Goal: Transaction & Acquisition: Purchase product/service

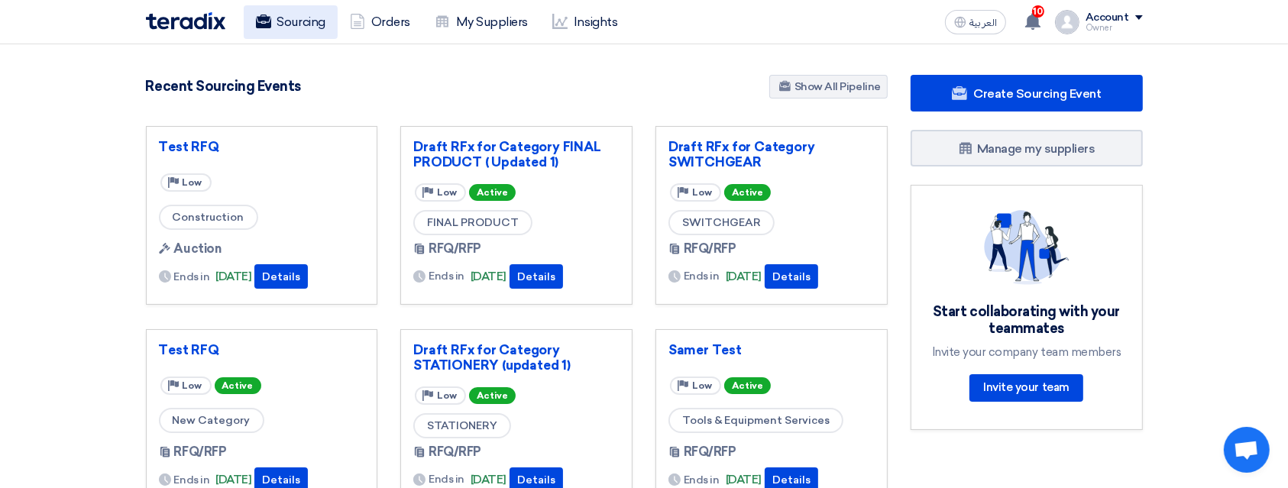
click at [312, 19] on link "Sourcing" at bounding box center [291, 22] width 94 height 34
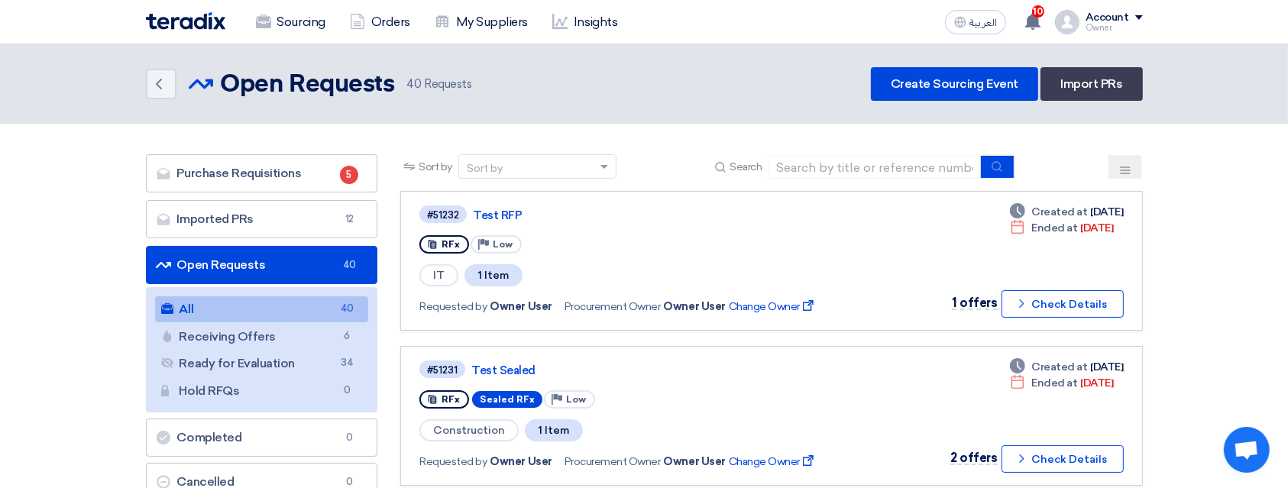
click at [176, 27] on img at bounding box center [185, 21] width 79 height 18
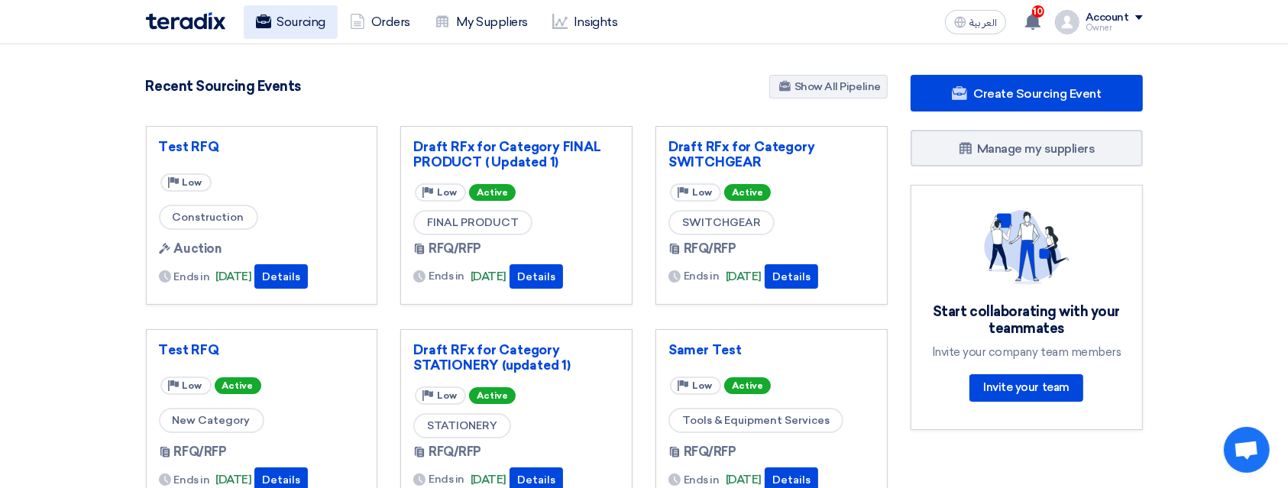
click at [292, 34] on link "Sourcing" at bounding box center [291, 22] width 94 height 34
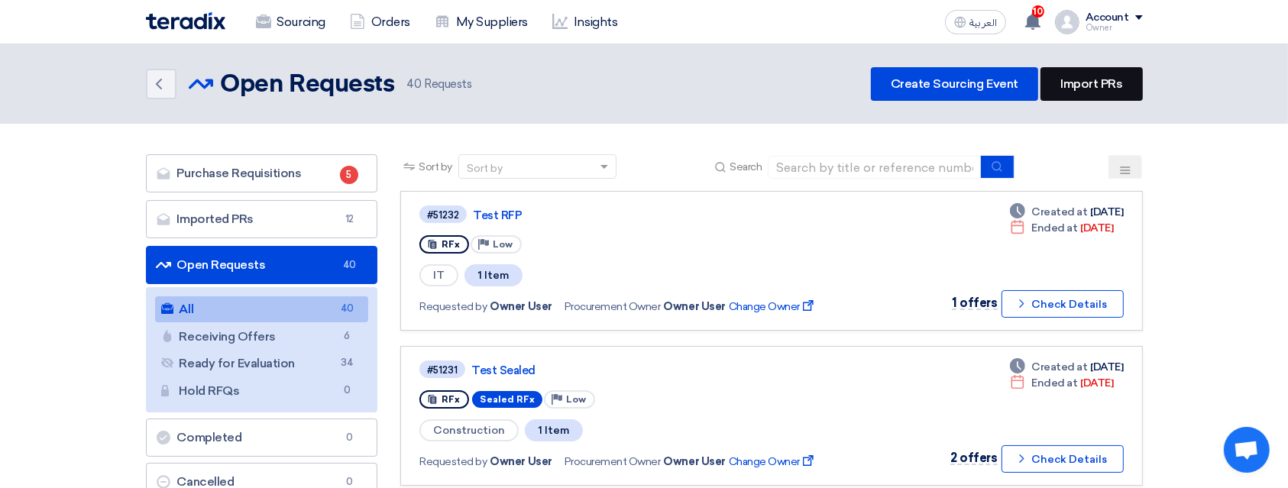
click at [1082, 89] on link "Import PRs" at bounding box center [1091, 84] width 102 height 34
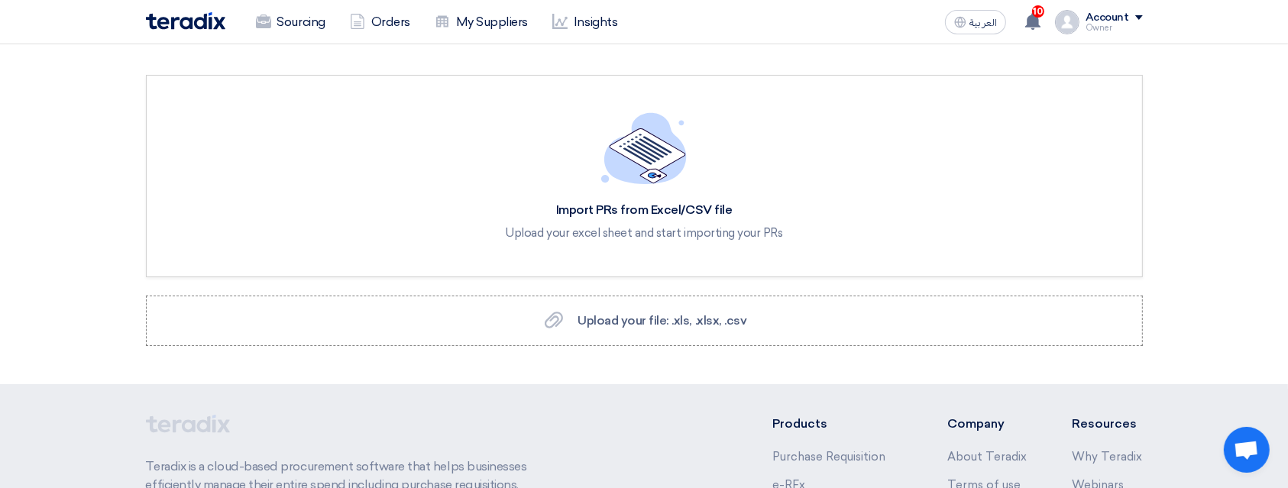
click at [183, 20] on img at bounding box center [185, 21] width 79 height 18
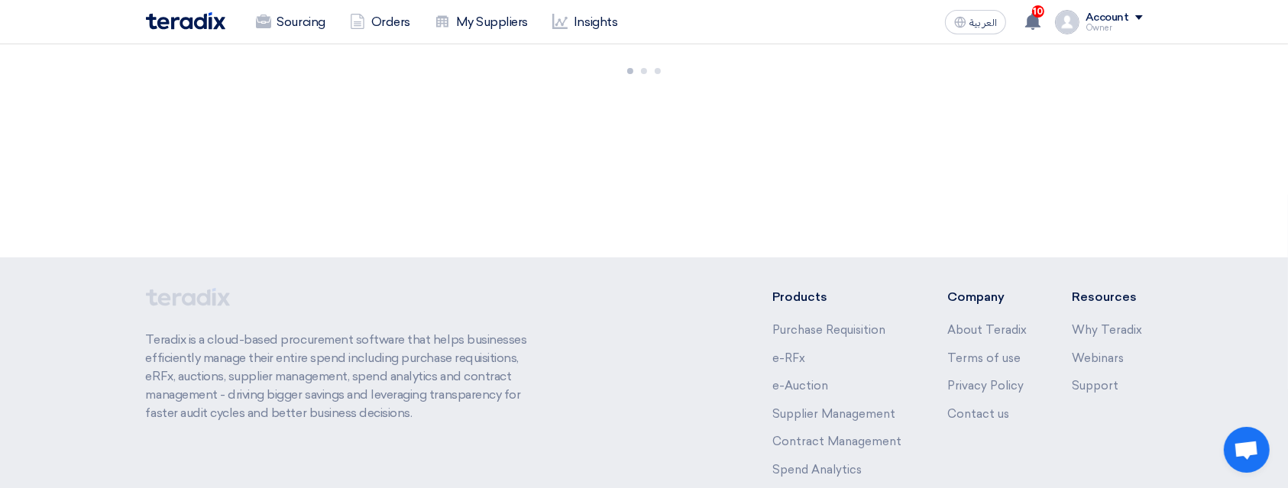
click at [183, 20] on img at bounding box center [185, 21] width 79 height 18
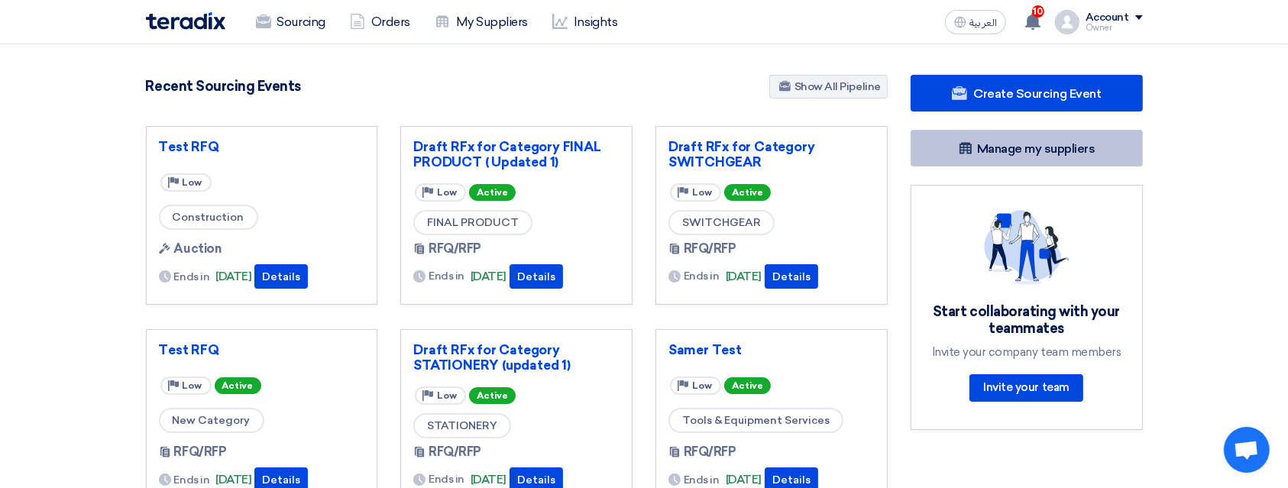
click at [974, 144] on link "Manage my suppliers" at bounding box center [1026, 148] width 232 height 37
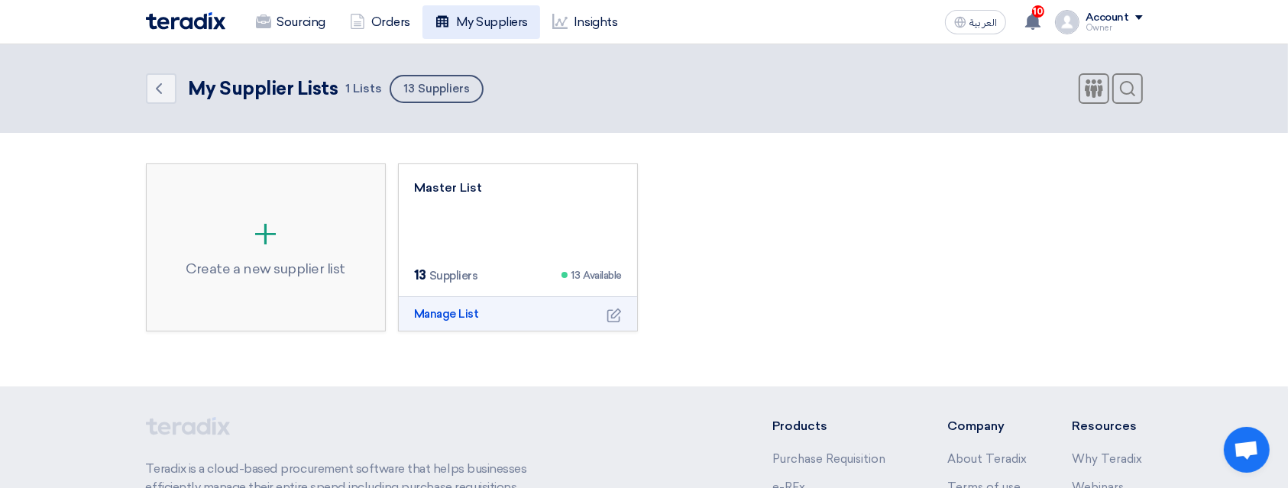
click at [495, 21] on link "My Suppliers" at bounding box center [481, 22] width 118 height 34
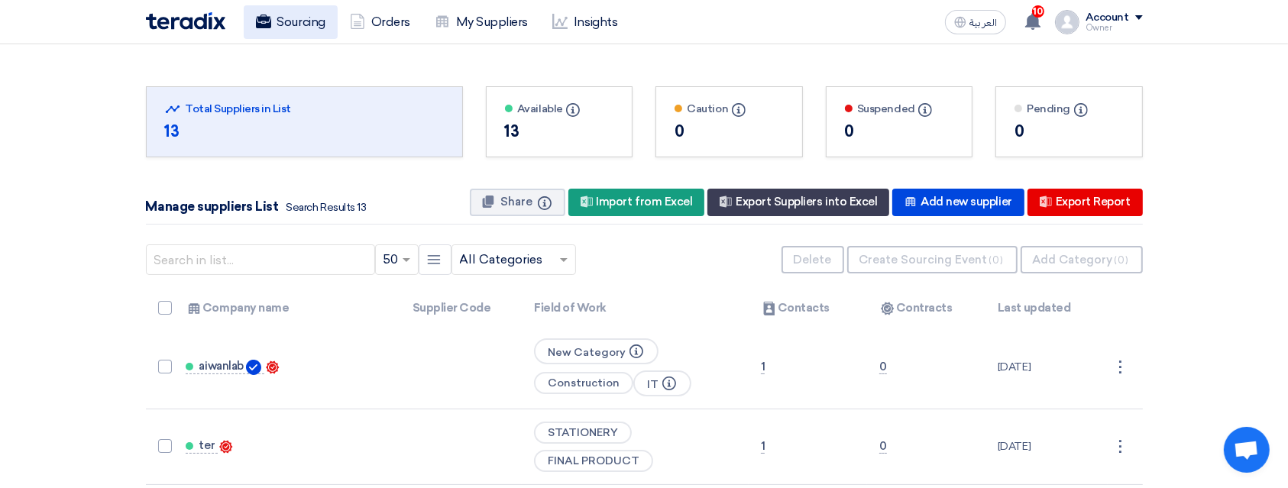
click at [288, 20] on link "Sourcing" at bounding box center [291, 22] width 94 height 34
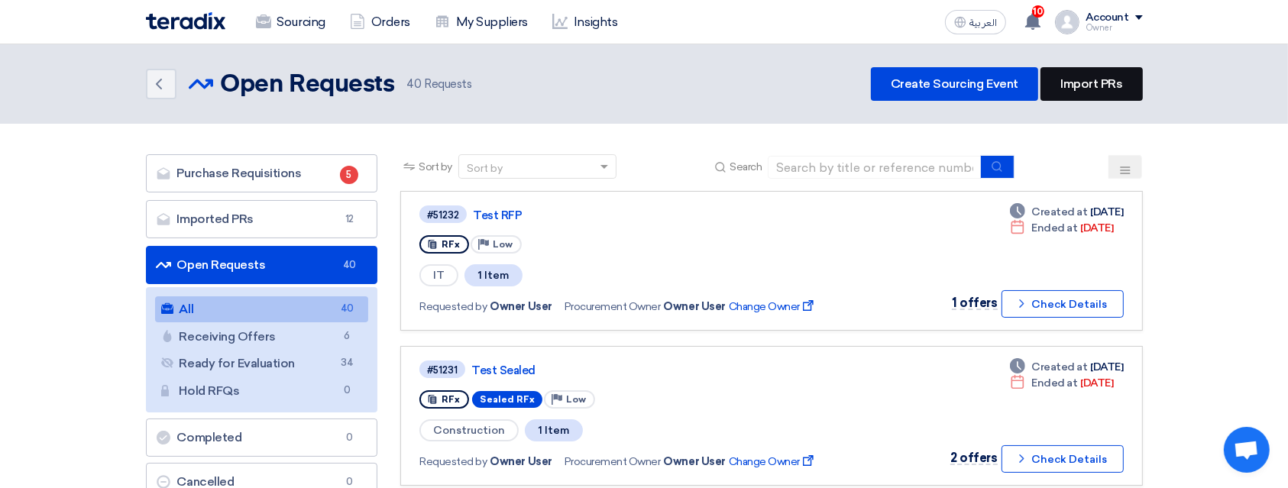
click at [1106, 82] on link "Import PRs" at bounding box center [1091, 84] width 102 height 34
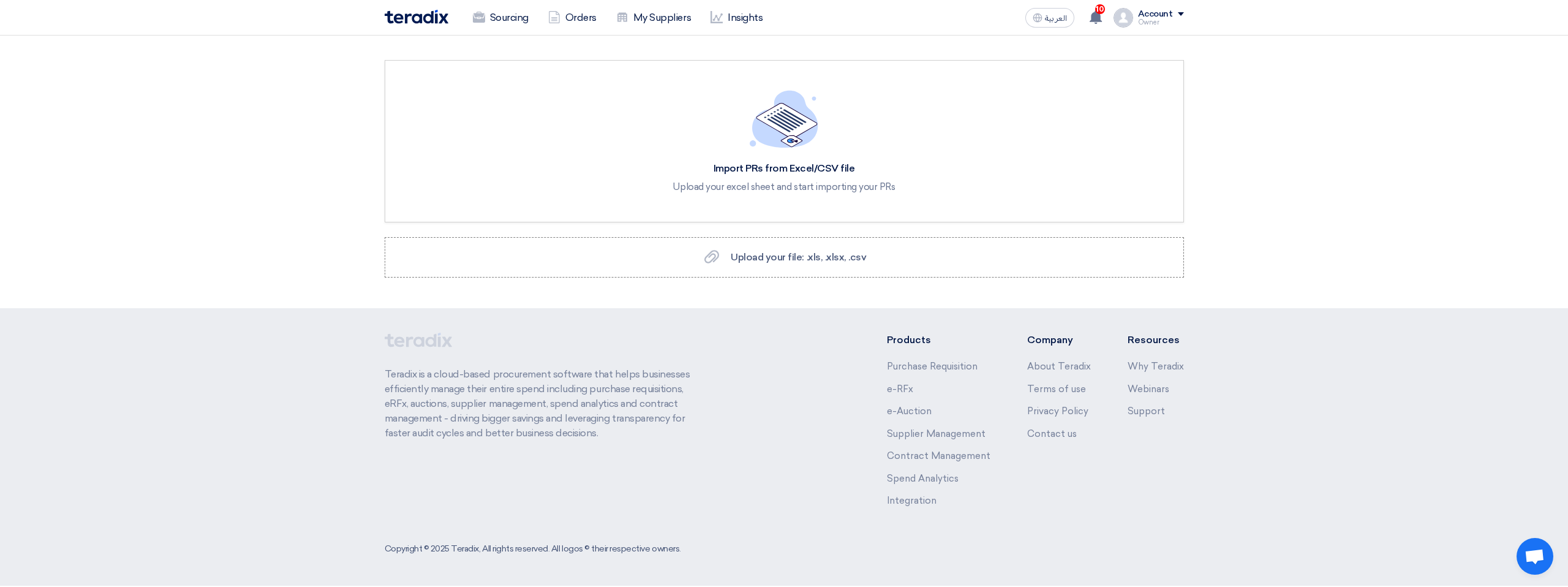
drag, startPoint x: 875, startPoint y: 29, endPoint x: 1008, endPoint y: 286, distance: 289.4
click at [1008, 286] on section "Import PRs from Excel/CSV file Upload your excel sheet and start importing your…" at bounding box center [784, 172] width 1568 height 273
click at [885, 256] on label "Upload your file: .xls, .xlsx, .csv Upload your file: .xls, .xlsx, .csv" at bounding box center [784, 257] width 800 height 40
click at [0, 0] on input "Upload your file: .xls, .xlsx, .csv Upload your file: .xls, .xlsx, .csv" at bounding box center [0, 0] width 0 height 0
click at [914, 273] on label "Upload your file: .xls, .xlsx, .csv Upload your file: .xls, .xlsx, .csv" at bounding box center [784, 257] width 800 height 40
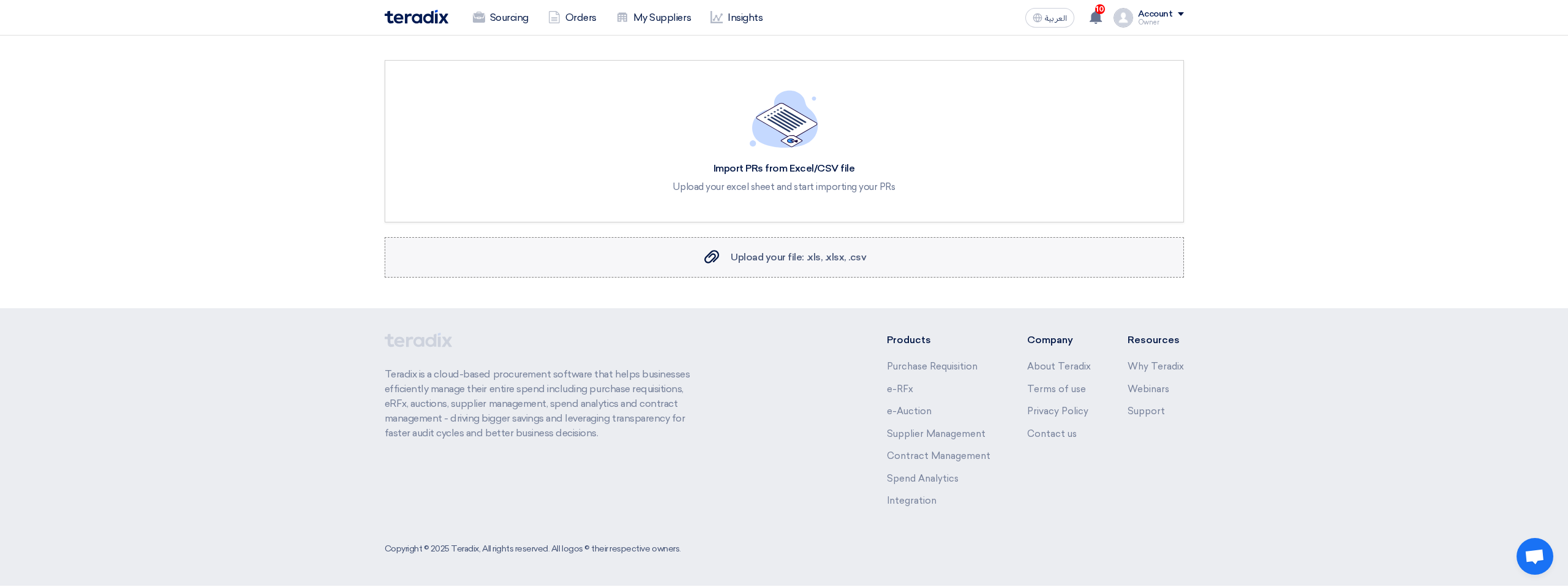
click at [0, 0] on input "Upload your file: .xls, .xlsx, .csv Upload your file: .xls, .xlsx, .csv" at bounding box center [0, 0] width 0 height 0
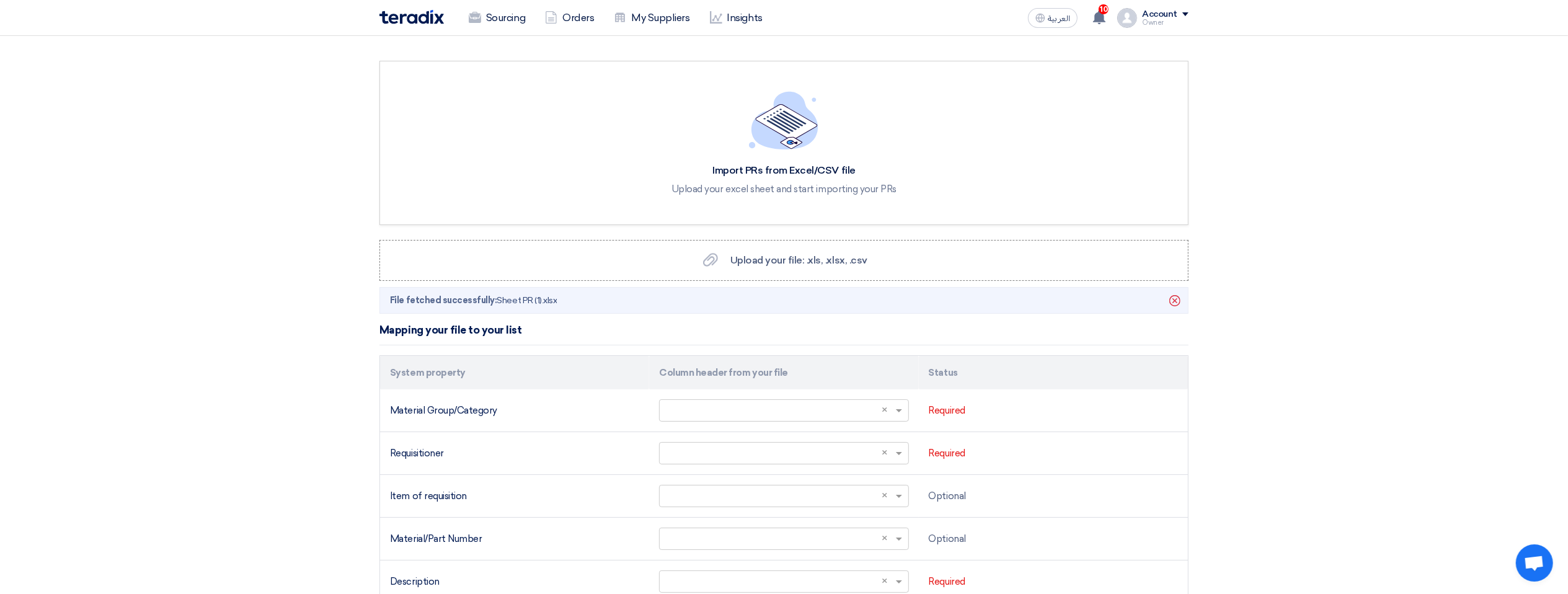
scroll to position [286, 0]
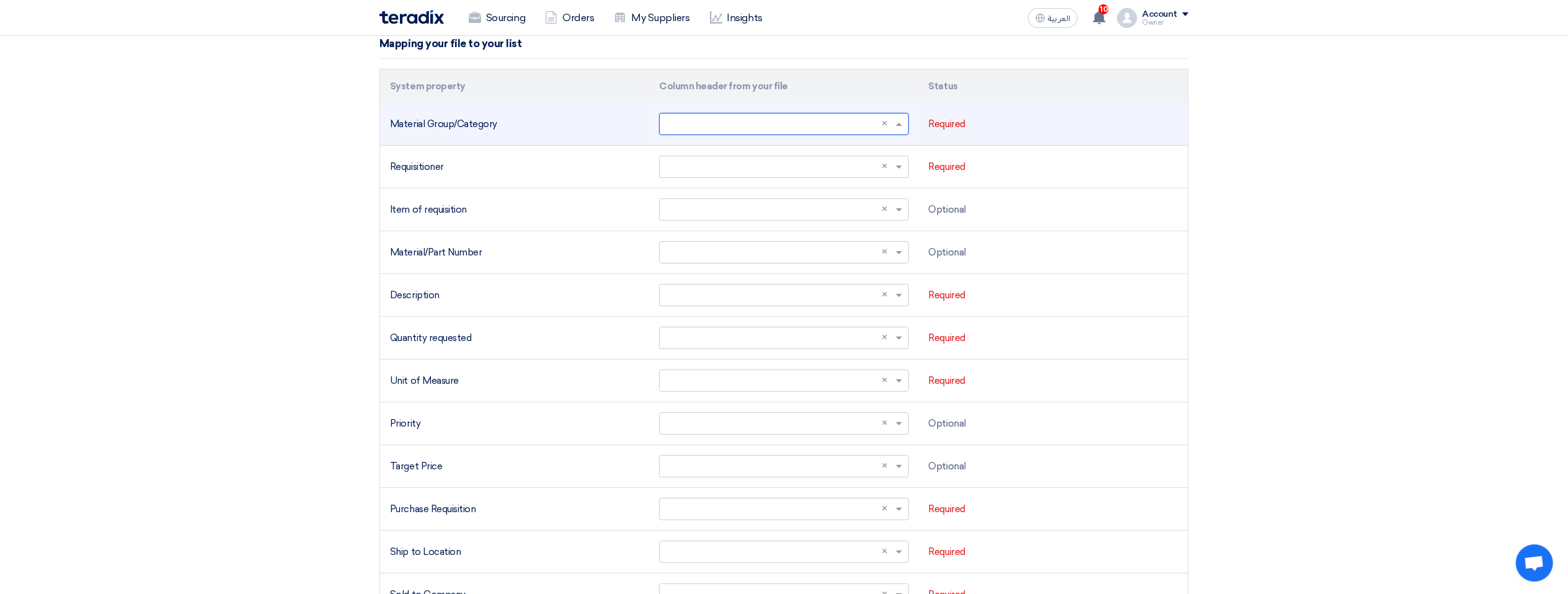
click at [812, 123] on input "text" at bounding box center [777, 124] width 223 height 20
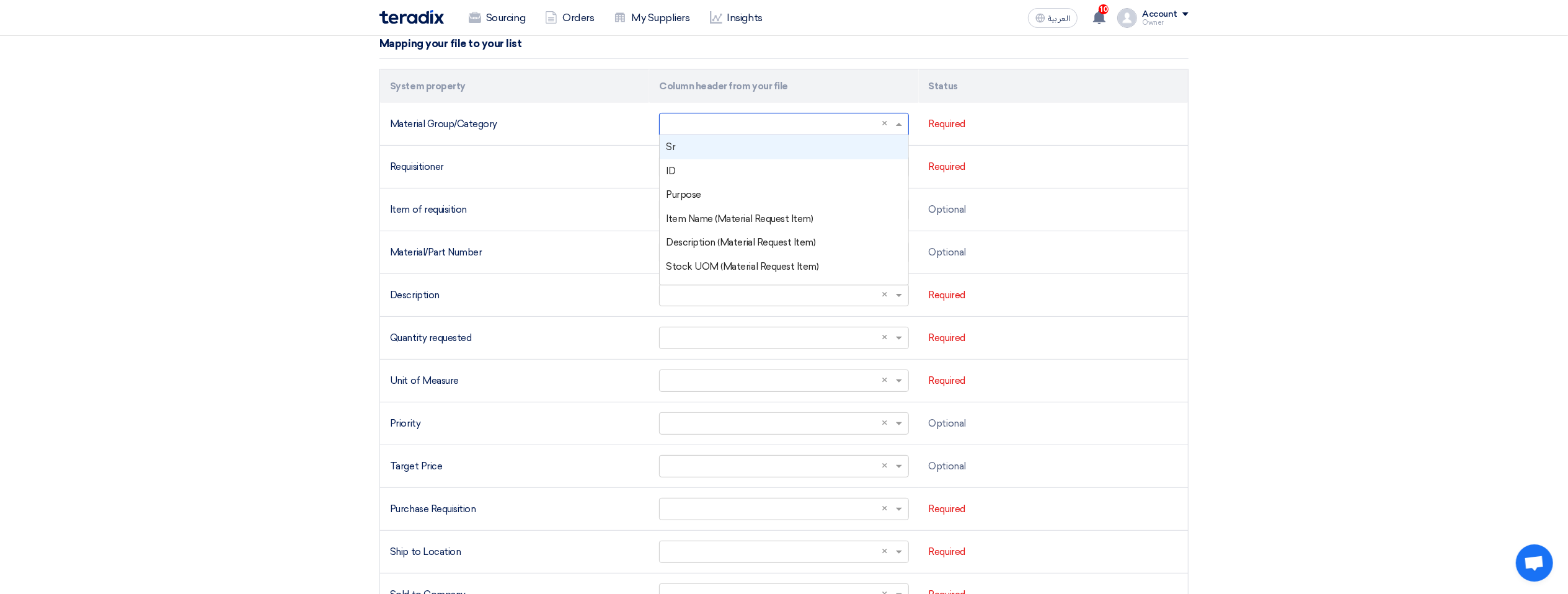
click at [0, 193] on section "Import PRs from Excel/CSV file Upload your excel sheet and start importing your…" at bounding box center [784, 241] width 1568 height 984
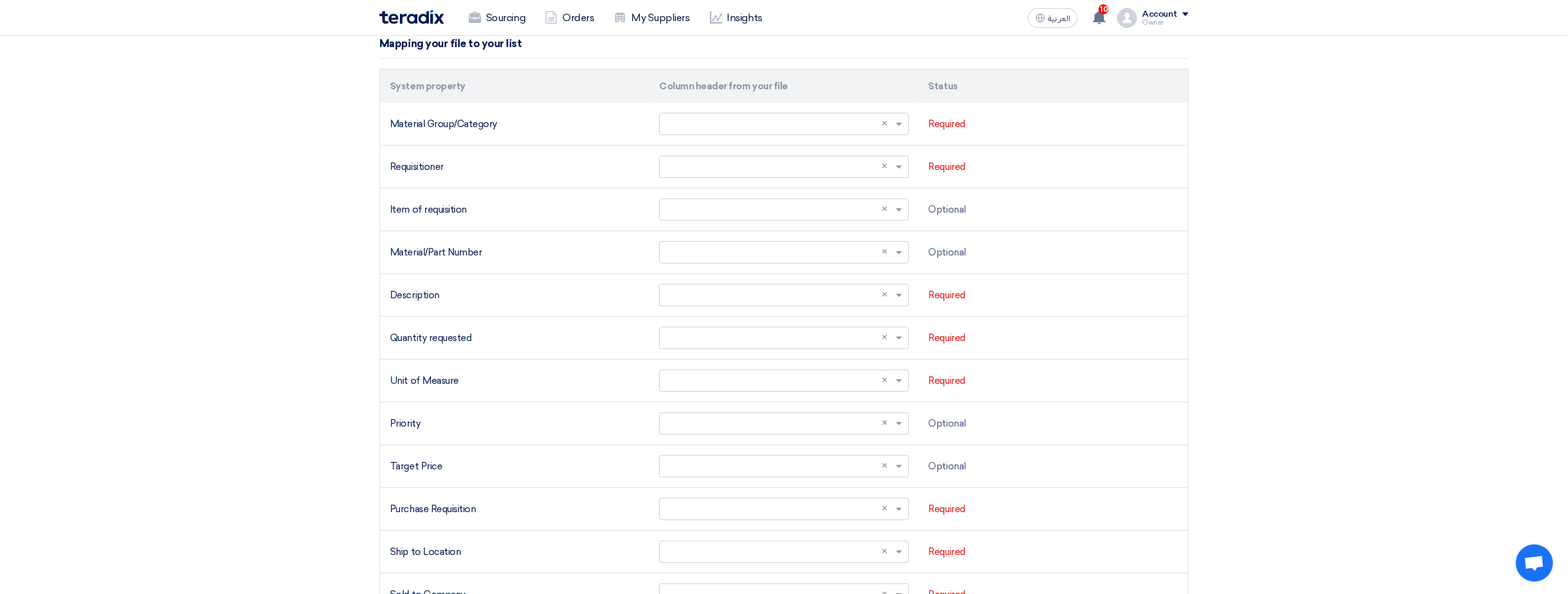
click at [1, 104] on section "Import PRs from Excel/CSV file Upload your excel sheet and start importing your…" at bounding box center [784, 241] width 1568 height 984
click at [0, 106] on section "Import PRs from Excel/CSV file Upload your excel sheet and start importing your…" at bounding box center [784, 241] width 1568 height 984
click at [0, 102] on section "Import PRs from Excel/CSV file Upload your excel sheet and start importing your…" at bounding box center [784, 241] width 1568 height 984
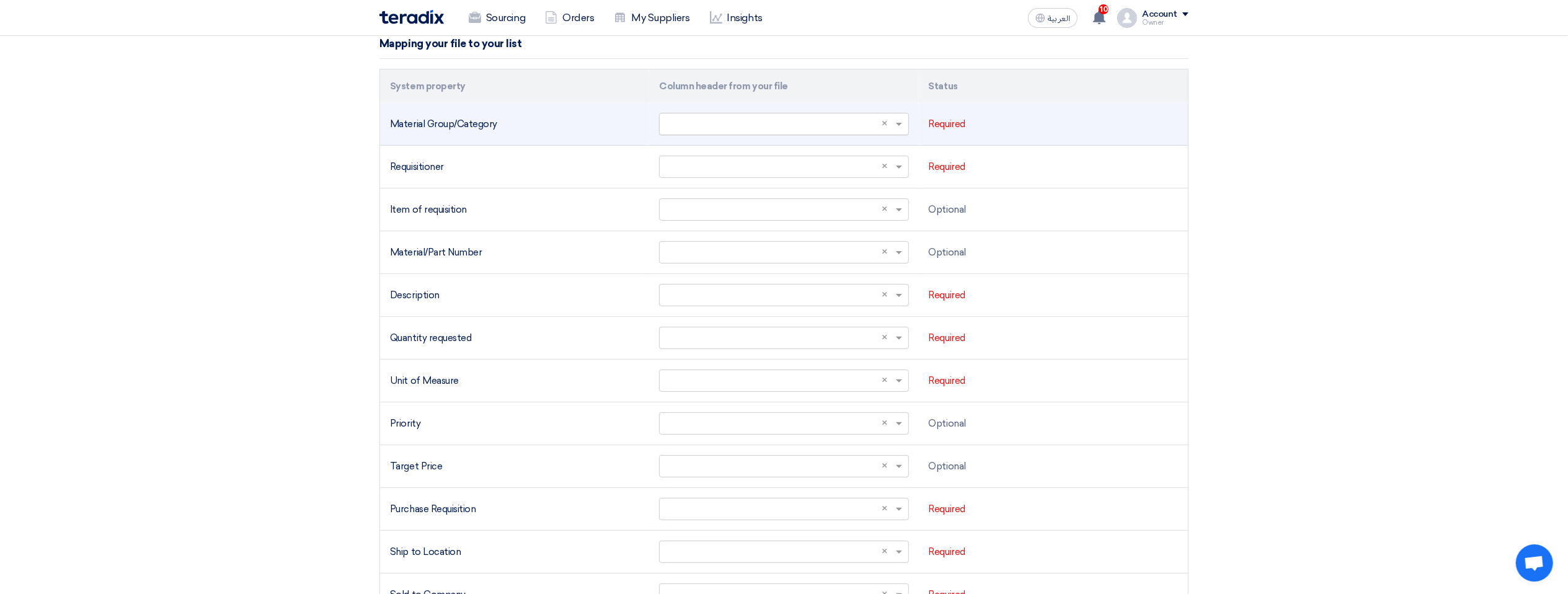
click at [849, 126] on input "text" at bounding box center [777, 124] width 223 height 20
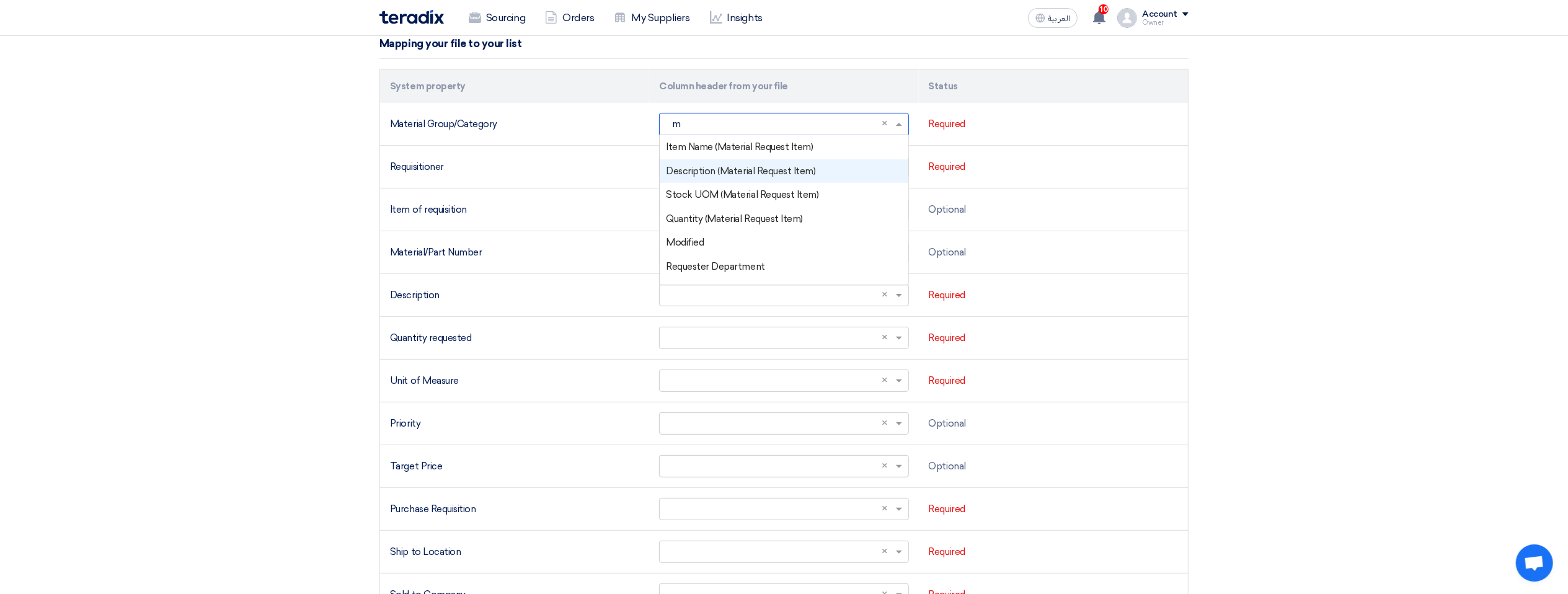
type input "ma"
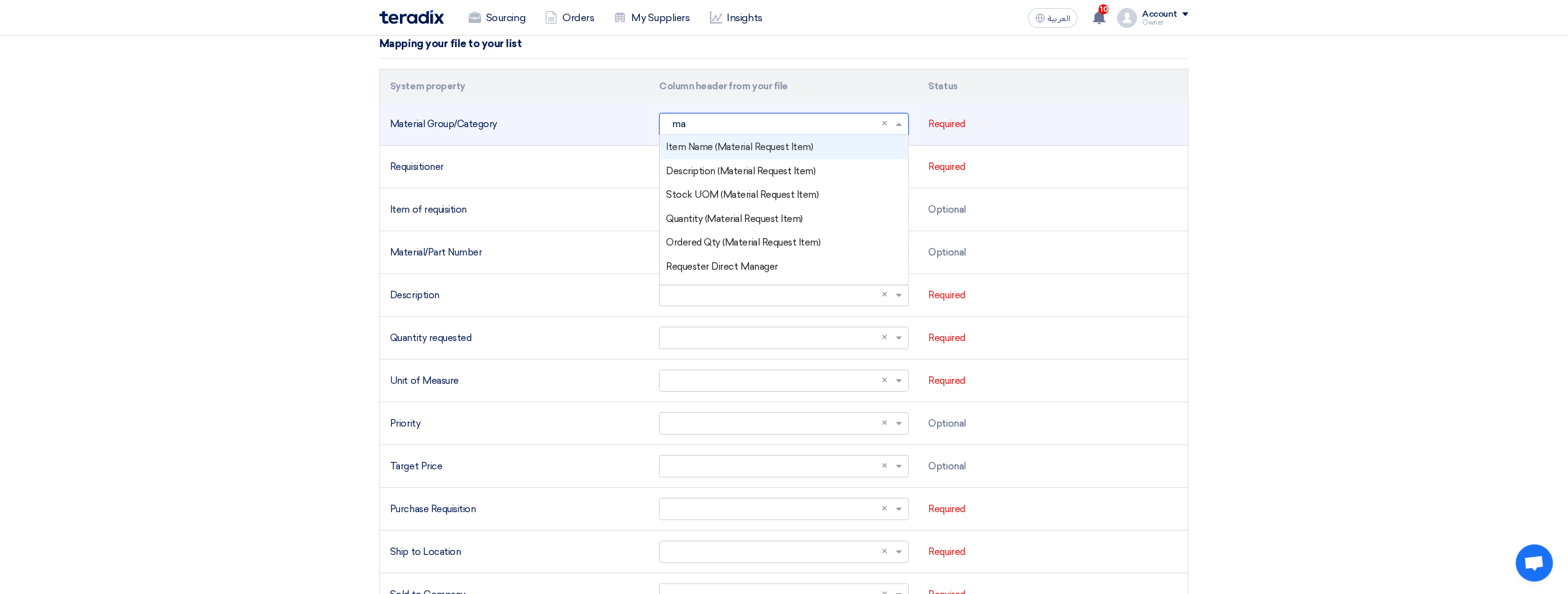
click at [771, 156] on div "Item Name (Material Request Item)" at bounding box center [784, 147] width 248 height 24
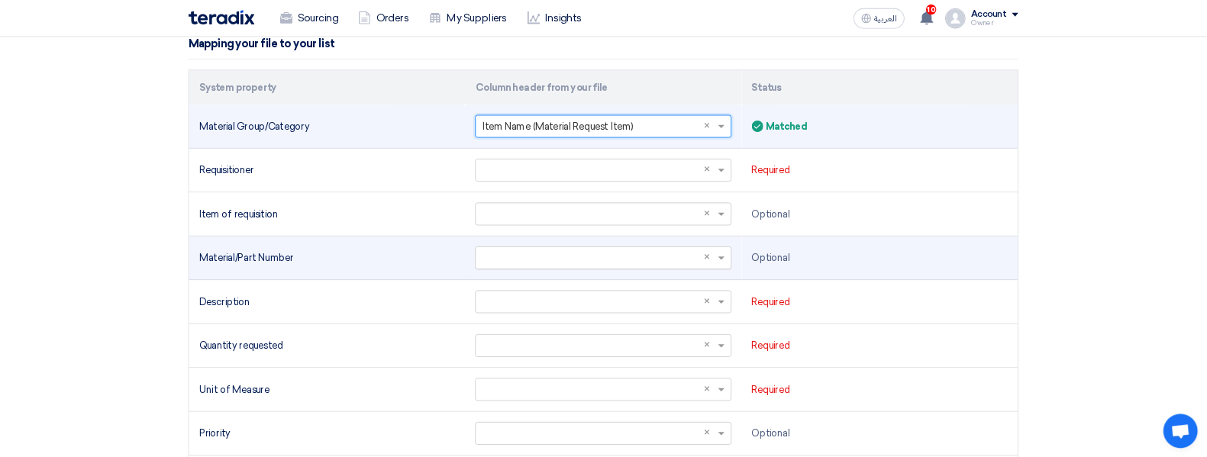
scroll to position [354, 0]
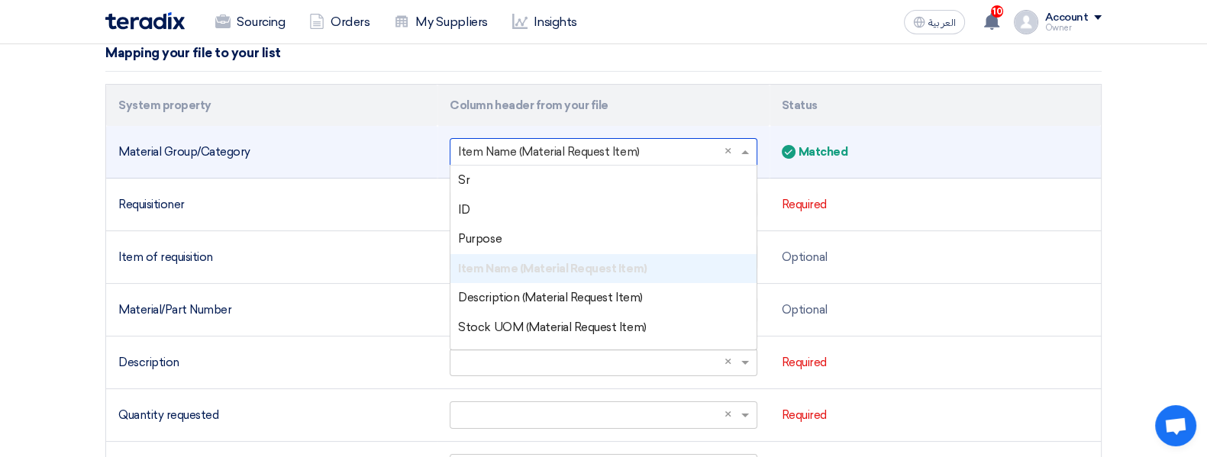
click at [664, 150] on input "text" at bounding box center [595, 152] width 275 height 25
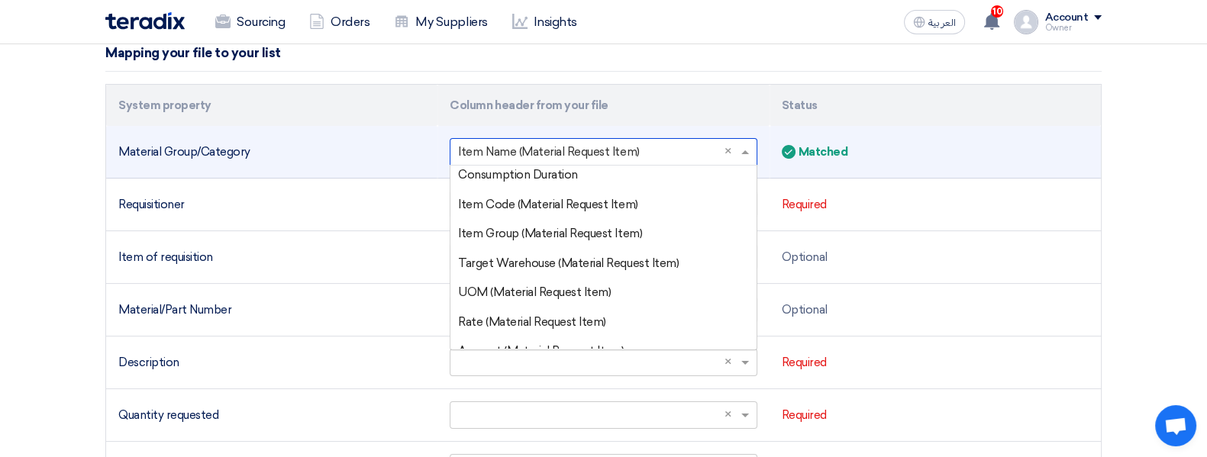
scroll to position [667, 0]
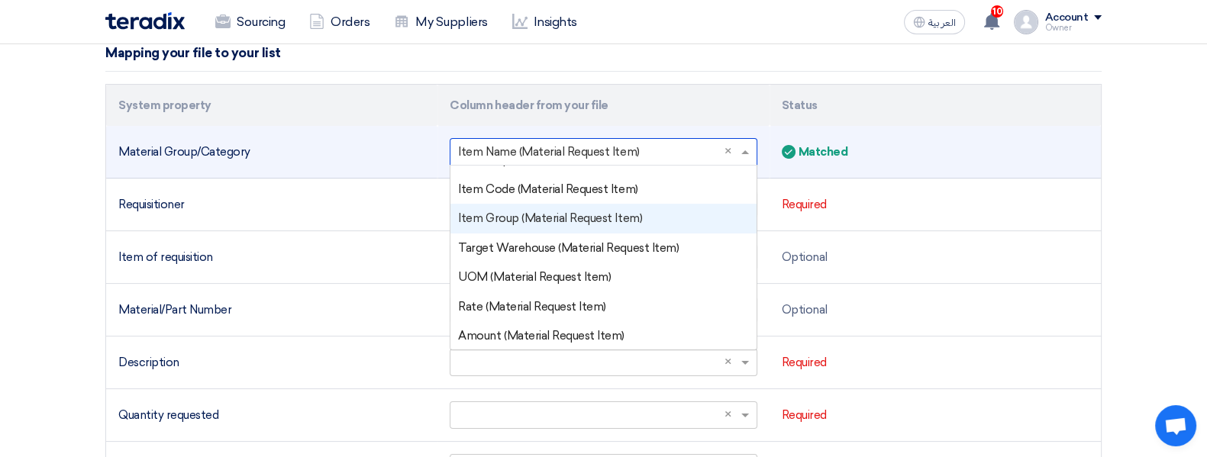
click at [564, 223] on div "Item Group (Material Request Item)" at bounding box center [603, 219] width 305 height 30
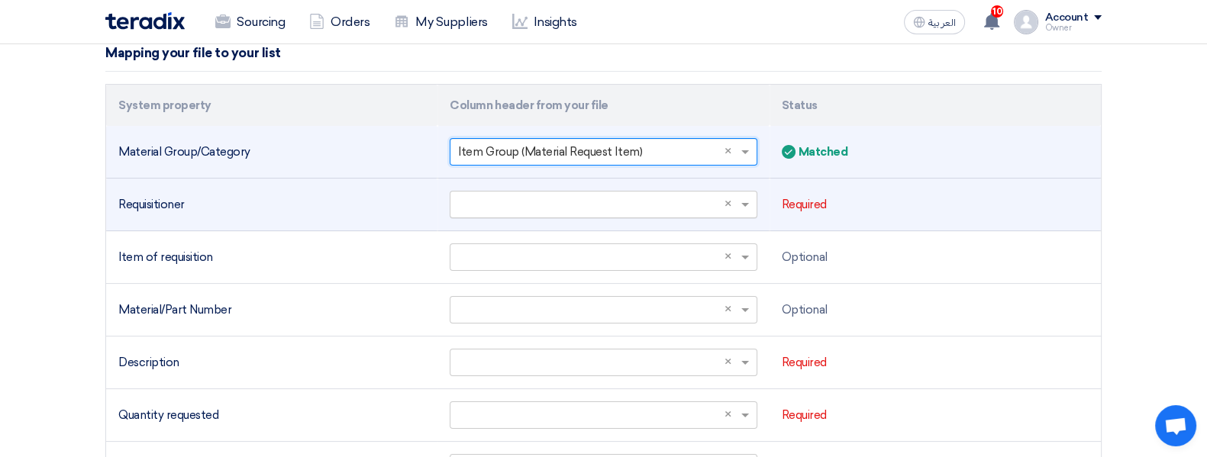
click at [632, 200] on input "text" at bounding box center [595, 204] width 275 height 25
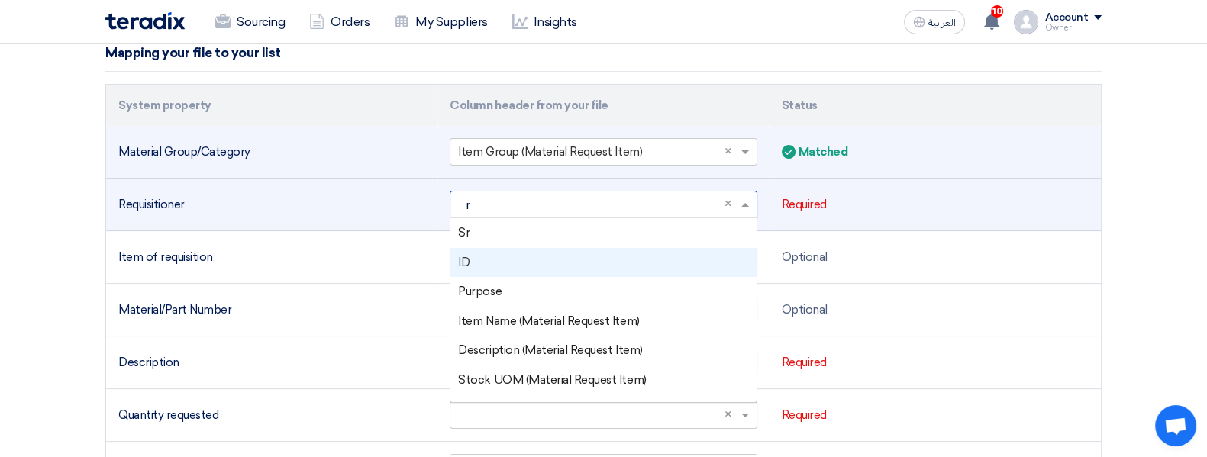
type input "re"
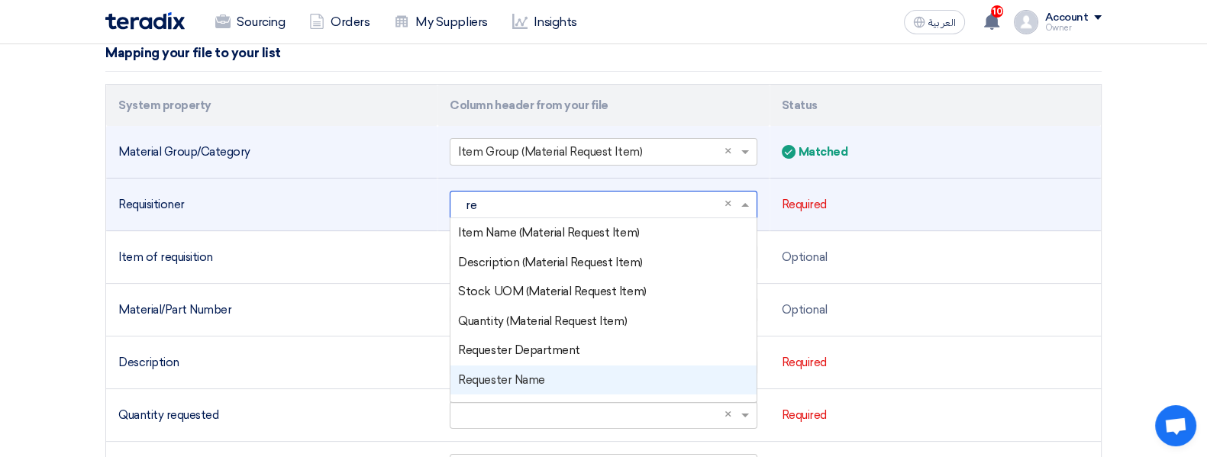
click at [529, 375] on span "Requester Name" at bounding box center [501, 380] width 86 height 14
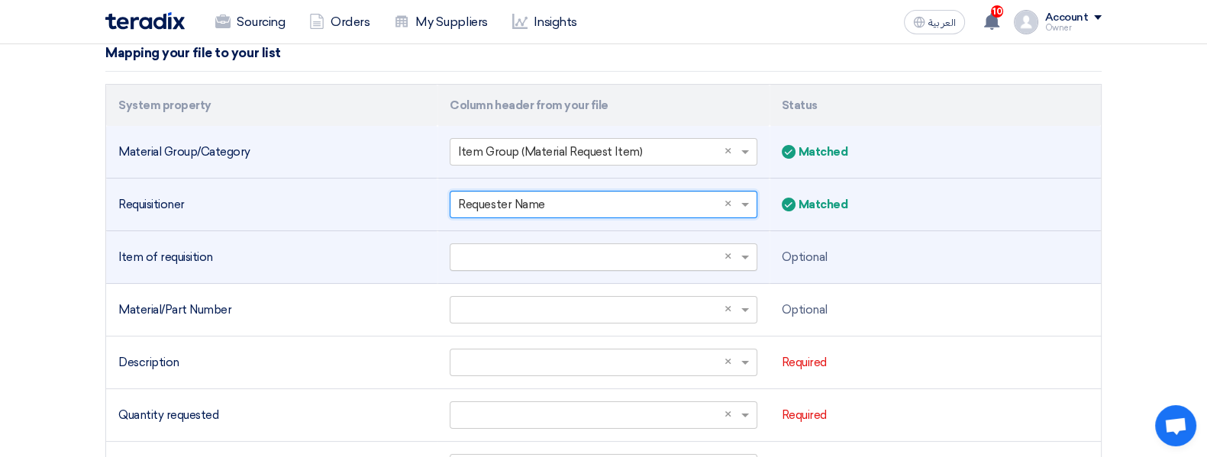
click at [539, 261] on input "text" at bounding box center [595, 257] width 275 height 25
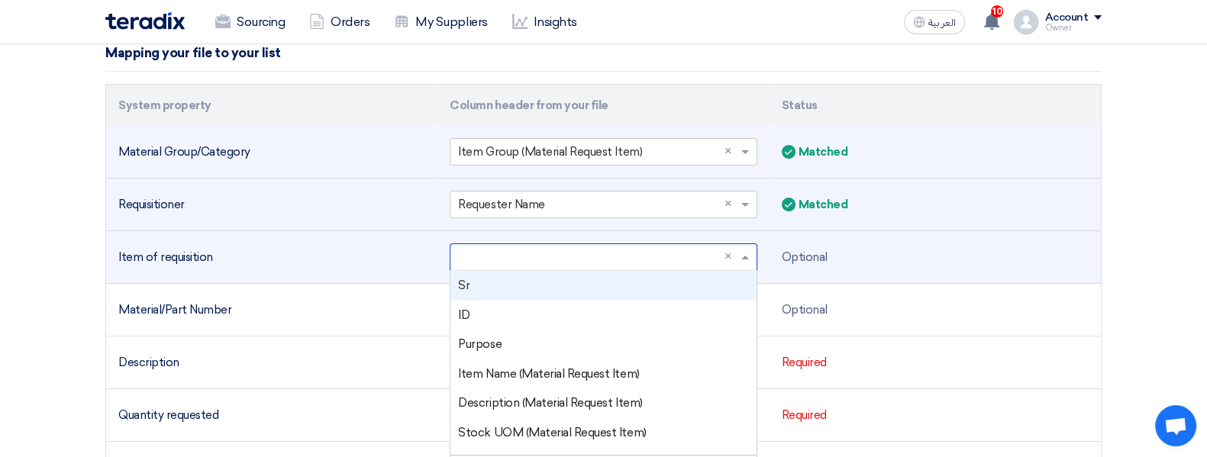
click at [564, 282] on div "Sr" at bounding box center [603, 286] width 305 height 30
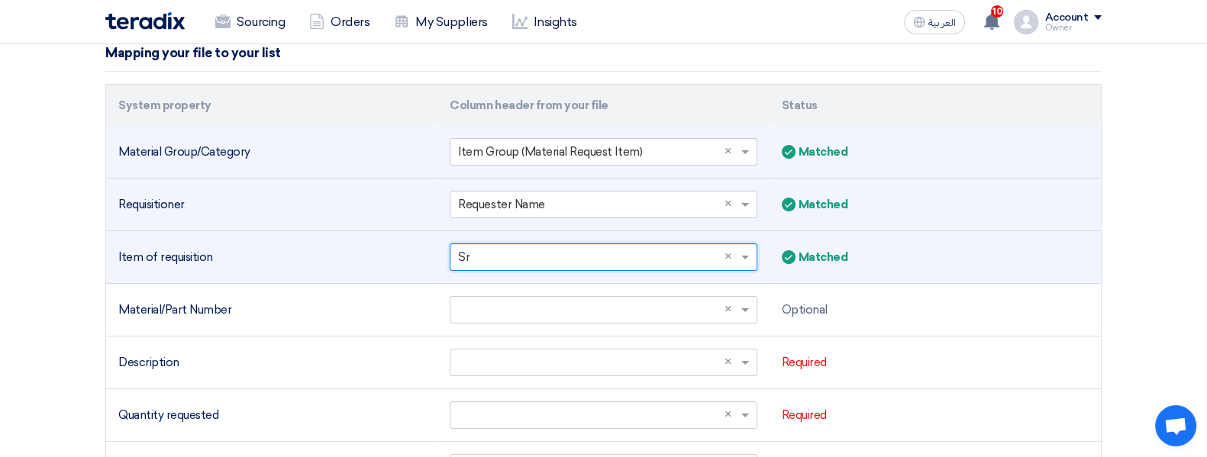
click at [565, 260] on input "text" at bounding box center [595, 257] width 275 height 25
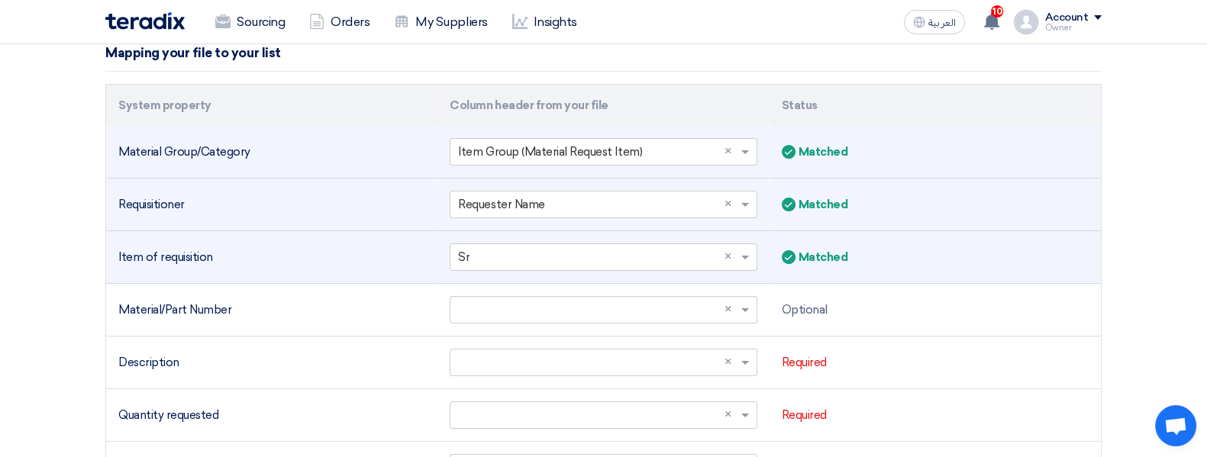
click at [405, 255] on div "Item of requisition" at bounding box center [271, 258] width 307 height 18
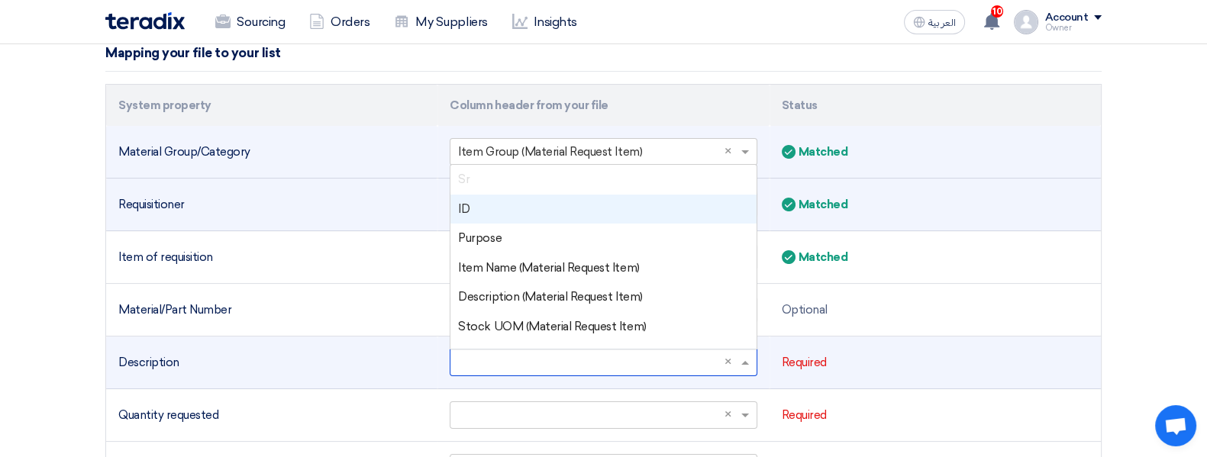
click at [522, 357] on input "text" at bounding box center [595, 363] width 275 height 25
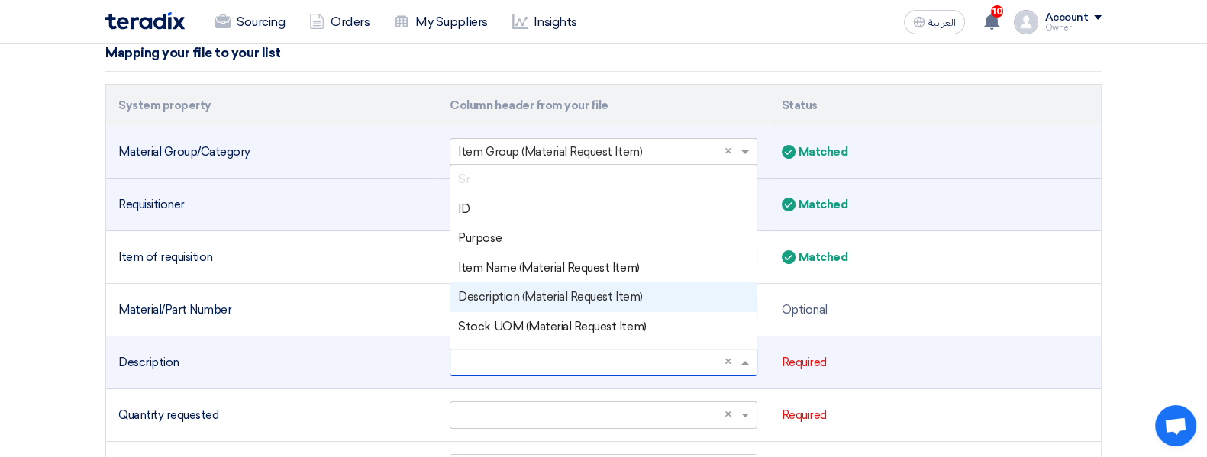
click at [540, 301] on span "Description (Material Request Item)" at bounding box center [550, 297] width 184 height 14
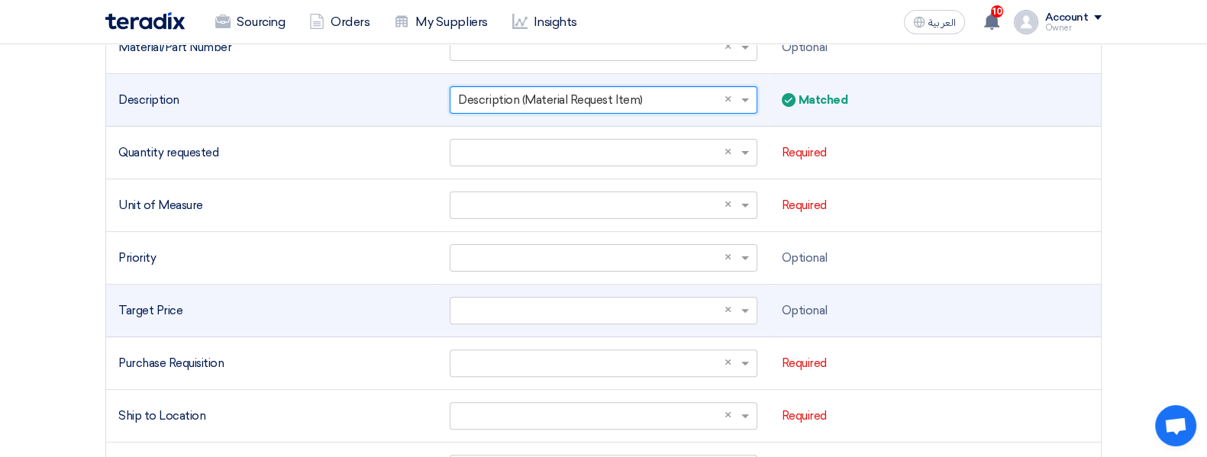
scroll to position [545, 0]
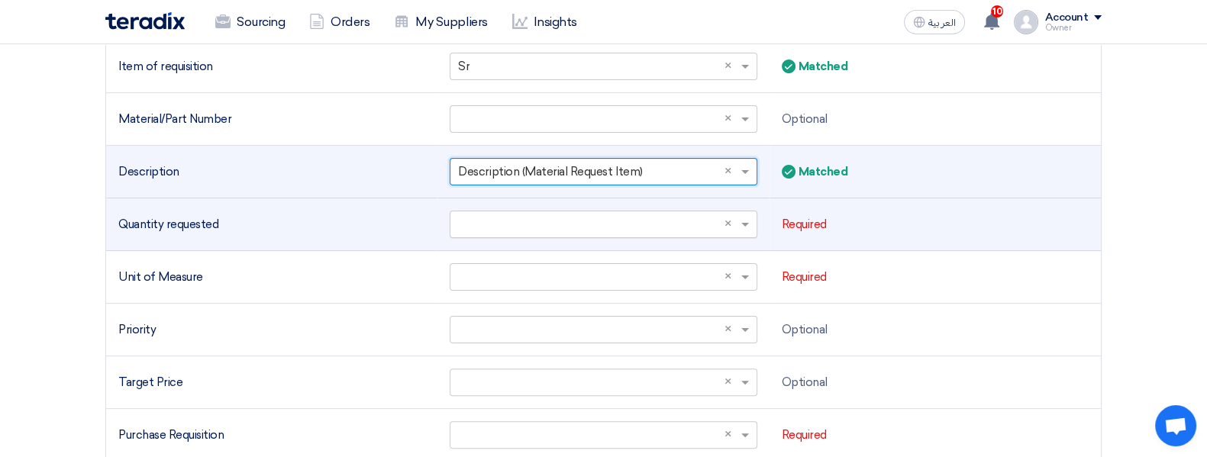
click at [573, 223] on input "text" at bounding box center [595, 224] width 275 height 25
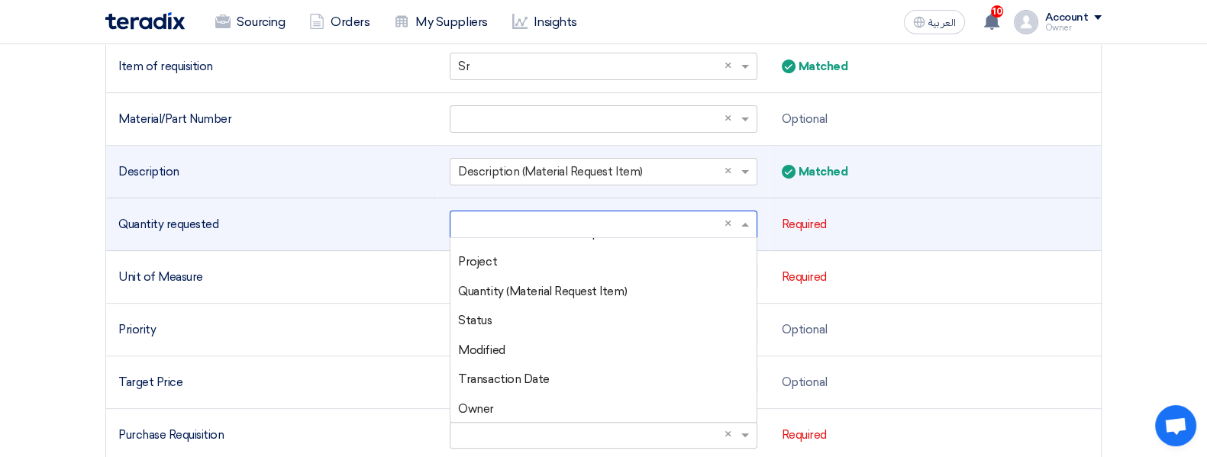
scroll to position [190, 0]
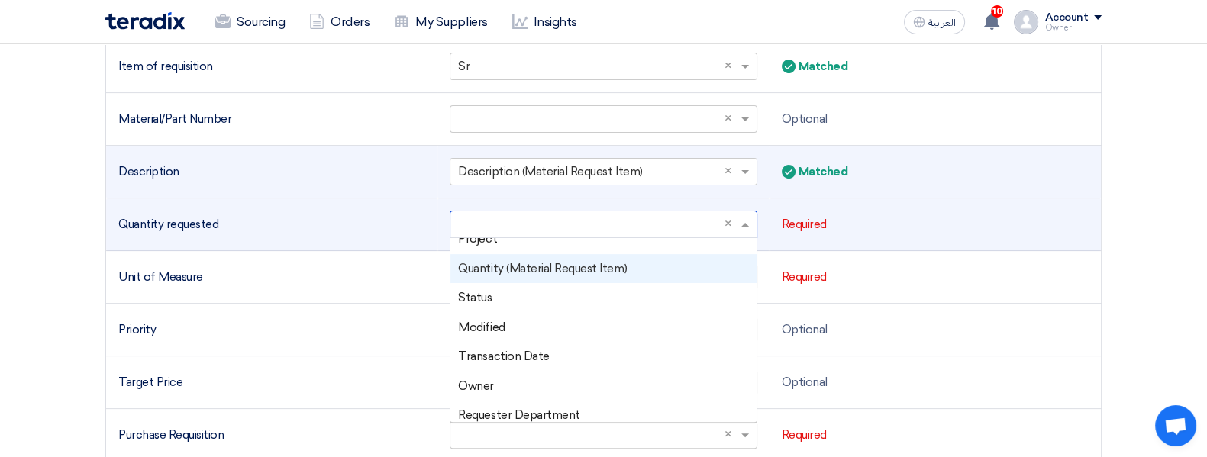
click at [518, 269] on span "Quantity (Material Request Item)" at bounding box center [542, 269] width 169 height 14
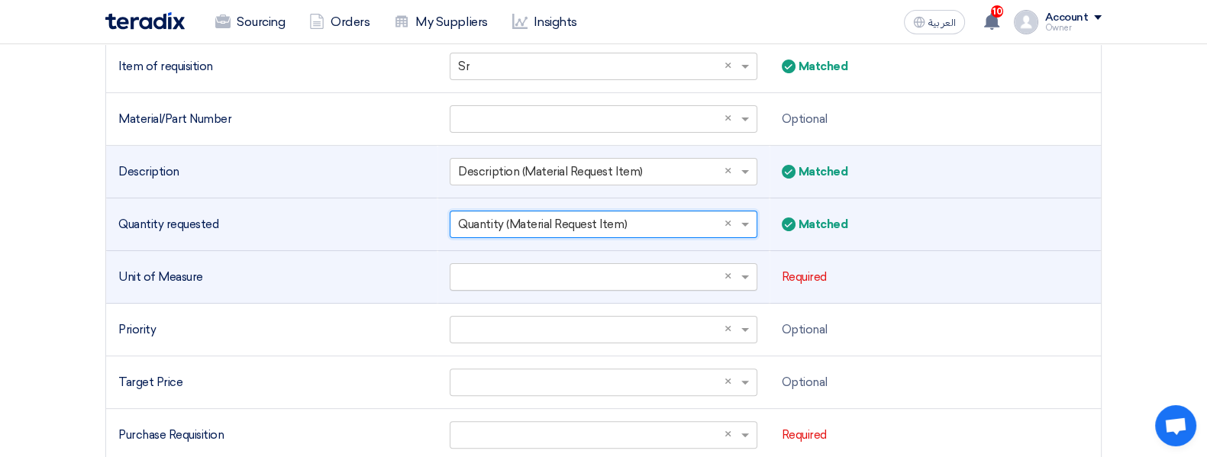
click at [493, 281] on input "text" at bounding box center [595, 277] width 275 height 25
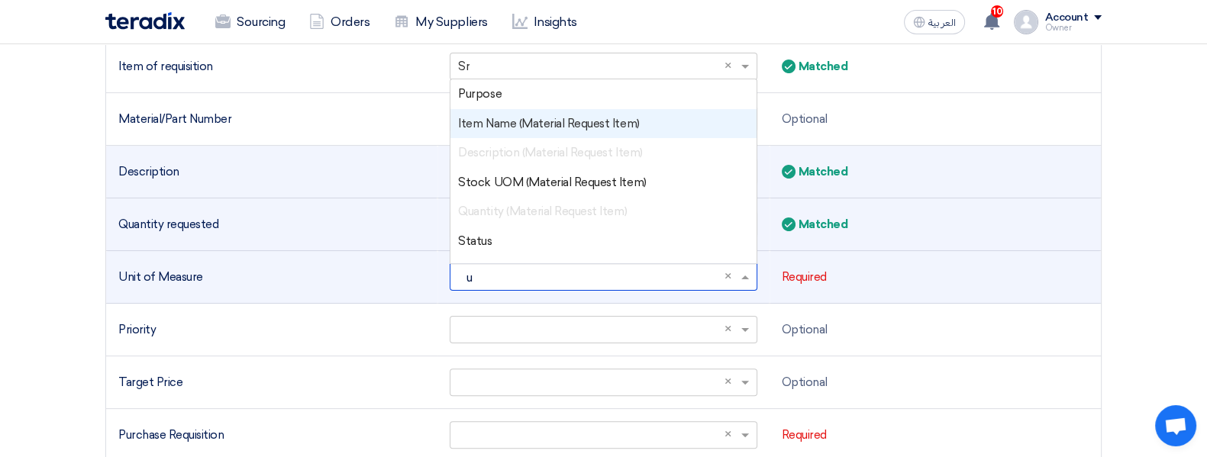
type input "uo"
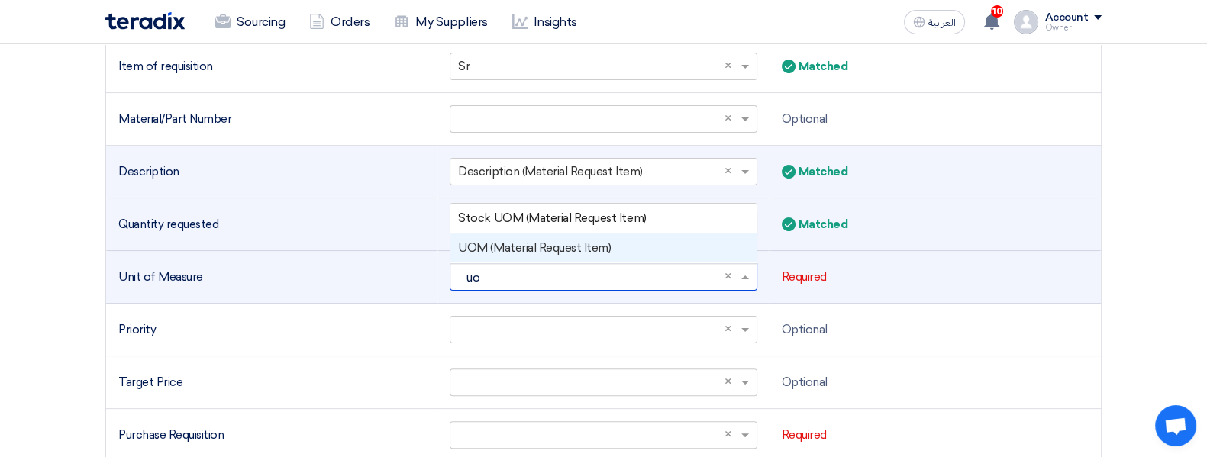
click at [693, 273] on input "uo" at bounding box center [595, 277] width 275 height 25
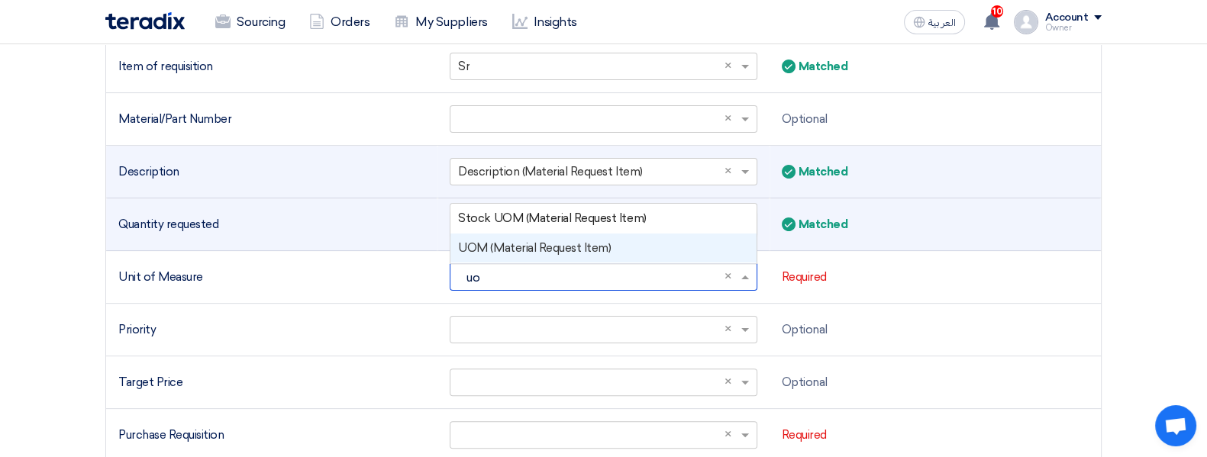
click at [642, 243] on div "UOM (Material Request Item)" at bounding box center [603, 249] width 305 height 30
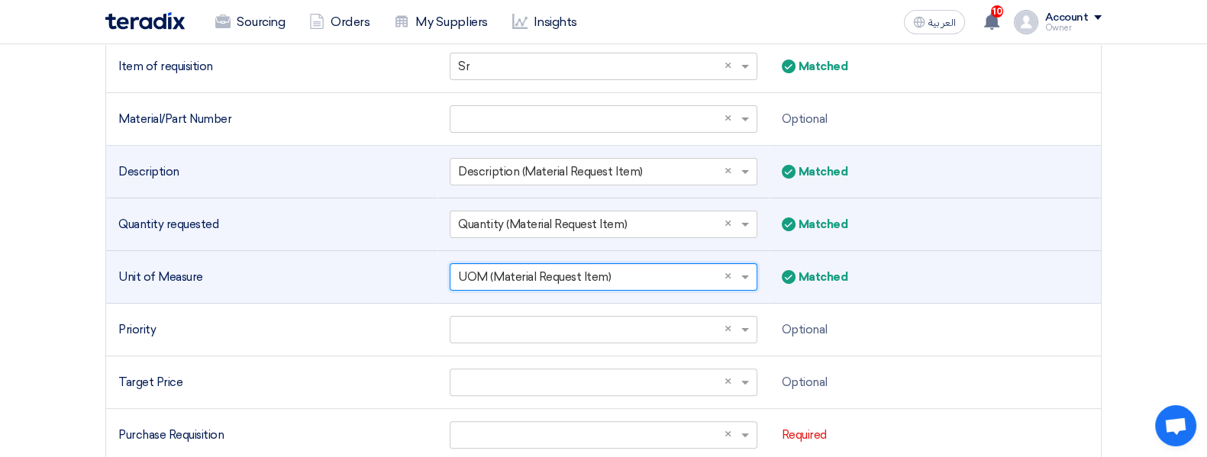
click at [340, 274] on div "Unit of Measure" at bounding box center [271, 278] width 307 height 18
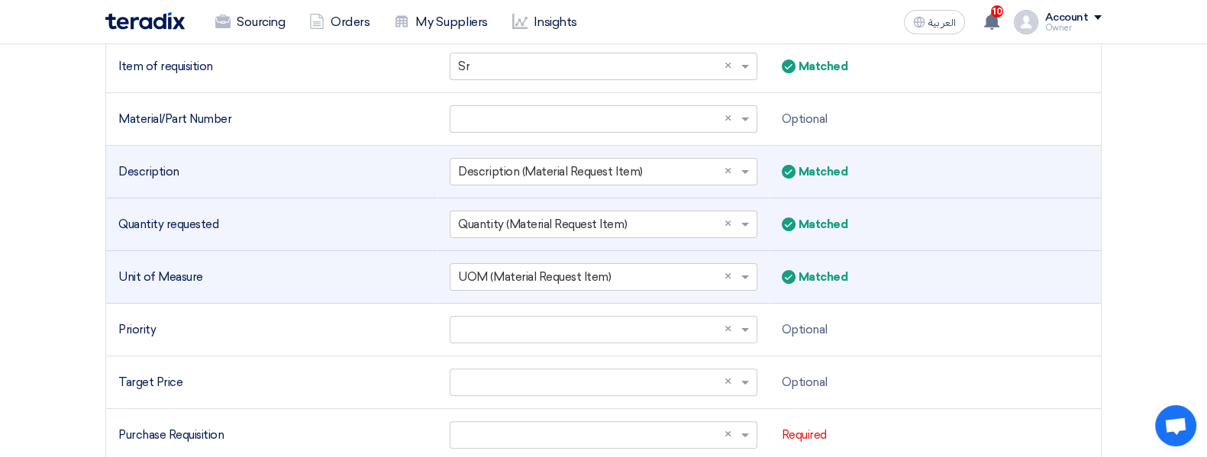
scroll to position [735, 0]
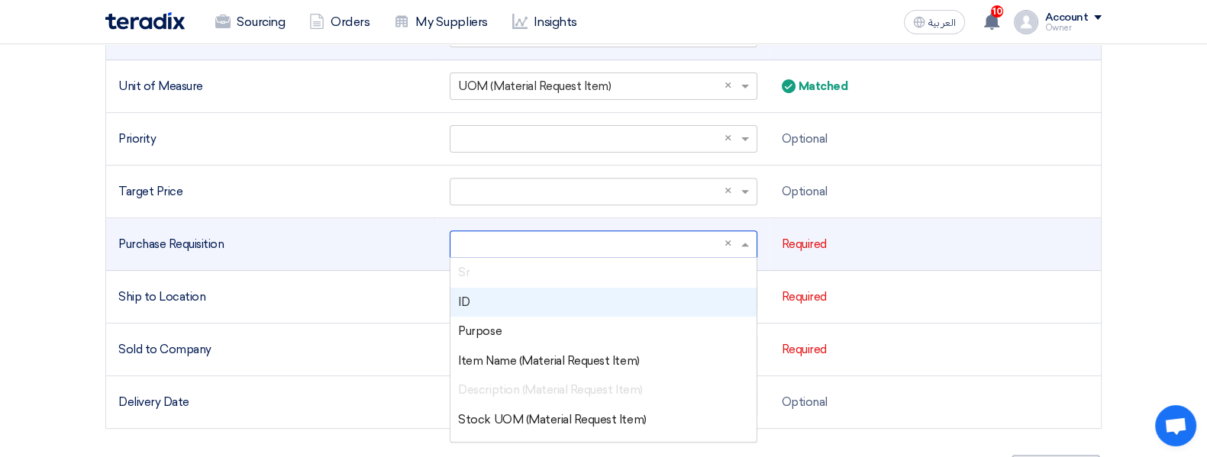
click at [554, 243] on input "text" at bounding box center [595, 244] width 275 height 25
click at [565, 305] on div "ID" at bounding box center [603, 303] width 305 height 30
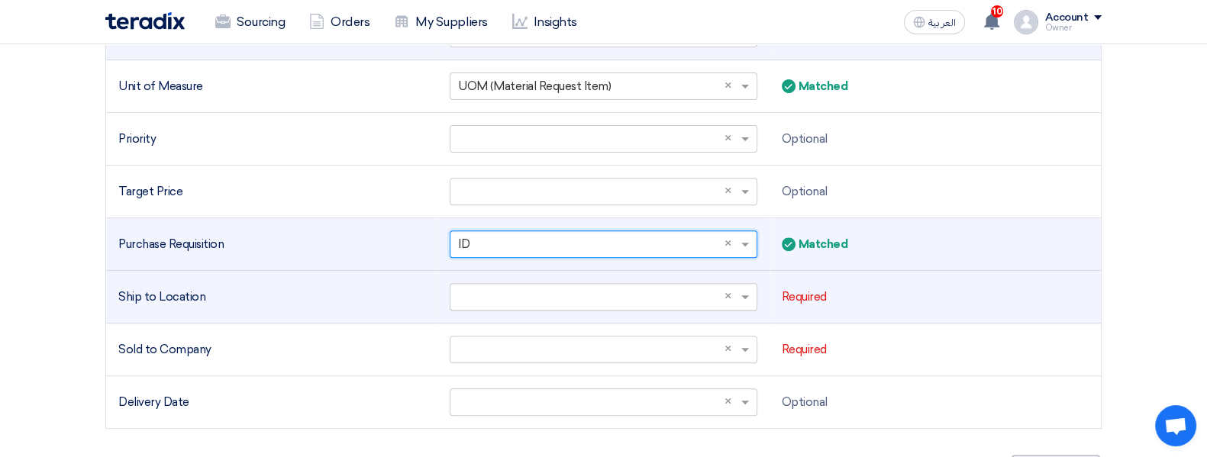
click at [563, 292] on input "text" at bounding box center [595, 297] width 275 height 25
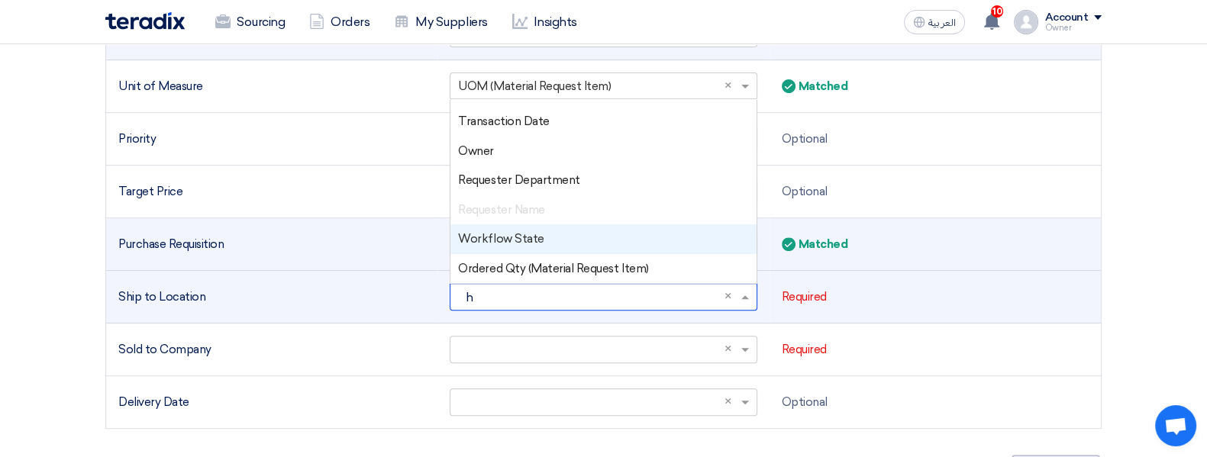
scroll to position [0, 0]
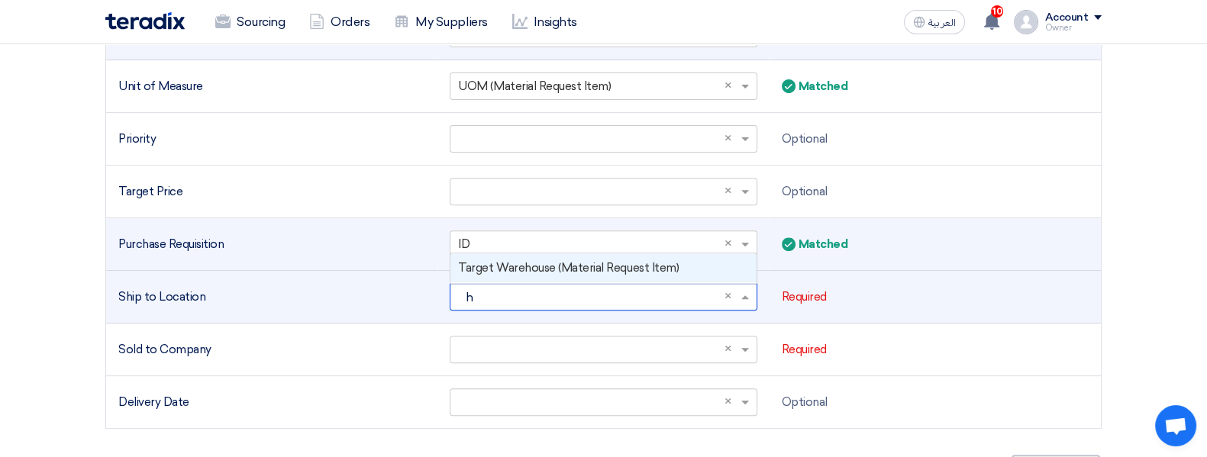
type input "ho"
click at [704, 272] on div "Target Warehouse (Material Request Item)" at bounding box center [603, 269] width 305 height 30
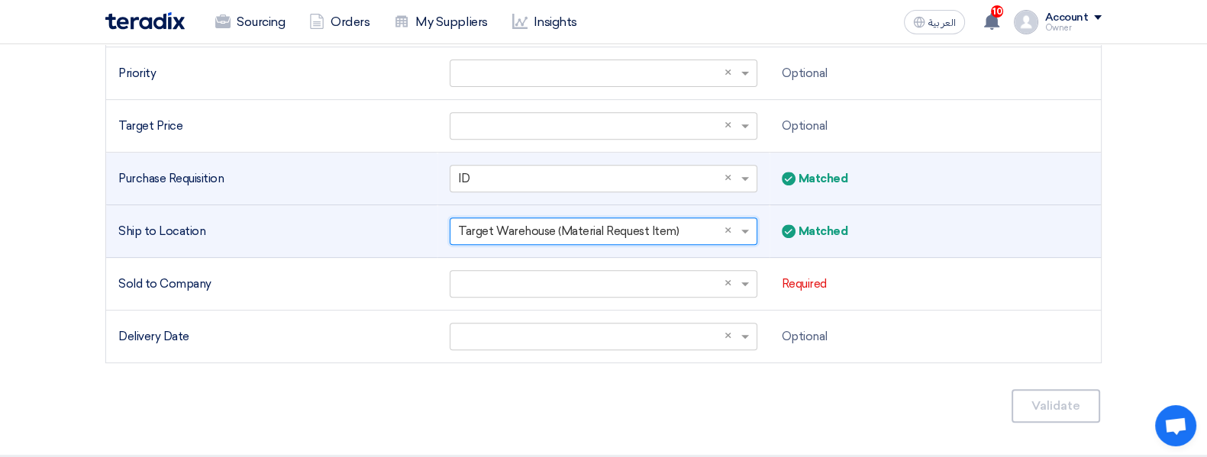
scroll to position [831, 0]
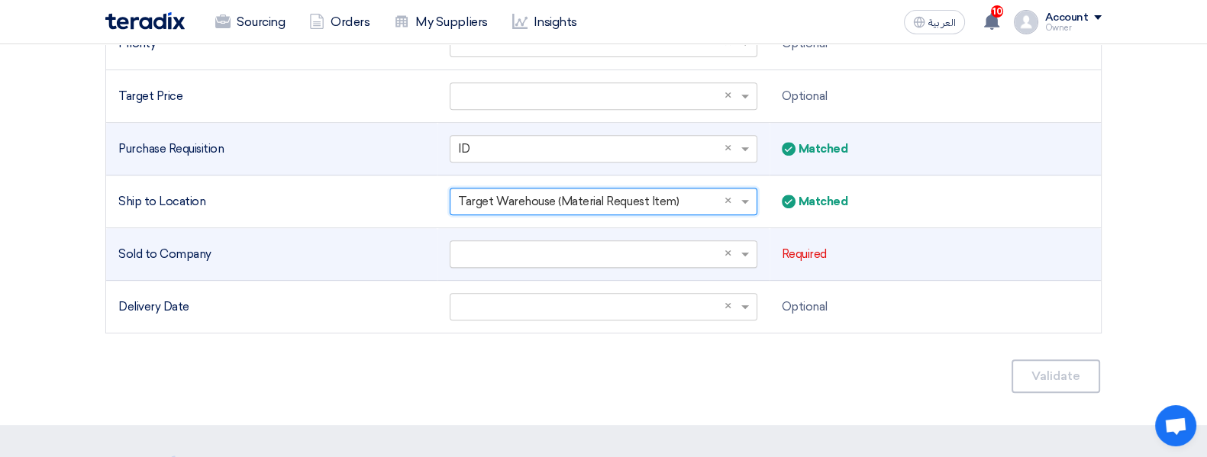
click at [509, 242] on input "text" at bounding box center [595, 254] width 275 height 25
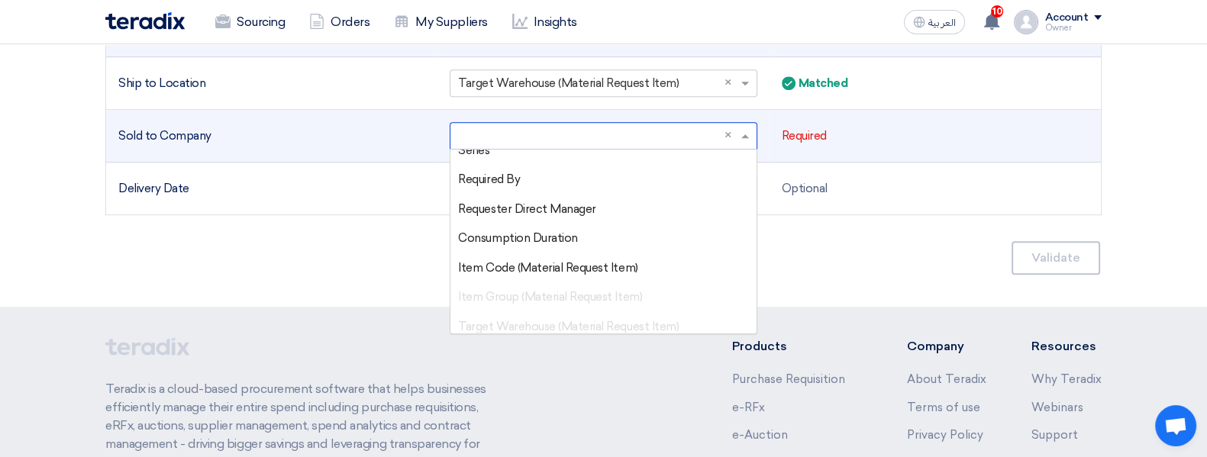
scroll to position [845, 0]
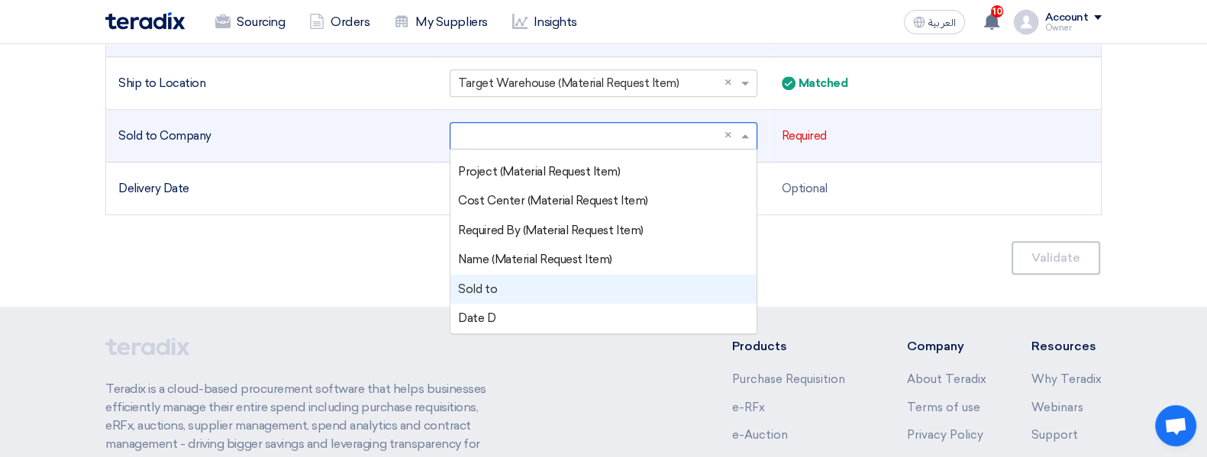
click at [498, 276] on div "Sold to" at bounding box center [603, 290] width 305 height 30
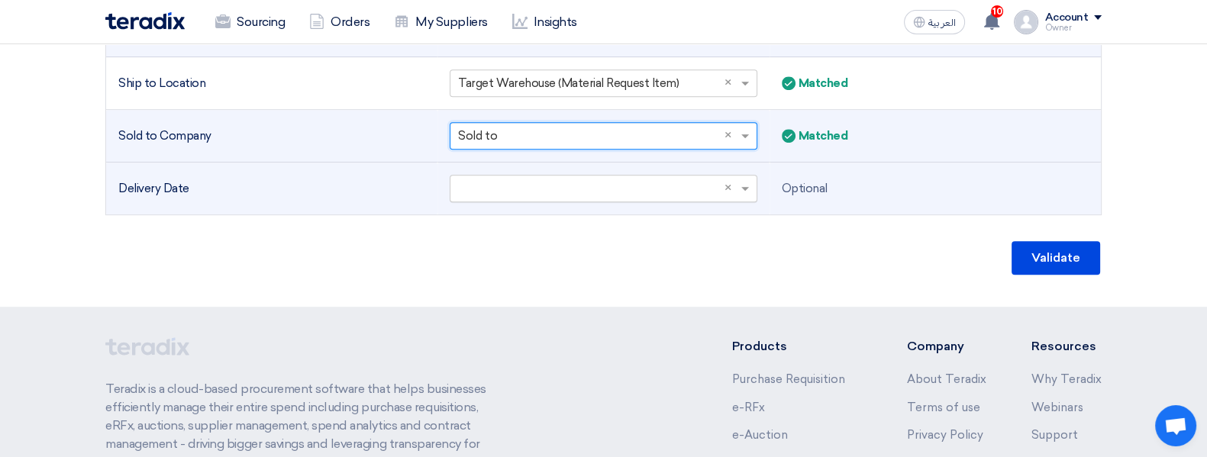
click at [483, 180] on input "text" at bounding box center [595, 188] width 275 height 25
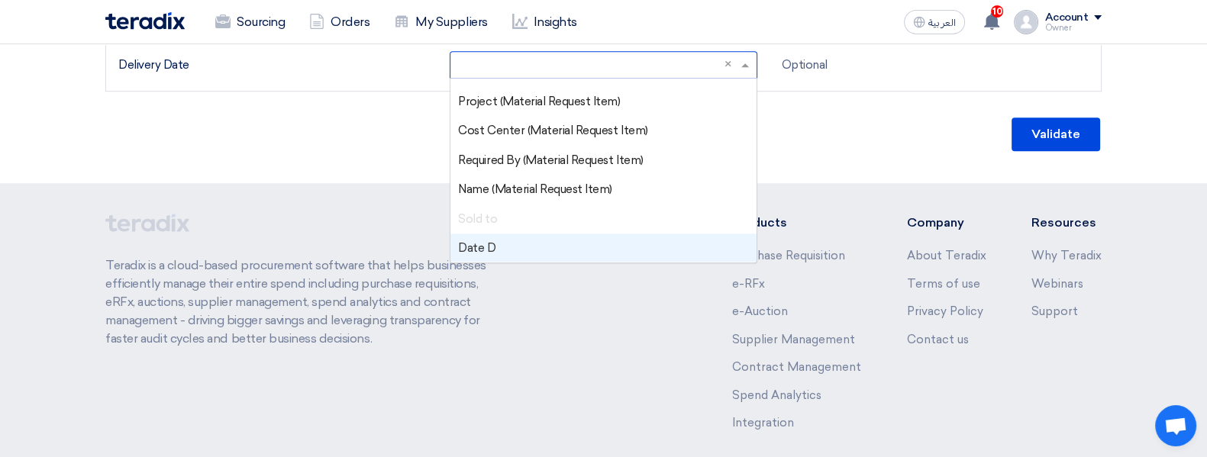
scroll to position [1140, 0]
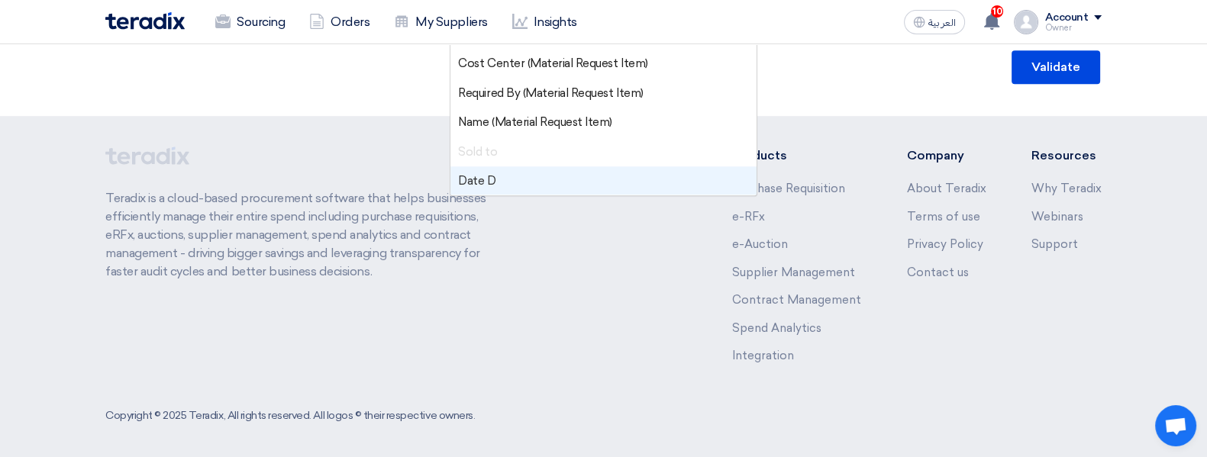
click at [521, 175] on div "Date D" at bounding box center [603, 181] width 305 height 30
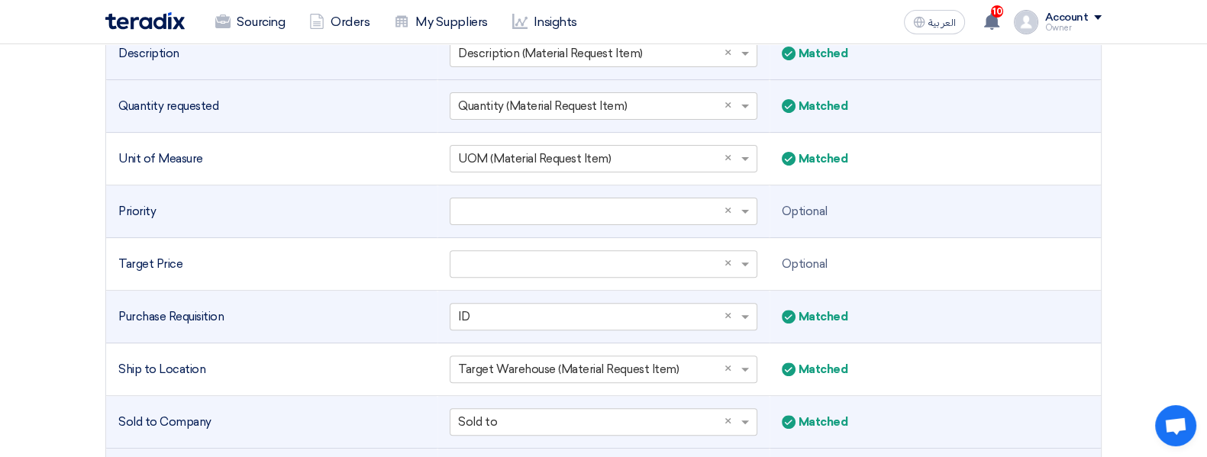
scroll to position [854, 0]
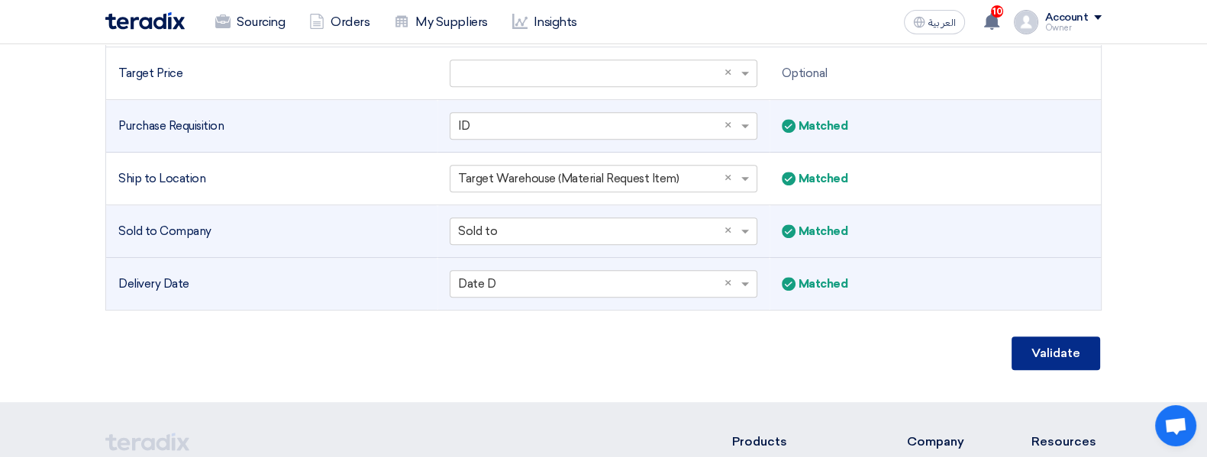
click at [1053, 348] on button "Validate" at bounding box center [1056, 354] width 89 height 34
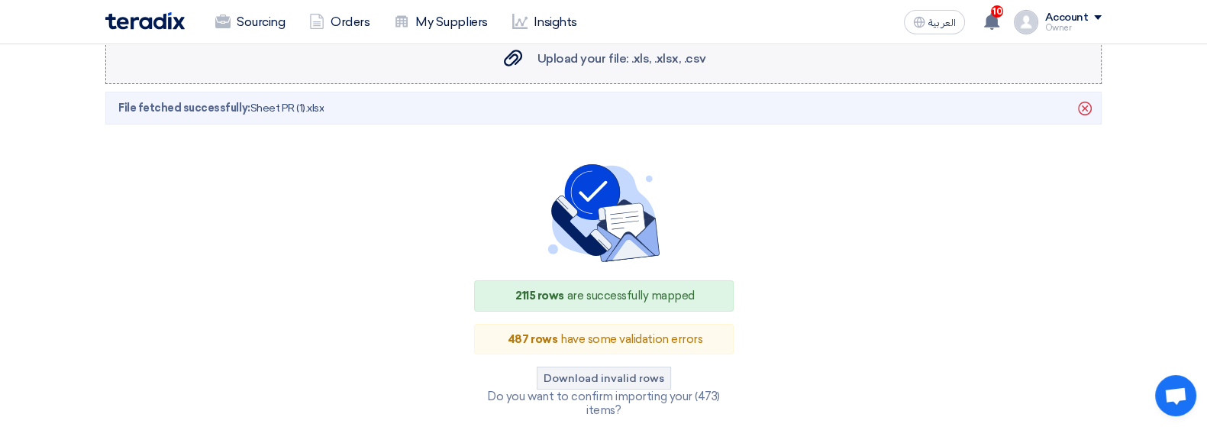
scroll to position [381, 0]
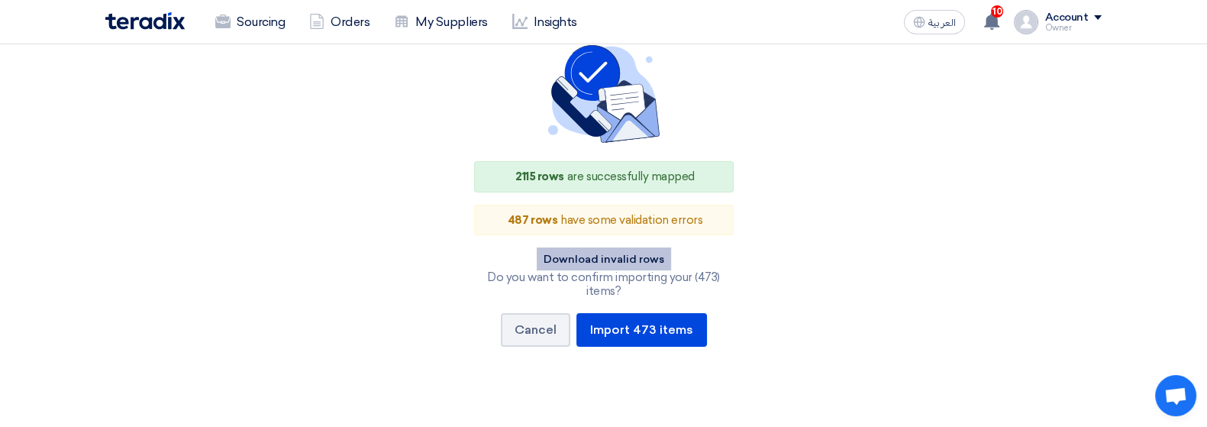
click at [575, 254] on button "Download invalid rows" at bounding box center [604, 258] width 134 height 23
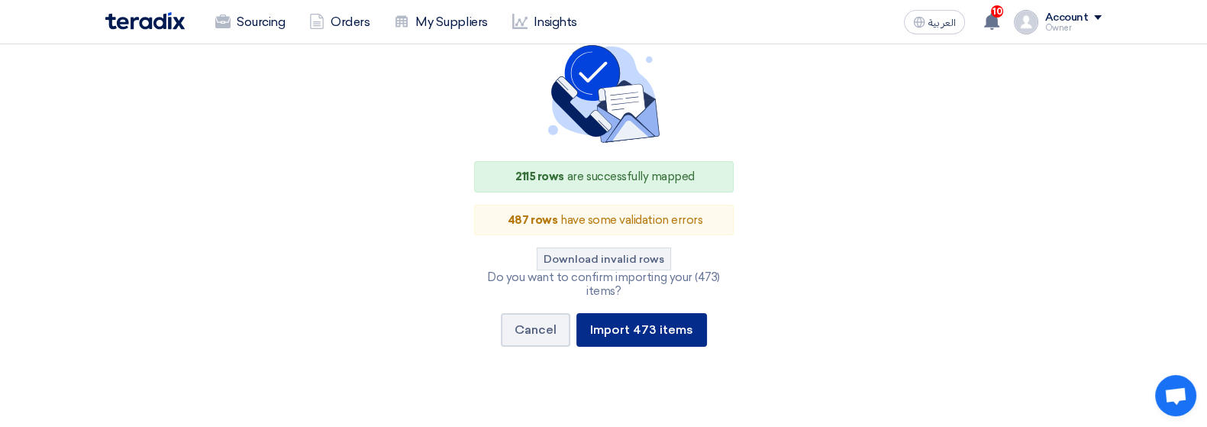
click at [670, 313] on button "Import 473 items" at bounding box center [642, 330] width 131 height 34
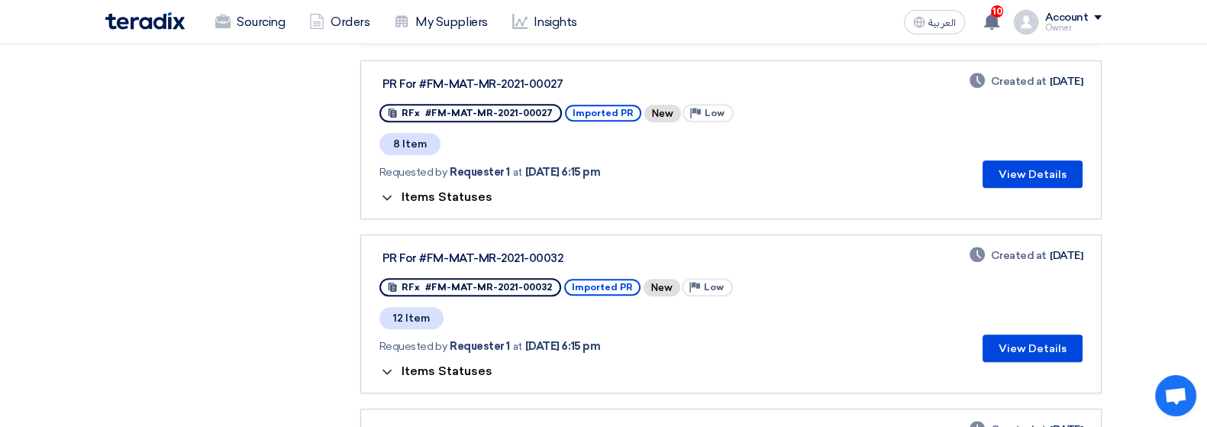
scroll to position [991, 0]
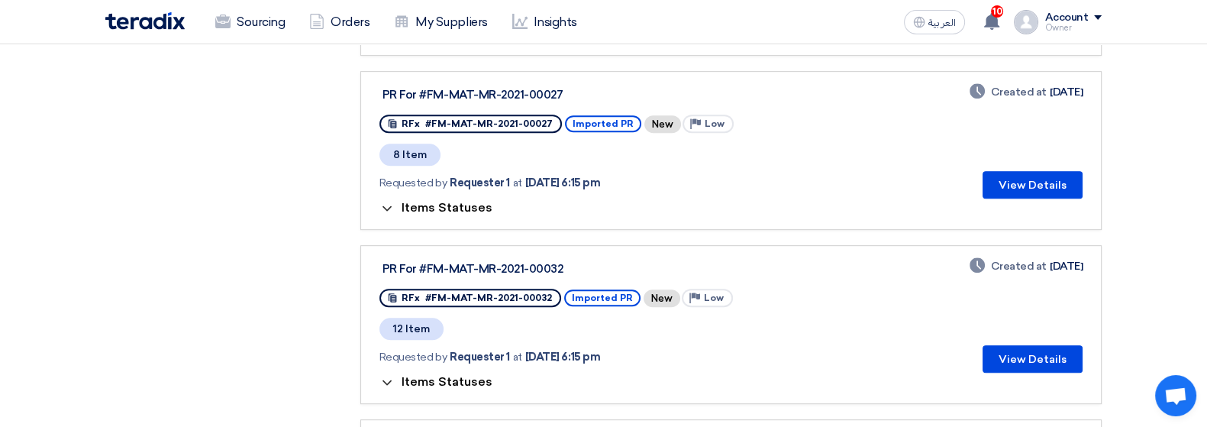
click at [423, 200] on span "Items Statuses" at bounding box center [447, 207] width 91 height 15
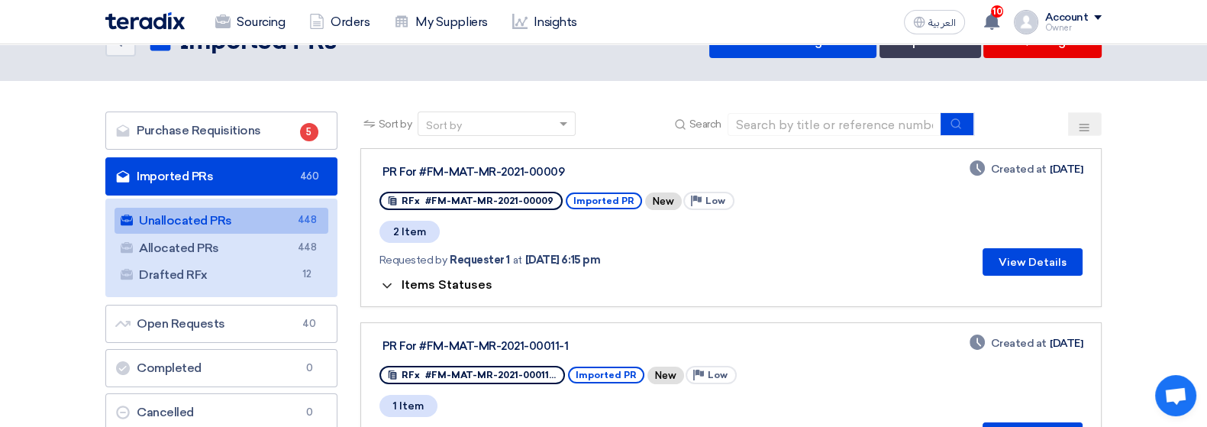
scroll to position [0, 0]
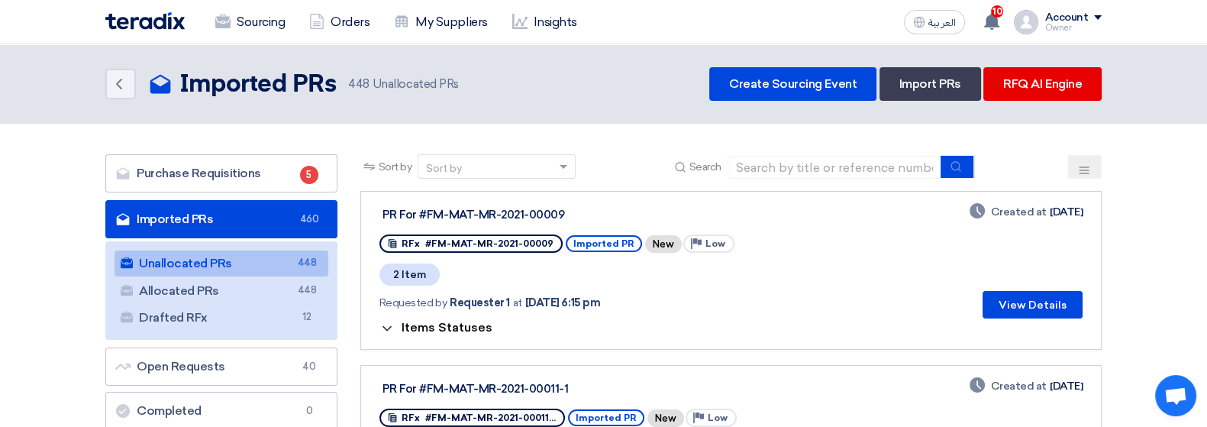
click at [460, 320] on span "Items Statuses" at bounding box center [447, 327] width 91 height 15
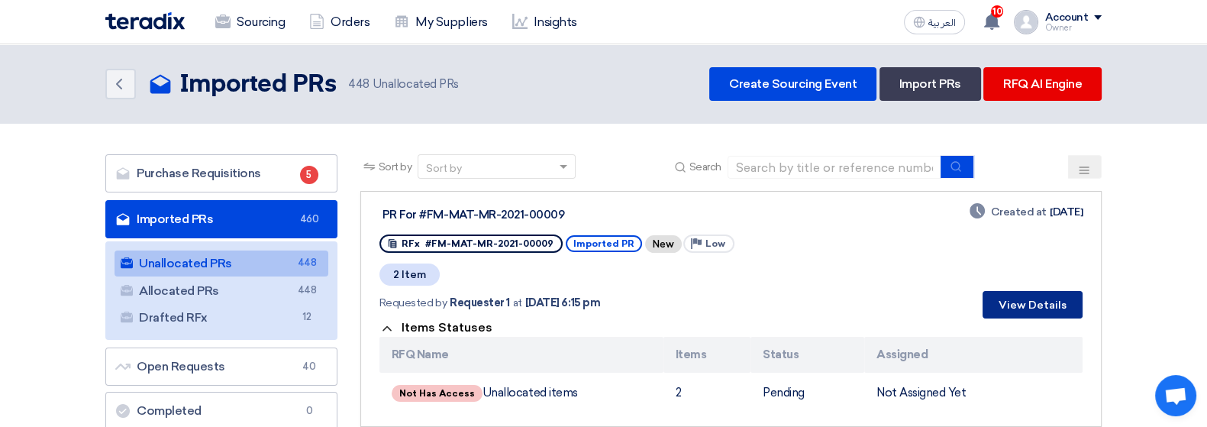
click at [1029, 308] on button "View Details" at bounding box center [1033, 304] width 100 height 27
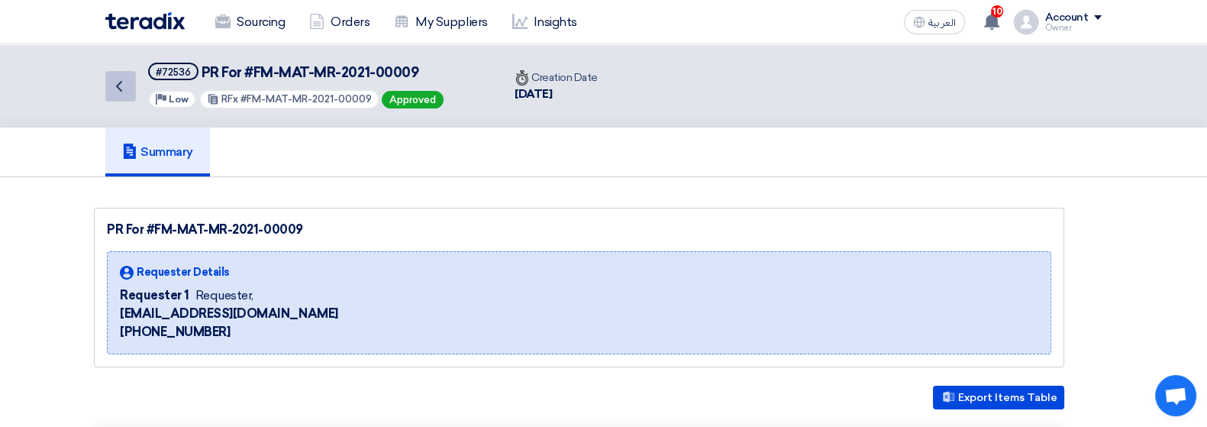
click at [118, 78] on icon "Back" at bounding box center [119, 86] width 18 height 18
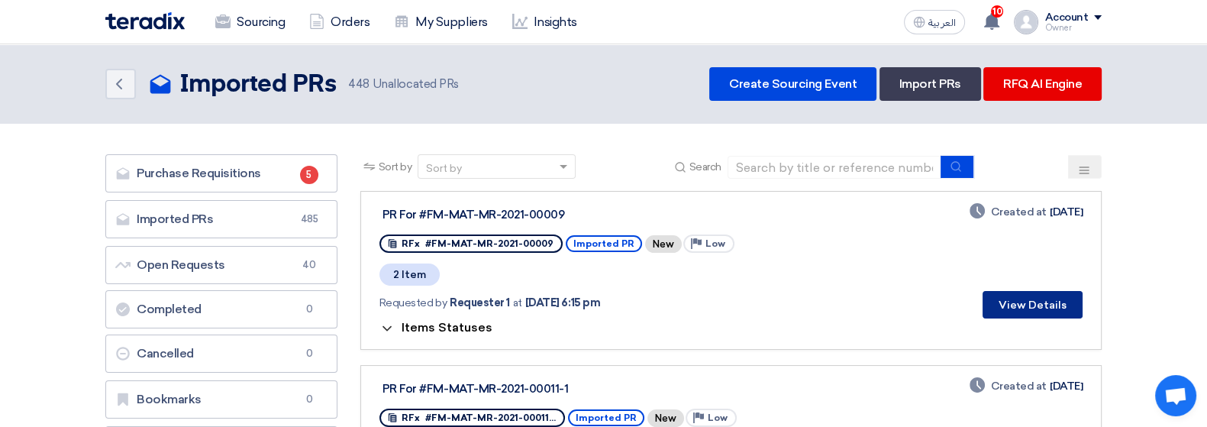
click at [1039, 296] on button "View Details" at bounding box center [1033, 304] width 100 height 27
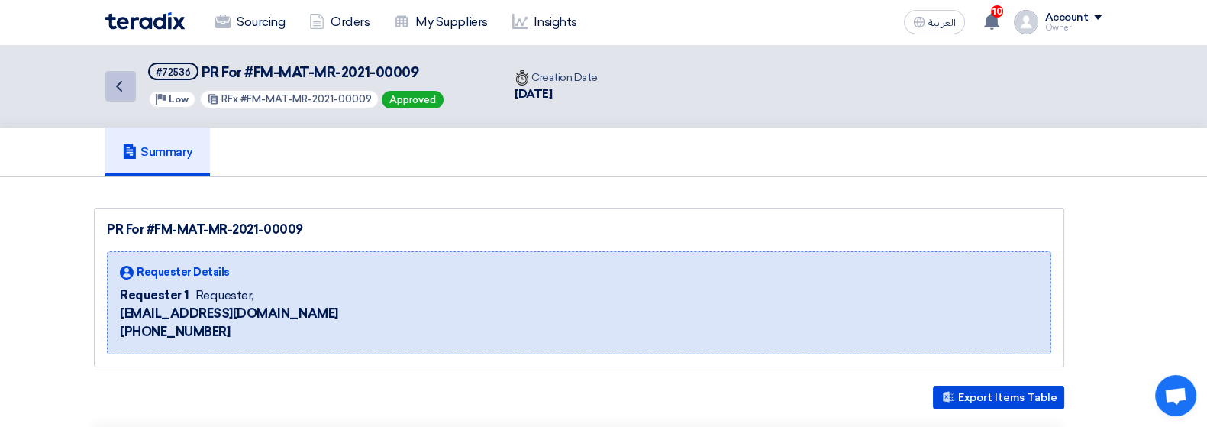
click at [115, 90] on icon "Back" at bounding box center [119, 86] width 18 height 18
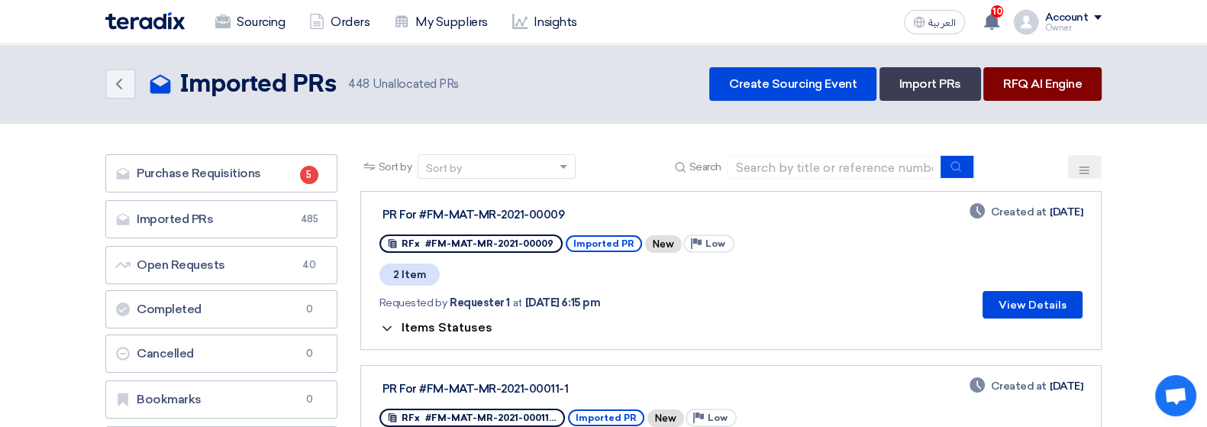
click at [1047, 84] on link "RFQ AI Engine" at bounding box center [1043, 84] width 118 height 34
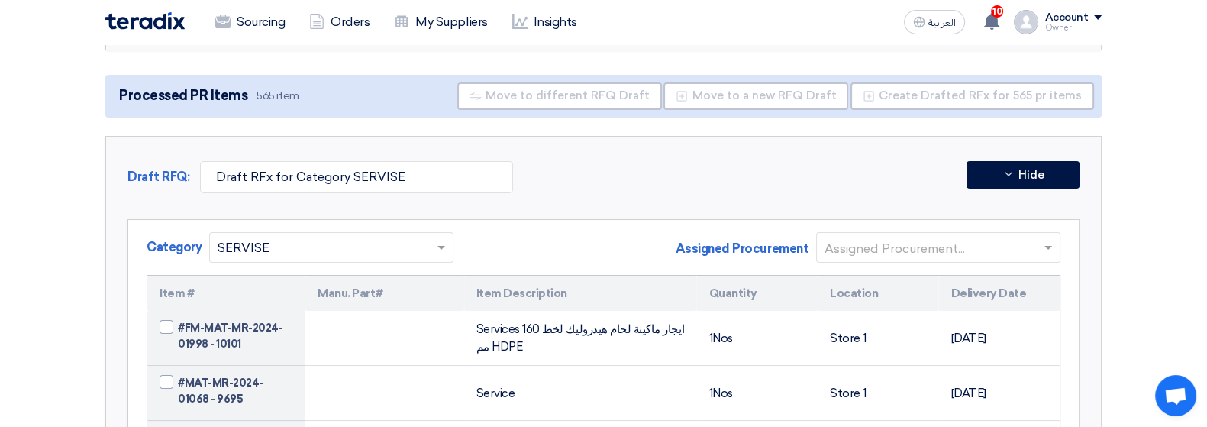
scroll to position [286, 0]
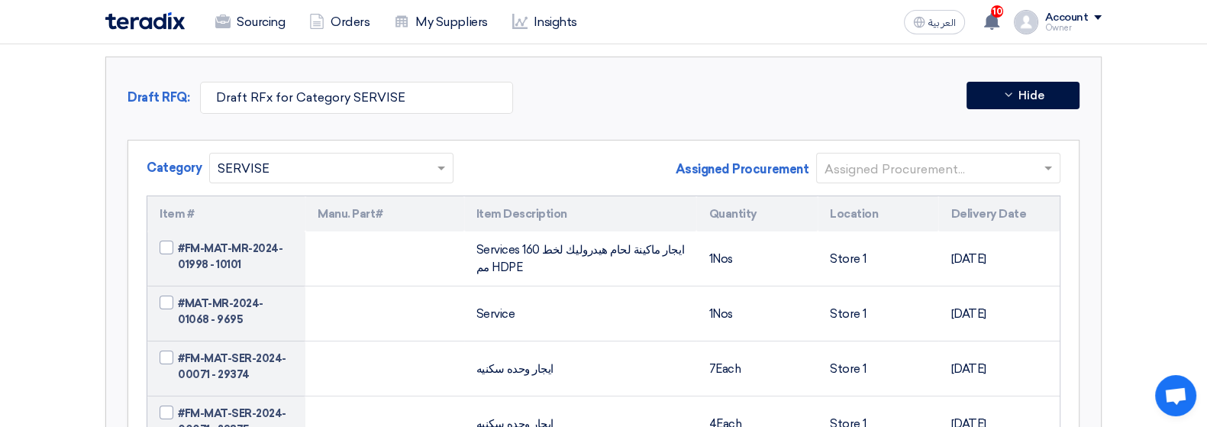
click at [859, 160] on input "text" at bounding box center [931, 169] width 212 height 25
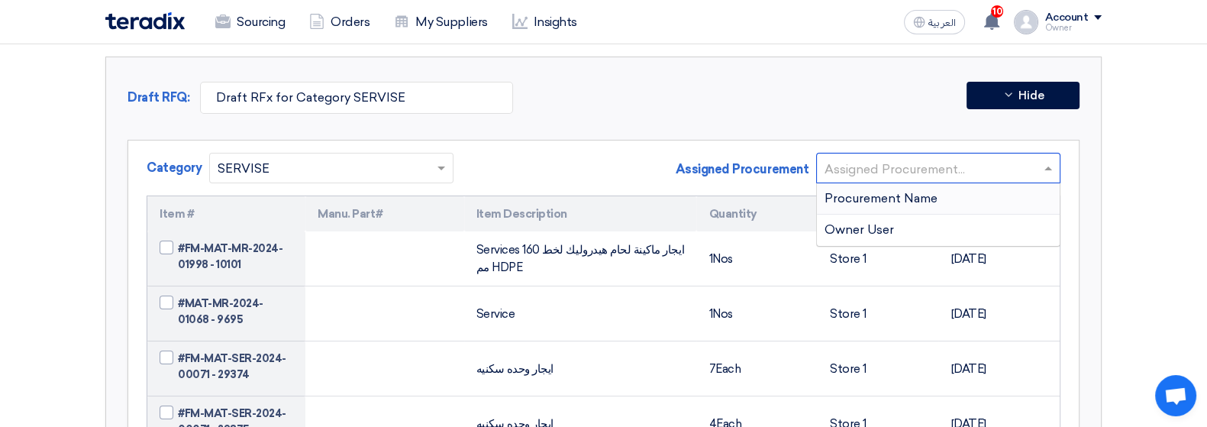
click at [871, 195] on span "Procurement Name" at bounding box center [881, 198] width 113 height 15
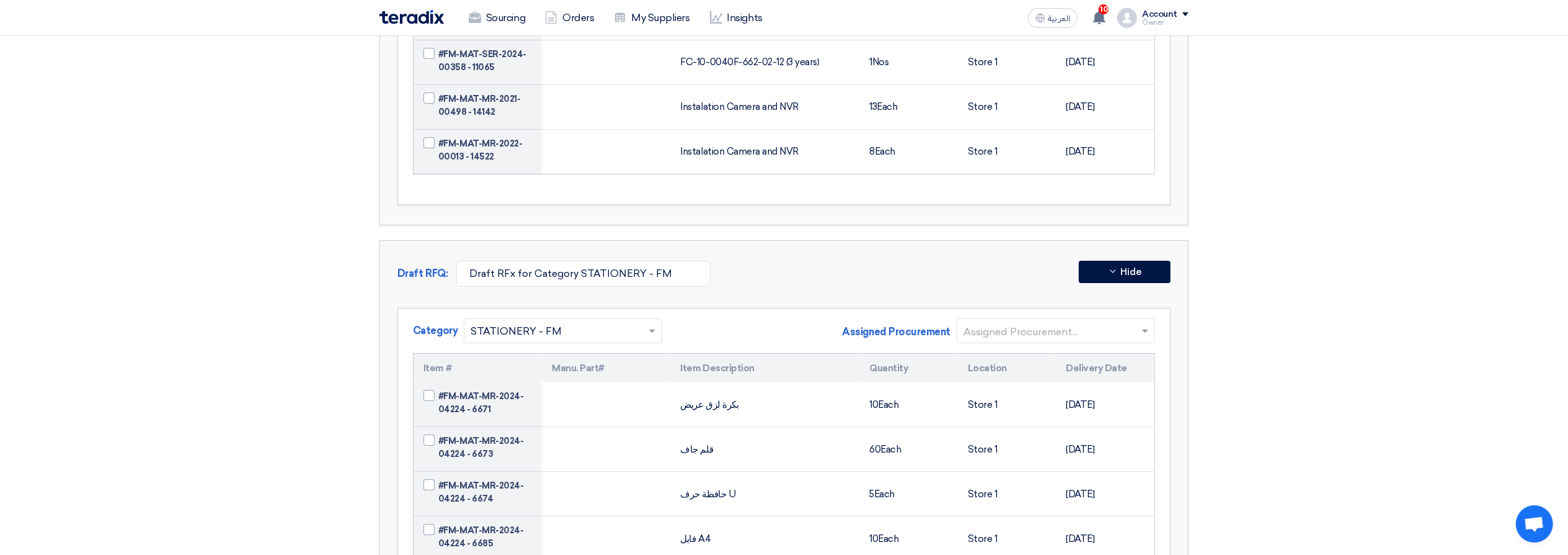
scroll to position [9185, 0]
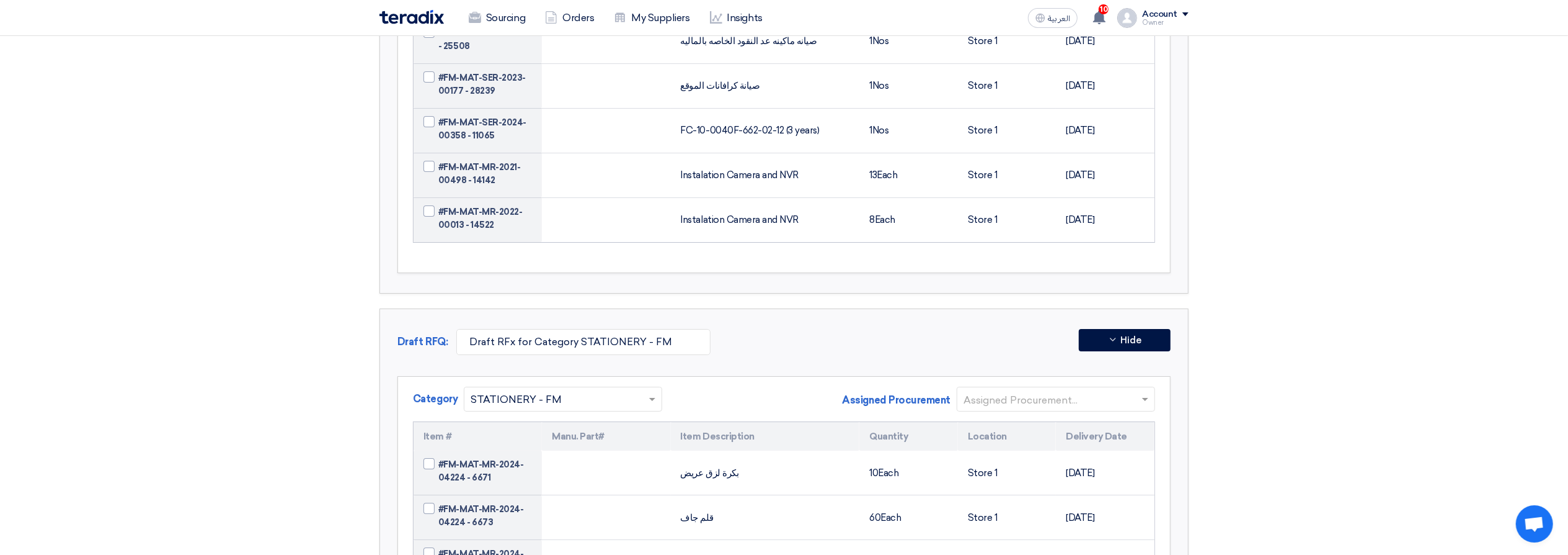
click at [1020, 390] on input "text" at bounding box center [1050, 400] width 172 height 20
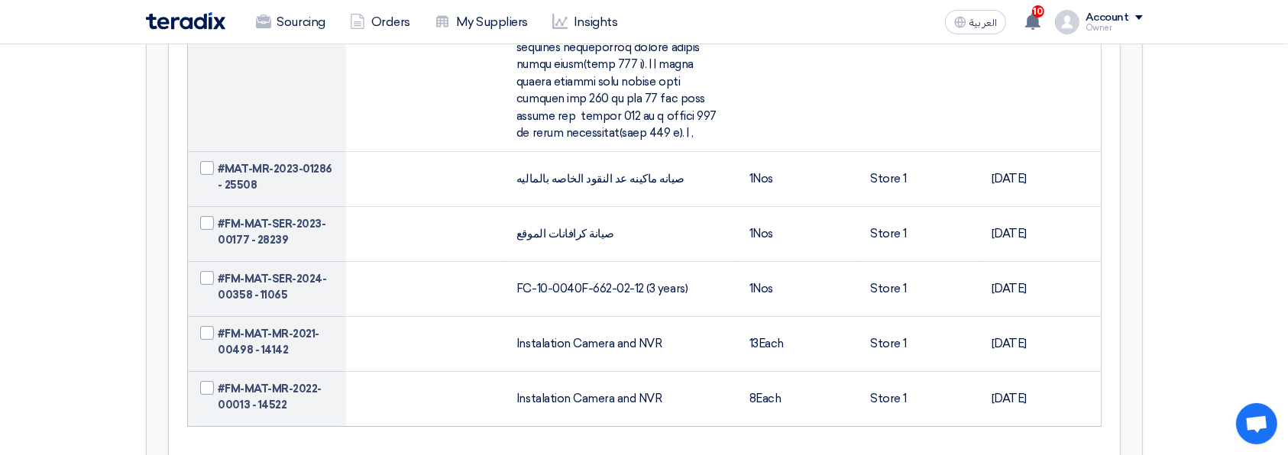
scroll to position [11200, 0]
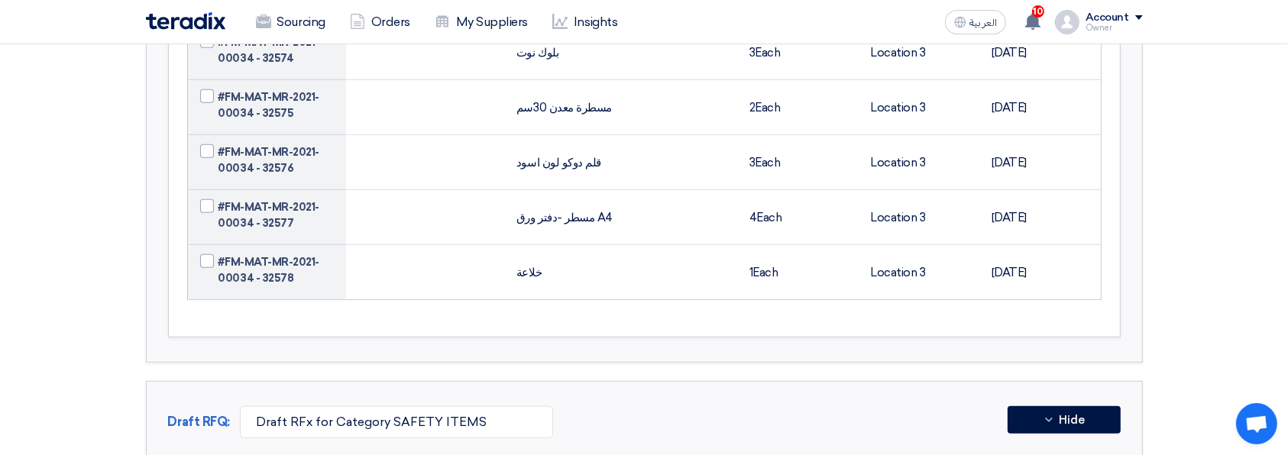
scroll to position [18226, 0]
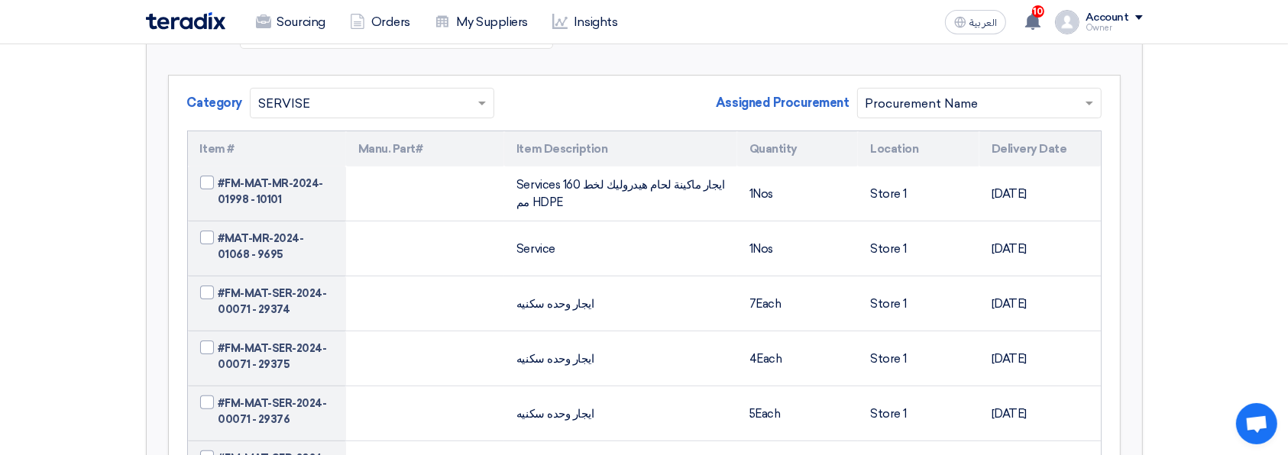
scroll to position [0, 0]
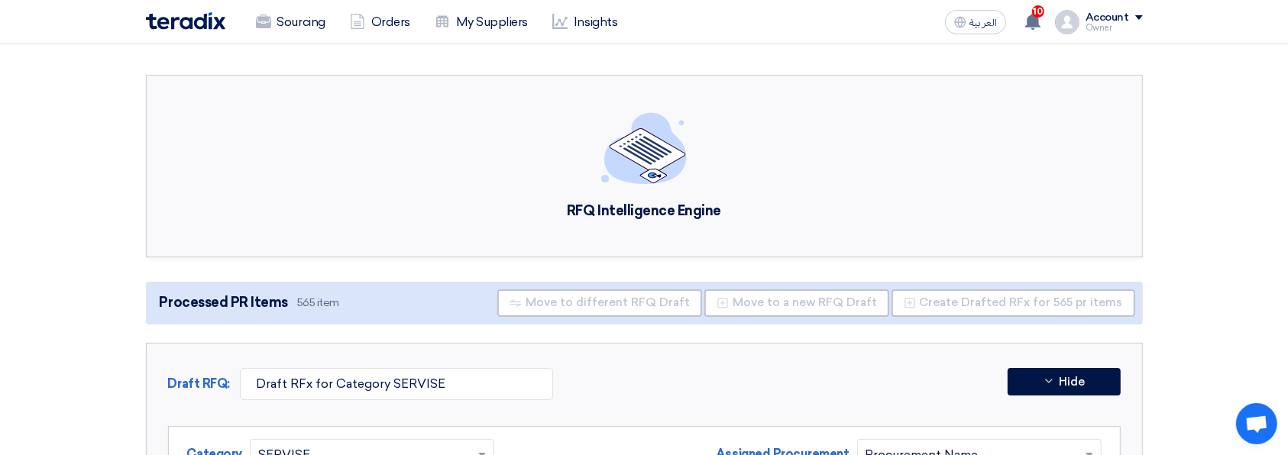
drag, startPoint x: 293, startPoint y: 299, endPoint x: 312, endPoint y: 302, distance: 19.3
click at [312, 302] on span "Processed PR Items 565 item" at bounding box center [248, 302] width 189 height 21
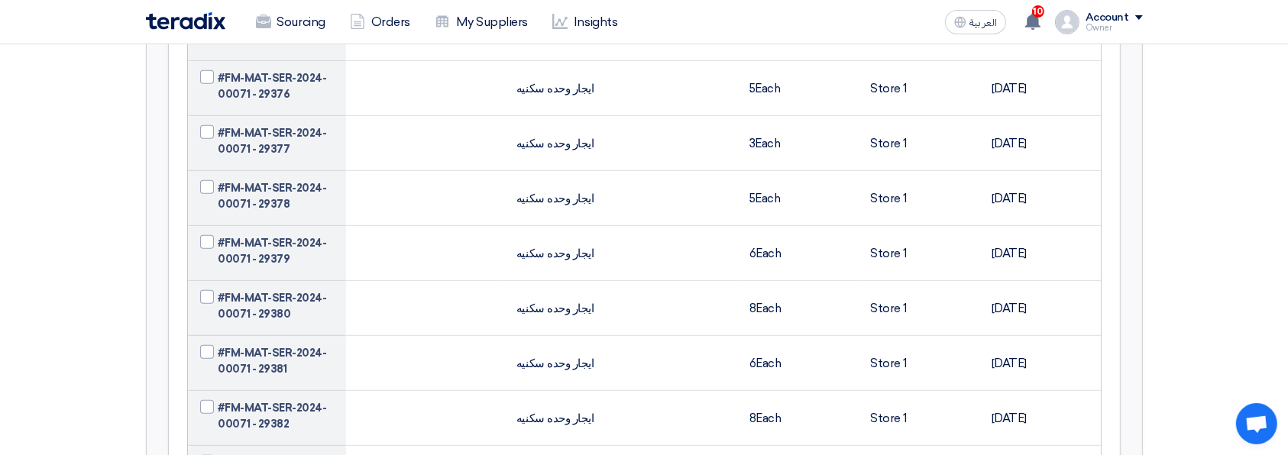
scroll to position [119, 0]
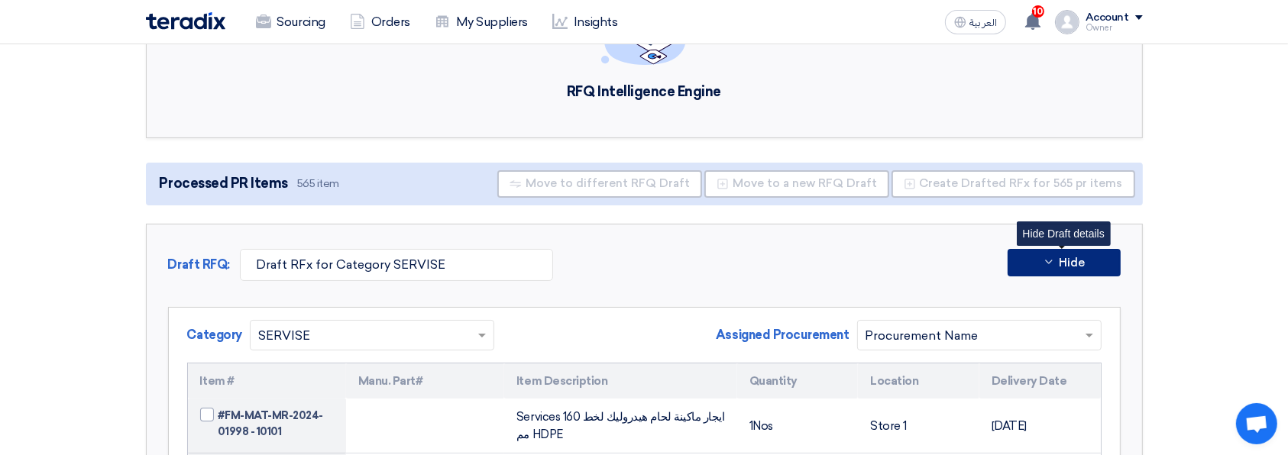
click at [1110, 263] on button "Hide" at bounding box center [1063, 262] width 113 height 27
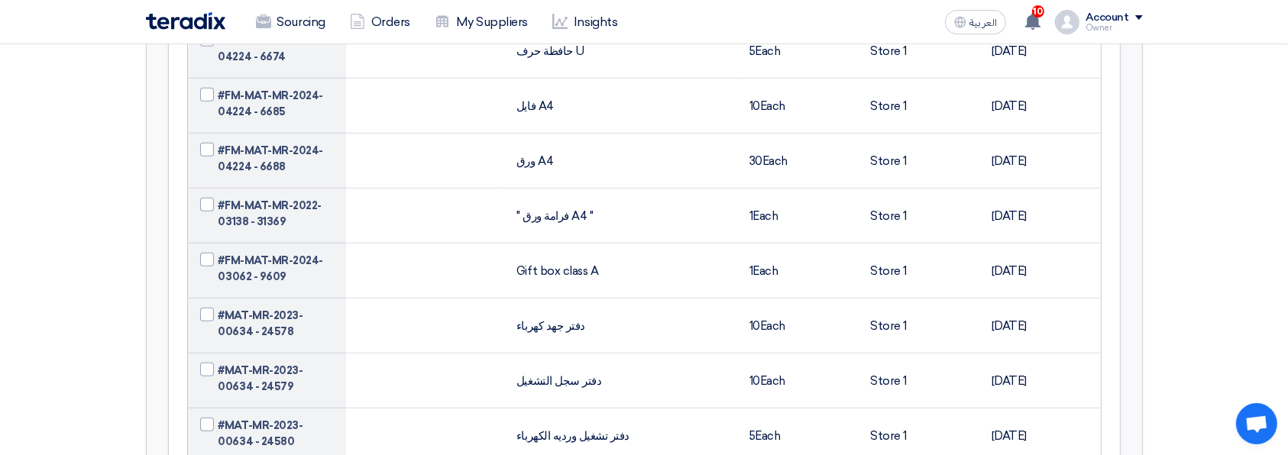
scroll to position [305, 0]
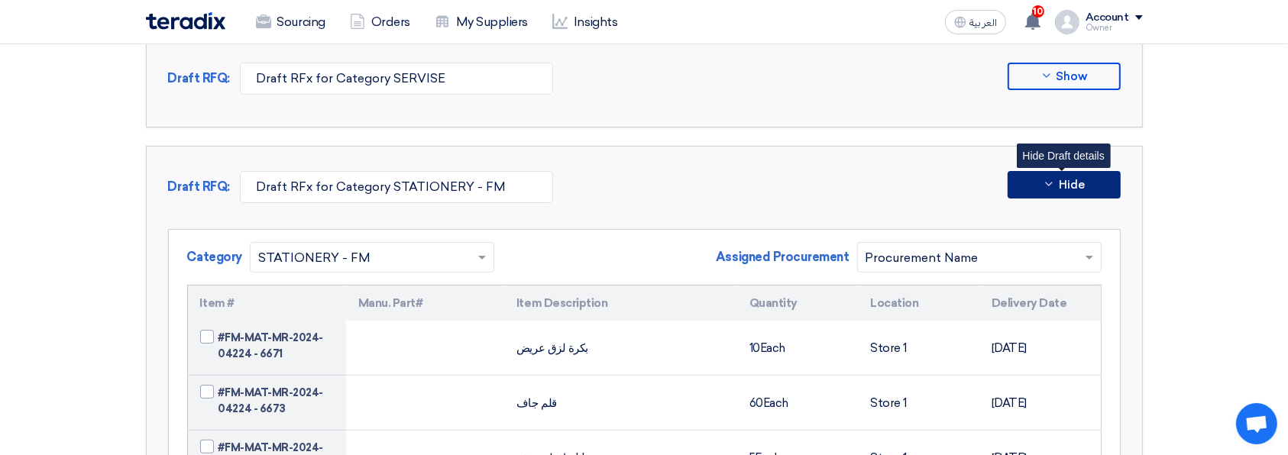
click at [1070, 186] on span "Hide" at bounding box center [1071, 184] width 26 height 11
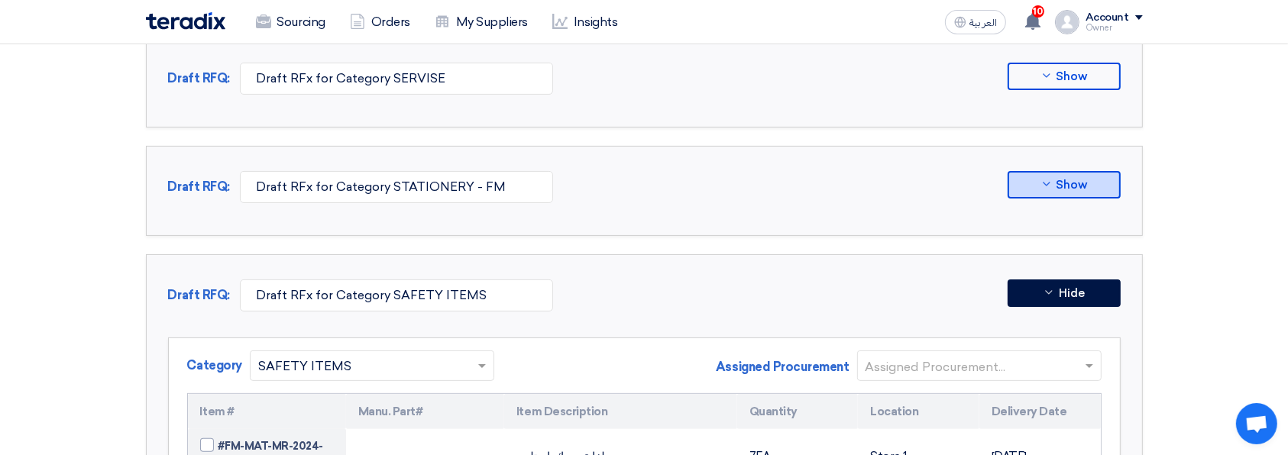
click at [961, 369] on input "text" at bounding box center [971, 366] width 212 height 25
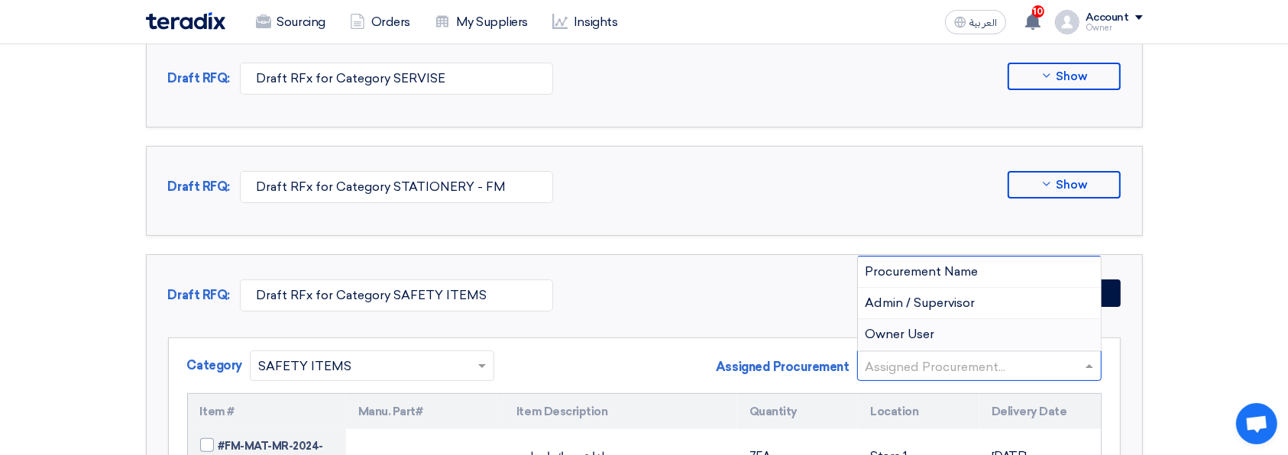
click at [997, 331] on div "Owner User" at bounding box center [979, 334] width 243 height 31
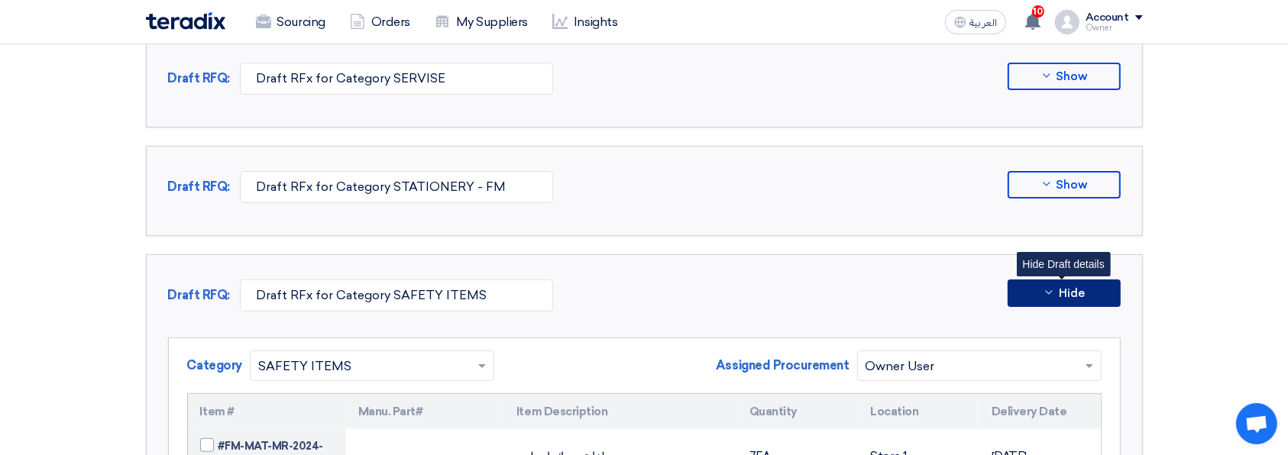
click at [1063, 302] on button "Hide" at bounding box center [1063, 293] width 113 height 27
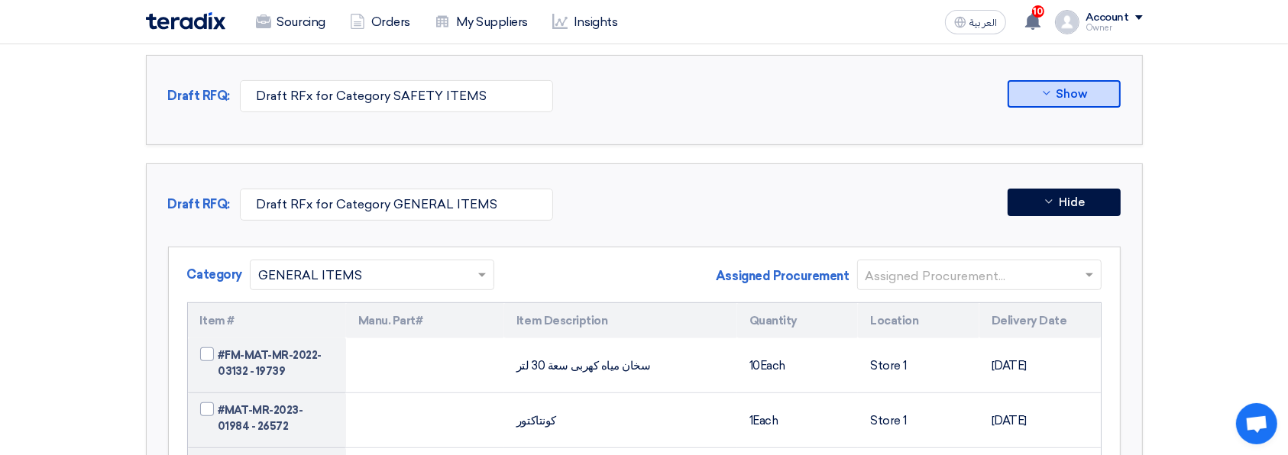
scroll to position [509, 0]
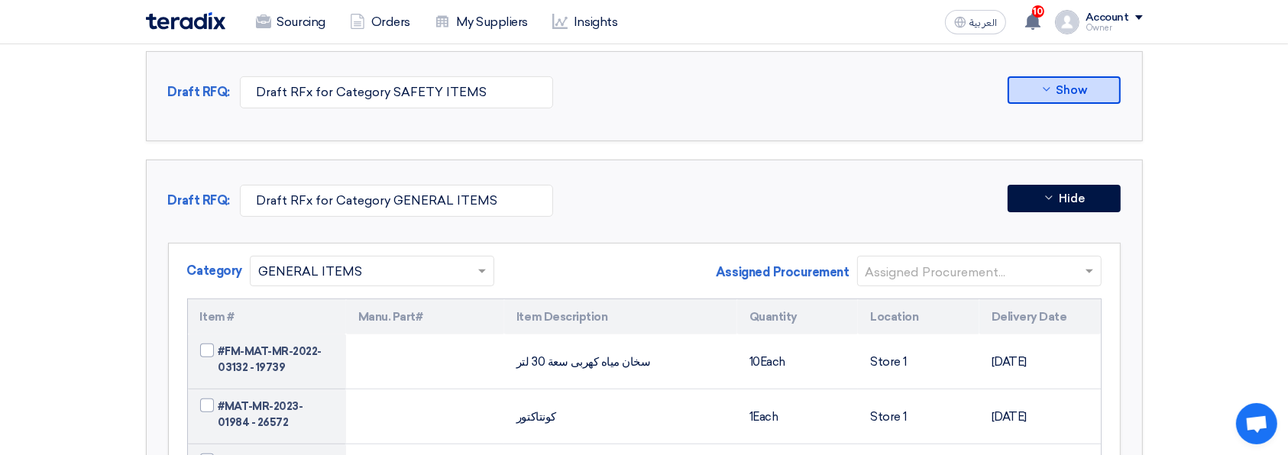
click at [945, 266] on input "text" at bounding box center [971, 272] width 212 height 25
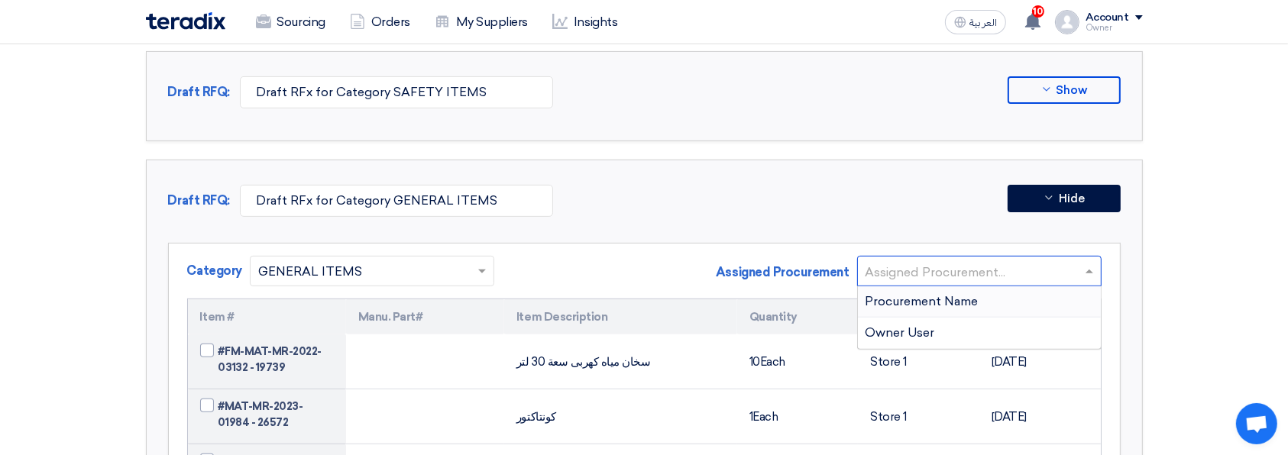
click at [960, 305] on span "Procurement Name" at bounding box center [921, 301] width 113 height 15
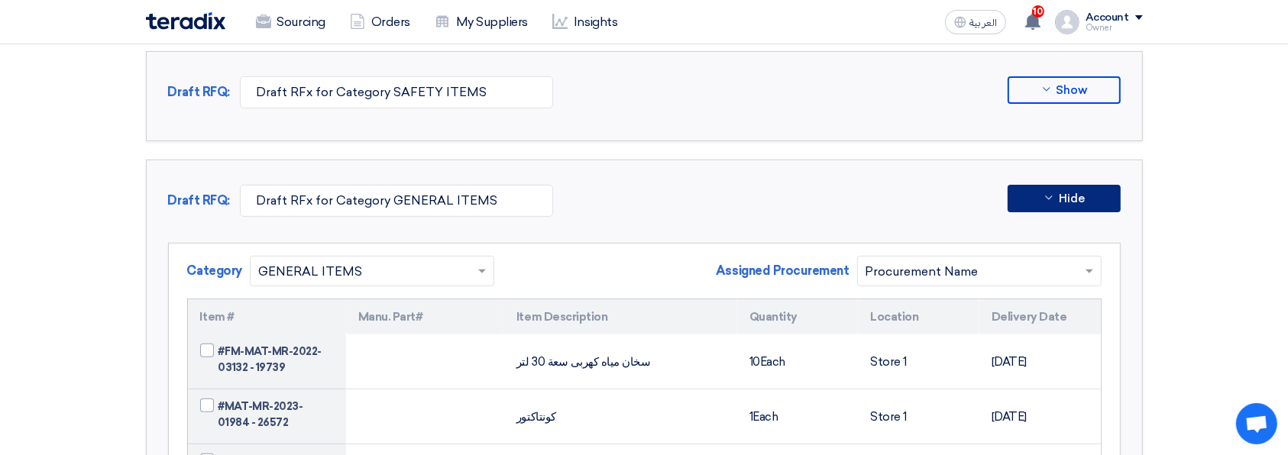
click at [1058, 198] on span "Hide" at bounding box center [1071, 198] width 26 height 11
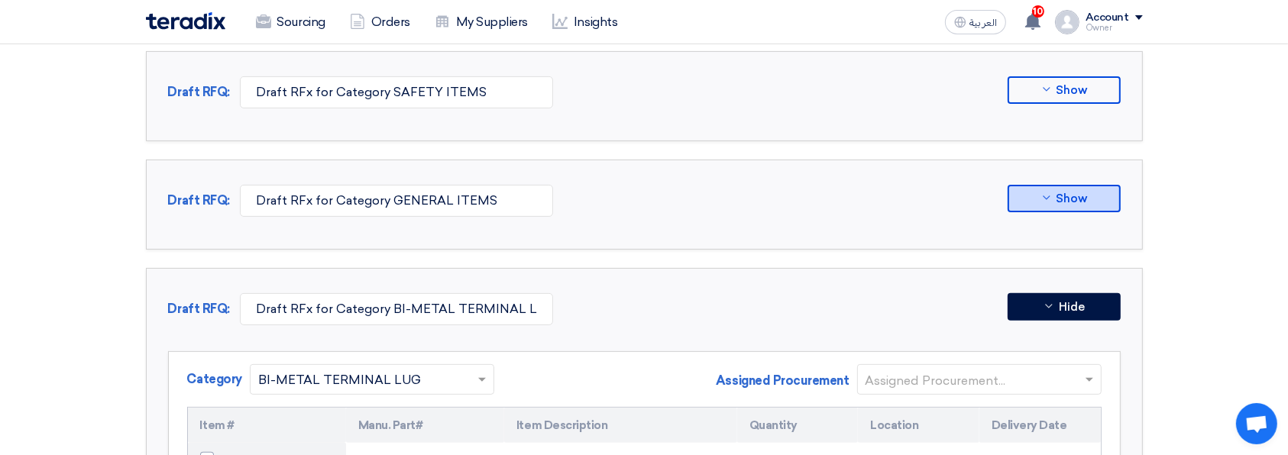
scroll to position [713, 0]
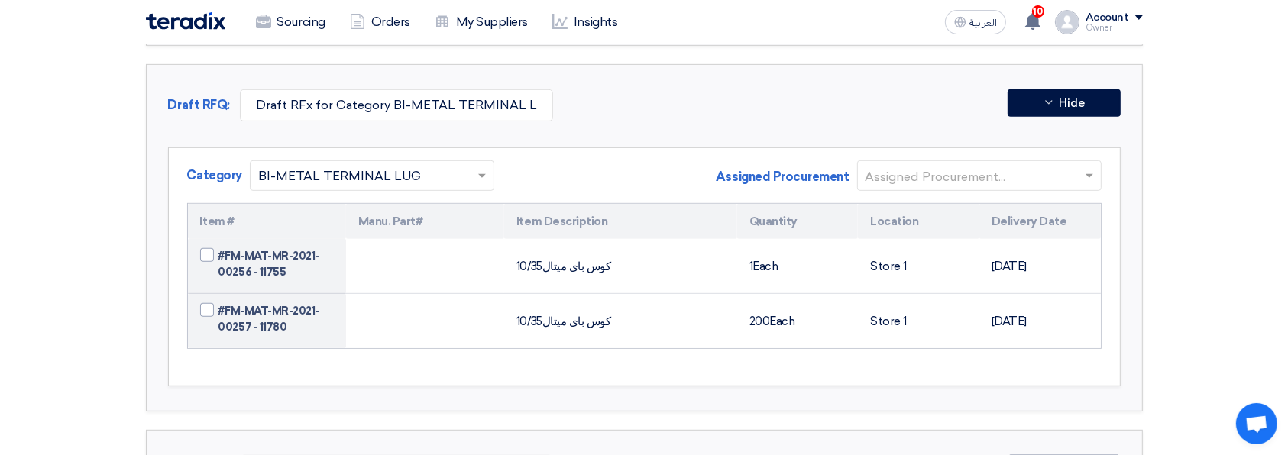
click at [1023, 186] on input "text" at bounding box center [971, 176] width 212 height 25
click at [1023, 180] on input "text" at bounding box center [971, 176] width 212 height 25
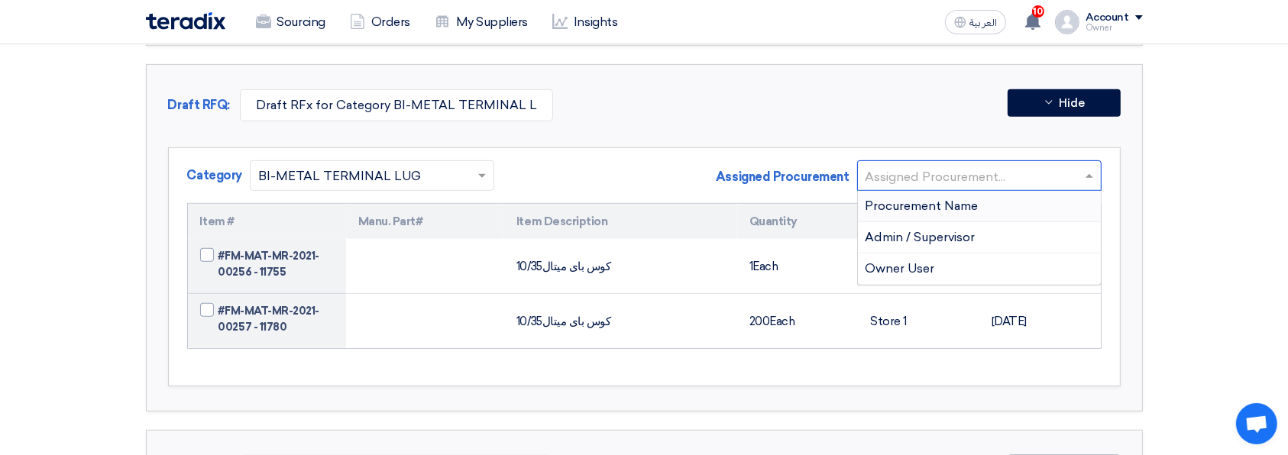
click at [965, 210] on span "Procurement Name" at bounding box center [921, 206] width 113 height 15
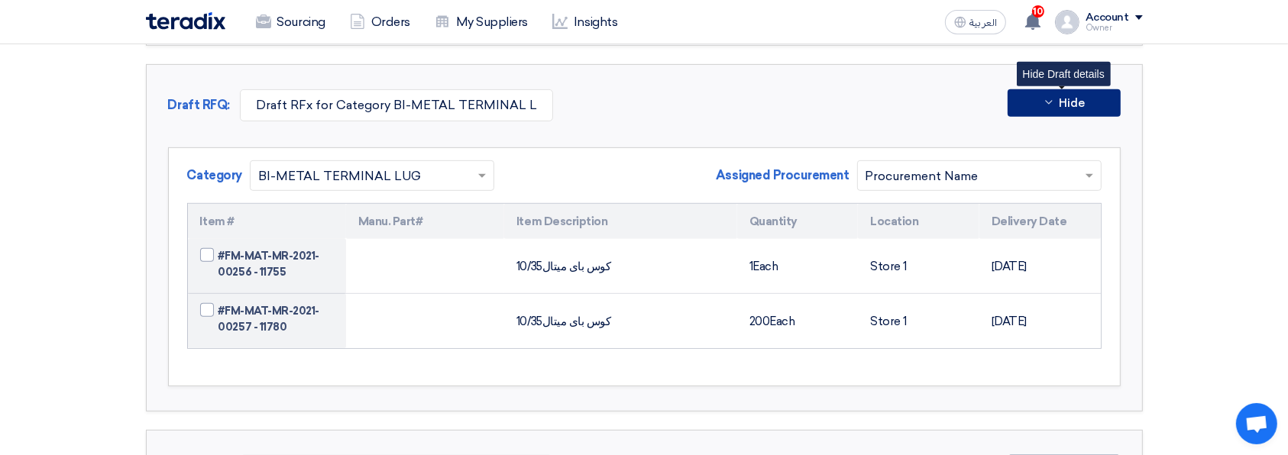
click at [1073, 100] on span "Hide" at bounding box center [1071, 103] width 26 height 11
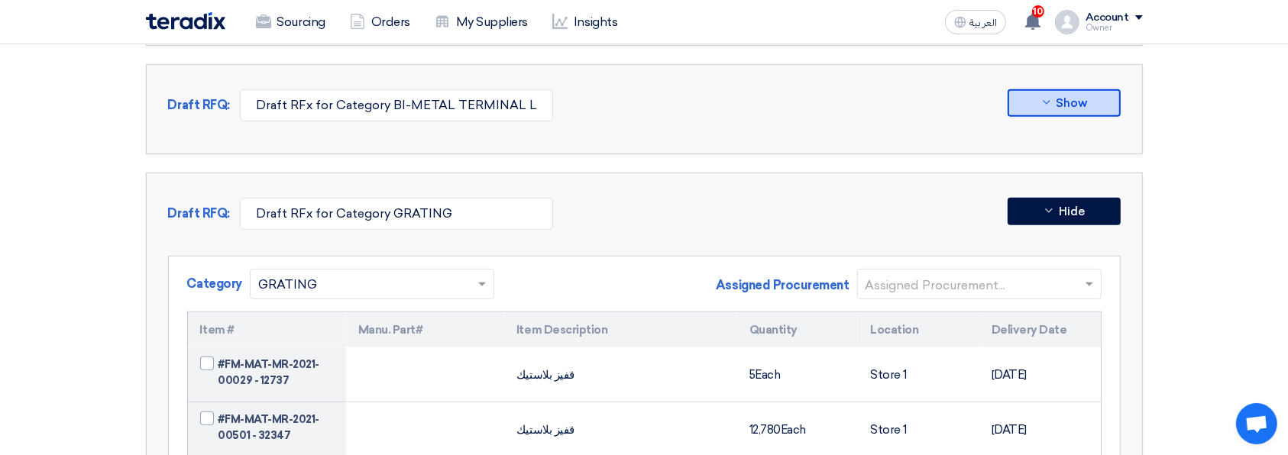
click at [1050, 273] on input "text" at bounding box center [971, 285] width 212 height 25
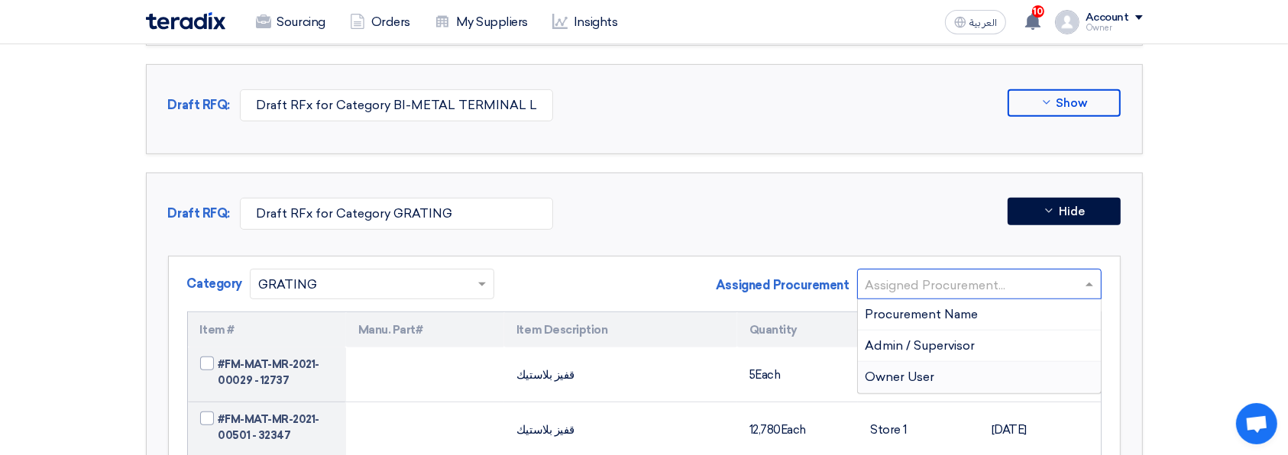
click at [991, 365] on div "Owner User" at bounding box center [979, 377] width 243 height 31
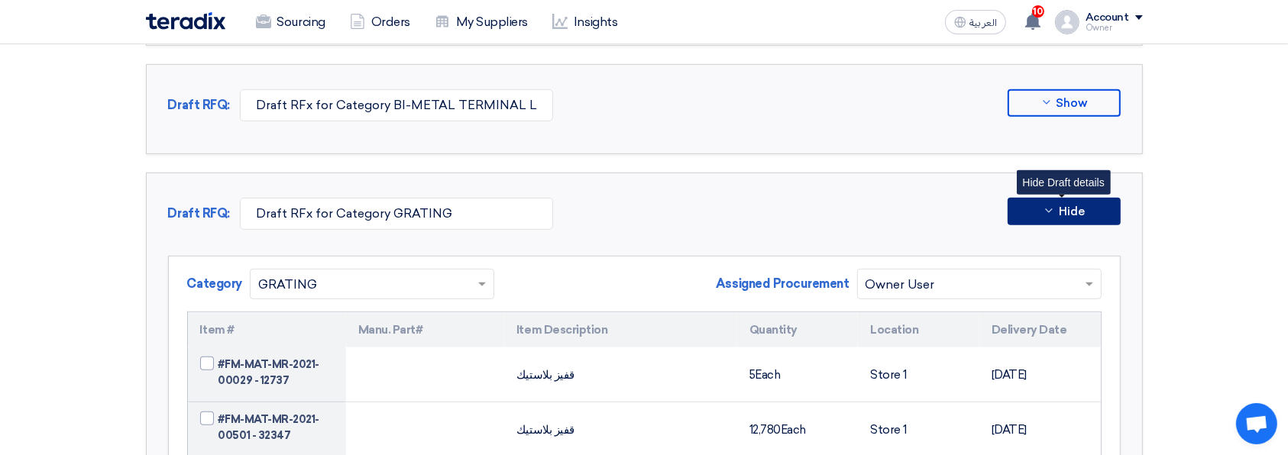
click at [1085, 215] on button "Hide" at bounding box center [1063, 211] width 113 height 27
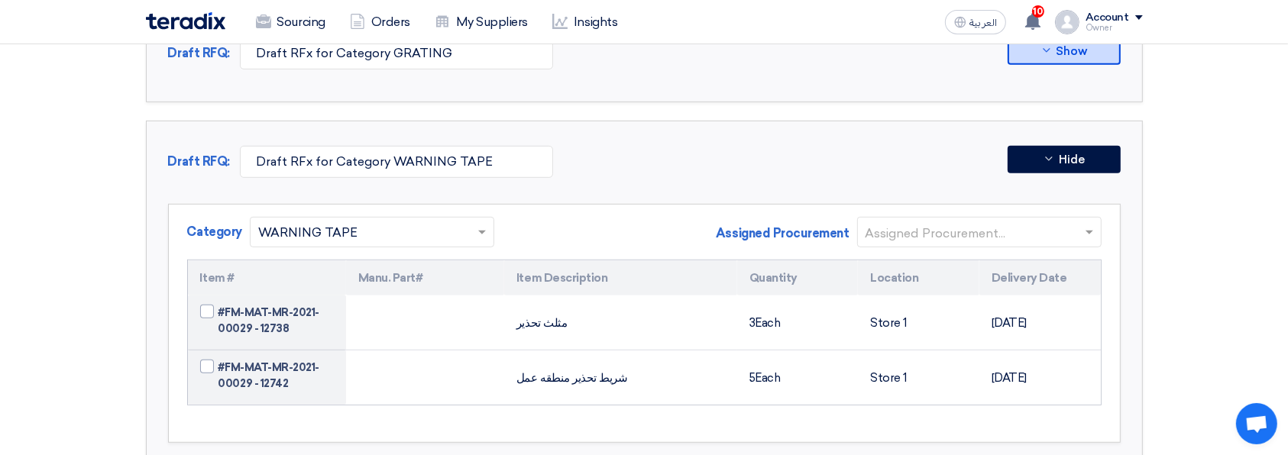
scroll to position [916, 0]
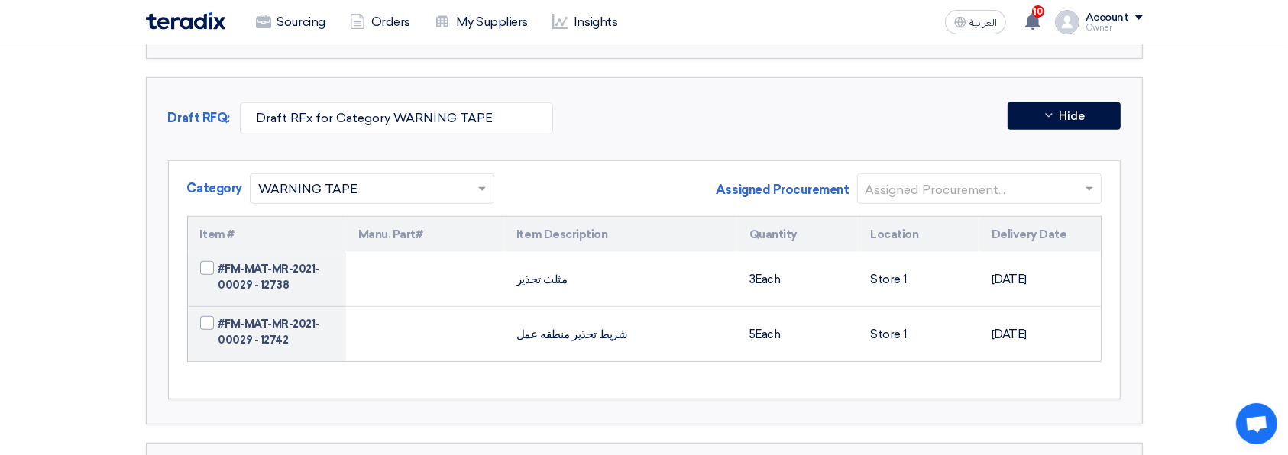
click at [958, 173] on div "Assigned Procurement..." at bounding box center [979, 188] width 244 height 31
click at [961, 184] on input "text" at bounding box center [971, 189] width 212 height 25
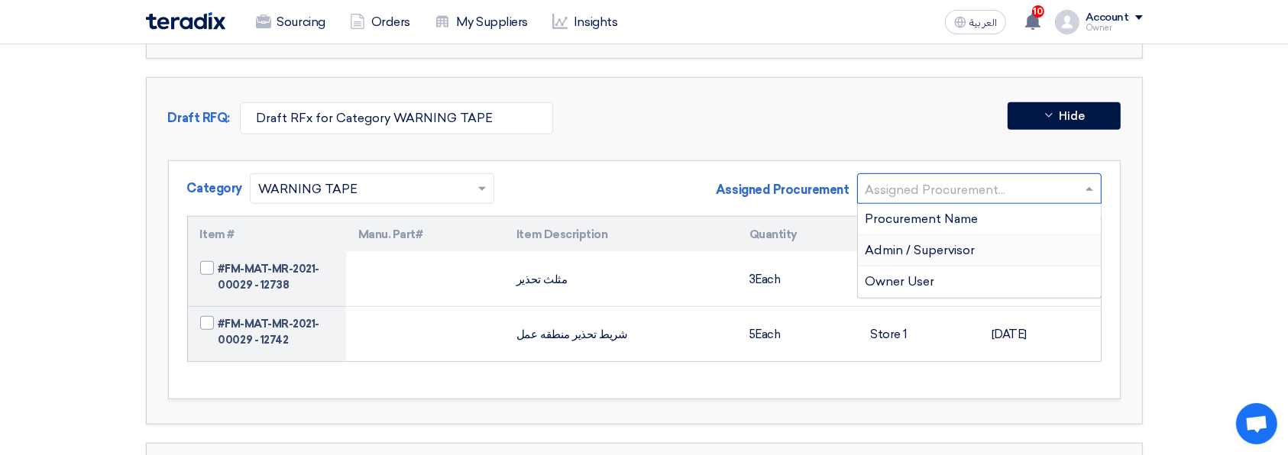
click at [965, 246] on span "Admin / Supervisor" at bounding box center [920, 250] width 110 height 15
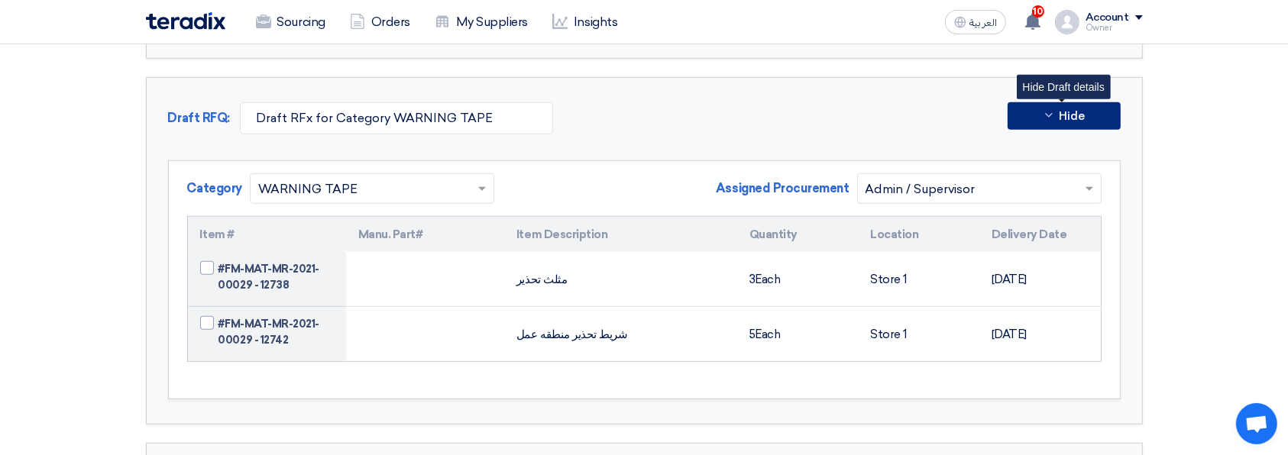
click at [1065, 111] on span "Hide" at bounding box center [1071, 116] width 26 height 11
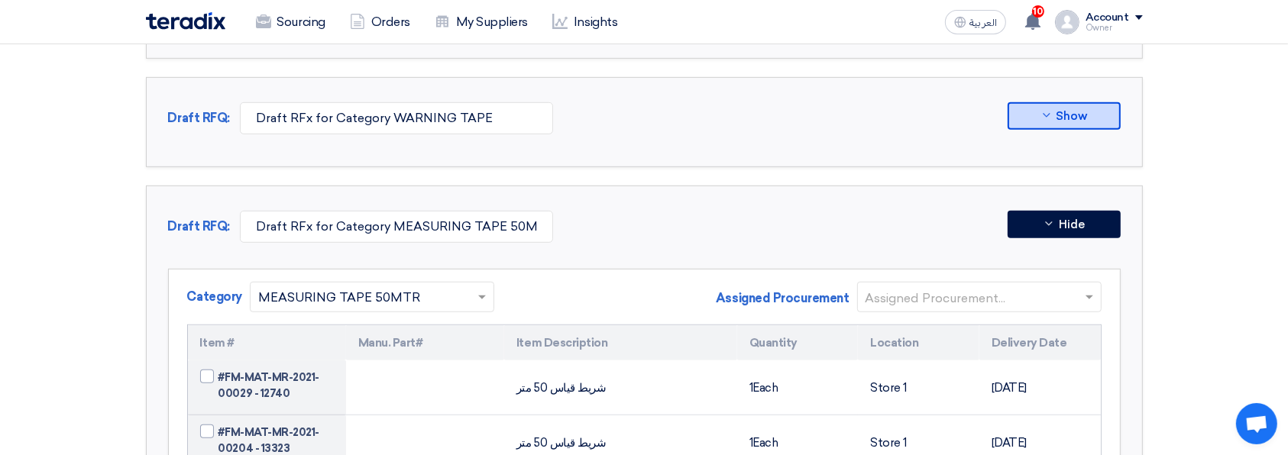
click at [987, 300] on input "text" at bounding box center [971, 298] width 212 height 25
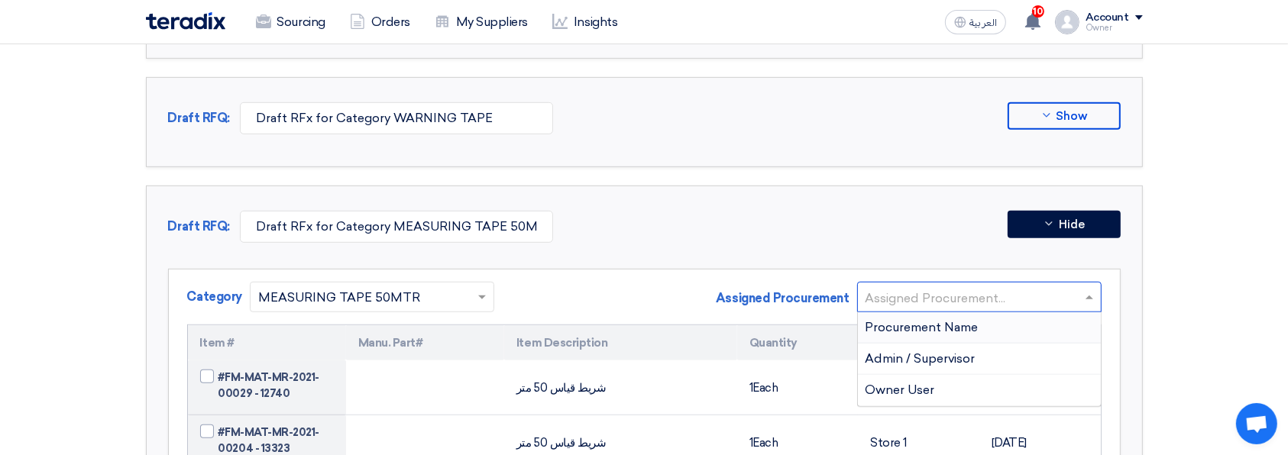
click at [963, 331] on div "Procurement Name" at bounding box center [979, 327] width 243 height 31
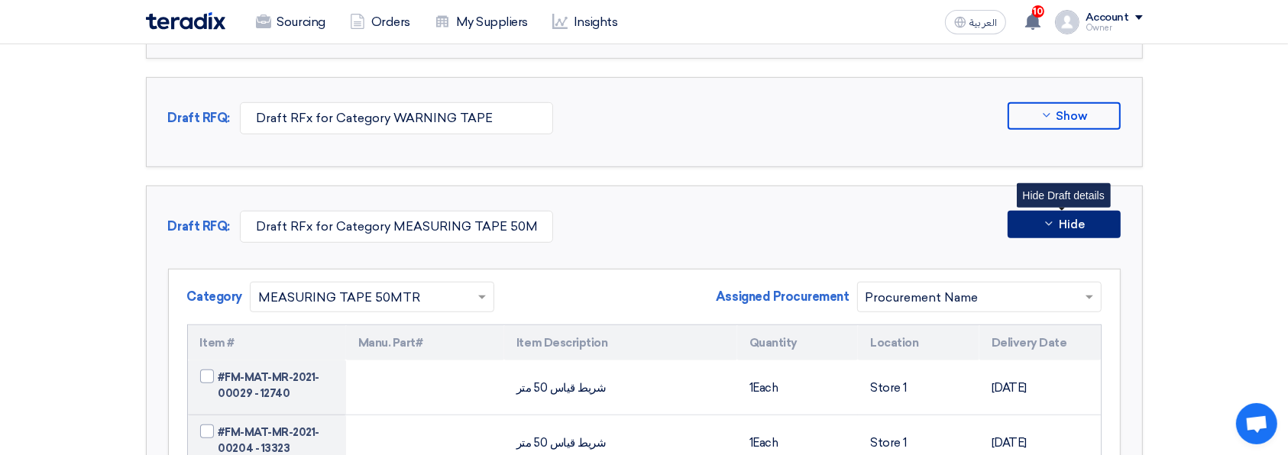
click at [1086, 217] on button "Hide" at bounding box center [1063, 224] width 113 height 27
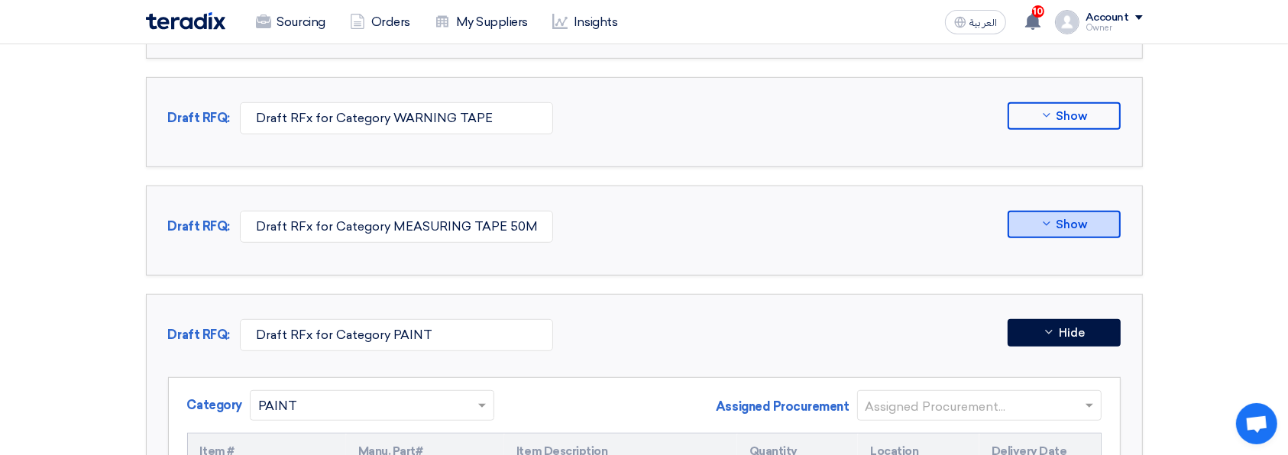
scroll to position [1018, 0]
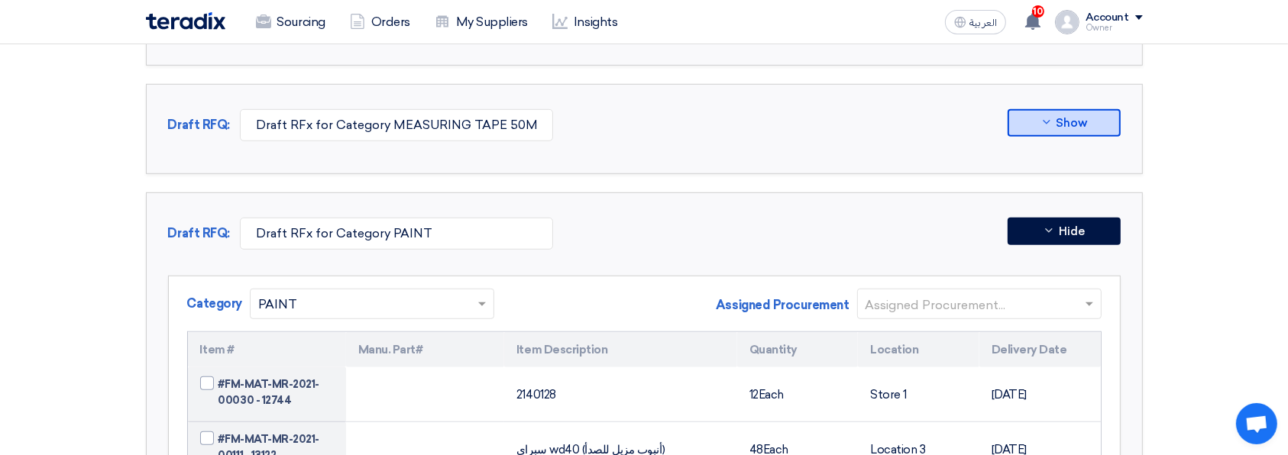
click at [998, 309] on input "text" at bounding box center [971, 304] width 212 height 25
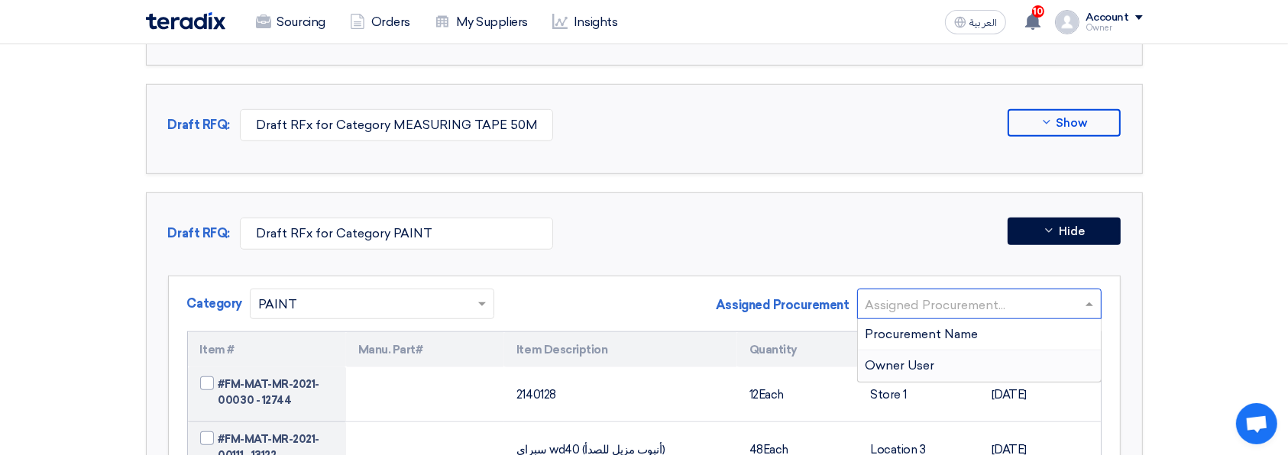
click at [962, 351] on div "Owner User" at bounding box center [979, 366] width 243 height 31
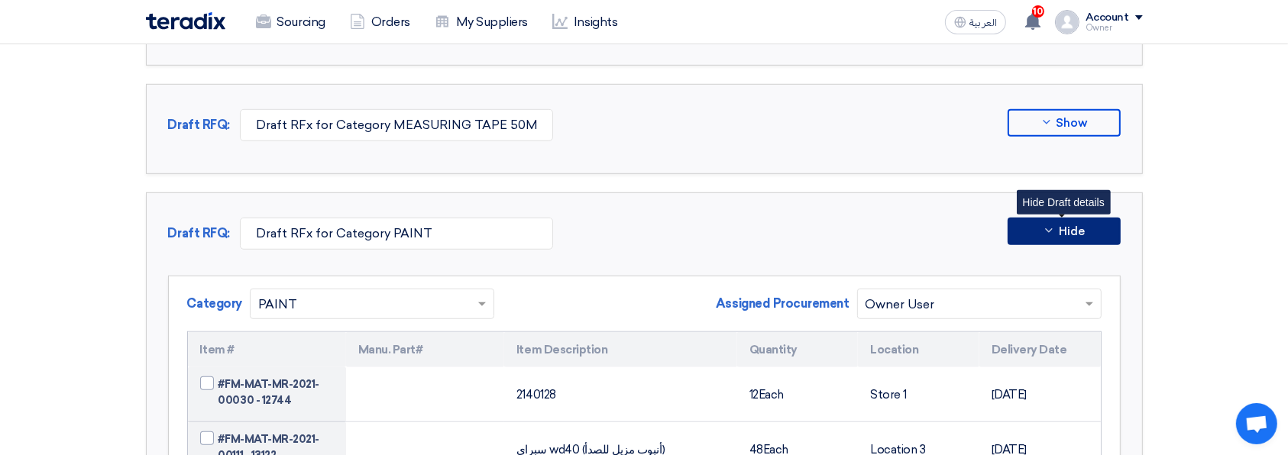
click at [1071, 235] on button "Hide" at bounding box center [1063, 231] width 113 height 27
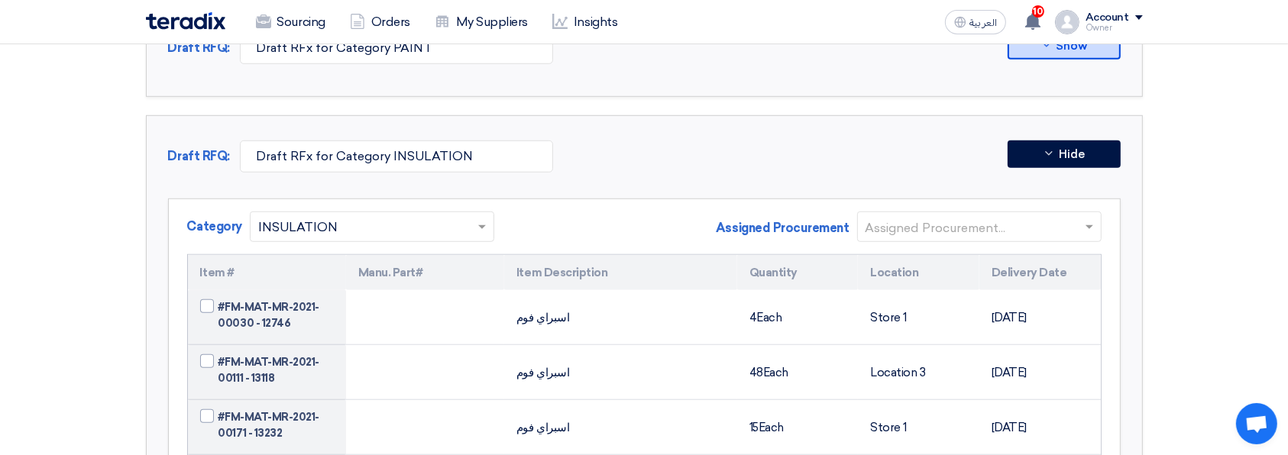
scroll to position [1323, 0]
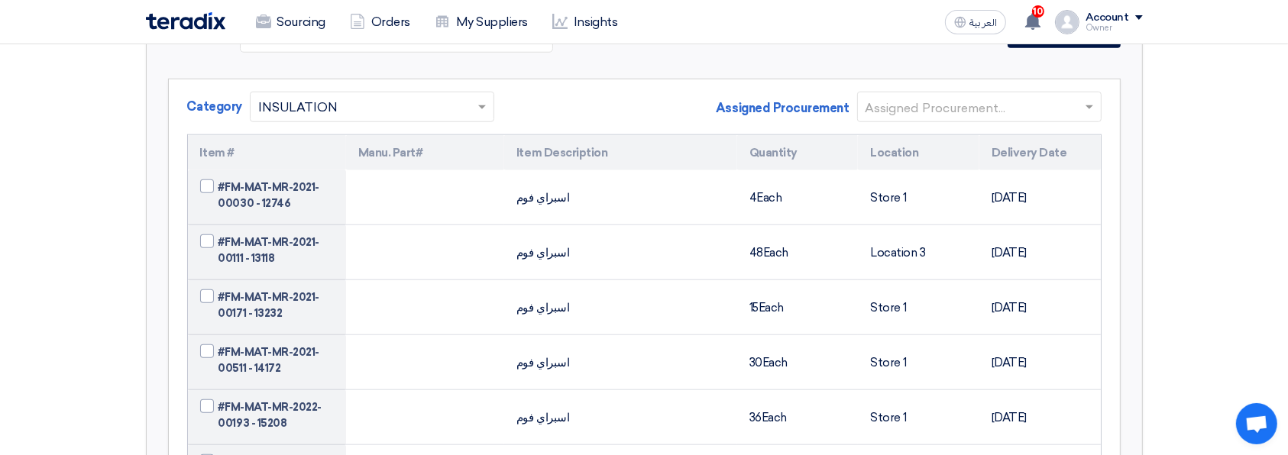
click at [986, 101] on input "text" at bounding box center [971, 107] width 212 height 25
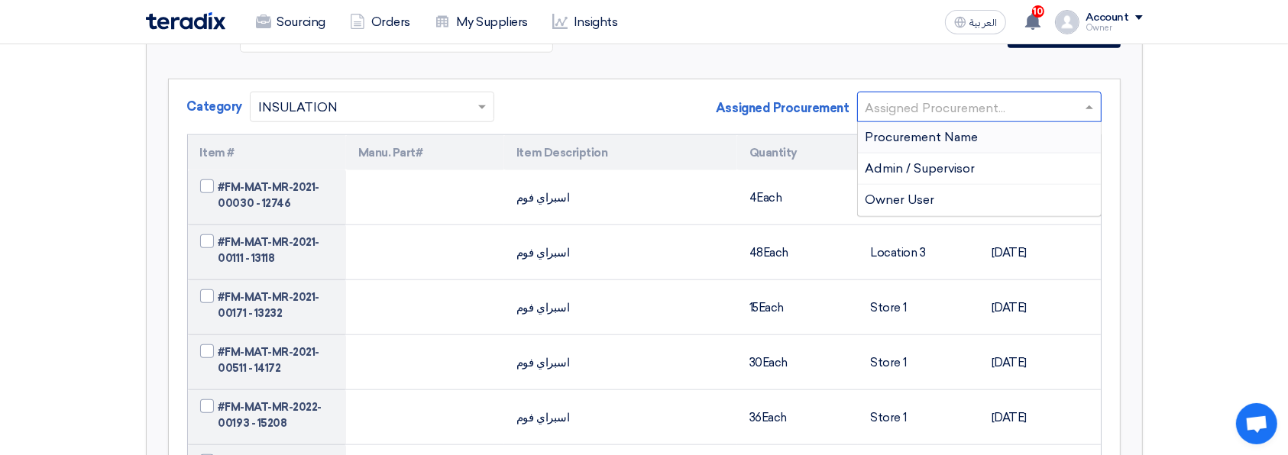
click at [986, 125] on div "Procurement Name" at bounding box center [979, 137] width 243 height 31
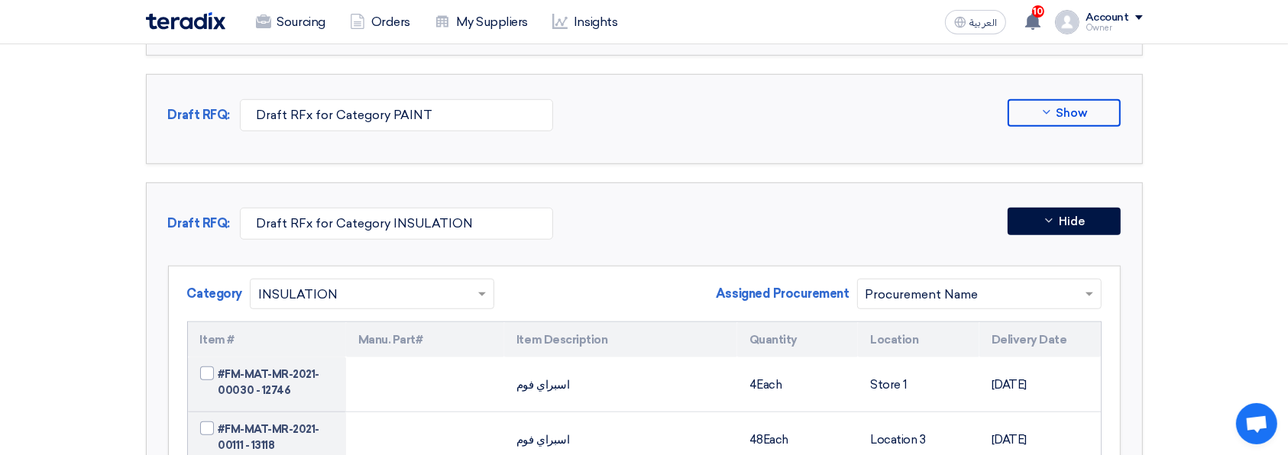
scroll to position [1120, 0]
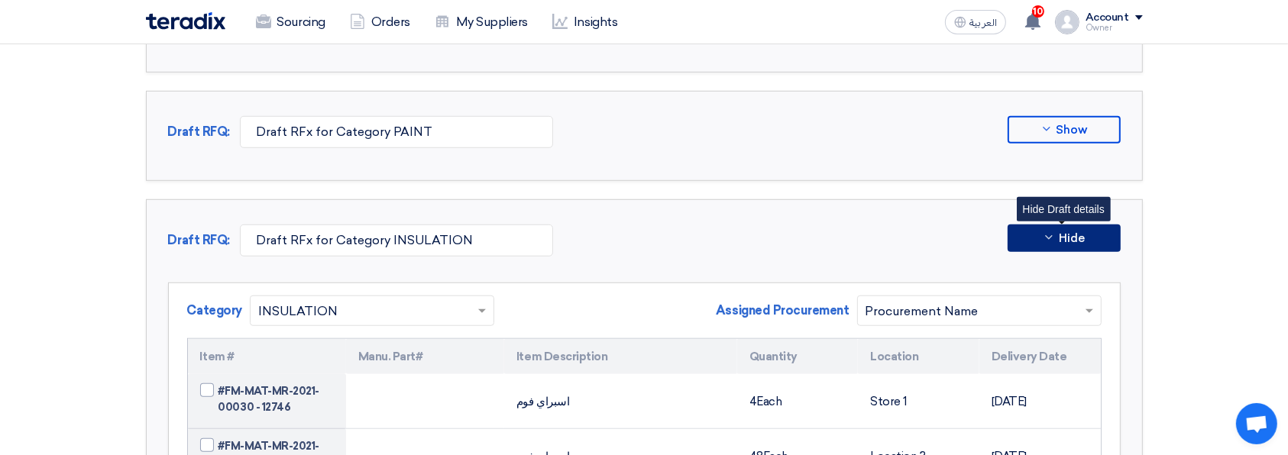
click at [1058, 233] on span "Hide" at bounding box center [1071, 238] width 26 height 11
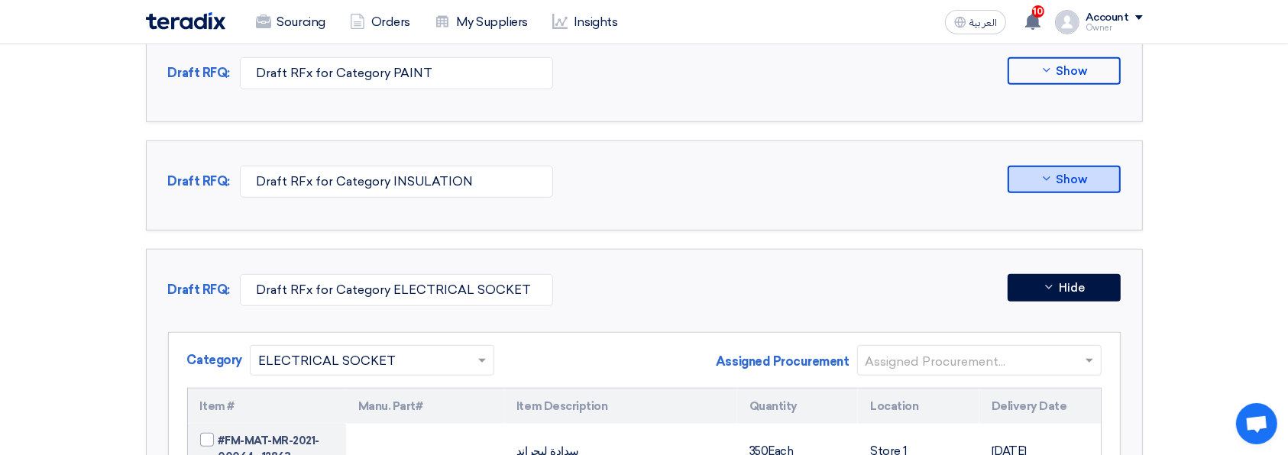
scroll to position [1323, 0]
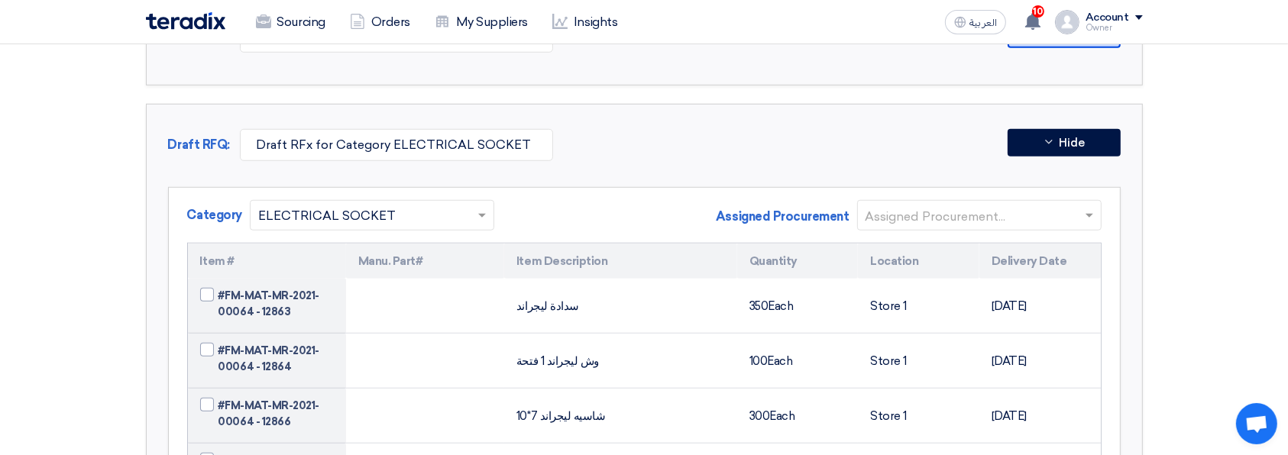
click at [1060, 217] on input "text" at bounding box center [971, 216] width 212 height 25
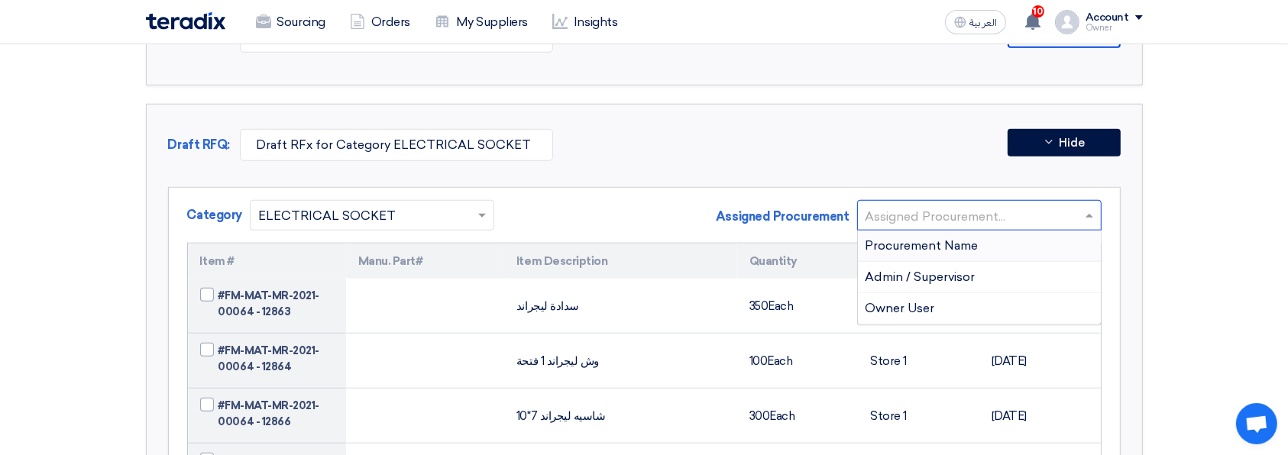
click at [992, 244] on div "Procurement Name" at bounding box center [979, 246] width 243 height 31
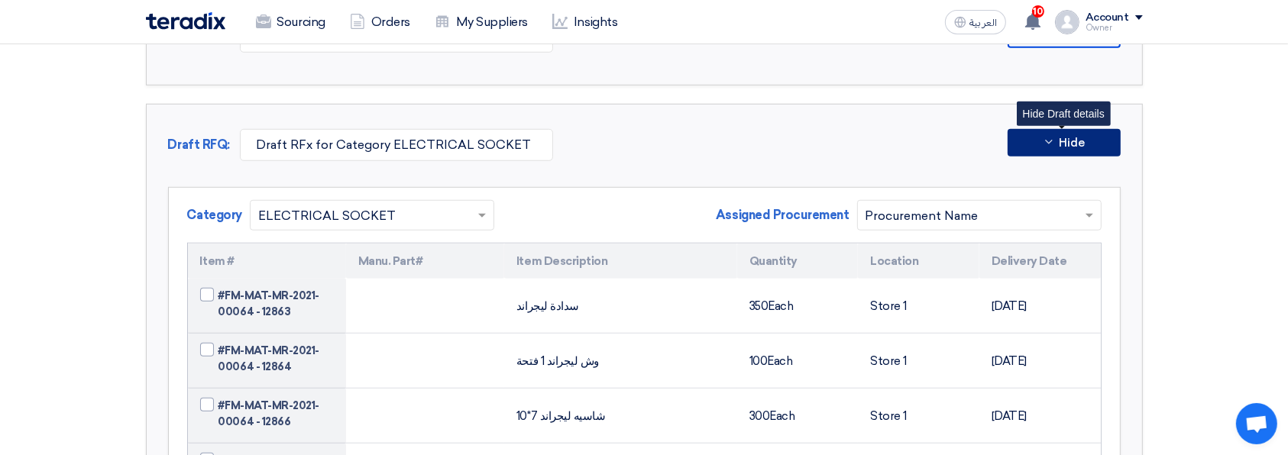
click at [1078, 137] on span "Hide" at bounding box center [1071, 142] width 26 height 11
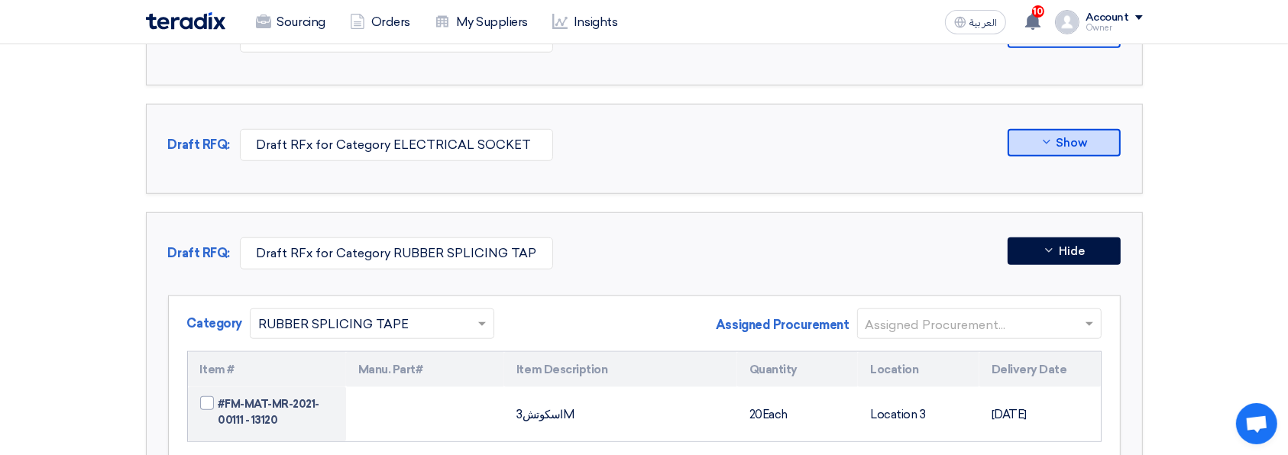
click at [1057, 319] on input "text" at bounding box center [971, 324] width 212 height 25
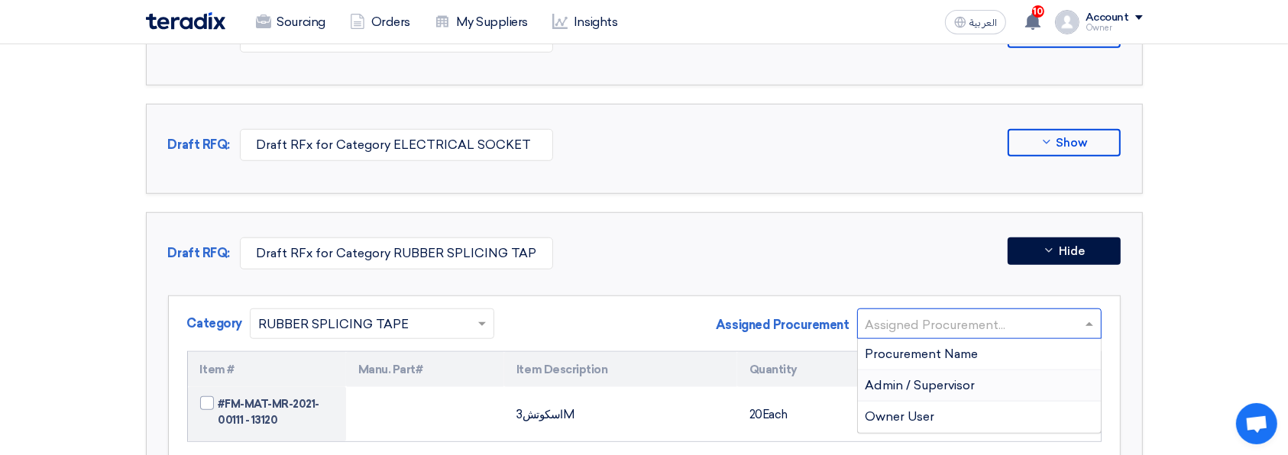
click at [981, 371] on div "Admin / Supervisor" at bounding box center [979, 385] width 243 height 31
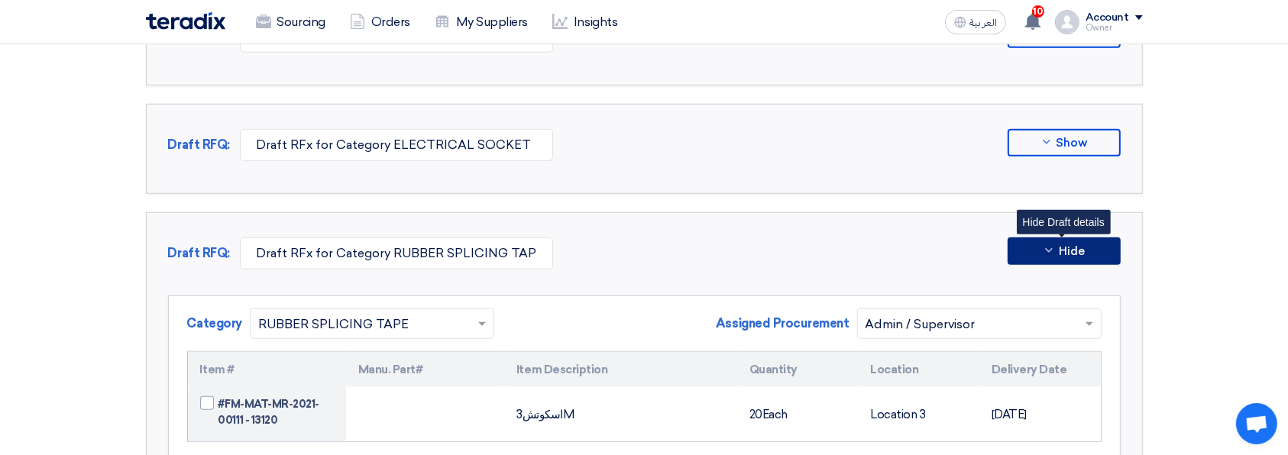
click at [1082, 256] on button "Hide" at bounding box center [1063, 251] width 113 height 27
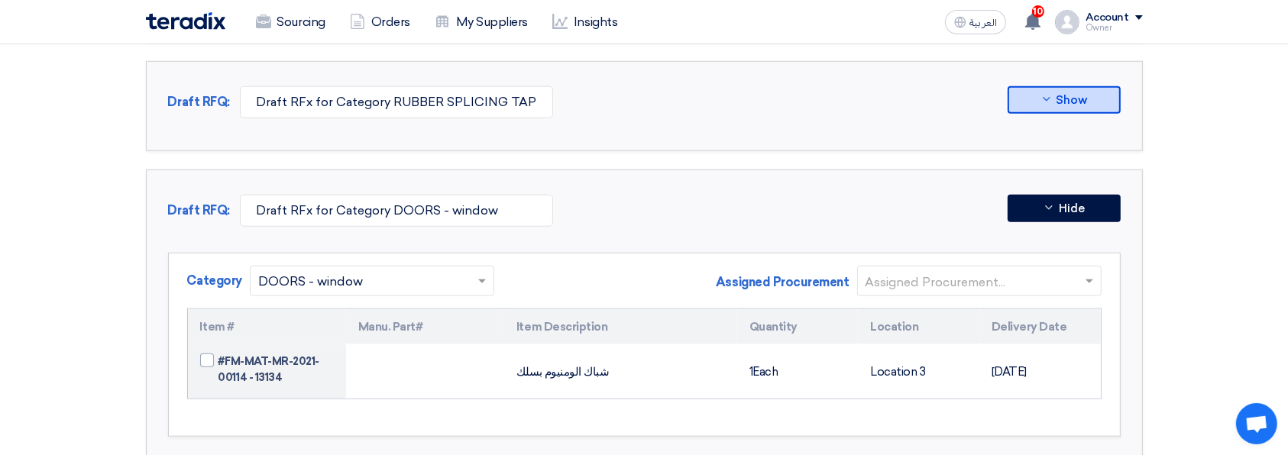
scroll to position [1527, 0]
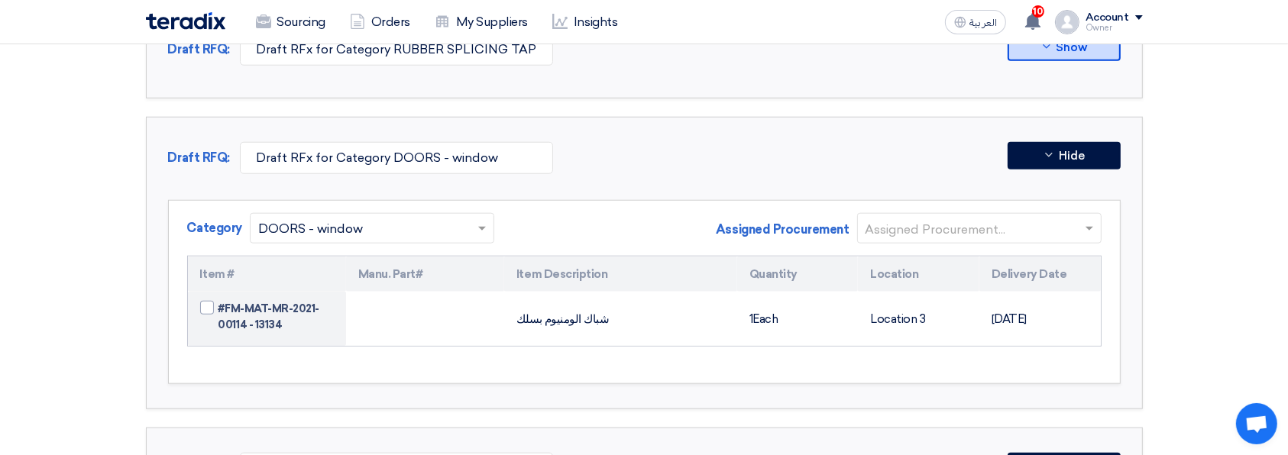
click at [976, 217] on input "text" at bounding box center [971, 229] width 212 height 25
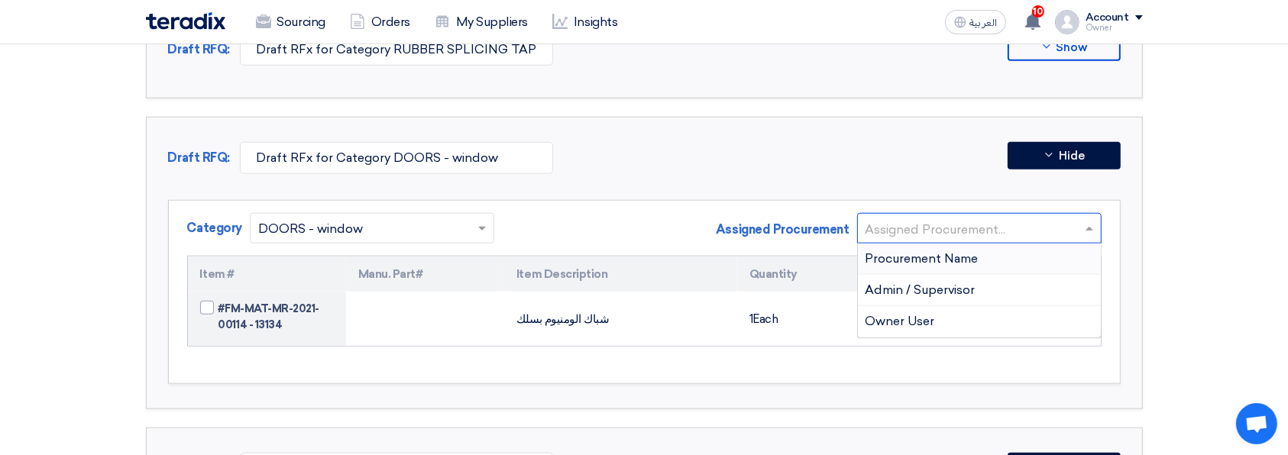
click at [976, 221] on input "text" at bounding box center [971, 229] width 212 height 25
click at [966, 283] on span "Admin / Supervisor" at bounding box center [920, 290] width 110 height 15
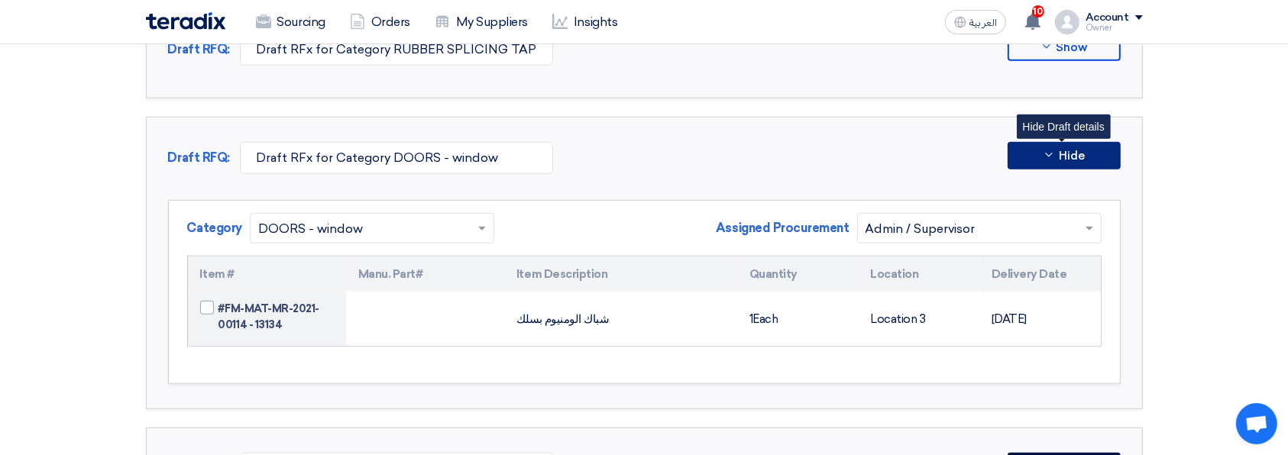
click at [1057, 160] on button "Hide" at bounding box center [1063, 155] width 113 height 27
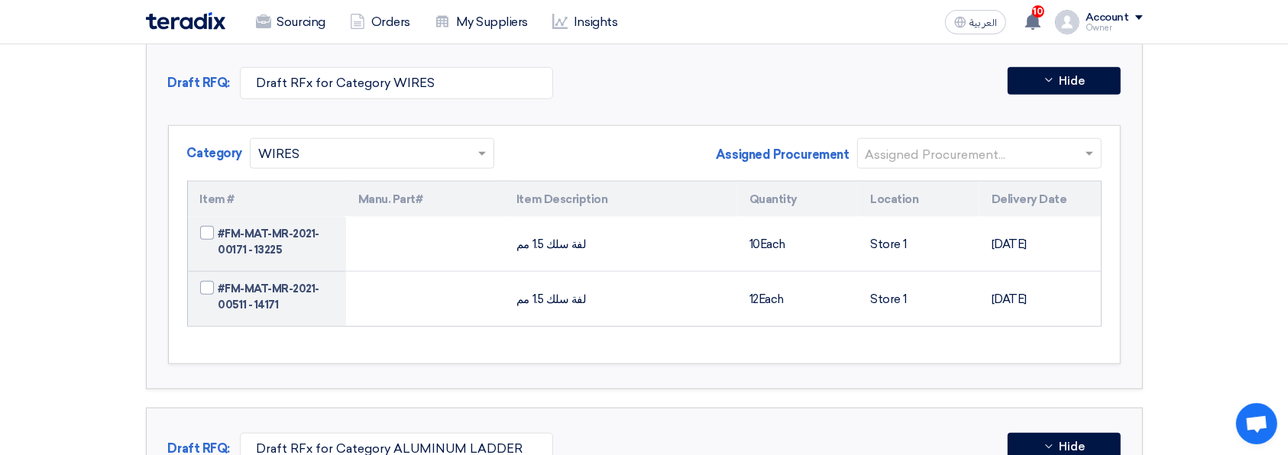
scroll to position [1731, 0]
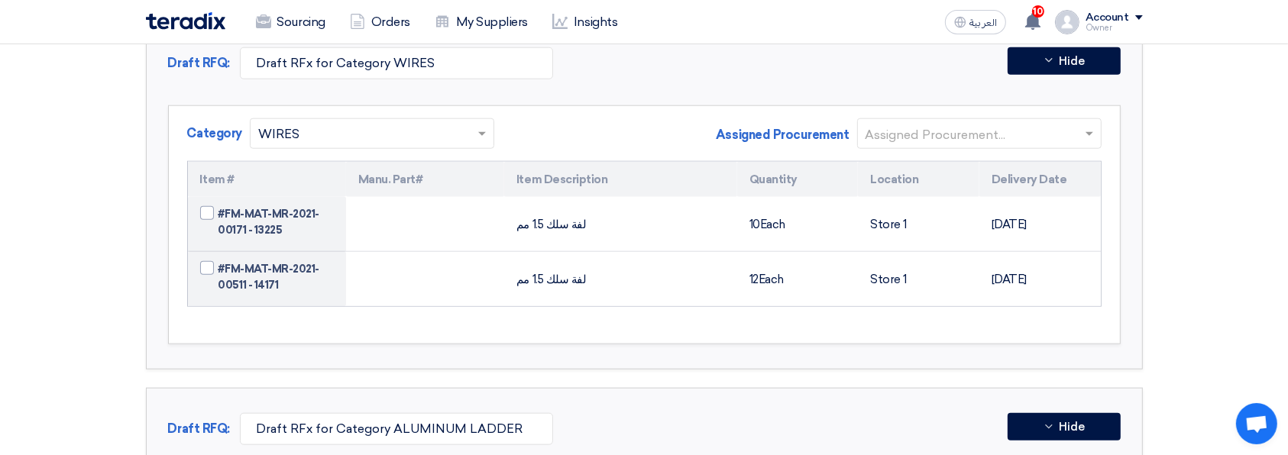
click at [947, 122] on input "text" at bounding box center [971, 134] width 212 height 25
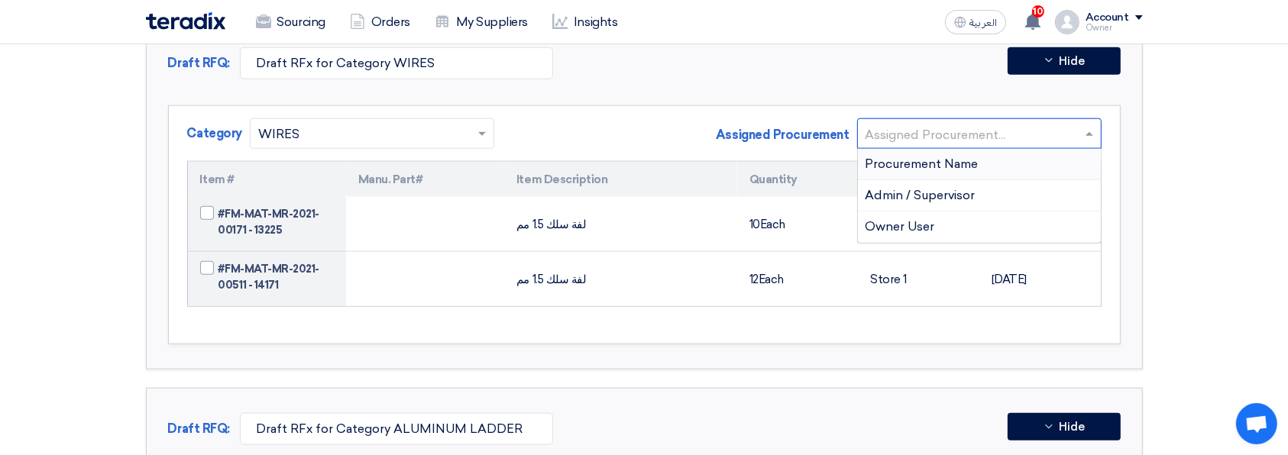
click at [966, 163] on span "Procurement Name" at bounding box center [921, 164] width 113 height 15
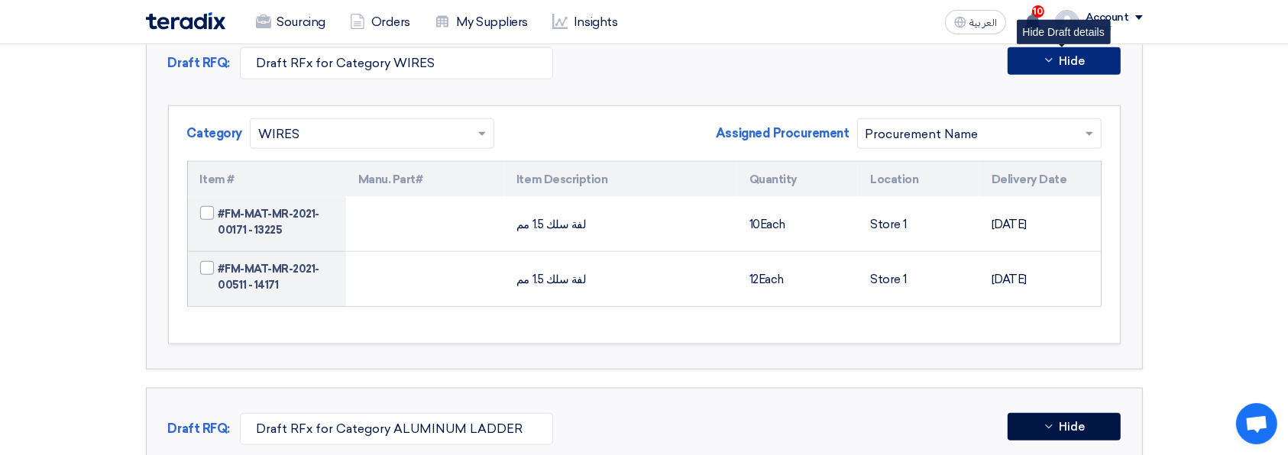
click at [1079, 56] on span "Hide" at bounding box center [1071, 61] width 26 height 11
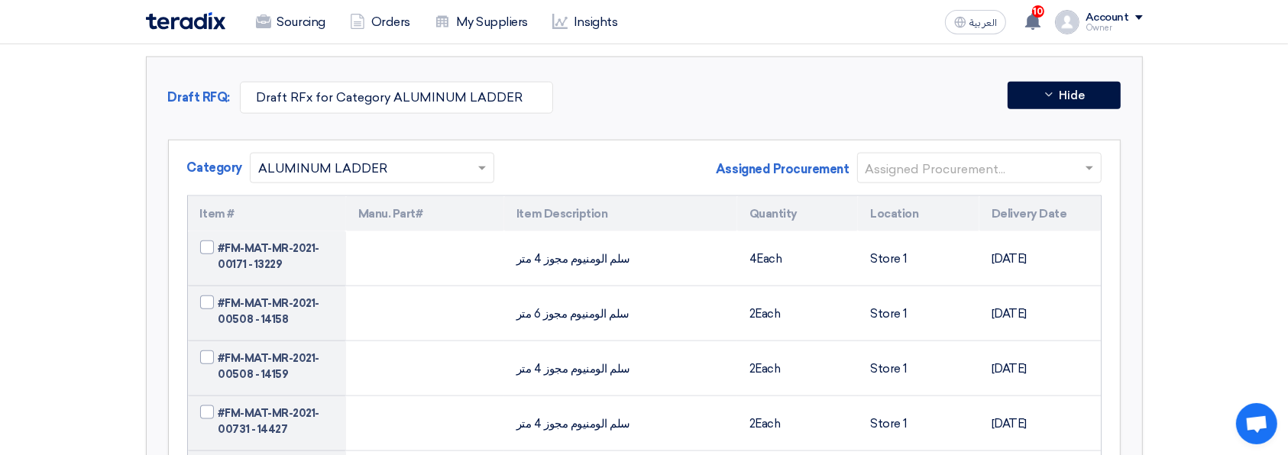
scroll to position [1833, 0]
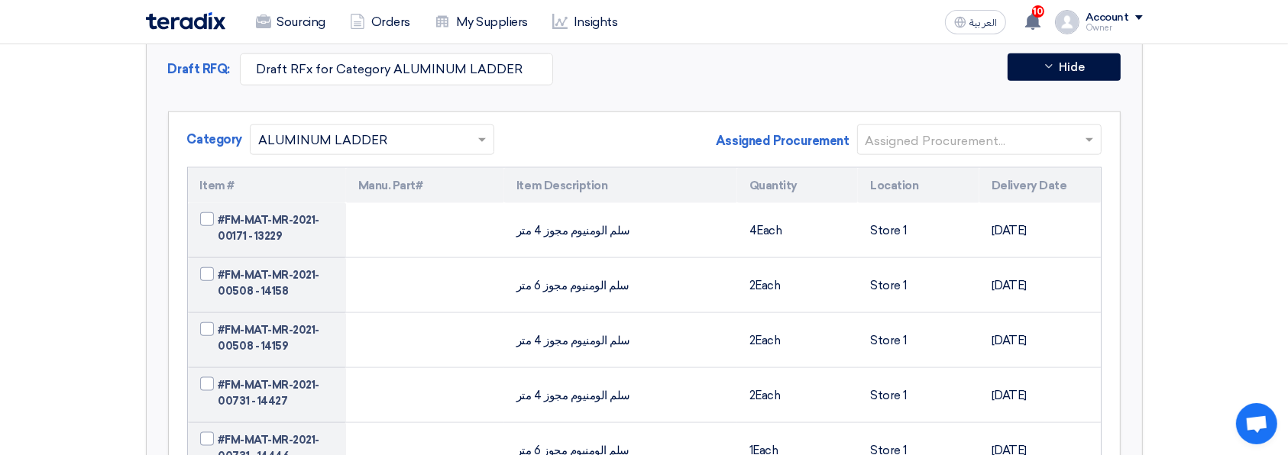
click at [1006, 130] on input "text" at bounding box center [971, 140] width 212 height 25
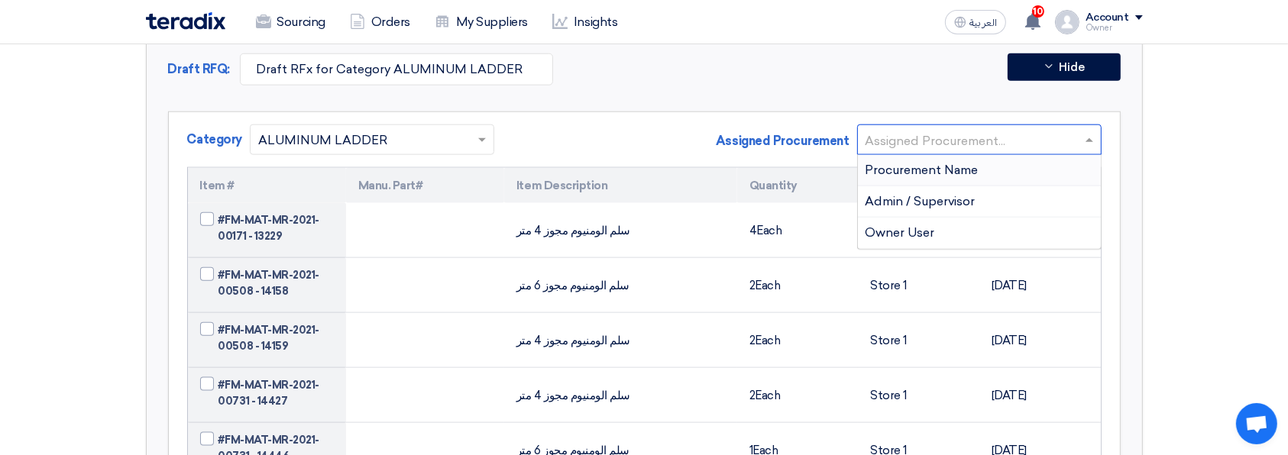
click at [936, 166] on span "Procurement Name" at bounding box center [921, 170] width 113 height 15
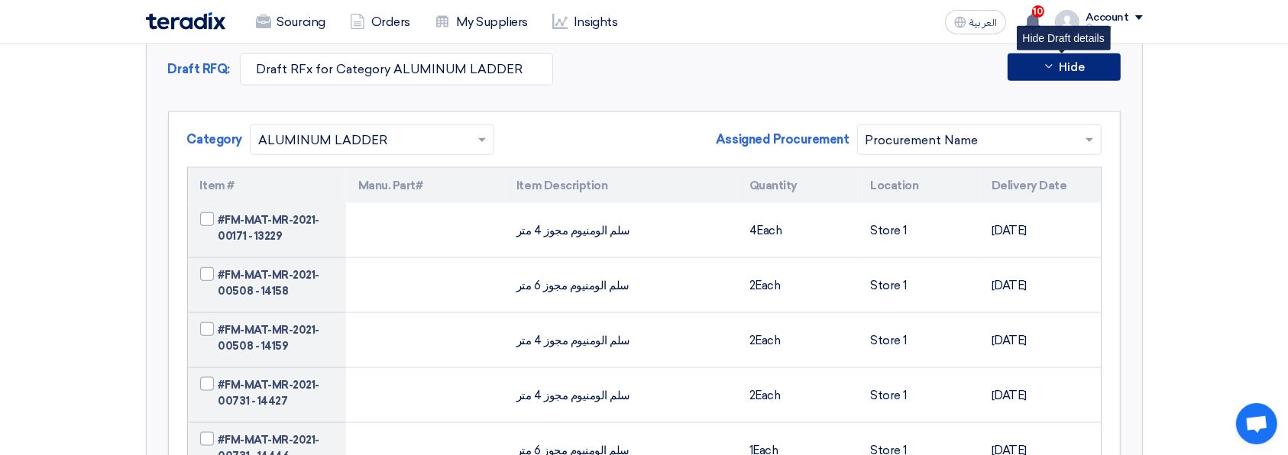
click at [1058, 62] on span "Hide" at bounding box center [1071, 67] width 26 height 11
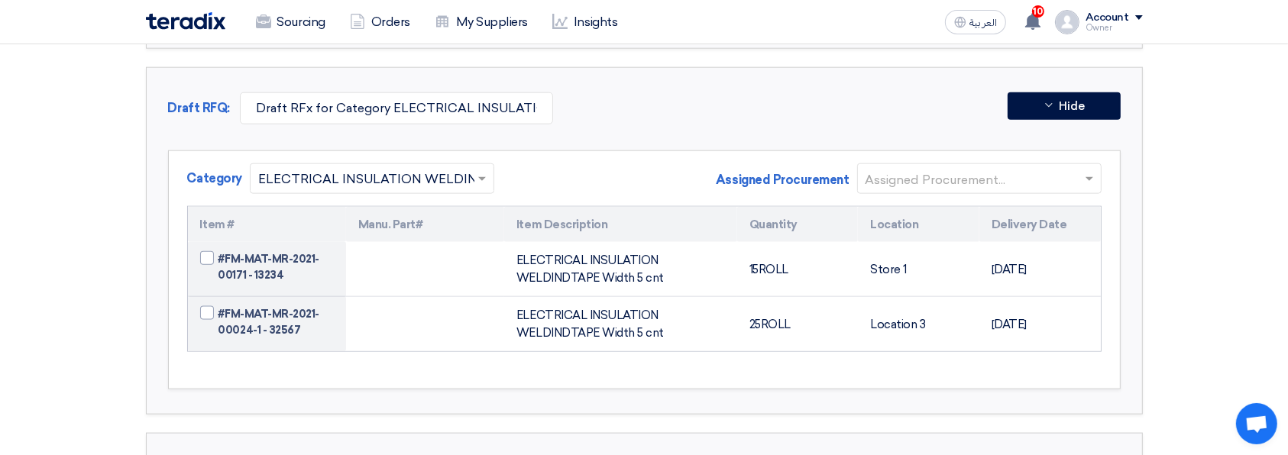
scroll to position [1934, 0]
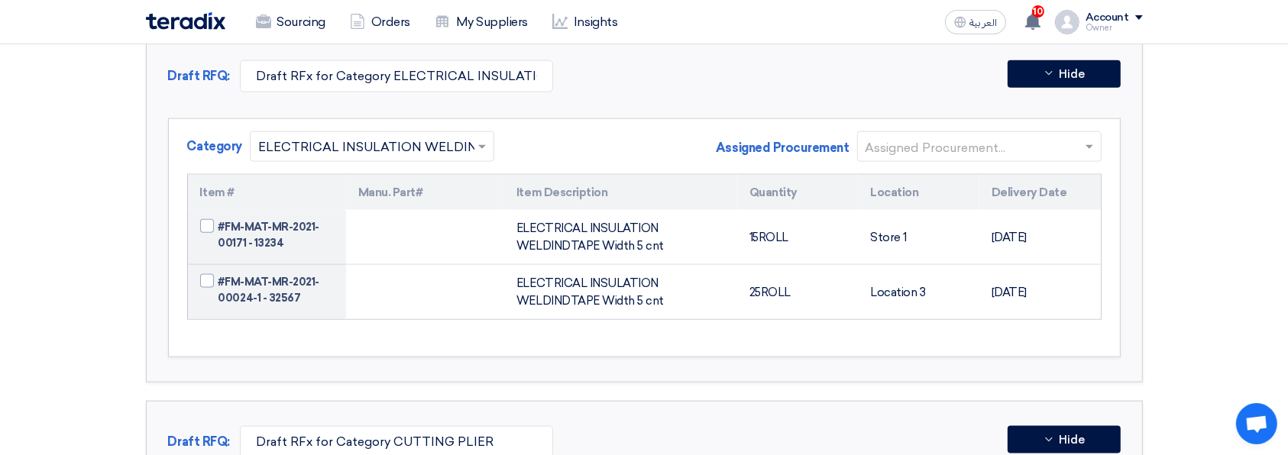
click at [987, 154] on input "text" at bounding box center [971, 147] width 212 height 25
click at [989, 144] on input "text" at bounding box center [971, 147] width 212 height 25
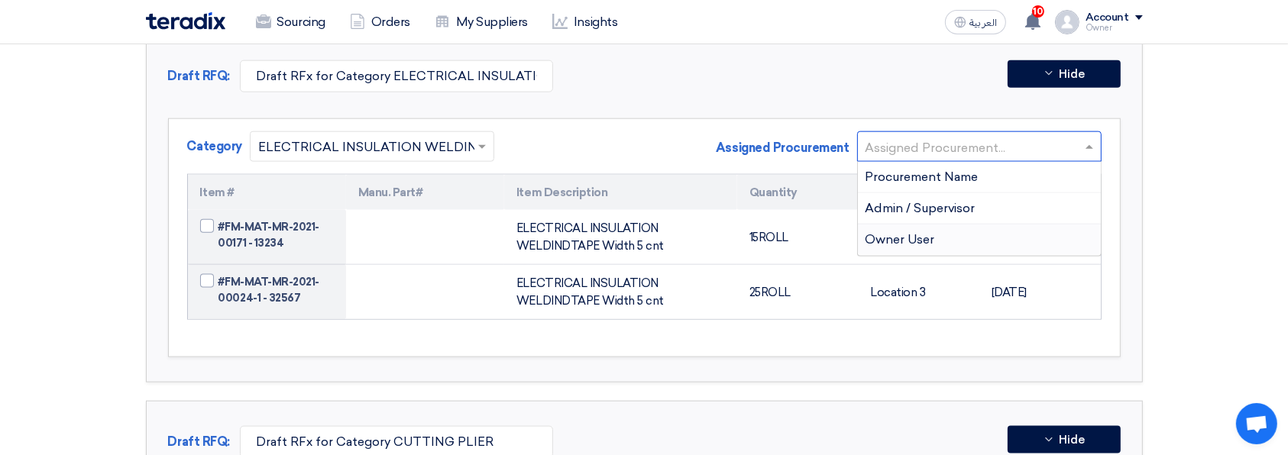
click at [992, 234] on div "Owner User" at bounding box center [979, 240] width 243 height 31
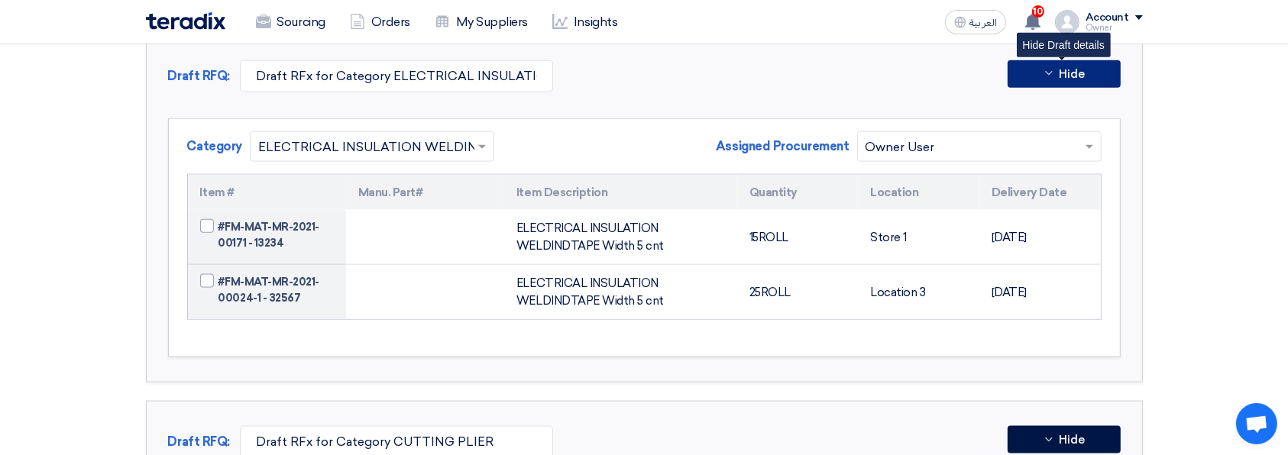
click at [1057, 73] on button "Hide" at bounding box center [1063, 73] width 113 height 27
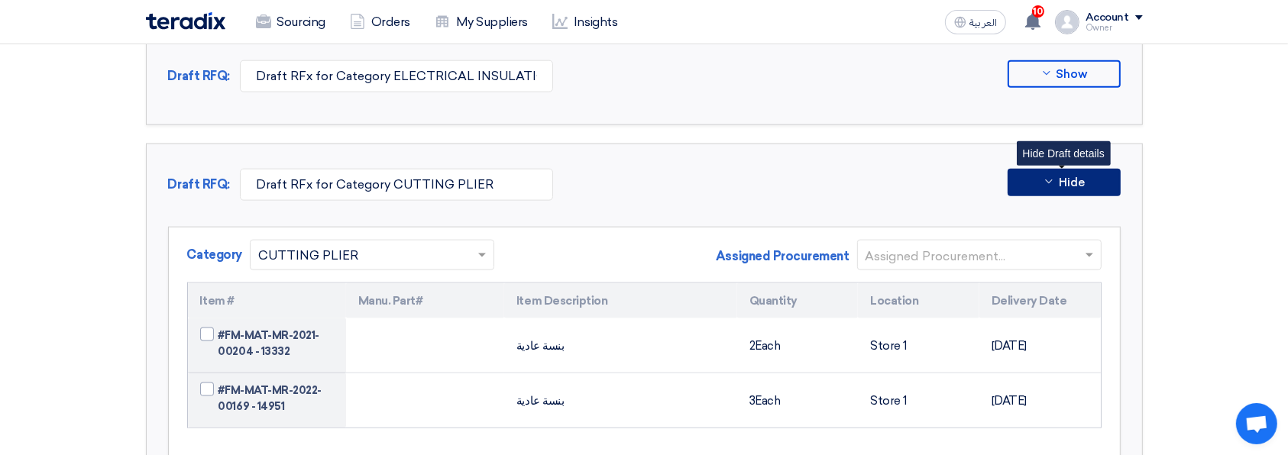
click at [1036, 175] on button "Hide" at bounding box center [1063, 182] width 113 height 27
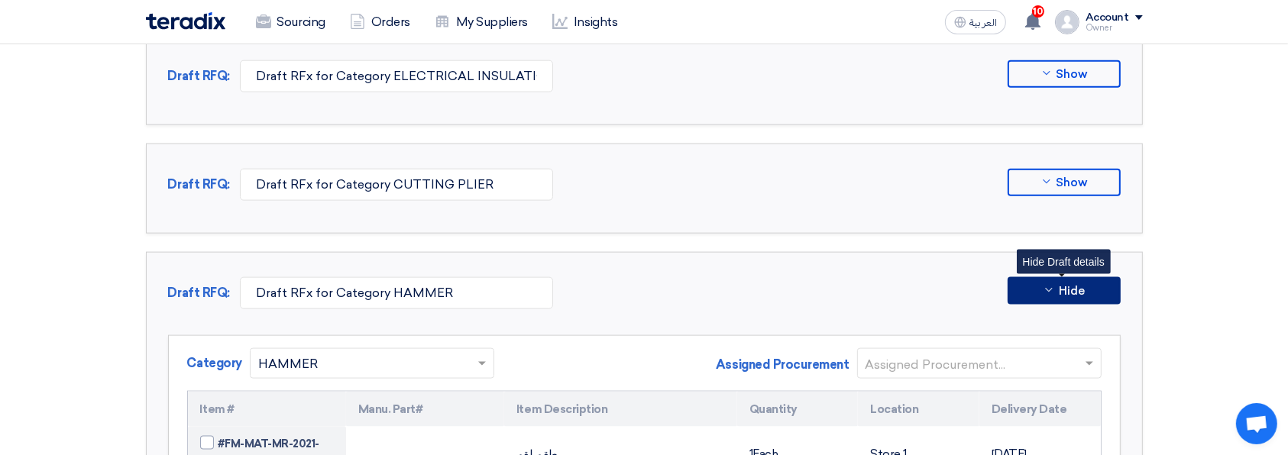
click at [1029, 292] on button "Hide" at bounding box center [1063, 290] width 113 height 27
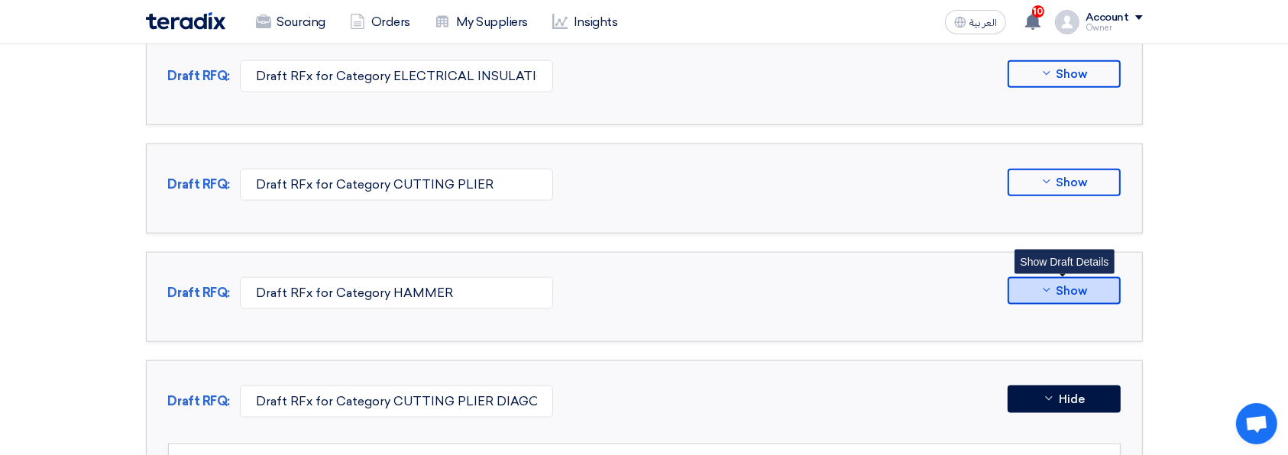
click at [1025, 289] on button "Show" at bounding box center [1063, 290] width 113 height 27
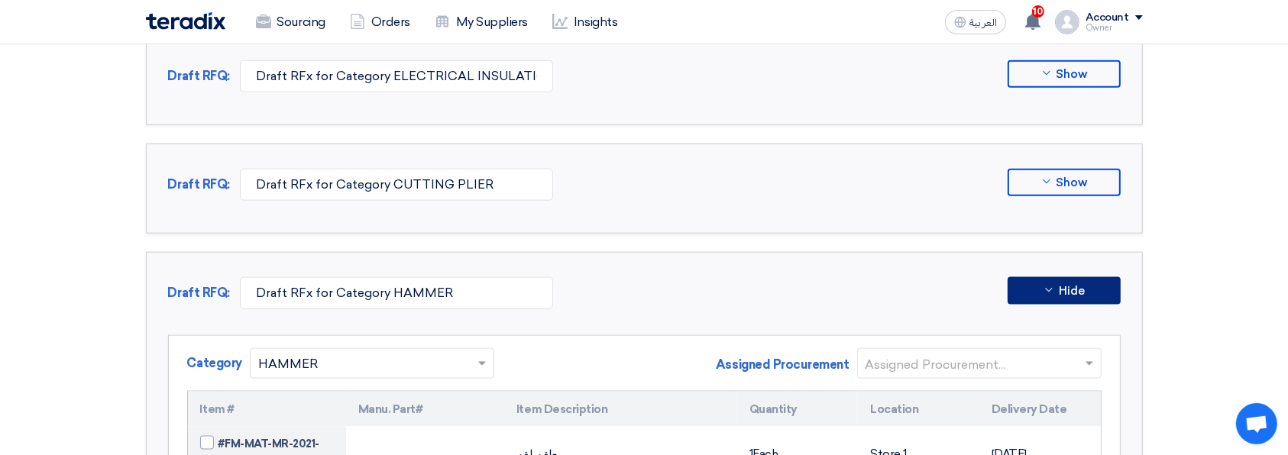
click at [1042, 358] on input "text" at bounding box center [971, 364] width 212 height 25
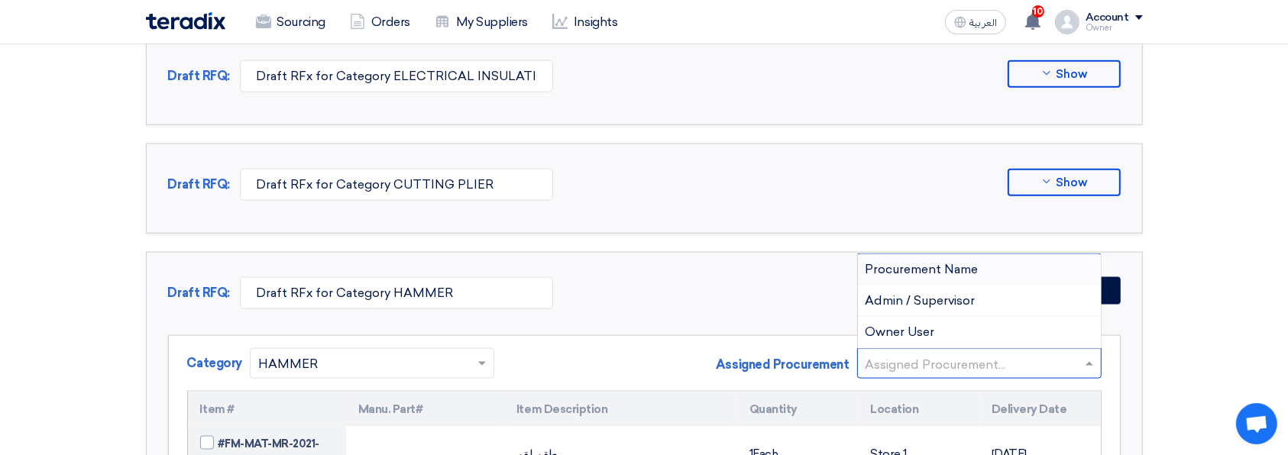
click at [996, 259] on div "Procurement Name" at bounding box center [979, 269] width 243 height 31
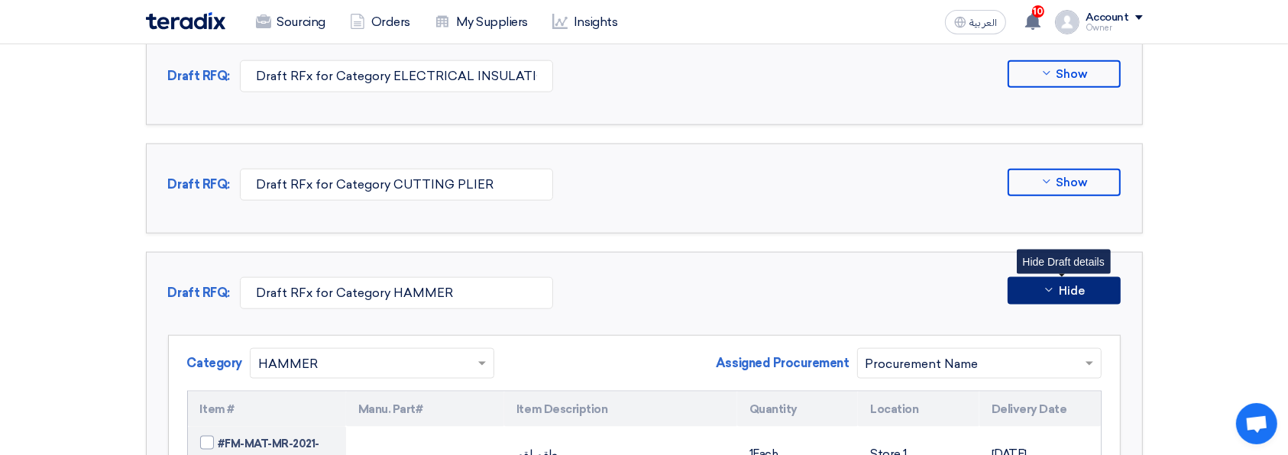
click at [1081, 277] on button "Hide" at bounding box center [1063, 290] width 113 height 27
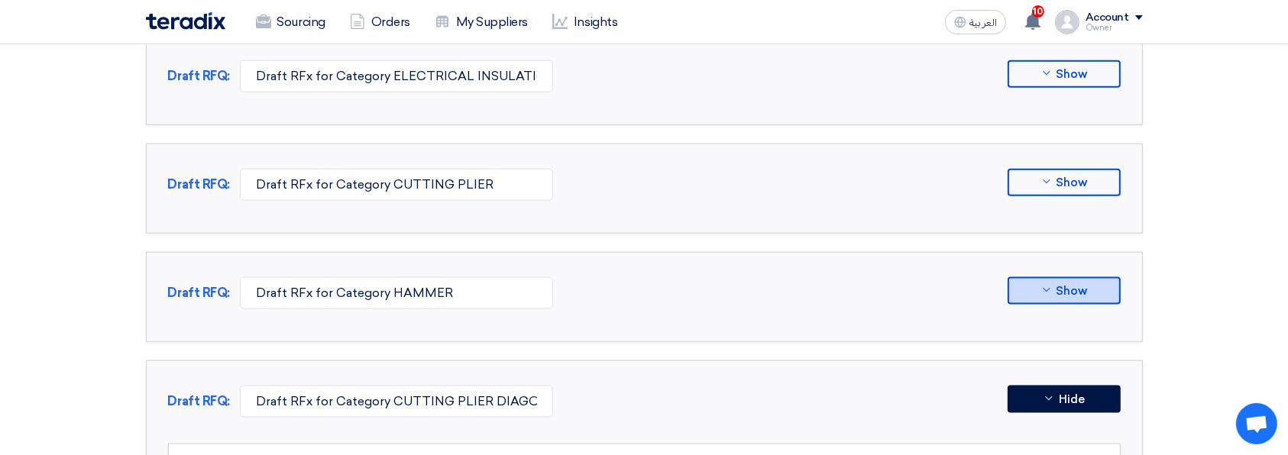
scroll to position [2138, 0]
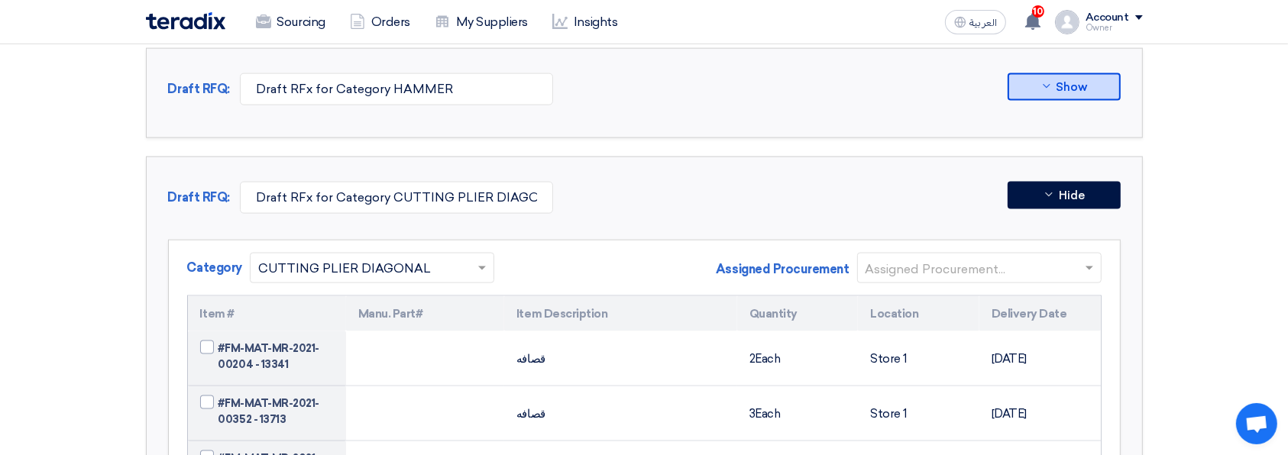
click at [1049, 269] on input "text" at bounding box center [971, 269] width 212 height 25
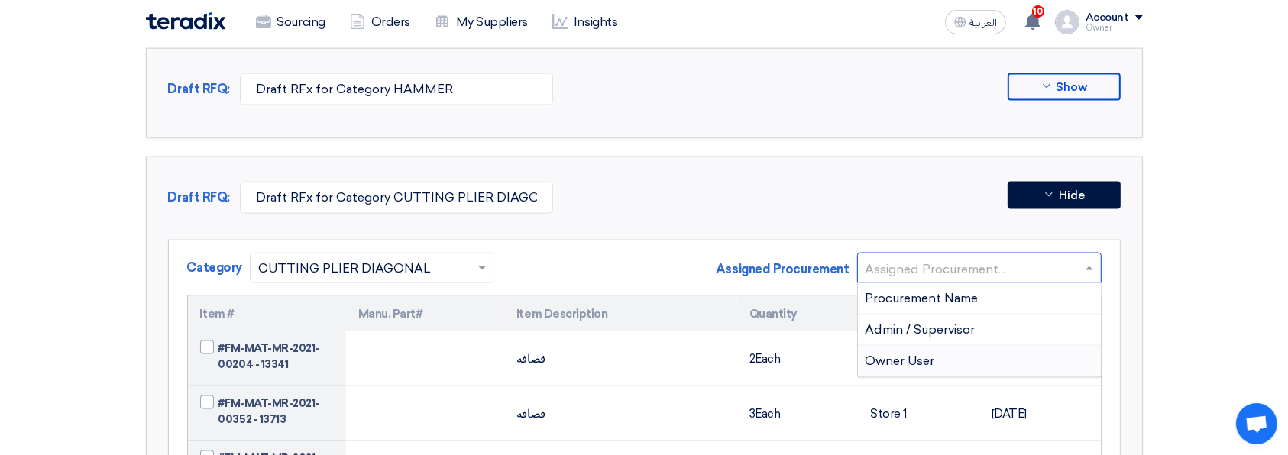
click at [978, 346] on div "Owner User" at bounding box center [979, 361] width 243 height 31
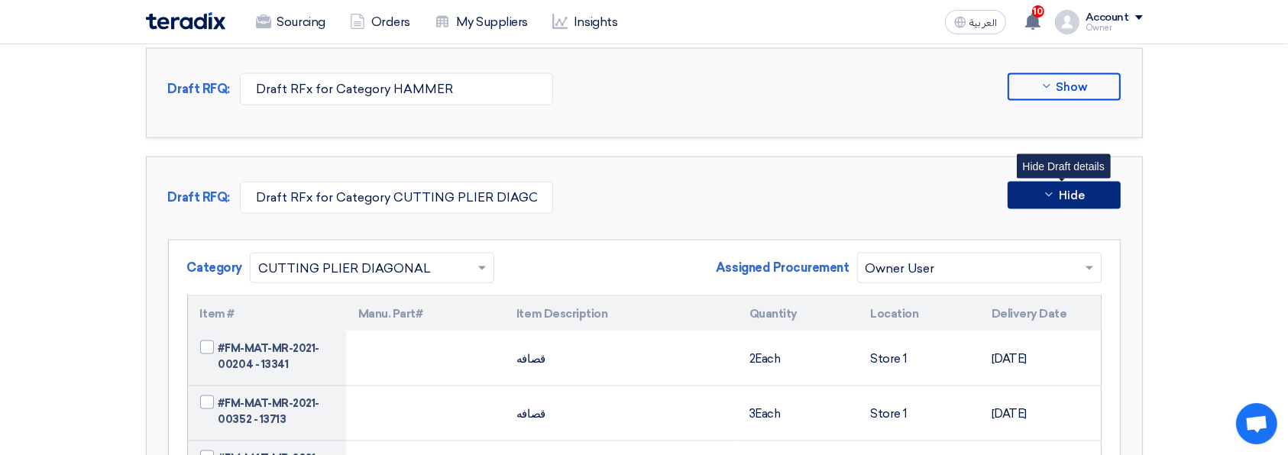
click at [1068, 196] on button "Hide" at bounding box center [1063, 195] width 113 height 27
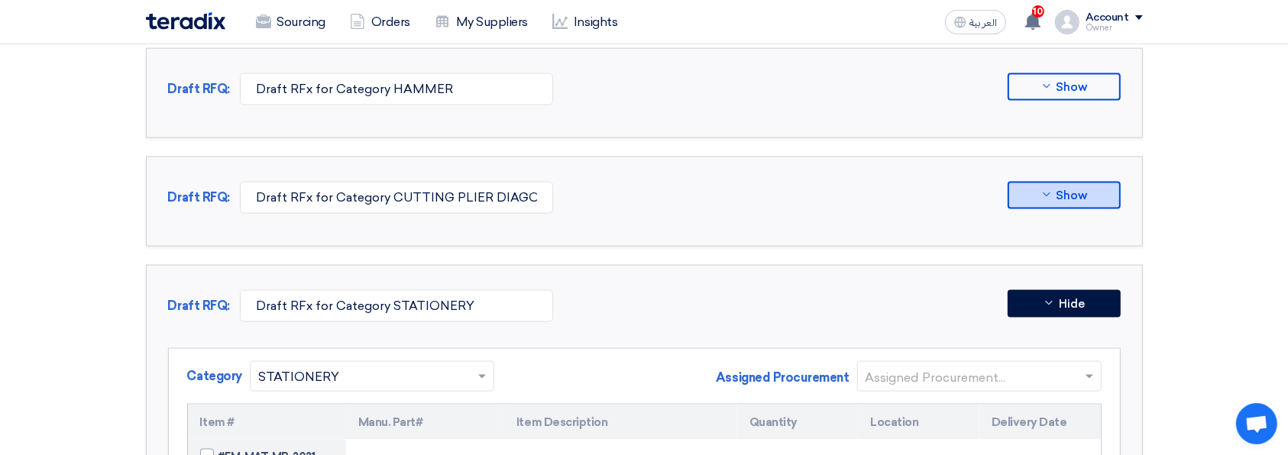
click at [1005, 371] on input "text" at bounding box center [971, 377] width 212 height 25
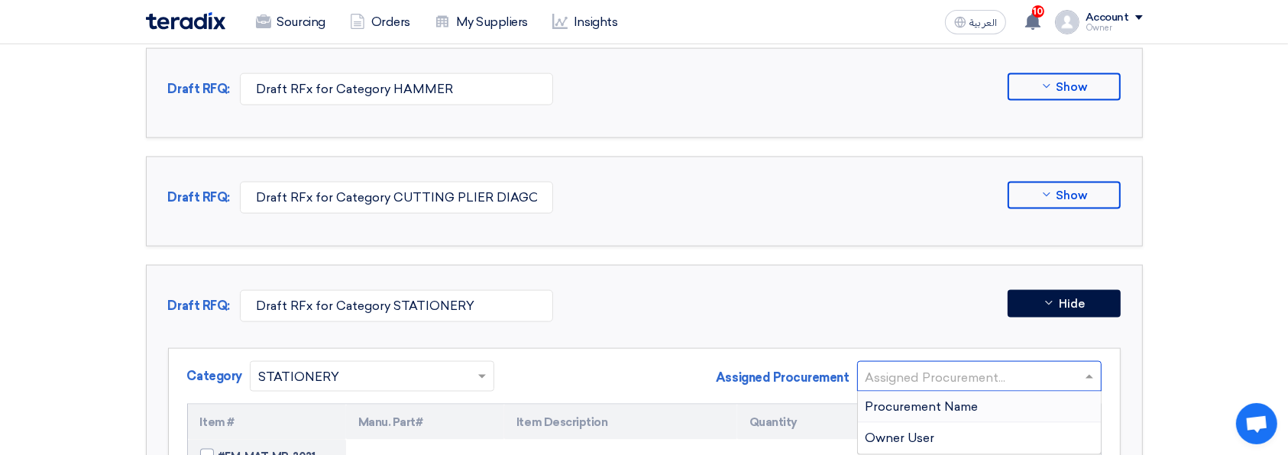
click at [957, 399] on span "Procurement Name" at bounding box center [921, 406] width 113 height 15
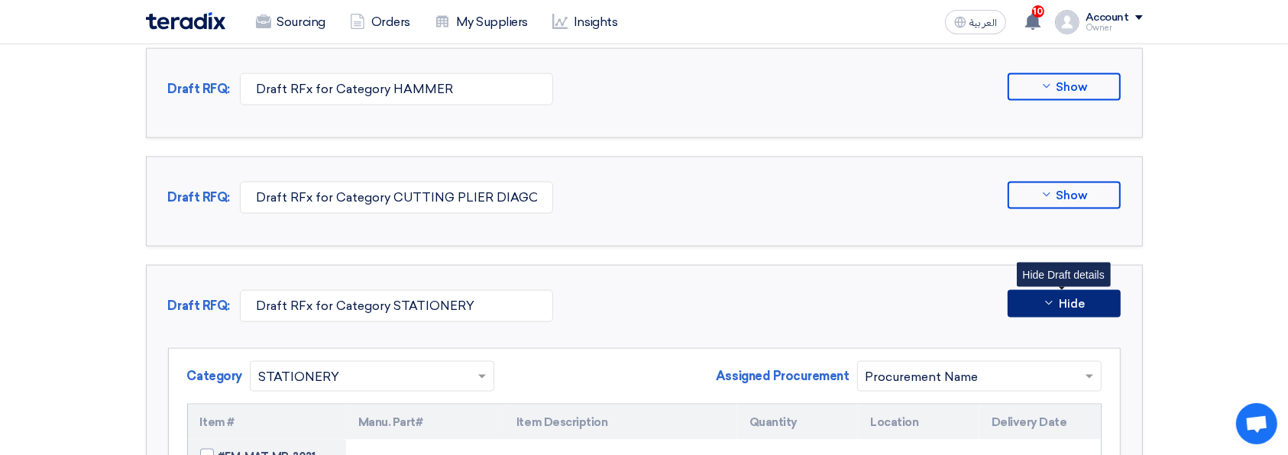
click at [1064, 302] on span "Hide" at bounding box center [1071, 304] width 26 height 11
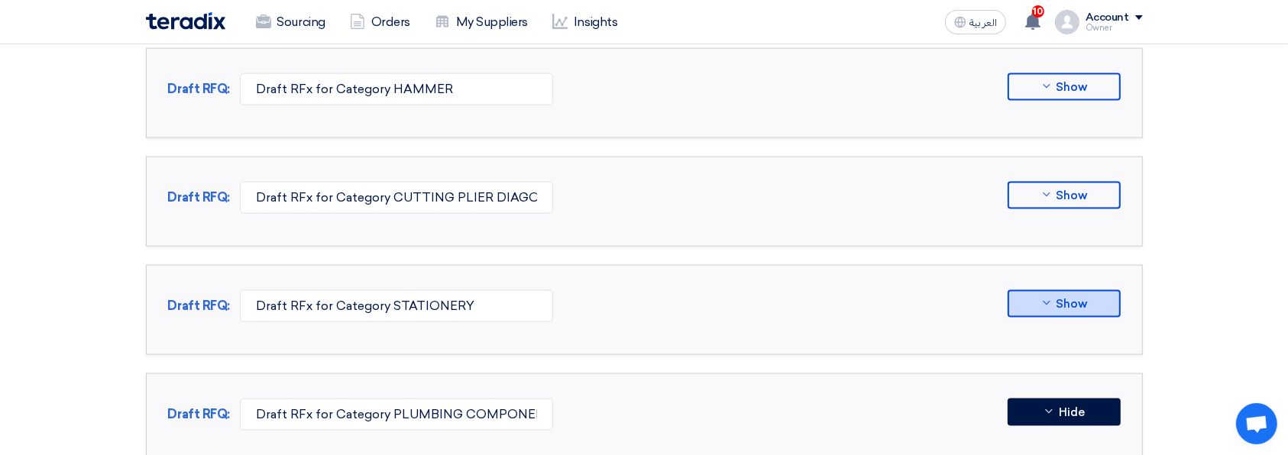
scroll to position [2341, 0]
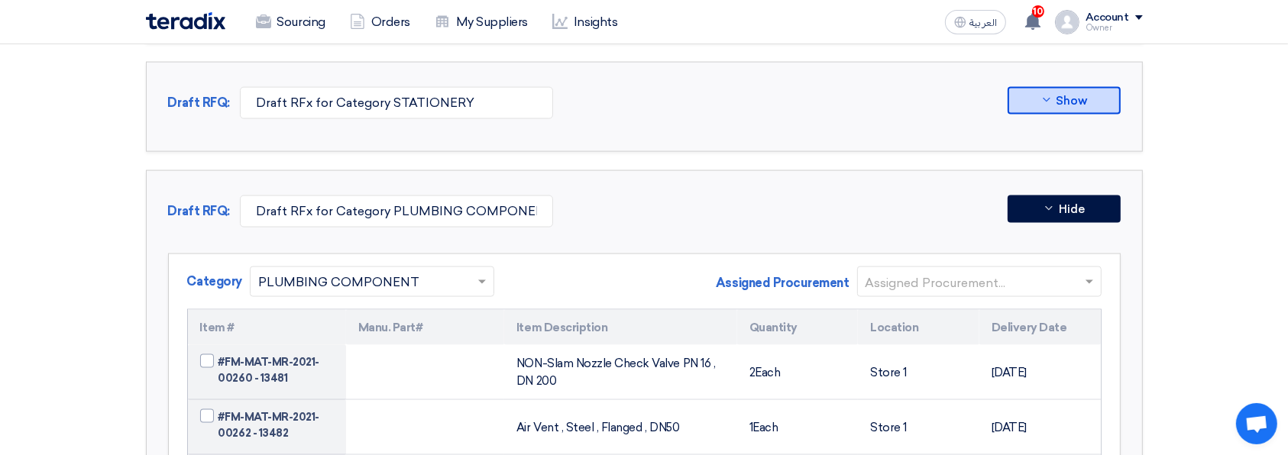
click at [1037, 270] on input "text" at bounding box center [971, 282] width 212 height 25
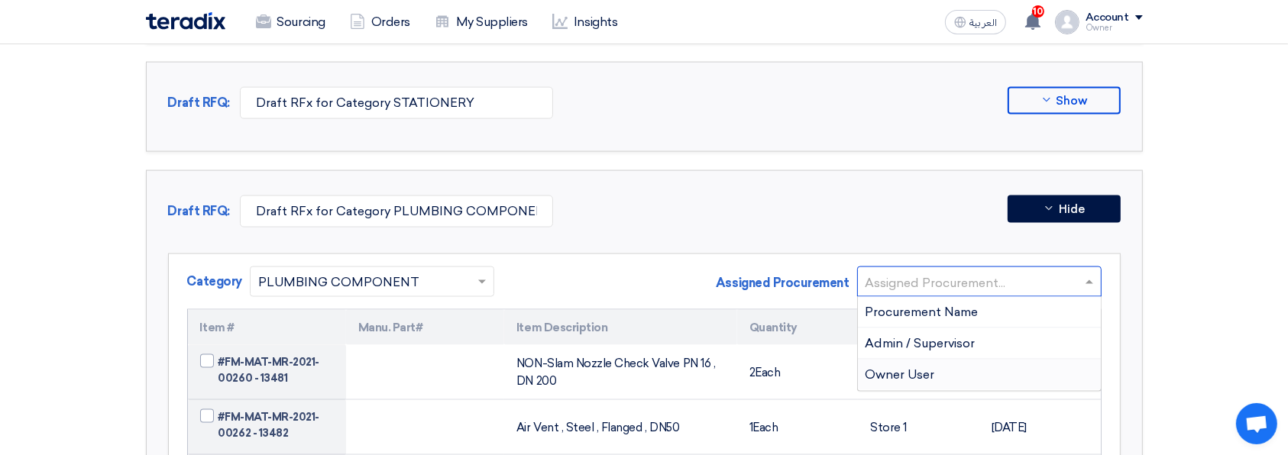
click at [981, 368] on div "Owner User" at bounding box center [979, 375] width 243 height 31
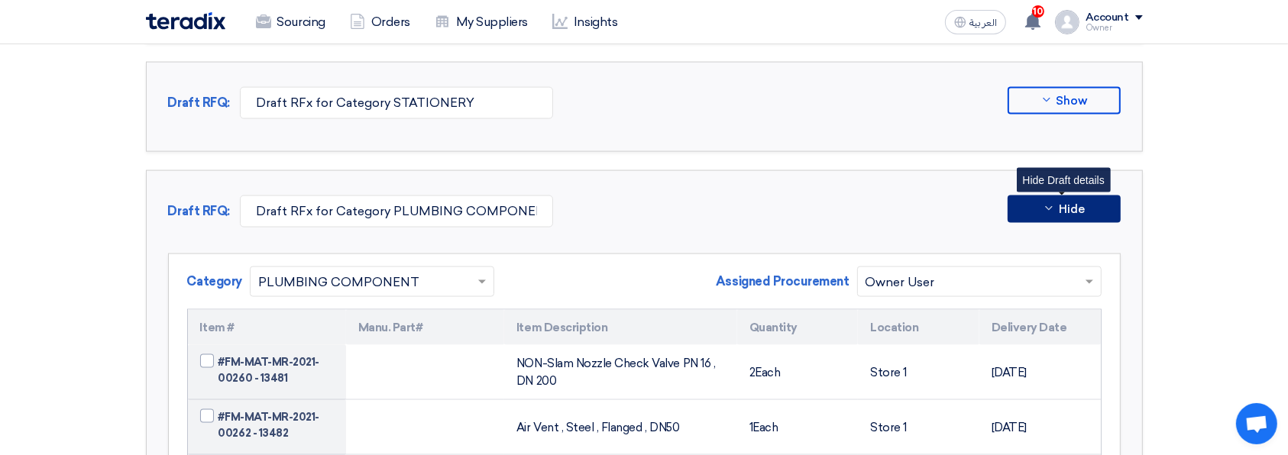
click at [1063, 206] on span "Hide" at bounding box center [1071, 209] width 26 height 11
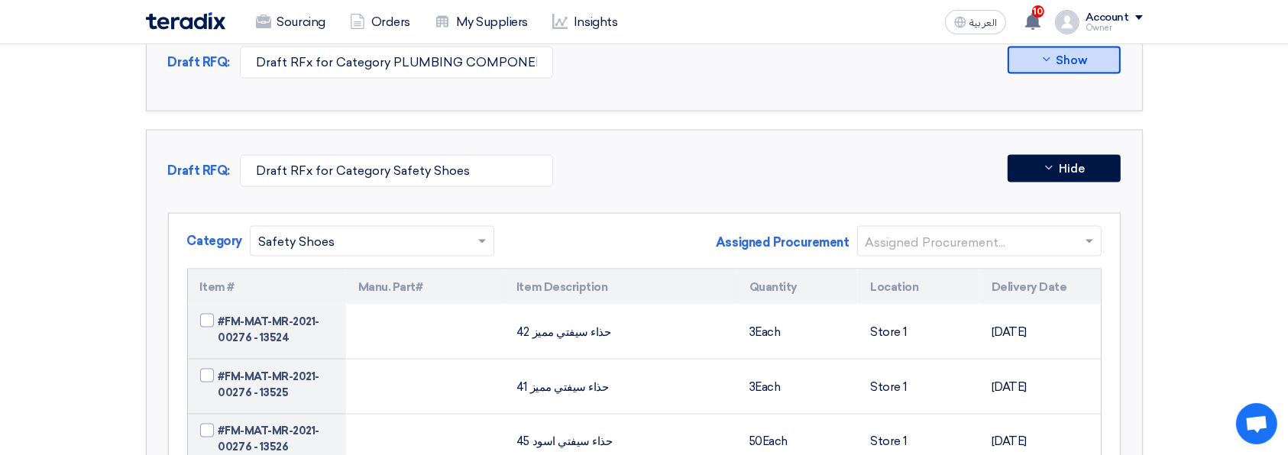
scroll to position [2545, 0]
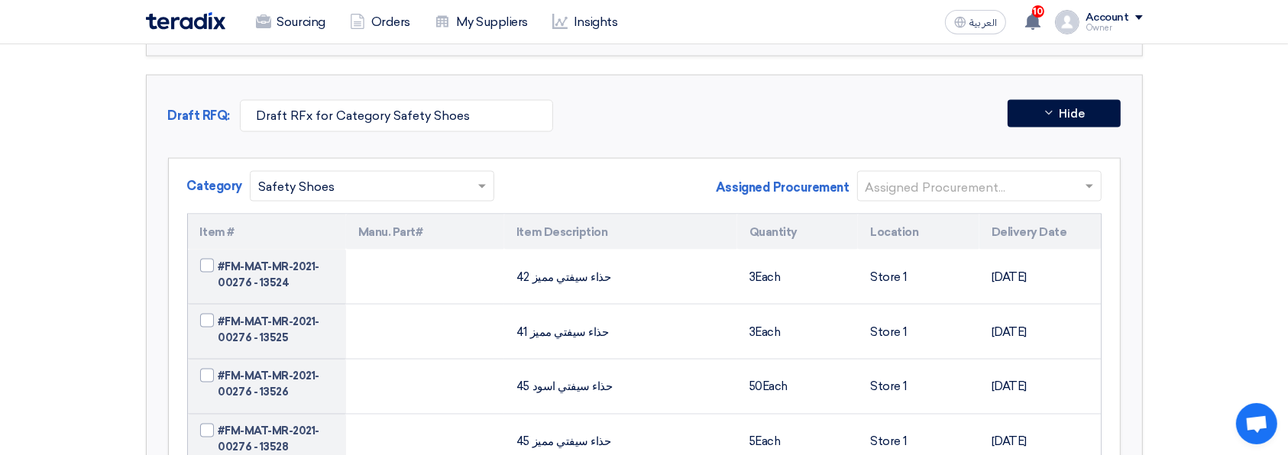
click at [1022, 183] on input "text" at bounding box center [971, 187] width 212 height 25
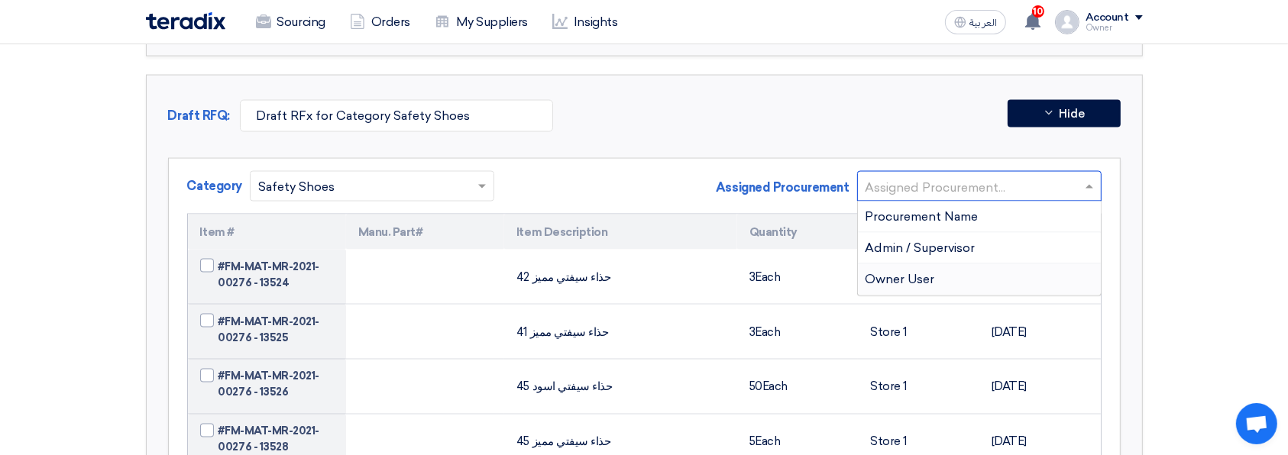
click at [993, 266] on div "Owner User" at bounding box center [979, 279] width 243 height 31
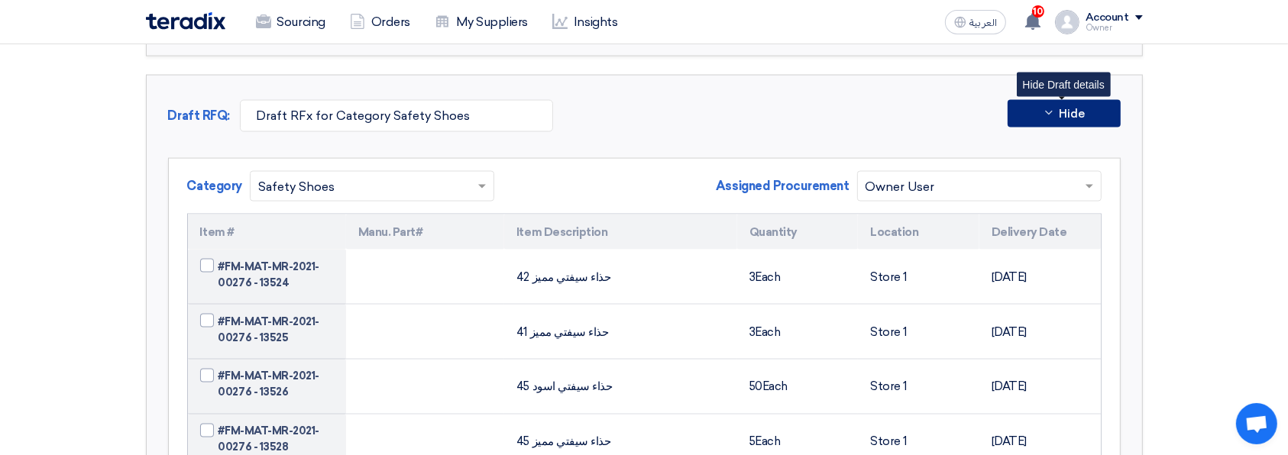
click at [1080, 114] on button "Hide" at bounding box center [1063, 113] width 113 height 27
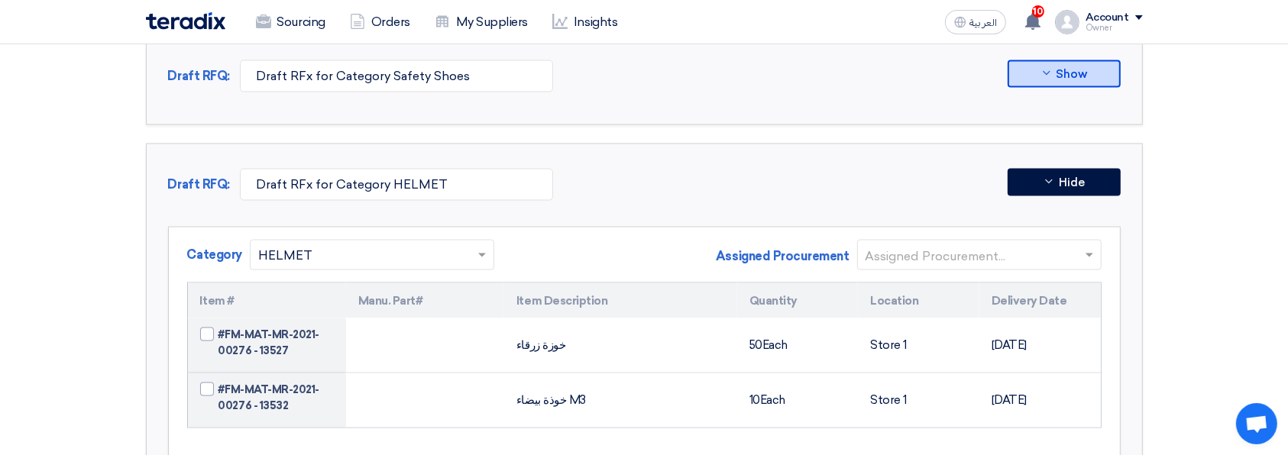
scroll to position [2647, 0]
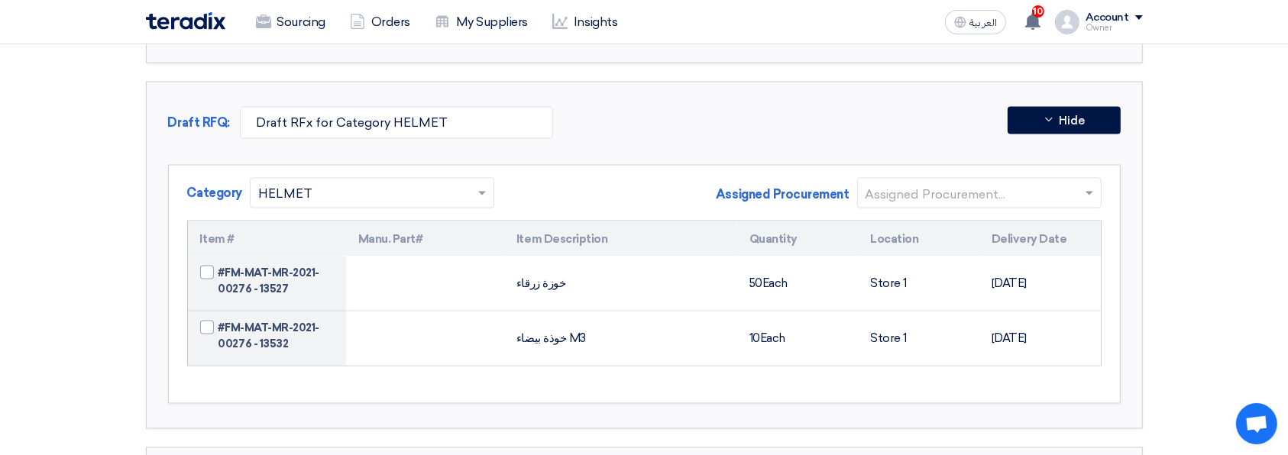
click at [1058, 182] on input "text" at bounding box center [971, 194] width 212 height 25
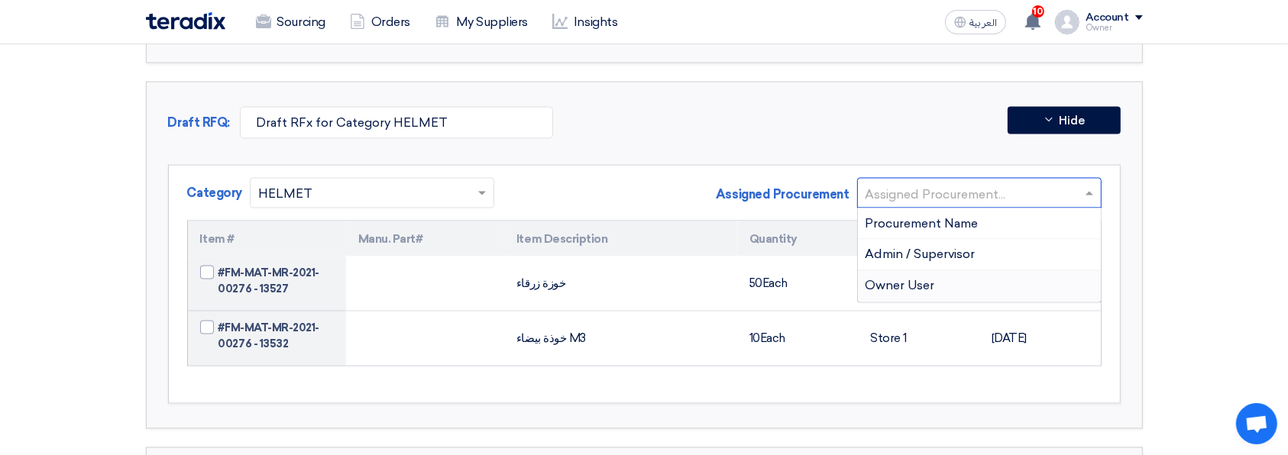
click at [1013, 272] on div "Owner User" at bounding box center [979, 286] width 243 height 31
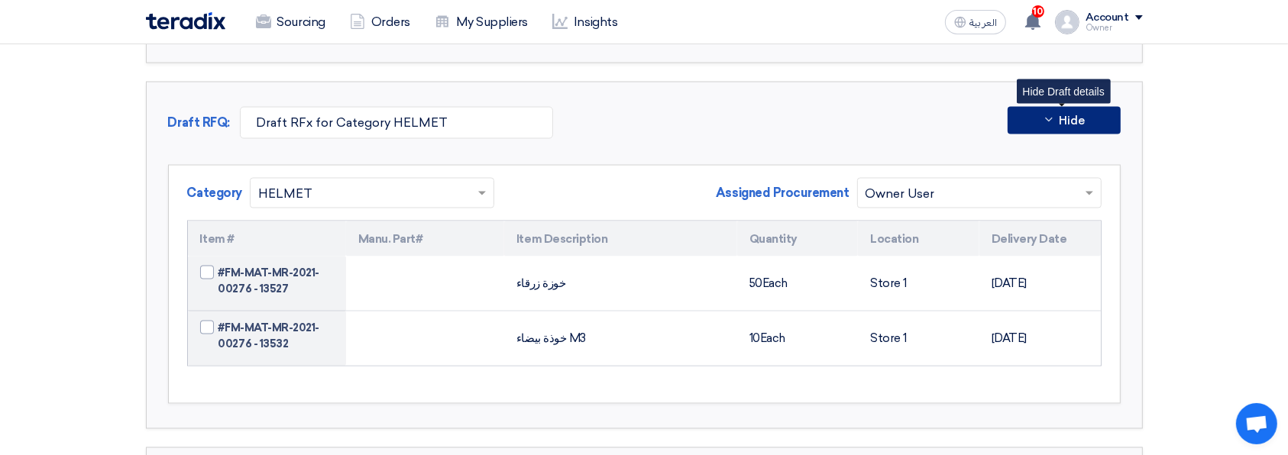
click at [1071, 115] on span "Hide" at bounding box center [1071, 120] width 26 height 11
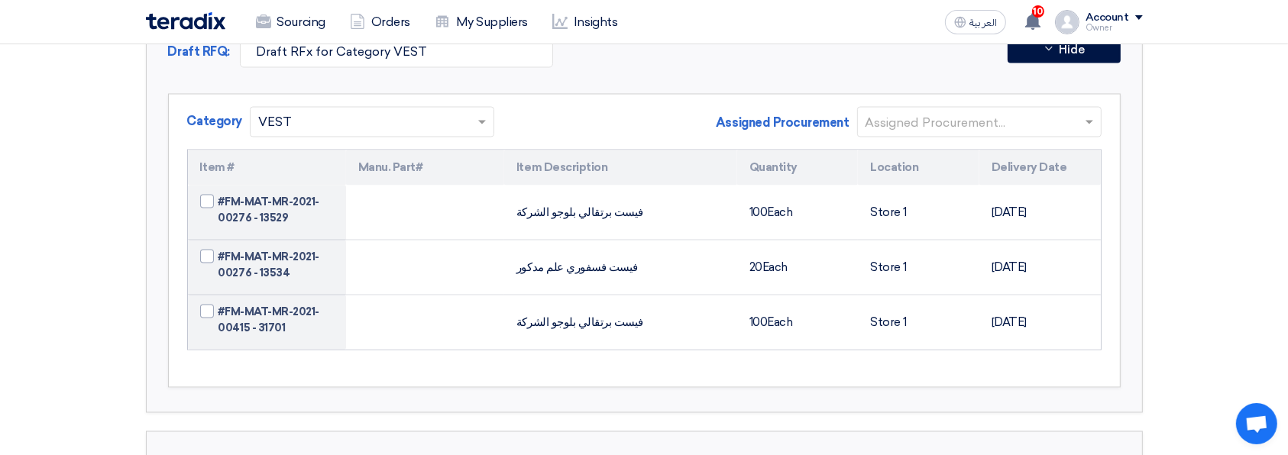
scroll to position [2851, 0]
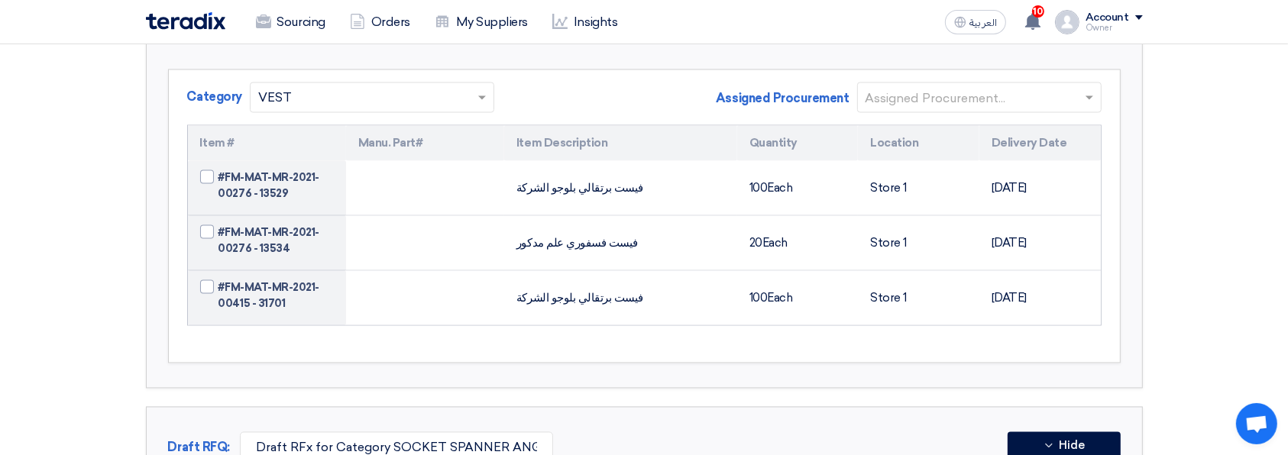
click at [1007, 95] on input "text" at bounding box center [971, 98] width 212 height 25
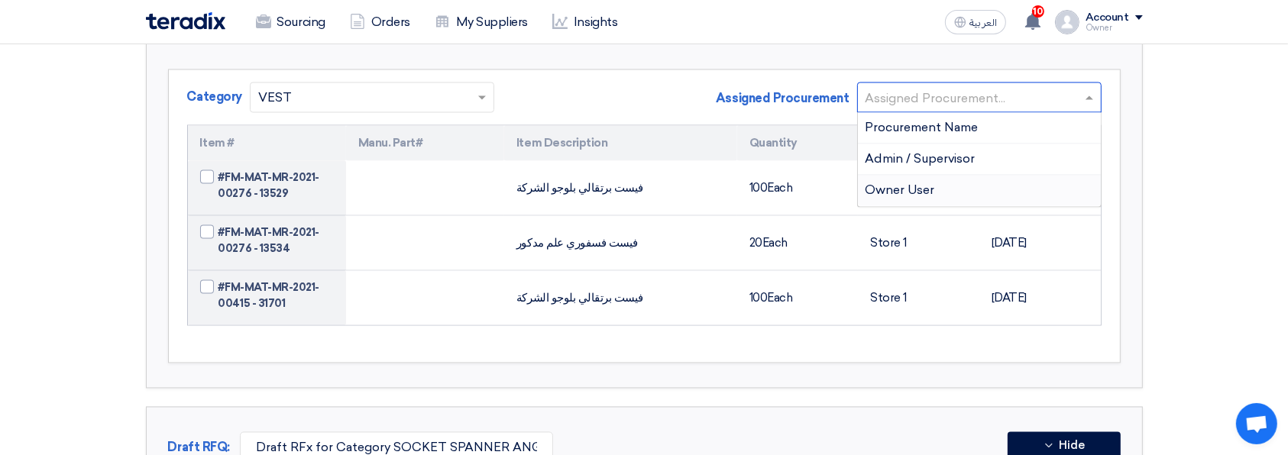
click at [922, 183] on span "Owner User" at bounding box center [899, 190] width 69 height 15
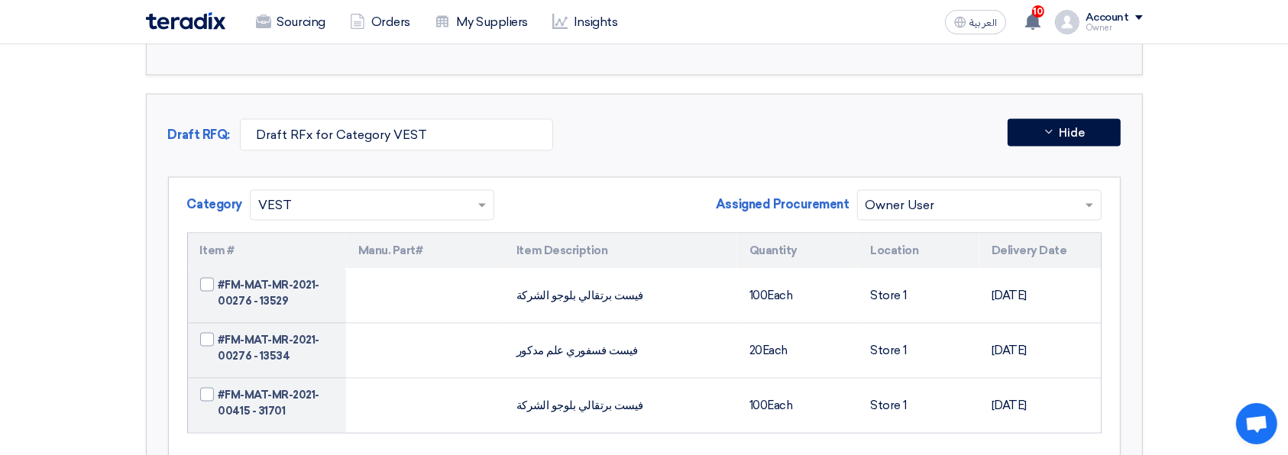
scroll to position [2749, 0]
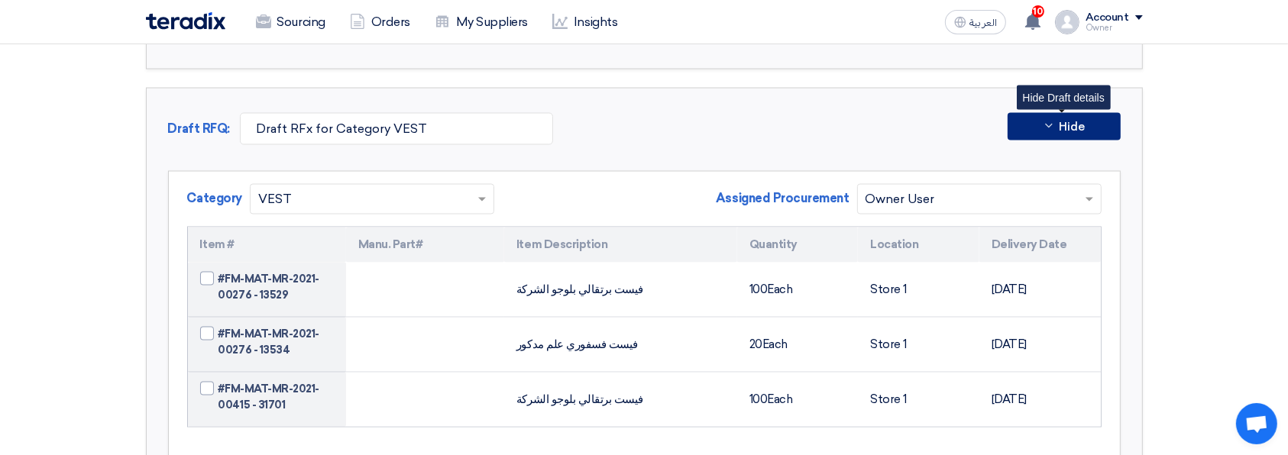
click at [1061, 121] on span "Hide" at bounding box center [1071, 126] width 26 height 11
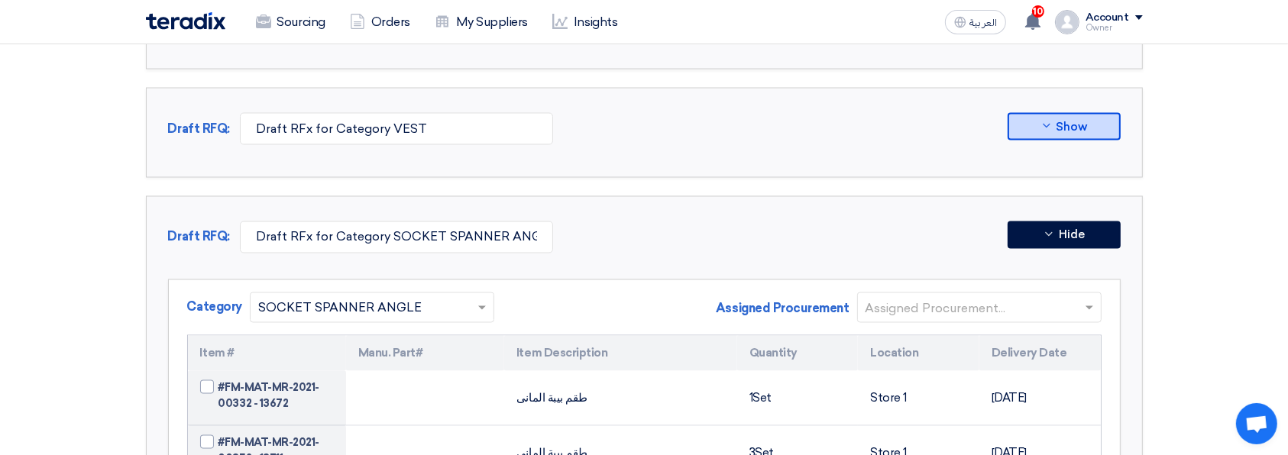
click at [1021, 292] on div "Assigned Procurement..." at bounding box center [979, 307] width 244 height 31
click at [1023, 296] on input "text" at bounding box center [971, 308] width 212 height 25
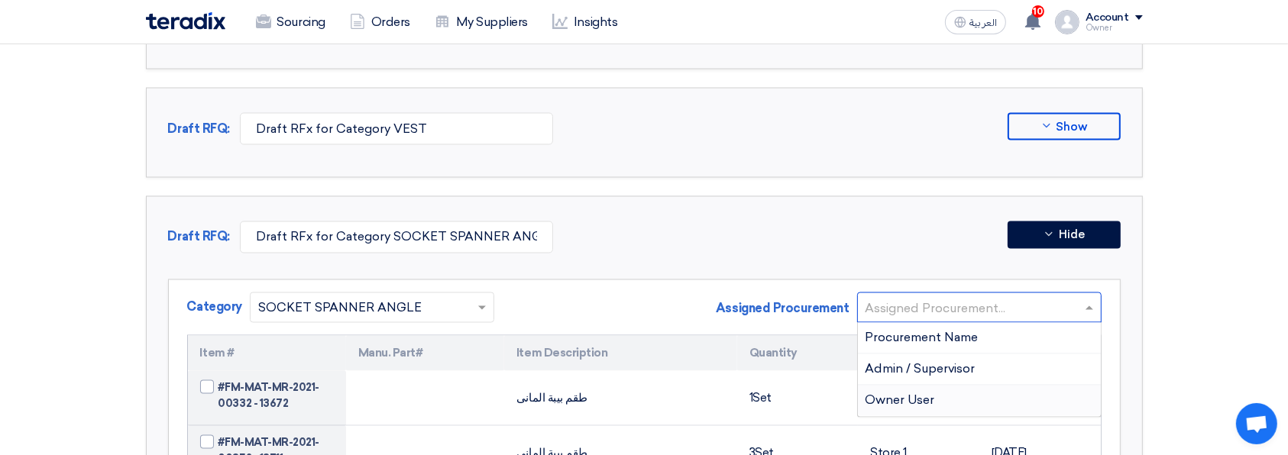
click at [1001, 393] on div "Owner User" at bounding box center [979, 401] width 243 height 31
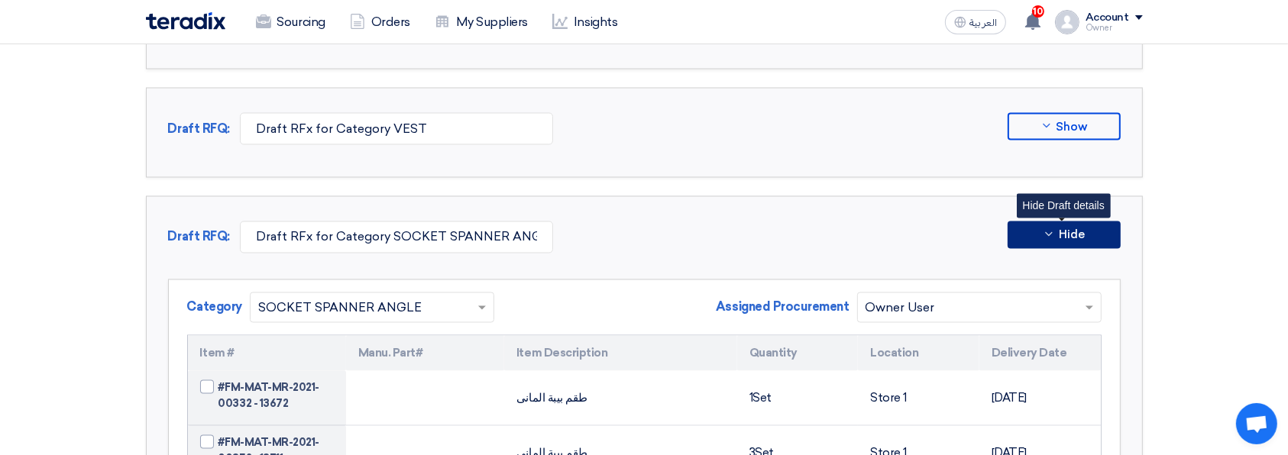
click at [1071, 230] on span "Hide" at bounding box center [1071, 235] width 26 height 11
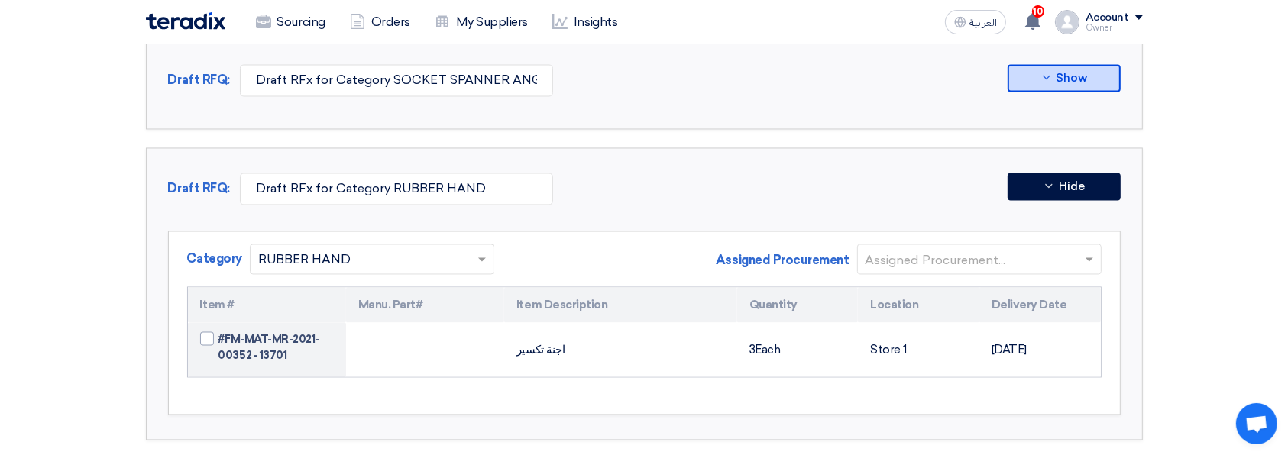
scroll to position [2952, 0]
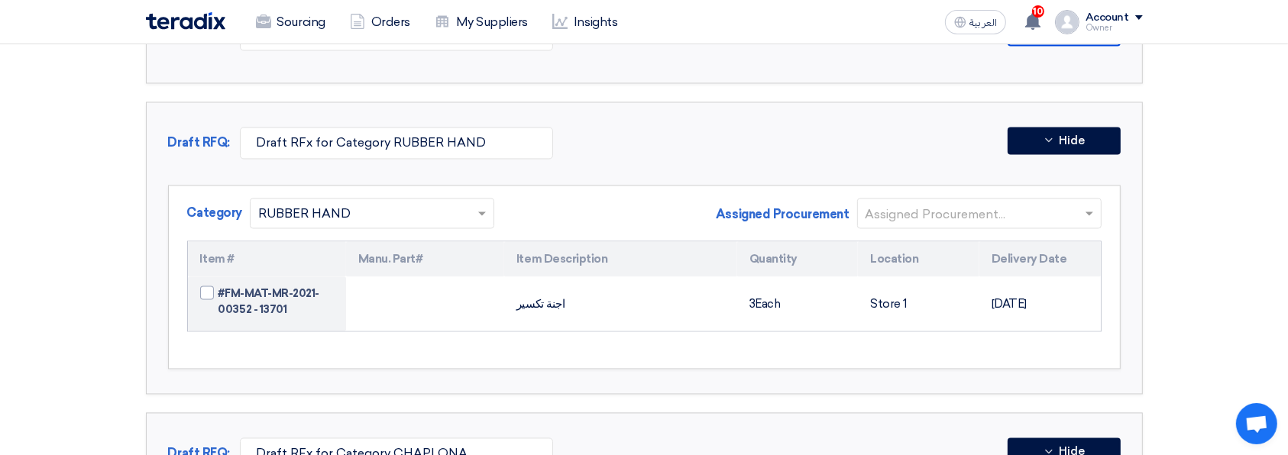
click at [991, 224] on div "Assigned Procurement Assigned Procurement..." at bounding box center [908, 219] width 385 height 43
click at [987, 209] on input "text" at bounding box center [971, 214] width 212 height 25
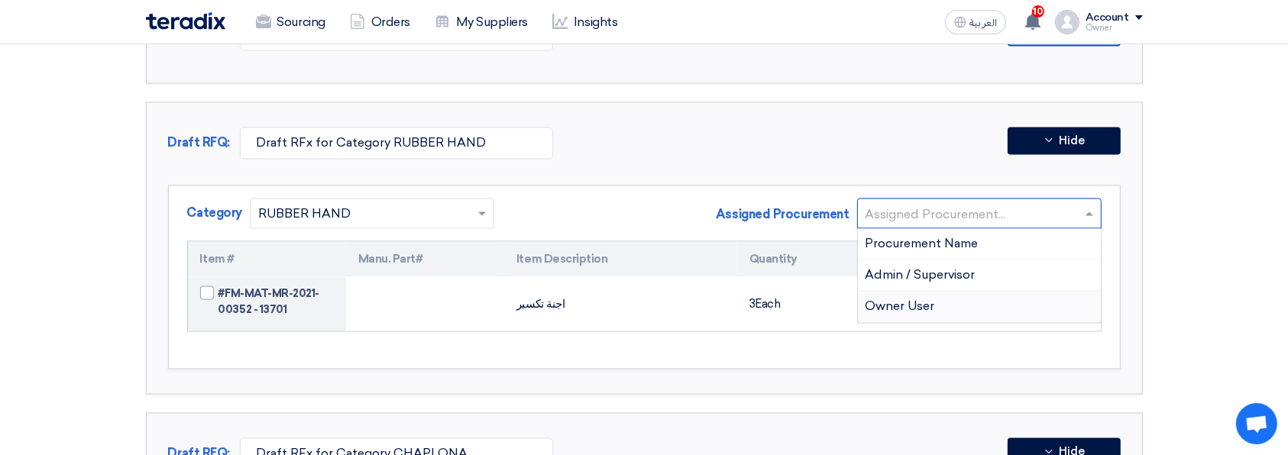
click at [994, 295] on div "Owner User" at bounding box center [979, 306] width 243 height 31
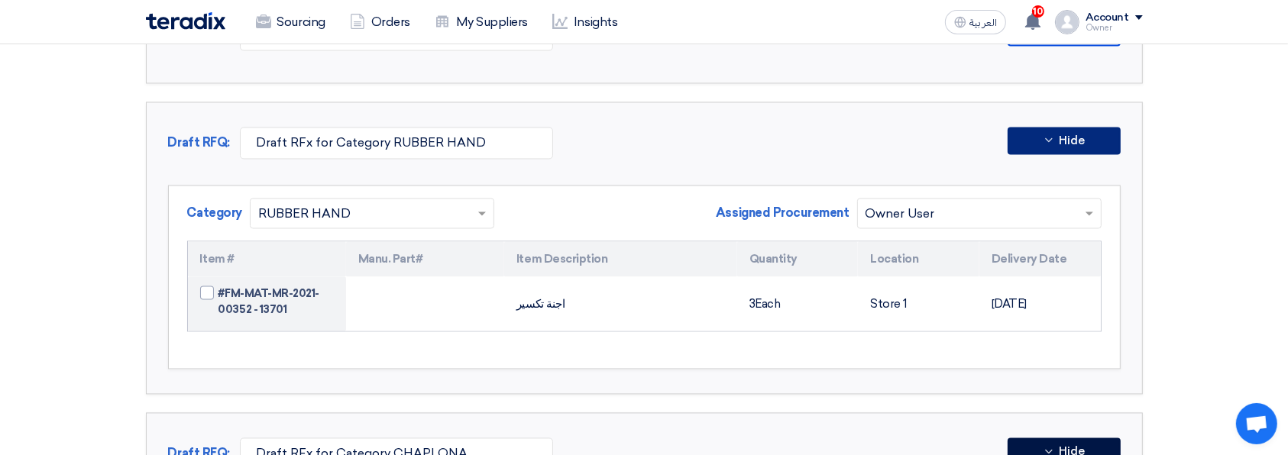
click at [1087, 132] on button "Hide" at bounding box center [1063, 140] width 113 height 27
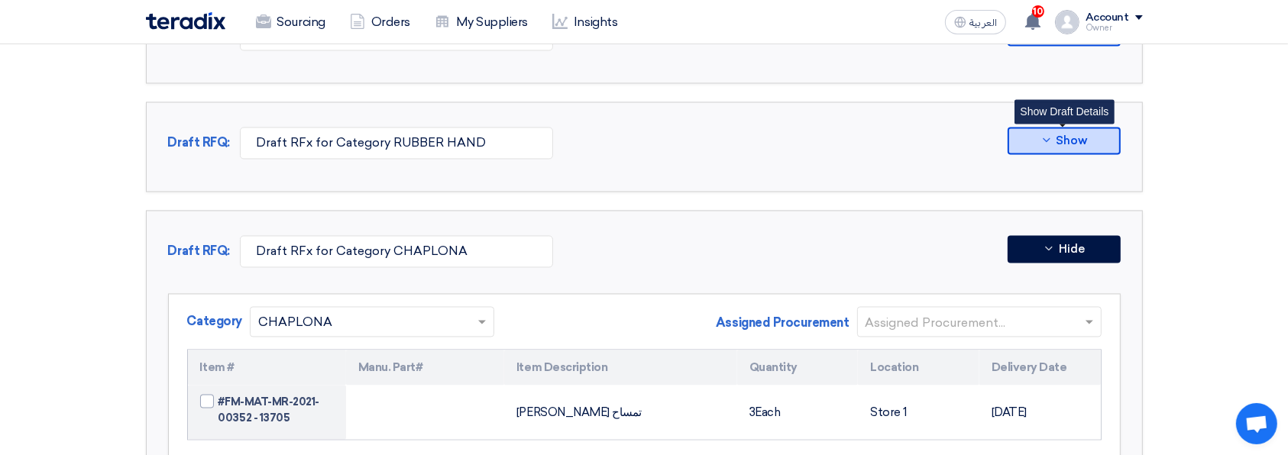
click at [1058, 310] on input "text" at bounding box center [971, 322] width 212 height 25
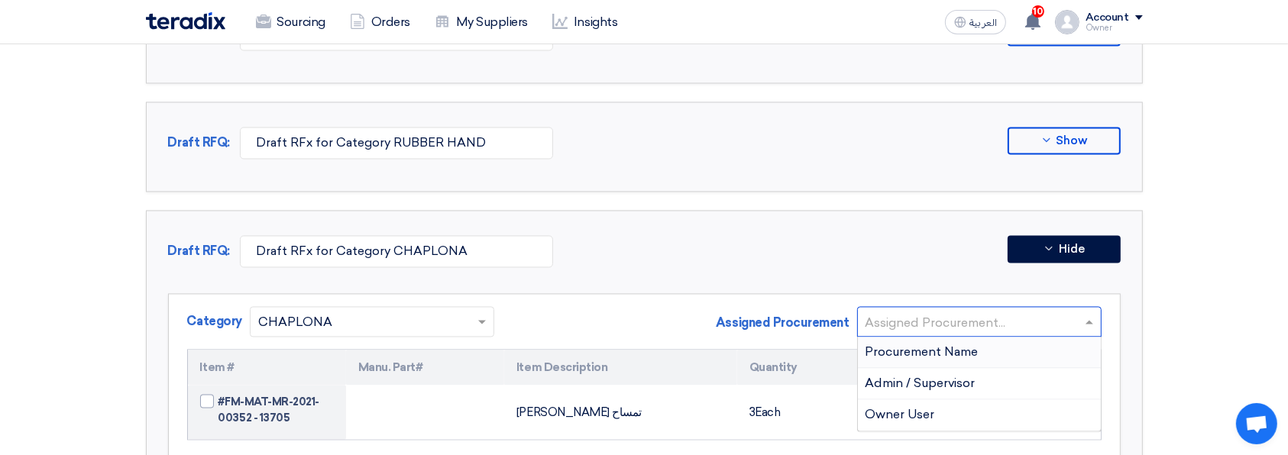
click at [1020, 415] on div "Owner User" at bounding box center [979, 414] width 243 height 31
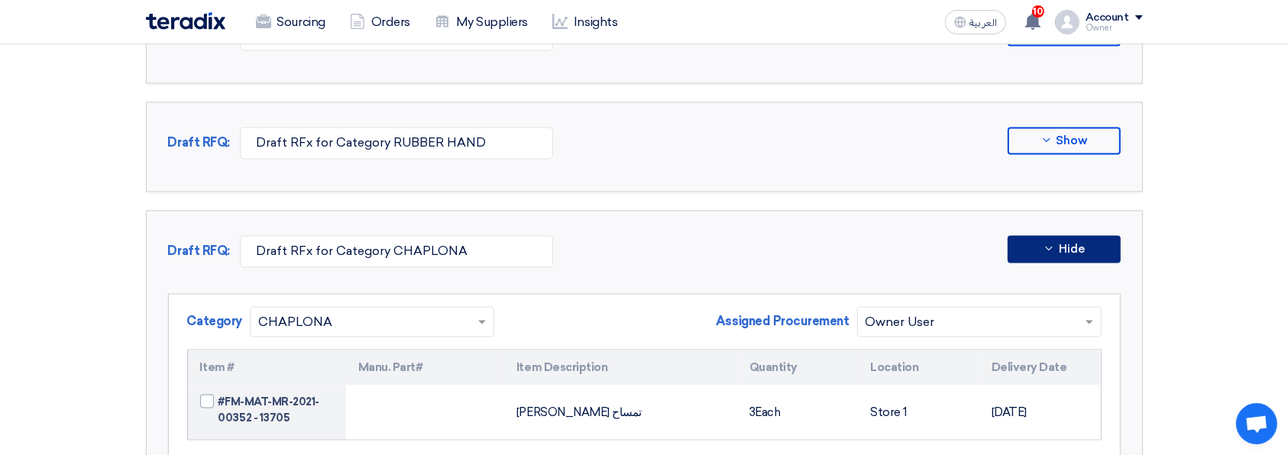
click at [1101, 244] on button "Hide" at bounding box center [1063, 248] width 113 height 27
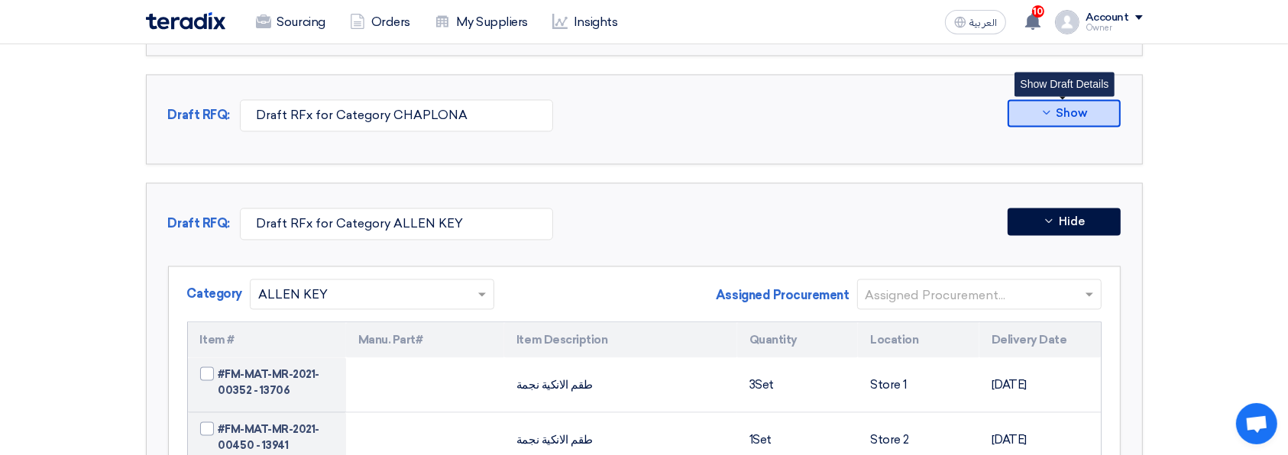
scroll to position [3091, 0]
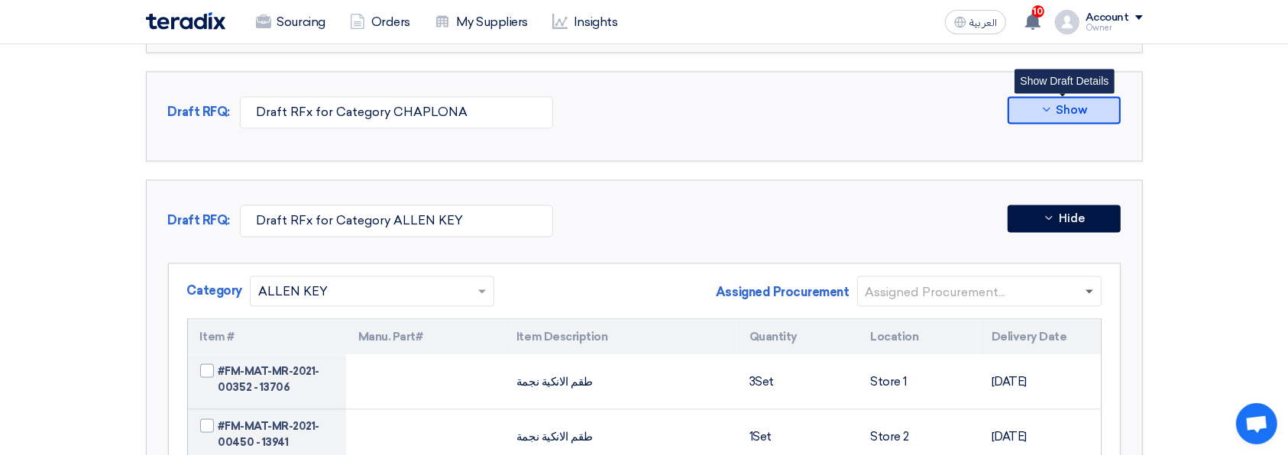
click at [1085, 289] on span at bounding box center [1089, 291] width 8 height 5
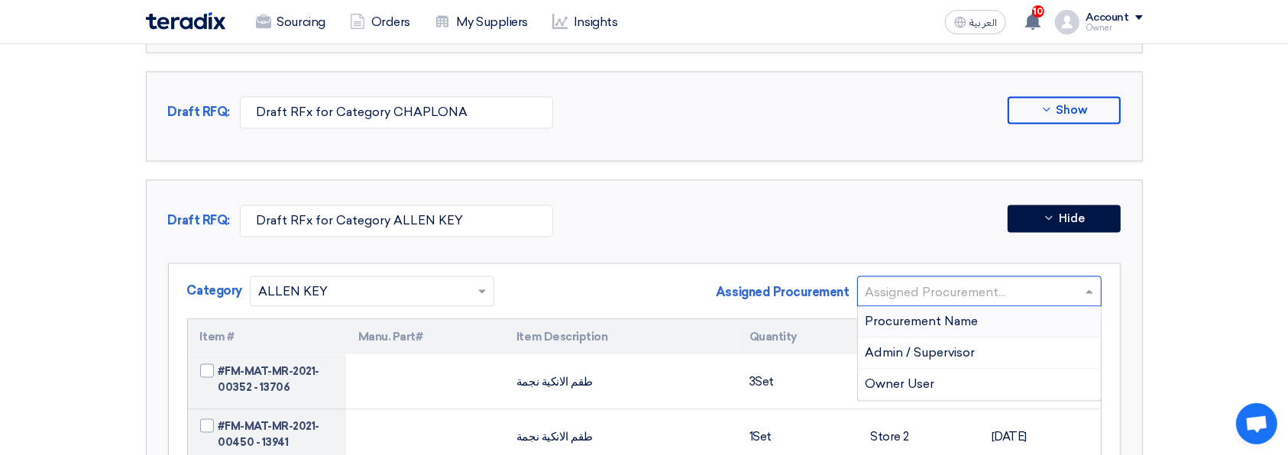
click at [1026, 376] on div "Owner User" at bounding box center [979, 384] width 243 height 31
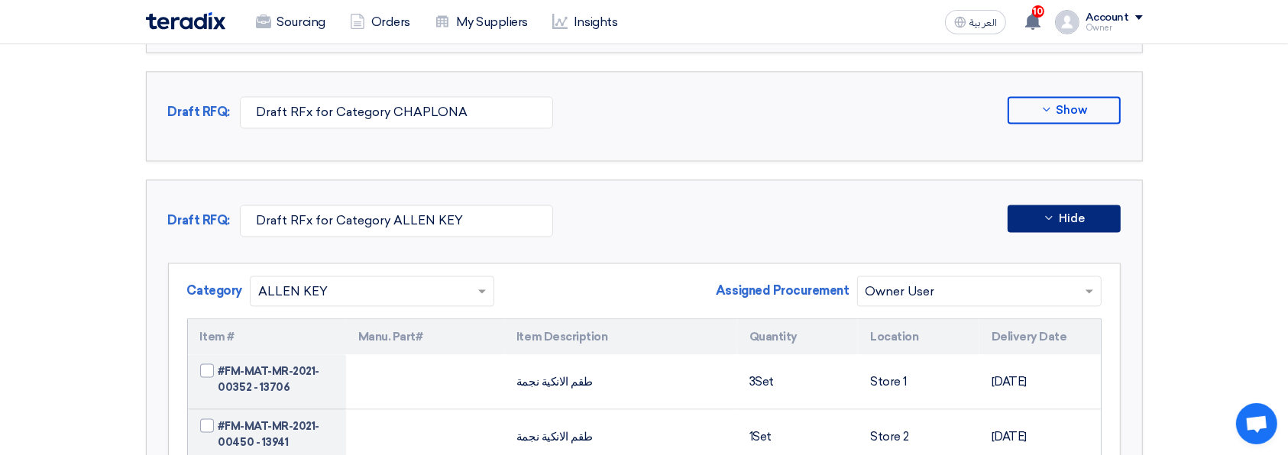
click at [1116, 205] on button "Hide" at bounding box center [1063, 218] width 113 height 27
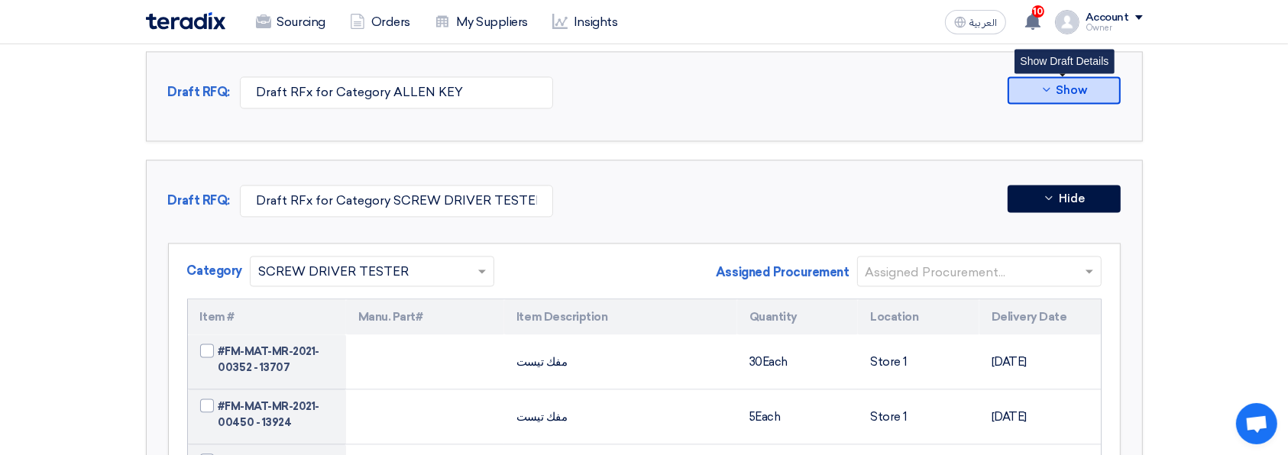
scroll to position [3221, 0]
click at [1087, 268] on span at bounding box center [1089, 270] width 8 height 5
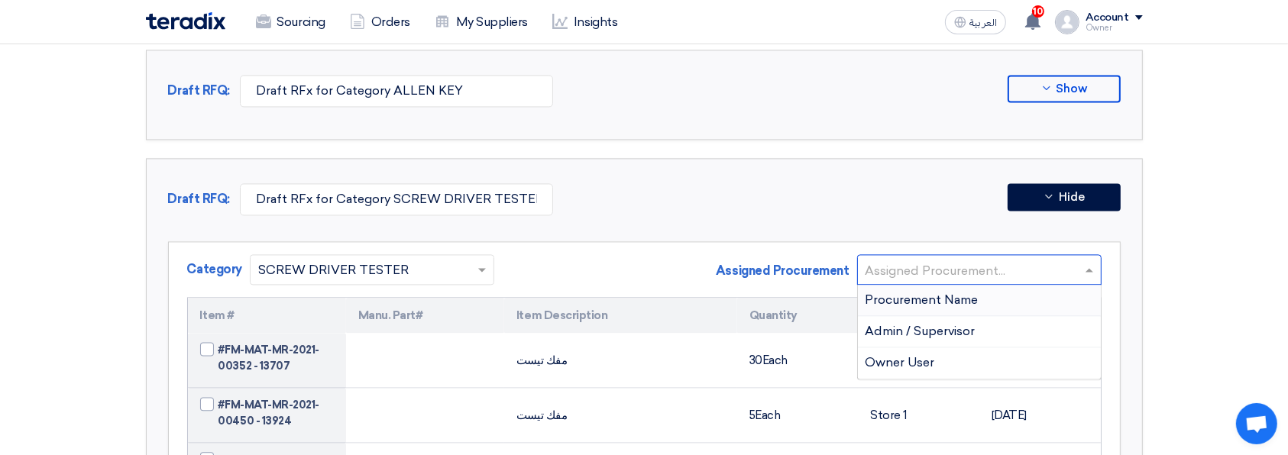
click at [1043, 354] on div "Owner User" at bounding box center [979, 362] width 243 height 31
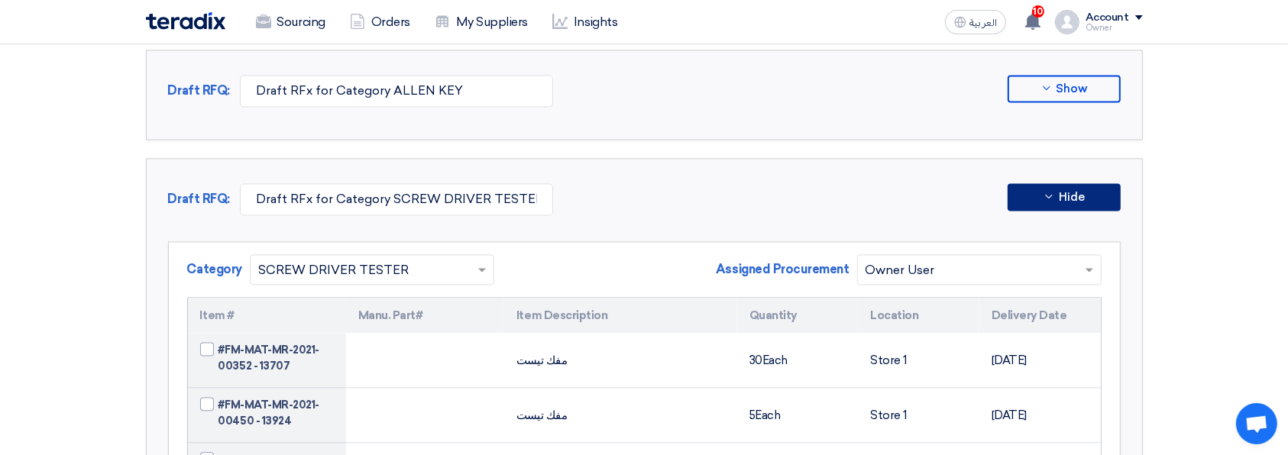
click at [1109, 183] on button "Hide" at bounding box center [1063, 196] width 113 height 27
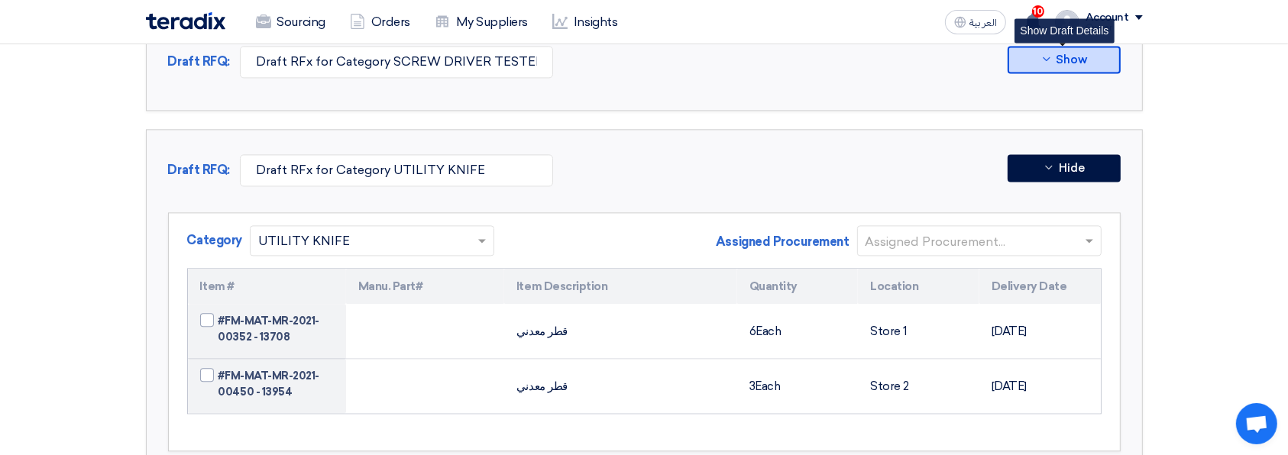
scroll to position [3362, 0]
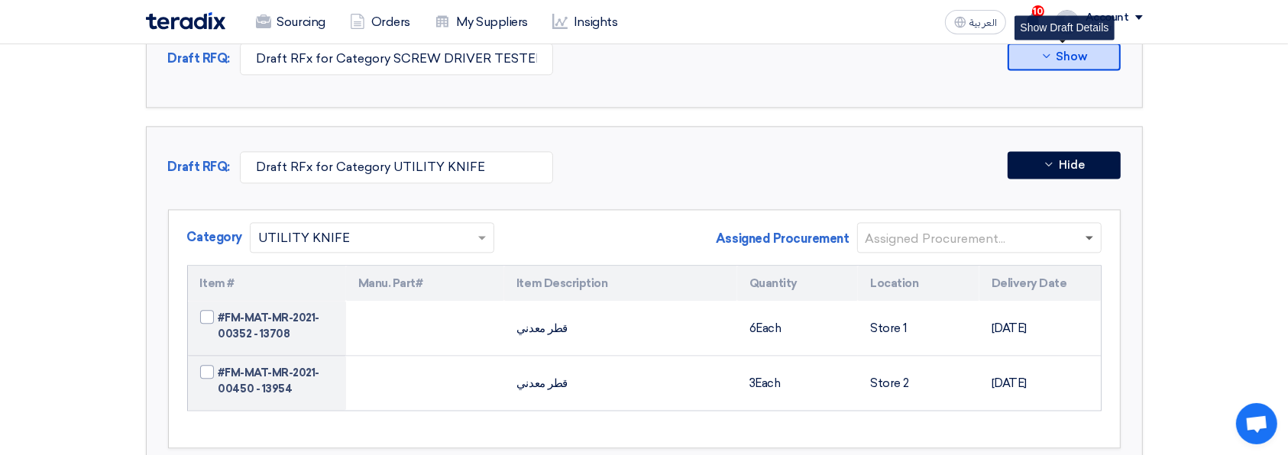
click at [1088, 236] on span at bounding box center [1089, 238] width 8 height 5
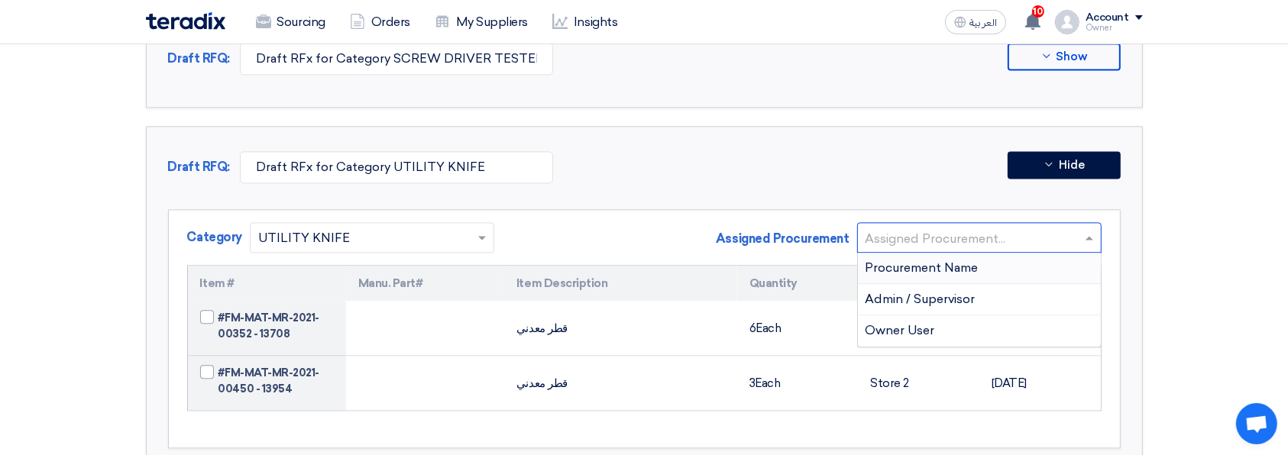
click at [1033, 319] on div "Owner User" at bounding box center [979, 330] width 243 height 31
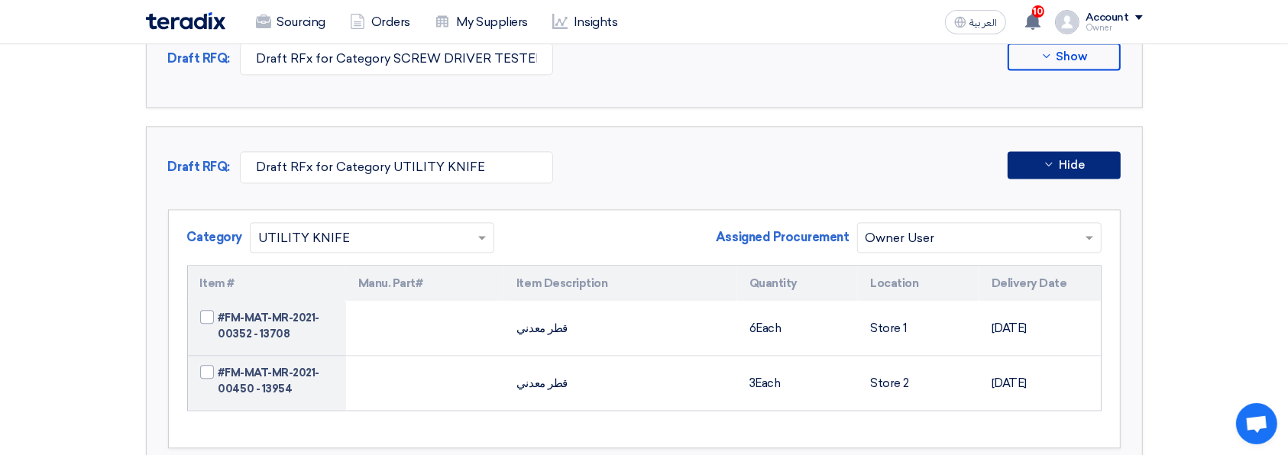
click at [1086, 160] on button "Hide" at bounding box center [1063, 164] width 113 height 27
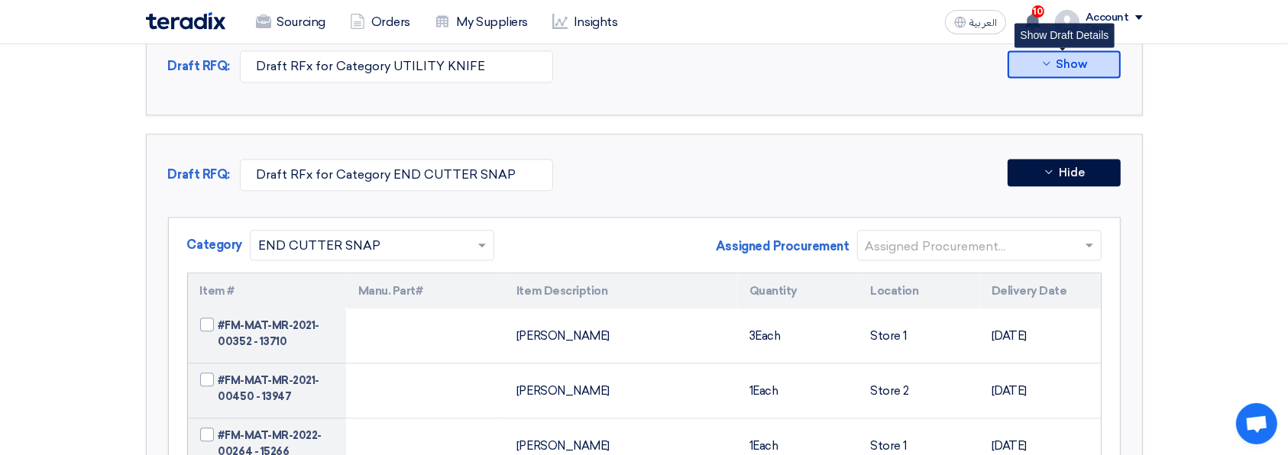
scroll to position [3469, 0]
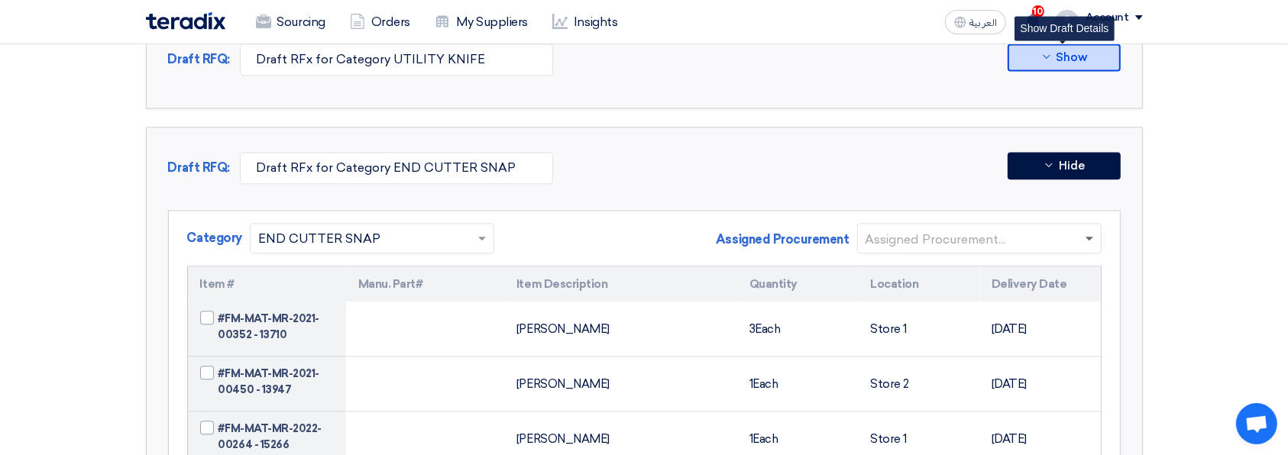
click at [1088, 237] on span at bounding box center [1089, 239] width 8 height 5
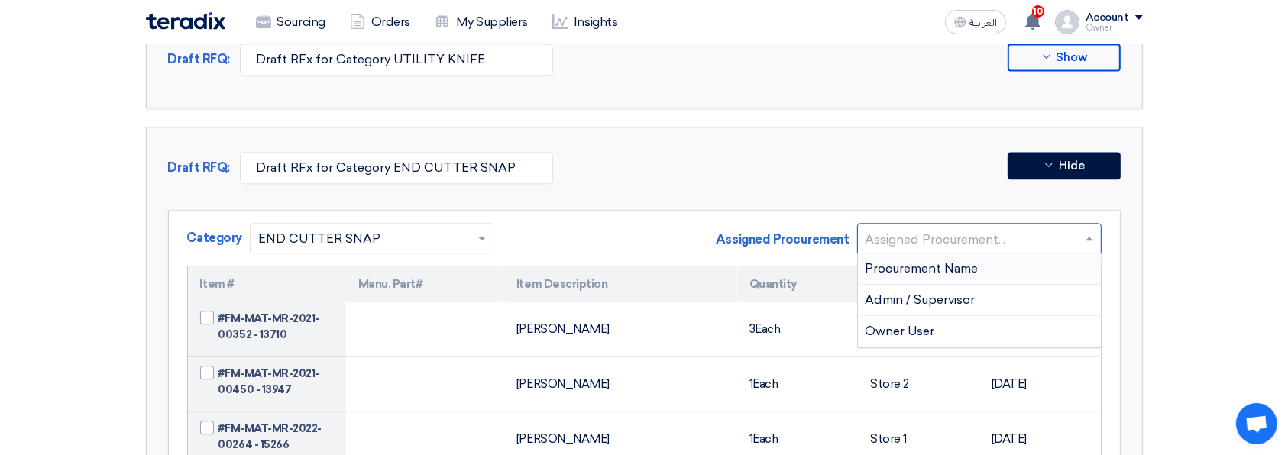
click at [1029, 316] on div "Owner User" at bounding box center [979, 331] width 243 height 31
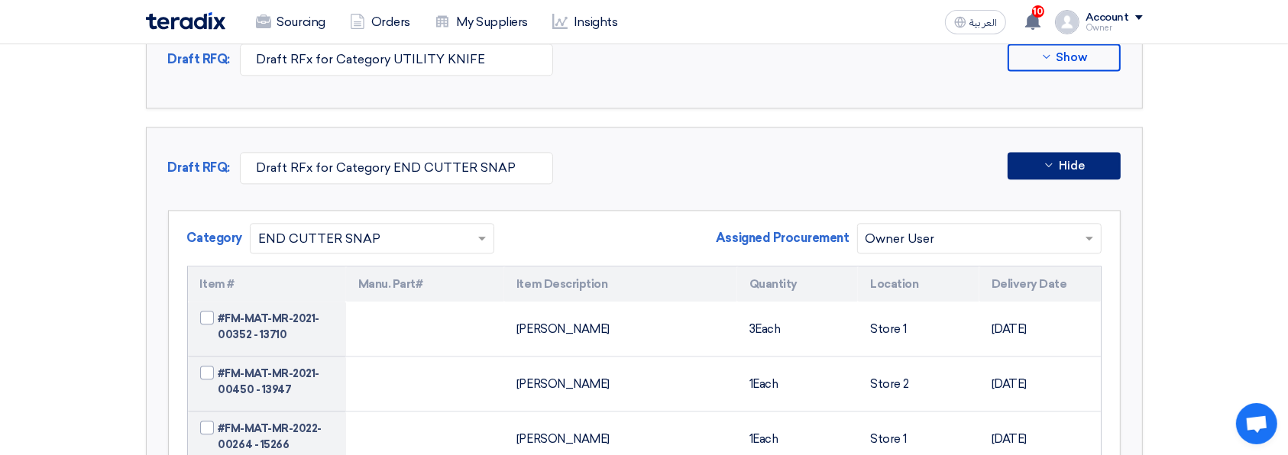
click at [1097, 164] on button "Hide" at bounding box center [1063, 165] width 113 height 27
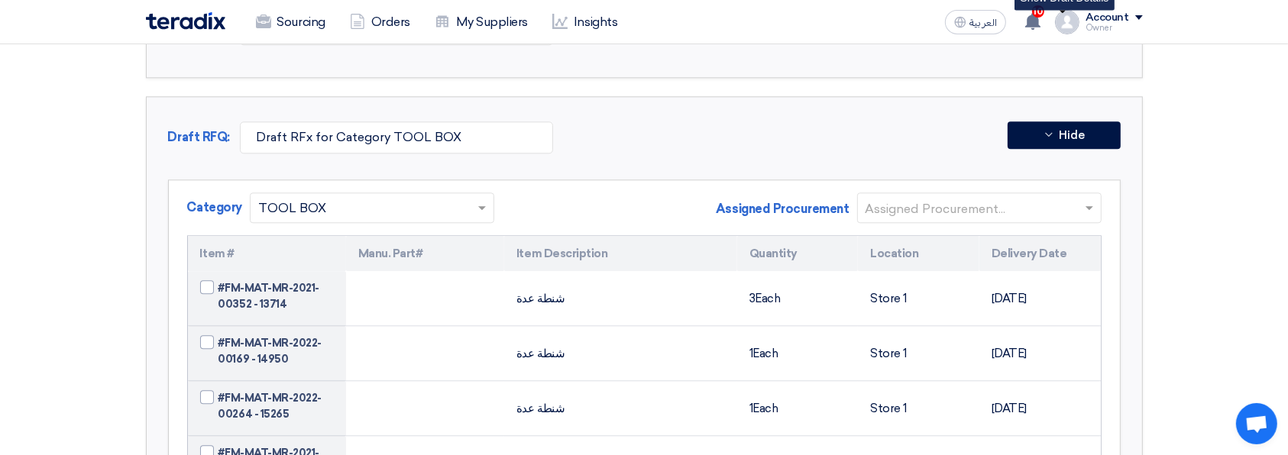
scroll to position [3611, 0]
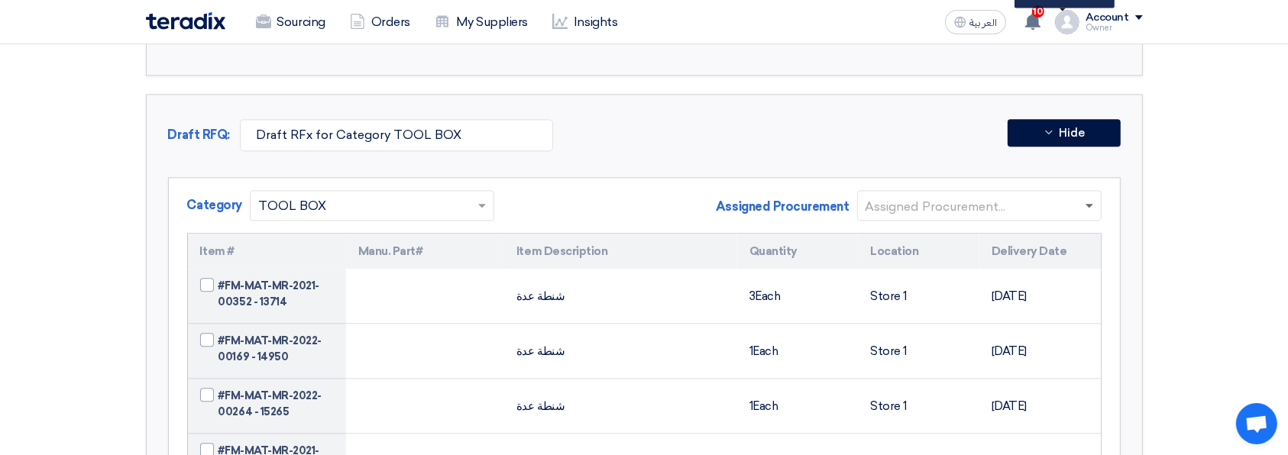
click at [1088, 204] on span at bounding box center [1089, 206] width 8 height 5
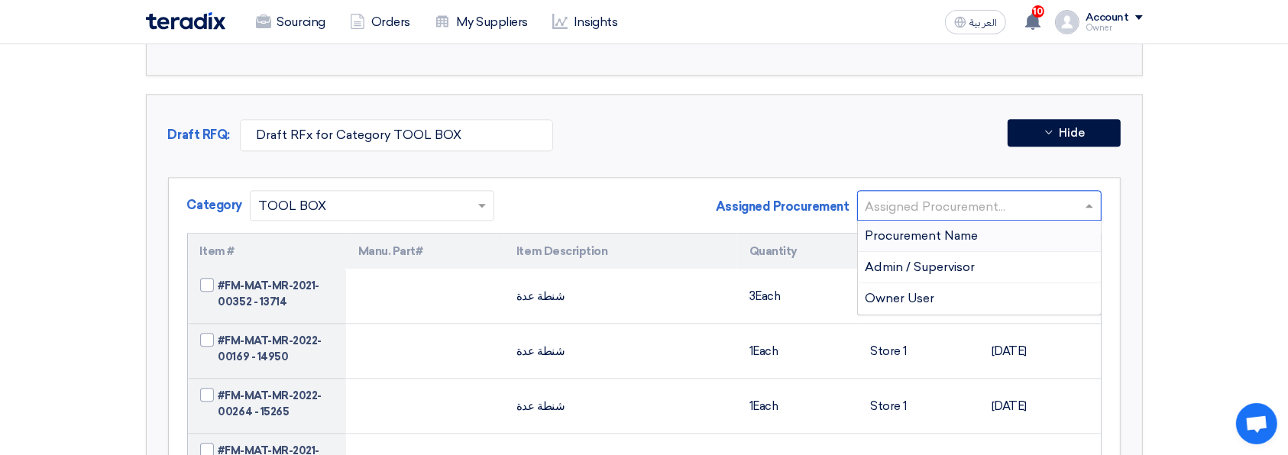
click at [1031, 283] on div "Owner User" at bounding box center [979, 298] width 243 height 31
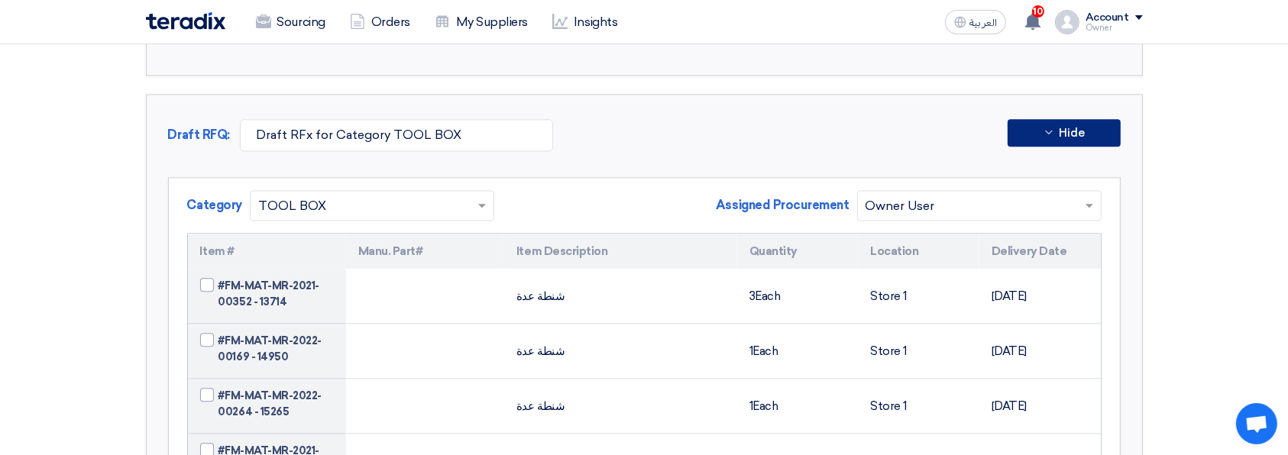
click at [1100, 133] on button "Hide" at bounding box center [1063, 132] width 113 height 27
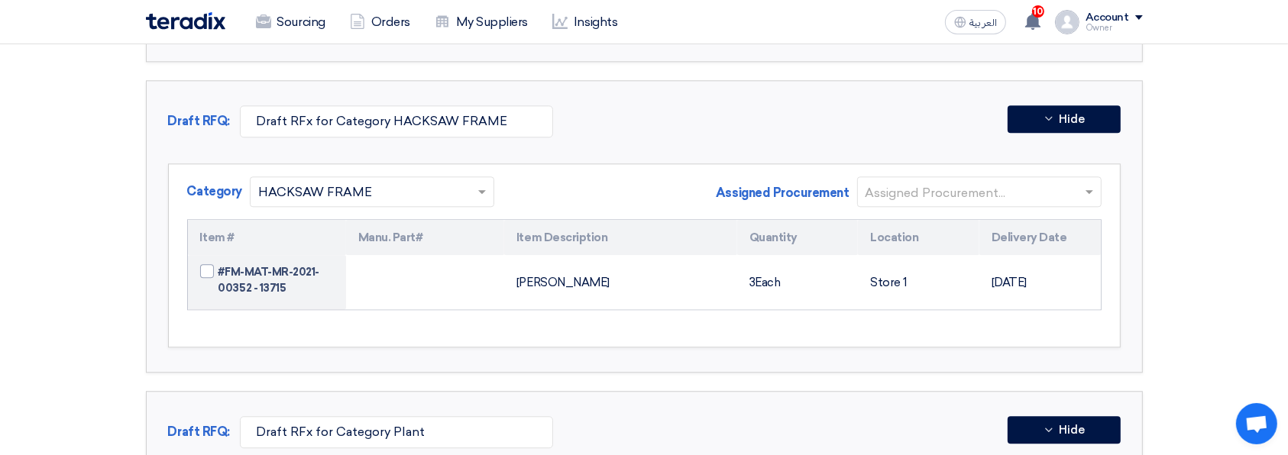
scroll to position [3736, 0]
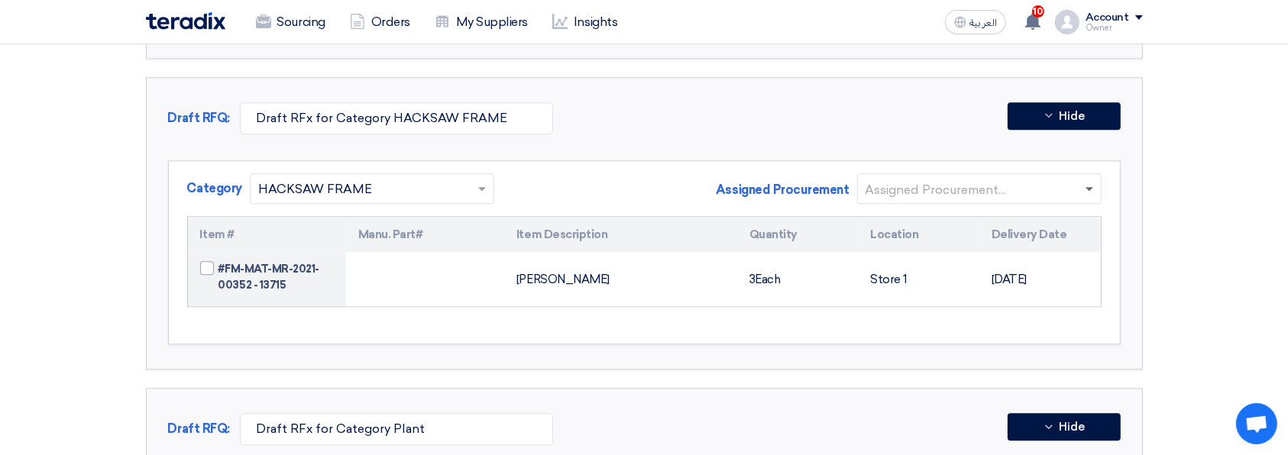
click at [1088, 187] on span at bounding box center [1089, 189] width 8 height 5
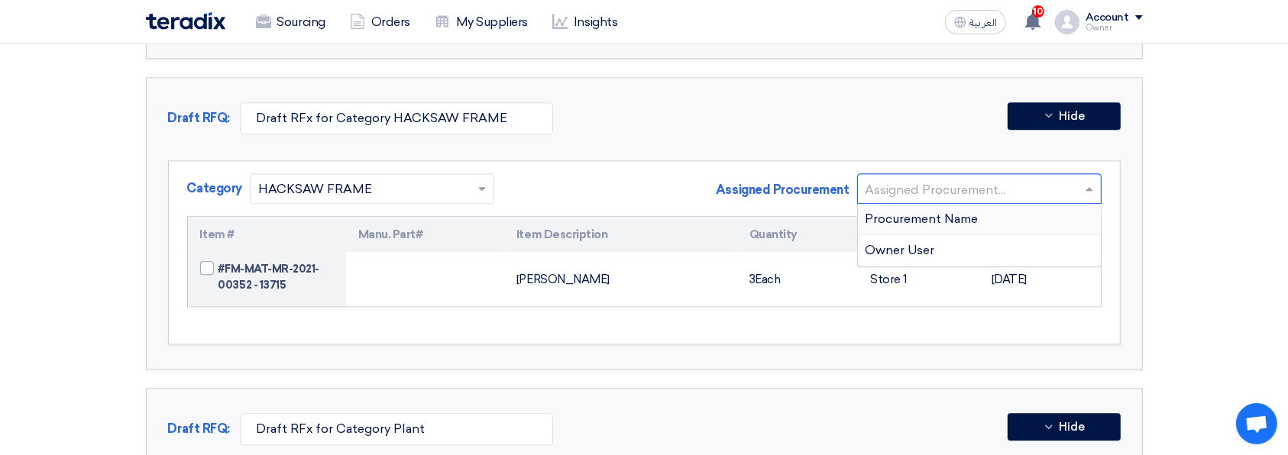
click at [1059, 237] on div "Owner User" at bounding box center [979, 250] width 243 height 31
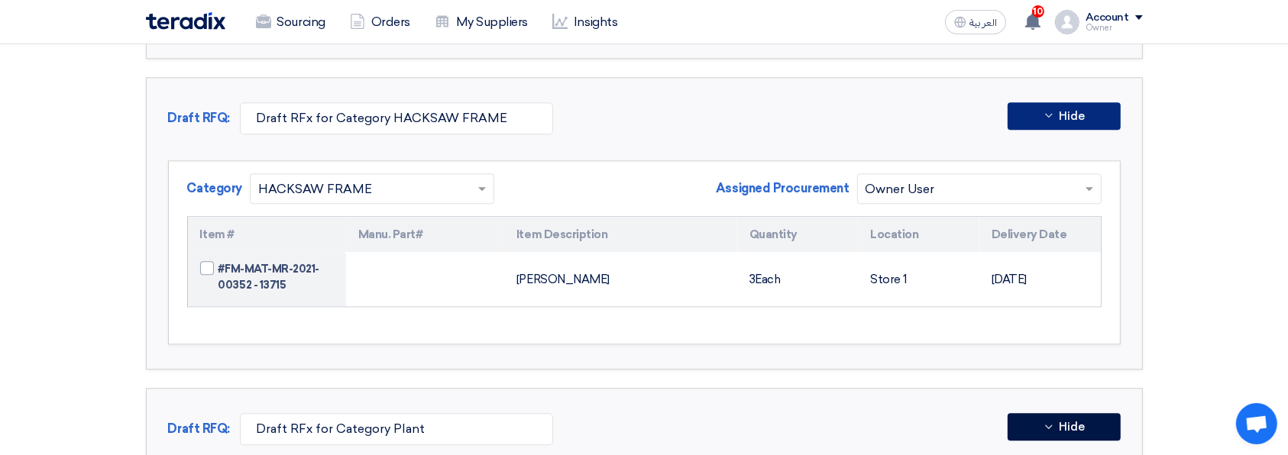
click at [1093, 116] on button "Hide" at bounding box center [1063, 115] width 113 height 27
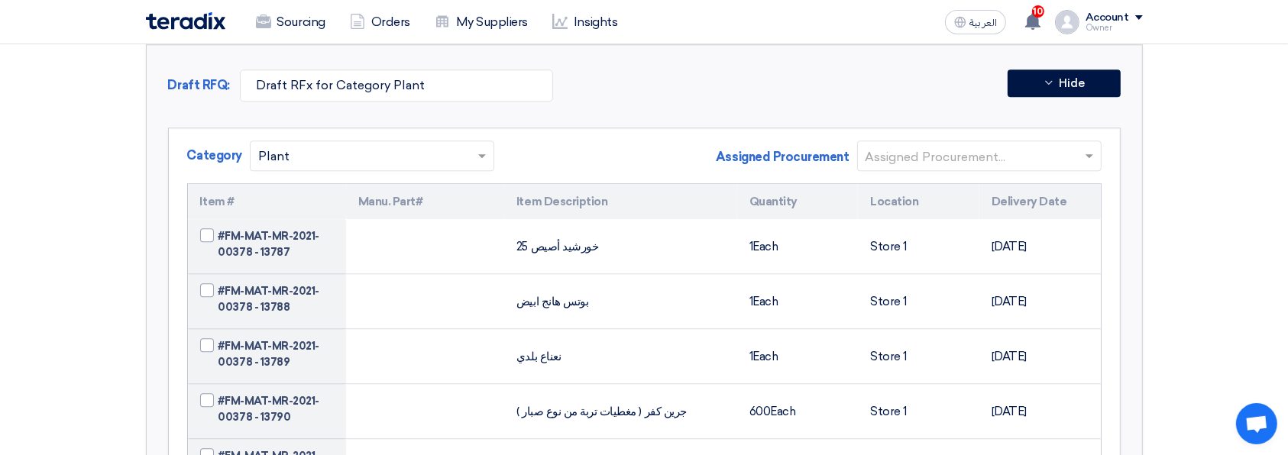
scroll to position [3883, 0]
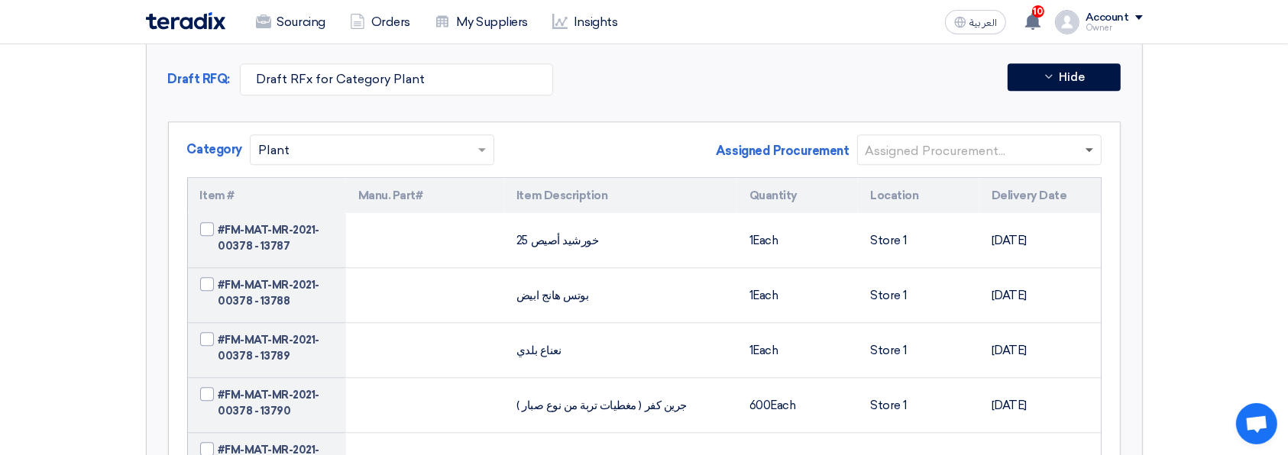
click at [1087, 148] on span at bounding box center [1089, 150] width 8 height 5
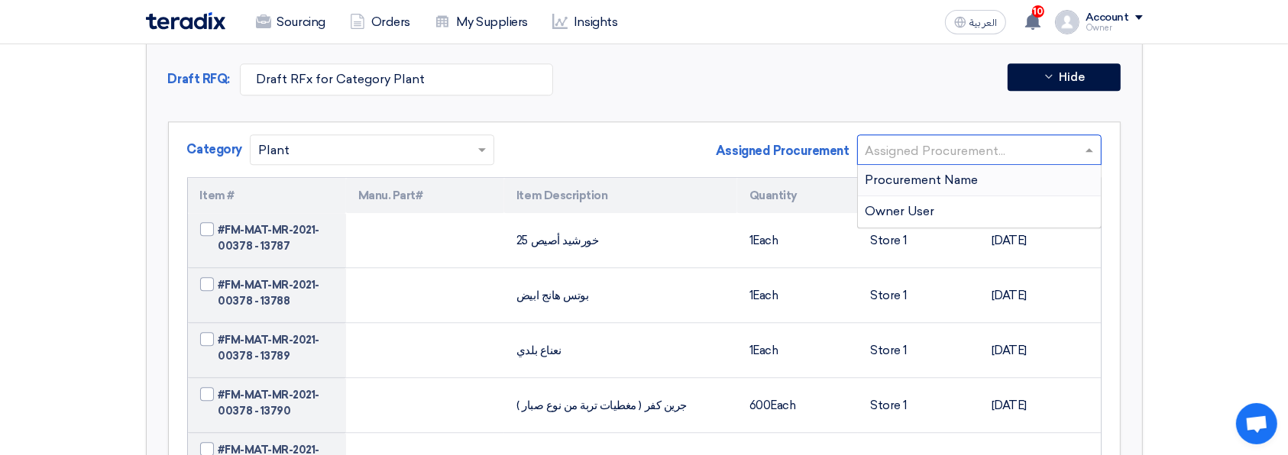
click at [1053, 196] on div "Owner User" at bounding box center [979, 211] width 243 height 31
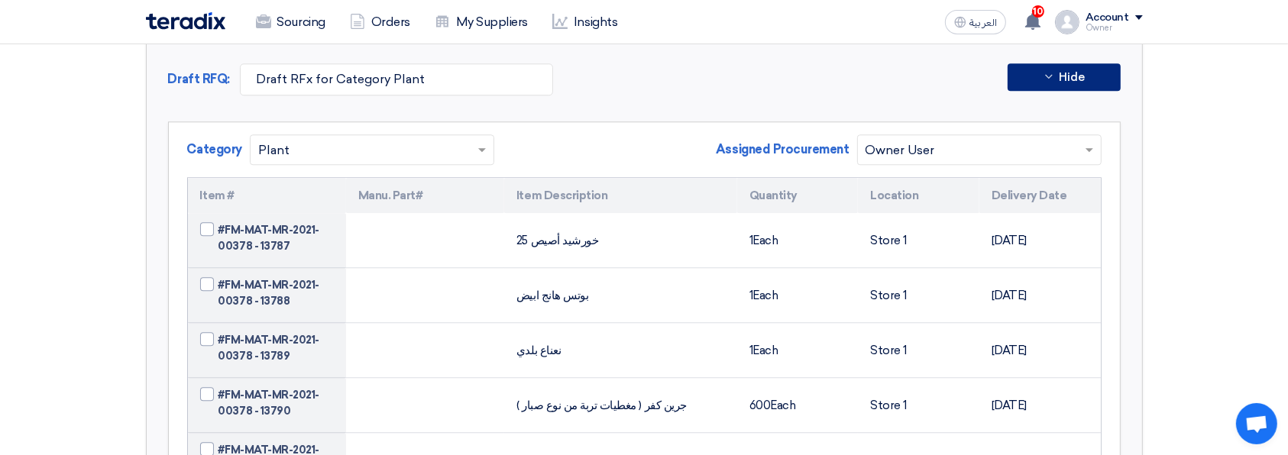
click at [1096, 66] on button "Hide" at bounding box center [1063, 76] width 113 height 27
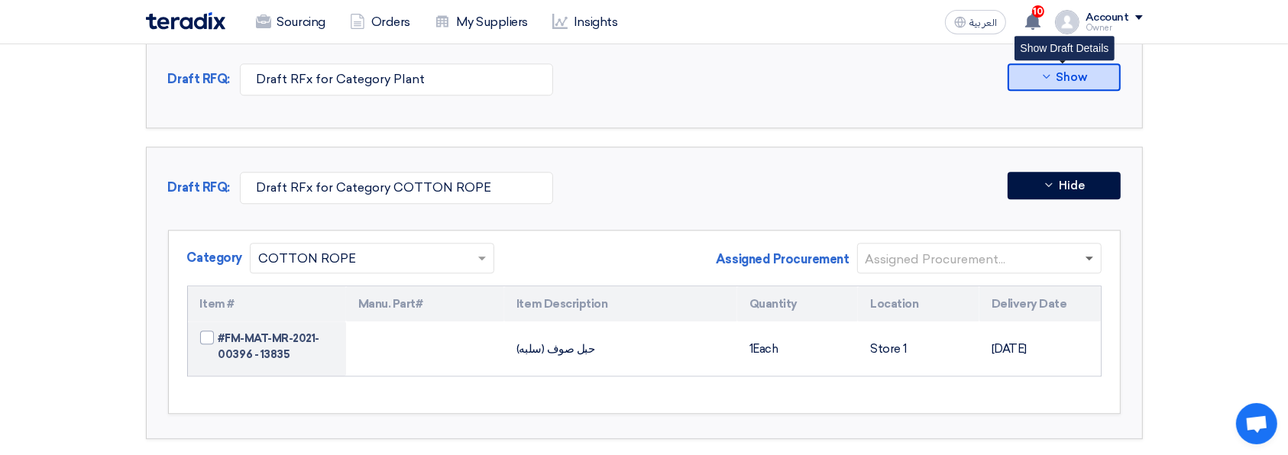
click at [1087, 257] on span at bounding box center [1089, 259] width 8 height 5
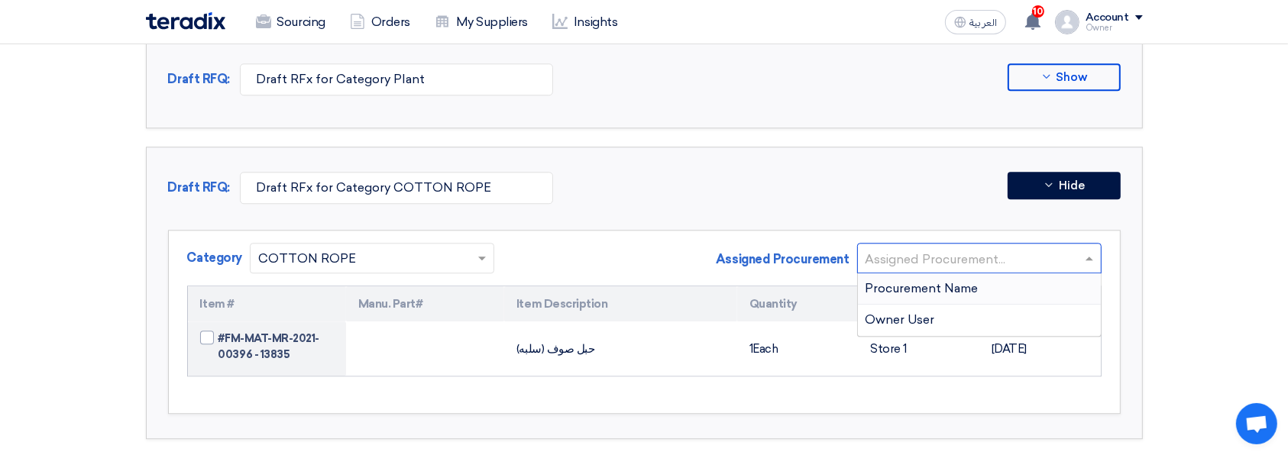
click at [1000, 309] on div "Owner User" at bounding box center [979, 320] width 243 height 31
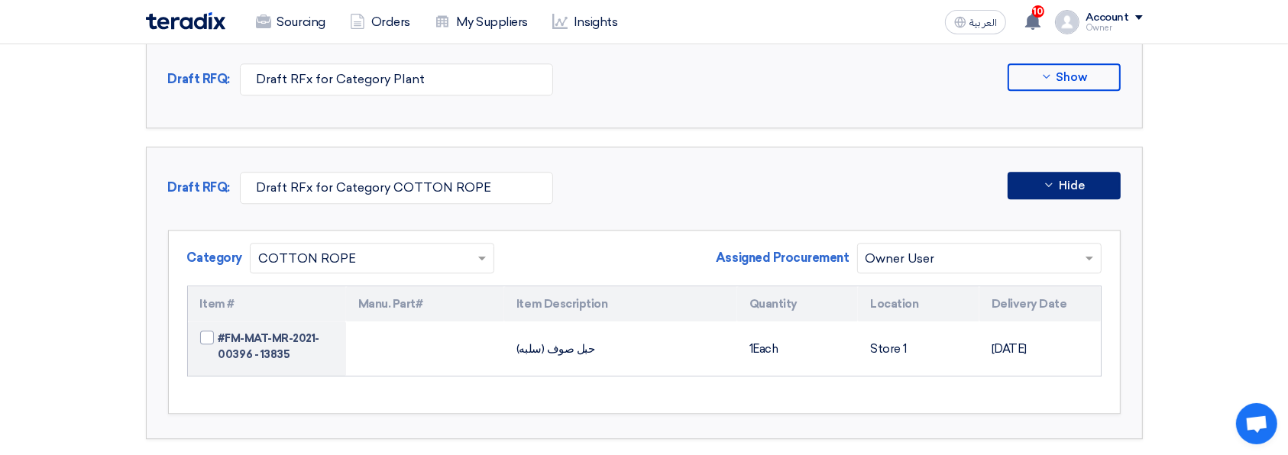
click at [1095, 182] on button "Hide" at bounding box center [1063, 185] width 113 height 27
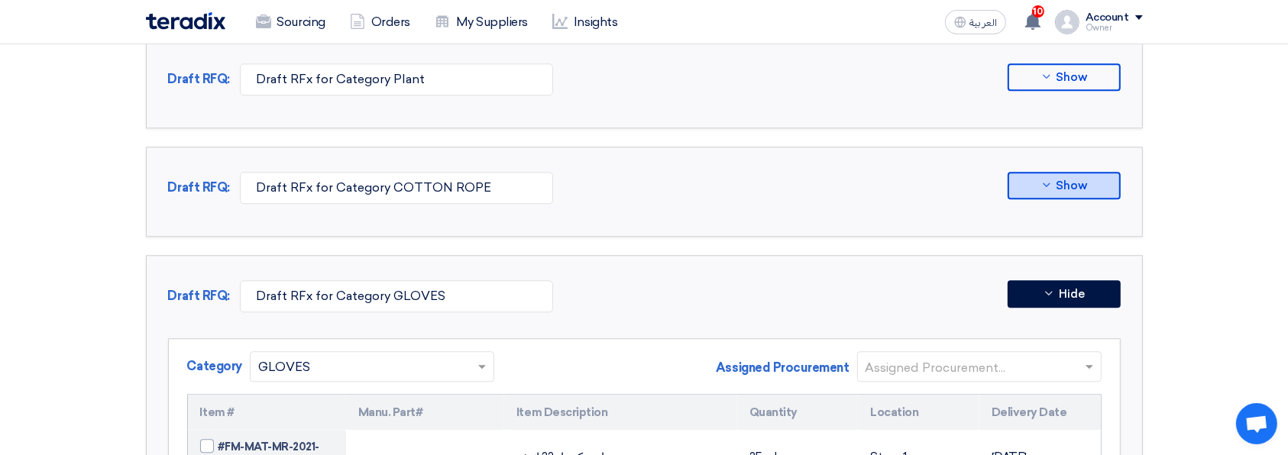
click at [1048, 355] on input "text" at bounding box center [971, 367] width 212 height 25
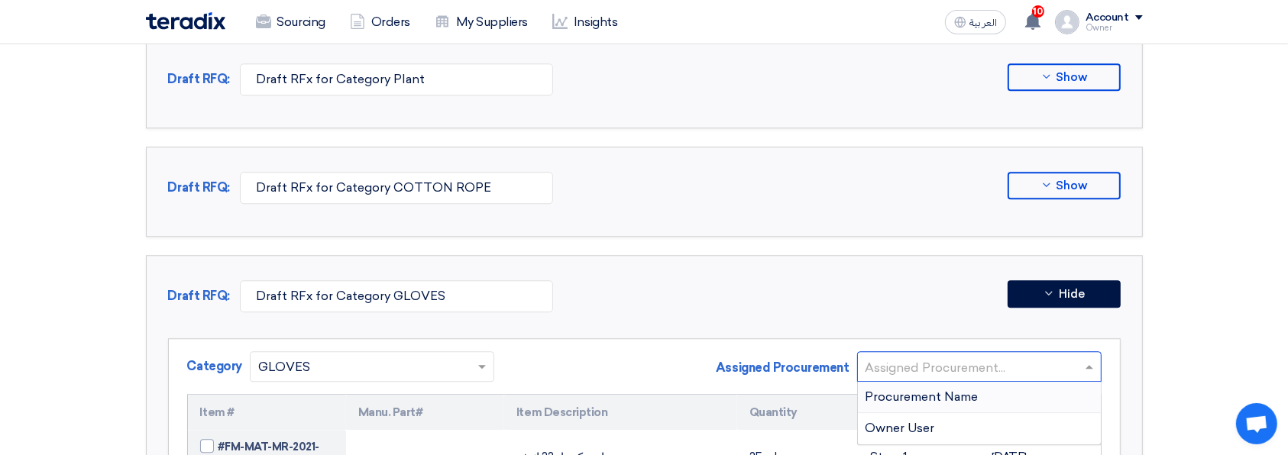
click at [1008, 413] on div "Owner User" at bounding box center [979, 428] width 243 height 31
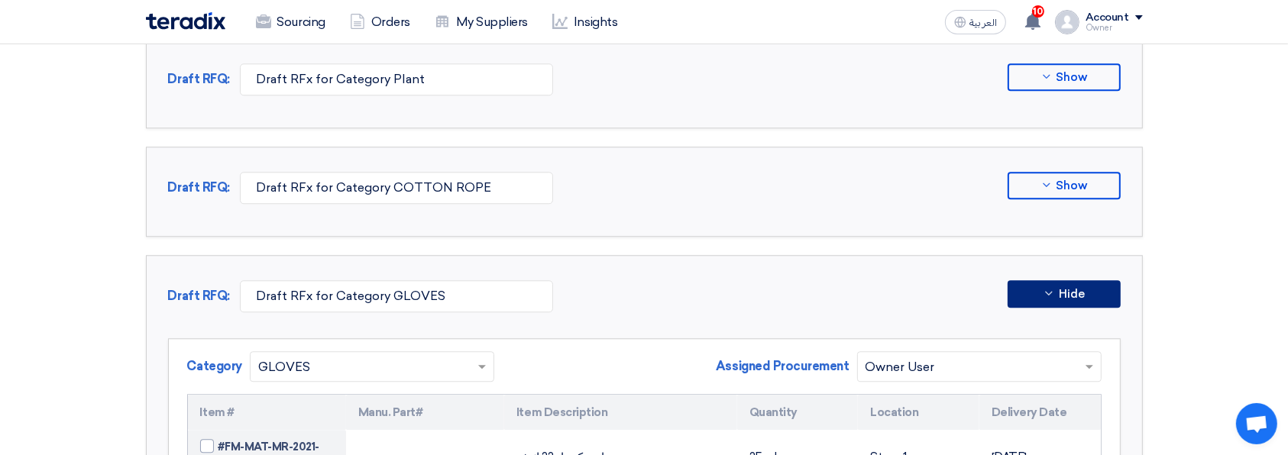
click at [1061, 289] on span "Hide" at bounding box center [1071, 294] width 26 height 11
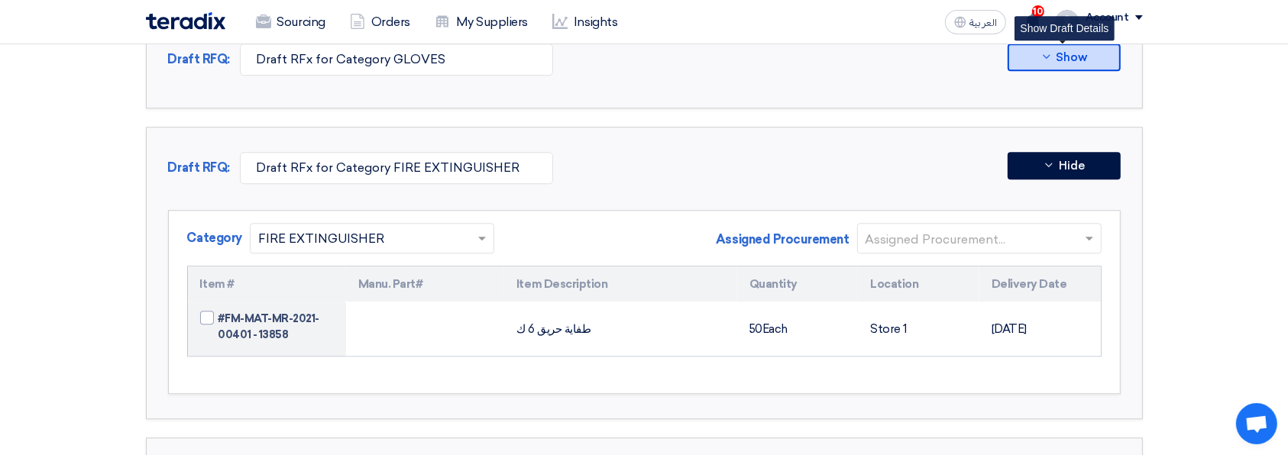
scroll to position [4121, 0]
click at [1066, 226] on input "text" at bounding box center [971, 238] width 212 height 25
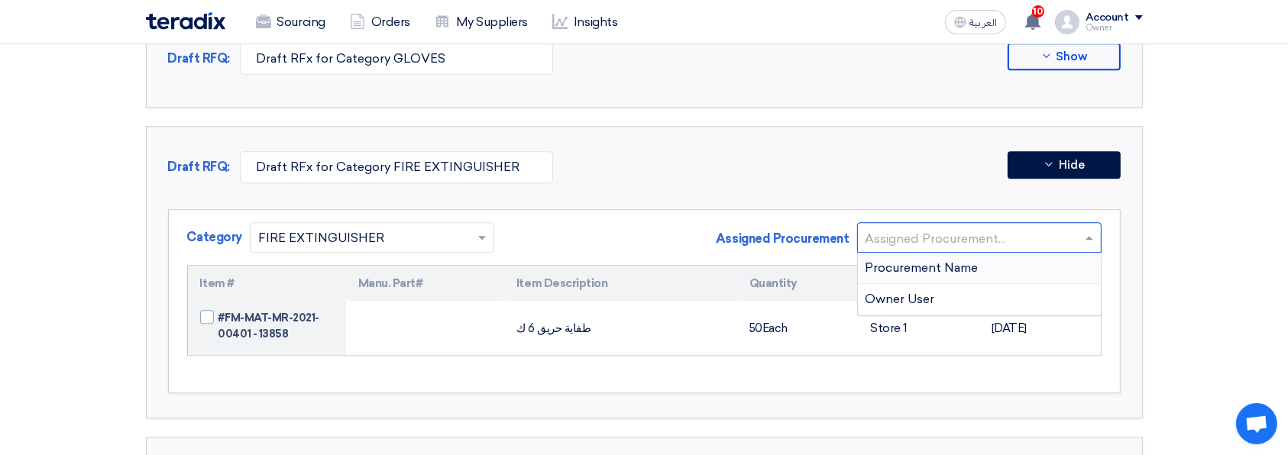
click at [1042, 291] on div "Owner User" at bounding box center [979, 299] width 243 height 31
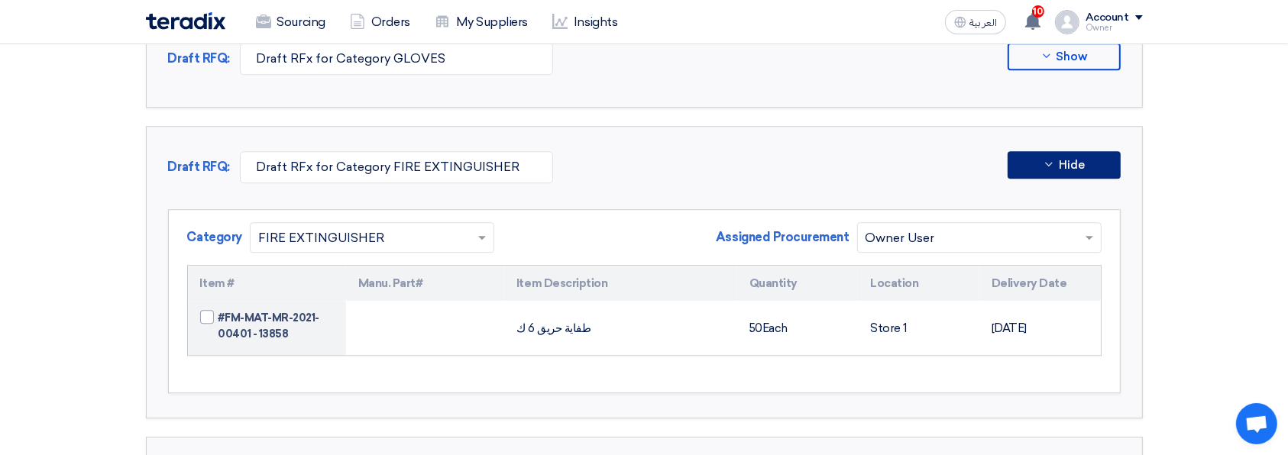
click at [1093, 151] on button "Hide" at bounding box center [1063, 164] width 113 height 27
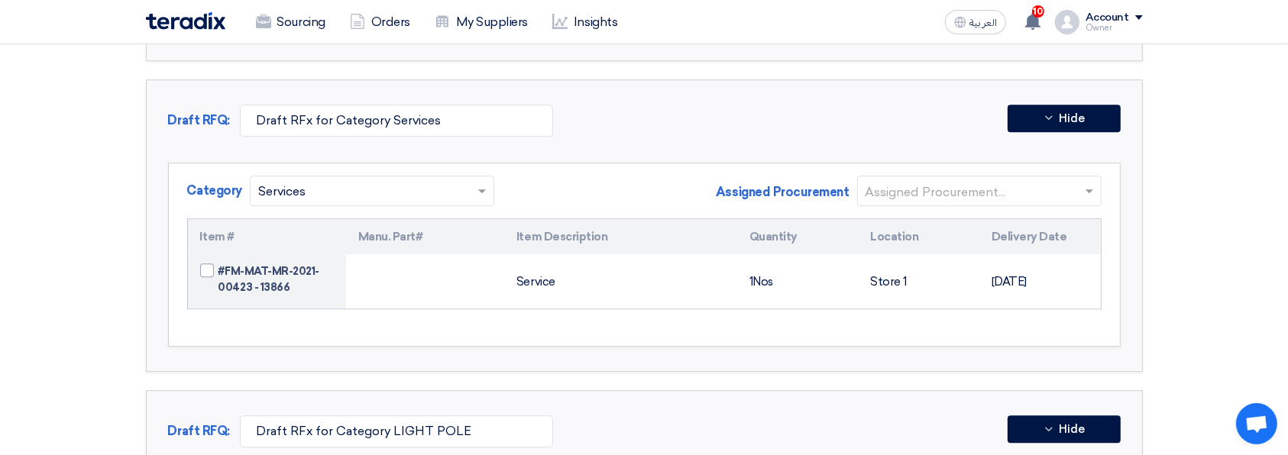
scroll to position [4277, 0]
click at [1088, 189] on span at bounding box center [1089, 191] width 8 height 5
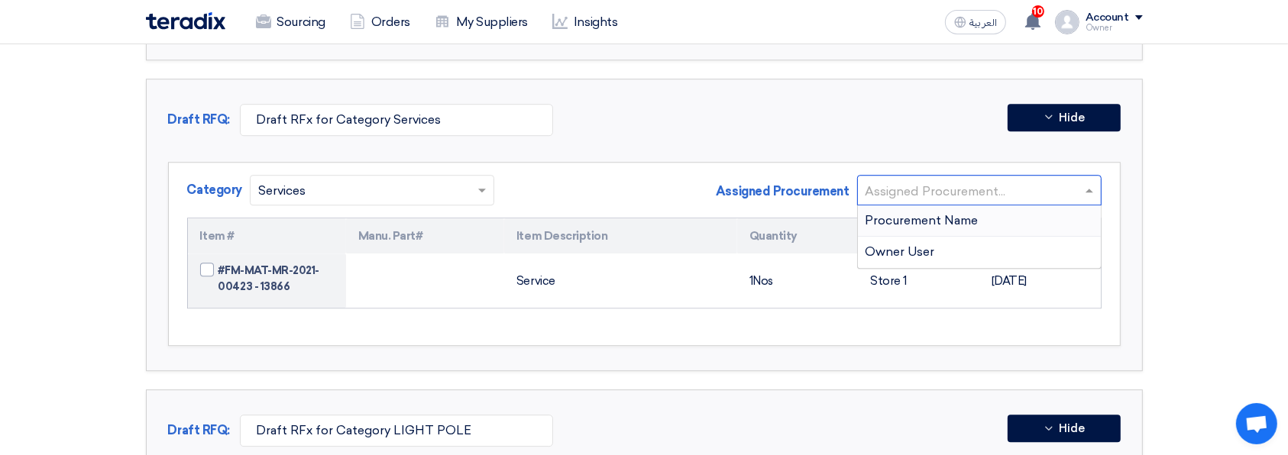
click at [1055, 237] on div "Owner User" at bounding box center [979, 252] width 243 height 31
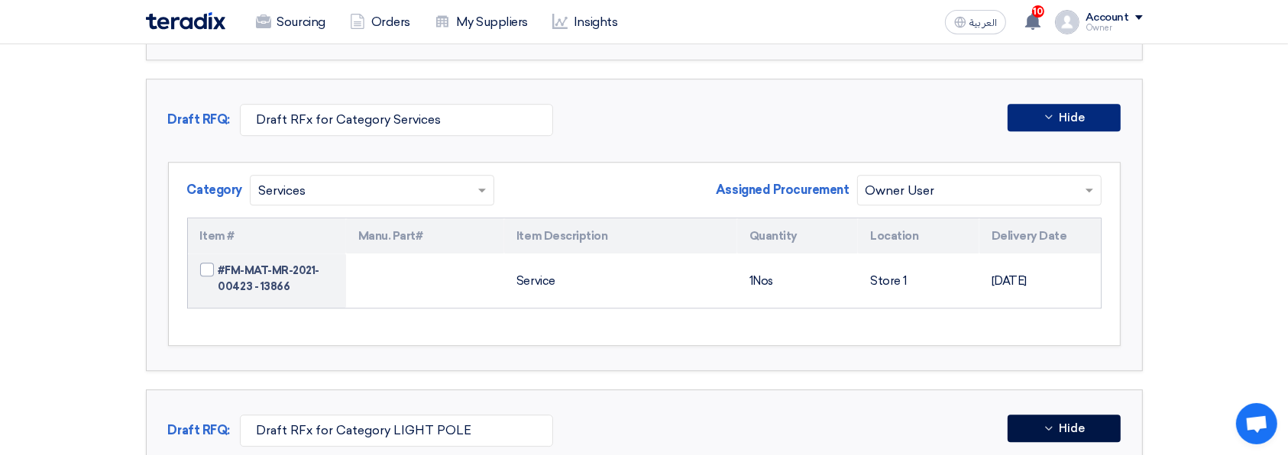
click at [1099, 115] on button "Hide" at bounding box center [1063, 117] width 113 height 27
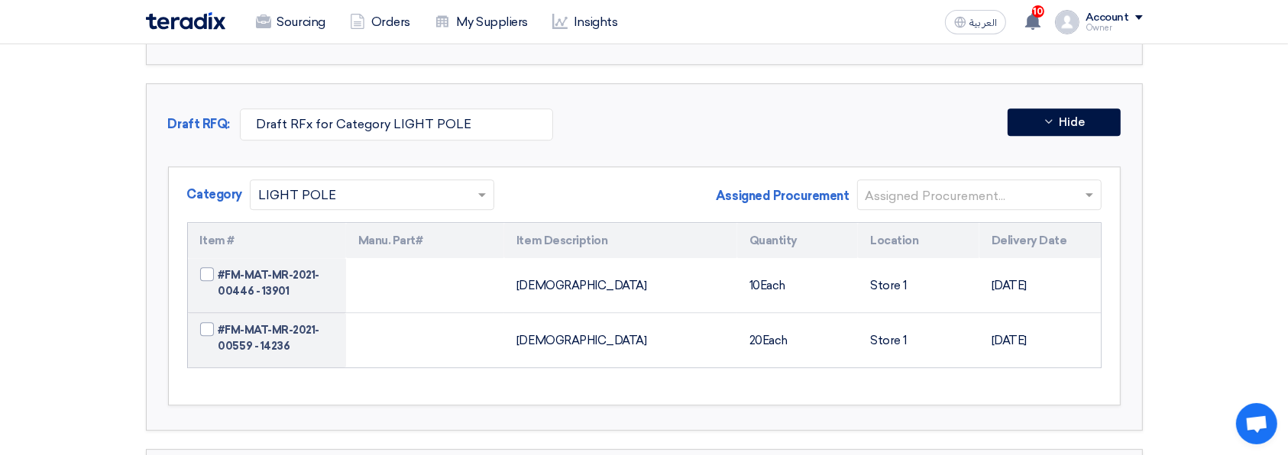
scroll to position [4381, 0]
click at [1088, 193] on span at bounding box center [1089, 195] width 8 height 5
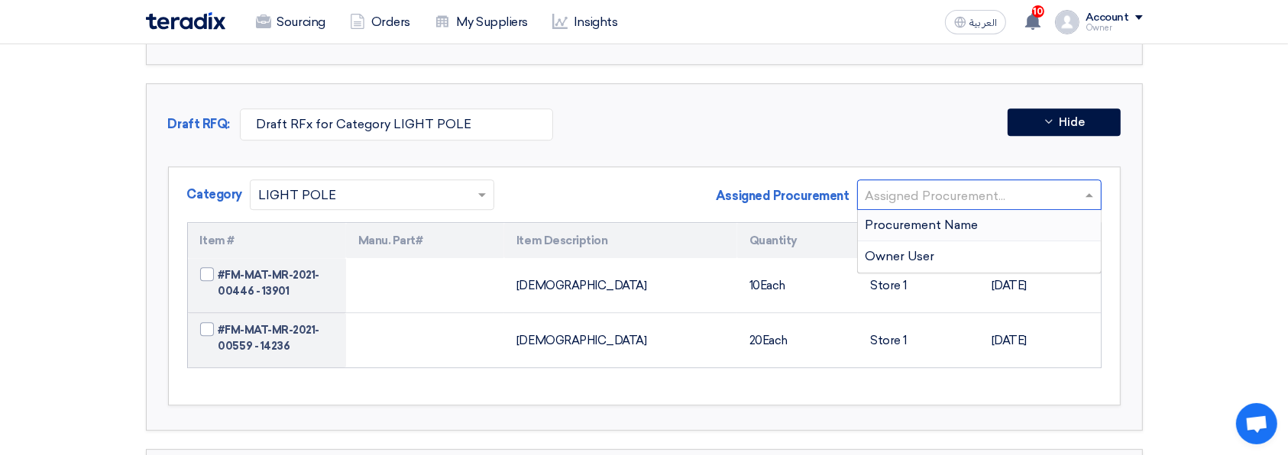
click at [1039, 241] on div "Owner User" at bounding box center [979, 256] width 243 height 31
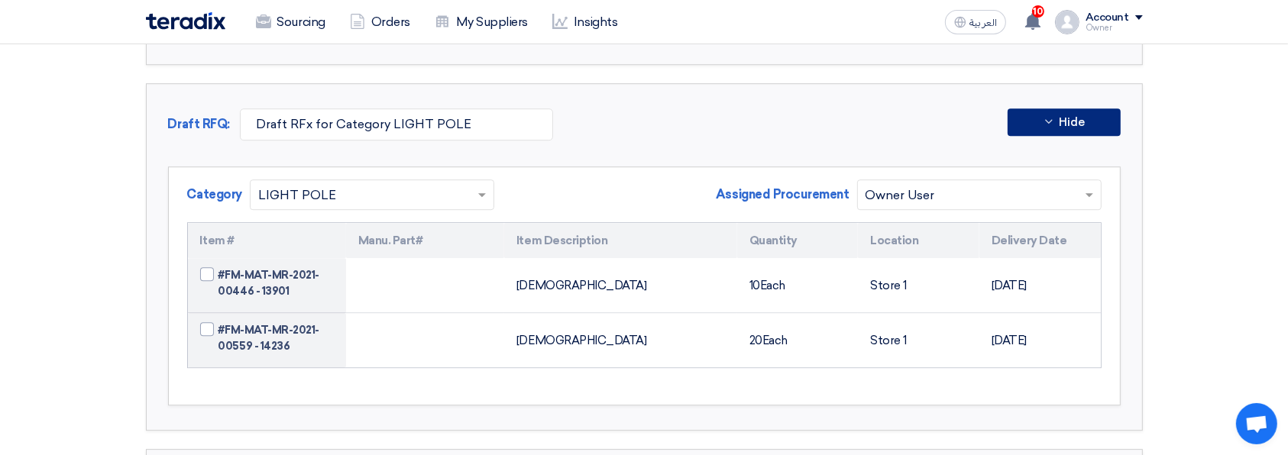
click at [1110, 110] on button "Hide" at bounding box center [1063, 121] width 113 height 27
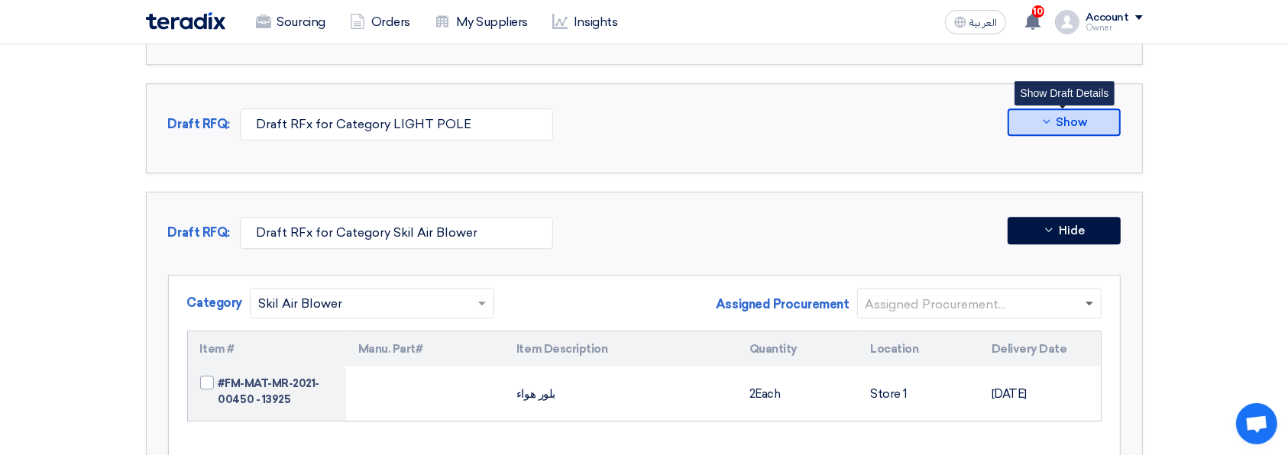
click at [1088, 302] on span at bounding box center [1089, 304] width 8 height 5
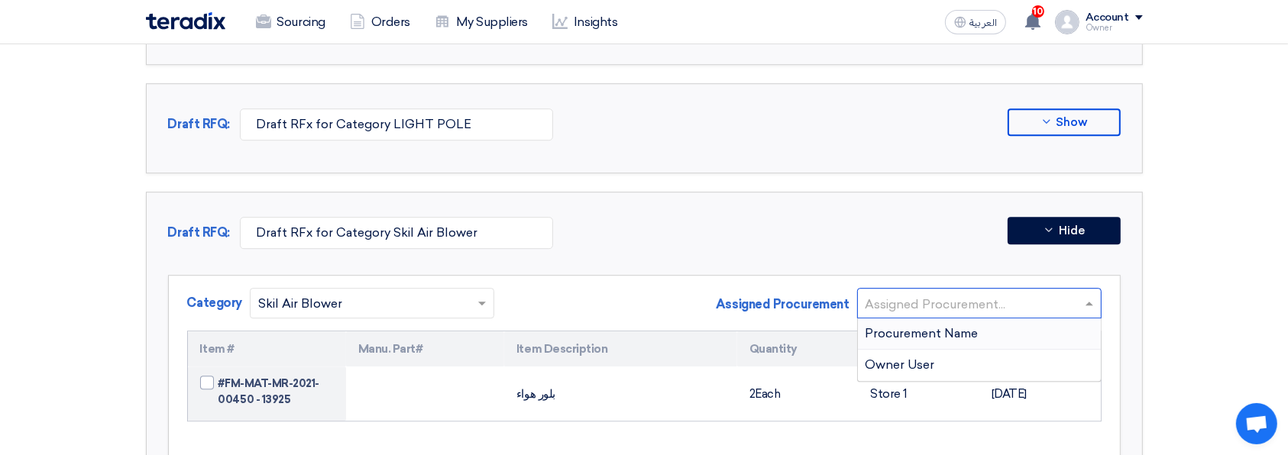
click at [1063, 324] on div "Procurement Name" at bounding box center [979, 333] width 243 height 31
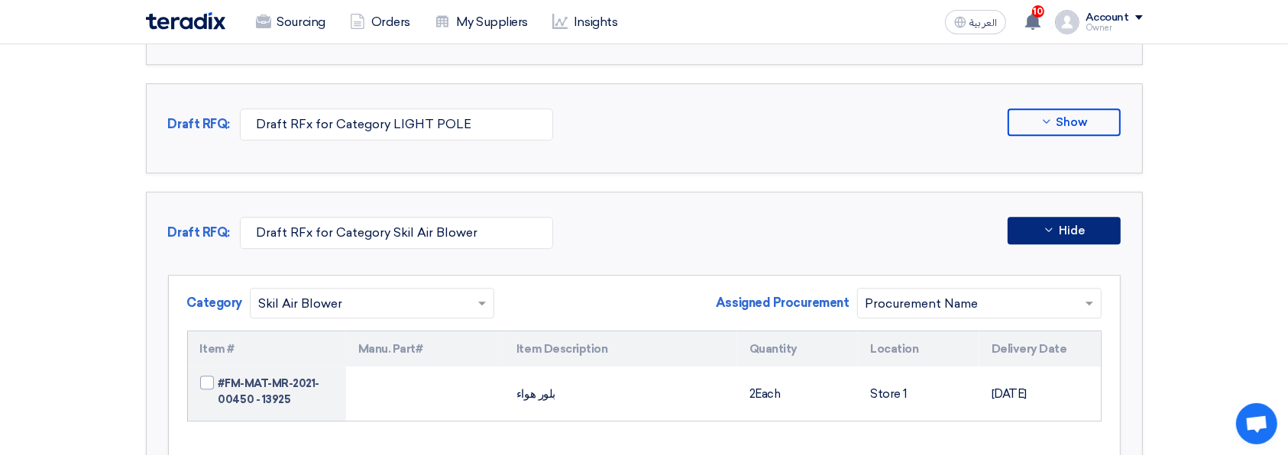
click at [1112, 217] on button "Hide" at bounding box center [1063, 230] width 113 height 27
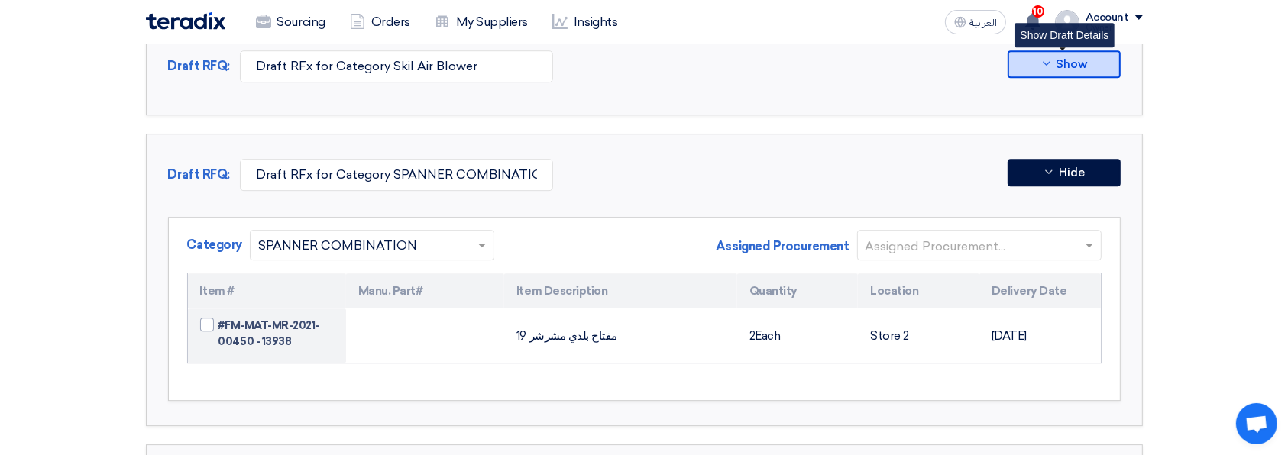
scroll to position [4550, 0]
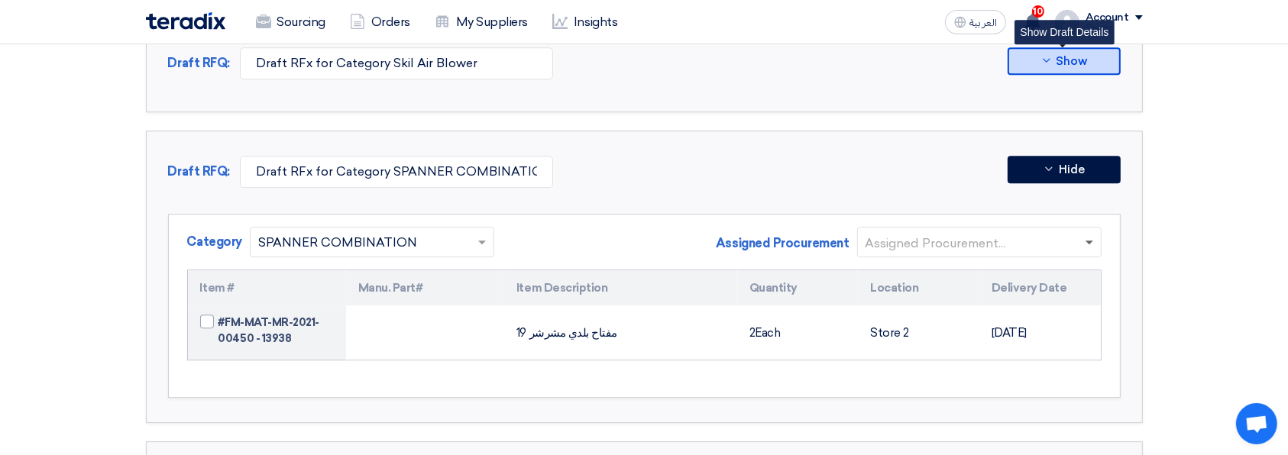
click at [1088, 241] on span at bounding box center [1089, 243] width 8 height 5
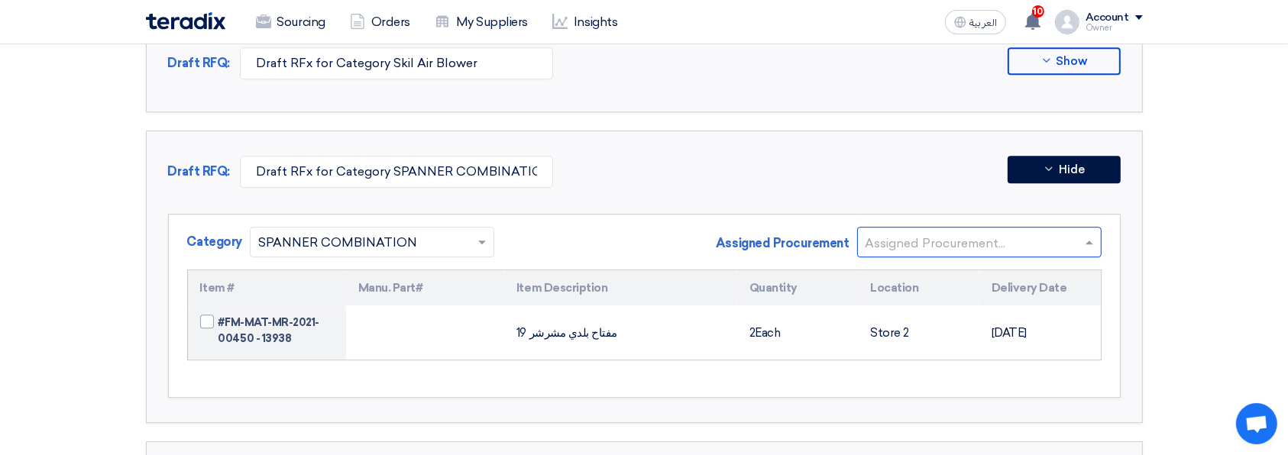
click at [1076, 258] on div "Procurement Name" at bounding box center [979, 273] width 243 height 31
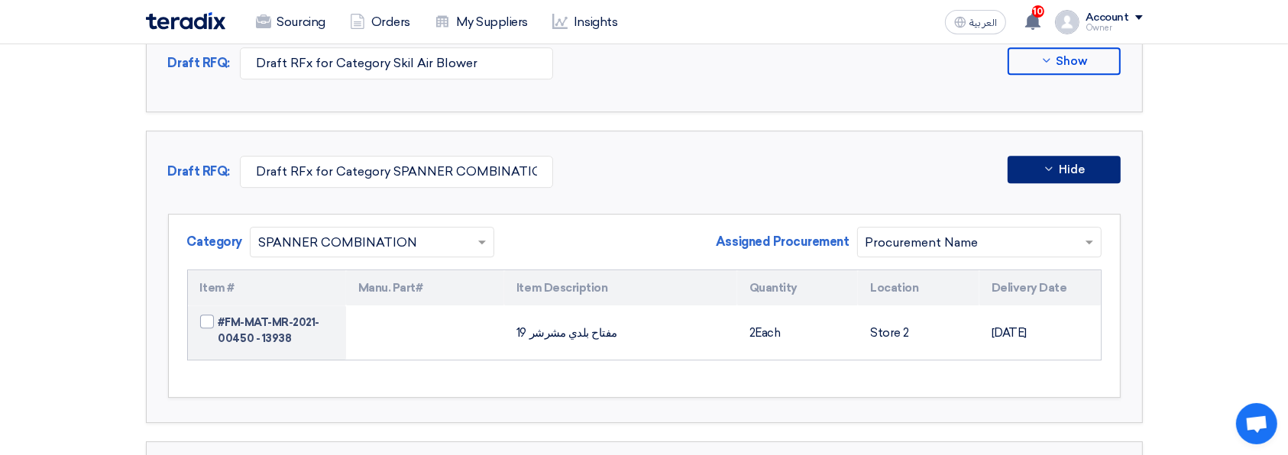
click at [1097, 156] on button "Hide" at bounding box center [1063, 169] width 113 height 27
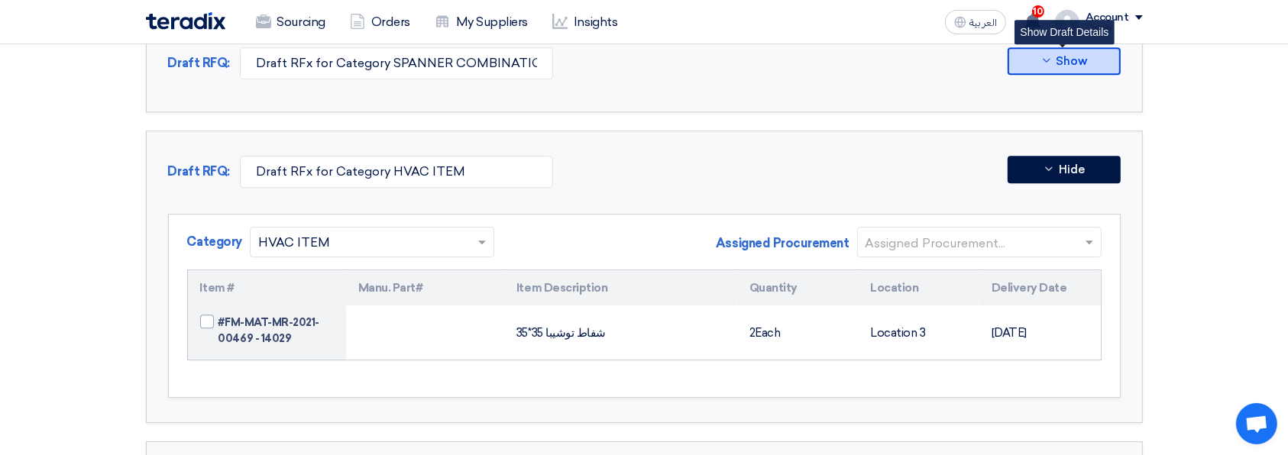
scroll to position [4659, 0]
click at [1087, 240] on span at bounding box center [1089, 242] width 8 height 5
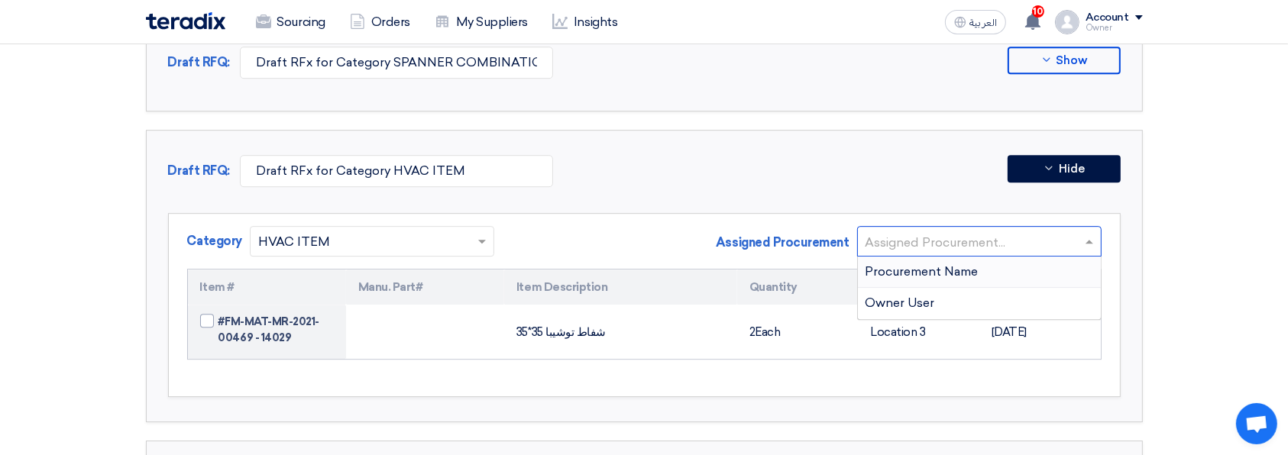
click at [1062, 257] on div "Procurement Name" at bounding box center [979, 272] width 243 height 31
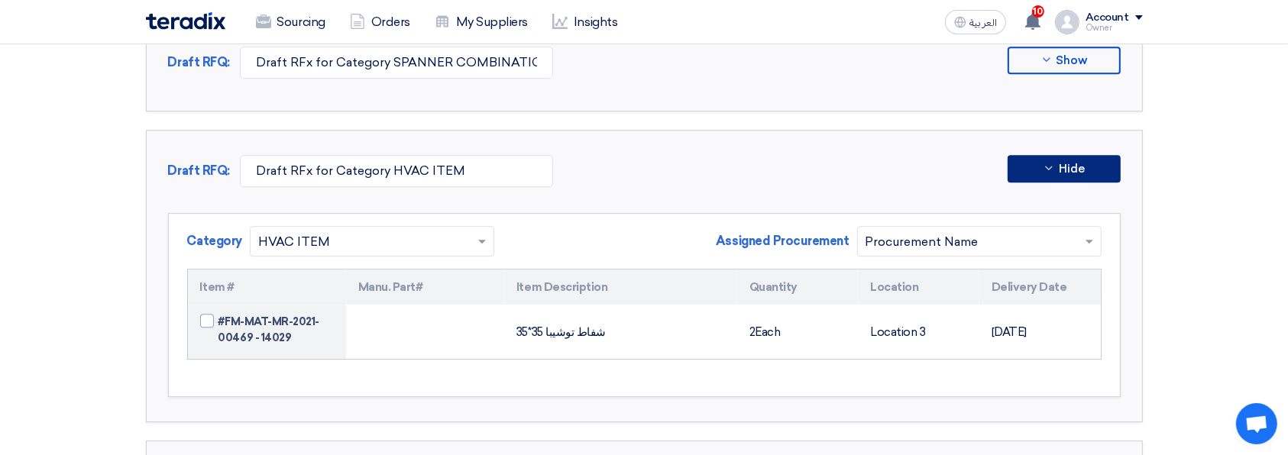
click at [1097, 158] on button "Hide" at bounding box center [1063, 168] width 113 height 27
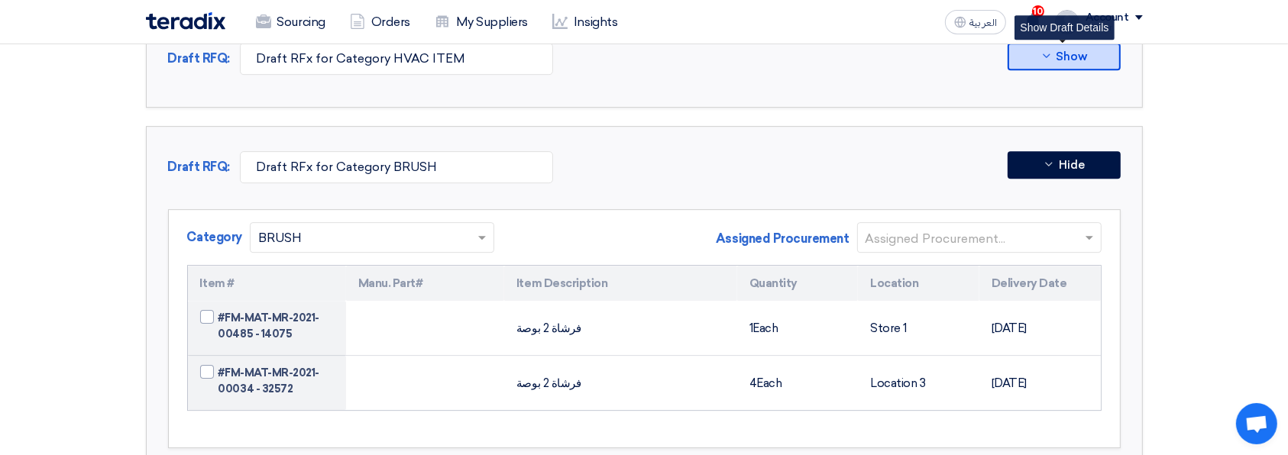
scroll to position [4773, 0]
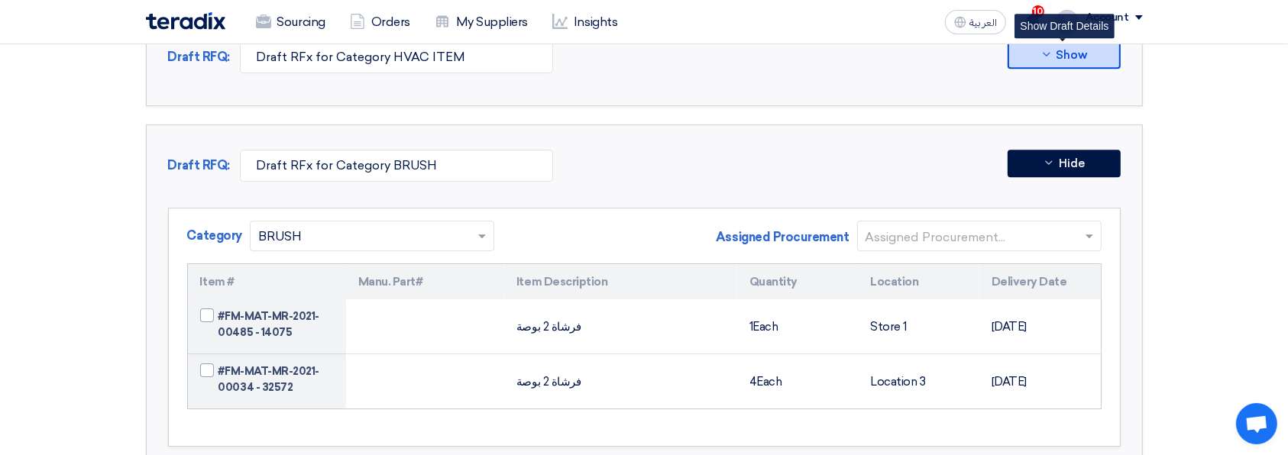
click at [1069, 225] on input "text" at bounding box center [971, 237] width 212 height 25
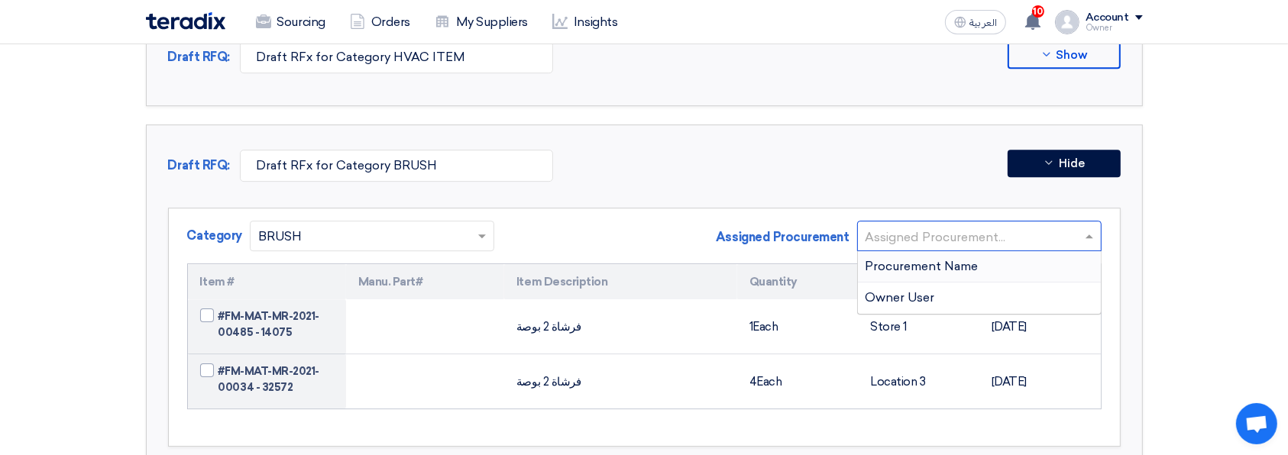
click at [1065, 251] on div "Procurement Name" at bounding box center [979, 266] width 243 height 31
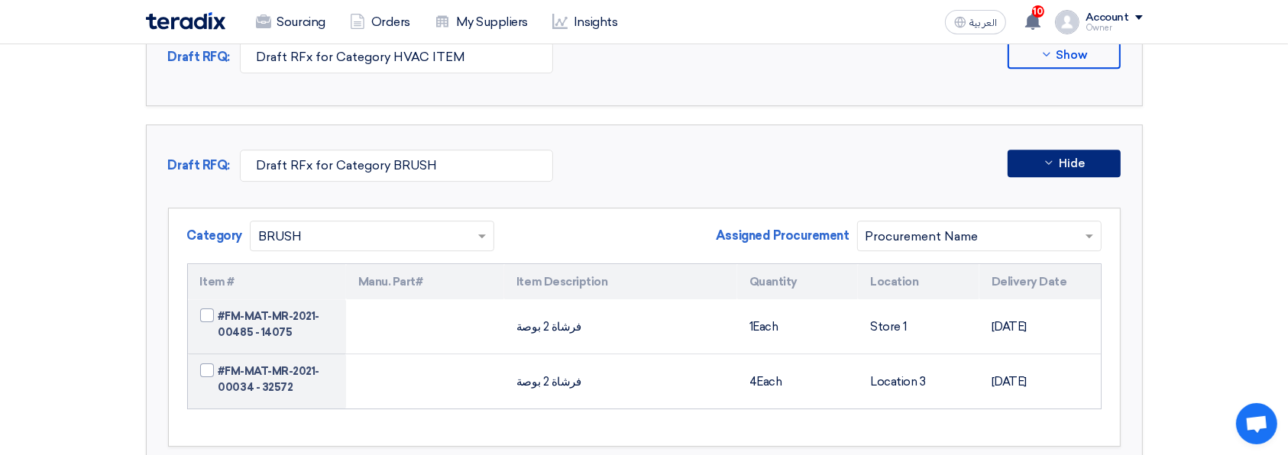
click at [1096, 150] on button "Hide" at bounding box center [1063, 163] width 113 height 27
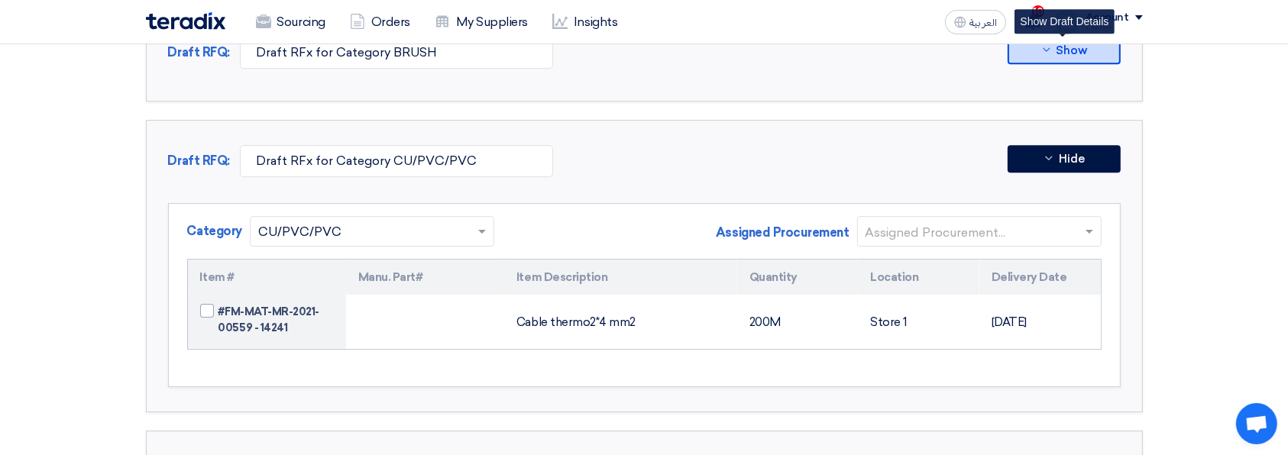
scroll to position [4887, 0]
click at [1088, 229] on span at bounding box center [1089, 231] width 8 height 5
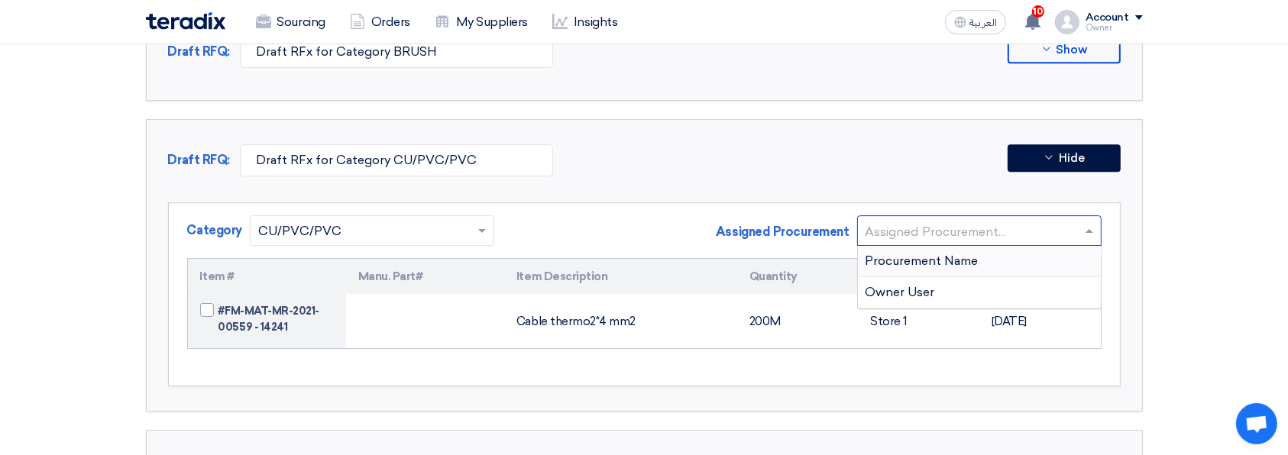
click at [1057, 255] on div "Procurement Name" at bounding box center [979, 261] width 243 height 31
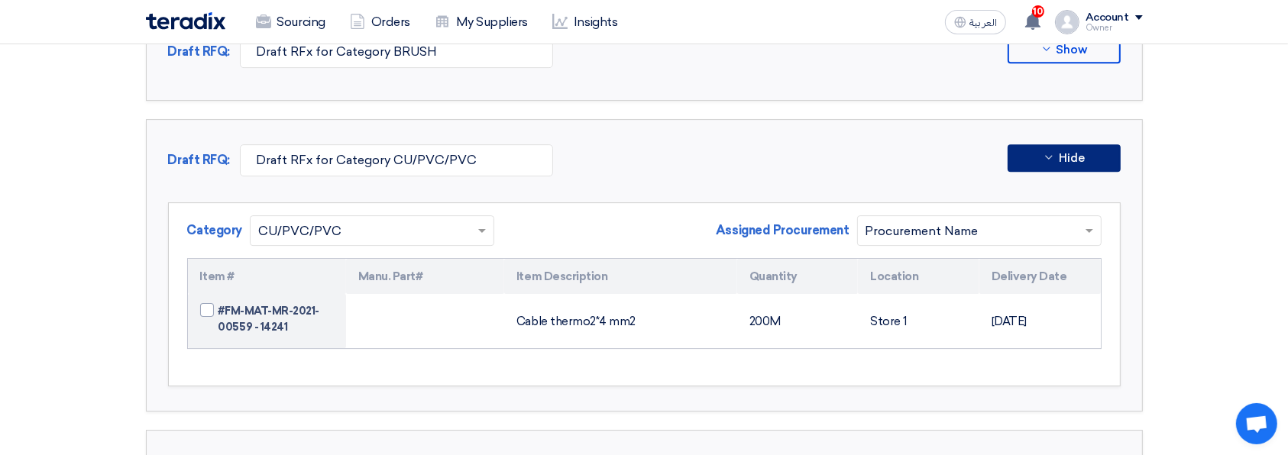
click at [1066, 153] on button "Hide" at bounding box center [1063, 157] width 113 height 27
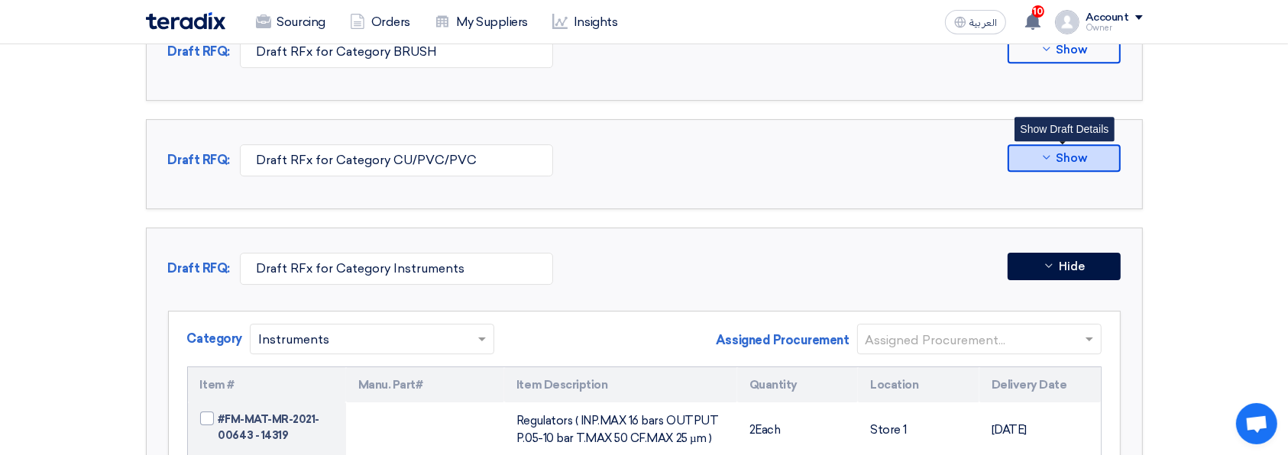
click at [1058, 328] on input "text" at bounding box center [971, 340] width 212 height 25
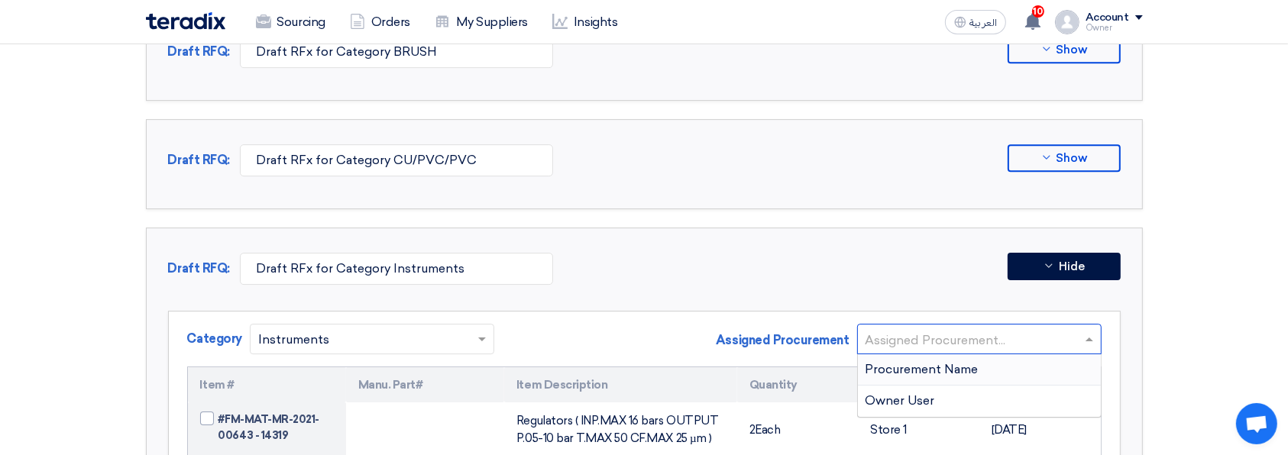
click at [1017, 354] on div "Procurement Name" at bounding box center [979, 369] width 243 height 31
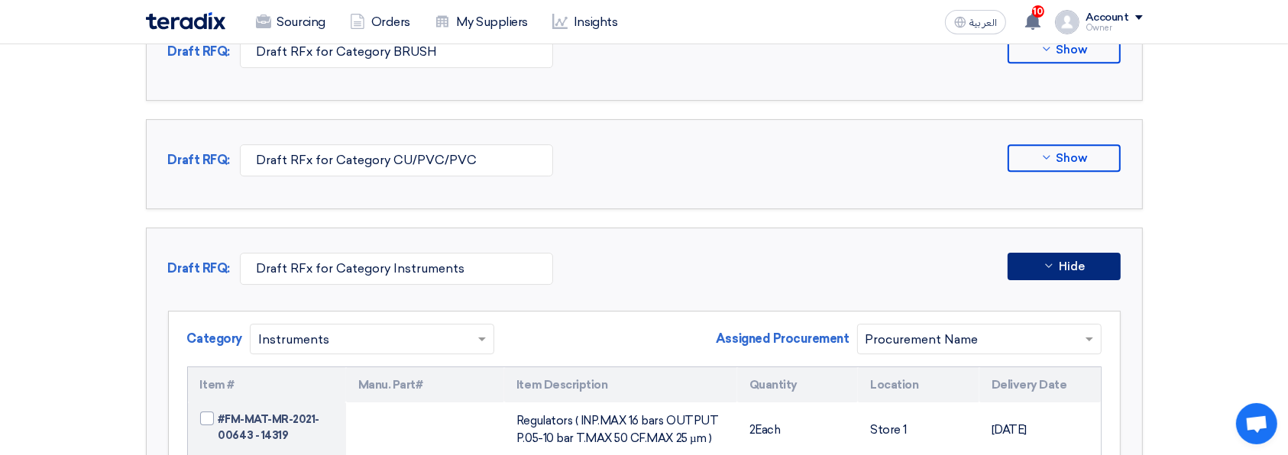
click at [1091, 253] on button "Hide" at bounding box center [1063, 266] width 113 height 27
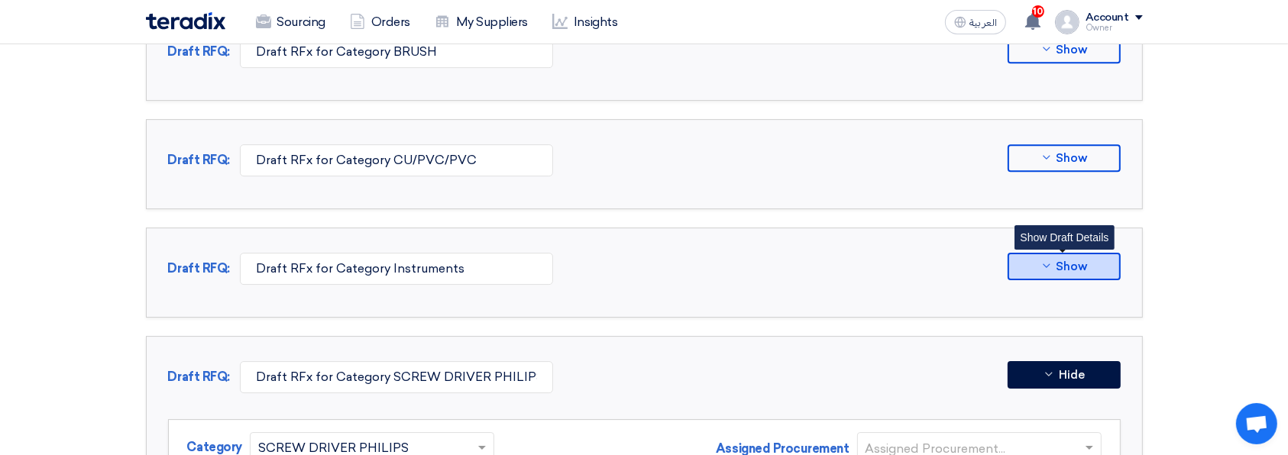
scroll to position [5125, 0]
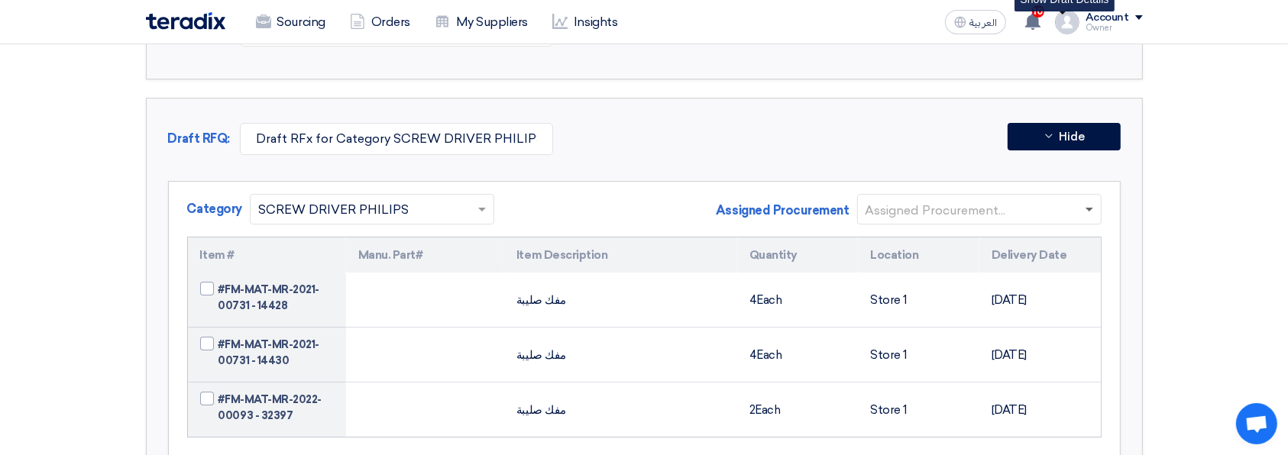
click at [1088, 208] on span at bounding box center [1089, 210] width 8 height 5
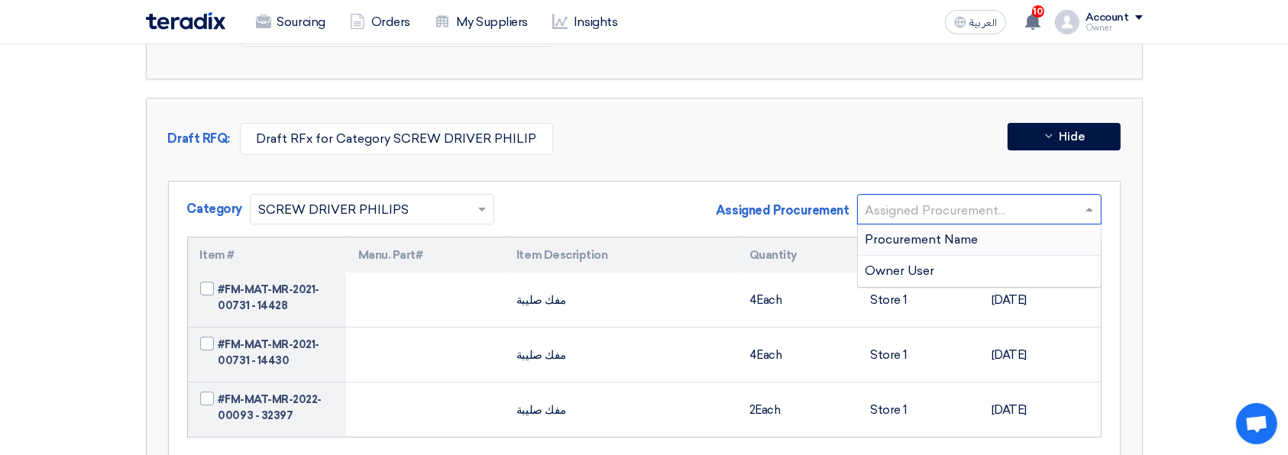
click at [1063, 256] on div "Owner User" at bounding box center [979, 271] width 243 height 31
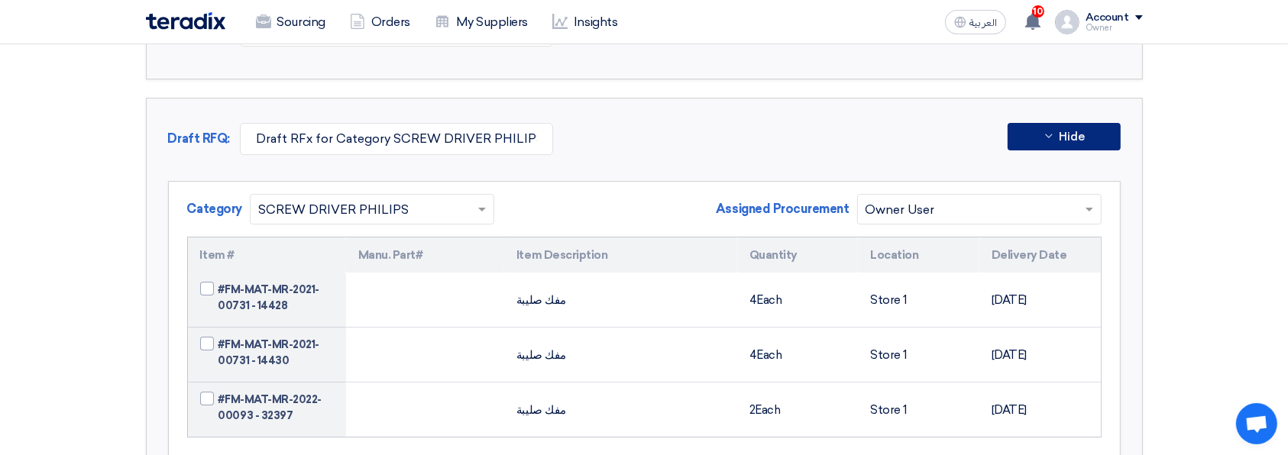
click at [1099, 123] on button "Hide" at bounding box center [1063, 136] width 113 height 27
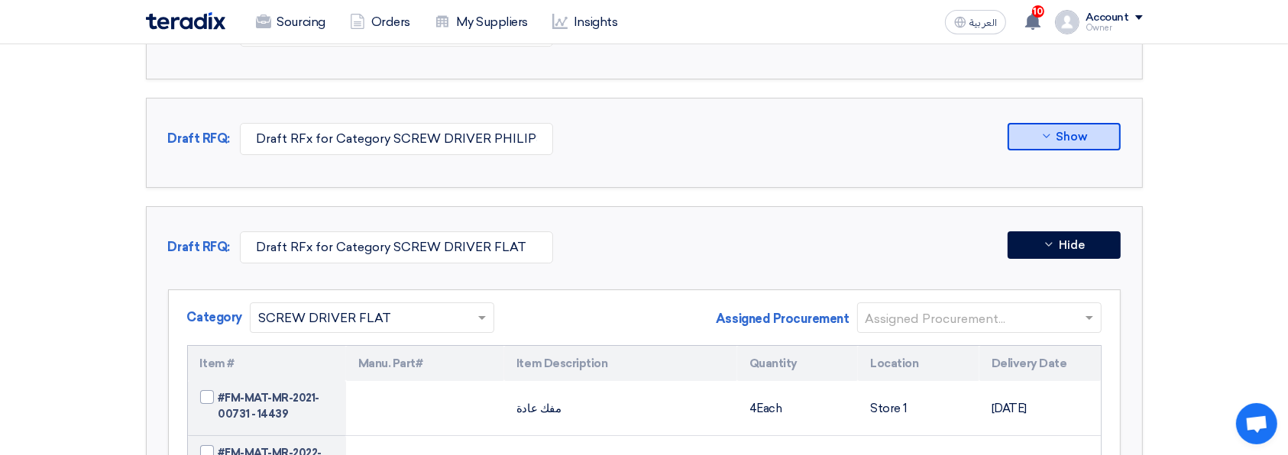
click at [1037, 306] on input "text" at bounding box center [971, 318] width 212 height 25
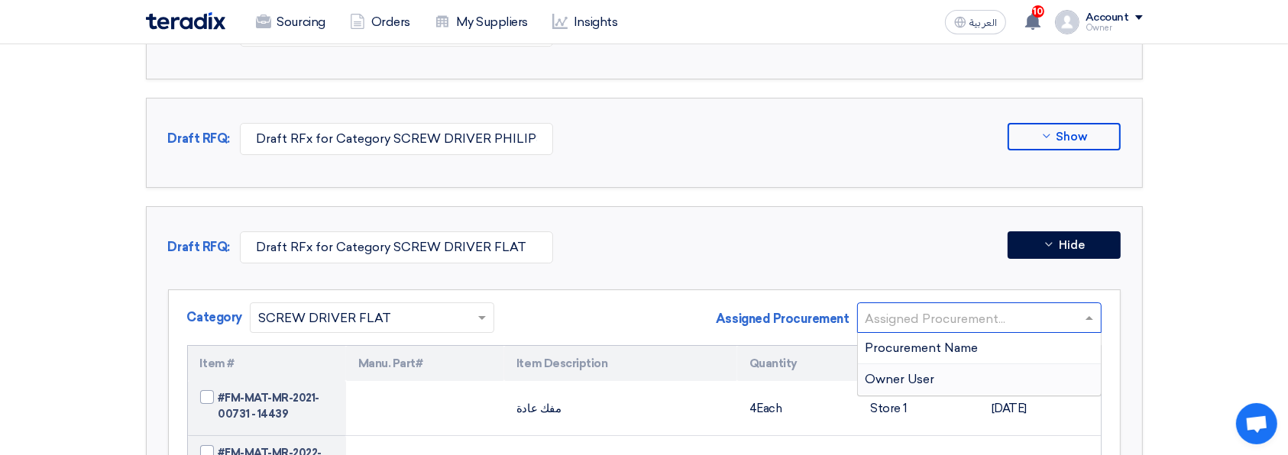
click at [958, 365] on div "Owner User" at bounding box center [979, 379] width 243 height 31
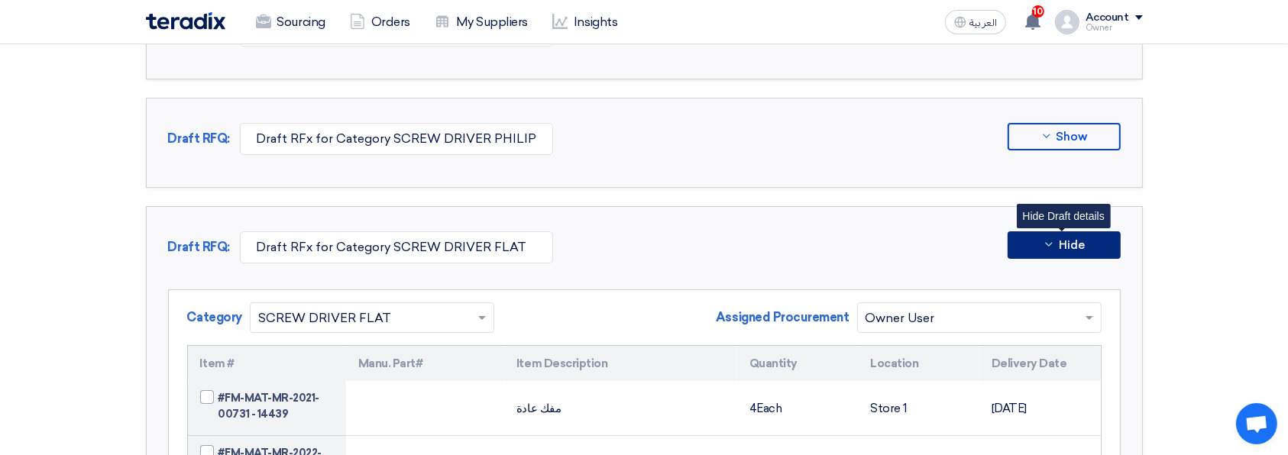
click at [1092, 237] on button "Hide" at bounding box center [1063, 244] width 113 height 27
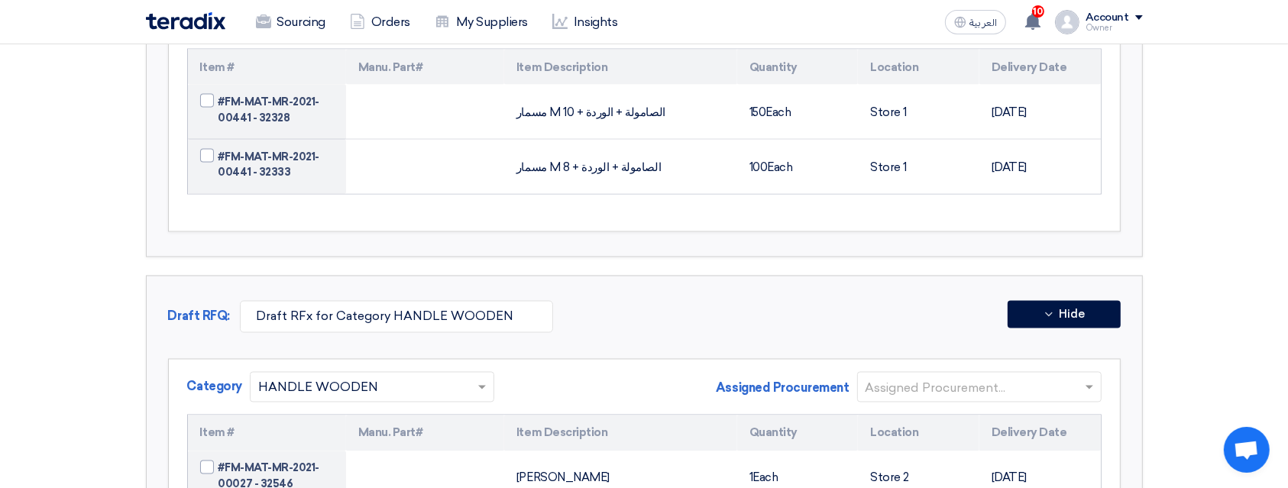
scroll to position [8513, 0]
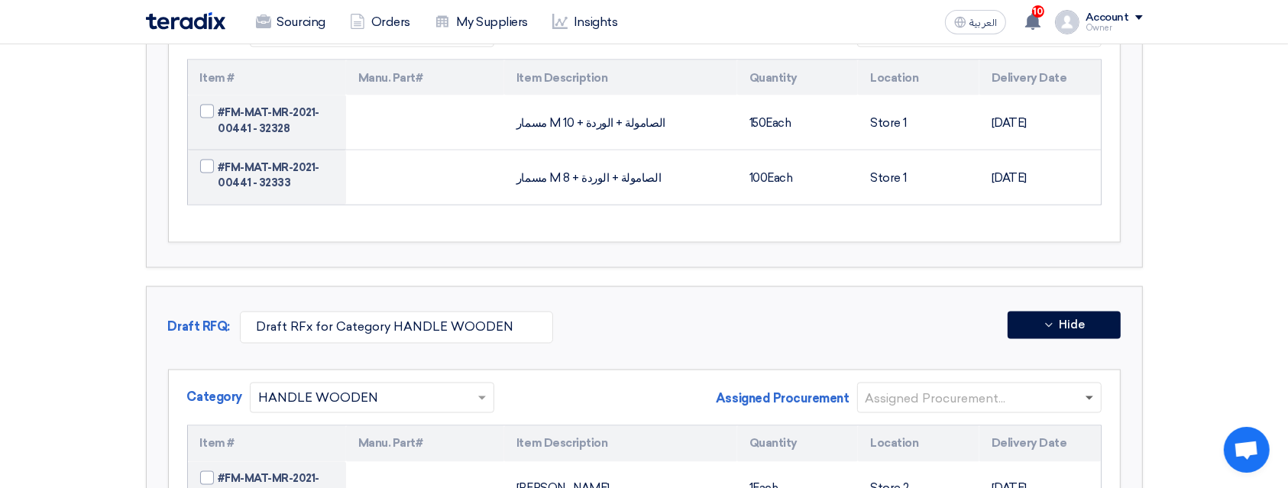
click at [1088, 396] on span at bounding box center [1089, 398] width 8 height 5
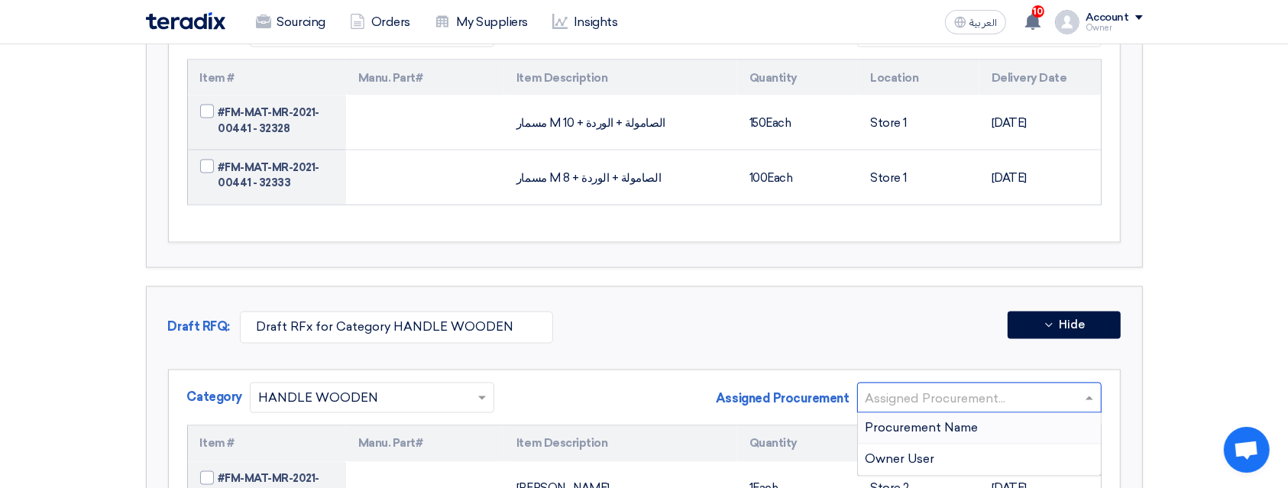
click at [1070, 413] on div "Procurement Name" at bounding box center [979, 428] width 243 height 31
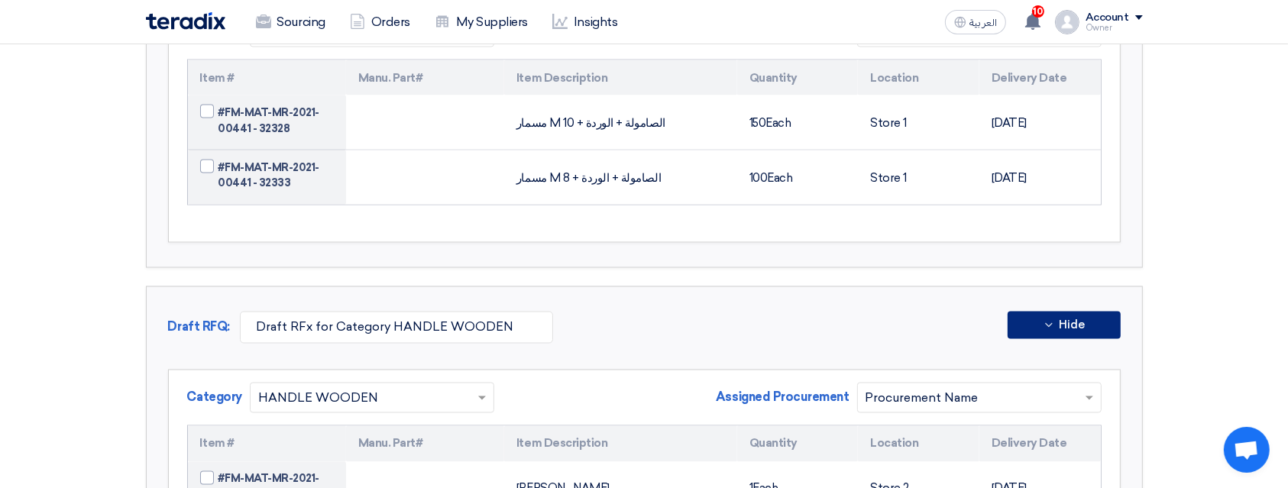
click at [1094, 312] on button "Hide" at bounding box center [1063, 325] width 113 height 27
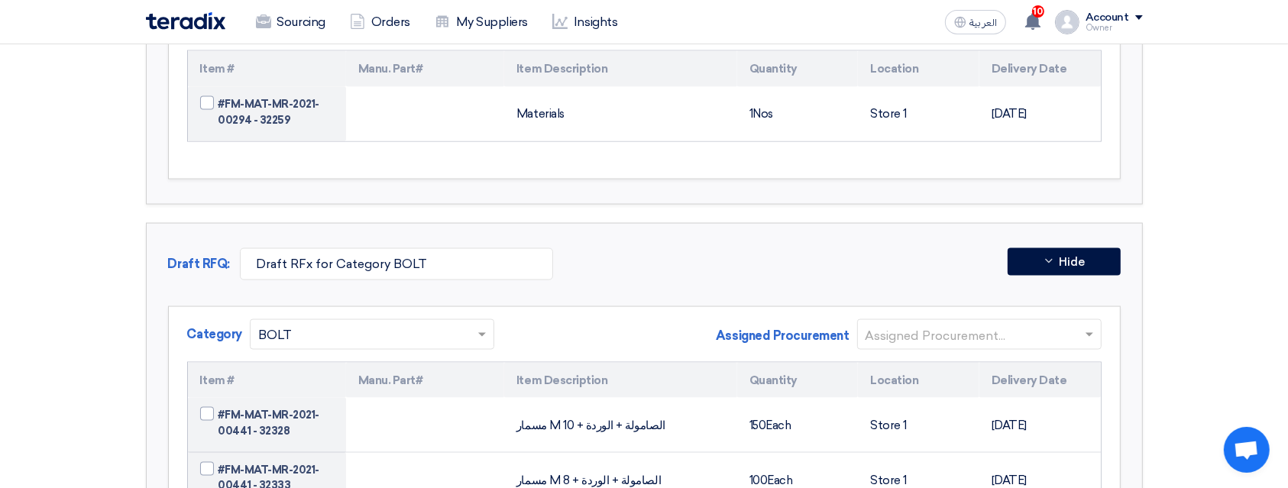
scroll to position [8203, 0]
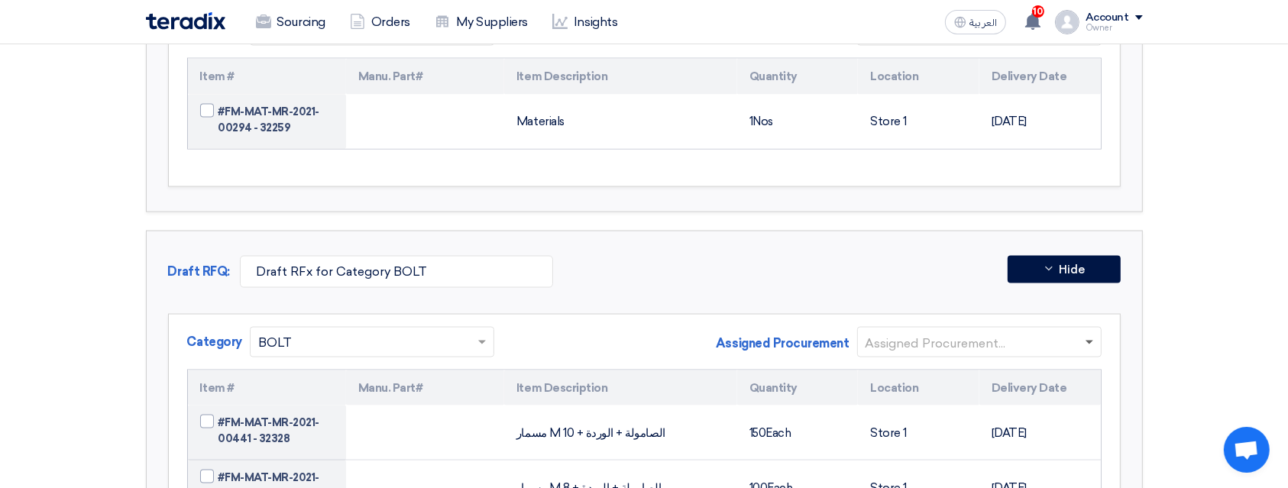
click at [1090, 333] on span at bounding box center [1090, 342] width 19 height 18
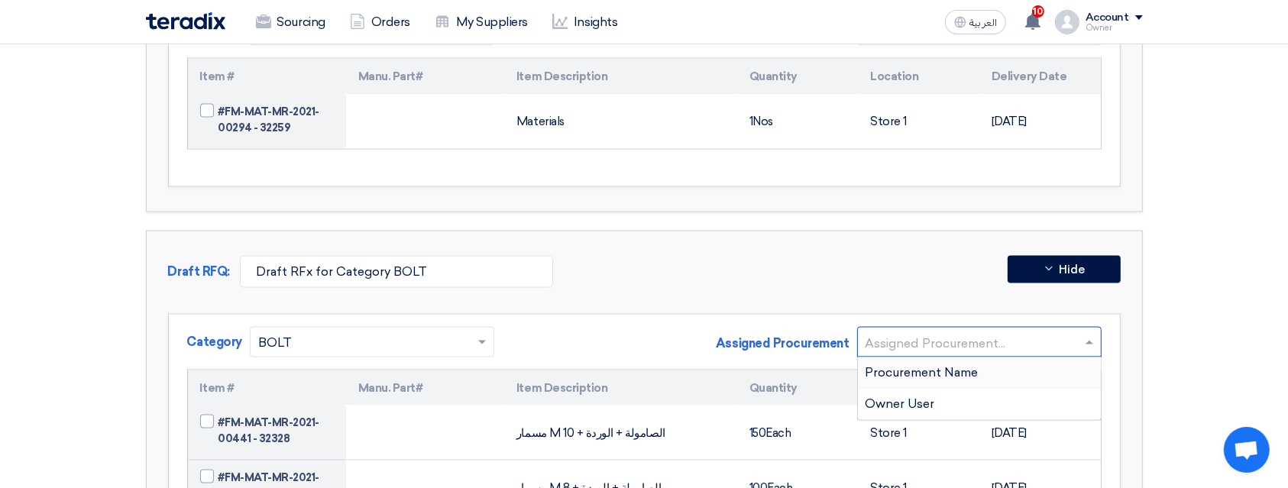
click at [1069, 357] on div "Procurement Name" at bounding box center [979, 372] width 243 height 31
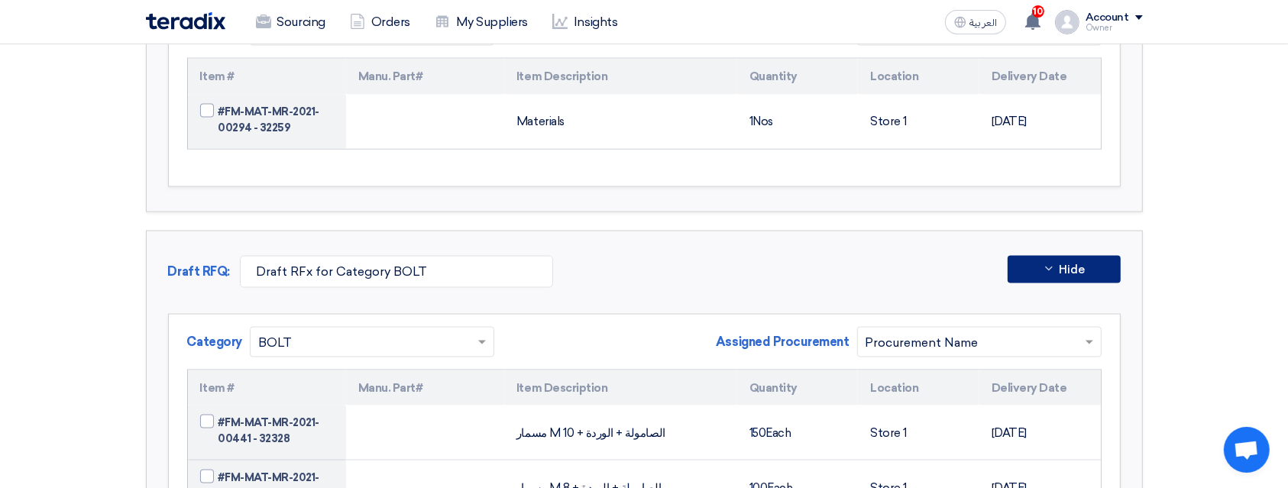
click at [1091, 256] on button "Hide" at bounding box center [1063, 269] width 113 height 27
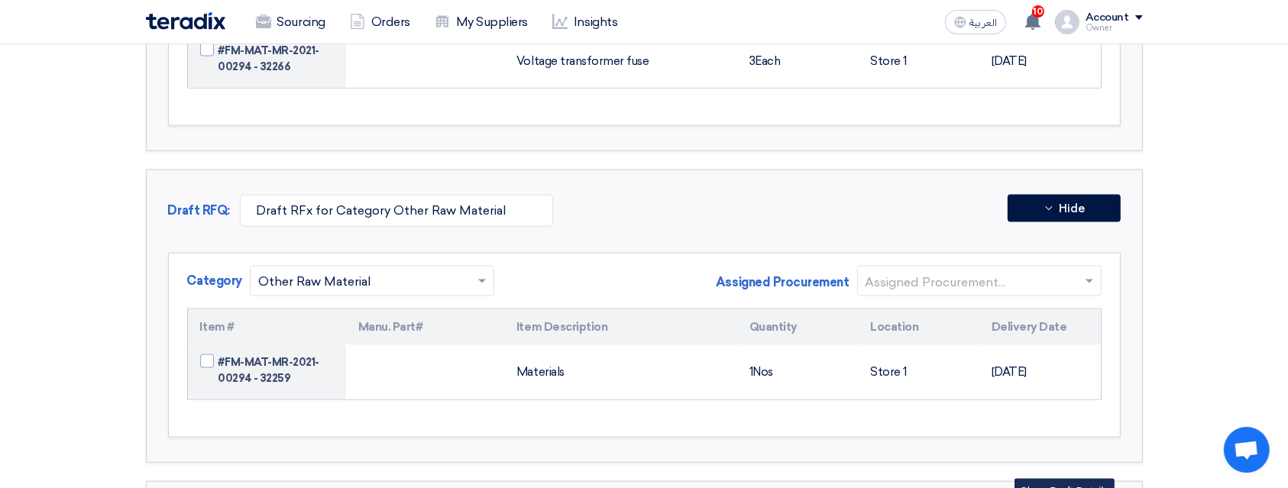
scroll to position [7948, 0]
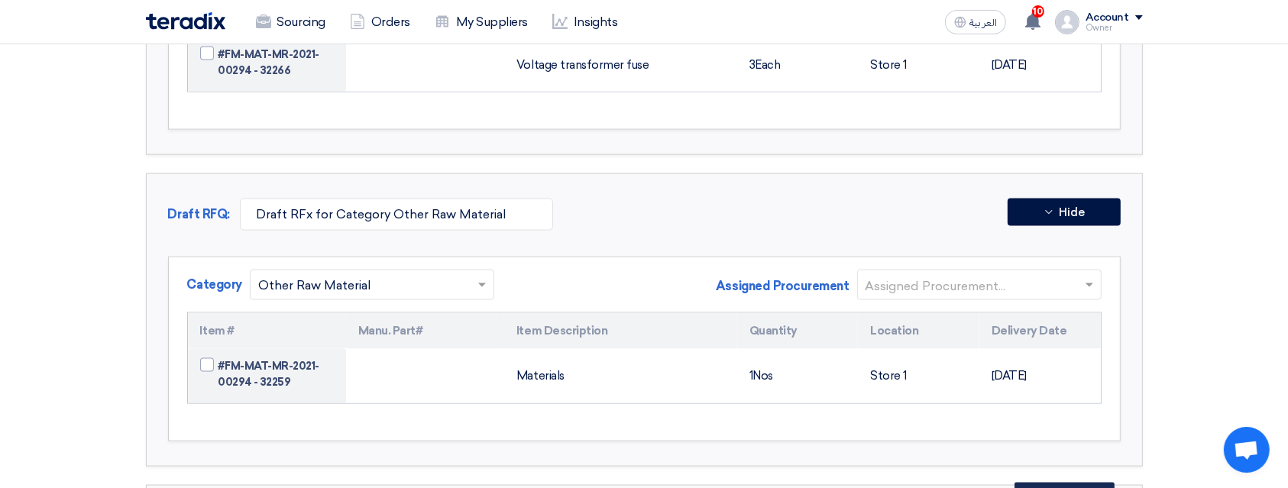
click at [1068, 274] on input "text" at bounding box center [971, 286] width 212 height 25
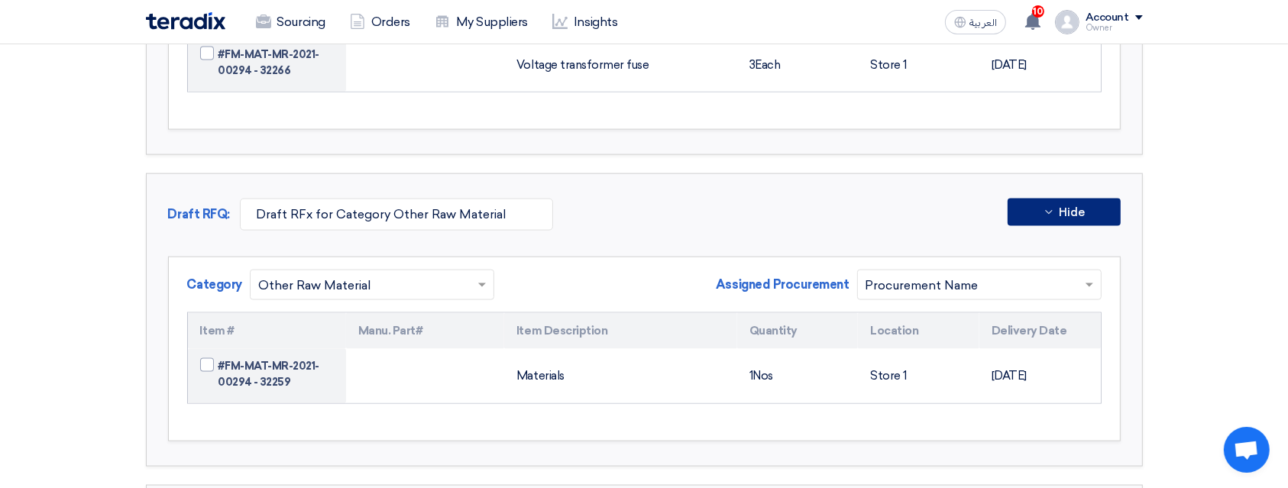
click at [1085, 199] on button "Hide" at bounding box center [1063, 212] width 113 height 27
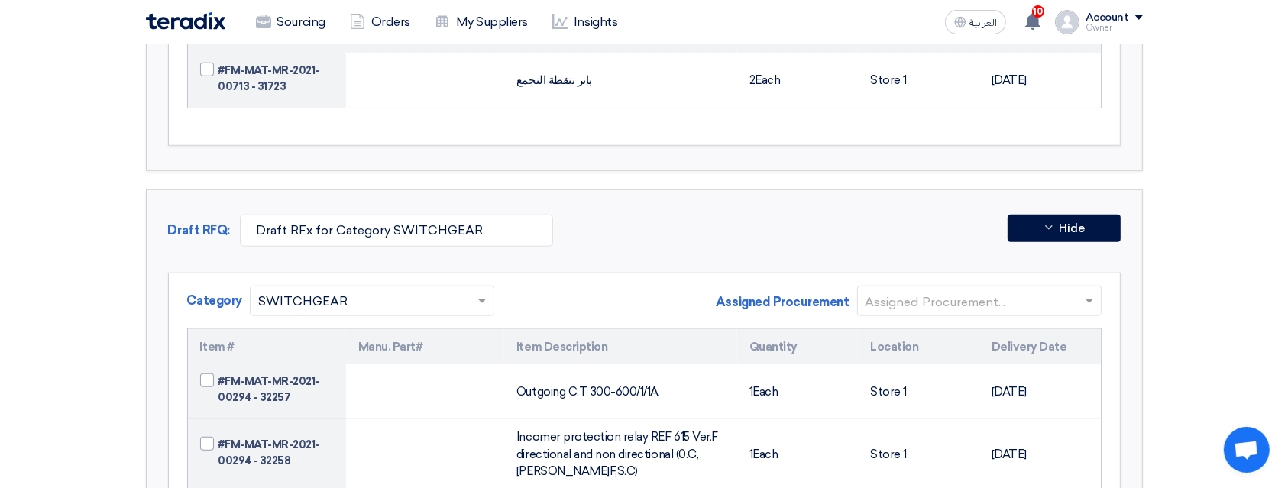
scroll to position [7099, 0]
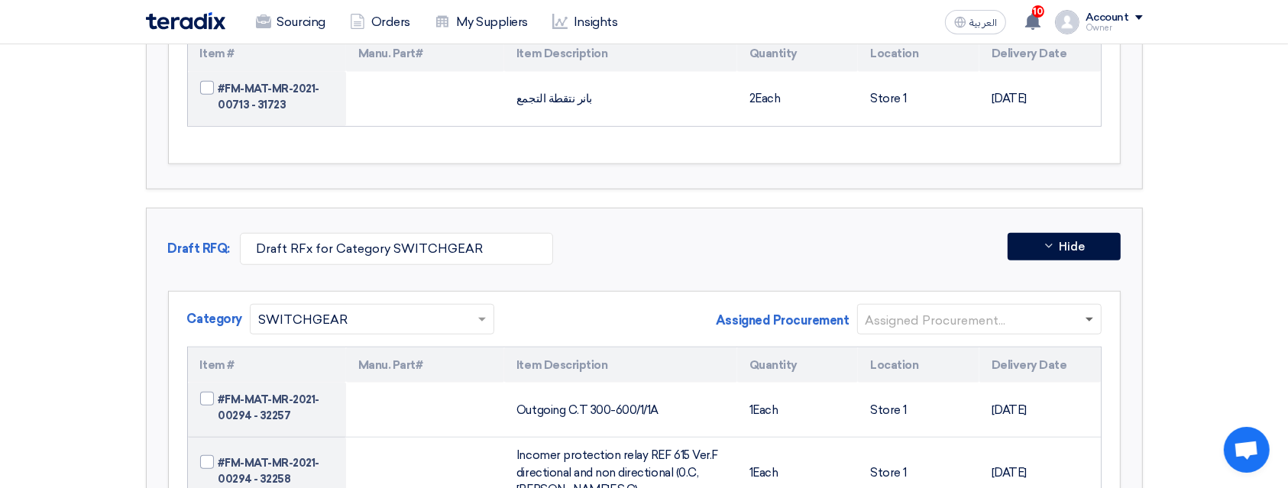
click at [1087, 318] on span at bounding box center [1089, 320] width 8 height 5
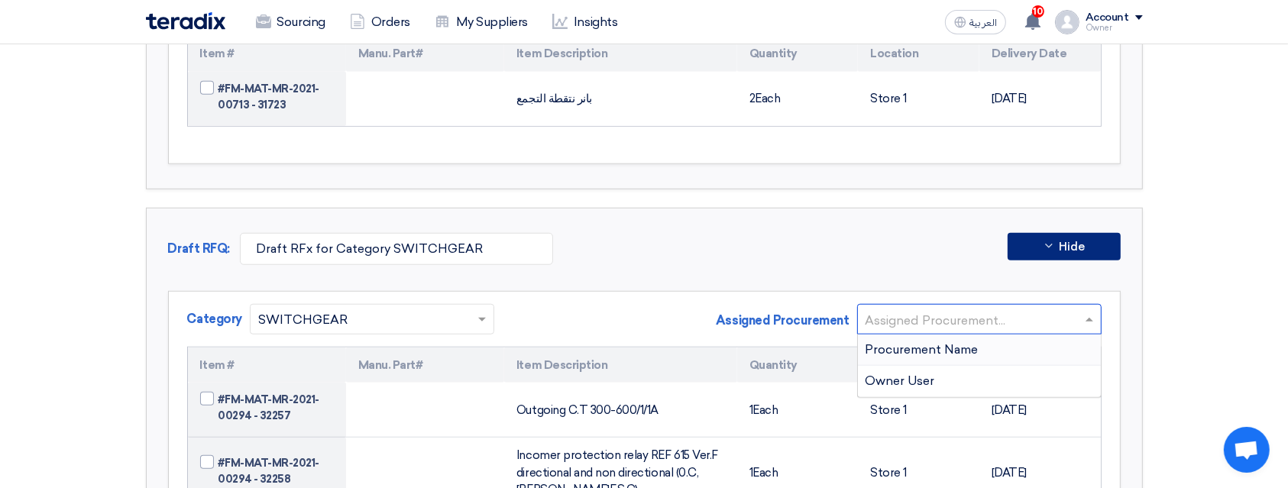
click at [1068, 334] on div "Procurement Name" at bounding box center [979, 349] width 243 height 31
click at [1100, 233] on button "Hide" at bounding box center [1063, 246] width 113 height 27
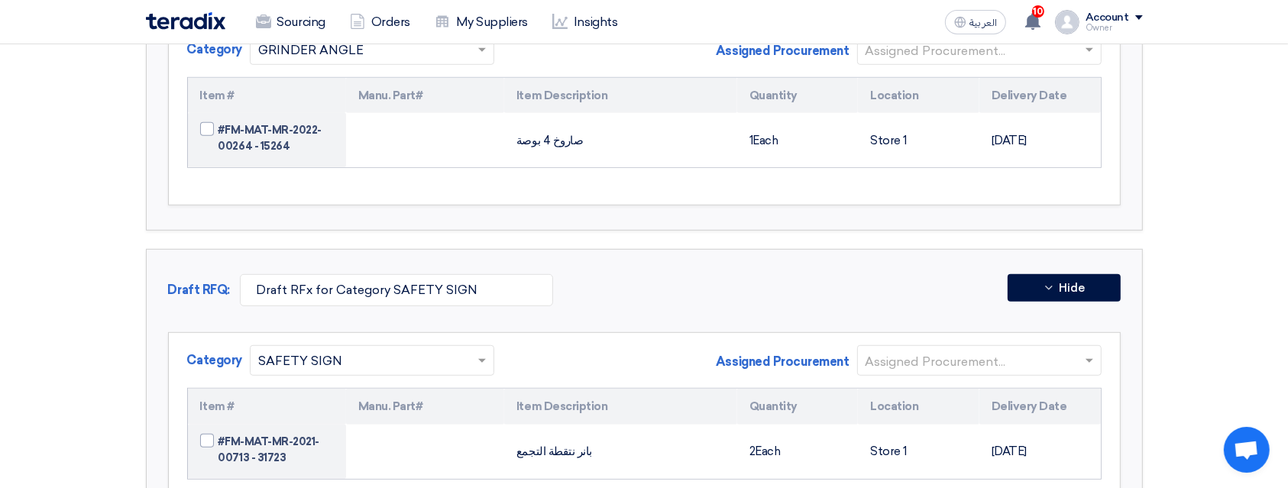
scroll to position [6739, 0]
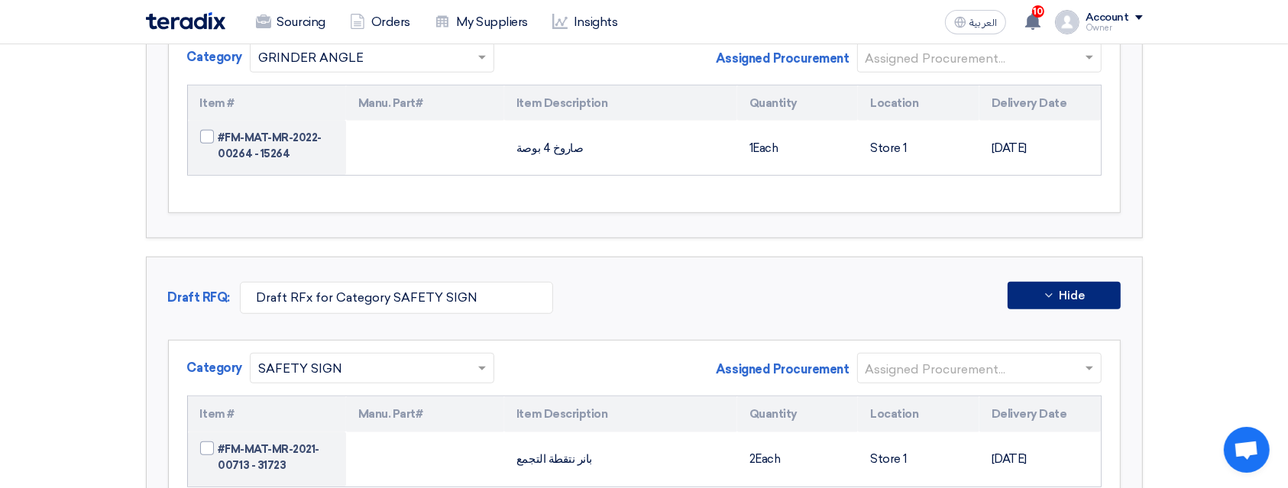
click at [1086, 282] on button "Hide" at bounding box center [1063, 295] width 113 height 27
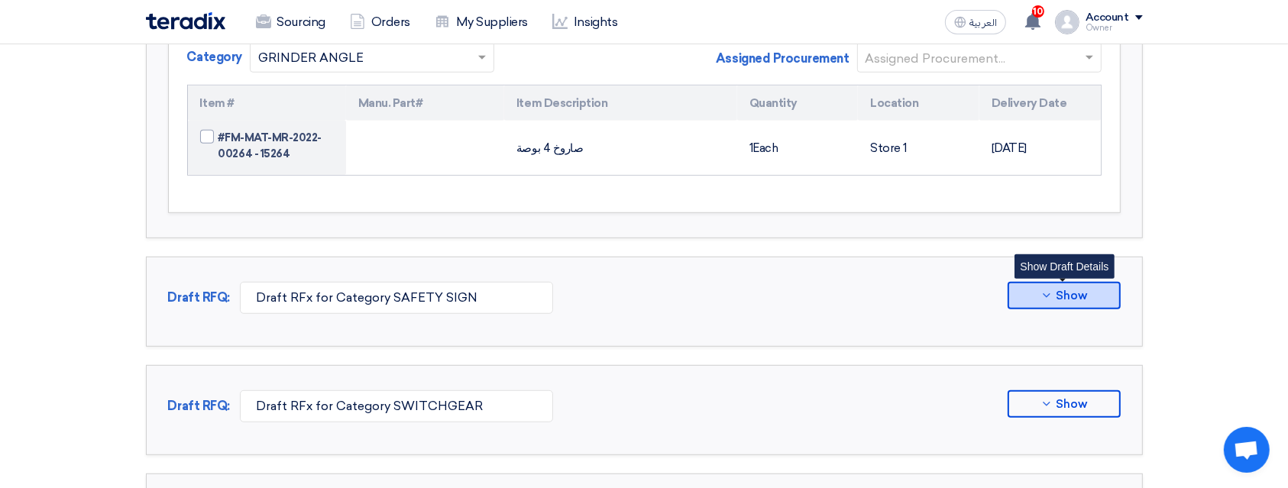
click at [1083, 285] on button "Show" at bounding box center [1063, 295] width 113 height 27
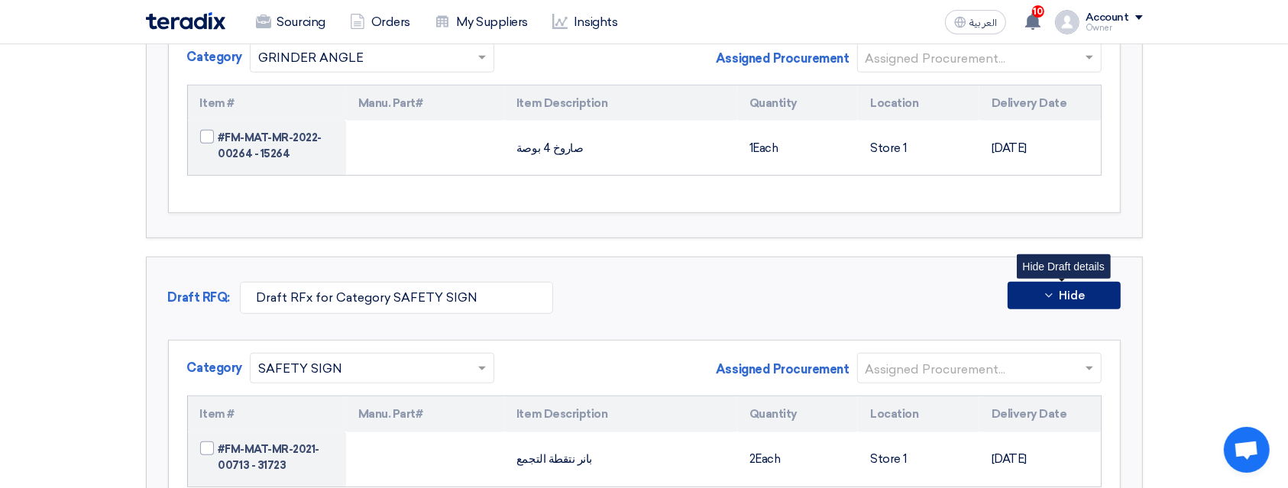
click at [1065, 357] on input "text" at bounding box center [971, 369] width 212 height 25
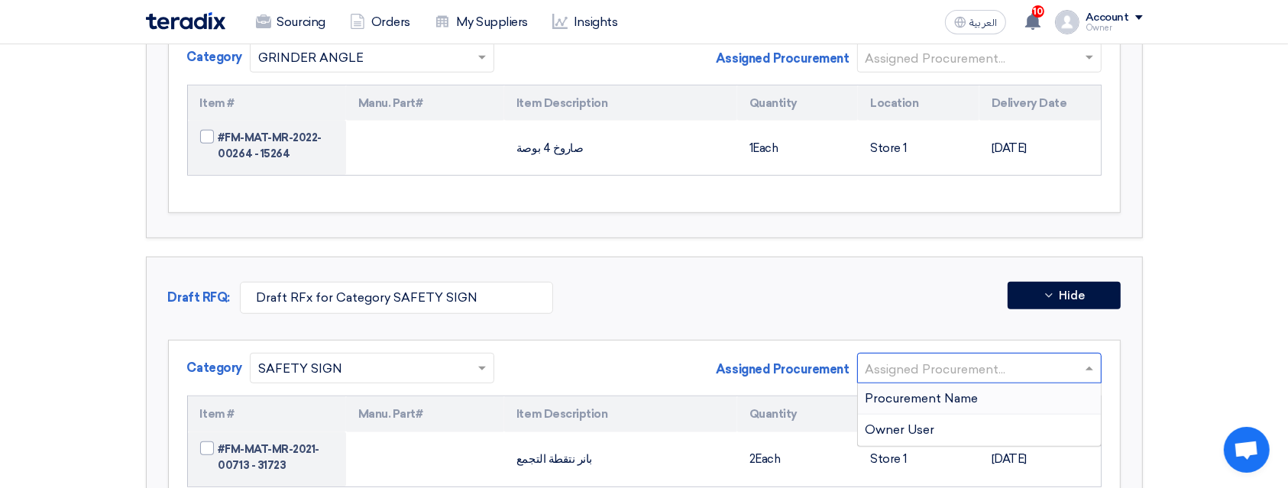
click at [1044, 383] on div "Procurement Name" at bounding box center [979, 398] width 243 height 31
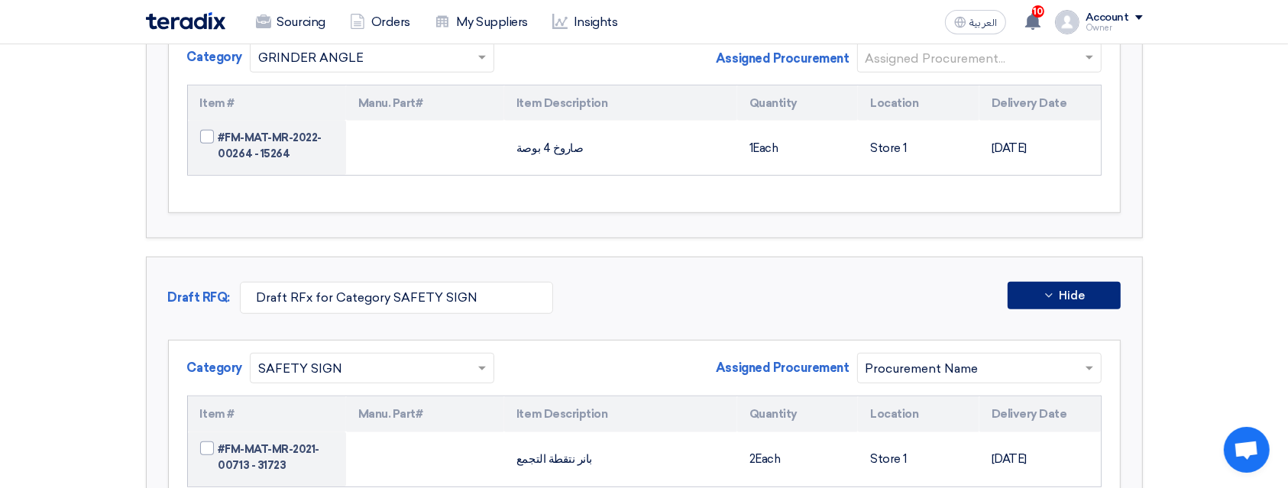
click at [1087, 282] on button "Hide" at bounding box center [1063, 295] width 113 height 27
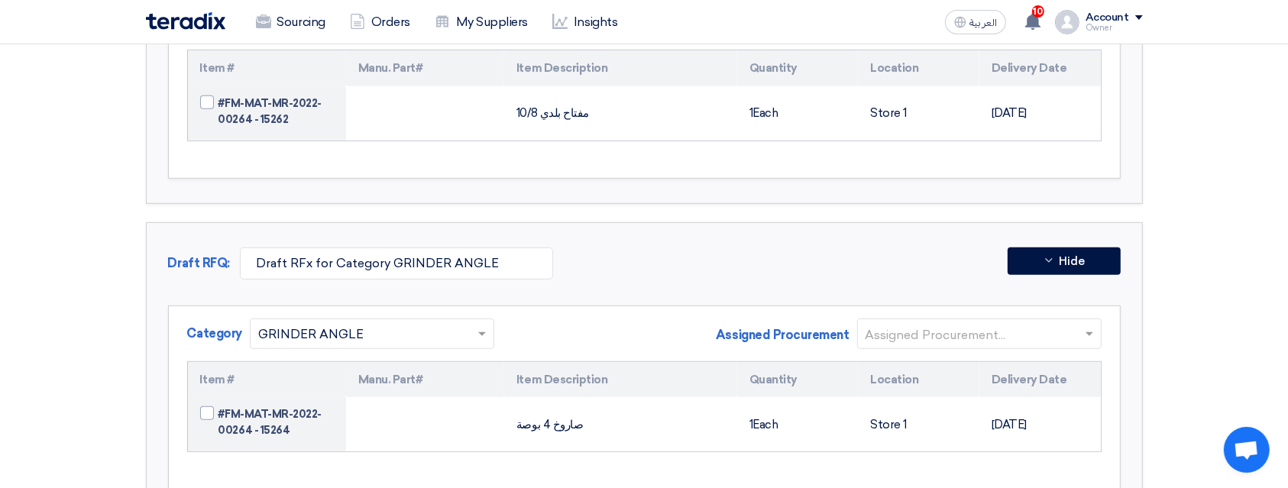
scroll to position [6461, 0]
click at [1066, 324] on input "text" at bounding box center [971, 336] width 212 height 25
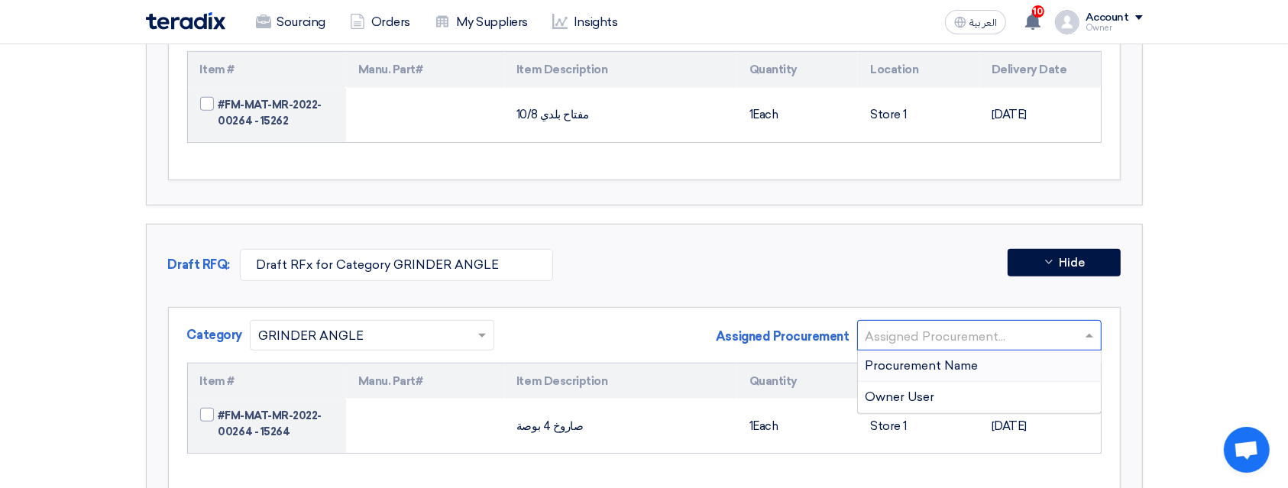
click at [1028, 351] on div "Procurement Name" at bounding box center [979, 366] width 243 height 31
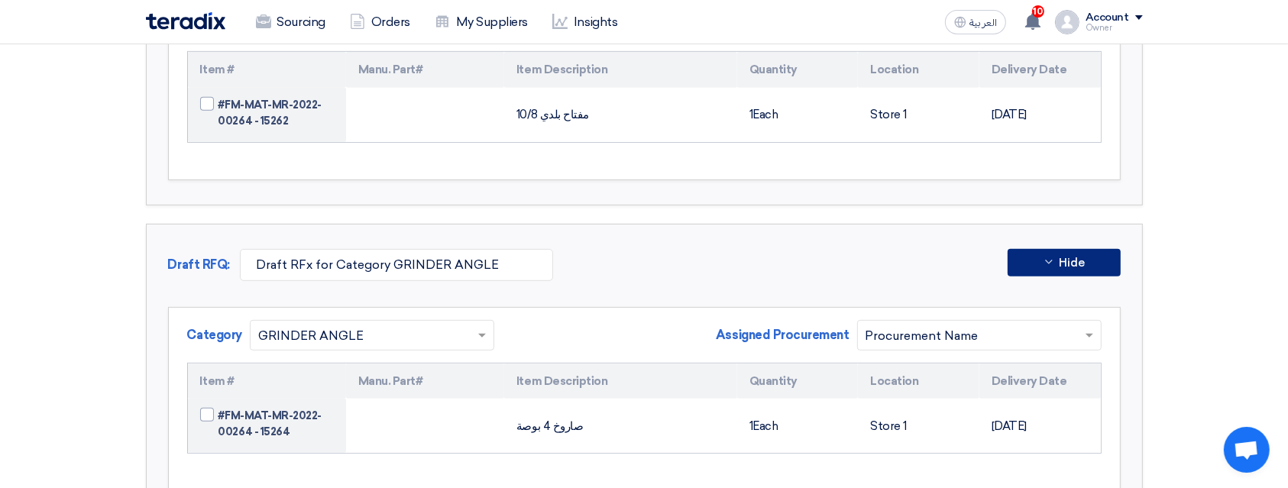
click at [1097, 249] on button "Hide" at bounding box center [1063, 262] width 113 height 27
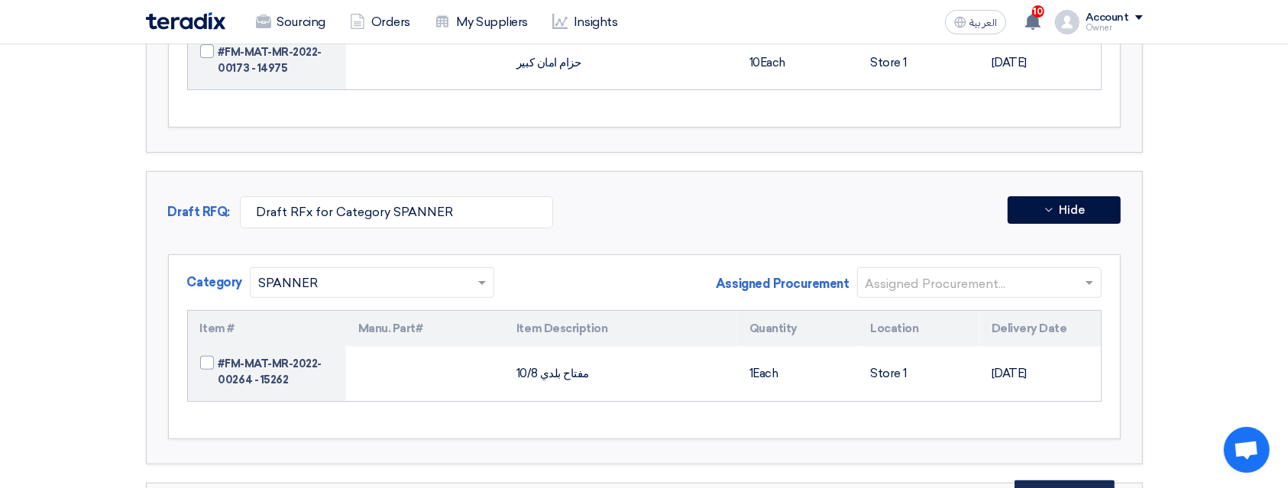
scroll to position [6200, 0]
click at [1066, 273] on input "text" at bounding box center [971, 285] width 212 height 25
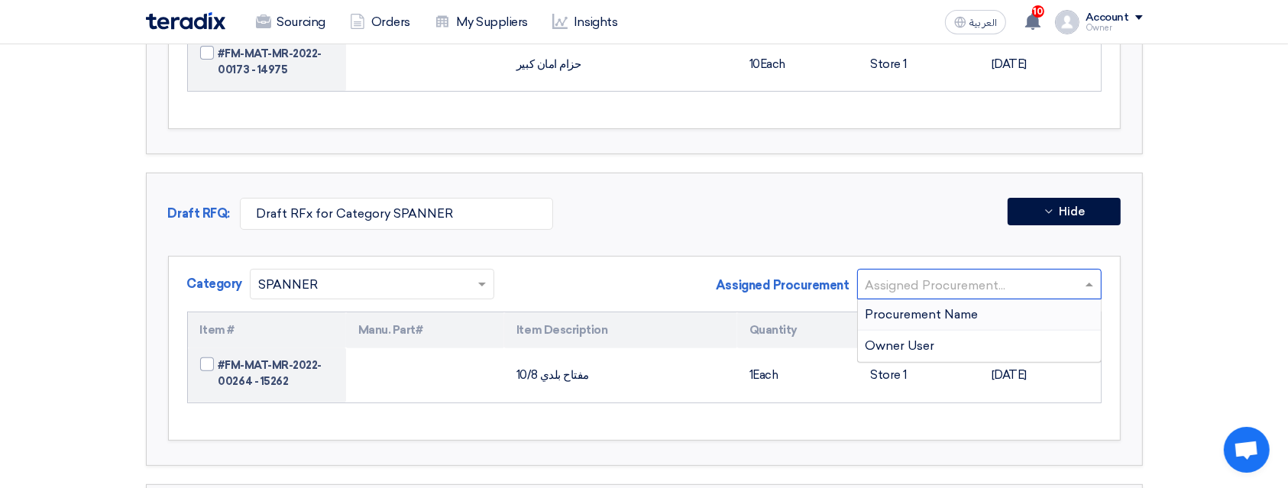
click at [1045, 299] on div "Procurement Name" at bounding box center [979, 314] width 243 height 31
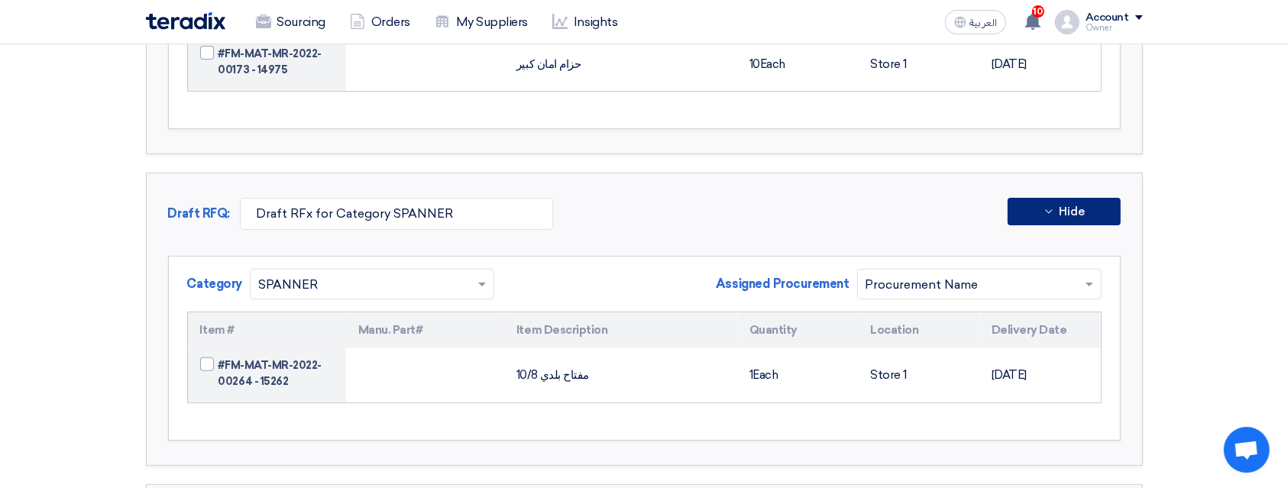
click at [1100, 198] on button "Hide" at bounding box center [1063, 211] width 113 height 27
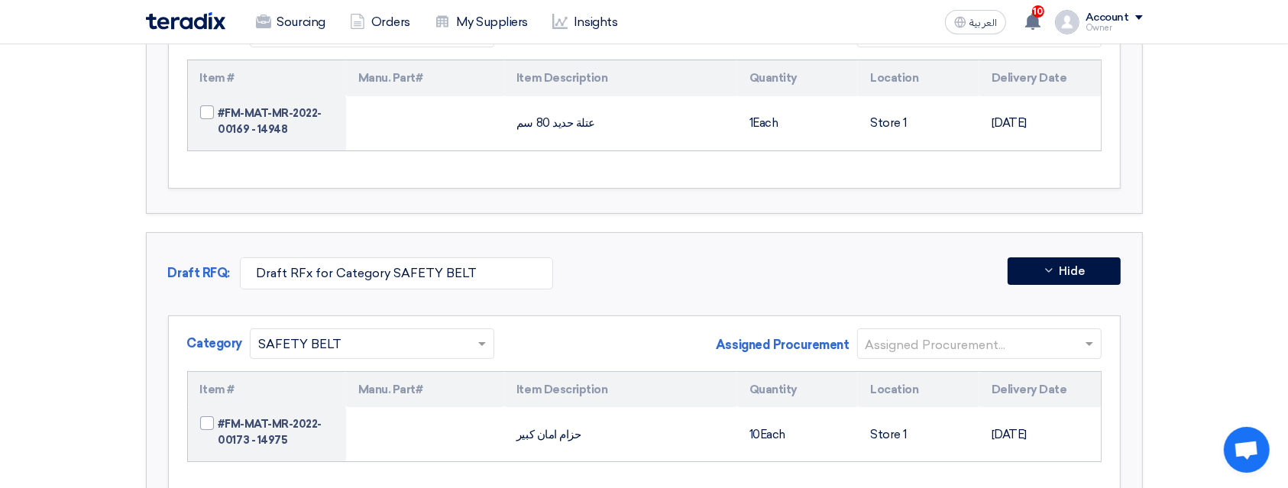
scroll to position [5823, 0]
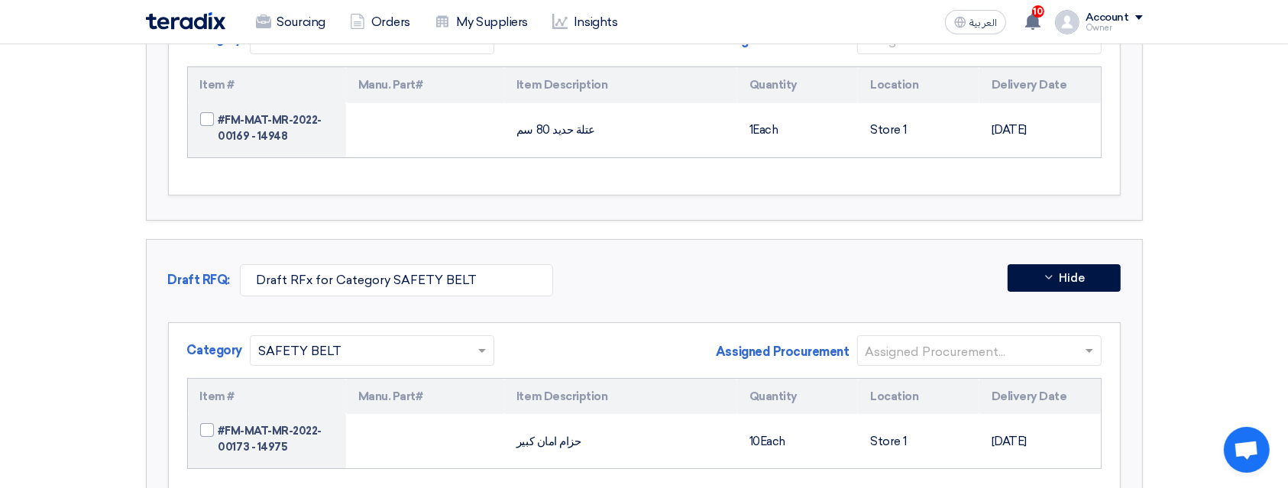
click at [1069, 339] on input "text" at bounding box center [971, 351] width 212 height 25
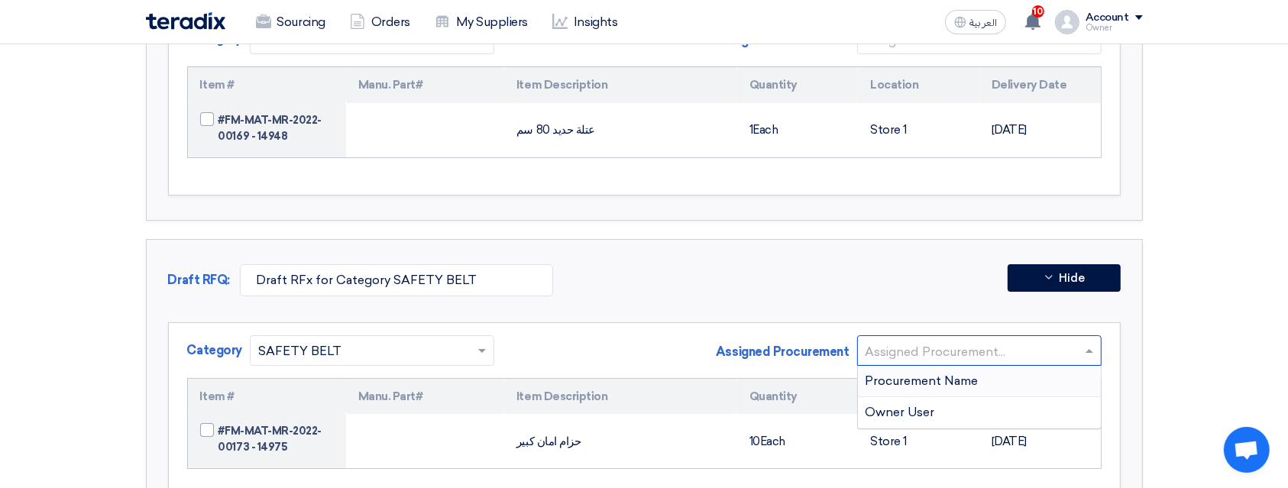
click at [1033, 366] on div "Procurement Name" at bounding box center [979, 381] width 243 height 31
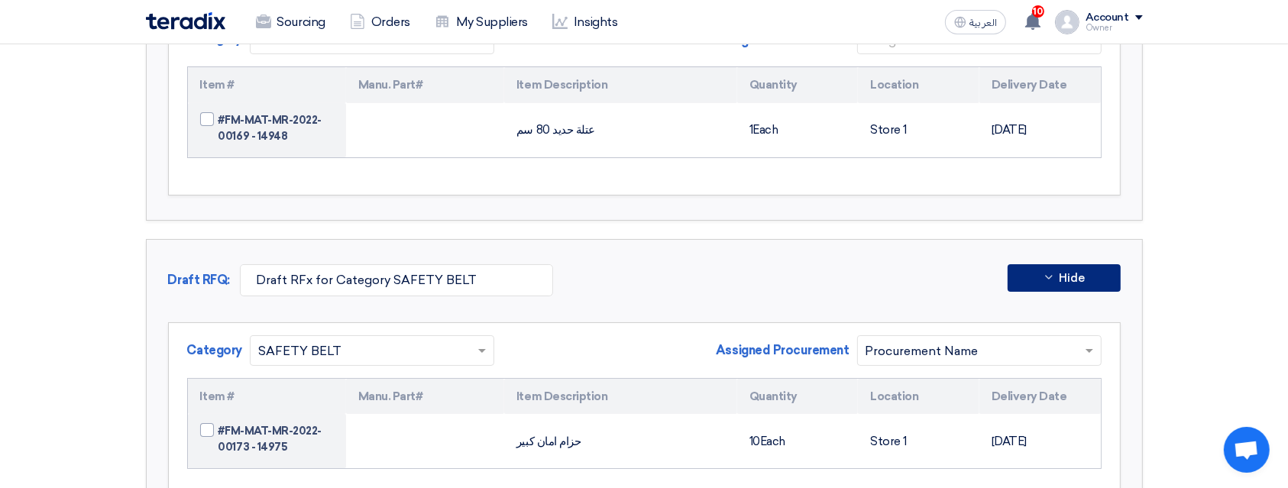
click at [1082, 273] on span "Hide" at bounding box center [1071, 278] width 26 height 11
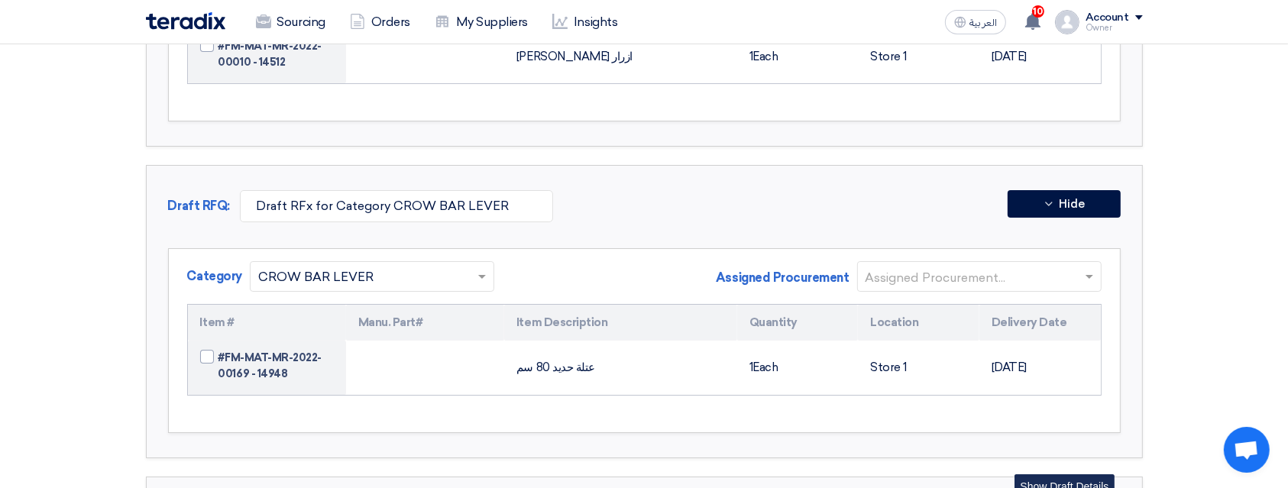
scroll to position [5583, 0]
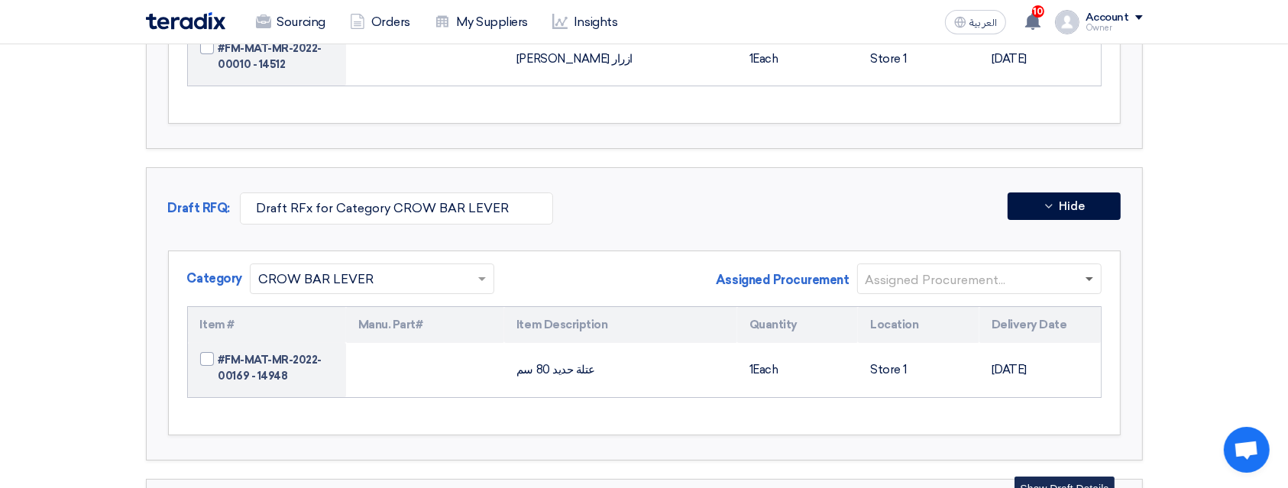
click at [1088, 277] on span at bounding box center [1089, 279] width 8 height 5
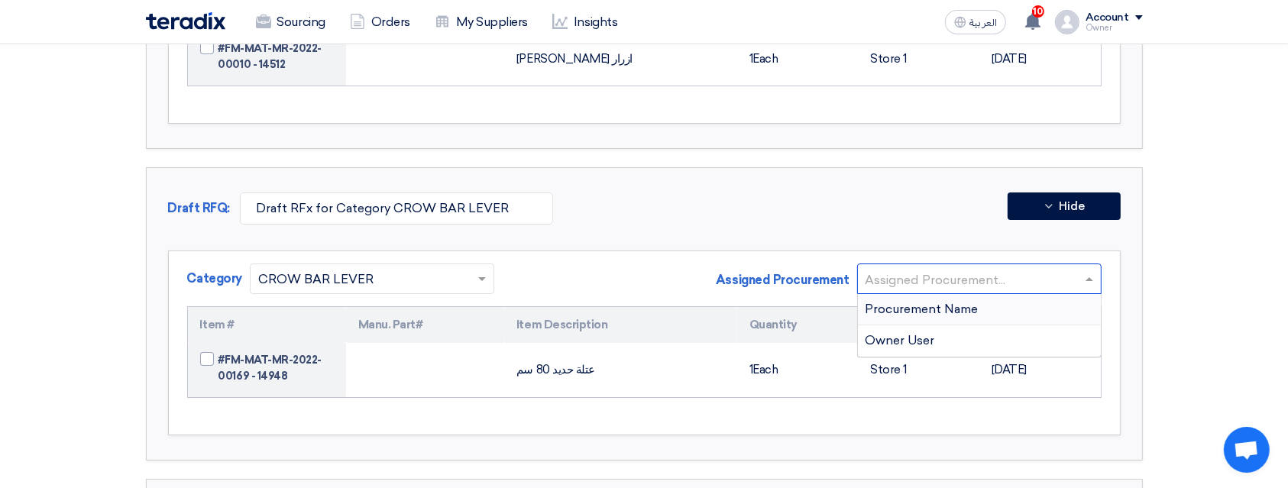
click at [1051, 295] on div "Procurement Name" at bounding box center [979, 309] width 243 height 31
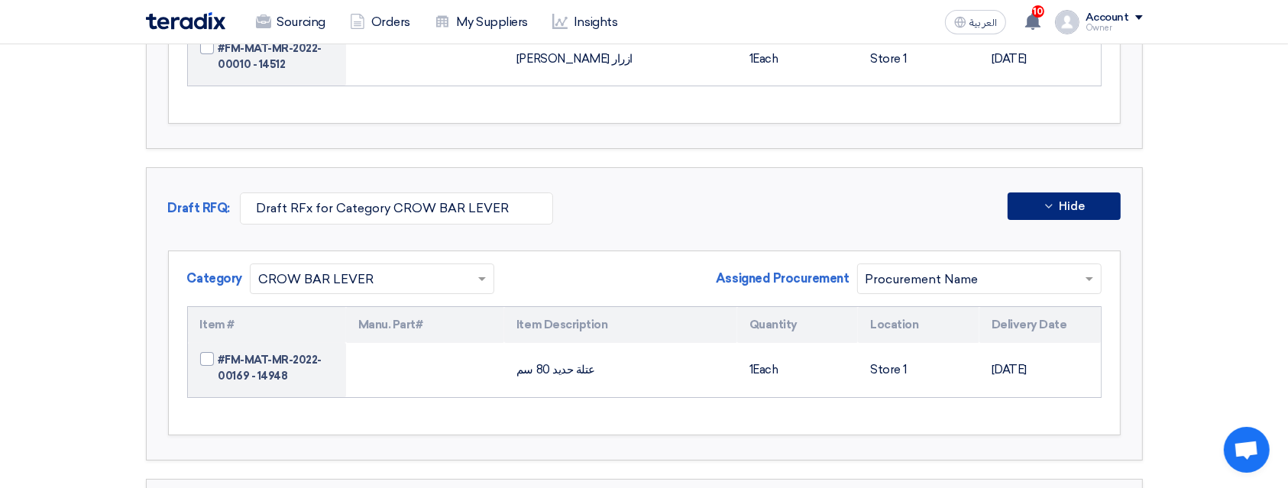
click at [1108, 192] on button "Hide" at bounding box center [1063, 205] width 113 height 27
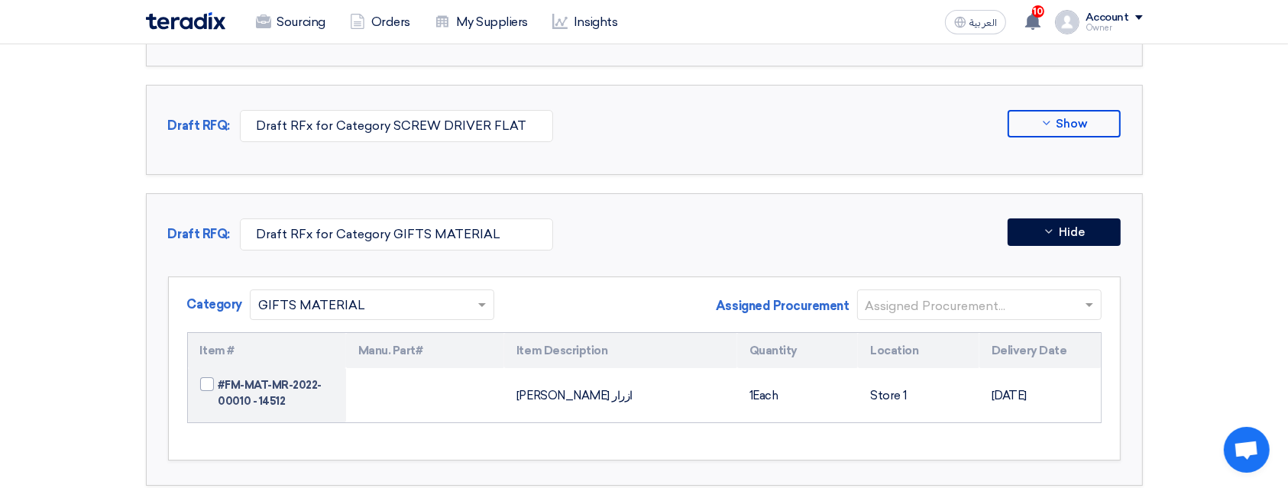
scroll to position [5246, 0]
click at [1087, 304] on span at bounding box center [1089, 306] width 8 height 5
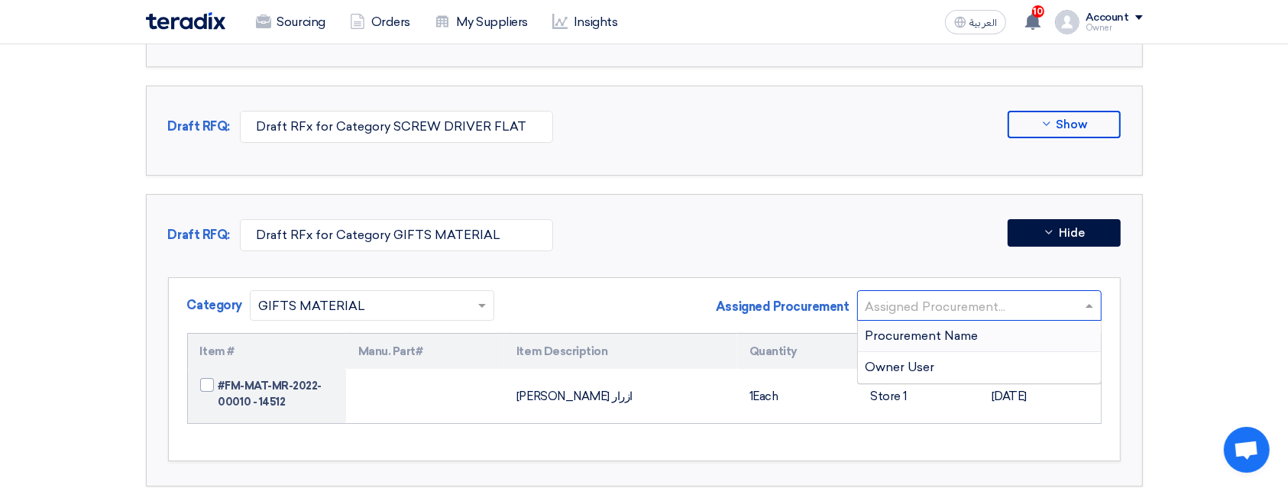
click at [1039, 321] on div "Procurement Name" at bounding box center [979, 336] width 243 height 31
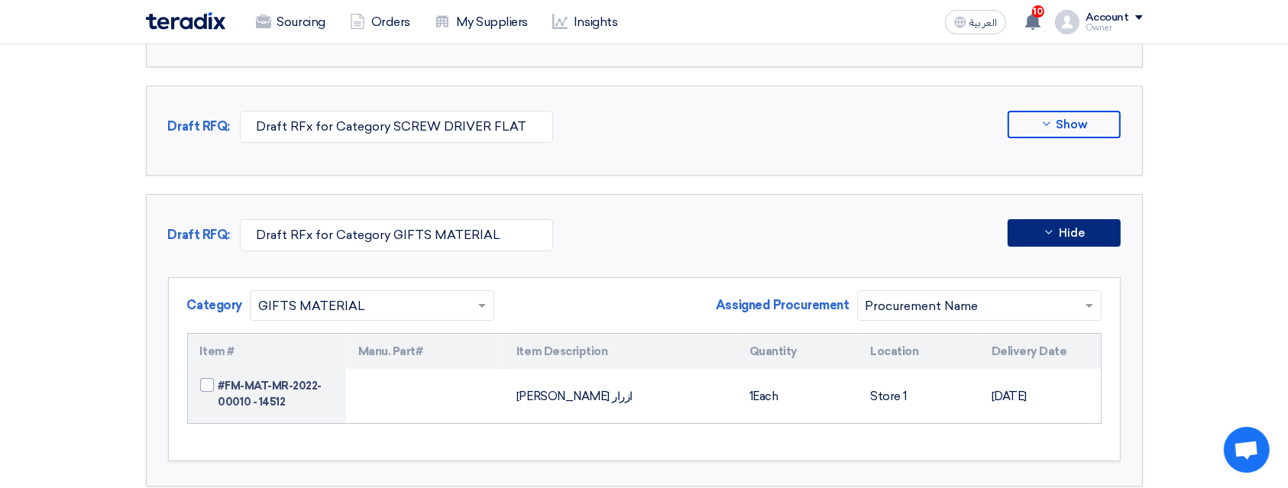
click at [1093, 219] on button "Hide" at bounding box center [1063, 232] width 113 height 27
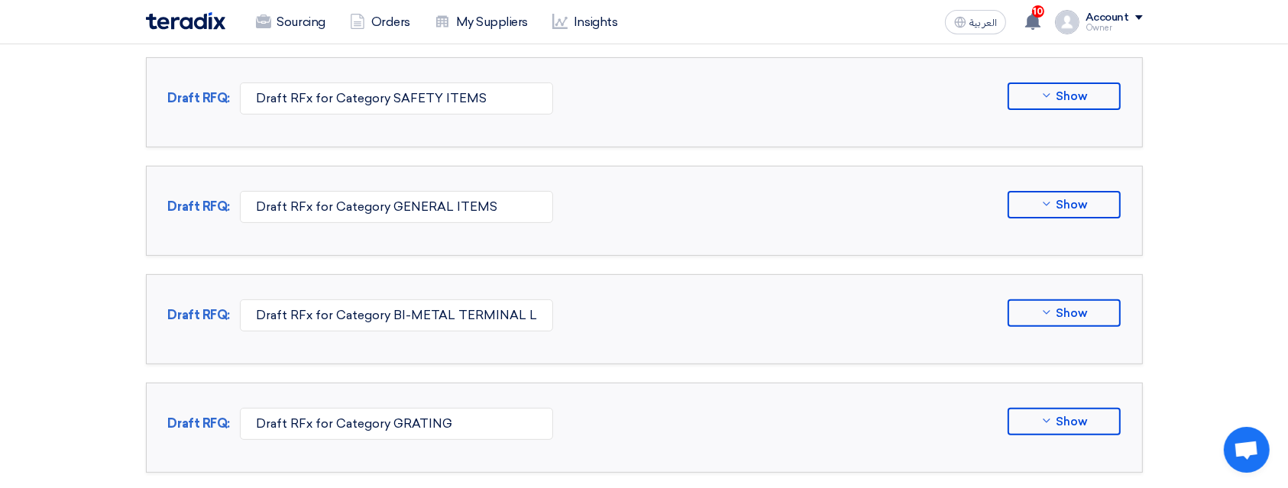
scroll to position [509, 0]
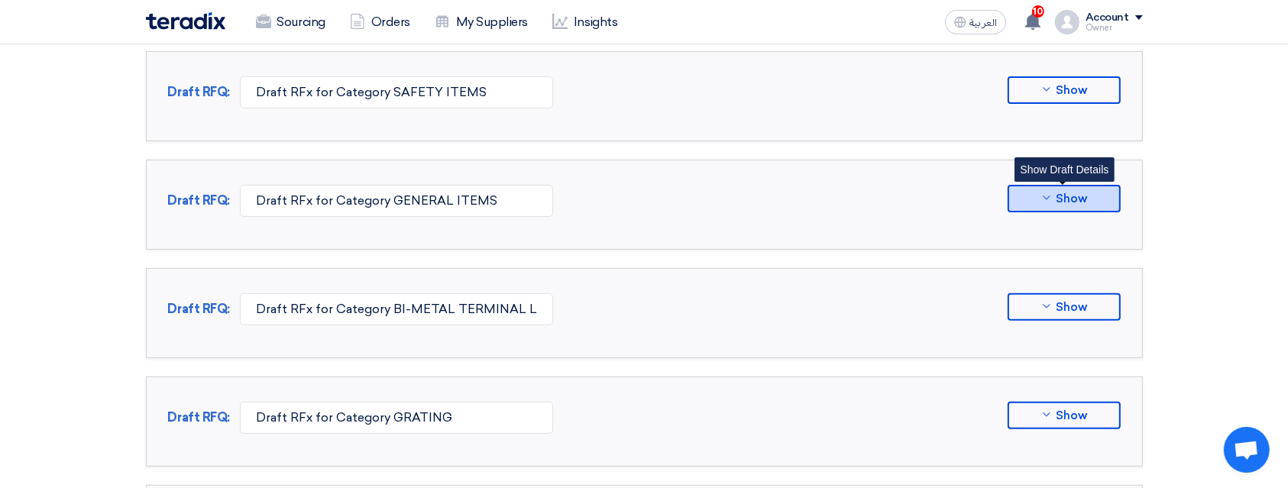
click at [1067, 202] on span "Show" at bounding box center [1071, 198] width 31 height 11
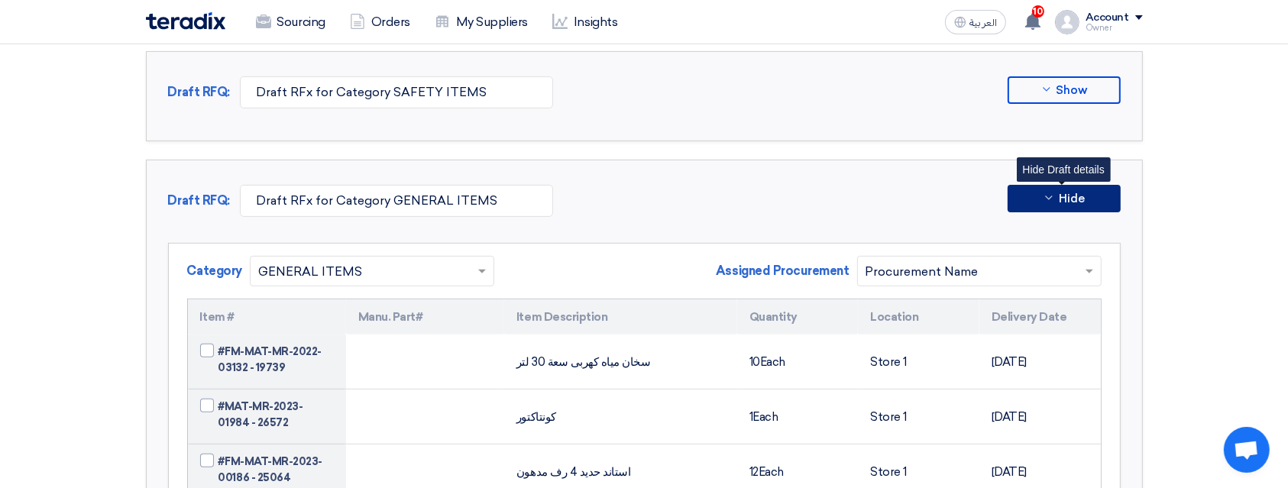
click at [1067, 202] on span "Hide" at bounding box center [1071, 198] width 26 height 11
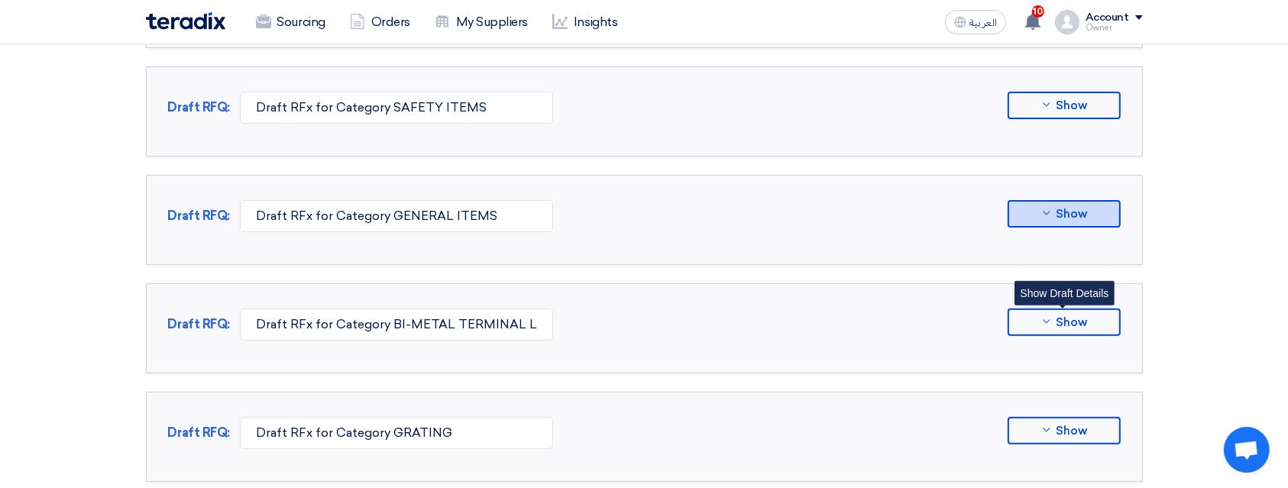
scroll to position [814, 0]
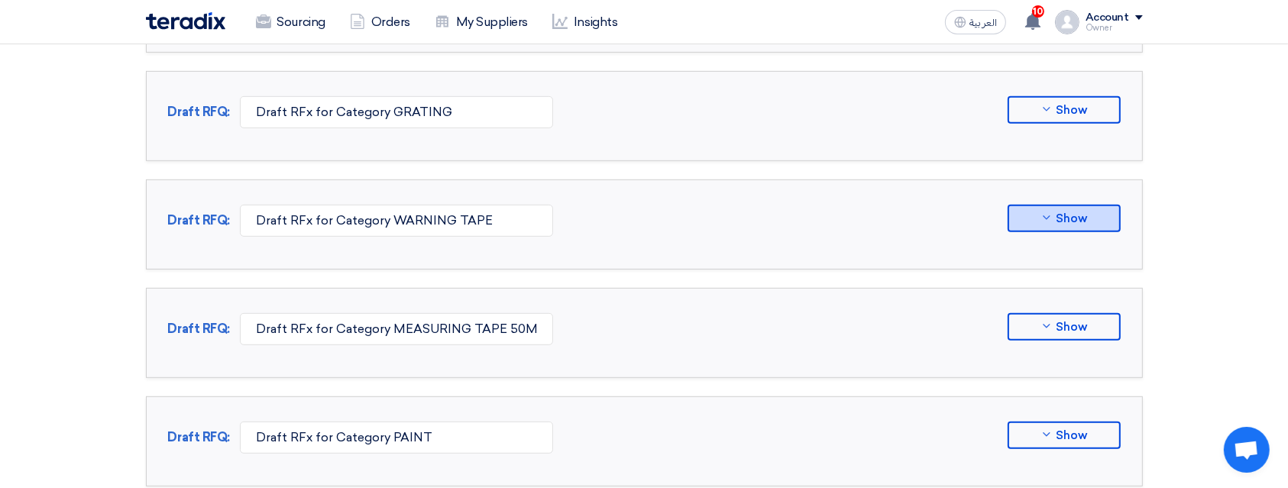
click at [1067, 205] on button "Show" at bounding box center [1063, 218] width 113 height 27
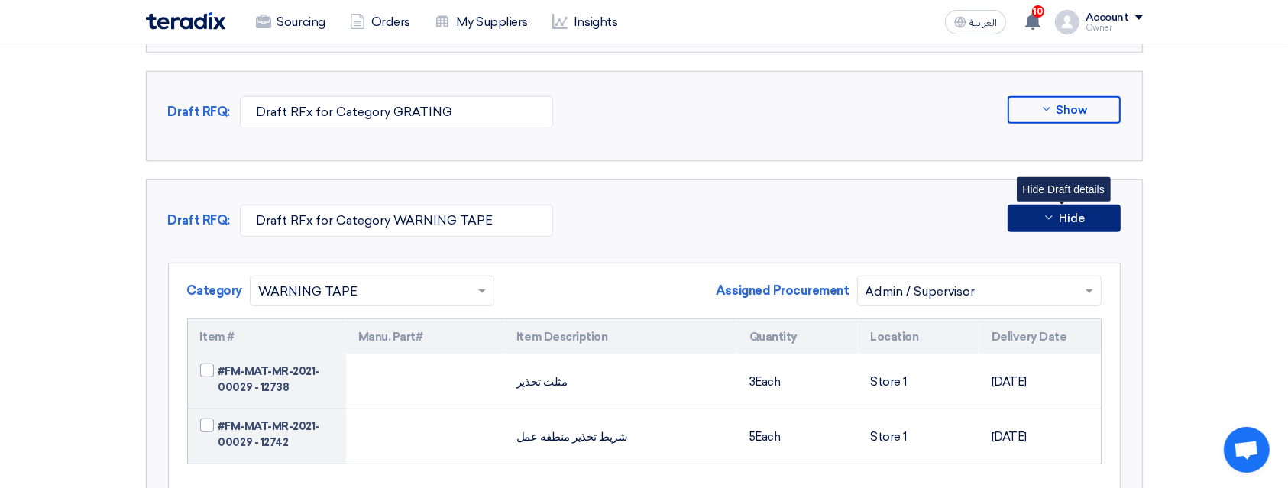
click at [1067, 205] on button "Hide" at bounding box center [1063, 218] width 113 height 27
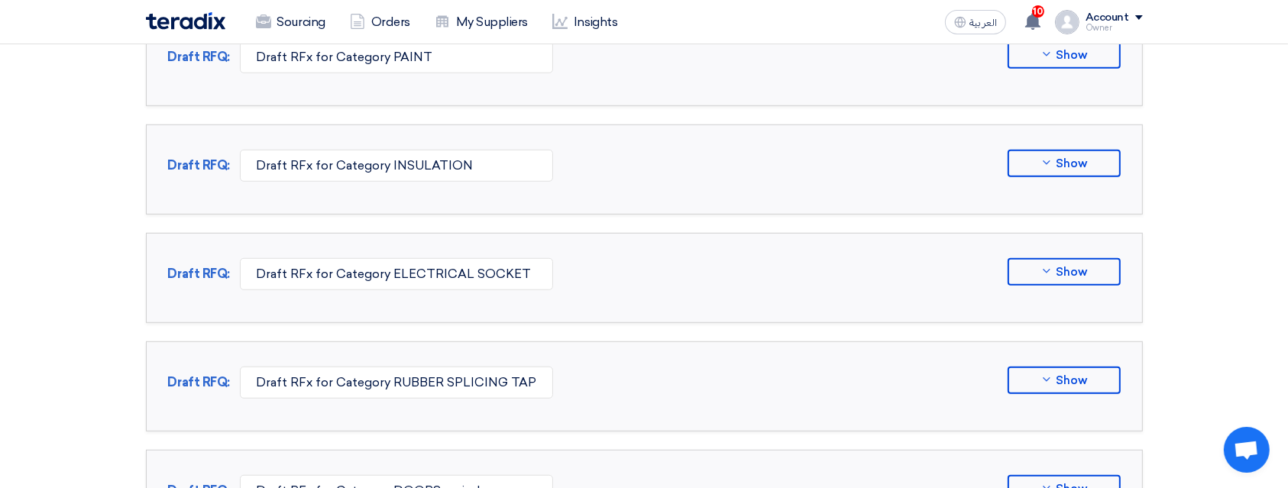
scroll to position [1222, 0]
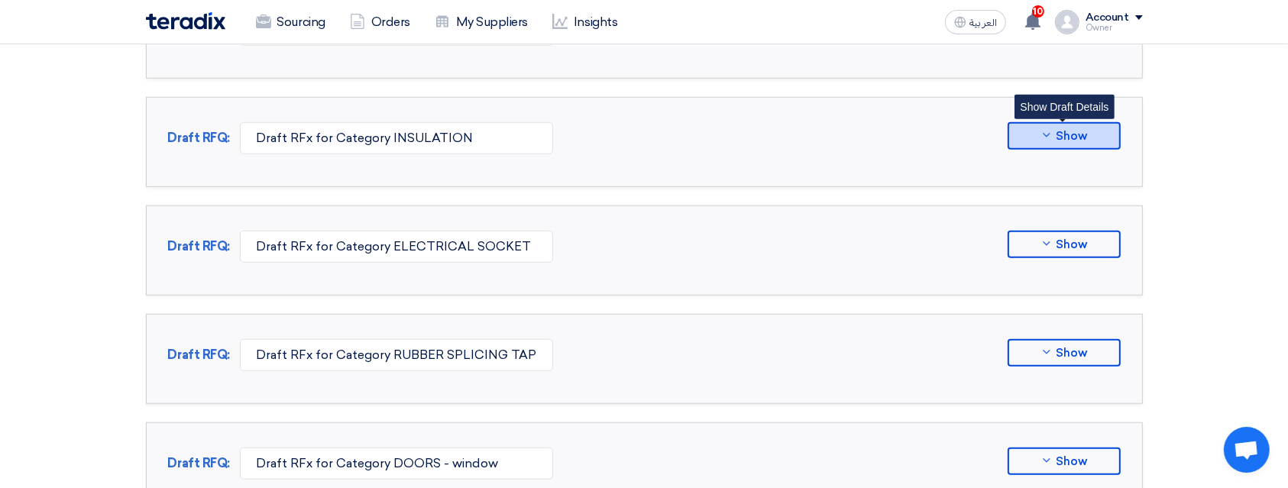
click at [1089, 137] on button "Show" at bounding box center [1063, 135] width 113 height 27
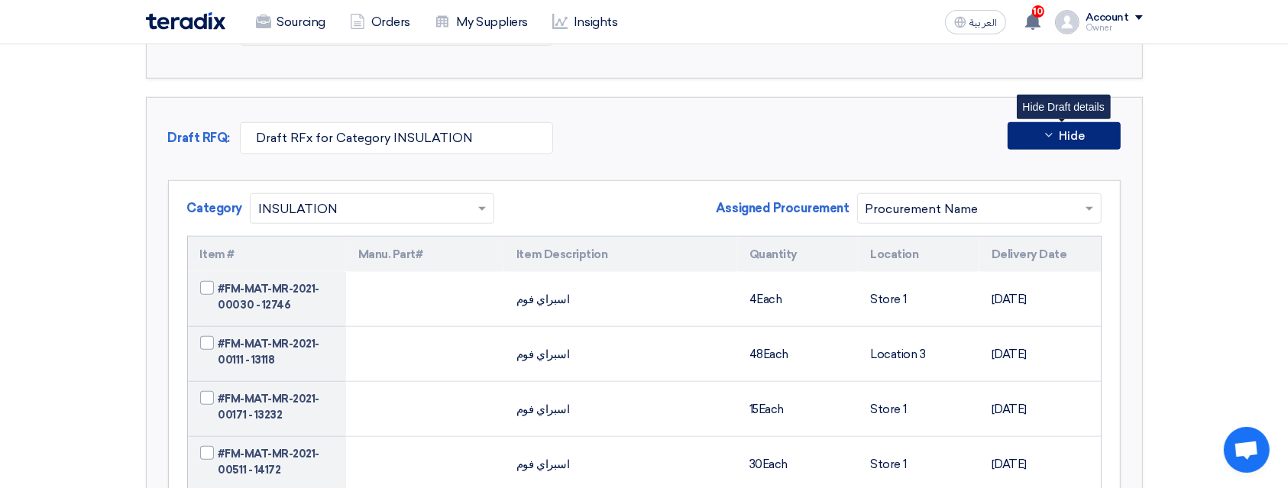
click at [1089, 137] on button "Hide" at bounding box center [1063, 135] width 113 height 27
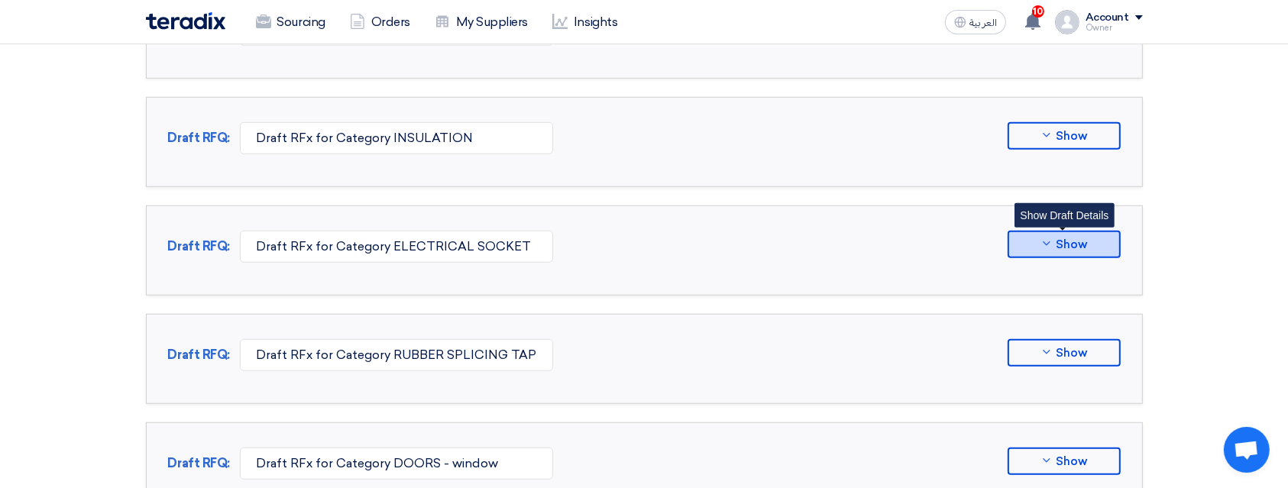
click at [1087, 231] on button "Show" at bounding box center [1063, 244] width 113 height 27
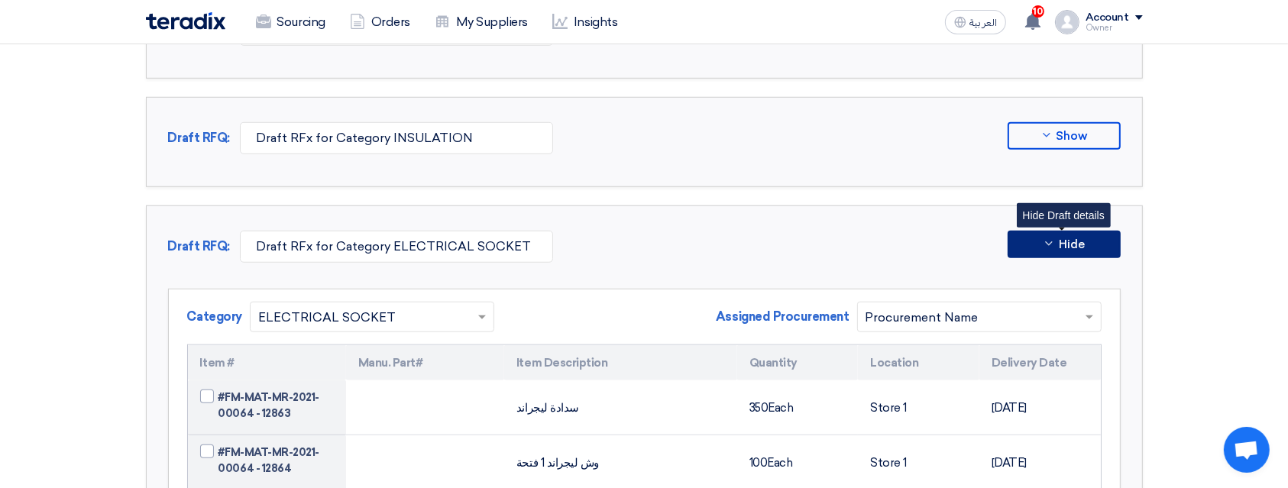
click at [1087, 231] on button "Hide" at bounding box center [1063, 244] width 113 height 27
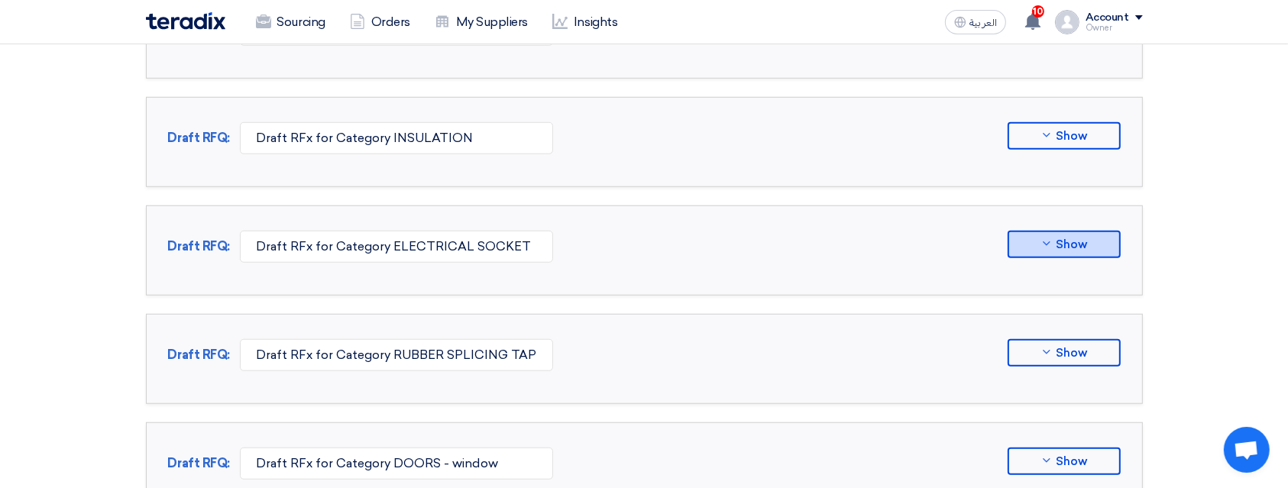
scroll to position [1425, 0]
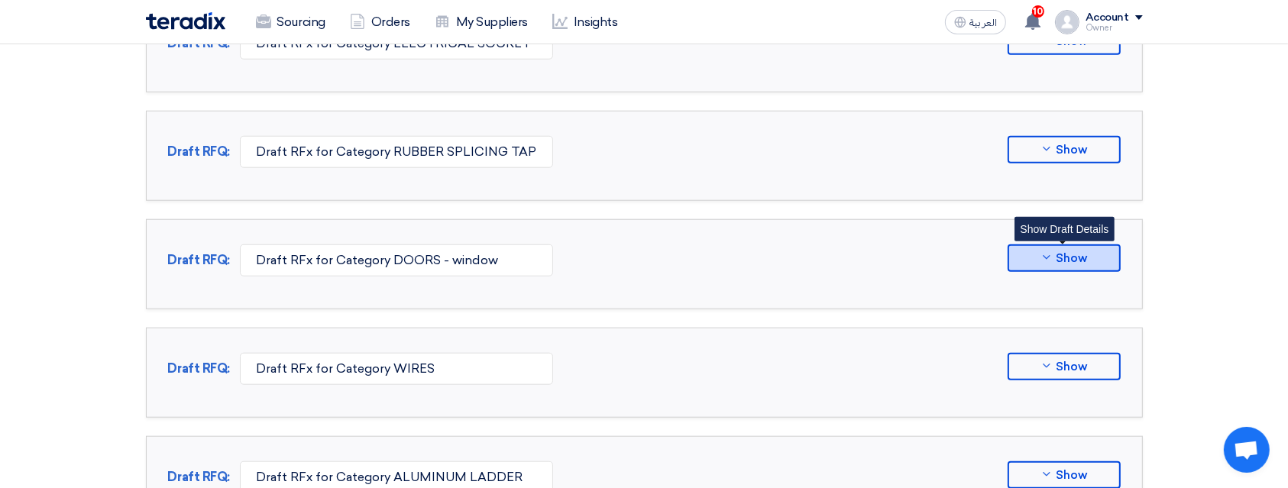
click at [1087, 244] on button "Show" at bounding box center [1063, 257] width 113 height 27
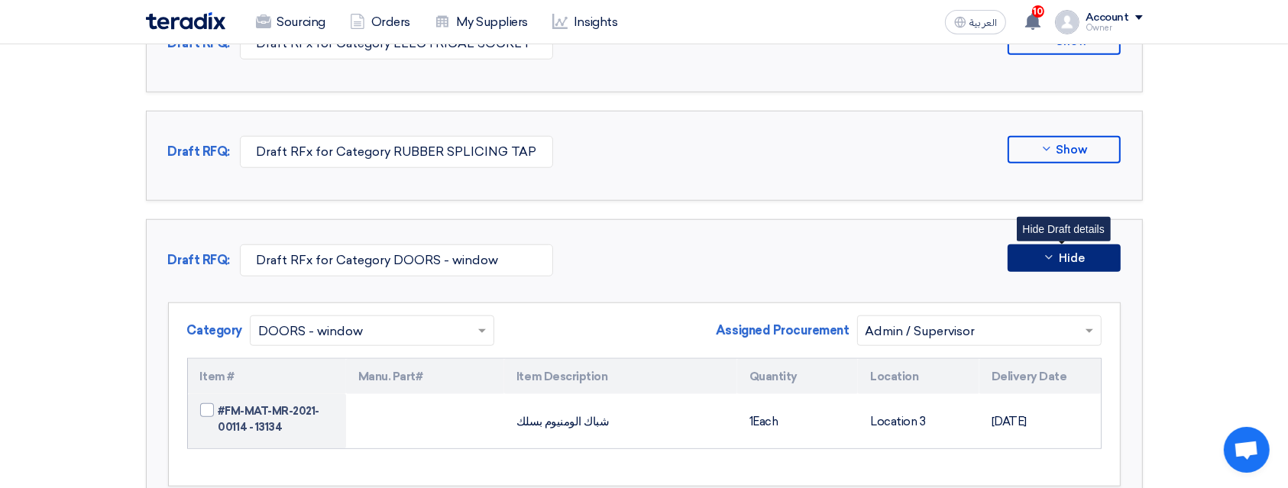
click at [1087, 244] on button "Hide" at bounding box center [1063, 257] width 113 height 27
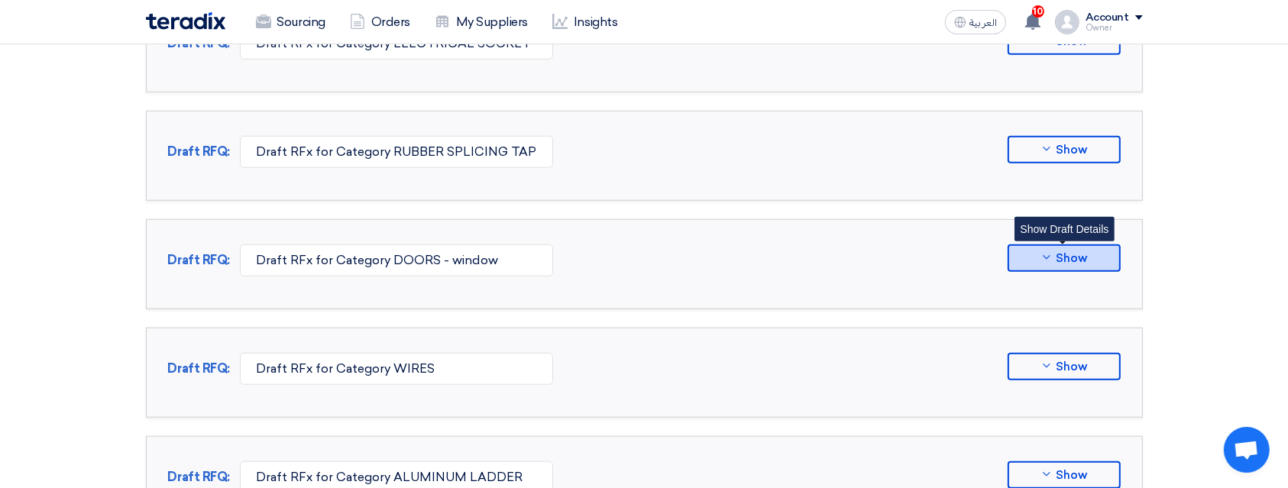
click at [1040, 251] on icon at bounding box center [1046, 257] width 12 height 12
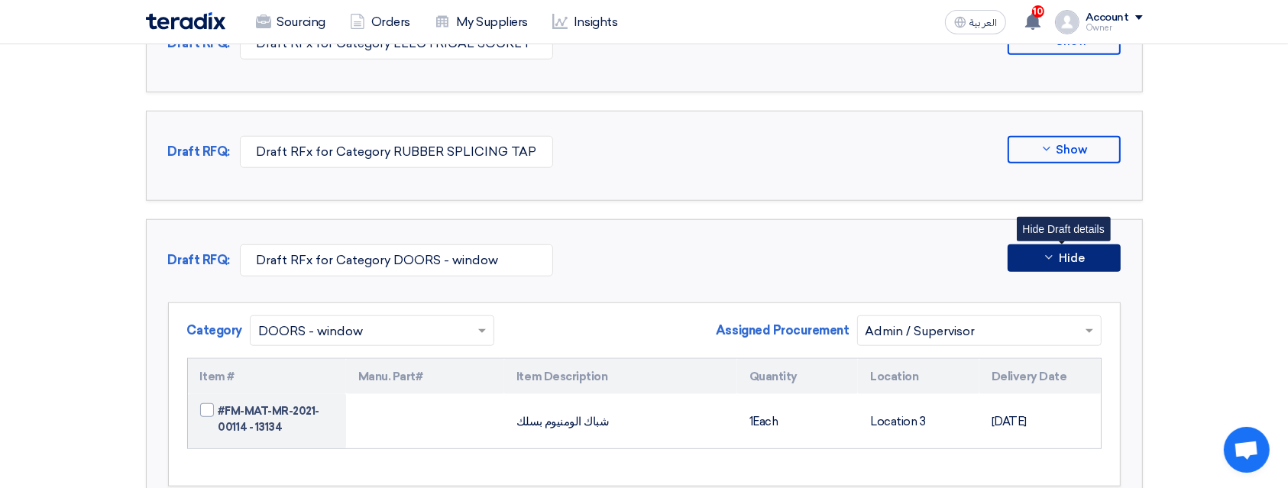
click at [1039, 250] on button "Hide" at bounding box center [1063, 257] width 113 height 27
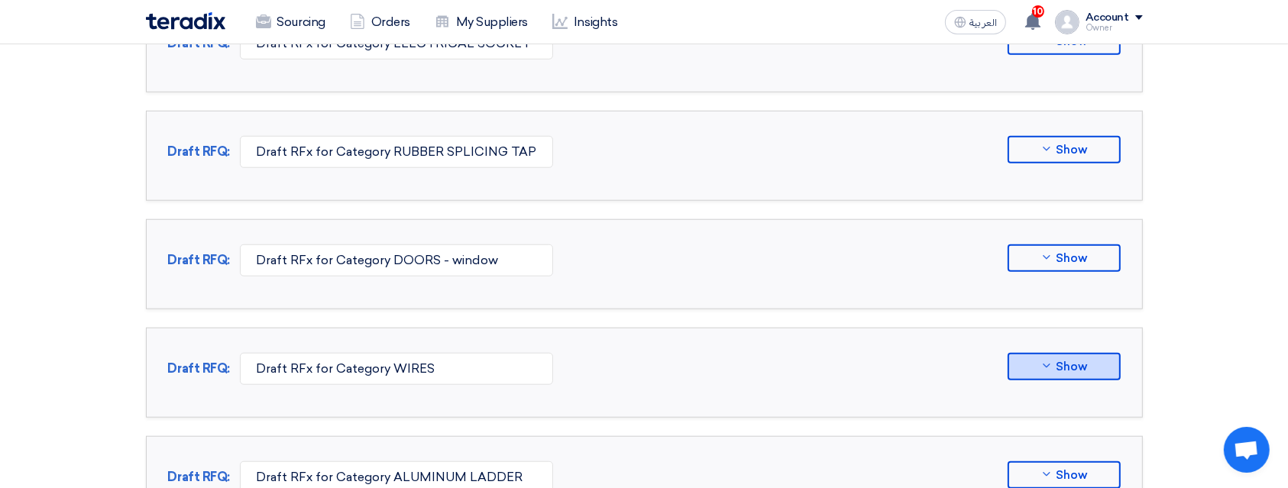
click at [1036, 353] on button "Show" at bounding box center [1063, 366] width 113 height 27
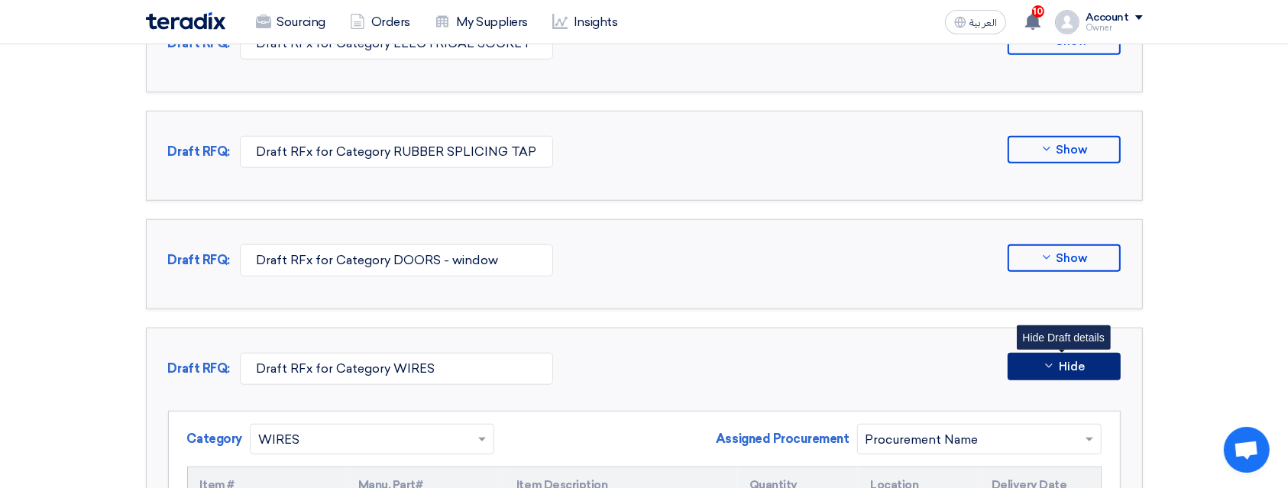
click at [1106, 360] on button "Hide" at bounding box center [1063, 366] width 113 height 27
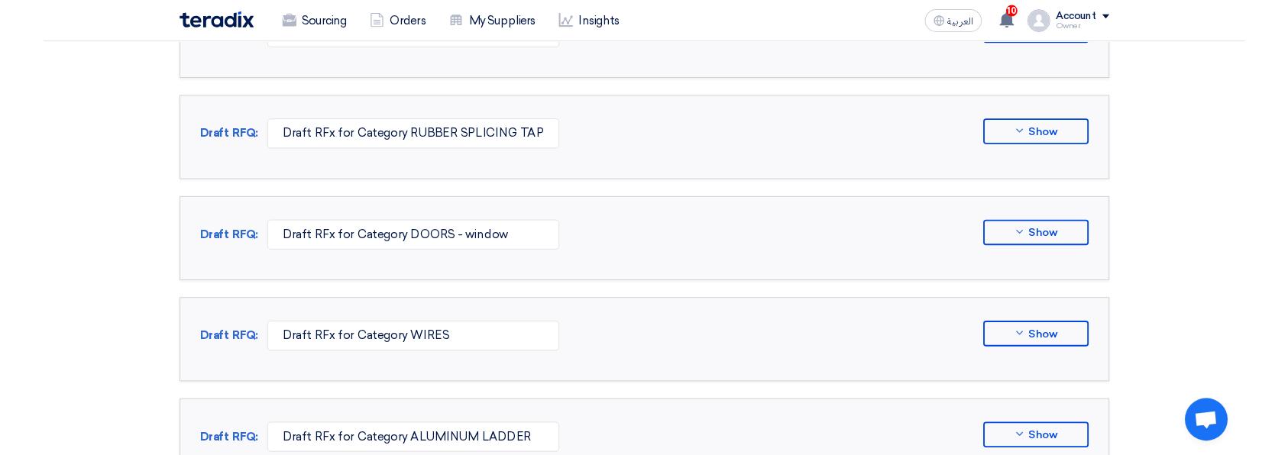
scroll to position [1759, 0]
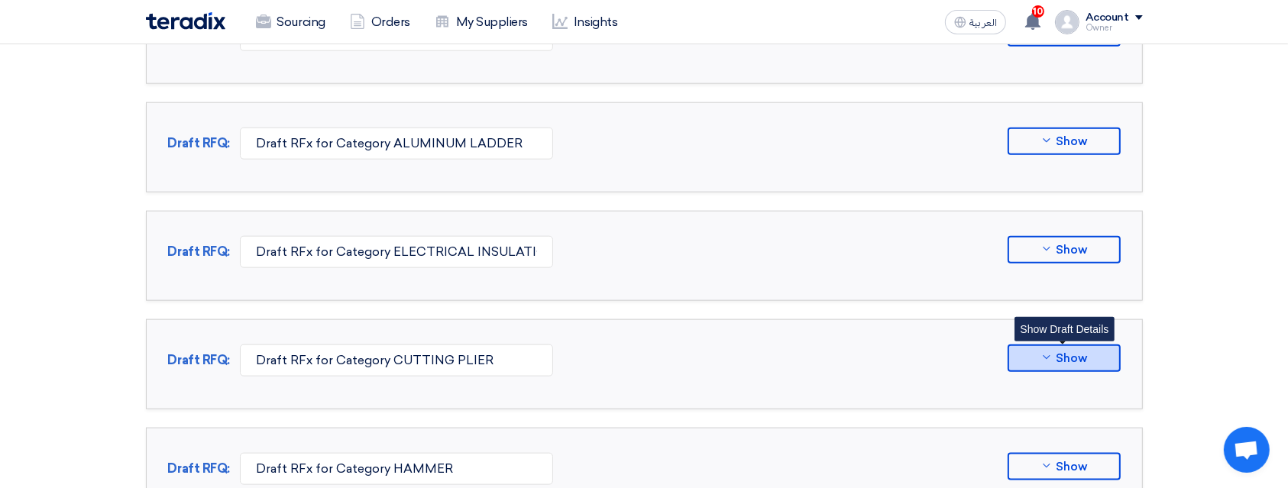
click at [1045, 351] on icon at bounding box center [1046, 357] width 12 height 12
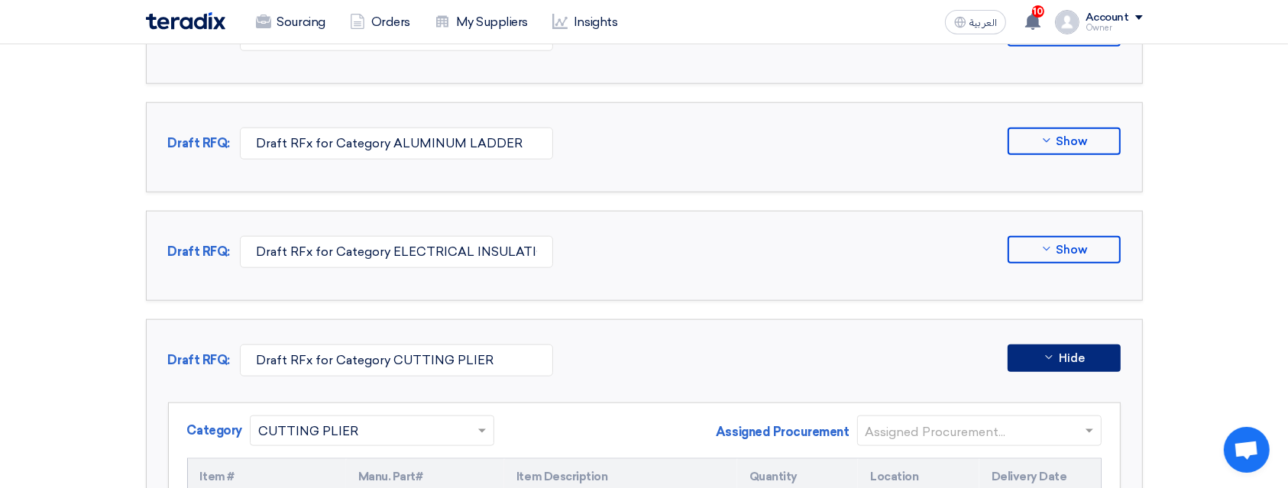
click at [1002, 424] on input "text" at bounding box center [971, 431] width 212 height 25
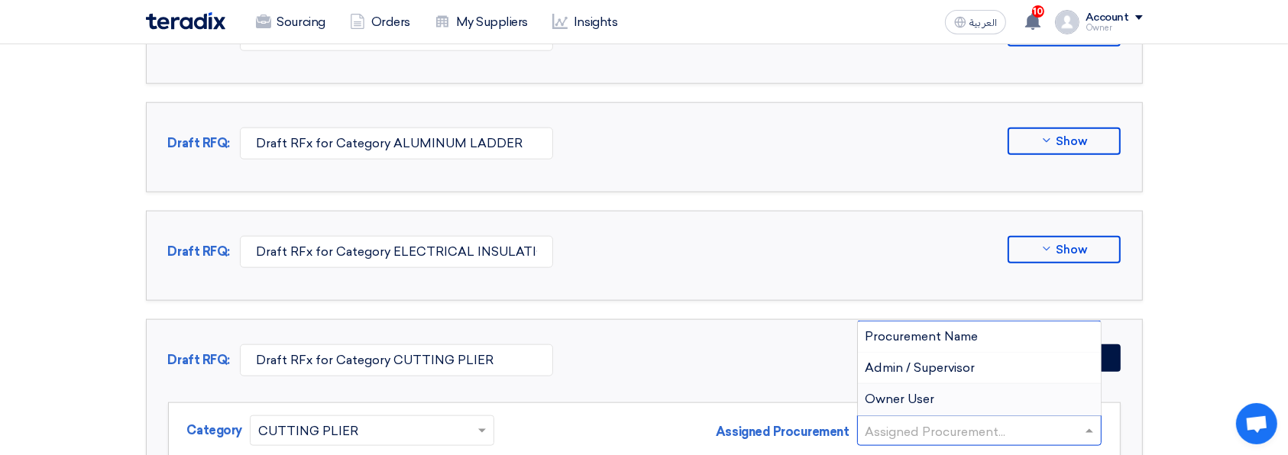
click at [1005, 384] on div "Owner User" at bounding box center [979, 399] width 243 height 31
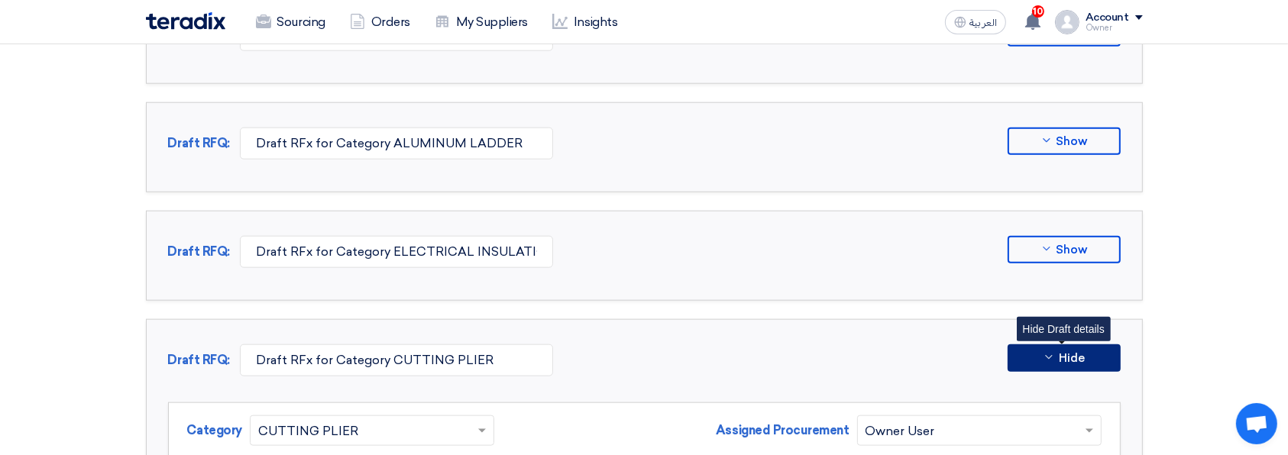
click at [1078, 353] on span "Hide" at bounding box center [1071, 358] width 26 height 11
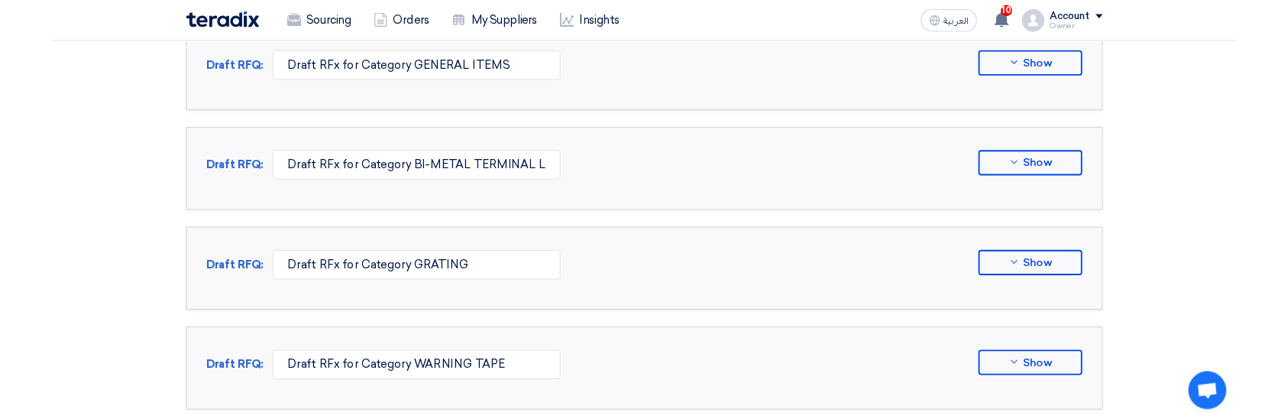
scroll to position [0, 0]
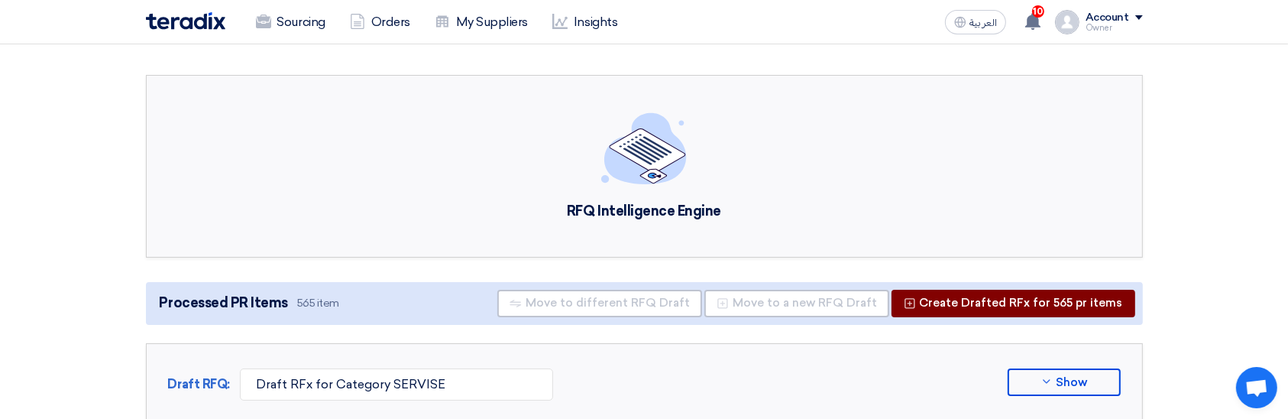
click at [1045, 299] on button "Create Drafted RFx for 565 pr items" at bounding box center [1013, 302] width 244 height 27
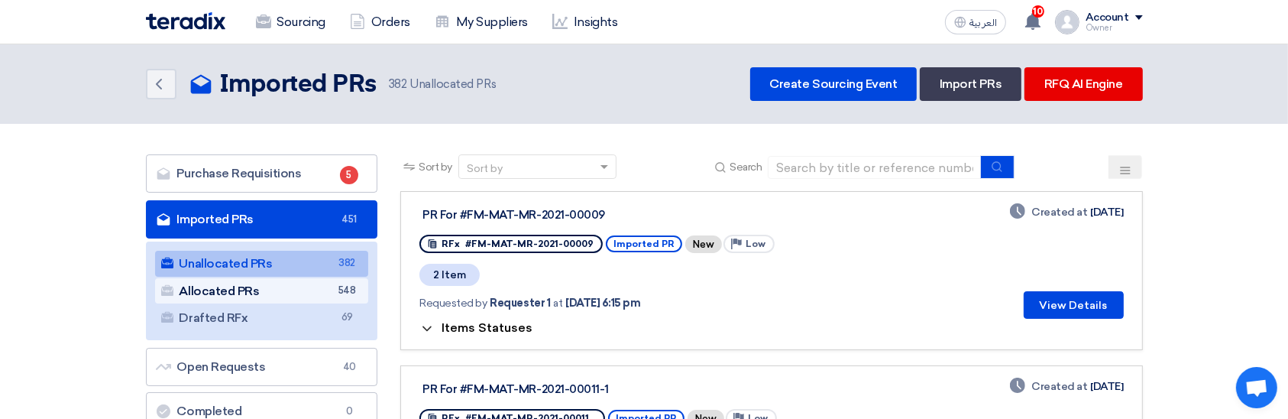
click at [328, 287] on link "Allocated PRs Allocated PRs 548" at bounding box center [262, 291] width 214 height 26
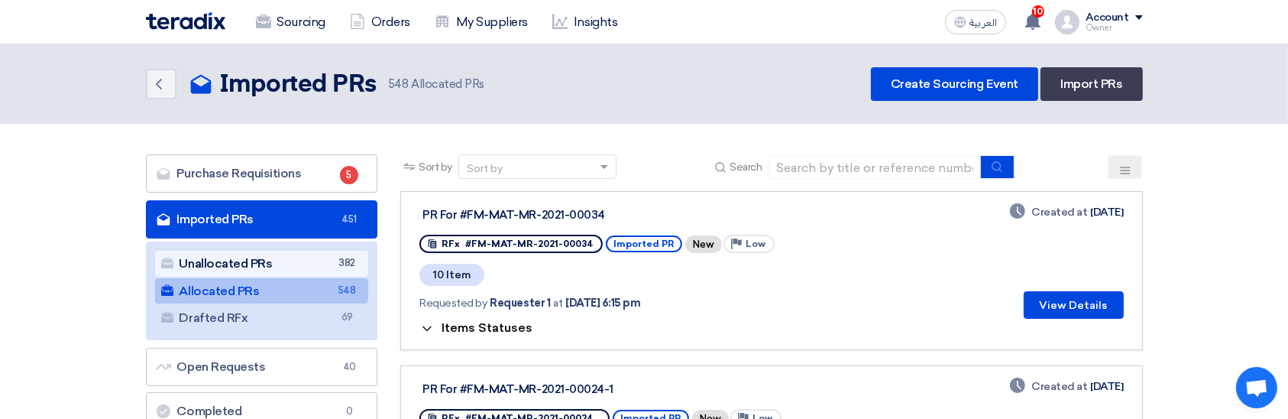
click at [342, 261] on span "382" at bounding box center [347, 263] width 18 height 16
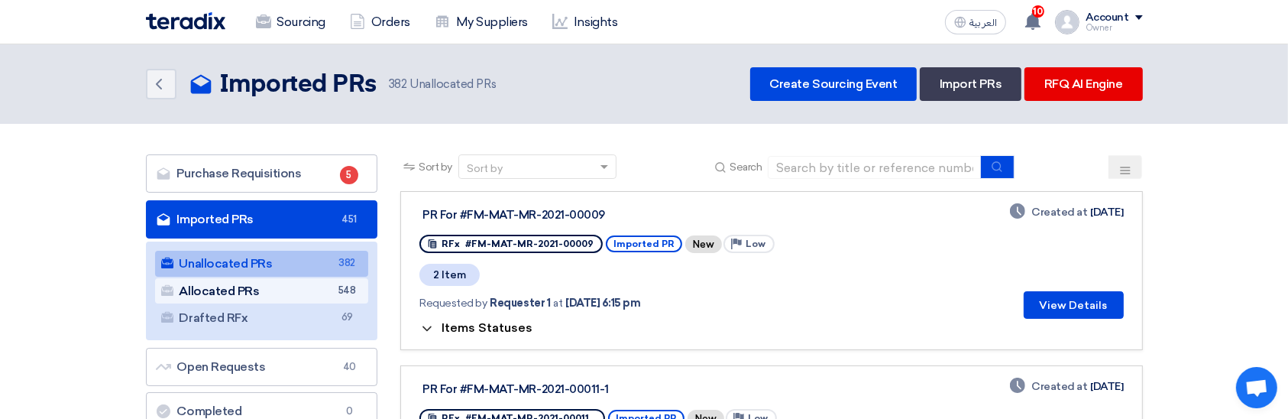
click at [333, 289] on link "Allocated PRs Allocated PRs 548" at bounding box center [262, 291] width 214 height 26
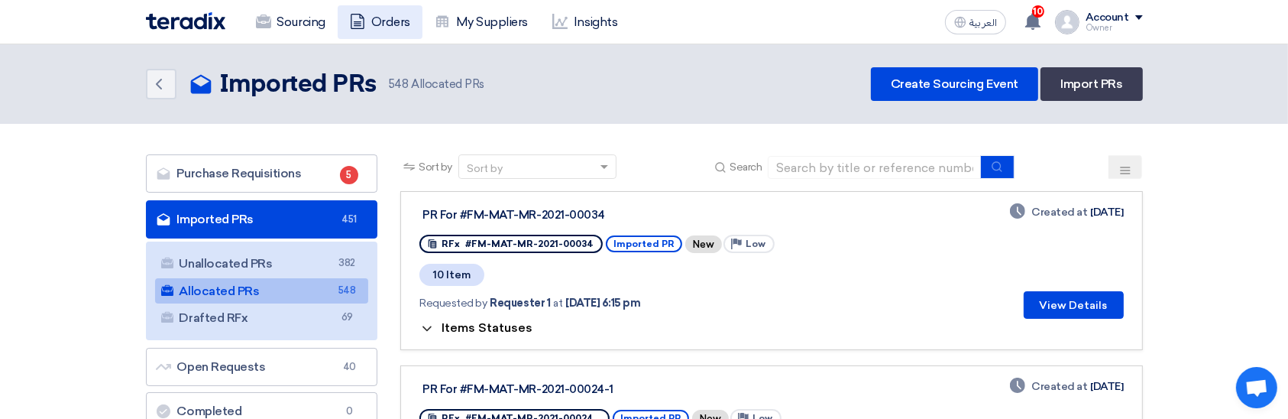
click at [390, 20] on link "Orders" at bounding box center [380, 22] width 85 height 34
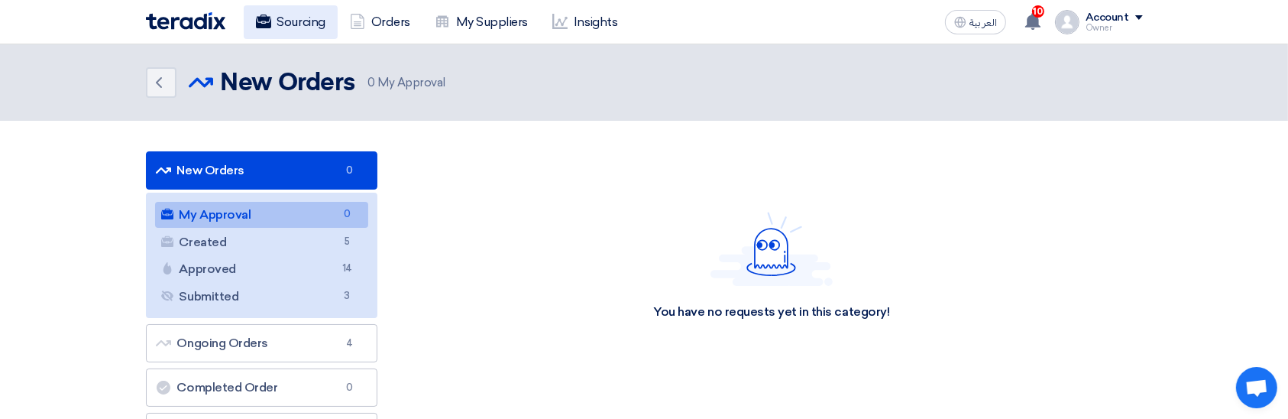
click at [303, 21] on link "Sourcing" at bounding box center [291, 22] width 94 height 34
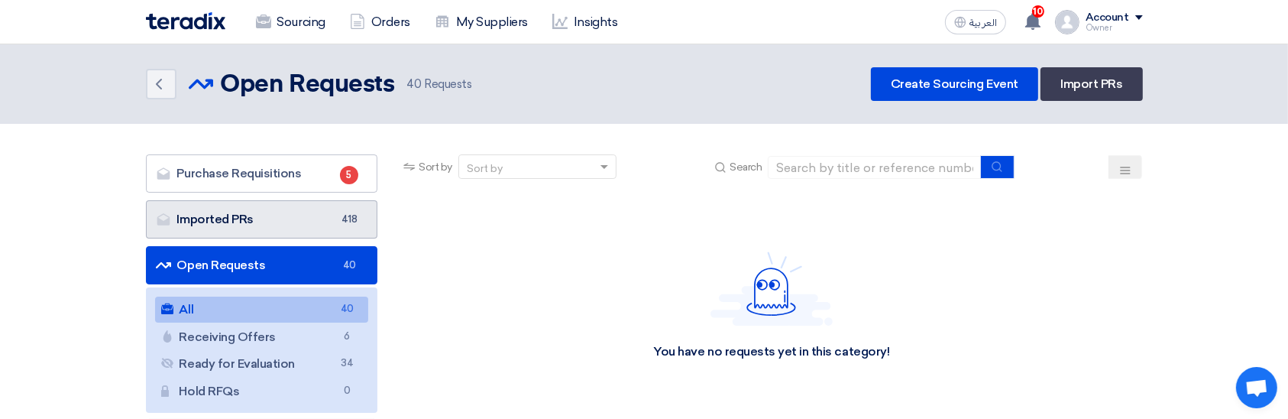
click at [295, 202] on link "Imported PRs Imported PRs 418" at bounding box center [262, 219] width 232 height 38
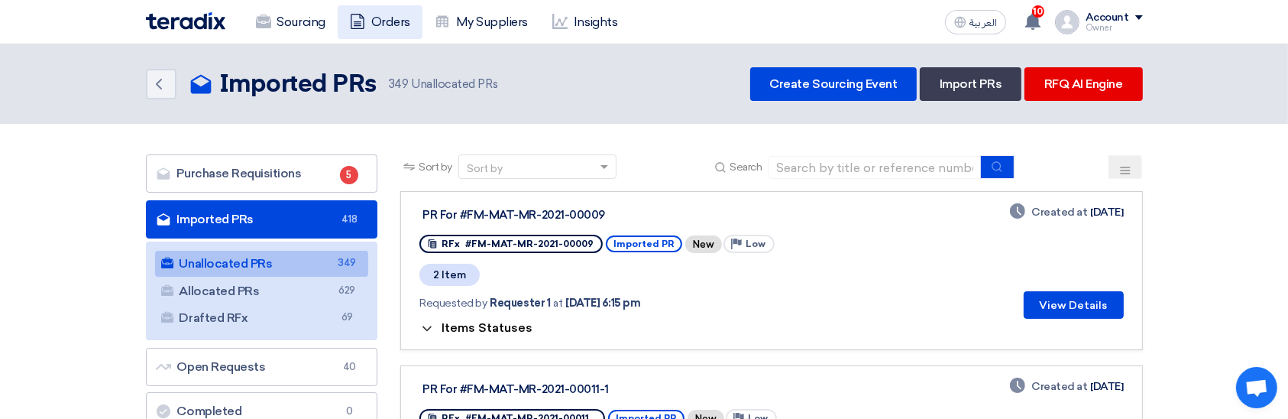
click at [394, 11] on link "Orders" at bounding box center [380, 22] width 85 height 34
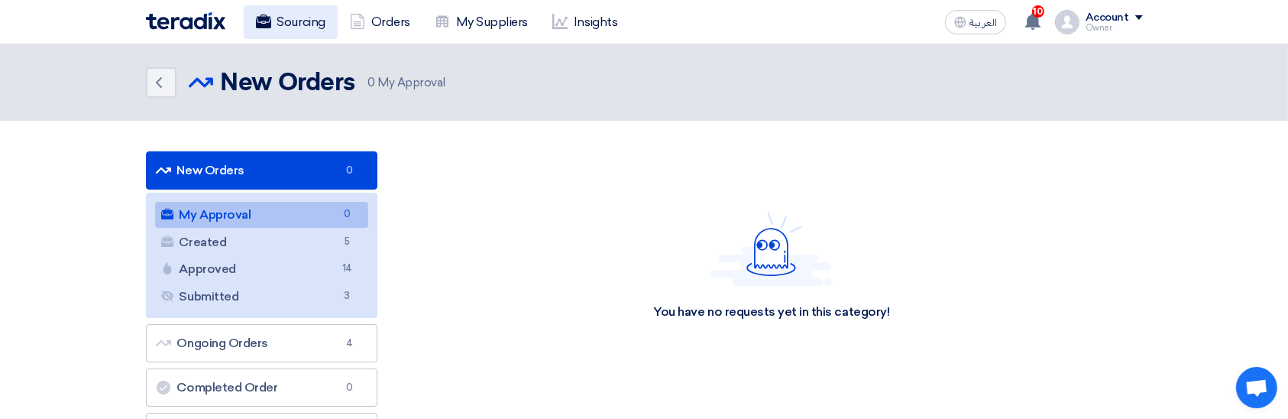
click at [295, 25] on link "Sourcing" at bounding box center [291, 22] width 94 height 34
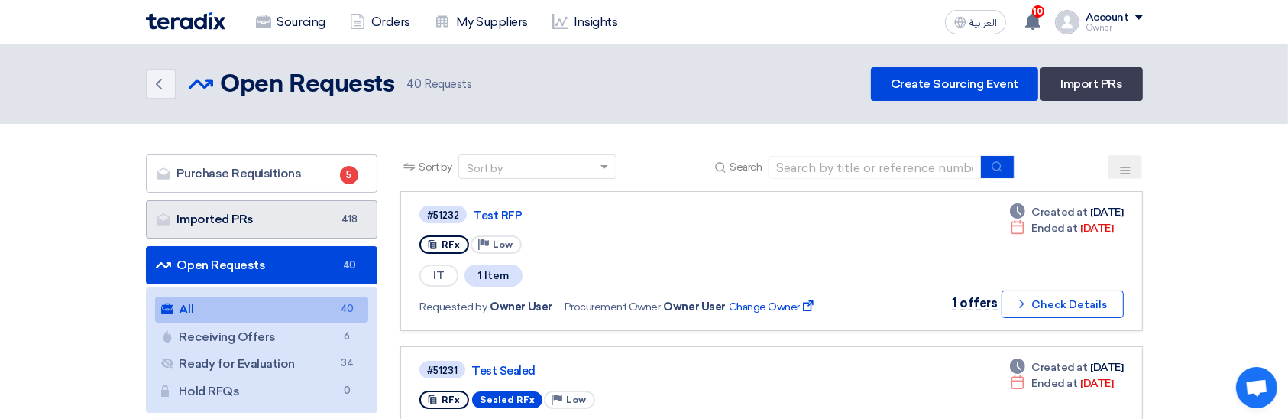
click at [306, 212] on link "Imported PRs Imported PRs 418" at bounding box center [262, 219] width 232 height 38
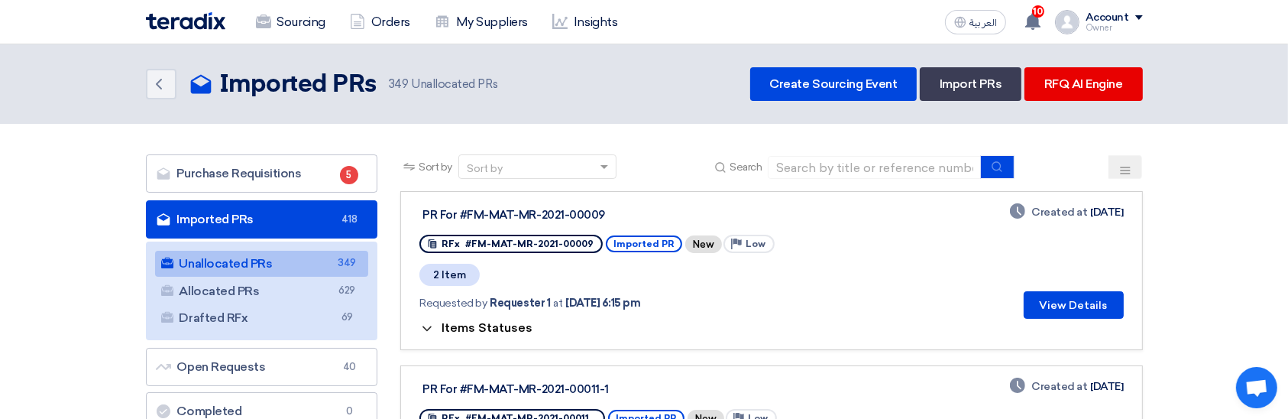
click at [496, 325] on span "Items Statuses" at bounding box center [486, 327] width 91 height 15
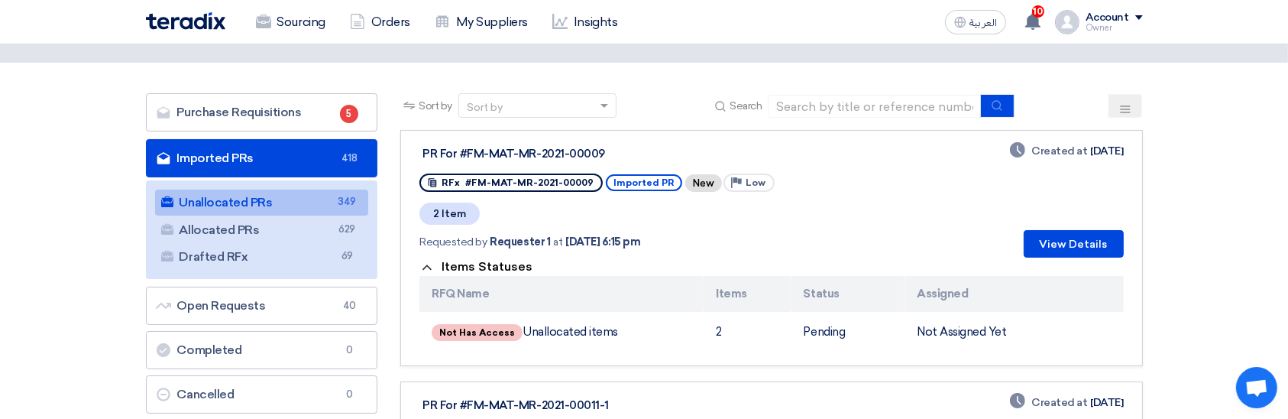
scroll to position [63, 0]
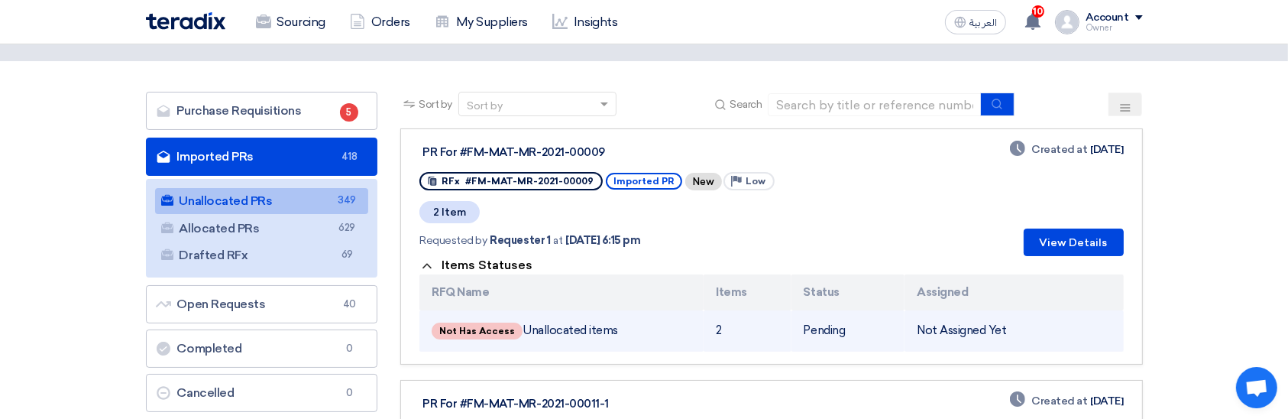
click at [544, 329] on td "Not Has Access Unallocated items" at bounding box center [561, 330] width 284 height 41
drag, startPoint x: 544, startPoint y: 329, endPoint x: 617, endPoint y: 336, distance: 73.6
click at [617, 336] on td "Not Has Access Unallocated items" at bounding box center [561, 330] width 284 height 41
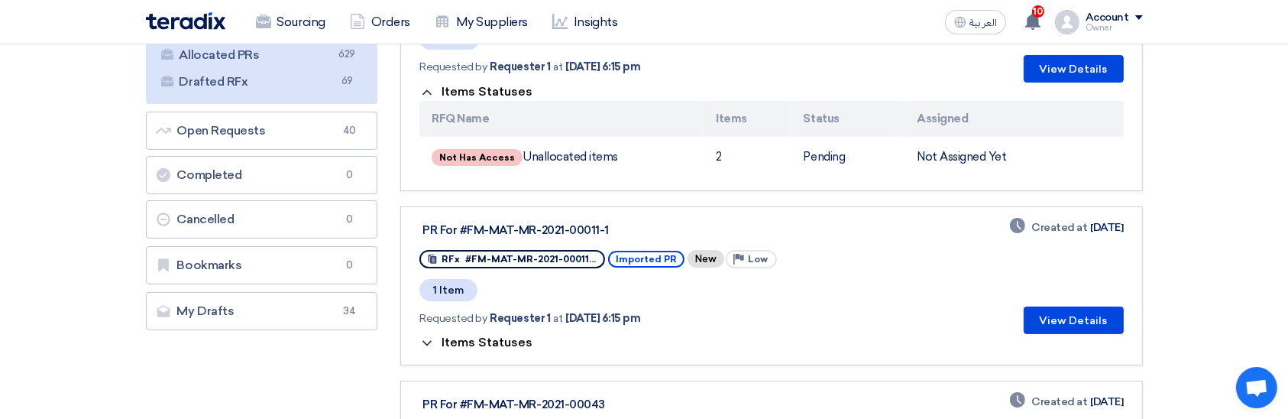
scroll to position [0, 0]
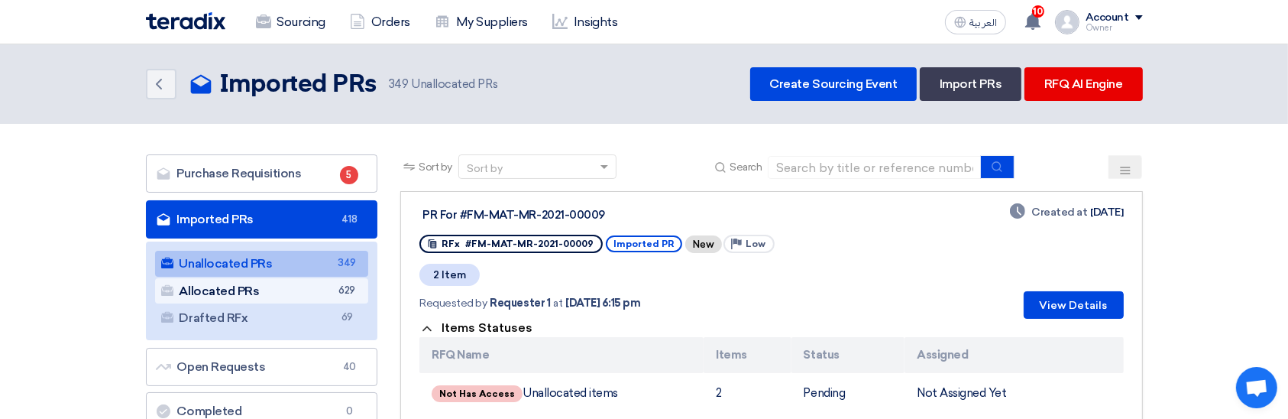
click at [252, 284] on link "Allocated PRs Allocated PRs 629" at bounding box center [262, 291] width 214 height 26
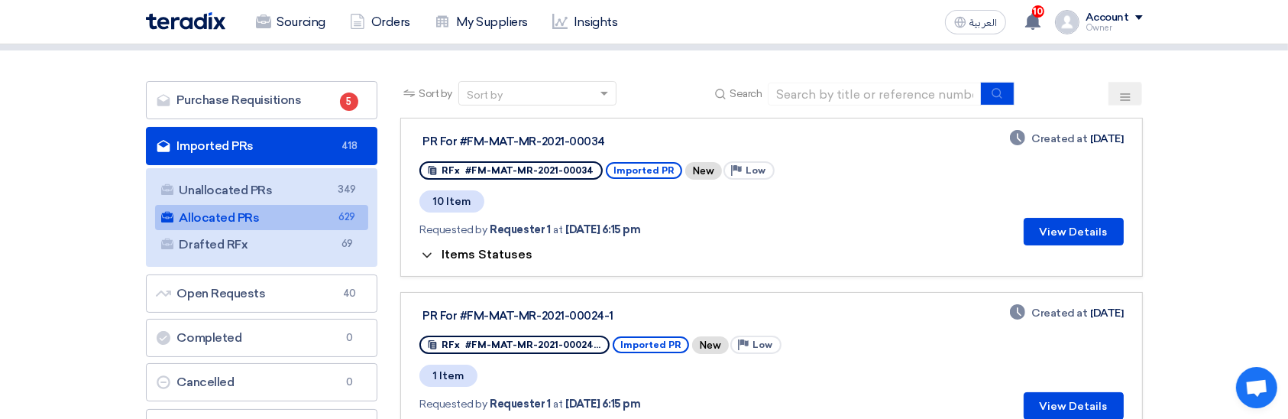
scroll to position [73, 0]
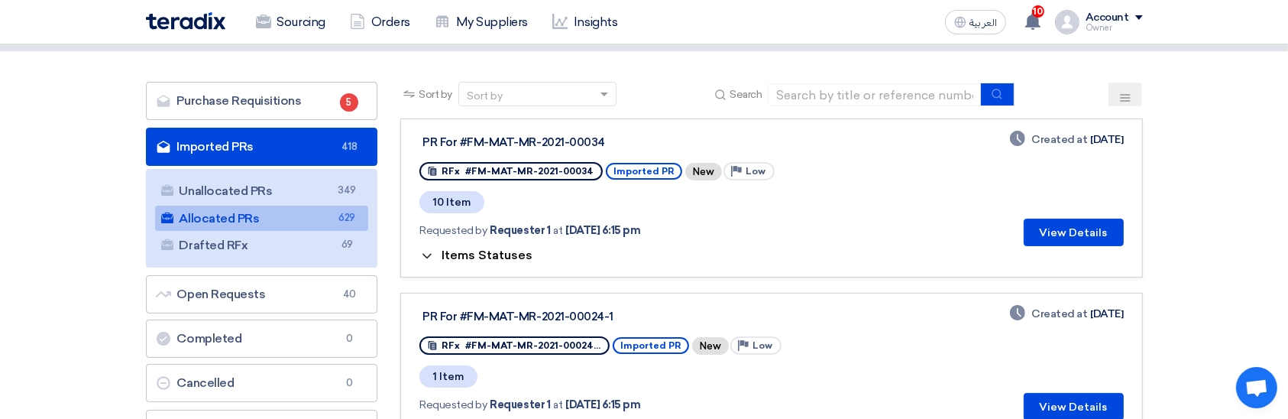
click at [494, 253] on span "Items Statuses" at bounding box center [486, 254] width 91 height 15
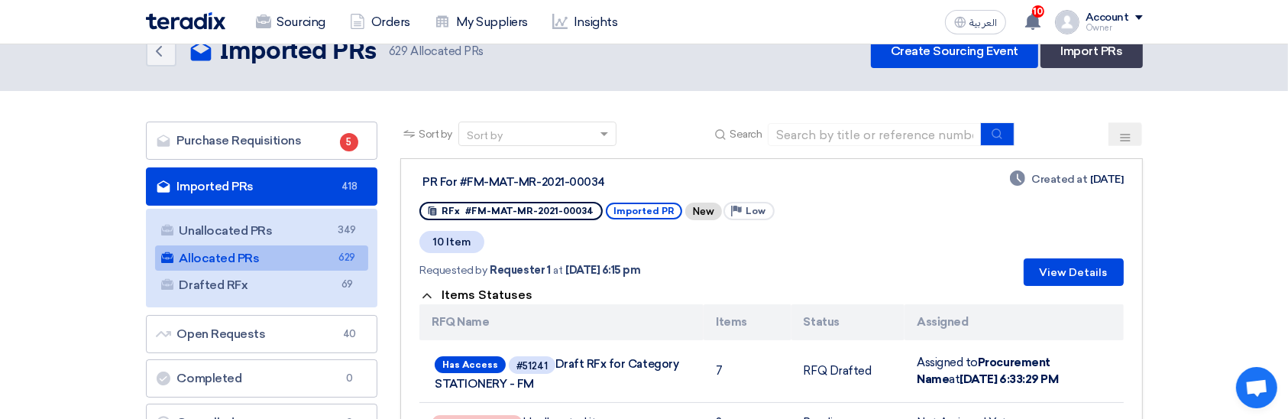
scroll to position [0, 0]
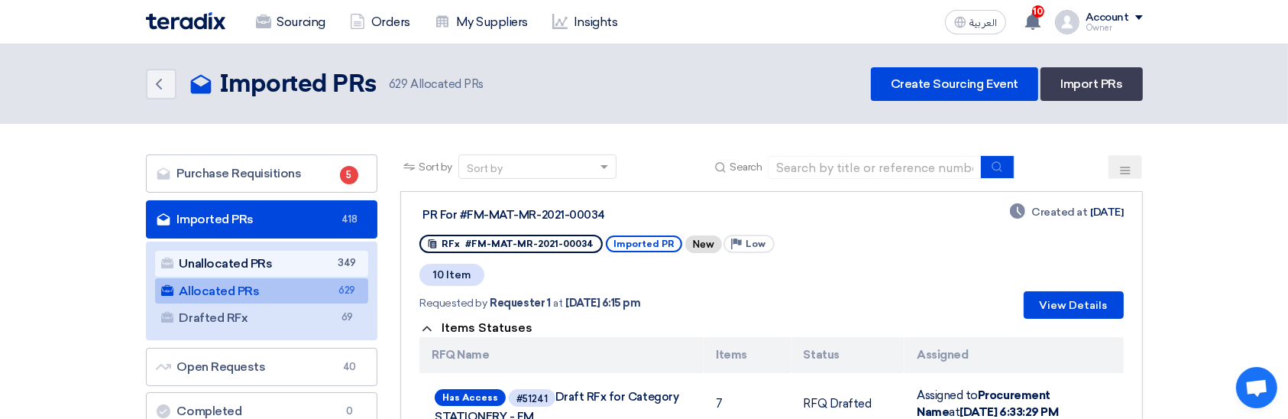
click at [264, 257] on link "Unallocated PRs Unallocated PRs 349" at bounding box center [262, 263] width 214 height 26
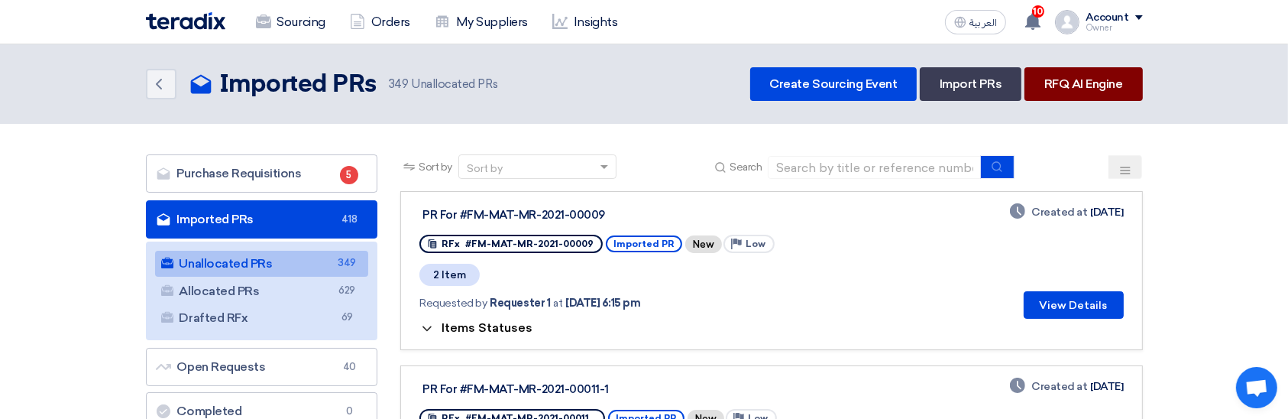
click at [1102, 86] on link "RFQ AI Engine" at bounding box center [1083, 84] width 118 height 34
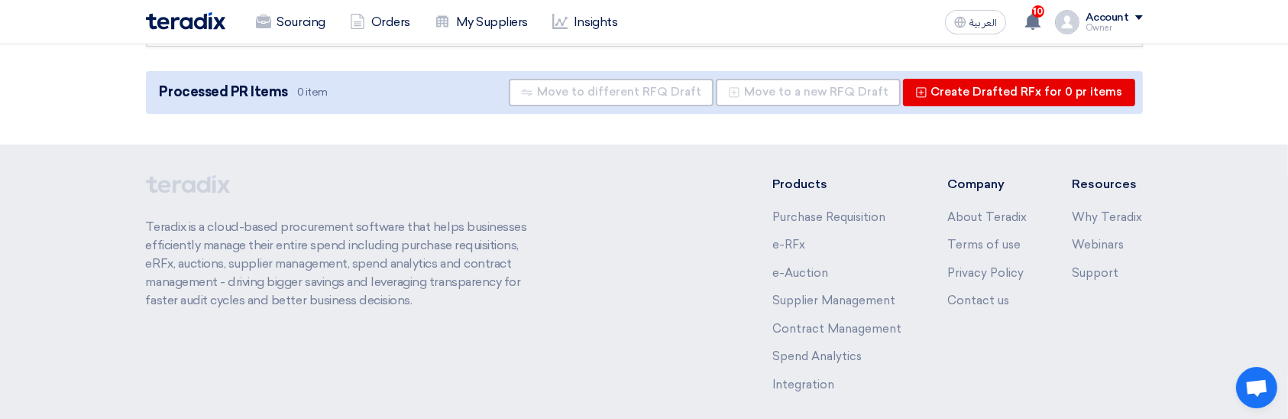
scroll to position [179, 0]
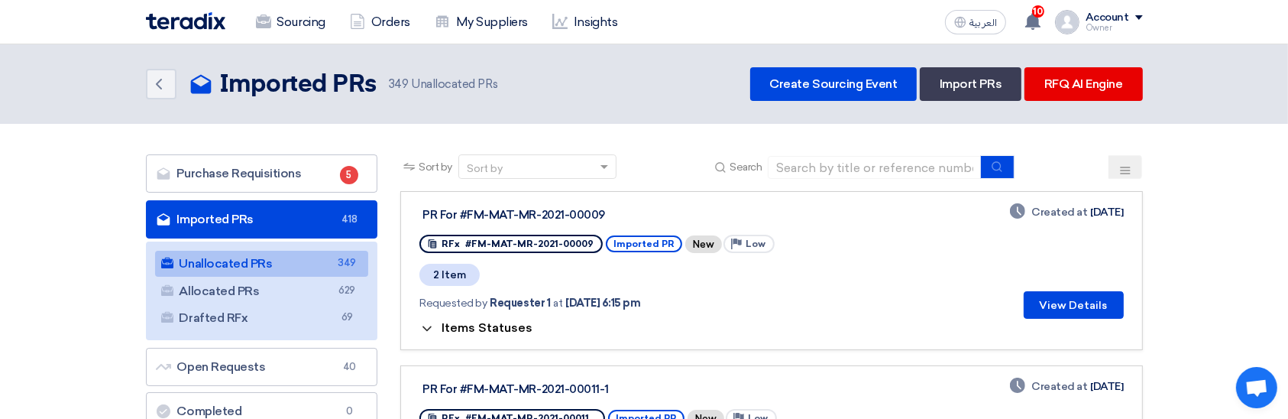
click at [479, 320] on span "Items Statuses" at bounding box center [486, 327] width 91 height 15
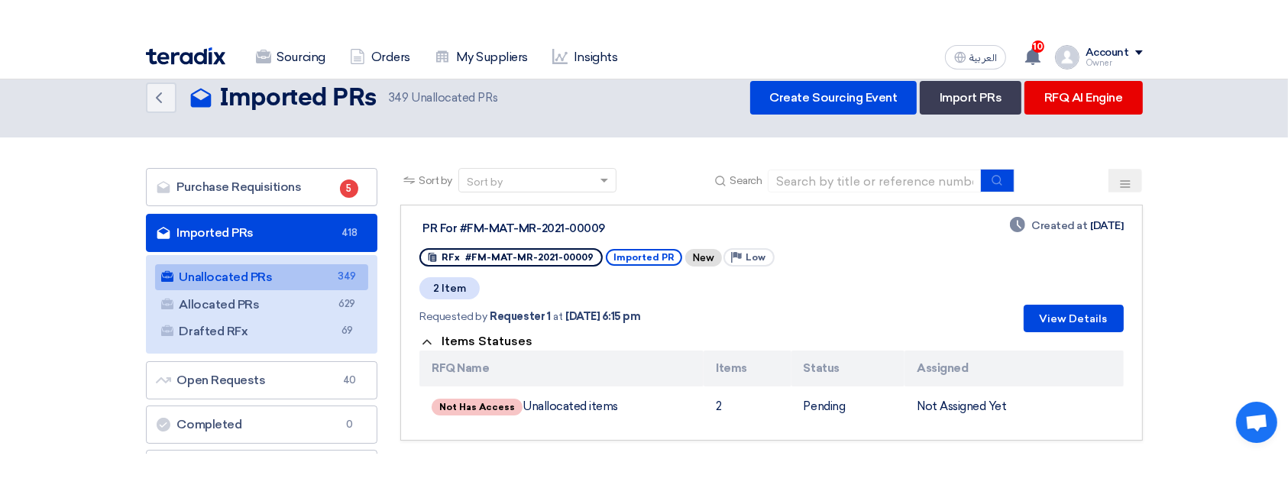
scroll to position [20, 0]
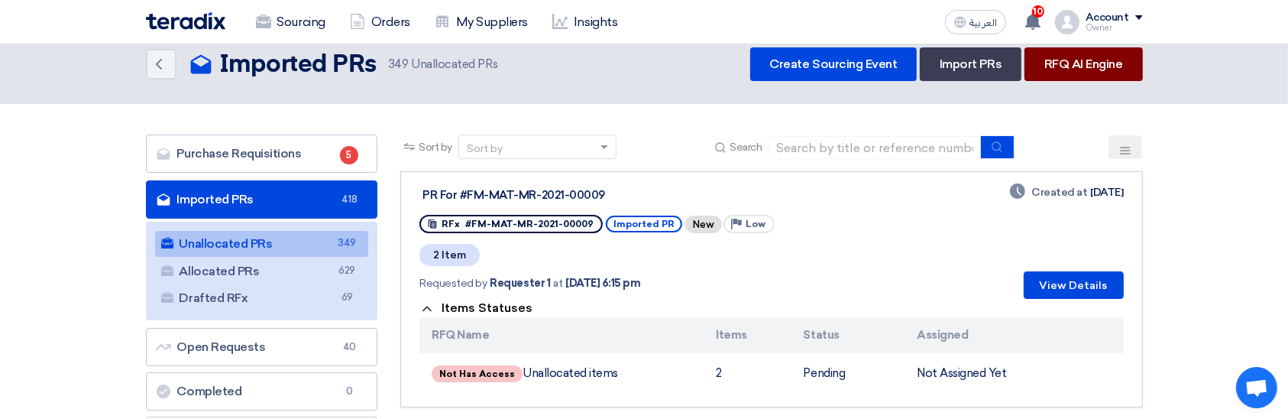
click at [1092, 60] on link "RFQ AI Engine" at bounding box center [1083, 64] width 118 height 34
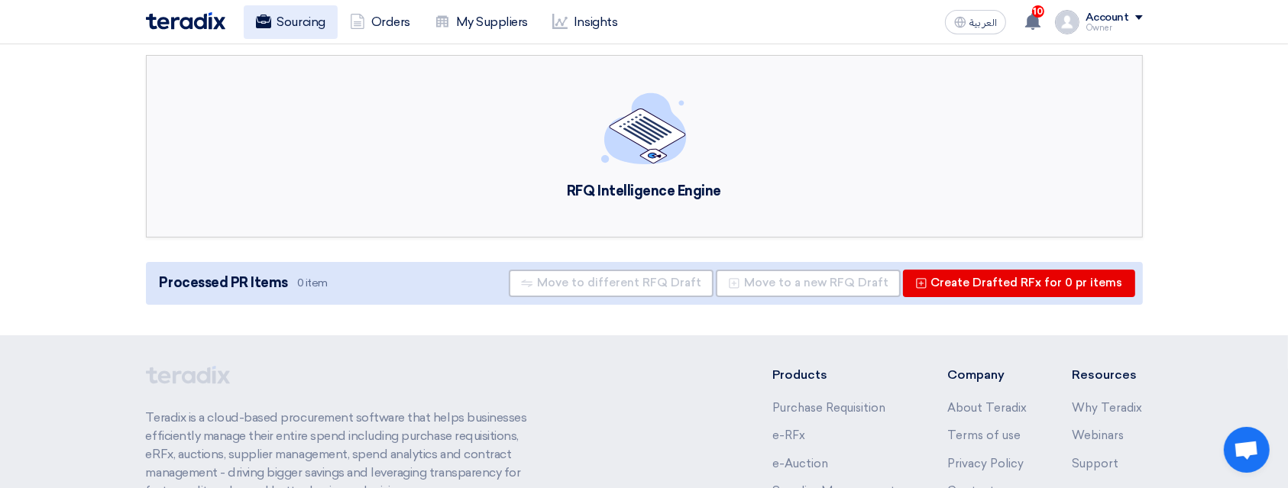
click at [315, 8] on link "Sourcing" at bounding box center [291, 22] width 94 height 34
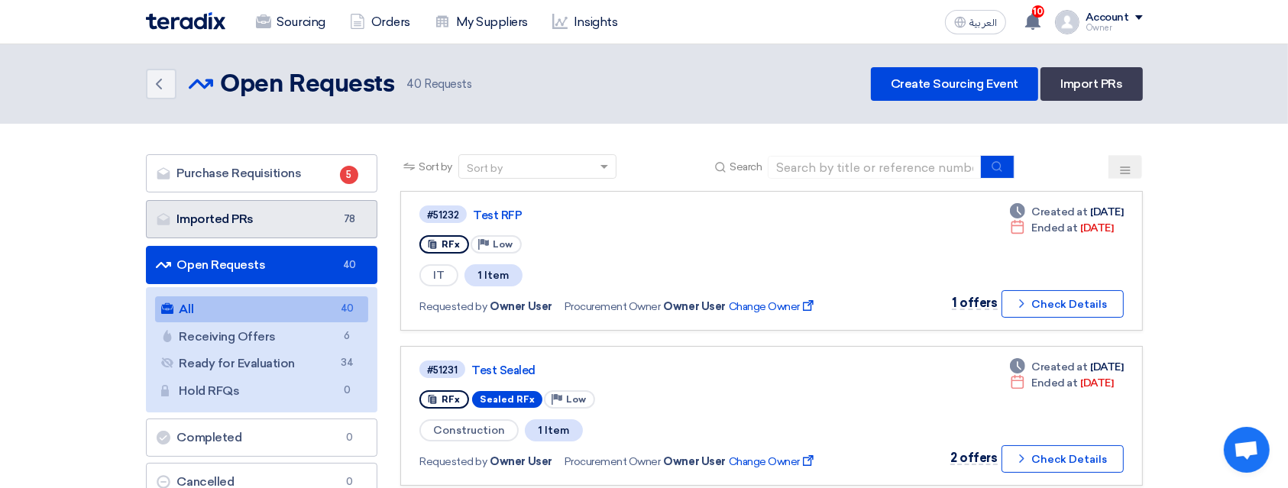
click at [309, 205] on link "Imported PRs Imported PRs 78" at bounding box center [262, 219] width 232 height 38
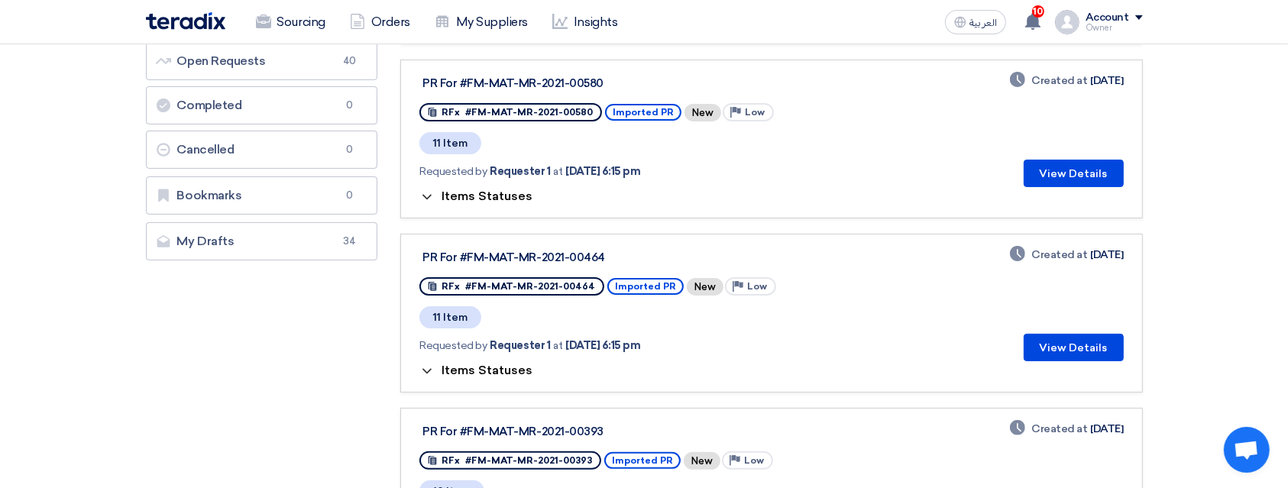
scroll to position [102, 0]
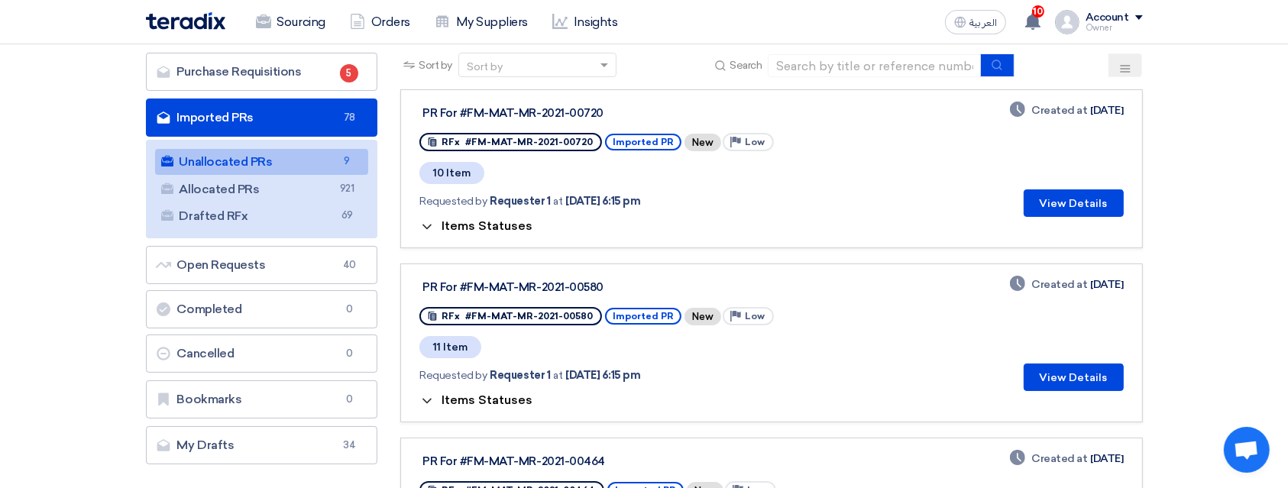
click at [490, 228] on span "Items Statuses" at bounding box center [486, 225] width 91 height 15
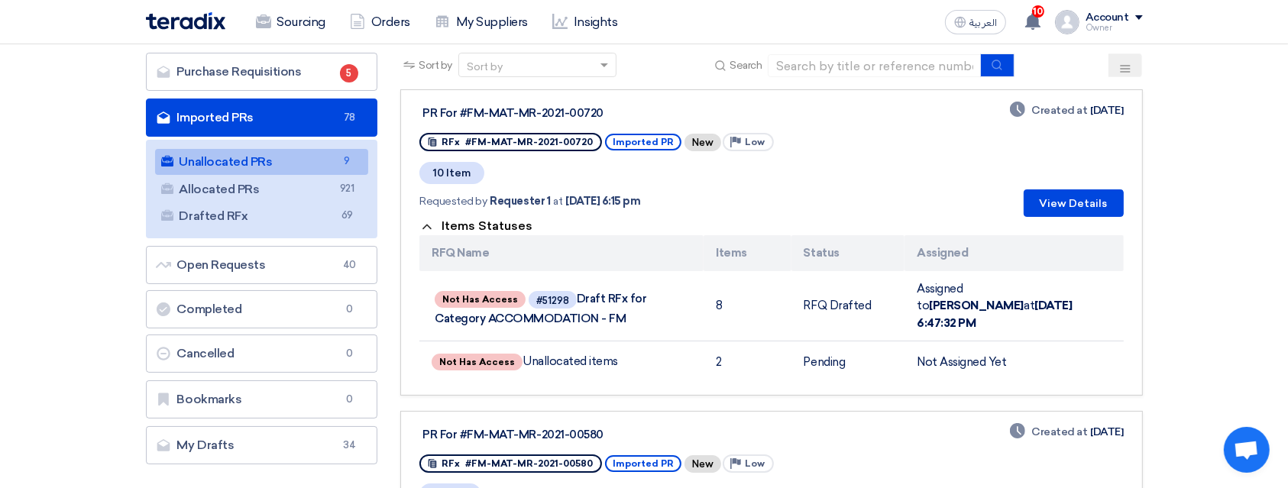
click at [490, 228] on span "Items Statuses" at bounding box center [486, 225] width 91 height 15
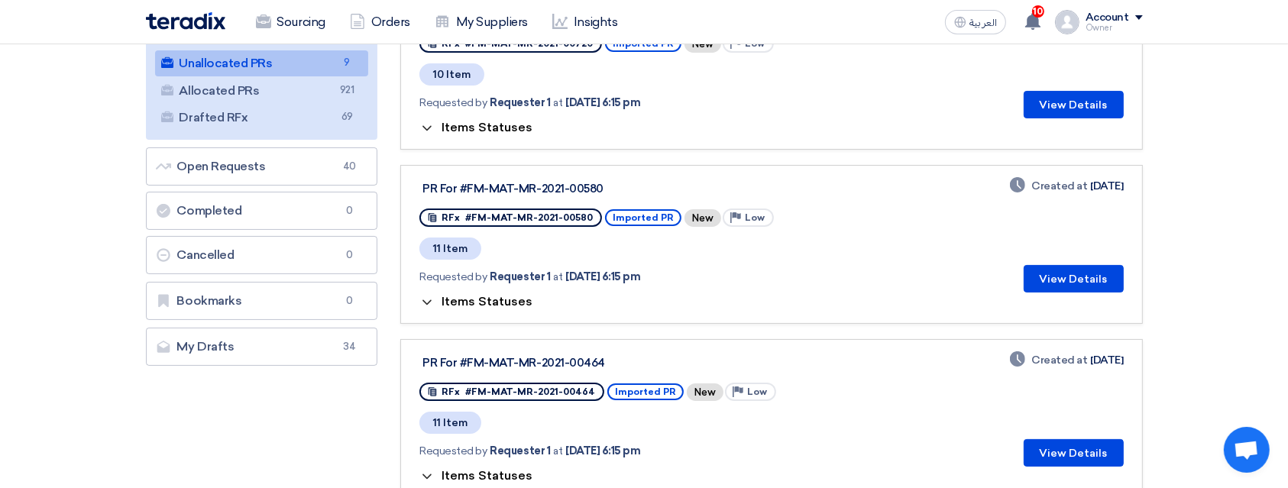
scroll to position [0, 0]
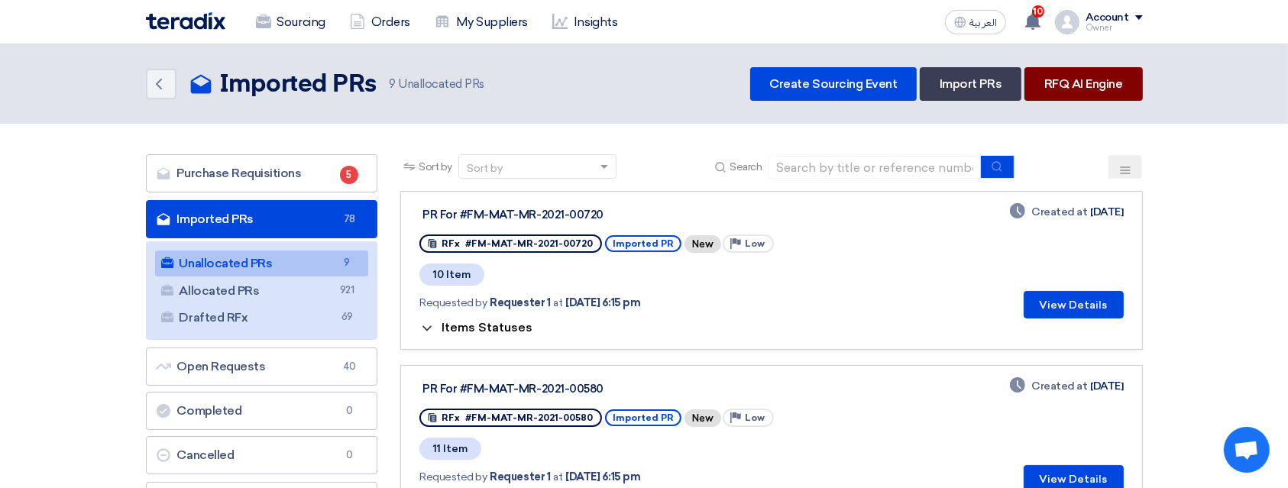
click at [1080, 79] on link "RFQ AI Engine" at bounding box center [1083, 84] width 118 height 34
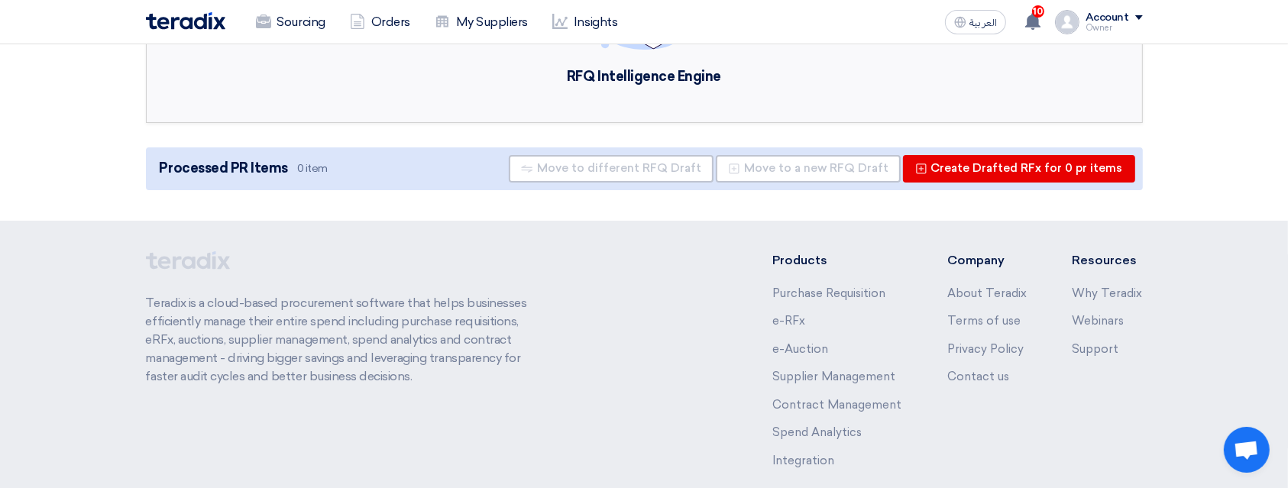
scroll to position [212, 0]
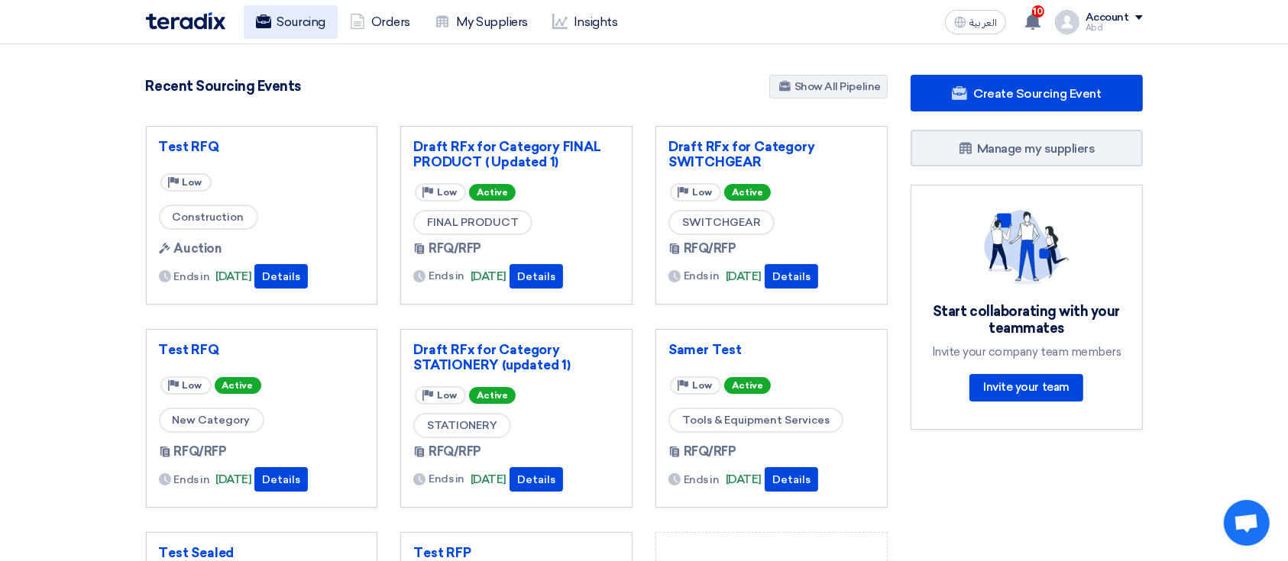
click at [303, 27] on link "Sourcing" at bounding box center [291, 22] width 94 height 34
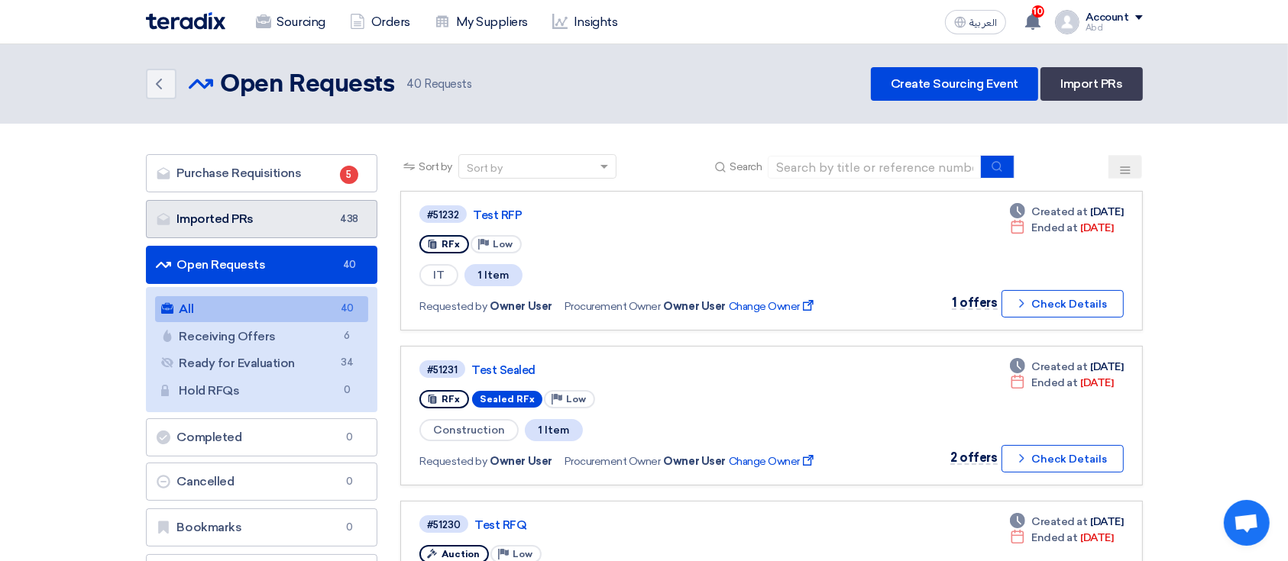
click at [327, 225] on link "Imported PRs Imported PRs 438" at bounding box center [262, 219] width 232 height 38
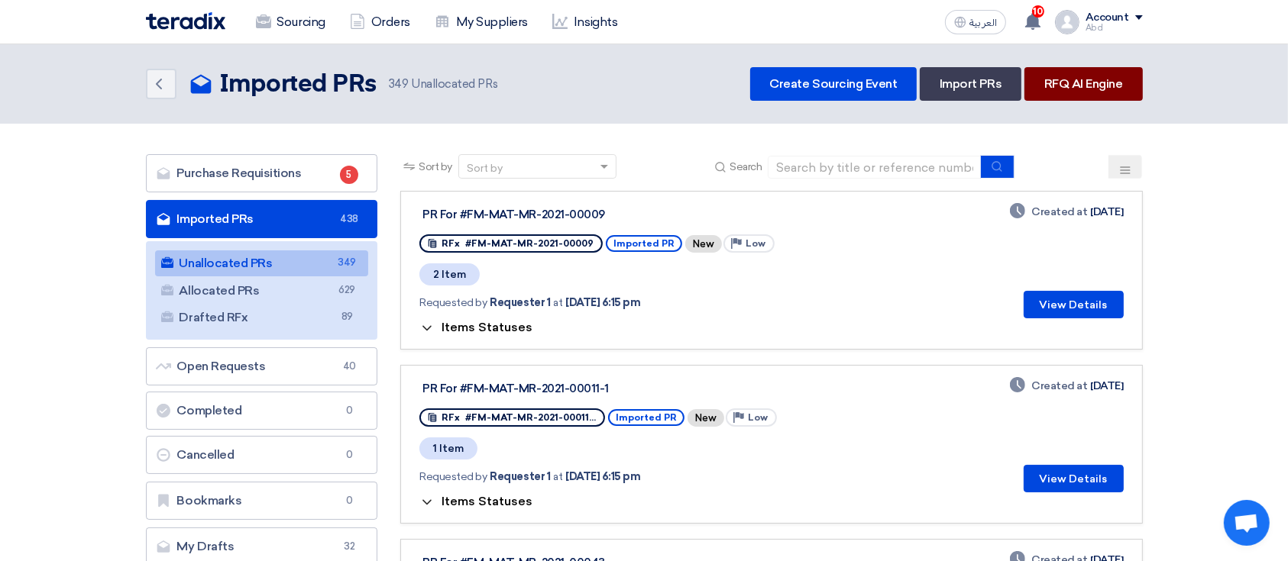
click at [1088, 82] on link "RFQ AI Engine" at bounding box center [1083, 84] width 118 height 34
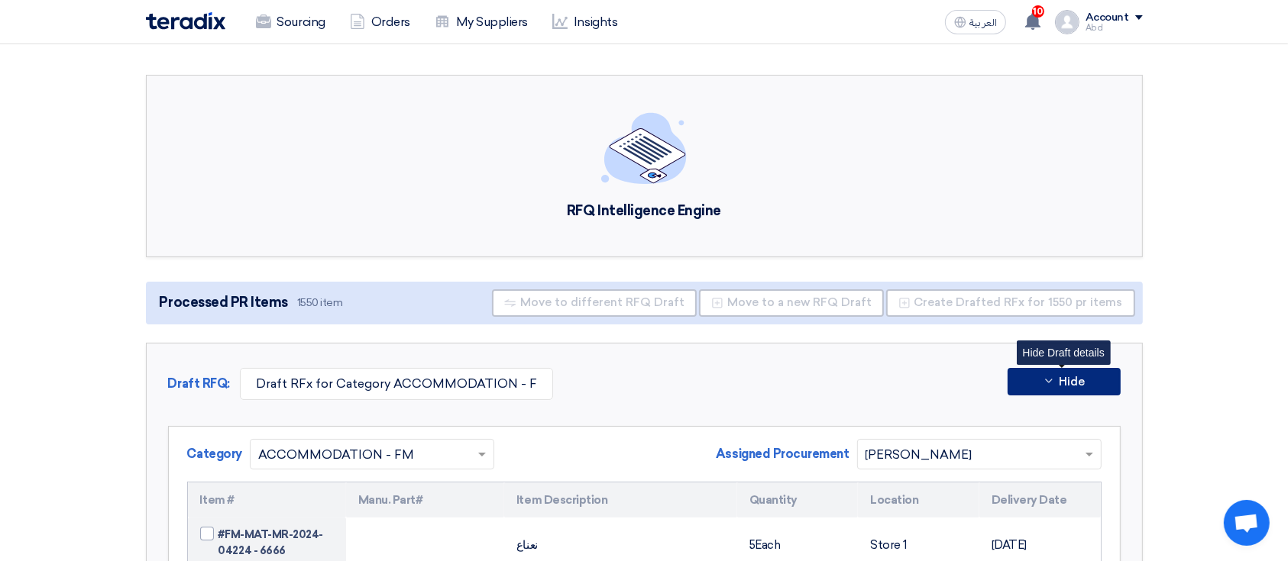
click at [1045, 375] on icon at bounding box center [1048, 381] width 12 height 12
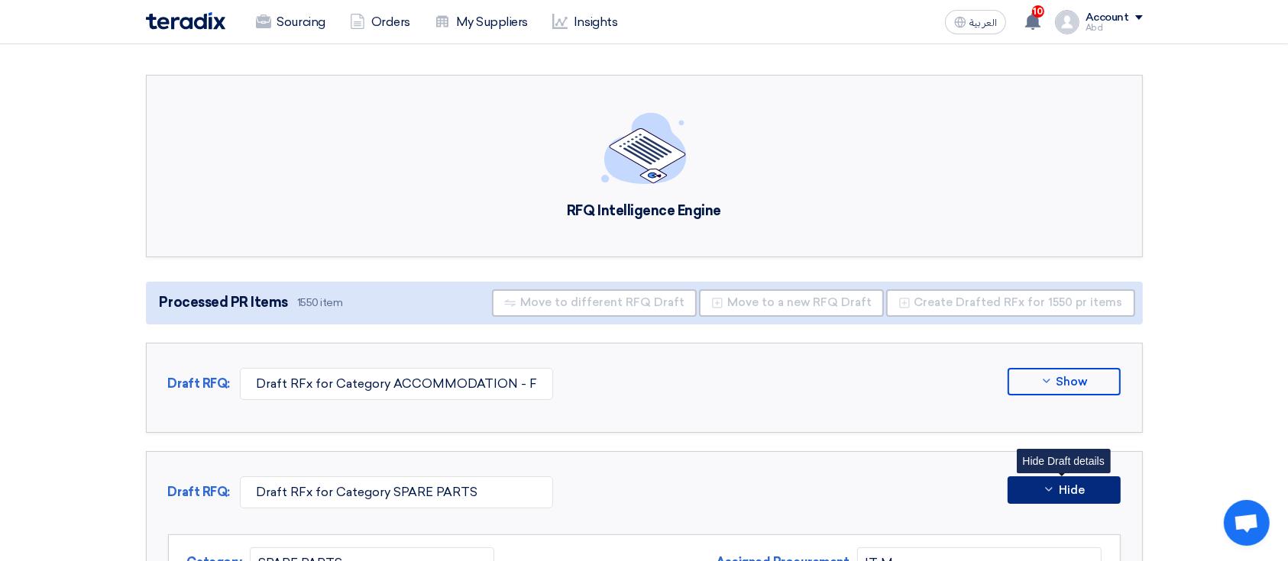
click at [1059, 488] on span "Hide" at bounding box center [1071, 490] width 26 height 11
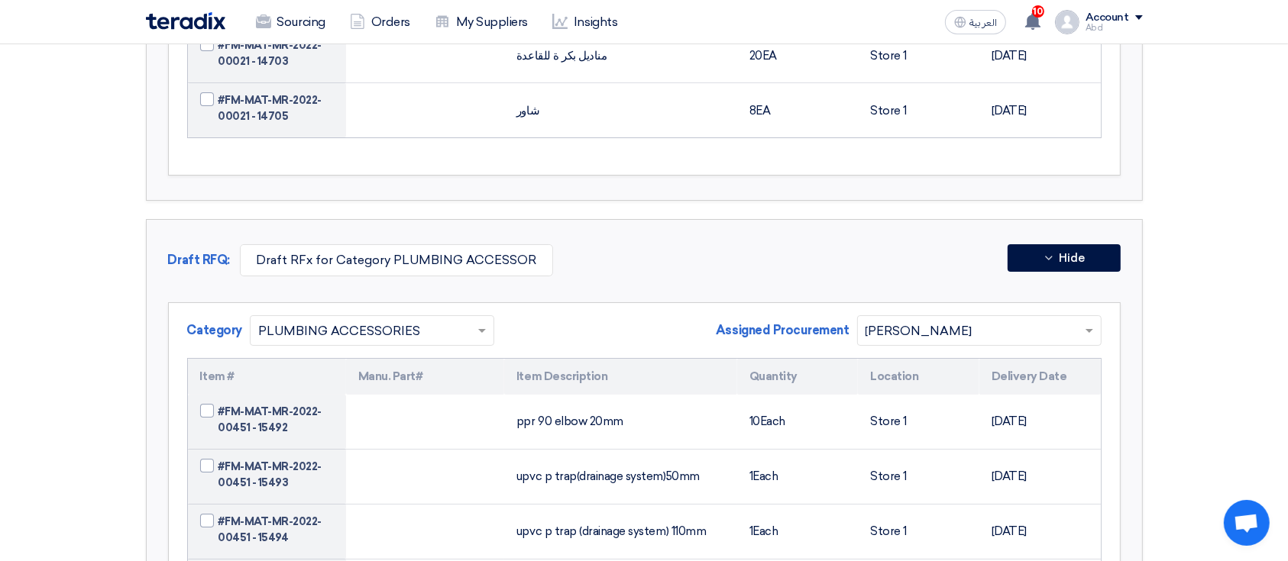
scroll to position [5653, 0]
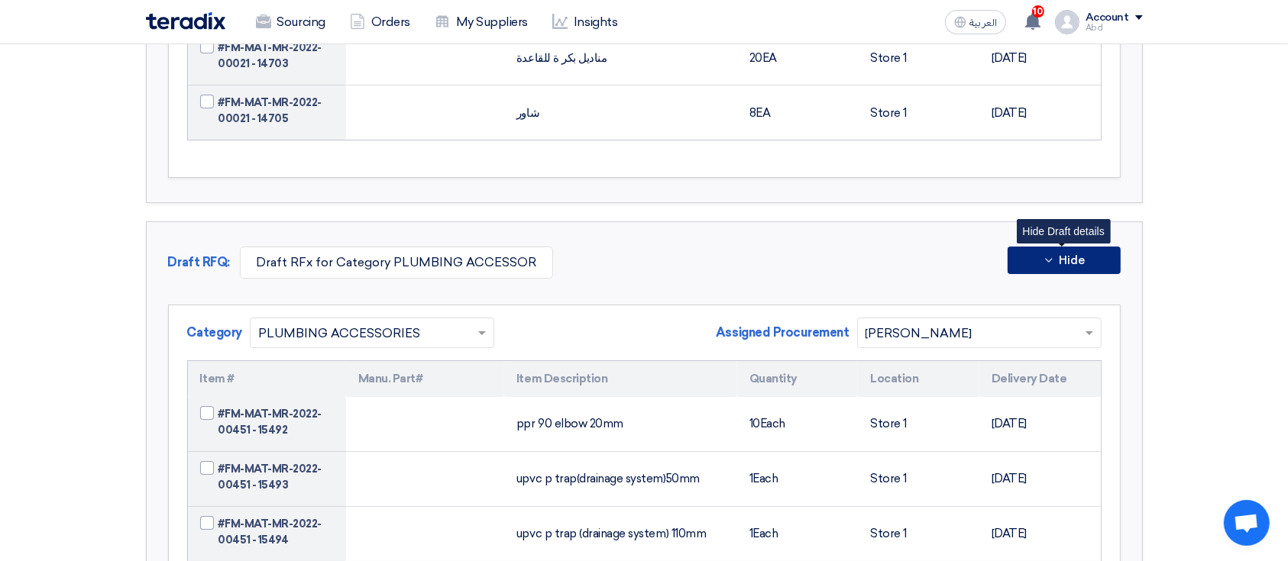
click at [1026, 247] on button "Hide" at bounding box center [1063, 260] width 113 height 27
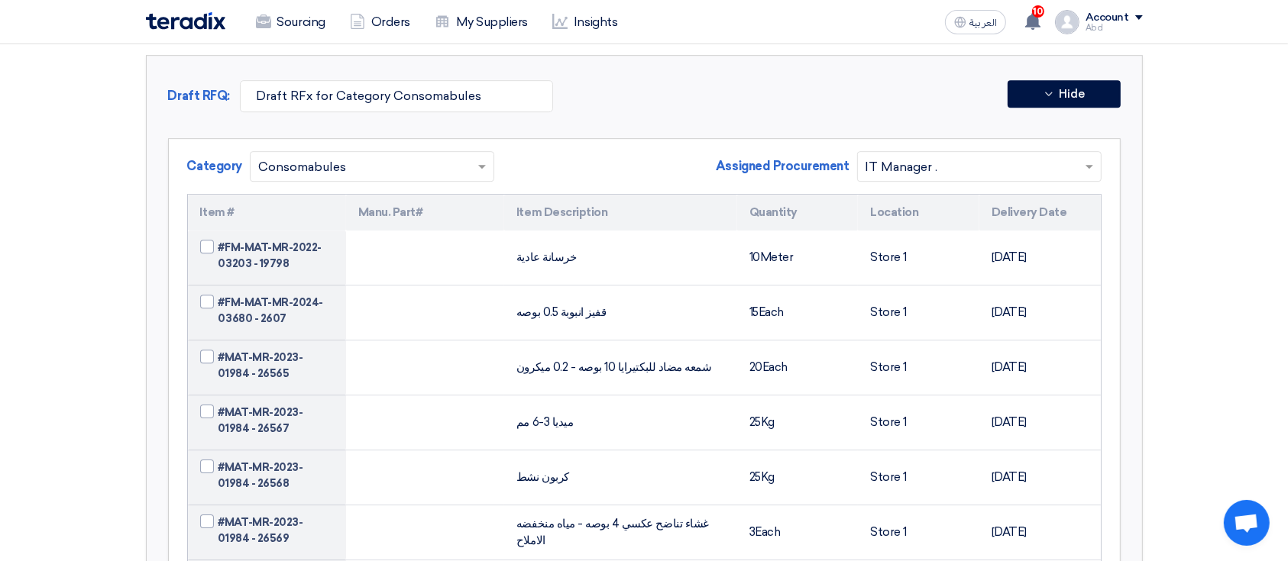
scroll to position [21843, 0]
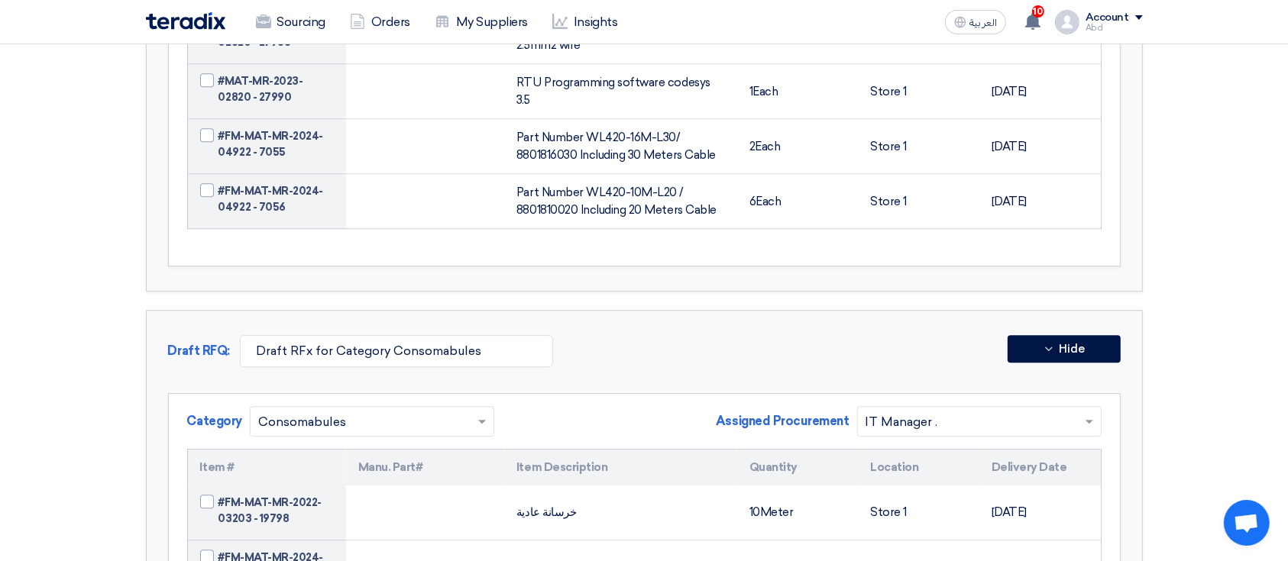
click at [733, 412] on span "Assigned Procurement" at bounding box center [782, 421] width 133 height 18
drag, startPoint x: 733, startPoint y: 313, endPoint x: 793, endPoint y: 309, distance: 59.7
click at [793, 412] on span "Assigned Procurement" at bounding box center [782, 421] width 133 height 18
click at [730, 412] on span "Assigned Procurement" at bounding box center [782, 421] width 133 height 18
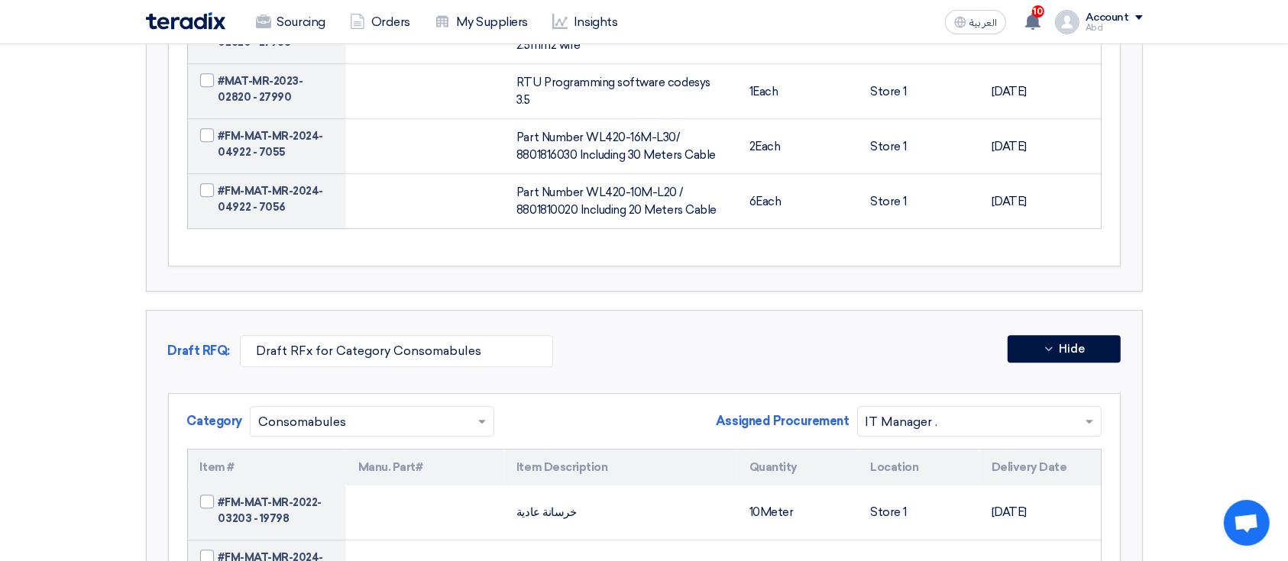
drag, startPoint x: 730, startPoint y: 311, endPoint x: 796, endPoint y: 310, distance: 65.7
click at [796, 412] on span "Assigned Procurement" at bounding box center [782, 421] width 133 height 18
copy span "Assigned Procurement"
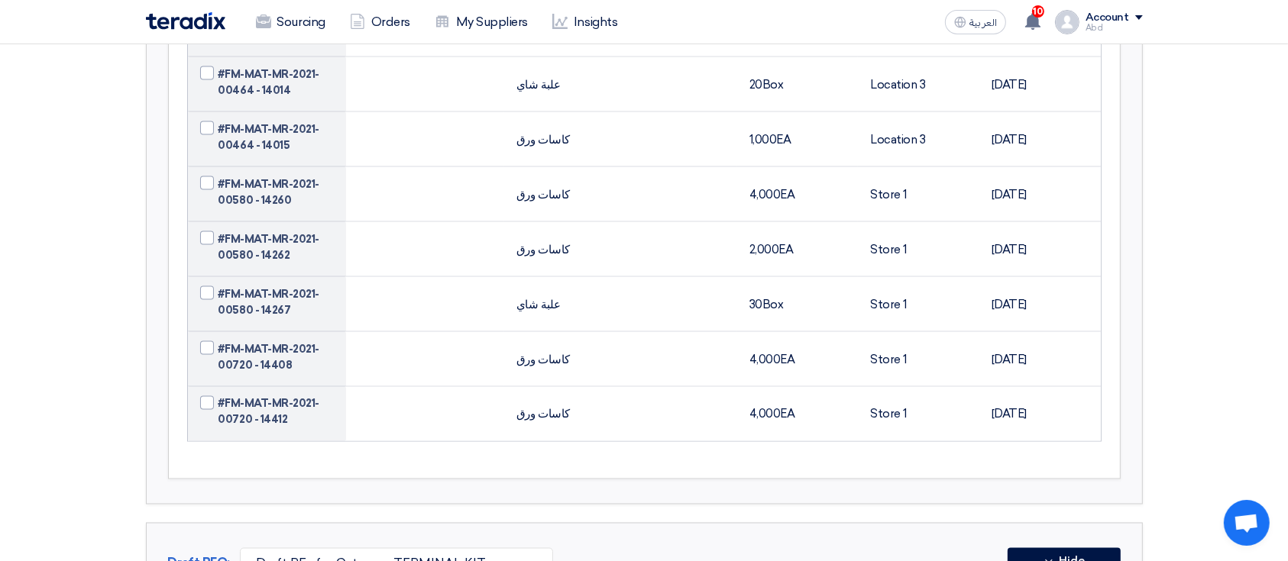
scroll to position [53045, 0]
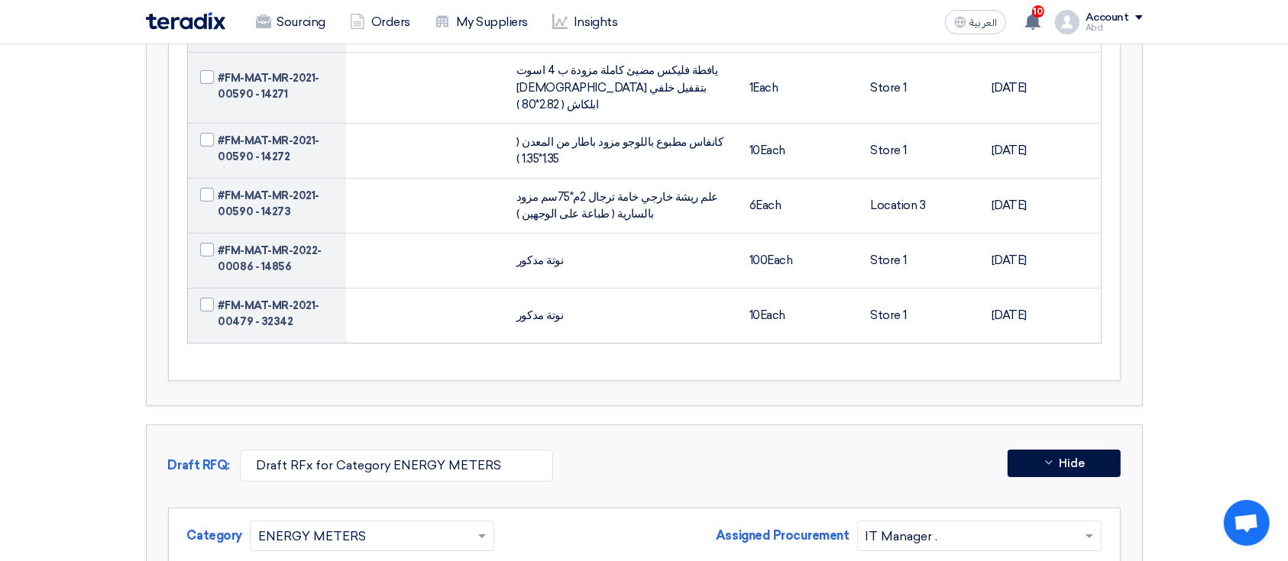
scroll to position [47792, 0]
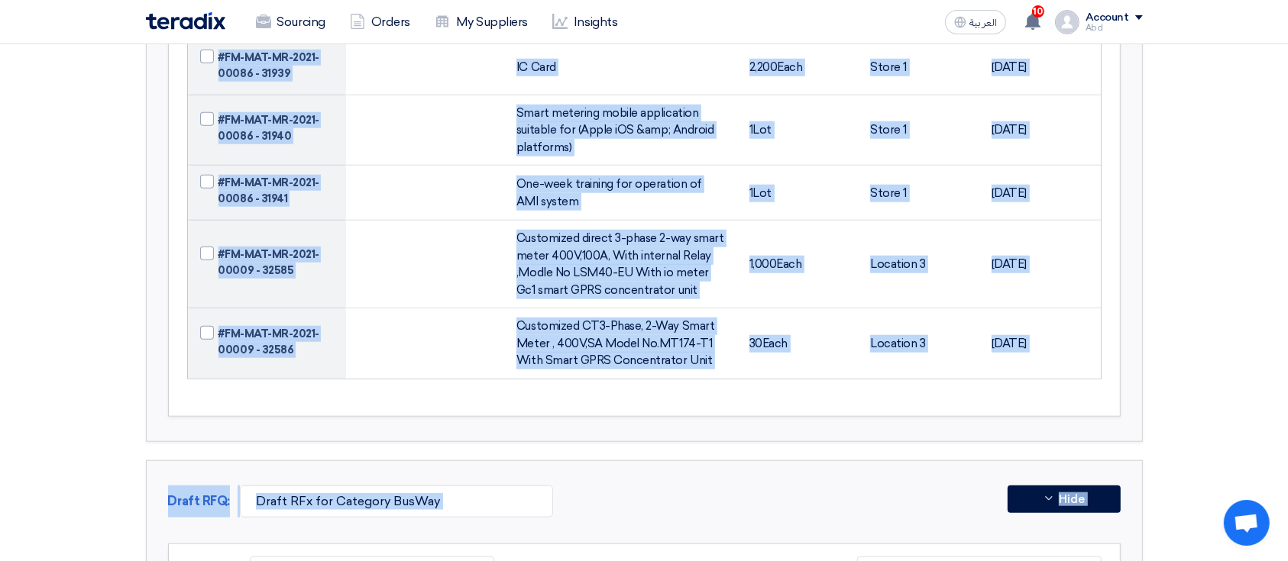
drag, startPoint x: 1284, startPoint y: 355, endPoint x: 1252, endPoint y: 92, distance: 265.3
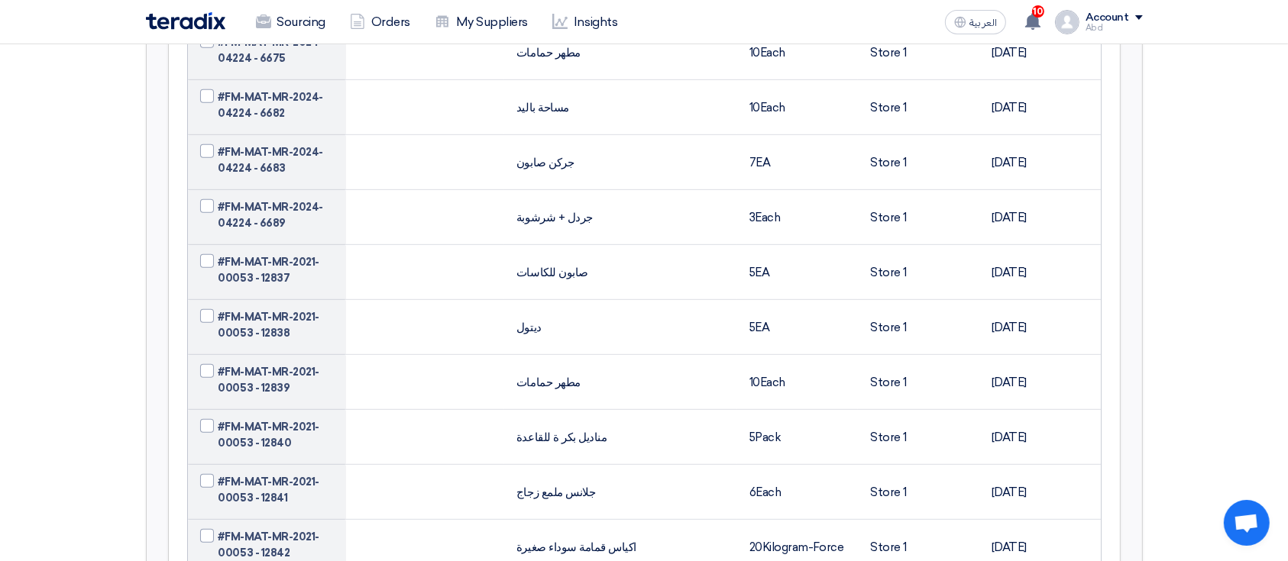
scroll to position [0, 0]
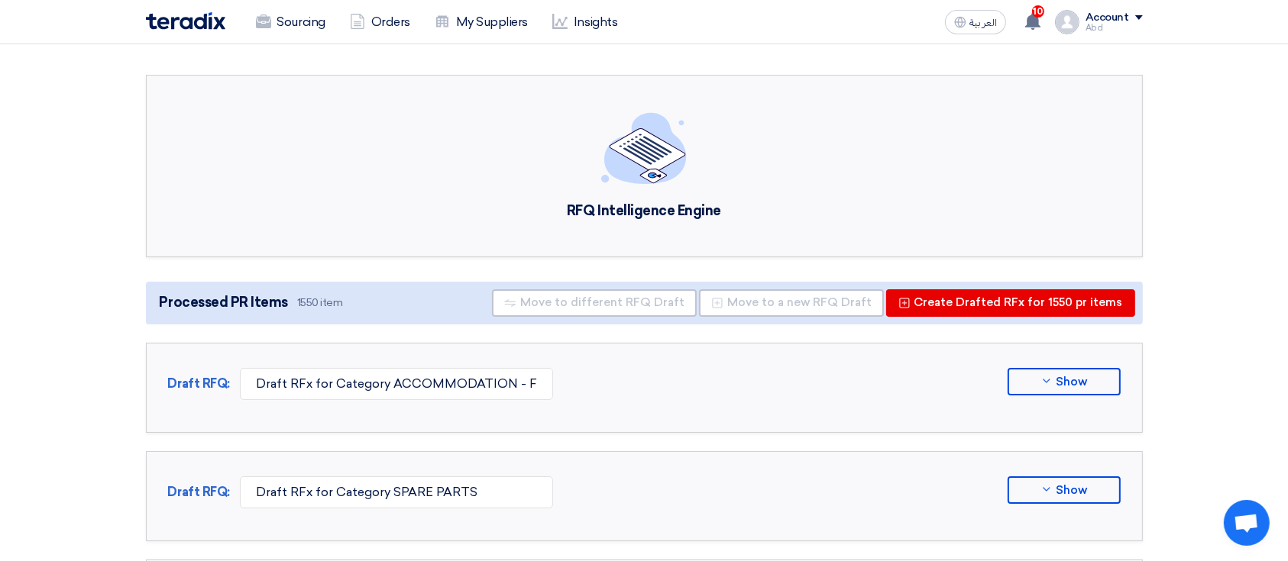
click at [309, 309] on span "1550 item" at bounding box center [320, 303] width 46 height 15
click at [354, 302] on div "Processed PR Items 1550 item Move to different RFQ Draft Move to a new RFQ Draf…" at bounding box center [644, 303] width 997 height 43
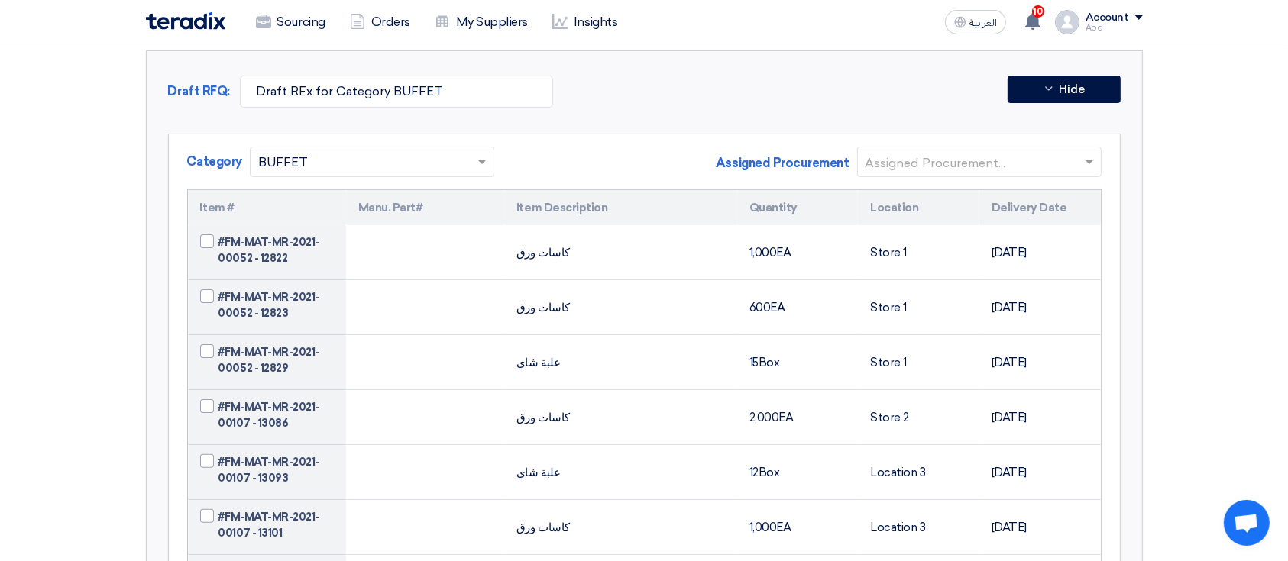
scroll to position [159, 0]
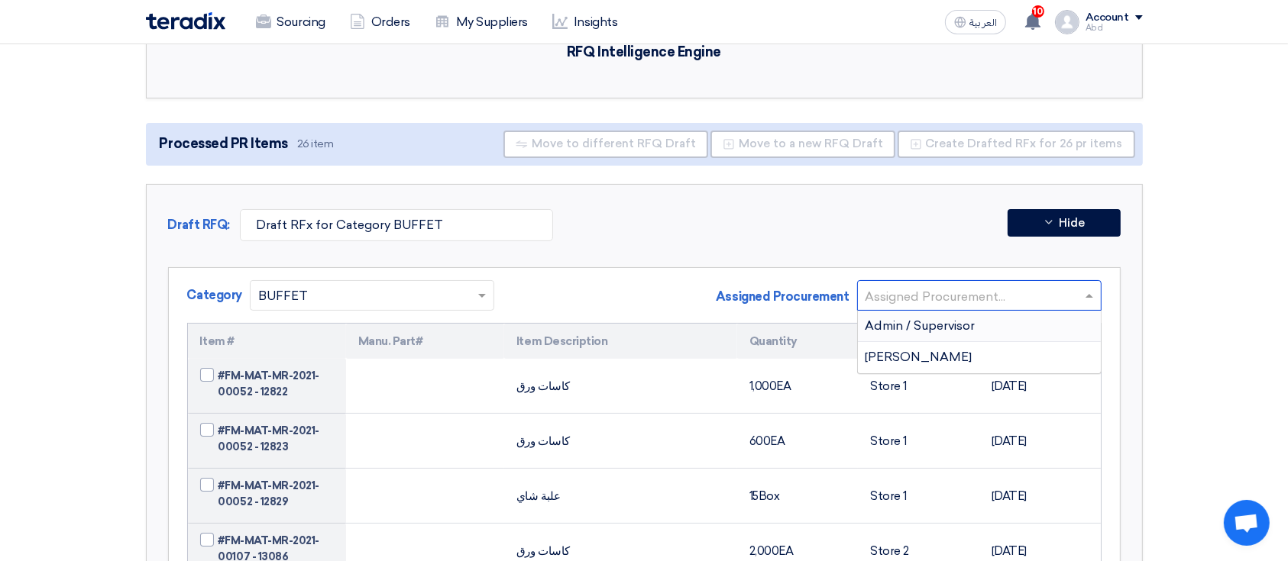
click at [1036, 295] on input "text" at bounding box center [971, 296] width 212 height 25
click at [1033, 321] on div "Admin / Supervisor" at bounding box center [979, 326] width 243 height 31
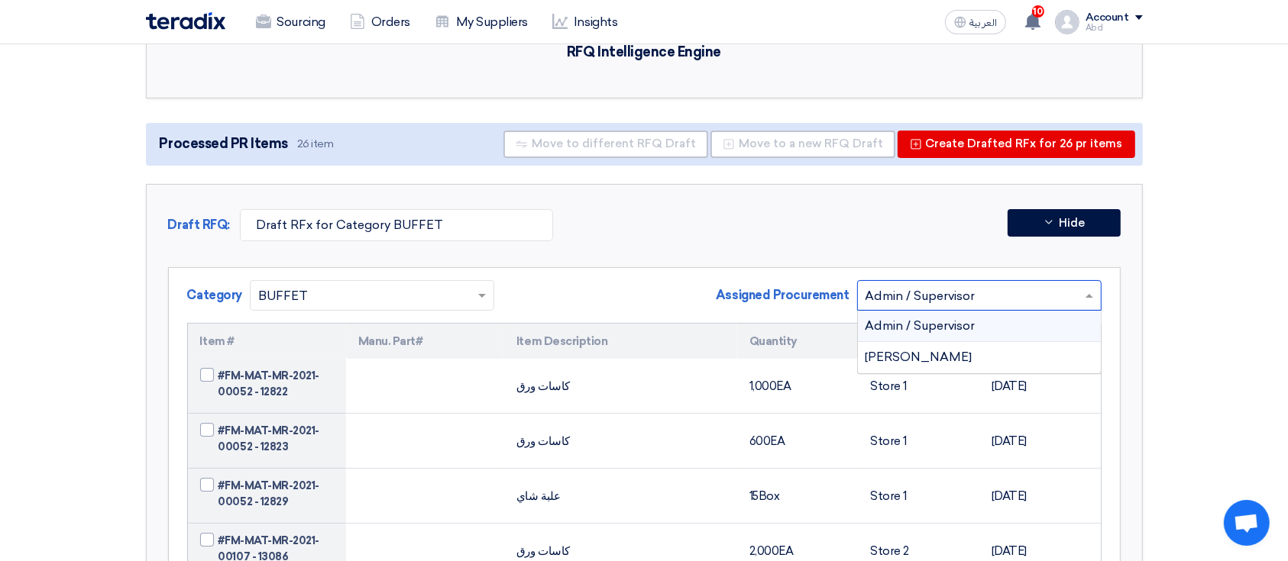
click at [1000, 302] on input "text" at bounding box center [971, 296] width 212 height 25
click at [997, 352] on div "[PERSON_NAME]" at bounding box center [979, 357] width 243 height 31
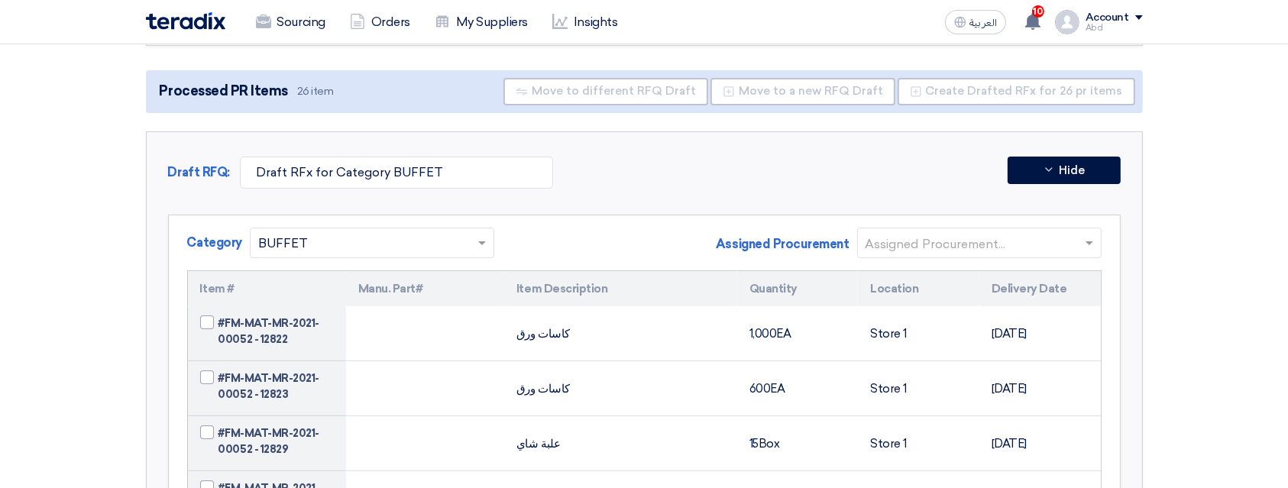
drag, startPoint x: 285, startPoint y: 92, endPoint x: 337, endPoint y: 90, distance: 52.0
click at [337, 90] on div "Processed PR Items 26 item Move to different RFQ Draft Move to a new RFQ Draft …" at bounding box center [644, 91] width 997 height 43
click at [340, 90] on div "Processed PR Items 26 item Move to different RFQ Draft Move to a new RFQ Draft …" at bounding box center [644, 91] width 997 height 43
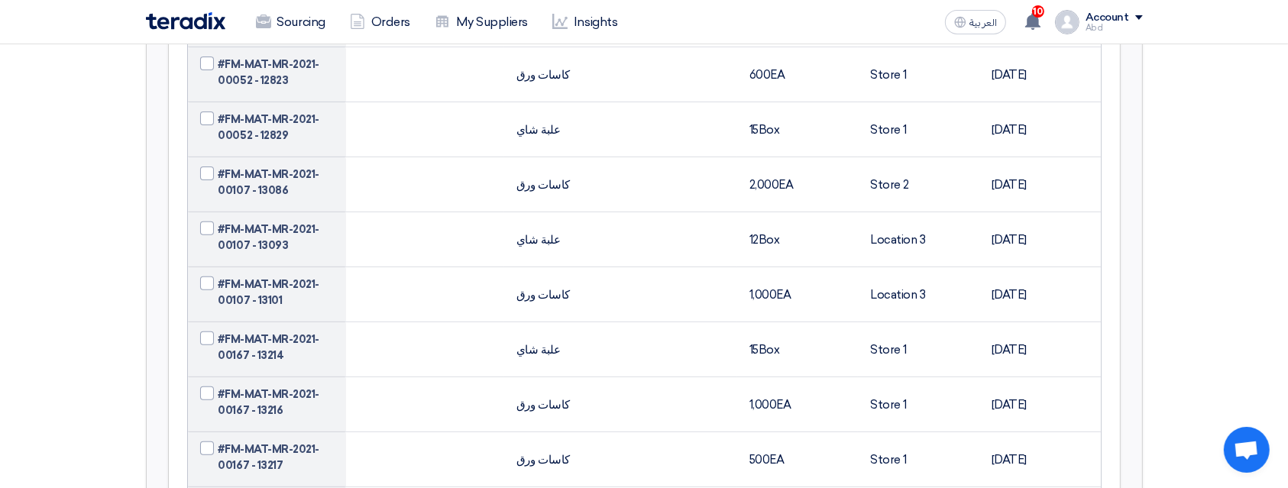
scroll to position [407, 0]
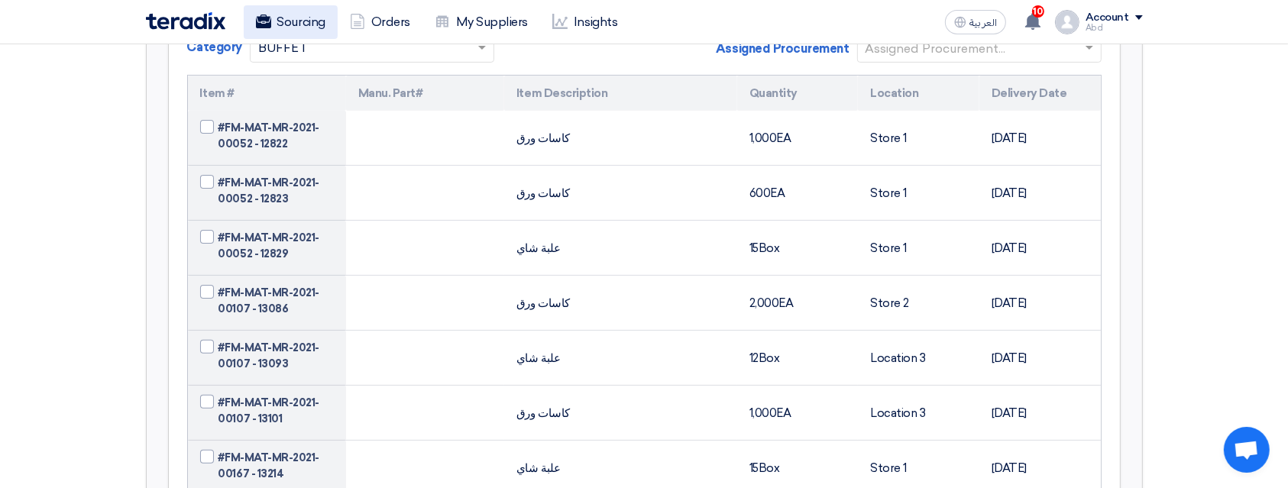
click at [280, 23] on link "Sourcing" at bounding box center [291, 22] width 94 height 34
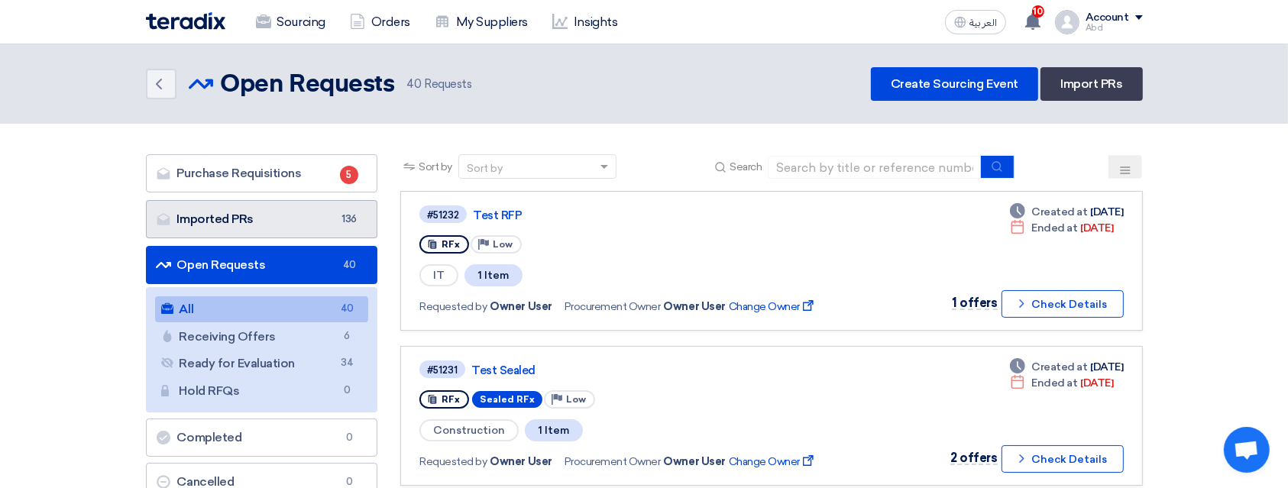
click at [318, 217] on link "Imported PRs Imported PRs 136" at bounding box center [262, 219] width 232 height 38
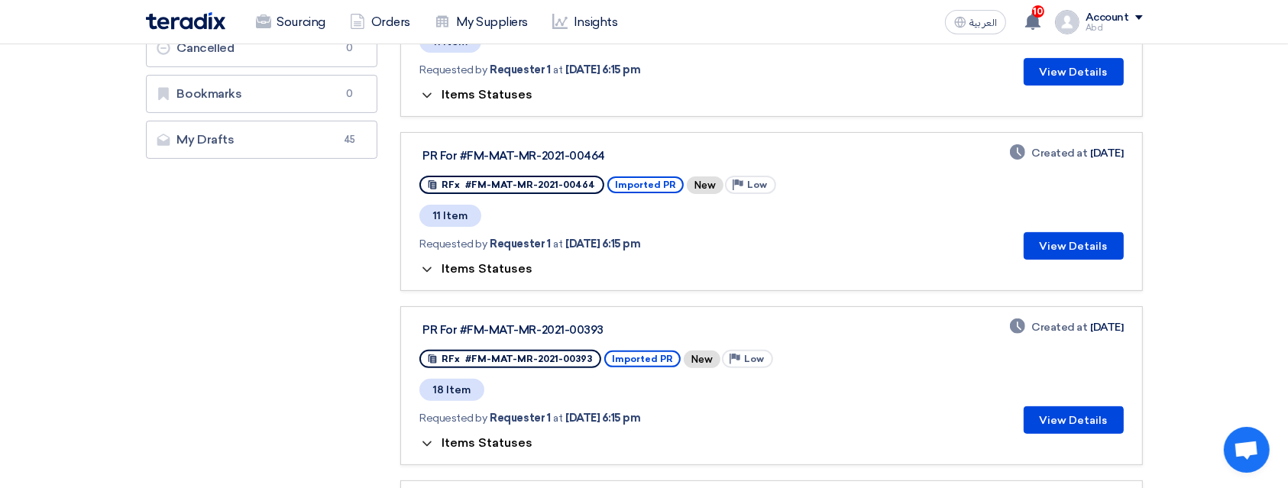
scroll to position [203, 0]
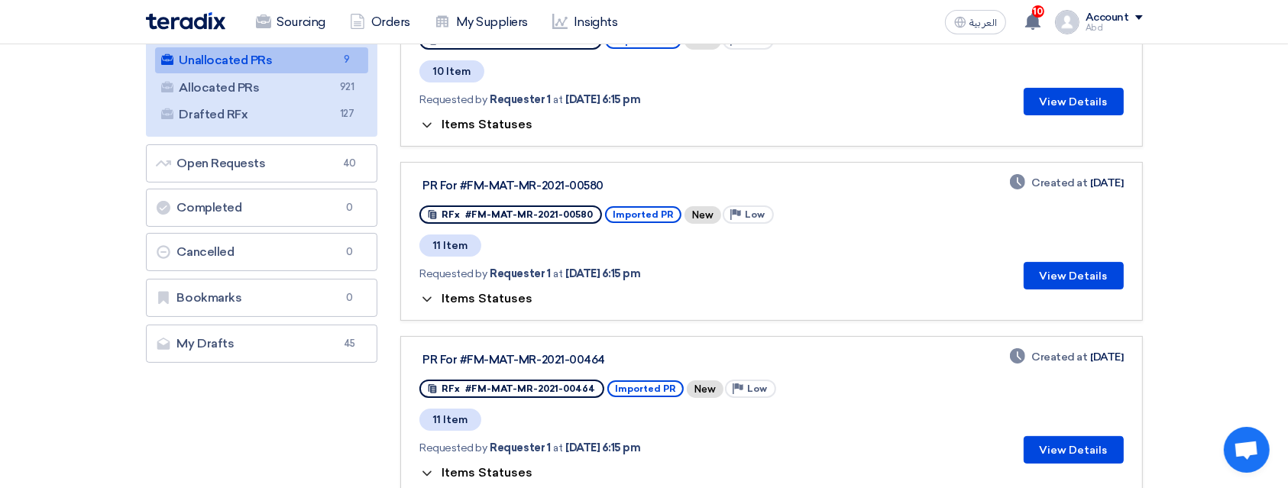
click at [463, 291] on span "Items Statuses" at bounding box center [486, 298] width 91 height 15
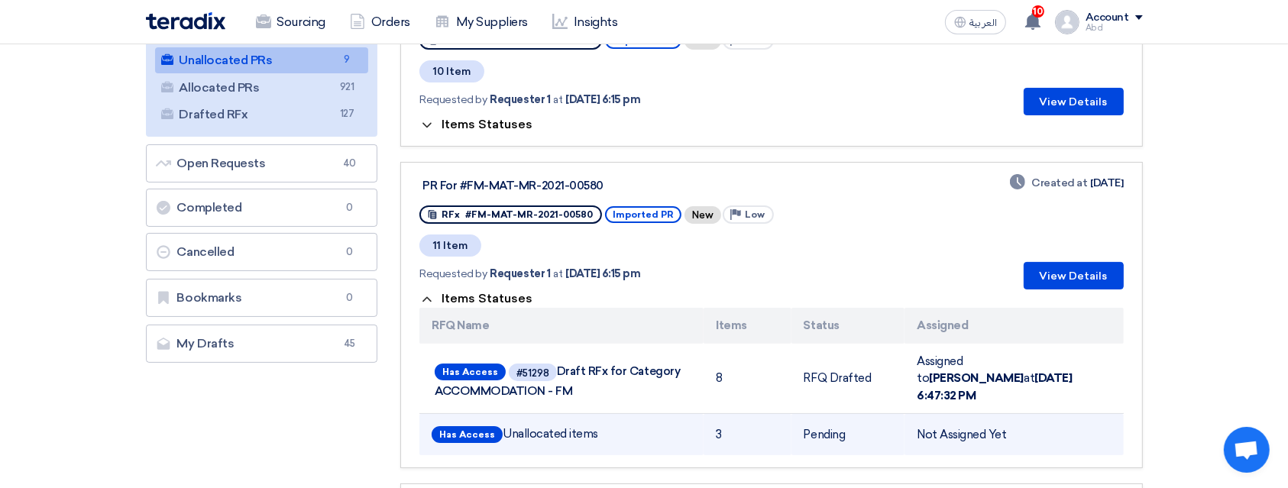
drag, startPoint x: 703, startPoint y: 419, endPoint x: 727, endPoint y: 422, distance: 24.6
click at [727, 422] on tr "Has Access Unallocated items 3 Pending Not Assigned Yet" at bounding box center [770, 435] width 703 height 42
click at [727, 422] on td "3" at bounding box center [746, 435] width 87 height 42
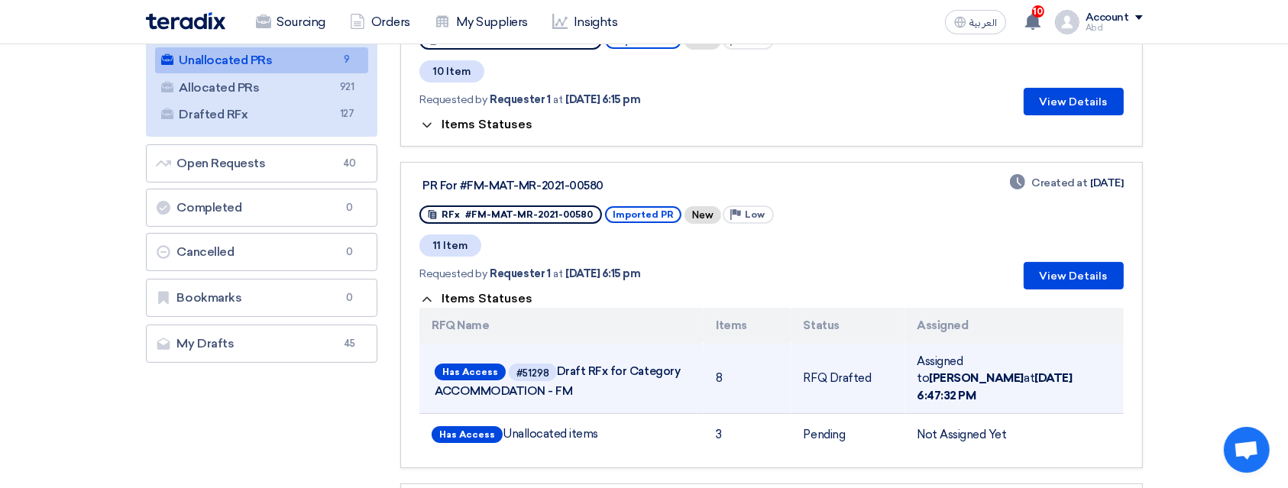
drag, startPoint x: 707, startPoint y: 369, endPoint x: 727, endPoint y: 371, distance: 20.0
click at [727, 371] on td "8" at bounding box center [746, 379] width 87 height 70
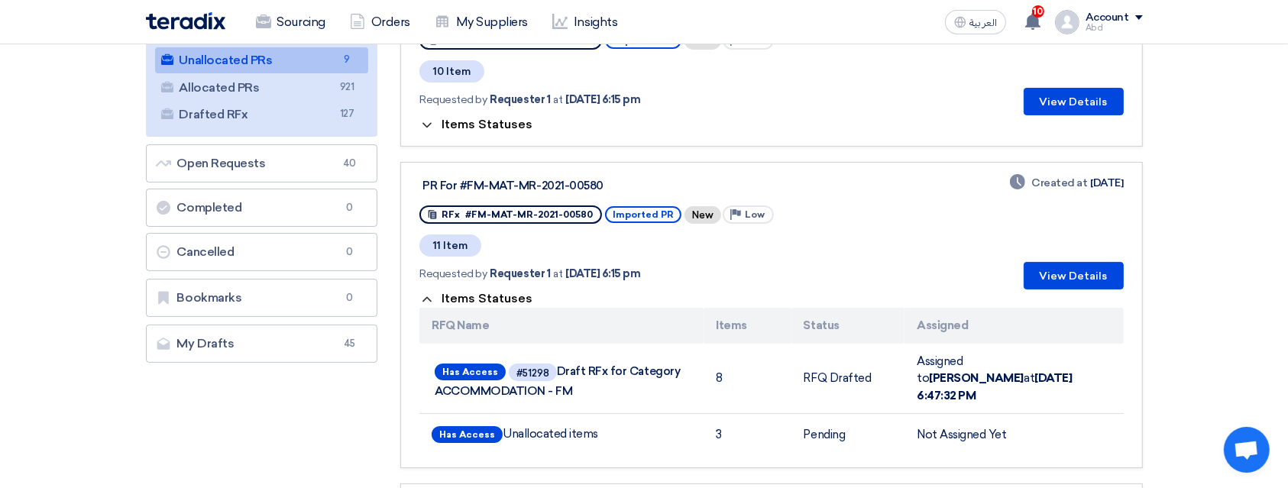
click at [483, 291] on span "Items Statuses" at bounding box center [486, 298] width 91 height 15
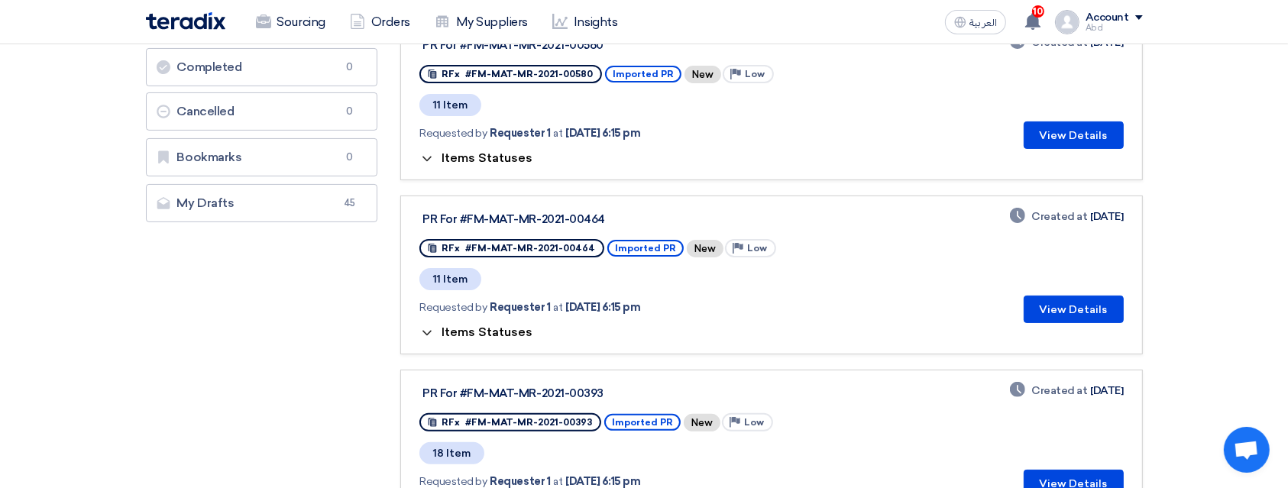
scroll to position [407, 0]
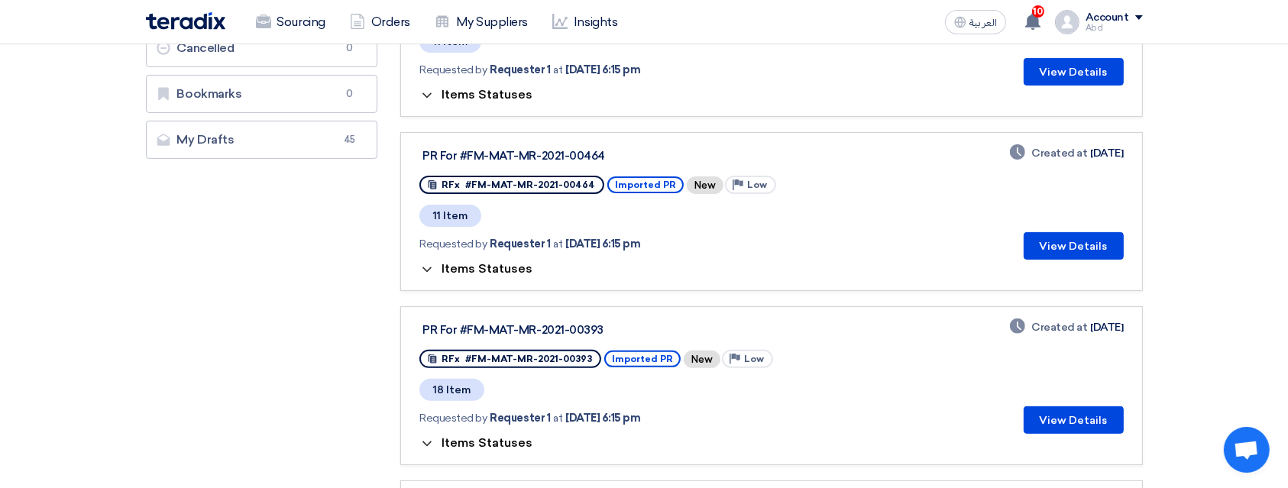
click at [470, 265] on span "Items Statuses" at bounding box center [486, 268] width 91 height 15
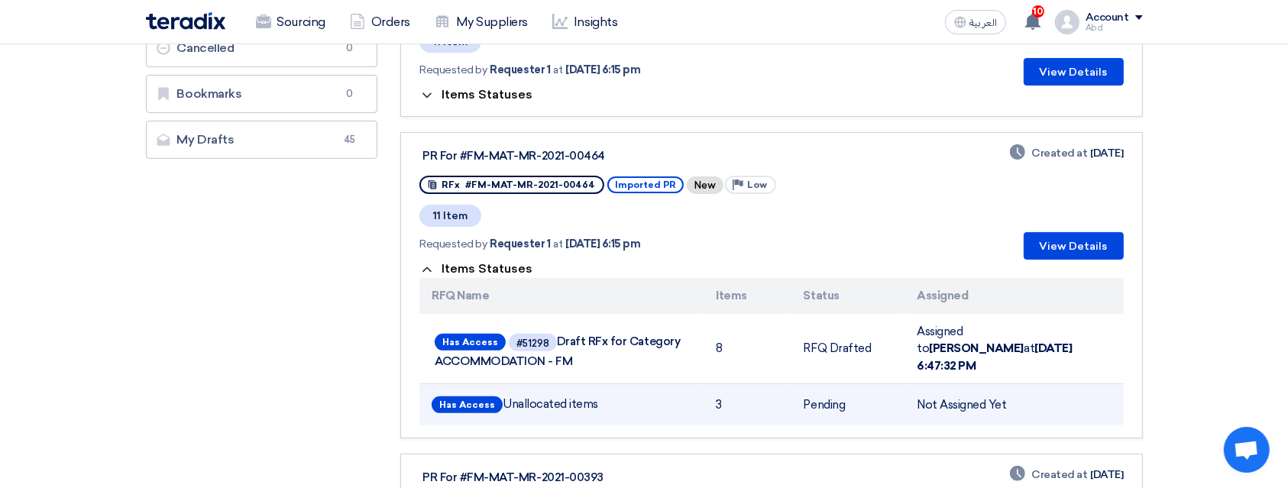
click at [722, 397] on td "3" at bounding box center [746, 405] width 87 height 42
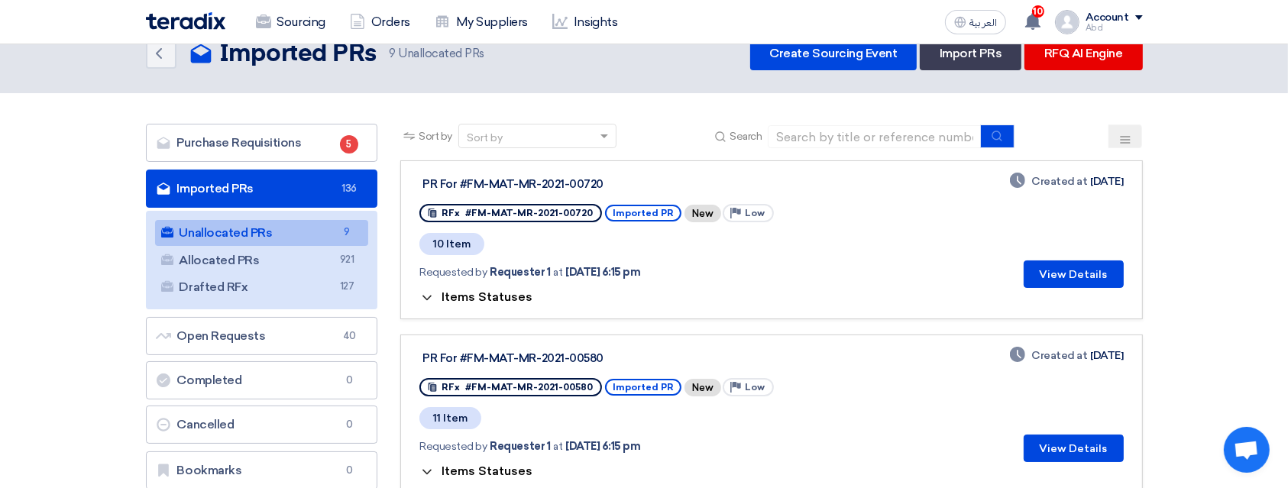
scroll to position [0, 0]
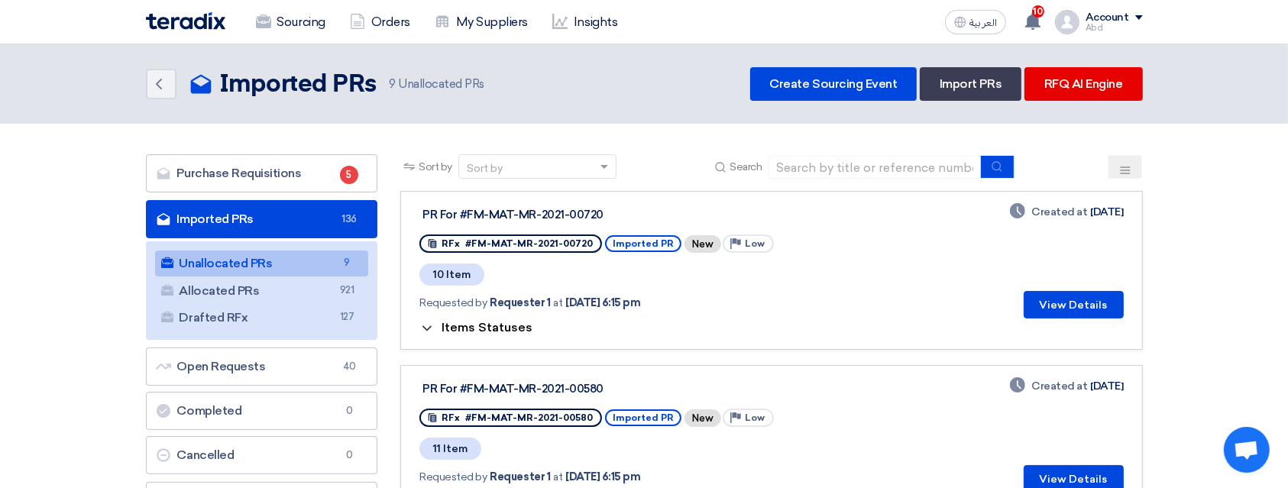
click at [513, 320] on span "Items Statuses" at bounding box center [486, 327] width 91 height 15
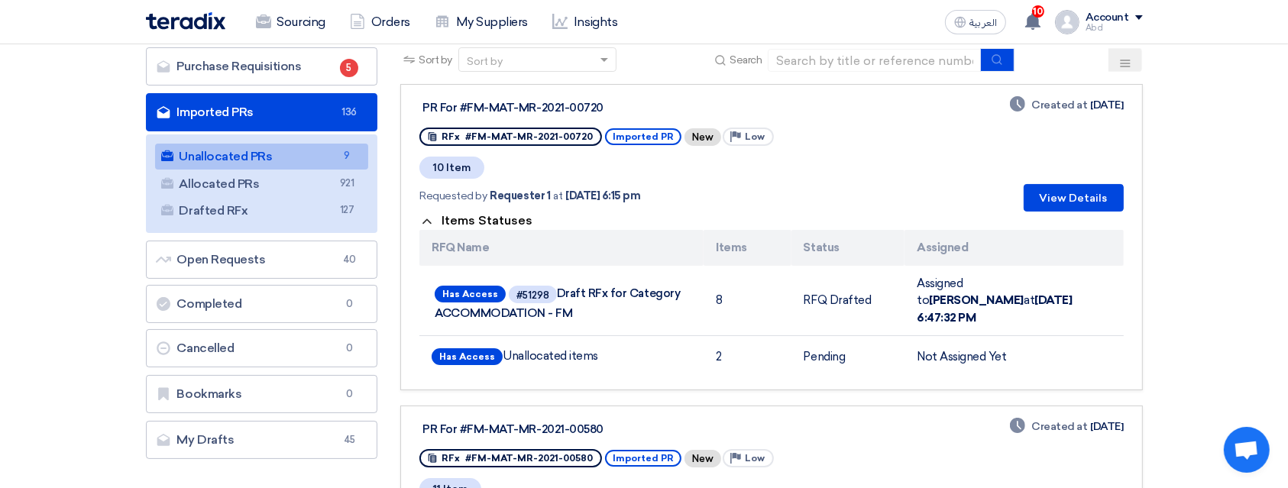
scroll to position [305, 0]
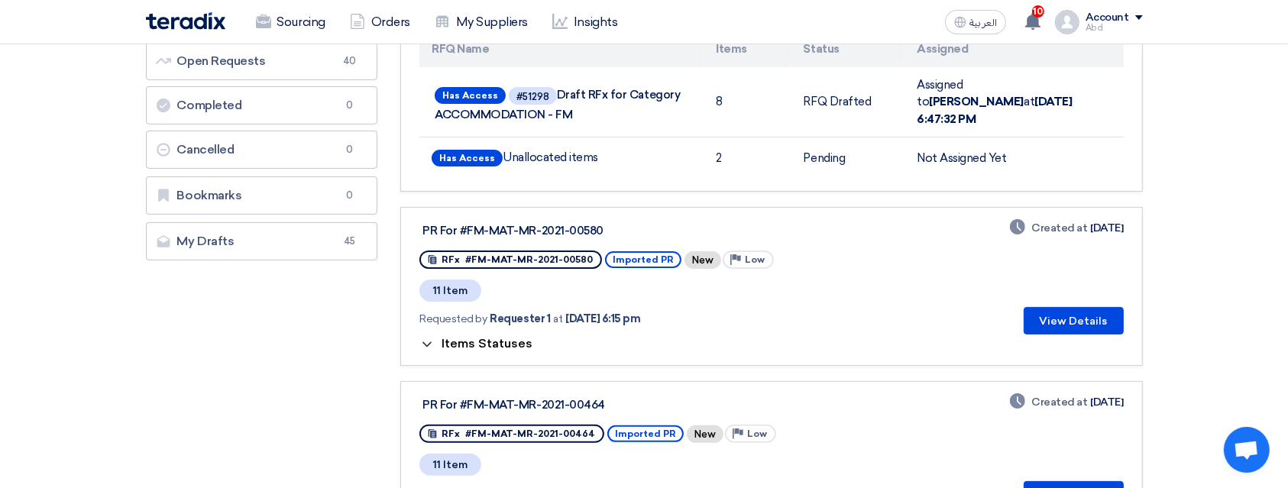
click at [529, 334] on div "Items Statuses" at bounding box center [770, 343] width 703 height 18
click at [517, 336] on span "Items Statuses" at bounding box center [486, 343] width 91 height 15
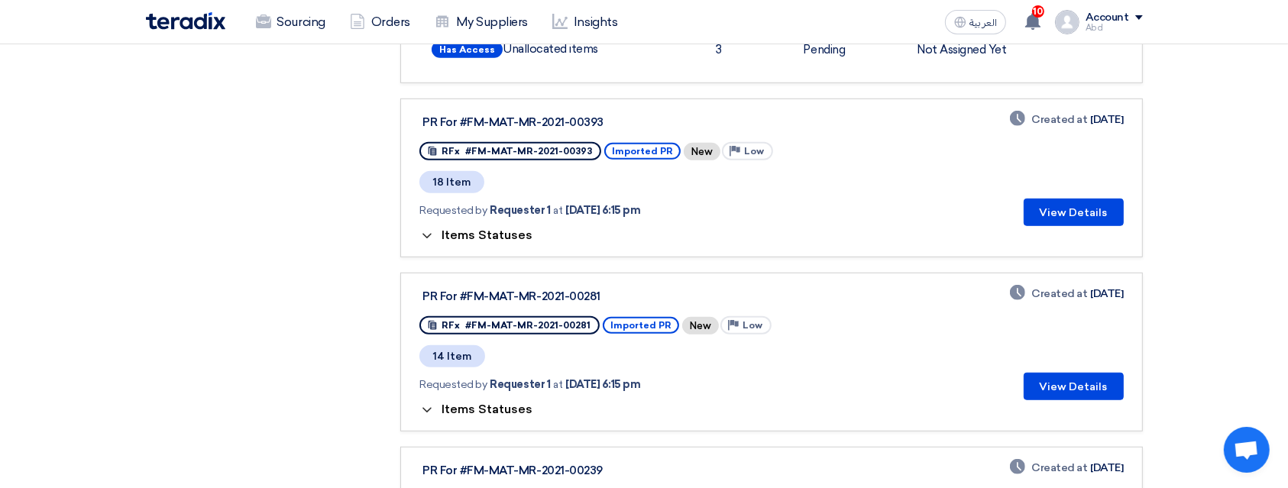
scroll to position [1120, 0]
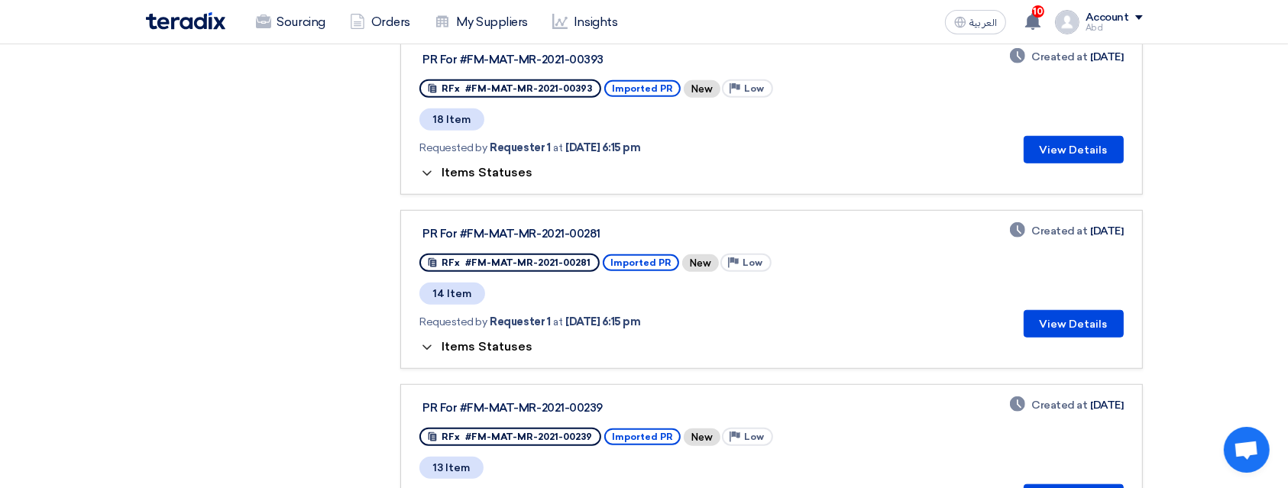
click at [487, 165] on span "Items Statuses" at bounding box center [486, 172] width 91 height 15
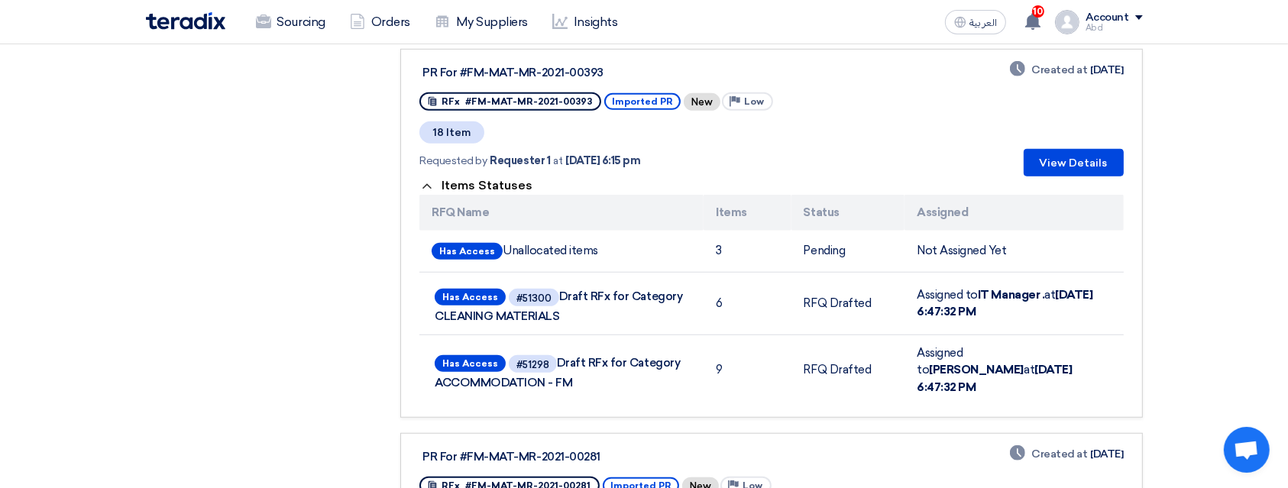
scroll to position [1222, 0]
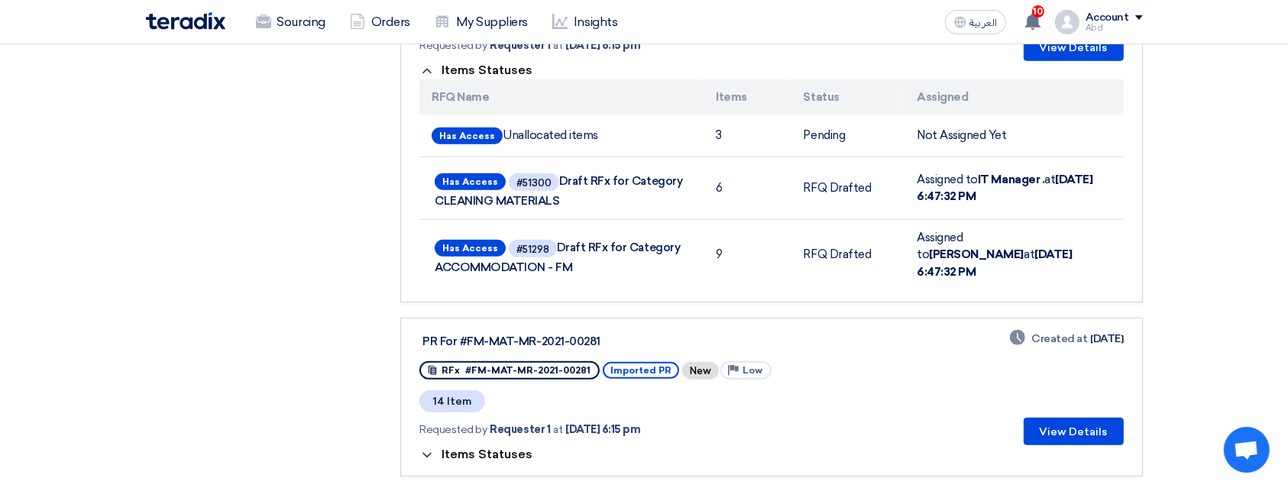
click at [510, 447] on span "Items Statuses" at bounding box center [486, 454] width 91 height 15
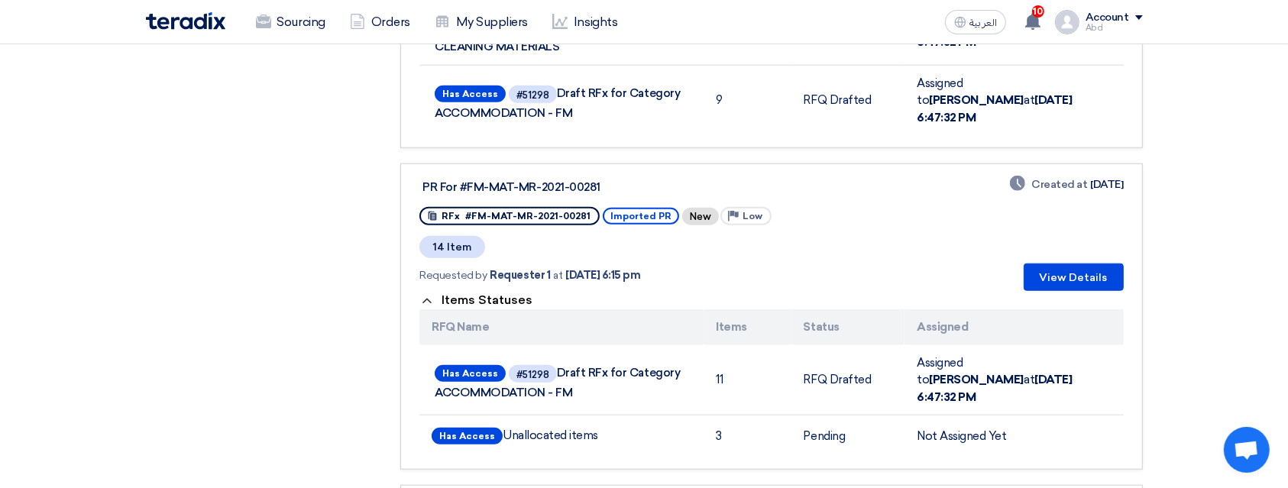
scroll to position [1527, 0]
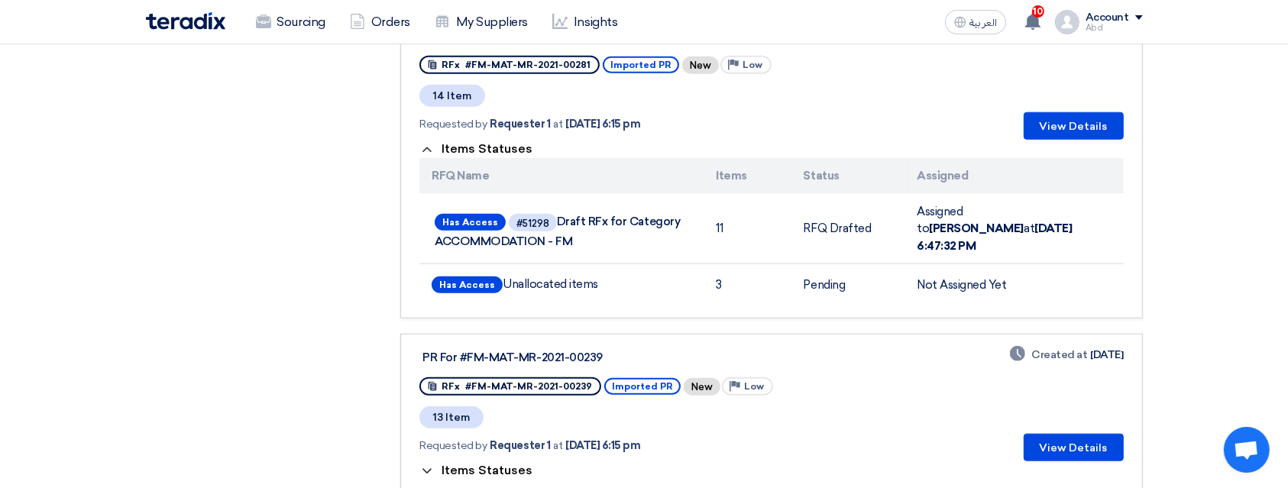
click at [493, 463] on span "Items Statuses" at bounding box center [486, 470] width 91 height 15
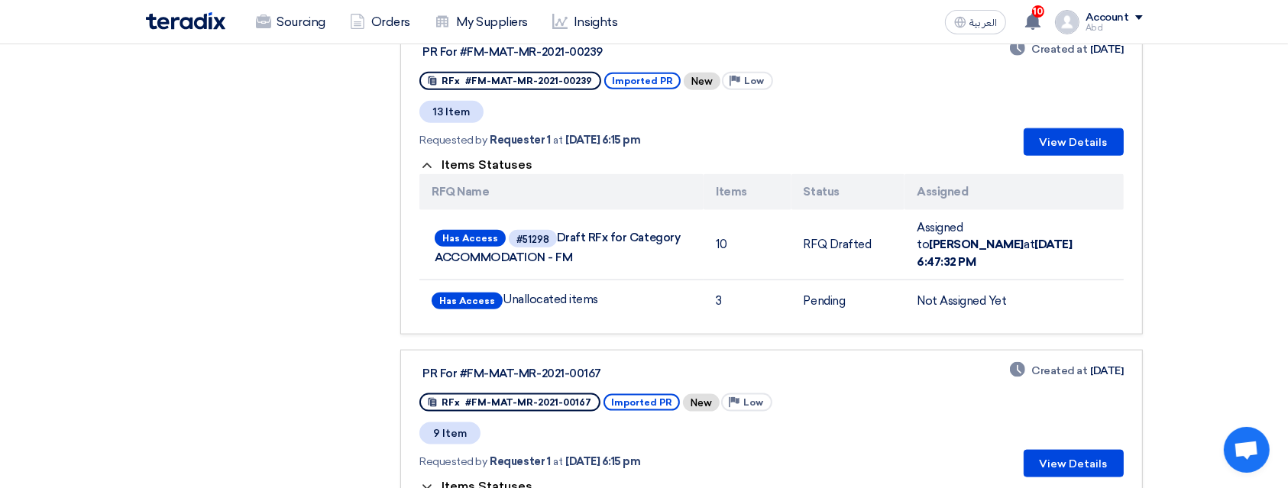
scroll to position [1934, 0]
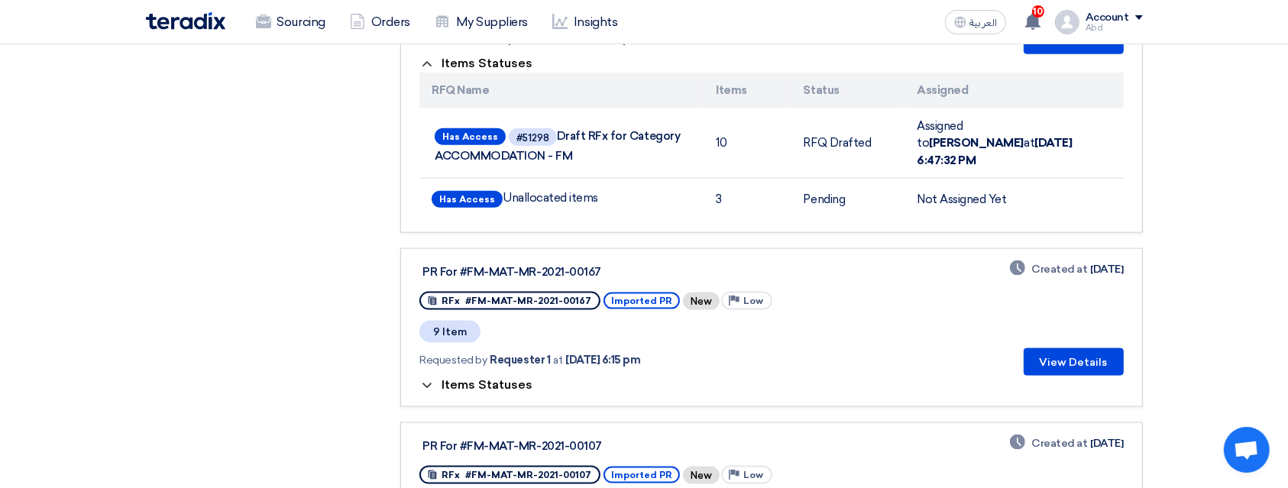
click at [501, 377] on span "Items Statuses" at bounding box center [486, 384] width 91 height 15
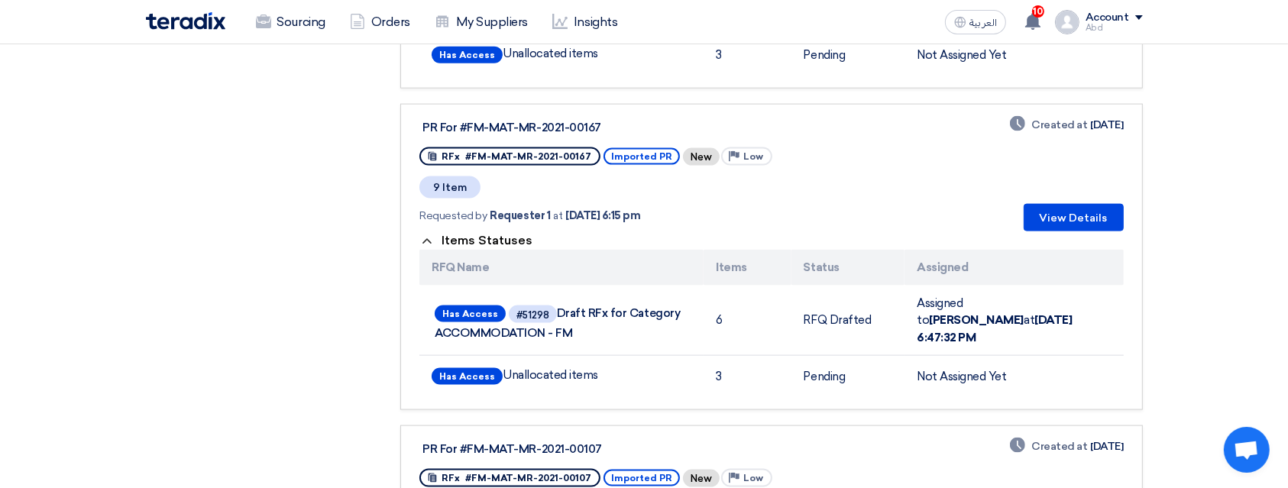
scroll to position [2138, 0]
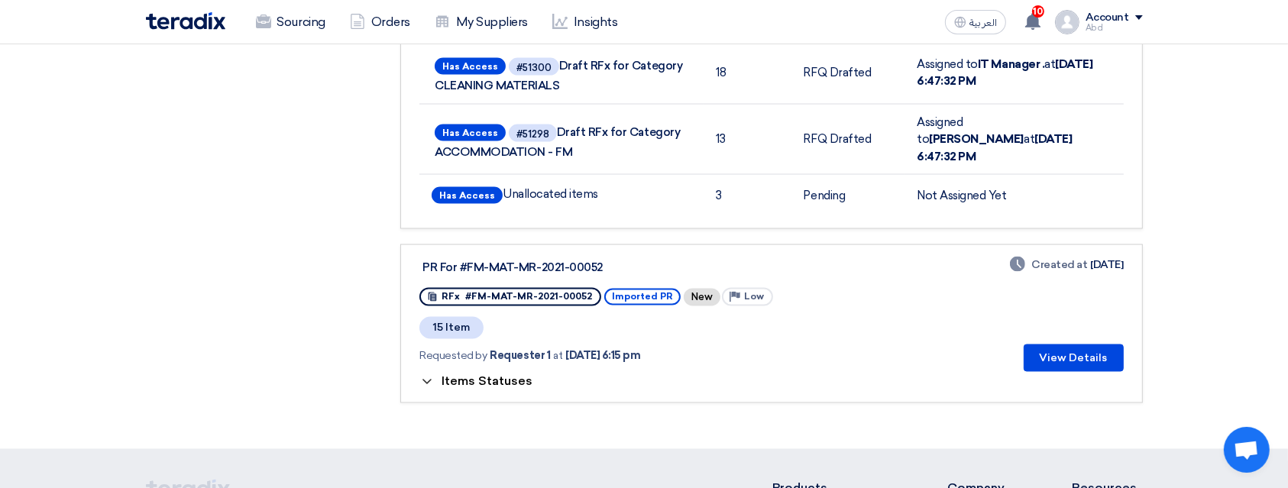
scroll to position [2749, 0]
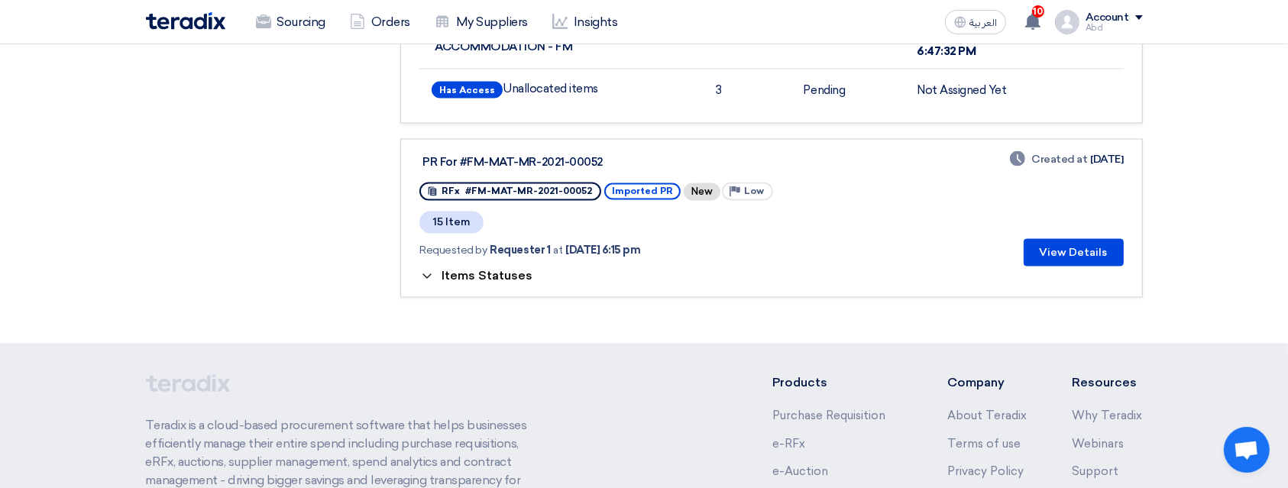
click at [476, 268] on span "Items Statuses" at bounding box center [486, 275] width 91 height 15
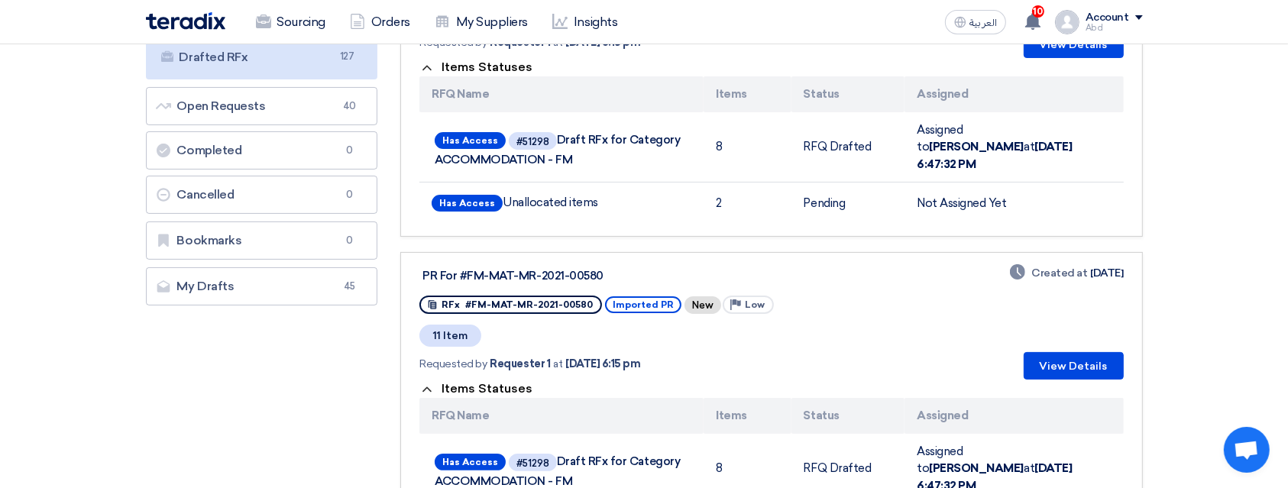
scroll to position [0, 0]
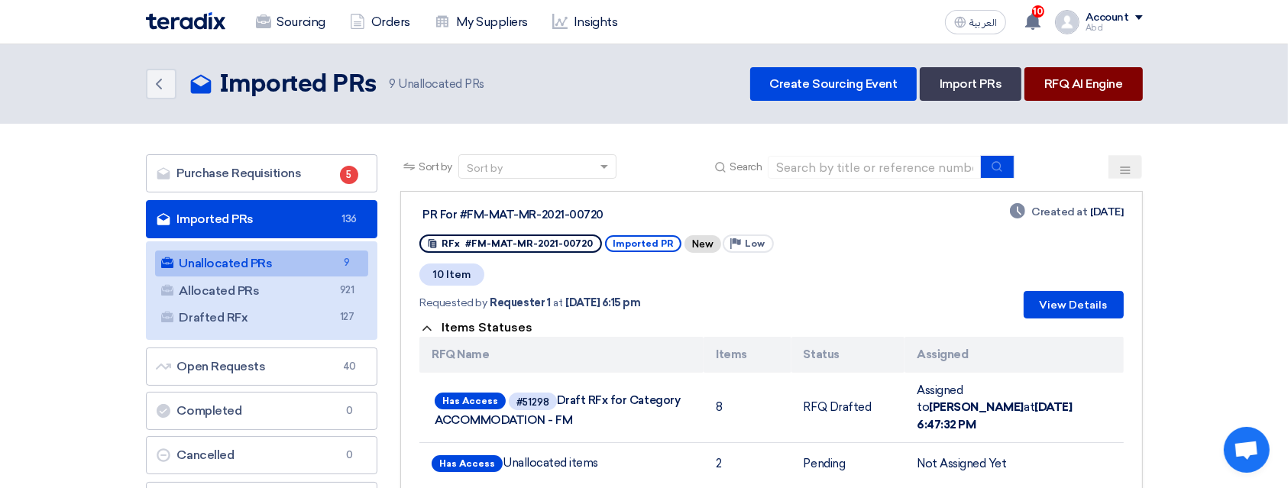
click at [1053, 79] on link "RFQ AI Engine" at bounding box center [1083, 84] width 118 height 34
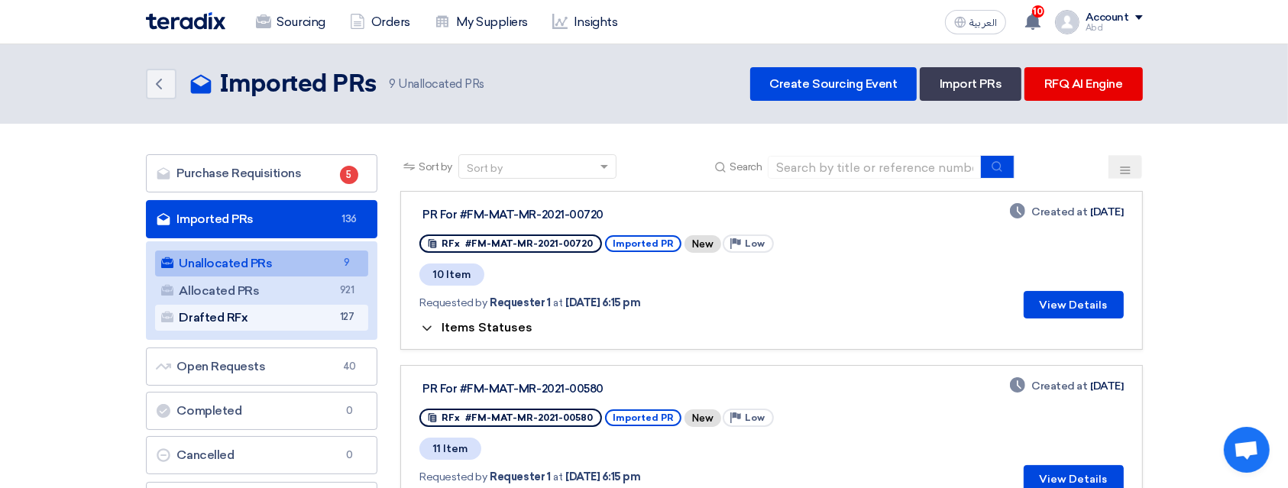
click at [245, 325] on link "Drafted RFx Drafted RFx 127" at bounding box center [262, 318] width 214 height 26
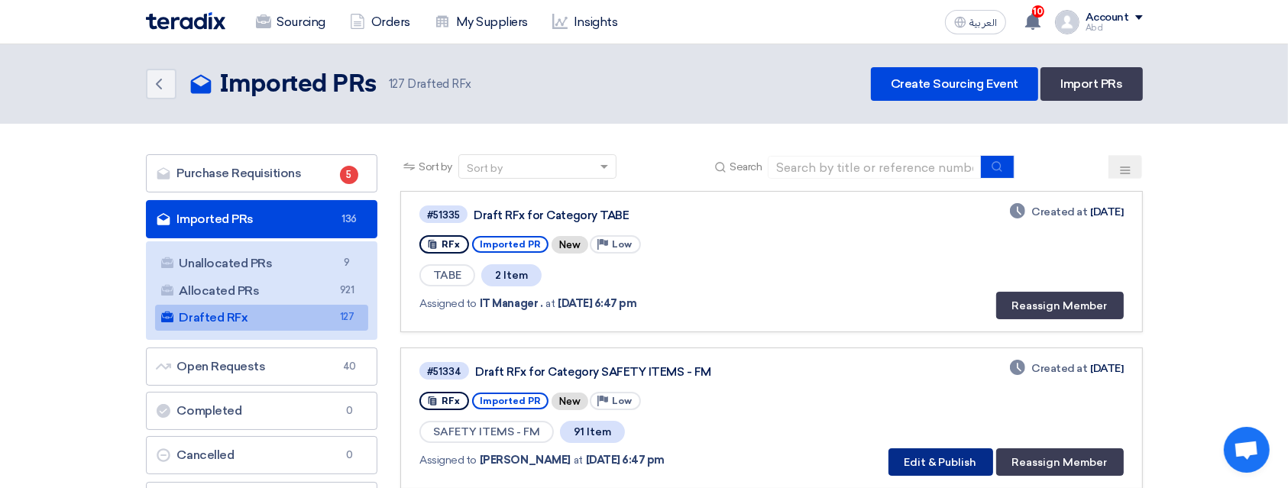
click at [958, 460] on button "Edit & Publish" at bounding box center [940, 461] width 105 height 27
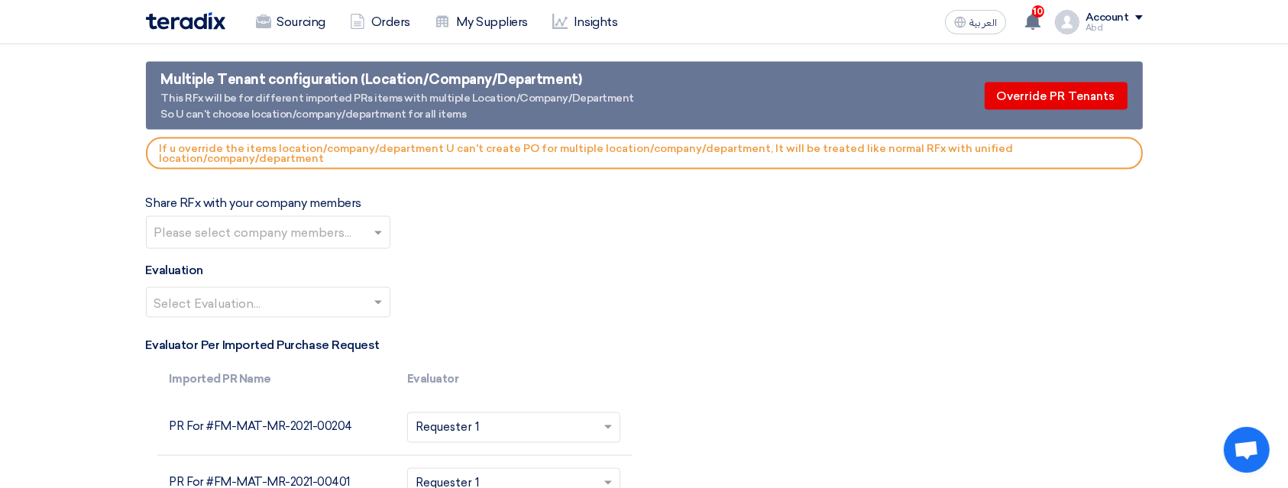
scroll to position [8146, 0]
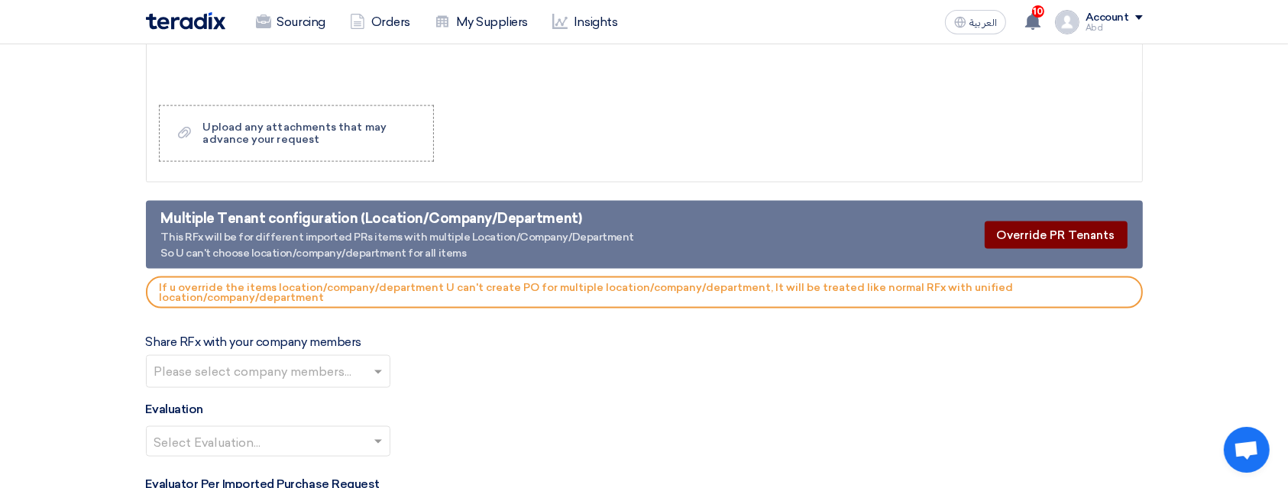
click at [1071, 221] on button "Override PR Tenants" at bounding box center [1055, 234] width 143 height 27
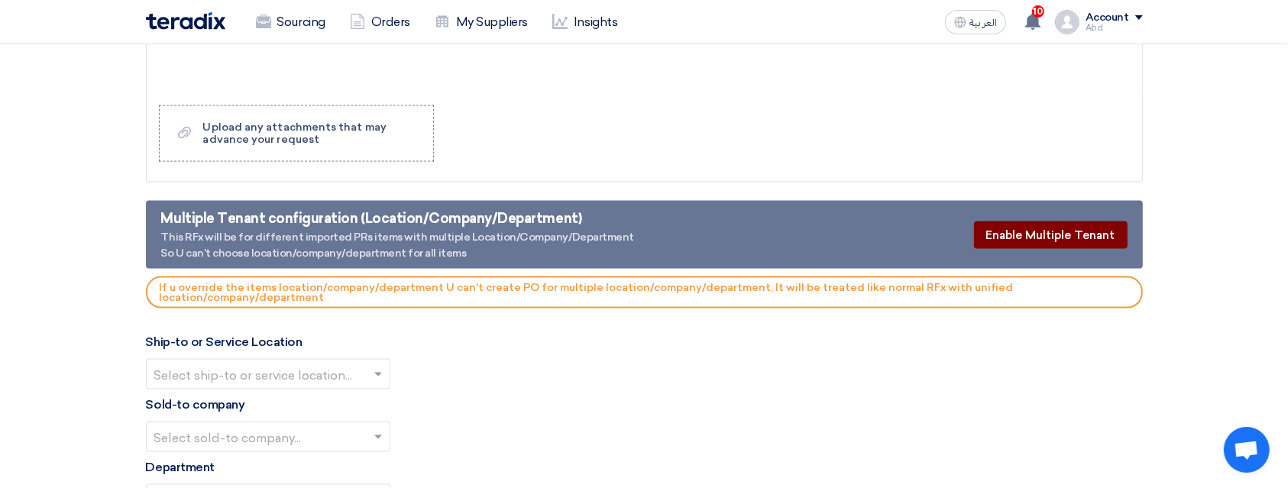
click at [1071, 221] on button "Enable Multiple Tenant" at bounding box center [1051, 234] width 154 height 27
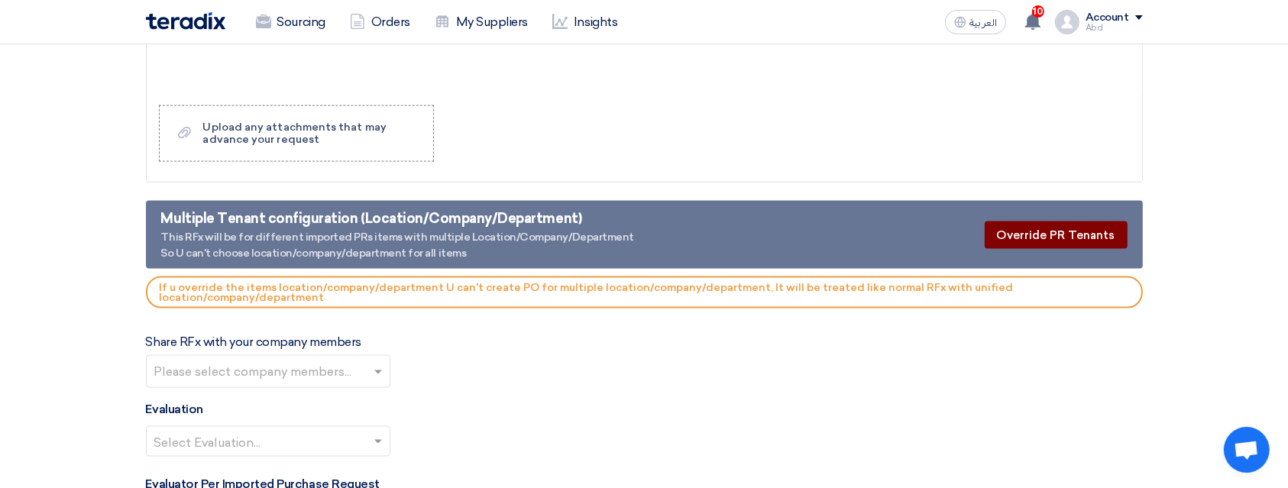
click at [1071, 221] on button "Override PR Tenants" at bounding box center [1055, 234] width 143 height 27
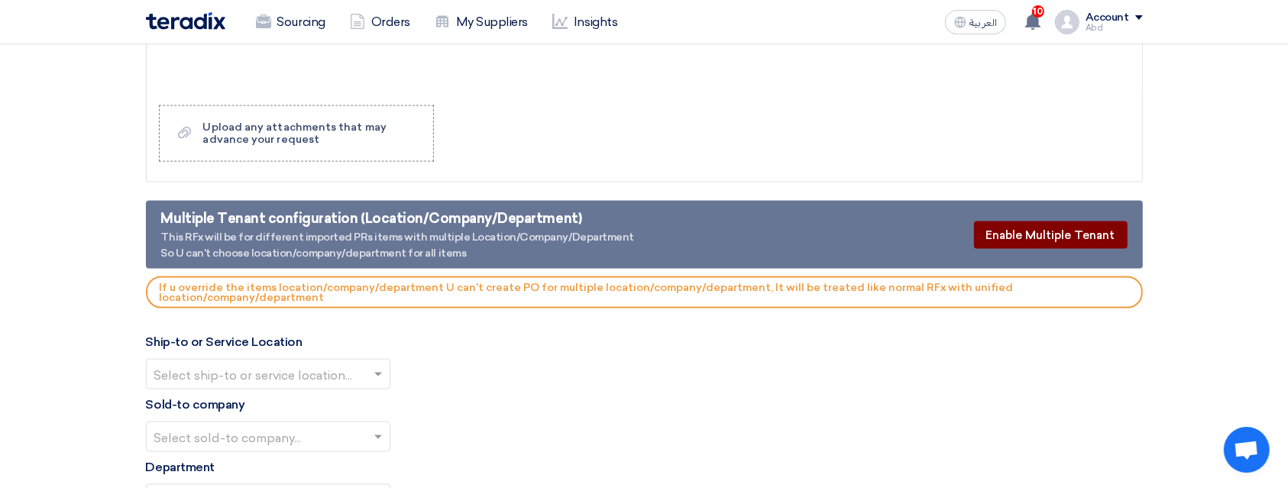
click at [1071, 221] on button "Enable Multiple Tenant" at bounding box center [1051, 234] width 154 height 27
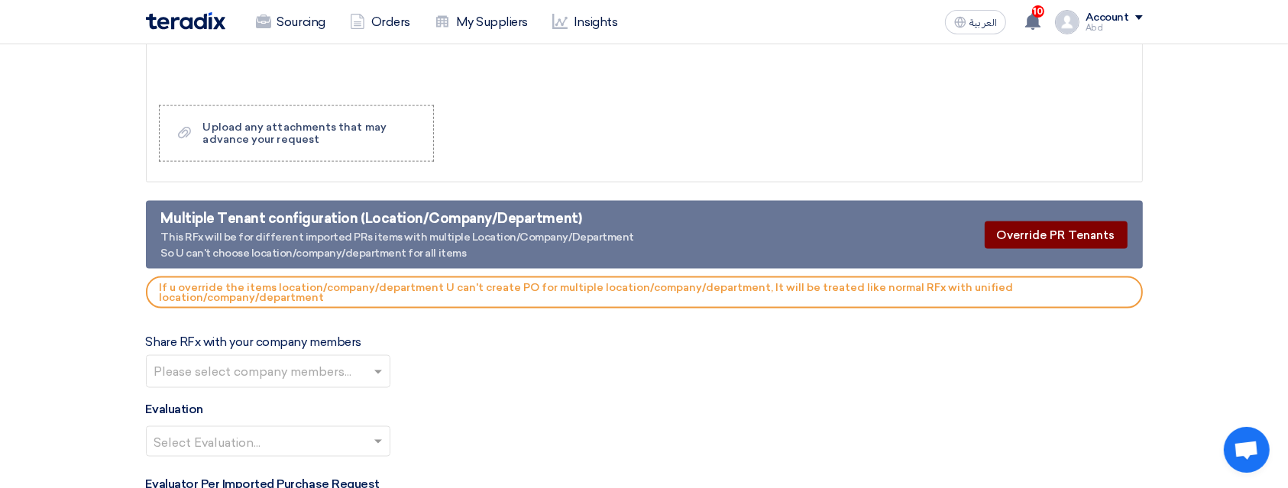
click at [1071, 221] on button "Override PR Tenants" at bounding box center [1055, 234] width 143 height 27
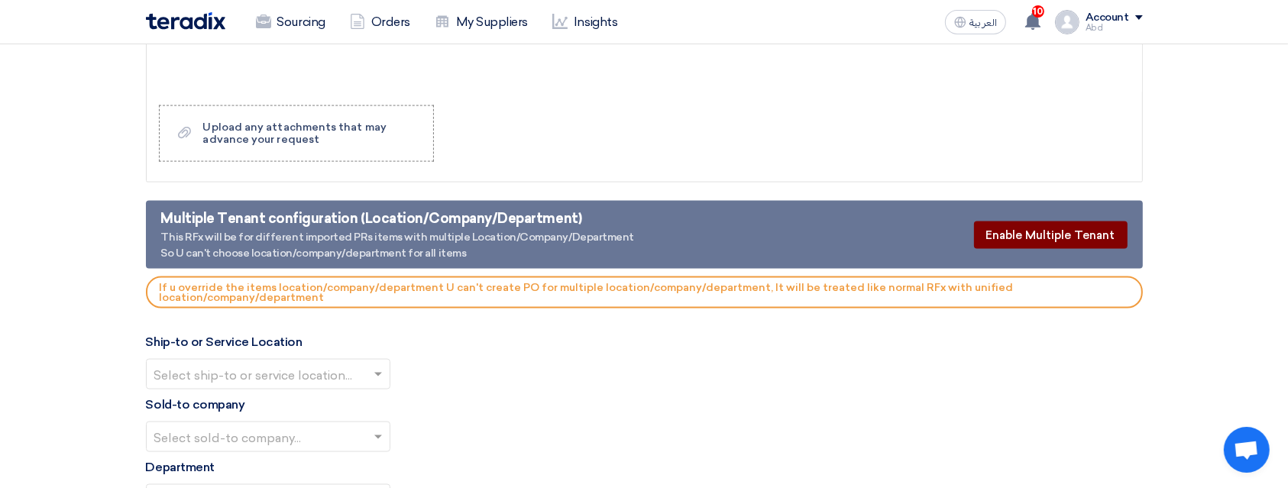
click at [1071, 221] on button "Enable Multiple Tenant" at bounding box center [1051, 234] width 154 height 27
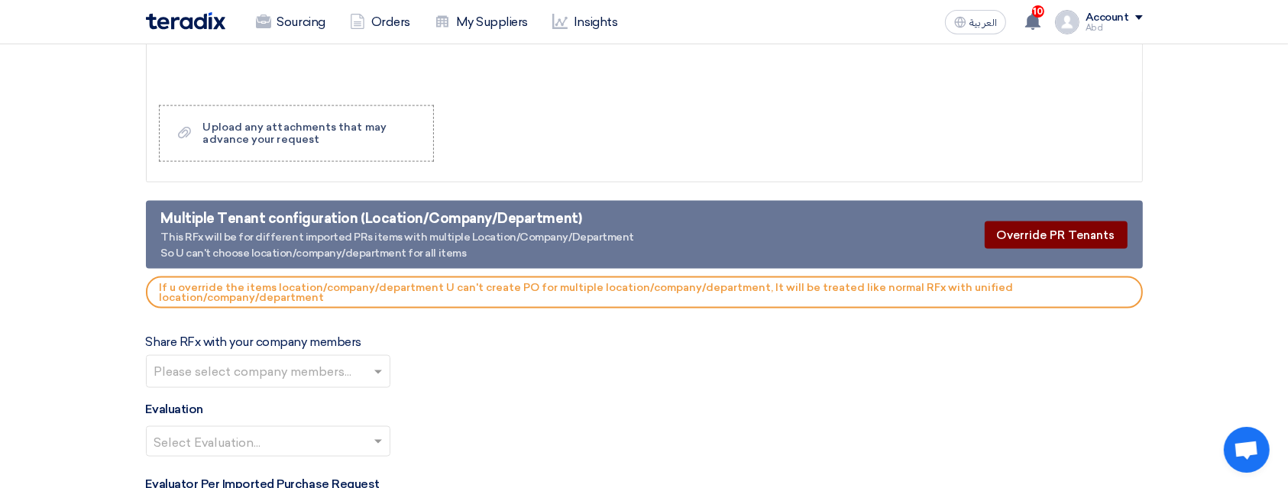
click at [1071, 221] on button "Override PR Tenants" at bounding box center [1055, 234] width 143 height 27
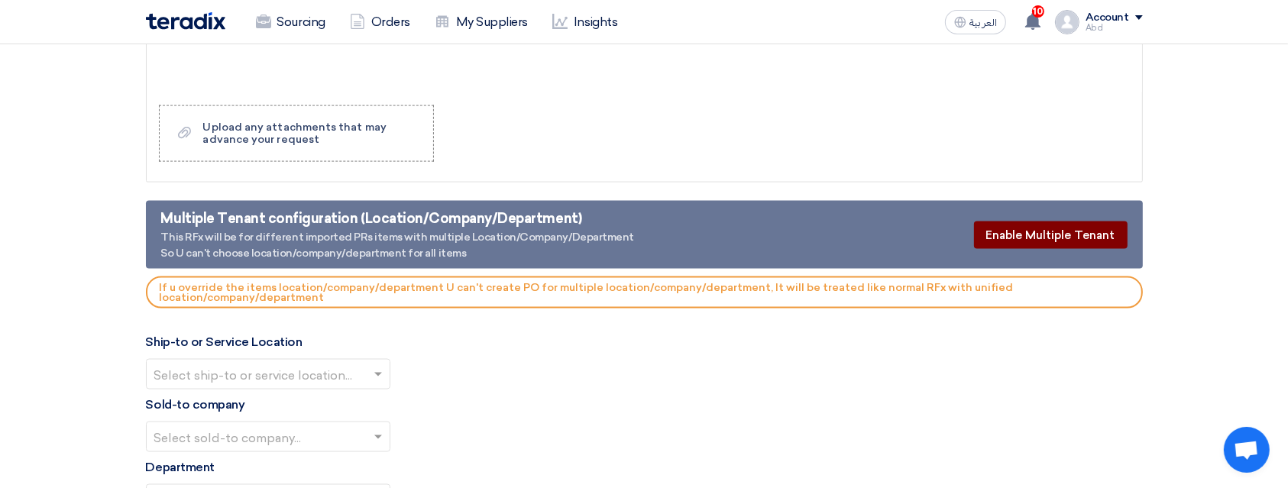
click at [1060, 223] on button "Enable Multiple Tenant" at bounding box center [1051, 234] width 154 height 27
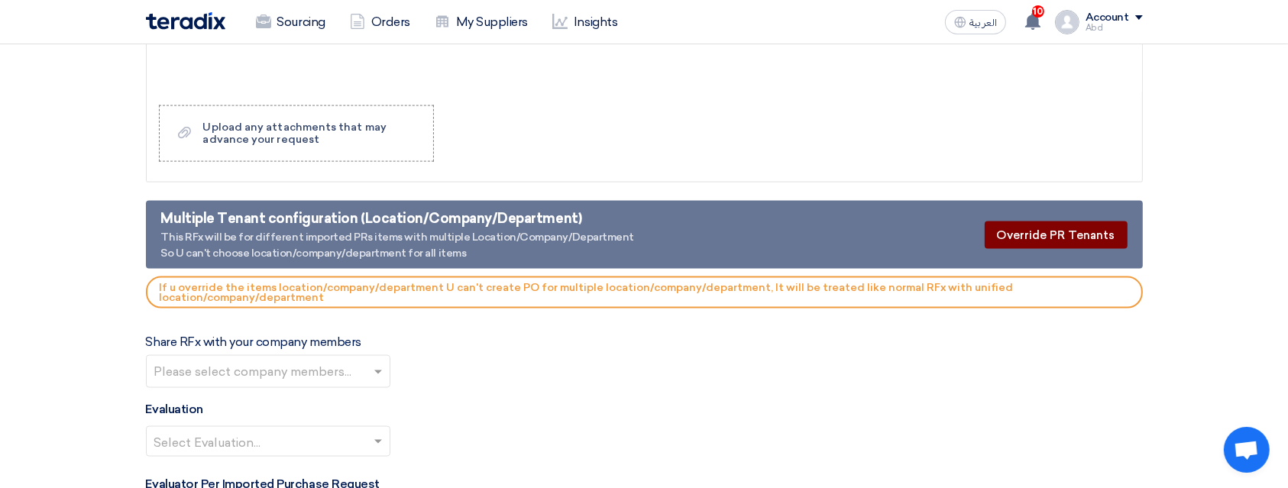
click at [1057, 226] on button "Override PR Tenants" at bounding box center [1055, 234] width 143 height 27
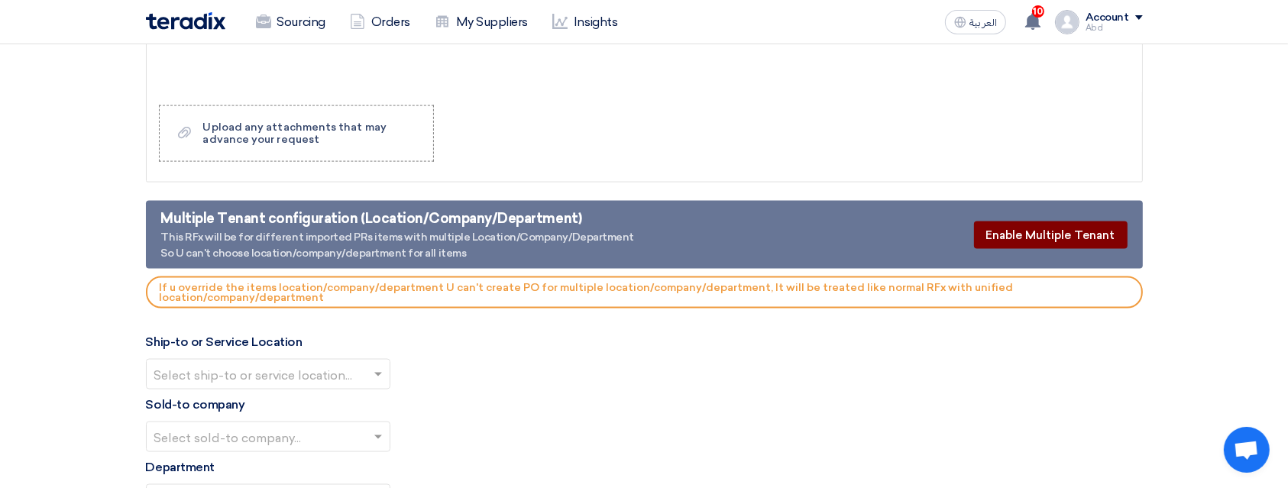
click at [1083, 221] on button "Enable Multiple Tenant" at bounding box center [1051, 234] width 154 height 27
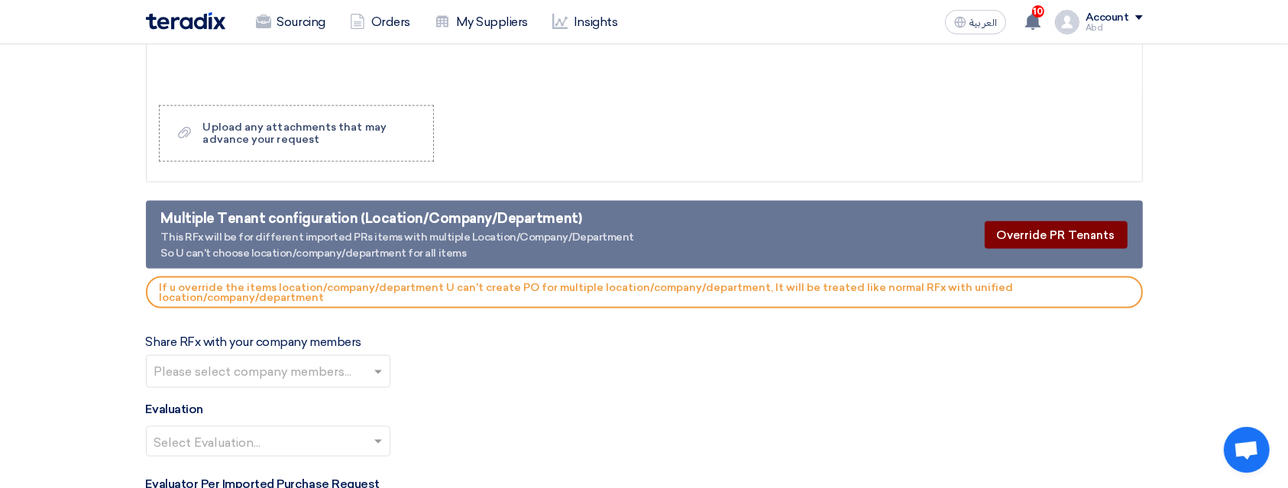
click at [1083, 221] on button "Override PR Tenants" at bounding box center [1055, 234] width 143 height 27
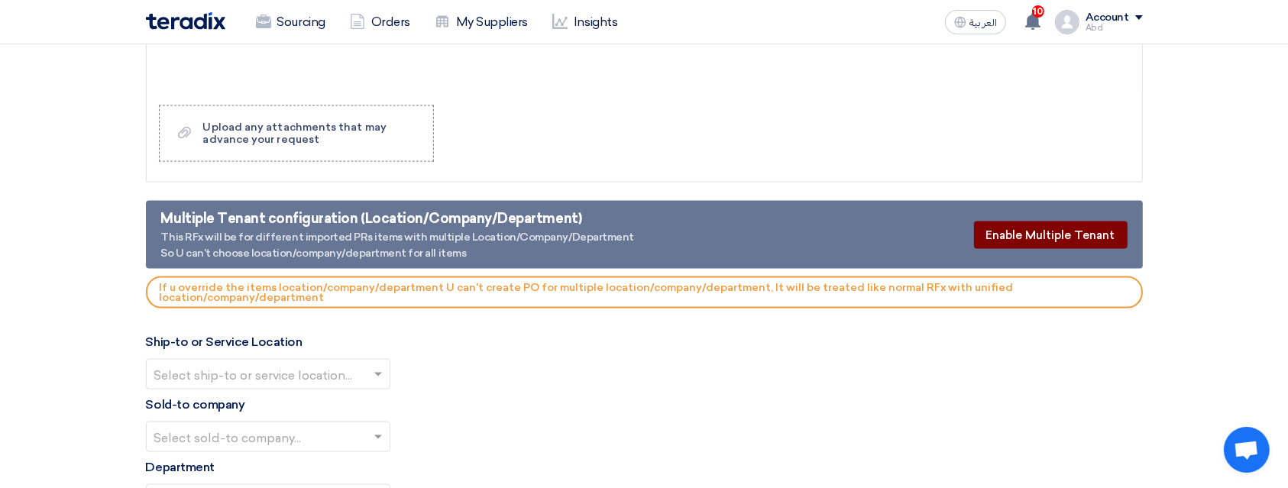
click at [1083, 221] on button "Enable Multiple Tenant" at bounding box center [1051, 234] width 154 height 27
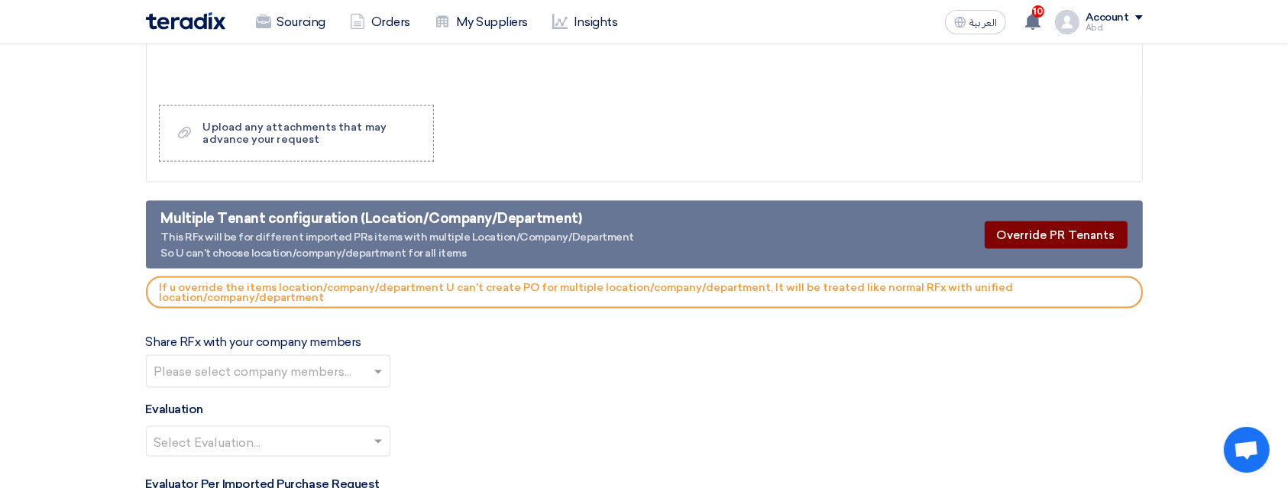
click at [1083, 221] on button "Override PR Tenants" at bounding box center [1055, 234] width 143 height 27
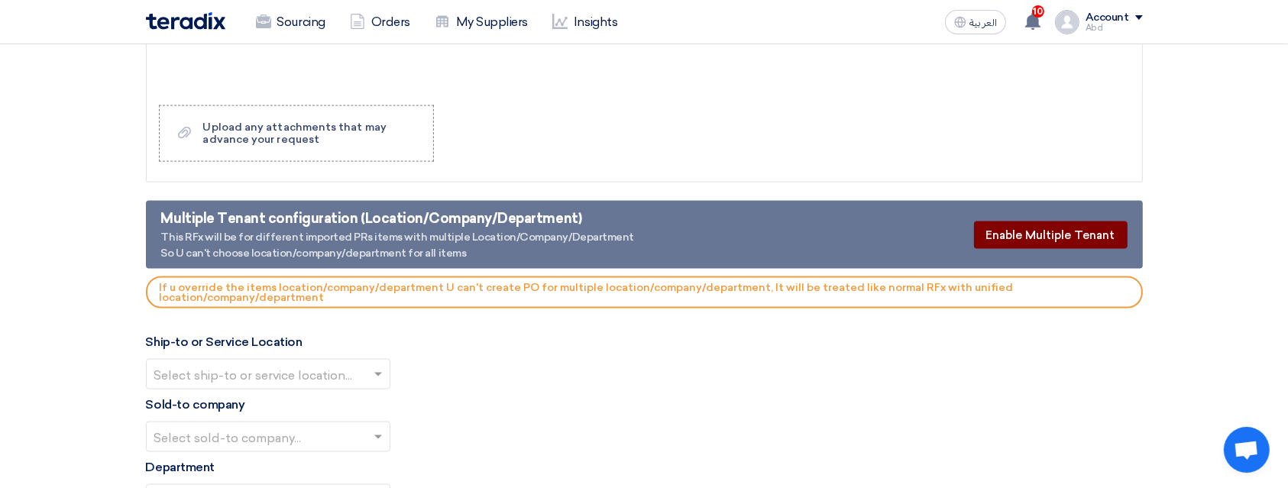
click at [1057, 223] on button "Enable Multiple Tenant" at bounding box center [1051, 234] width 154 height 27
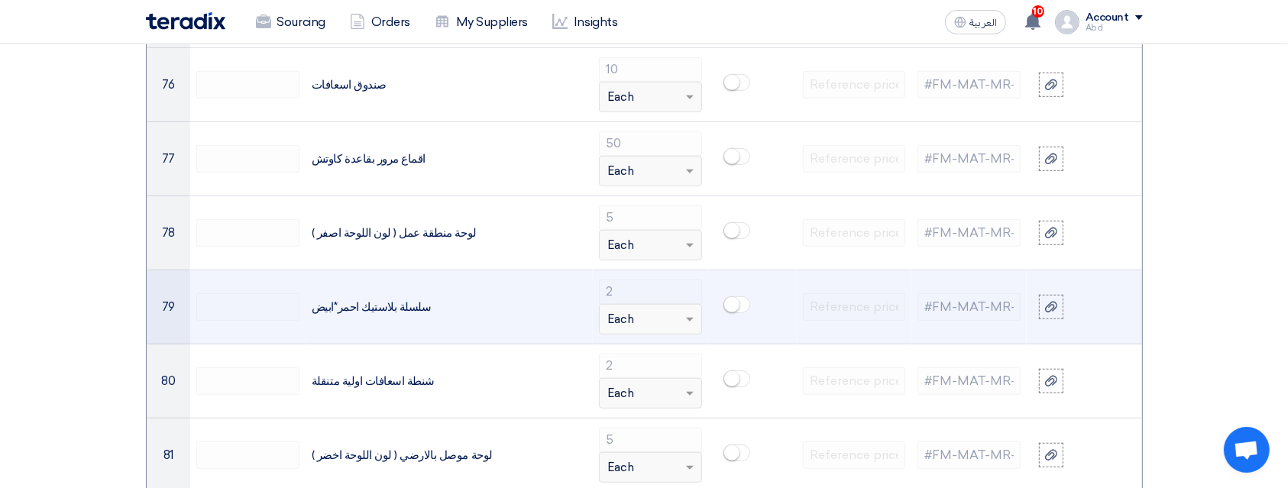
scroll to position [6822, 0]
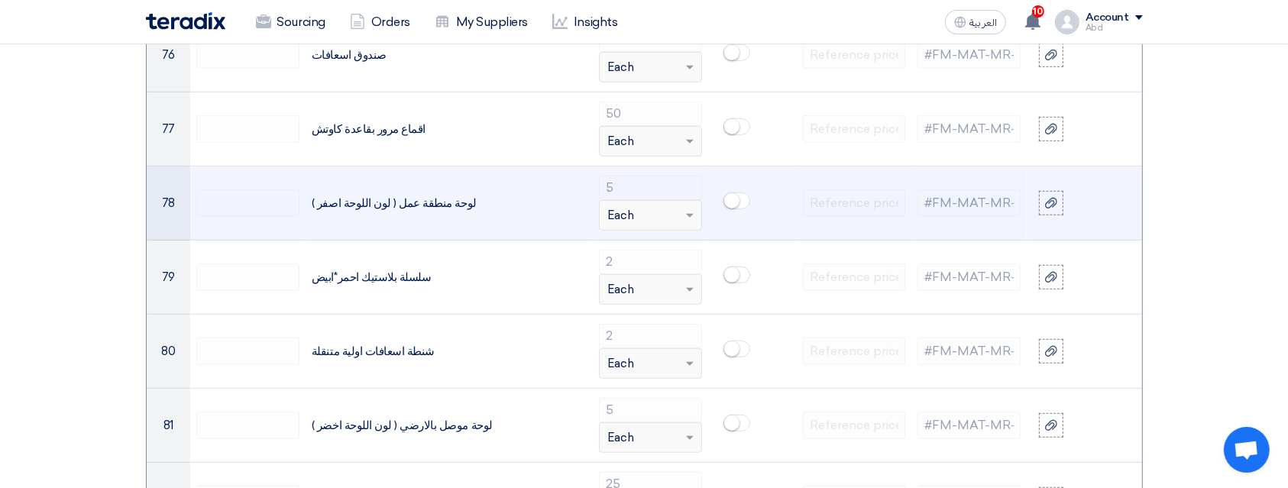
click at [1120, 191] on app-upload-file at bounding box center [1084, 203] width 91 height 24
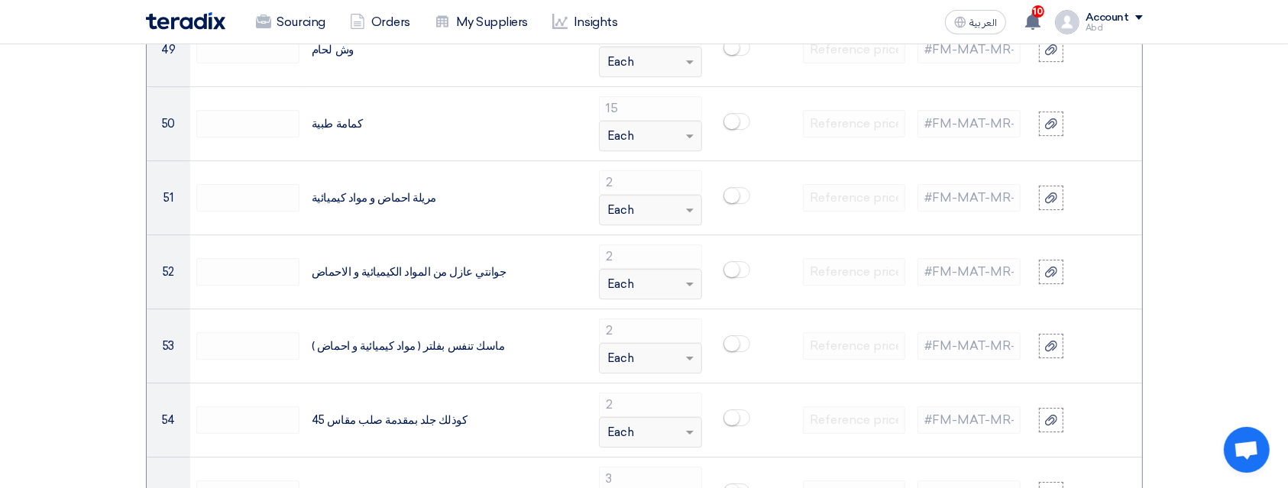
scroll to position [4684, 0]
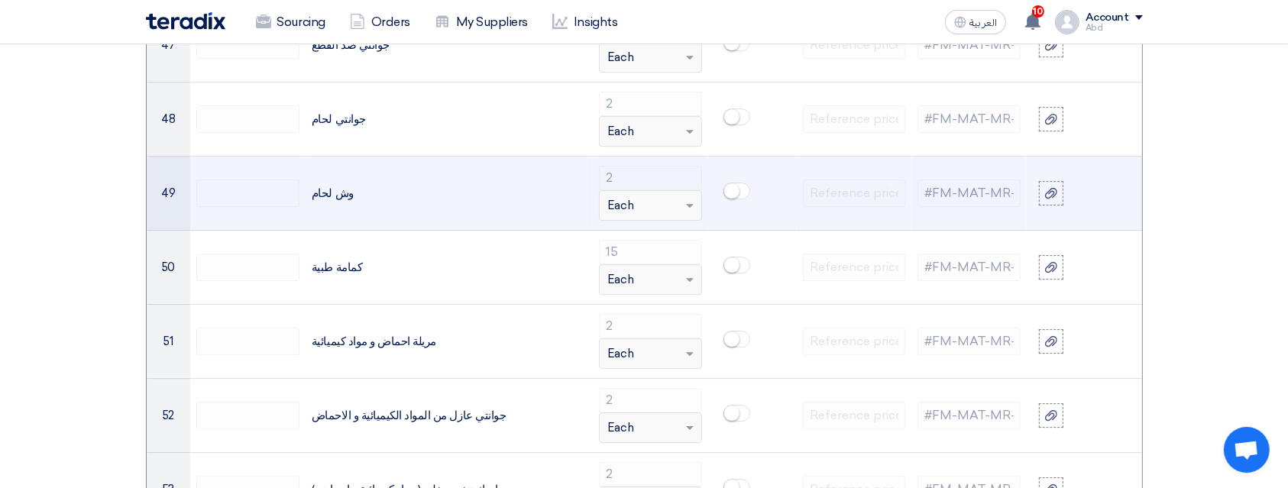
click at [727, 193] on span at bounding box center [736, 191] width 27 height 17
click at [740, 192] on small at bounding box center [741, 190] width 15 height 15
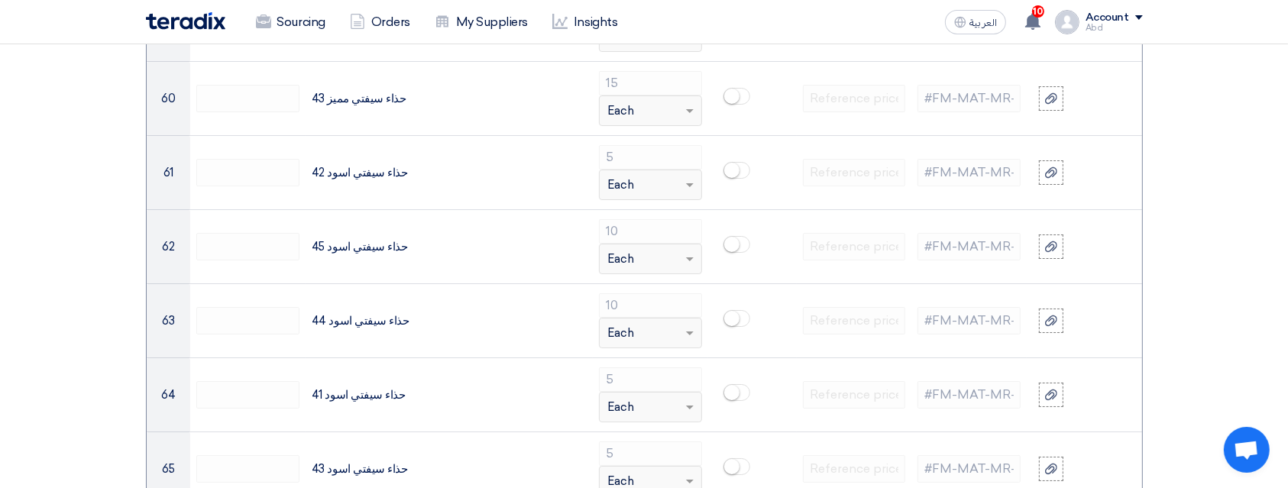
scroll to position [5091, 0]
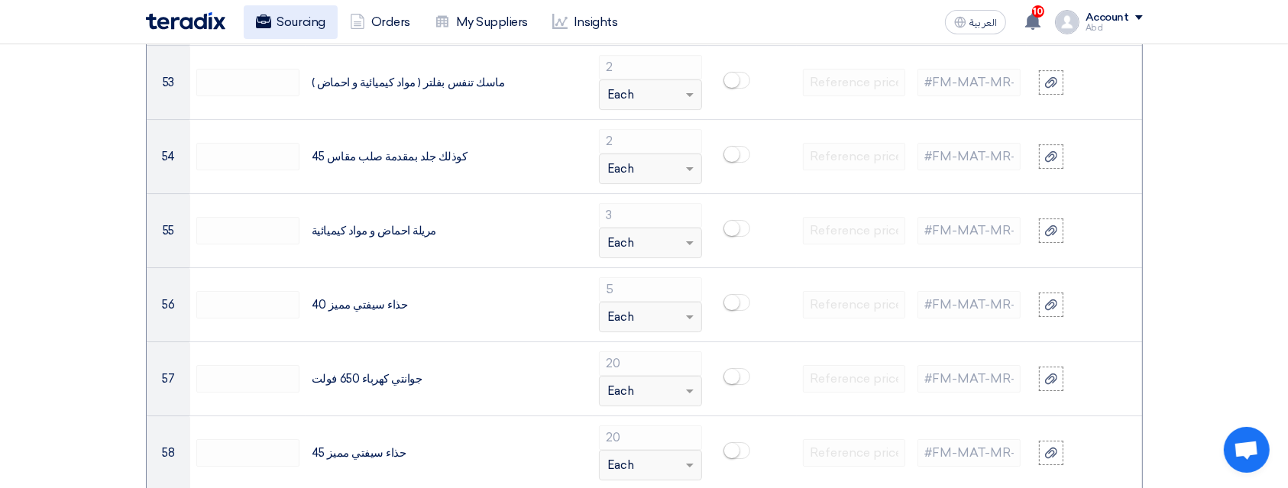
click at [281, 21] on link "Sourcing" at bounding box center [291, 22] width 94 height 34
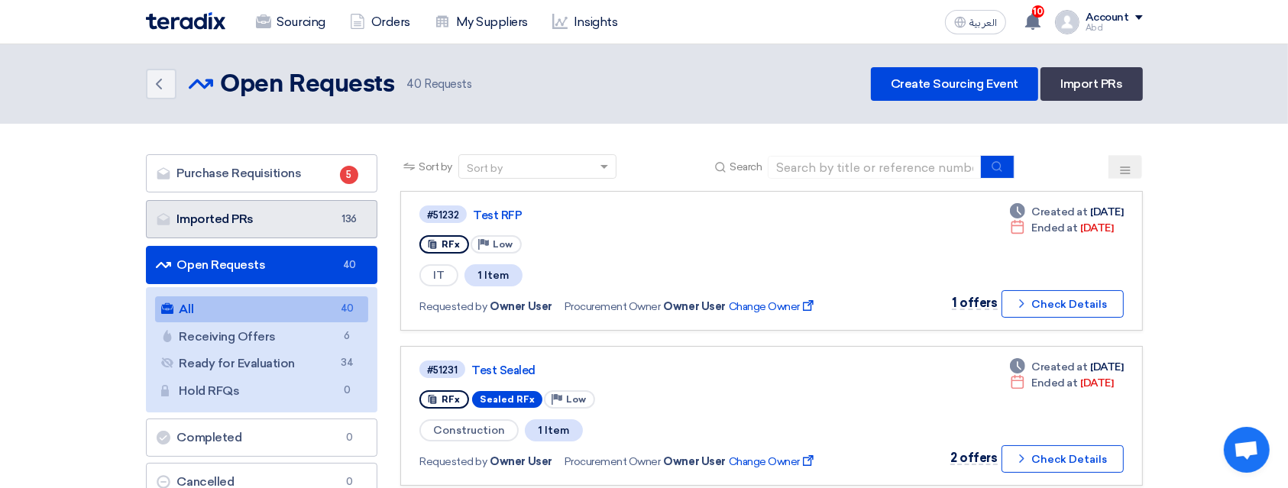
click at [299, 220] on link "Imported PRs Imported PRs 136" at bounding box center [262, 219] width 232 height 38
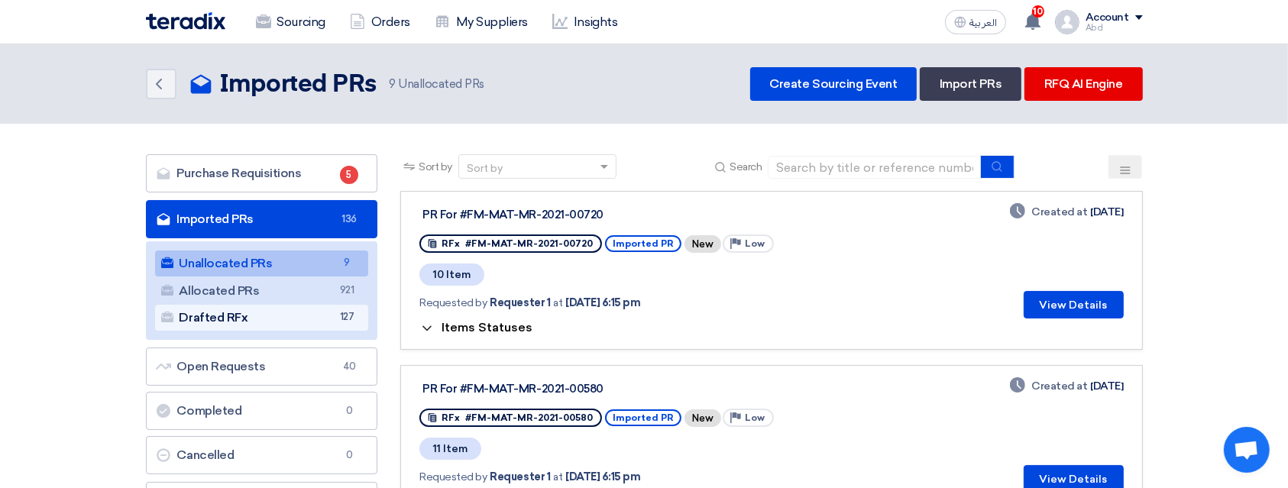
click at [338, 321] on span "127" at bounding box center [347, 317] width 18 height 16
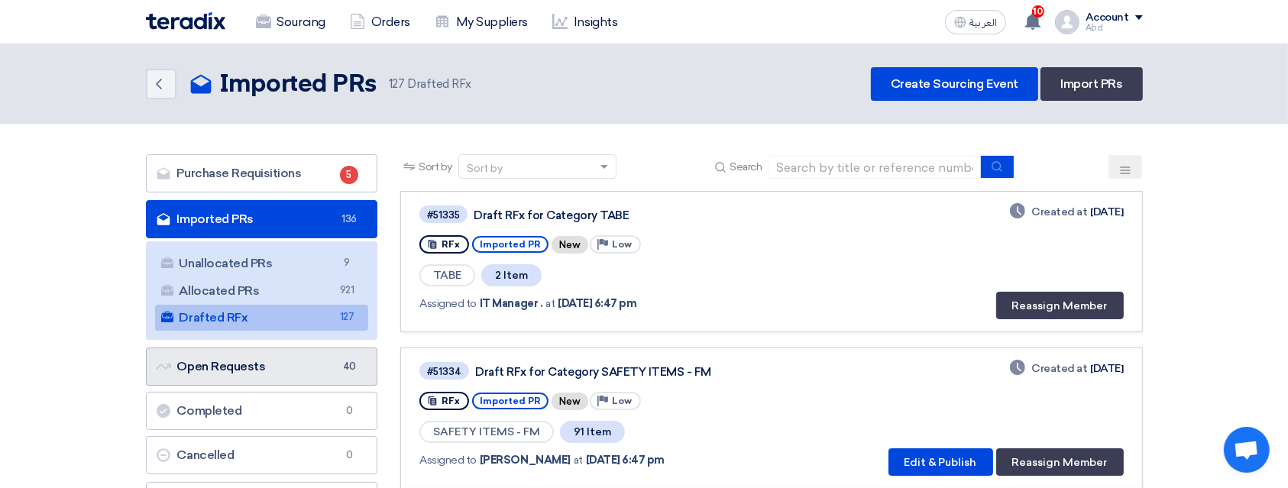
click at [299, 353] on link "Open Requests Open Requests 40" at bounding box center [262, 366] width 232 height 38
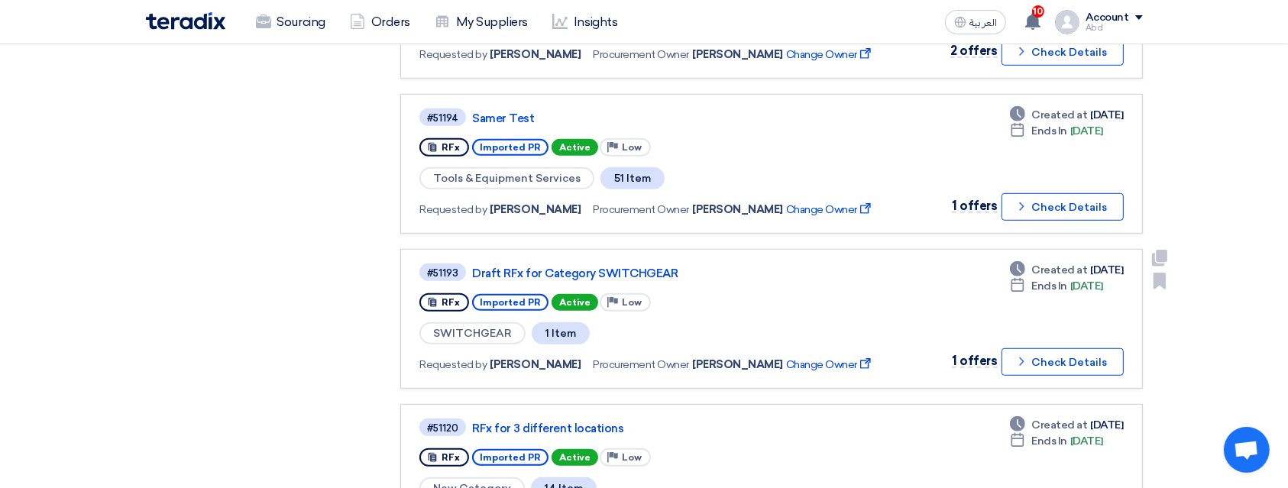
scroll to position [1015, 0]
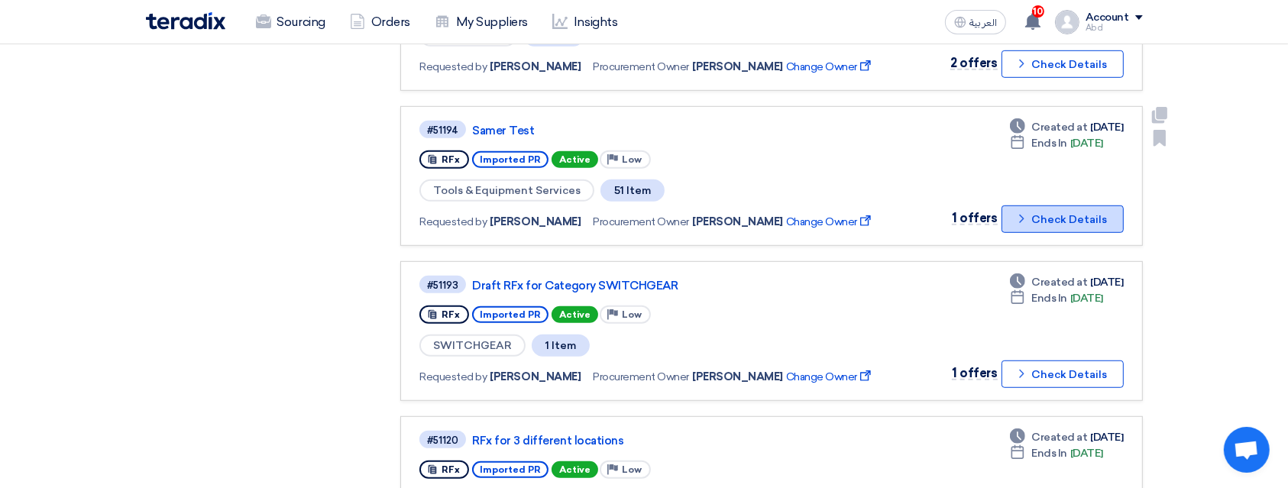
click at [1099, 205] on button "Check details Check Details" at bounding box center [1062, 218] width 122 height 27
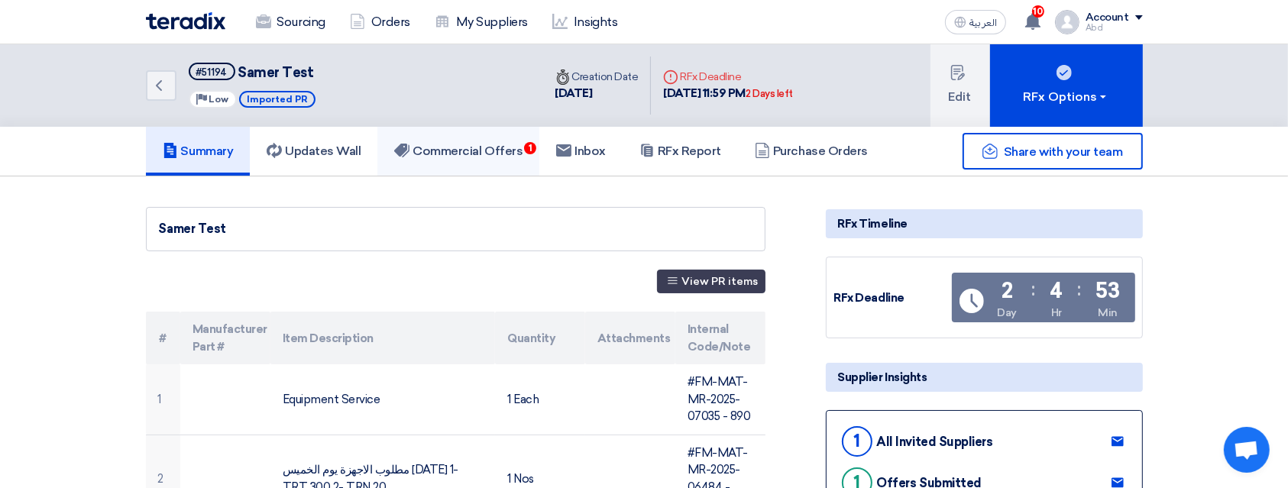
click at [482, 152] on h5 "Commercial Offers 1" at bounding box center [458, 151] width 128 height 15
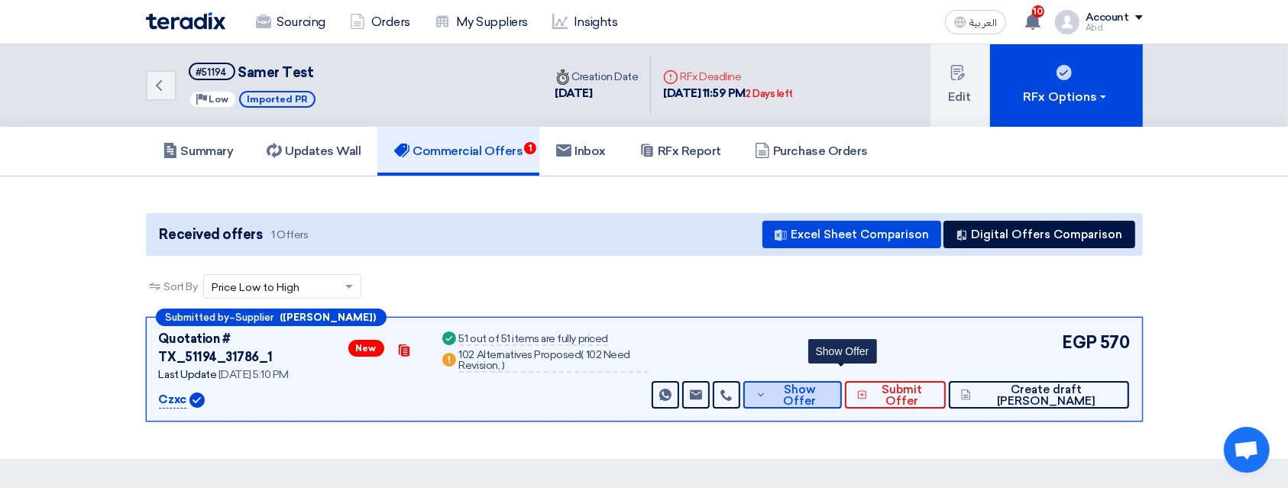
click at [829, 384] on span "Show Offer" at bounding box center [799, 395] width 59 height 23
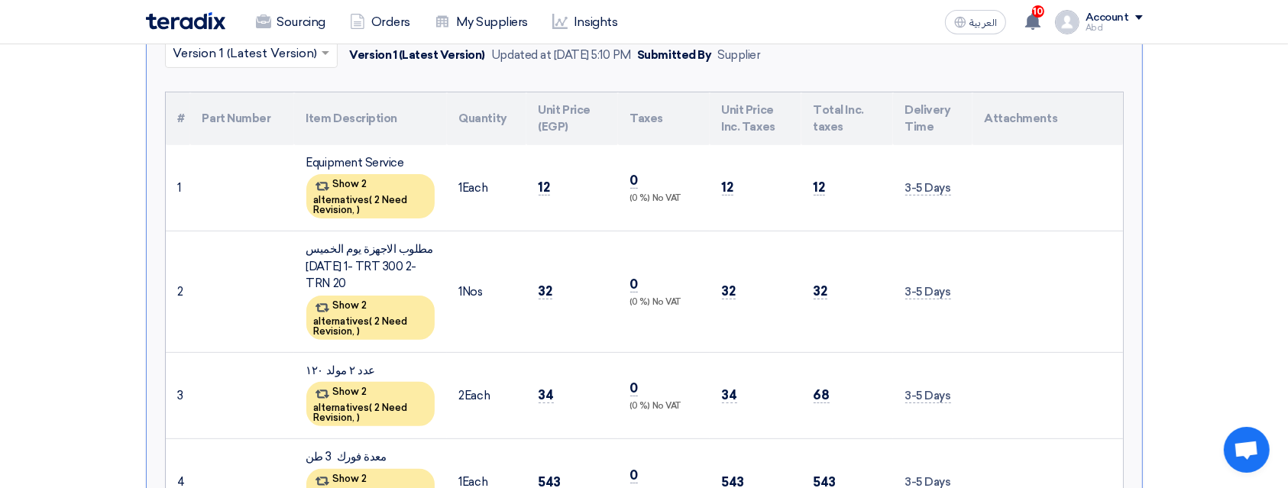
scroll to position [409, 0]
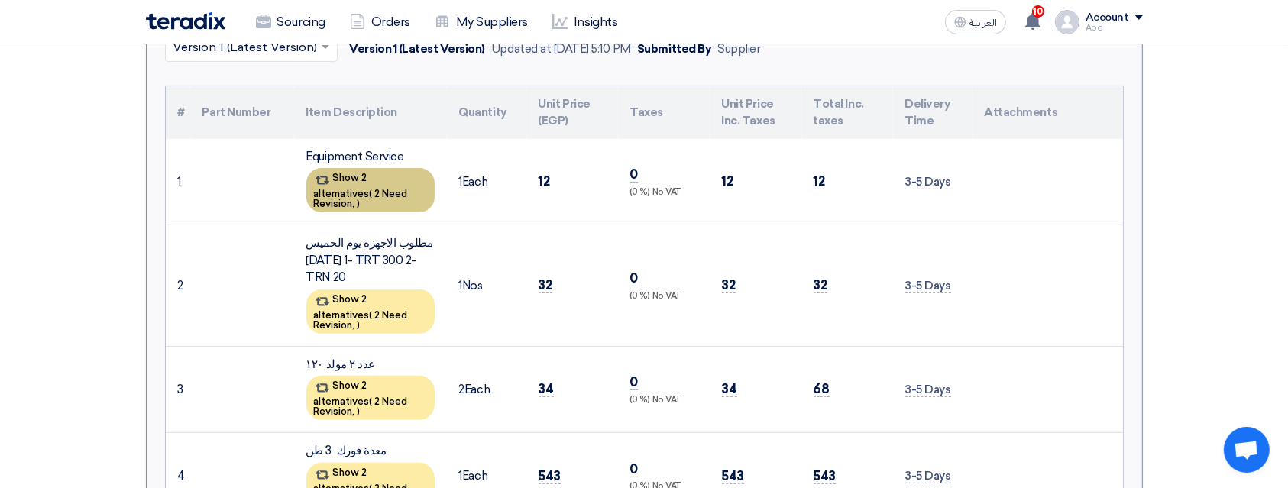
click at [407, 168] on div "Show 2 alternatives ( 2 Need Revision, )" at bounding box center [370, 190] width 128 height 44
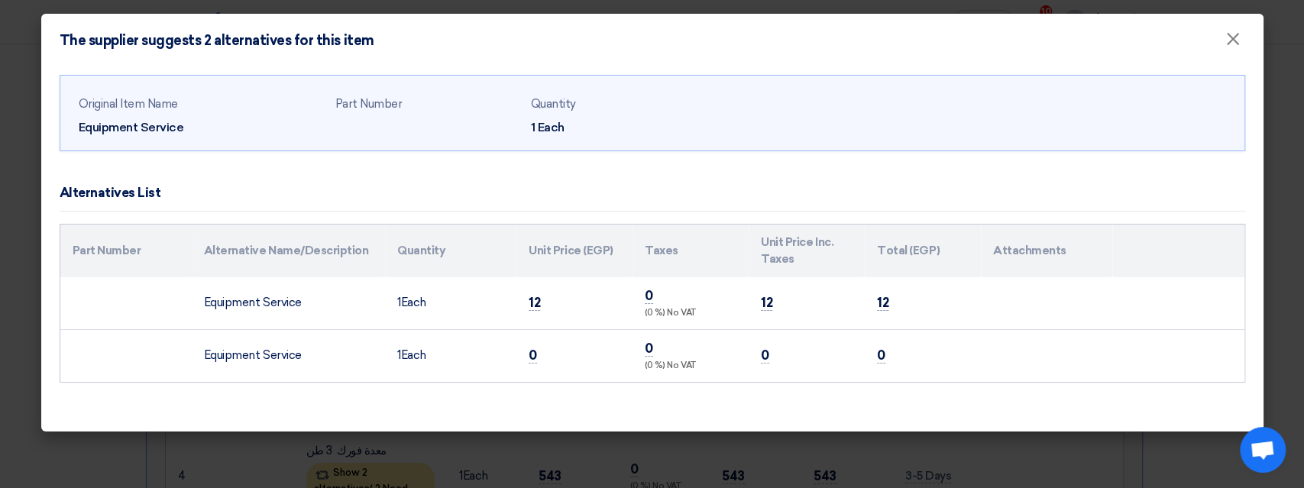
click at [350, 425] on div "Original Item Name Equipment Service Part Number Quantity 1 Each Alternatives L…" at bounding box center [652, 249] width 1222 height 364
click at [31, 99] on modal-container "The supplier suggests 2 alternatives for this item × Original Item Name Equipme…" at bounding box center [652, 244] width 1304 height 488
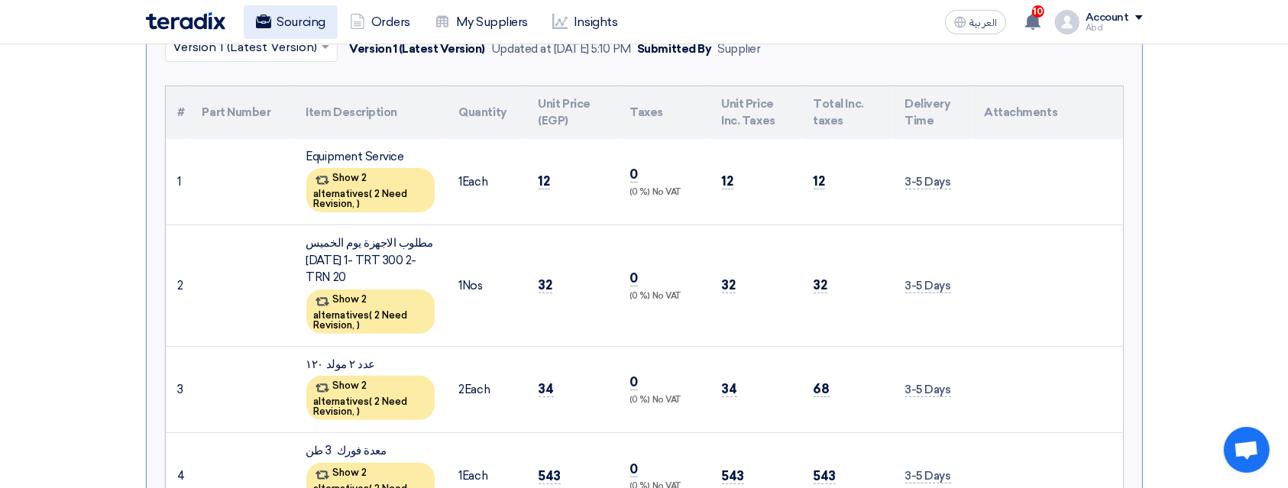
click at [283, 17] on link "Sourcing" at bounding box center [291, 22] width 94 height 34
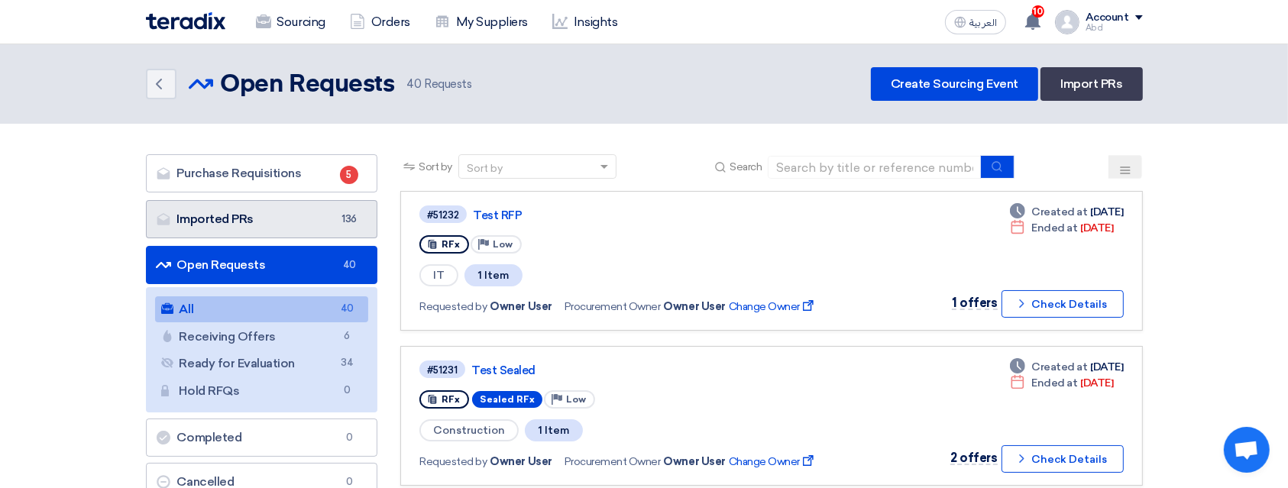
click at [334, 213] on link "Imported PRs Imported PRs 136" at bounding box center [262, 219] width 232 height 38
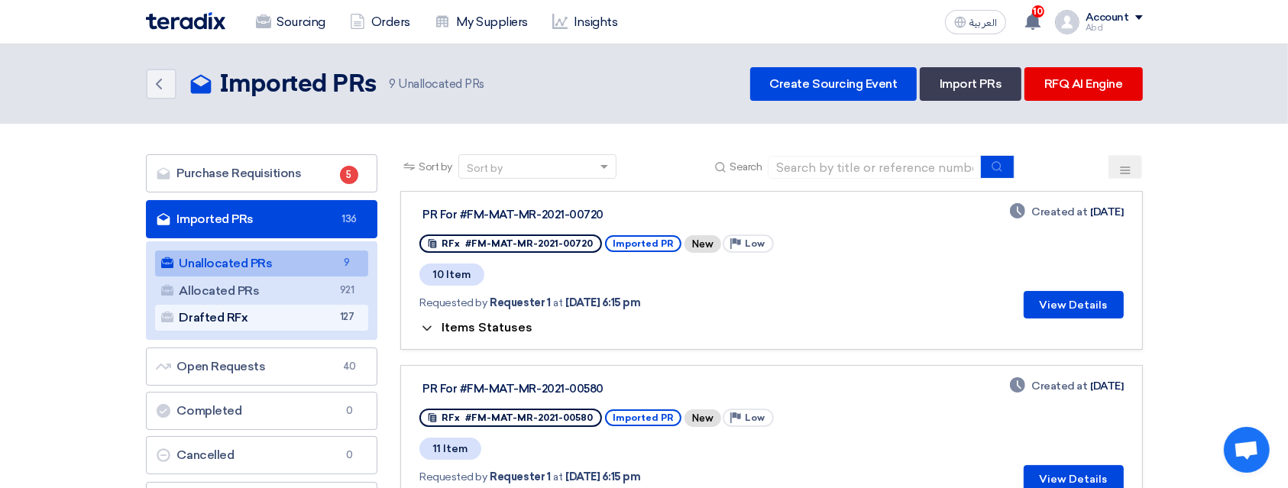
click at [330, 307] on link "Drafted RFx Drafted RFx 127" at bounding box center [262, 318] width 214 height 26
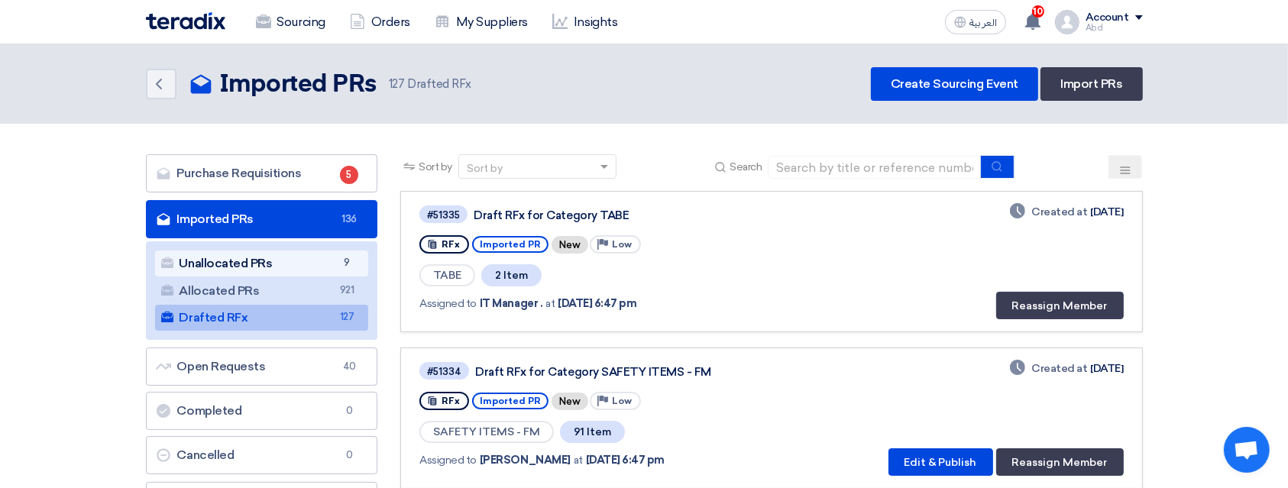
click at [291, 254] on link "Unallocated PRs Unallocated PRs 9" at bounding box center [262, 263] width 214 height 26
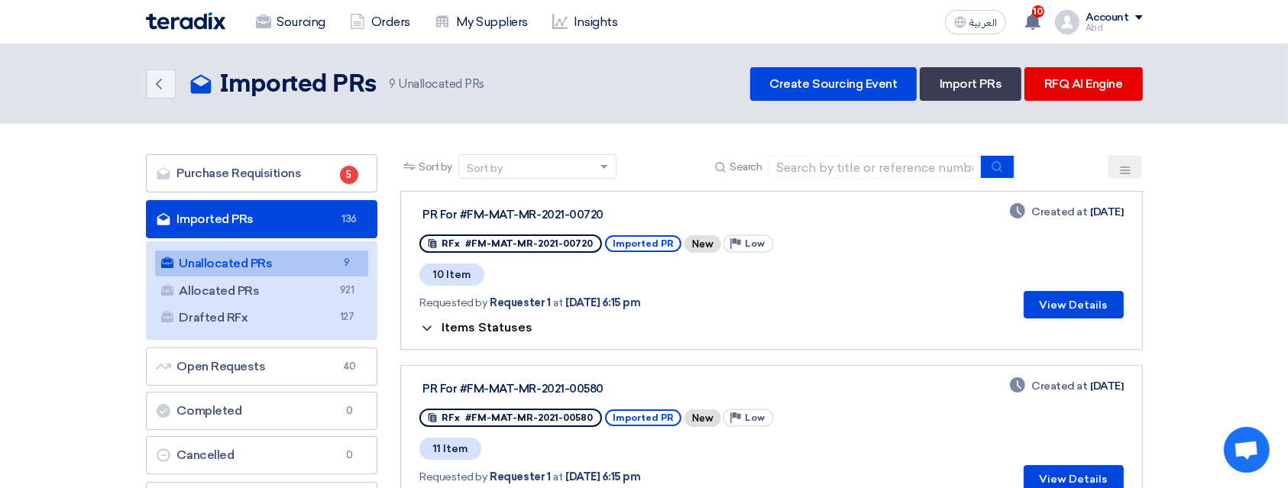
click at [508, 205] on div "PR For #FM-MAT-MR-2021-00720" at bounding box center [613, 214] width 388 height 20
click at [1069, 306] on button "View Details" at bounding box center [1073, 304] width 100 height 27
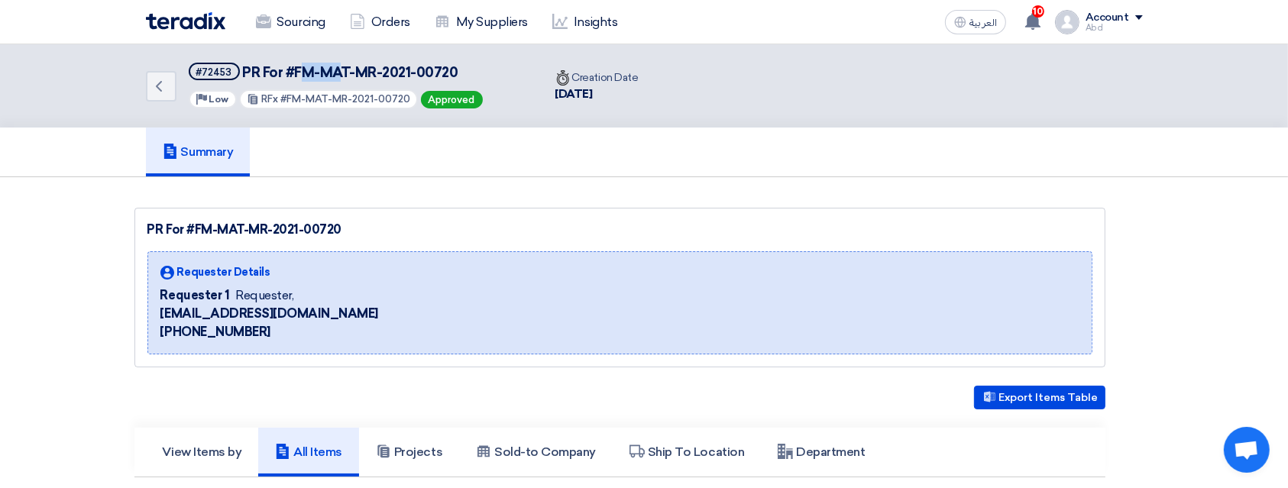
drag, startPoint x: 306, startPoint y: 67, endPoint x: 338, endPoint y: 78, distance: 33.8
click at [338, 78] on span "PR For #FM-MAT-MR-2021-00720" at bounding box center [350, 72] width 216 height 17
click at [159, 80] on icon "Back" at bounding box center [159, 86] width 18 height 18
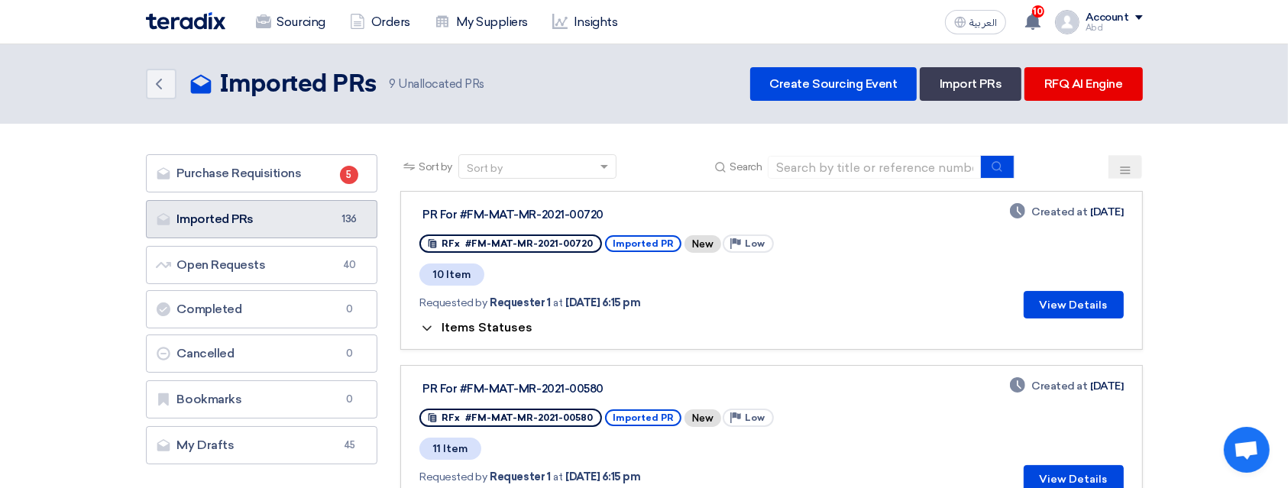
click at [324, 233] on link "Imported PRs Imported PRs 136" at bounding box center [262, 219] width 232 height 38
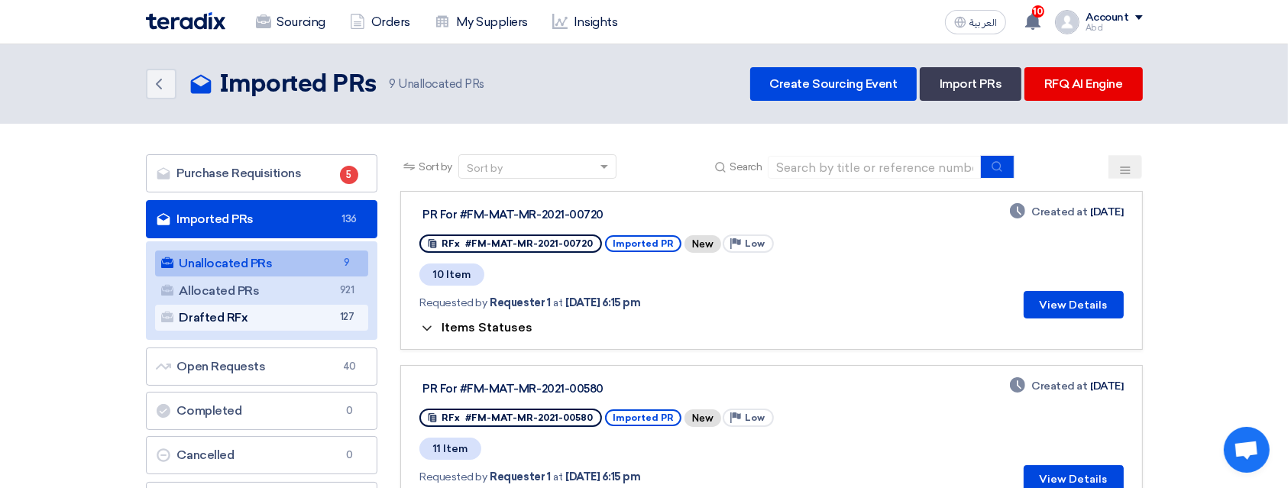
click at [302, 322] on link "Drafted RFx Drafted RFx 127" at bounding box center [262, 318] width 214 height 26
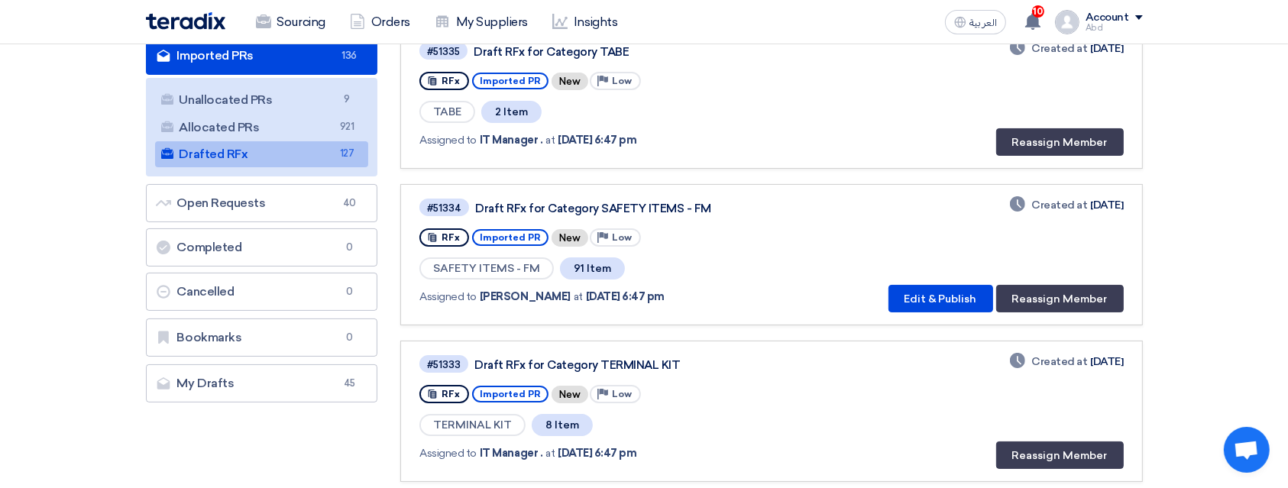
scroll to position [407, 0]
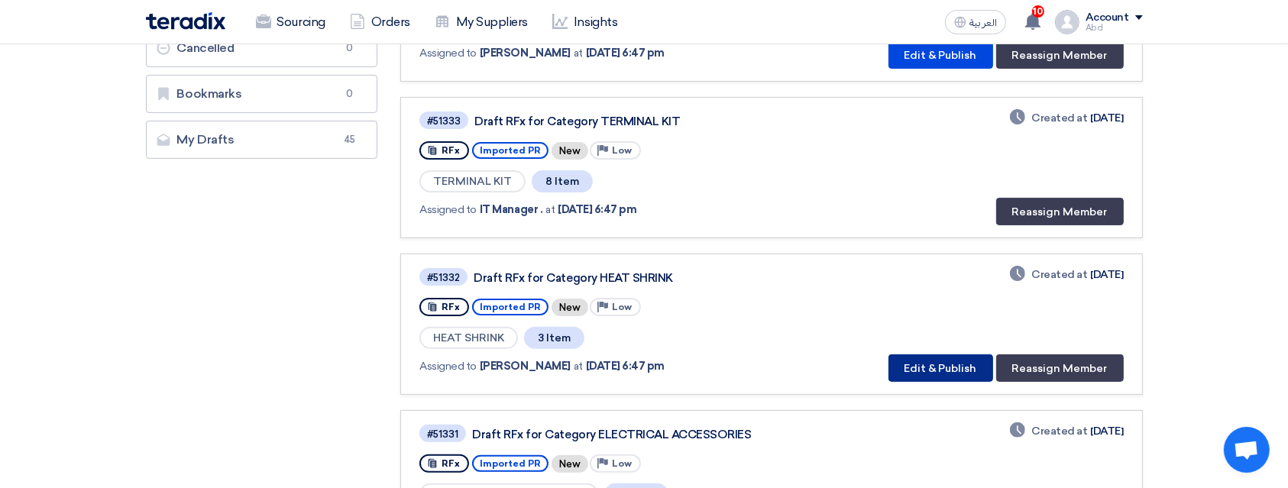
click at [955, 357] on button "Edit & Publish" at bounding box center [940, 367] width 105 height 27
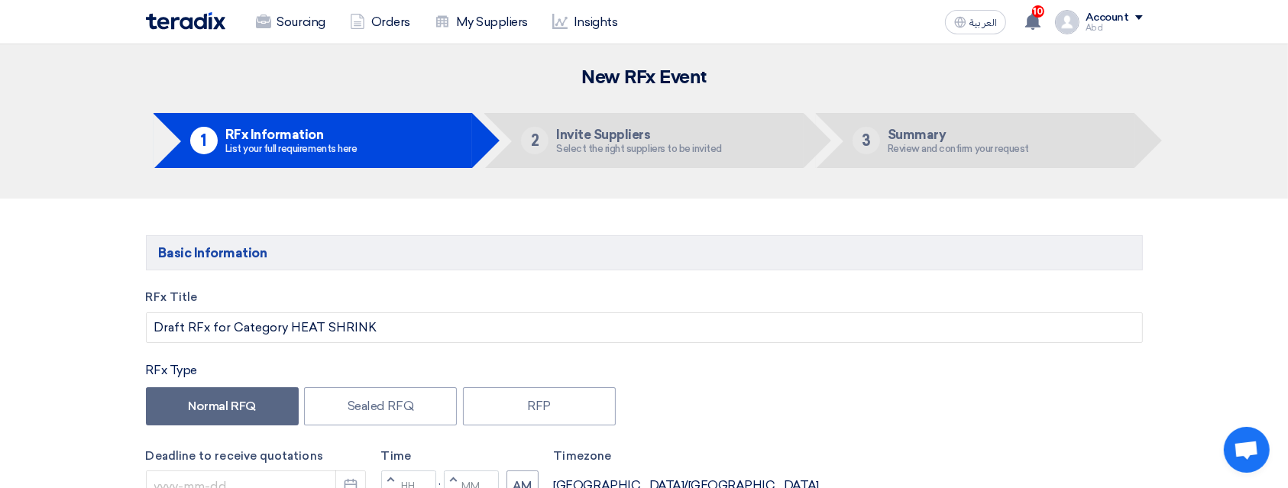
scroll to position [102, 0]
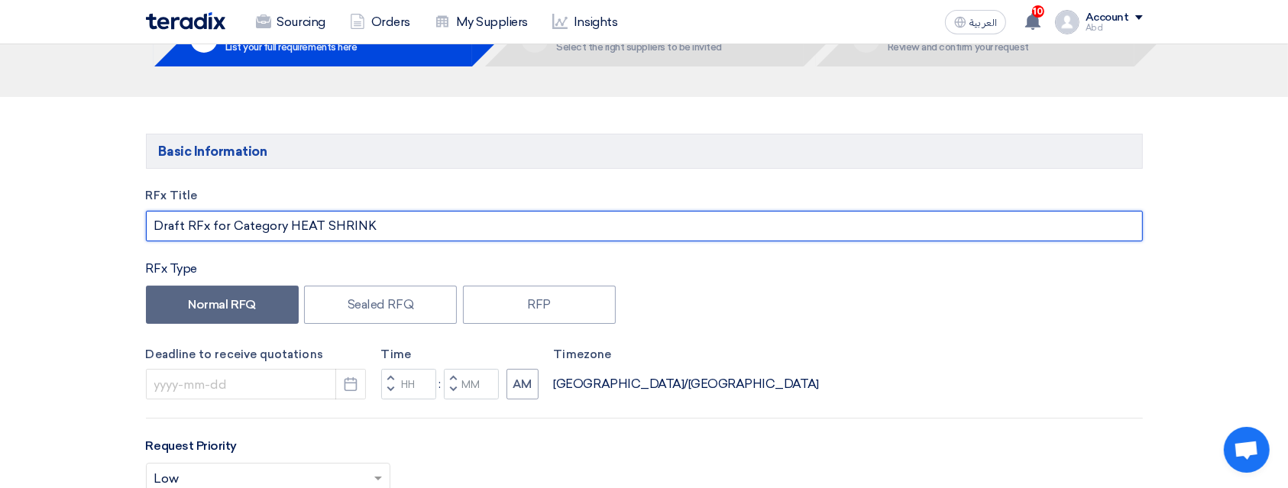
click at [392, 219] on input "Draft RFx for Category HEAT SHRINK" at bounding box center [644, 226] width 997 height 31
type input "Draft RFx for Category HEAT SHRINK Samer test"
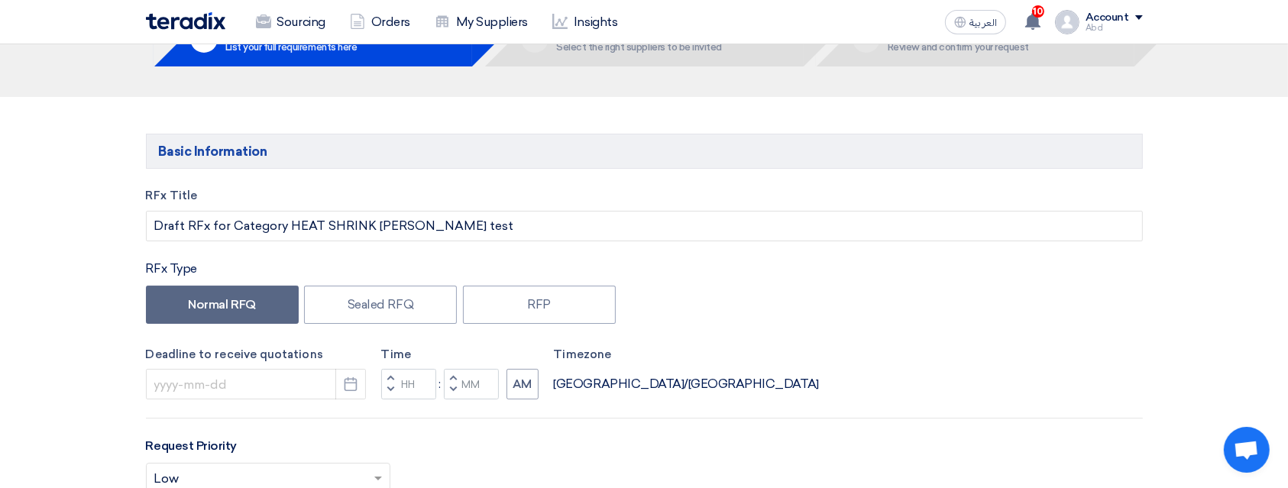
click at [730, 289] on div "Normal RFQ Sealed RFQ RFP" at bounding box center [644, 307] width 997 height 42
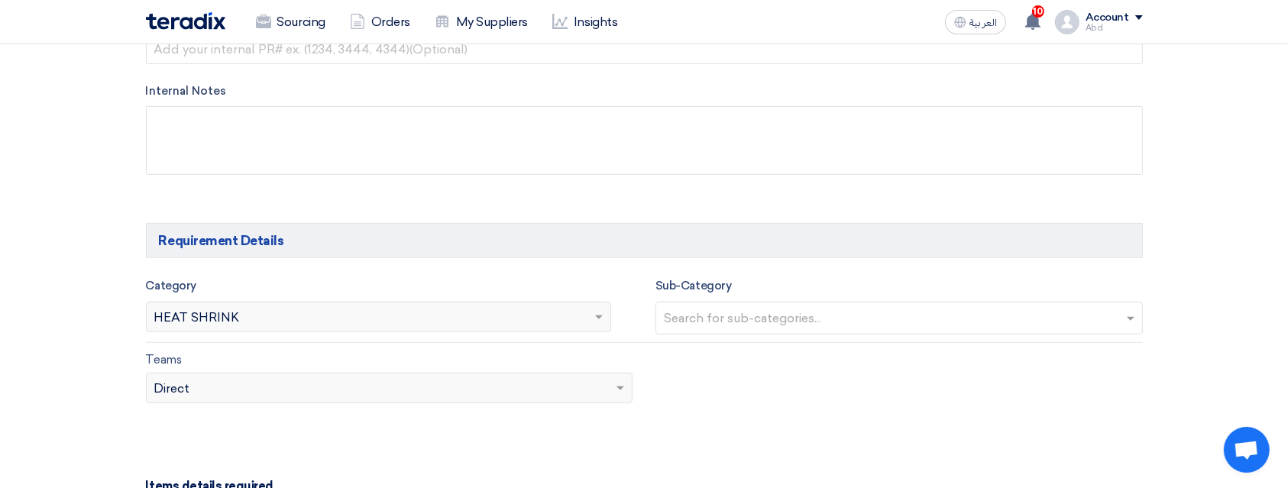
scroll to position [814, 0]
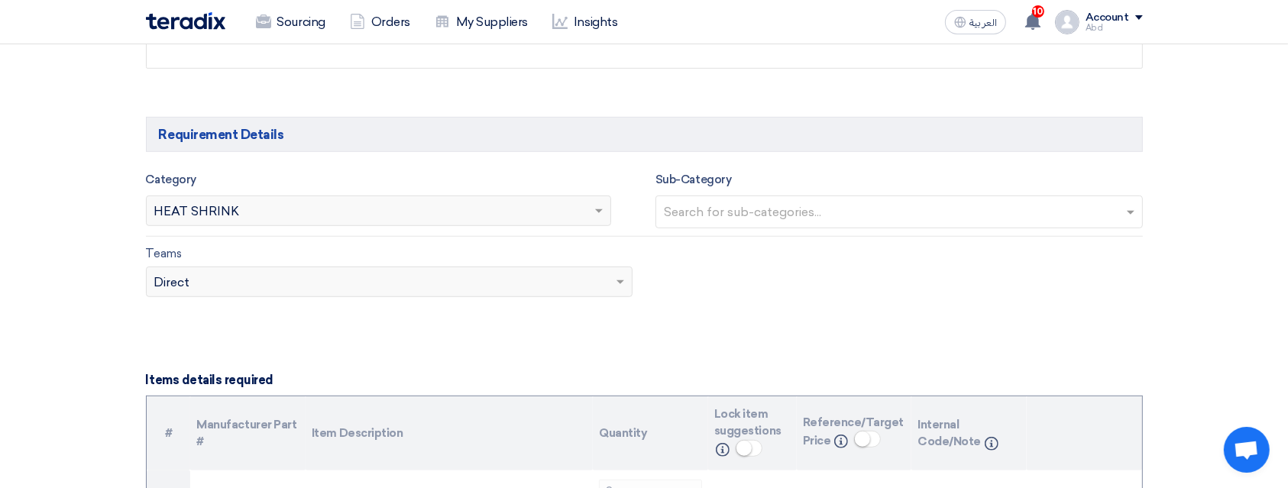
click at [770, 211] on input "text" at bounding box center [901, 213] width 474 height 25
click at [747, 312] on div "Teams Teams.. × Direct" at bounding box center [644, 280] width 1020 height 72
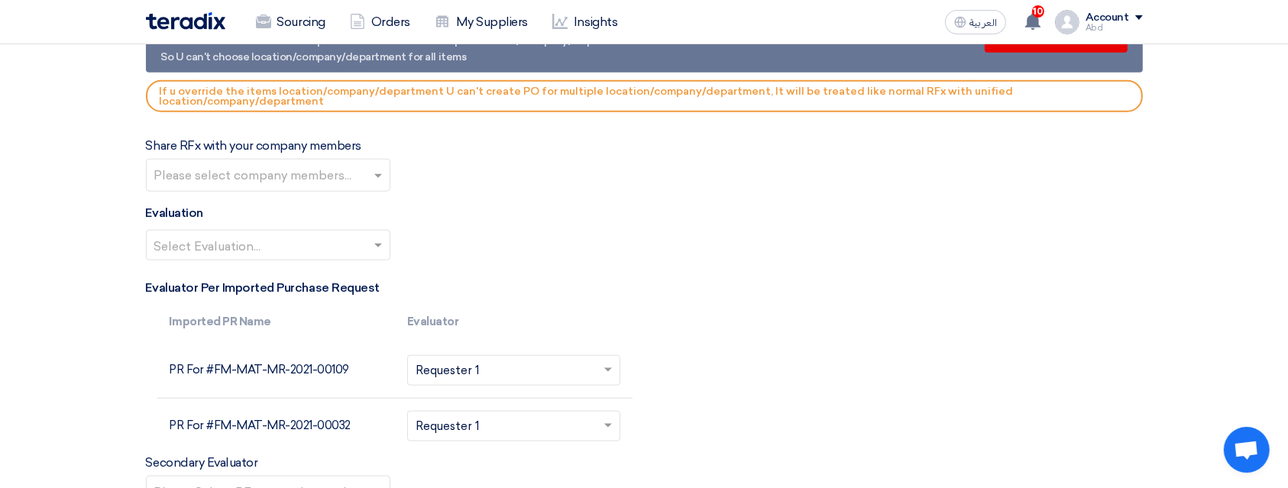
scroll to position [1805, 0]
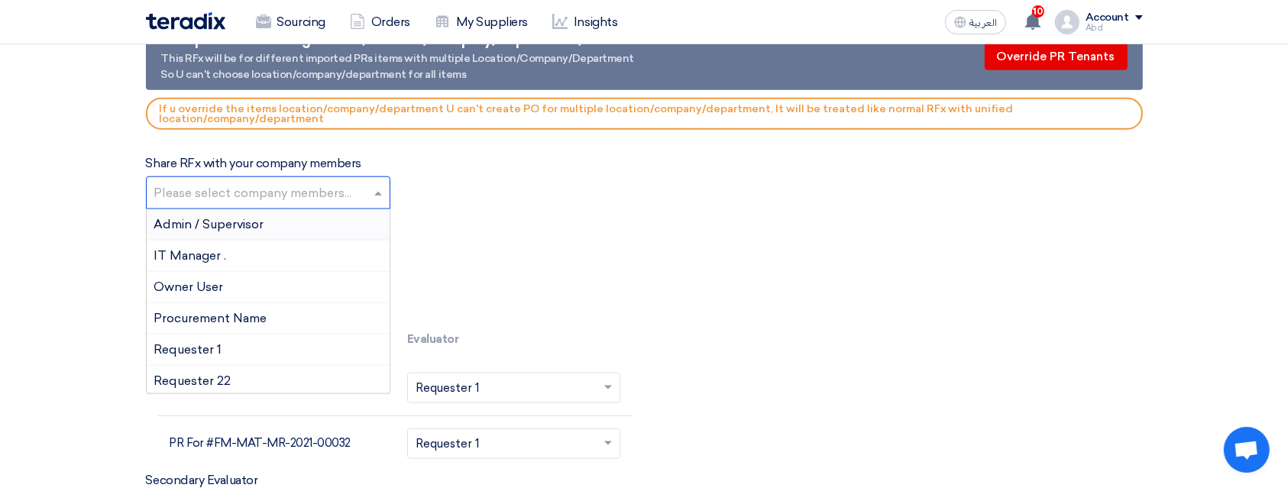
click at [323, 186] on input "text" at bounding box center [269, 194] width 231 height 25
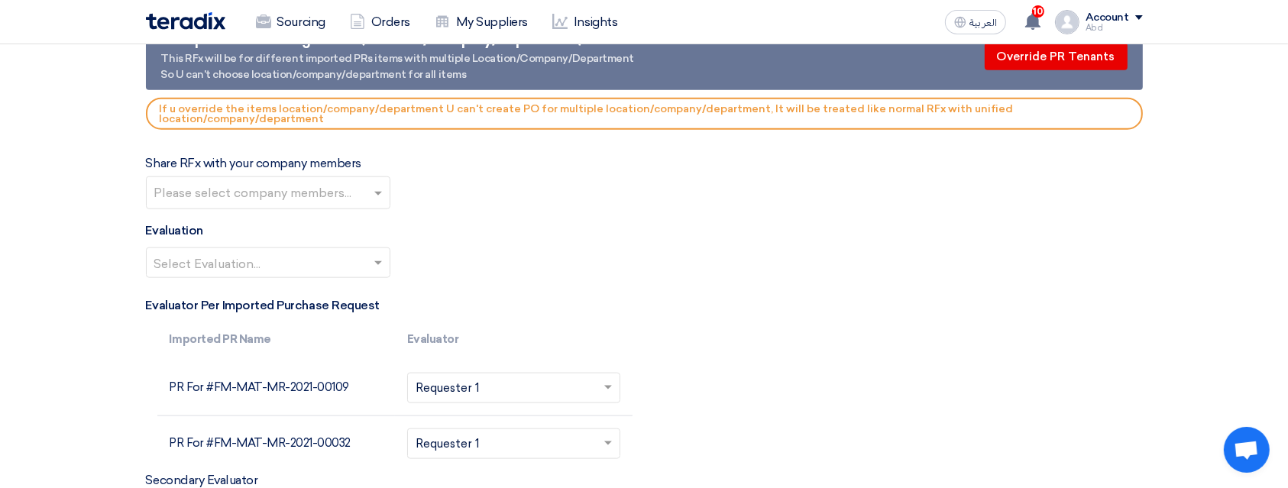
click at [503, 172] on div "Share RFx with your company members Please select company members..." at bounding box center [644, 181] width 997 height 55
click at [369, 263] on div at bounding box center [268, 262] width 243 height 25
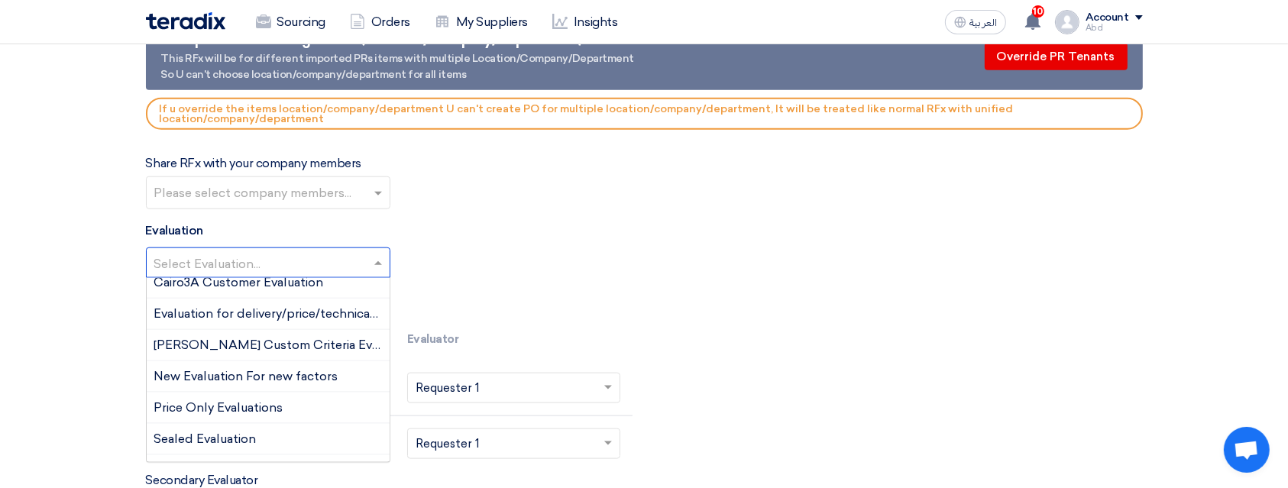
scroll to position [66, 0]
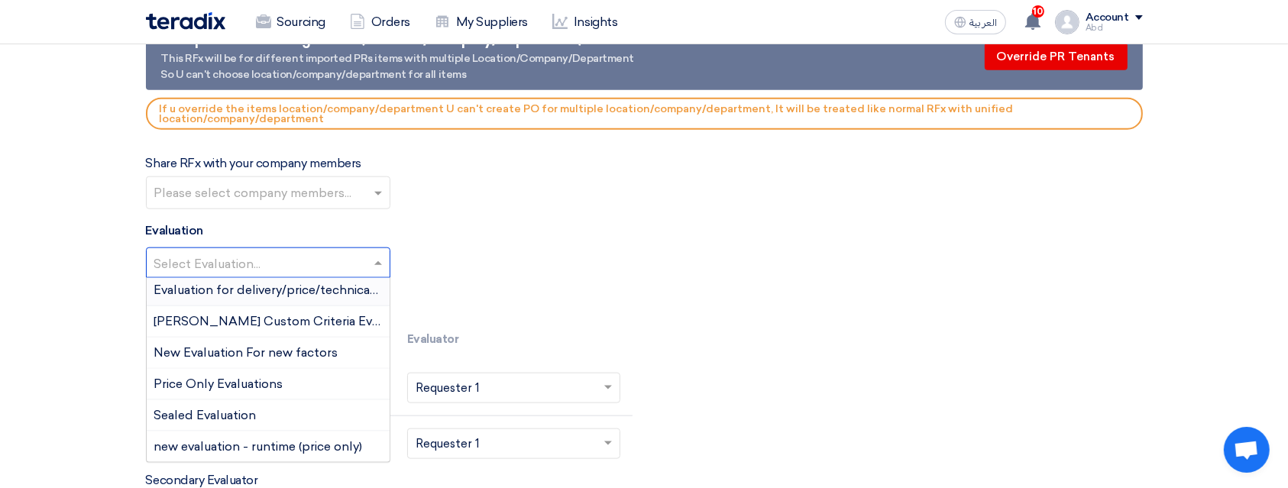
click at [326, 286] on span "Evaluation for delivery/price/technical/shipping" at bounding box center [291, 290] width 275 height 15
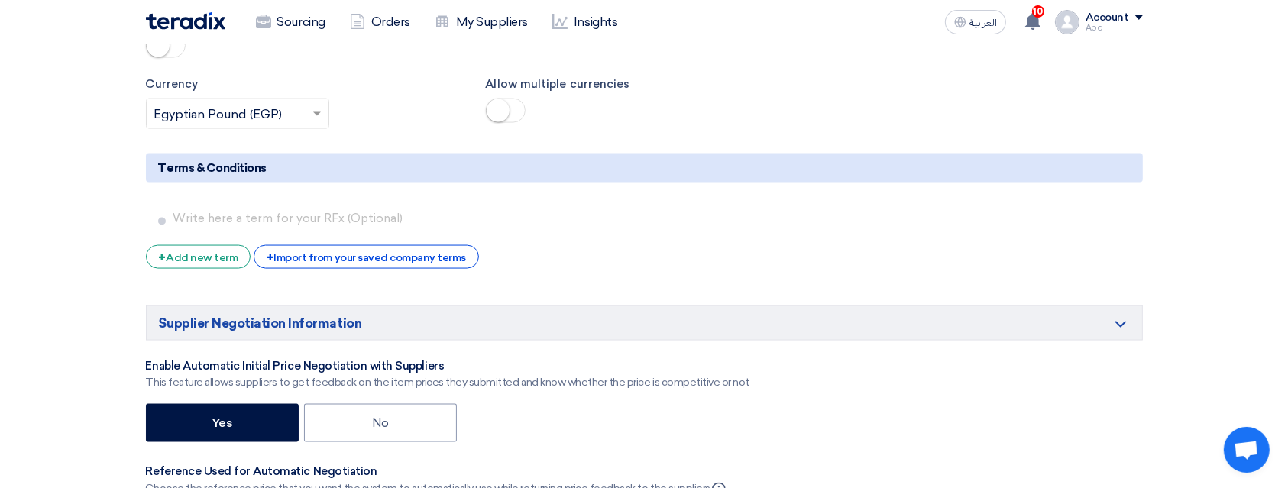
scroll to position [2823, 0]
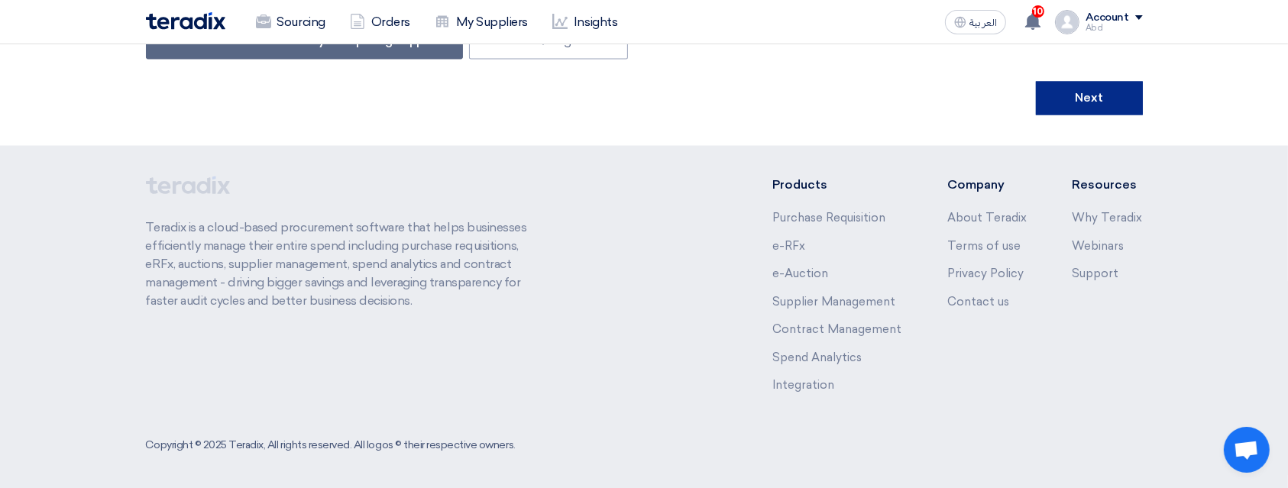
click at [1103, 95] on button "Next" at bounding box center [1089, 99] width 107 height 34
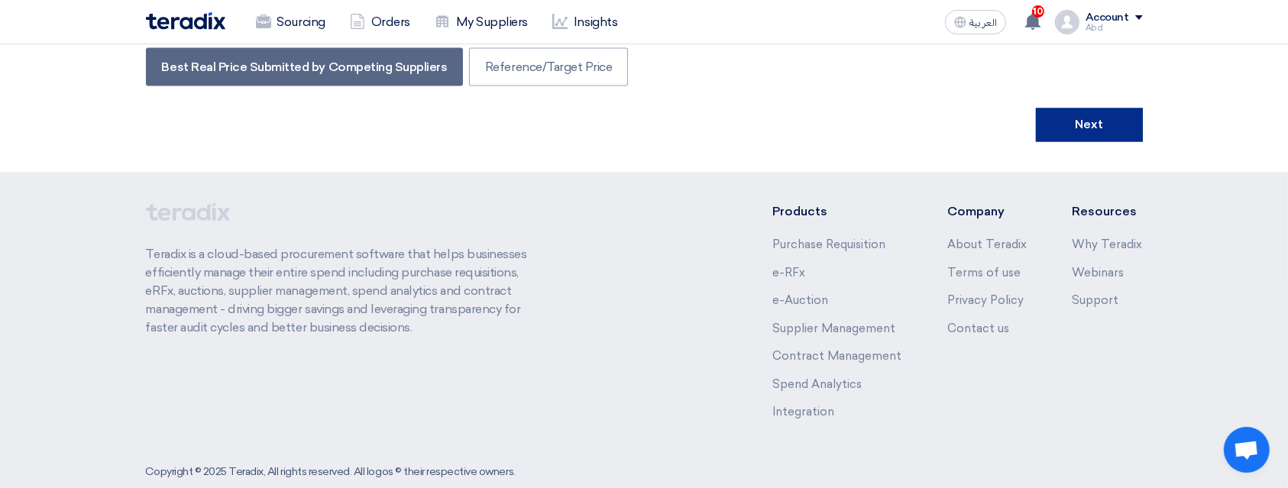
scroll to position [229, 0]
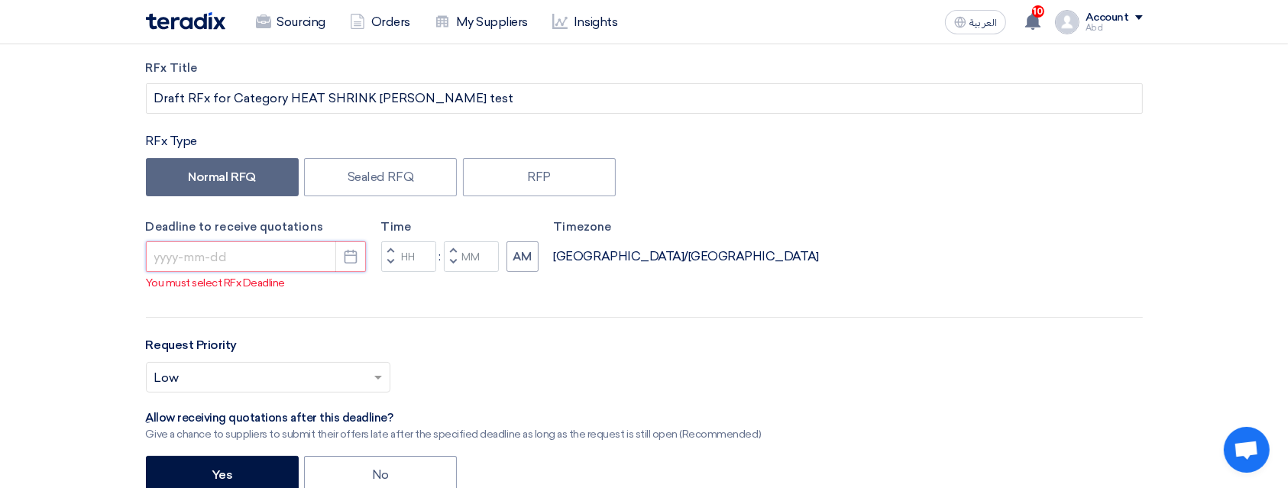
click at [299, 263] on input at bounding box center [256, 256] width 220 height 31
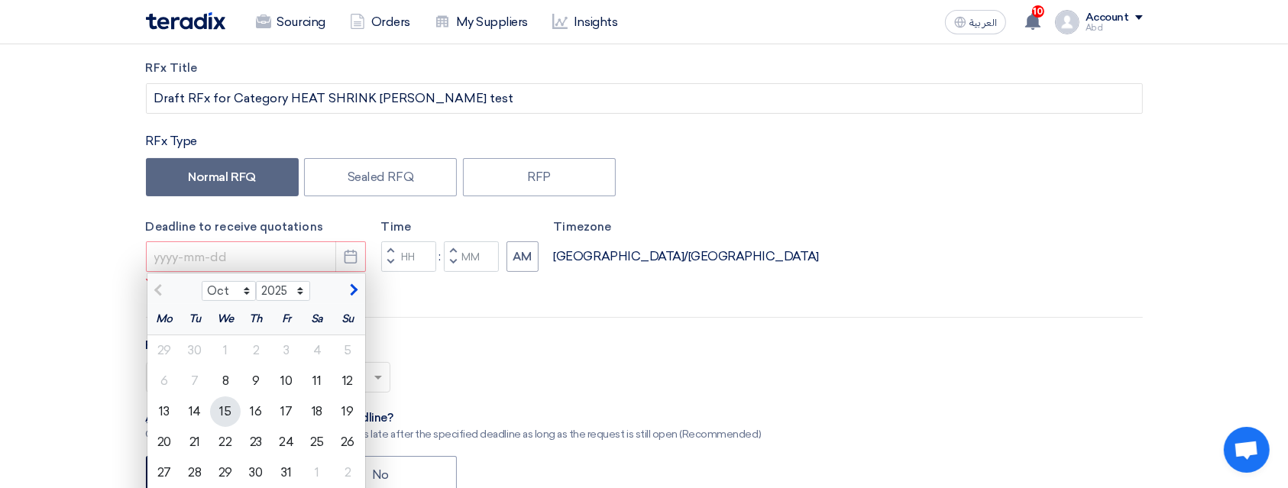
click at [224, 407] on div "15" at bounding box center [225, 411] width 31 height 31
type input "10/15/2025"
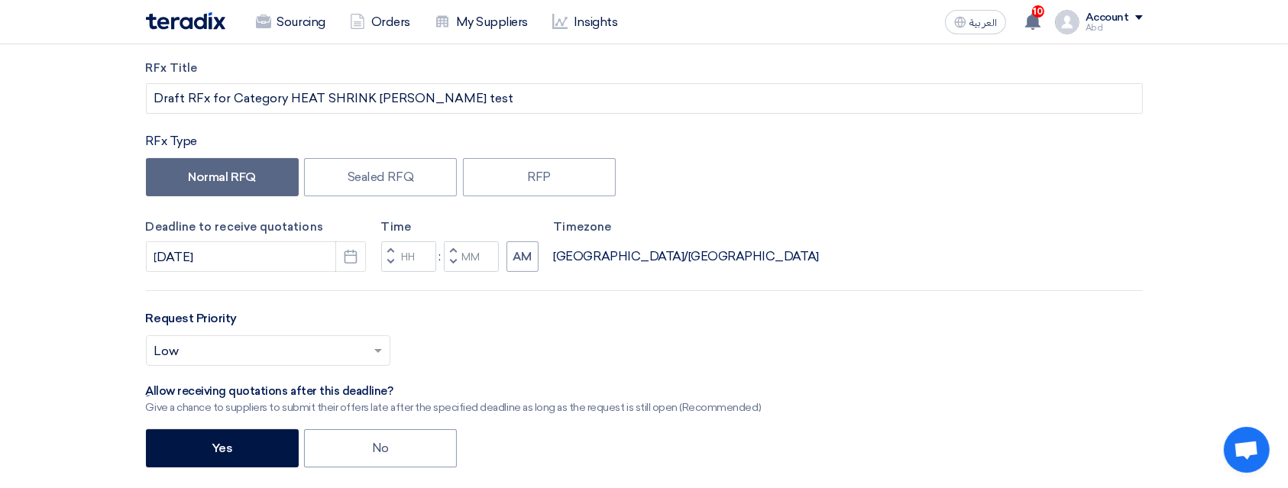
click at [450, 254] on button "Decrement minutes" at bounding box center [453, 263] width 18 height 19
type input "11"
type input "59"
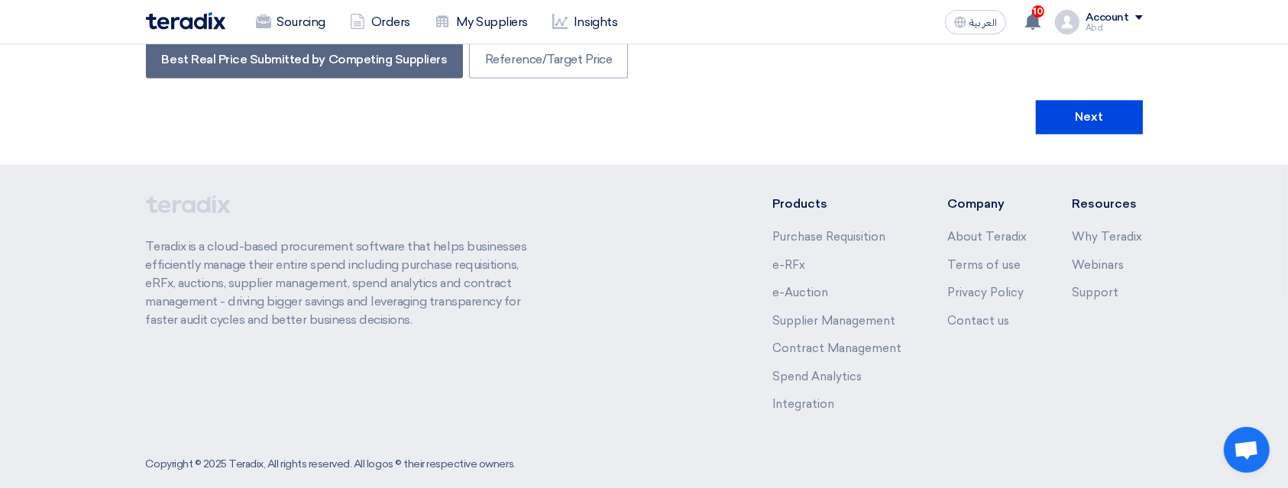
scroll to position [2823, 0]
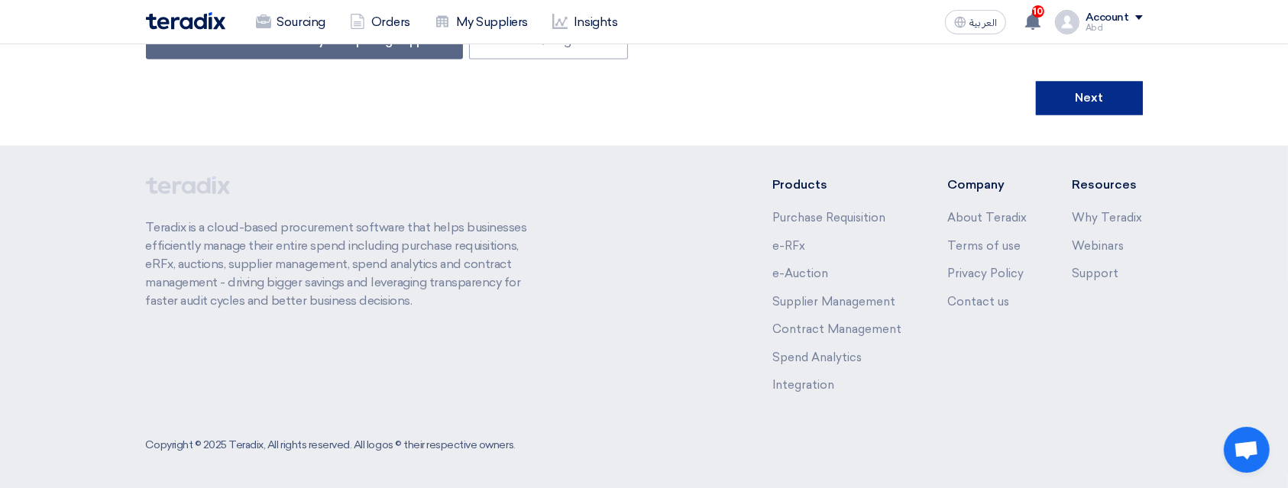
click at [1092, 82] on button "Next" at bounding box center [1089, 99] width 107 height 34
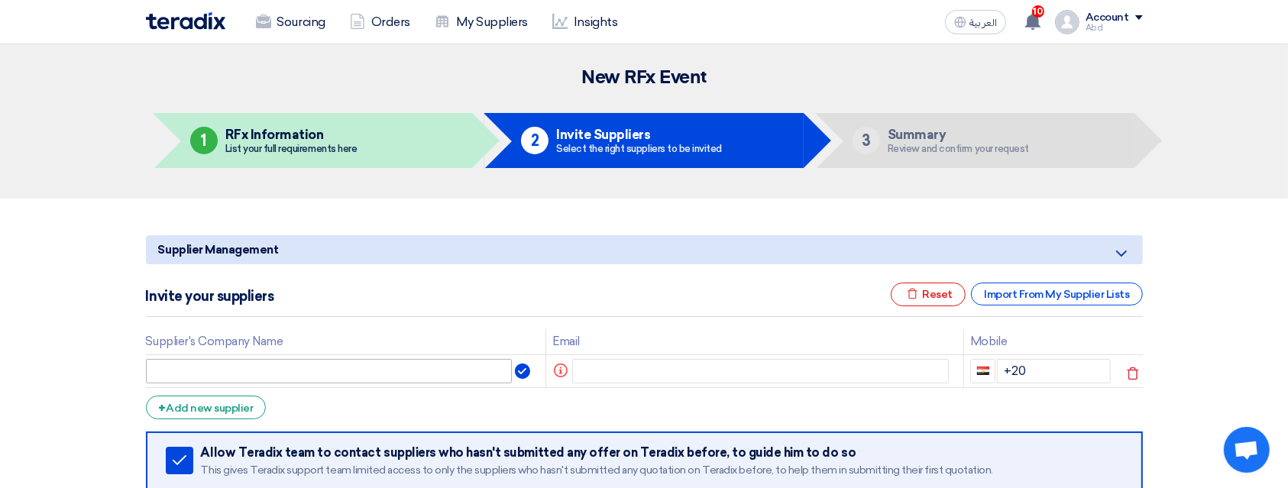
scroll to position [203, 0]
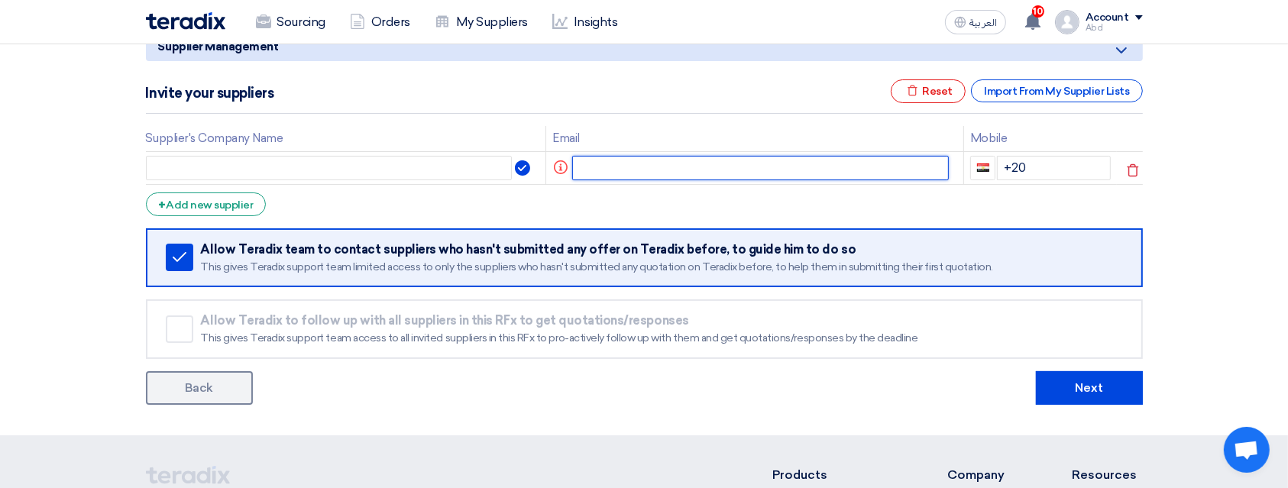
click at [641, 165] on input "text" at bounding box center [760, 168] width 376 height 24
type input "S"
type input "sp1@teradix.com"
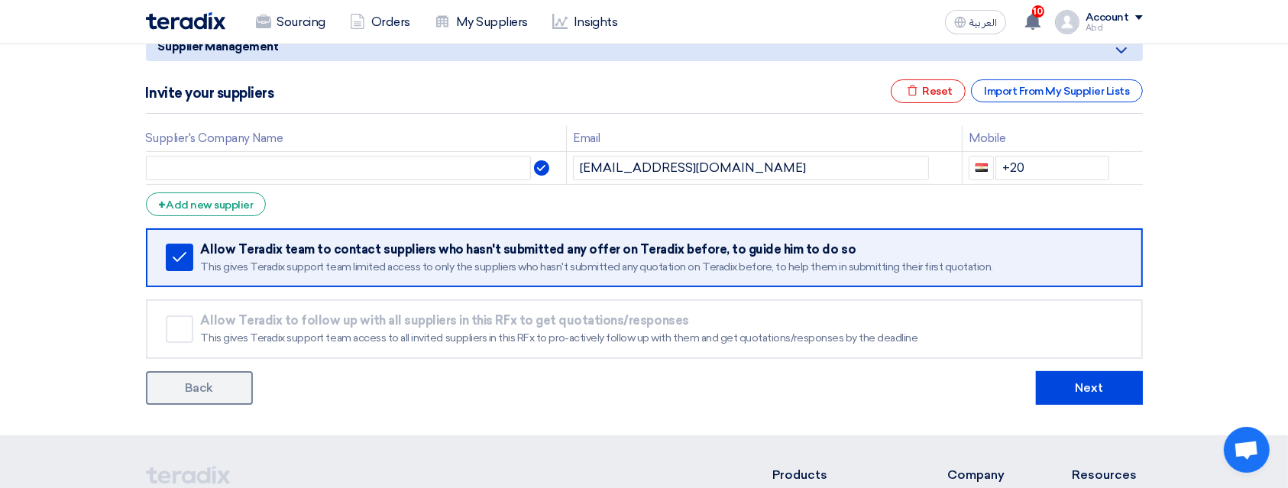
click at [244, 215] on form "Supplier Management Minimize/Maximize Category Invite your suppliers Excel file…" at bounding box center [644, 218] width 997 height 373
click at [240, 205] on div "+ Add new supplier" at bounding box center [206, 204] width 121 height 24
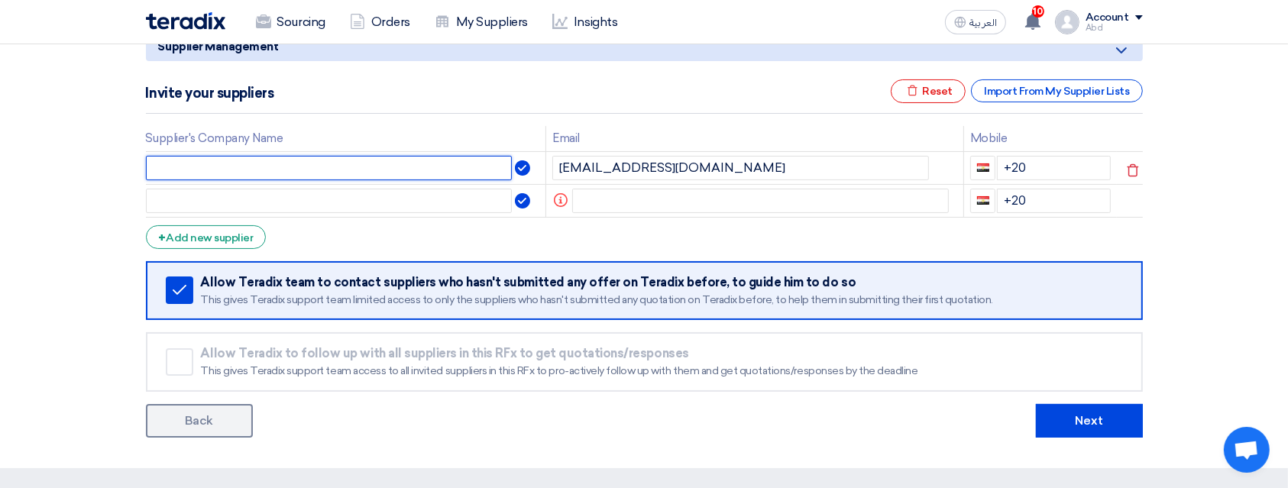
click at [279, 171] on input "text" at bounding box center [329, 168] width 367 height 24
paste input "sp1@teradix.com"
drag, startPoint x: 166, startPoint y: 163, endPoint x: 174, endPoint y: 163, distance: 8.4
click at [174, 163] on input "sp1@teradix.com" at bounding box center [329, 168] width 367 height 24
type input "sp2@teradix.com"
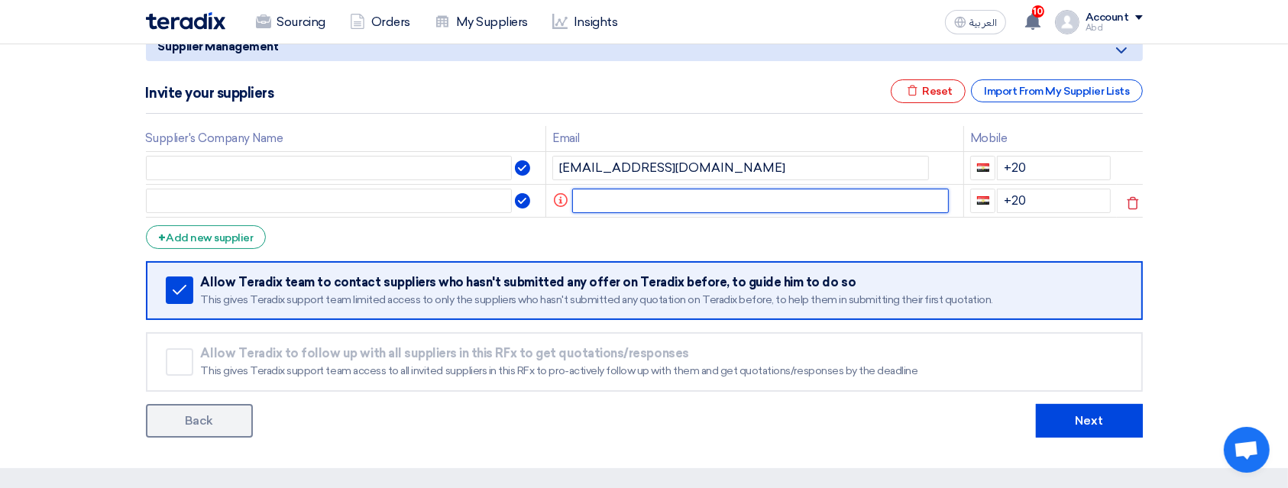
click at [675, 199] on input "text" at bounding box center [760, 201] width 376 height 24
paste input "sp2@teradix.com"
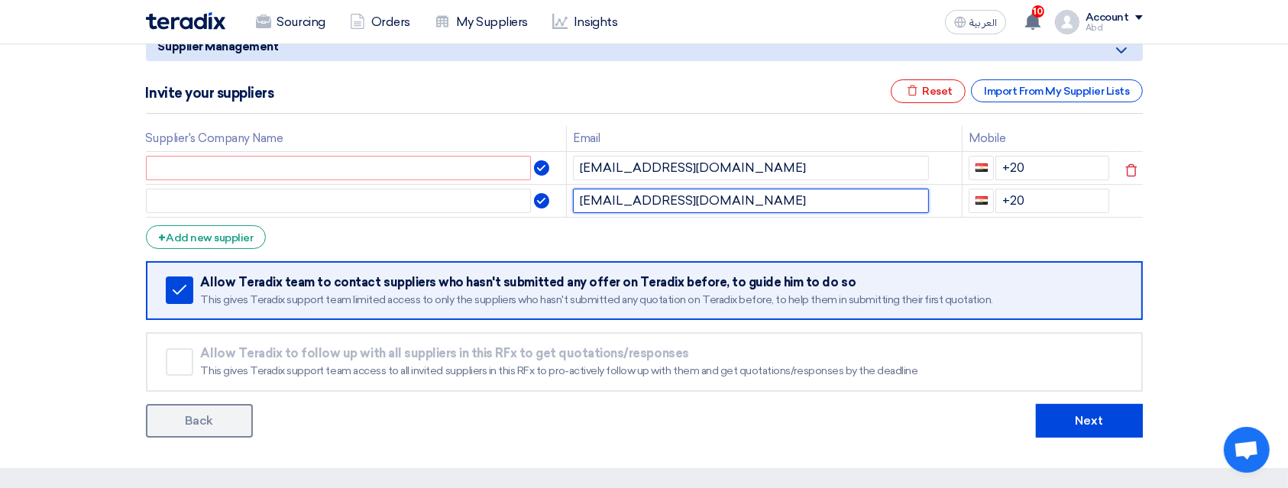
type input "sp2@teradix.com"
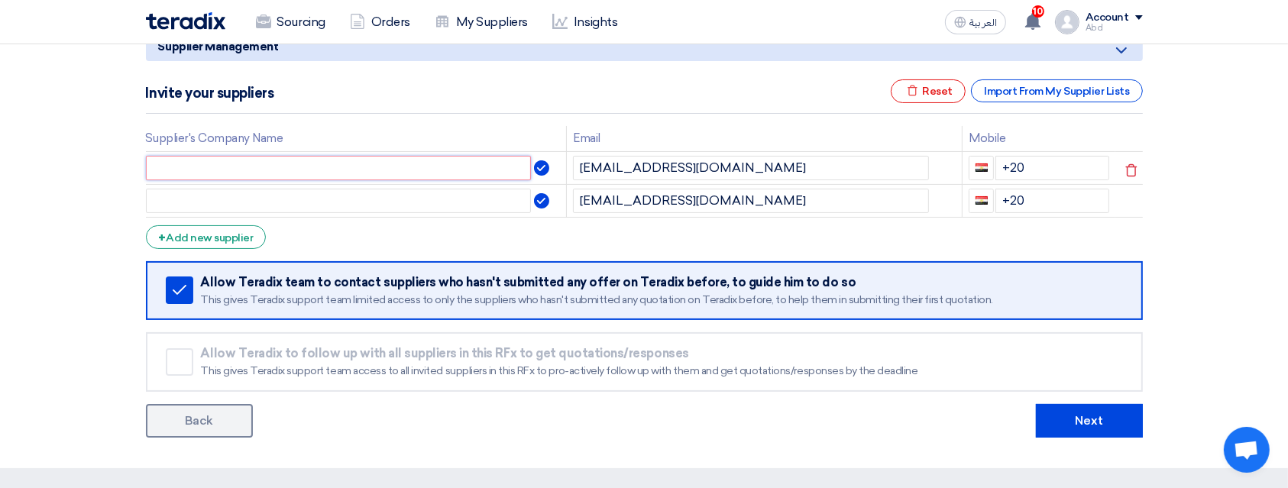
click at [322, 168] on input "text" at bounding box center [339, 168] width 386 height 24
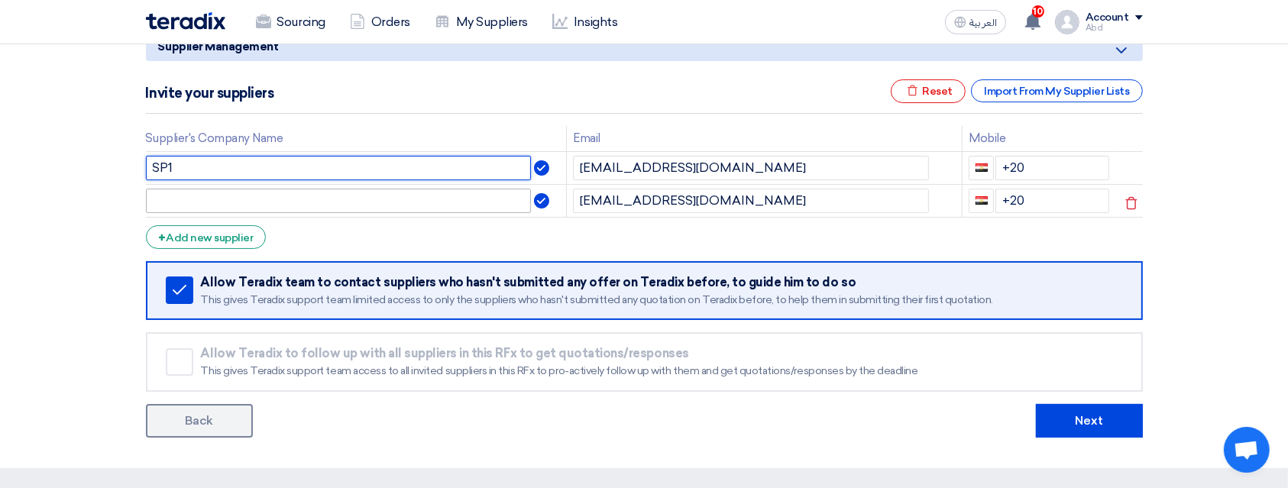
type input "SP1"
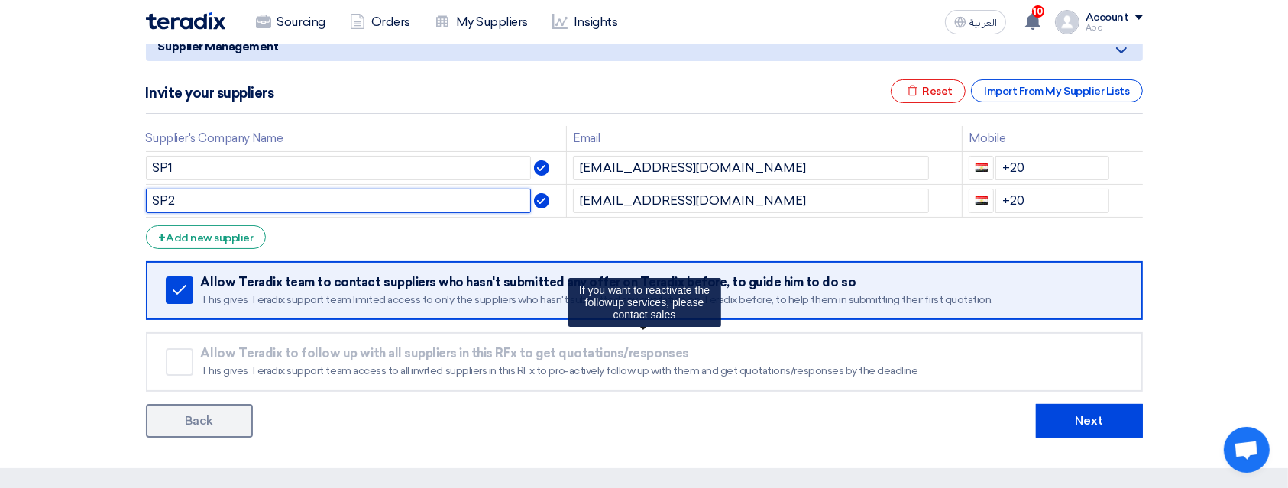
type input "SP2"
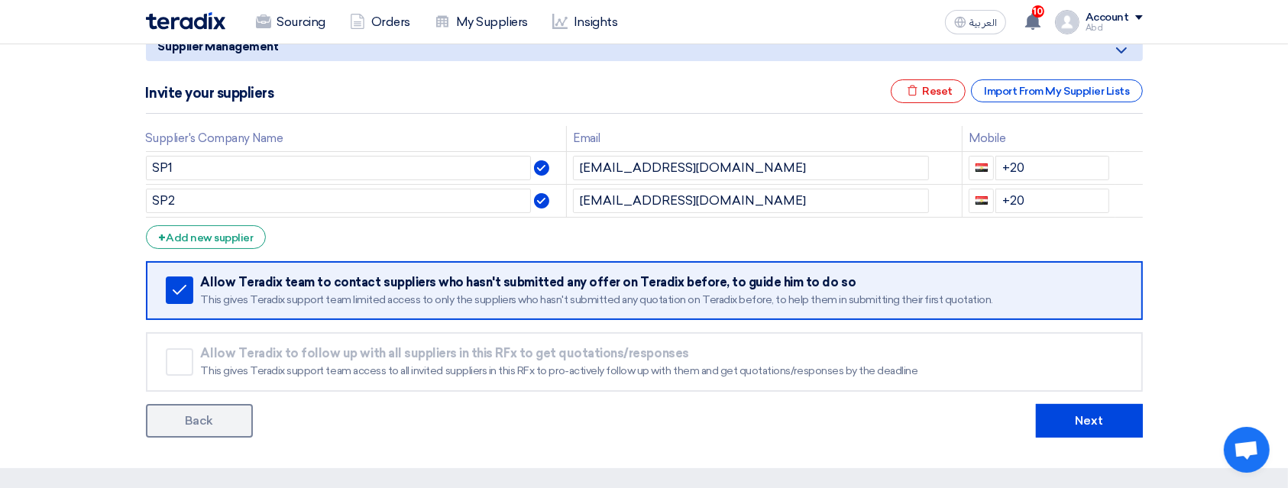
click at [1030, 285] on div "Allow Teradix team to contact suppliers who hasn't submitted any offer on Terad…" at bounding box center [661, 282] width 920 height 15
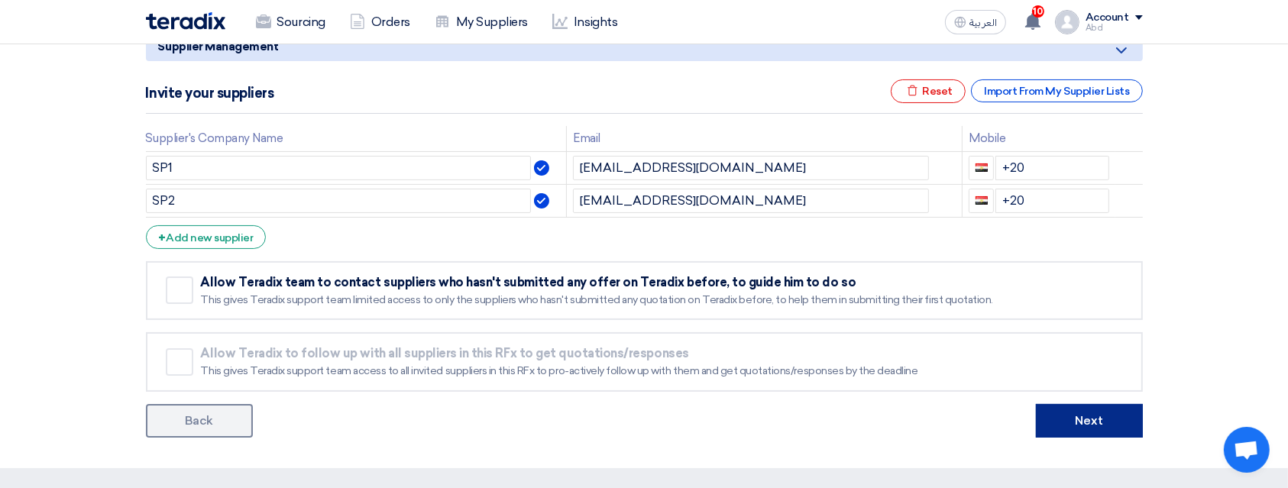
click at [1078, 425] on button "Next" at bounding box center [1089, 421] width 107 height 34
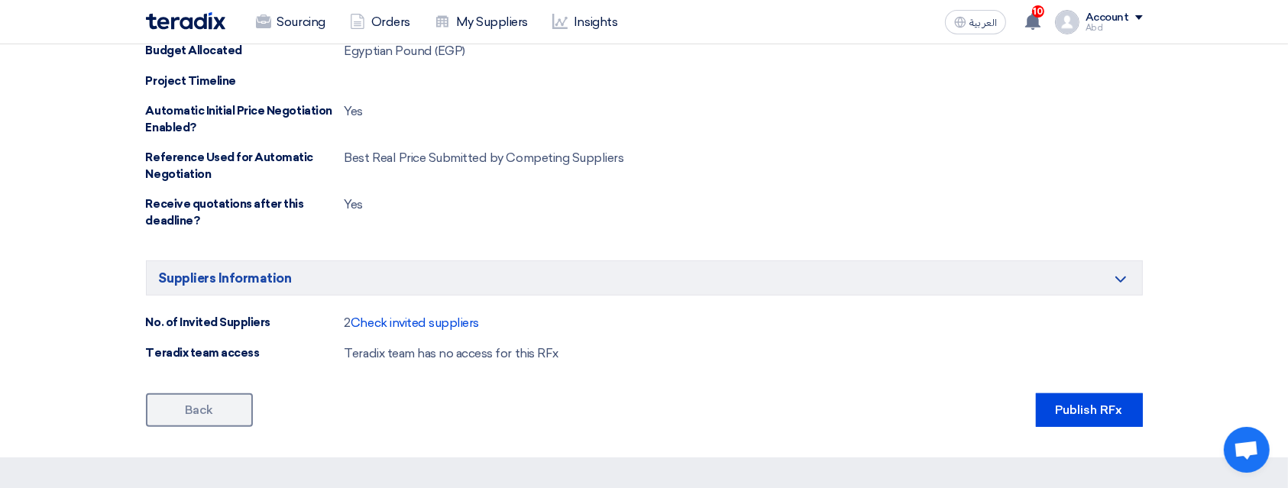
scroll to position [1130, 0]
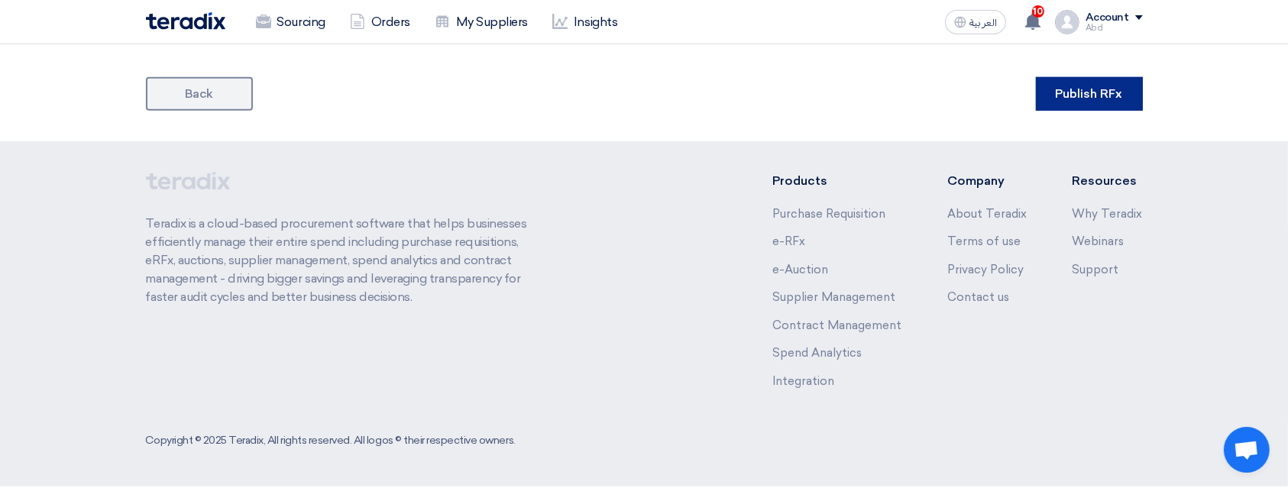
click at [1112, 95] on button "Publish RFx" at bounding box center [1089, 94] width 107 height 34
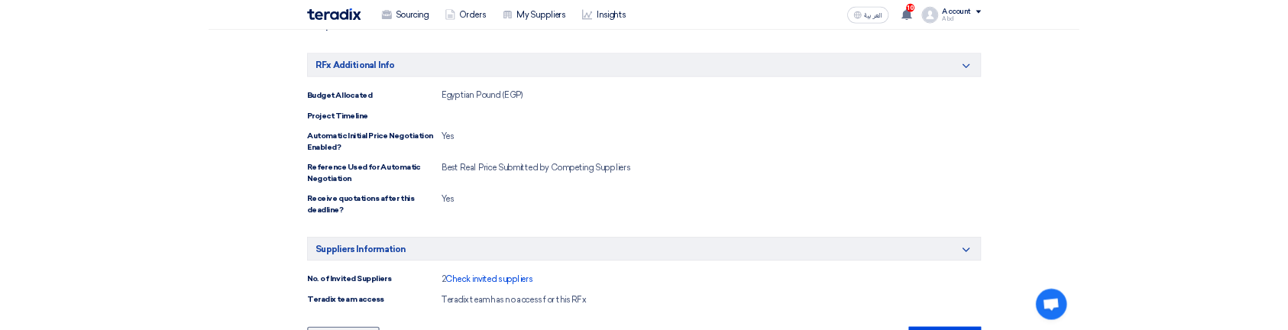
scroll to position [926, 0]
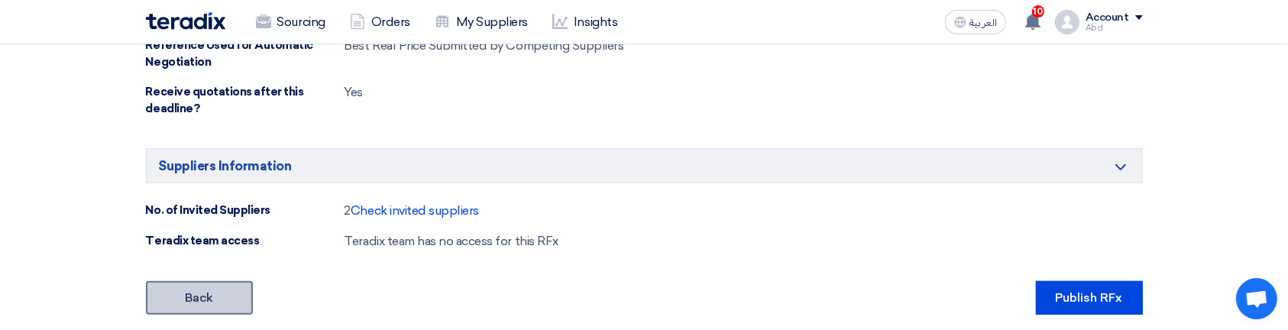
click at [198, 301] on link "Back" at bounding box center [199, 298] width 107 height 34
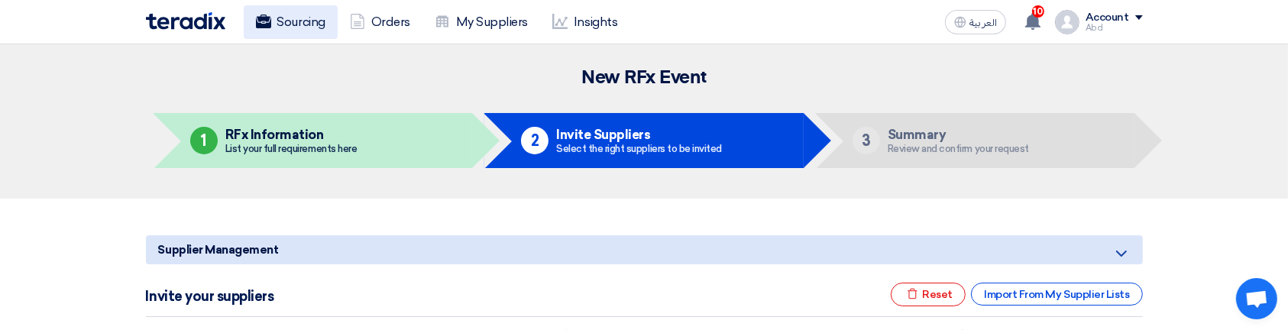
click at [301, 36] on link "Sourcing" at bounding box center [291, 22] width 94 height 34
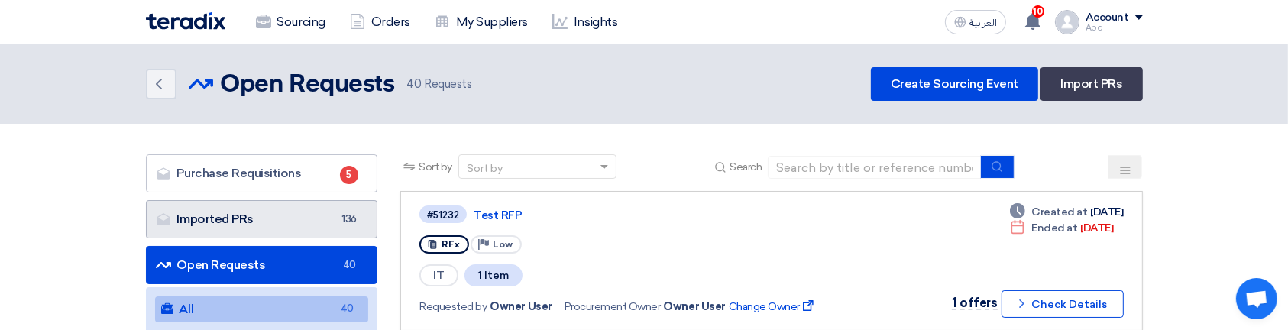
click at [337, 225] on link "Imported PRs Imported PRs 136" at bounding box center [262, 219] width 232 height 38
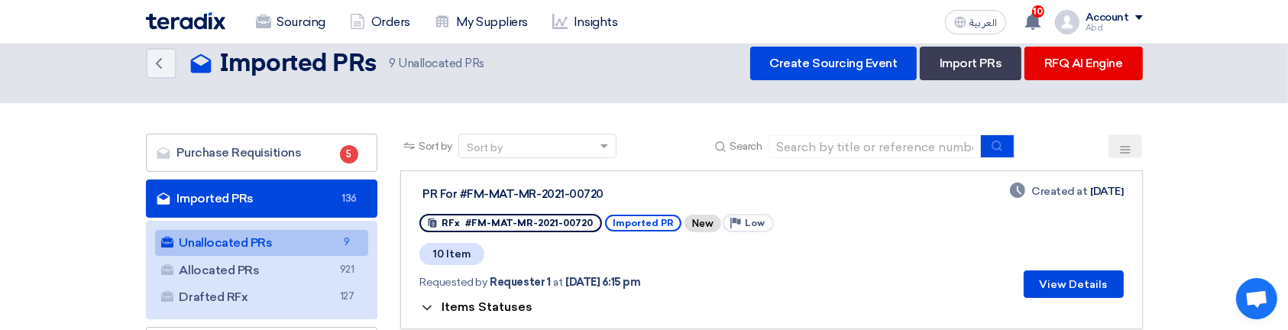
scroll to position [203, 0]
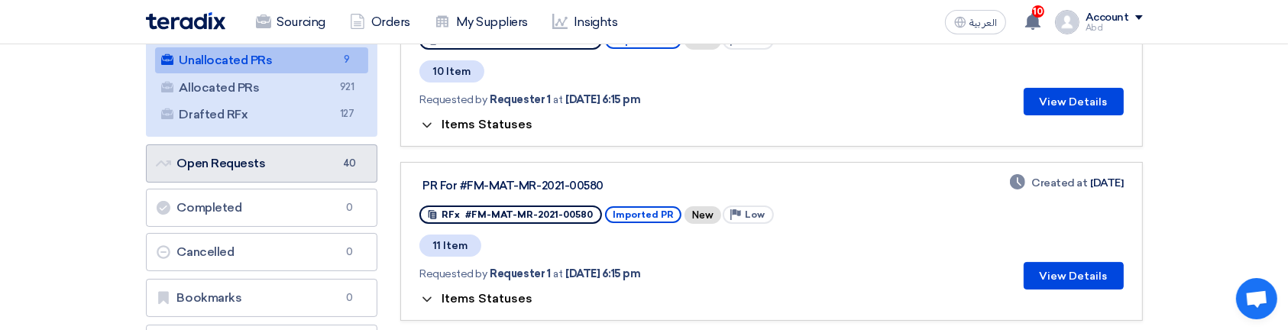
drag, startPoint x: 229, startPoint y: 167, endPoint x: 307, endPoint y: 156, distance: 78.7
click at [307, 156] on link "Open Requests Open Requests 40" at bounding box center [262, 163] width 232 height 38
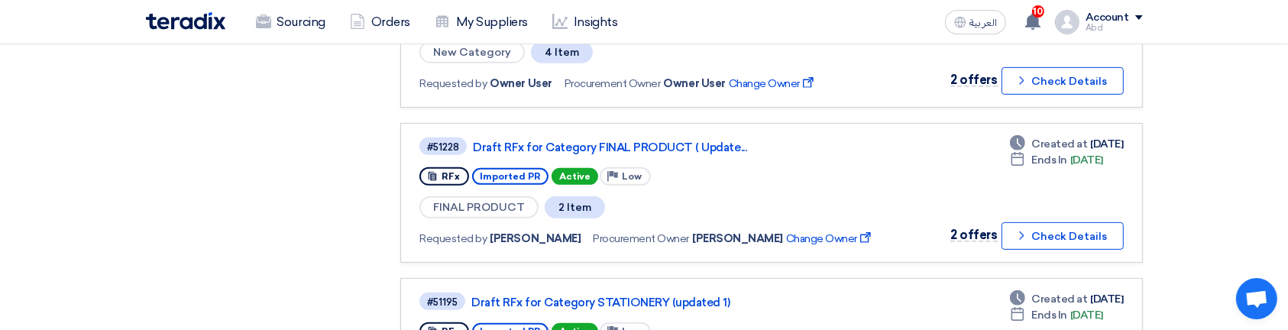
scroll to position [814, 0]
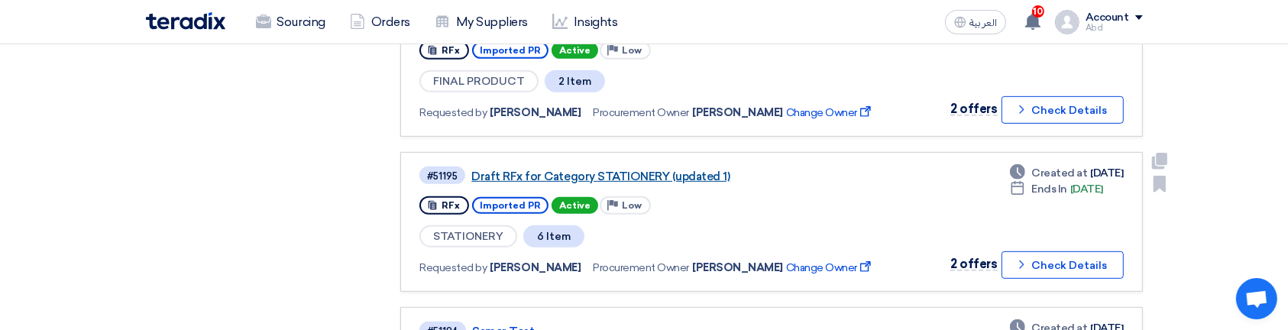
click at [623, 173] on link "Draft RFx for Category STATIONERY (updated 1)" at bounding box center [662, 177] width 382 height 14
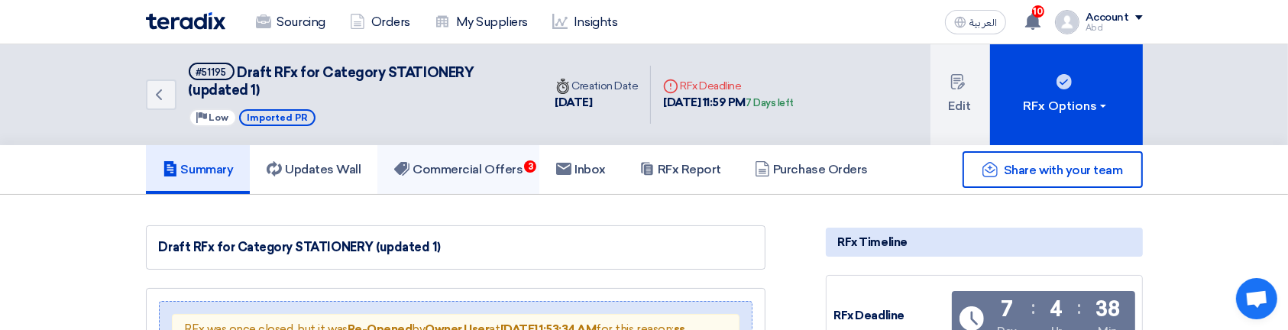
click at [501, 157] on link "Commercial Offers 3" at bounding box center [458, 169] width 162 height 49
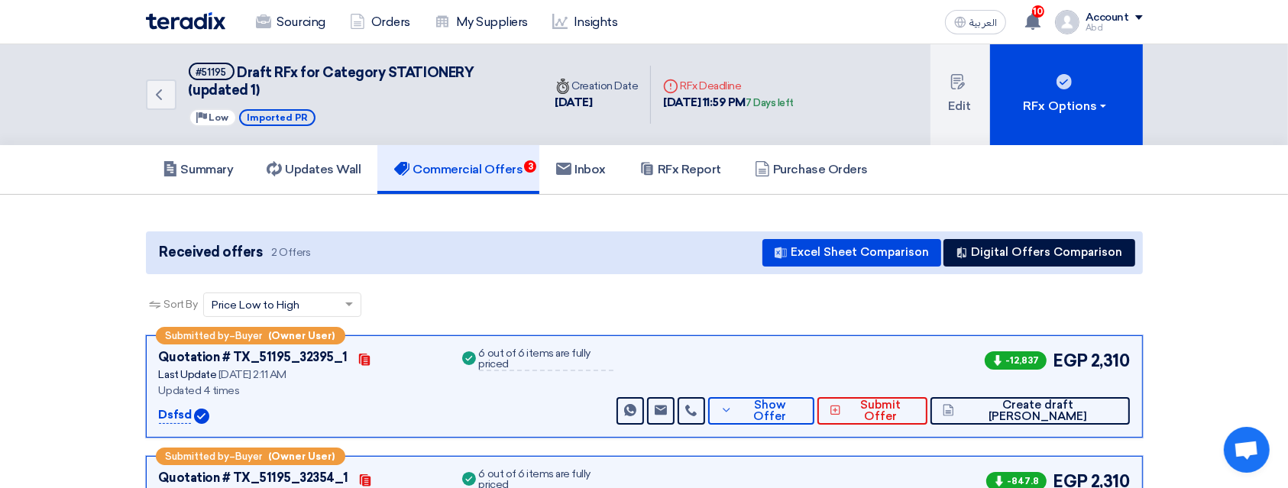
scroll to position [203, 0]
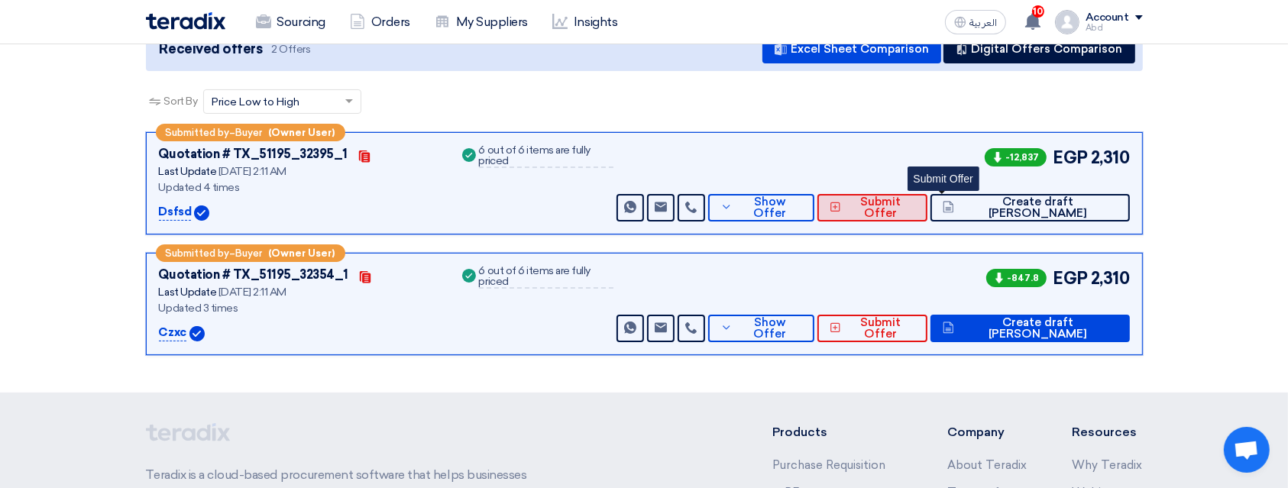
click at [841, 201] on icon at bounding box center [834, 207] width 11 height 12
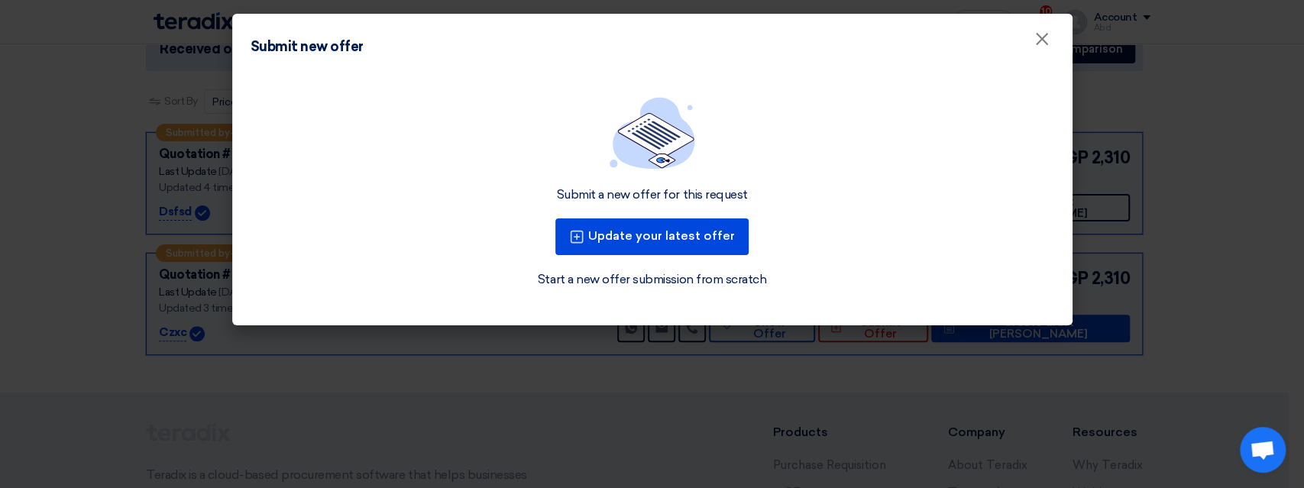
click at [664, 479] on modal-container "Submit new offer × Submit a new offer for this request Update your latest offer…" at bounding box center [652, 244] width 1304 height 488
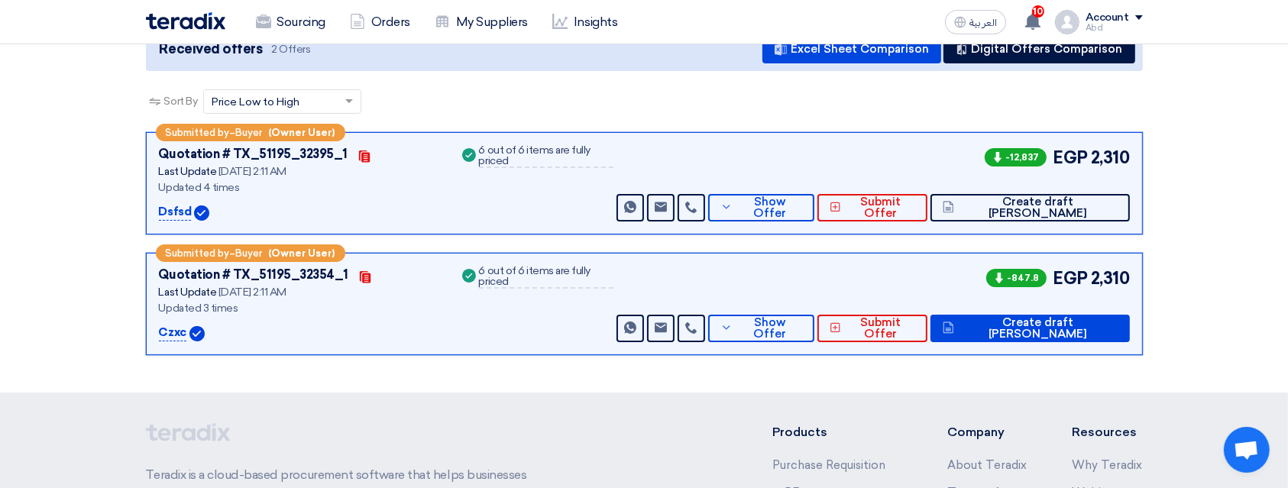
scroll to position [0, 0]
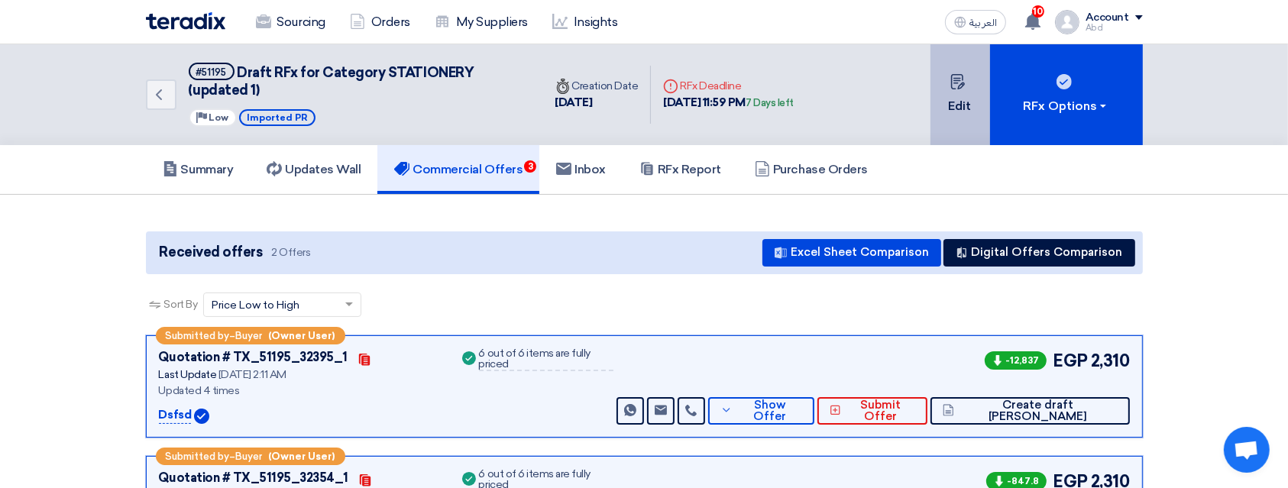
click at [949, 103] on button "Edit" at bounding box center [960, 94] width 60 height 101
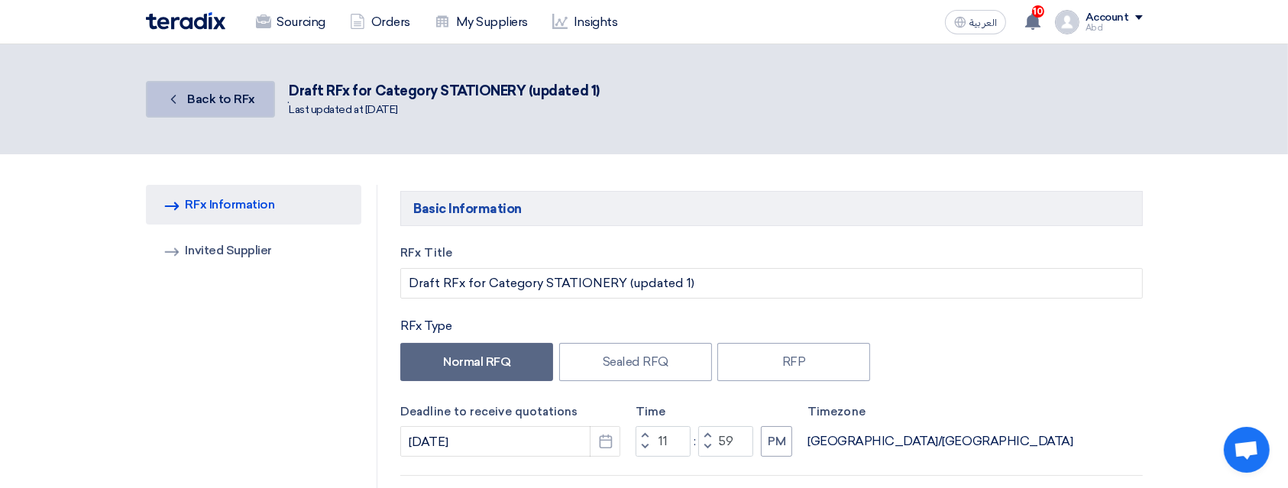
click at [198, 97] on span "Back to RFx" at bounding box center [221, 99] width 68 height 15
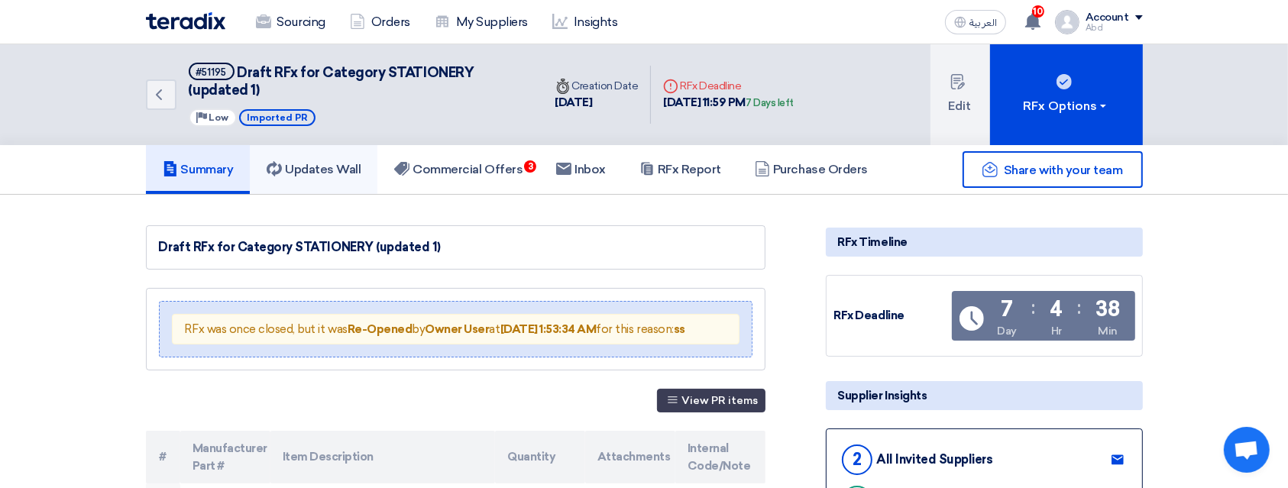
click at [341, 165] on h5 "Updates Wall" at bounding box center [314, 169] width 94 height 15
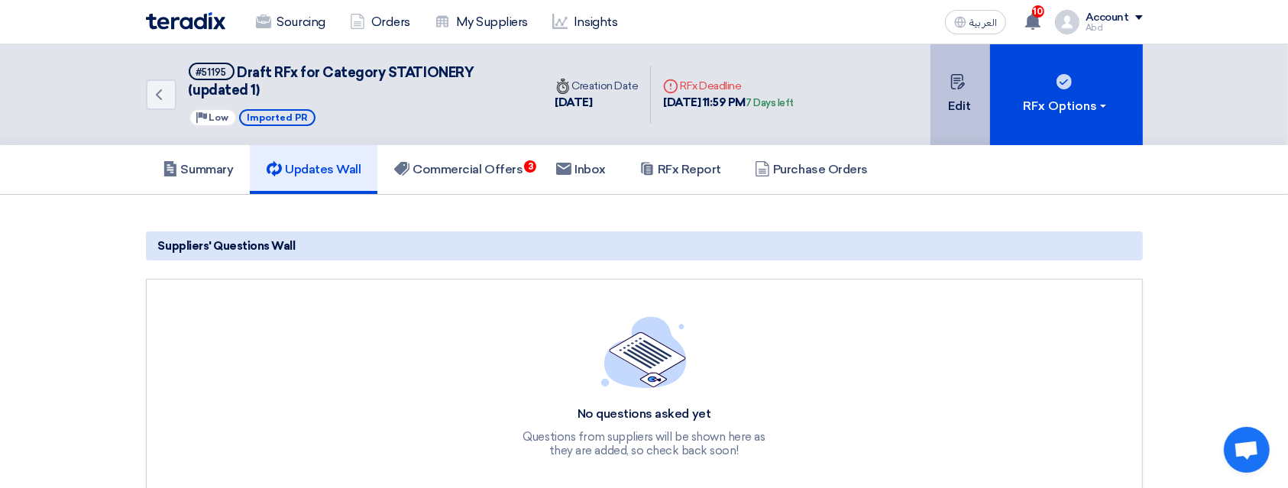
click at [947, 89] on button "Edit" at bounding box center [960, 94] width 60 height 101
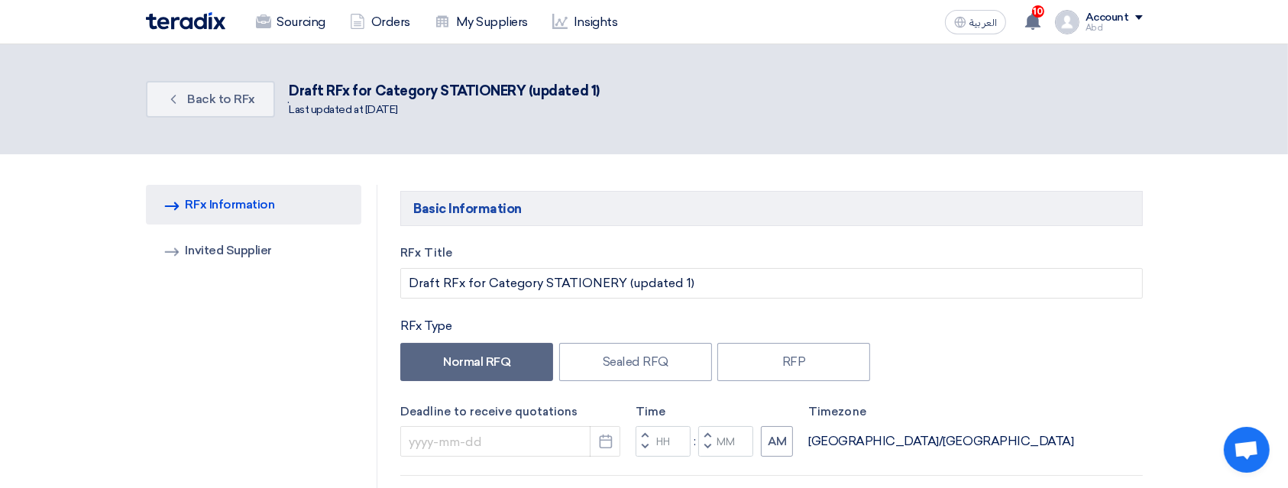
type input "10/15/2025"
type input "11"
type input "59"
click at [261, 254] on link "Invited Suppliers Invited Supplier" at bounding box center [254, 251] width 216 height 40
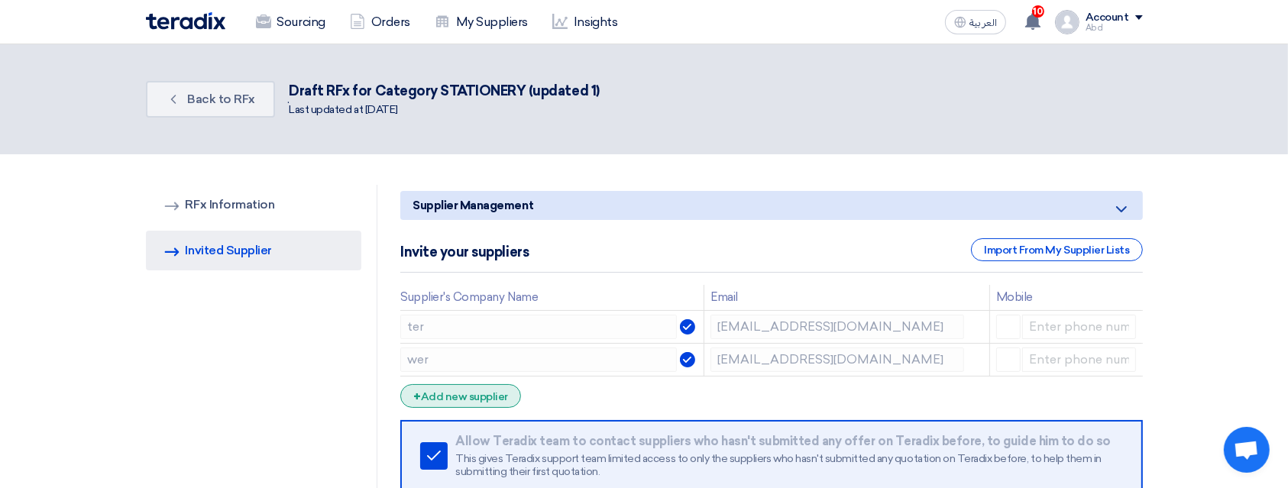
click at [482, 400] on div "+ Add new supplier" at bounding box center [460, 396] width 121 height 24
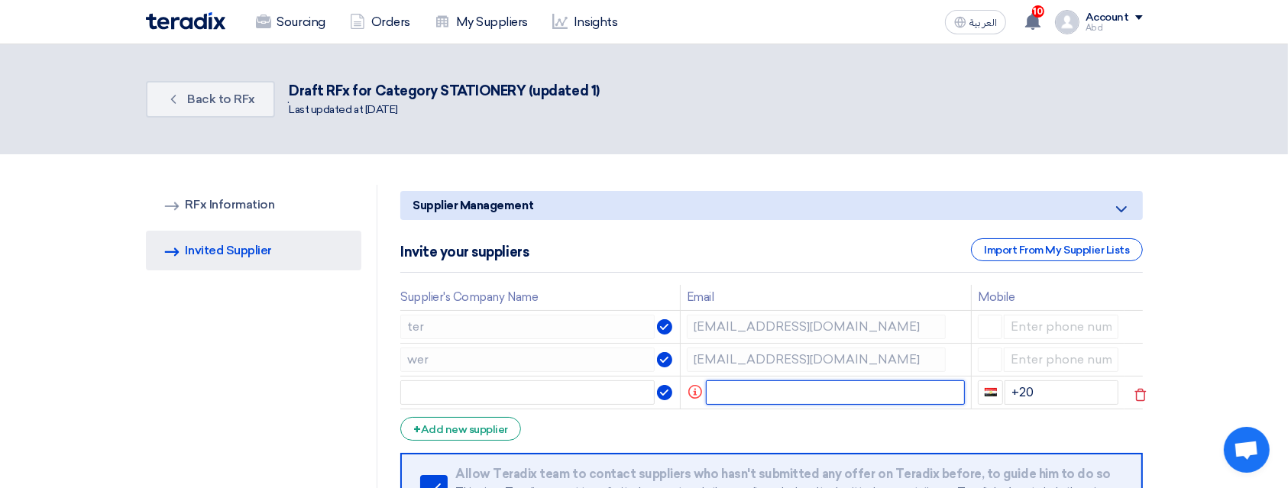
click at [731, 396] on input "text" at bounding box center [835, 392] width 259 height 24
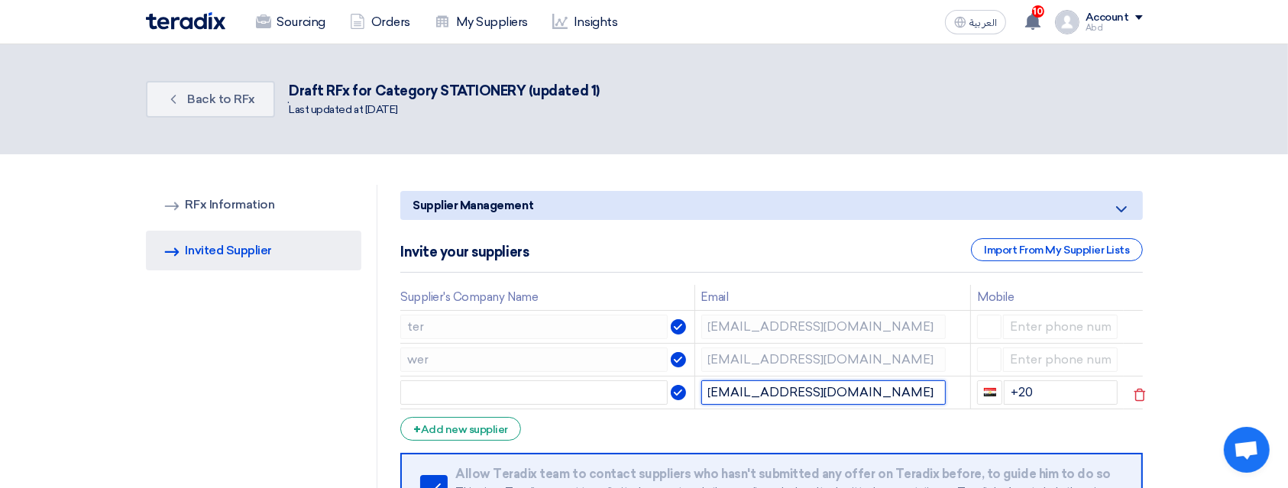
type input "sp2@teradix.com"
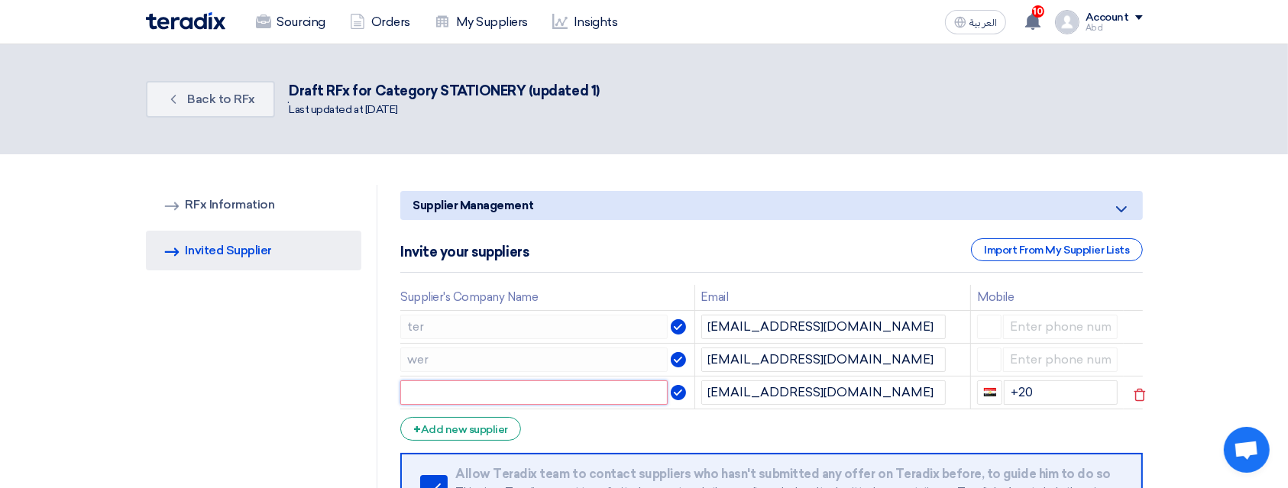
click at [620, 394] on input "text" at bounding box center [533, 392] width 267 height 24
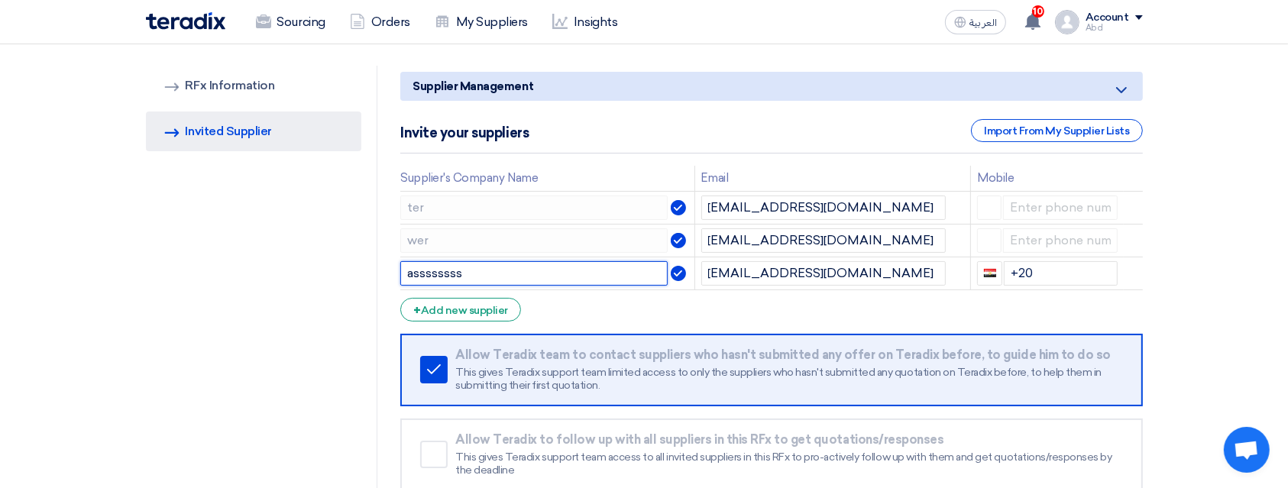
scroll to position [203, 0]
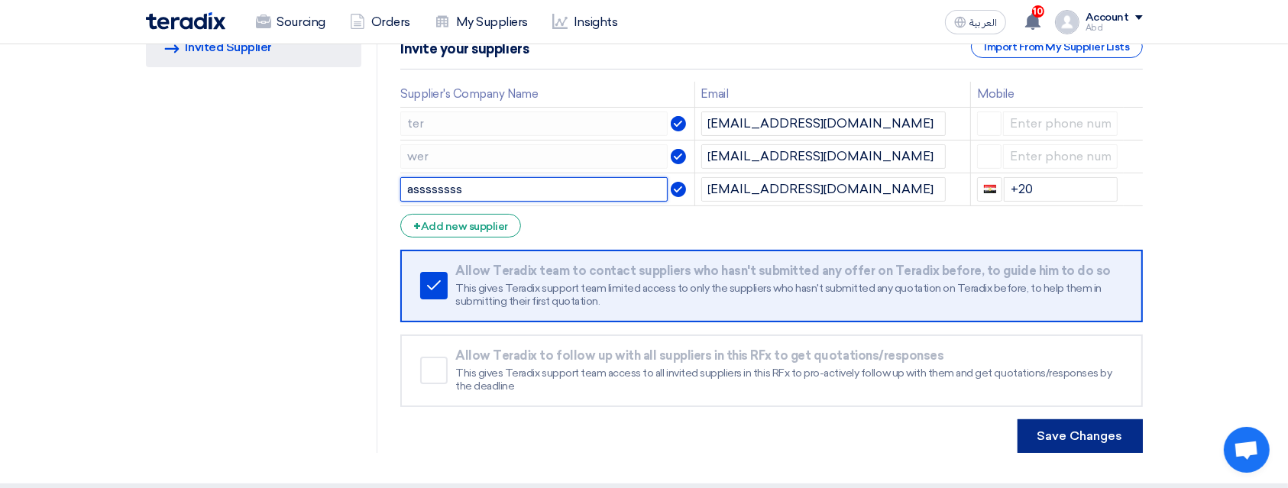
type input "assssssss"
click at [1067, 422] on button "Save Changes" at bounding box center [1079, 436] width 125 height 34
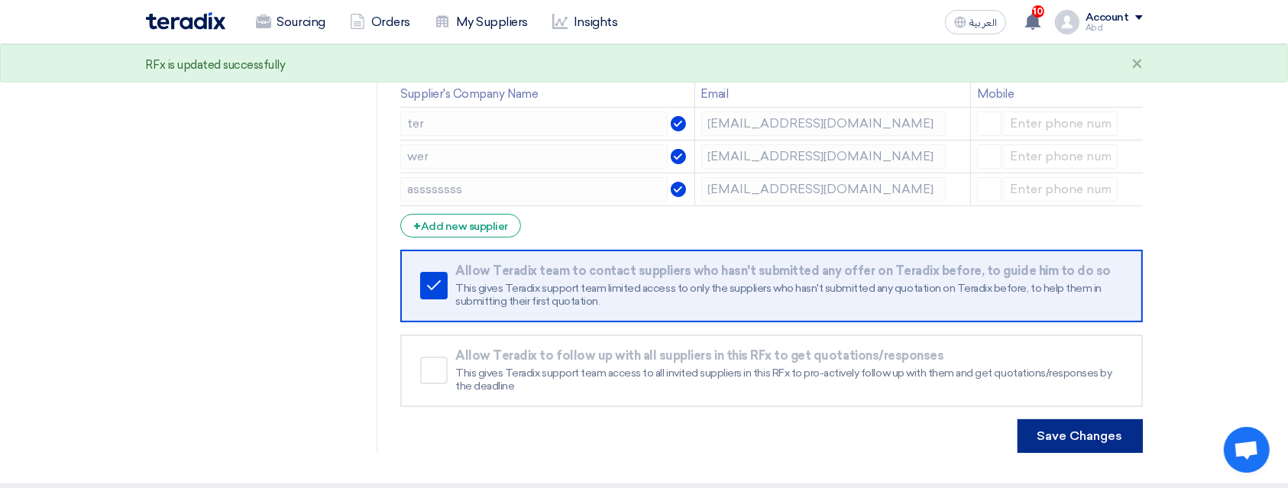
scroll to position [0, 0]
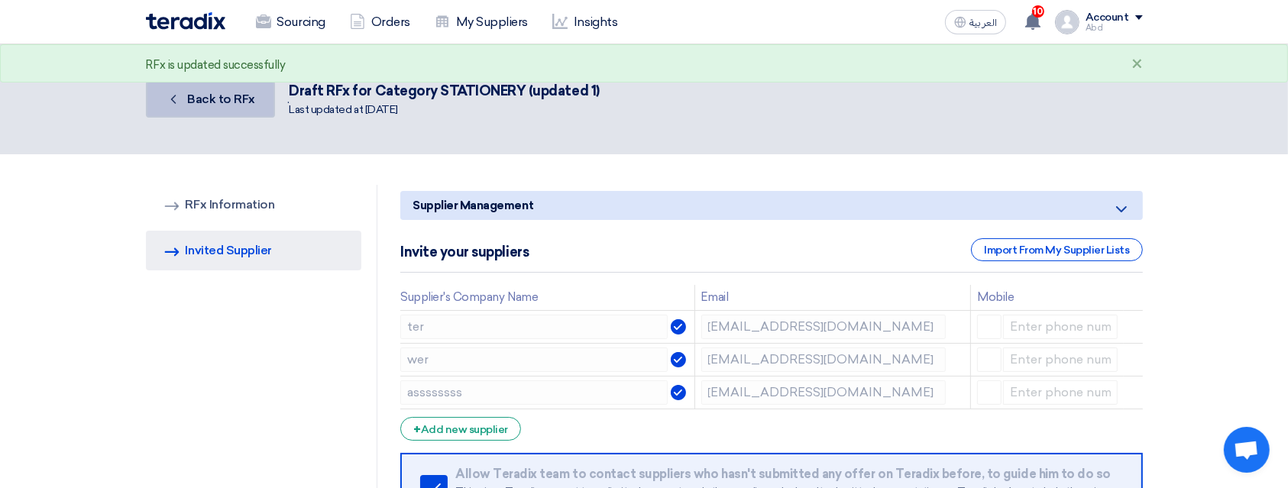
click at [233, 99] on span "Back to RFx" at bounding box center [221, 99] width 68 height 15
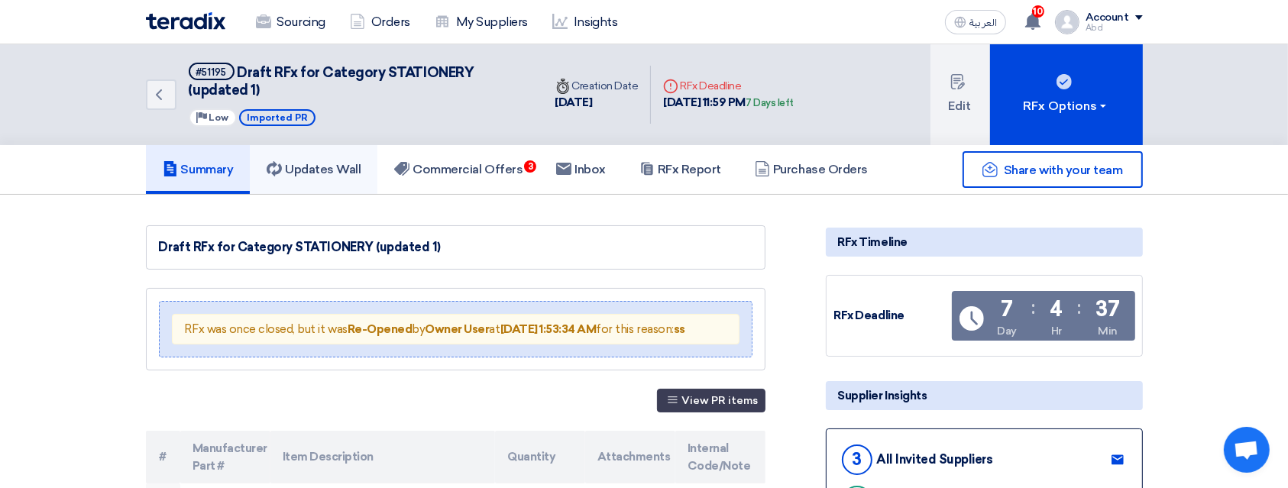
click at [309, 188] on link "Updates Wall" at bounding box center [314, 169] width 128 height 49
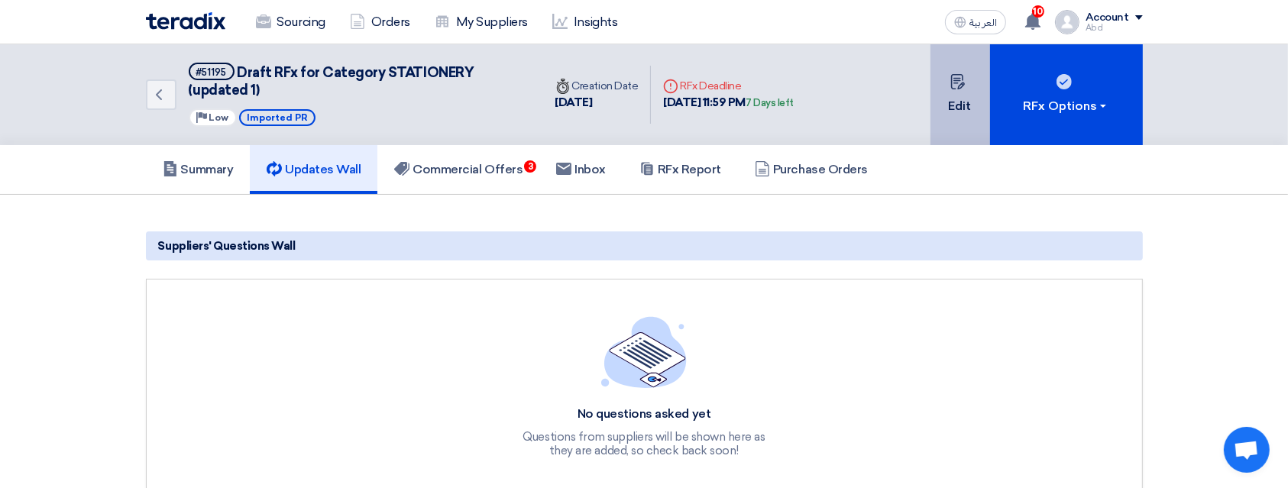
click at [976, 101] on button "Edit" at bounding box center [960, 94] width 60 height 101
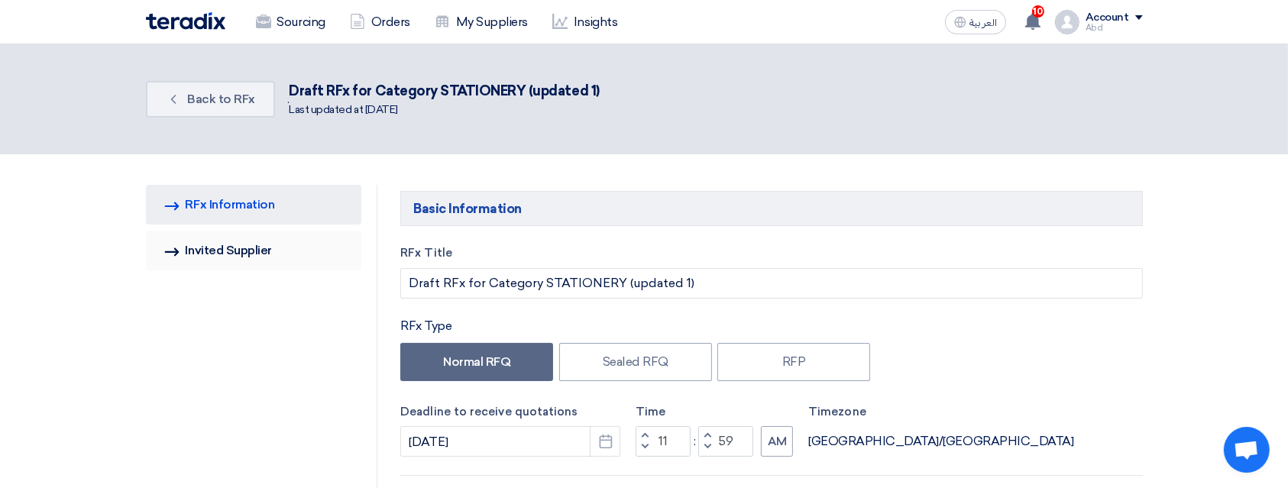
click at [302, 248] on link "Invited Suppliers Invited Supplier" at bounding box center [254, 251] width 216 height 40
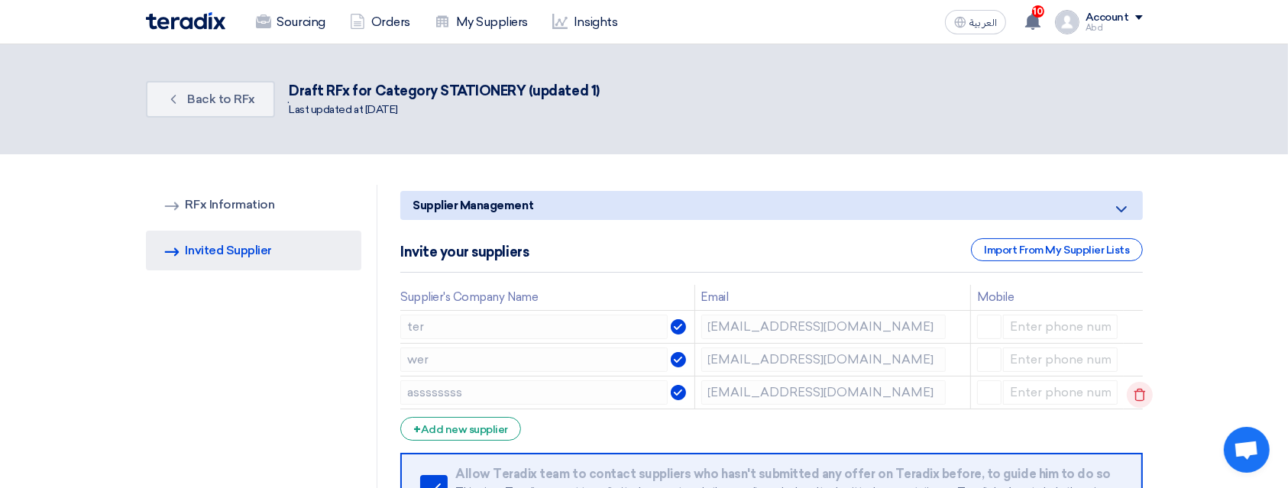
click at [1132, 393] on icon at bounding box center [1139, 395] width 26 height 26
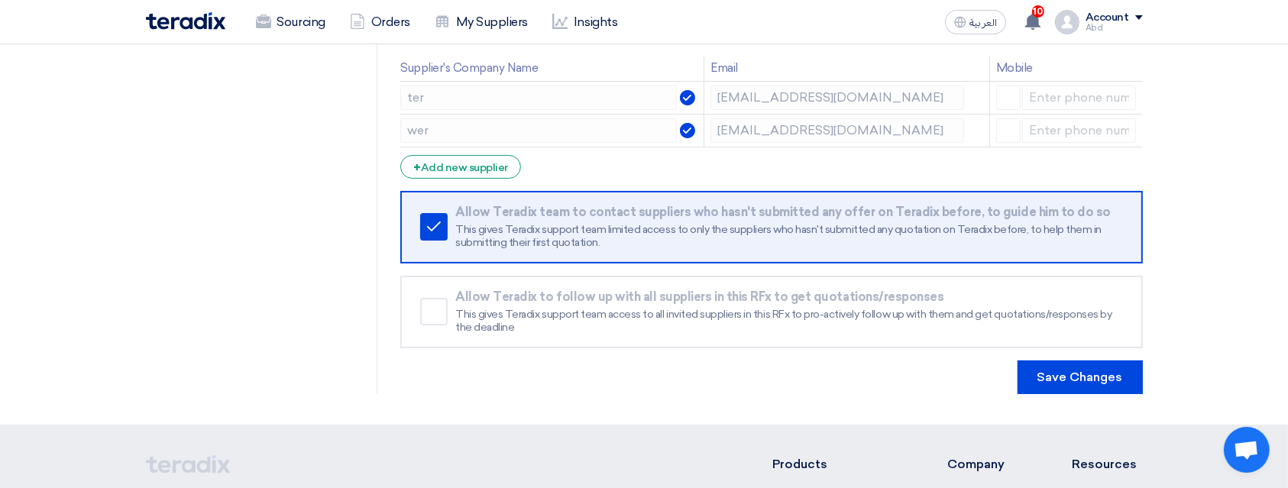
scroll to position [305, 0]
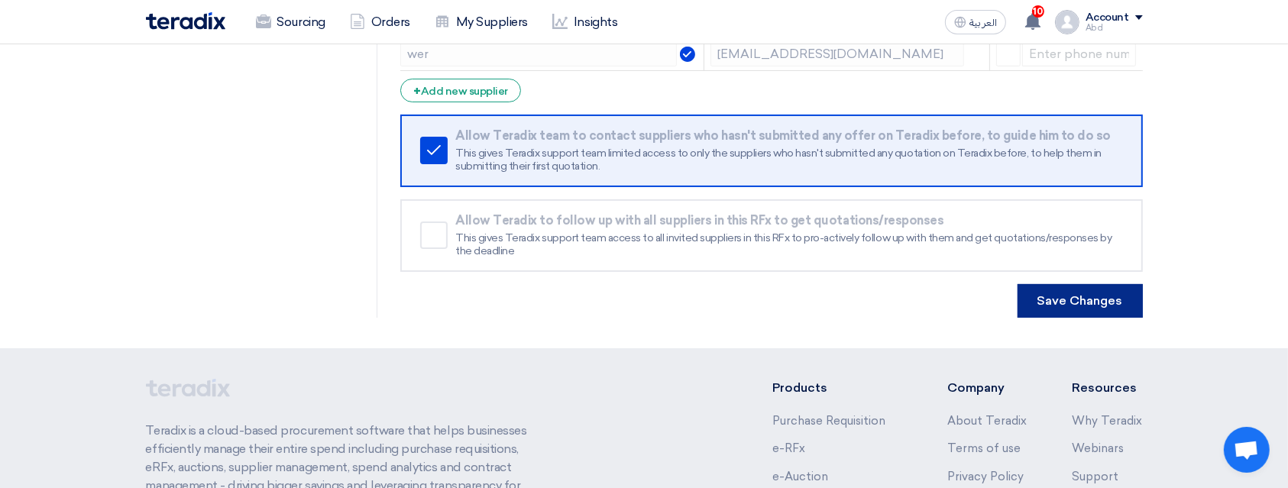
click at [1061, 298] on button "Save Changes" at bounding box center [1079, 301] width 125 height 34
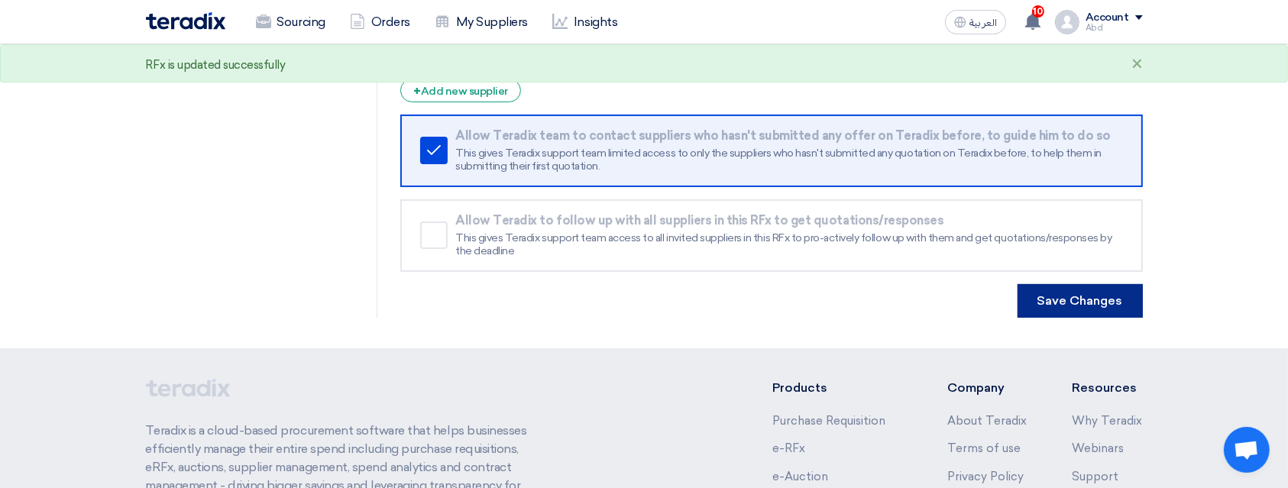
scroll to position [0, 0]
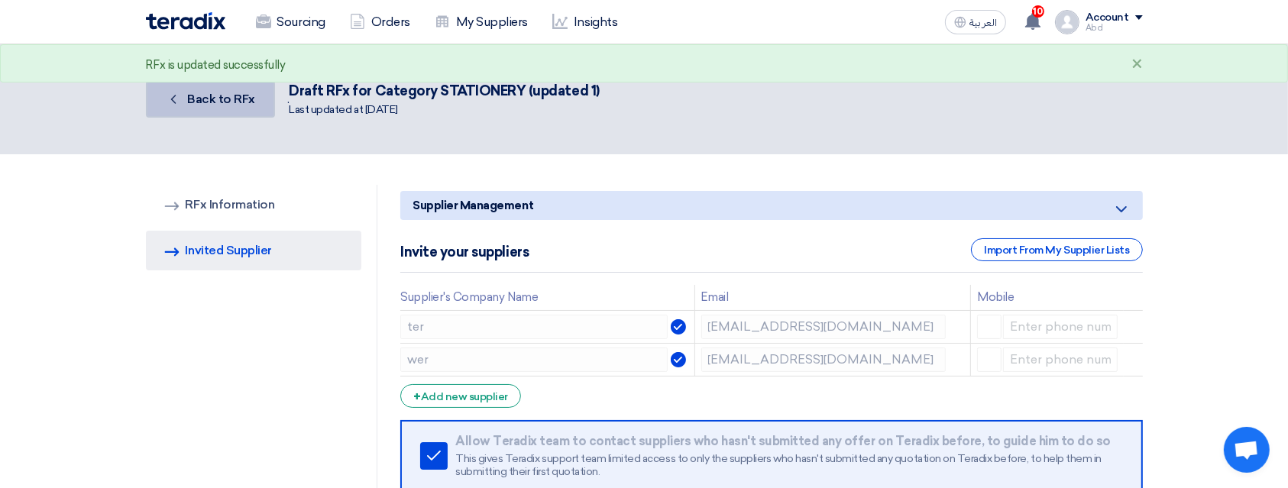
click at [241, 106] on span "Back to RFx" at bounding box center [221, 99] width 68 height 15
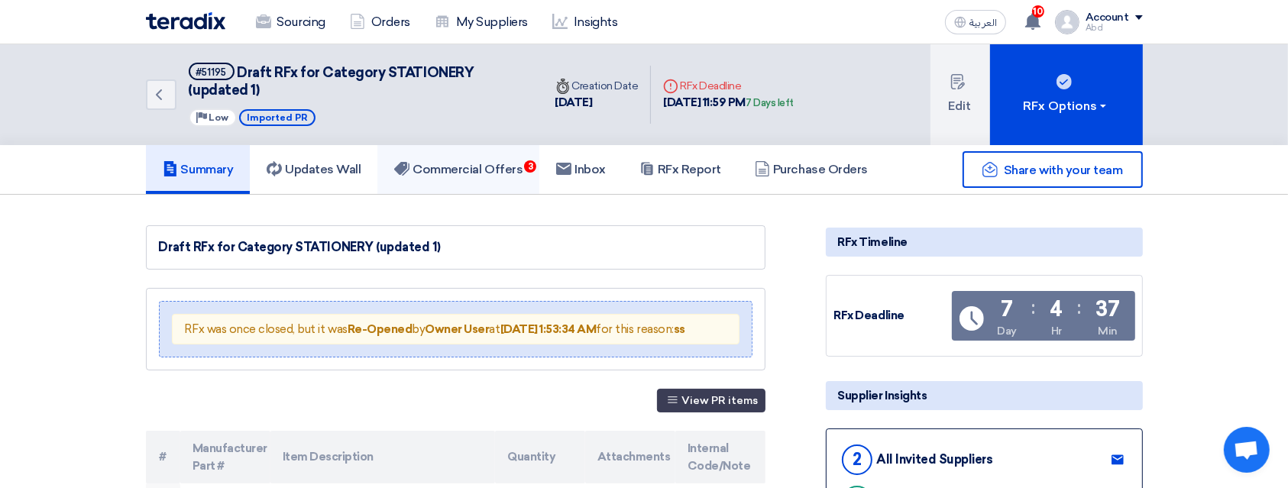
click at [519, 154] on link "Commercial Offers 3" at bounding box center [458, 169] width 162 height 49
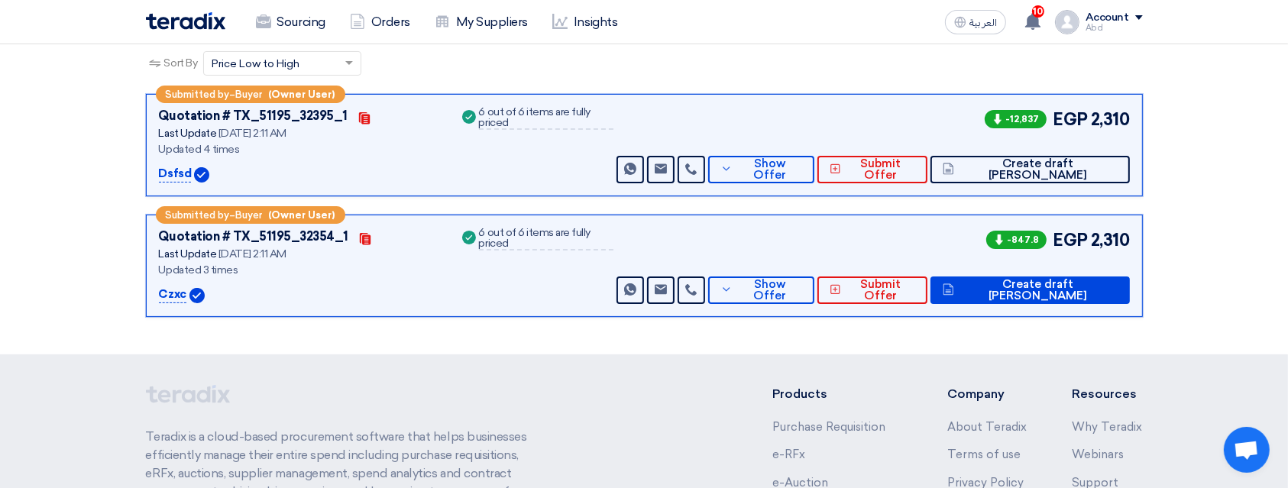
scroll to position [159, 0]
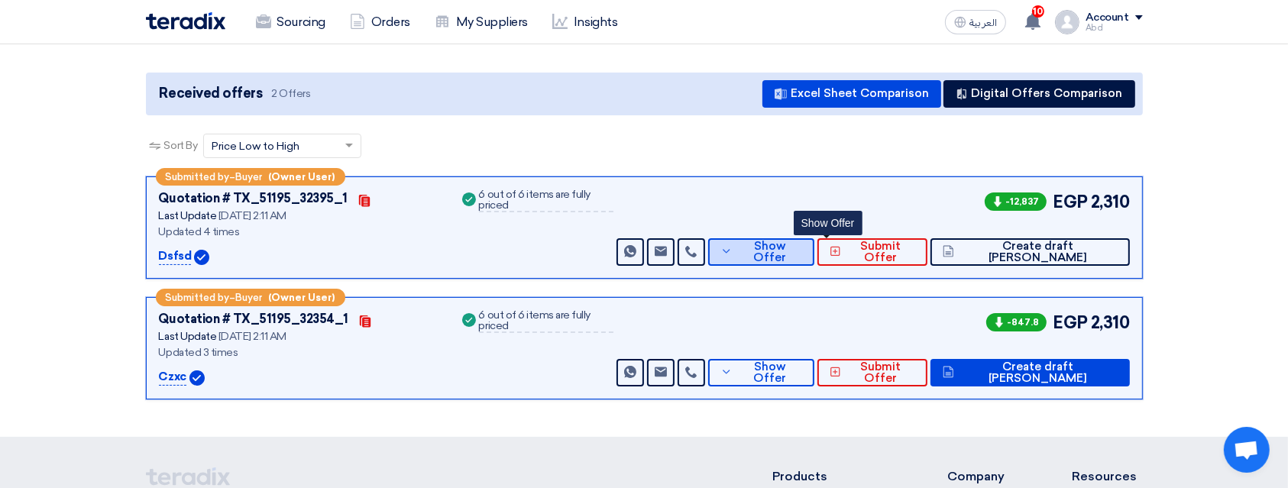
click at [800, 247] on button "Show Offer" at bounding box center [761, 251] width 106 height 27
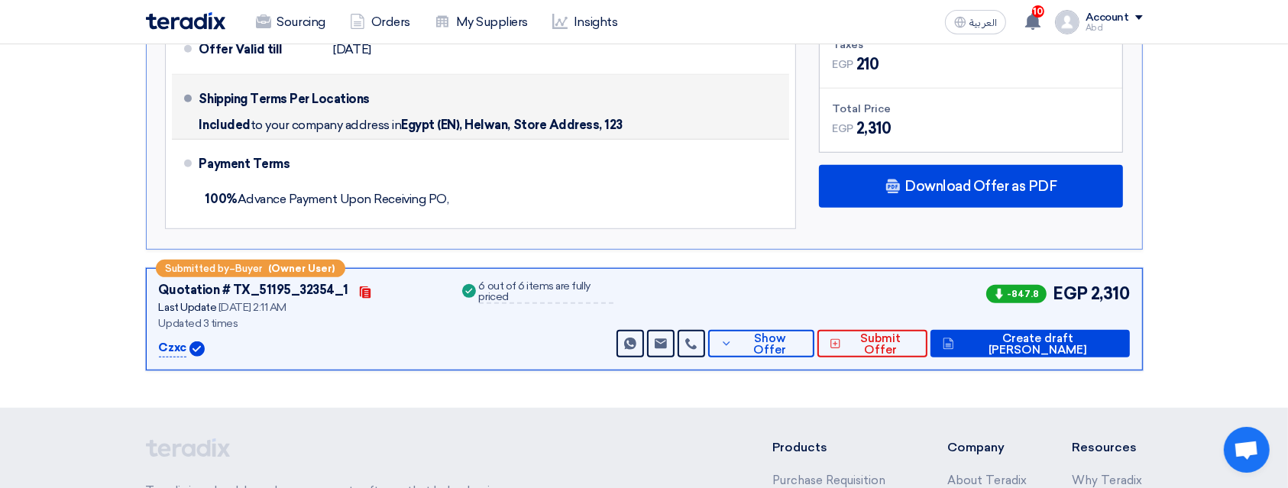
scroll to position [983, 0]
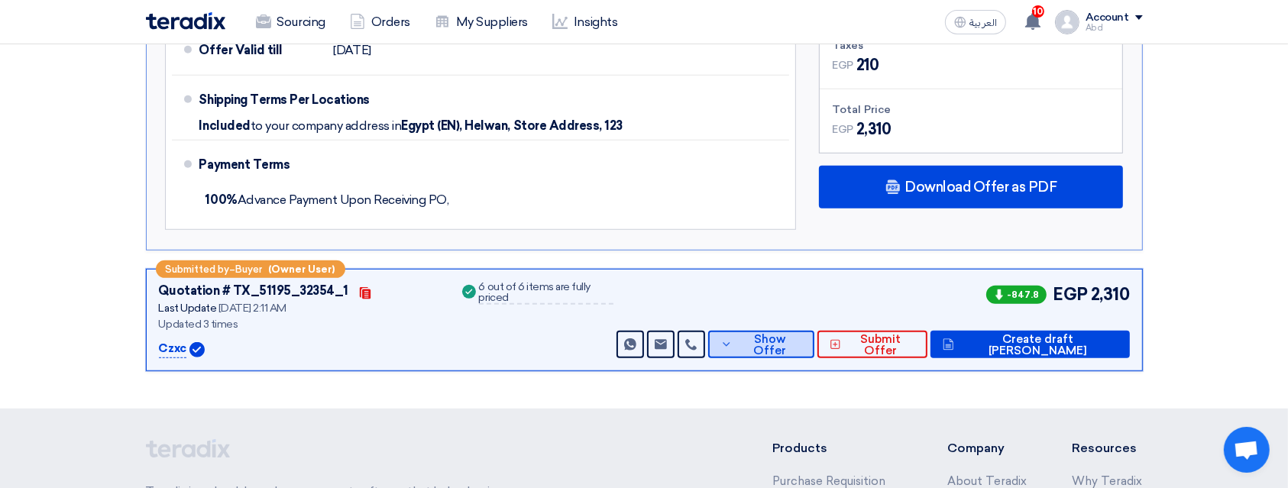
drag, startPoint x: 831, startPoint y: 359, endPoint x: 810, endPoint y: 340, distance: 28.7
click at [810, 340] on div "Submitted by – Buyer (Owner User) Quotation # TX_51195_32354_1 Contacts Last Up…" at bounding box center [644, 320] width 997 height 102
click at [802, 340] on span "Show Offer" at bounding box center [769, 345] width 66 height 23
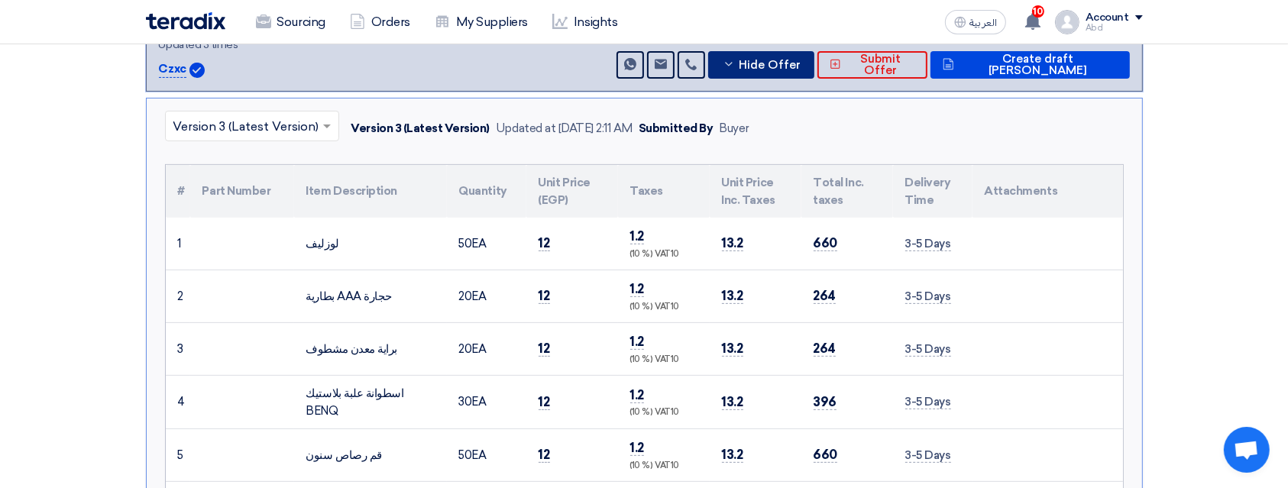
scroll to position [397, 0]
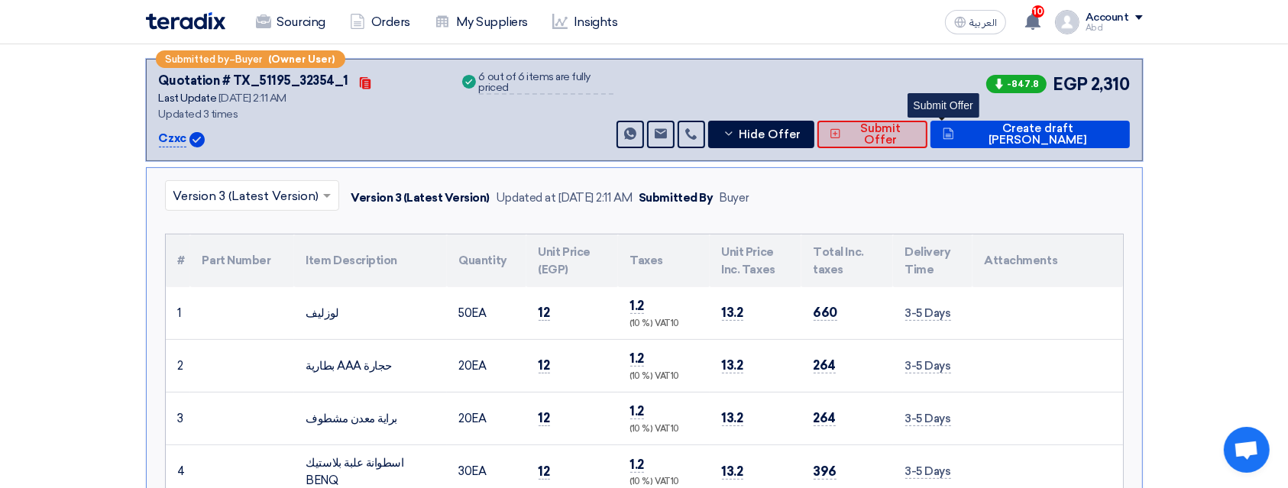
click at [915, 125] on span "Submit Offer" at bounding box center [880, 134] width 70 height 23
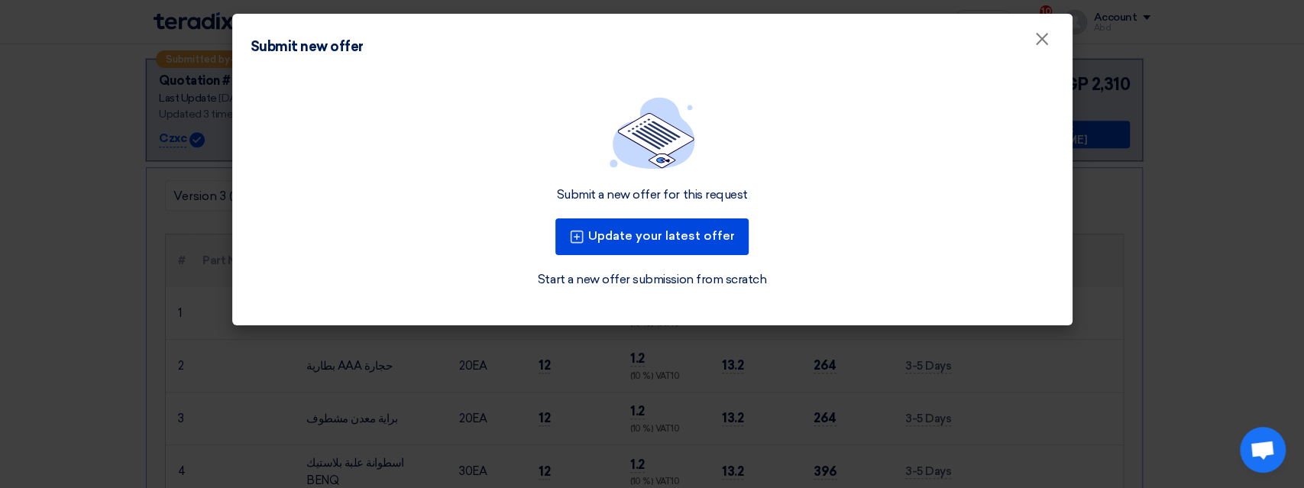
click at [810, 347] on modal-container "Submit new offer × Submit a new offer for this request Update your latest offer…" at bounding box center [652, 244] width 1304 height 488
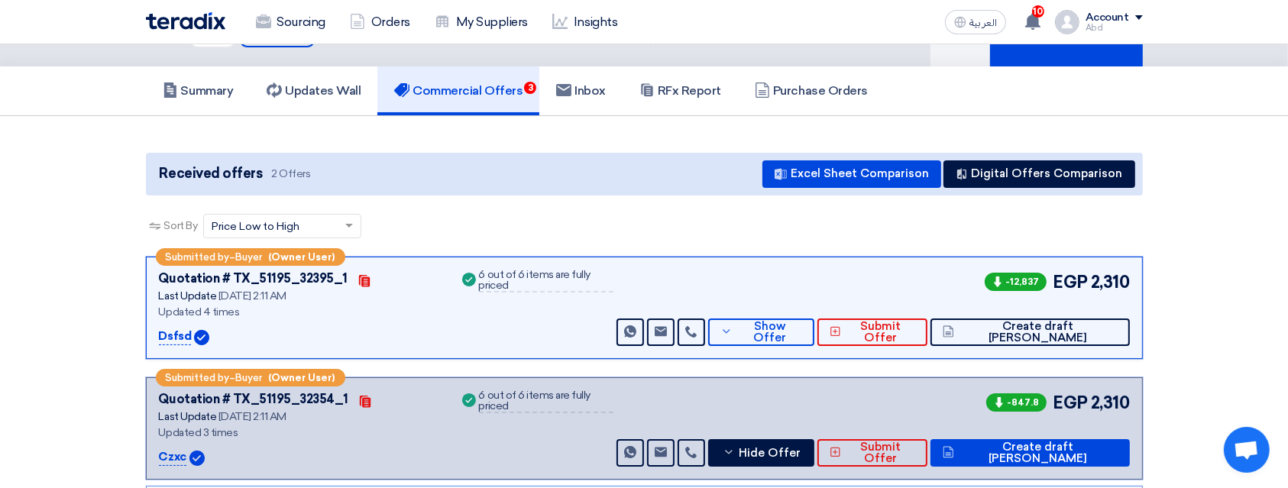
scroll to position [77, 0]
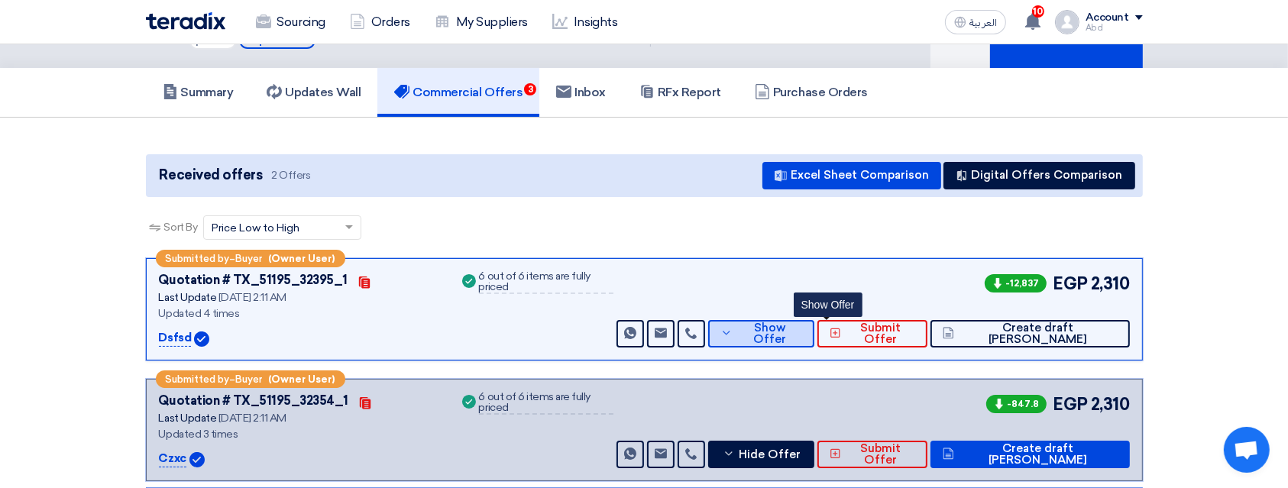
click at [802, 331] on span "Show Offer" at bounding box center [769, 333] width 66 height 23
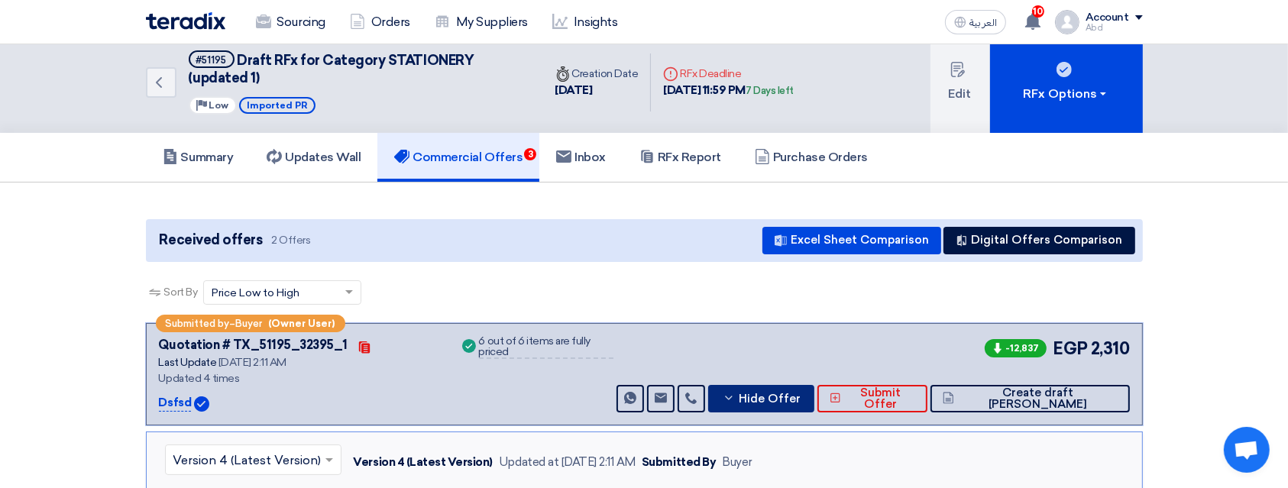
scroll to position [12, 0]
drag, startPoint x: 538, startPoint y: 154, endPoint x: 460, endPoint y: 250, distance: 123.8
click at [460, 250] on div "Received offers 2 Offers Excel Sheet Comparison Digital Offers Comparison" at bounding box center [644, 240] width 997 height 43
click at [800, 399] on span "Hide Offer" at bounding box center [769, 398] width 62 height 11
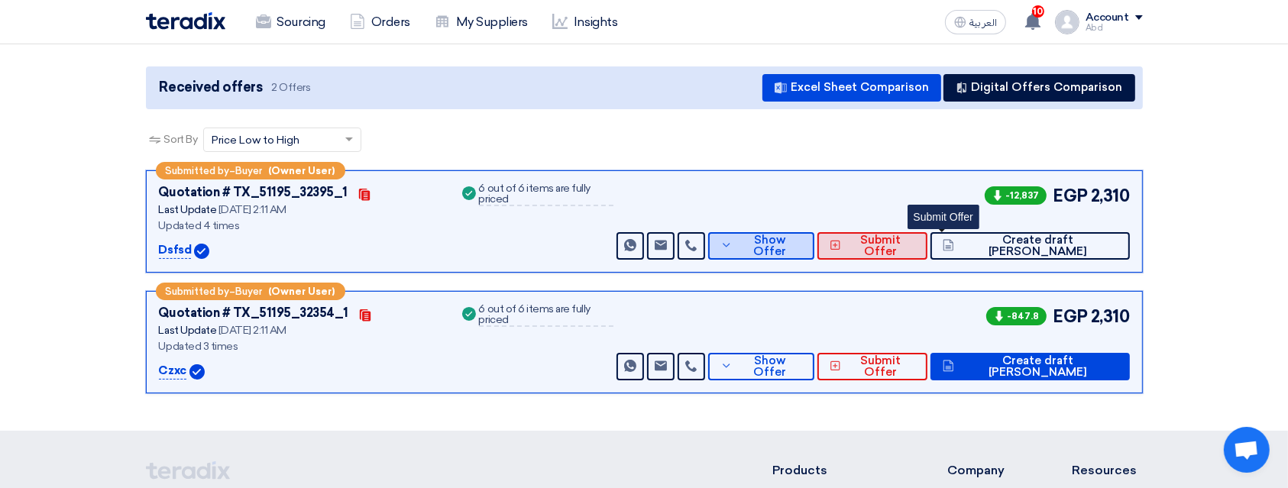
scroll to position [0, 0]
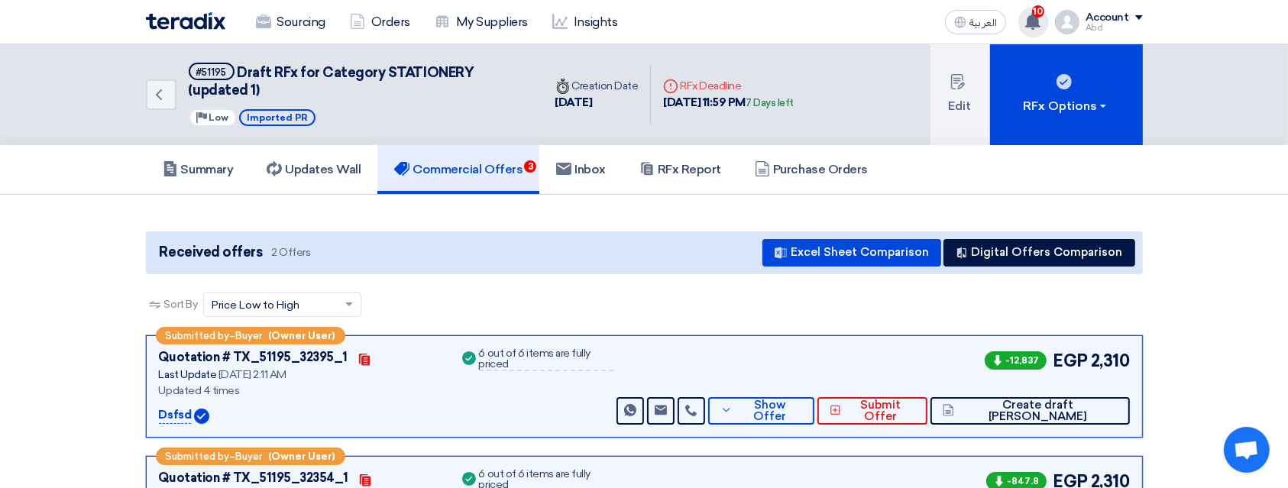
click at [1038, 11] on span "10" at bounding box center [1038, 11] width 12 height 12
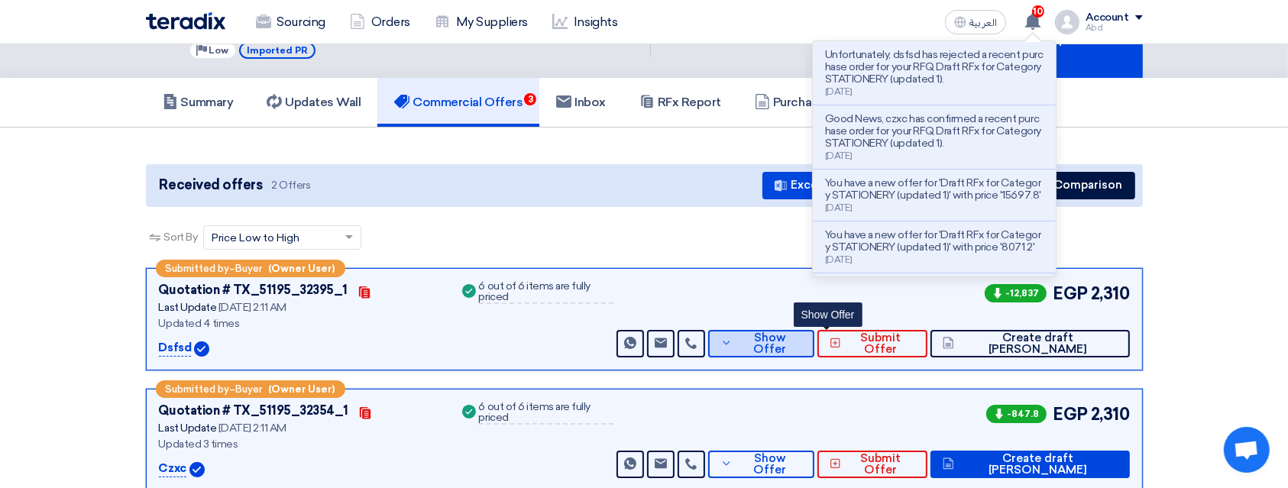
scroll to position [65, 0]
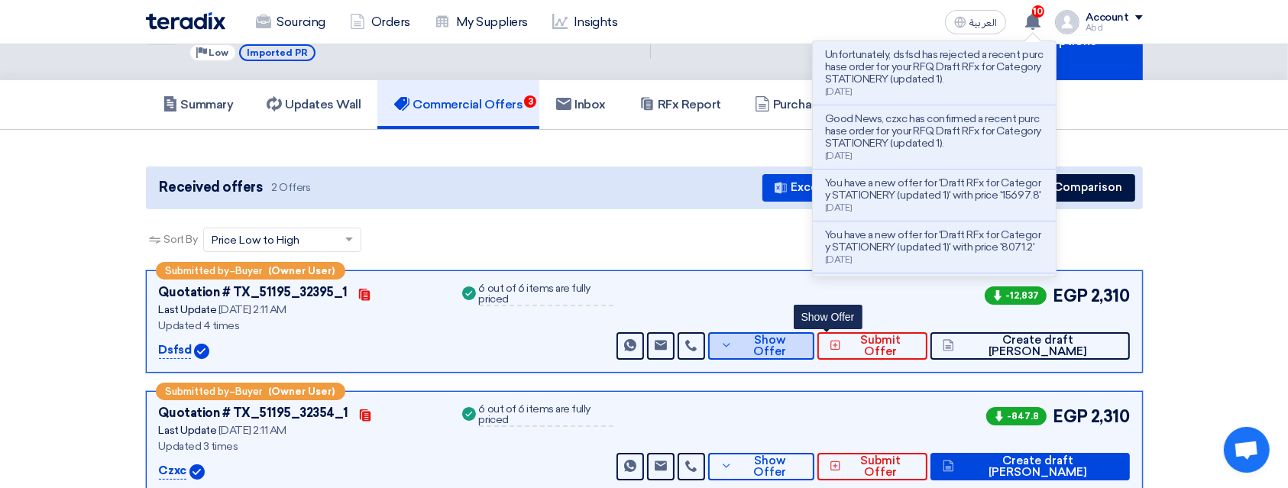
click at [802, 341] on span "Show Offer" at bounding box center [769, 345] width 66 height 23
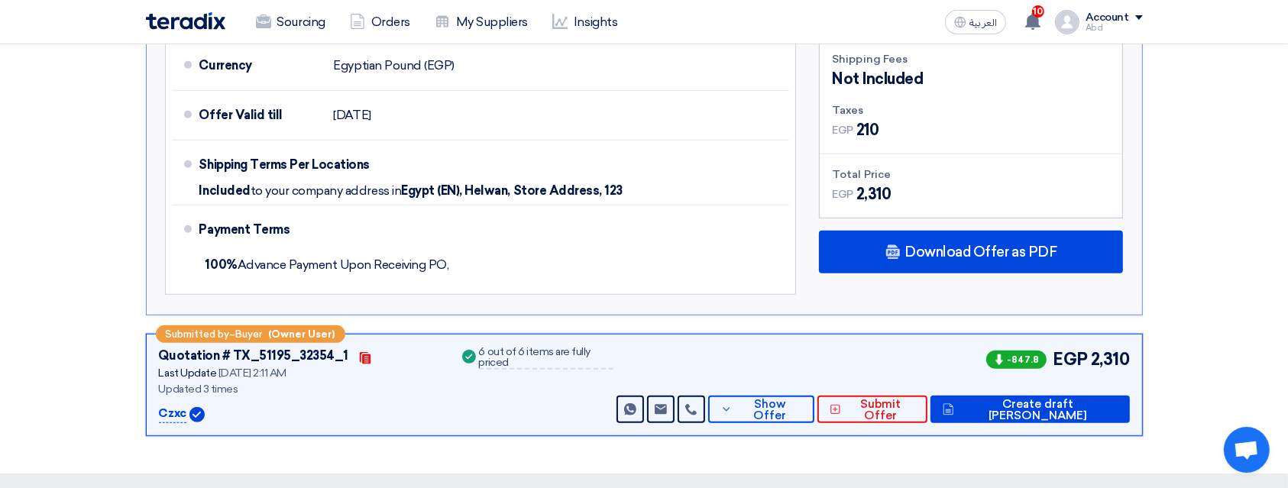
scroll to position [935, 0]
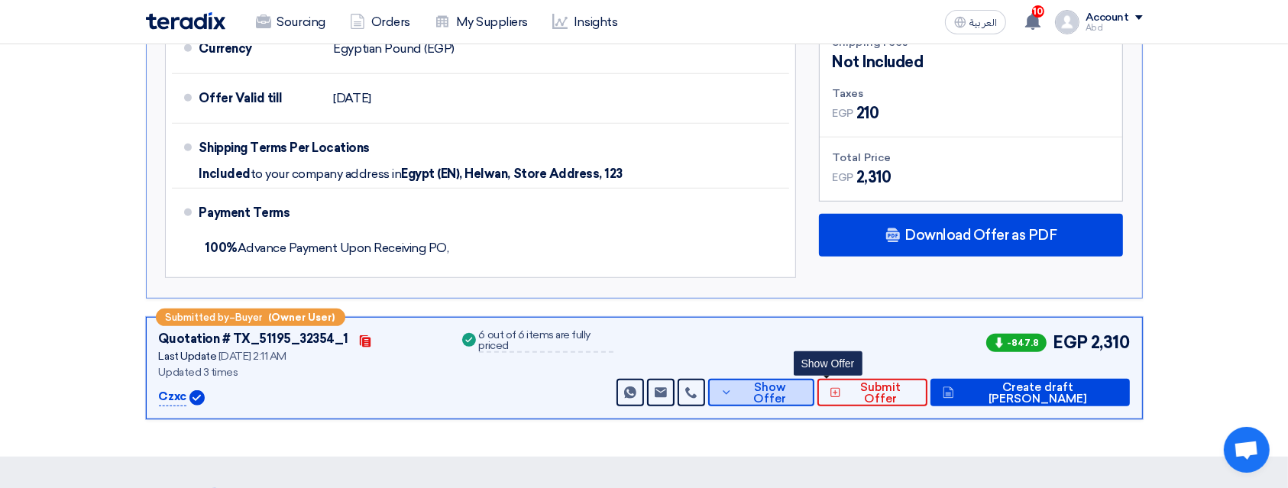
click at [802, 386] on span "Show Offer" at bounding box center [769, 393] width 66 height 23
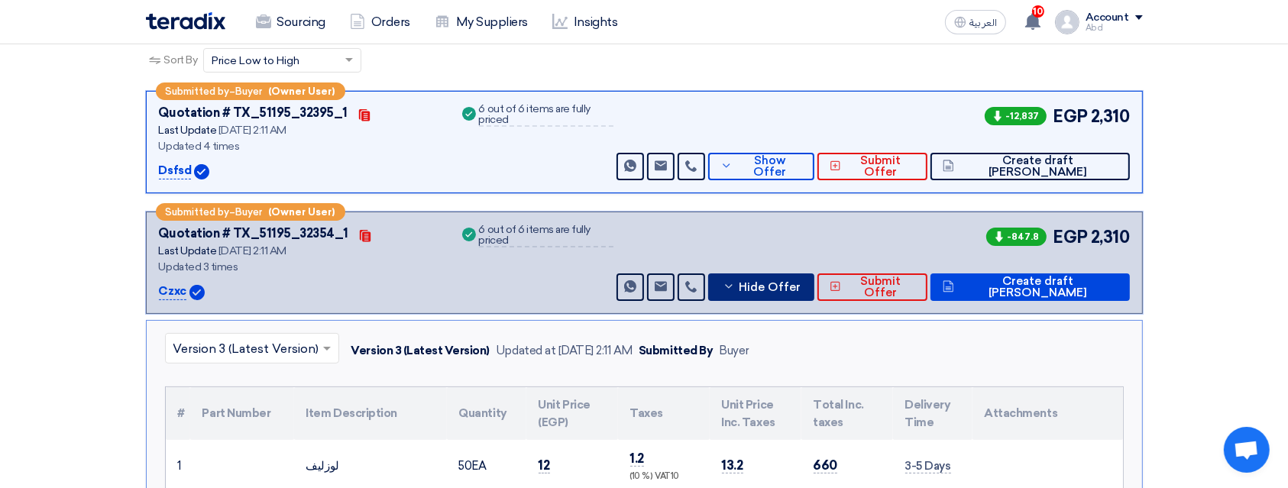
scroll to position [244, 0]
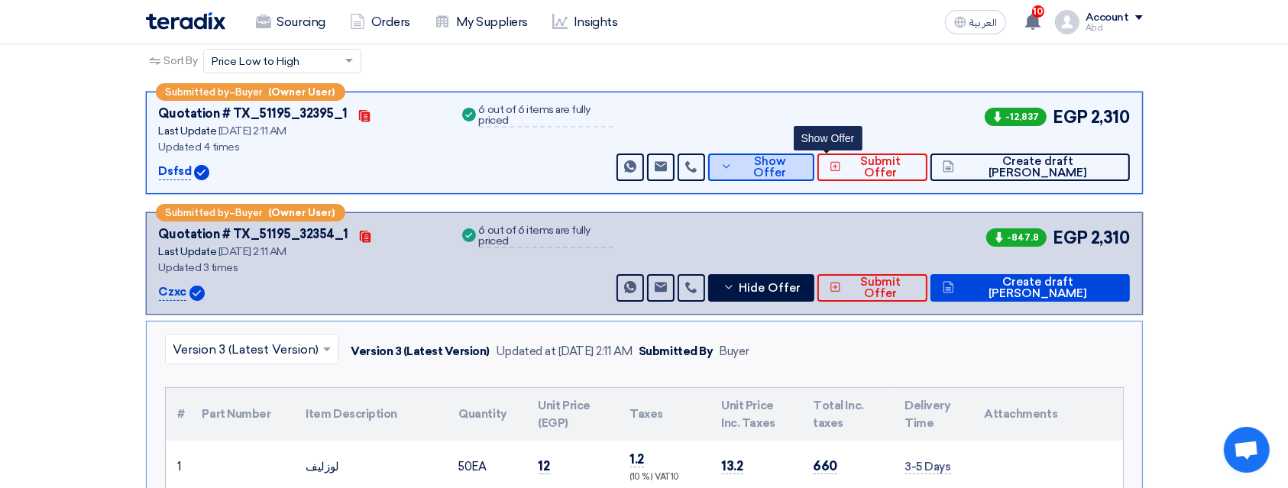
click at [802, 169] on span "Show Offer" at bounding box center [769, 167] width 66 height 23
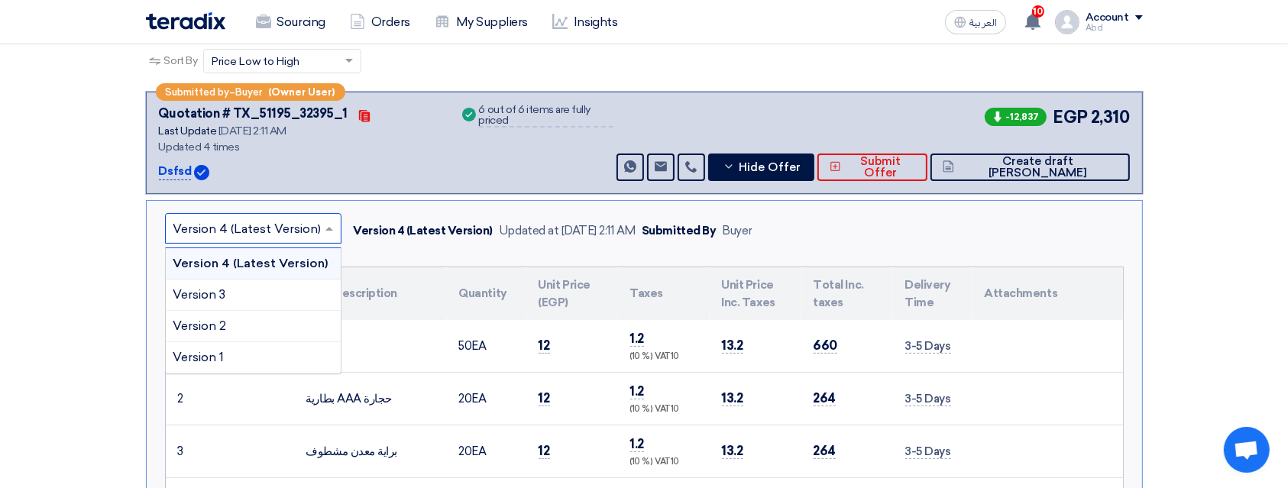
click at [194, 221] on input "text" at bounding box center [245, 229] width 144 height 25
click at [220, 282] on div "Version 3" at bounding box center [253, 295] width 175 height 31
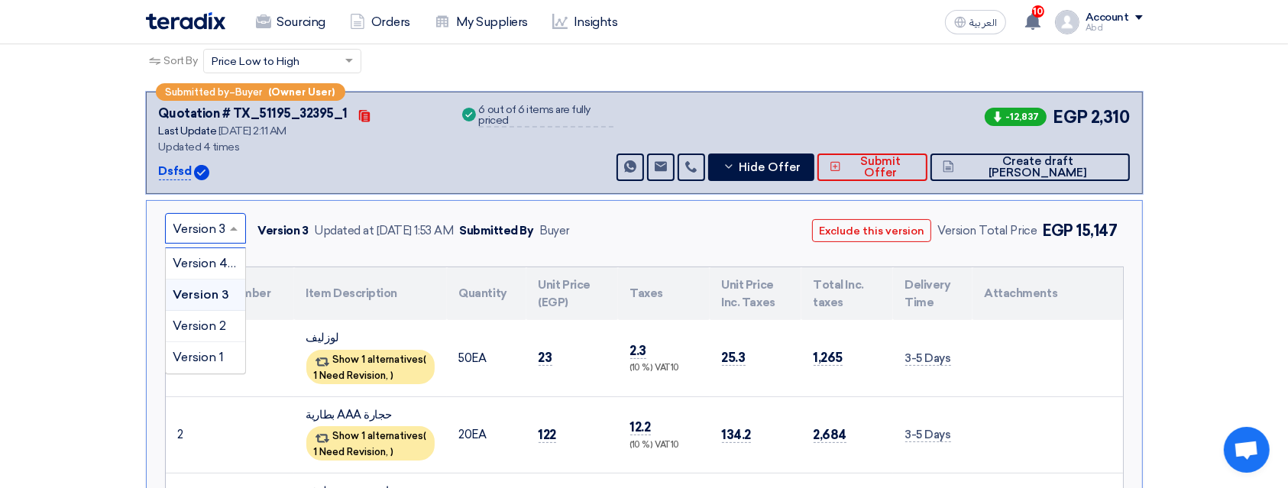
click at [206, 227] on input "text" at bounding box center [197, 229] width 49 height 25
click at [199, 311] on div "Version 2" at bounding box center [205, 326] width 79 height 31
click at [199, 230] on input "text" at bounding box center [198, 229] width 50 height 25
click at [193, 343] on div "Version 1" at bounding box center [206, 357] width 80 height 31
click at [197, 221] on input "text" at bounding box center [196, 229] width 47 height 25
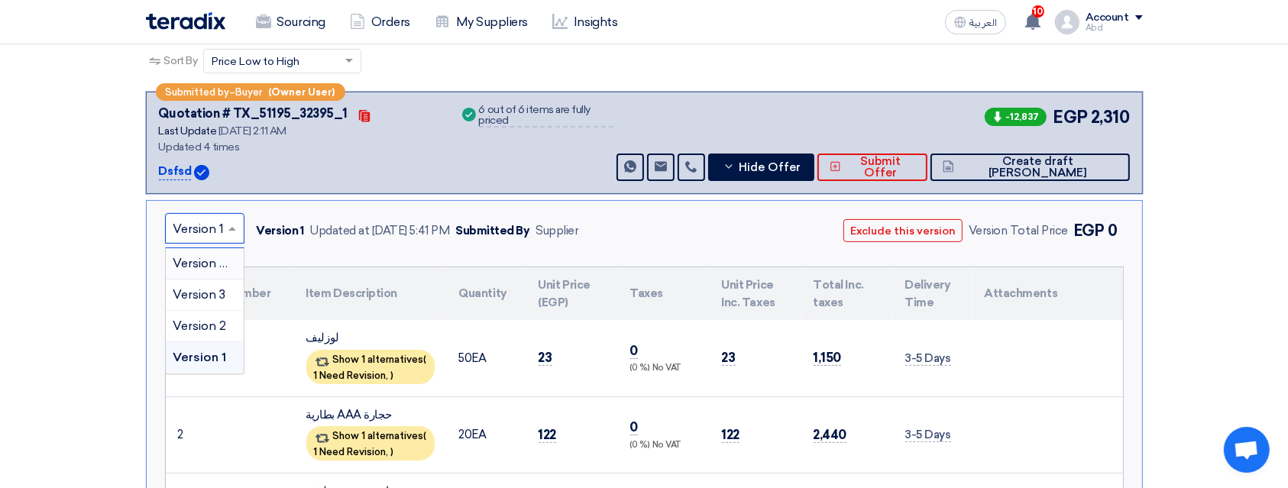
click at [196, 250] on div "Version 4 (Latest Version)" at bounding box center [205, 263] width 78 height 31
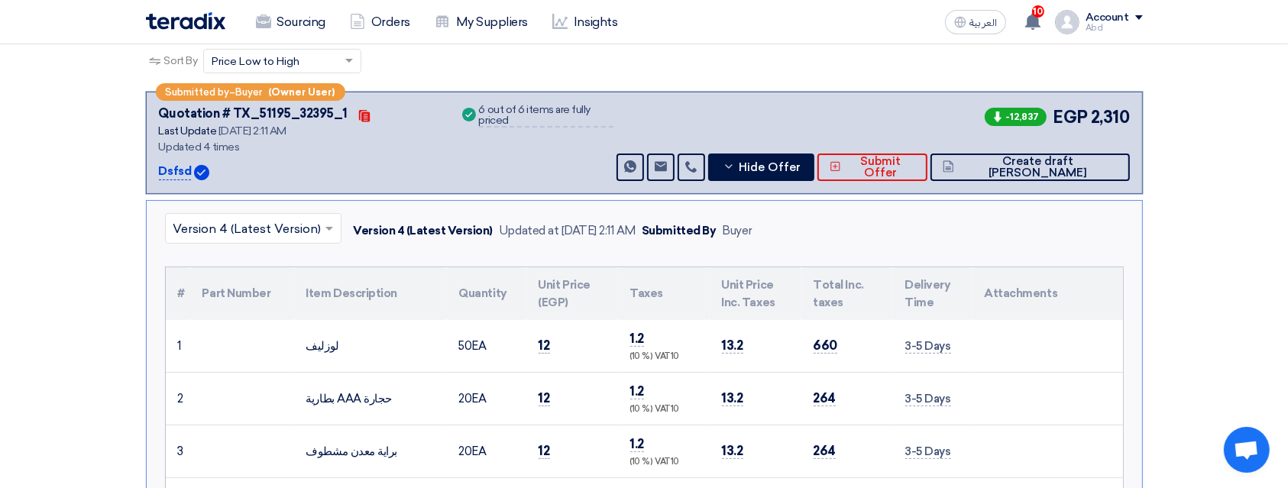
click at [825, 148] on div "-12,837 EGP 2,310 Send Message Send Message" at bounding box center [870, 143] width 515 height 76
click at [800, 168] on span "Hide Offer" at bounding box center [769, 167] width 62 height 11
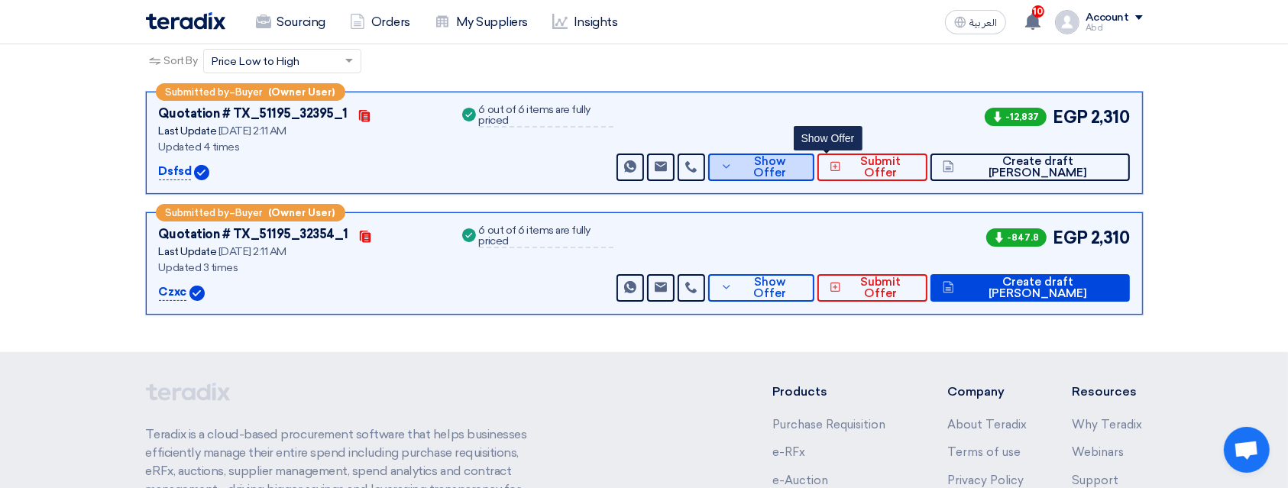
scroll to position [338, 0]
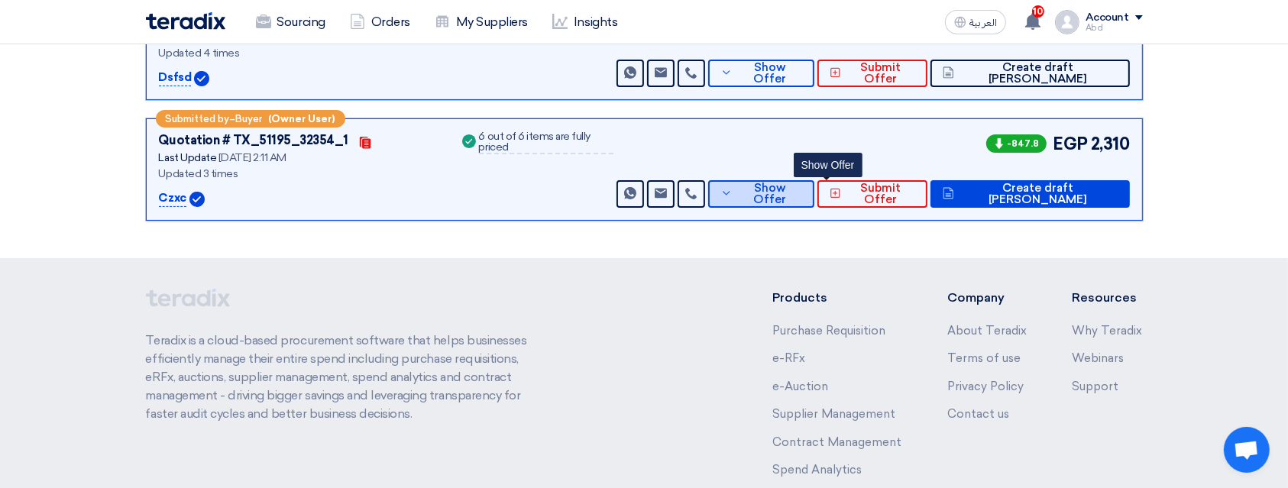
click at [814, 180] on button "Show Offer" at bounding box center [761, 193] width 106 height 27
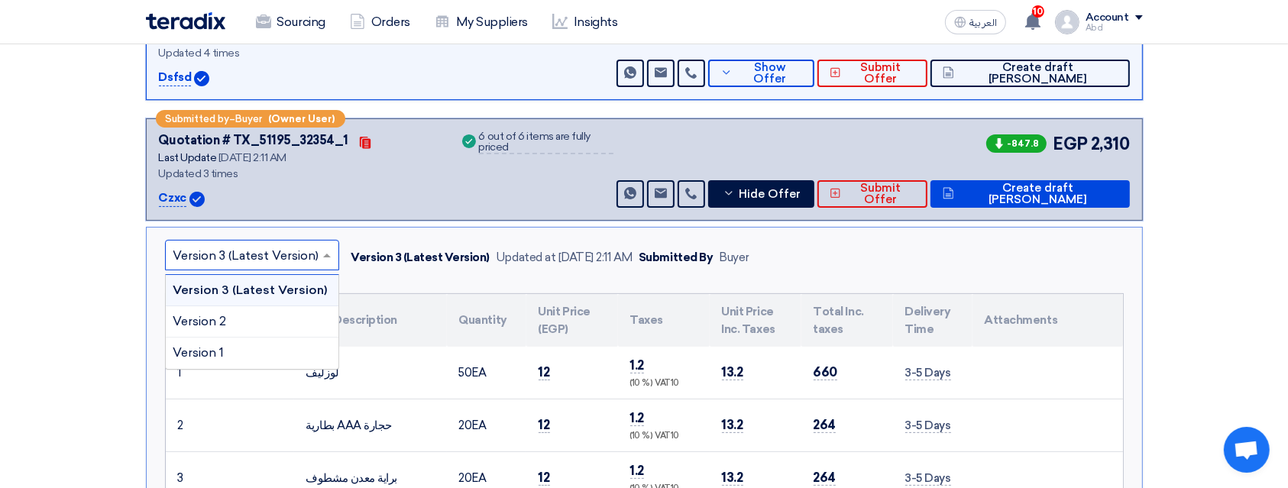
click at [212, 247] on input "text" at bounding box center [244, 256] width 142 height 25
click at [232, 314] on div "Version 2" at bounding box center [252, 321] width 173 height 31
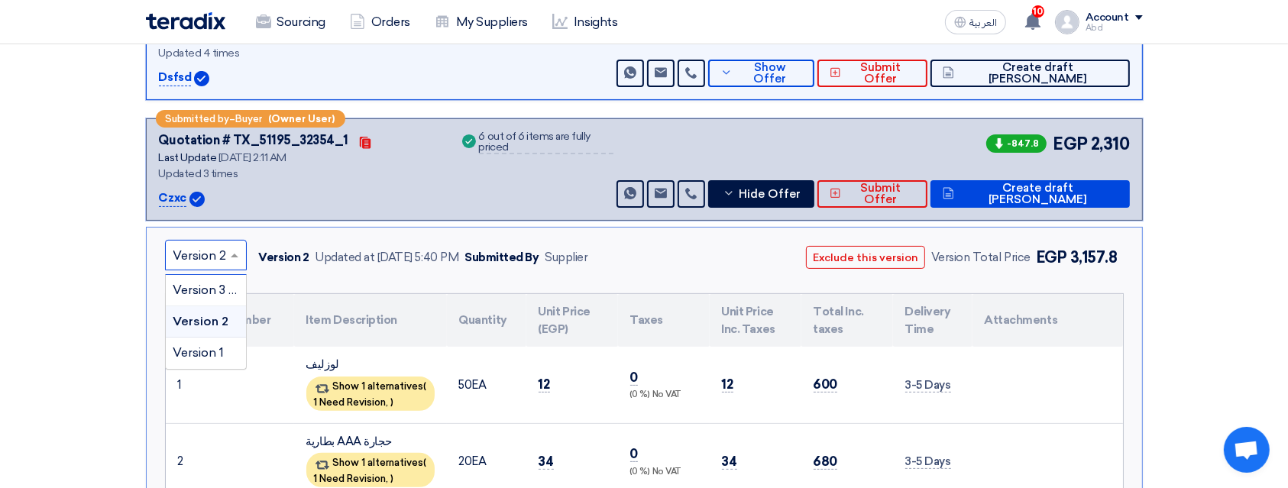
click at [214, 252] on input "text" at bounding box center [198, 256] width 50 height 25
click at [204, 338] on div "Version 1" at bounding box center [206, 353] width 80 height 31
click at [201, 253] on input "text" at bounding box center [196, 256] width 47 height 25
click at [202, 275] on div "Version 3 (Latest Version)" at bounding box center [205, 290] width 78 height 31
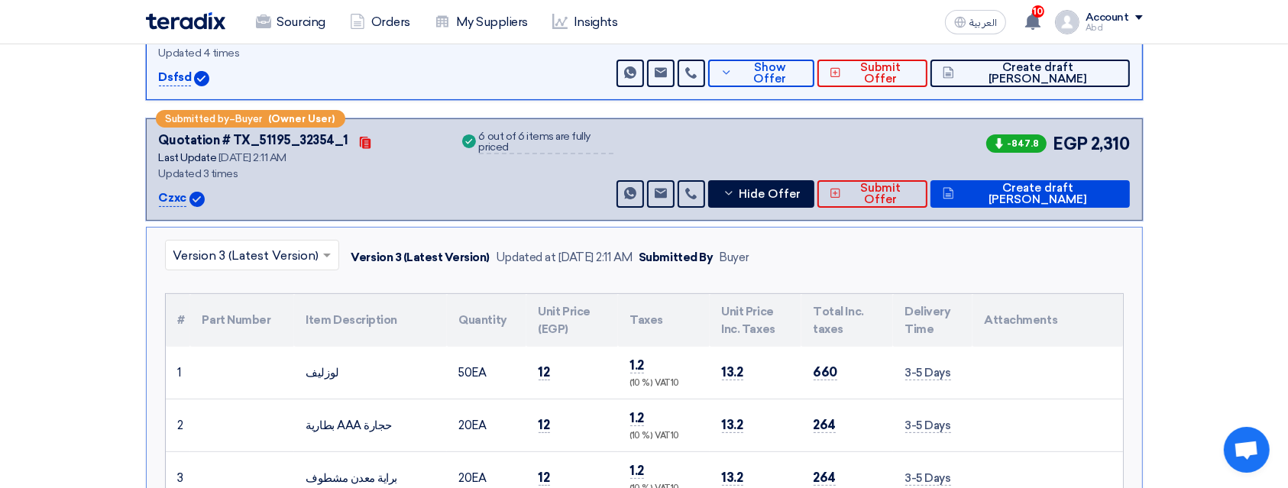
drag, startPoint x: 726, startPoint y: 249, endPoint x: 796, endPoint y: 253, distance: 69.6
click at [796, 253] on div "× Version 3 (Latest Version) Version 3 (Latest Version) Updated at 5 Oct 2025, …" at bounding box center [644, 258] width 958 height 36
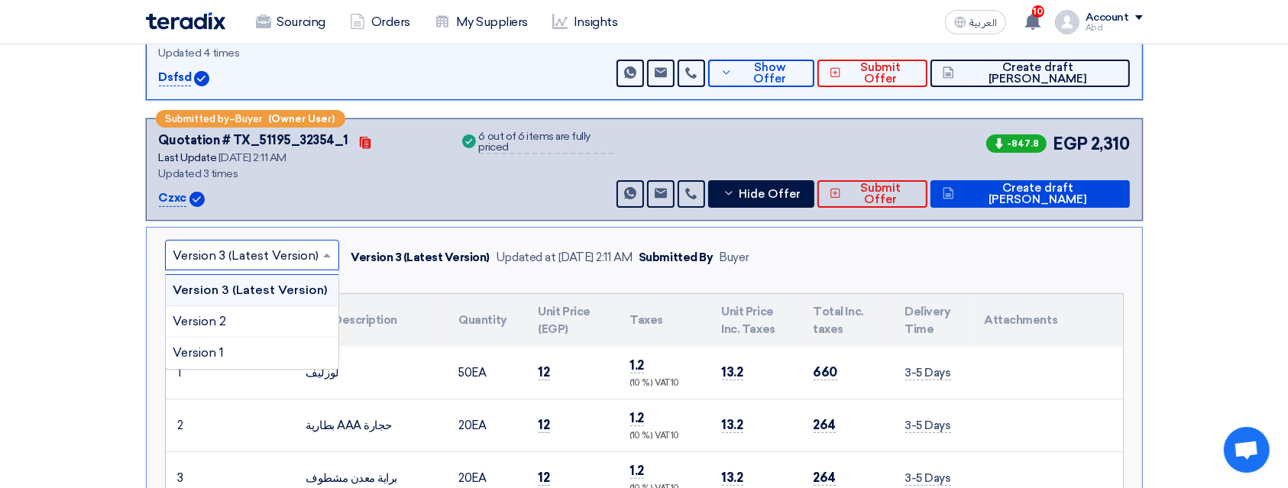
click at [238, 260] on input "text" at bounding box center [244, 256] width 142 height 25
click at [234, 312] on div "Version 2" at bounding box center [252, 321] width 173 height 31
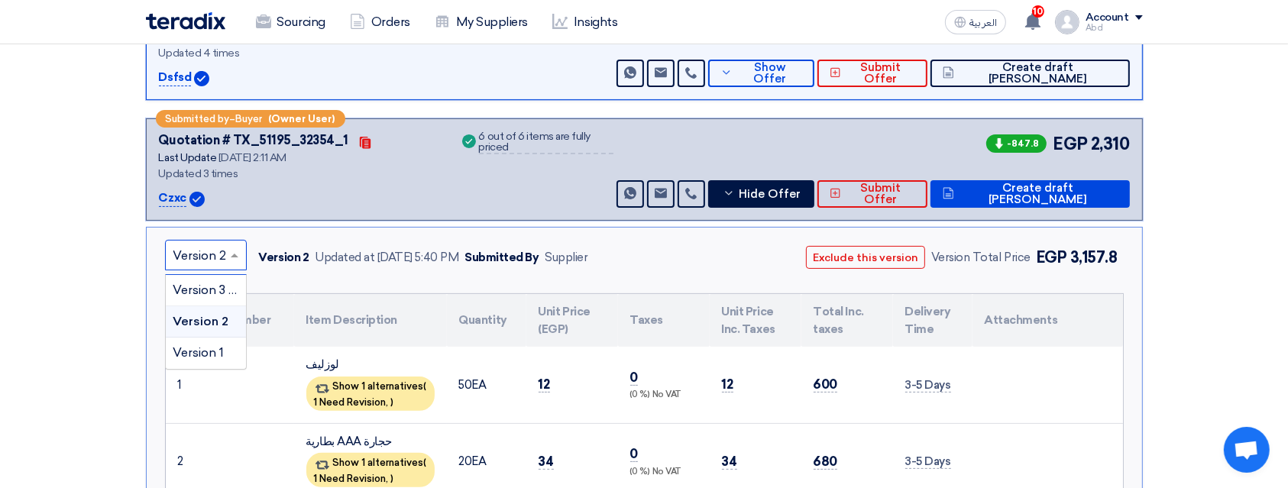
click at [180, 254] on input "text" at bounding box center [198, 256] width 50 height 25
click at [198, 346] on span "Version 1" at bounding box center [198, 352] width 51 height 15
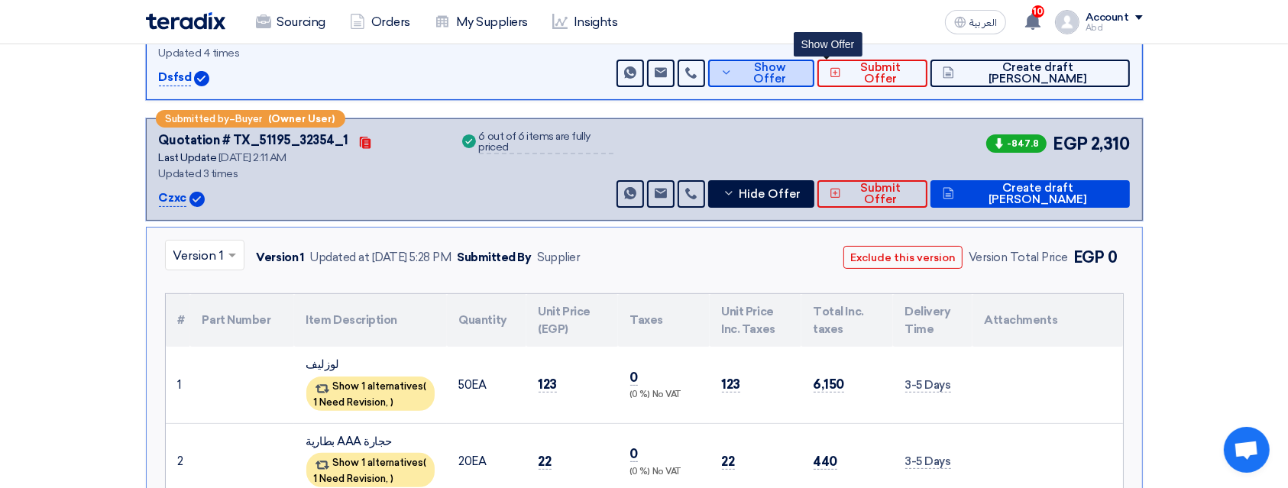
click at [799, 60] on button "Show Offer" at bounding box center [761, 73] width 106 height 27
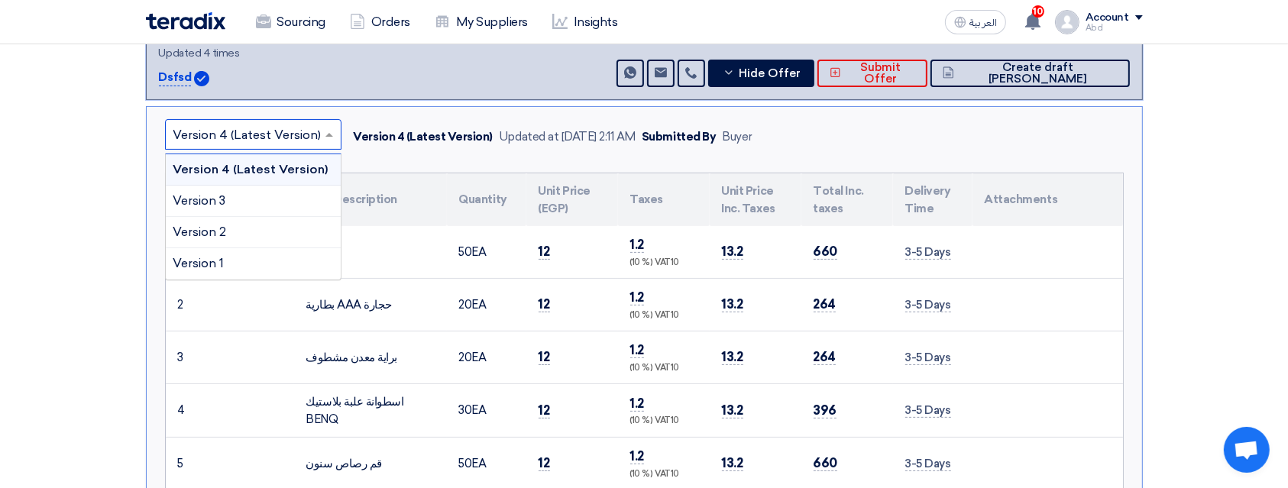
click at [257, 128] on input "text" at bounding box center [245, 135] width 144 height 25
click at [231, 255] on div "Version 1" at bounding box center [253, 263] width 175 height 31
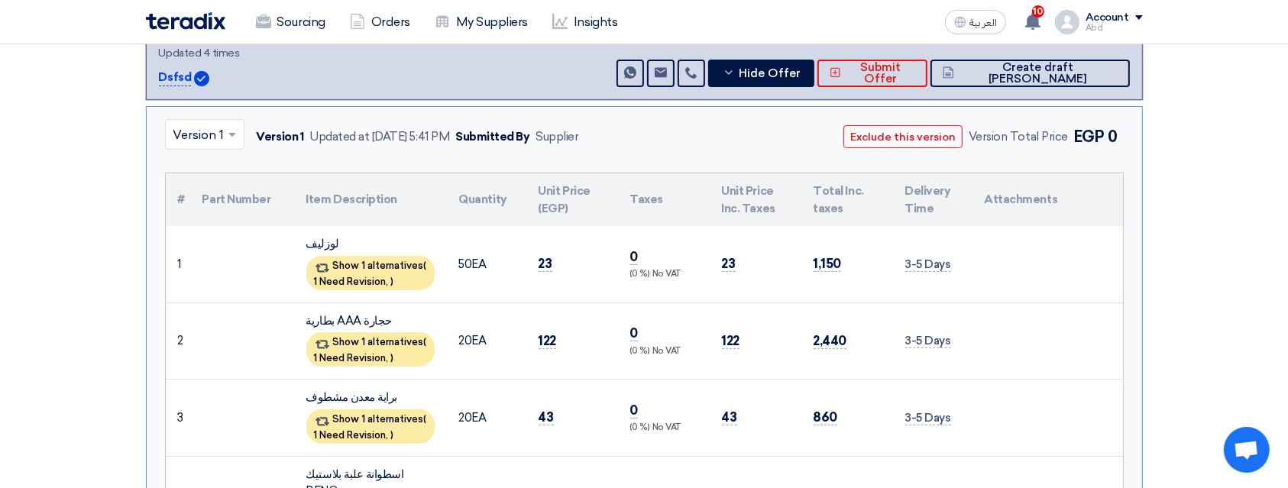
click at [196, 126] on input "text" at bounding box center [196, 135] width 47 height 25
click at [215, 217] on div "Version 2" at bounding box center [205, 232] width 78 height 31
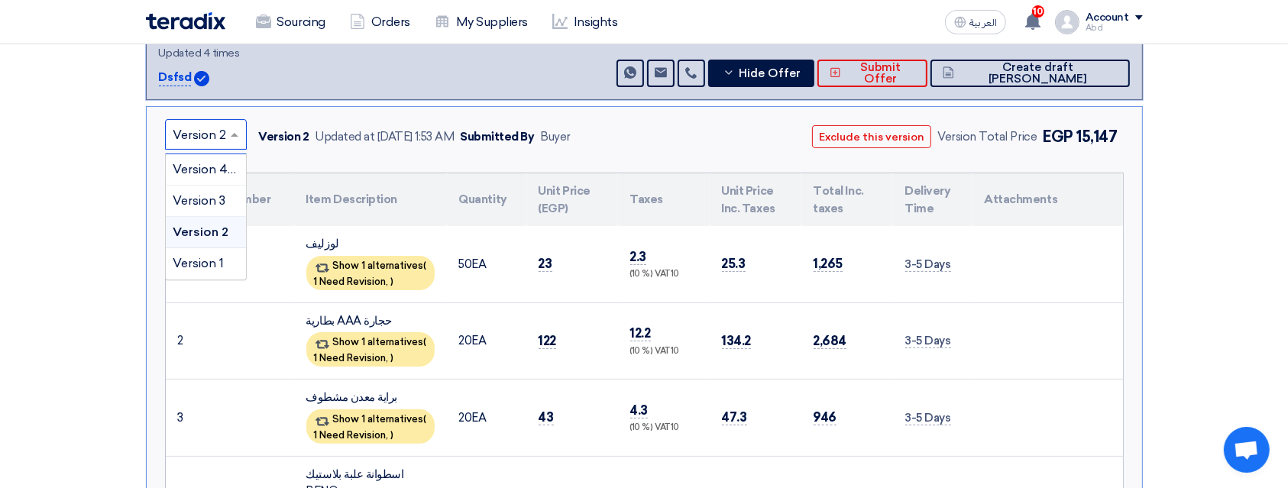
click at [184, 135] on input "text" at bounding box center [198, 135] width 50 height 25
click at [189, 186] on div "Version 3" at bounding box center [206, 201] width 80 height 31
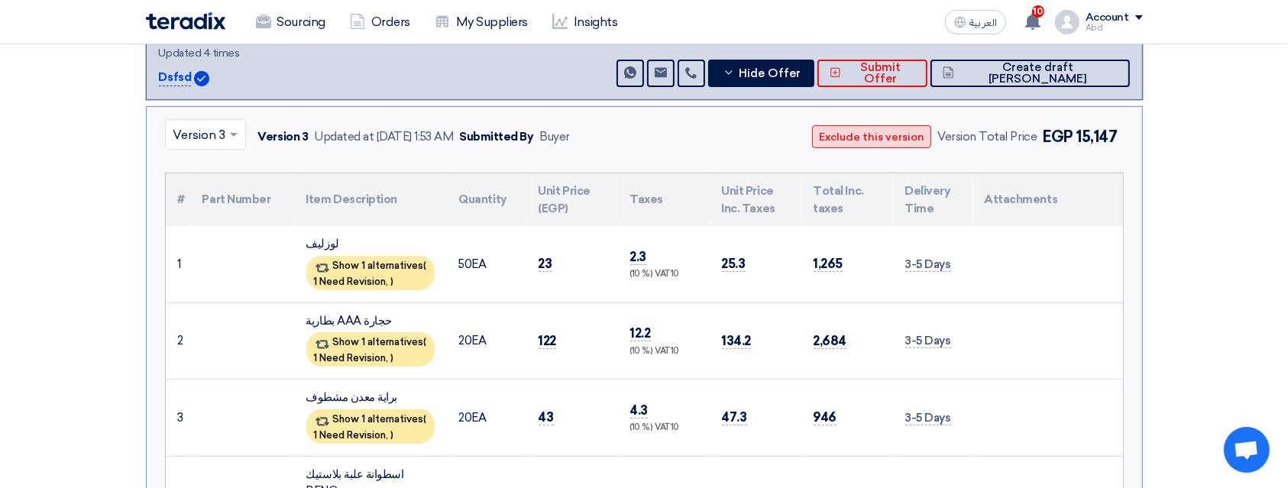
click at [838, 134] on button "Exclude this version" at bounding box center [871, 136] width 119 height 23
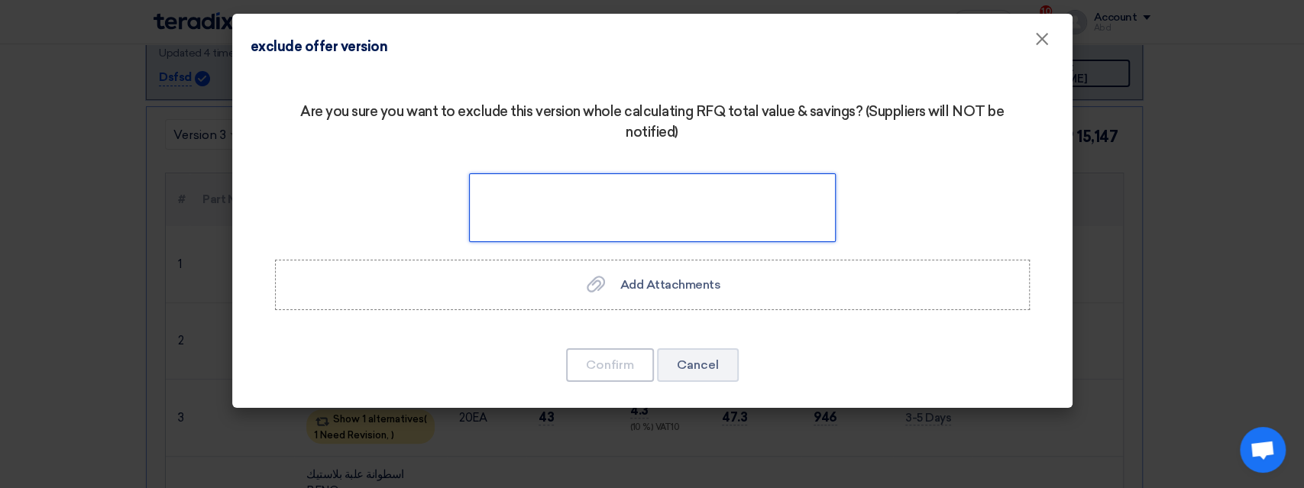
click at [811, 211] on textarea at bounding box center [652, 207] width 367 height 69
type textarea "ffgjghfhj"
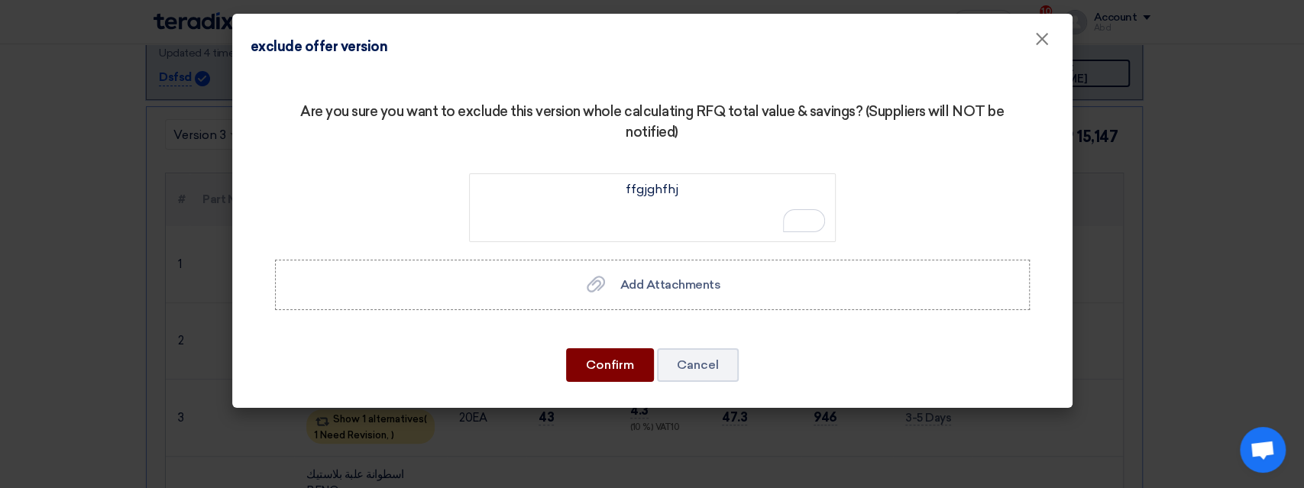
click at [621, 360] on button "Confirm" at bounding box center [610, 365] width 88 height 34
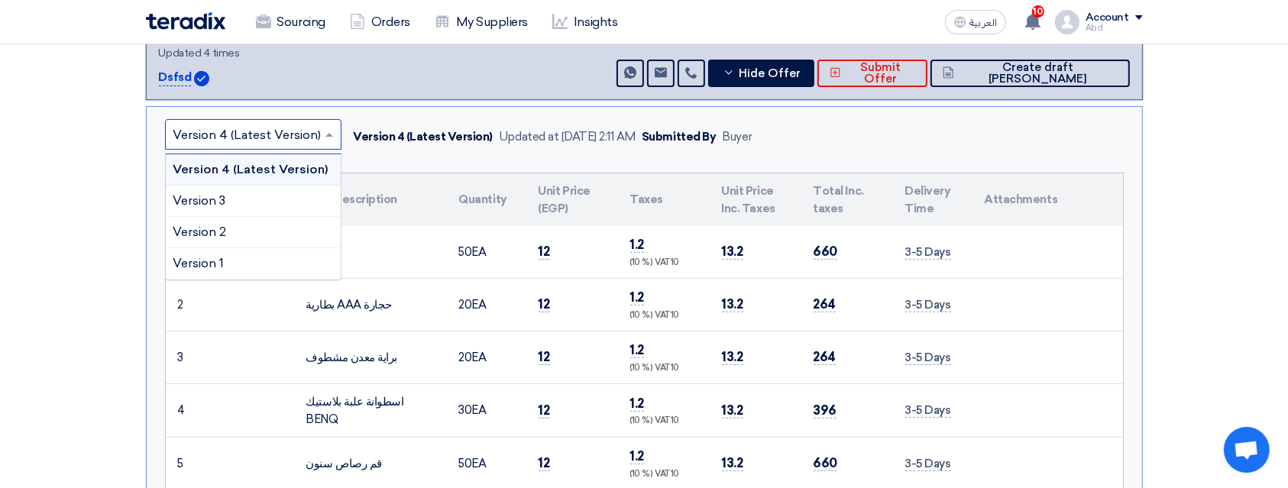
click at [231, 123] on input "text" at bounding box center [245, 135] width 144 height 25
click at [228, 205] on div "Version 3" at bounding box center [253, 201] width 175 height 31
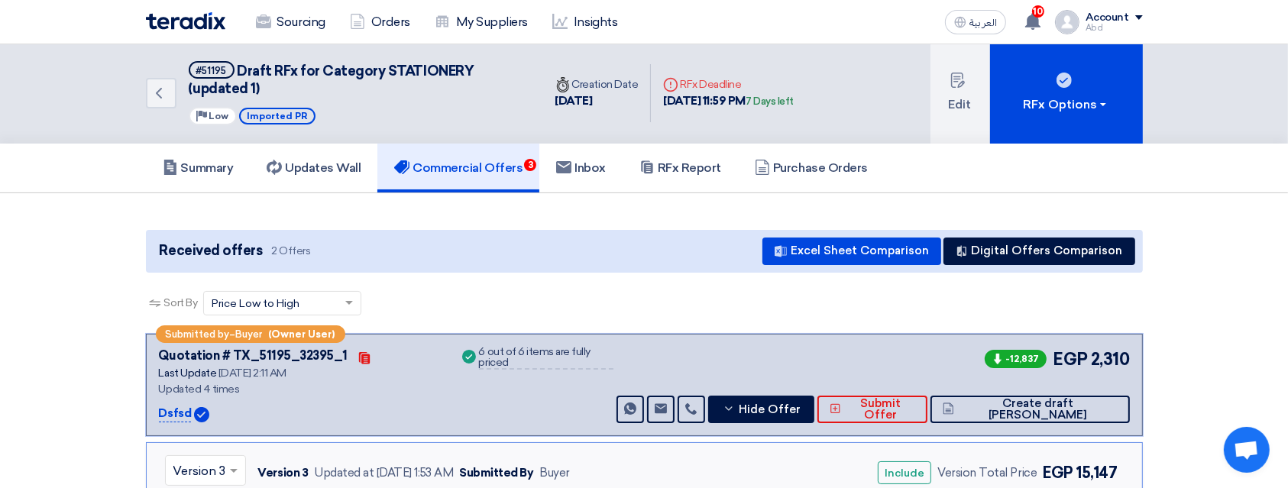
scroll to position [0, 0]
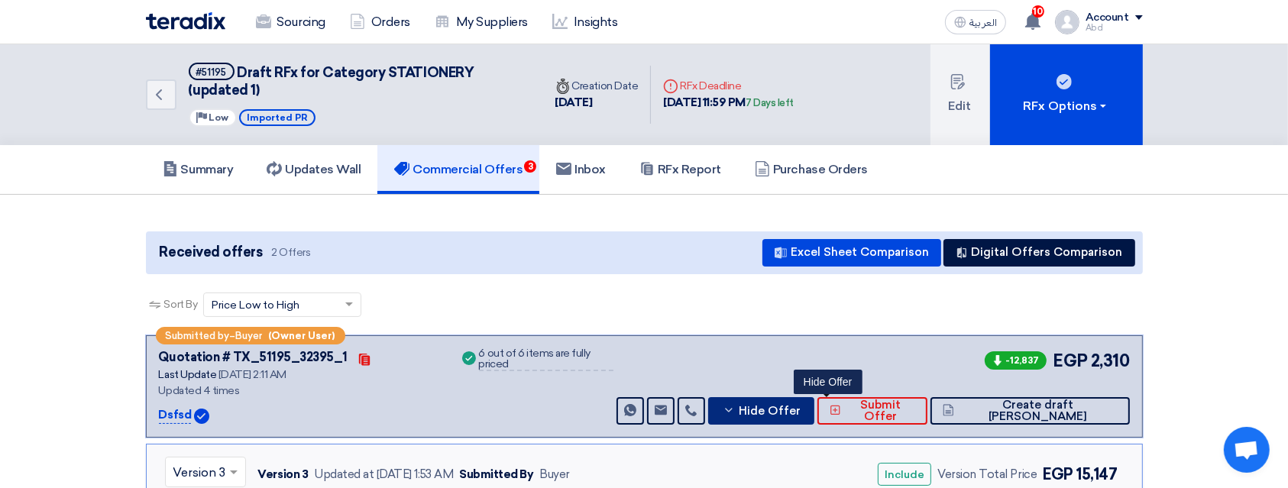
click at [800, 406] on span "Hide Offer" at bounding box center [769, 411] width 62 height 11
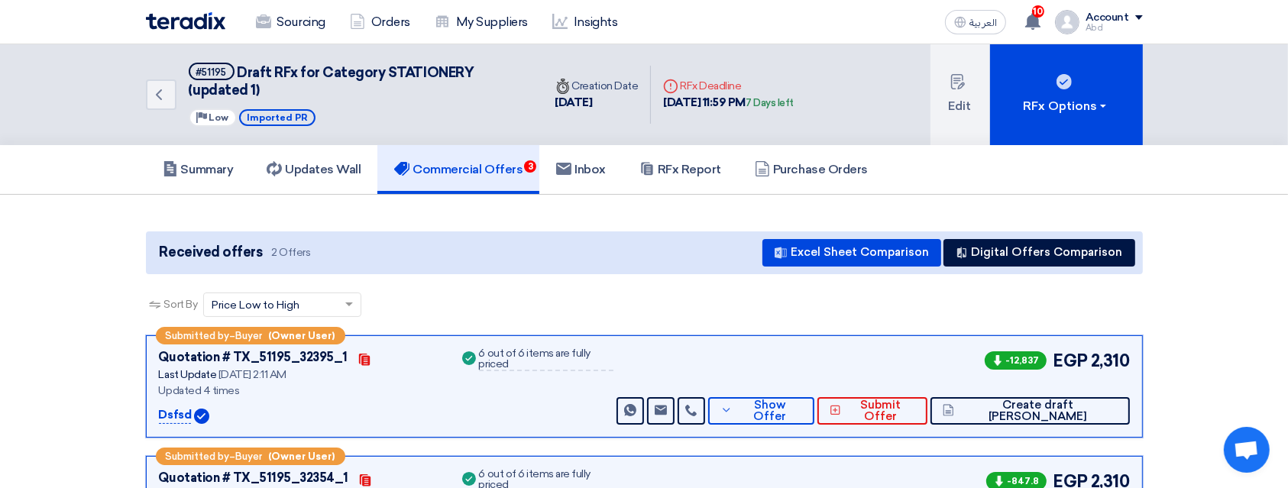
click at [516, 322] on div "Sort By Sort by × Price Low to High ×" at bounding box center [644, 313] width 997 height 43
click at [802, 411] on span "Show Offer" at bounding box center [769, 410] width 66 height 23
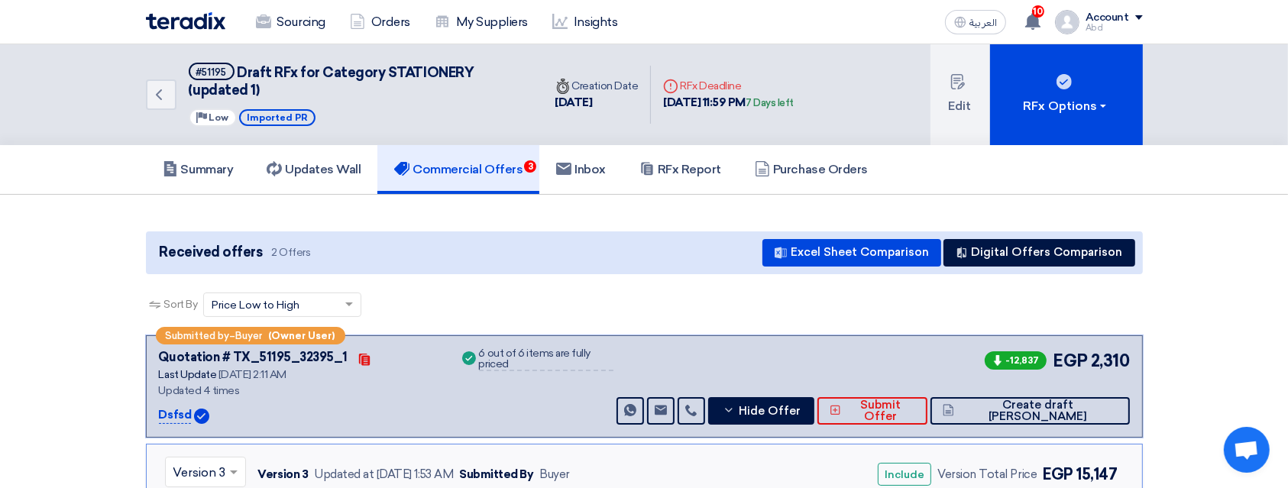
click at [932, 394] on div "-12,837 EGP 2,310 Send Message Send Message" at bounding box center [870, 386] width 515 height 76
click at [927, 397] on div "-12,837 EGP 2,310 Send Message Send Message" at bounding box center [870, 386] width 515 height 76
click at [927, 397] on button "Submit Offer" at bounding box center [872, 410] width 110 height 27
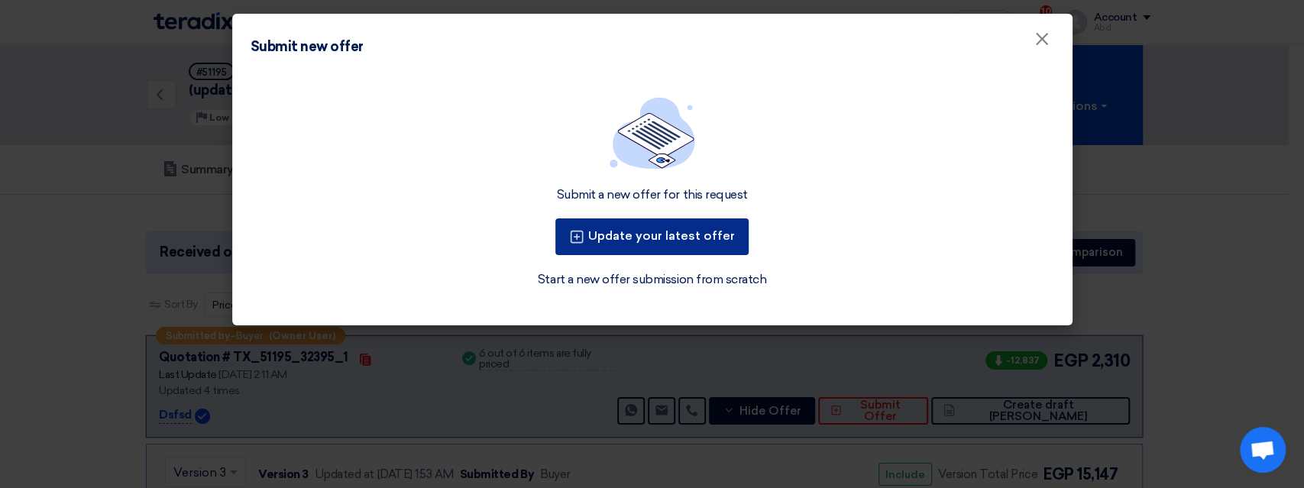
click at [664, 228] on button "Update your latest offer" at bounding box center [651, 236] width 193 height 37
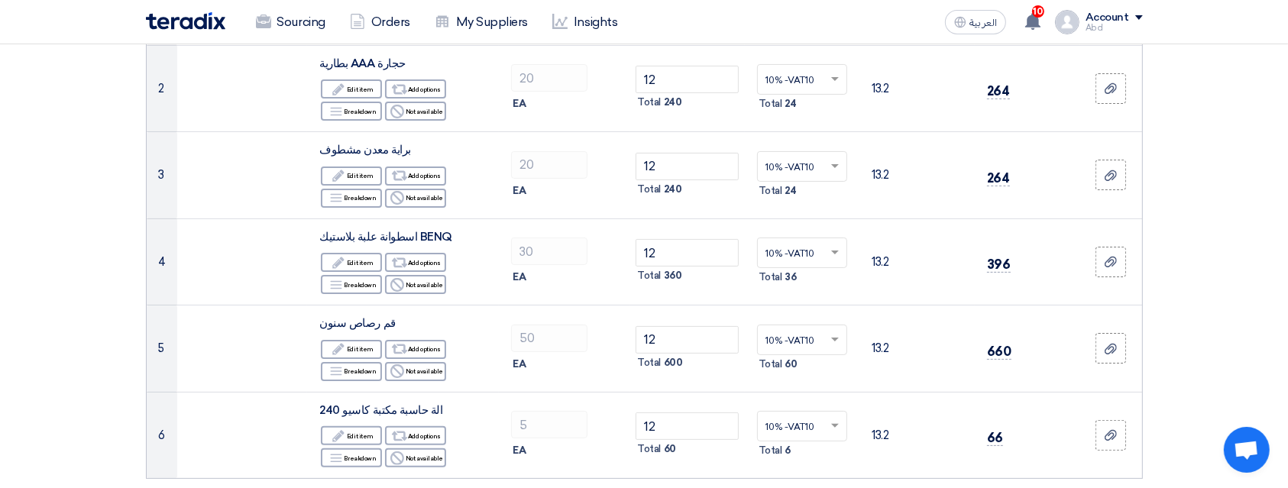
scroll to position [496, 0]
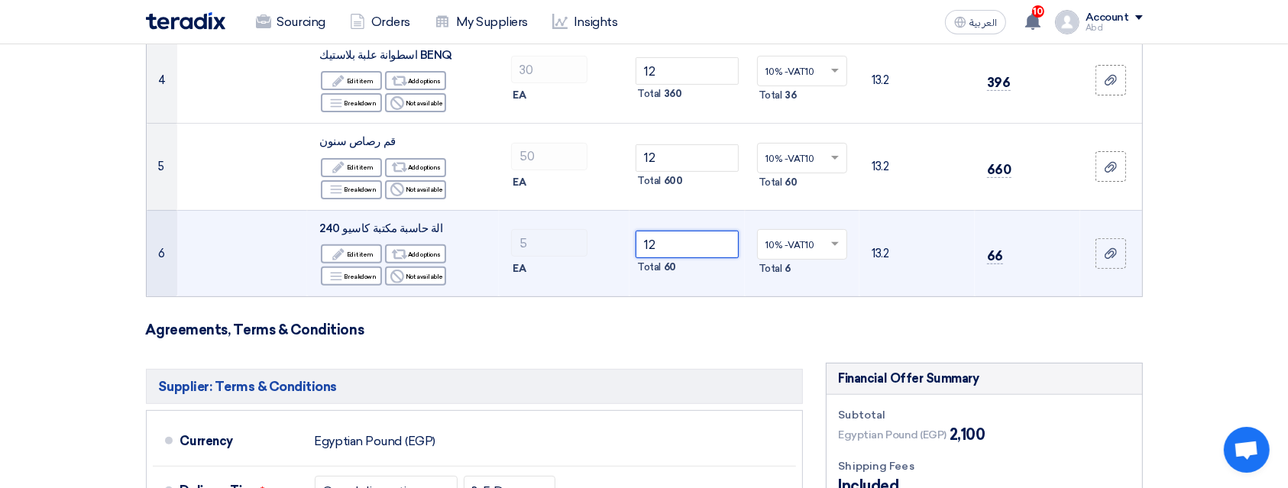
click at [660, 241] on input "12" at bounding box center [686, 244] width 103 height 27
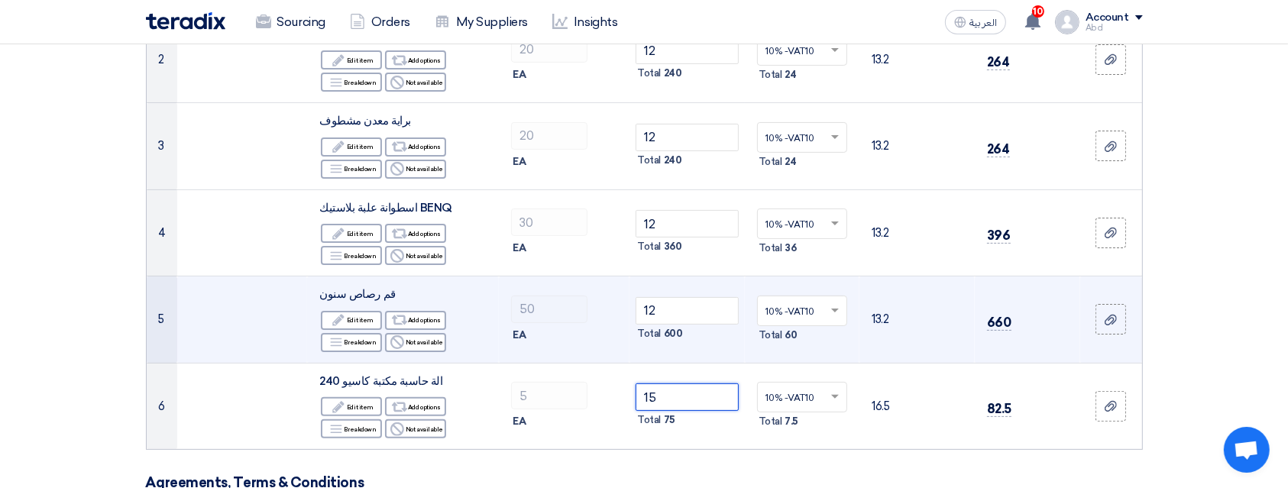
scroll to position [360, 0]
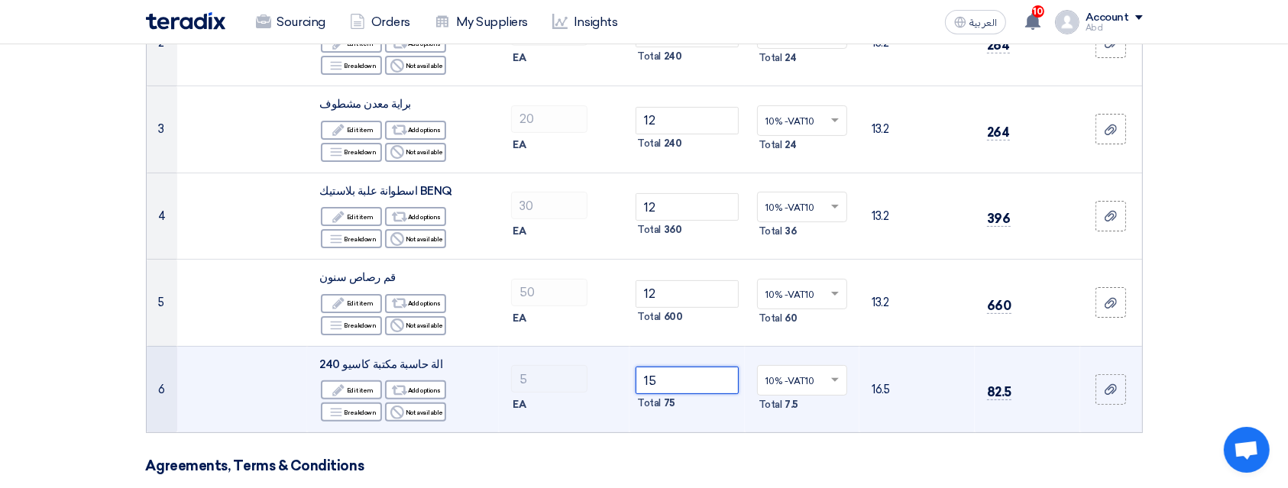
click at [667, 383] on input "15" at bounding box center [686, 380] width 103 height 27
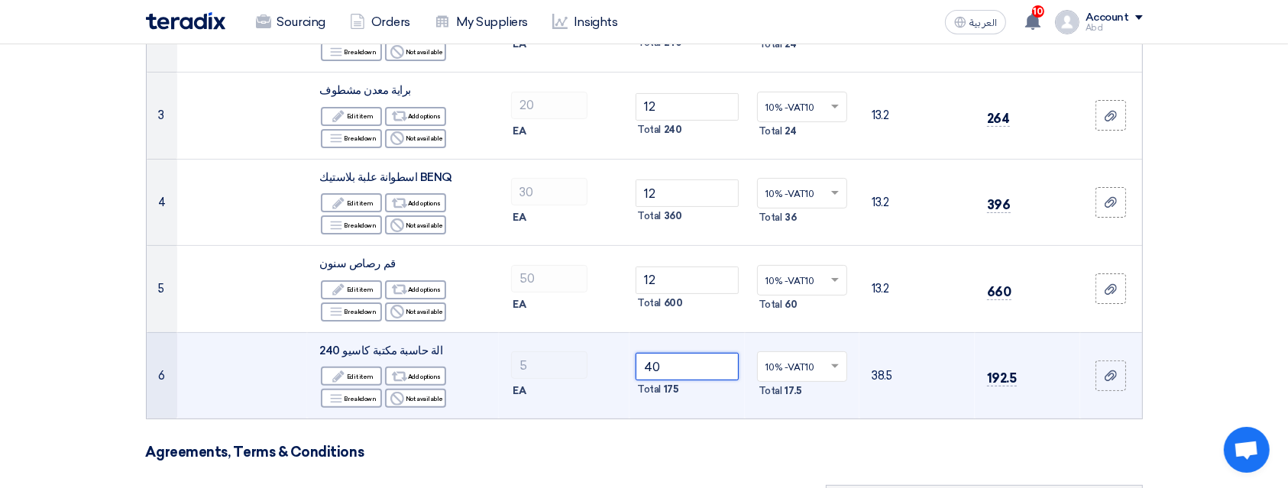
scroll to position [373, 0]
click at [662, 360] on input "40" at bounding box center [686, 367] width 103 height 27
click at [609, 344] on td "5 EA" at bounding box center [564, 376] width 131 height 86
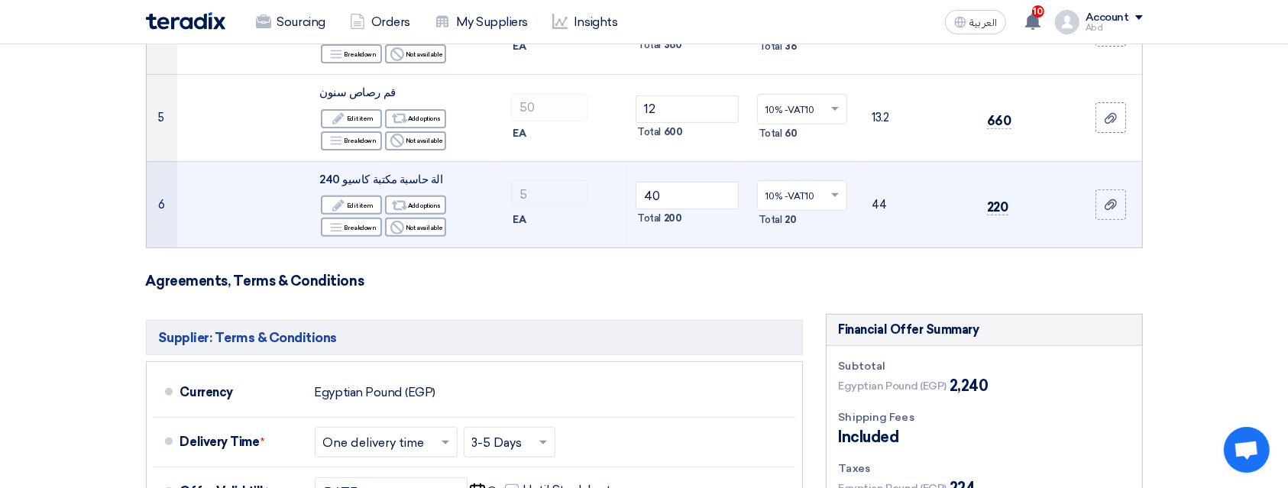
scroll to position [549, 0]
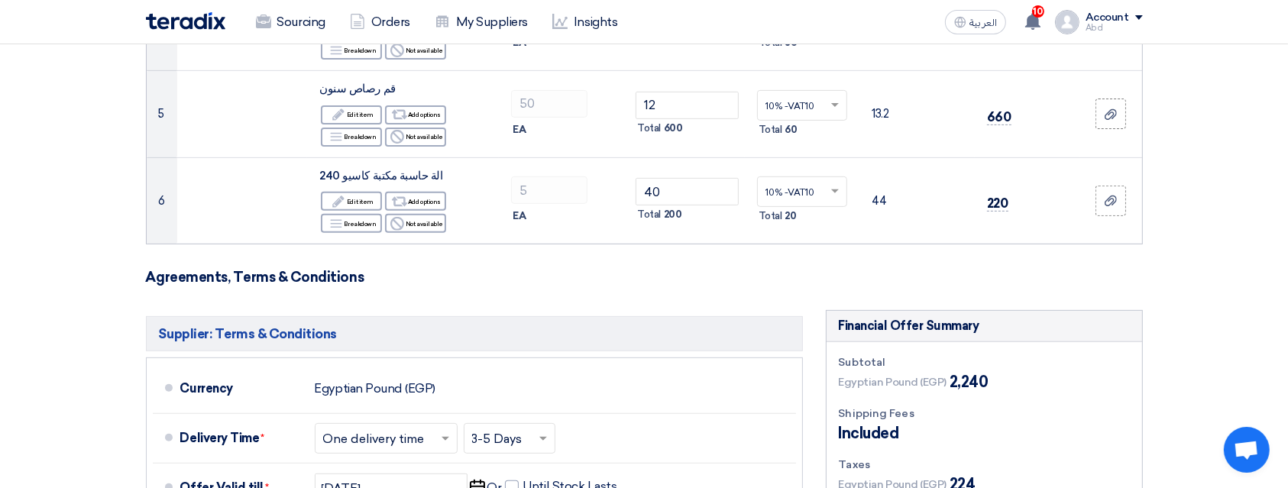
click at [619, 305] on form "Offer Details # Part Number Item Description Quantity Unit Price (EGP) Taxes + …" at bounding box center [644, 223] width 997 height 1217
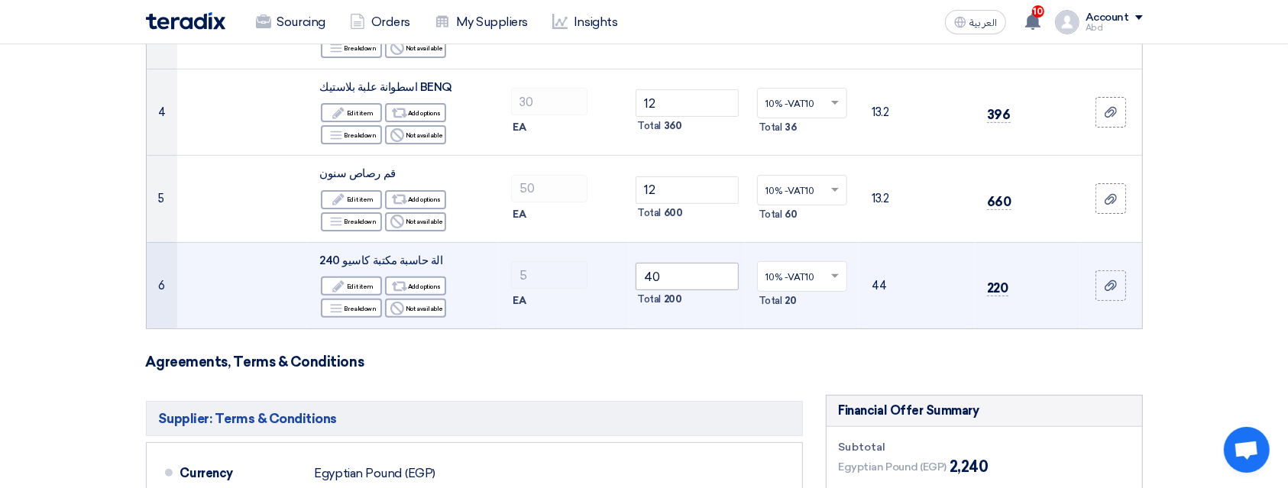
scroll to position [464, 0]
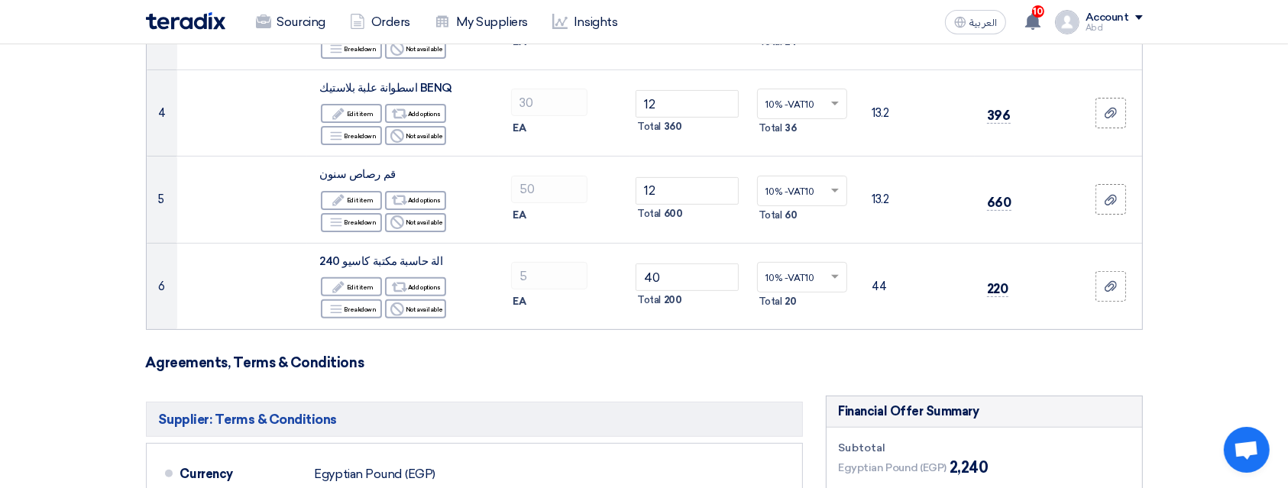
click at [574, 356] on h3 "Agreements, Terms & Conditions" at bounding box center [644, 362] width 997 height 17
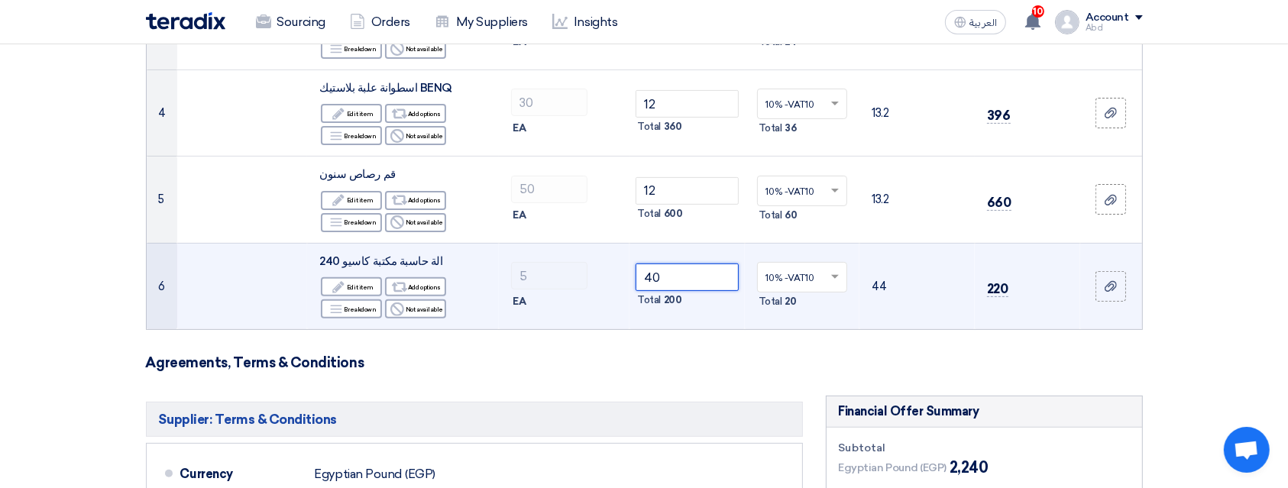
click at [693, 280] on input "40" at bounding box center [686, 276] width 103 height 27
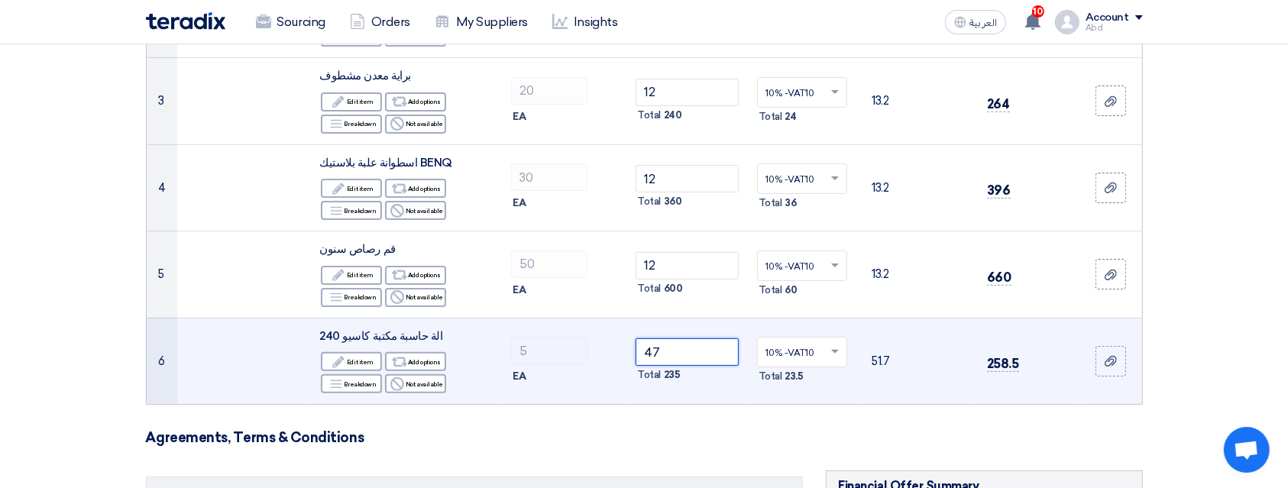
scroll to position [390, 0]
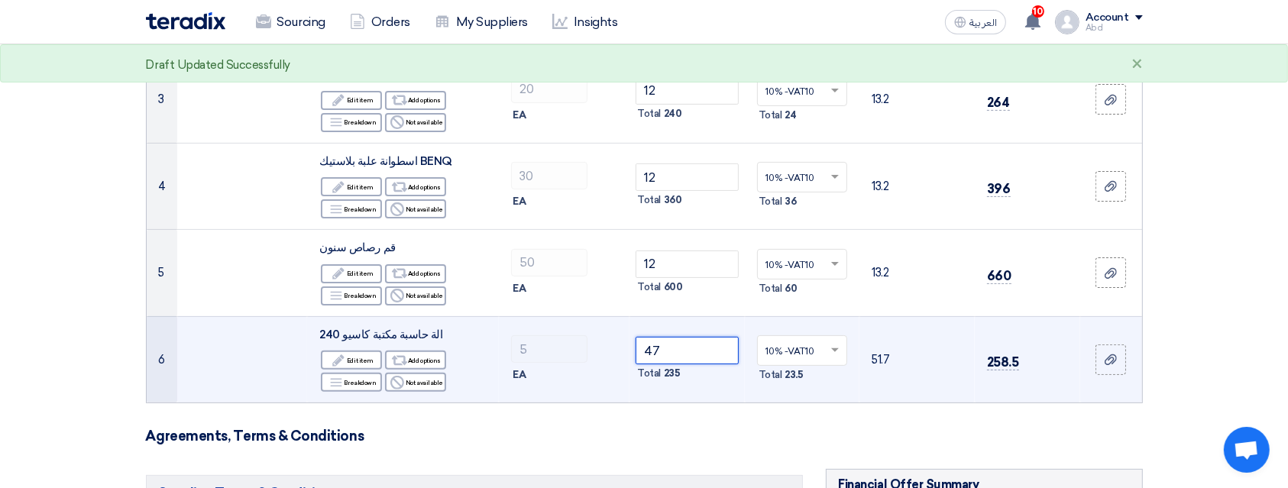
click at [675, 346] on input "47" at bounding box center [686, 350] width 103 height 27
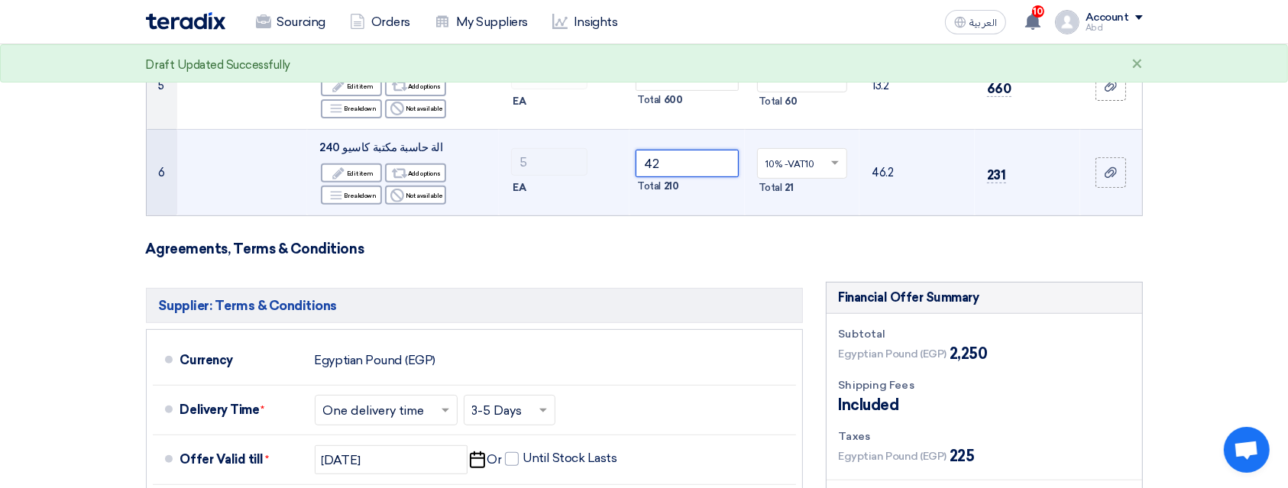
scroll to position [576, 0]
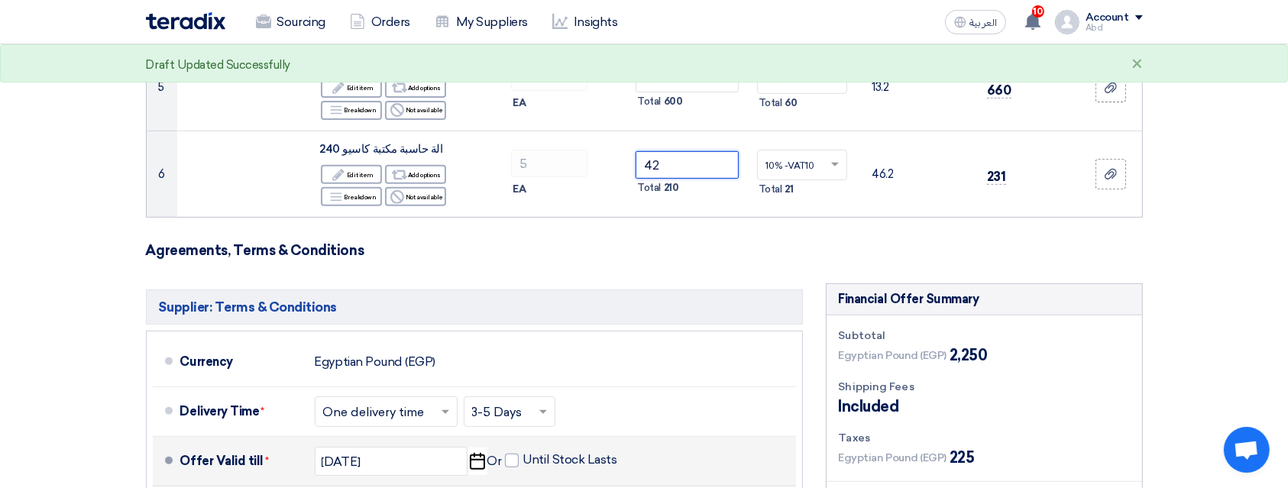
type input "42"
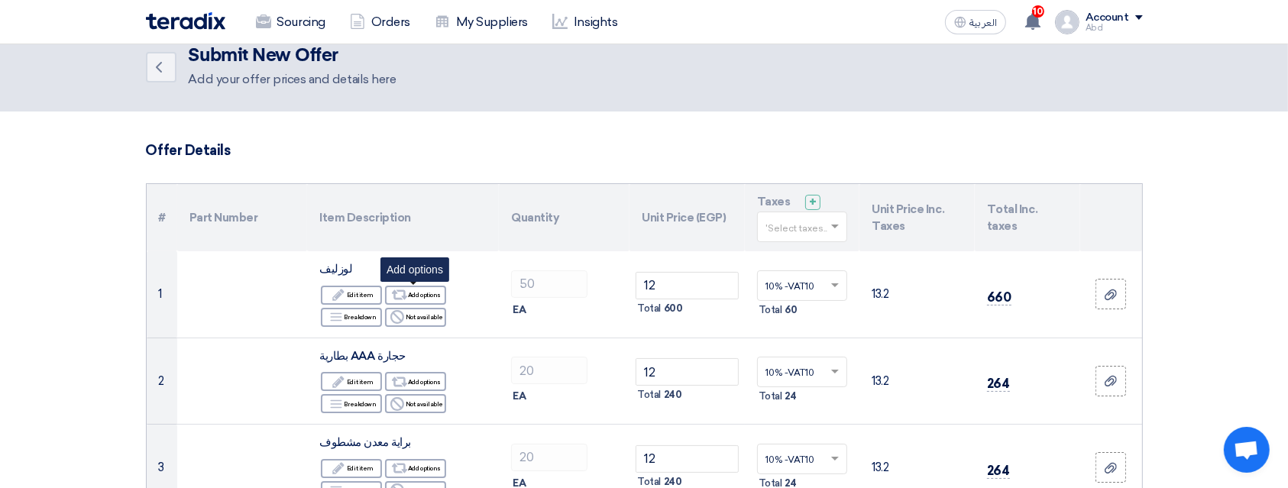
scroll to position [20, 0]
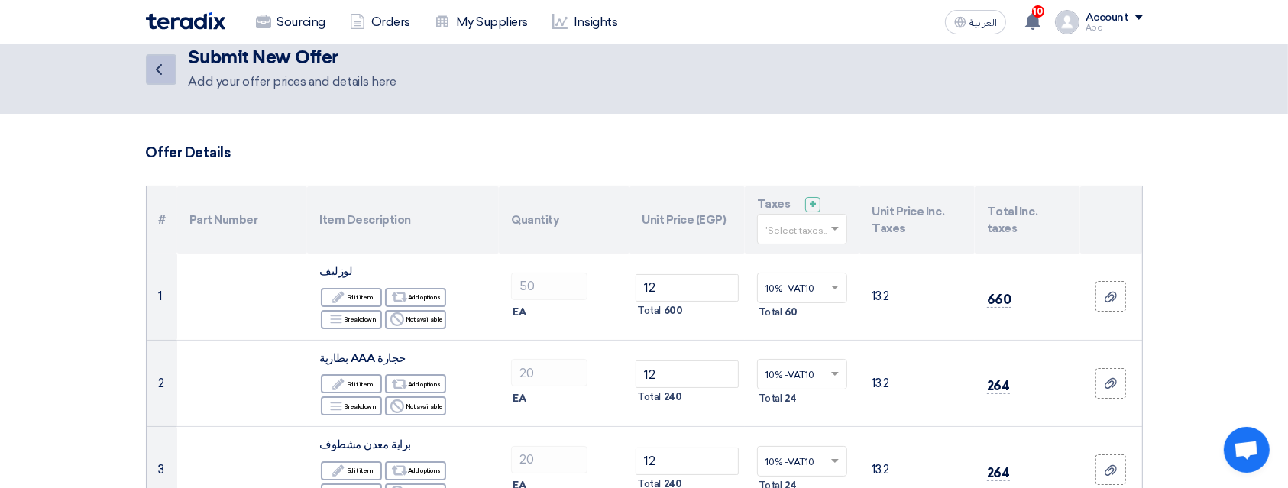
click at [168, 72] on link "Back" at bounding box center [161, 69] width 31 height 31
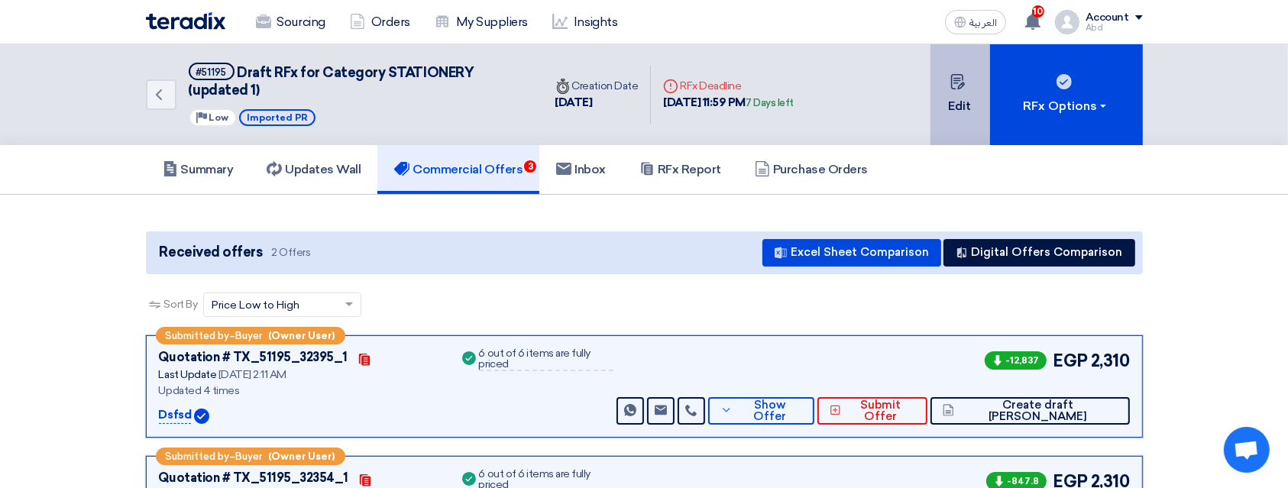
click at [961, 78] on icon at bounding box center [957, 81] width 15 height 15
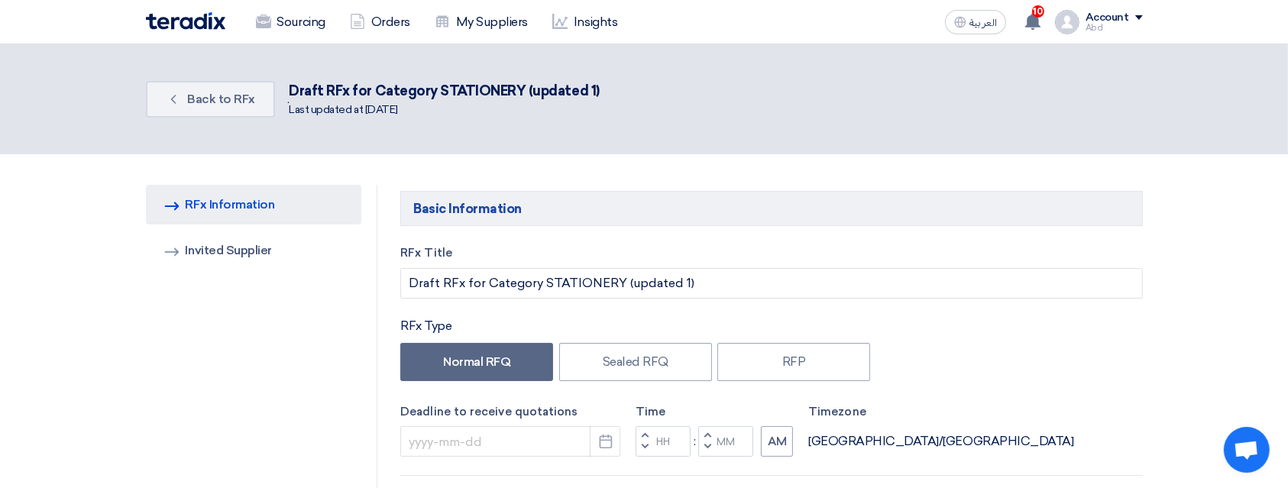
type input "10/15/2025"
type input "11"
type input "59"
click at [223, 96] on span "Back to RFx" at bounding box center [221, 99] width 68 height 15
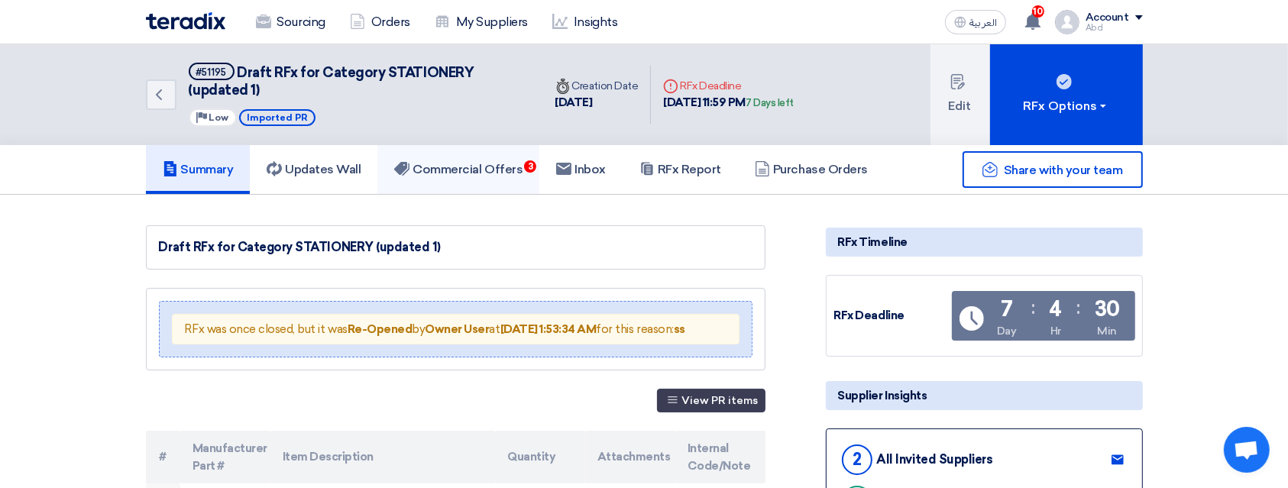
click at [522, 162] on h5 "Commercial Offers 3" at bounding box center [458, 169] width 128 height 15
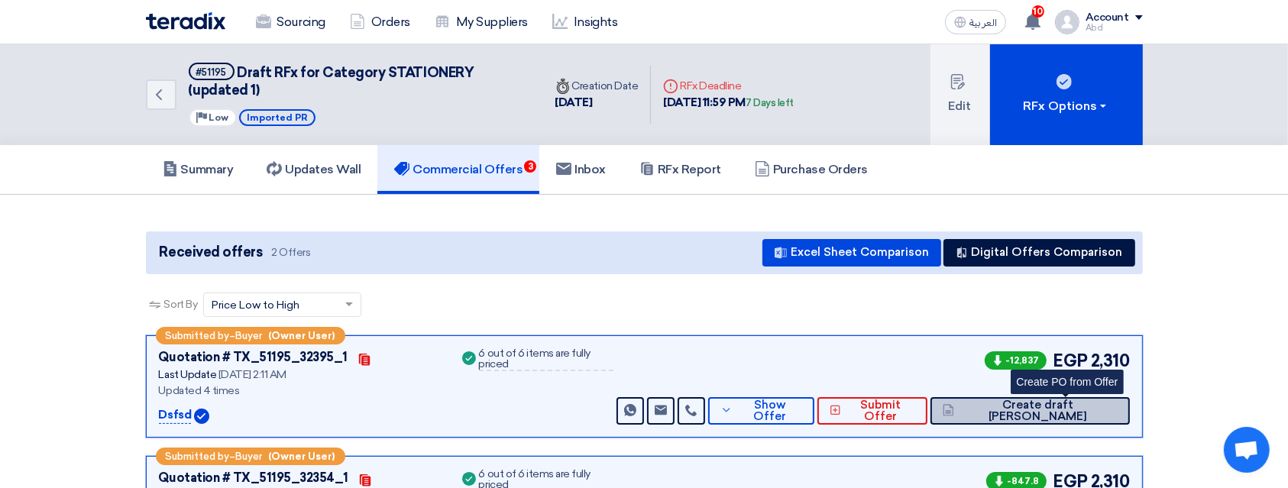
click at [1081, 410] on span "Create draft PO" at bounding box center [1037, 410] width 159 height 23
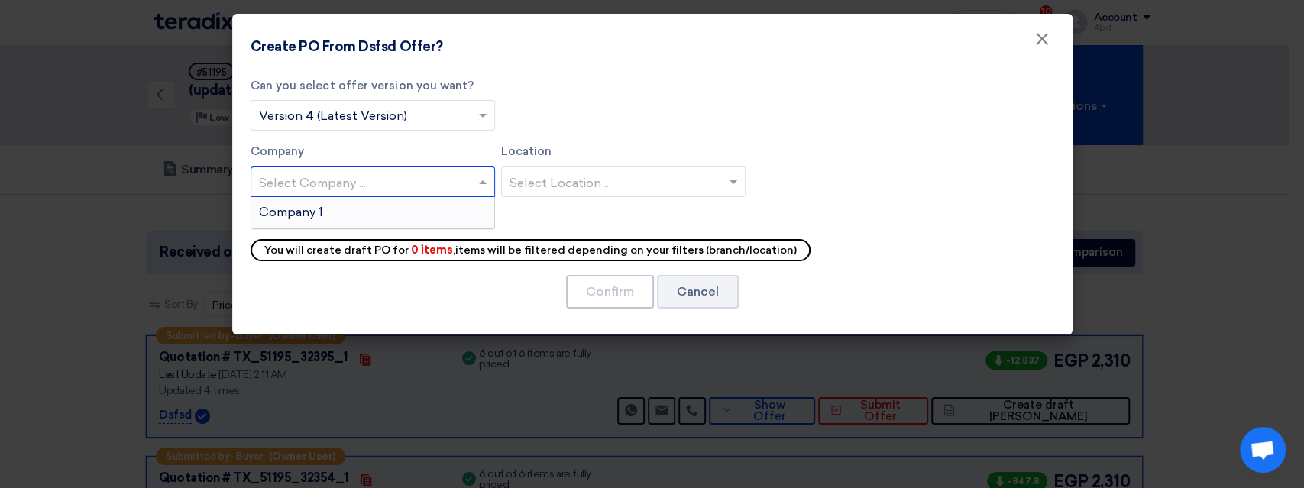
click at [428, 168] on div "Select Company ..." at bounding box center [372, 181] width 244 height 31
click at [394, 217] on div "Company 1" at bounding box center [372, 212] width 243 height 31
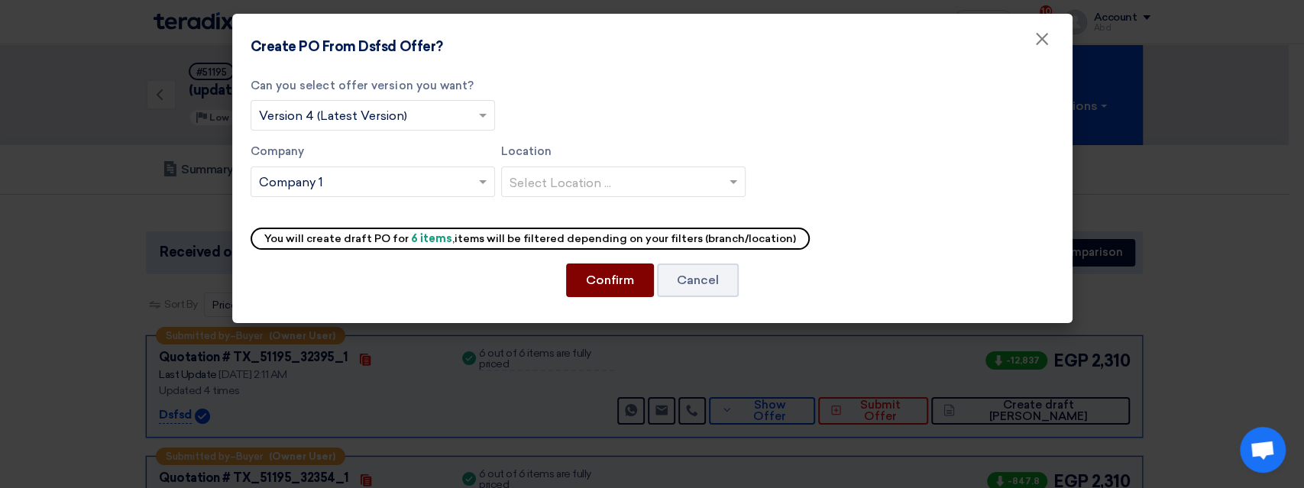
click at [620, 271] on button "Confirm" at bounding box center [610, 280] width 88 height 34
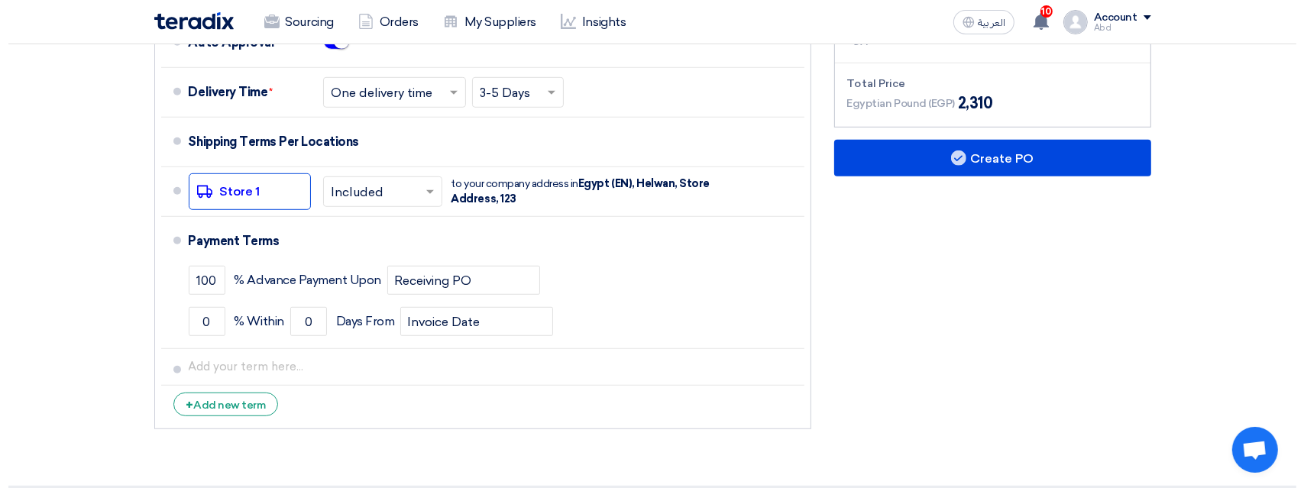
scroll to position [932, 0]
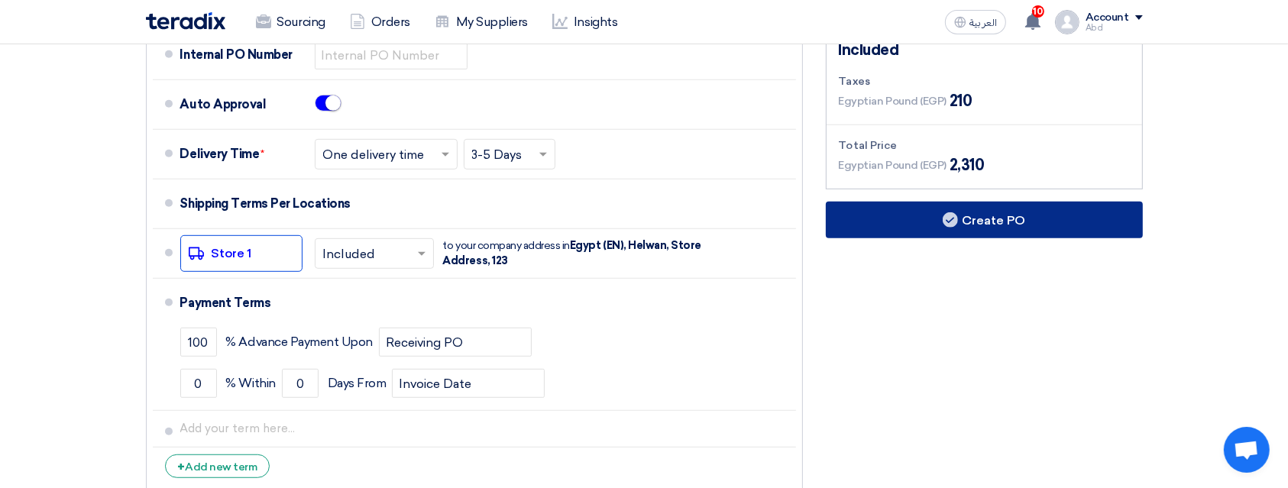
click at [947, 212] on use at bounding box center [949, 219] width 15 height 15
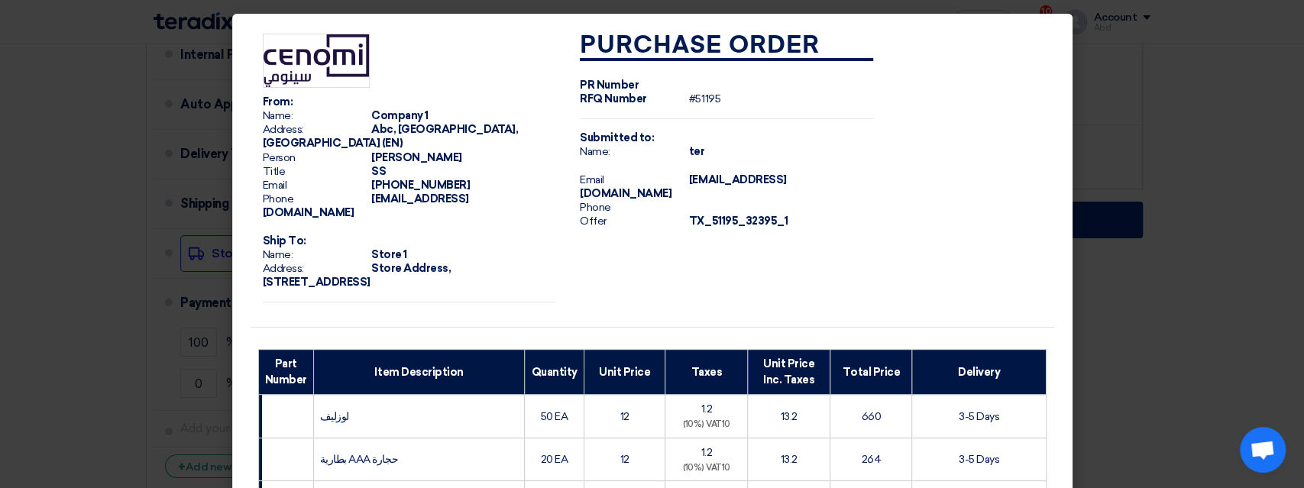
scroll to position [476, 0]
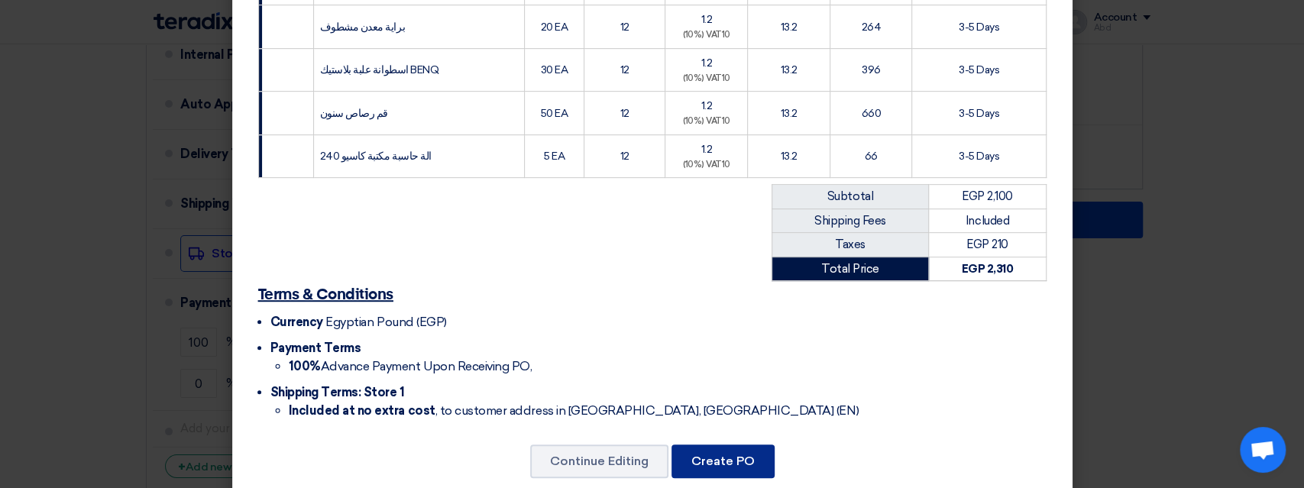
click at [713, 444] on button "Create PO" at bounding box center [722, 461] width 103 height 34
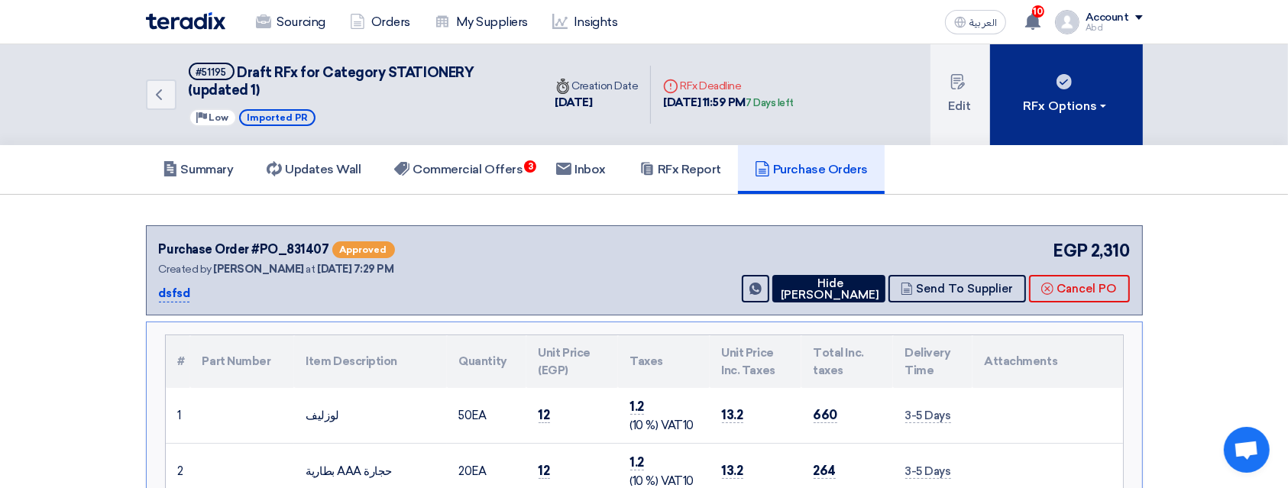
click at [1056, 97] on div "RFx Options" at bounding box center [1066, 106] width 86 height 18
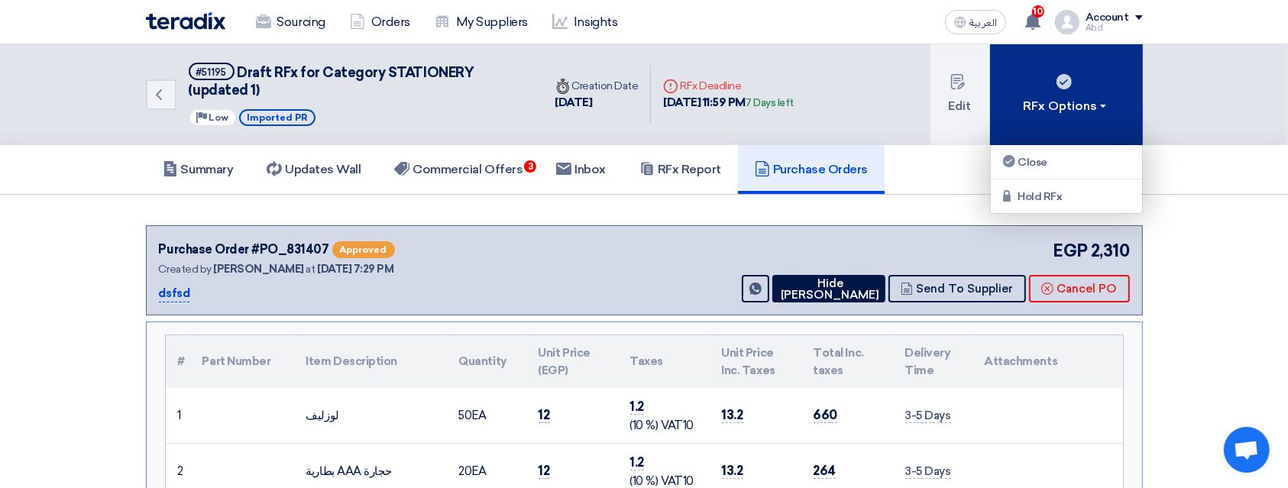
scroll to position [1, 0]
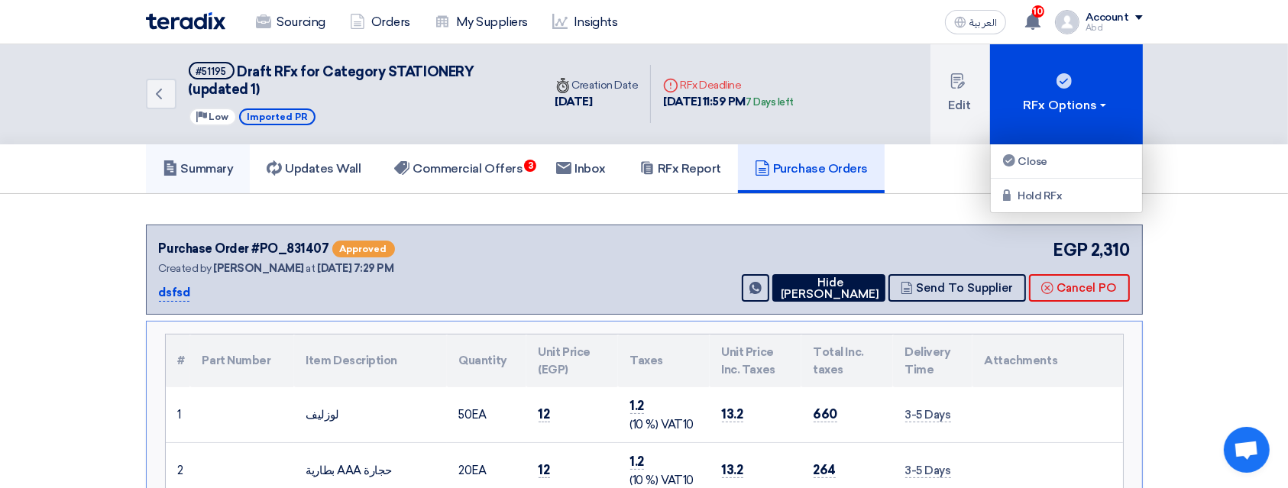
click at [225, 163] on h5 "Summary" at bounding box center [198, 168] width 71 height 15
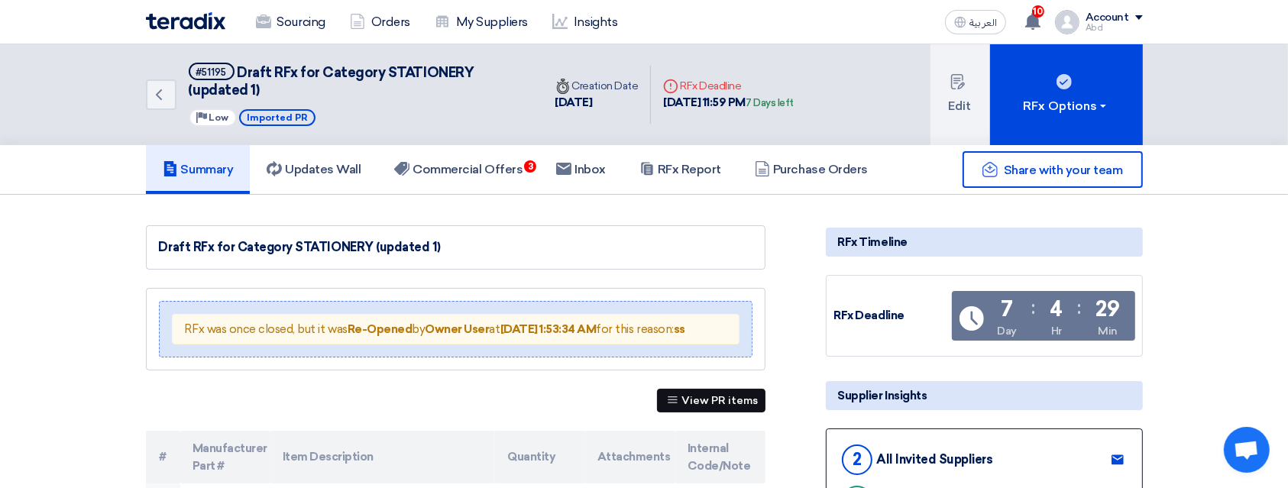
click at [713, 394] on button "View PR items" at bounding box center [711, 401] width 108 height 24
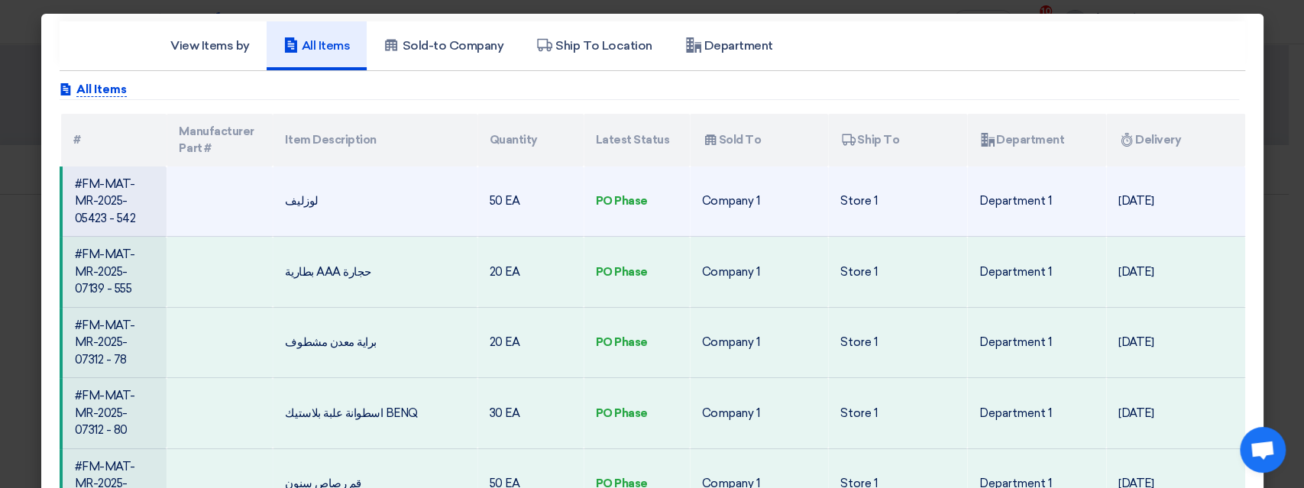
click at [92, 202] on td "#FM-MAT-MR-2025-05423 - 542" at bounding box center [114, 201] width 106 height 70
copy tr "#FM-MAT-MR-2025-05423 - 542"
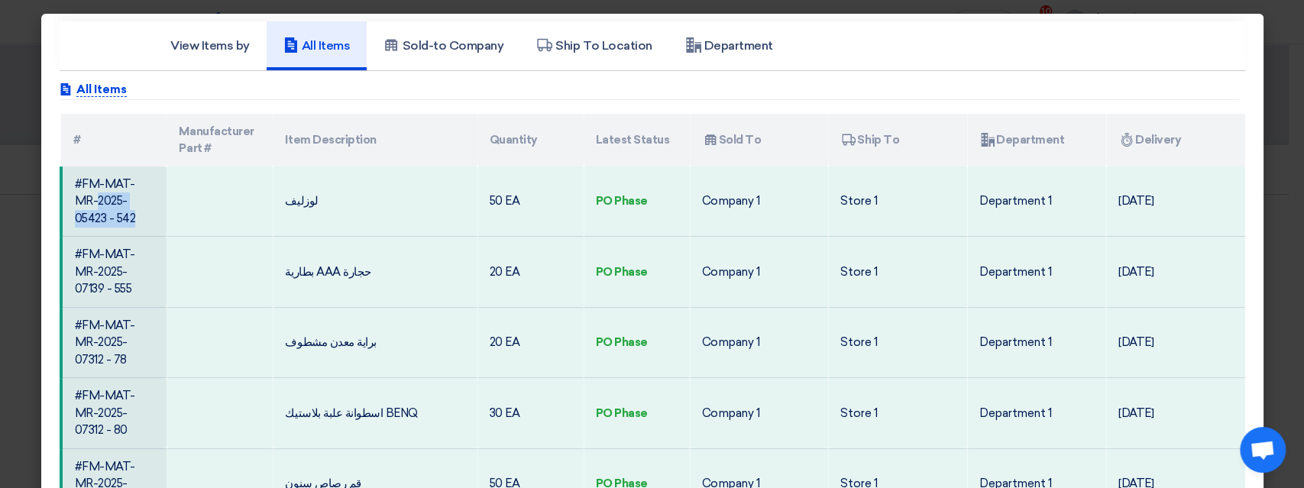
click at [21, 263] on modal-container "View Items by All Items Sold-to Company Ship To Location Department Attachments…" at bounding box center [652, 244] width 1304 height 488
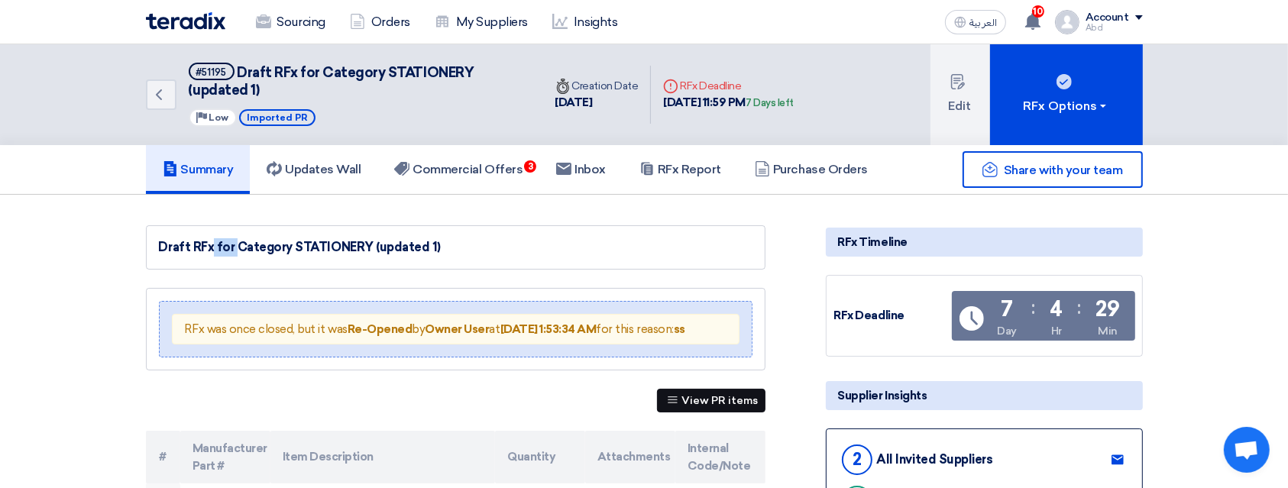
click at [671, 394] on icon at bounding box center [672, 399] width 11 height 11
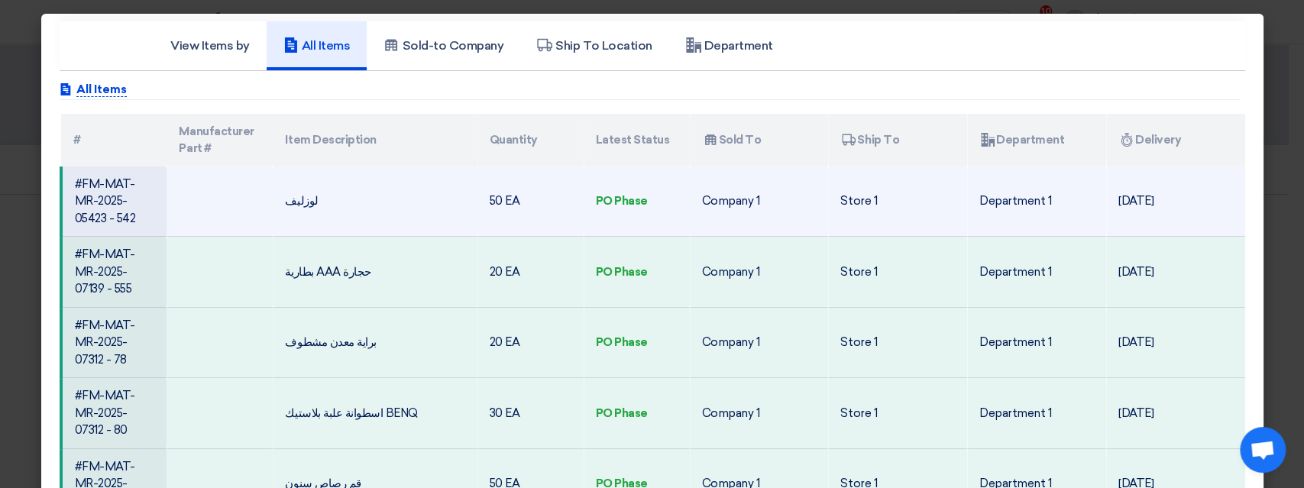
drag, startPoint x: 76, startPoint y: 178, endPoint x: 125, endPoint y: 202, distance: 54.3
click at [125, 202] on td "#FM-MAT-MR-2025-05423 - 542" at bounding box center [114, 201] width 106 height 70
copy td "M-MAT-MR-2025-05423"
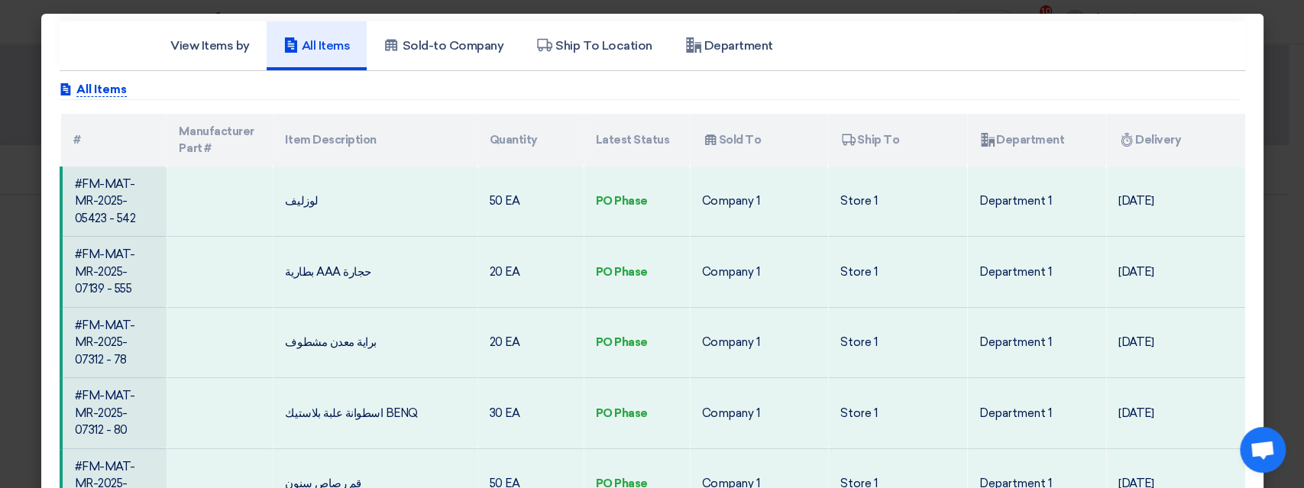
click at [2, 122] on modal-container "View Items by All Items Sold-to Company Ship To Location Department Attachments…" at bounding box center [652, 244] width 1304 height 488
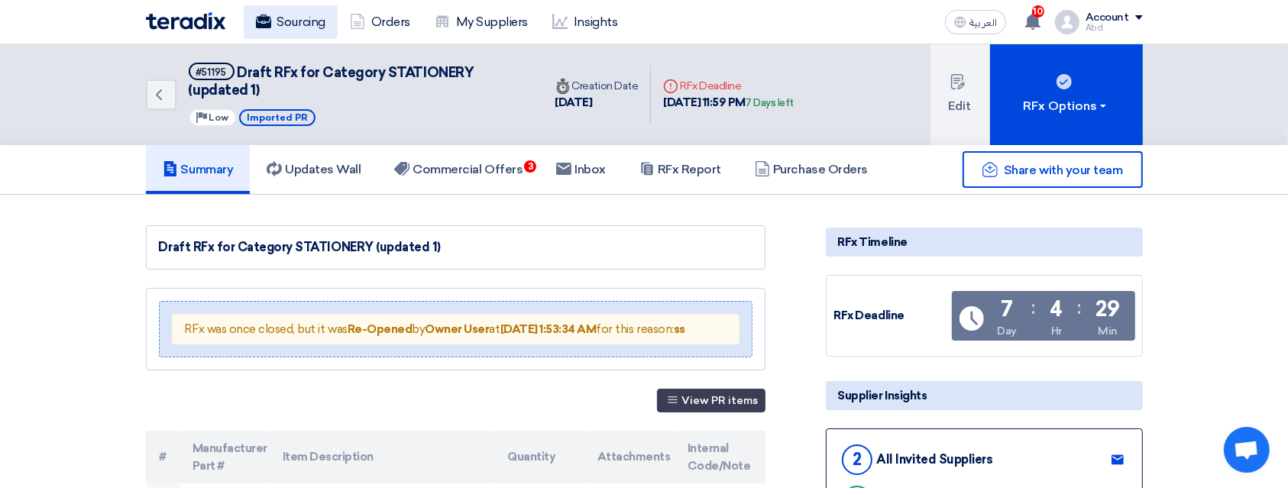
click at [299, 33] on link "Sourcing" at bounding box center [291, 22] width 94 height 34
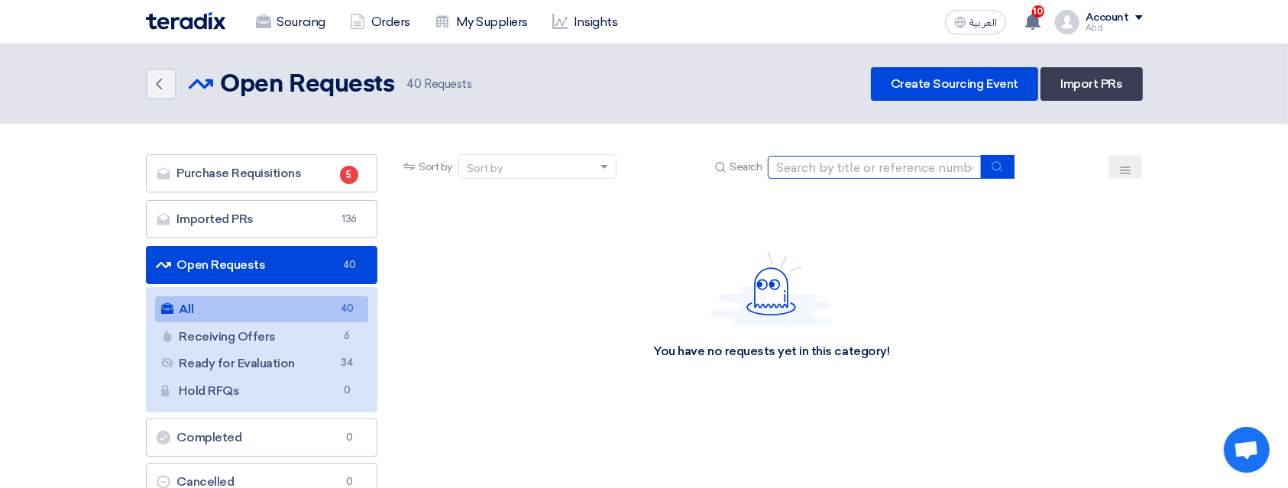
click at [814, 170] on input at bounding box center [875, 167] width 214 height 23
paste input "M-MAT-MR-2025-05423"
click at [814, 170] on input "M-MAT-MR-2025-05423" at bounding box center [875, 167] width 214 height 23
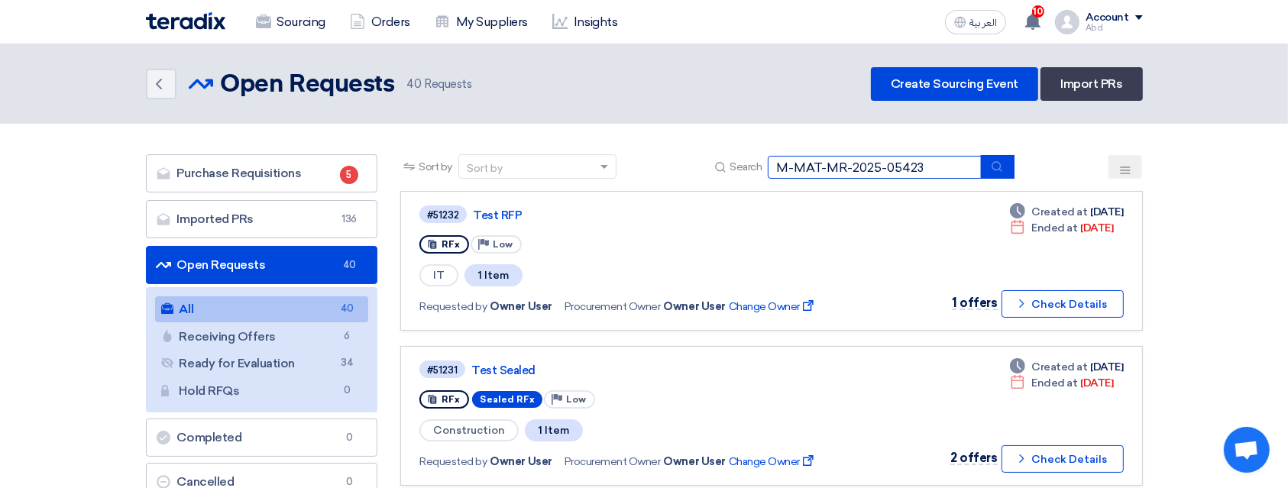
type input "M-MAT-MR-2025-05423"
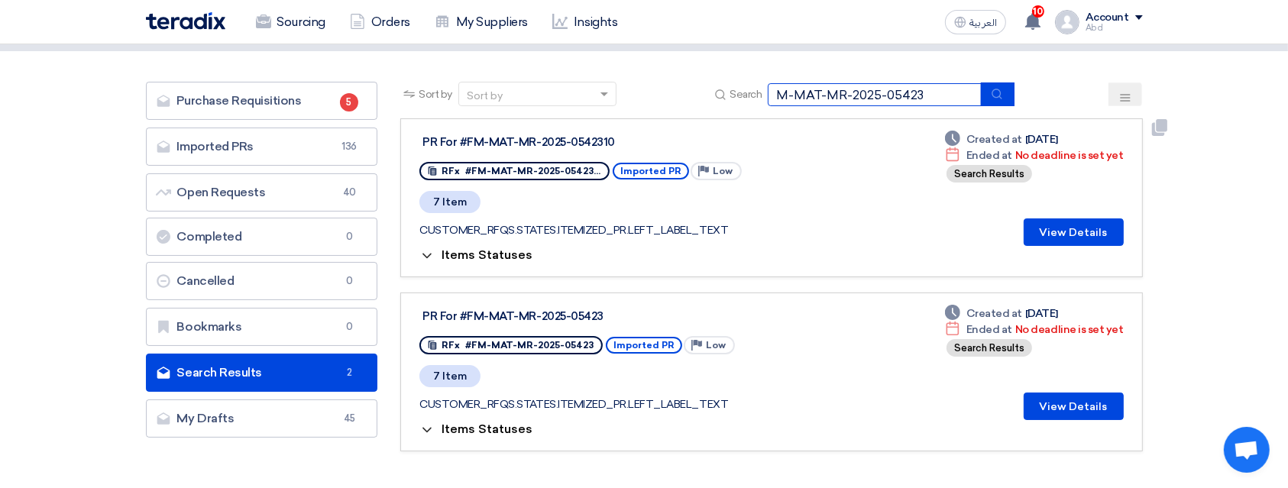
scroll to position [79, 0]
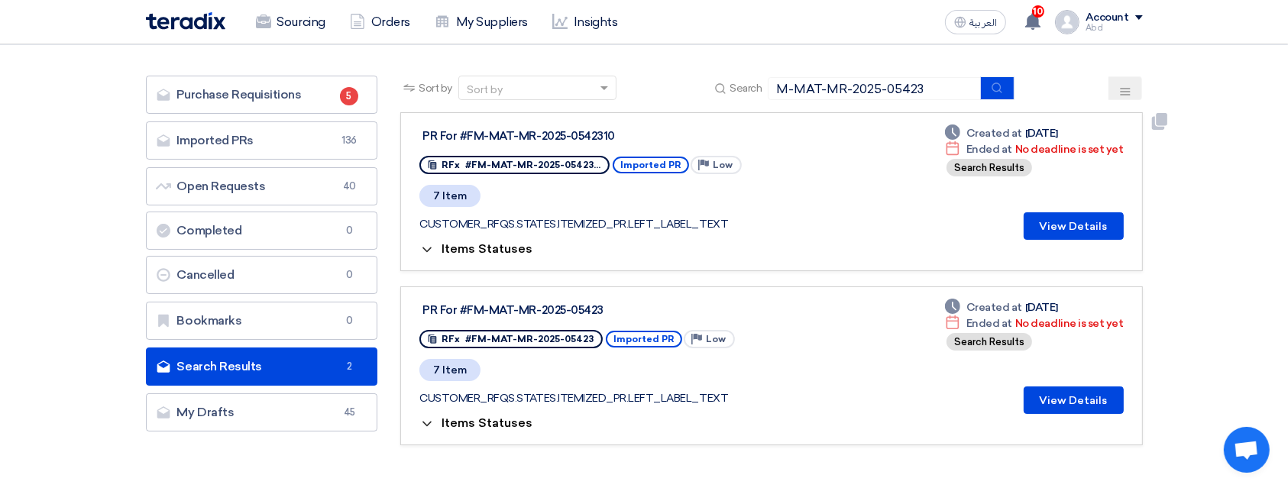
click at [501, 252] on span "Items Statuses" at bounding box center [486, 248] width 91 height 15
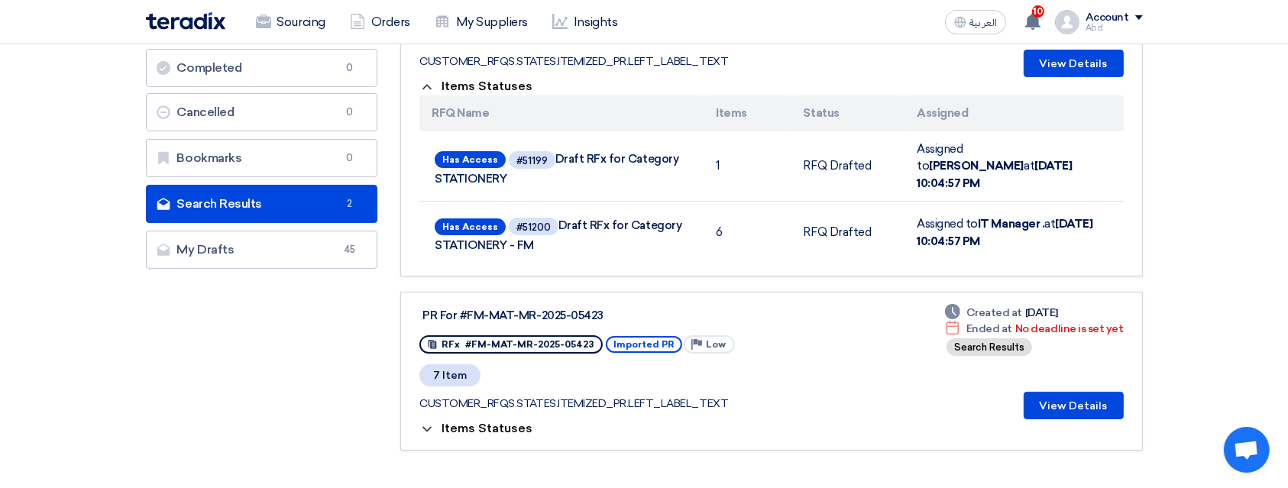
scroll to position [244, 0]
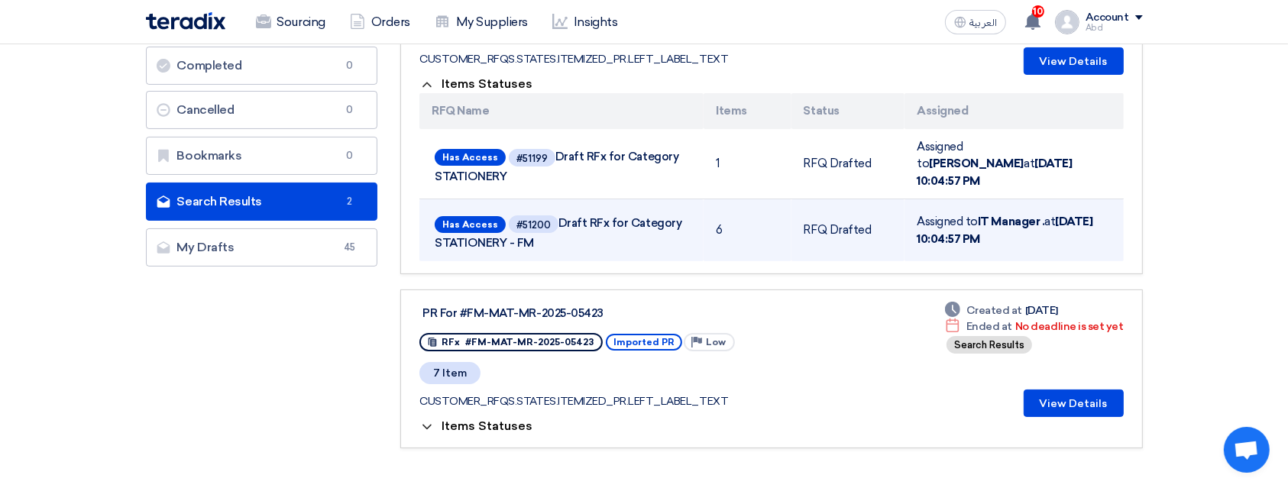
click at [422, 210] on td "Has Access #51200 Draft RFx for Category STATIONERY - FM" at bounding box center [561, 230] width 284 height 63
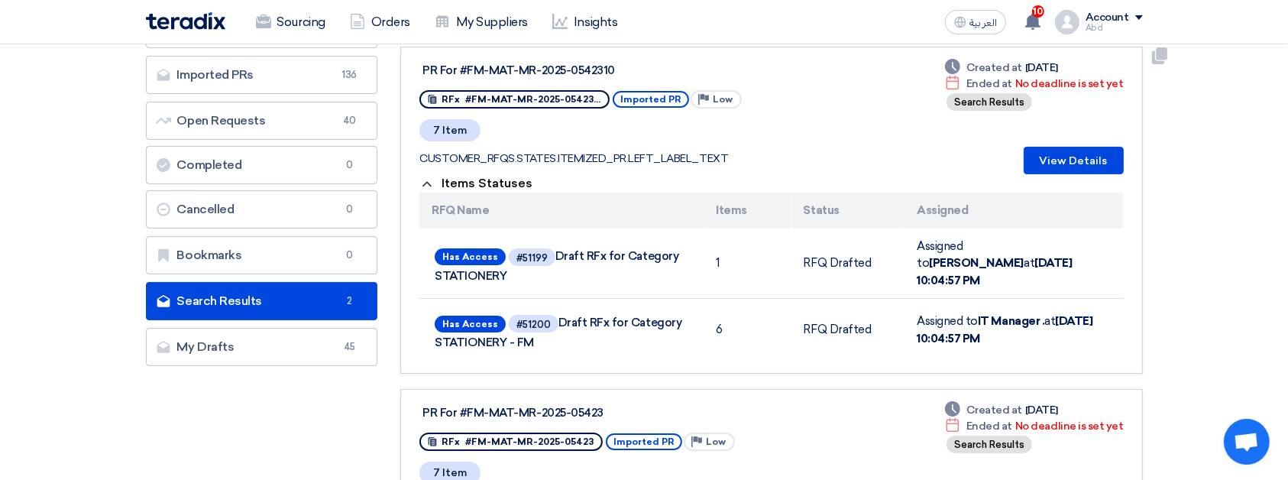
scroll to position [0, 0]
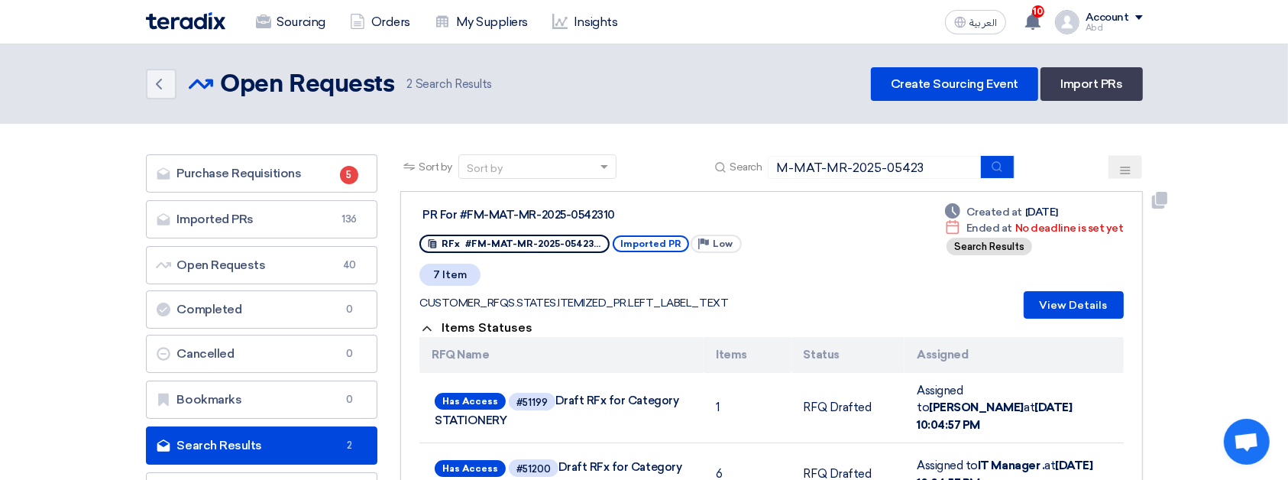
click at [614, 260] on div "PR For #FM-MAT-MR-2025-0542310 RFx #FM-MAT-MR-2025-05423... Imported PR Priorit…" at bounding box center [613, 261] width 388 height 115
click at [612, 249] on span "Imported PR" at bounding box center [650, 243] width 76 height 17
click at [605, 262] on div "7 Item" at bounding box center [613, 274] width 388 height 25
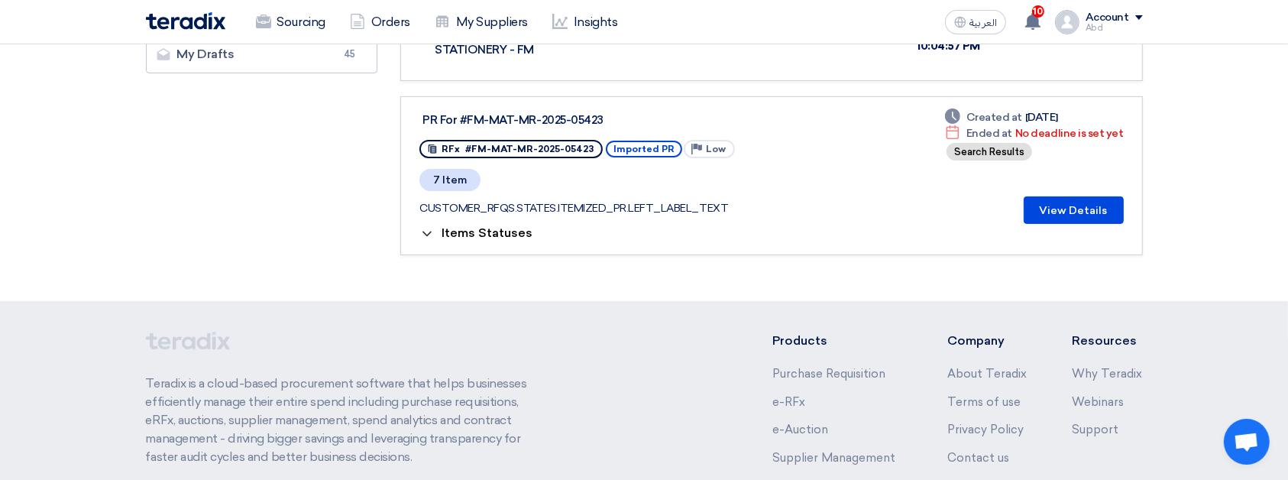
scroll to position [438, 0]
click at [1081, 196] on button "View Details" at bounding box center [1073, 209] width 100 height 27
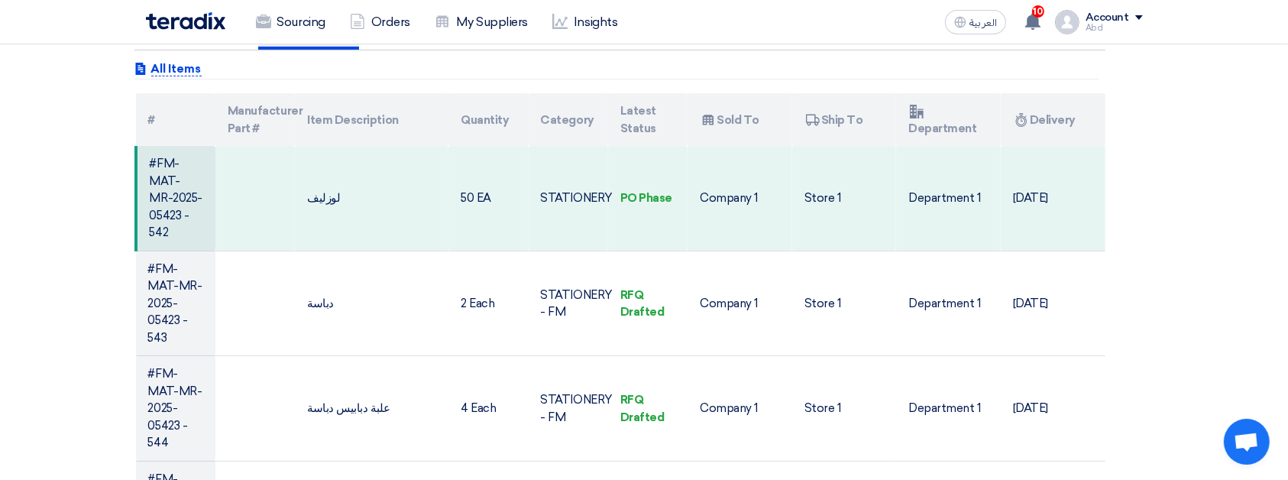
scroll to position [429, 0]
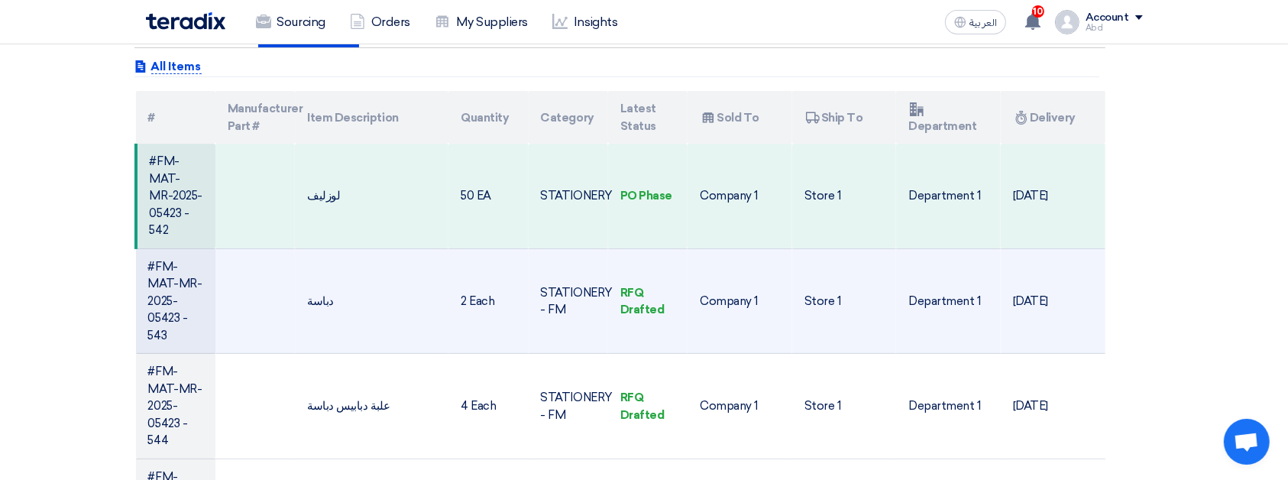
click at [140, 259] on td "#FM-MAT-MR-2025-05423 - 543" at bounding box center [175, 300] width 79 height 105
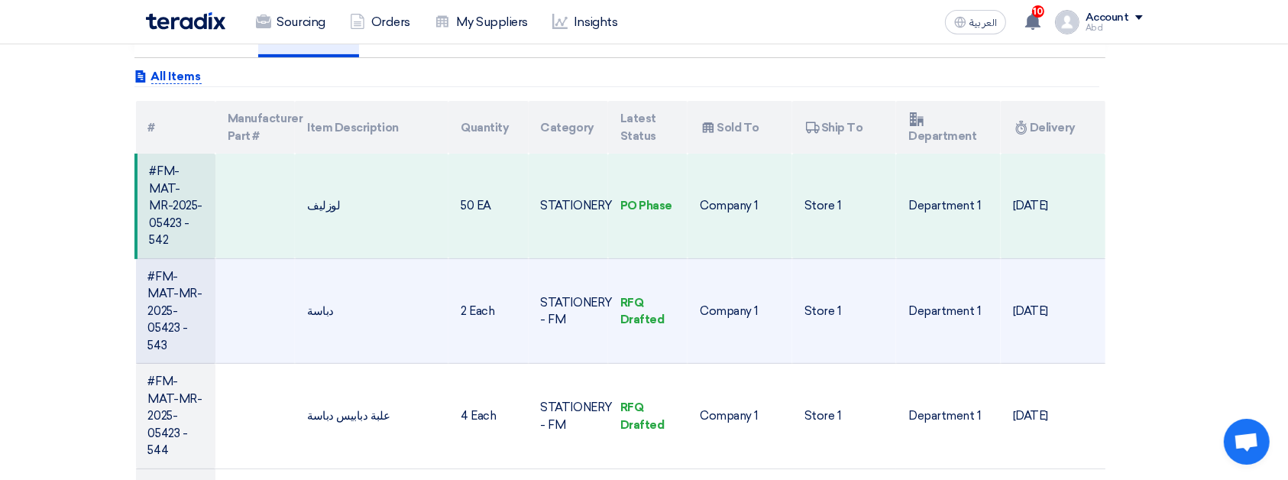
scroll to position [415, 0]
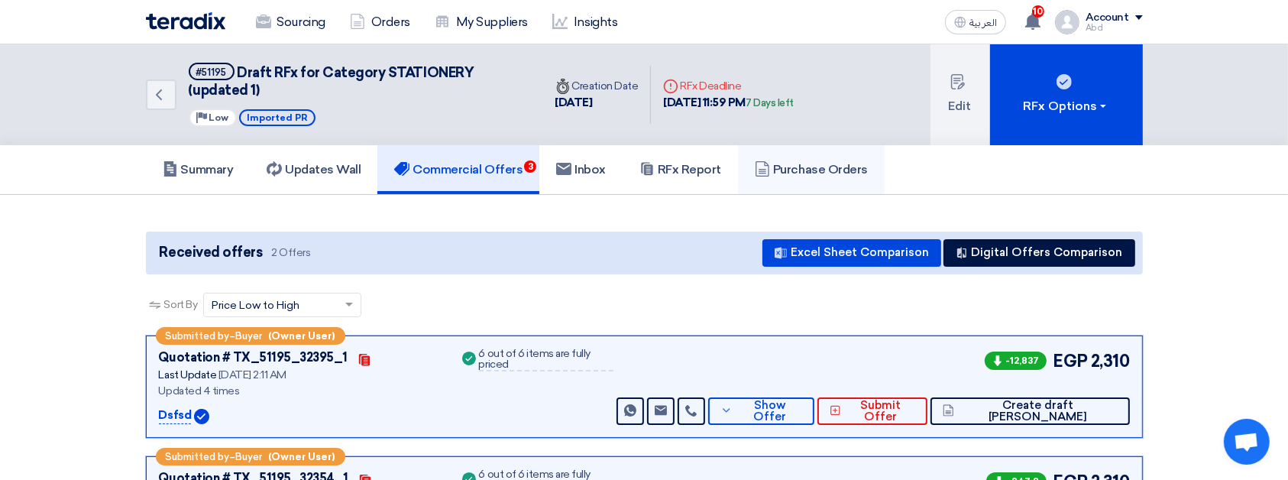
click at [879, 153] on link "Purchase Orders" at bounding box center [811, 169] width 147 height 49
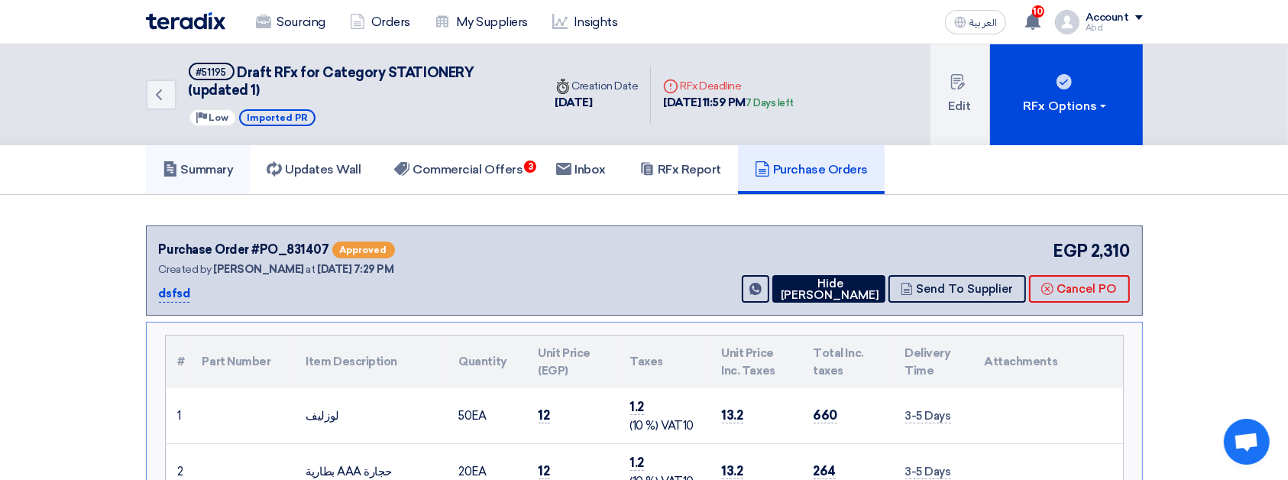
click at [221, 181] on link "Summary" at bounding box center [198, 169] width 105 height 49
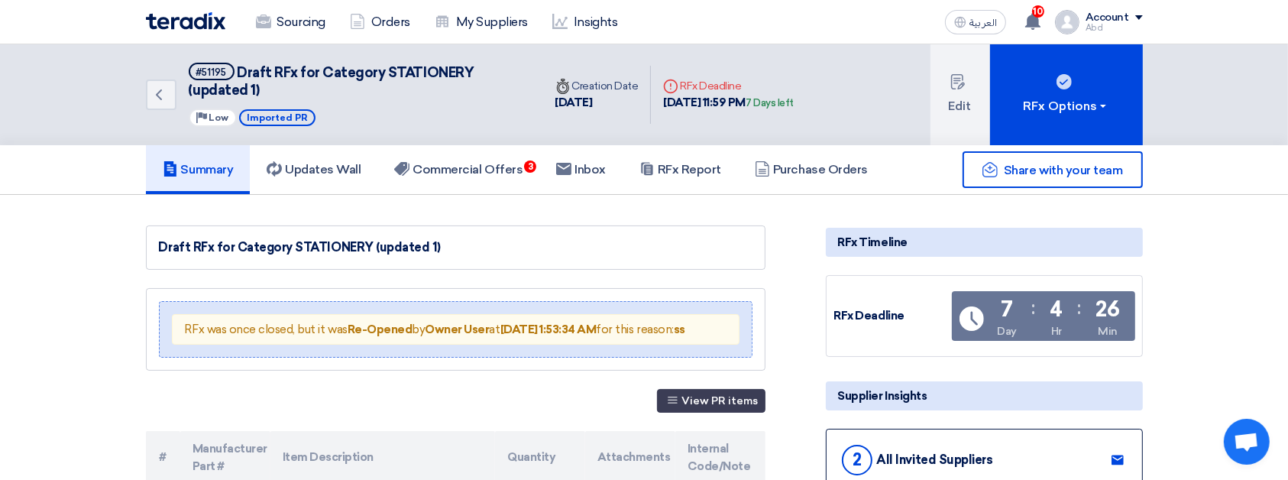
click at [840, 169] on div "Share with your team" at bounding box center [984, 169] width 317 height 37
click at [794, 163] on h5 "Purchase Orders" at bounding box center [811, 169] width 113 height 15
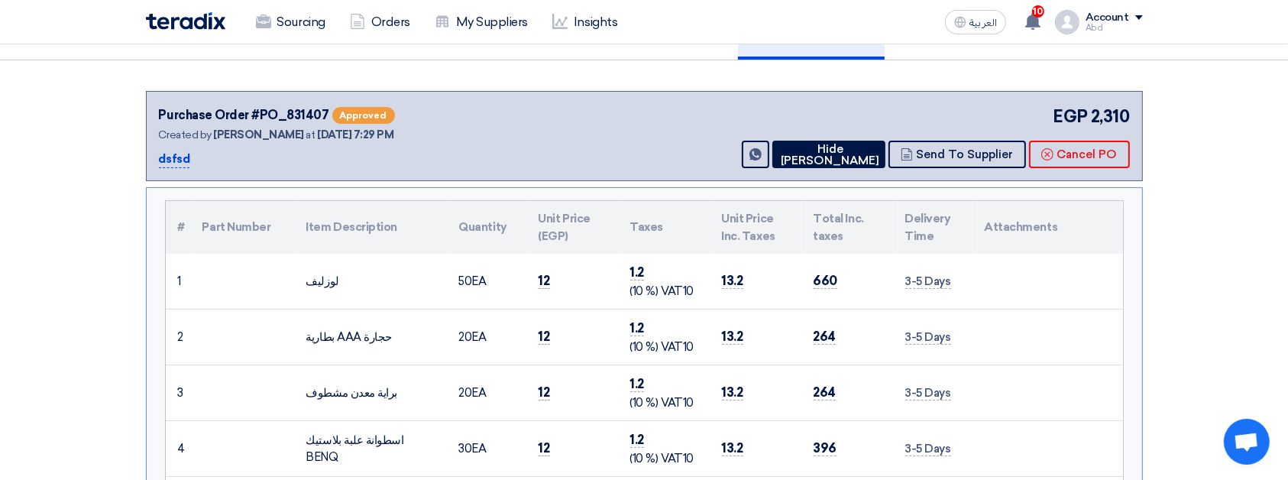
scroll to position [111, 0]
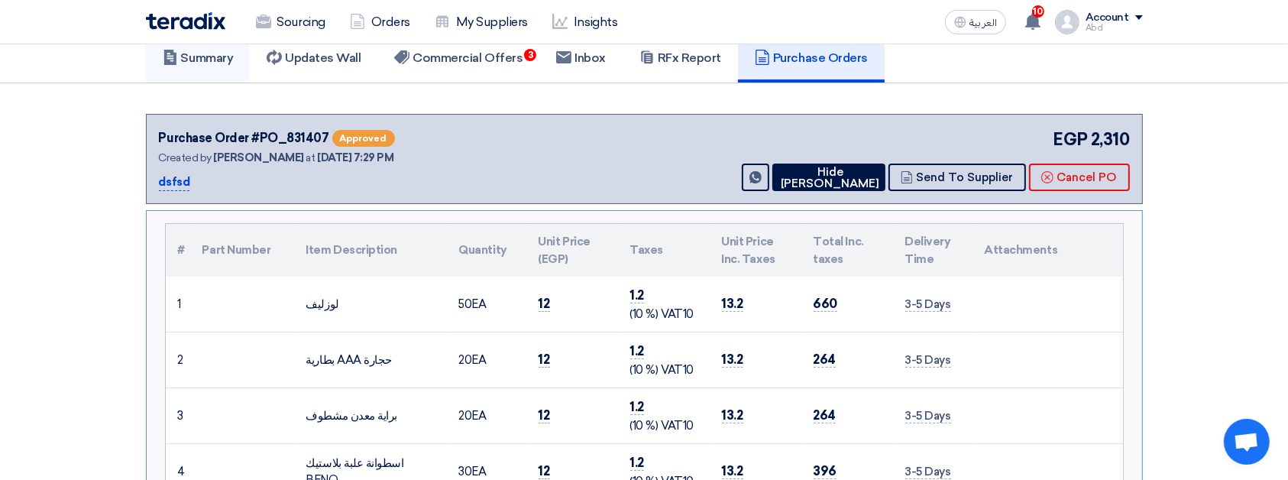
click at [166, 52] on use at bounding box center [169, 57] width 12 height 15
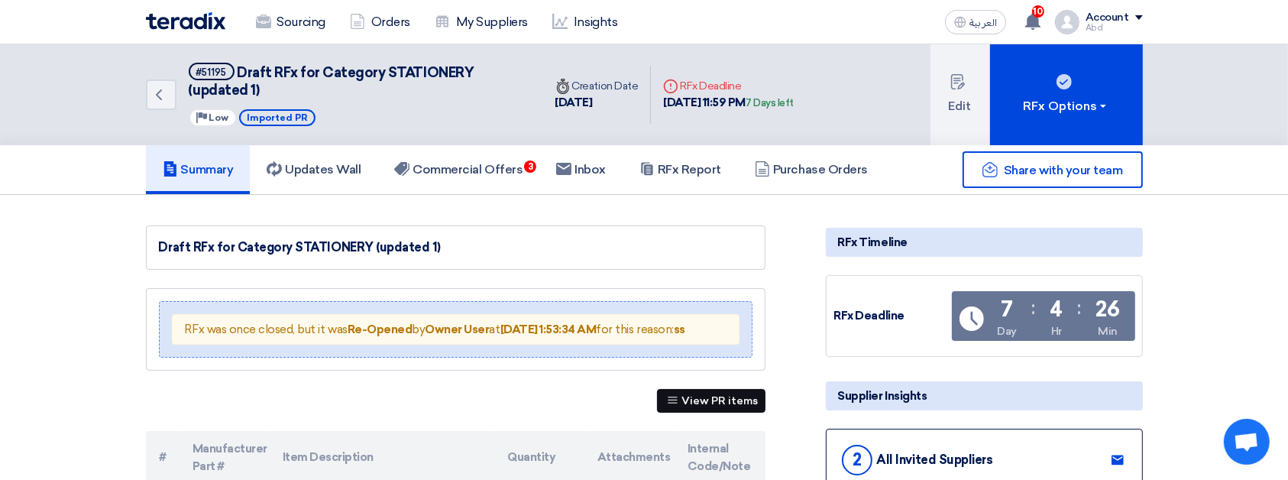
click at [684, 398] on button "View PR items" at bounding box center [711, 401] width 108 height 24
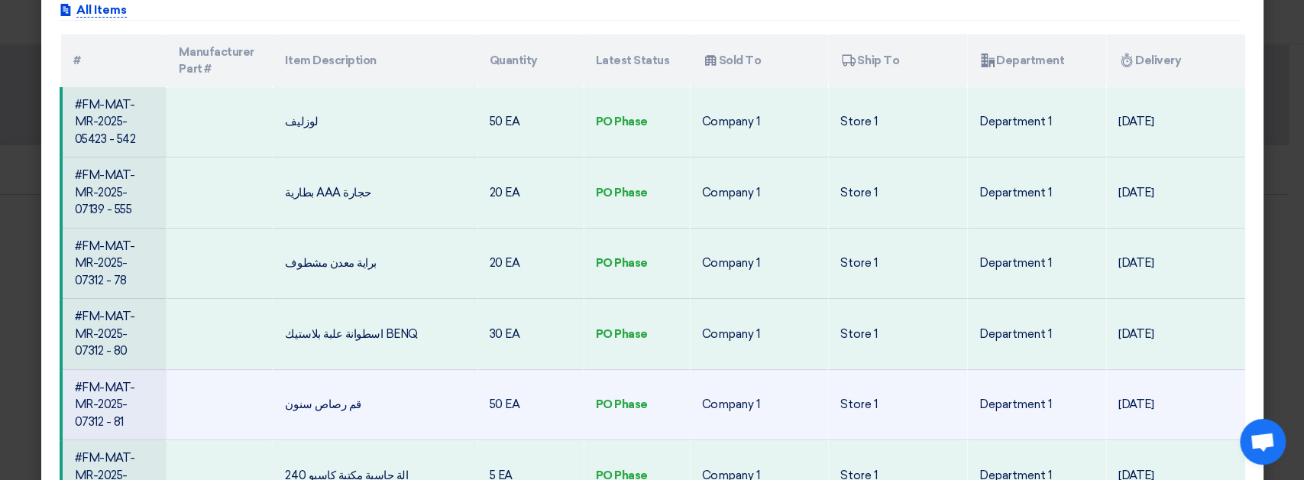
scroll to position [79, 0]
drag, startPoint x: 103, startPoint y: 295, endPoint x: 123, endPoint y: 356, distance: 64.2
click at [123, 356] on tbody "#FM-MAT-MR-2025-05423 - 542 لوزليف 50 EA PO Phase Company 1 Store 1 Department …" at bounding box center [653, 299] width 1184 height 423
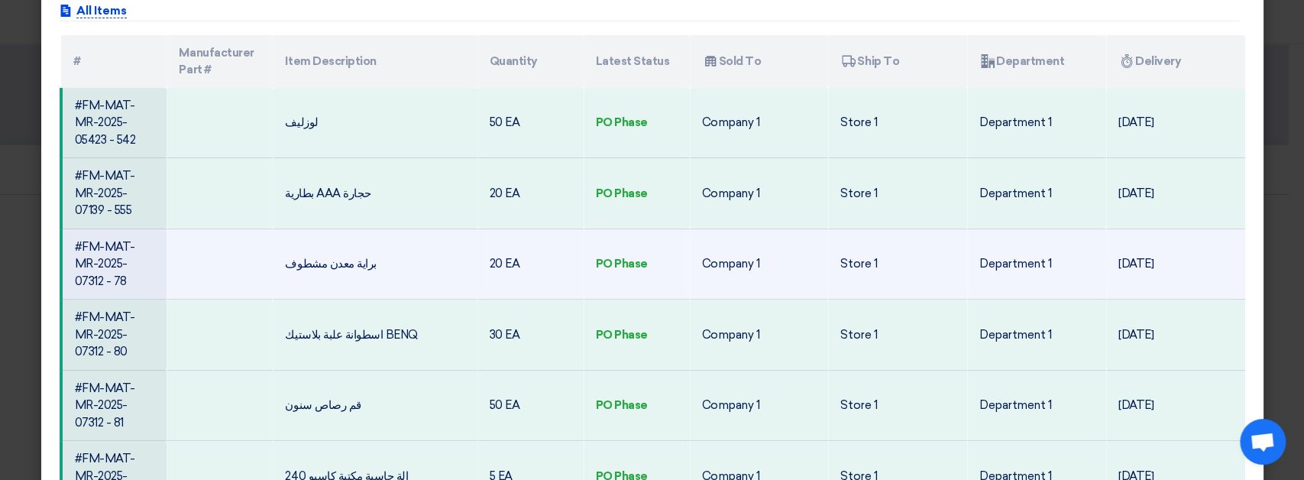
click at [92, 255] on td "#FM-MAT-MR-2025-07312 - 78" at bounding box center [114, 263] width 106 height 71
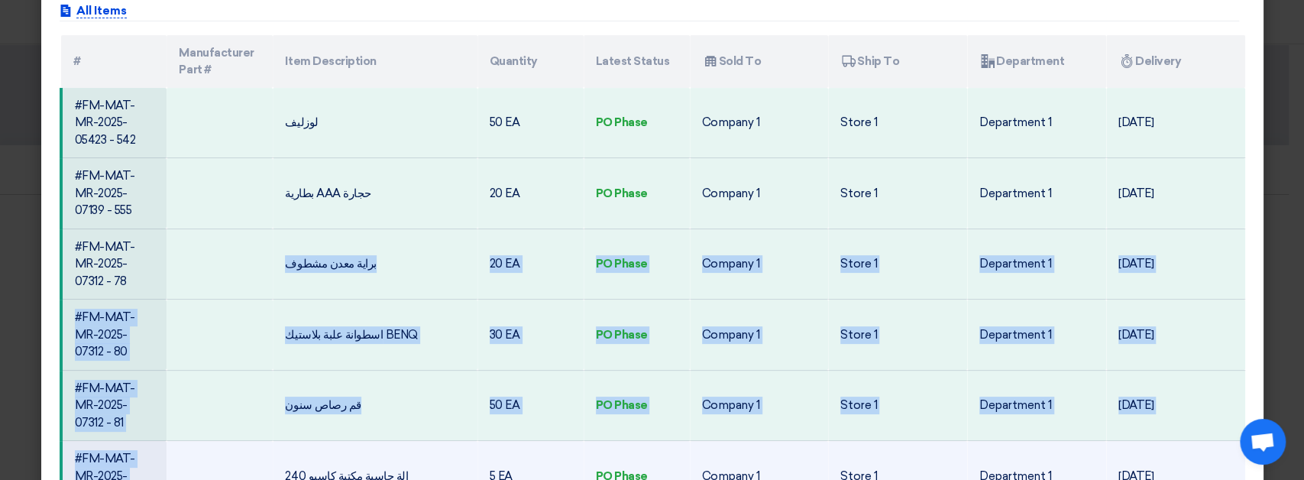
drag, startPoint x: 92, startPoint y: 256, endPoint x: 137, endPoint y: 410, distance: 160.9
click at [137, 410] on tbody "#FM-MAT-MR-2025-05423 - 542 لوزليف 50 EA PO Phase Company 1 Store 1 Department …" at bounding box center [653, 299] width 1184 height 423
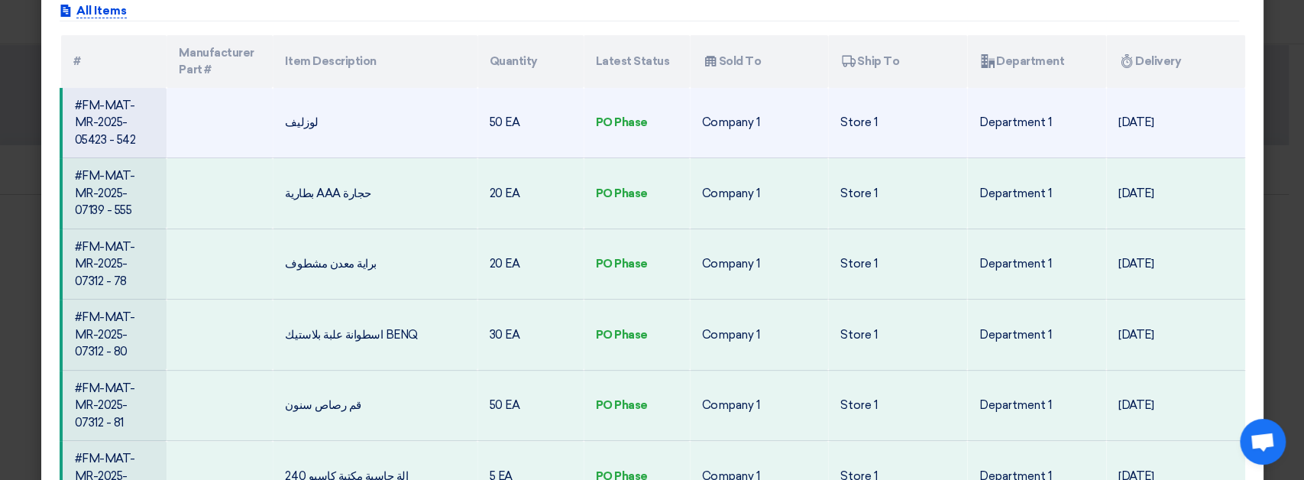
click at [122, 118] on td "#FM-MAT-MR-2025-05423 - 542" at bounding box center [114, 123] width 106 height 70
click at [72, 100] on td "#FM-MAT-MR-2025-05423 - 542" at bounding box center [114, 123] width 106 height 70
click at [129, 118] on td "#FM-MAT-MR-2025-05423 - 542" at bounding box center [114, 123] width 106 height 70
drag, startPoint x: 129, startPoint y: 118, endPoint x: 66, endPoint y: 101, distance: 65.8
click at [66, 101] on td "#FM-MAT-MR-2025-05423 - 542" at bounding box center [114, 123] width 106 height 70
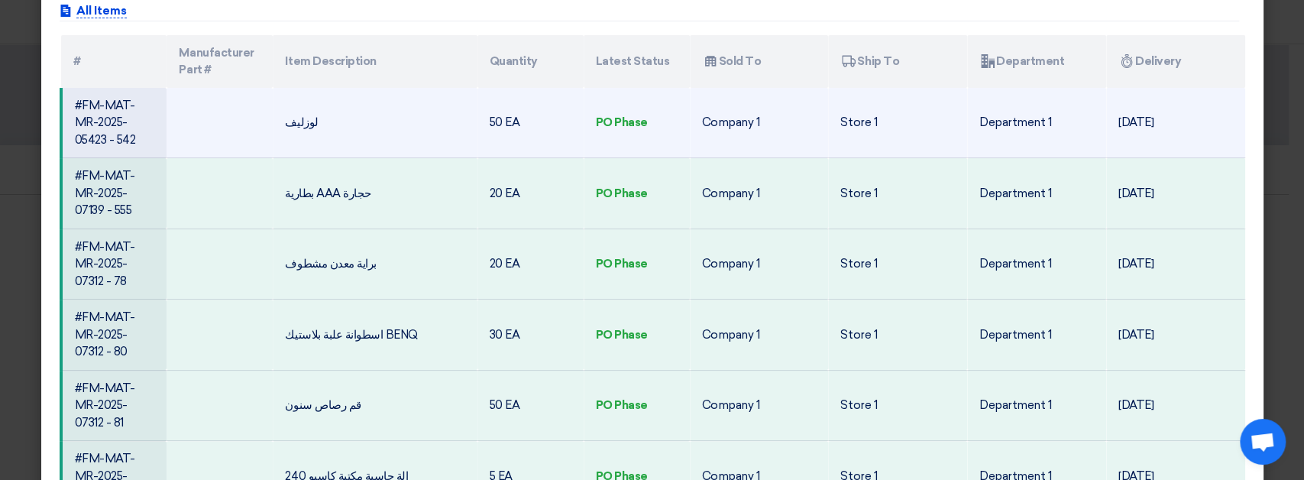
copy td "#FM-MAT-MR-2025-05423 -"
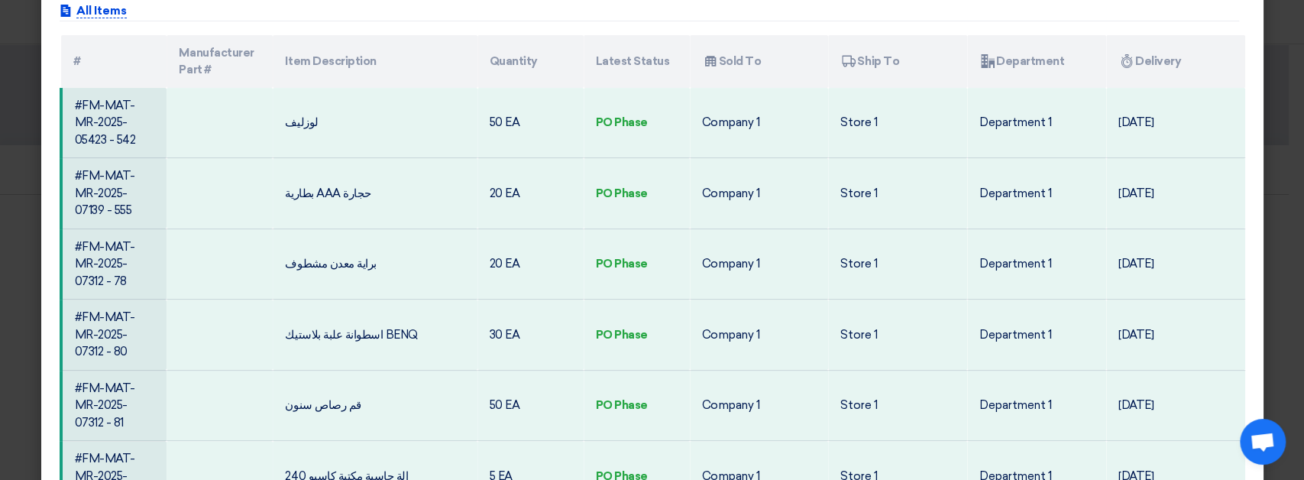
click at [13, 161] on modal-container "View Items by All Items Sold-to Company Ship To Location Department Attachments…" at bounding box center [652, 240] width 1304 height 480
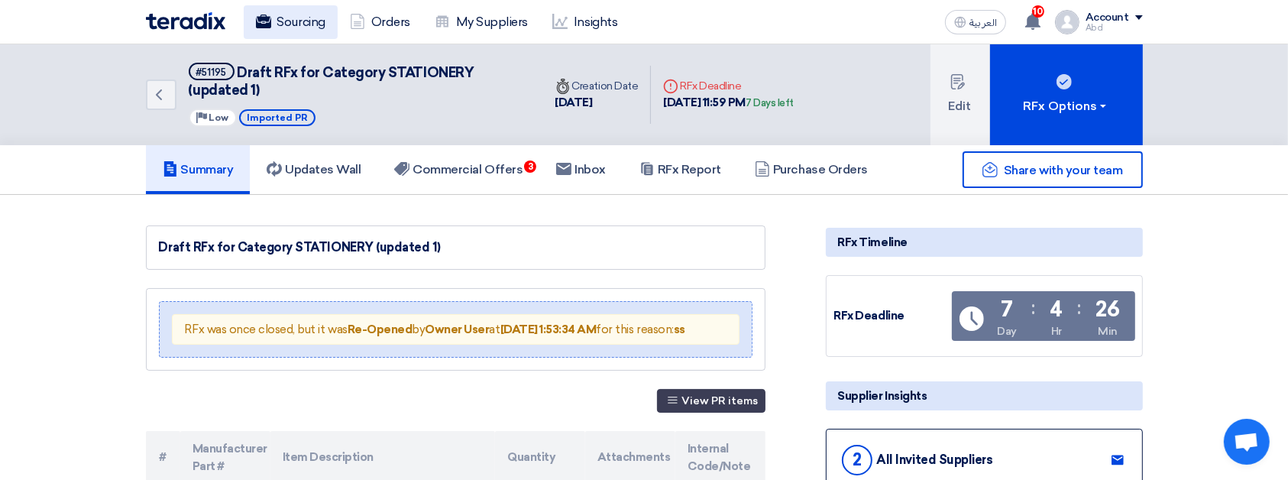
click at [276, 21] on link "Sourcing" at bounding box center [291, 22] width 94 height 34
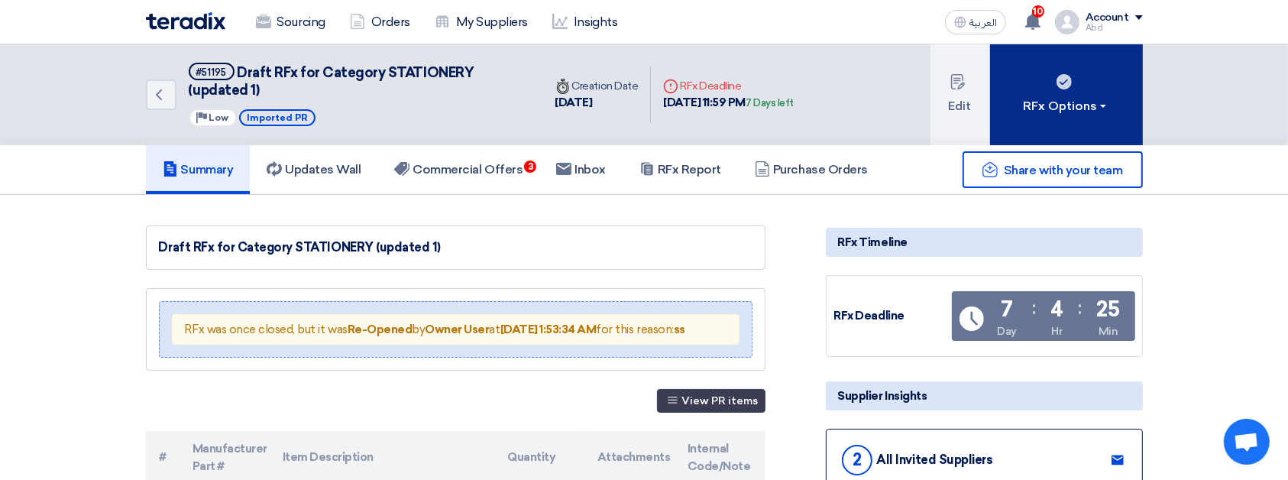
click at [1027, 131] on button "RFx Options" at bounding box center [1066, 94] width 153 height 101
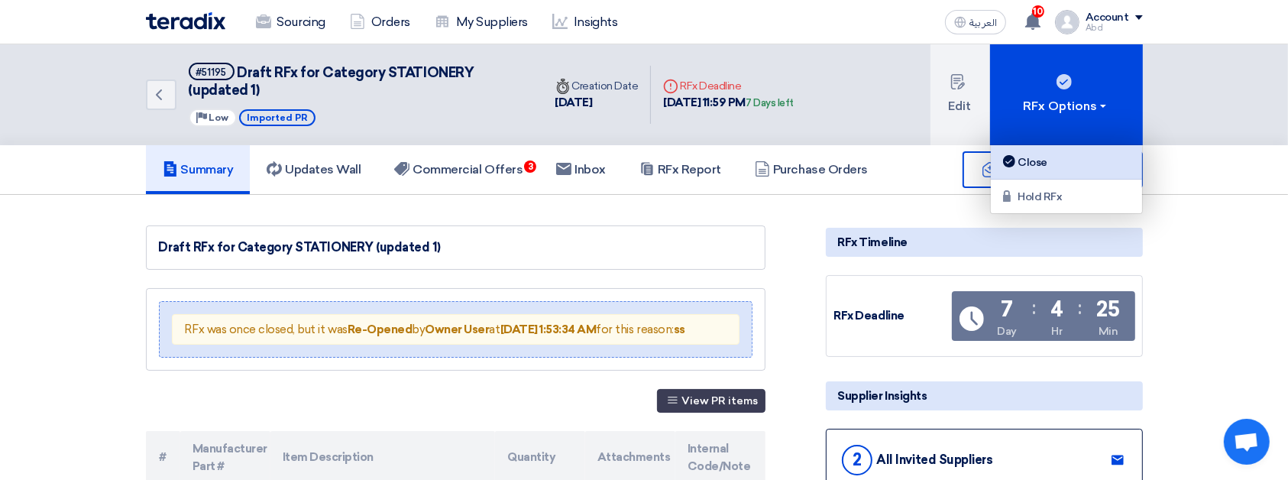
click at [1040, 153] on div "Close" at bounding box center [1066, 162] width 133 height 18
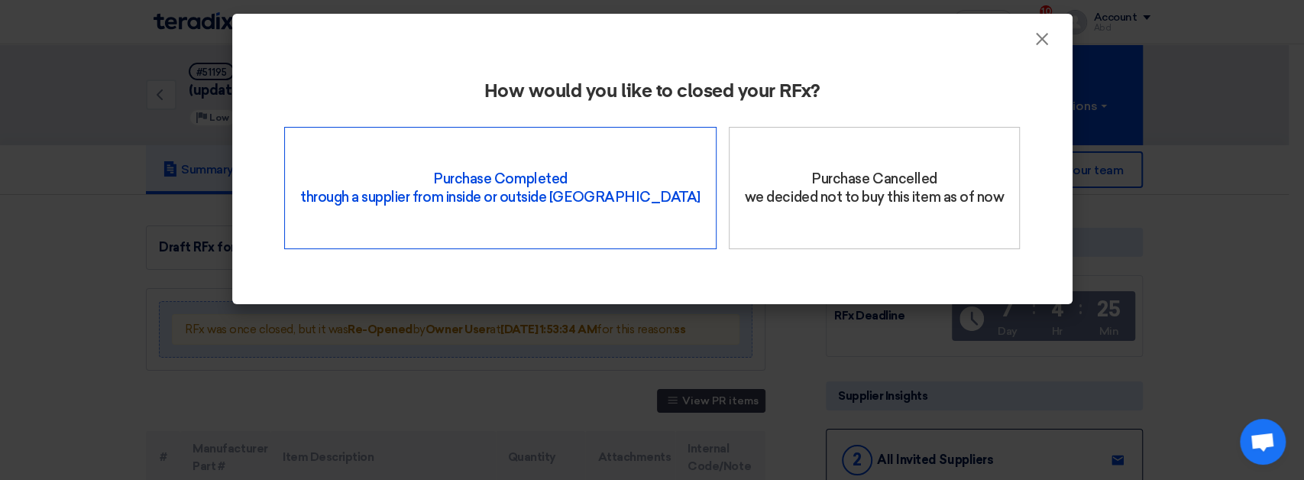
click at [515, 141] on div "Purchase Completed through a supplier from inside or outside Teradix" at bounding box center [500, 188] width 432 height 122
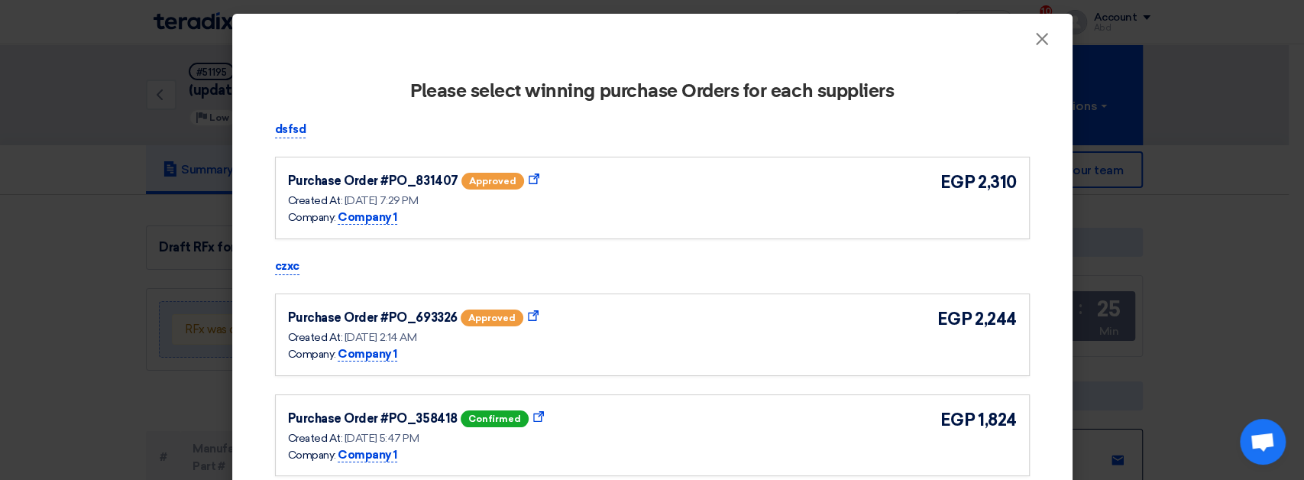
click at [573, 186] on div "Purchase Order #PO_831407 approved Show Purchase Order Details" at bounding box center [437, 181] width 298 height 23
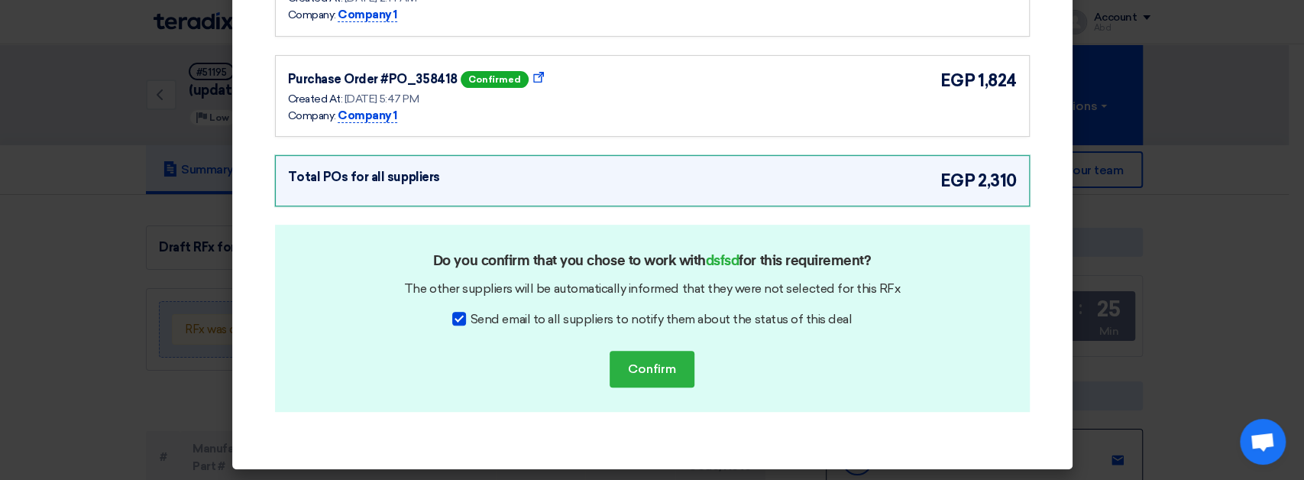
scroll to position [340, 0]
click at [636, 378] on button "Confirm" at bounding box center [651, 369] width 85 height 37
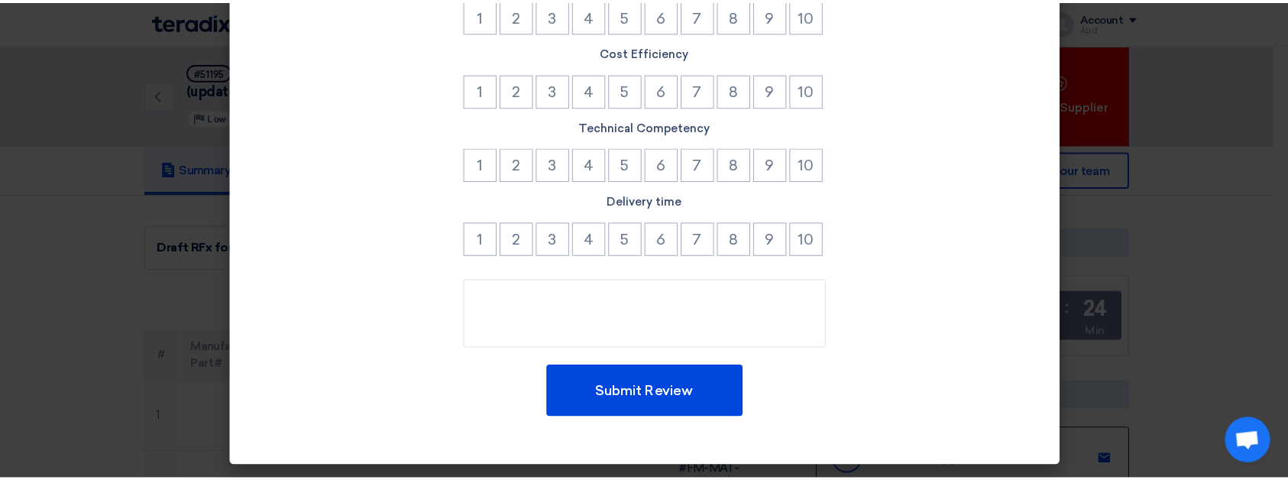
scroll to position [196, 0]
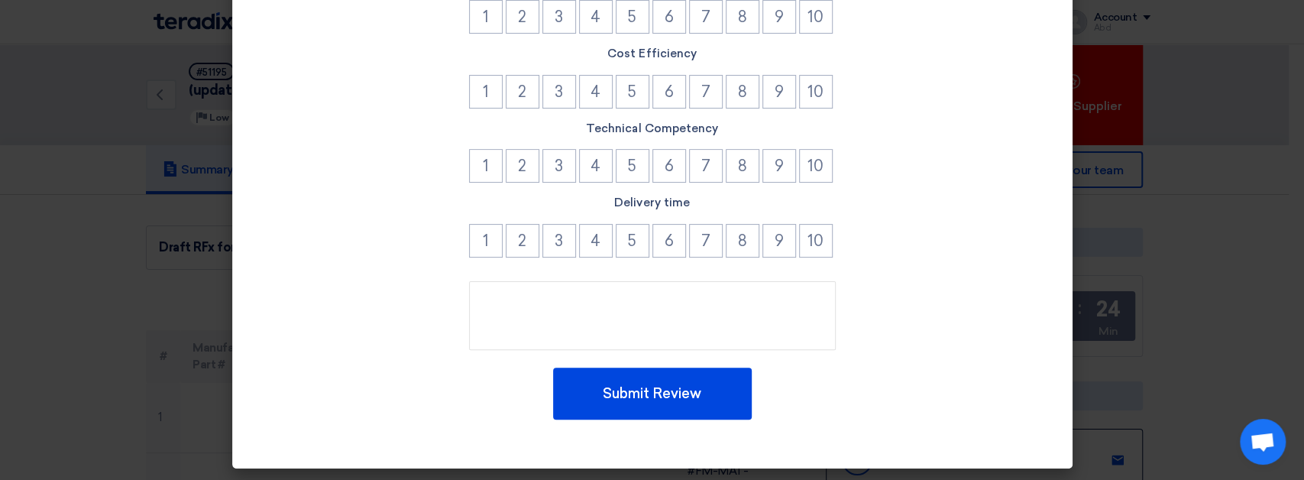
click at [1155, 354] on modal-container "× Please rate your experience with winner suppliers dsfsd Supplier Communicatio…" at bounding box center [652, 240] width 1304 height 480
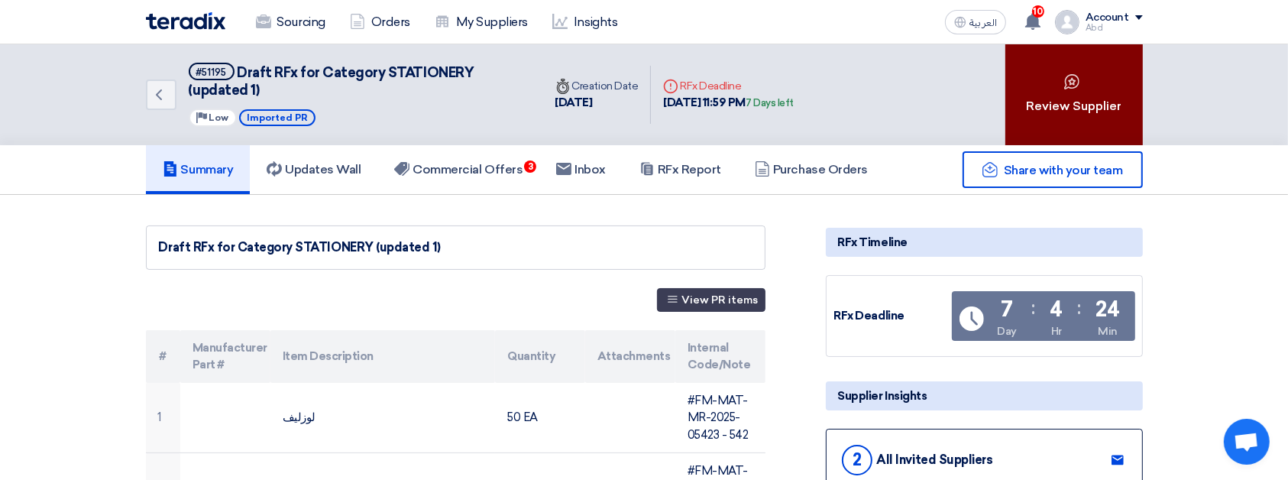
click at [1081, 95] on button "Review Supplier" at bounding box center [1073, 94] width 137 height 101
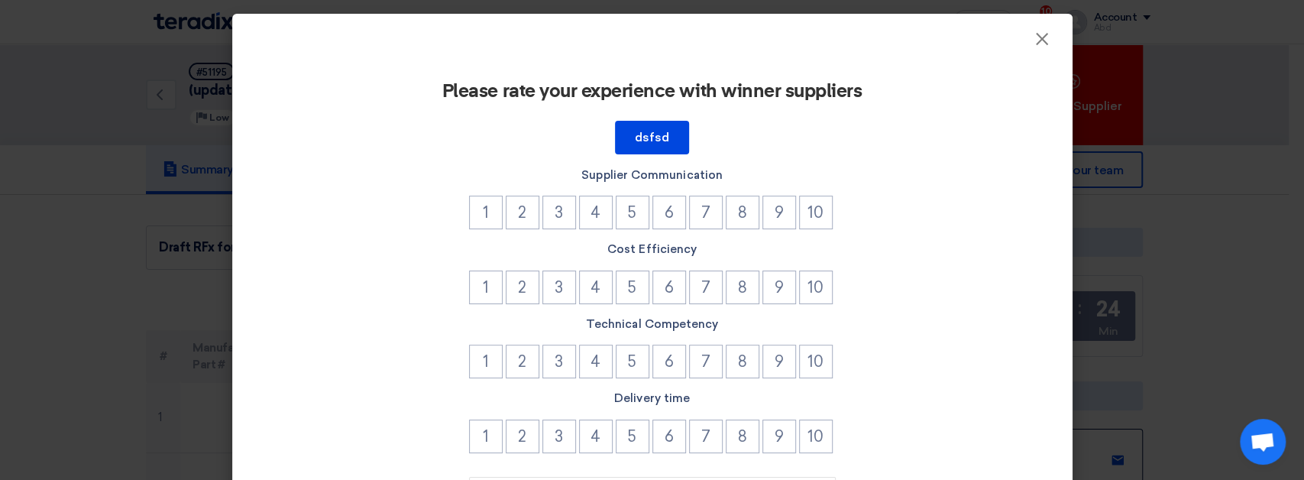
click at [1114, 209] on modal-container "× Please rate your experience with winner suppliers dsfsd Supplier Communicatio…" at bounding box center [652, 240] width 1304 height 480
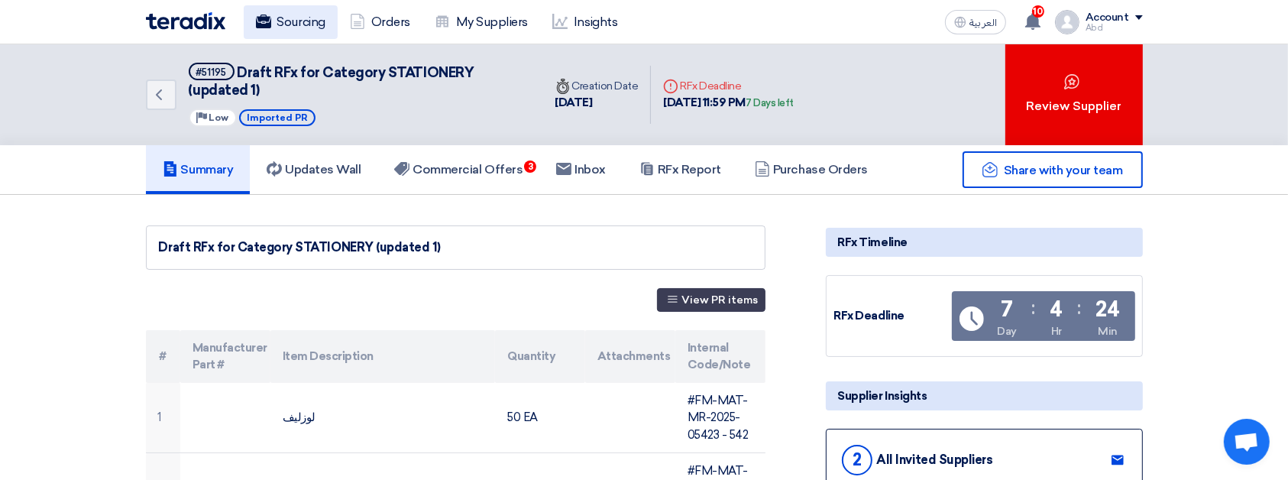
click at [289, 9] on link "Sourcing" at bounding box center [291, 22] width 94 height 34
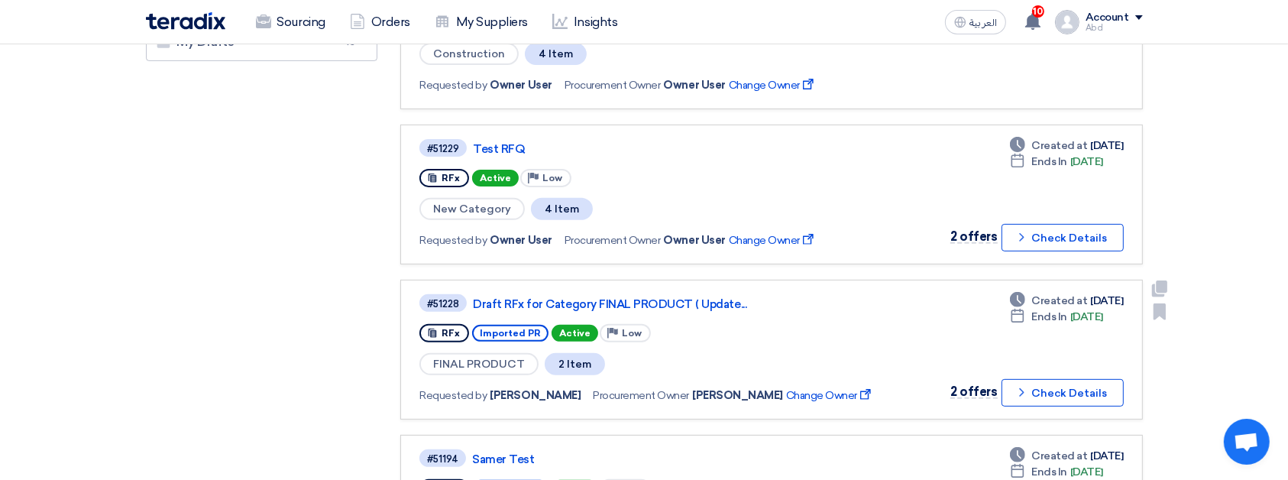
scroll to position [624, 0]
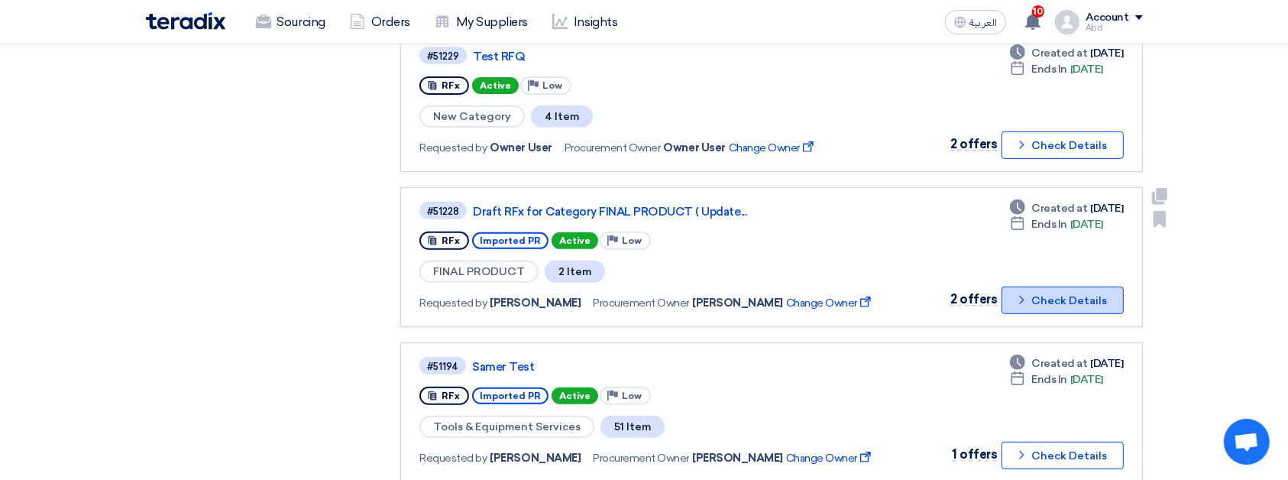
click at [1020, 292] on icon "Check details" at bounding box center [1021, 299] width 15 height 15
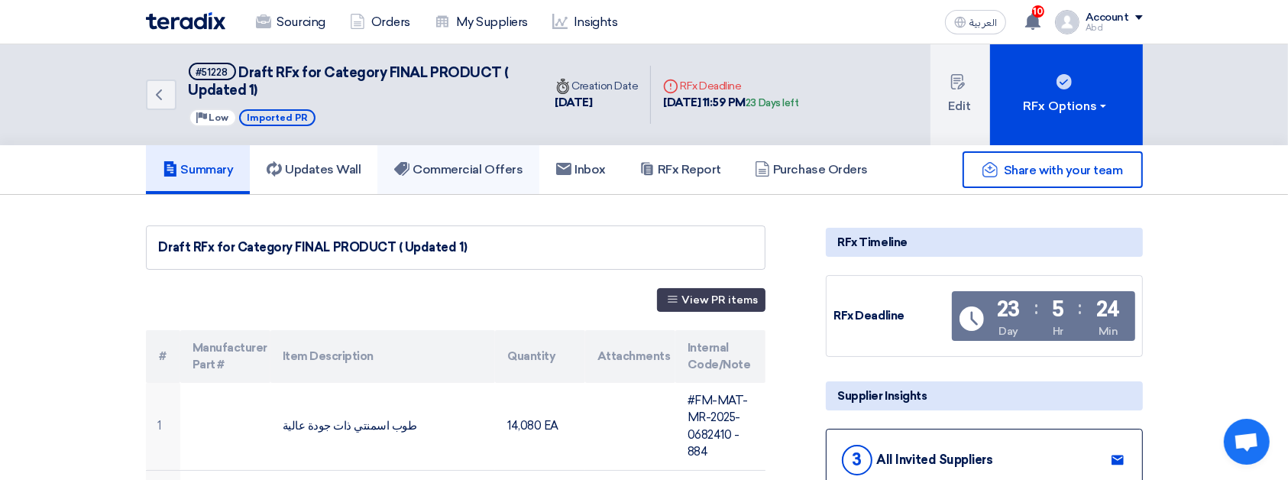
click at [509, 170] on h5 "Commercial Offers" at bounding box center [458, 169] width 128 height 15
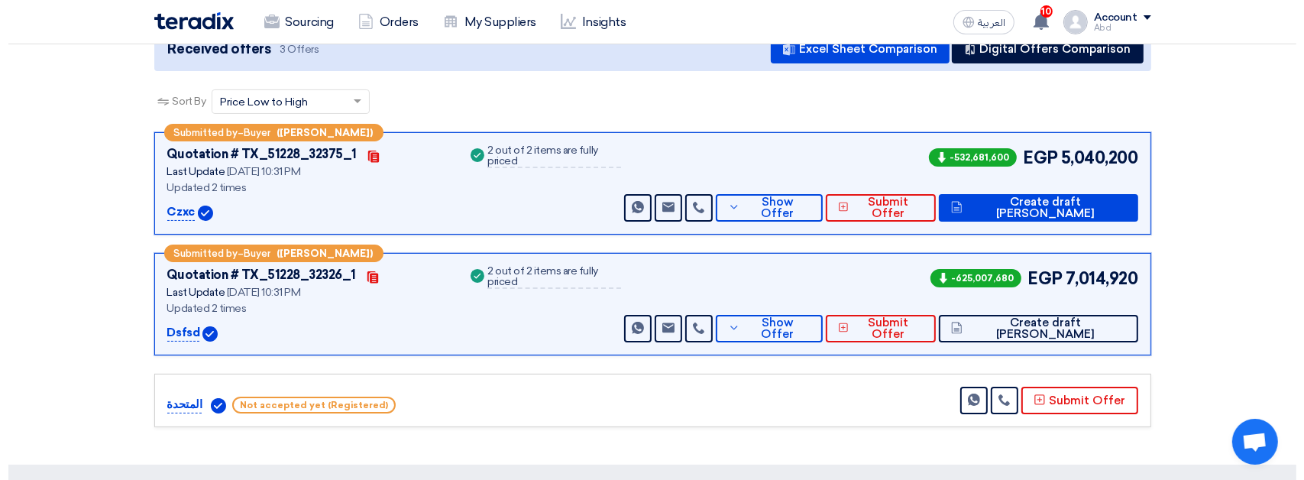
scroll to position [205, 0]
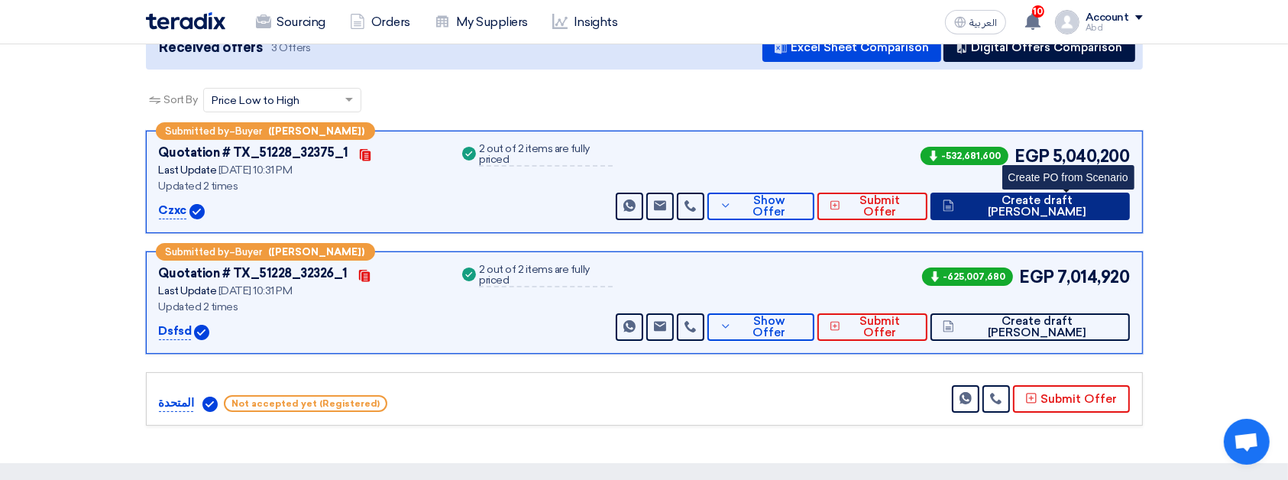
click at [1065, 208] on span "Create draft PO" at bounding box center [1038, 206] width 160 height 23
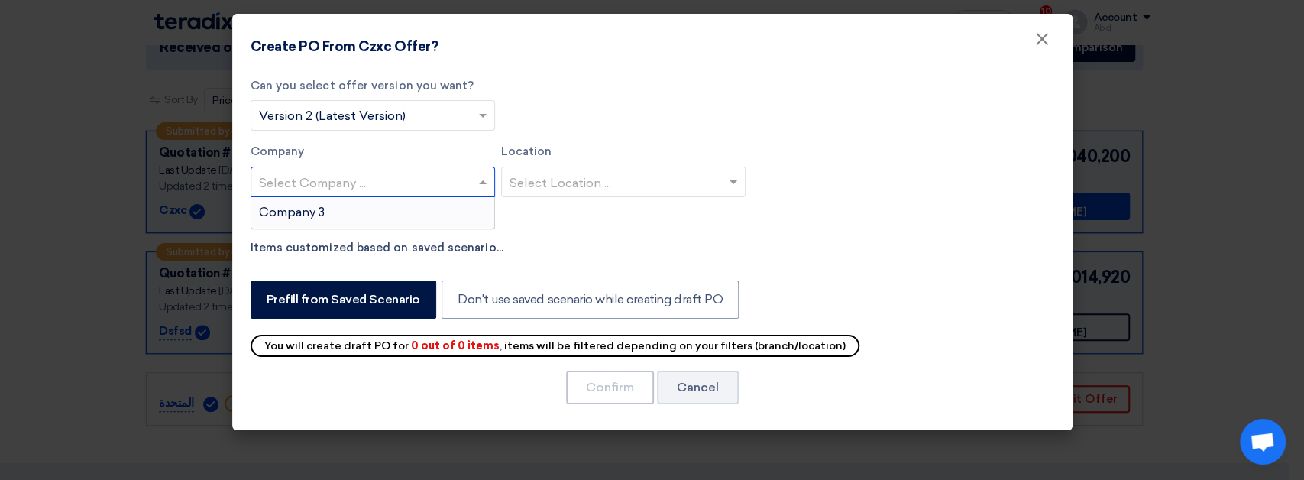
click at [464, 174] on input "text" at bounding box center [365, 182] width 212 height 25
click at [408, 217] on div "Company 3" at bounding box center [372, 212] width 243 height 31
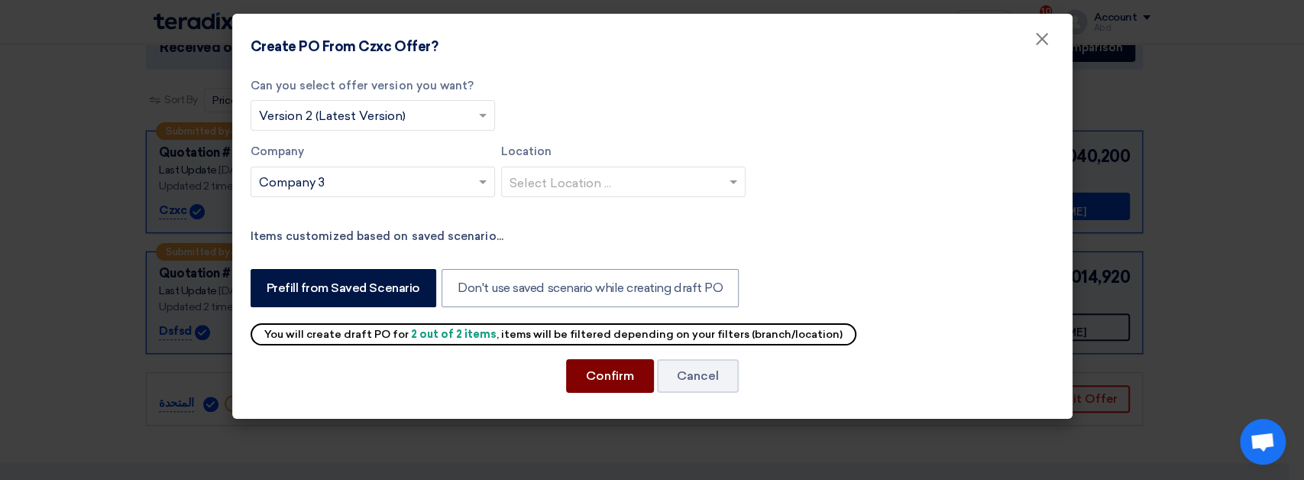
click at [622, 370] on button "Confirm" at bounding box center [610, 376] width 88 height 34
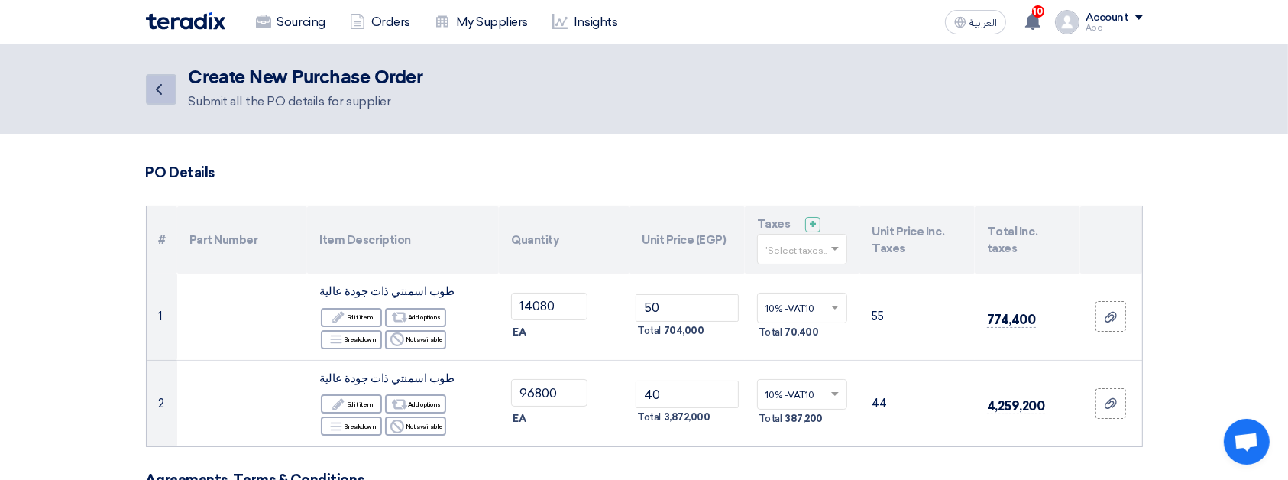
click at [165, 76] on link "Back" at bounding box center [161, 89] width 31 height 31
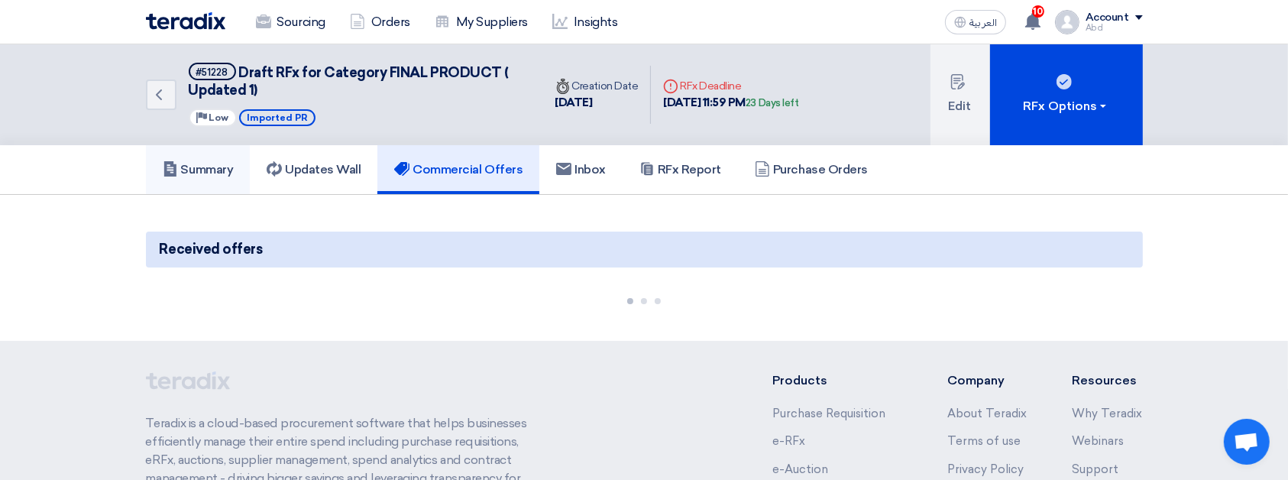
click at [214, 170] on h5 "Summary" at bounding box center [198, 169] width 71 height 15
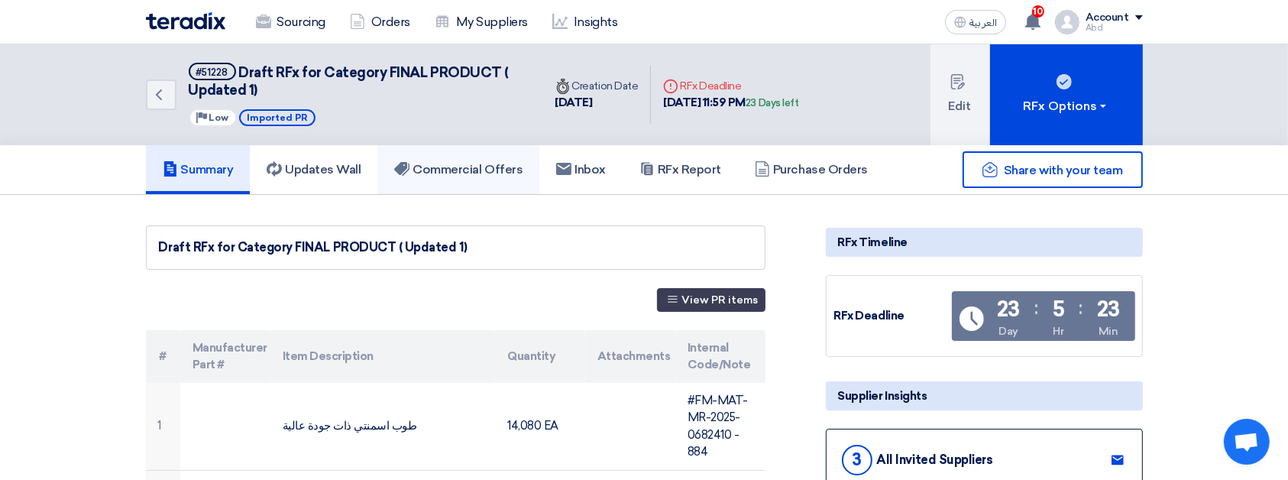
click at [472, 162] on h5 "Commercial Offers" at bounding box center [458, 169] width 128 height 15
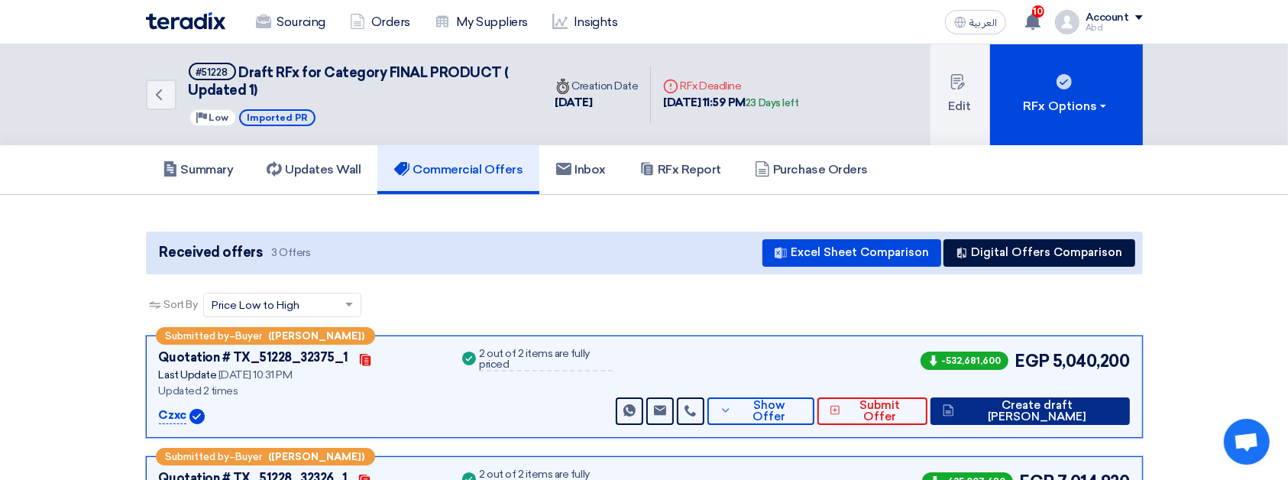
click at [1035, 415] on button "Create draft PO" at bounding box center [1029, 410] width 199 height 27
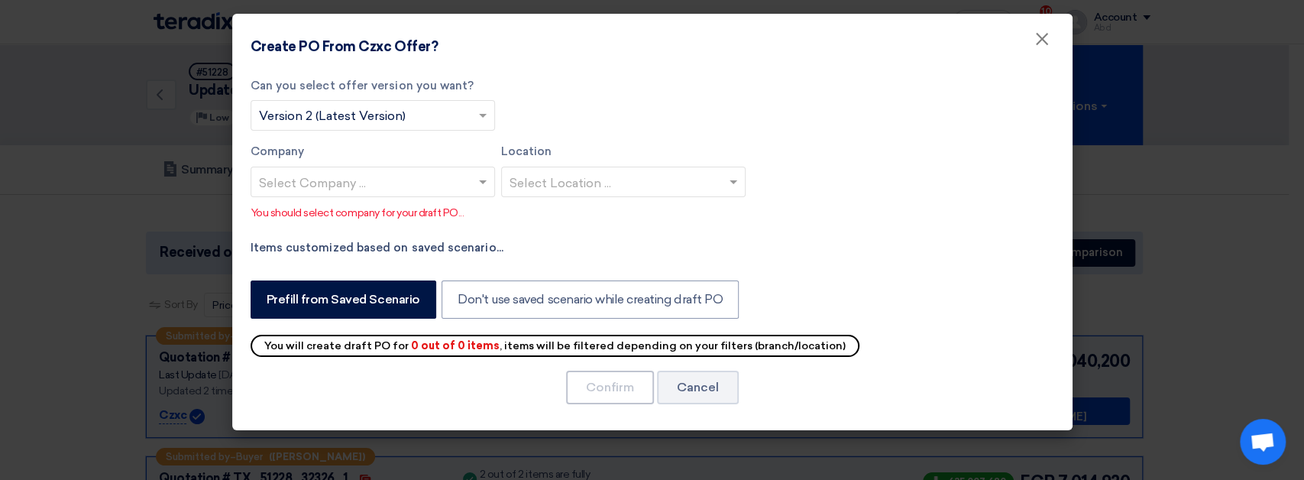
click at [416, 183] on input "text" at bounding box center [365, 182] width 212 height 25
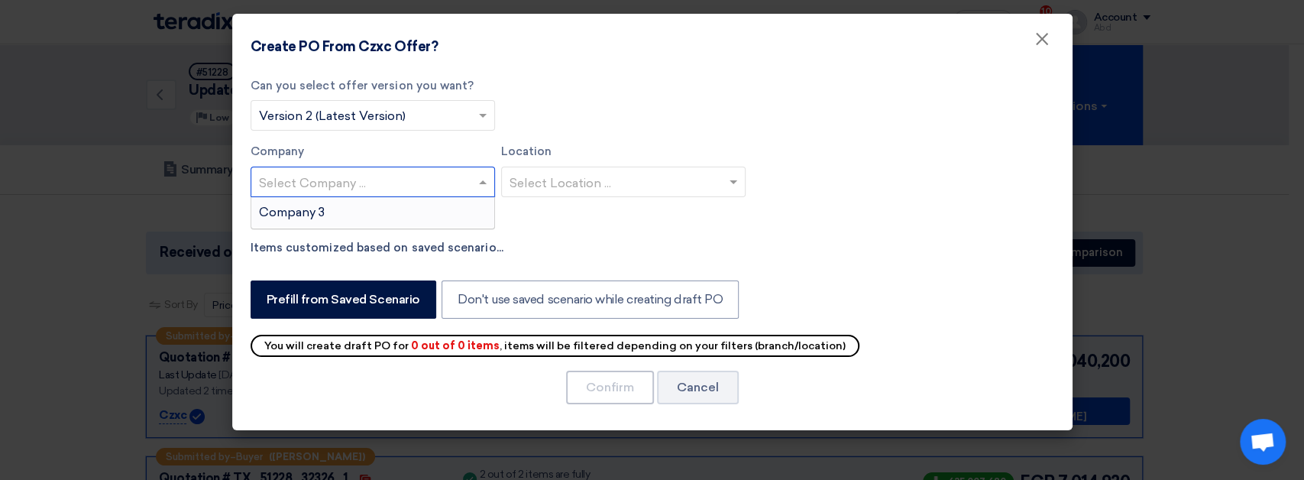
click at [401, 225] on div "Company 3" at bounding box center [372, 212] width 243 height 31
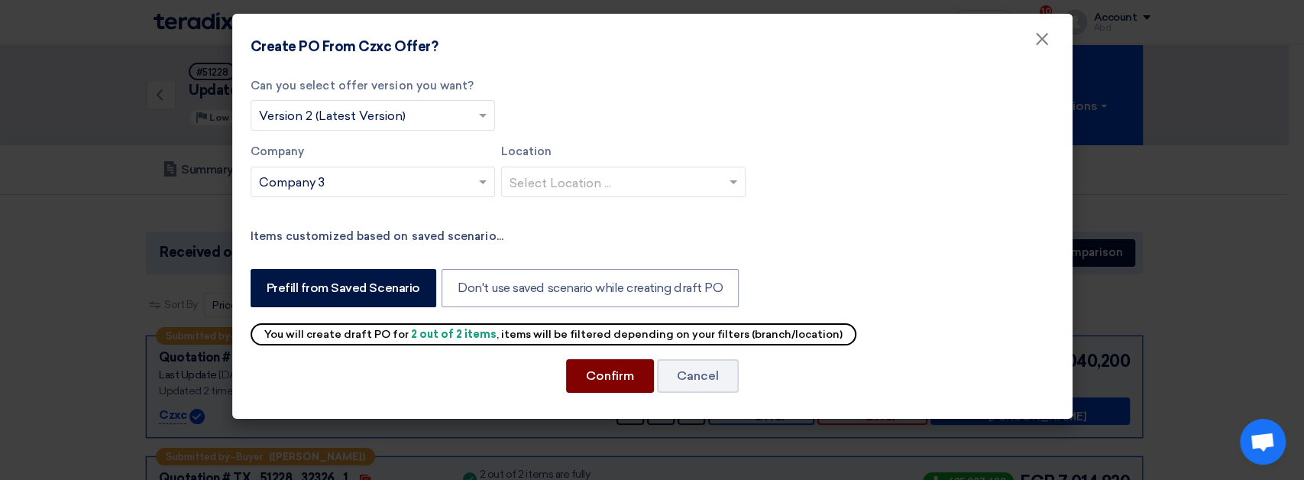
click at [600, 367] on button "Confirm" at bounding box center [610, 376] width 88 height 34
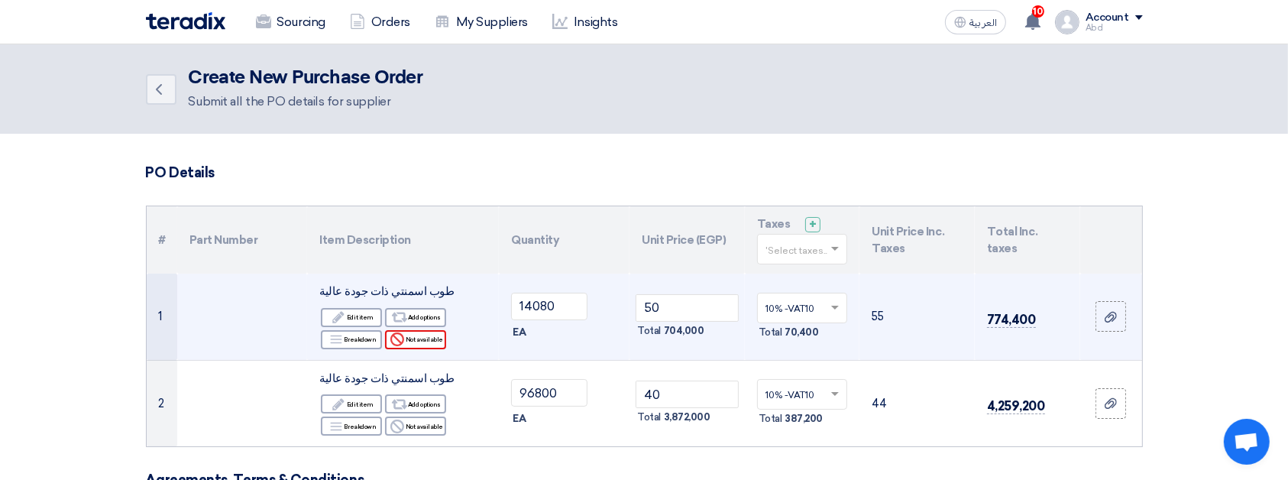
click at [427, 338] on div "Reject Not available" at bounding box center [415, 339] width 61 height 19
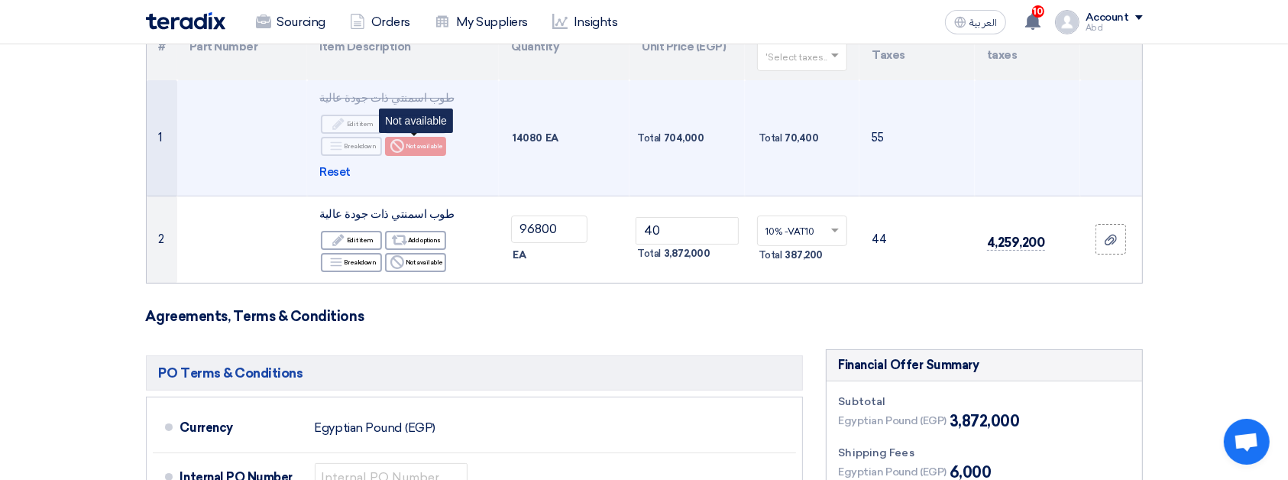
scroll to position [277, 0]
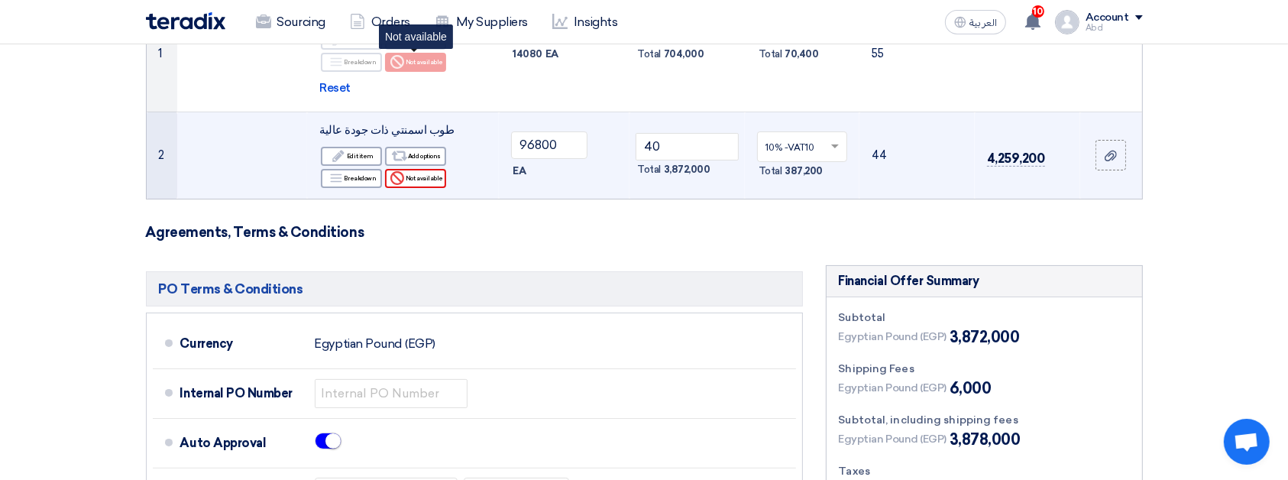
click at [422, 177] on div "Reject Not available" at bounding box center [415, 178] width 61 height 19
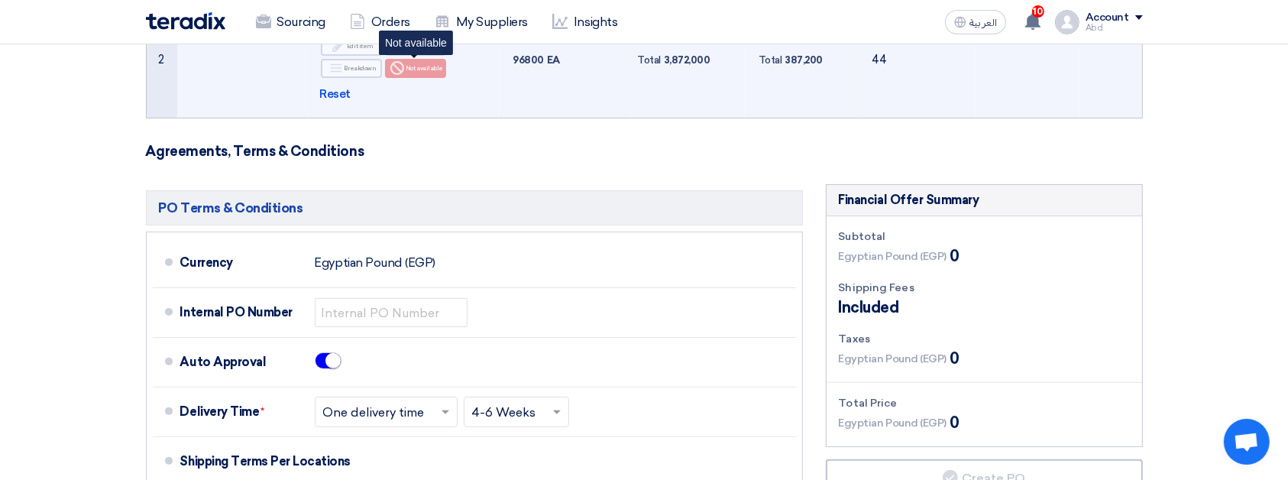
scroll to position [375, 0]
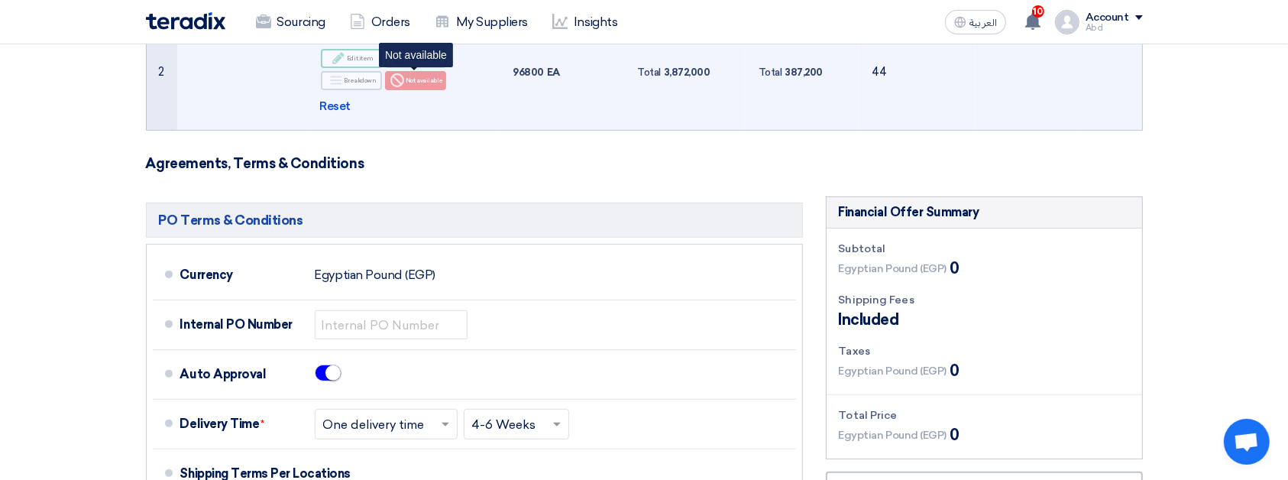
click at [373, 63] on div "Edit Edit item" at bounding box center [351, 58] width 61 height 19
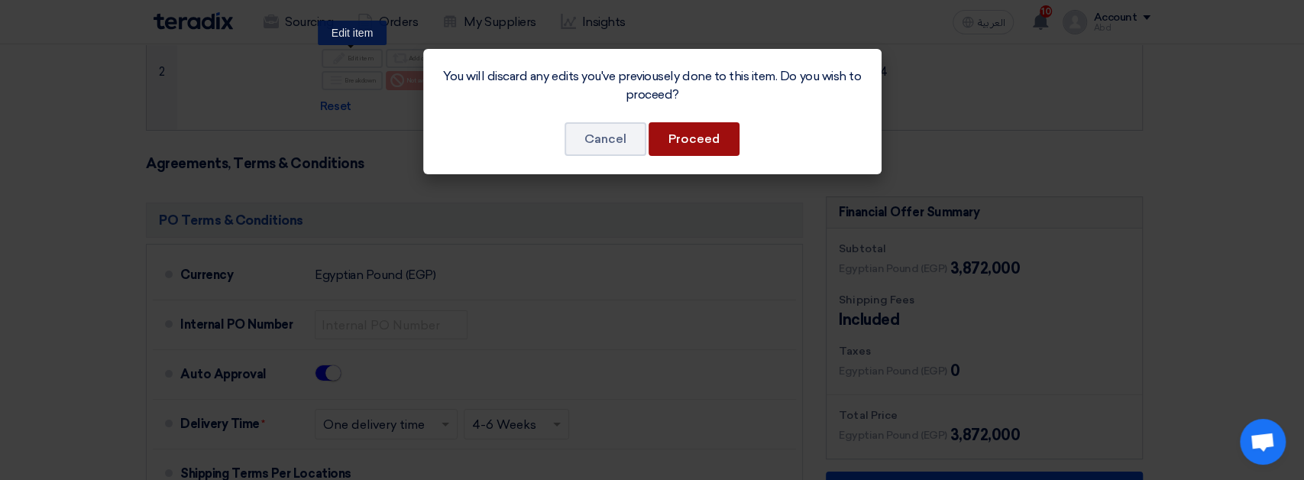
click at [705, 154] on button "Proceed" at bounding box center [693, 139] width 91 height 34
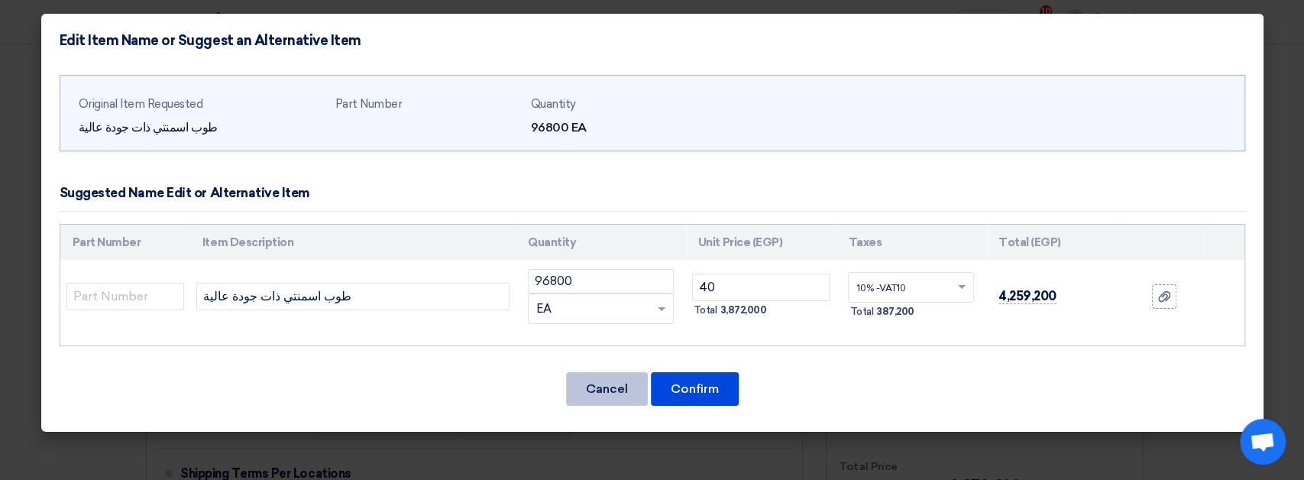
click at [611, 399] on button "Cancel" at bounding box center [607, 389] width 82 height 34
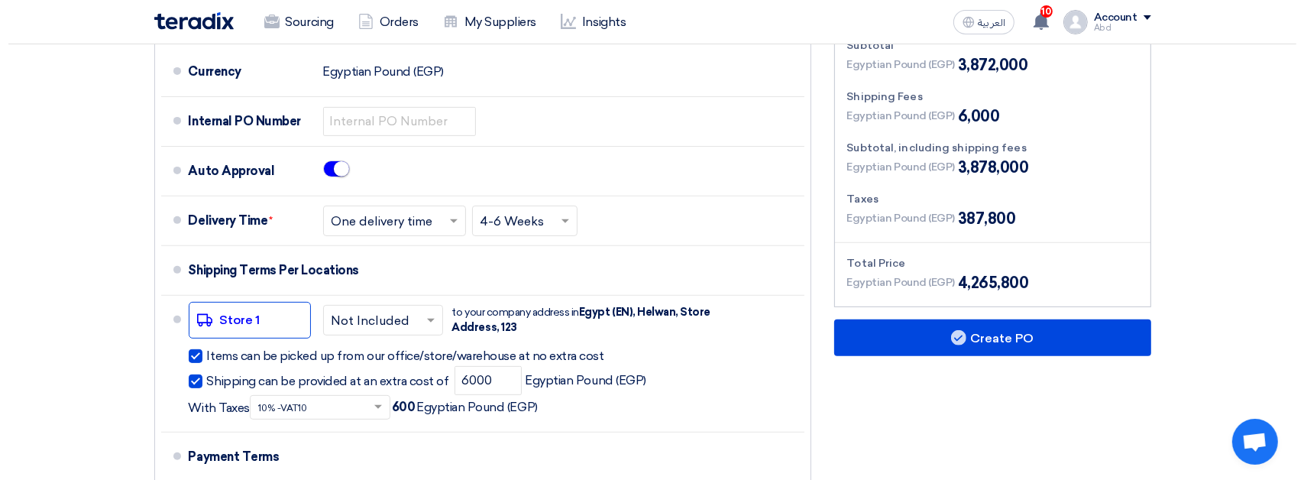
scroll to position [534, 0]
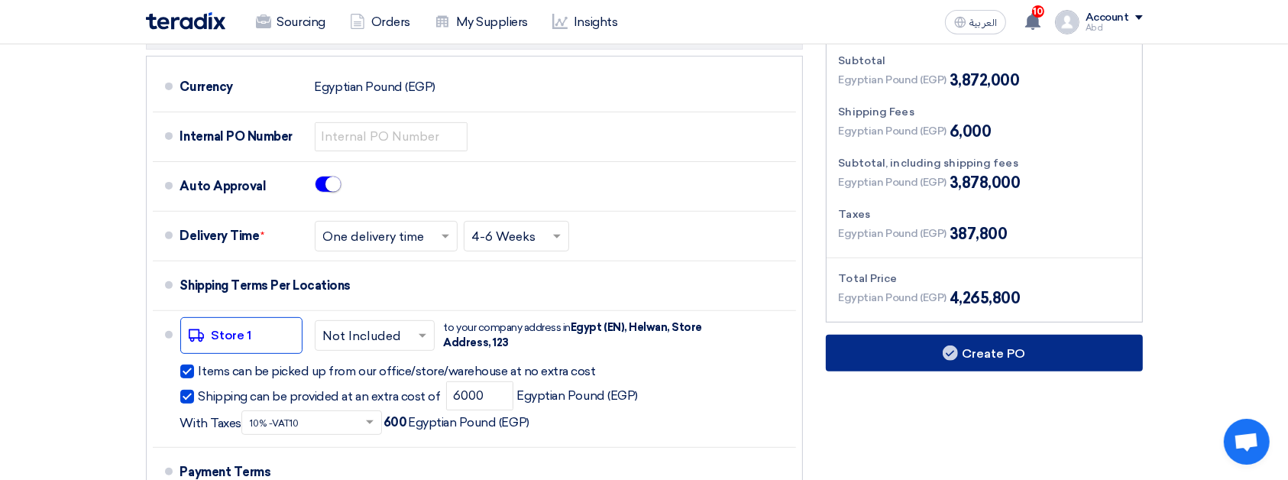
click at [877, 343] on button "Create PO" at bounding box center [984, 352] width 317 height 37
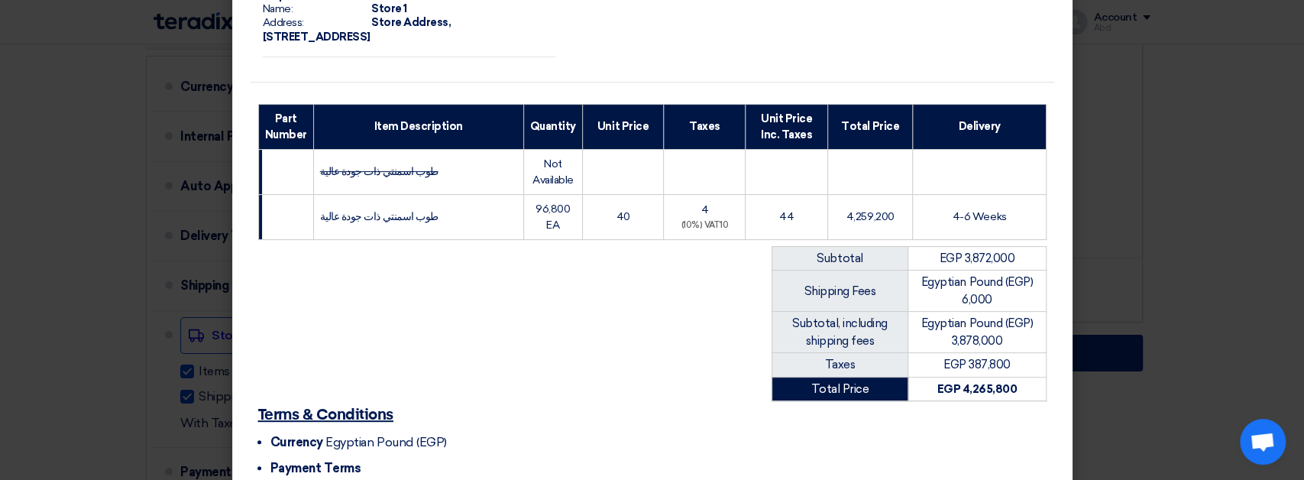
scroll to position [398, 0]
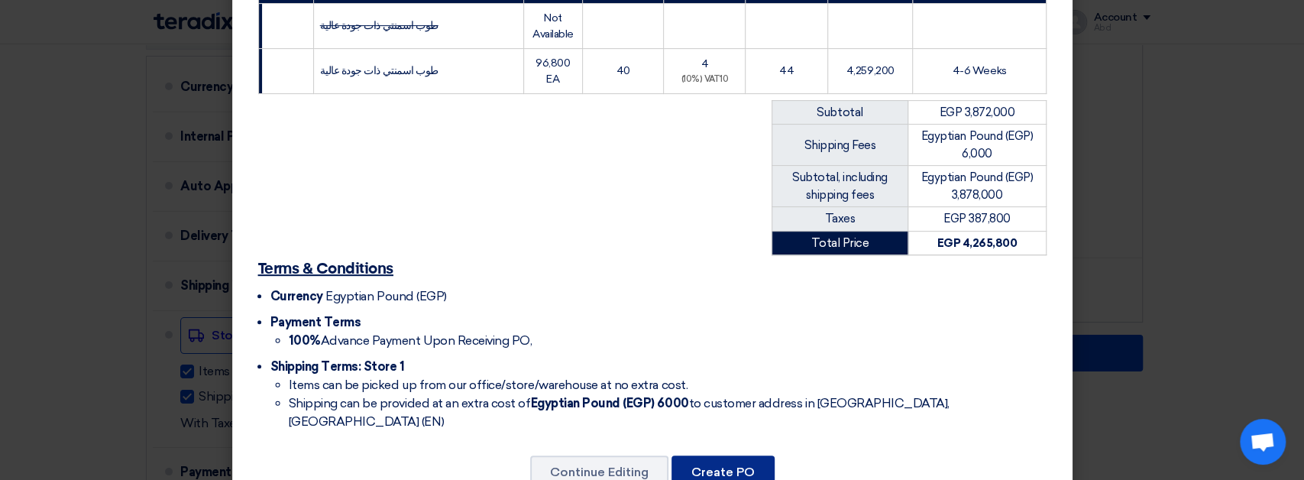
click at [713, 455] on button "Create PO" at bounding box center [722, 472] width 103 height 34
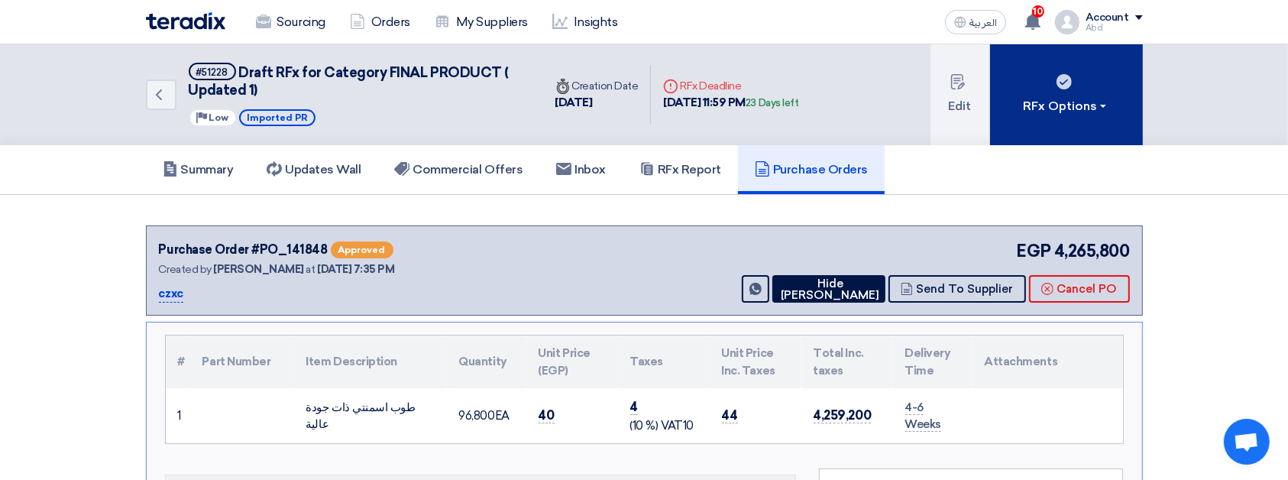
click at [1099, 109] on div "RFx Options" at bounding box center [1066, 106] width 86 height 18
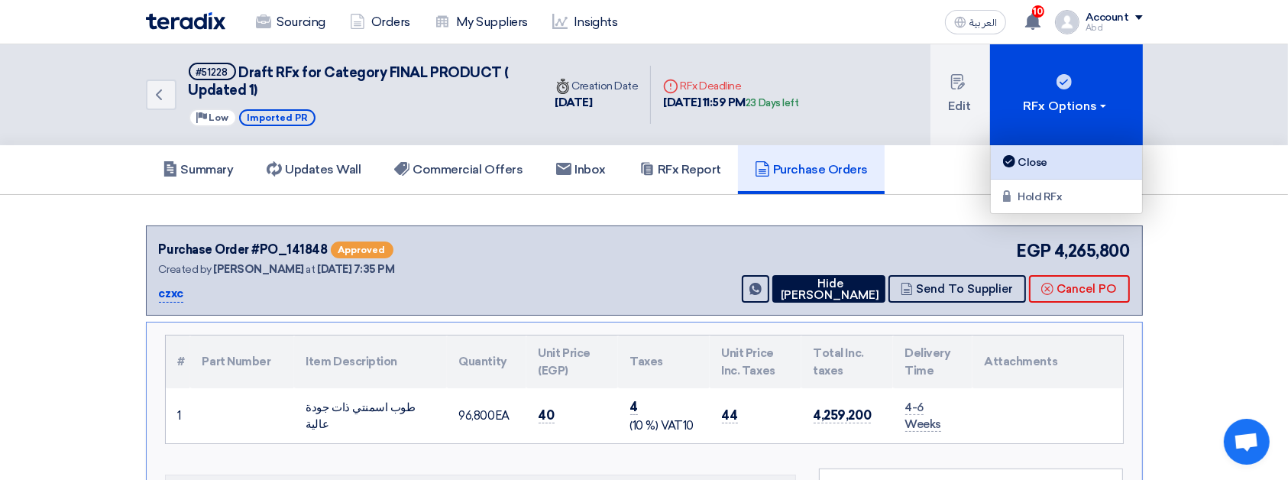
click at [1072, 159] on div "Close" at bounding box center [1066, 162] width 133 height 18
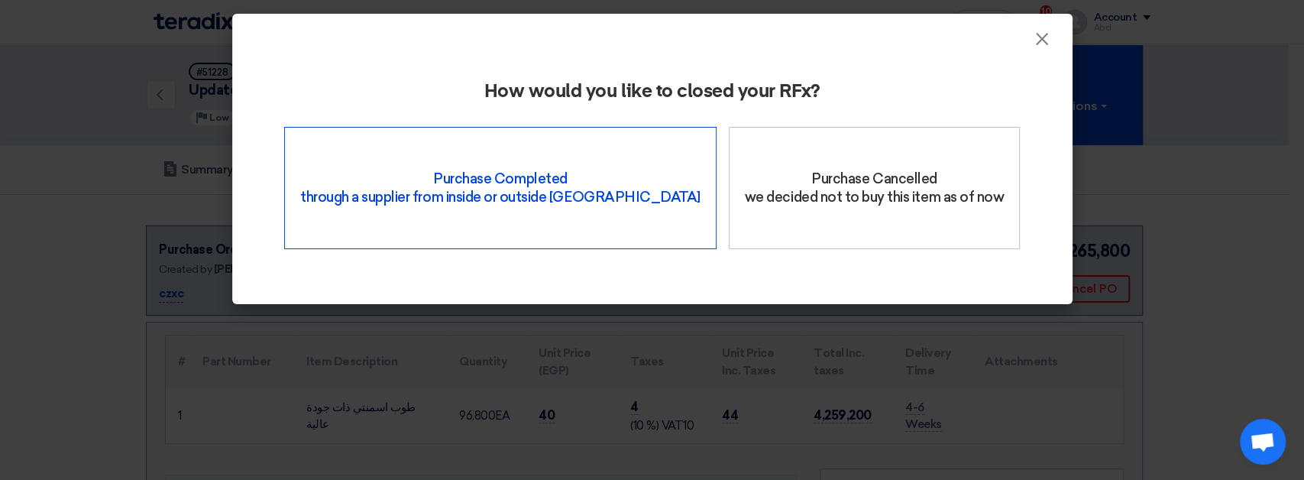
click at [583, 219] on div "Purchase Completed through a supplier from inside or outside Teradix" at bounding box center [500, 188] width 432 height 122
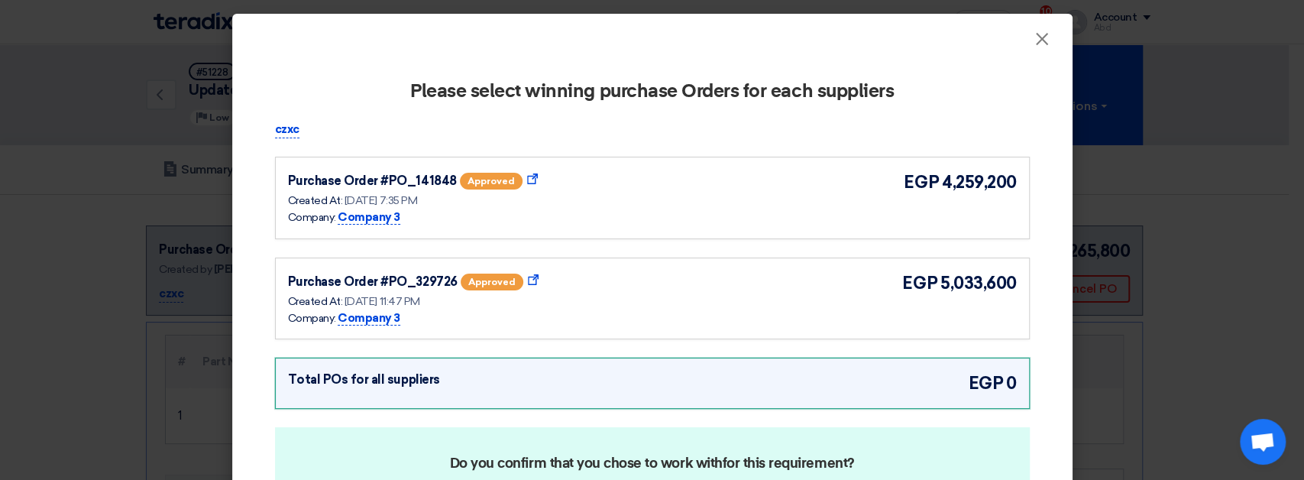
click at [587, 220] on div "Purchase Order #PO_141848 approved Show Purchase Order Details Created At: 8 Oc…" at bounding box center [446, 198] width 316 height 57
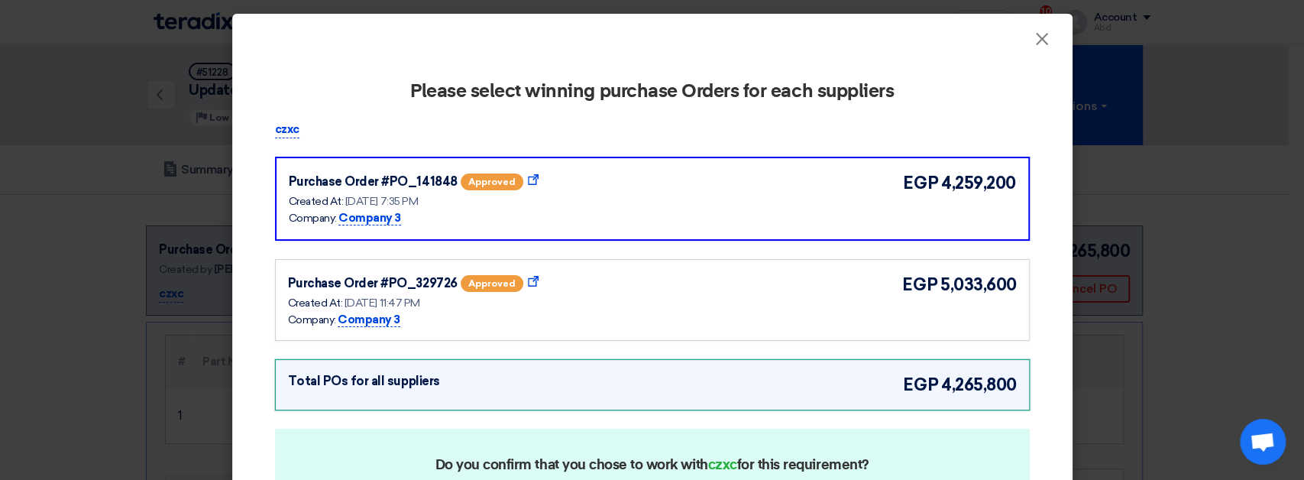
scroll to position [205, 0]
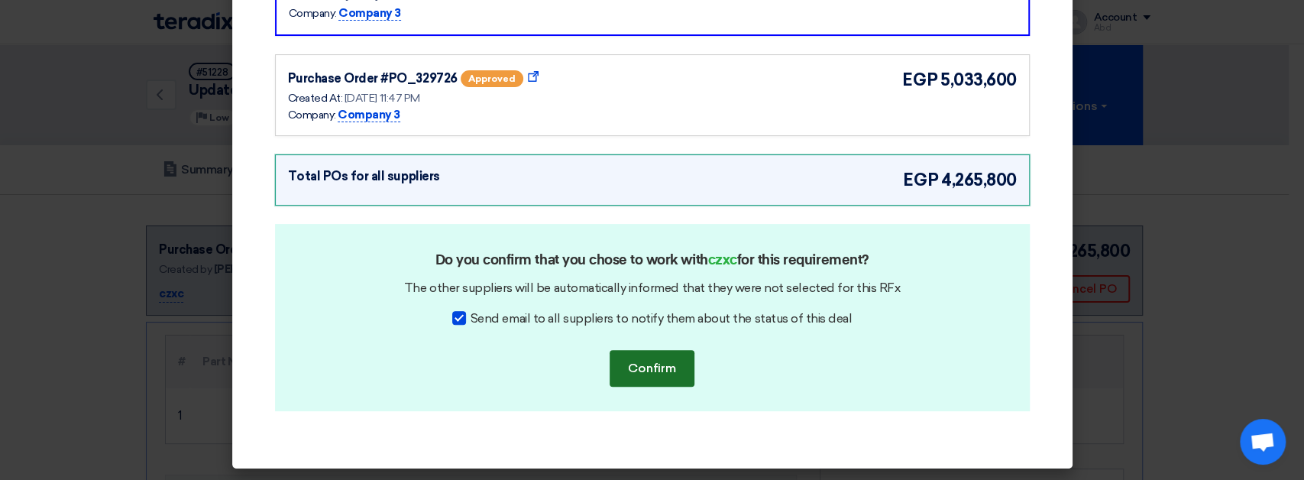
click at [667, 362] on button "Confirm" at bounding box center [651, 368] width 85 height 37
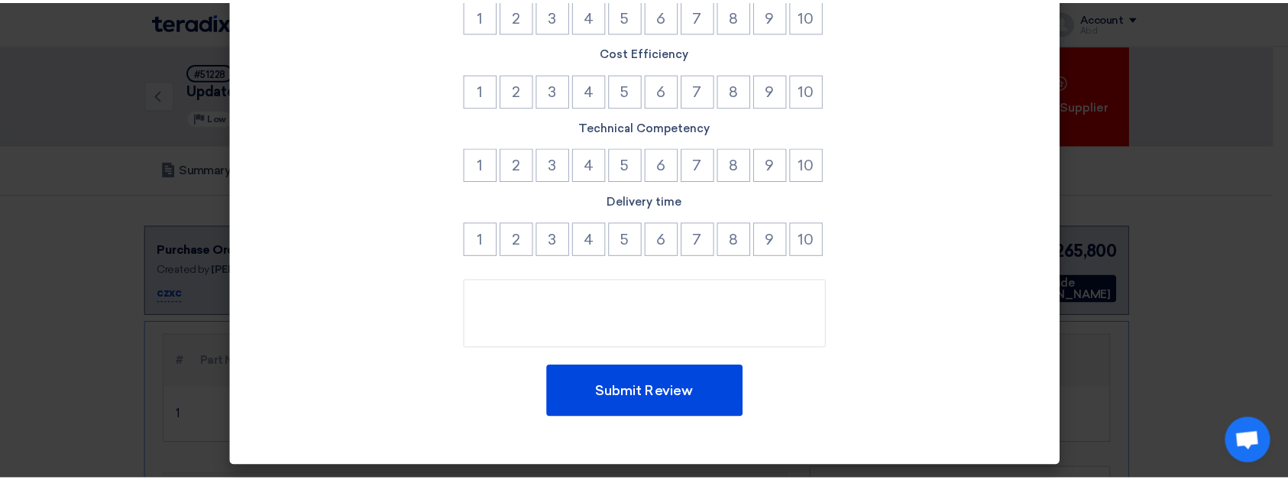
scroll to position [196, 0]
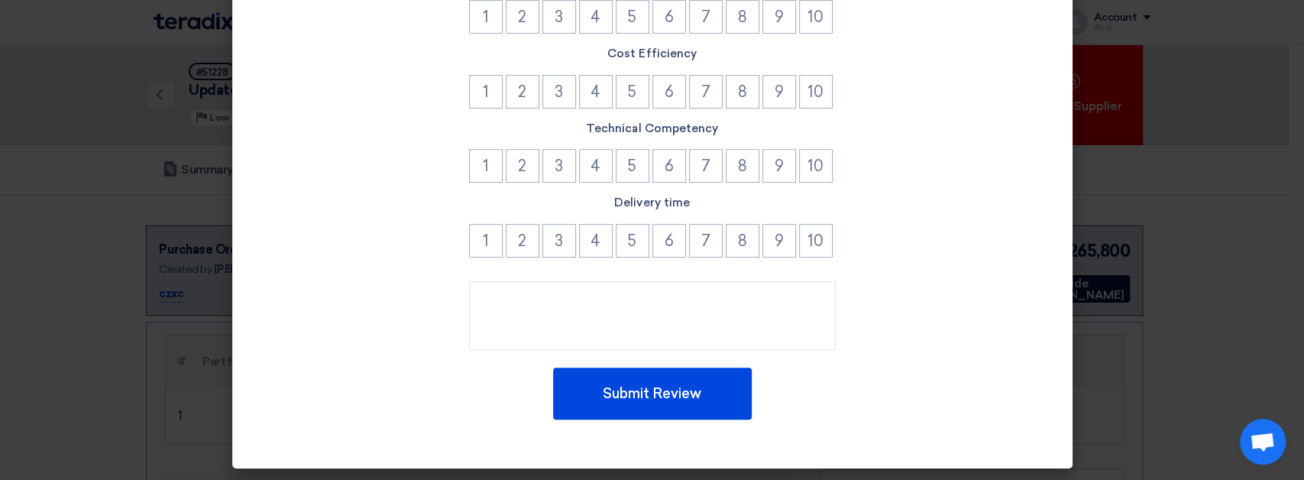
click at [1137, 169] on modal-container "× Please rate your experience with winner suppliers czxc Supplier Communication…" at bounding box center [652, 240] width 1304 height 480
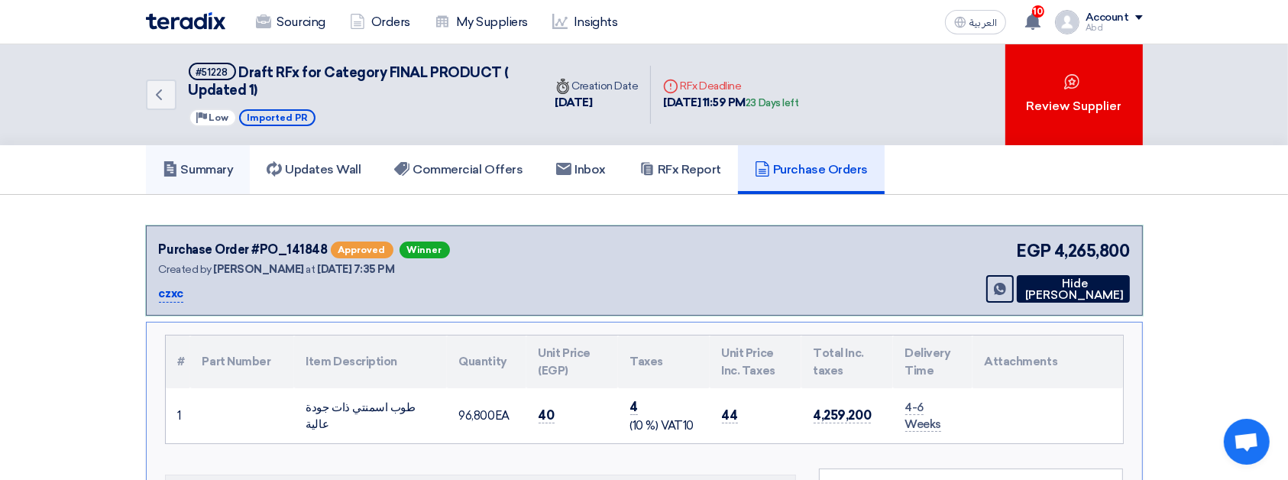
click at [221, 166] on h5 "Summary" at bounding box center [198, 169] width 71 height 15
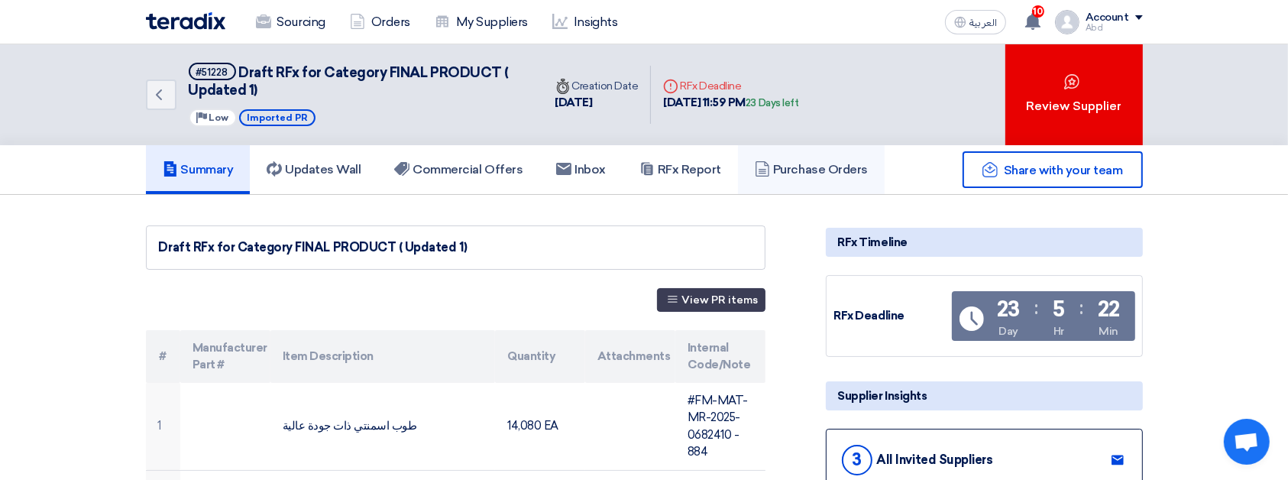
click at [822, 162] on h5 "Purchase Orders" at bounding box center [811, 169] width 113 height 15
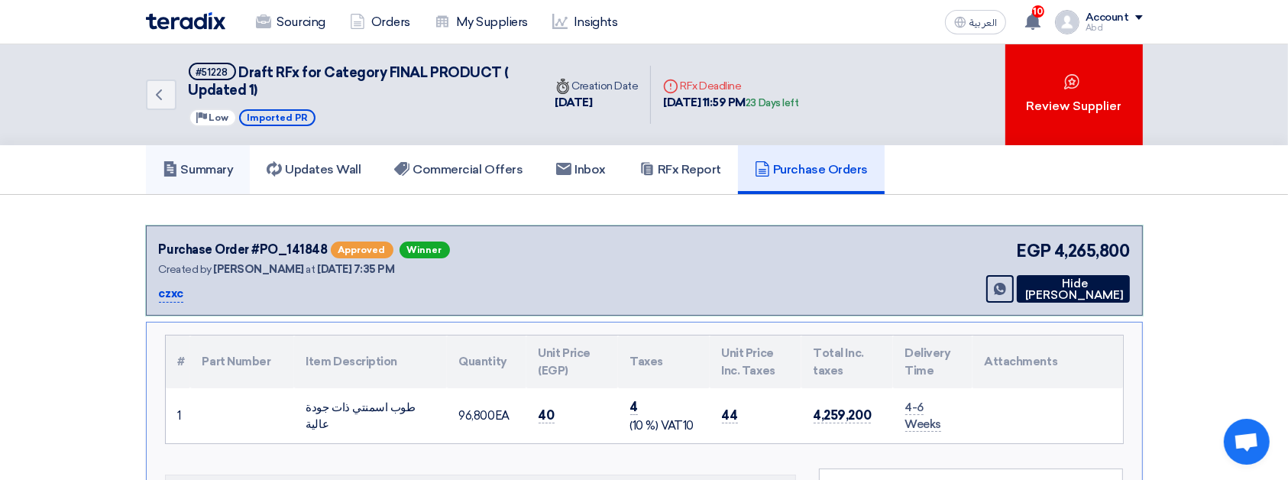
click at [218, 157] on link "Summary" at bounding box center [198, 169] width 105 height 49
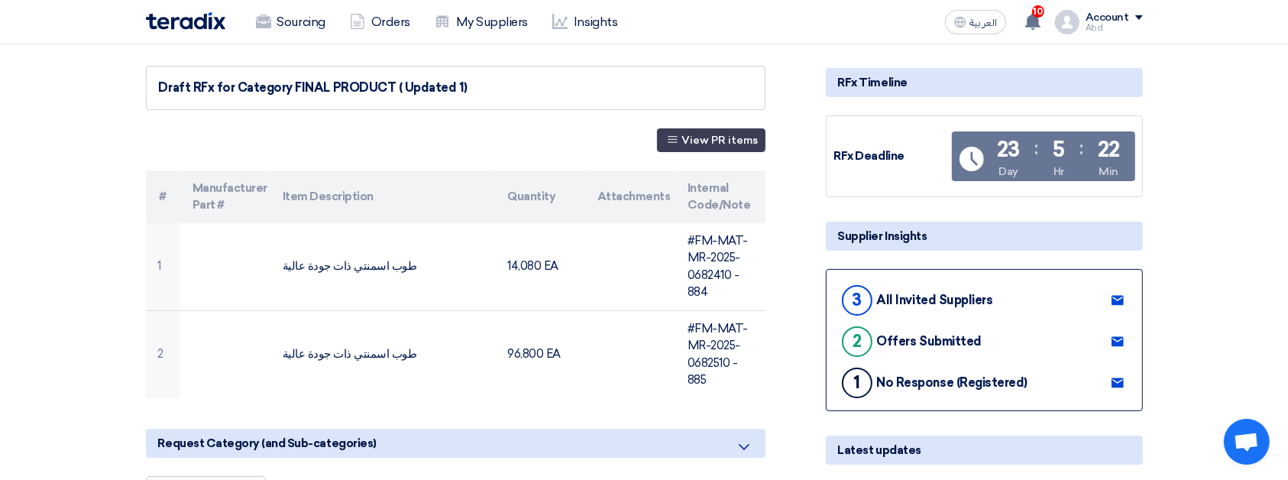
scroll to position [160, 0]
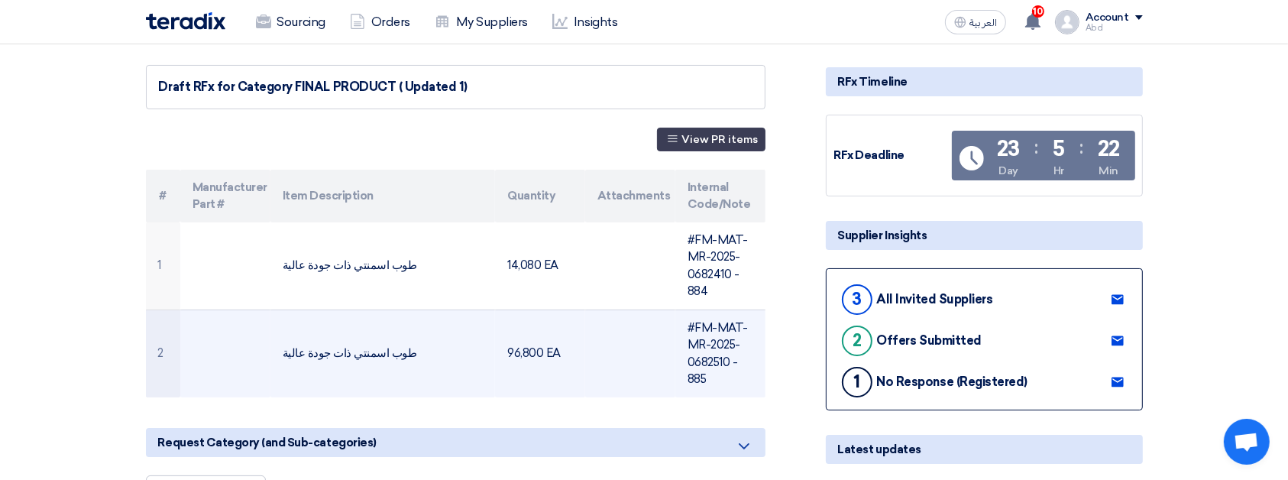
click at [328, 360] on td "طوب اسمنتي ذات جودة عالية" at bounding box center [382, 353] width 225 height 88
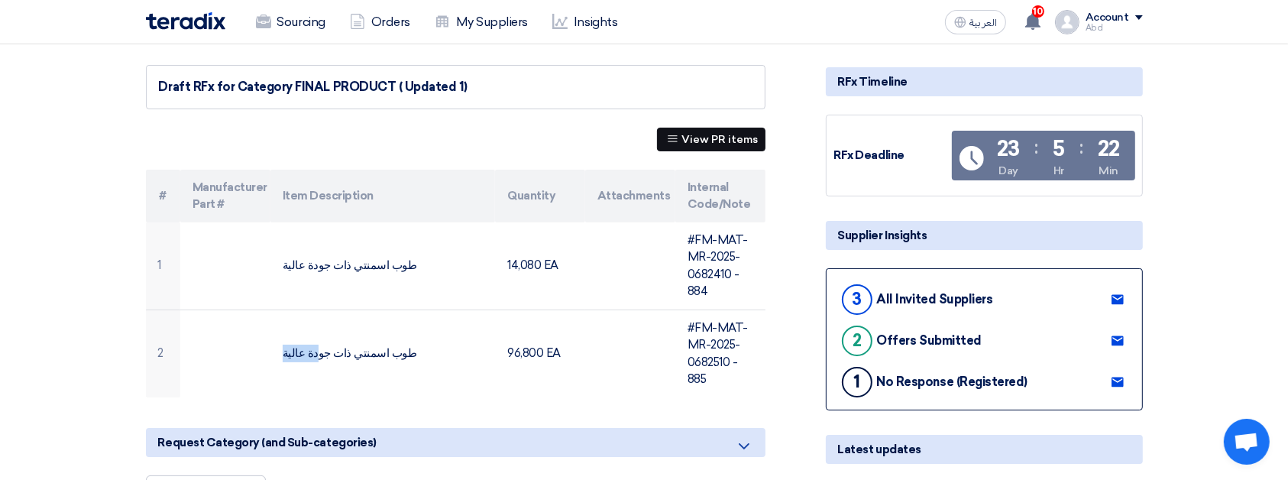
click at [702, 145] on button "View PR items" at bounding box center [711, 140] width 108 height 24
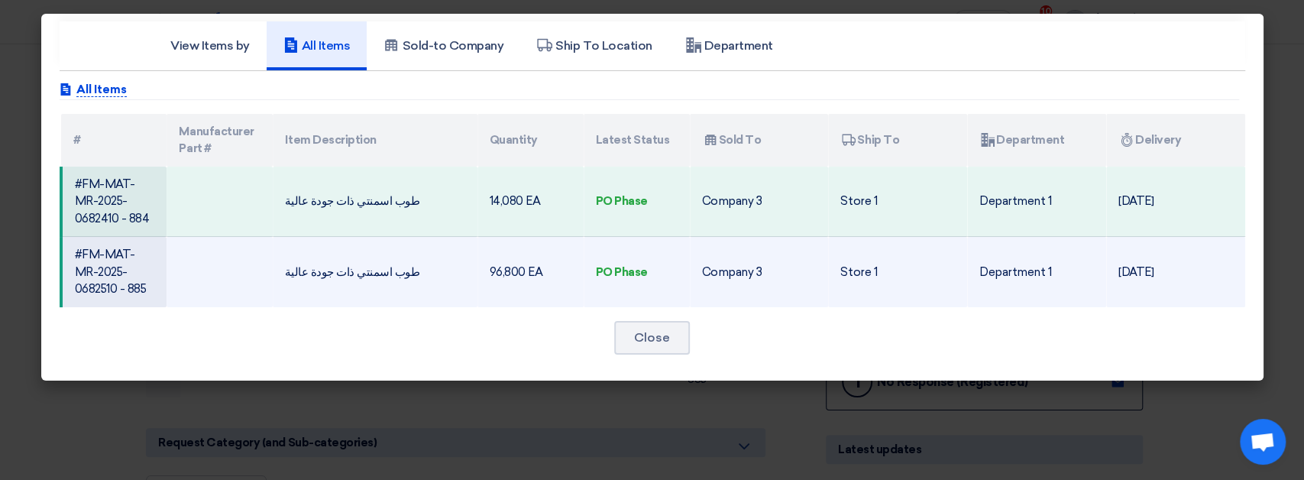
click at [131, 247] on td "#FM-MAT-MR-2025-0682510 - 885" at bounding box center [114, 272] width 106 height 70
copy tr "#FM-MAT-MR-2025-0682510 - 885"
click at [83, 252] on td "#FM-MAT-MR-2025-0682510 - 885" at bounding box center [114, 272] width 106 height 70
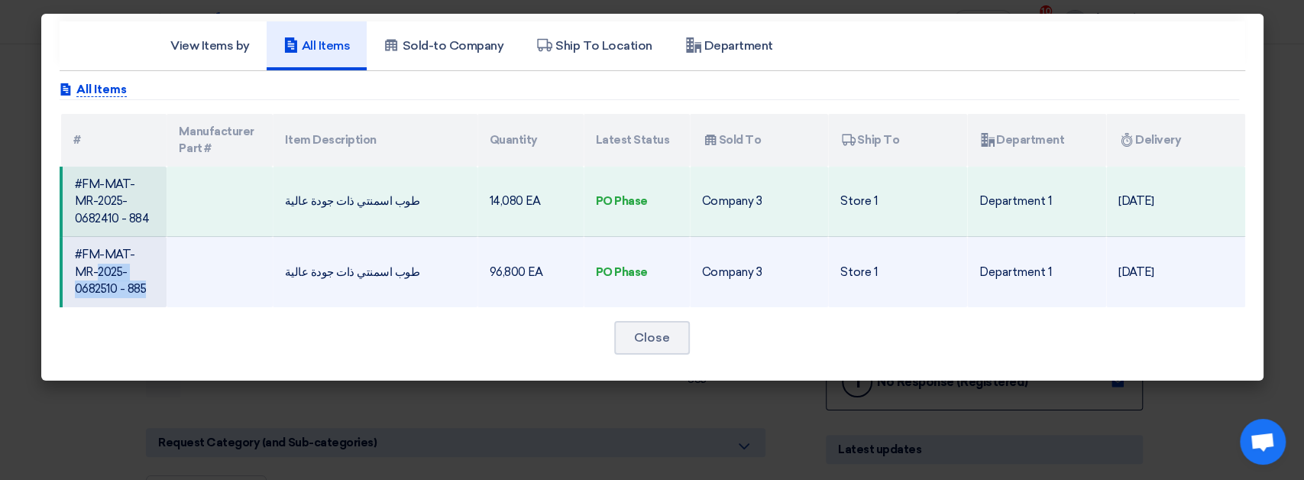
drag, startPoint x: 83, startPoint y: 252, endPoint x: 107, endPoint y: 288, distance: 43.0
click at [107, 288] on td "#FM-MAT-MR-2025-0682510 - 885" at bounding box center [114, 272] width 106 height 70
copy td "FM-MAT-MR-2025-0682510 - 885"
drag, startPoint x: 72, startPoint y: 257, endPoint x: 136, endPoint y: 291, distance: 72.8
click at [136, 291] on td "#FM-MAT-MR-2025-0682510 - 885" at bounding box center [114, 272] width 106 height 70
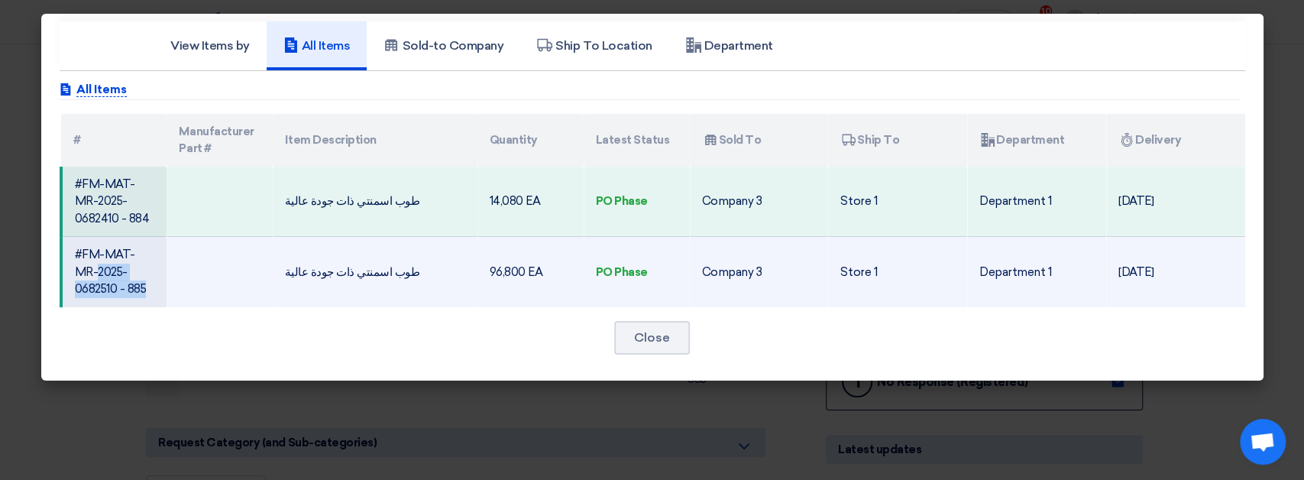
copy td "#FM-MAT-MR-2025-0682510 - 885"
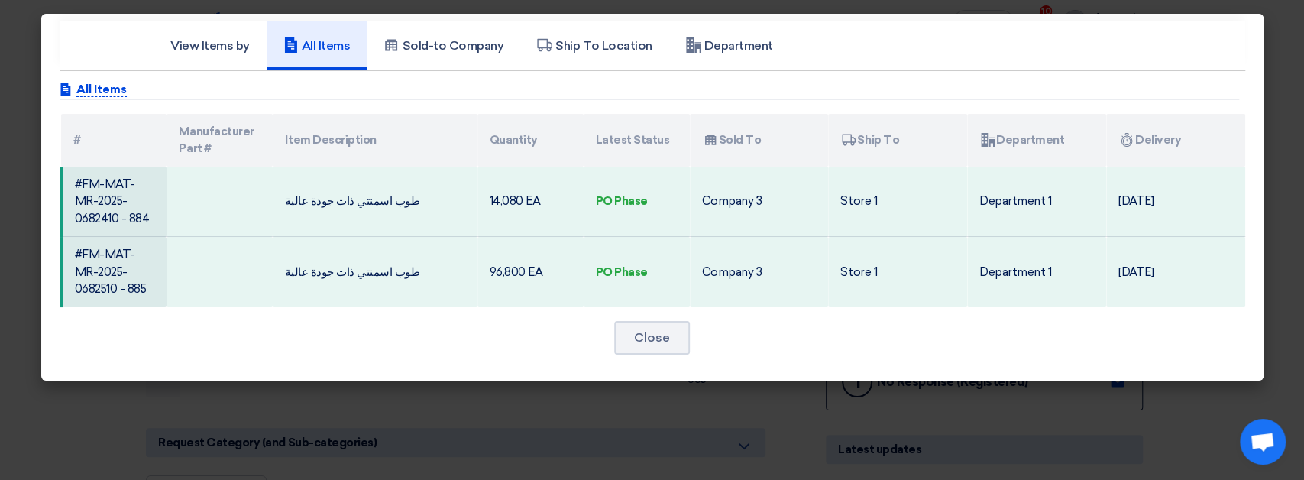
click at [557, 410] on modal-container "View Items by All Items Sold-to Company Ship To Location Department Attachments…" at bounding box center [652, 240] width 1304 height 480
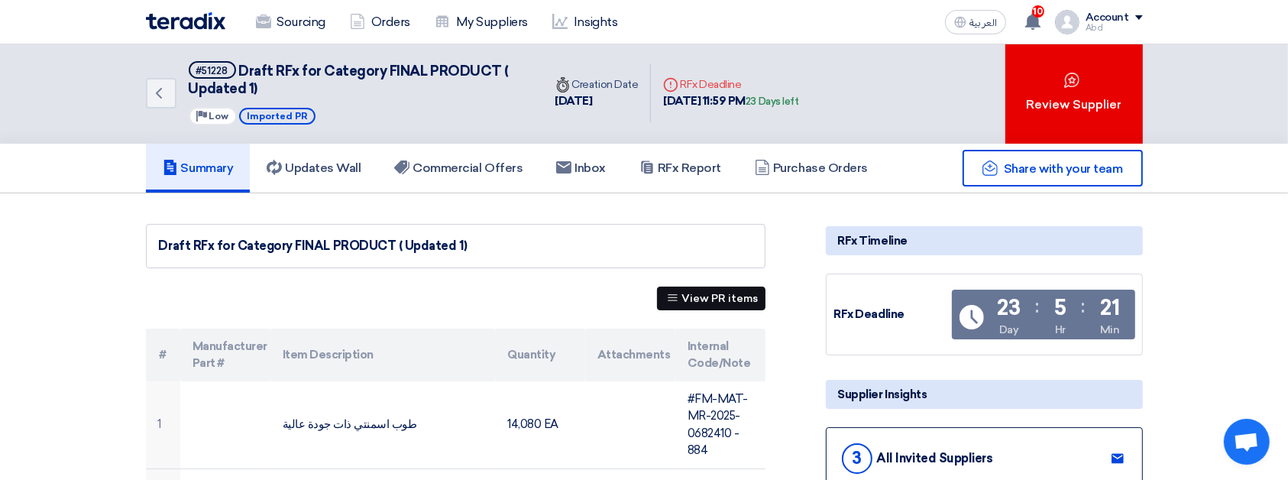
scroll to position [0, 0]
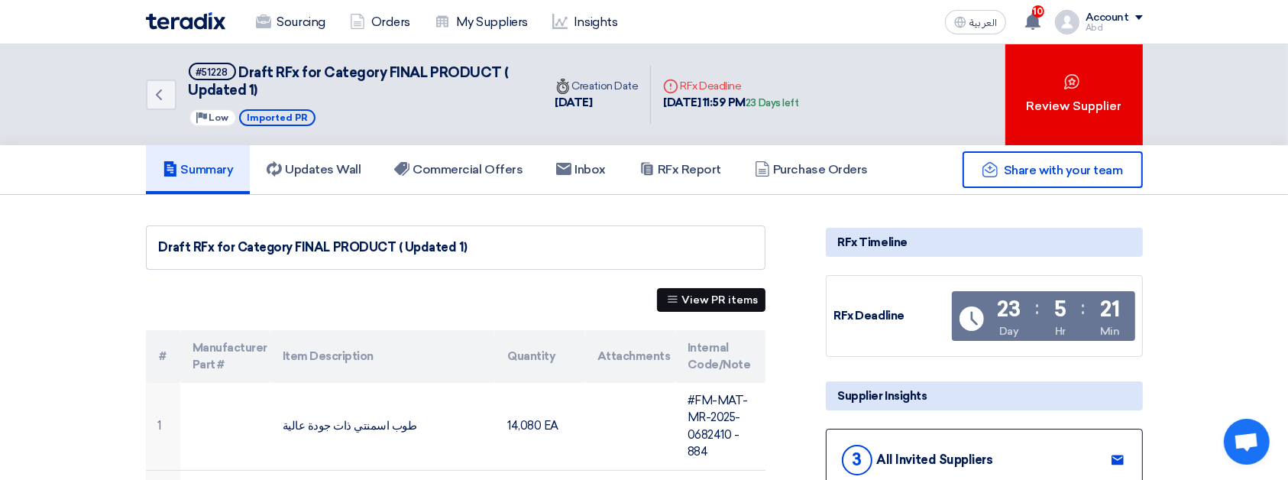
click at [726, 291] on button "View PR items" at bounding box center [711, 300] width 108 height 24
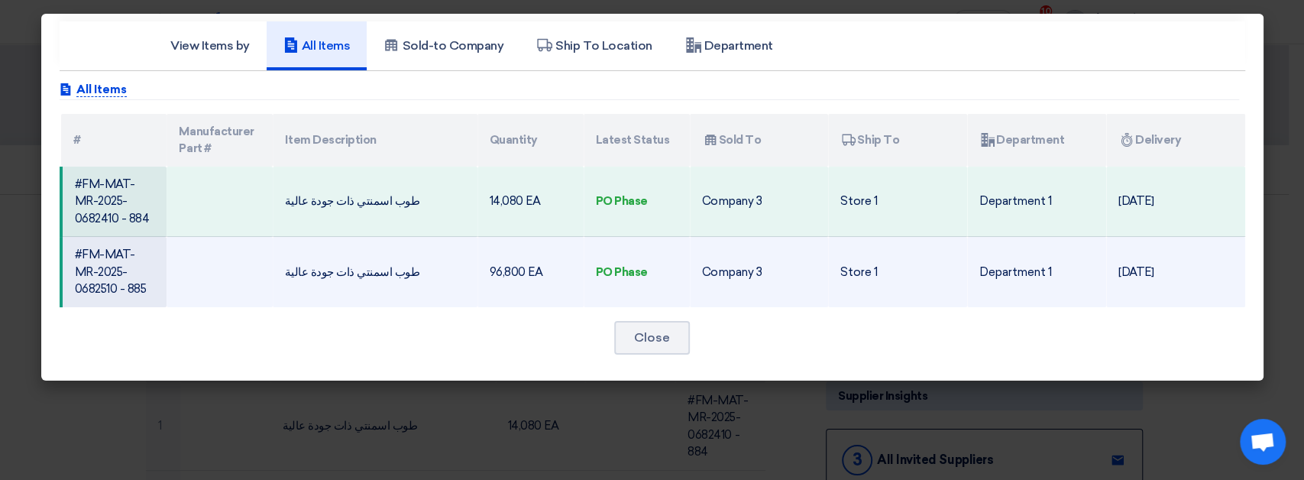
drag, startPoint x: 147, startPoint y: 267, endPoint x: 77, endPoint y: 242, distance: 73.9
click at [77, 242] on td "#FM-MAT-MR-2025-0682510 - 885" at bounding box center [114, 272] width 106 height 70
copy td "#FM-MAT-MR-2025-0682510"
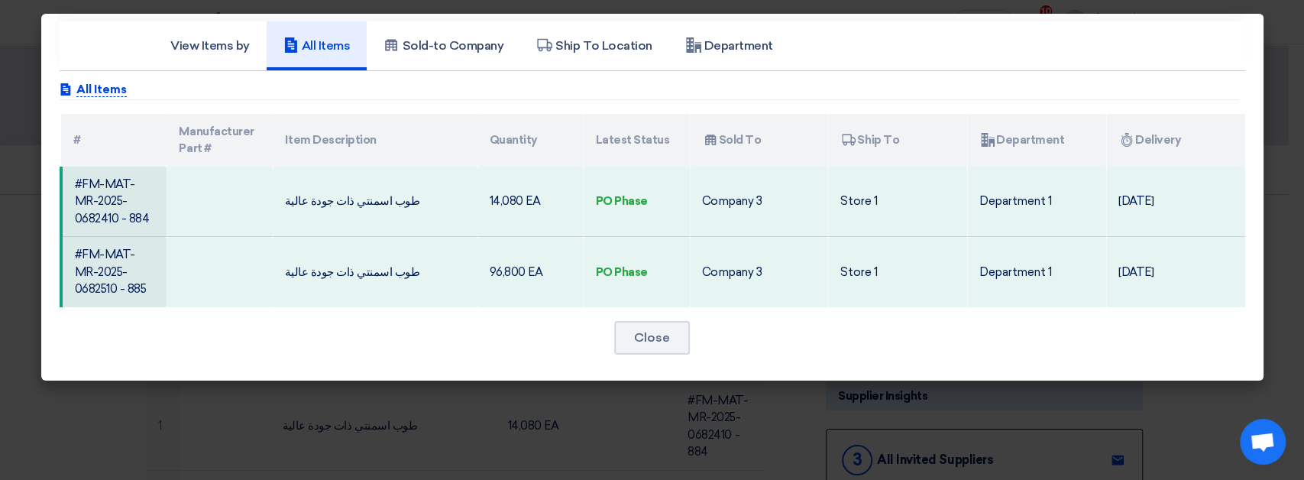
click at [446, 412] on modal-container "View Items by All Items Sold-to Company Ship To Location Department Attachments…" at bounding box center [652, 240] width 1304 height 480
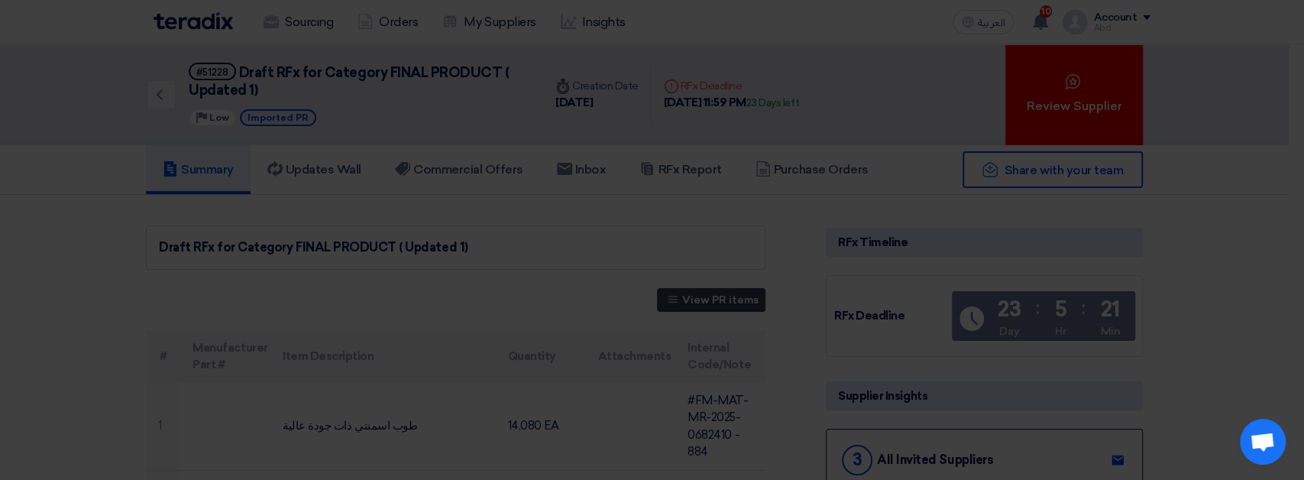
click at [11, 208] on modal-container "View Items by All Items Sold-to Company Ship To Location Department Attachments…" at bounding box center [652, 240] width 1304 height 480
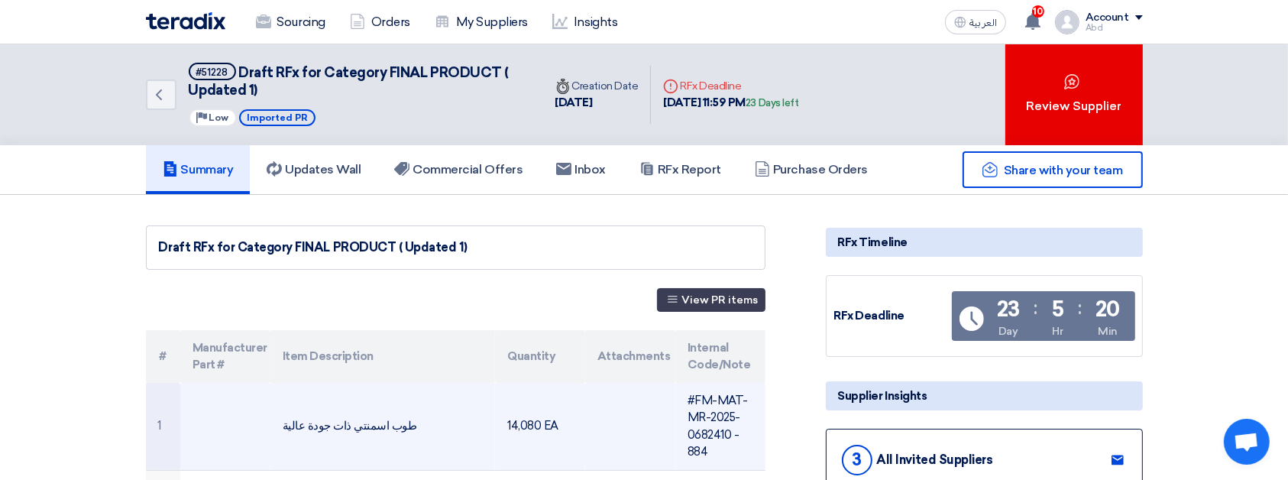
click at [704, 404] on td "#FM-MAT-MR-2025-0682410 - 884" at bounding box center [720, 427] width 90 height 88
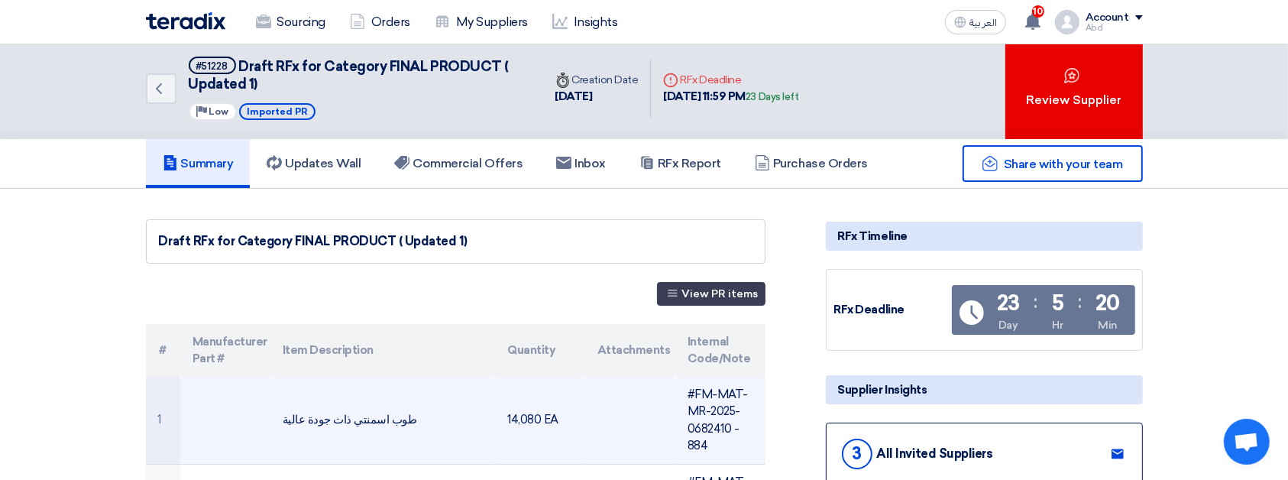
scroll to position [9, 0]
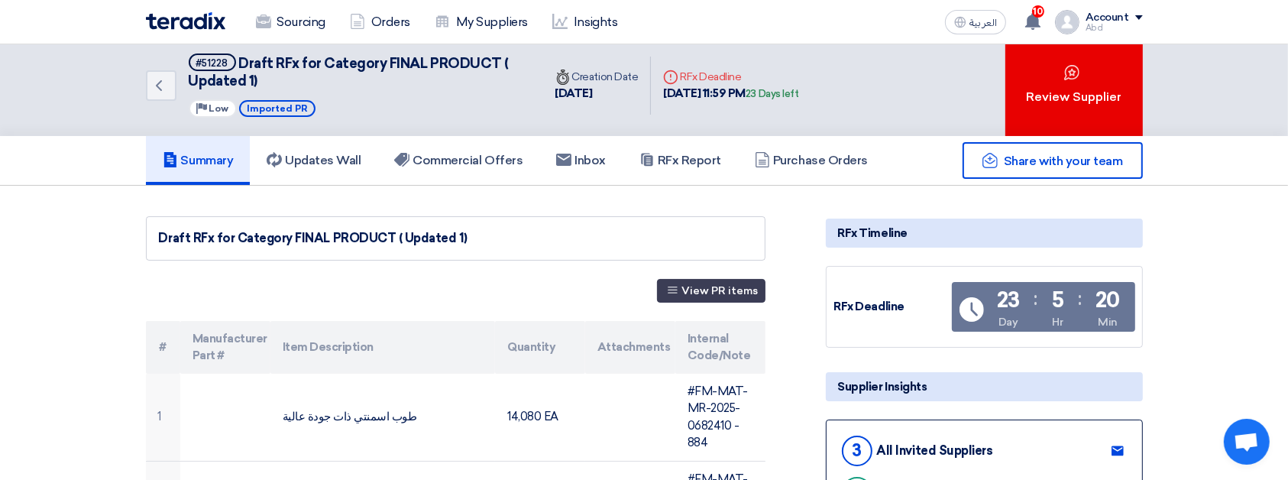
click at [851, 162] on div "Share with your team" at bounding box center [984, 160] width 317 height 37
click at [864, 163] on div "Share with your team" at bounding box center [984, 160] width 317 height 37
click at [823, 157] on h5 "Purchase Orders" at bounding box center [811, 160] width 113 height 15
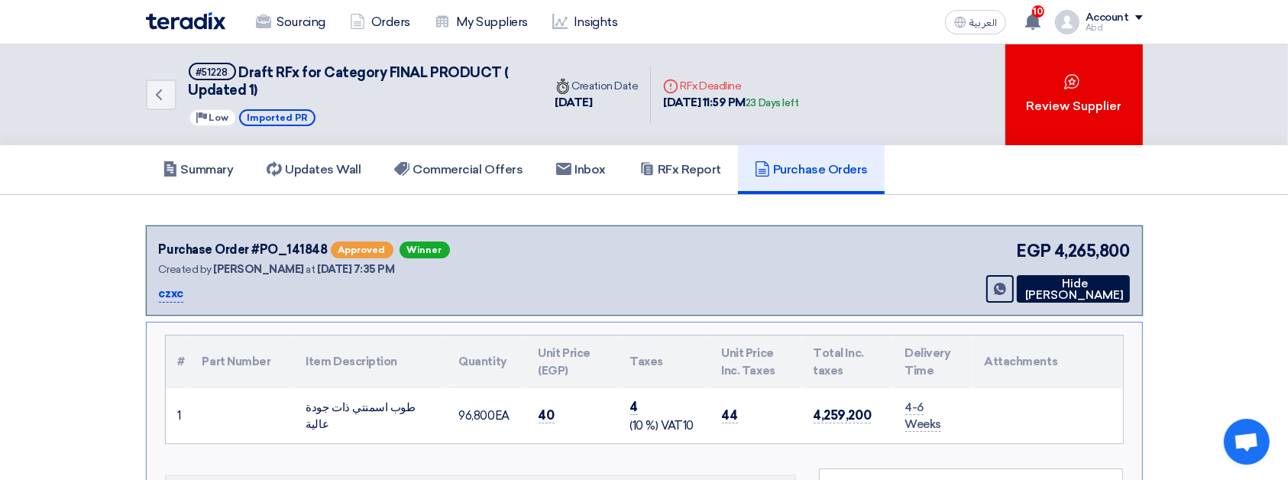
click at [845, 170] on h5 "Purchase Orders" at bounding box center [811, 169] width 113 height 15
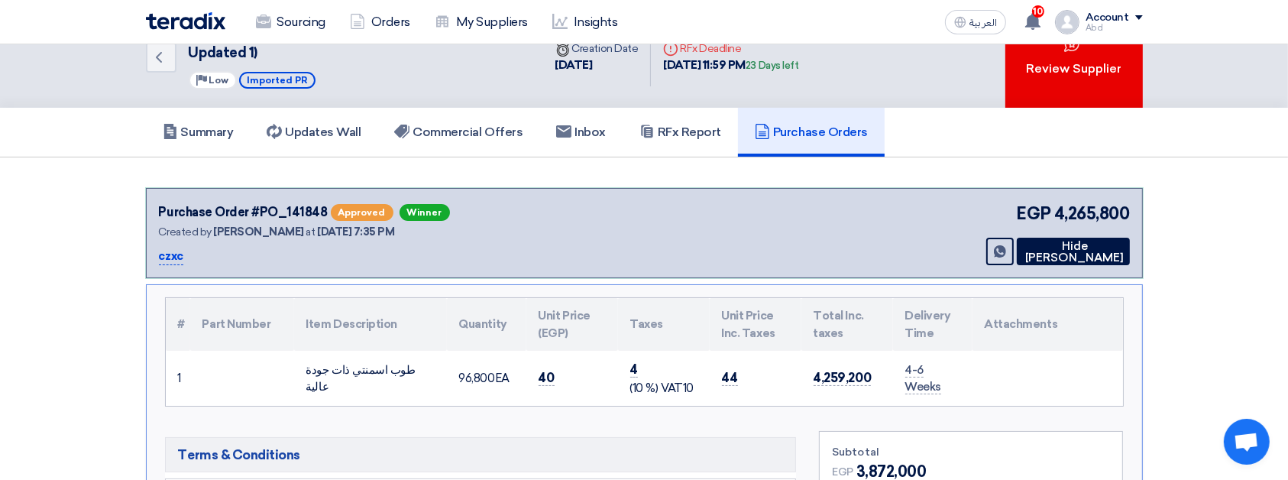
scroll to position [34, 0]
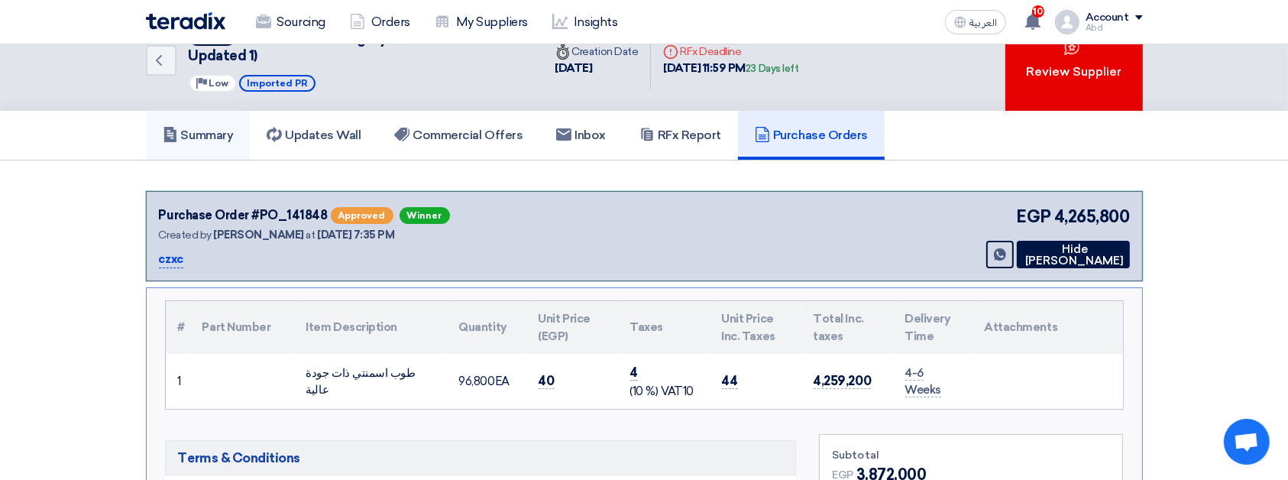
click at [187, 149] on link "Summary" at bounding box center [198, 135] width 105 height 49
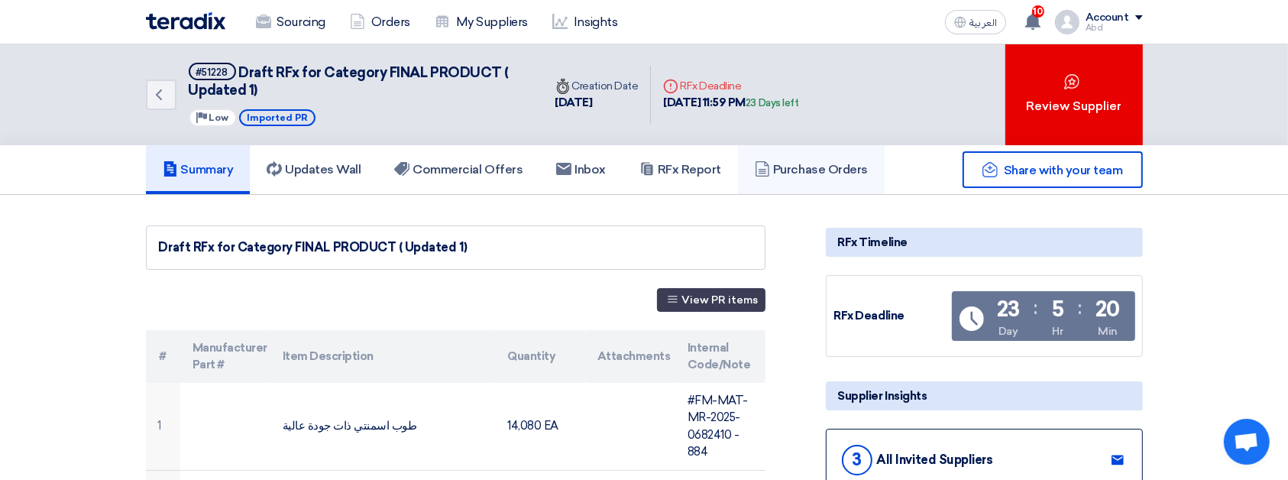
click at [803, 159] on link "Purchase Orders" at bounding box center [811, 169] width 147 height 49
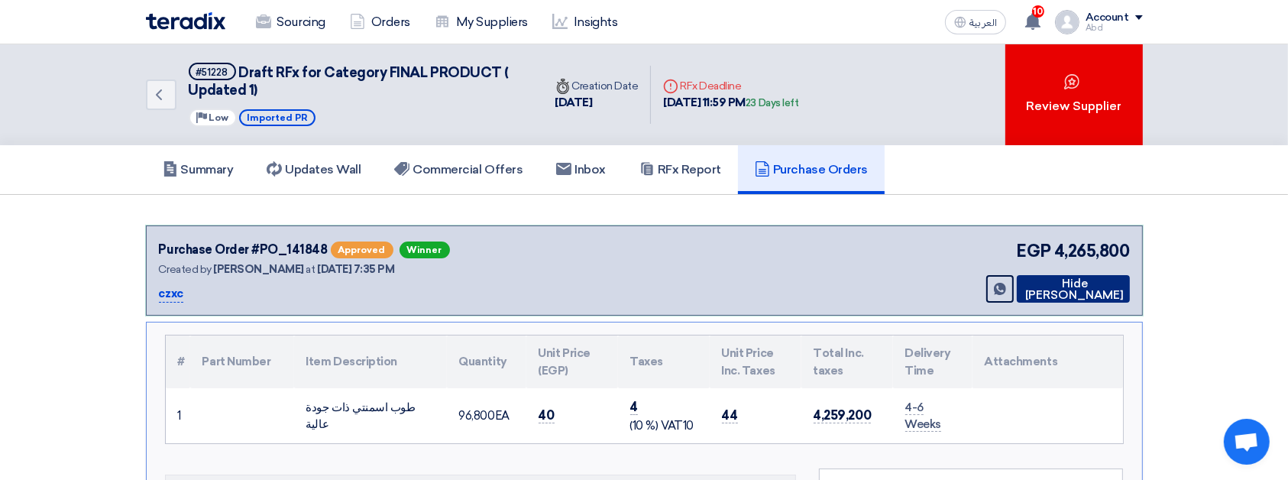
click at [1022, 283] on icon at bounding box center [1022, 289] width 0 height 12
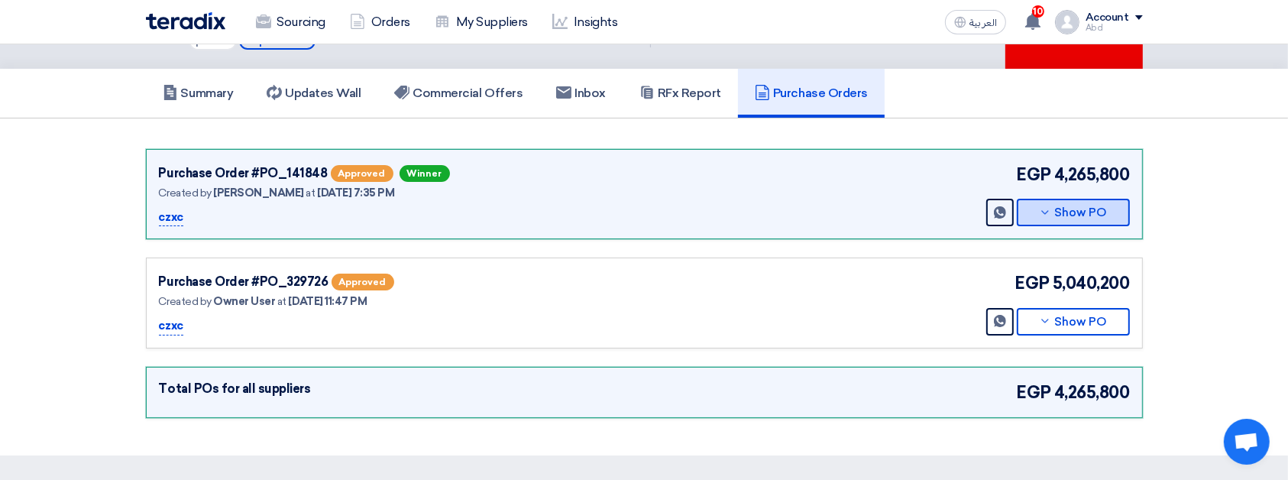
scroll to position [75, 0]
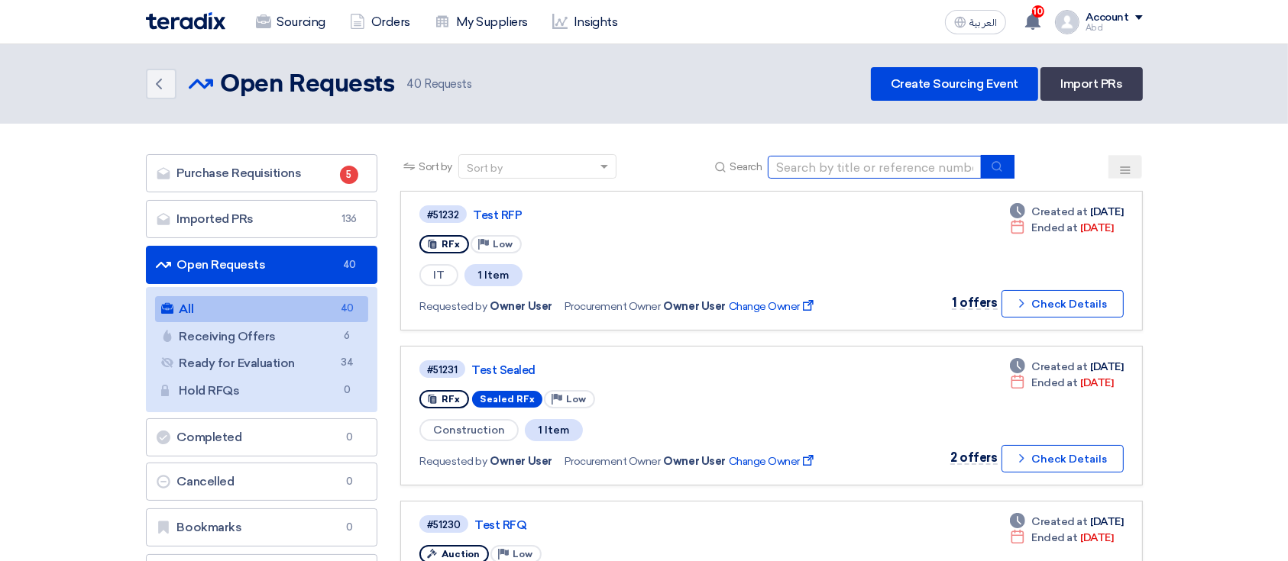
drag, startPoint x: 0, startPoint y: 0, endPoint x: 775, endPoint y: 166, distance: 792.7
click at [775, 166] on input at bounding box center [875, 167] width 214 height 23
paste input "#FM-MAT-MR-2025-05423 -"
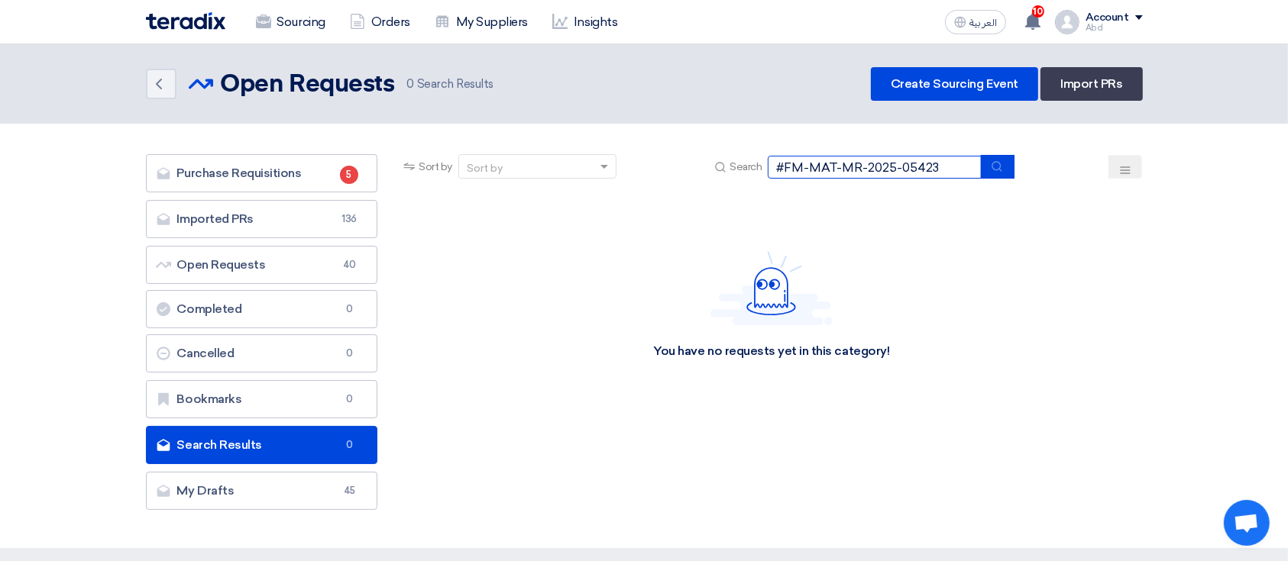
type input "#FM-MAT-MR-2025-05423"
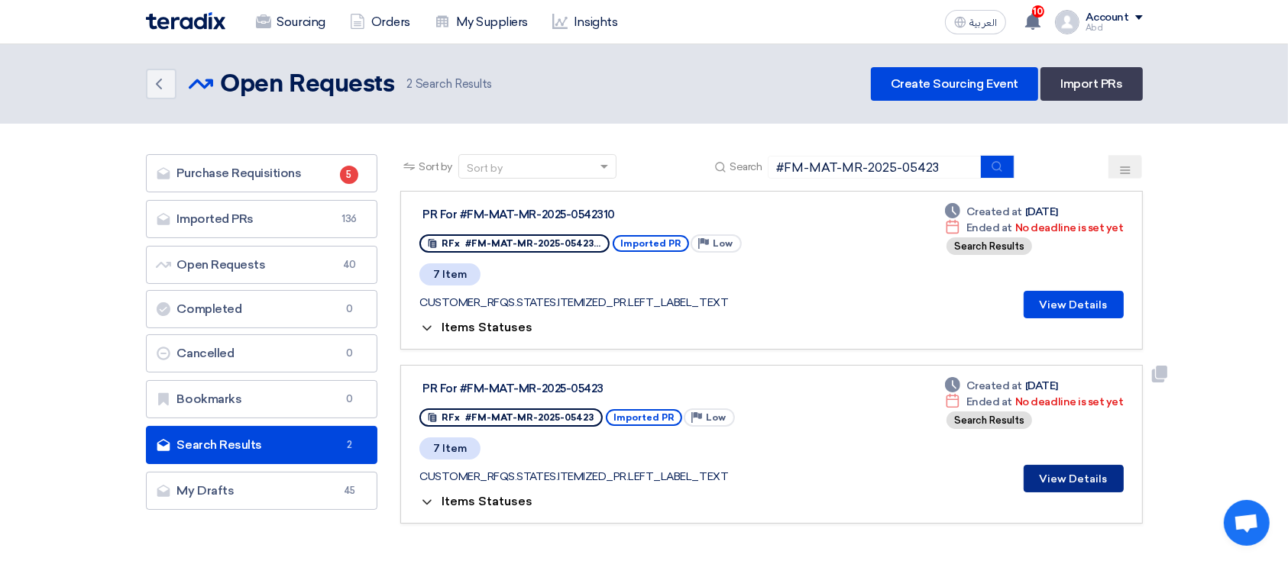
click at [1060, 470] on button "View Details" at bounding box center [1073, 478] width 100 height 27
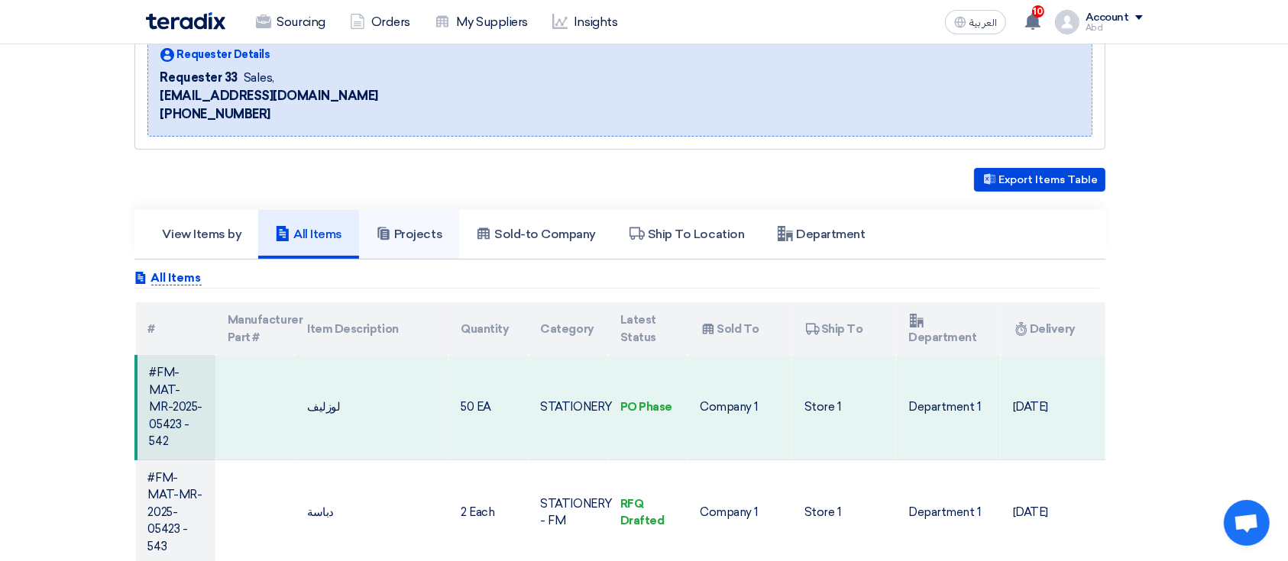
scroll to position [219, 0]
click at [383, 231] on use at bounding box center [382, 232] width 11 height 13
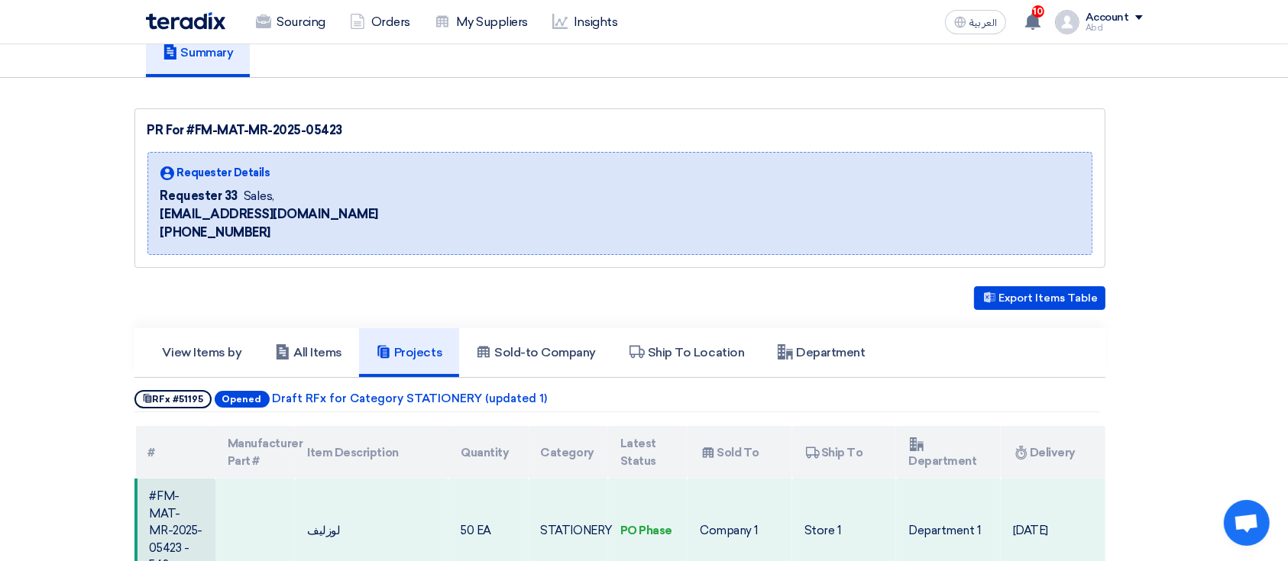
scroll to position [95, 0]
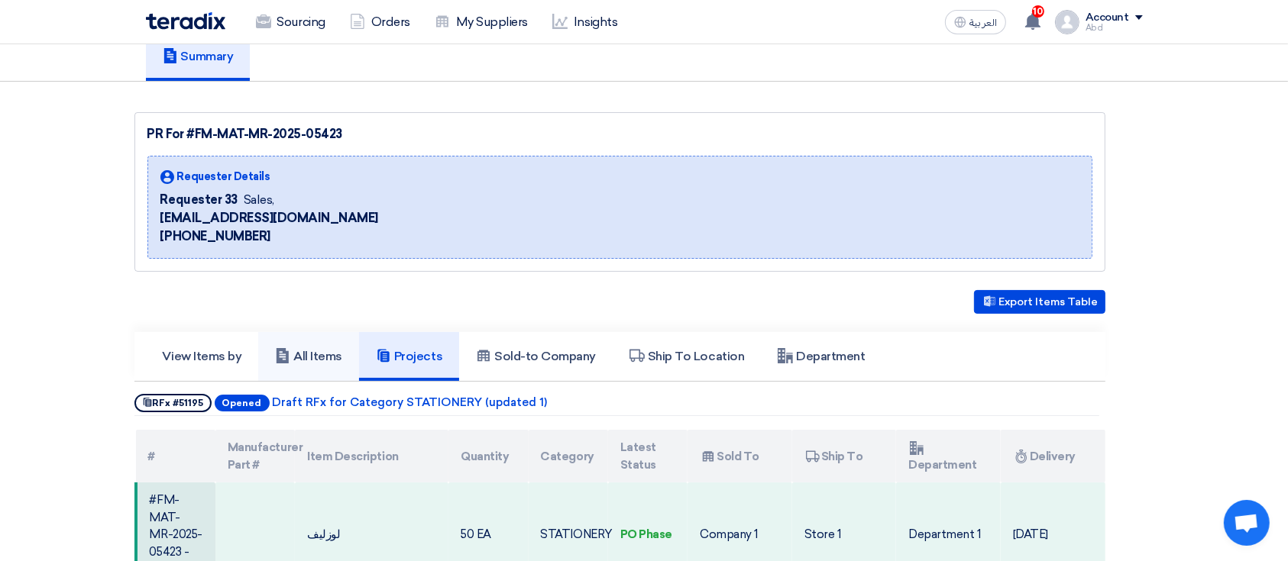
click at [309, 351] on h5 "All Items" at bounding box center [308, 356] width 67 height 15
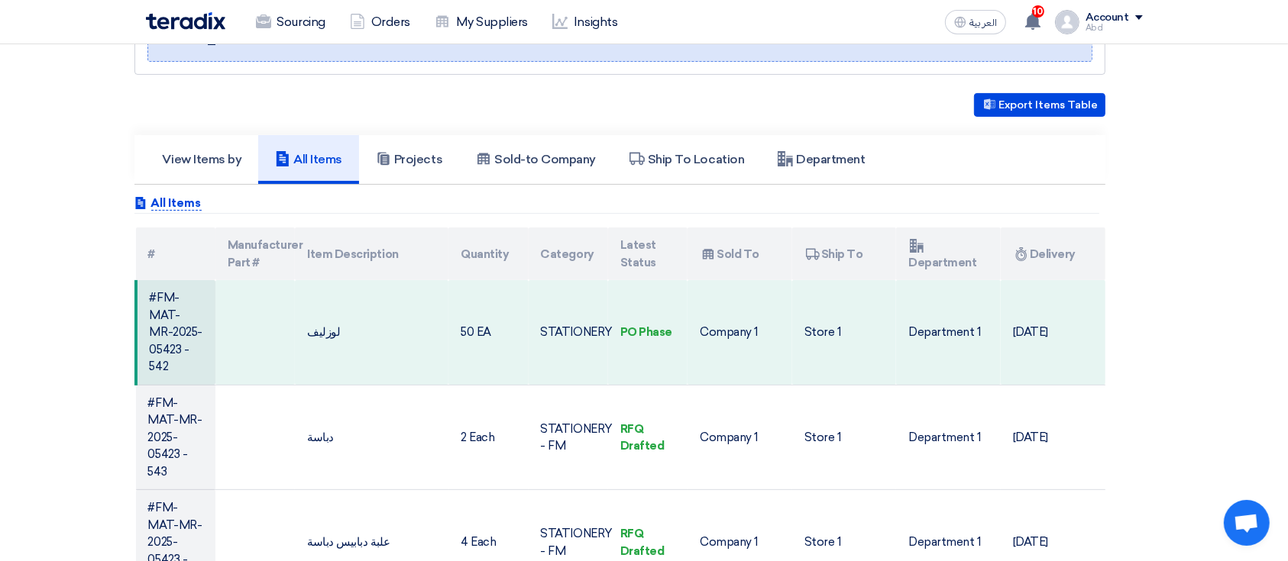
scroll to position [130, 0]
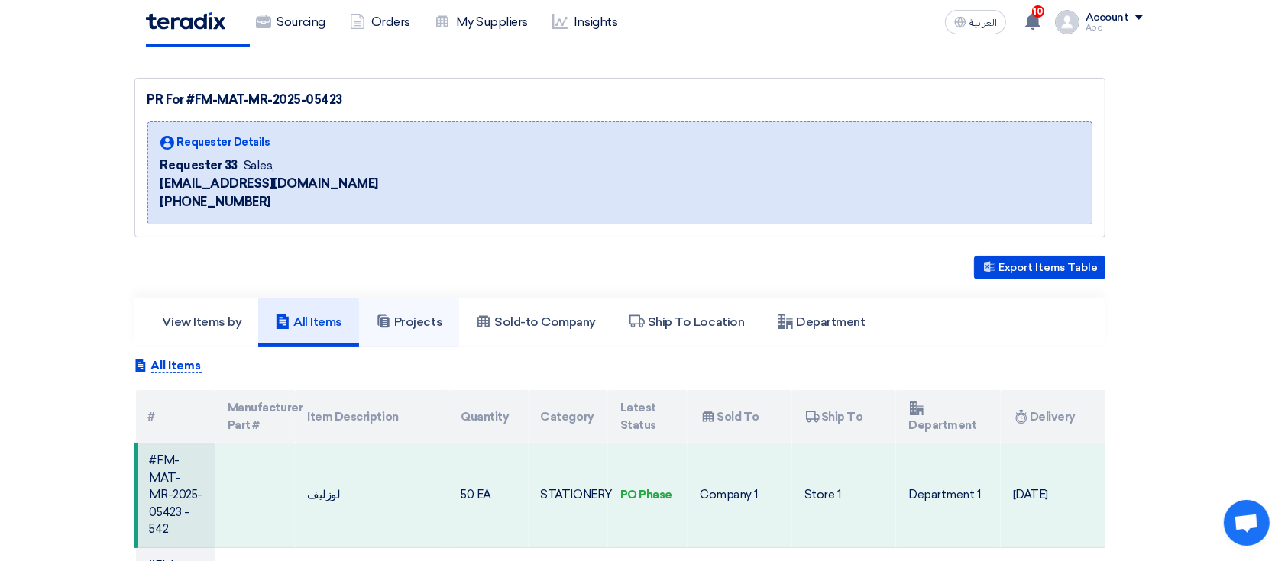
click at [419, 326] on h5 "Projects" at bounding box center [409, 322] width 66 height 15
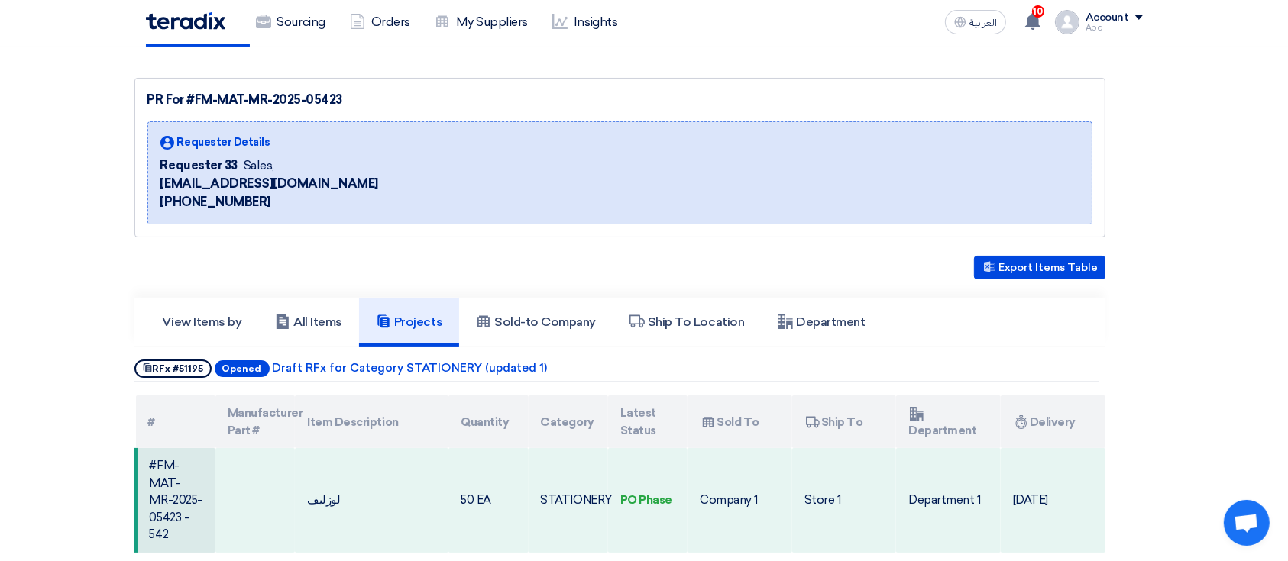
click at [239, 365] on span "Opened" at bounding box center [242, 368] width 55 height 17
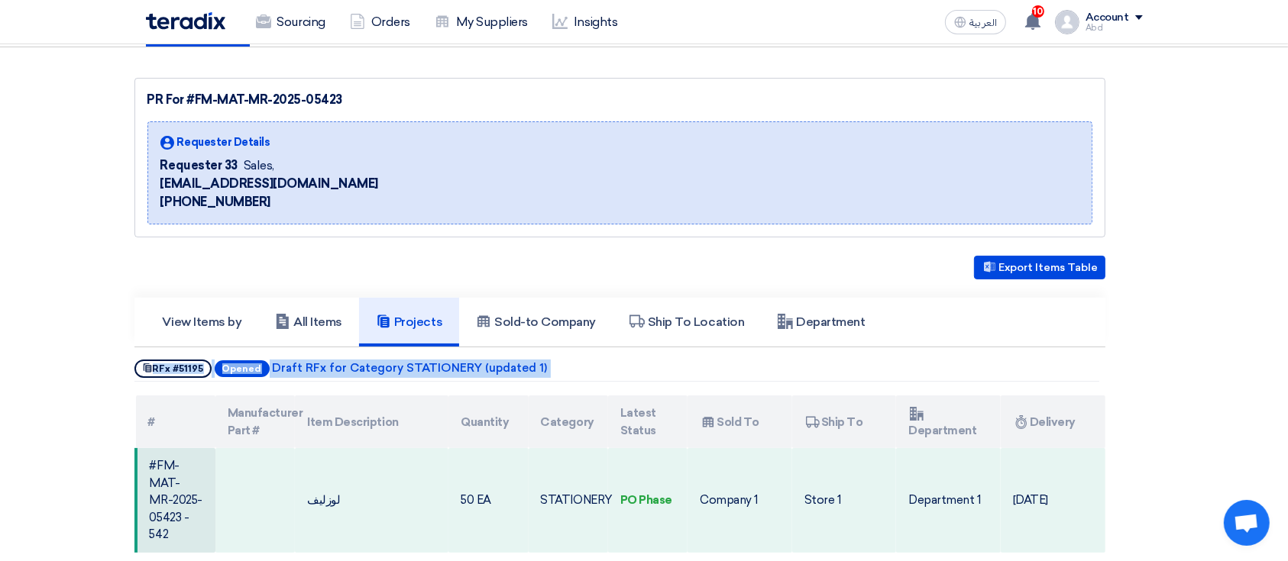
click at [239, 365] on span "Opened" at bounding box center [242, 368] width 55 height 17
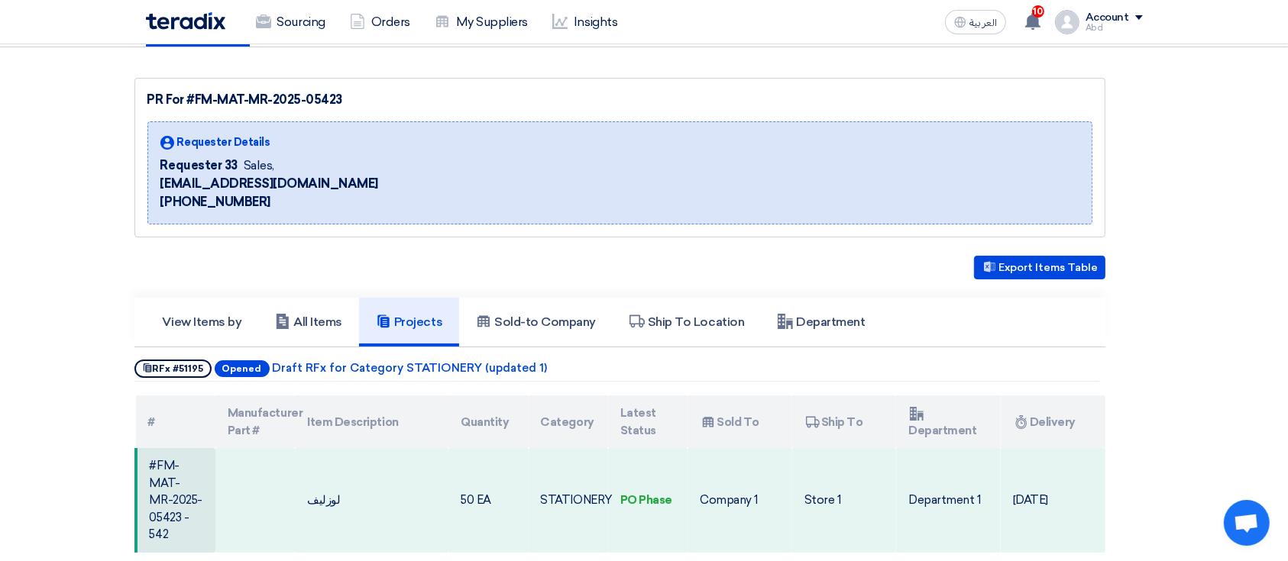
click at [239, 365] on span "Opened" at bounding box center [242, 368] width 55 height 17
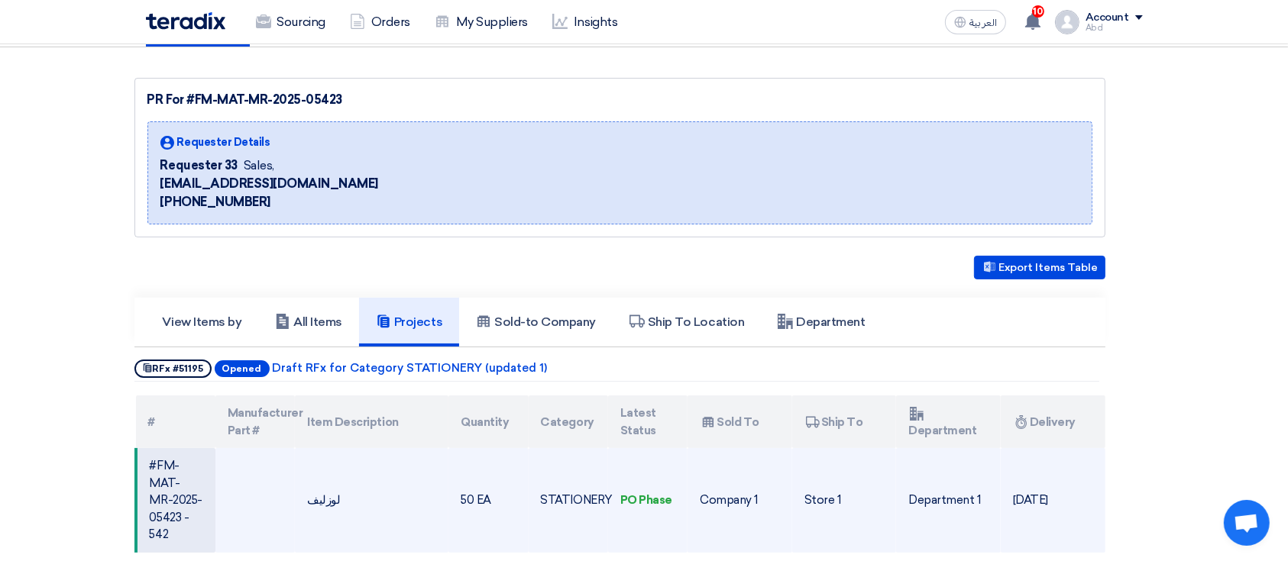
click at [633, 492] on td "PO Phase" at bounding box center [647, 500] width 79 height 105
drag, startPoint x: 633, startPoint y: 492, endPoint x: 682, endPoint y: 492, distance: 48.9
click at [682, 492] on td "PO Phase" at bounding box center [647, 500] width 79 height 105
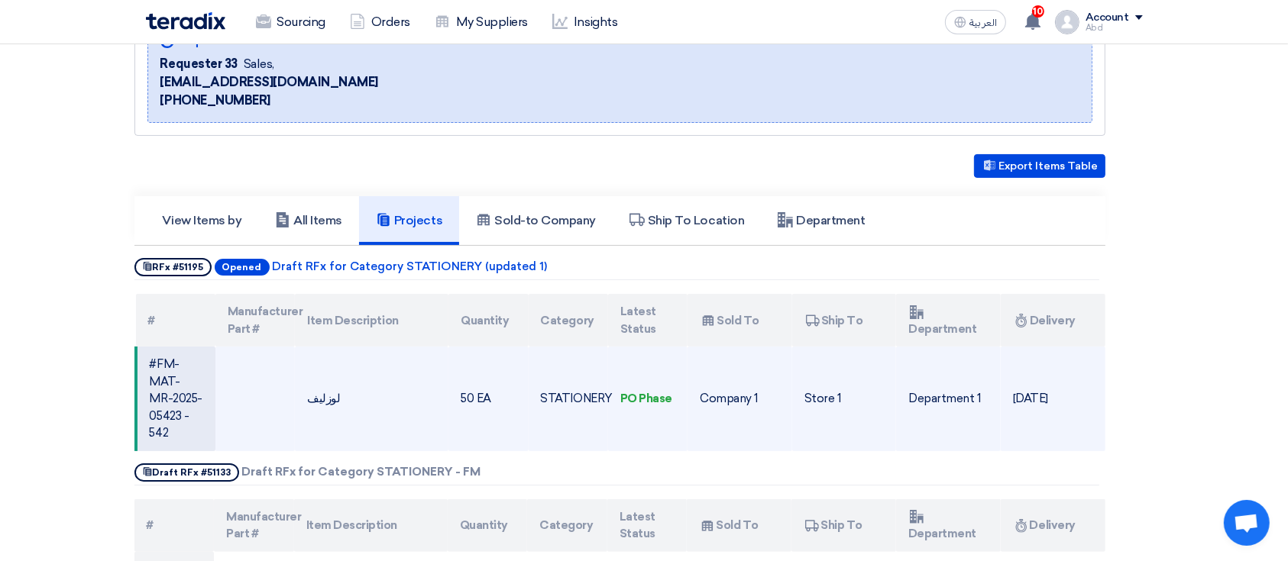
scroll to position [236, 0]
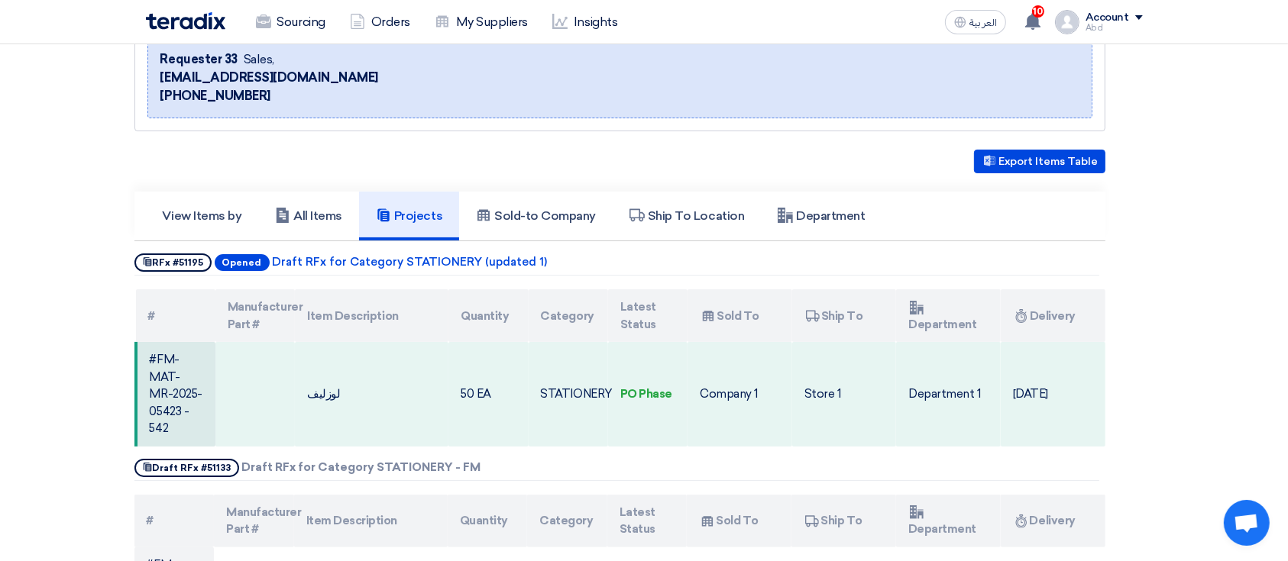
click at [238, 254] on span "Opened" at bounding box center [242, 262] width 55 height 17
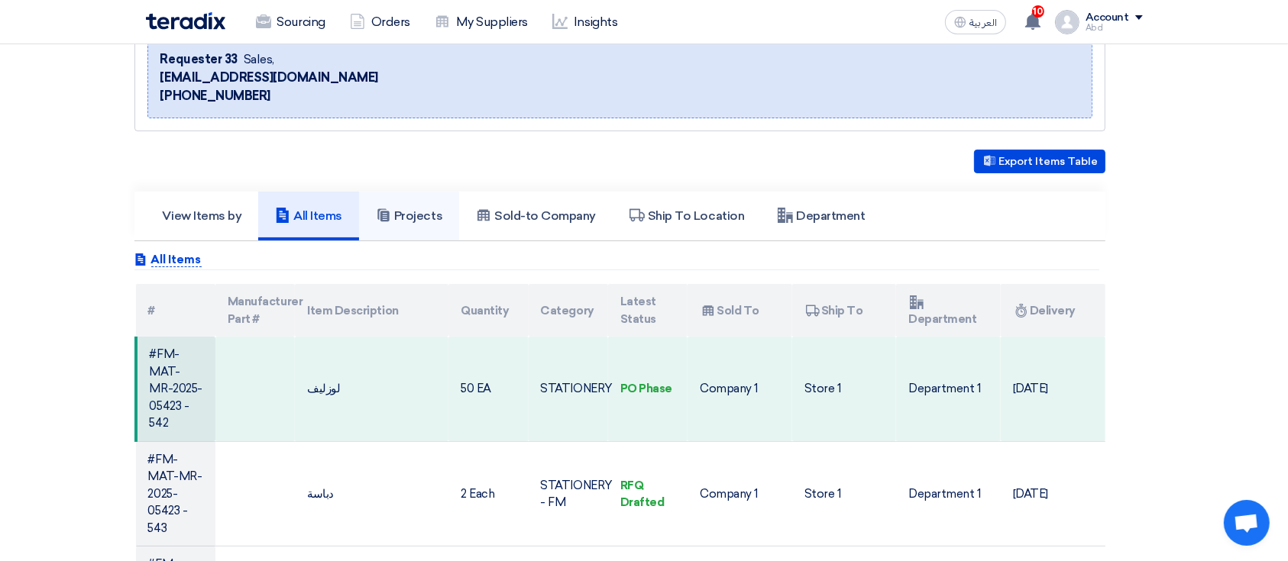
click at [397, 203] on link "Projects" at bounding box center [409, 216] width 100 height 49
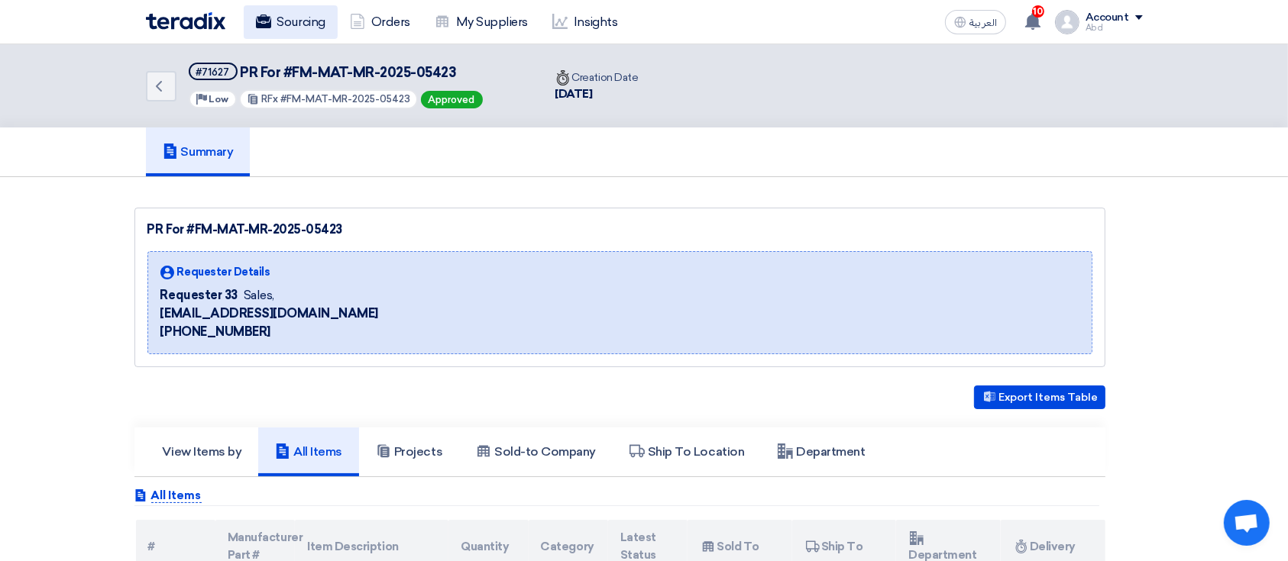
click at [276, 22] on link "Sourcing" at bounding box center [291, 22] width 94 height 34
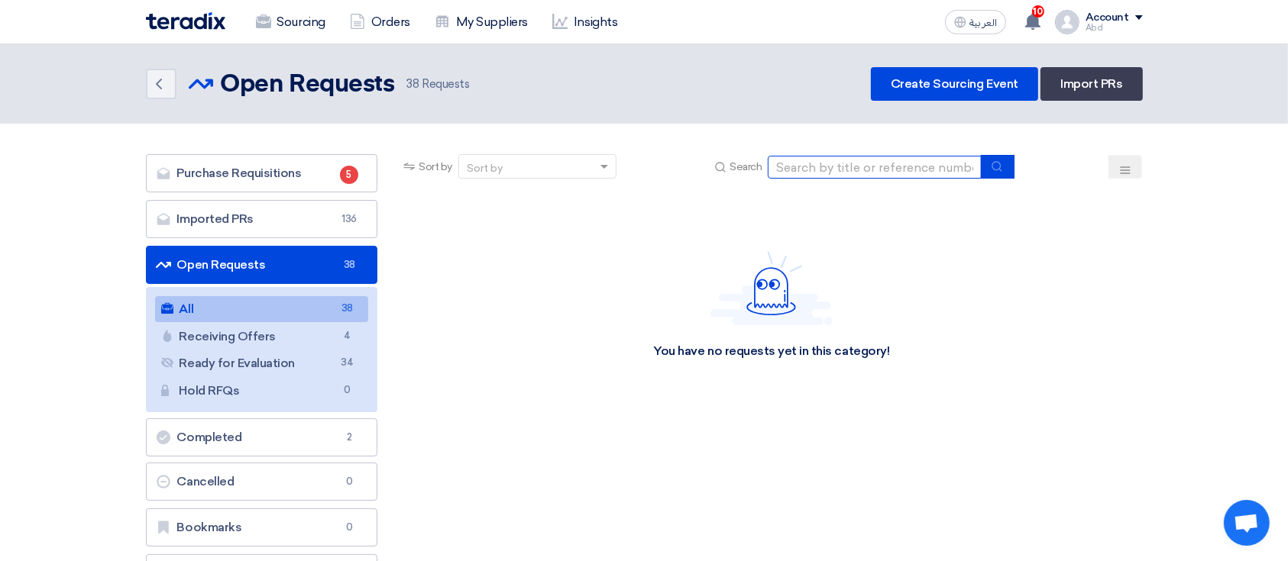
click at [854, 173] on input at bounding box center [875, 167] width 214 height 23
paste input "#FM-MAT-MR-2025-0682510 - 885"
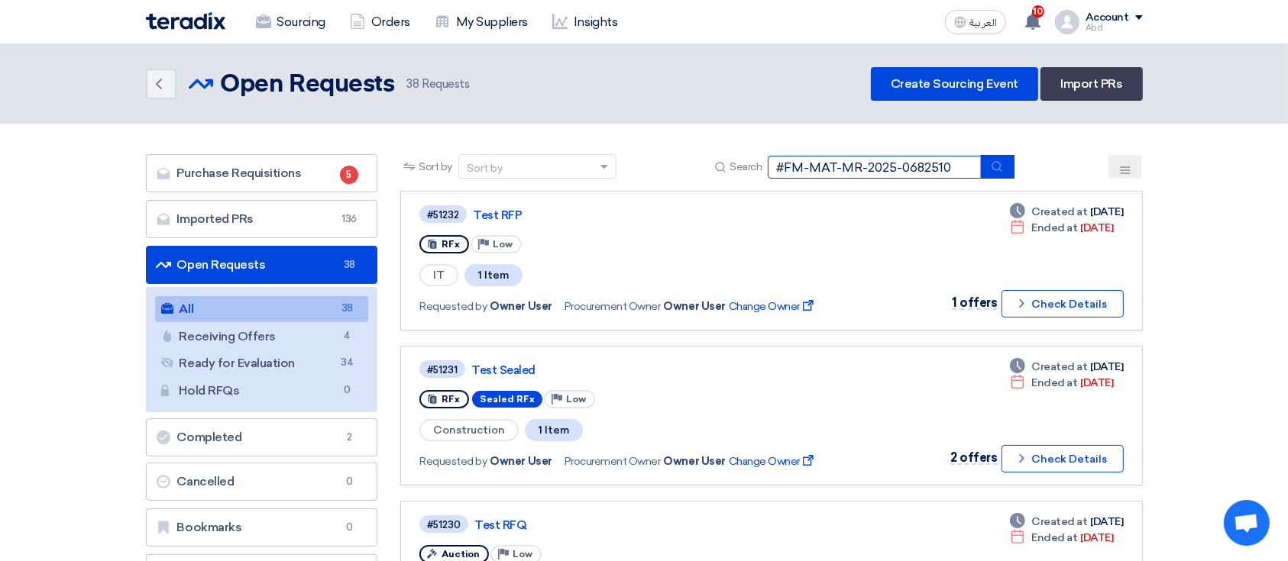
type input "#FM-MAT-MR-2025-0682510"
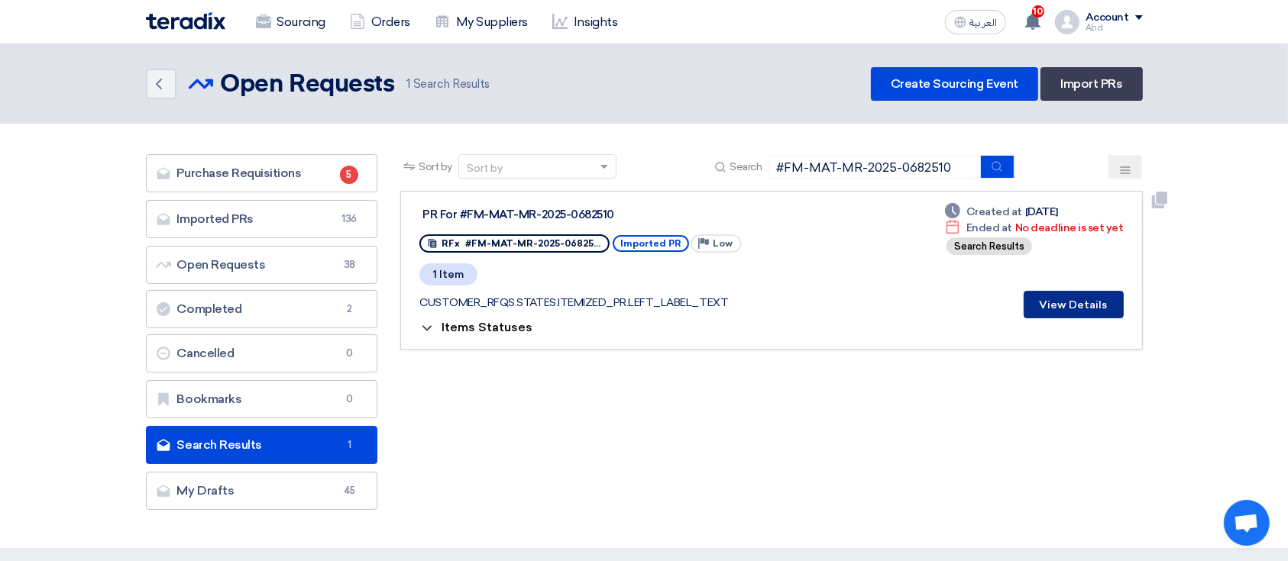
click at [1081, 307] on button "View Details" at bounding box center [1073, 304] width 100 height 27
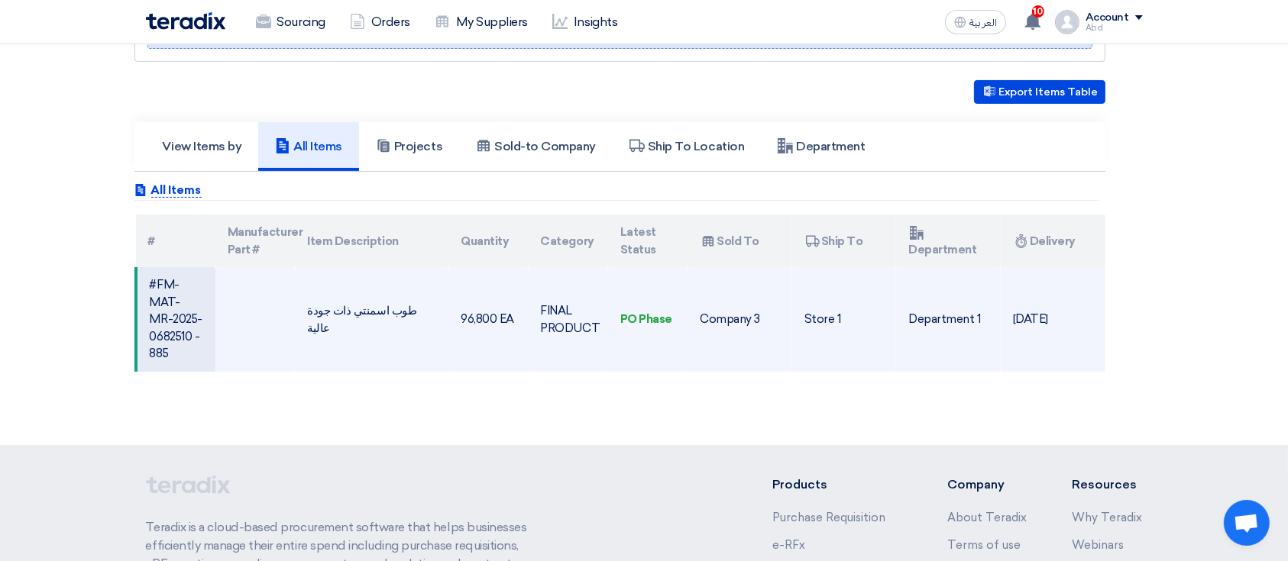
scroll to position [306, 0]
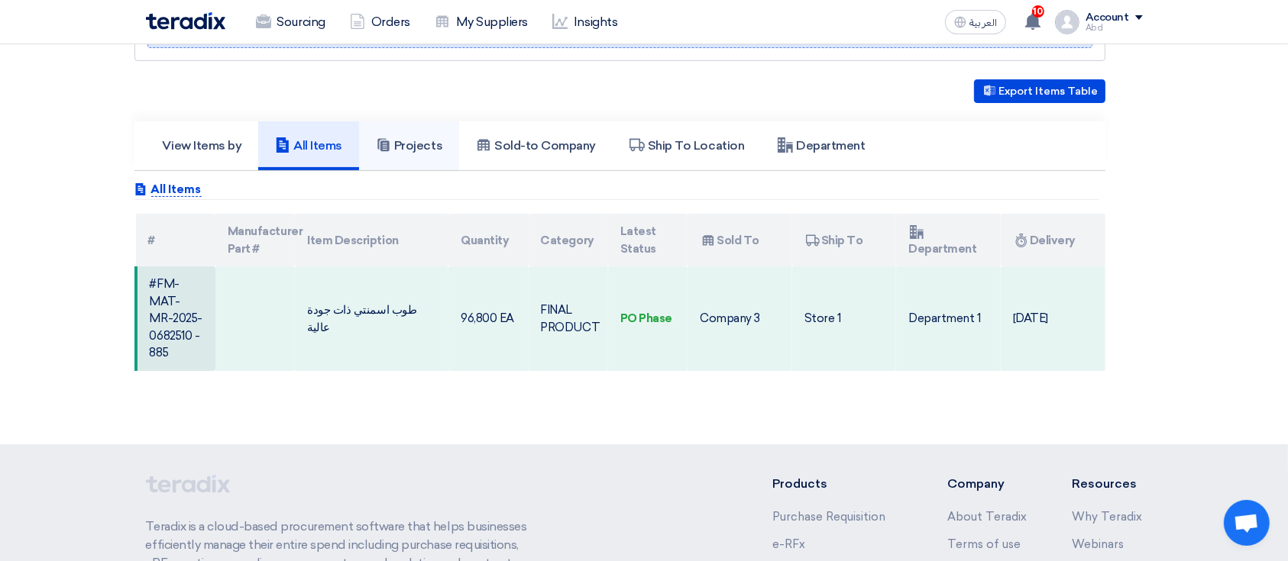
click at [376, 144] on link "Projects" at bounding box center [409, 145] width 100 height 49
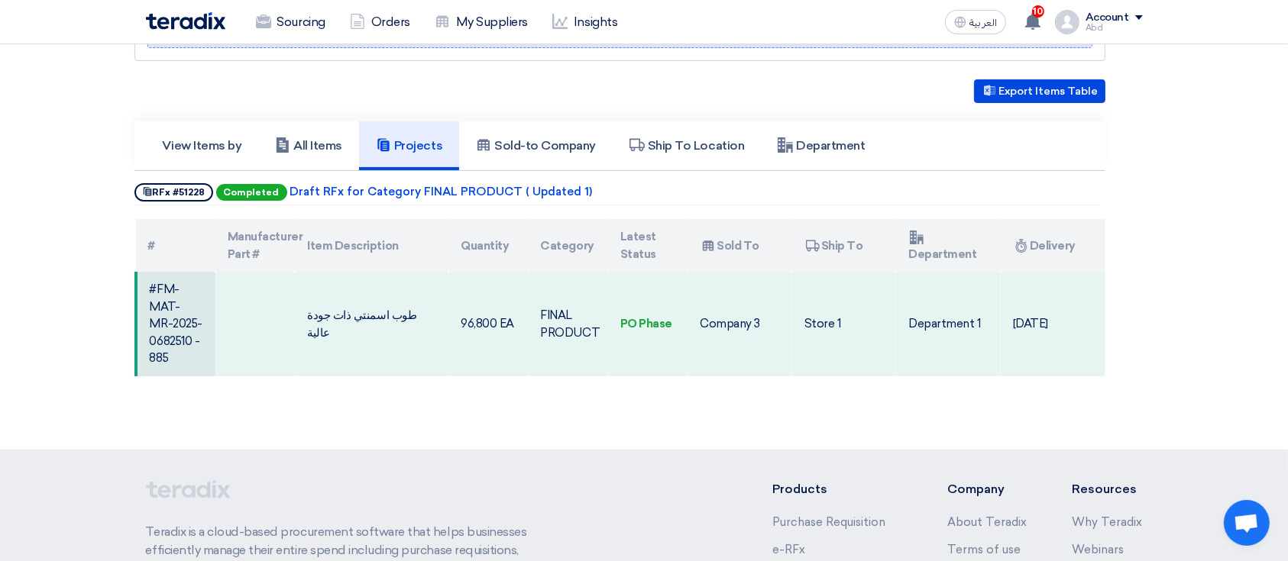
scroll to position [0, 0]
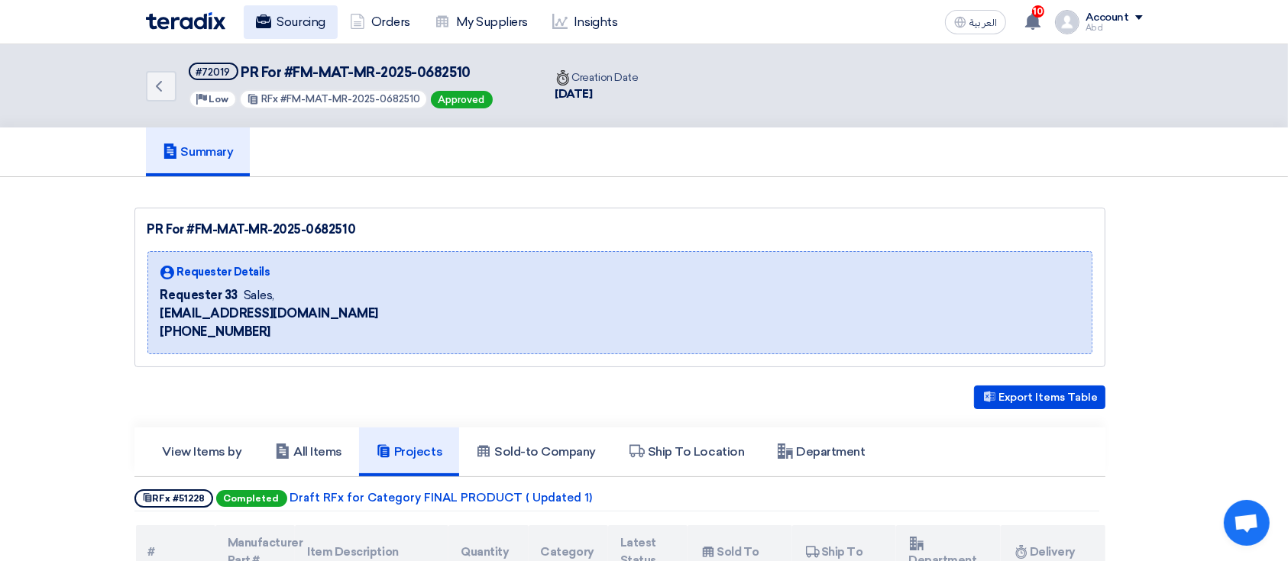
click at [299, 33] on link "Sourcing" at bounding box center [291, 22] width 94 height 34
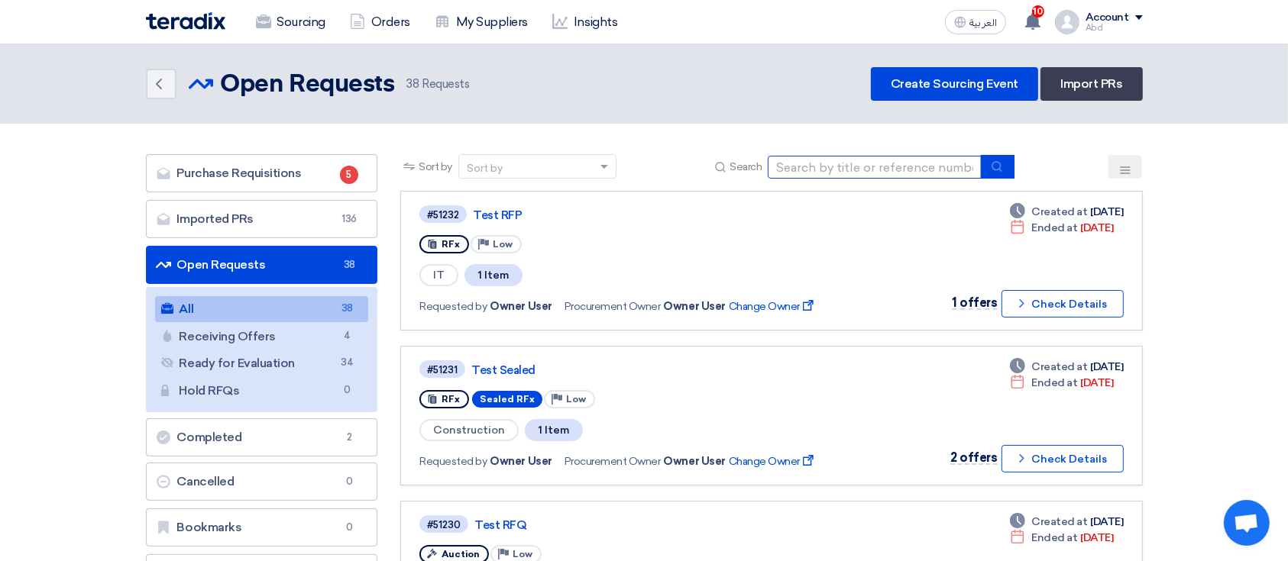
click at [894, 169] on input at bounding box center [875, 167] width 214 height 23
paste input "#FM-MAT-MR-2025-0682510"
type input "#FM-MAT-MR-2025-0682510"
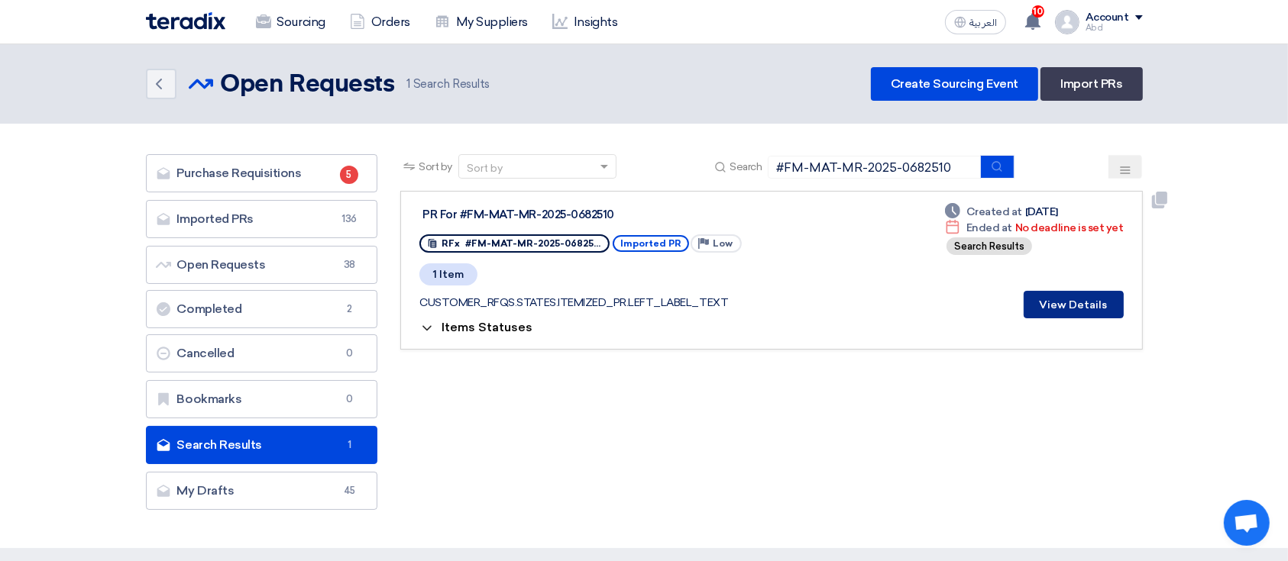
click at [1081, 315] on button "View Details" at bounding box center [1073, 304] width 100 height 27
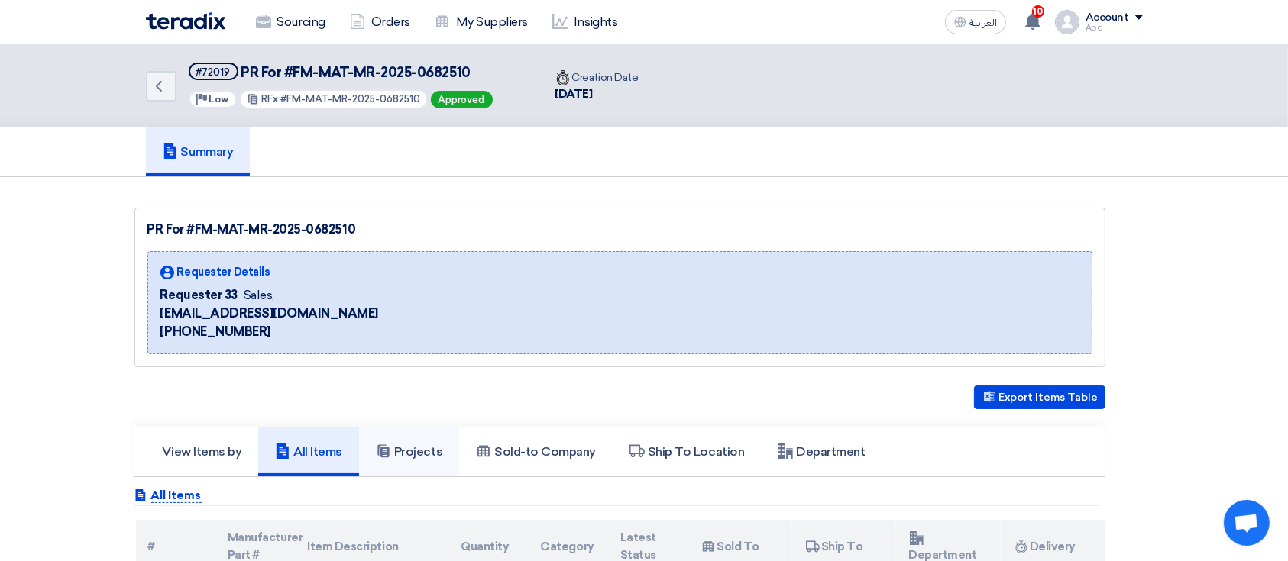
click at [380, 468] on link "Projects" at bounding box center [409, 452] width 100 height 49
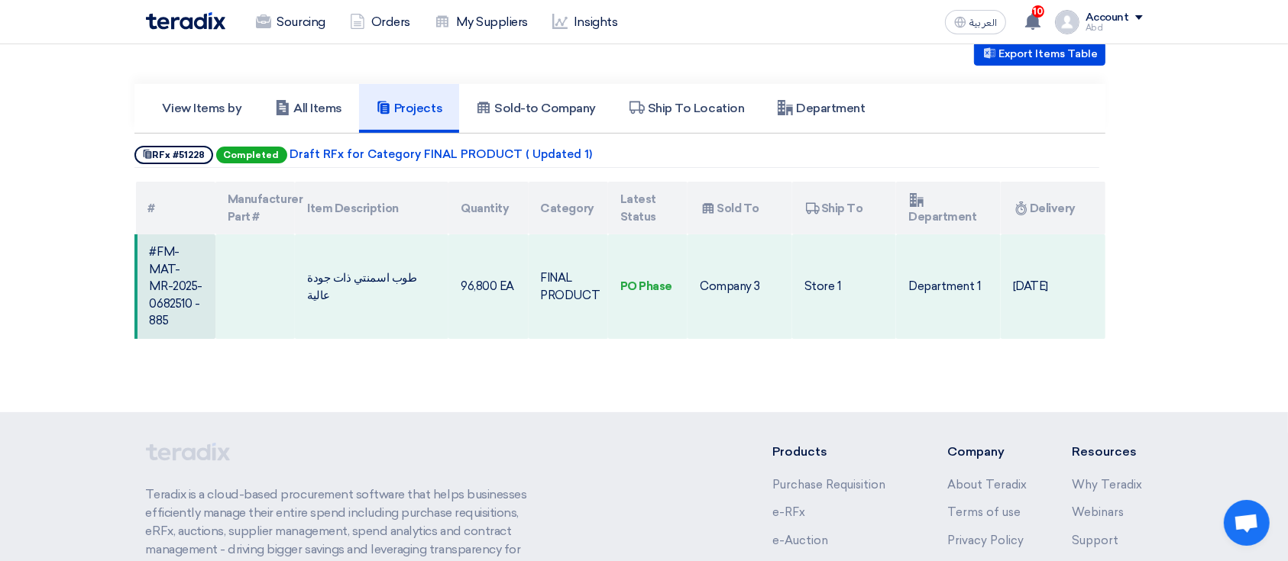
scroll to position [343, 0]
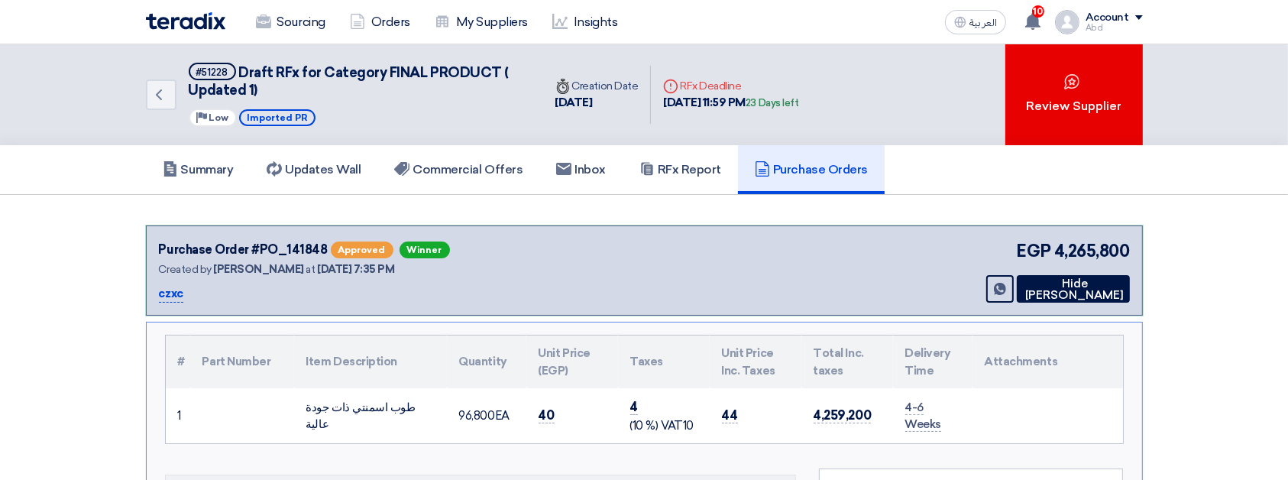
scroll to position [75, 0]
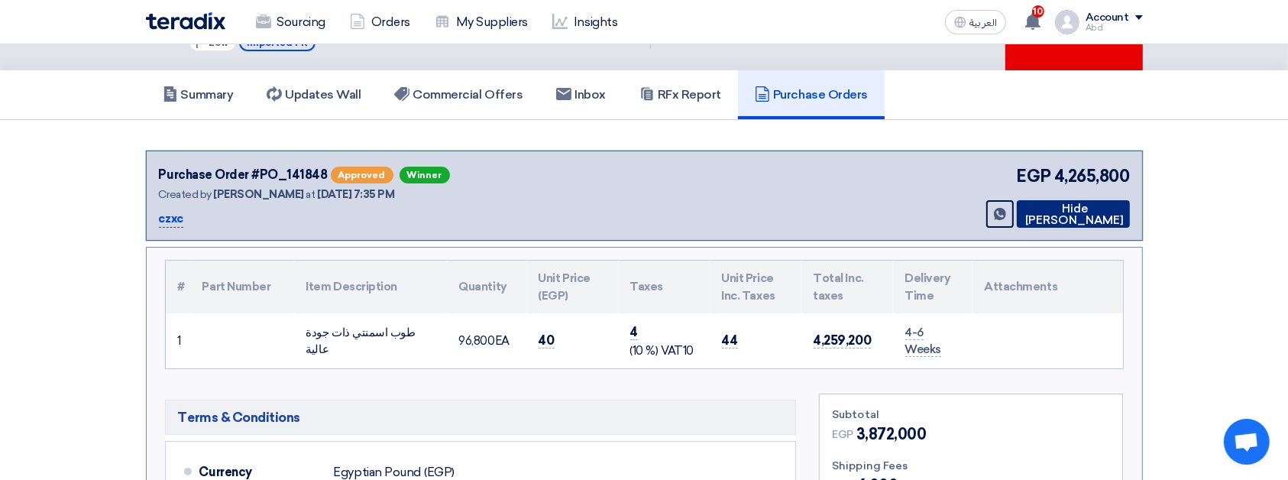
click at [1066, 205] on button "Hide [PERSON_NAME]" at bounding box center [1072, 213] width 113 height 27
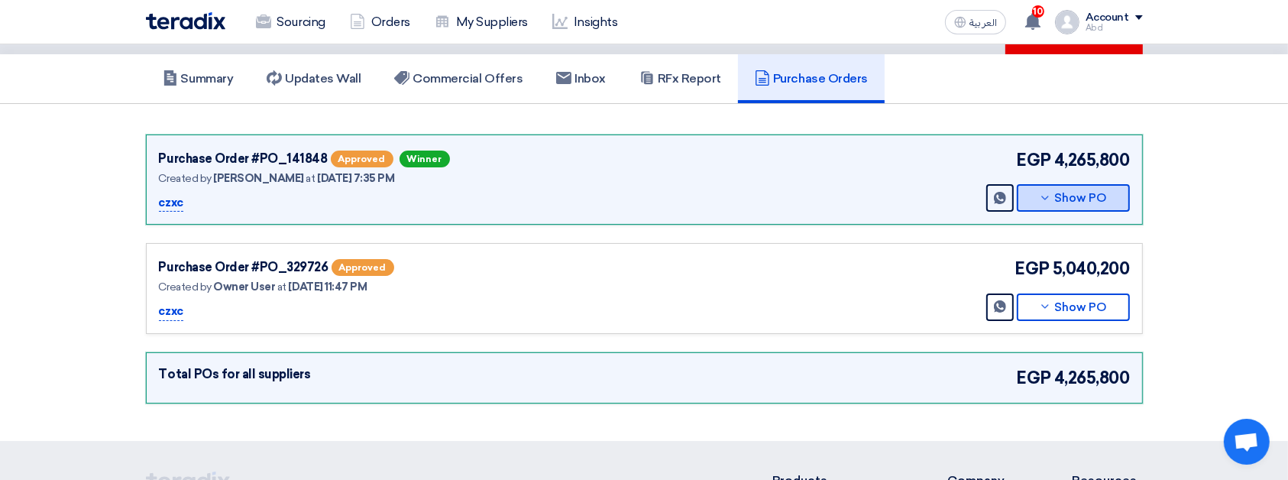
scroll to position [98, 0]
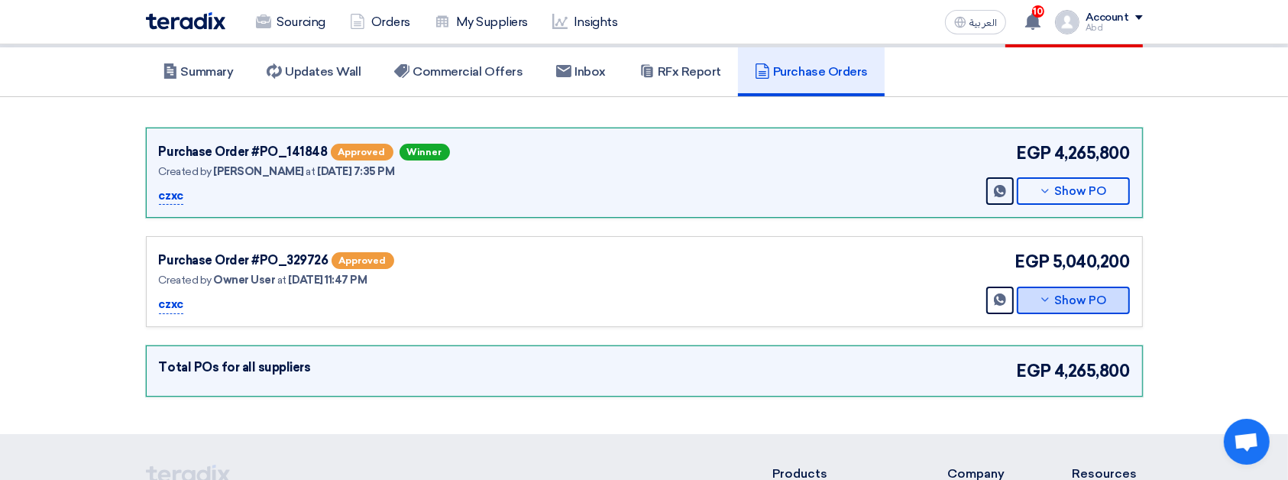
click at [1099, 292] on button "Show PO" at bounding box center [1072, 299] width 113 height 27
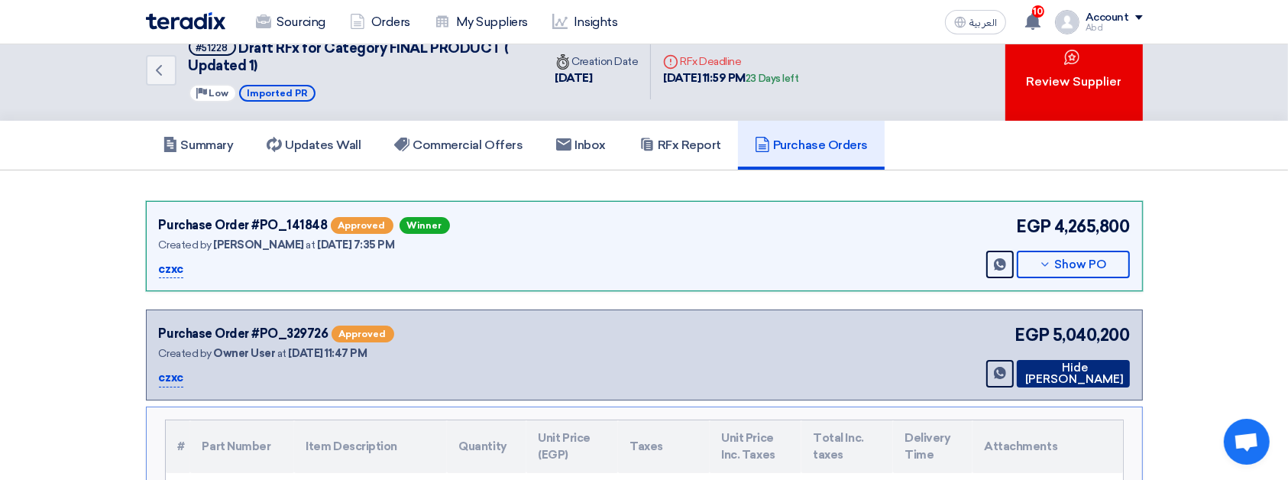
scroll to position [22, 0]
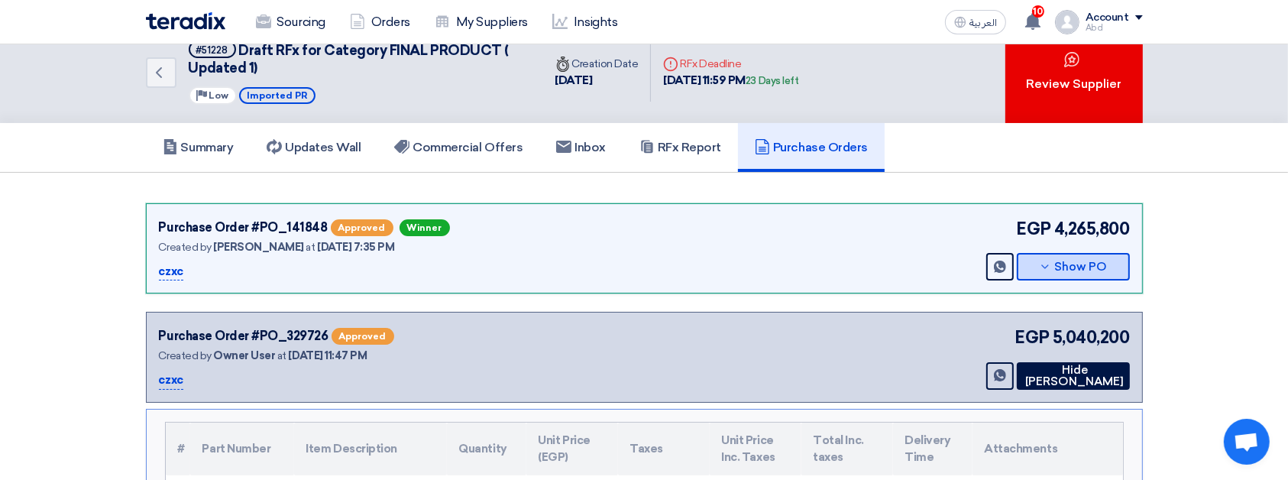
click at [1057, 275] on button "Show PO" at bounding box center [1072, 266] width 113 height 27
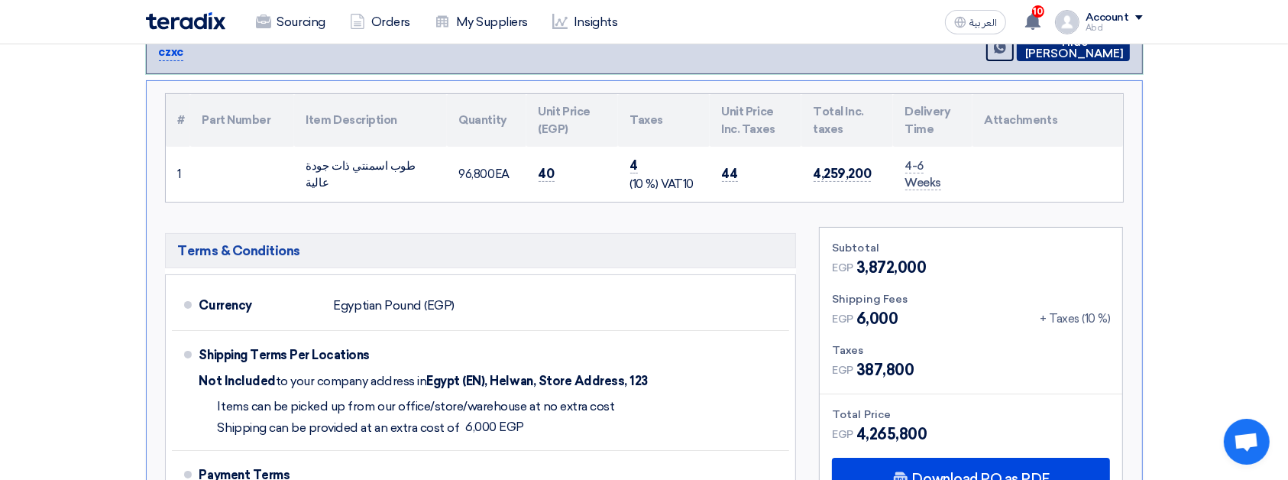
scroll to position [104, 0]
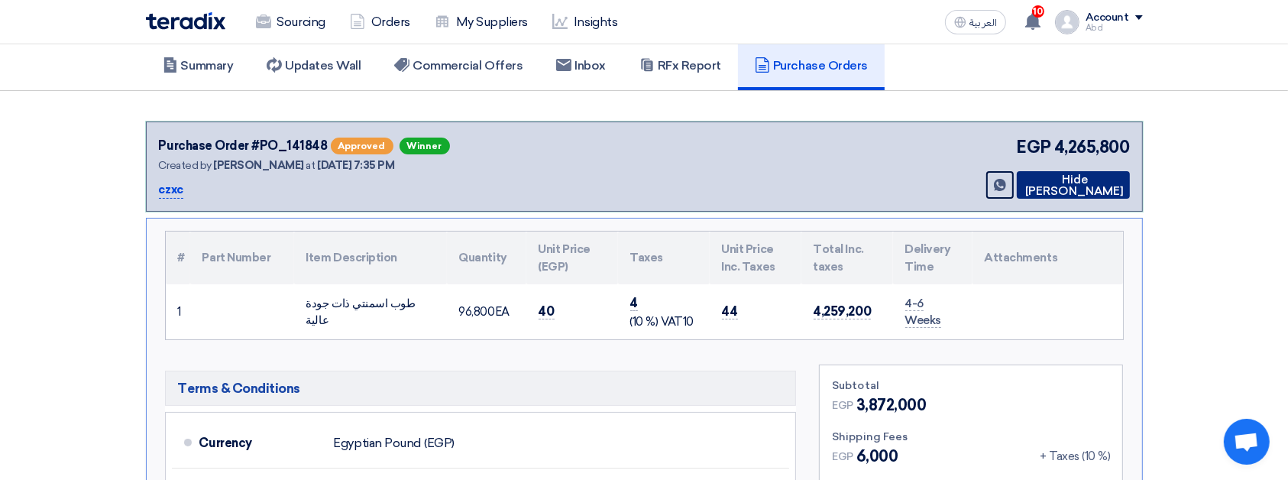
click at [1095, 181] on button "Hide [PERSON_NAME]" at bounding box center [1072, 184] width 113 height 27
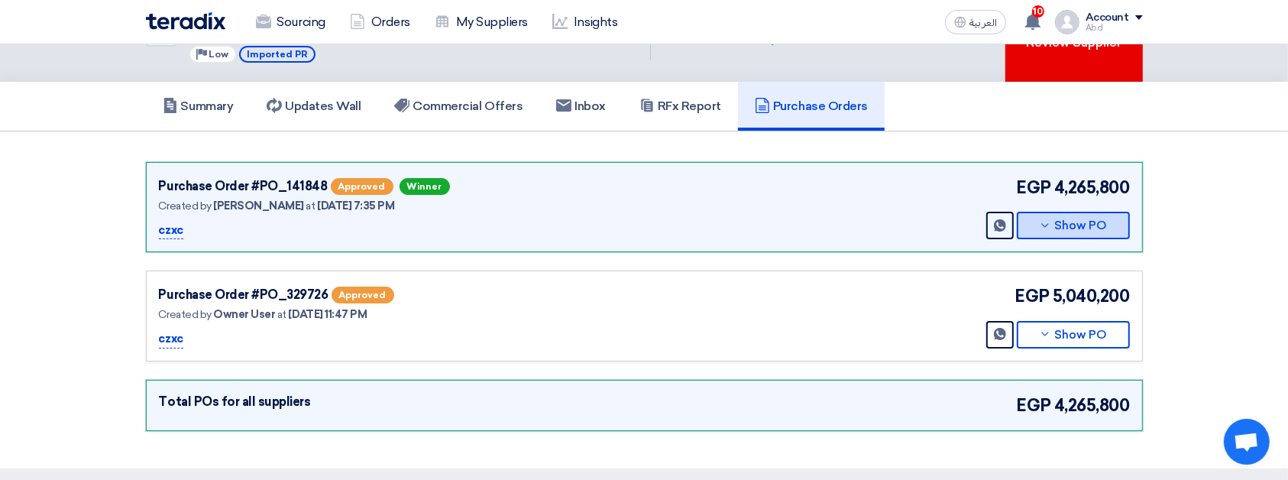
scroll to position [0, 0]
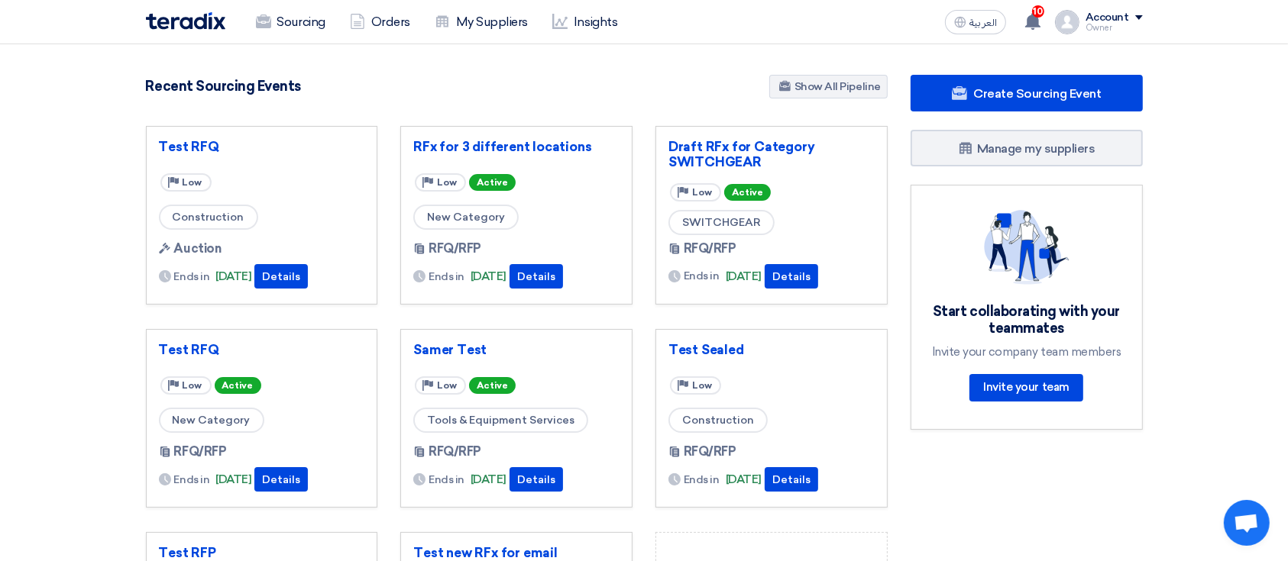
click at [1118, 364] on div "Start collaborating with your teammates Invite your company team members Invite…" at bounding box center [1026, 307] width 194 height 195
click at [275, 13] on link "Sourcing" at bounding box center [291, 22] width 94 height 34
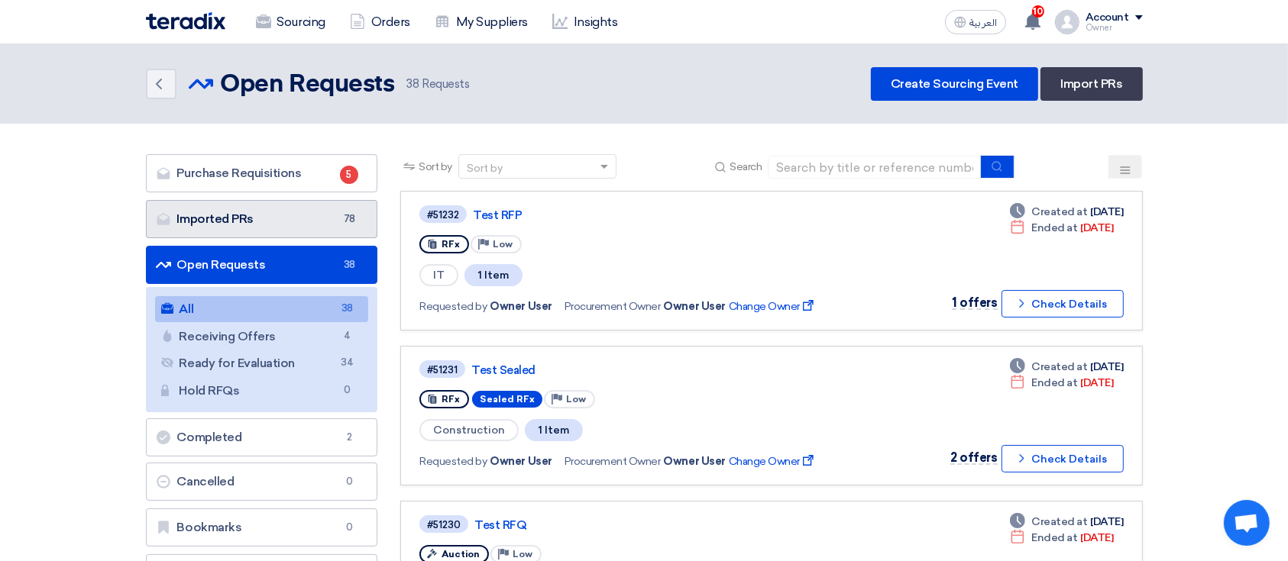
click at [324, 228] on link "Imported PRs Imported PRs 78" at bounding box center [262, 219] width 232 height 38
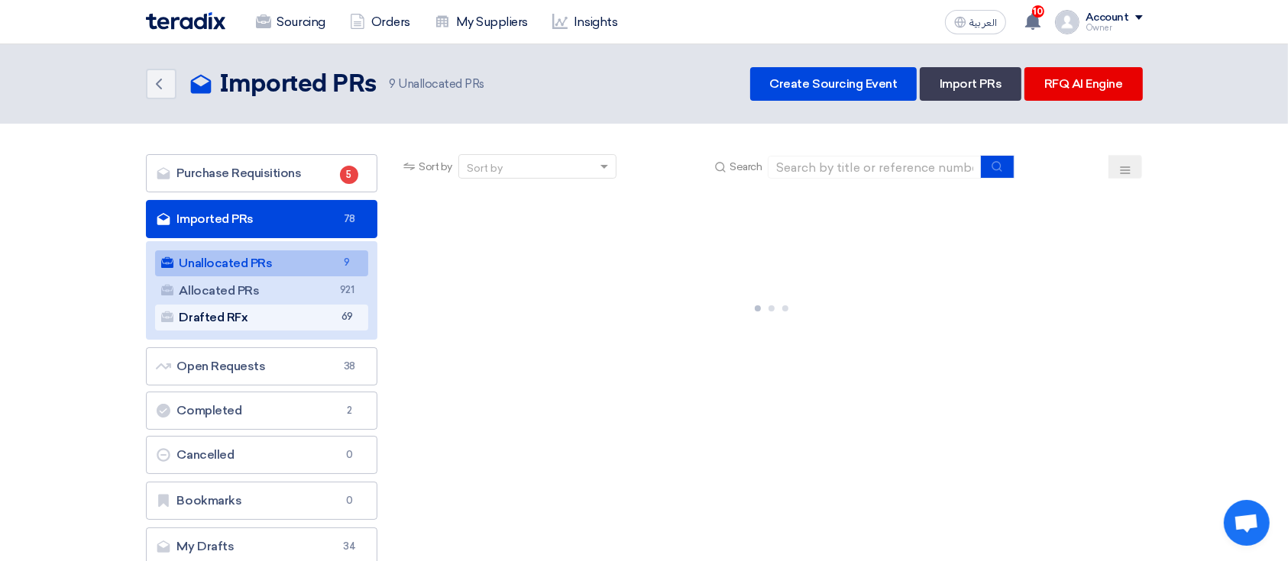
click at [333, 319] on link "Drafted RFx Drafted RFx 69" at bounding box center [262, 318] width 214 height 26
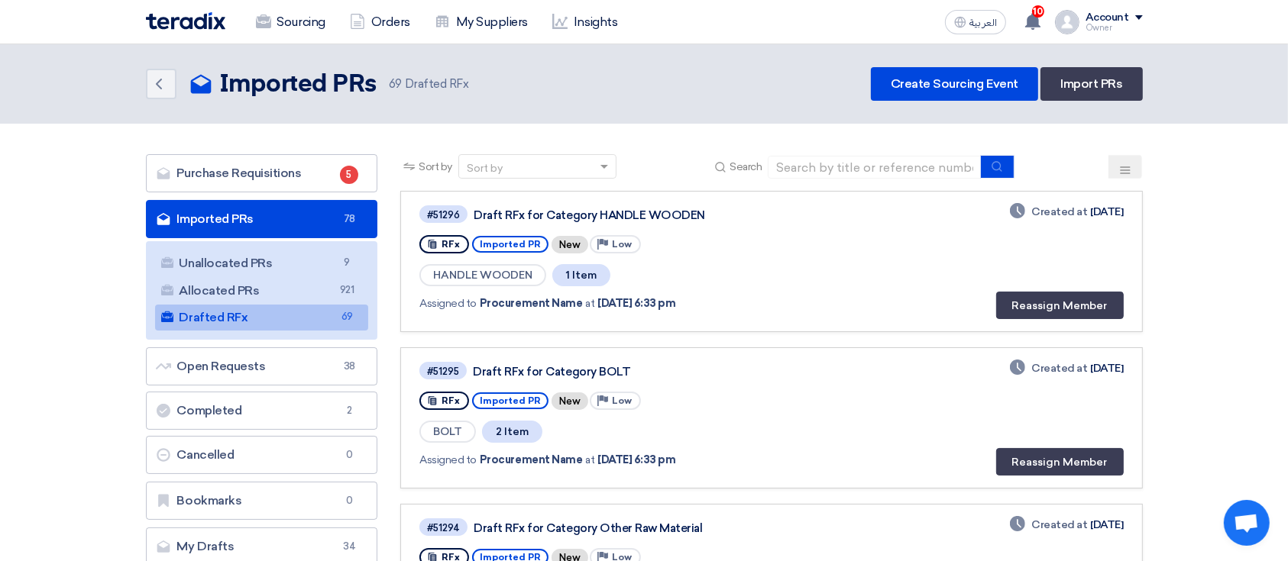
click at [276, 318] on link "Drafted RFx Drafted RFx 69" at bounding box center [262, 318] width 214 height 26
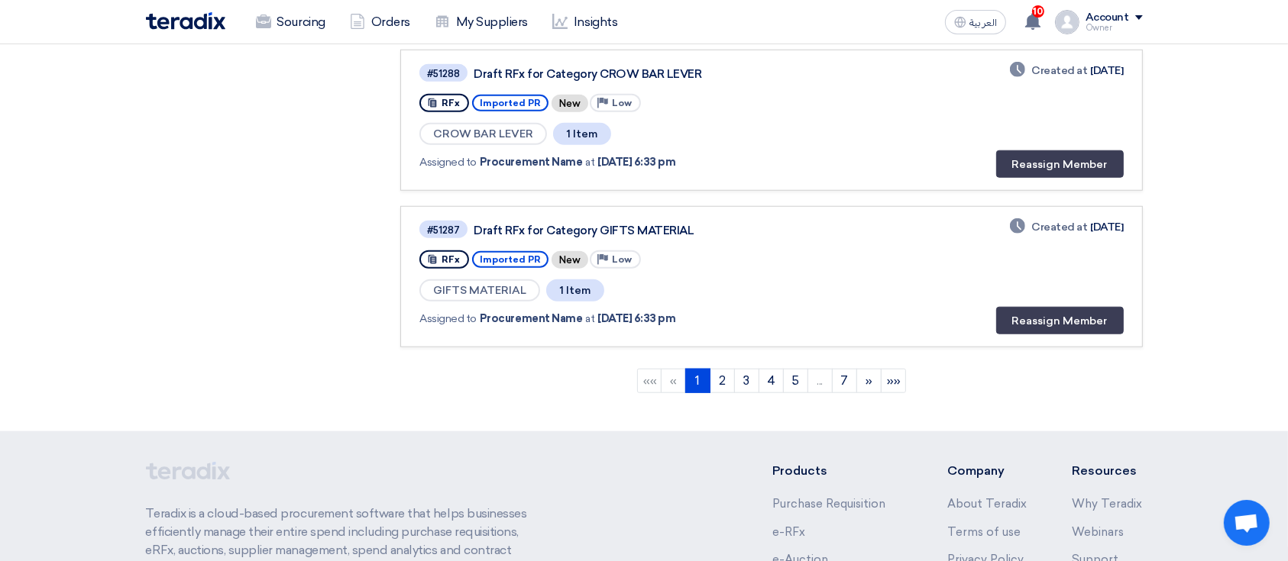
scroll to position [1597, 0]
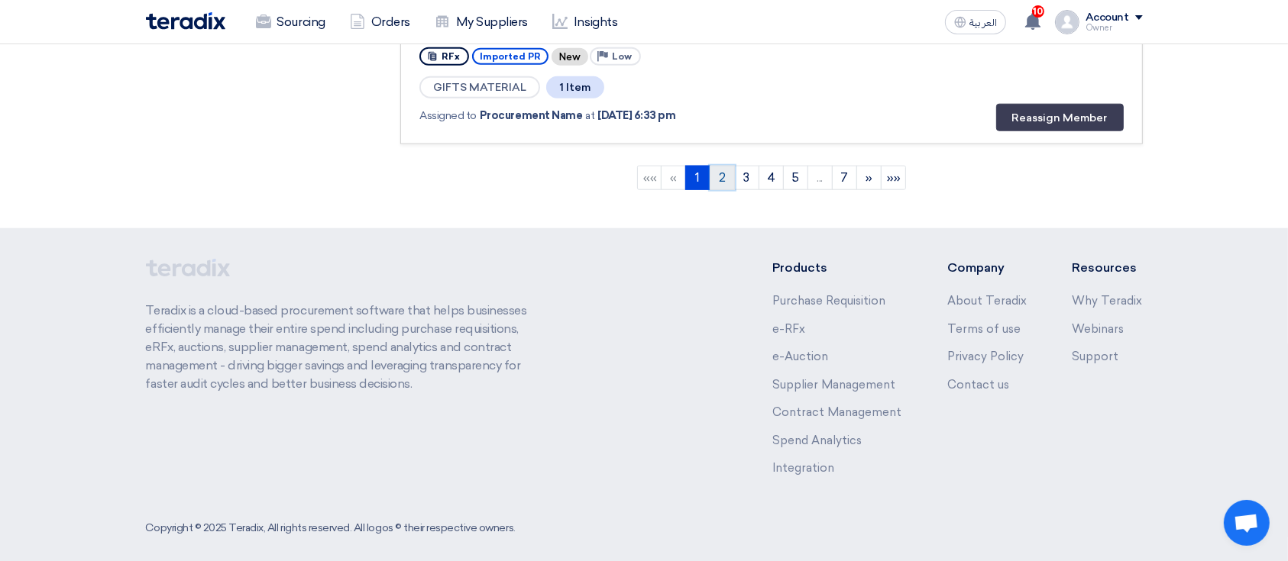
click at [732, 170] on link "2" at bounding box center [721, 178] width 25 height 24
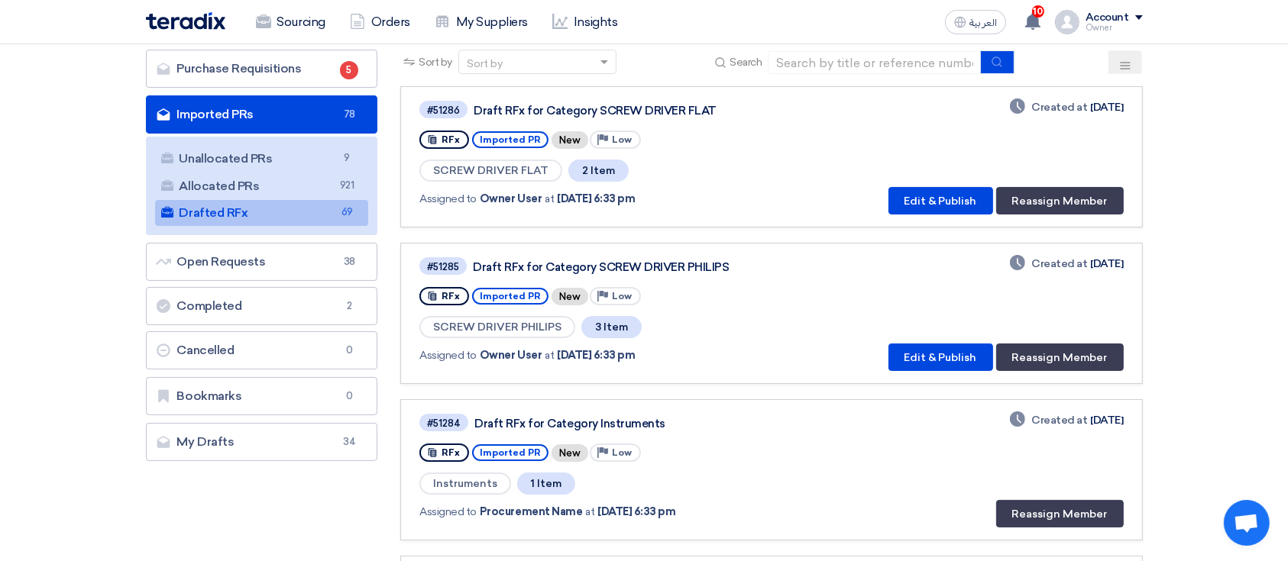
scroll to position [103, 0]
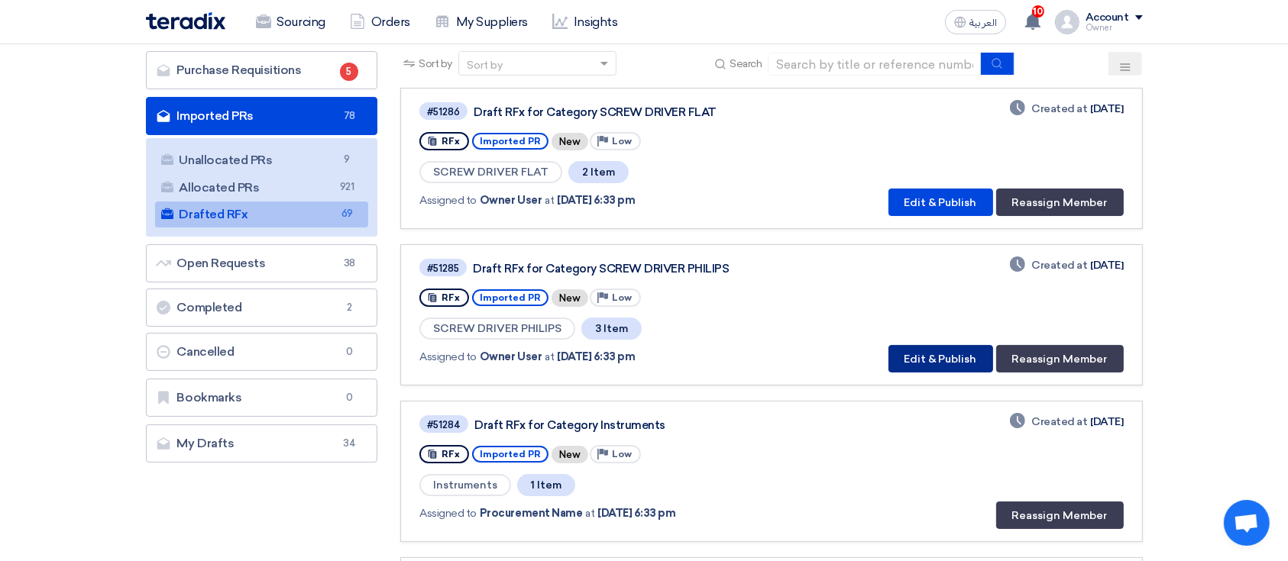
click at [939, 364] on button "Edit & Publish" at bounding box center [940, 358] width 105 height 27
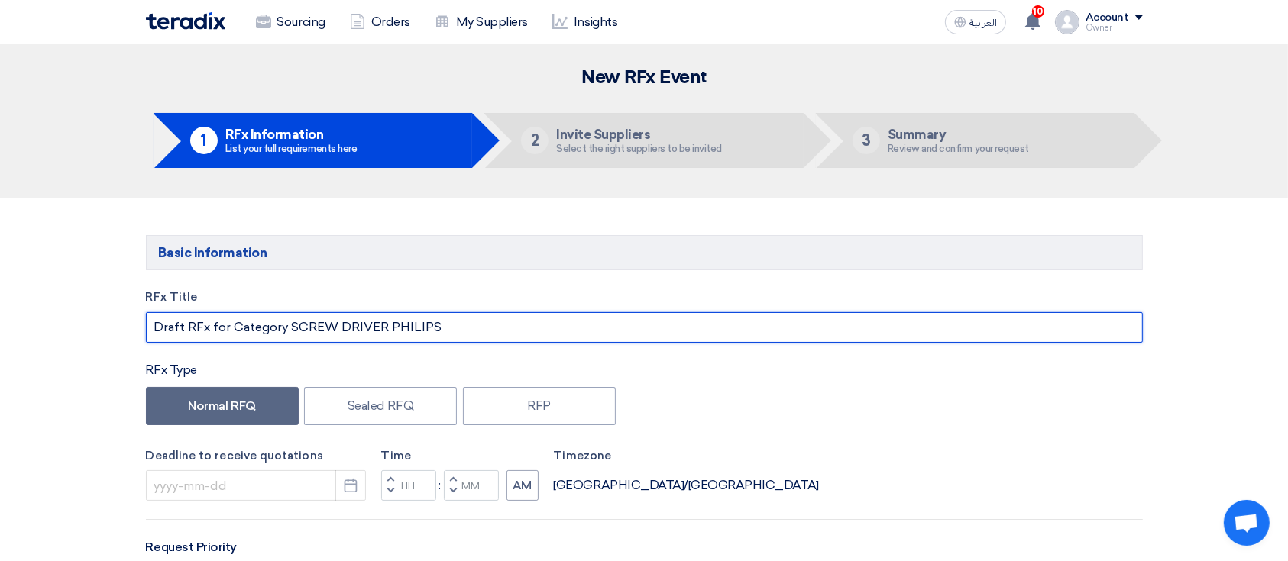
click at [635, 339] on input "Draft RFx for Category SCREW DRIVER PHILIPS" at bounding box center [644, 327] width 997 height 31
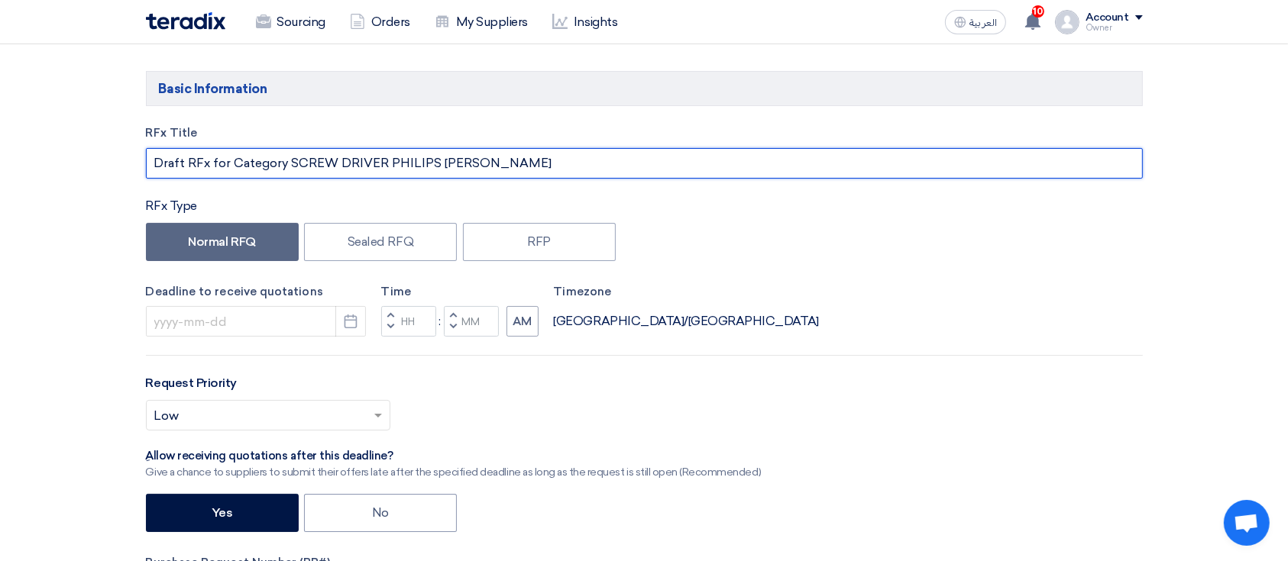
scroll to position [157, 0]
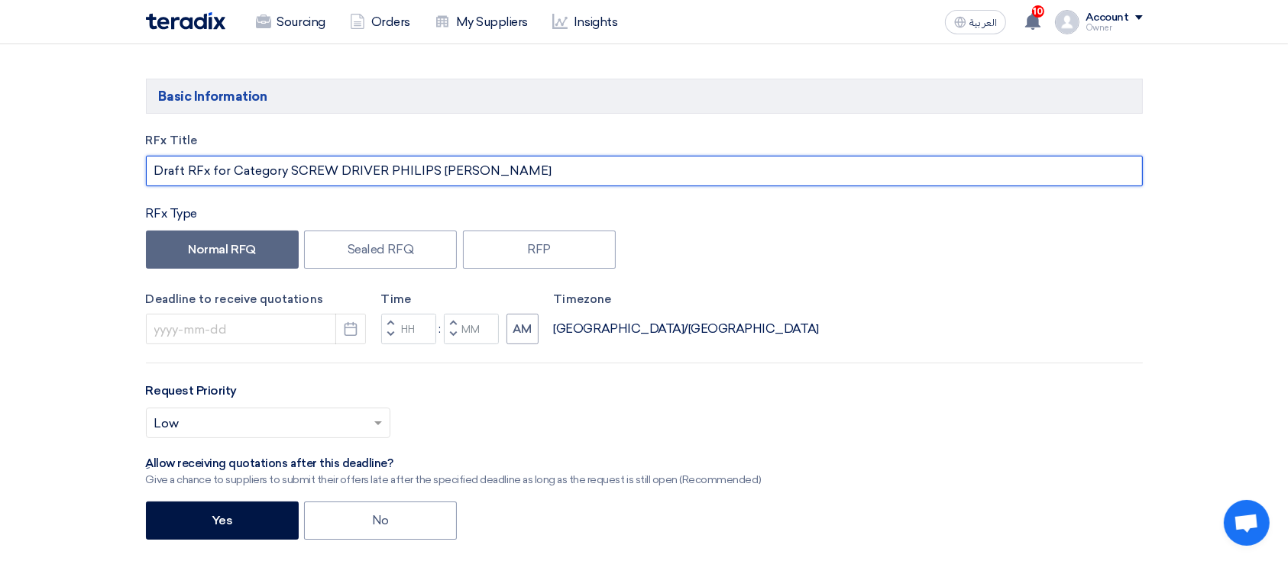
type input "Draft RFx for Category SCREW DRIVER PHILIPS [PERSON_NAME]"
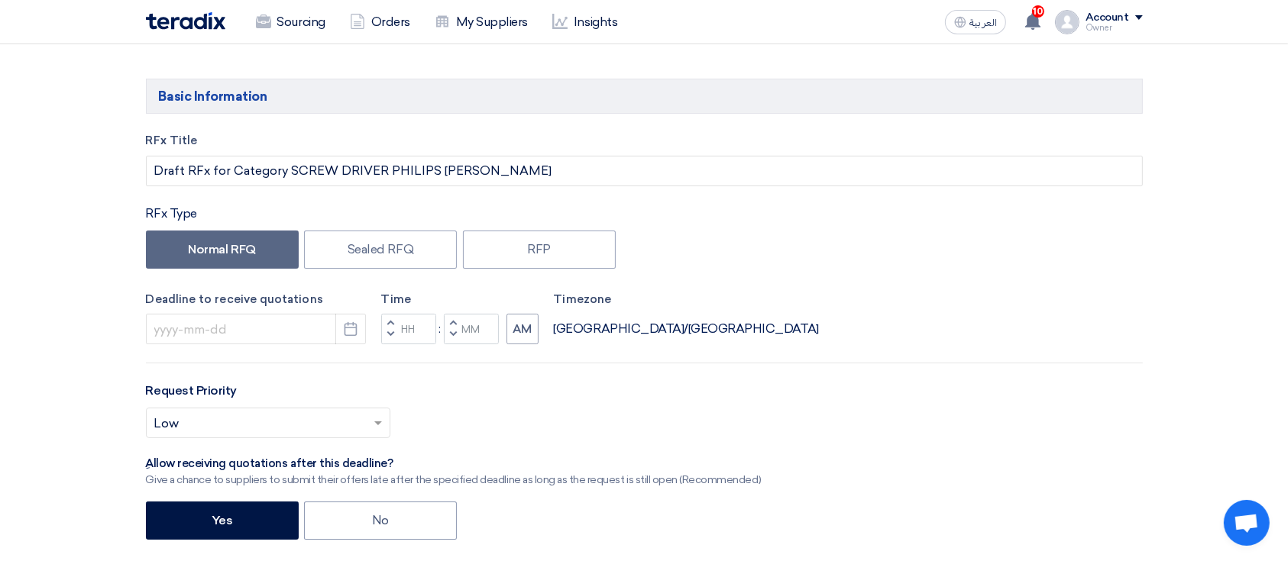
click at [447, 332] on button "Decrement minutes" at bounding box center [453, 335] width 18 height 19
type input "11"
type input "59"
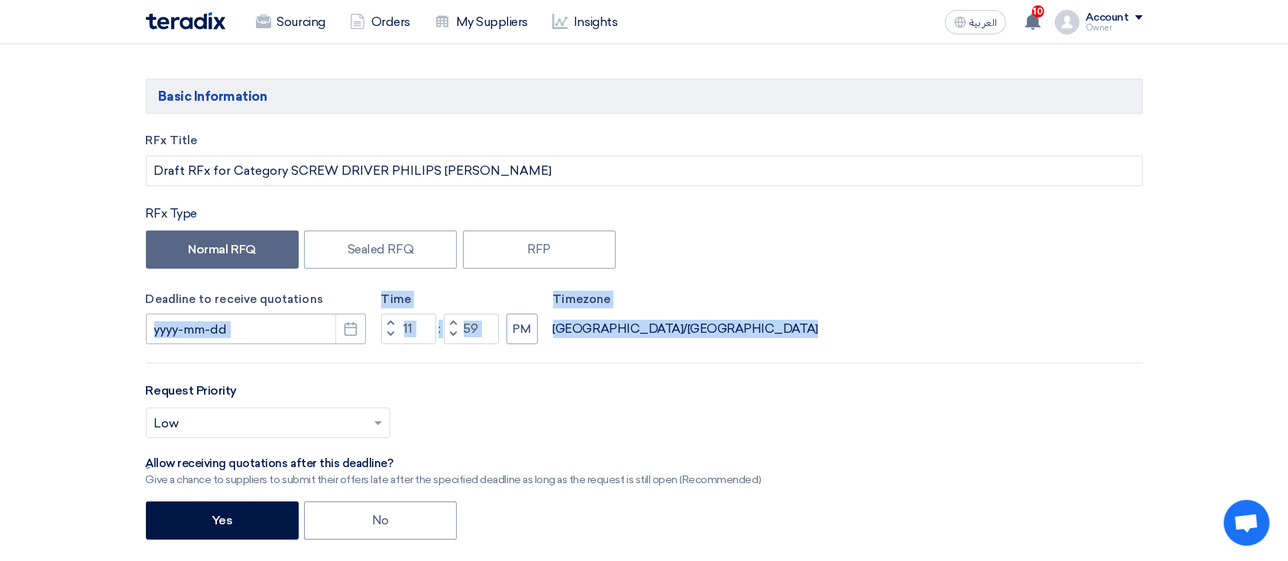
drag, startPoint x: 296, startPoint y: 345, endPoint x: 289, endPoint y: 337, distance: 11.4
click at [289, 337] on div "RFx Title Draft RFx for Category SCREW DRIVER PHILIPS [PERSON_NAME] RFx Type No…" at bounding box center [644, 441] width 1020 height 618
click at [289, 337] on input at bounding box center [256, 329] width 220 height 31
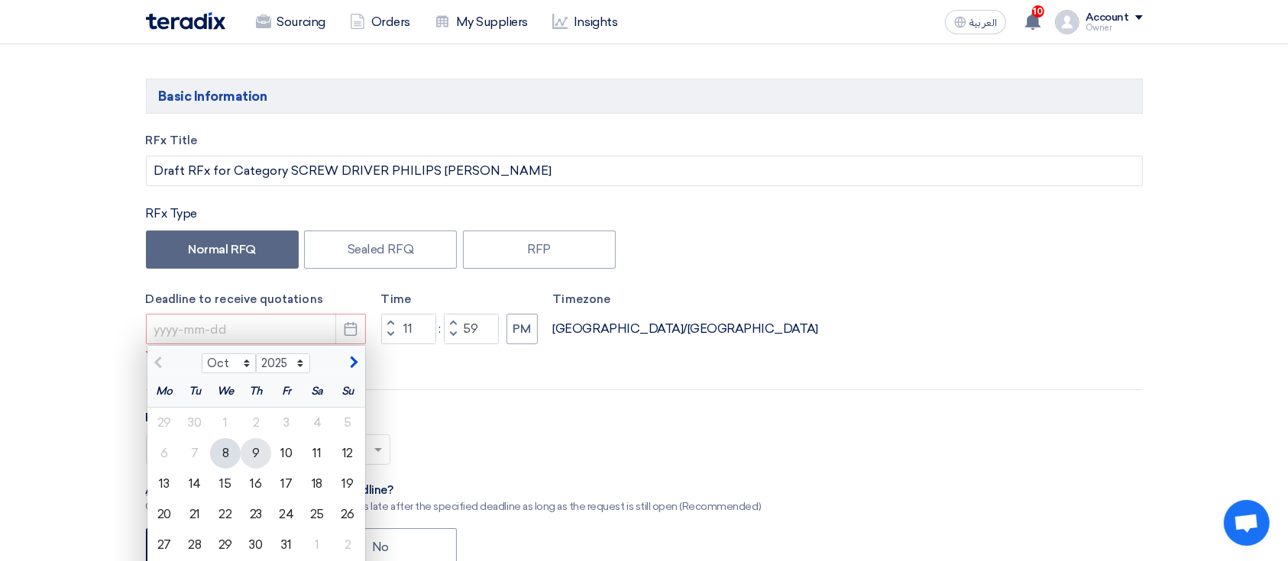
click at [260, 453] on div "9" at bounding box center [256, 453] width 31 height 31
type input "[DATE]"
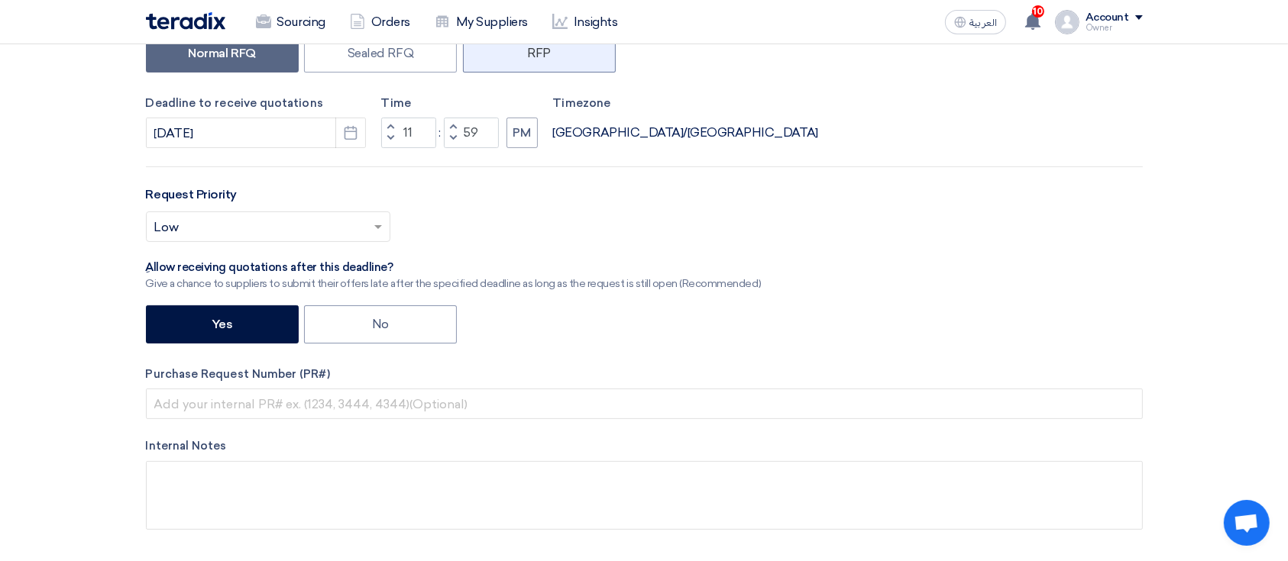
scroll to position [0, 0]
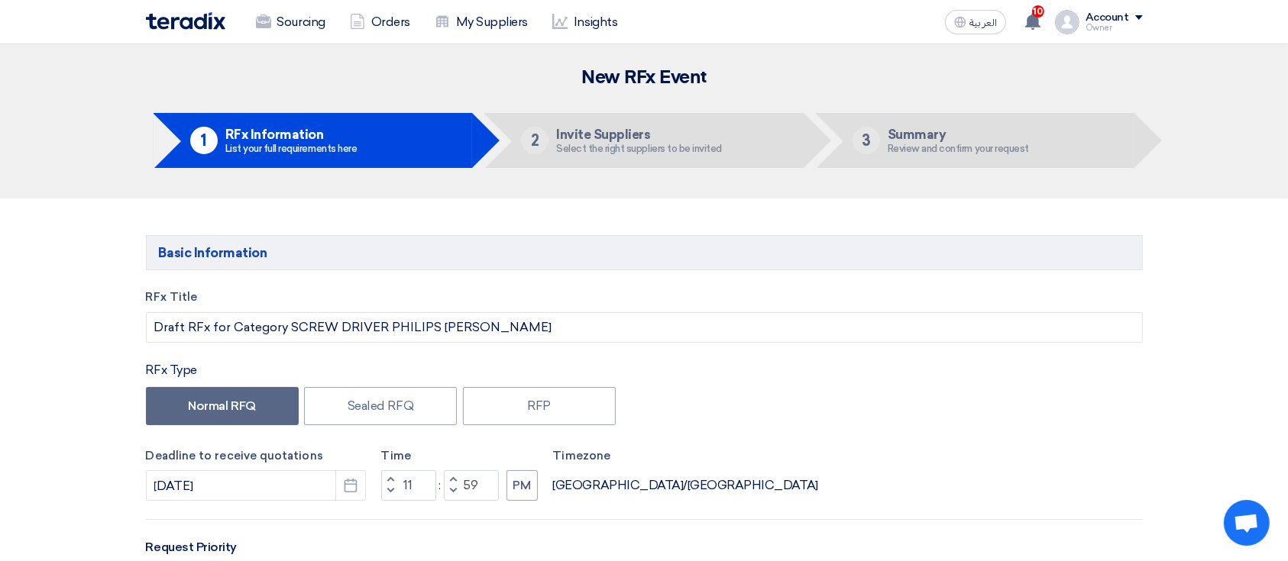
click at [1164, 161] on header "New RFx Event 1 RFx Information List your full requirements here 2 Invite Suppl…" at bounding box center [644, 121] width 1288 height 154
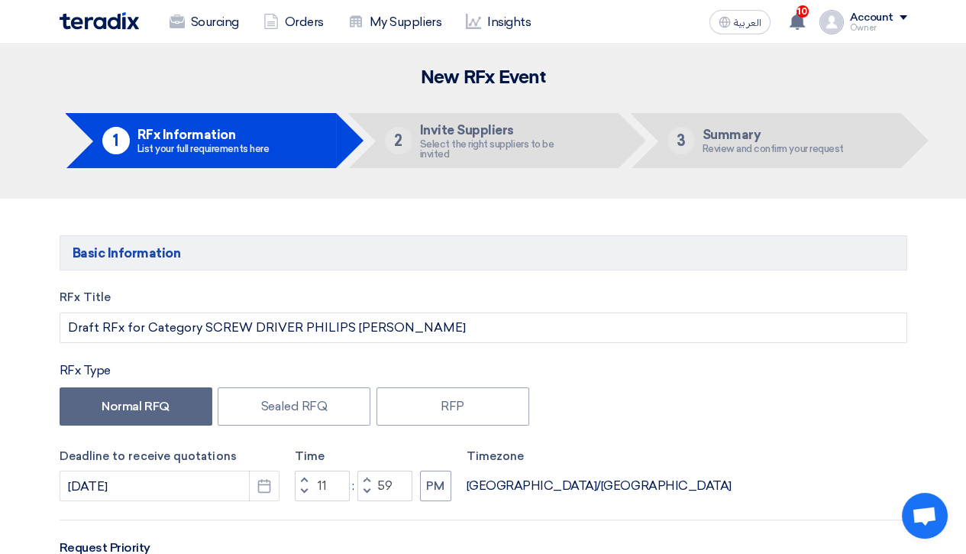
click at [845, 196] on header "New RFx Event 1 RFx Information List your full requirements here 2 Invite Suppl…" at bounding box center [483, 121] width 966 height 154
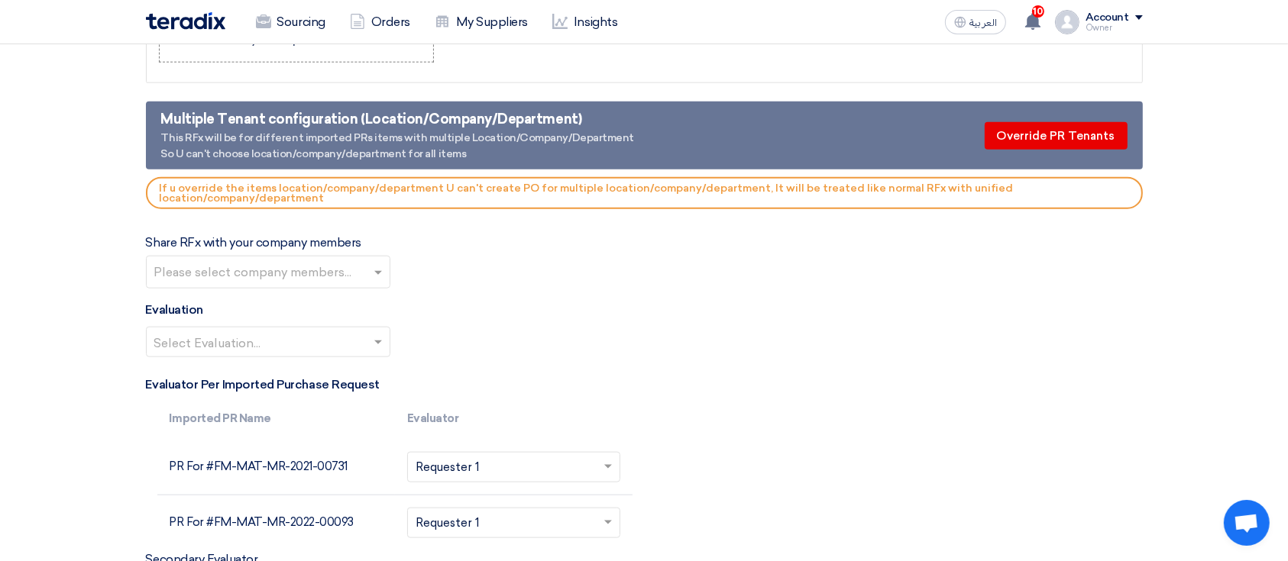
scroll to position [1801, 0]
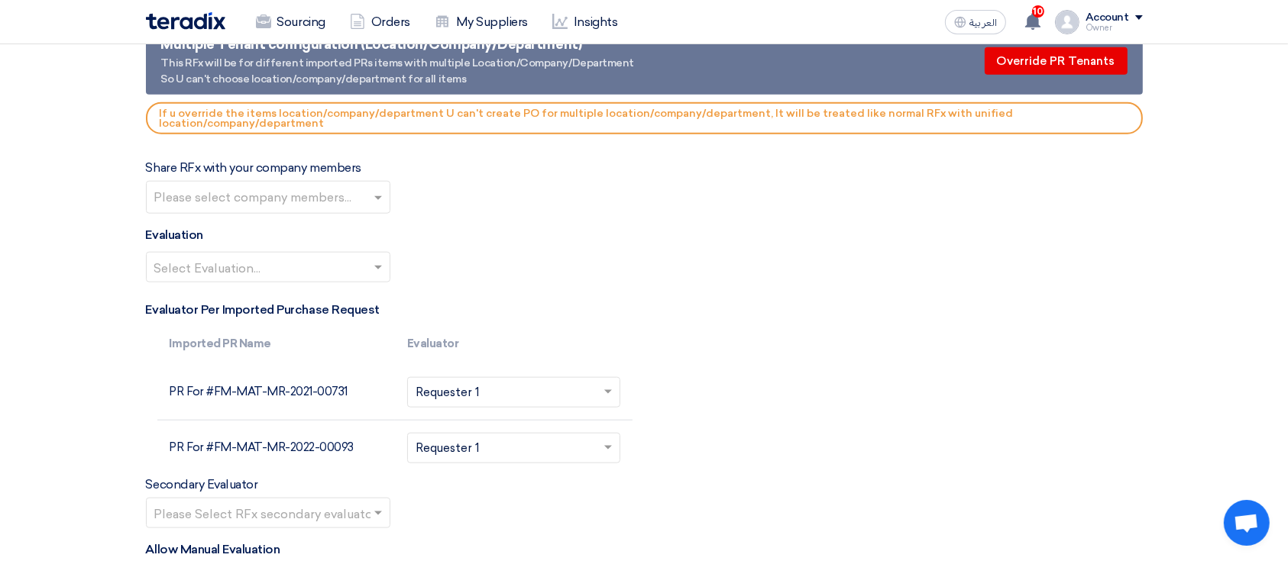
click at [360, 278] on input "text" at bounding box center [260, 269] width 212 height 25
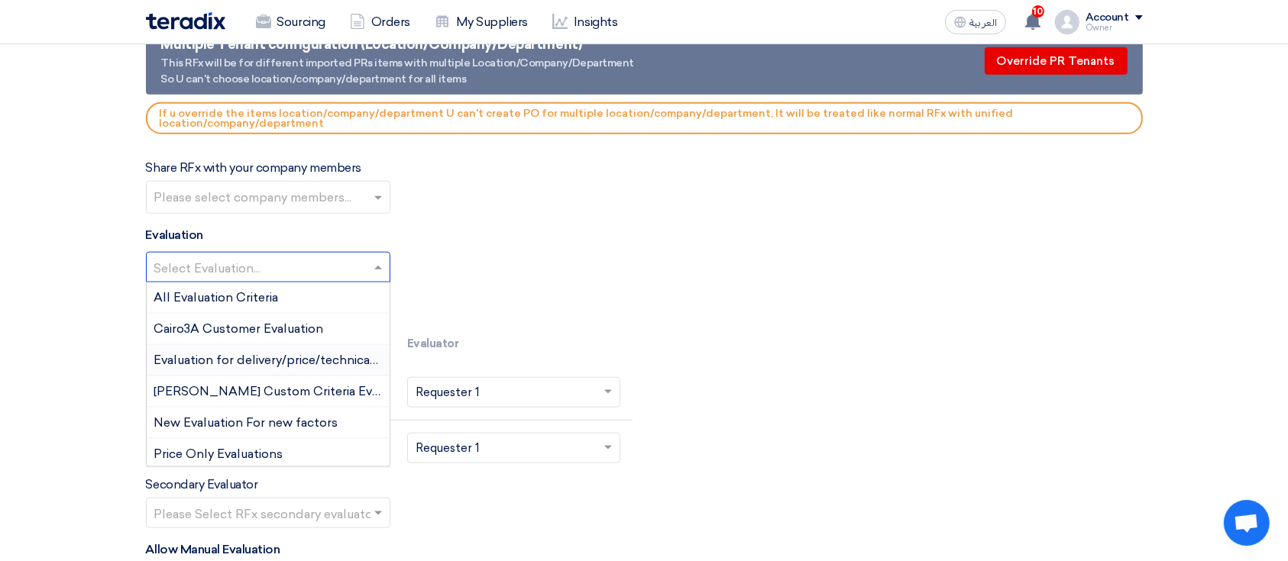
click at [316, 354] on span "Evaluation for delivery/price/technical/shipping" at bounding box center [291, 360] width 275 height 15
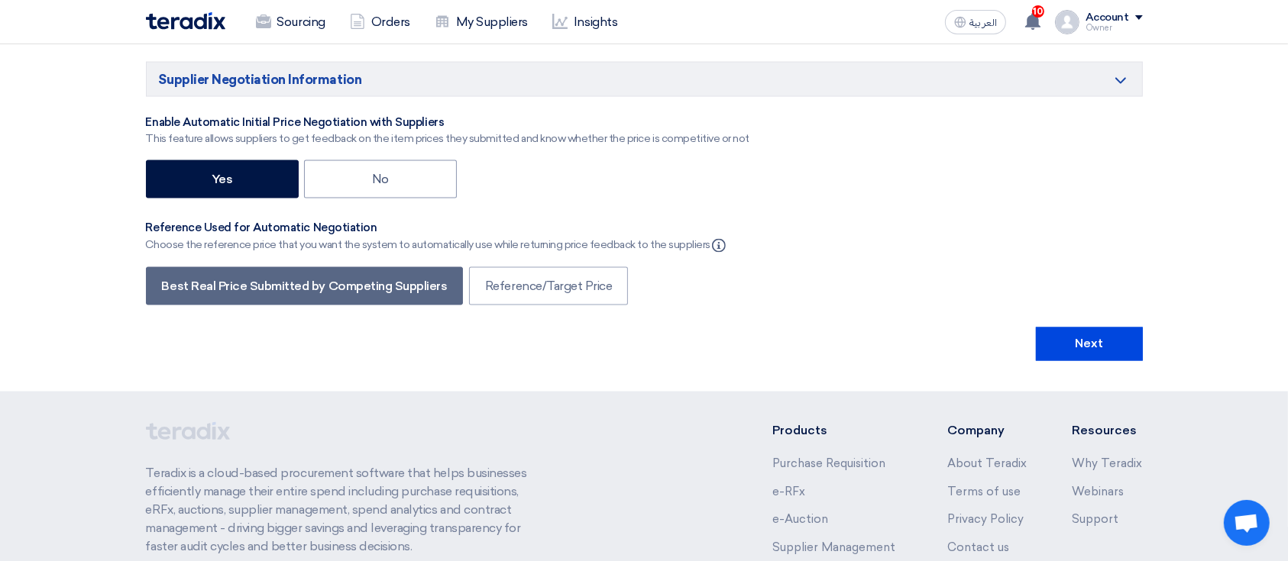
scroll to position [2579, 0]
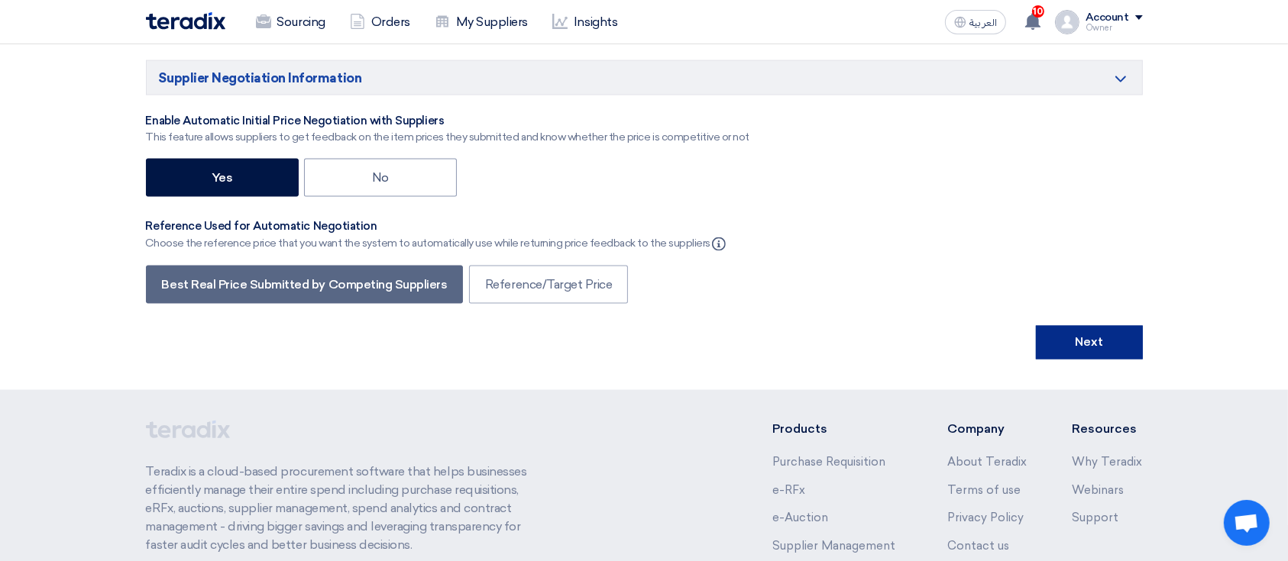
click at [1101, 327] on button "Next" at bounding box center [1089, 343] width 107 height 34
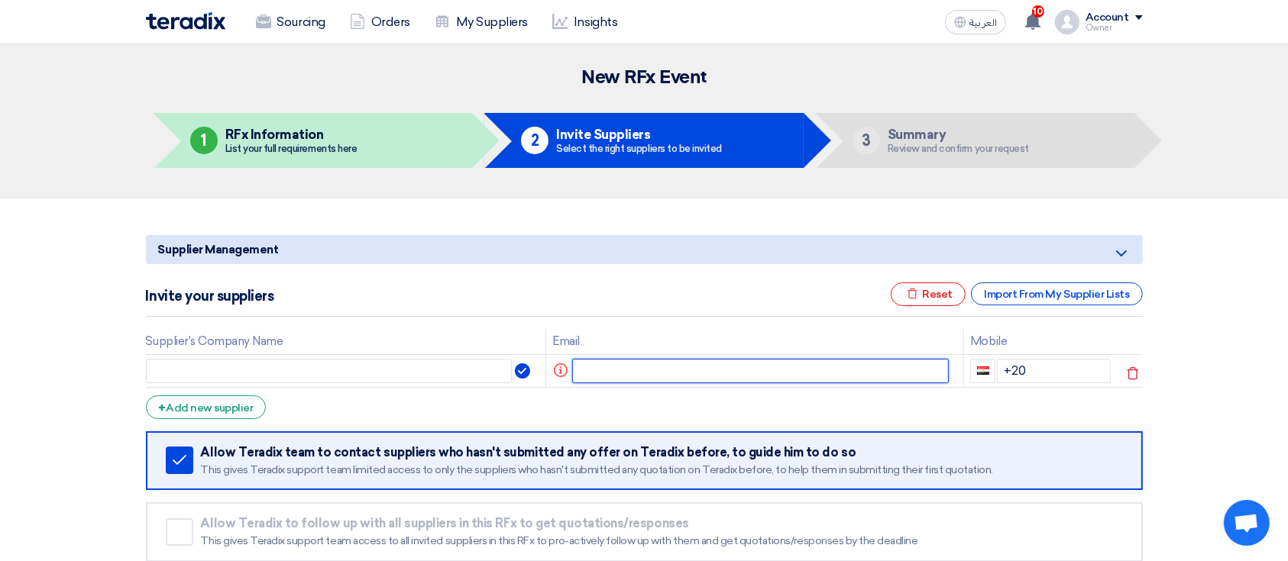
click at [654, 373] on input "text" at bounding box center [760, 371] width 376 height 24
type input "sp1@teradix.com"
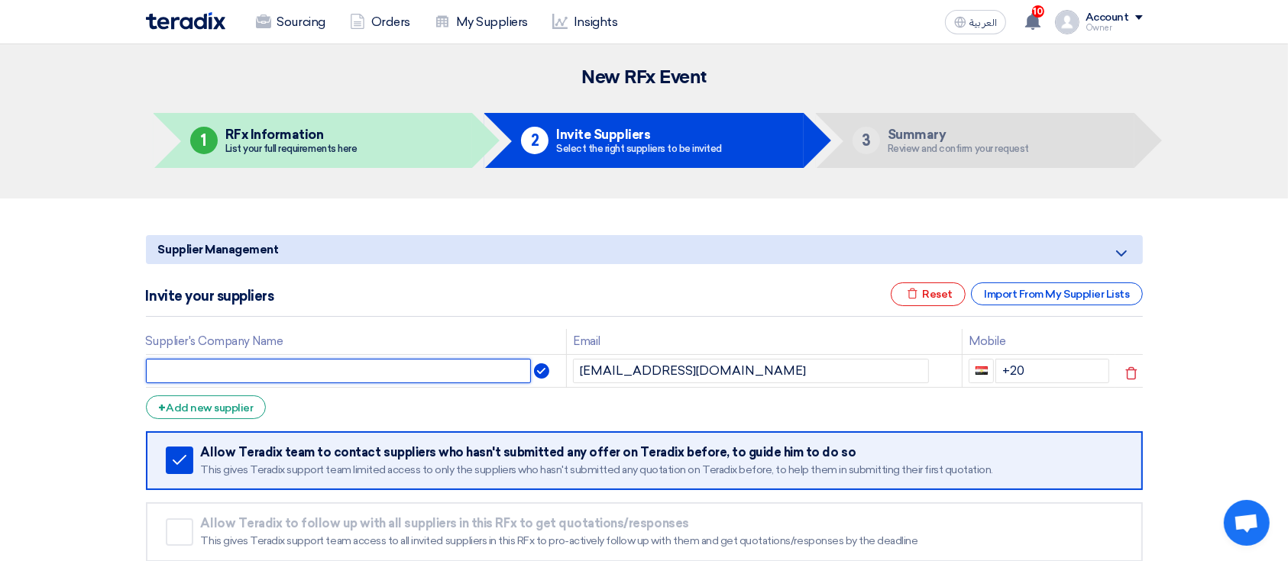
click at [300, 364] on input "text" at bounding box center [339, 371] width 386 height 24
type input "Sp1"
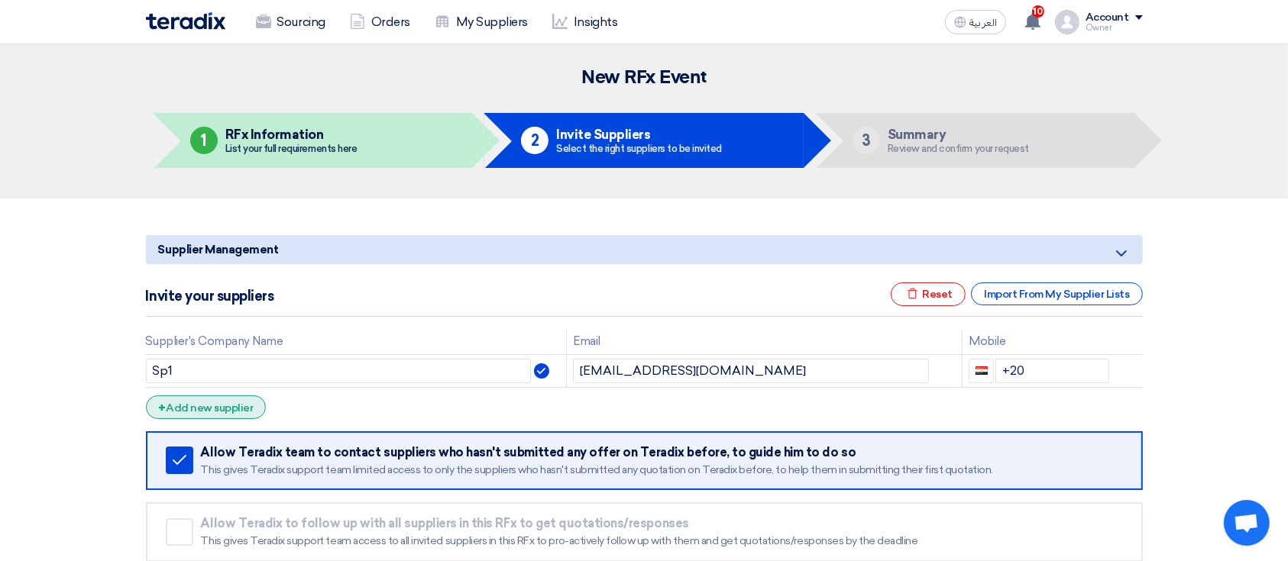
click at [233, 408] on div "+ Add new supplier" at bounding box center [206, 408] width 121 height 24
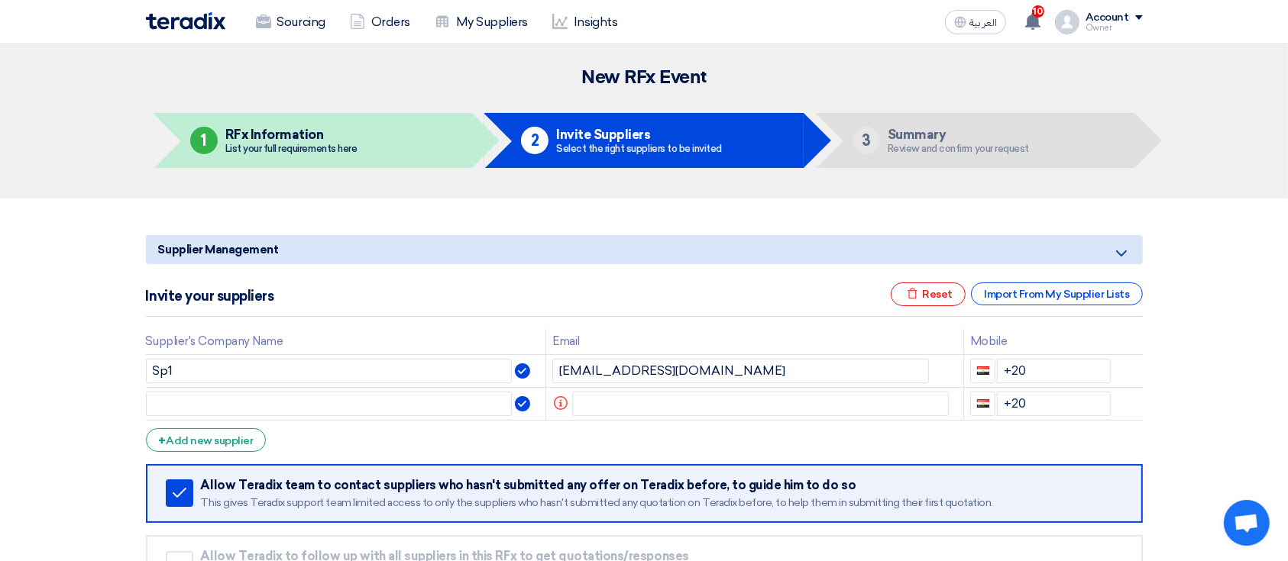
click at [0, 328] on section "Supplier Management Minimize/Maximize Category Invite your suppliers Excel file…" at bounding box center [644, 435] width 1288 height 473
click at [0, 333] on section "Supplier Management Minimize/Maximize Category Invite your suppliers Excel file…" at bounding box center [644, 435] width 1288 height 473
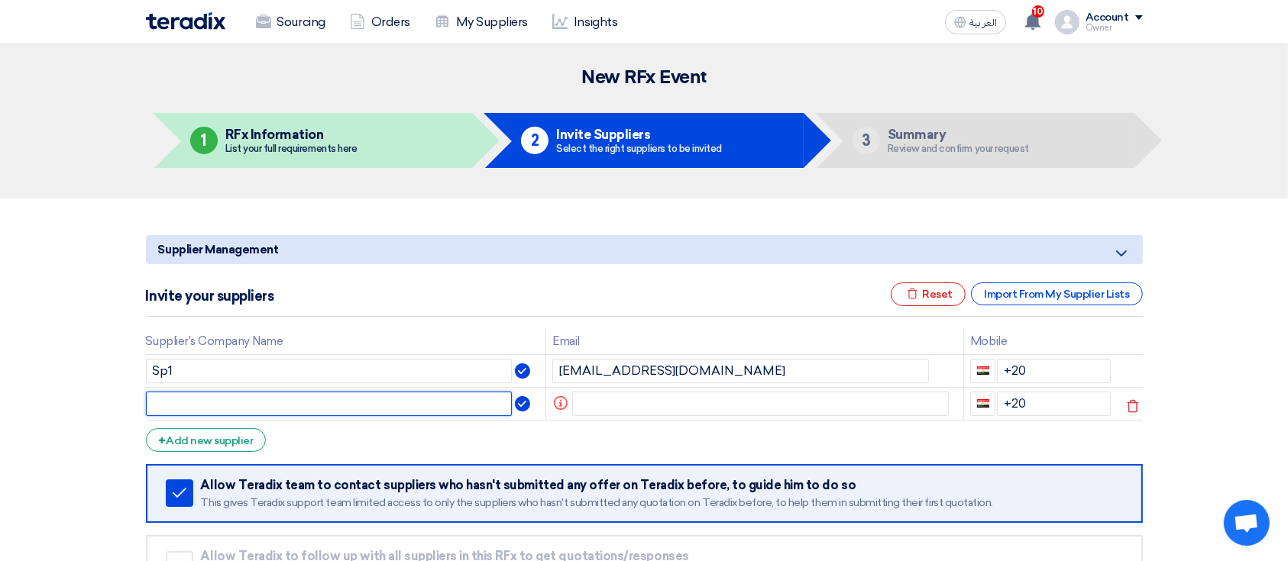
click at [301, 396] on input "text" at bounding box center [329, 404] width 367 height 24
type input "sp3"
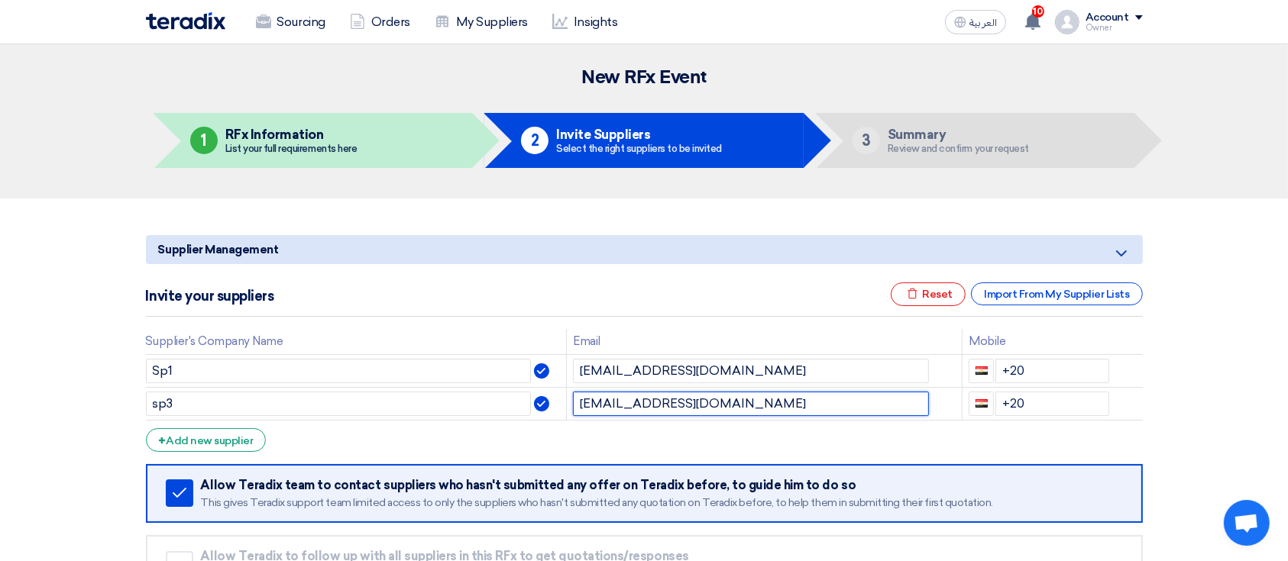
type input "sp3@teradix.com"
click at [737, 293] on div "Invite your suppliers Excel file Reset Import From My Supplier Lists" at bounding box center [644, 300] width 997 height 34
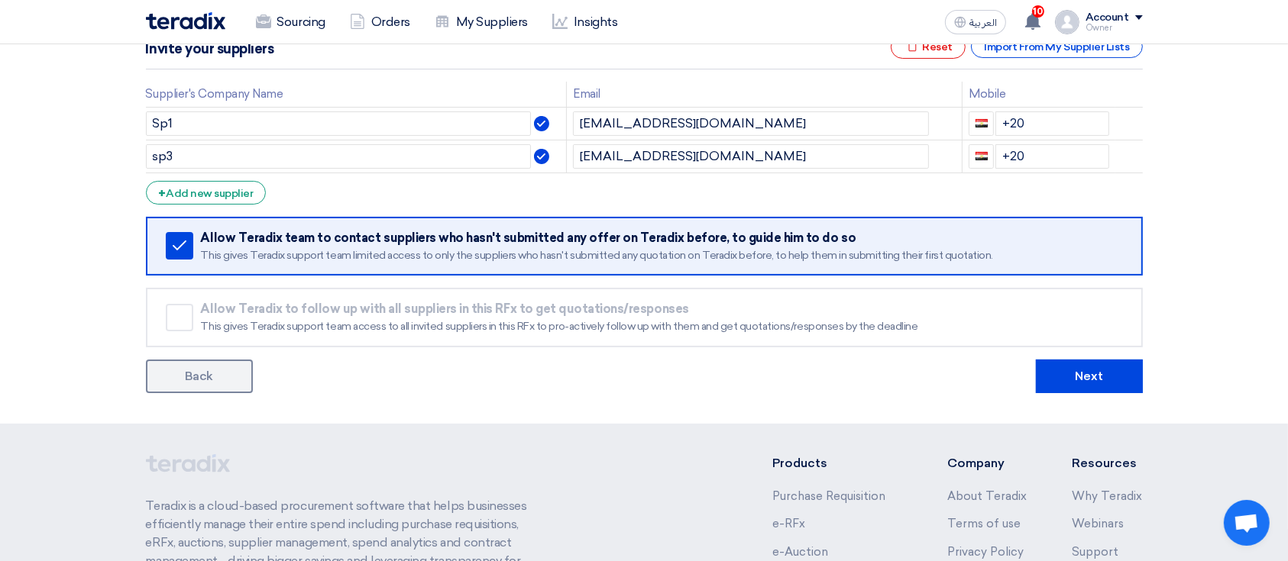
scroll to position [262, 0]
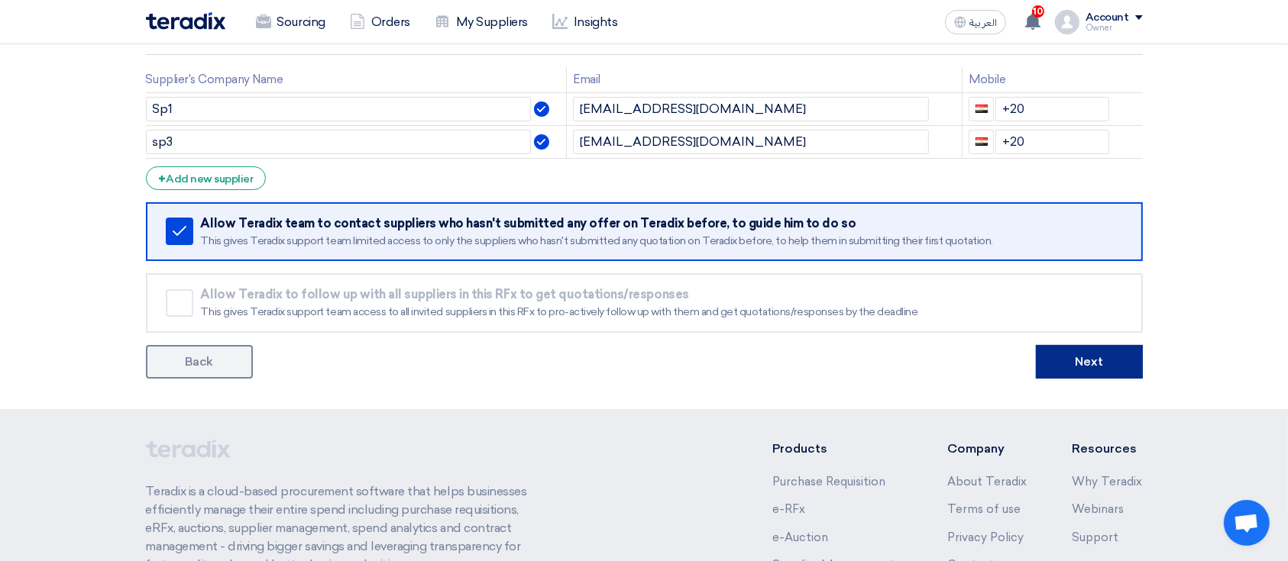
click at [1096, 356] on button "Next" at bounding box center [1089, 362] width 107 height 34
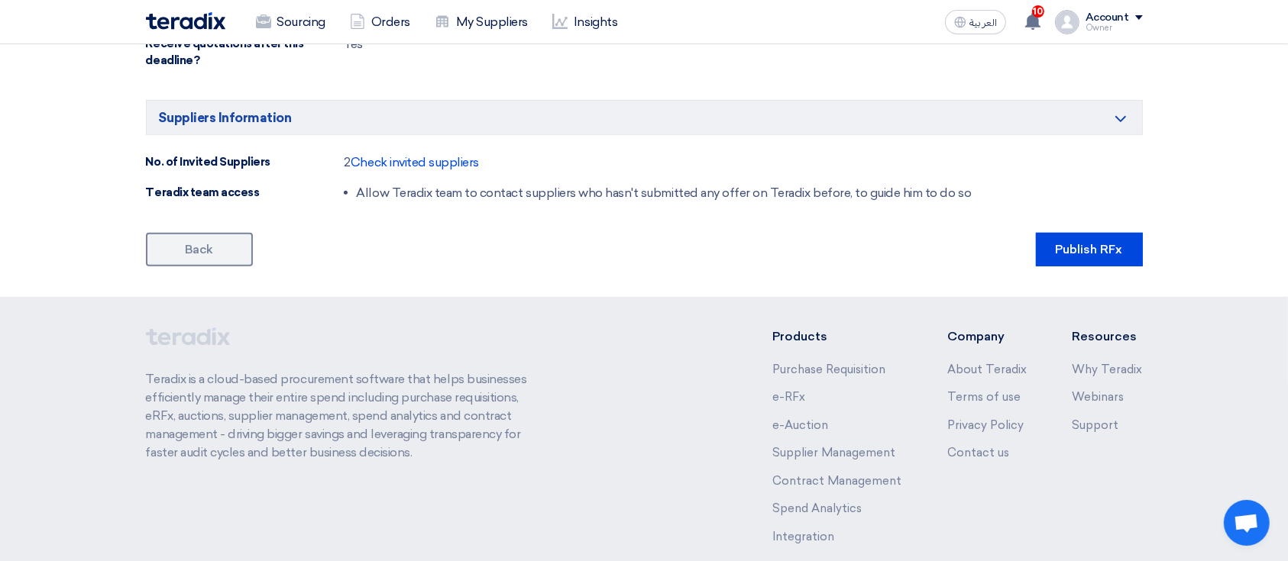
scroll to position [1057, 0]
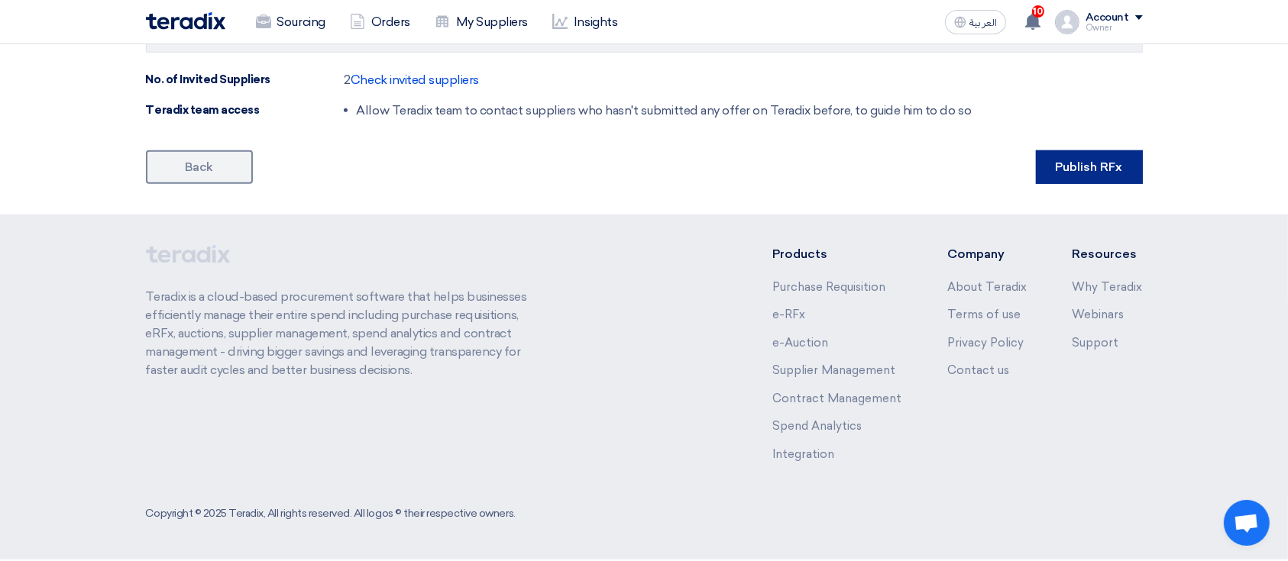
click at [1115, 168] on button "Publish RFx" at bounding box center [1089, 167] width 107 height 34
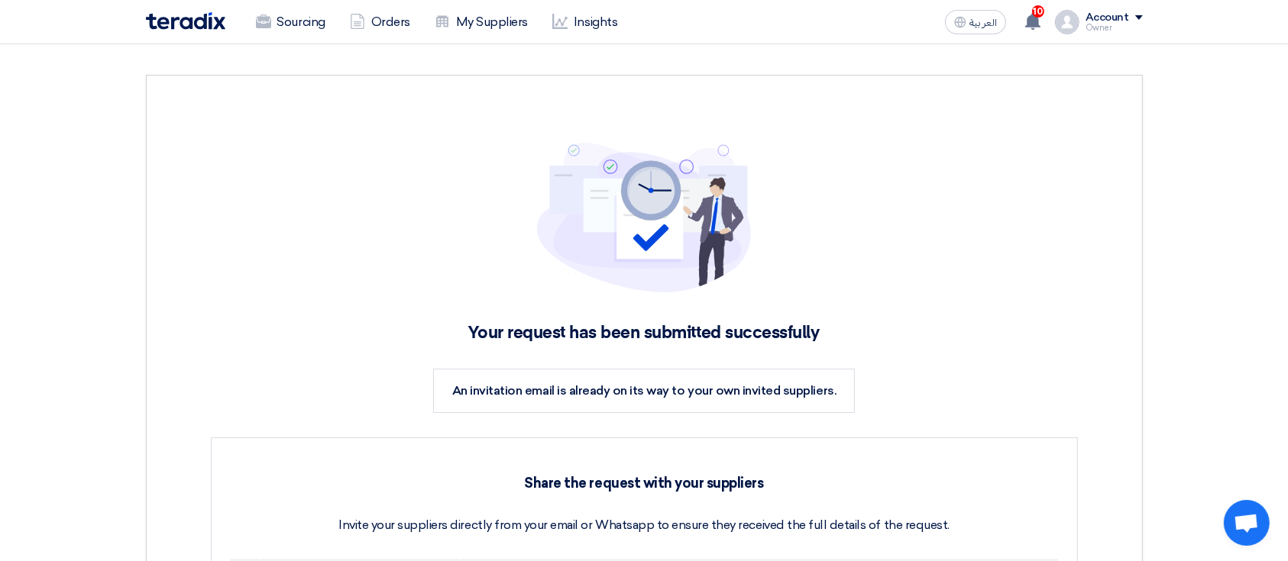
click at [10, 317] on section "Your request has been submitted successfully An invitation email is already on …" at bounding box center [644, 457] width 1288 height 826
click at [6, 305] on section "Your request has been submitted successfully An invitation email is already on …" at bounding box center [644, 457] width 1288 height 826
click at [302, 16] on link "Sourcing" at bounding box center [291, 22] width 94 height 34
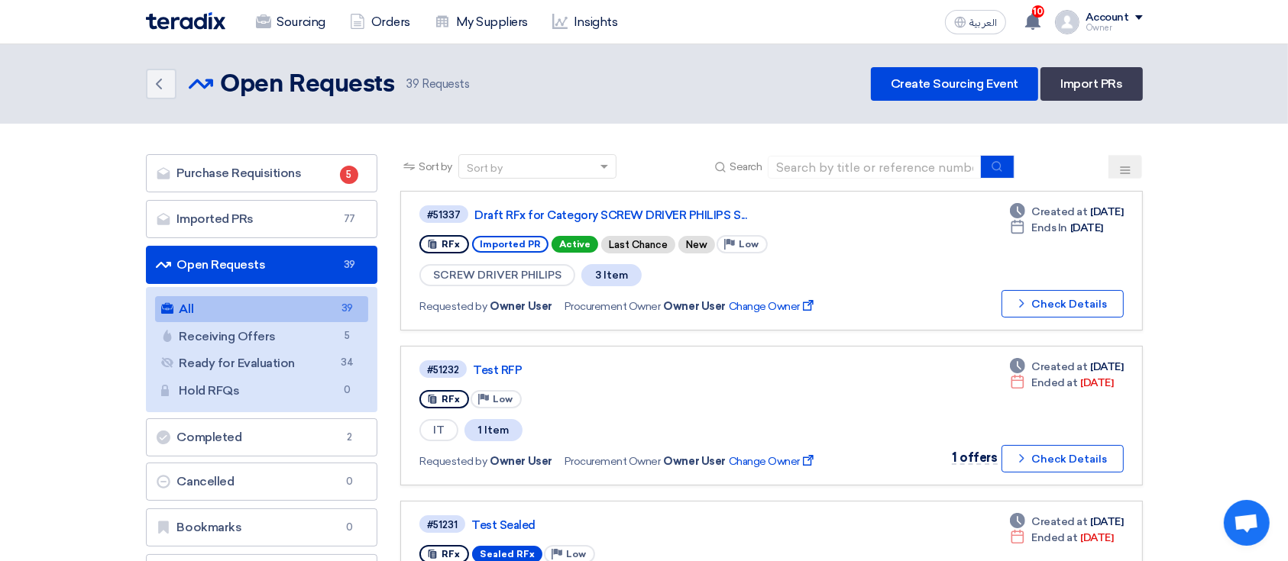
click at [1116, 170] on button at bounding box center [1125, 167] width 34 height 24
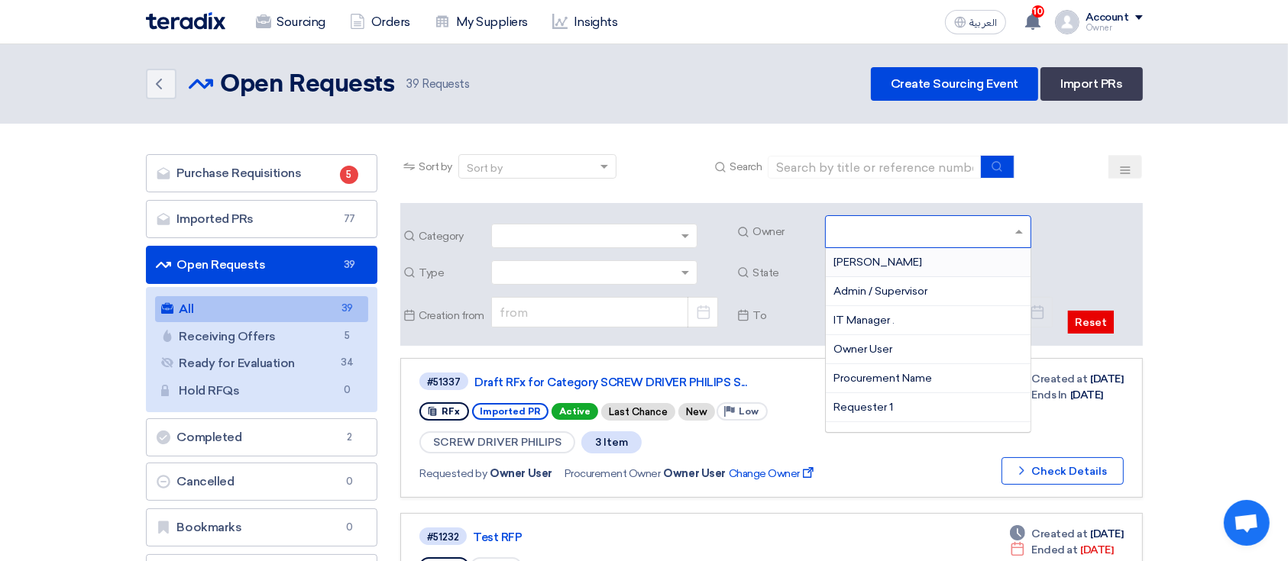
click at [996, 236] on input "text" at bounding box center [929, 233] width 193 height 25
click at [896, 350] on div "Owner User" at bounding box center [928, 349] width 205 height 29
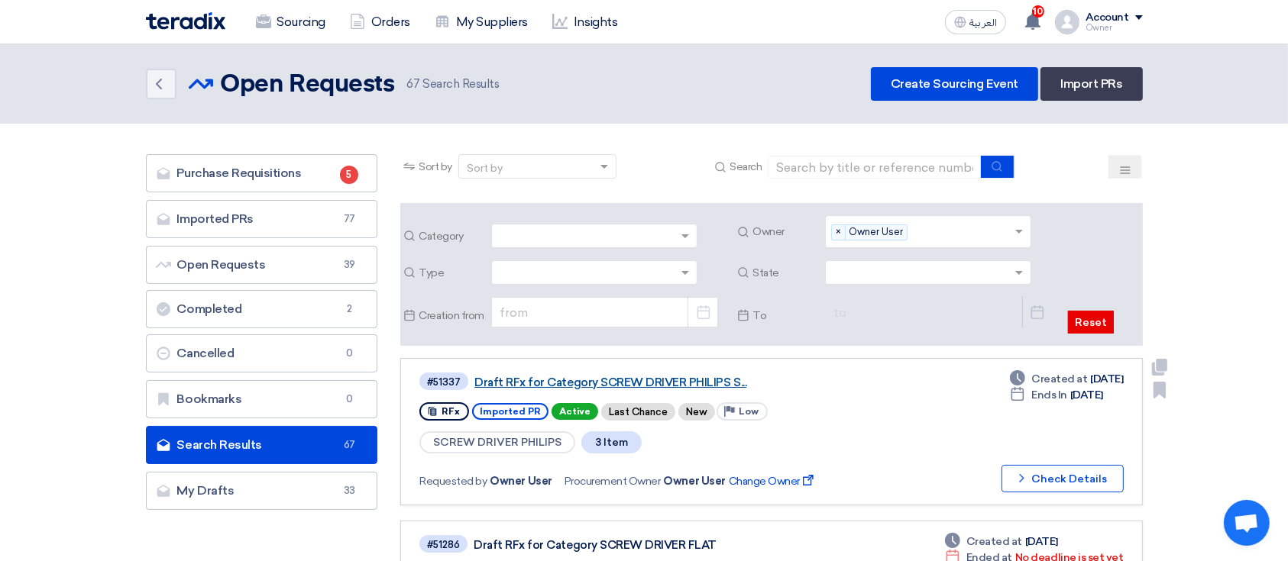
click at [725, 385] on link "Draft RFx for Category SCREW DRIVER PHILIPS S..." at bounding box center [665, 383] width 382 height 14
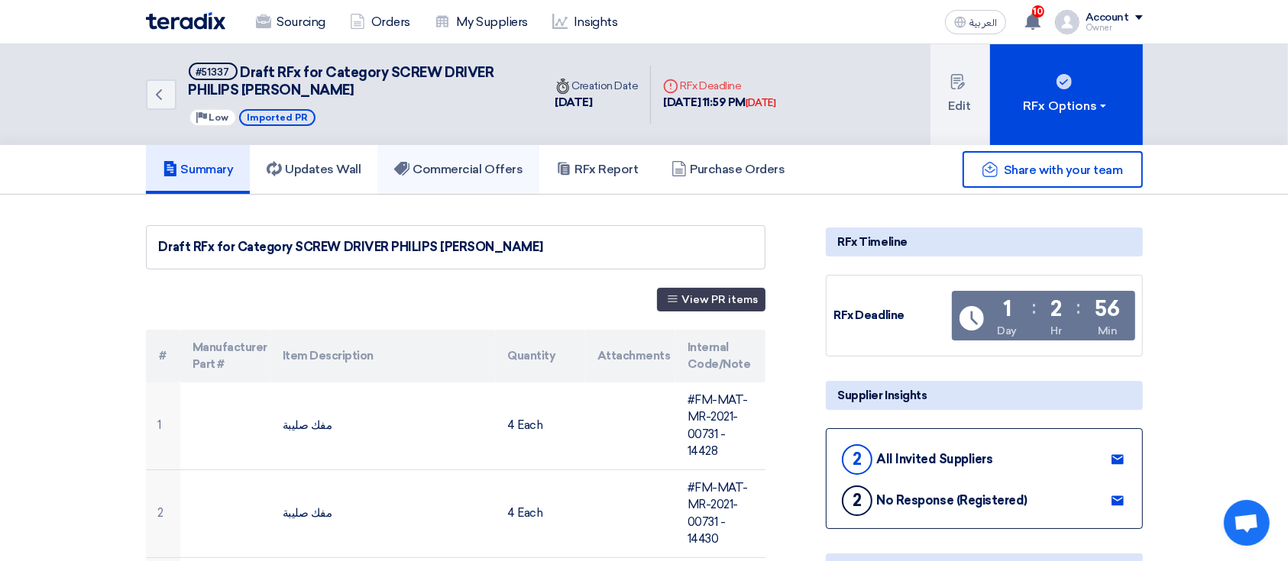
click at [508, 159] on link "Commercial Offers" at bounding box center [458, 169] width 162 height 49
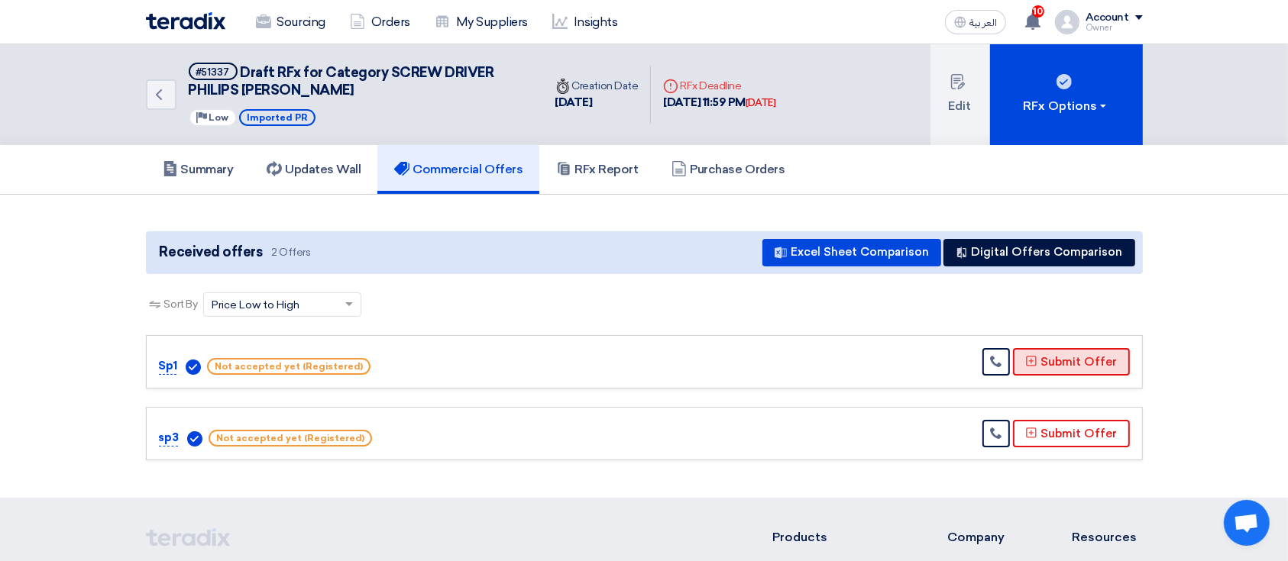
click at [1112, 357] on button "Submit Offer" at bounding box center [1071, 361] width 117 height 27
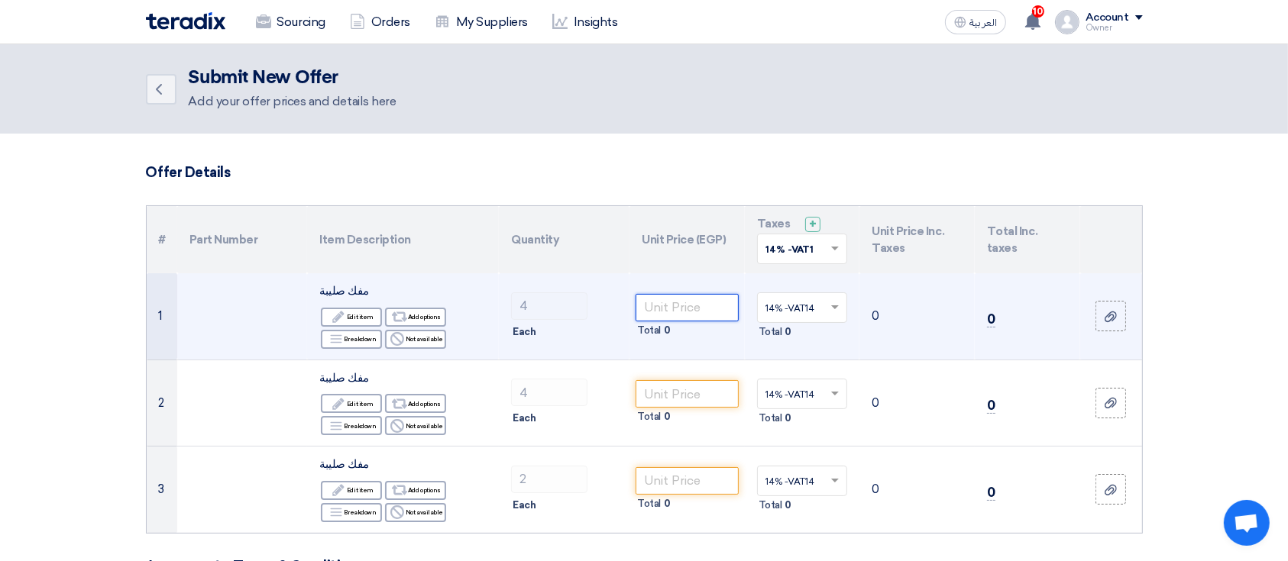
click at [715, 299] on input "number" at bounding box center [686, 307] width 103 height 27
type input "20"
click at [718, 337] on div "Total 80" at bounding box center [686, 331] width 103 height 18
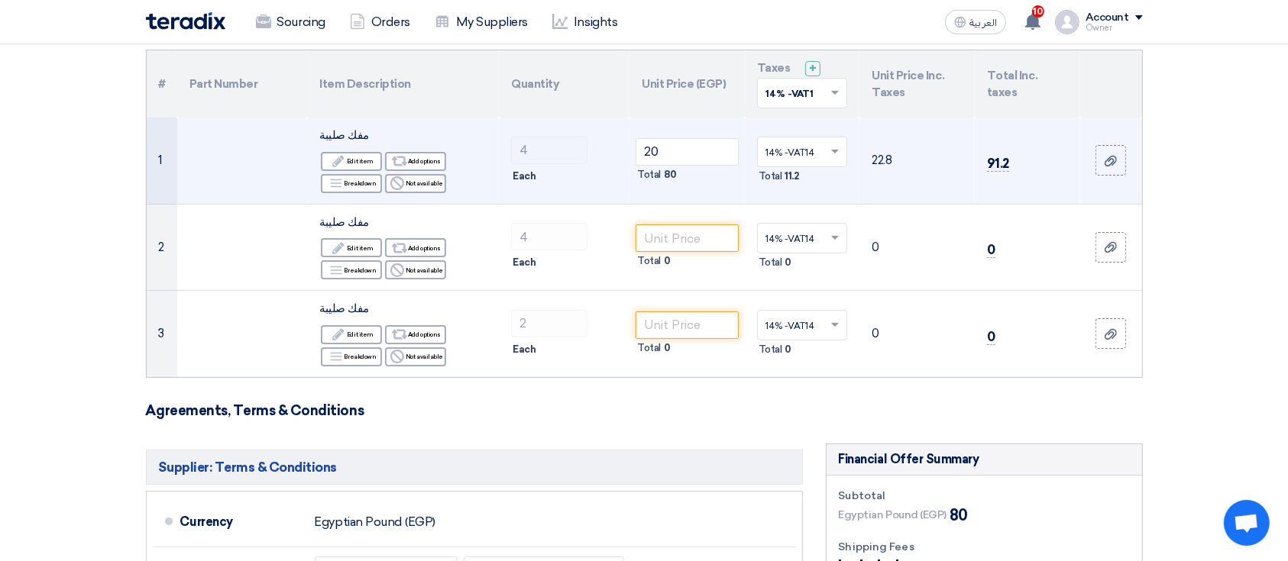
scroll to position [154, 0]
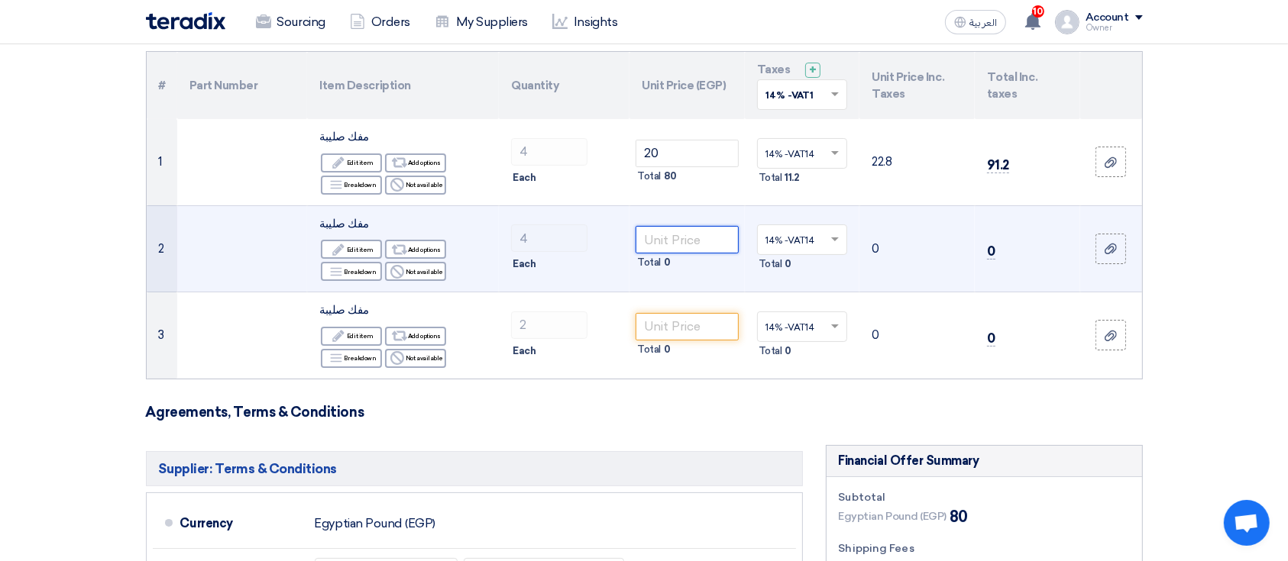
click at [686, 248] on input "number" at bounding box center [686, 239] width 103 height 27
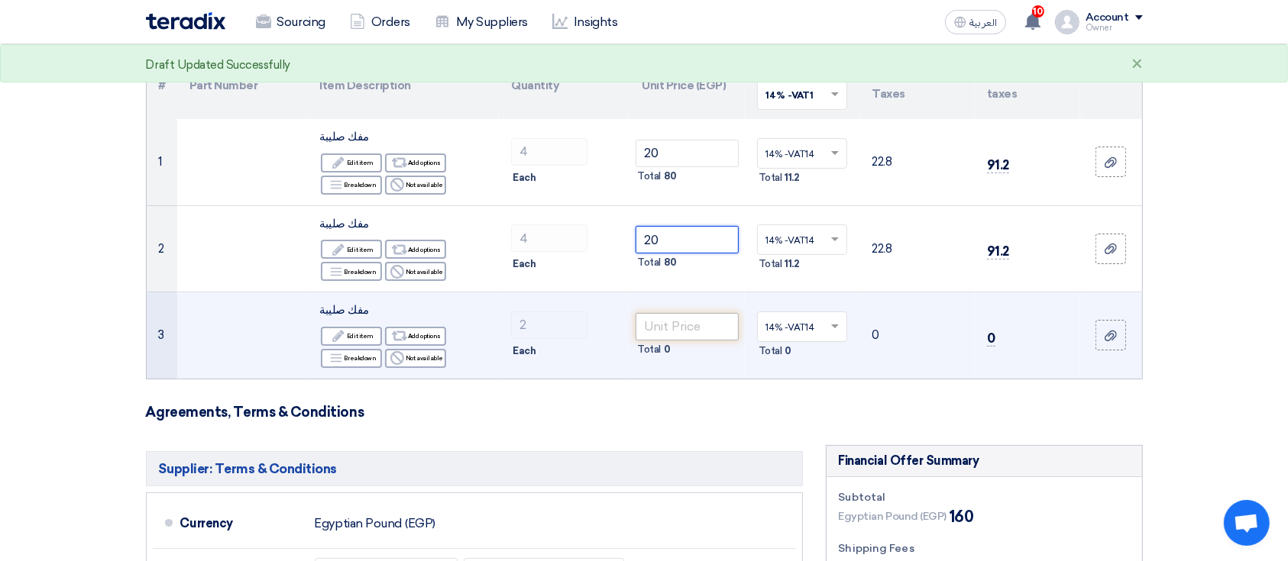
type input "20"
click at [697, 325] on input "number" at bounding box center [686, 326] width 103 height 27
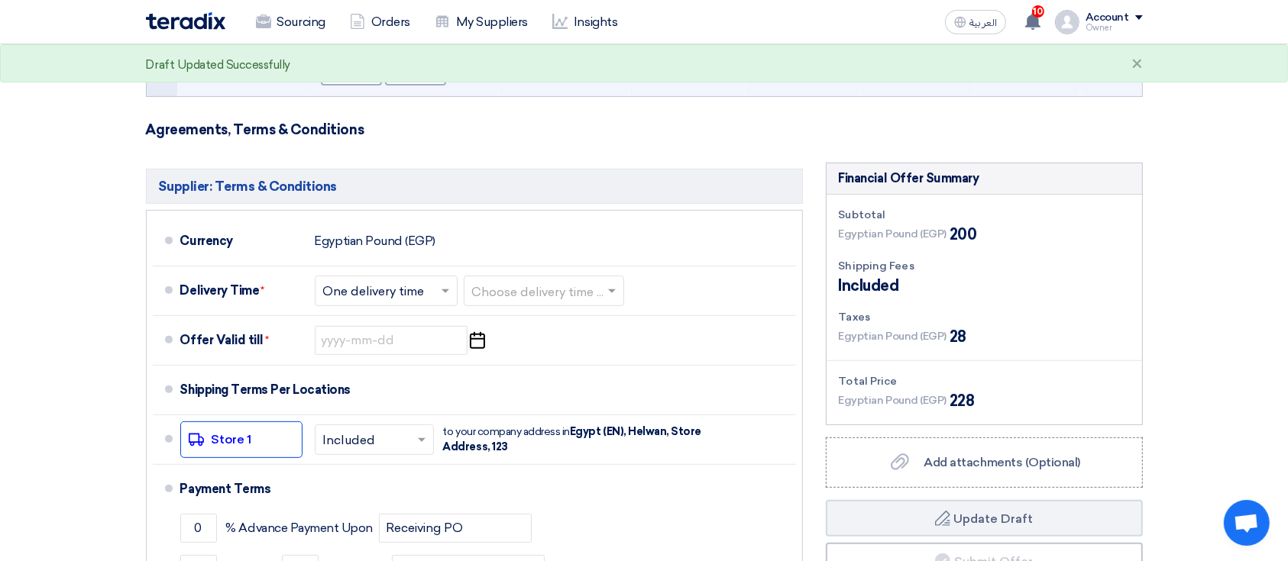
scroll to position [496, 0]
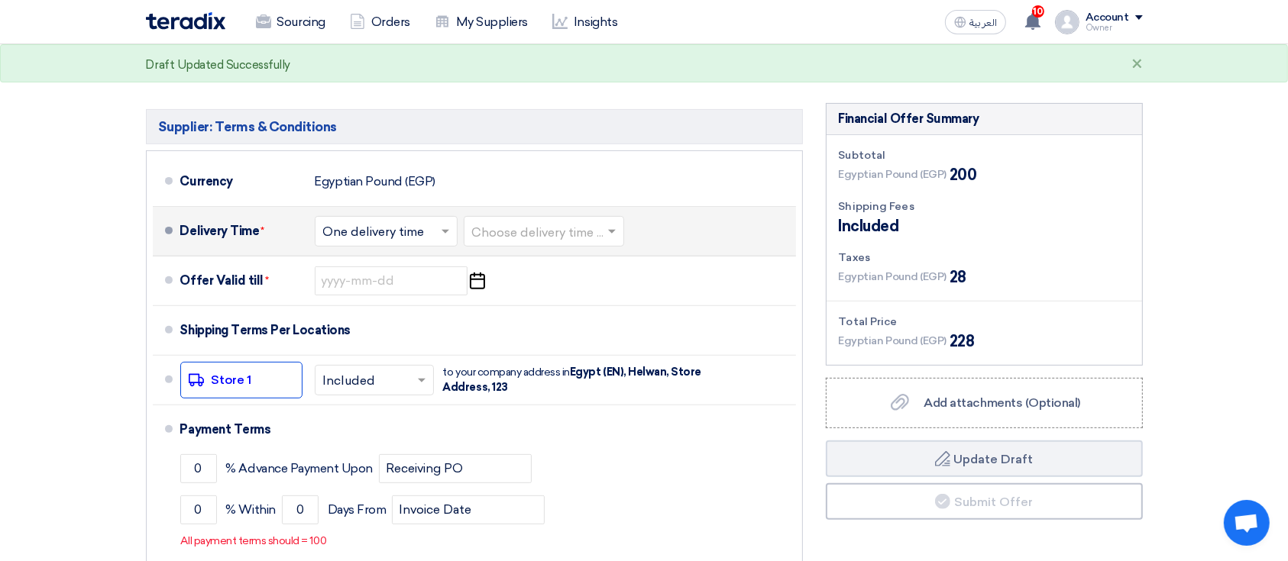
type input "20"
click at [556, 242] on input "text" at bounding box center [544, 232] width 145 height 22
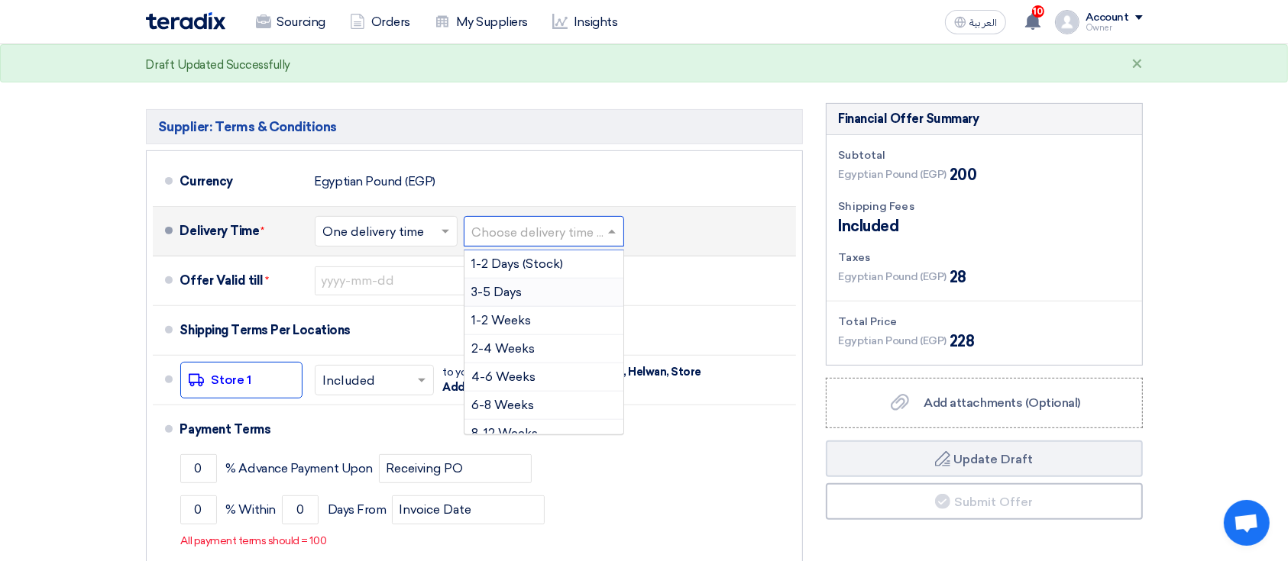
click at [563, 305] on div "3-5 Days" at bounding box center [543, 293] width 159 height 28
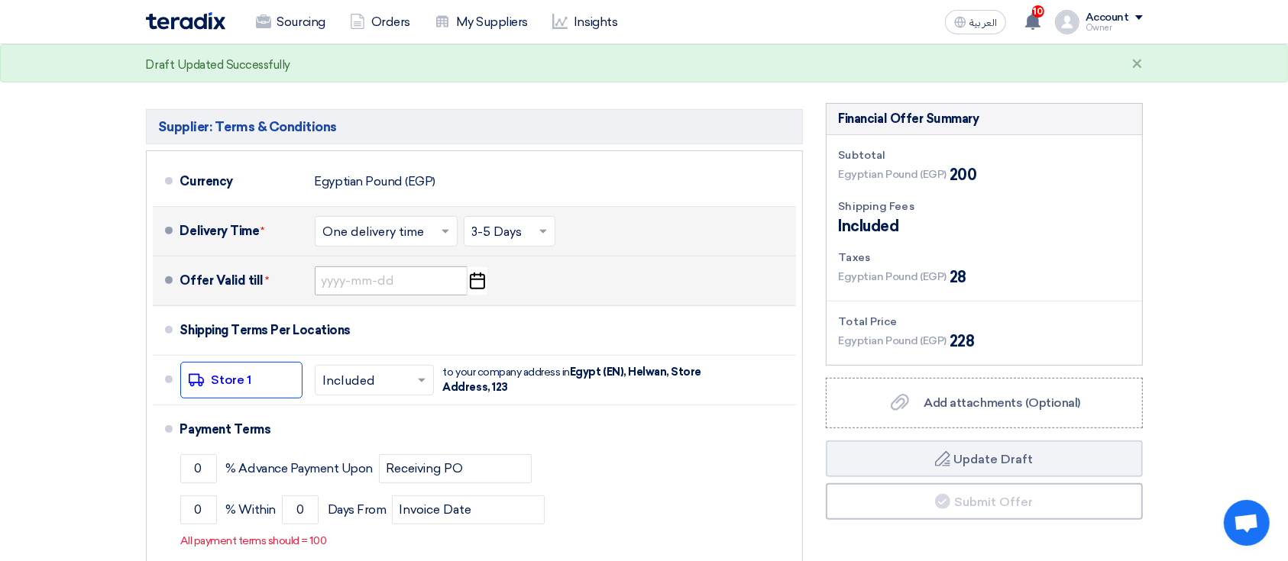
drag, startPoint x: 393, startPoint y: 297, endPoint x: 378, endPoint y: 285, distance: 19.0
click at [378, 285] on div "Offer Valid till * Pick a date" at bounding box center [484, 281] width 609 height 37
click at [378, 285] on input at bounding box center [391, 281] width 153 height 29
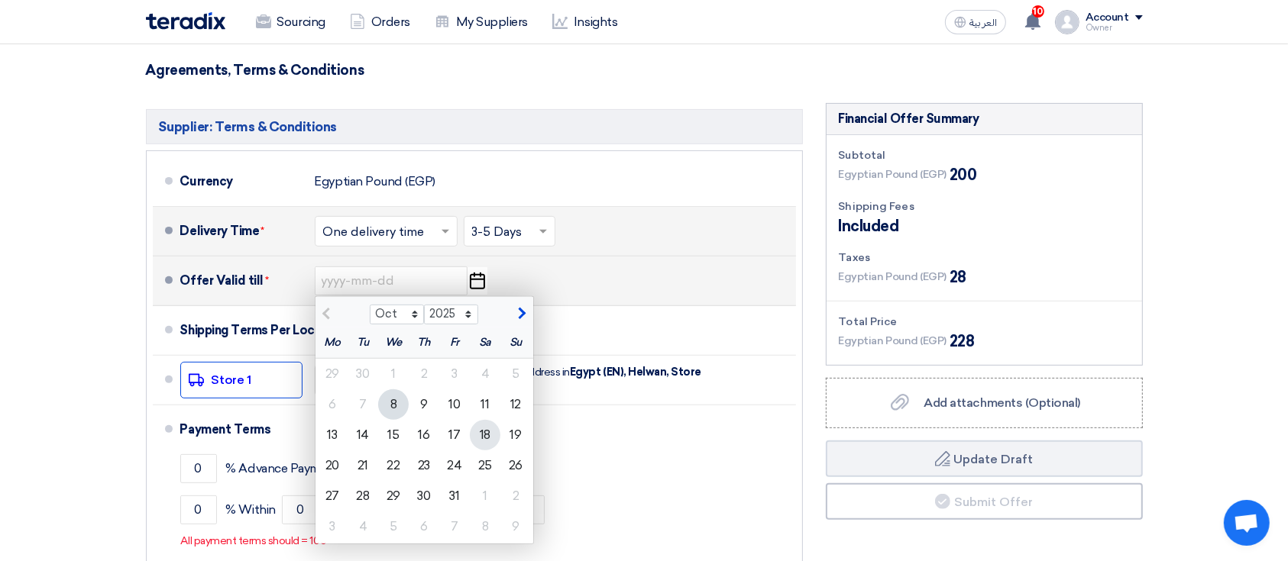
click at [474, 428] on div "18" at bounding box center [485, 435] width 31 height 31
type input "10/18/2025"
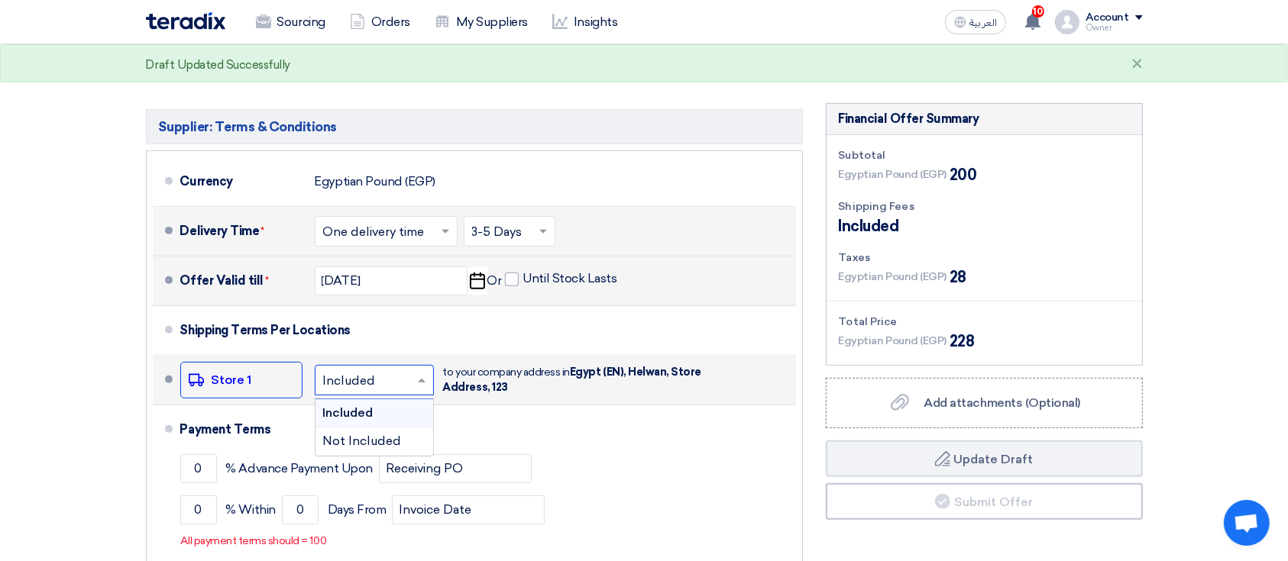
click at [357, 373] on input "text" at bounding box center [375, 381] width 104 height 22
click at [385, 437] on span "Not Included" at bounding box center [362, 441] width 79 height 15
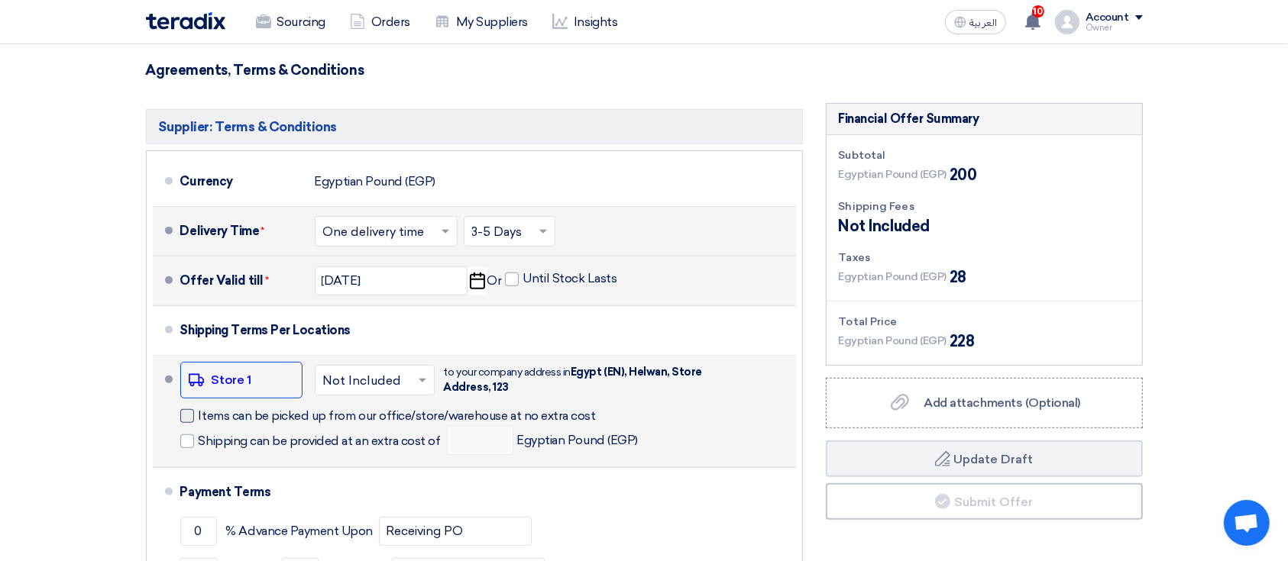
click at [183, 412] on div at bounding box center [187, 416] width 14 height 14
click at [199, 412] on input "Items can be picked up from our office/store/warehouse at no extra cost" at bounding box center [417, 422] width 436 height 29
checkbox input "true"
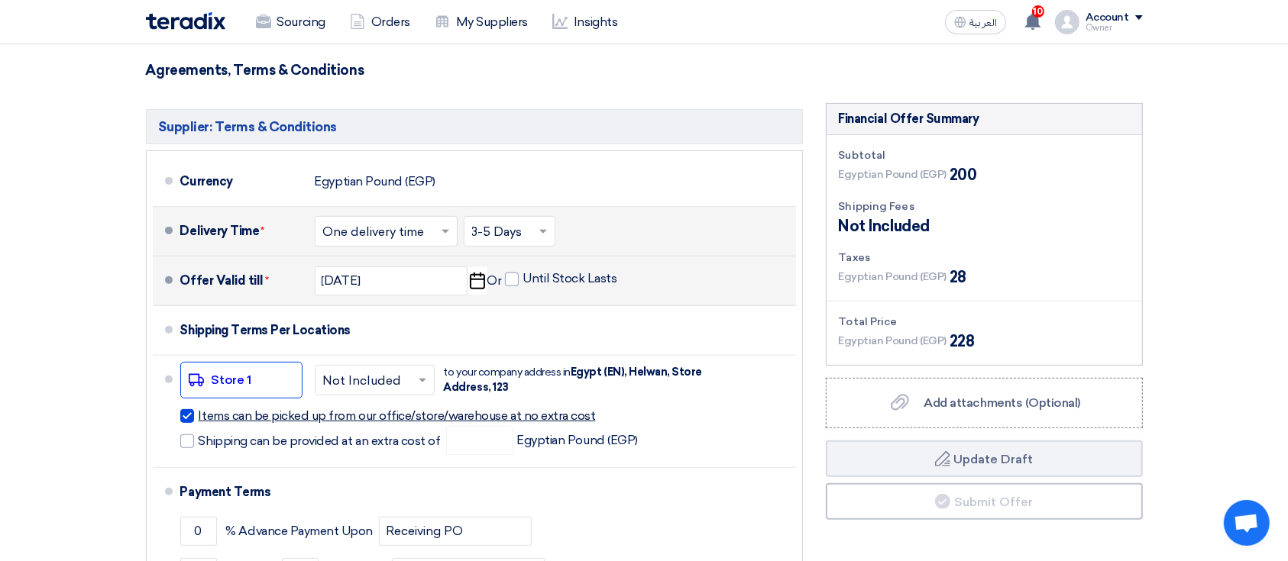
scroll to position [574, 0]
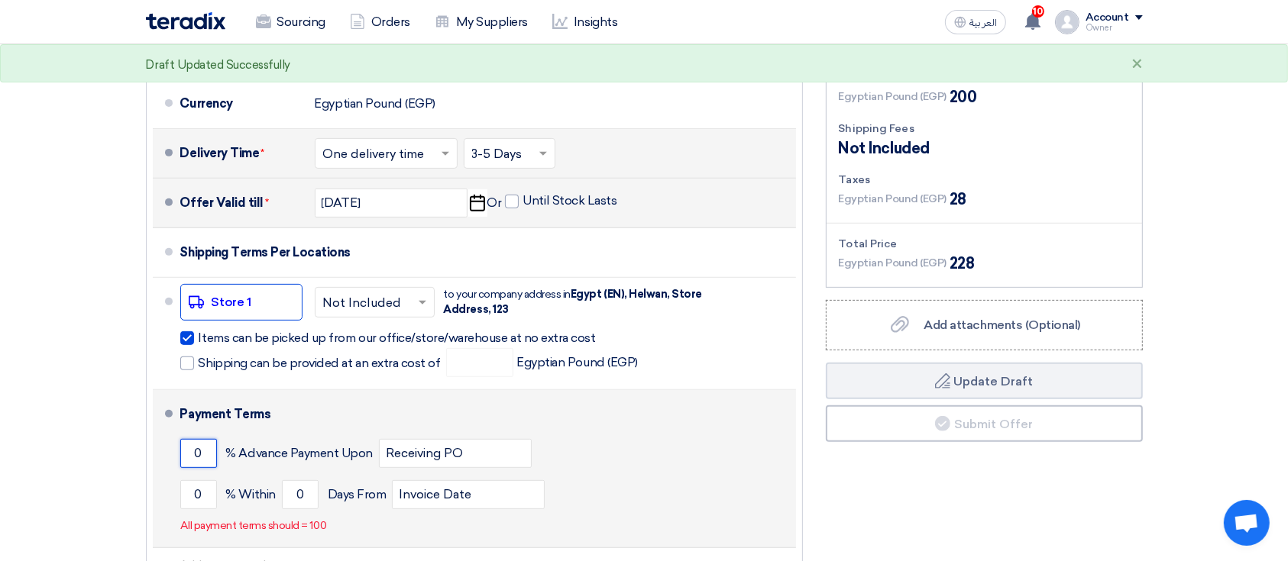
click at [192, 464] on input "0" at bounding box center [198, 453] width 37 height 29
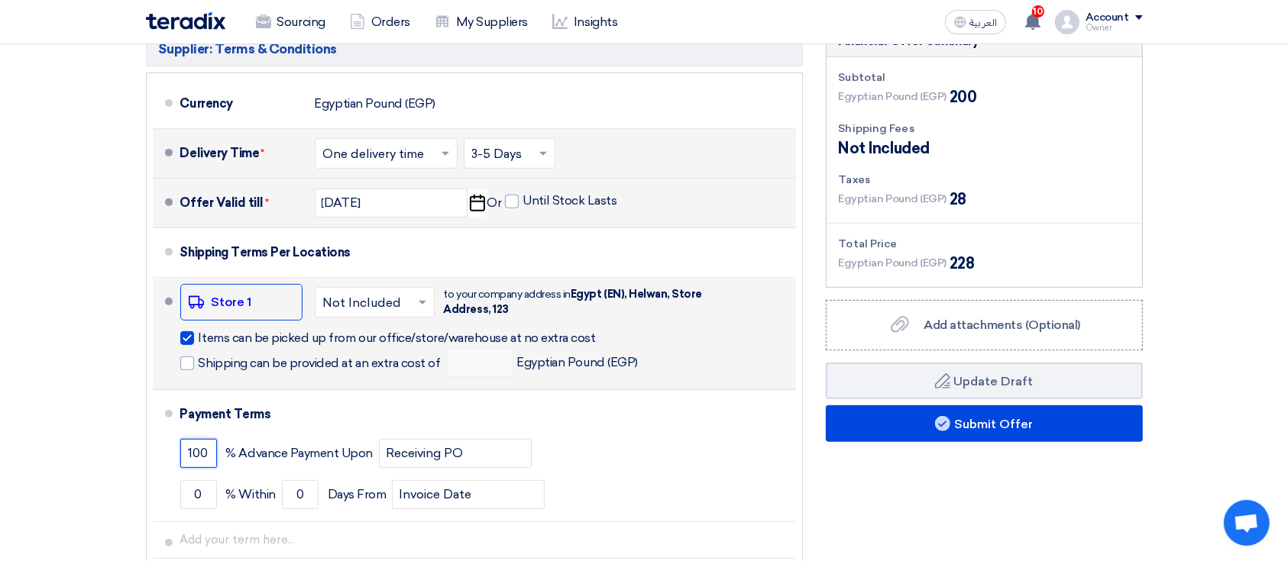
type input "100"
click at [189, 332] on div at bounding box center [187, 338] width 14 height 14
click at [199, 332] on input "Items can be picked up from our office/store/warehouse at no extra cost" at bounding box center [417, 344] width 436 height 29
checkbox input "false"
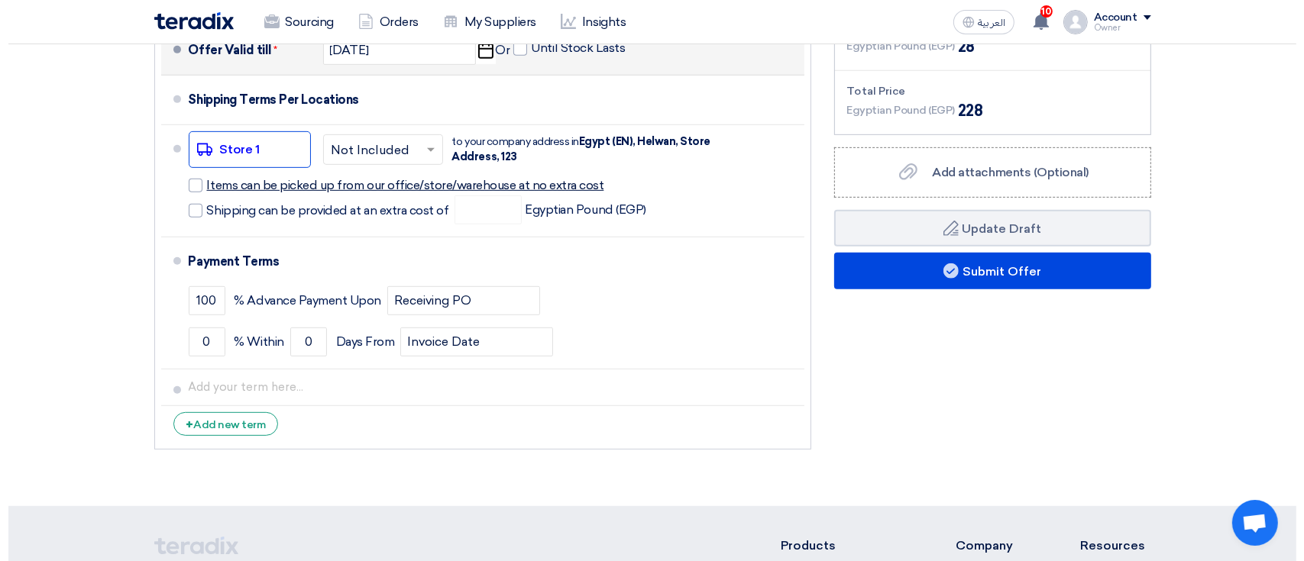
scroll to position [589, 0]
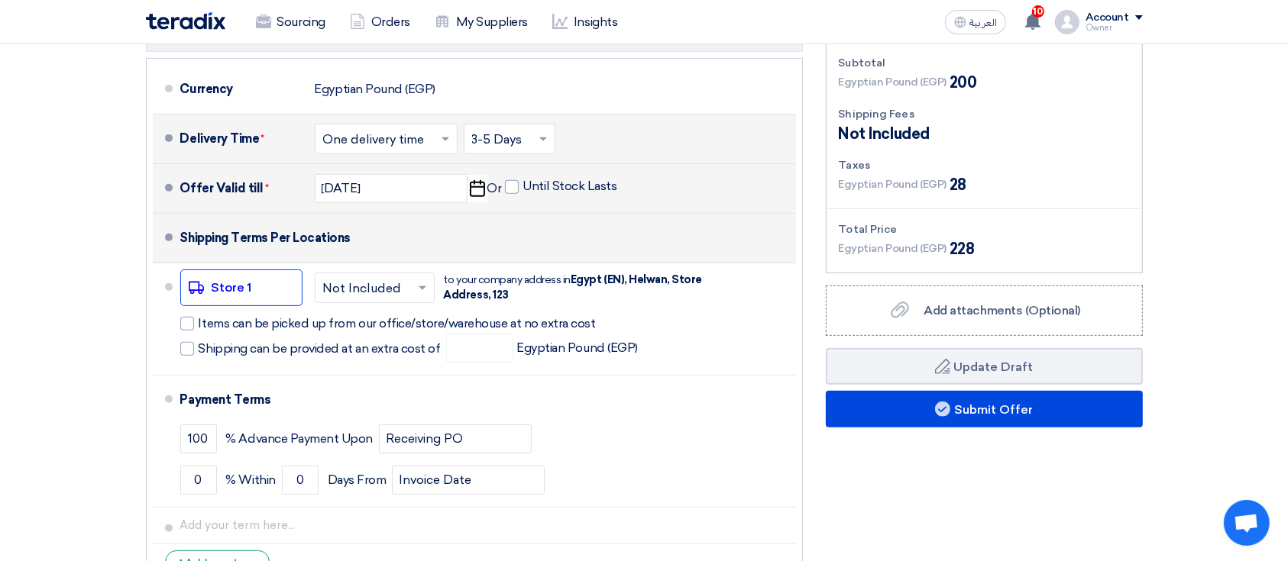
click at [280, 233] on div "Shipping Terms Per Locations" at bounding box center [265, 238] width 171 height 37
copy ul "Shipping Terms Per Locations"
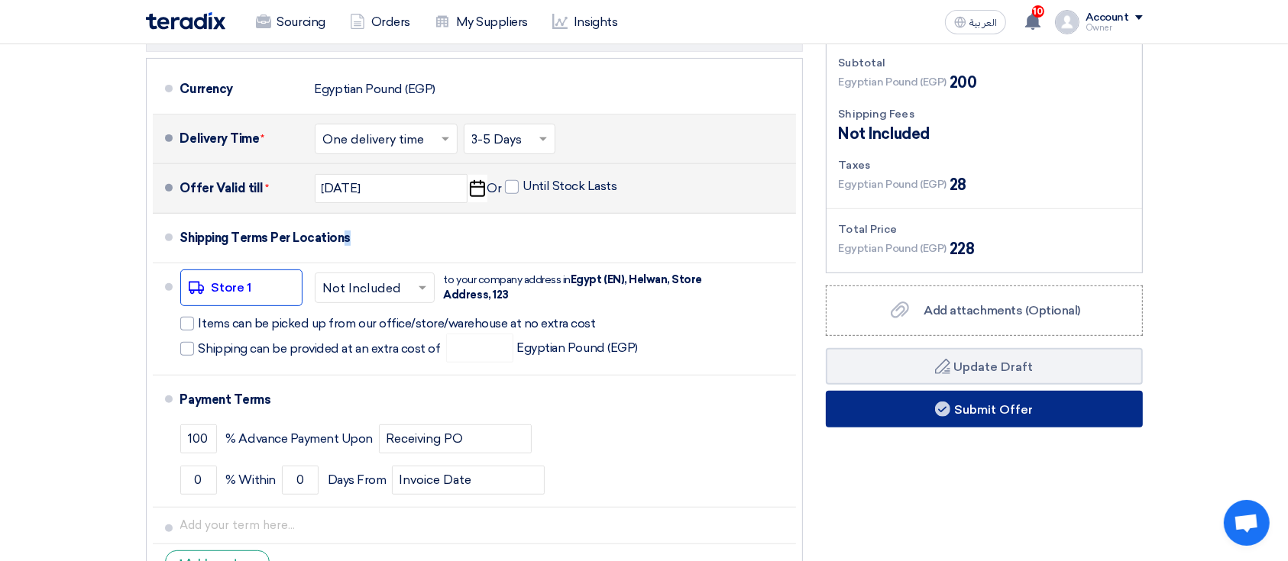
click at [942, 413] on use at bounding box center [942, 409] width 15 height 15
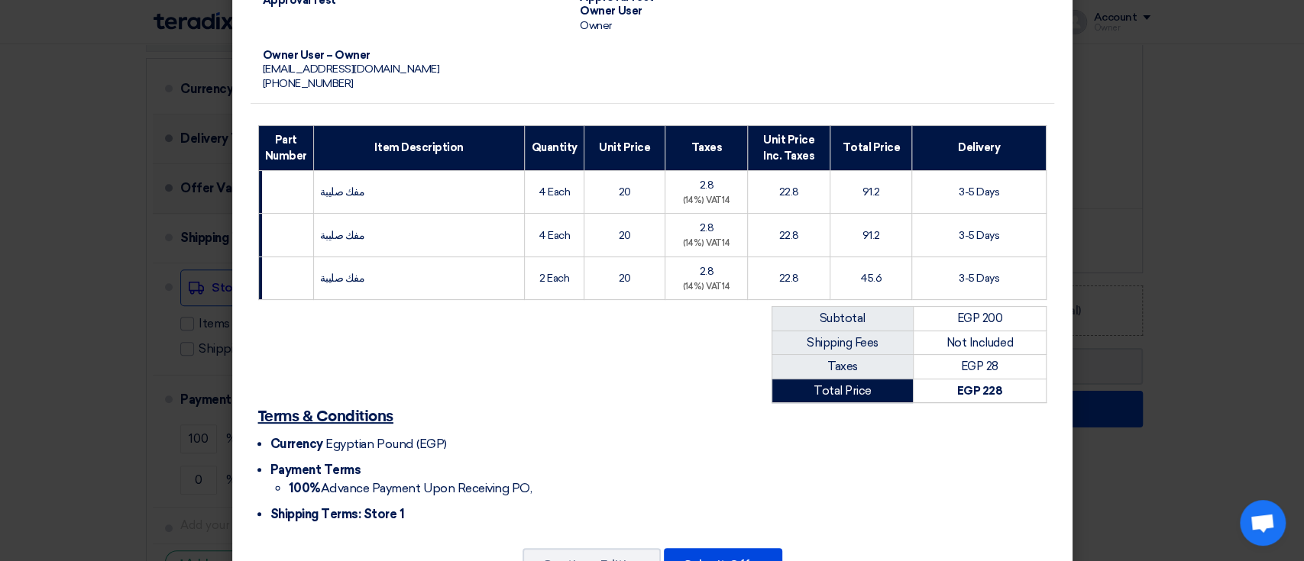
scroll to position [213, 0]
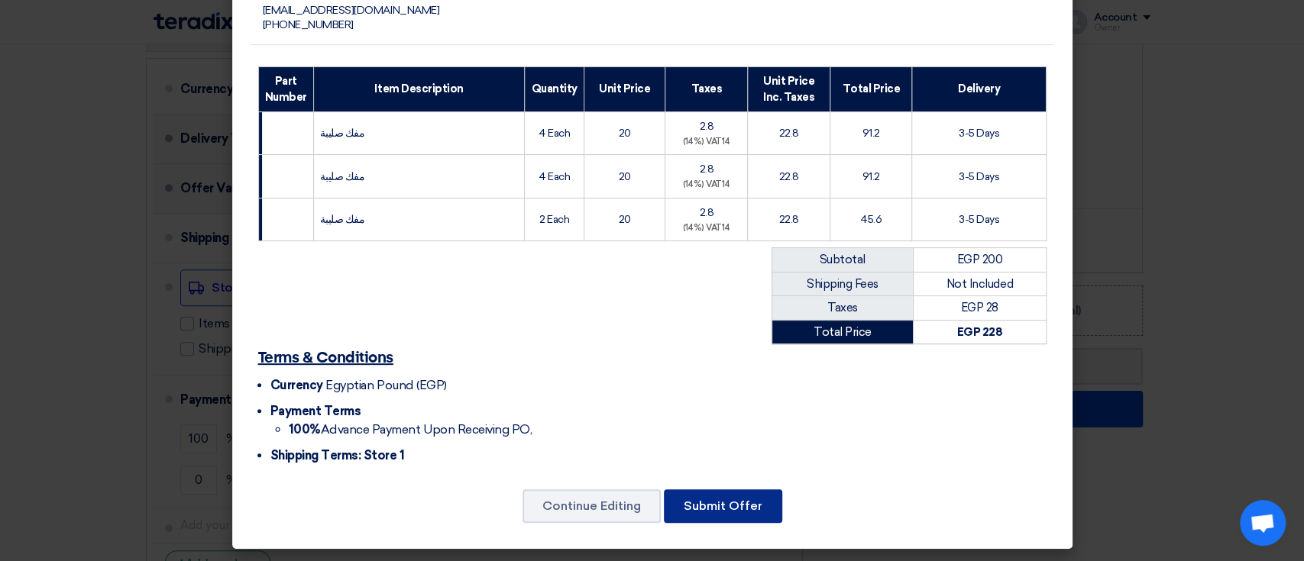
click at [724, 499] on button "Submit Offer" at bounding box center [723, 507] width 118 height 34
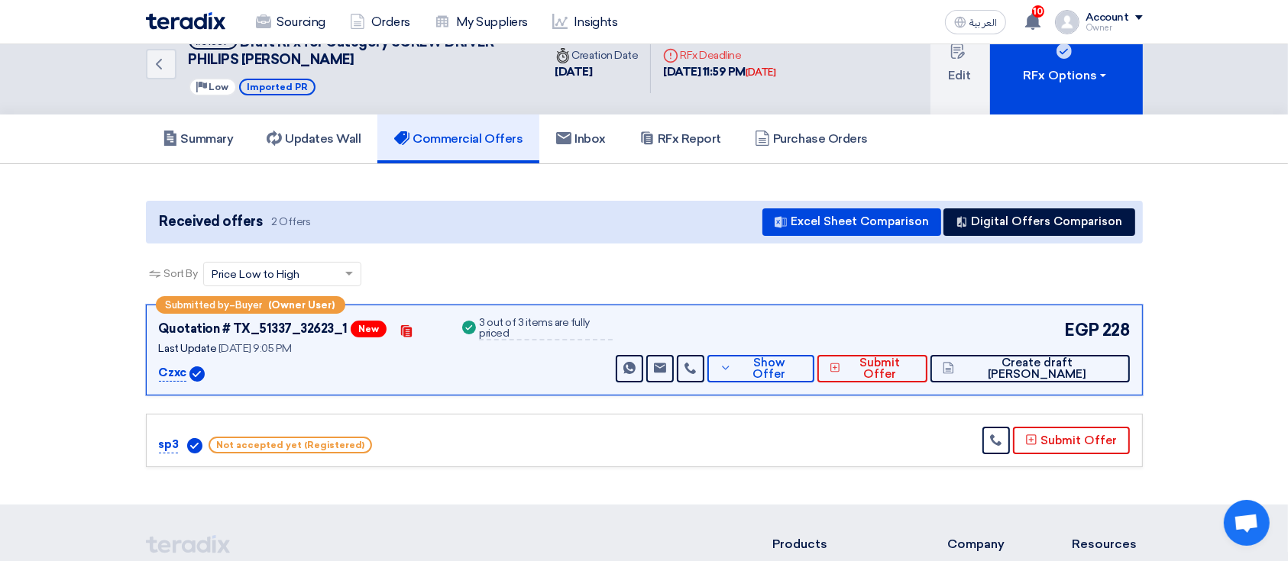
scroll to position [30, 0]
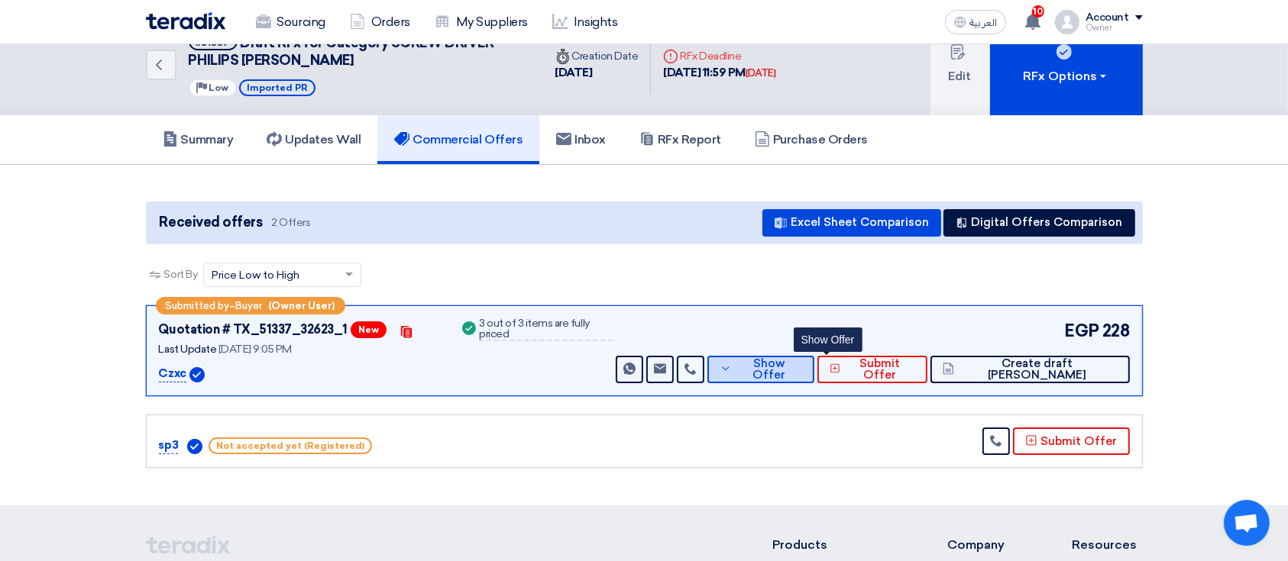
click at [802, 371] on span "Show Offer" at bounding box center [768, 369] width 66 height 23
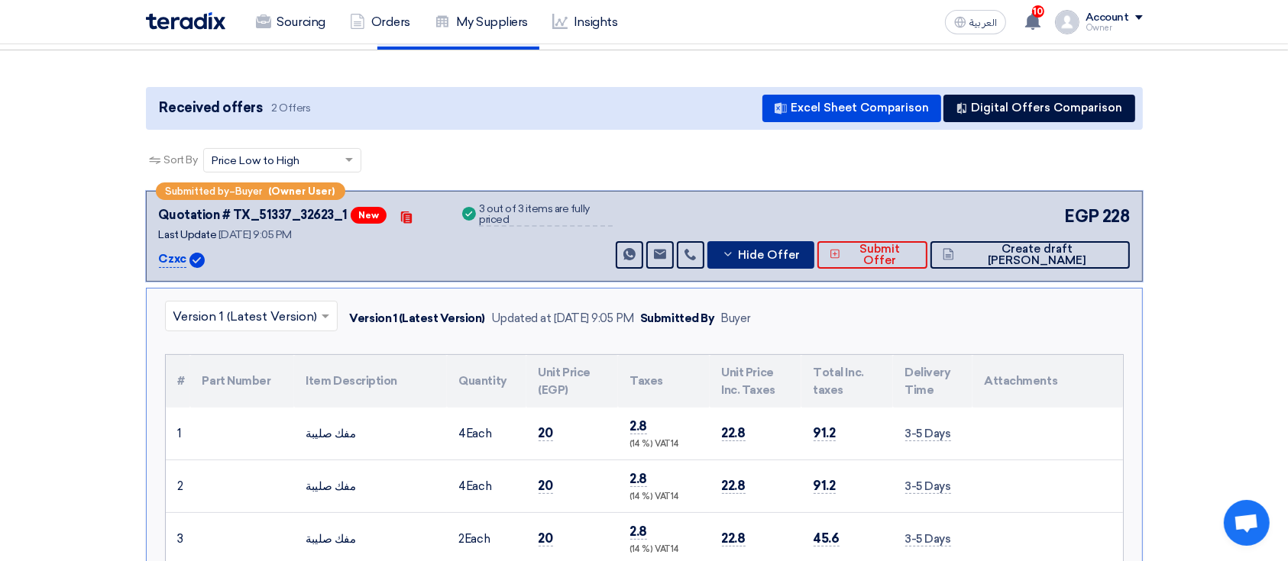
scroll to position [150, 0]
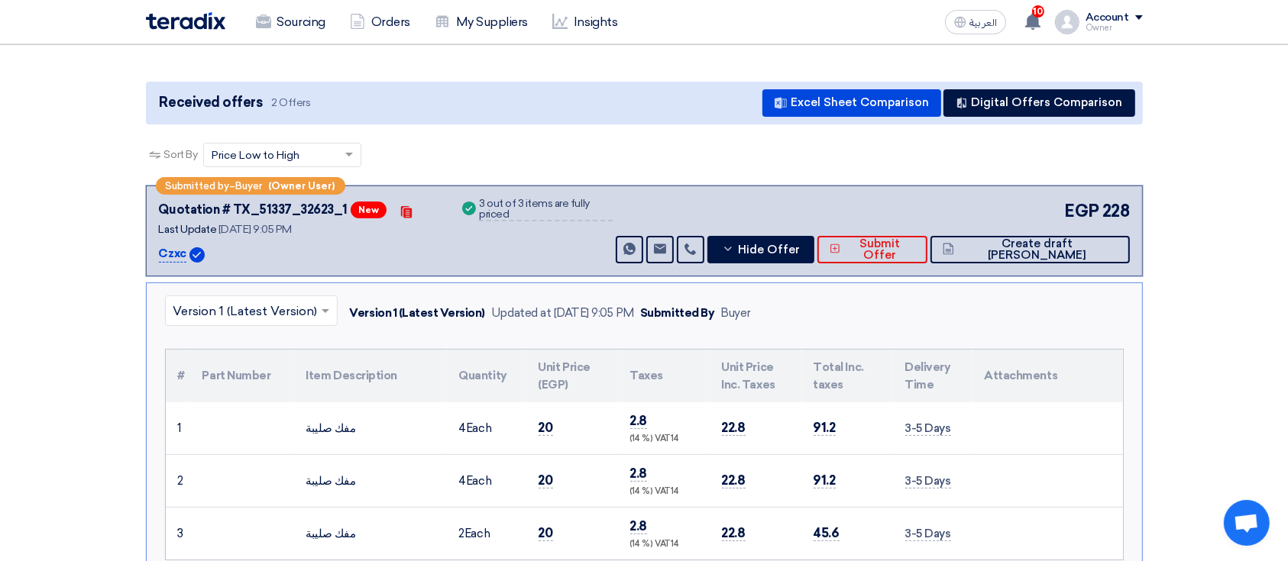
click at [172, 247] on p "Czxc" at bounding box center [172, 254] width 27 height 18
click at [184, 252] on div "Czxc" at bounding box center [300, 254] width 283 height 18
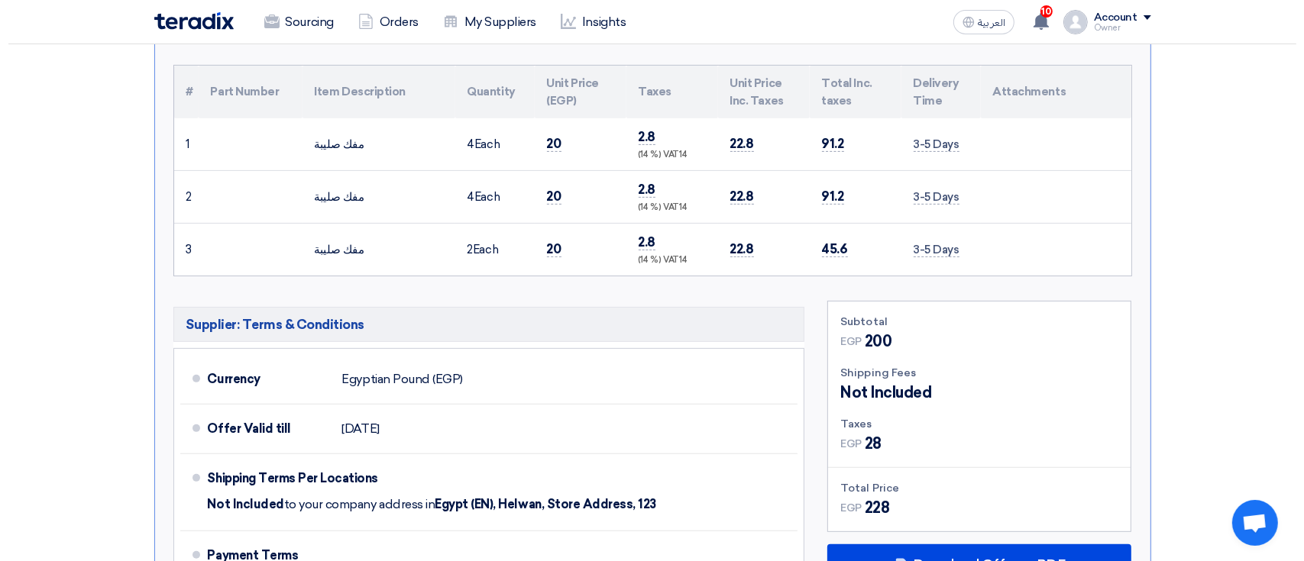
scroll to position [0, 0]
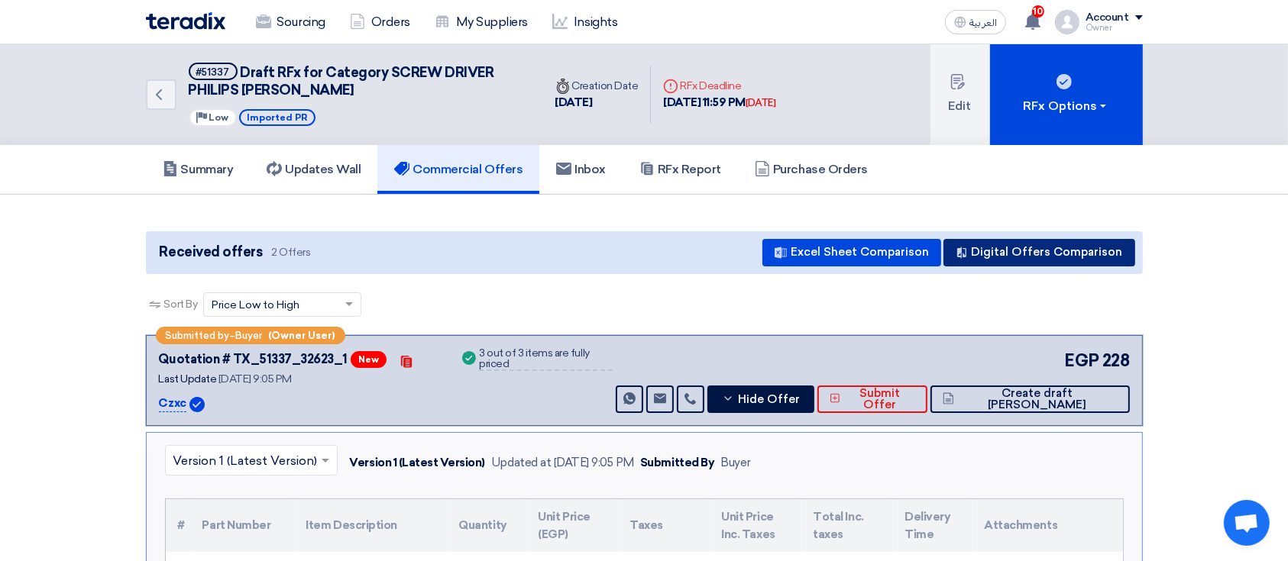
click at [977, 254] on button "Digital Offers Comparison" at bounding box center [1039, 252] width 192 height 27
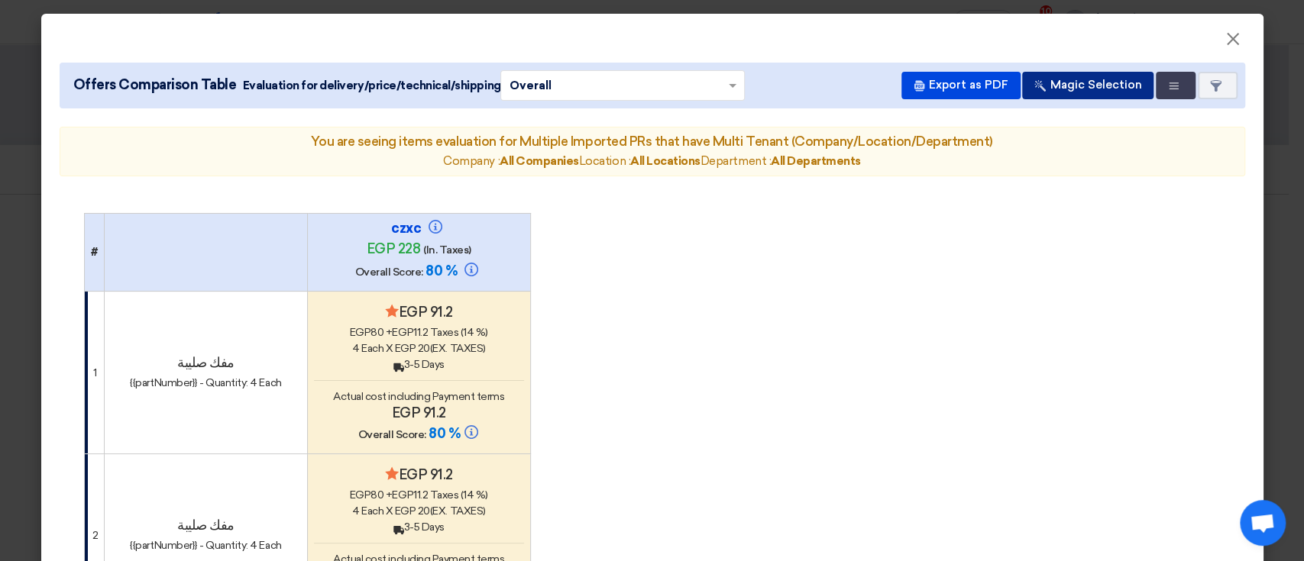
click at [1082, 79] on button "Magic Selection" at bounding box center [1087, 85] width 131 height 27
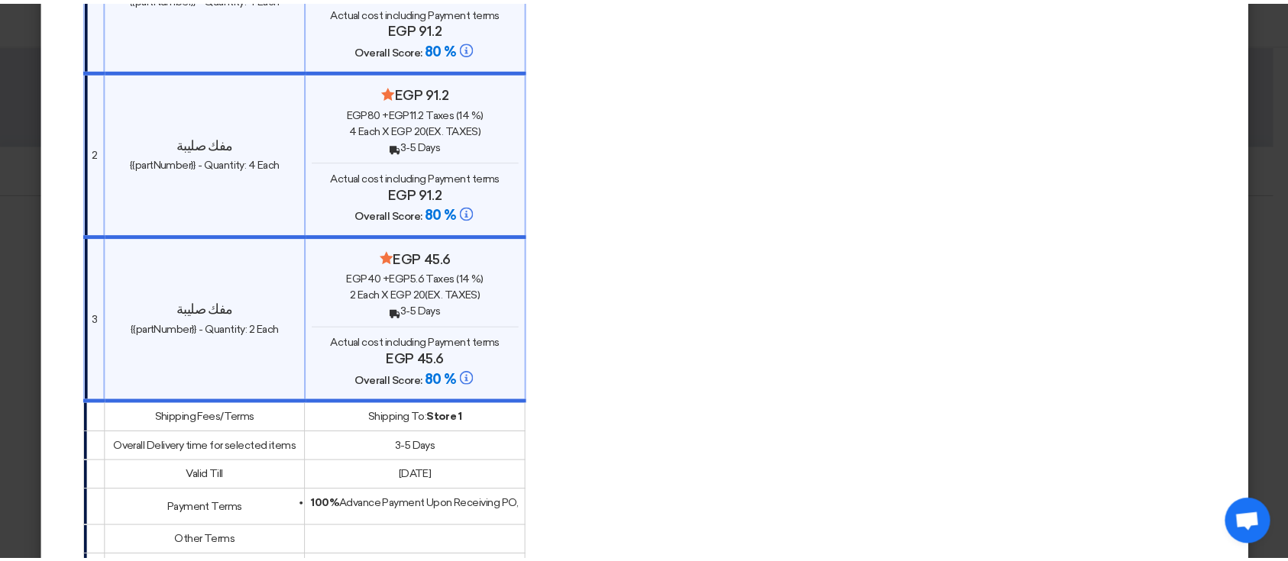
scroll to position [819, 0]
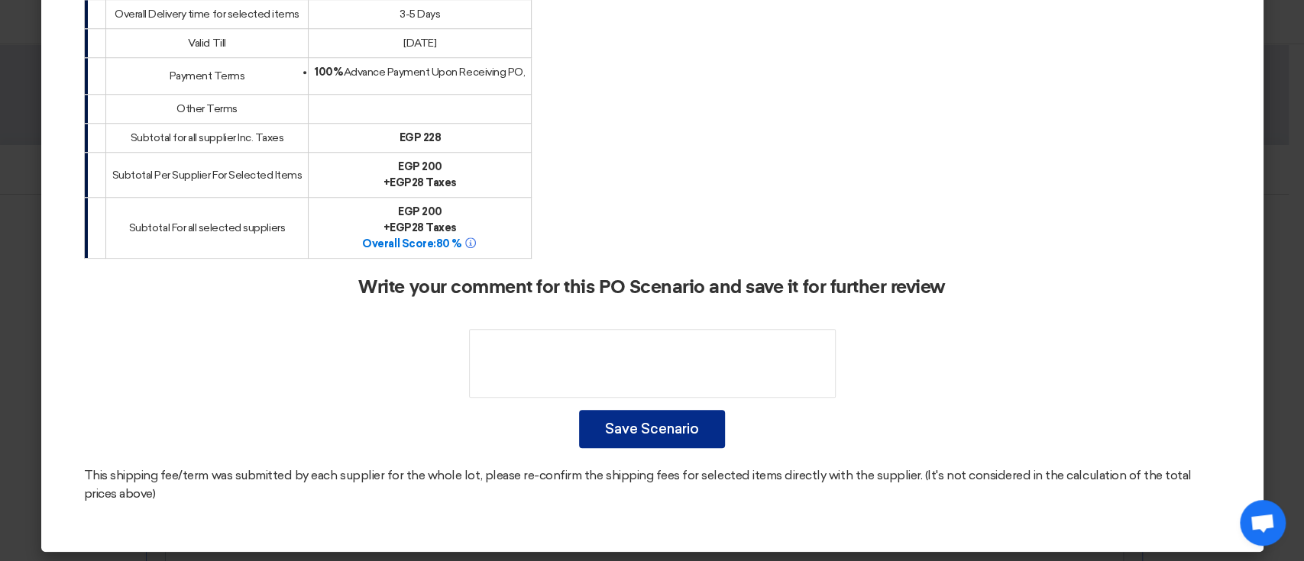
click at [629, 438] on button "Save Scenario" at bounding box center [652, 429] width 146 height 38
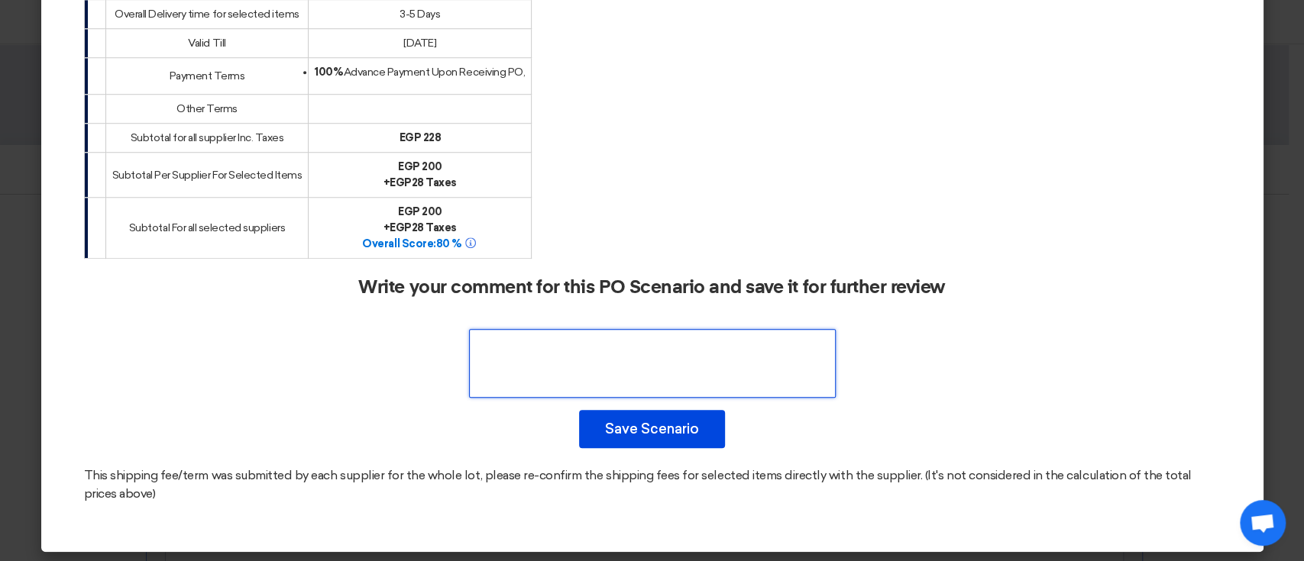
click at [643, 370] on textarea at bounding box center [652, 363] width 367 height 69
type textarea "fff"
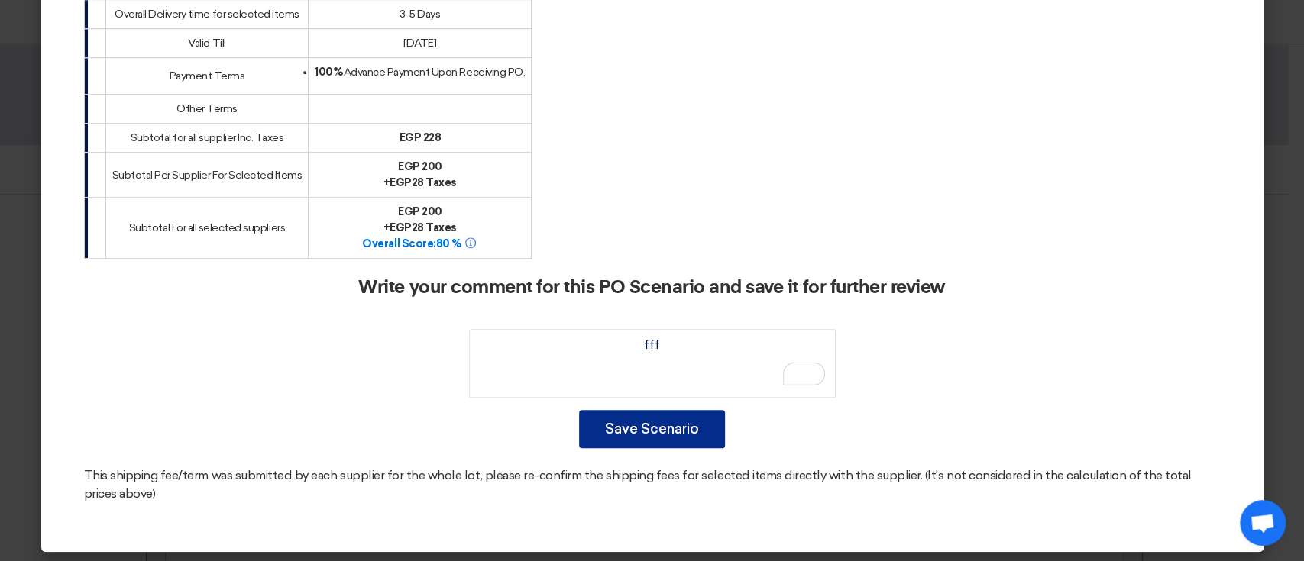
click at [659, 418] on button "Save Scenario" at bounding box center [652, 429] width 146 height 38
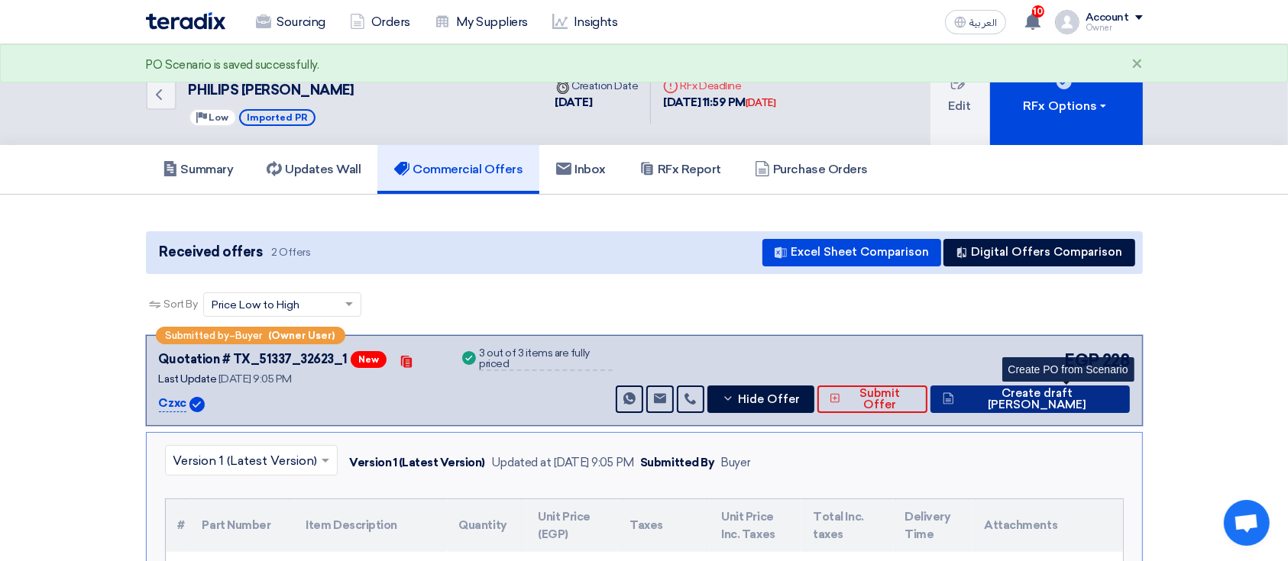
click at [1087, 398] on span "Create draft [PERSON_NAME]" at bounding box center [1038, 399] width 160 height 23
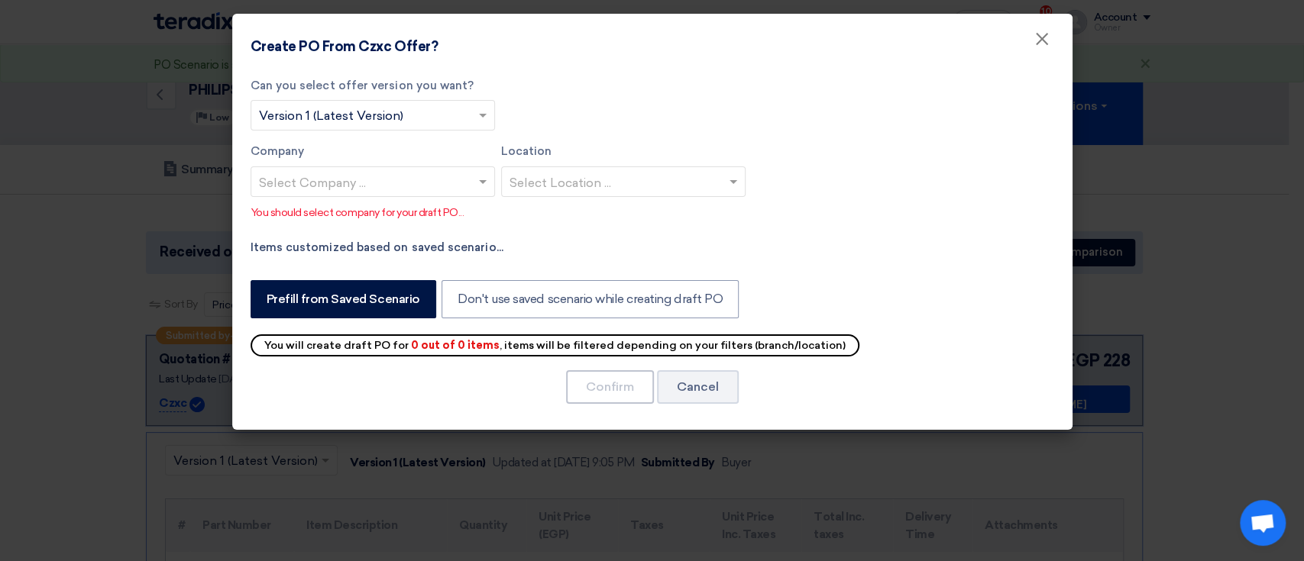
click at [477, 173] on span at bounding box center [484, 182] width 19 height 18
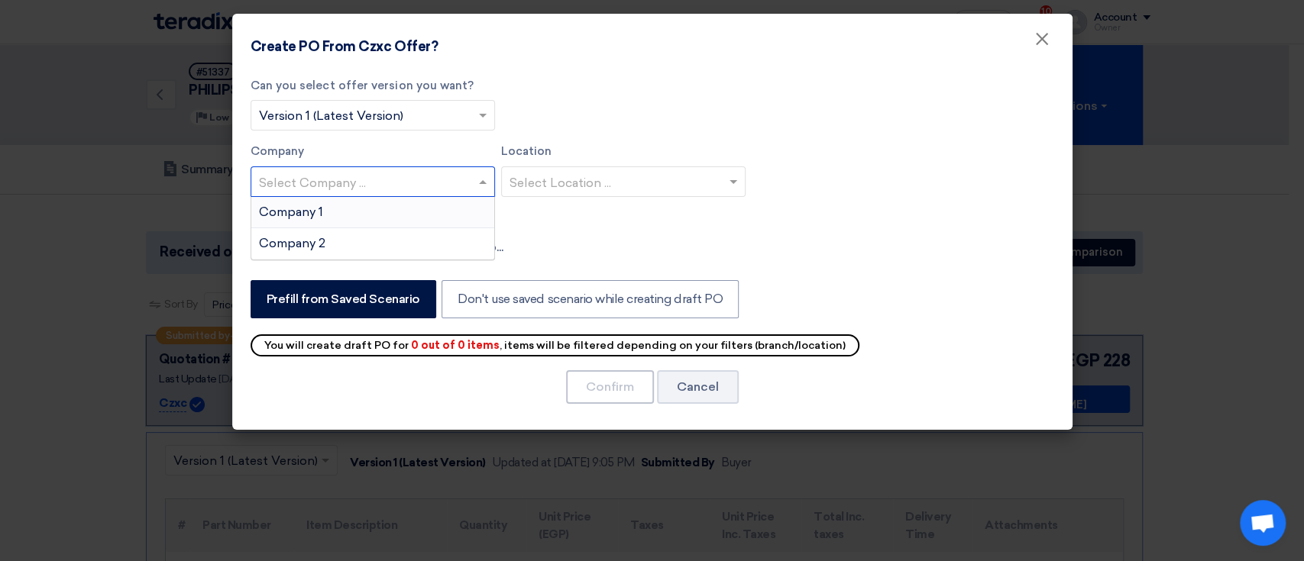
click at [428, 215] on div "Company 1" at bounding box center [372, 212] width 243 height 31
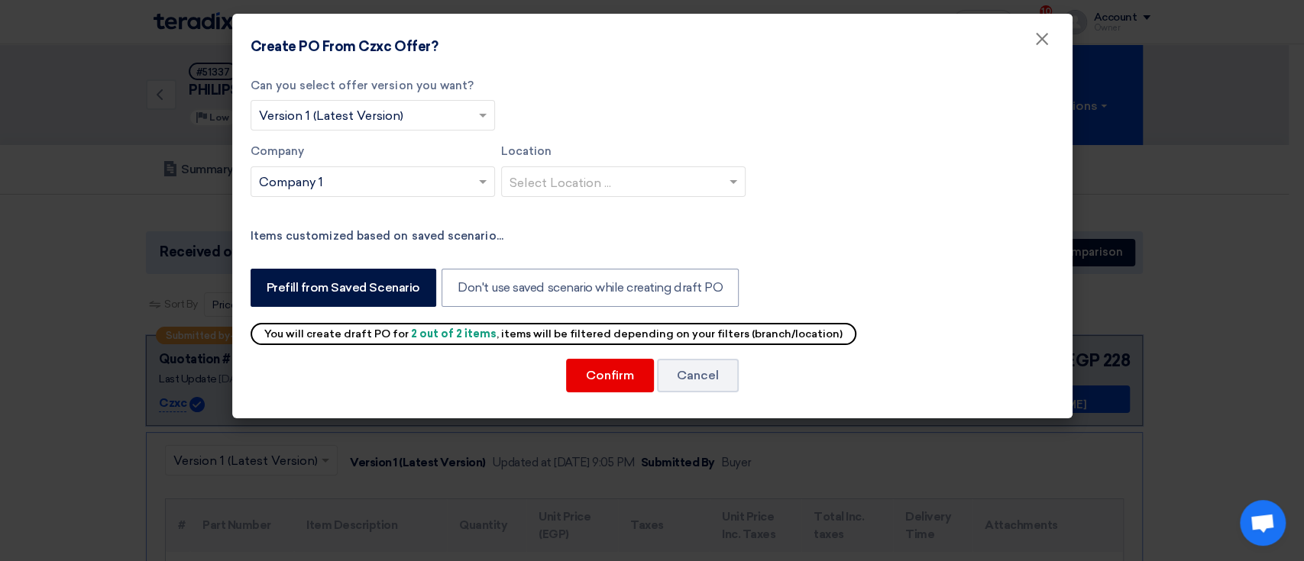
click at [389, 187] on input "text" at bounding box center [365, 182] width 212 height 25
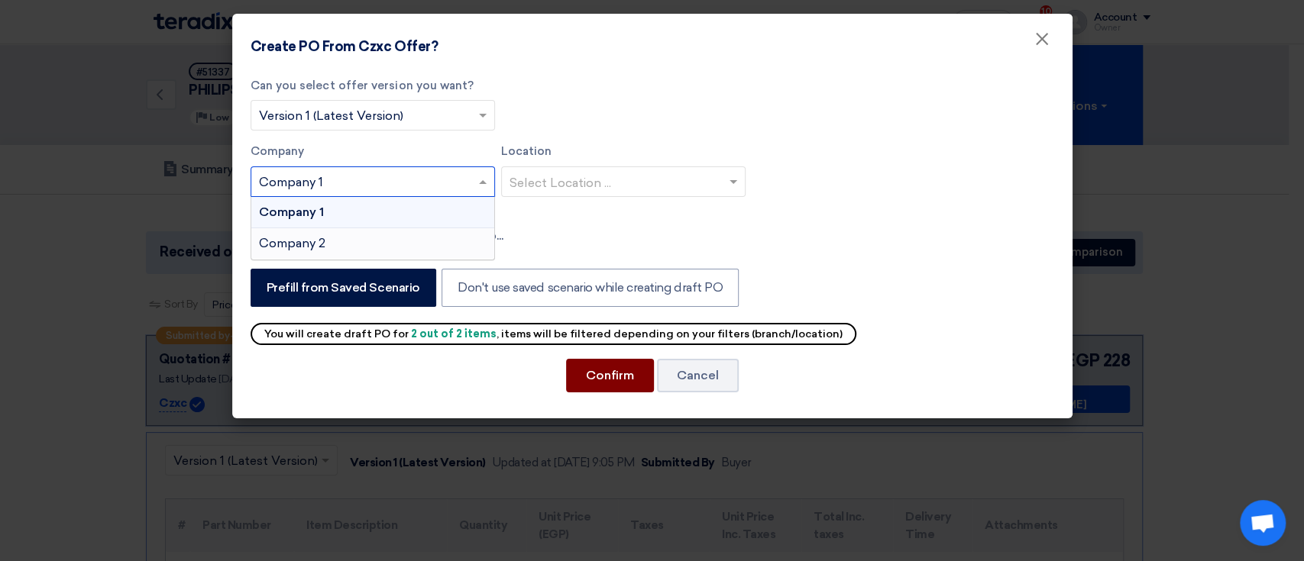
click at [618, 382] on button "Confirm" at bounding box center [610, 376] width 88 height 34
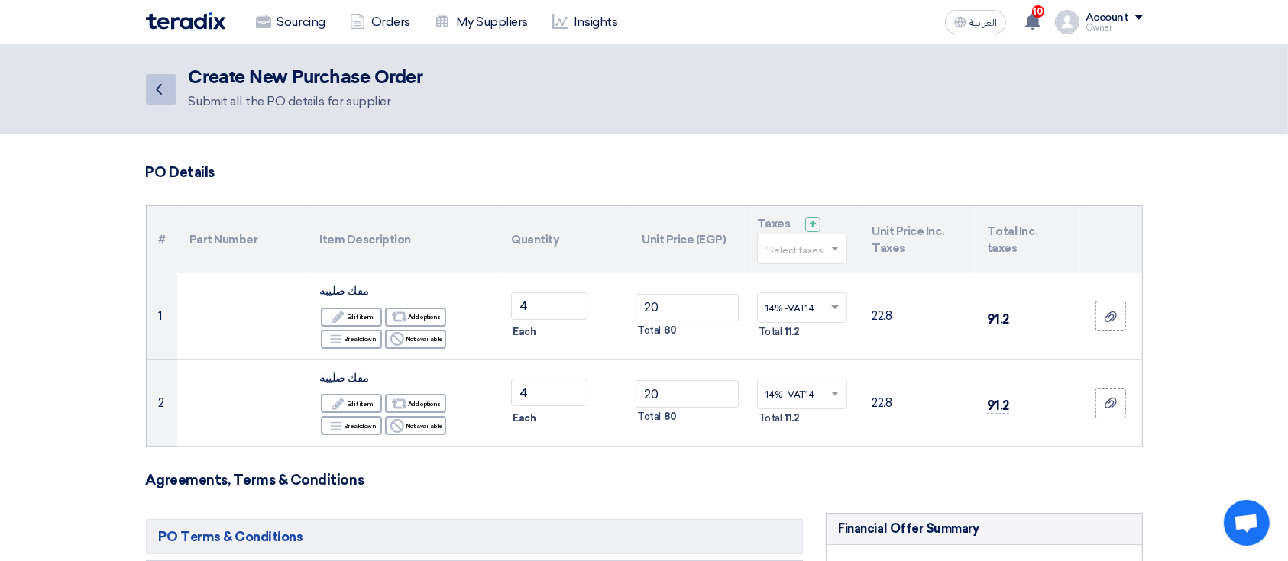
click at [162, 77] on link "Back" at bounding box center [161, 89] width 31 height 31
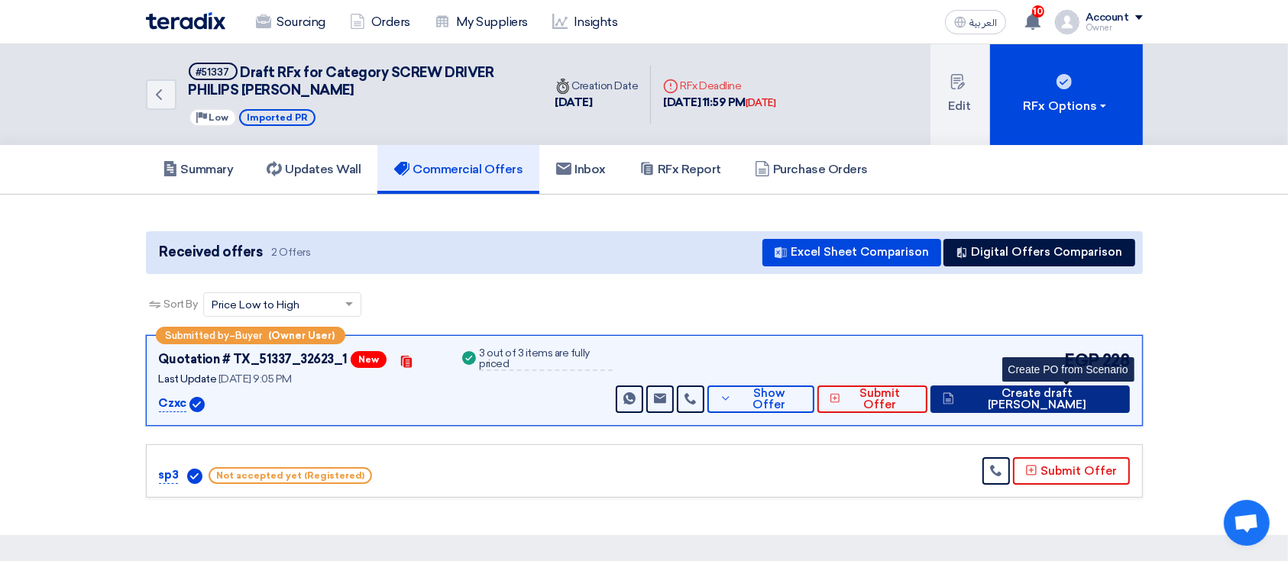
click at [1055, 388] on button "Create draft [PERSON_NAME]" at bounding box center [1029, 399] width 199 height 27
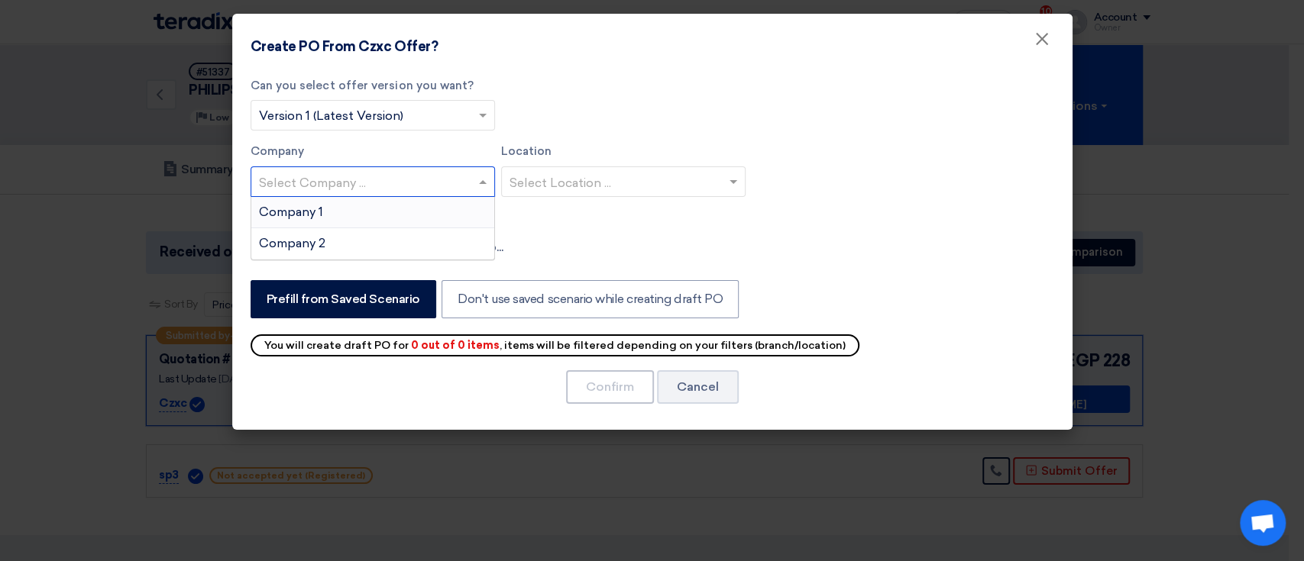
click at [441, 173] on input "text" at bounding box center [365, 182] width 212 height 25
click at [171, 260] on modal-container "Create PO From Czxc Offer? × Can you select offer version you want? Select from…" at bounding box center [652, 280] width 1304 height 561
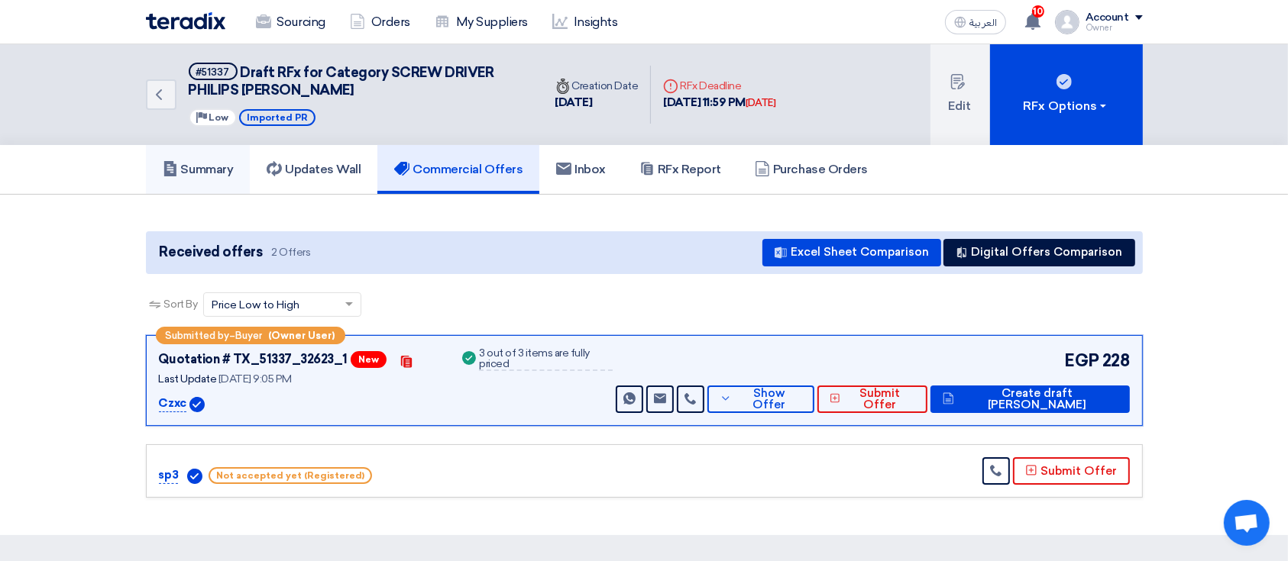
click at [227, 167] on h5 "Summary" at bounding box center [198, 169] width 71 height 15
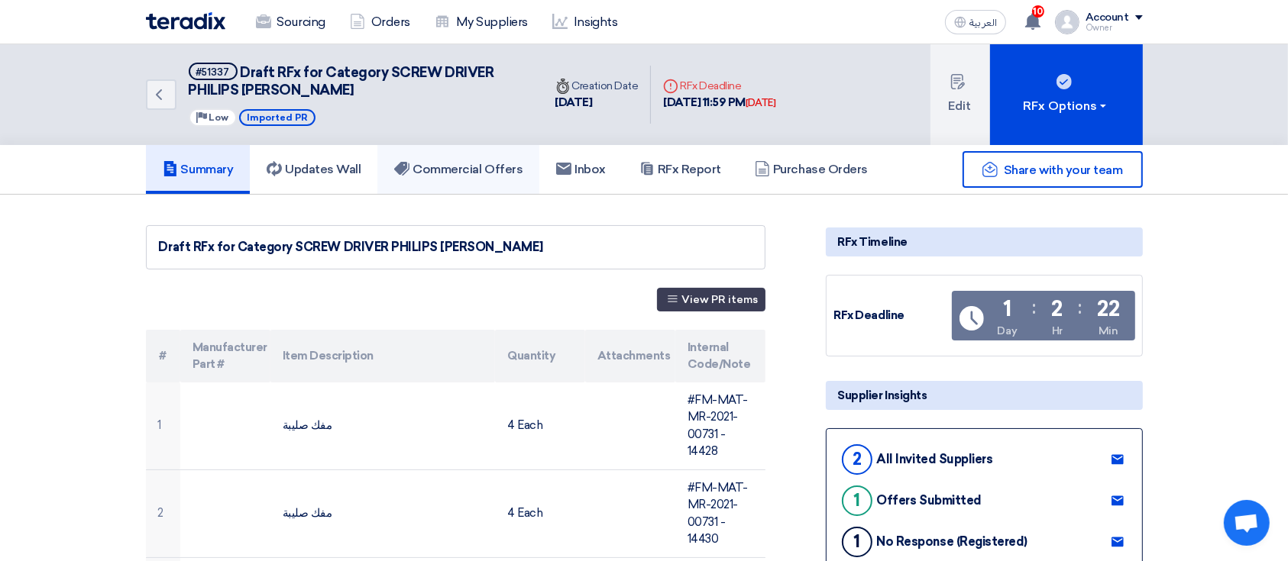
click at [441, 163] on h5 "Commercial Offers" at bounding box center [458, 169] width 128 height 15
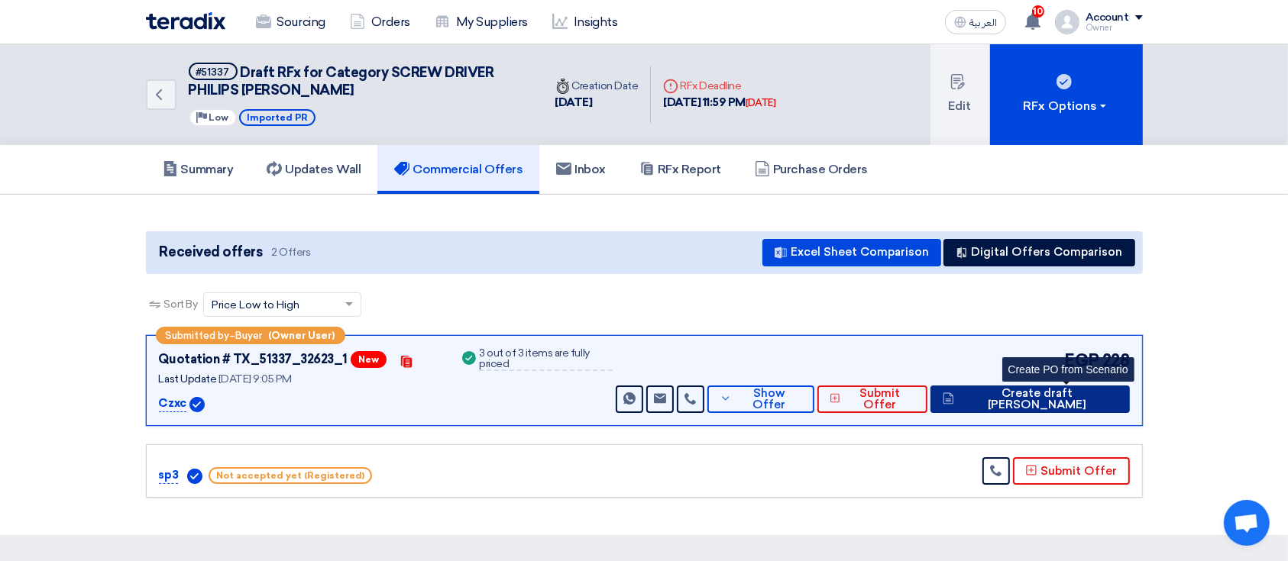
click at [1039, 400] on span "Create draft [PERSON_NAME]" at bounding box center [1038, 399] width 160 height 23
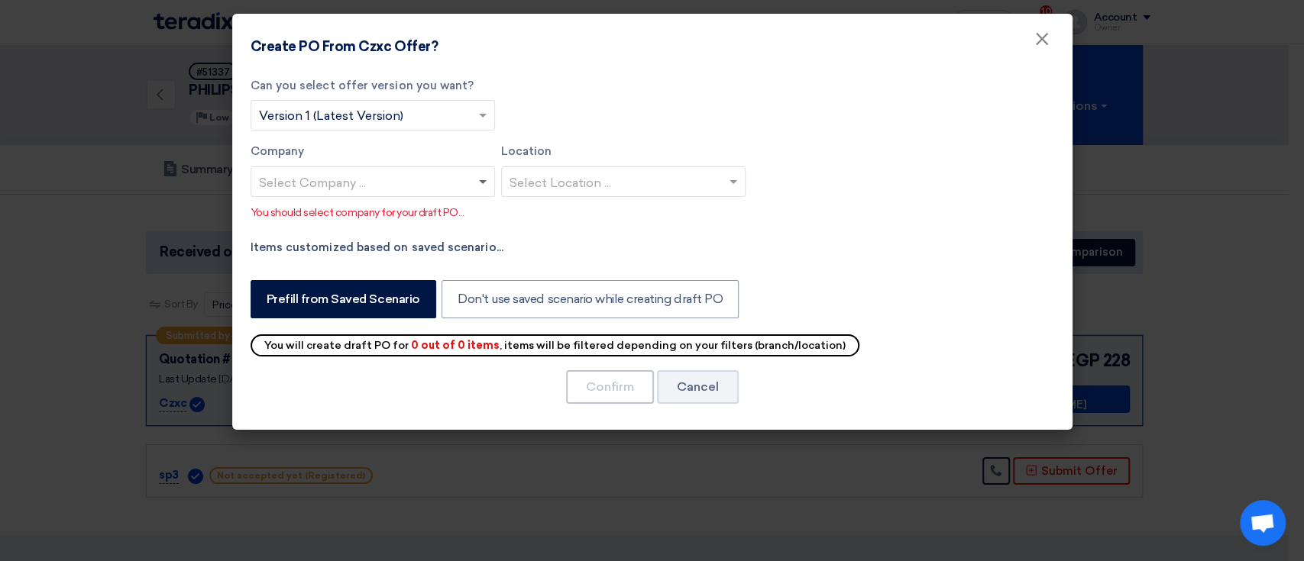
click at [484, 180] on span at bounding box center [483, 182] width 8 height 5
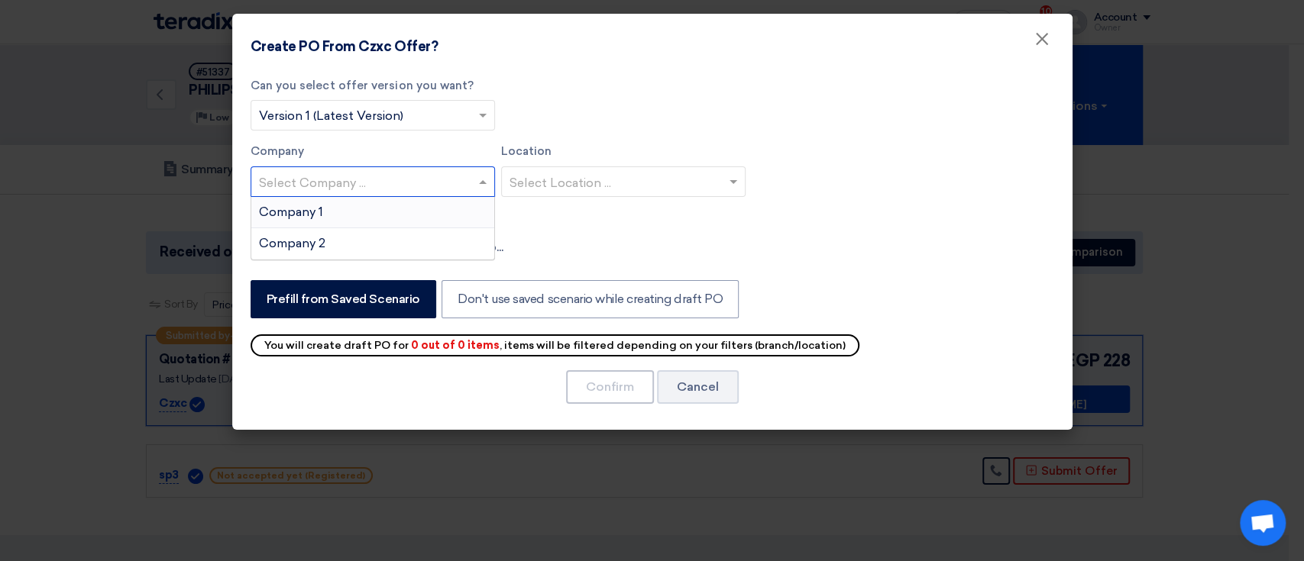
click at [396, 227] on div "Company 1" at bounding box center [372, 212] width 243 height 31
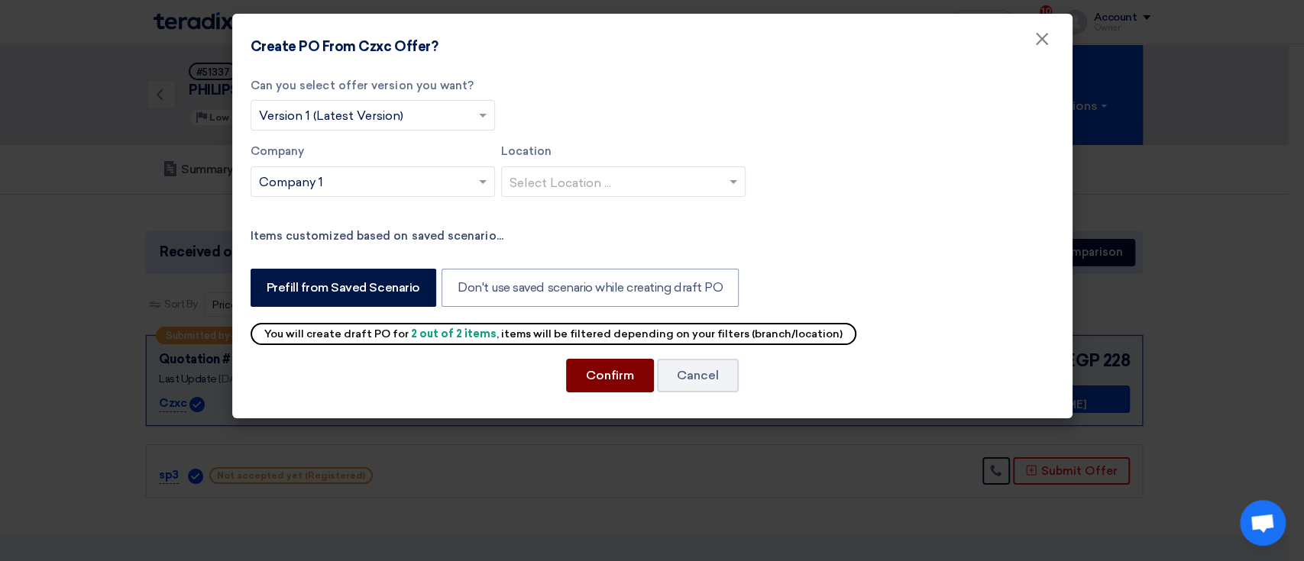
click at [578, 373] on button "Confirm" at bounding box center [610, 376] width 88 height 34
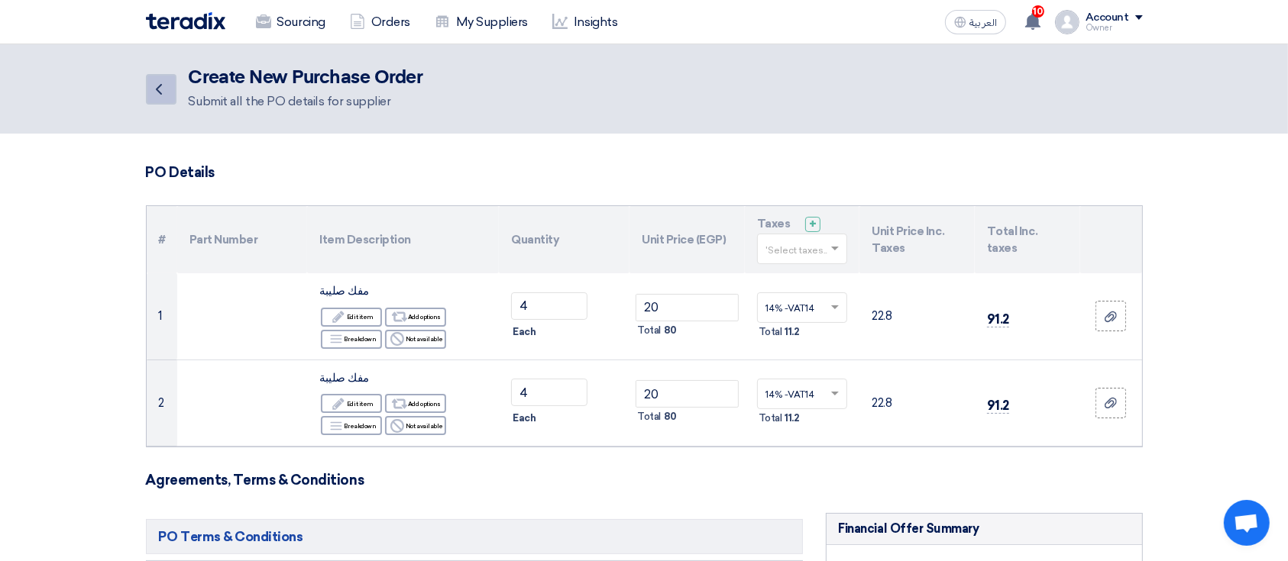
click at [160, 95] on icon "Back" at bounding box center [159, 89] width 18 height 18
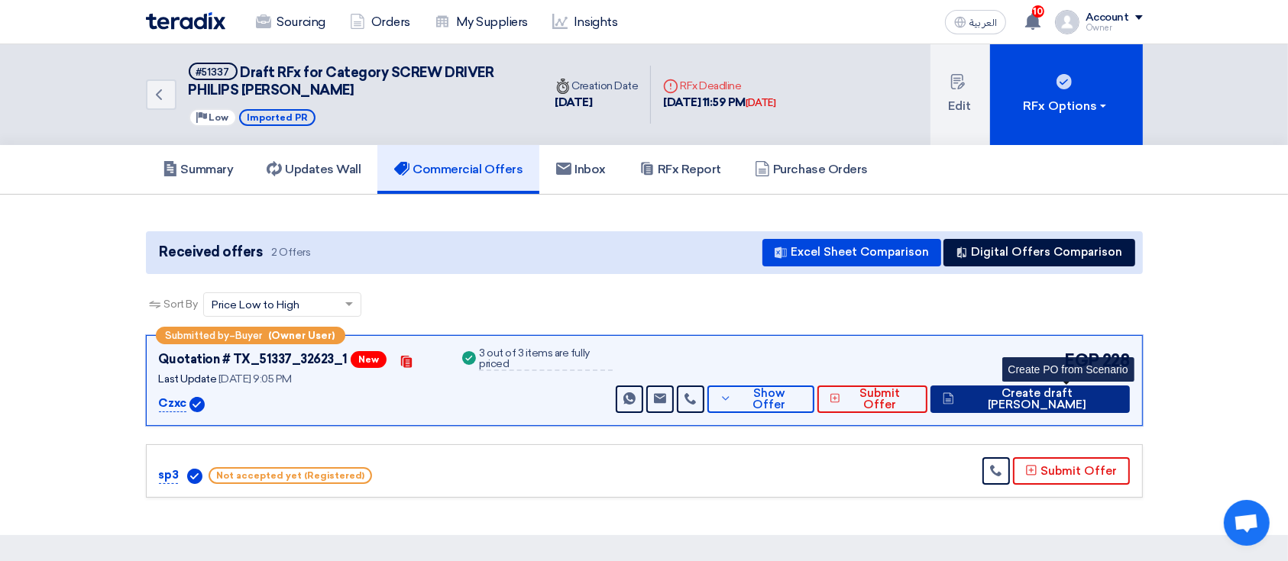
click at [1059, 391] on span "Create draft [PERSON_NAME]" at bounding box center [1038, 399] width 160 height 23
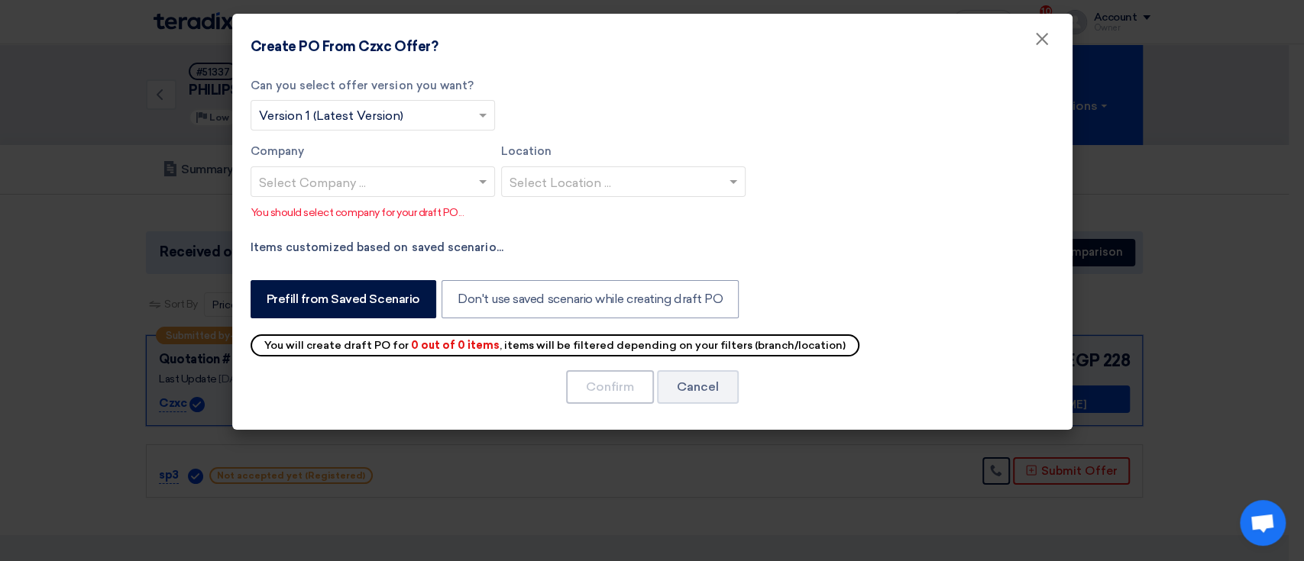
click at [447, 207] on div "Company Select Company ... Location Select Location ..." at bounding box center [651, 176] width 803 height 66
click at [447, 187] on input "text" at bounding box center [365, 182] width 212 height 25
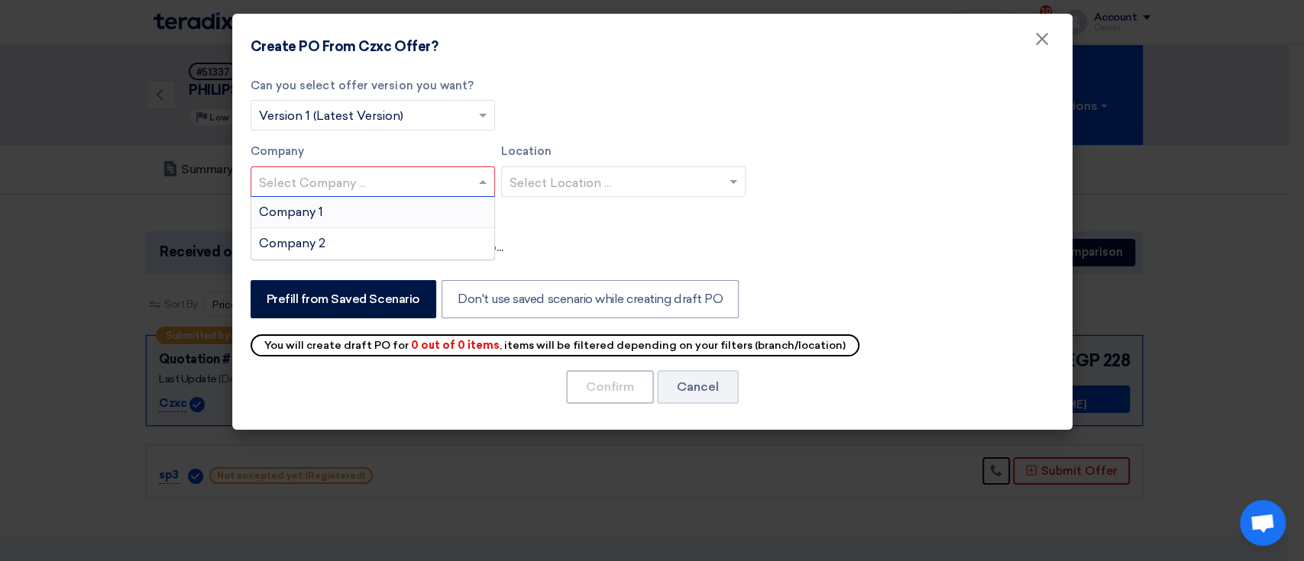
click at [380, 215] on div "Company 1" at bounding box center [372, 212] width 243 height 31
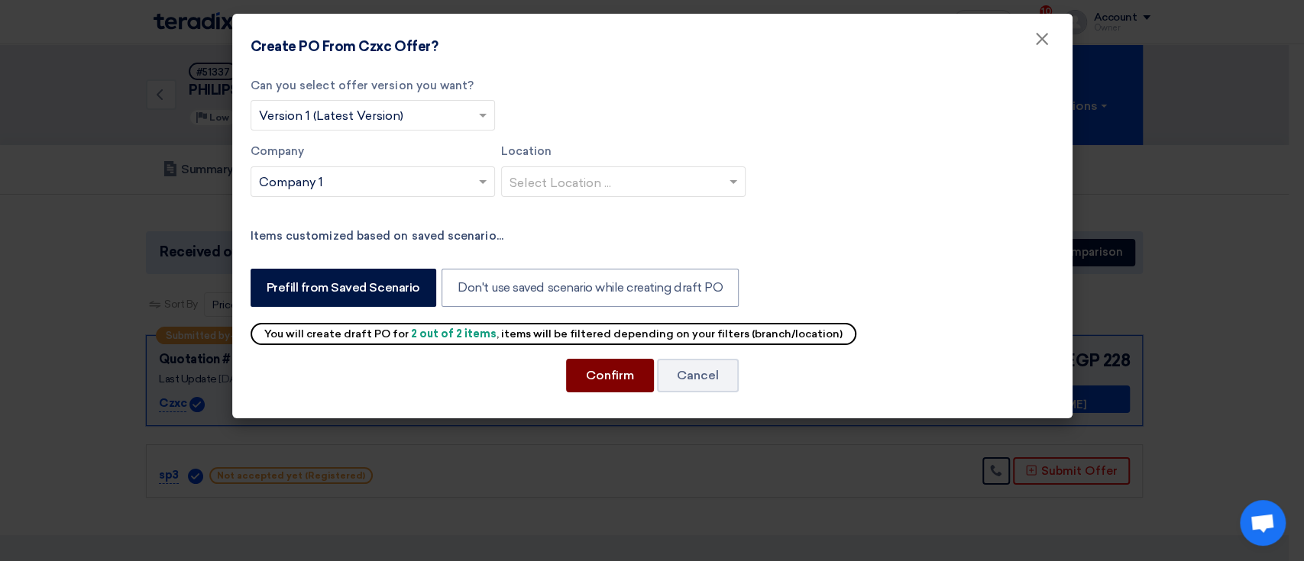
click at [615, 366] on button "Confirm" at bounding box center [610, 376] width 88 height 34
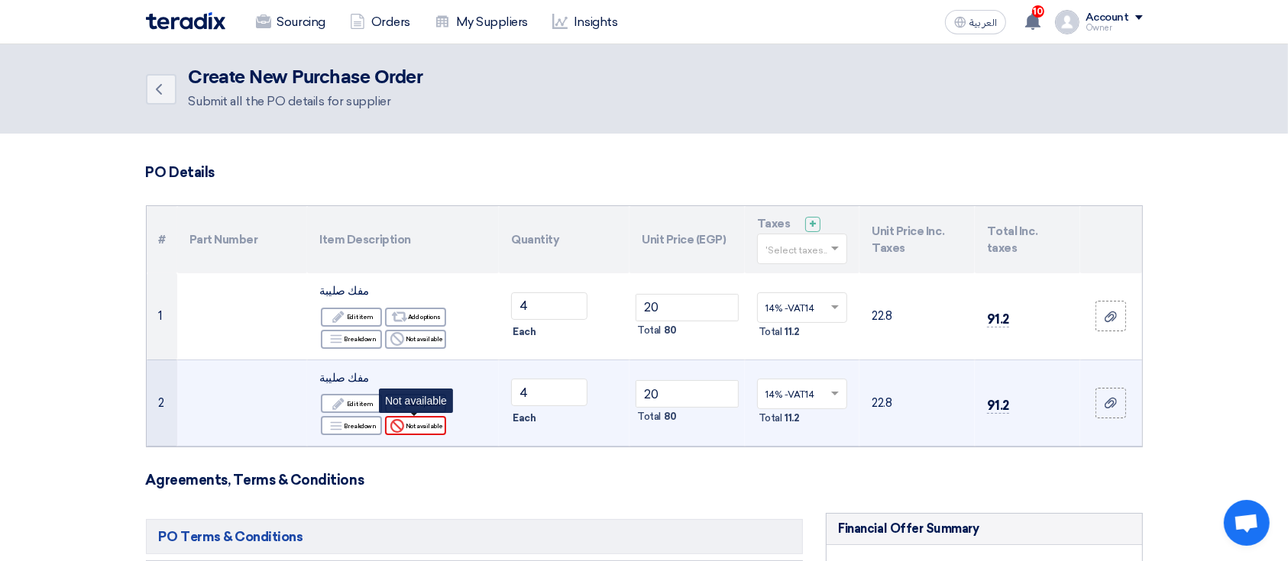
click at [412, 419] on div "Reject Not available" at bounding box center [415, 425] width 61 height 19
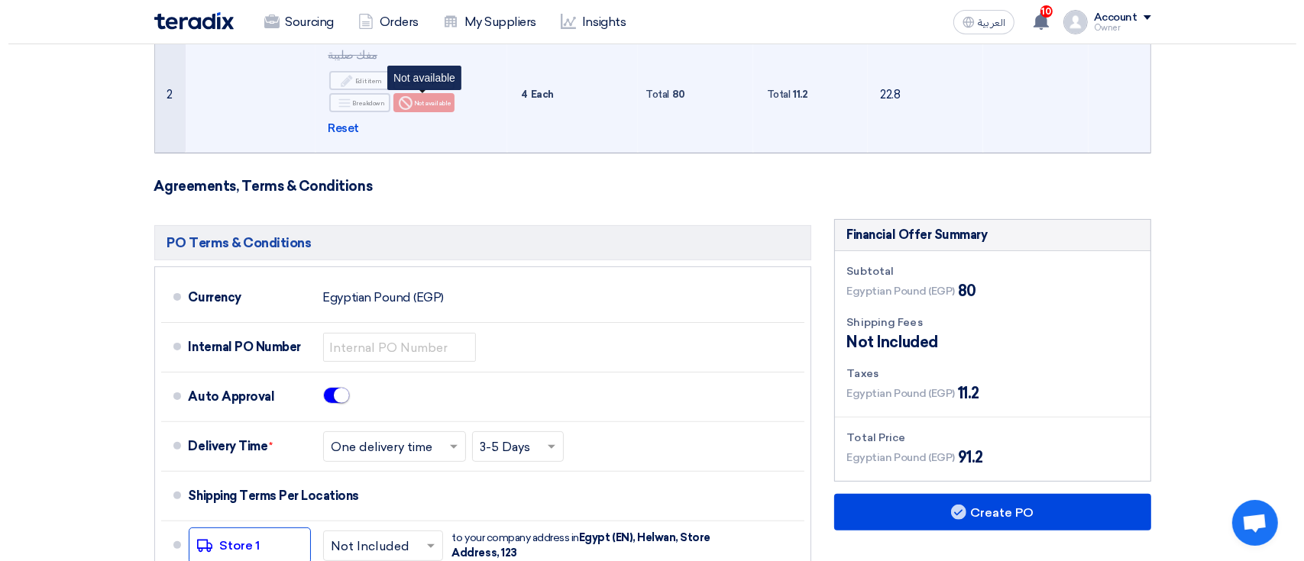
scroll to position [464, 0]
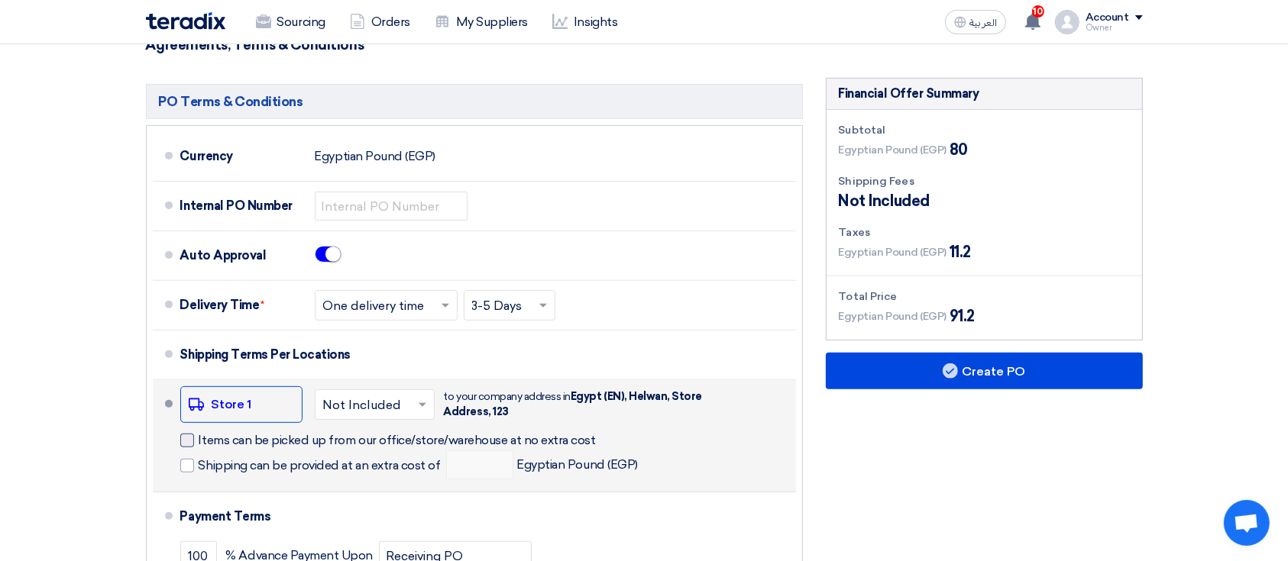
click at [318, 437] on span "Items can be picked up from our office/store/warehouse at no extra cost" at bounding box center [397, 440] width 397 height 15
click at [318, 437] on input "Items can be picked up from our office/store/warehouse at no extra cost" at bounding box center [417, 446] width 436 height 29
click at [317, 437] on span "Items can be picked up from our office/store/warehouse at no extra cost" at bounding box center [397, 440] width 397 height 15
click at [317, 437] on input "Items can be picked up from our office/store/warehouse at no extra cost" at bounding box center [417, 446] width 436 height 29
click at [317, 437] on span "Items can be picked up from our office/store/warehouse at no extra cost" at bounding box center [397, 440] width 397 height 15
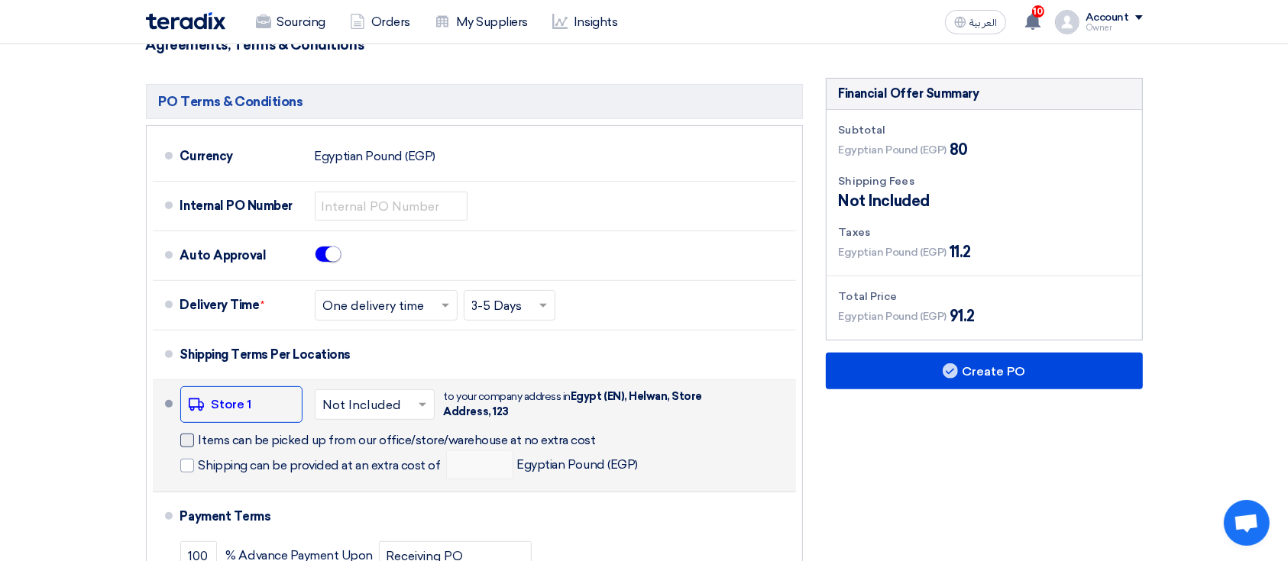
click at [317, 437] on input "Items can be picked up from our office/store/warehouse at no extra cost" at bounding box center [417, 446] width 436 height 29
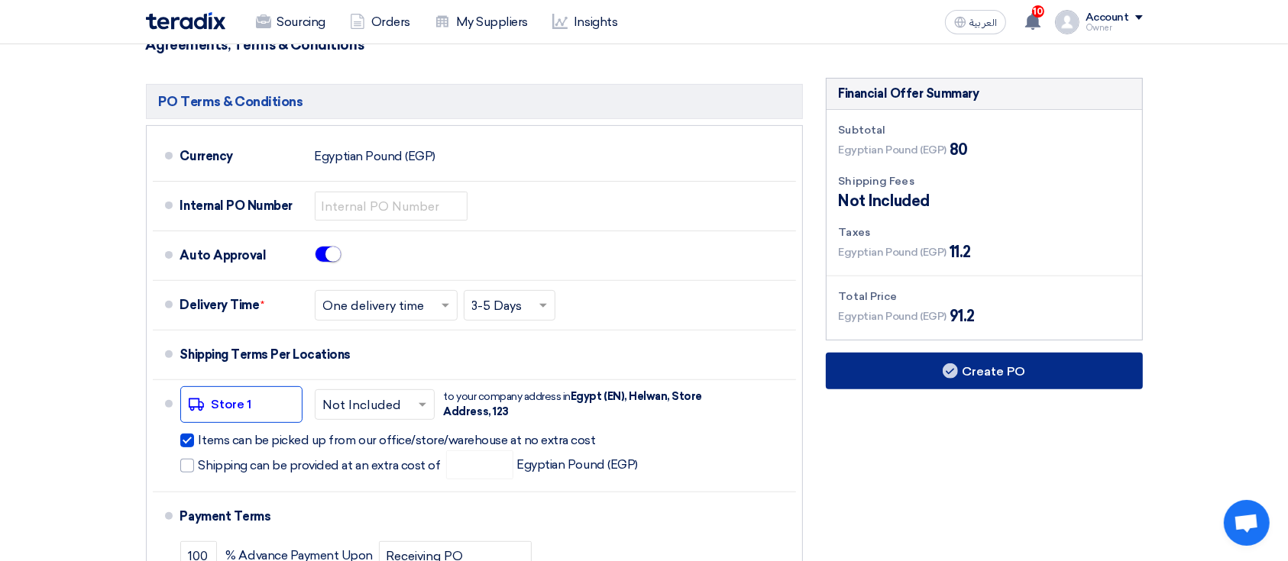
click at [962, 362] on button "Create PO" at bounding box center [984, 371] width 317 height 37
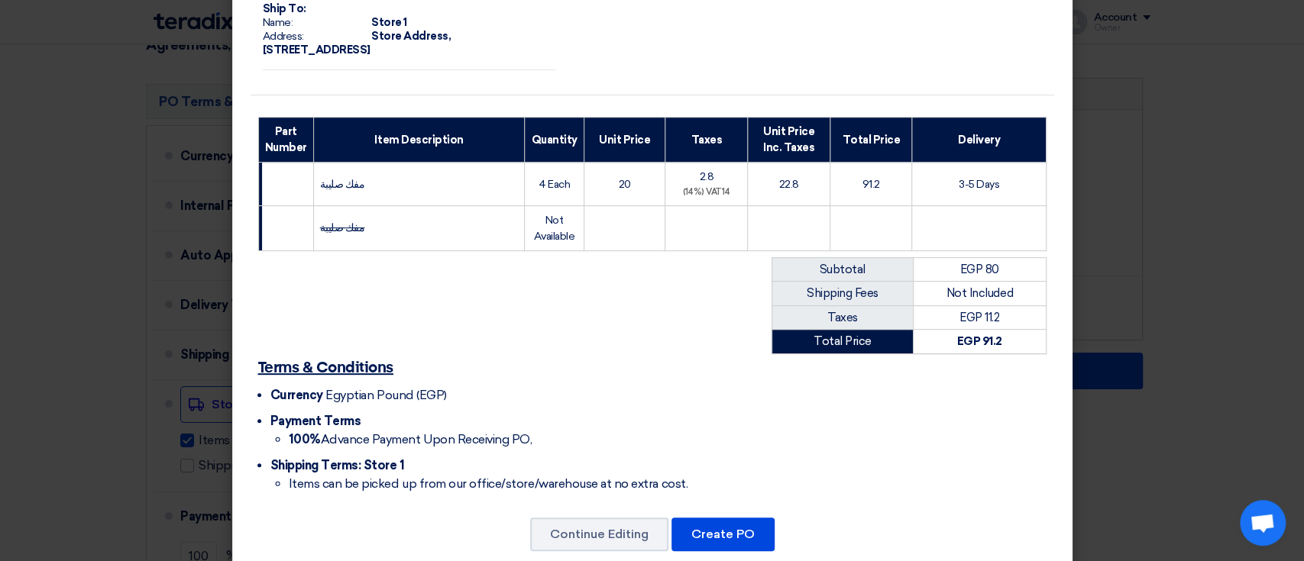
scroll to position [230, 0]
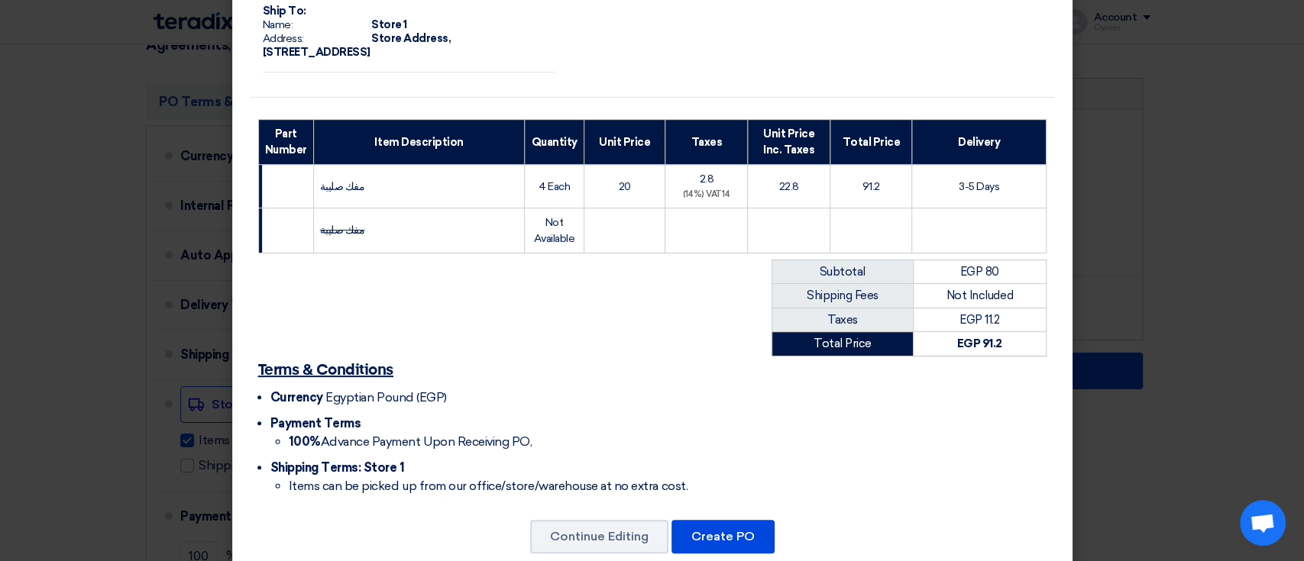
click at [78, 321] on modal-container "From: Name: Company 1 Address: Abc, Cairo, Egypt (EN) Person Owner User Title O…" at bounding box center [652, 280] width 1304 height 561
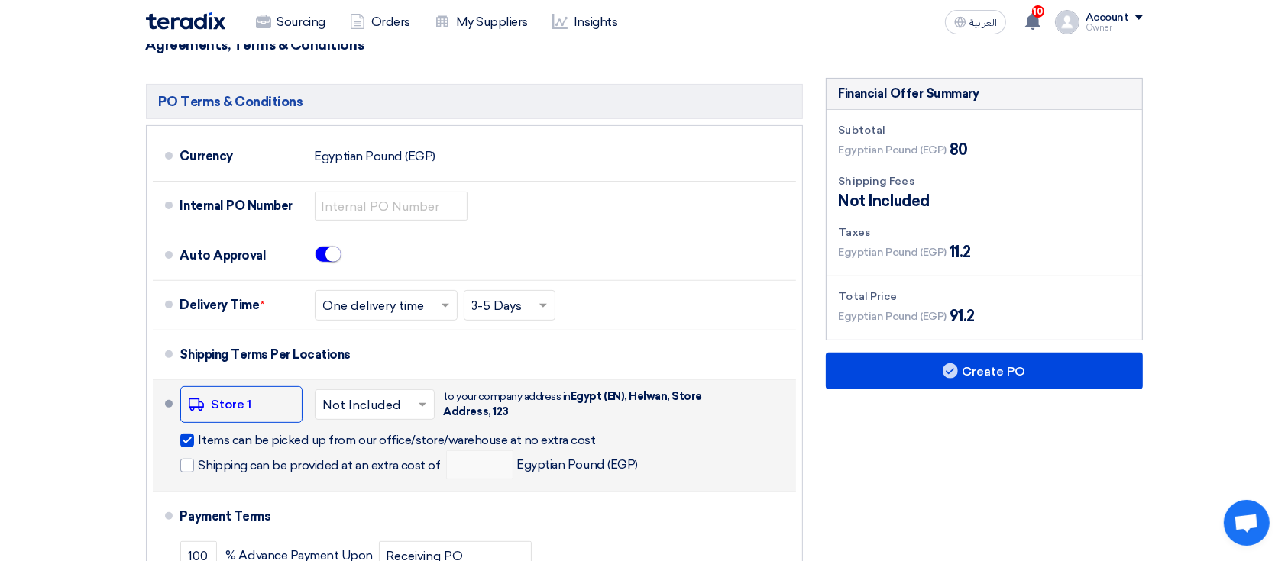
click at [199, 446] on span "Items can be picked up from our office/store/warehouse at no extra cost" at bounding box center [397, 440] width 397 height 15
click at [199, 446] on input "Items can be picked up from our office/store/warehouse at no extra cost" at bounding box center [417, 446] width 436 height 29
checkbox input "false"
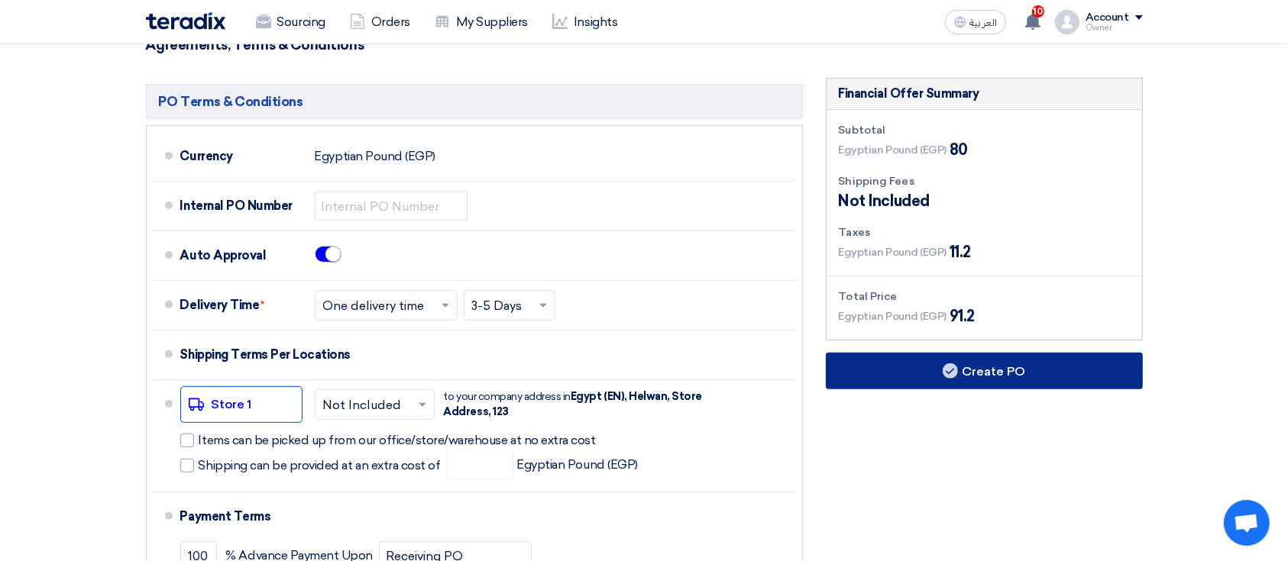
click at [931, 370] on button "Create PO" at bounding box center [984, 371] width 317 height 37
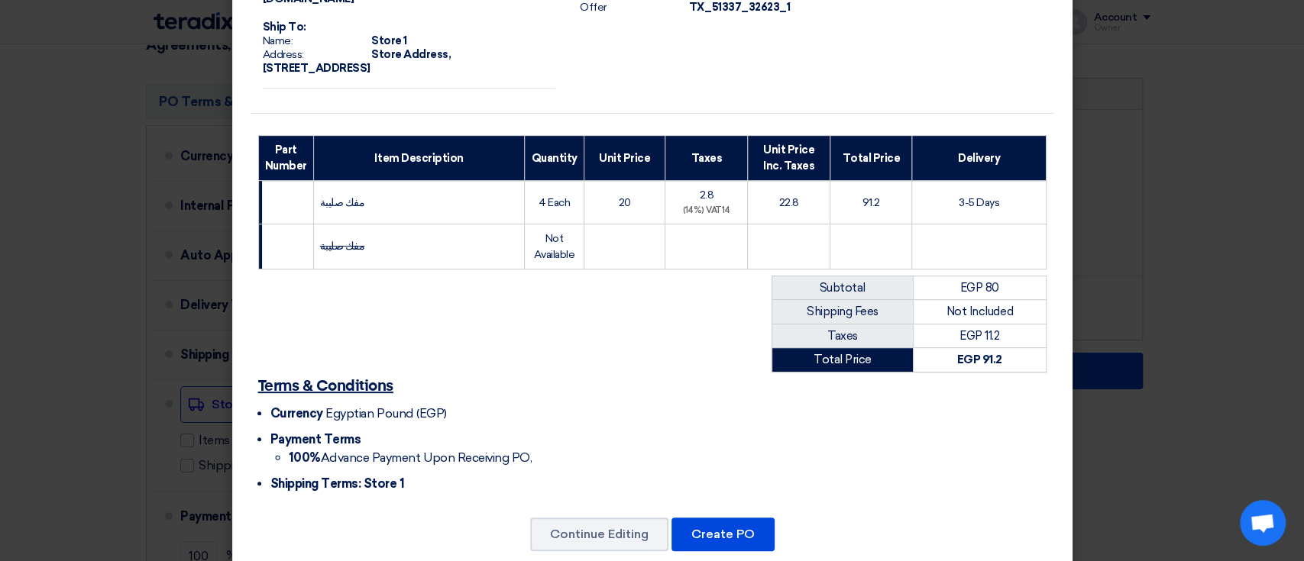
scroll to position [212, 0]
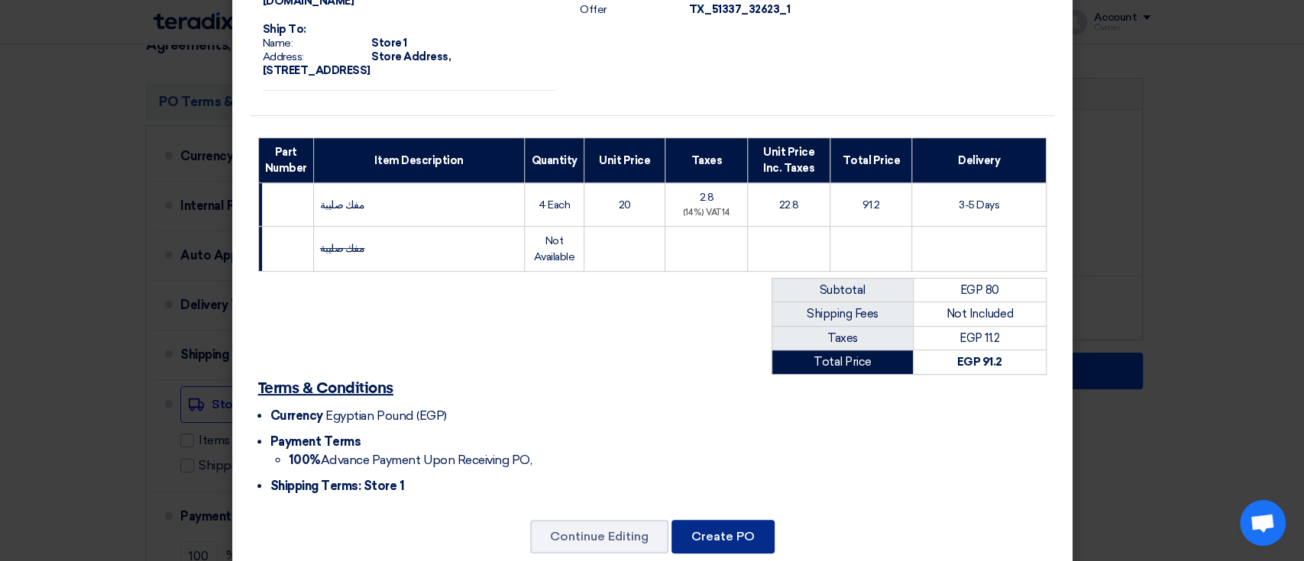
click at [719, 520] on button "Create PO" at bounding box center [722, 537] width 103 height 34
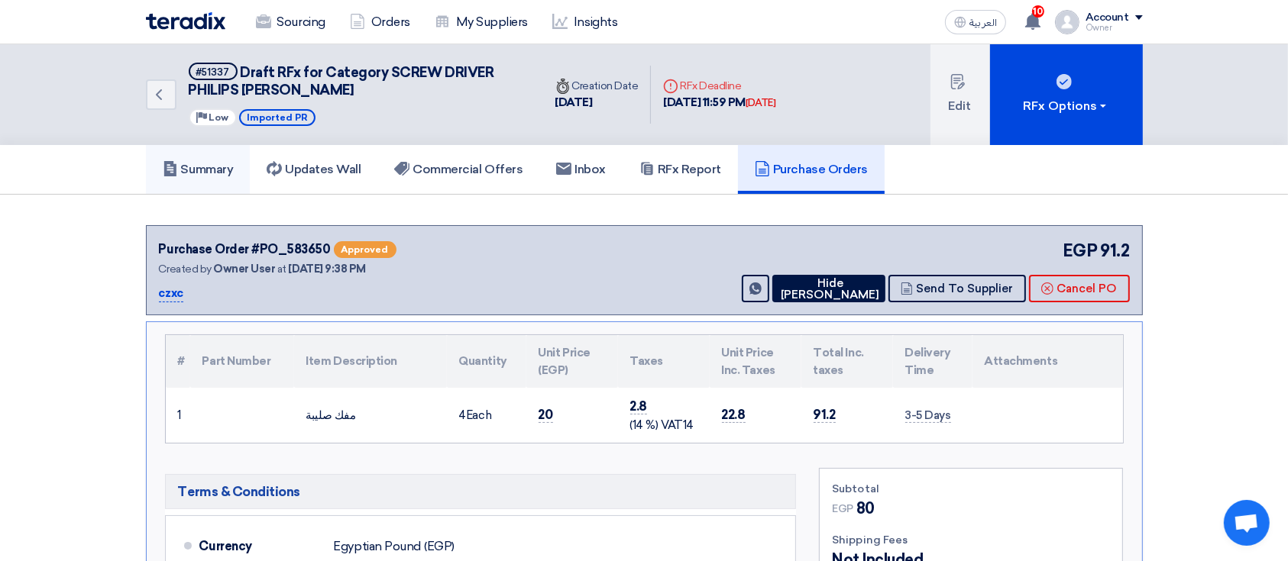
click at [205, 154] on link "Summary" at bounding box center [198, 169] width 105 height 49
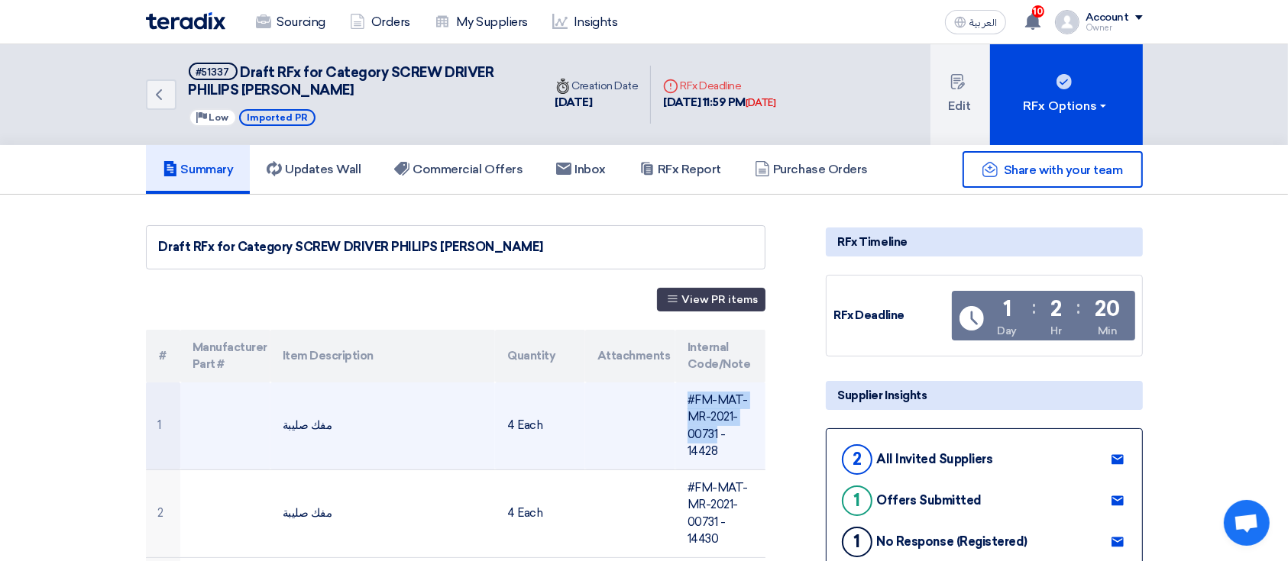
drag, startPoint x: 715, startPoint y: 438, endPoint x: 689, endPoint y: 401, distance: 44.9
click at [689, 401] on td "#FM-MAT-MR-2021-00731 - 14428" at bounding box center [720, 427] width 90 height 88
copy td "#FM-MAT-MR-2021-00731"
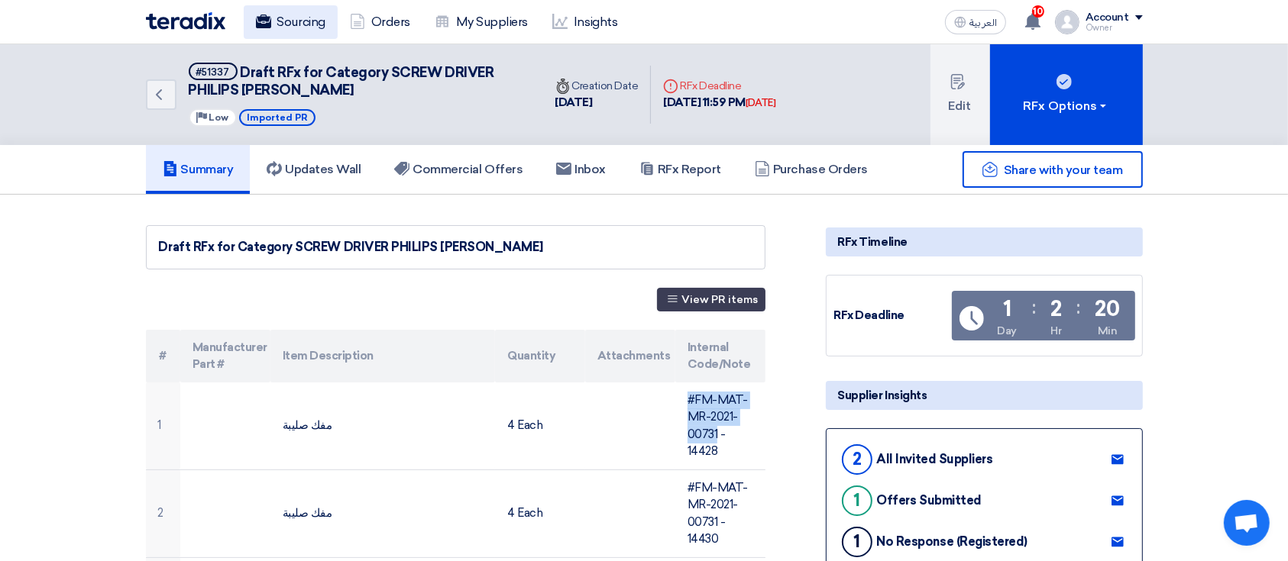
click at [280, 16] on link "Sourcing" at bounding box center [291, 22] width 94 height 34
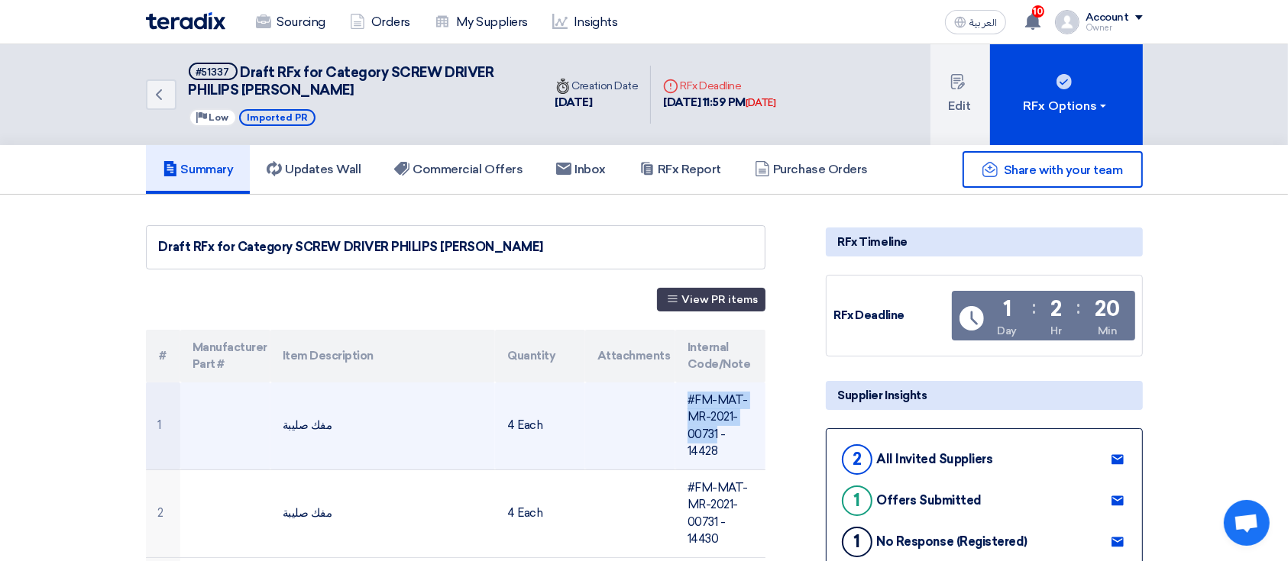
click at [706, 427] on td "#FM-MAT-MR-2021-00731 - 14428" at bounding box center [720, 427] width 90 height 88
click at [699, 449] on td "#FM-MAT-MR-2021-00731 - 14428" at bounding box center [720, 427] width 90 height 88
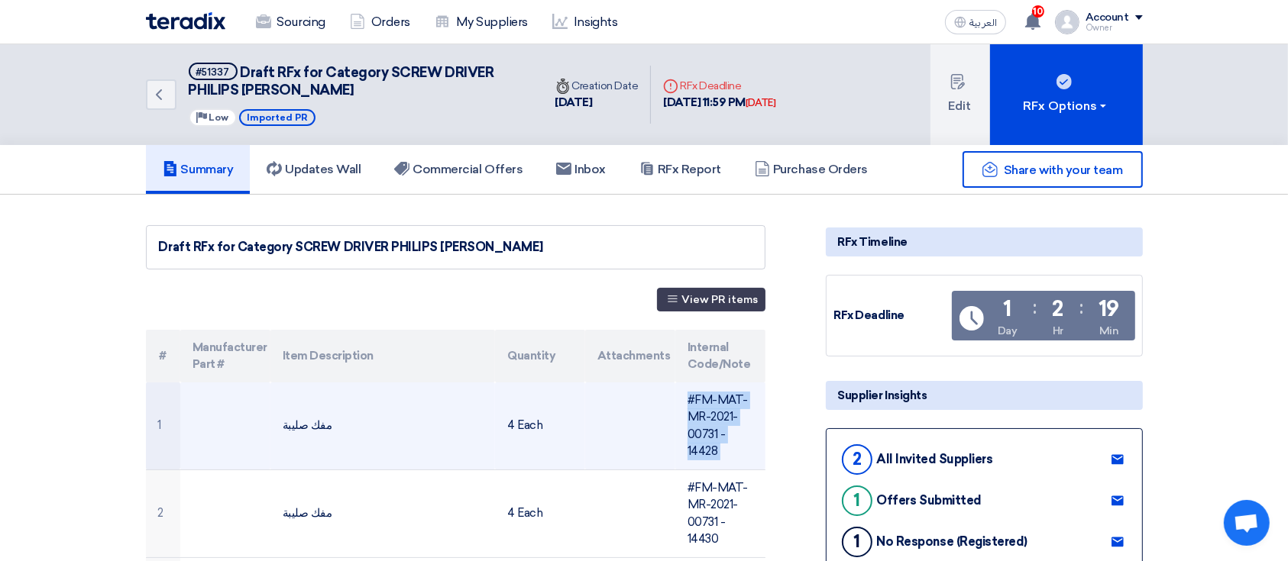
click at [699, 449] on td "#FM-MAT-MR-2021-00731 - 14428" at bounding box center [720, 427] width 90 height 88
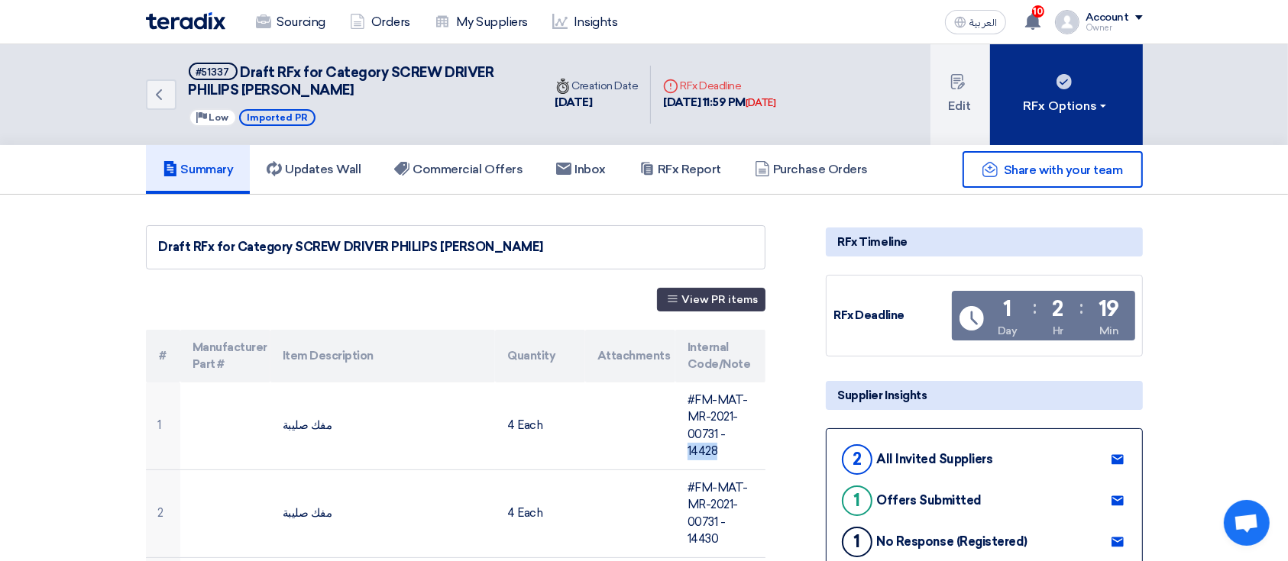
click at [1019, 89] on button "RFx Options" at bounding box center [1066, 94] width 153 height 101
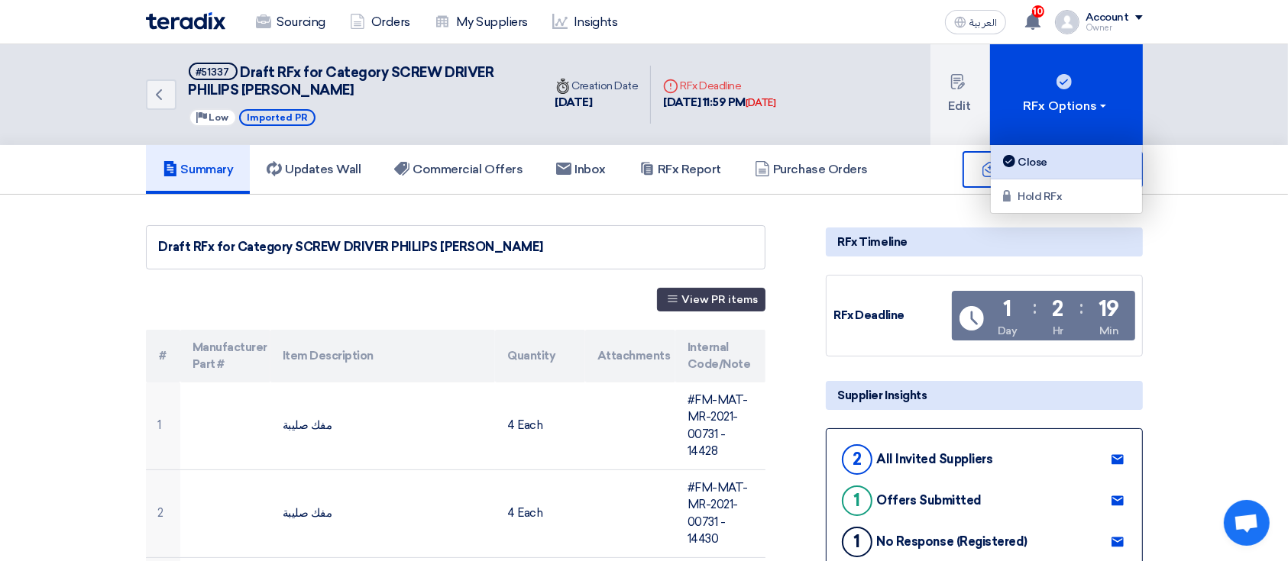
click at [1020, 166] on div "Close" at bounding box center [1066, 162] width 133 height 18
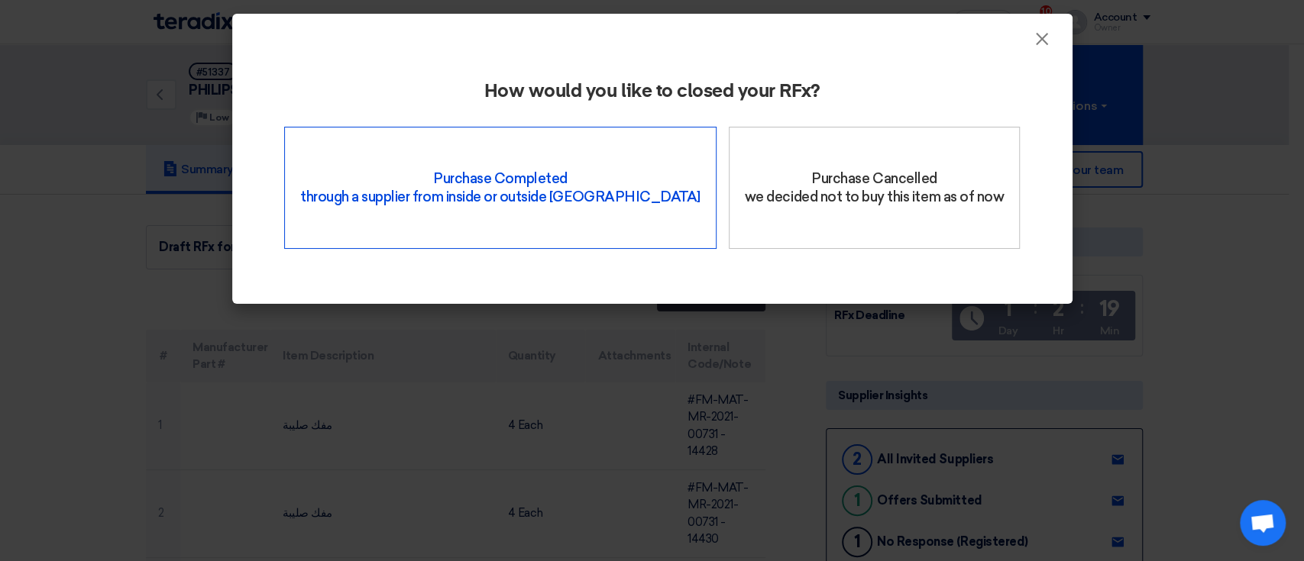
click at [570, 186] on div "Purchase Completed through a supplier from inside or outside Teradix" at bounding box center [500, 188] width 432 height 122
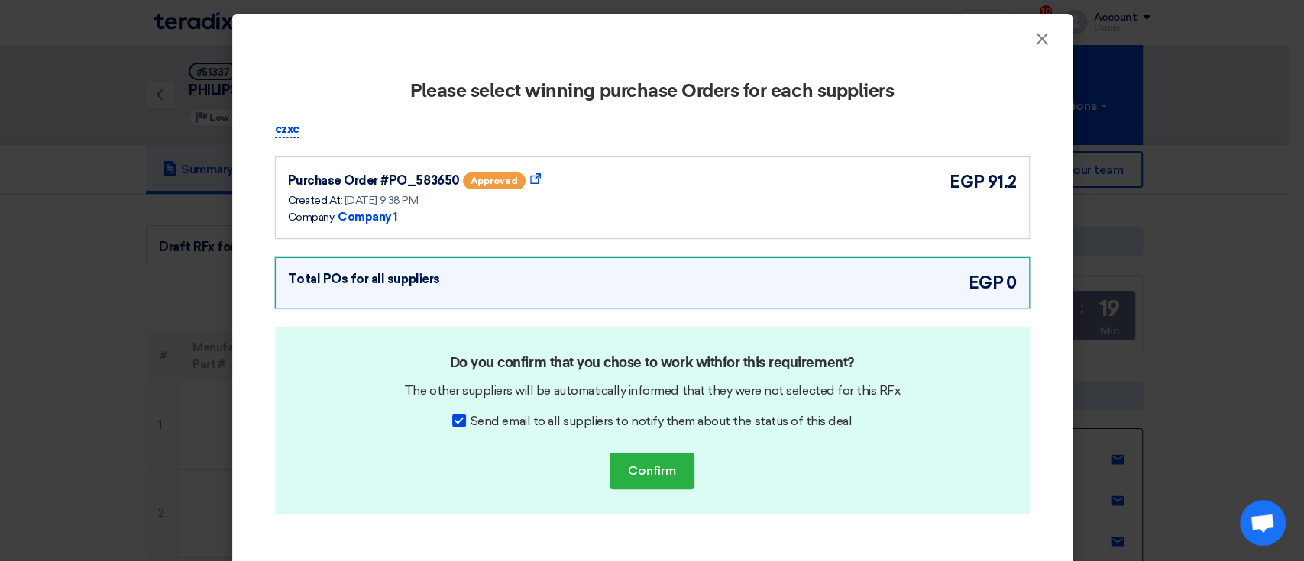
click at [696, 192] on div "Purchase Order #PO_583650 approved Show Purchase Order Details Created At: 8 Oc…" at bounding box center [652, 198] width 729 height 57
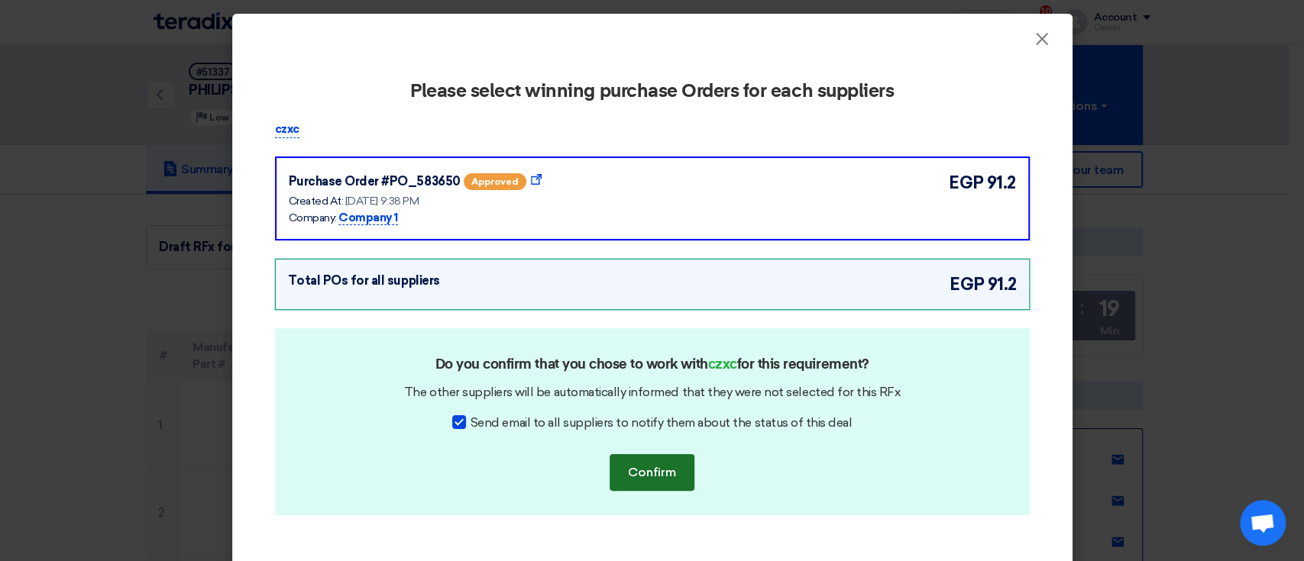
click at [622, 474] on button "Confirm" at bounding box center [651, 472] width 85 height 37
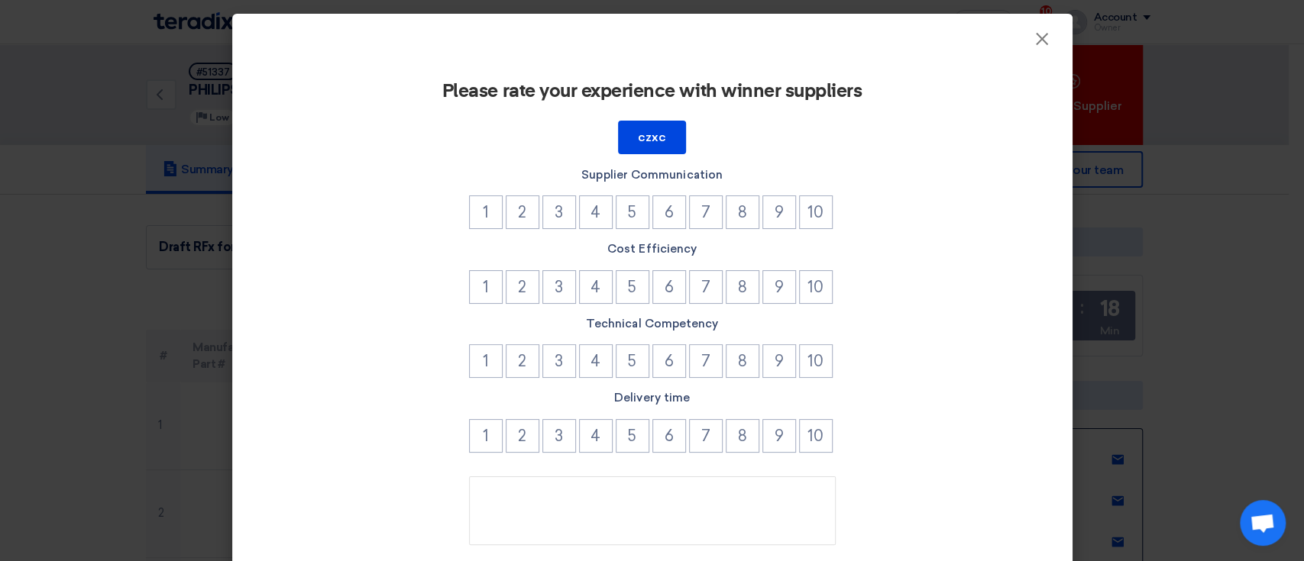
click at [1157, 176] on modal-container "× Please rate your experience with winner suppliers czxc Supplier Communication…" at bounding box center [652, 280] width 1304 height 561
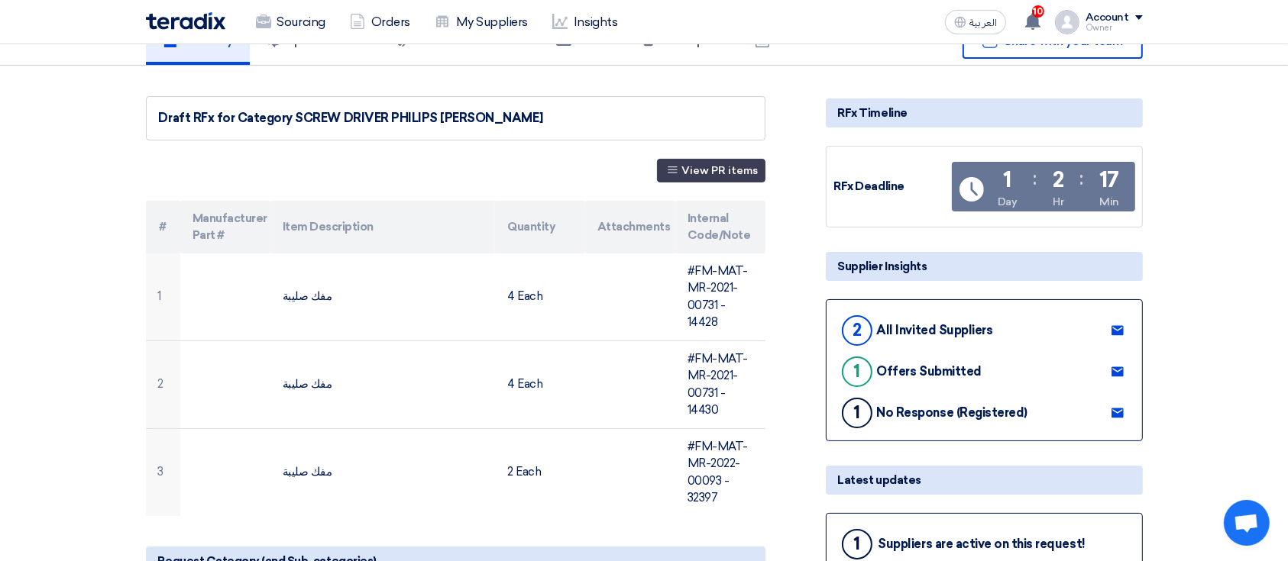
scroll to position [137, 0]
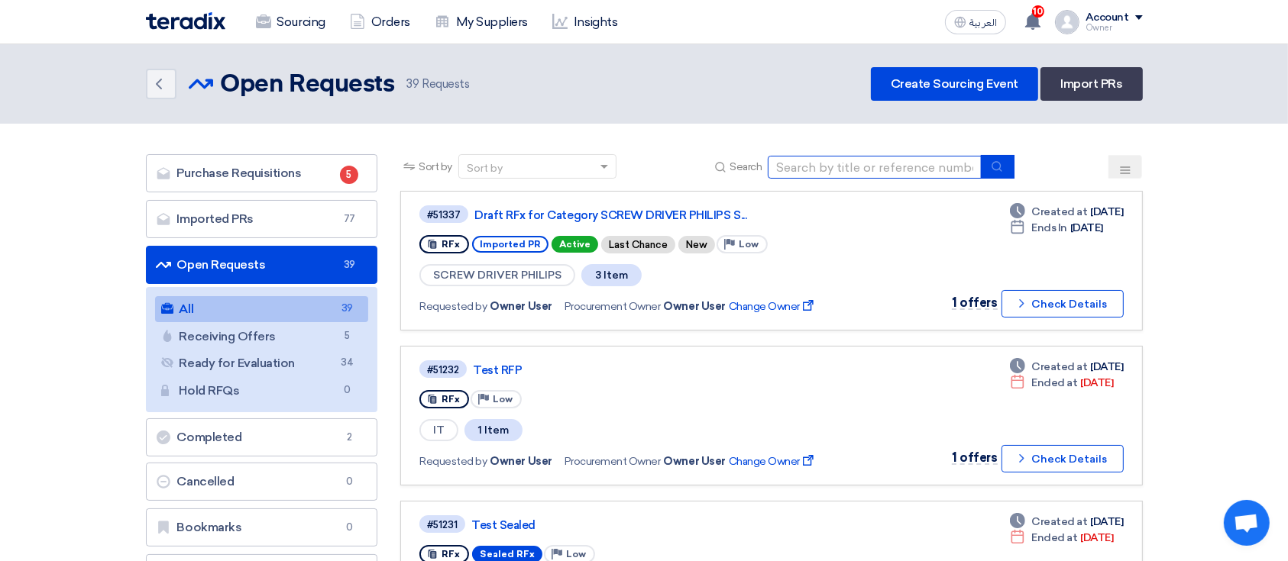
click at [895, 165] on input at bounding box center [875, 167] width 214 height 23
paste input "#FM-MAT-MR-2021-00731"
type input "#FM-MAT-MR-2021-00731"
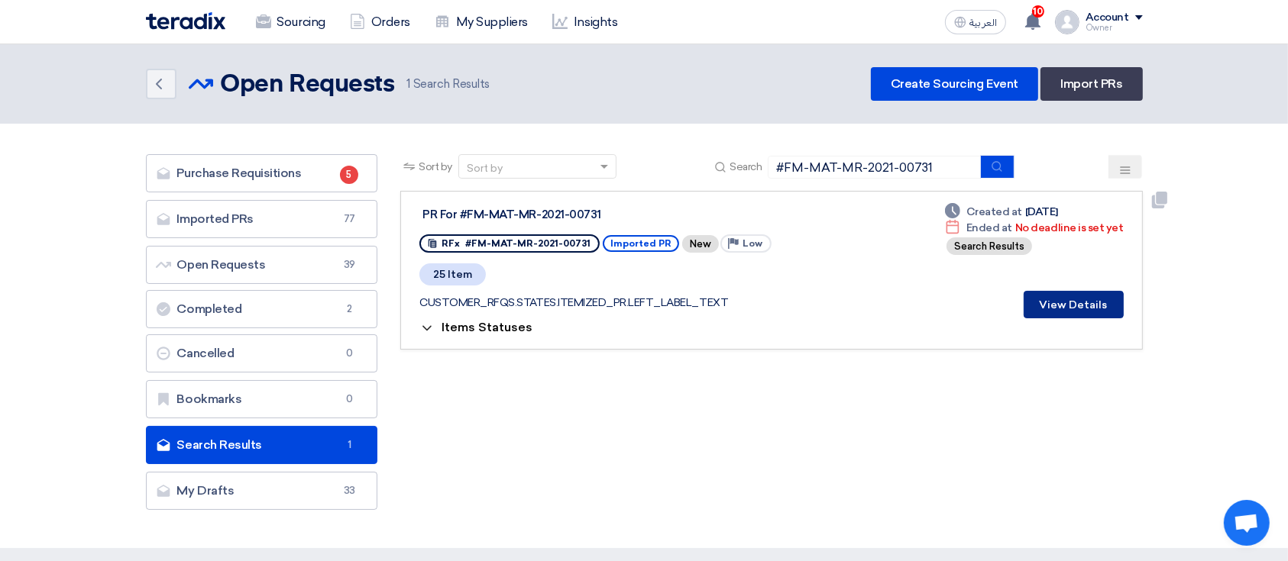
click at [1069, 299] on button "View Details" at bounding box center [1073, 304] width 100 height 27
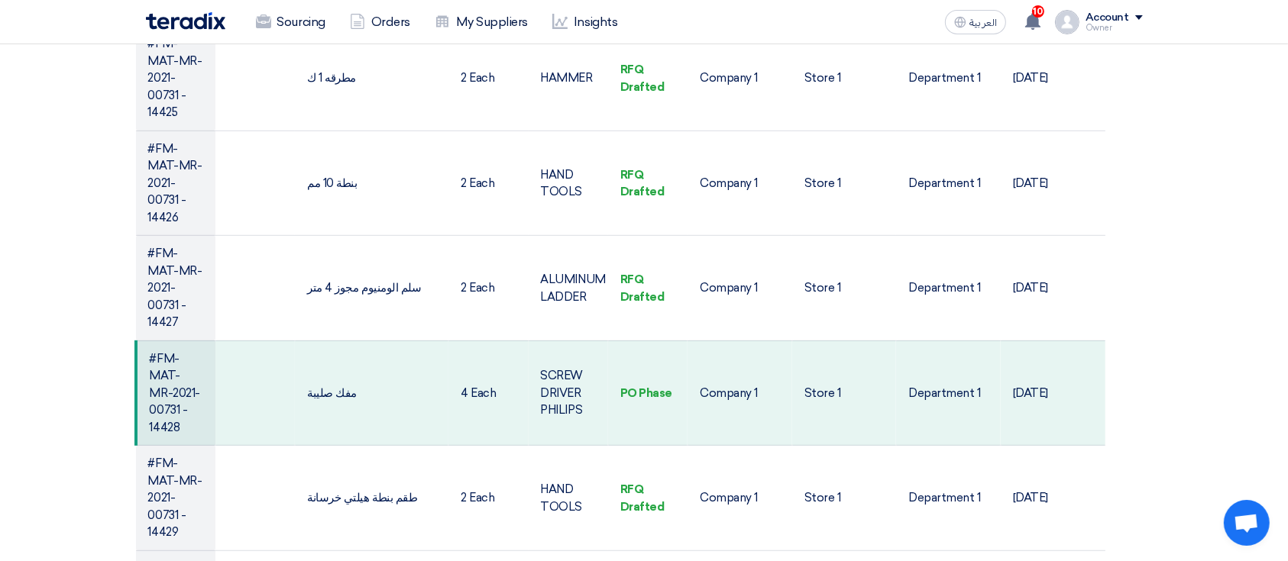
scroll to position [763, 0]
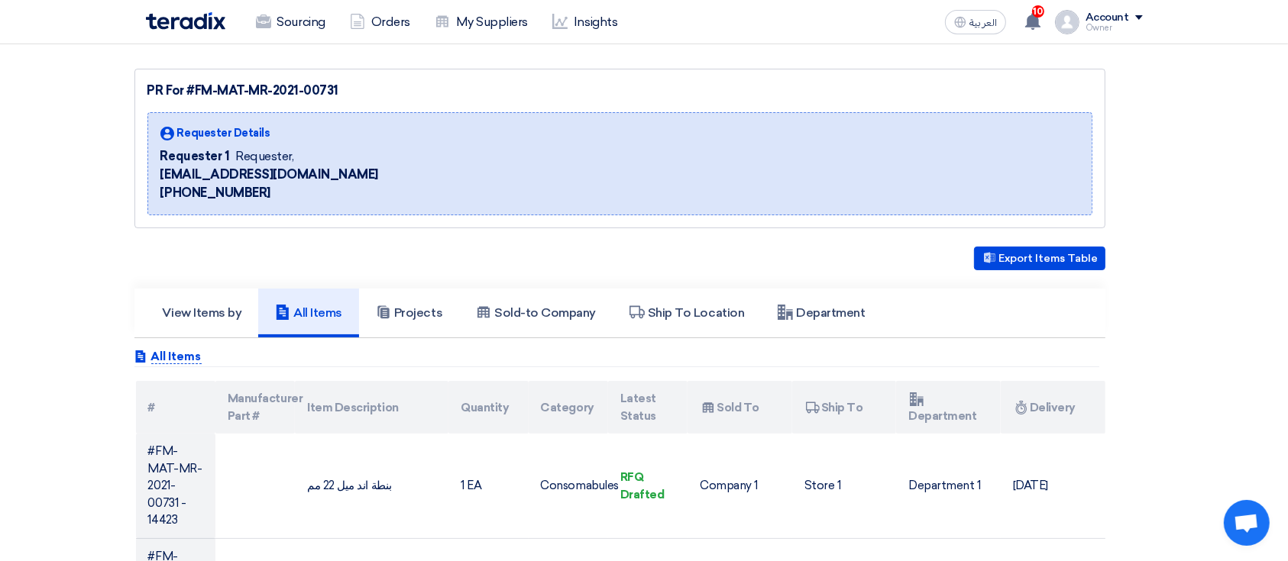
scroll to position [128, 0]
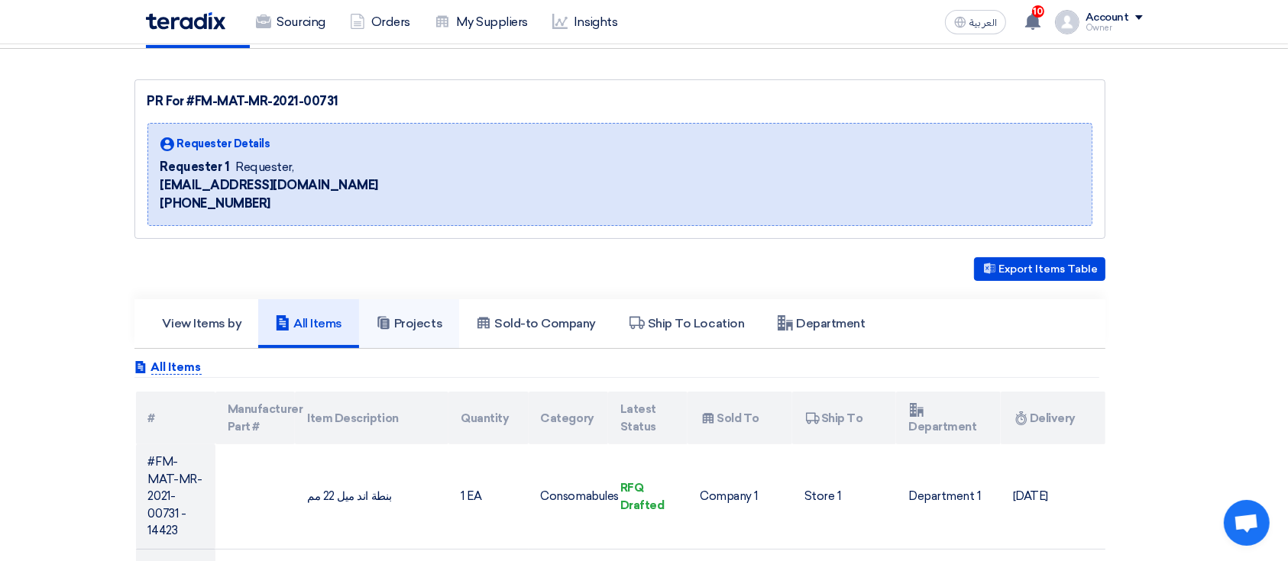
click at [394, 309] on link "Projects" at bounding box center [409, 323] width 100 height 49
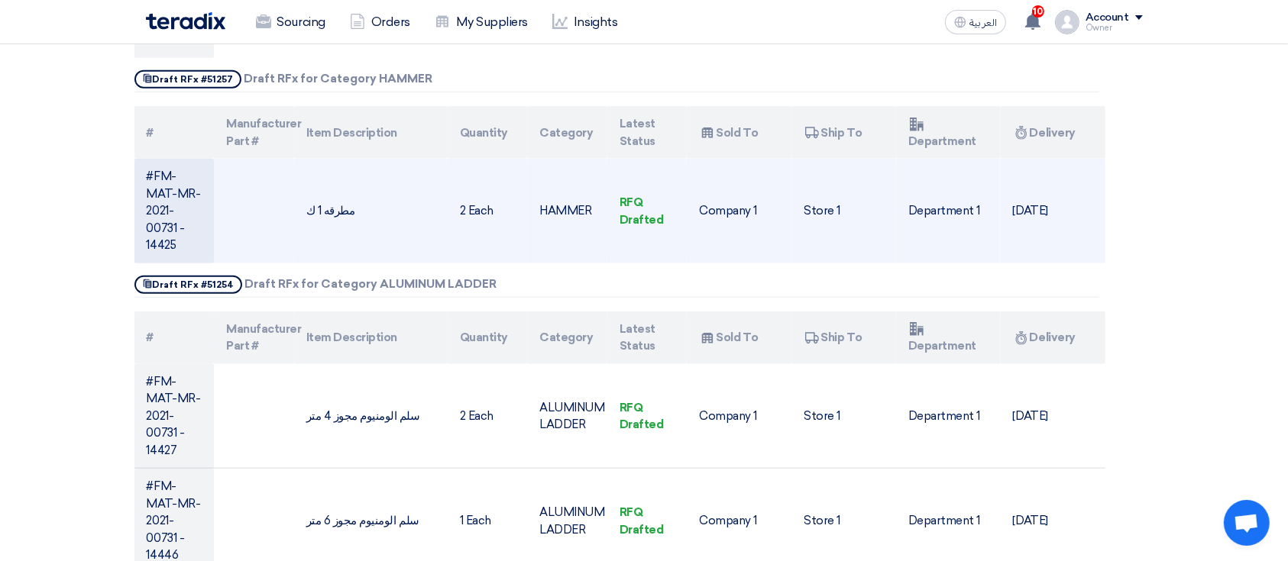
scroll to position [1934, 0]
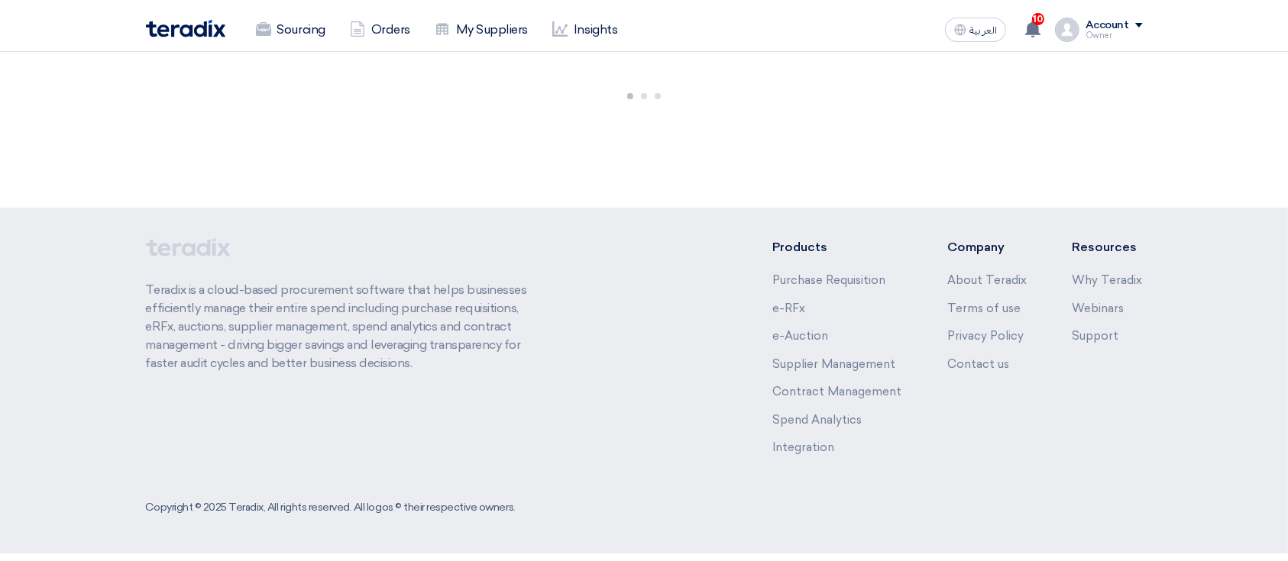
scroll to position [3050, 0]
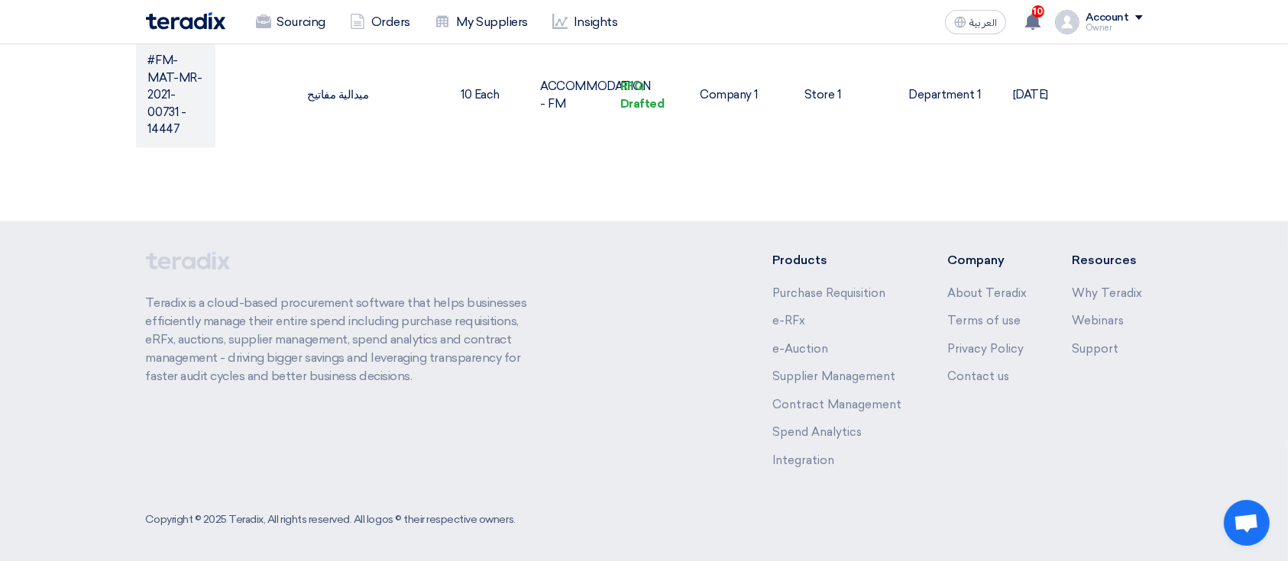
click at [433, 251] on div "Teradix is a cloud-based procurement software that helps businesses efficiently…" at bounding box center [345, 371] width 399 height 241
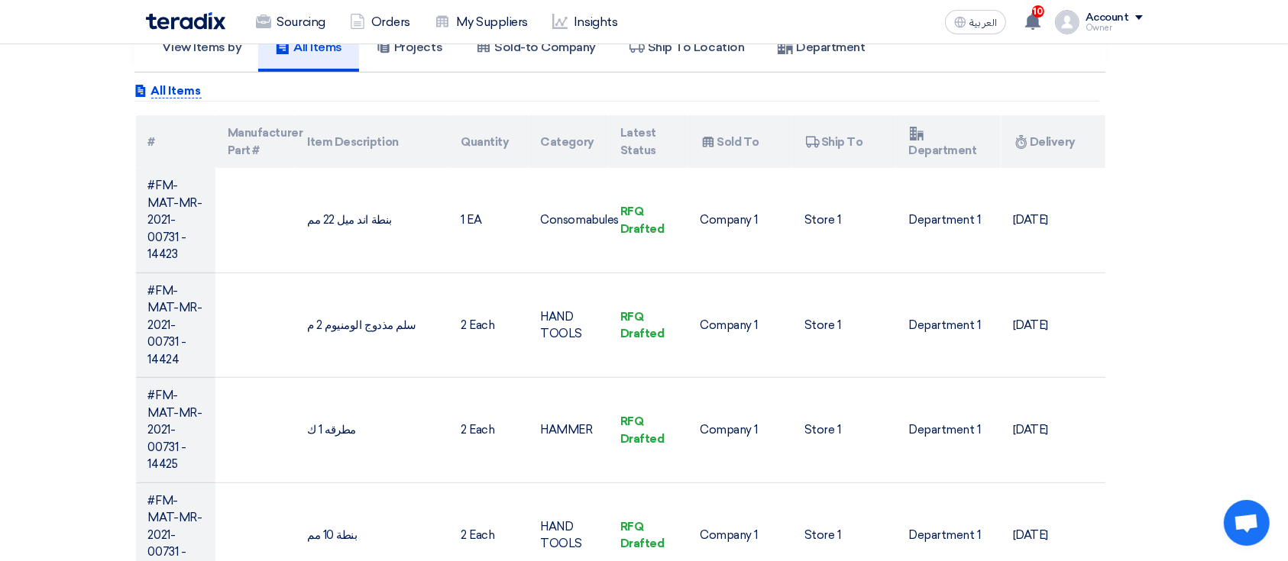
scroll to position [0, 0]
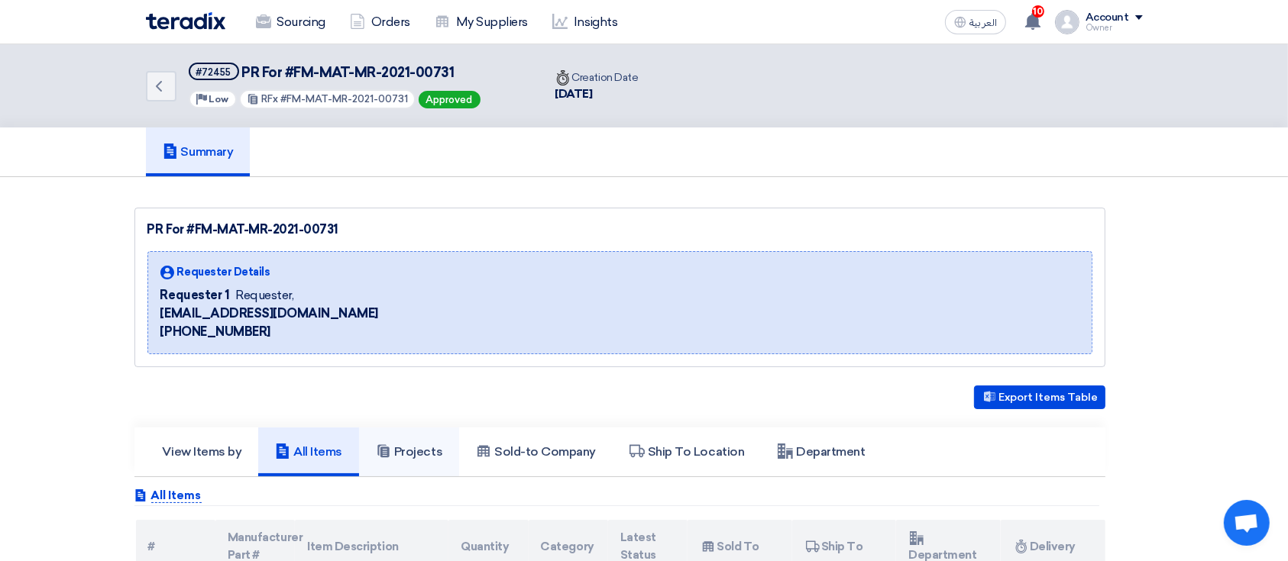
click at [391, 461] on link "Projects" at bounding box center [409, 452] width 100 height 49
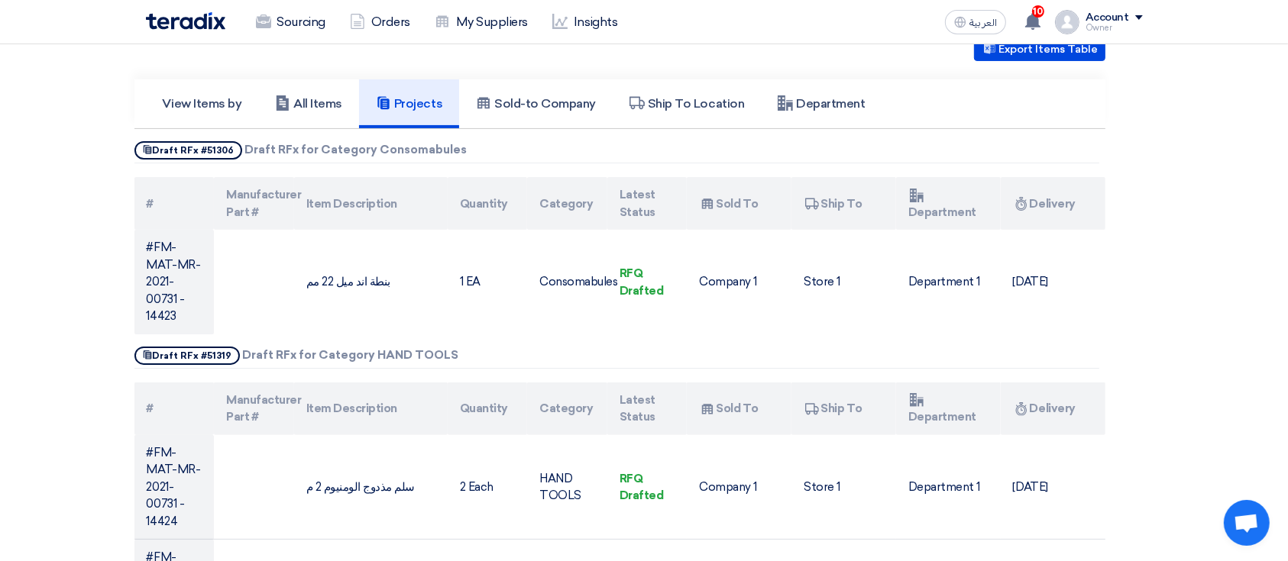
scroll to position [1934, 0]
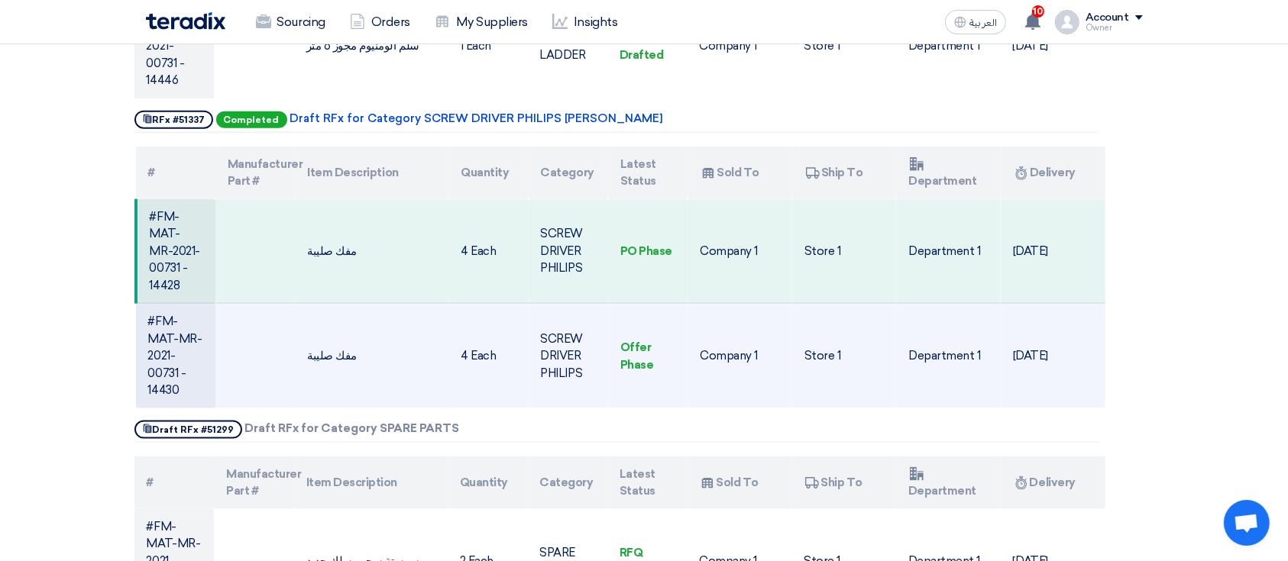
drag, startPoint x: 648, startPoint y: 351, endPoint x: 616, endPoint y: 325, distance: 40.7
click at [616, 325] on td "Offer Phase" at bounding box center [647, 356] width 79 height 105
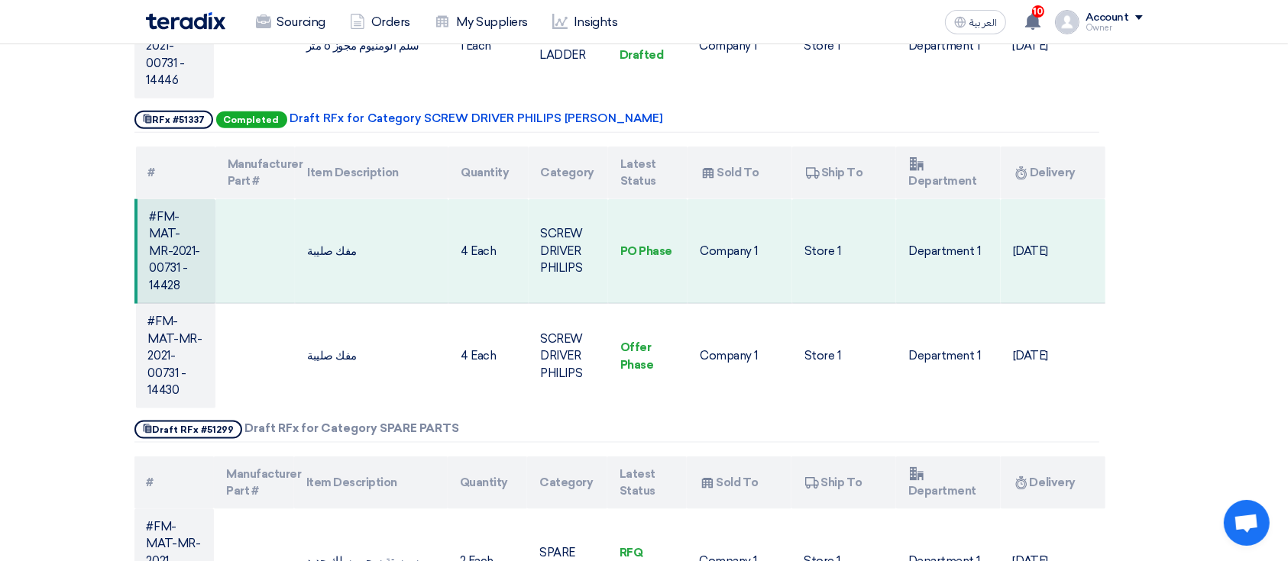
click at [89, 356] on section "PR For #FM-MAT-MR-2021-00731 Requester Details Requester 1 Requester, [EMAIL_AD…" at bounding box center [644, 292] width 1288 height 4099
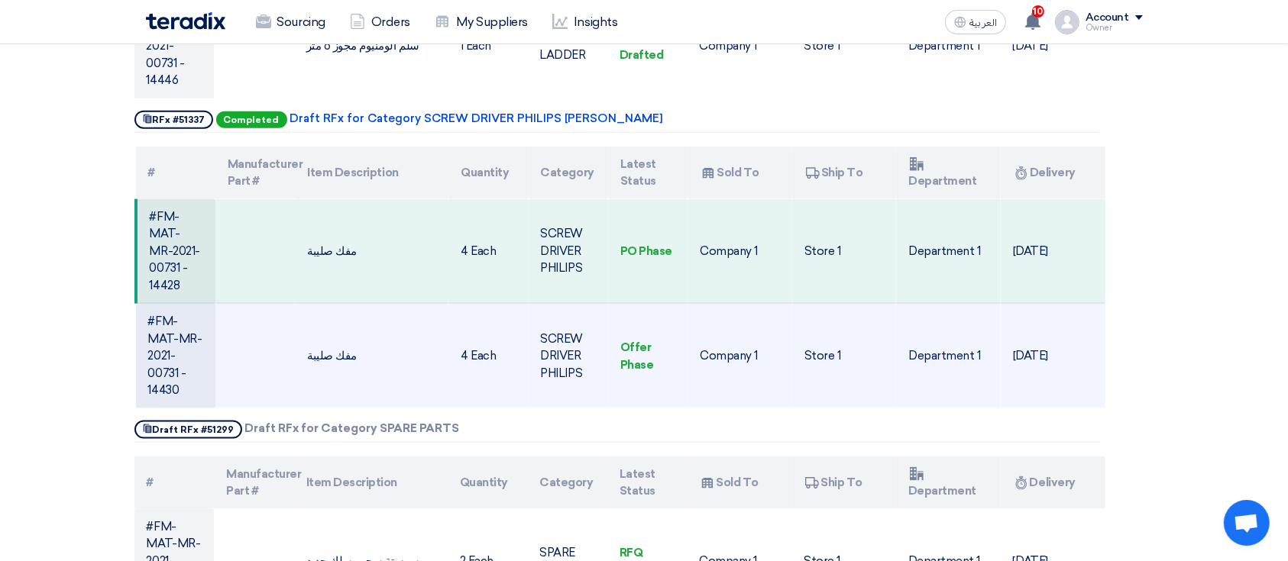
drag, startPoint x: 183, startPoint y: 384, endPoint x: 160, endPoint y: 384, distance: 23.7
click at [160, 384] on td "#FM-MAT-MR-2021-00731 - 14430" at bounding box center [175, 356] width 79 height 105
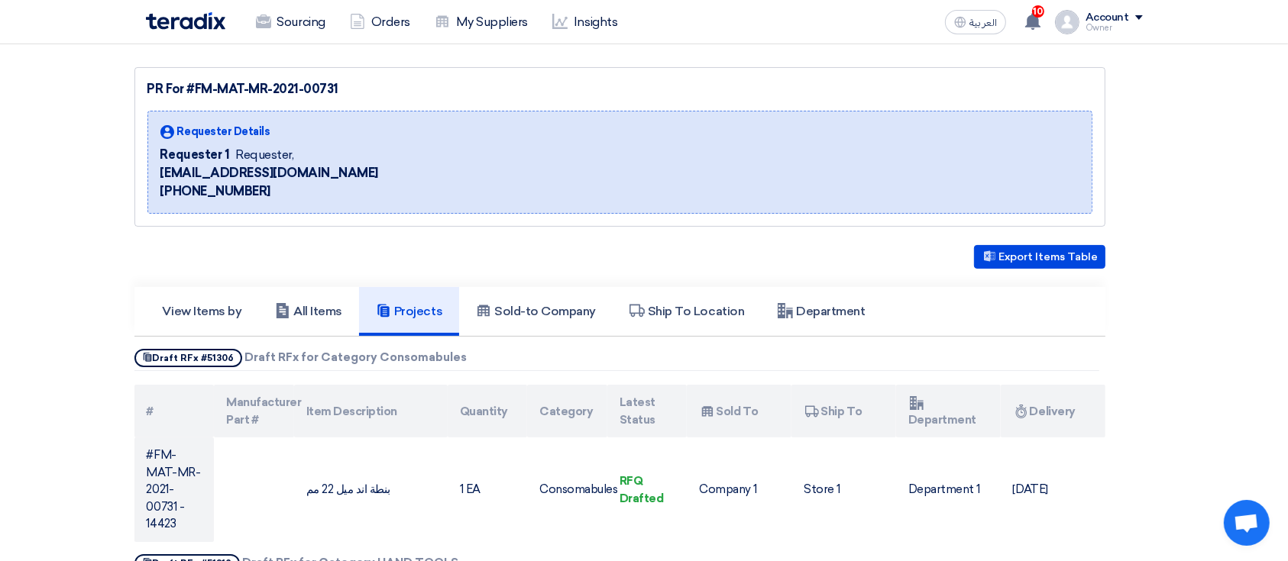
scroll to position [0, 0]
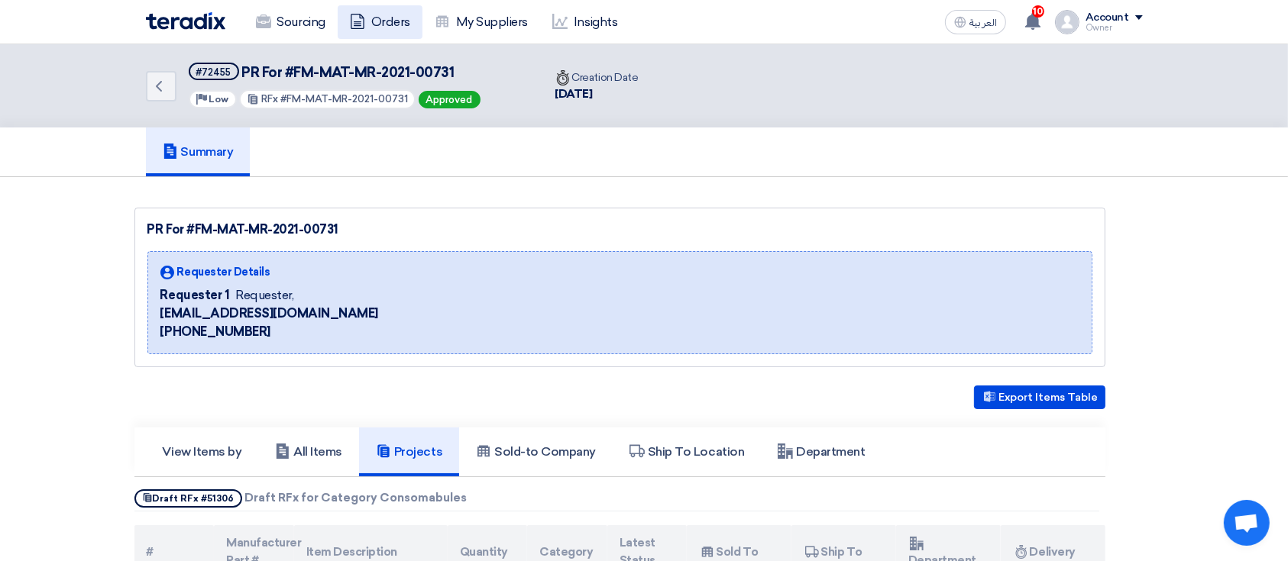
click at [365, 27] on icon at bounding box center [357, 21] width 15 height 15
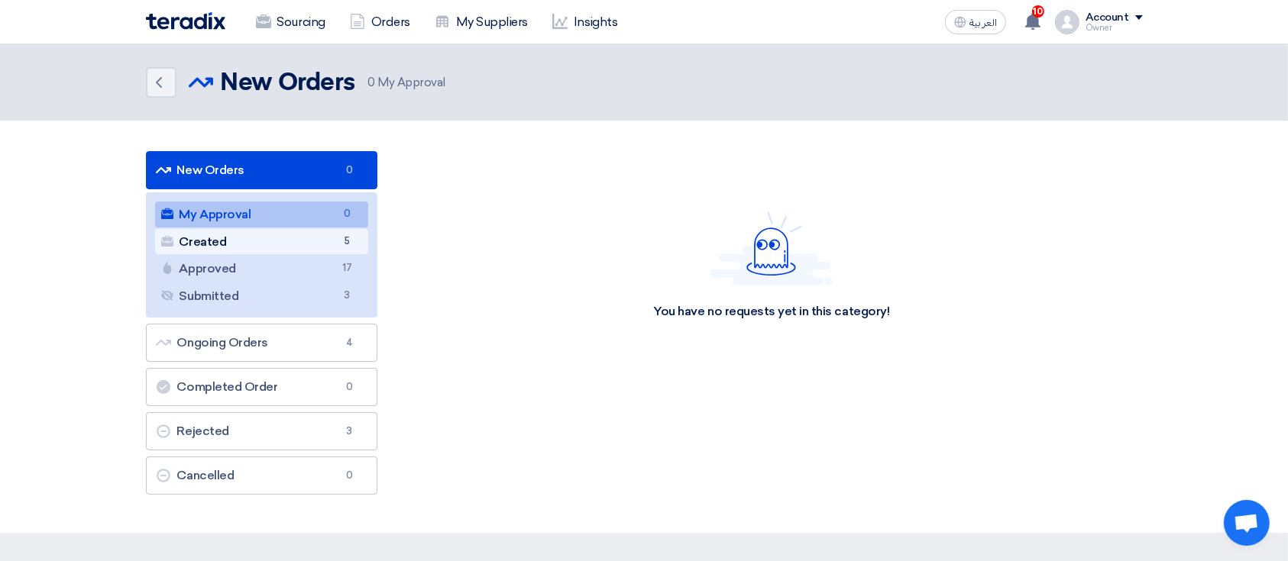
click at [293, 229] on link "Created Created 5" at bounding box center [262, 242] width 214 height 26
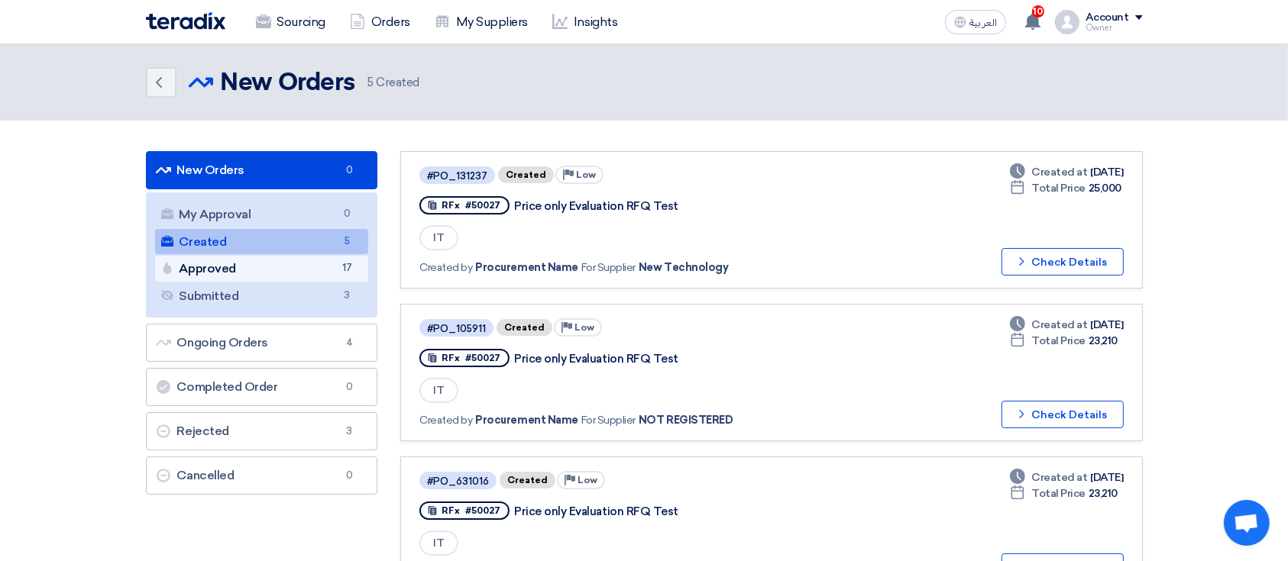
click at [263, 272] on link "Approved Approved 17" at bounding box center [262, 269] width 214 height 26
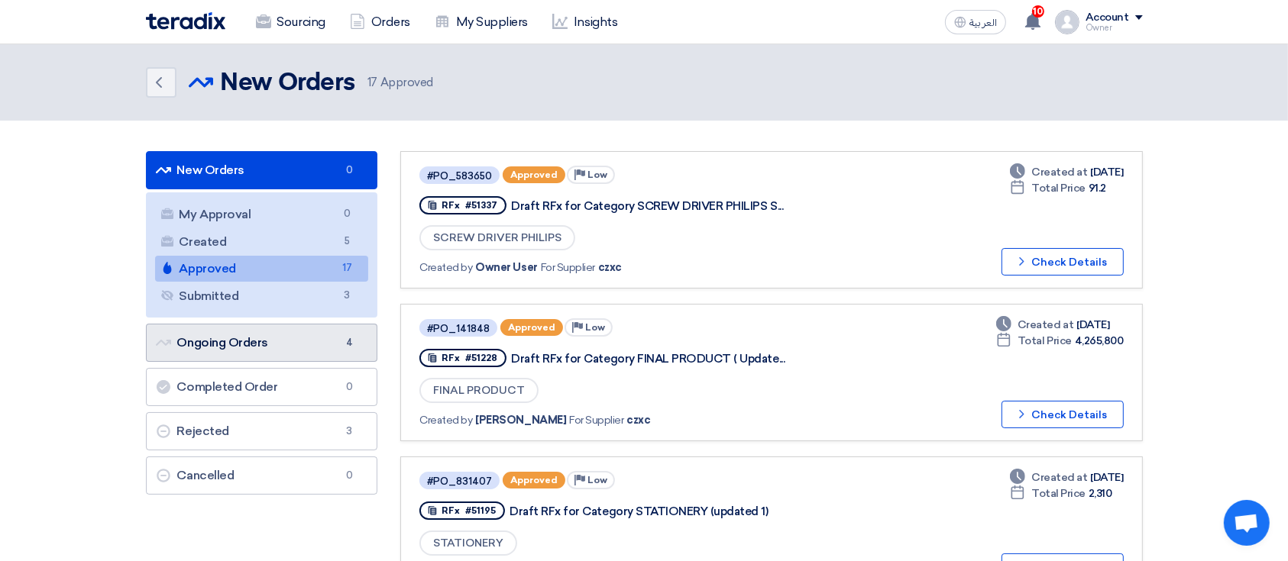
click at [273, 331] on link "Ongoing Orders Ongoing Orders 4" at bounding box center [262, 343] width 232 height 38
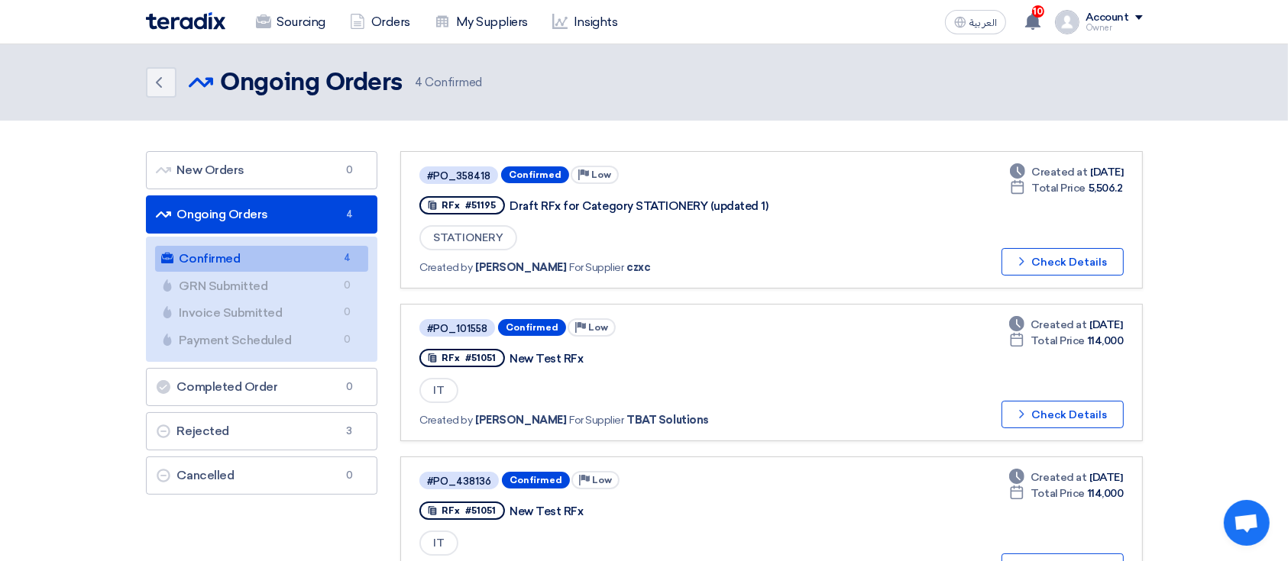
drag, startPoint x: 220, startPoint y: 131, endPoint x: 324, endPoint y: 111, distance: 105.7
click at [324, 111] on div "Back Ongoing Orders Ongoing Orders 4" at bounding box center [644, 418] width 1288 height 748
click at [281, 21] on link "Sourcing" at bounding box center [291, 22] width 94 height 34
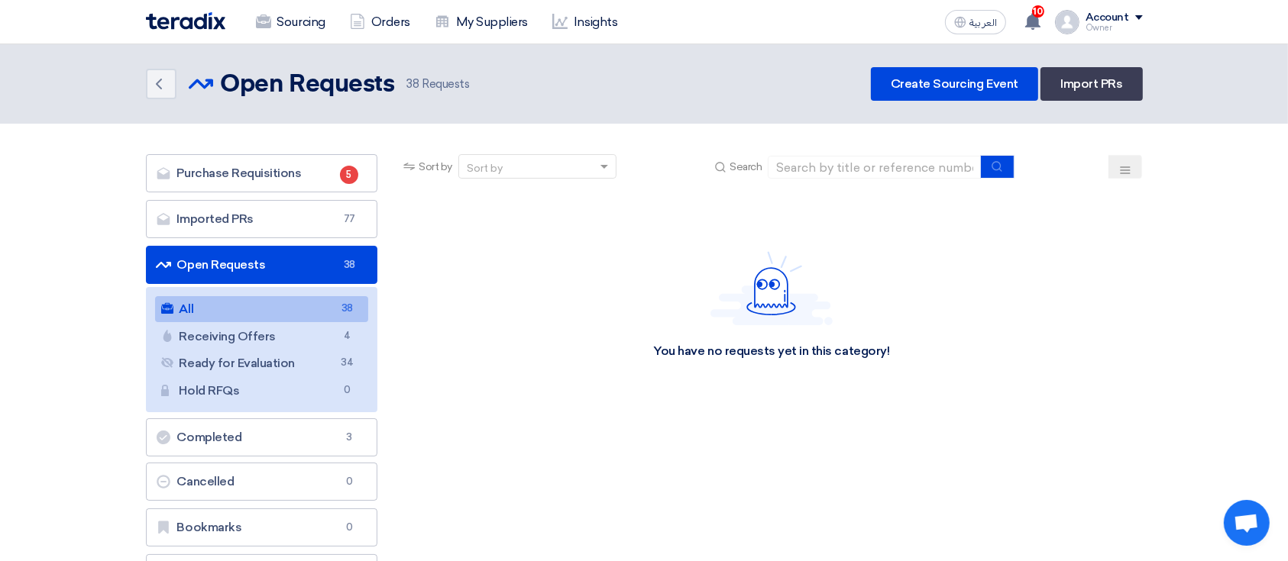
click at [580, 223] on div "You have no requests yet in this category!" at bounding box center [771, 305] width 742 height 229
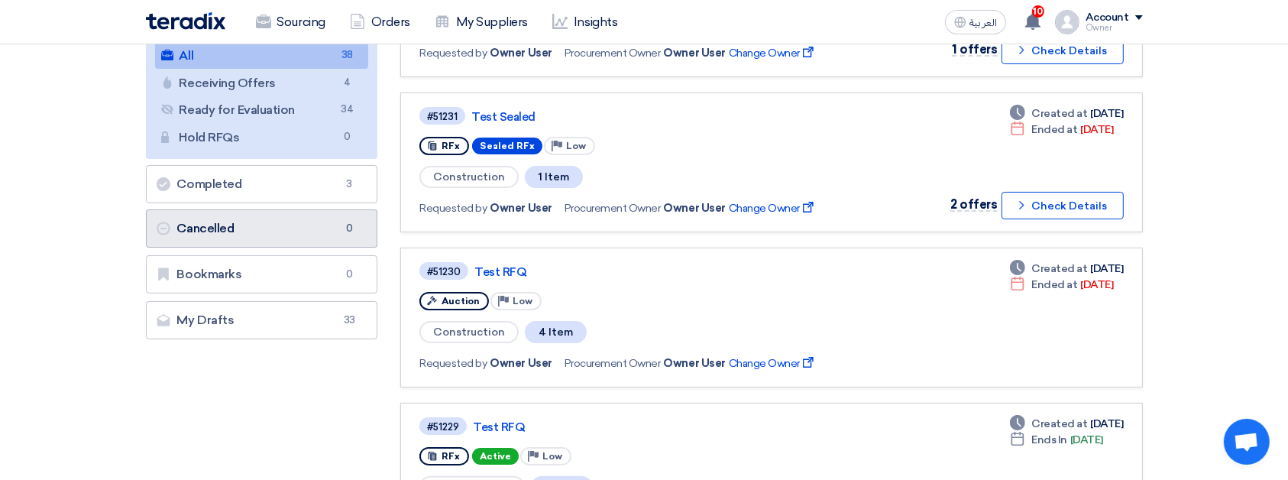
scroll to position [254, 0]
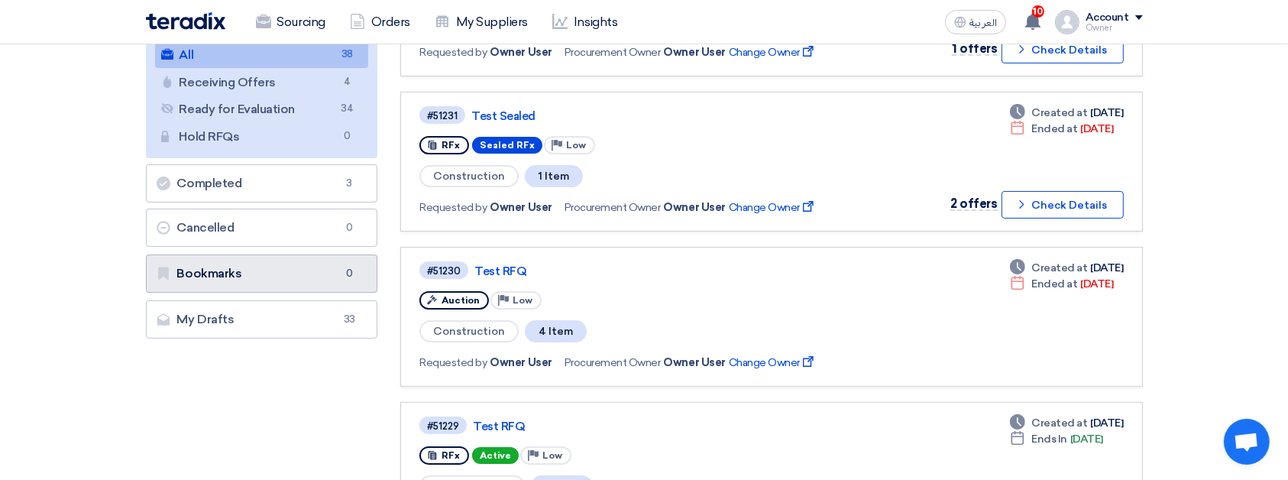
click at [283, 278] on link "Bookmarks Bookmarks 0" at bounding box center [262, 273] width 232 height 38
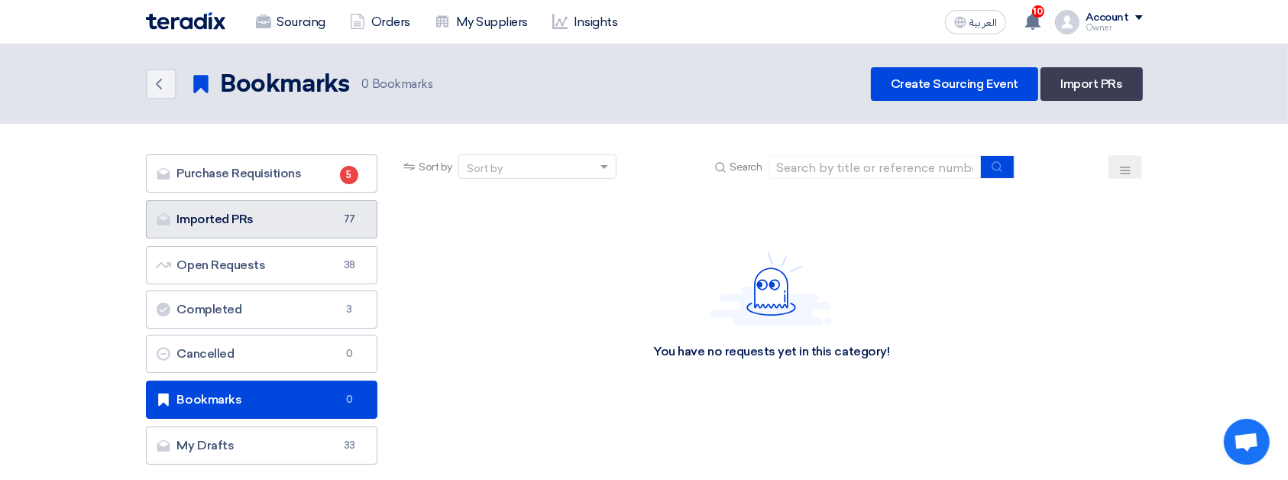
click at [280, 229] on link "Imported PRs Imported PRs 77" at bounding box center [262, 219] width 232 height 38
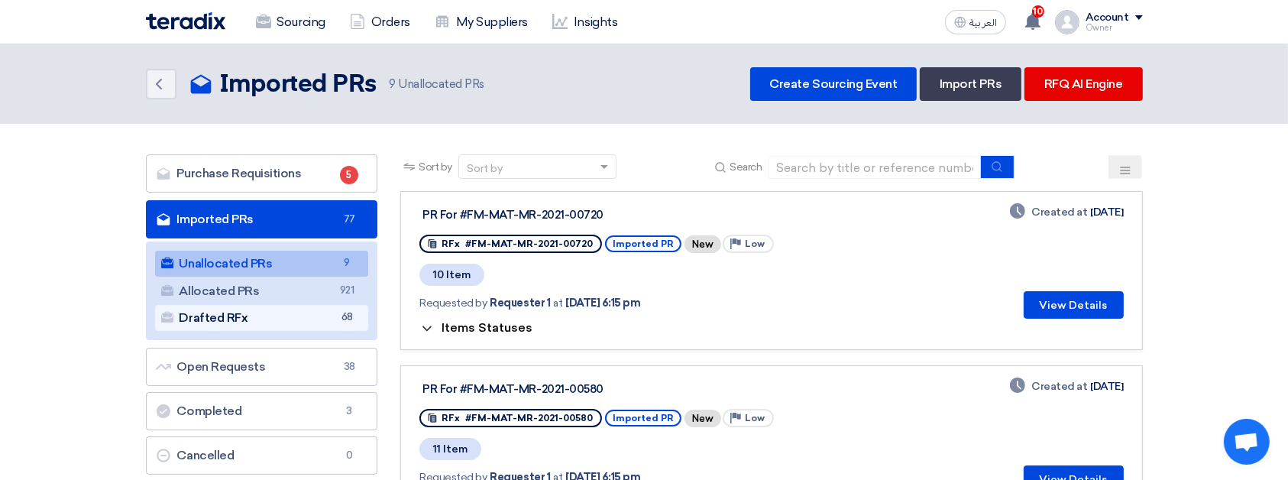
click at [331, 315] on link "Drafted RFx Drafted RFx 68" at bounding box center [262, 318] width 214 height 26
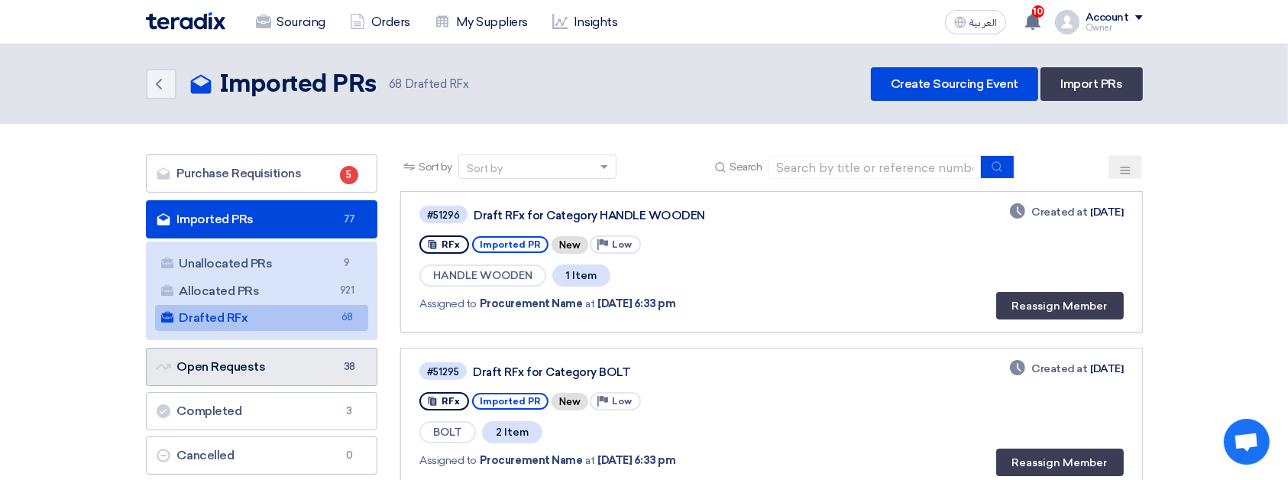
click at [257, 351] on link "Open Requests Open Requests 38" at bounding box center [262, 366] width 232 height 38
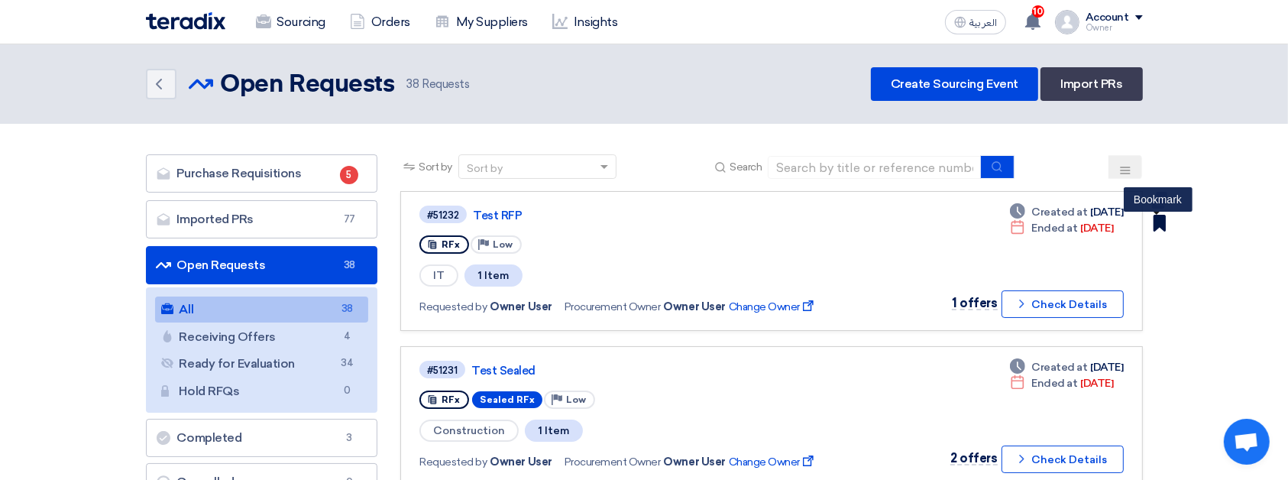
click at [1163, 225] on use at bounding box center [1158, 223] width 12 height 17
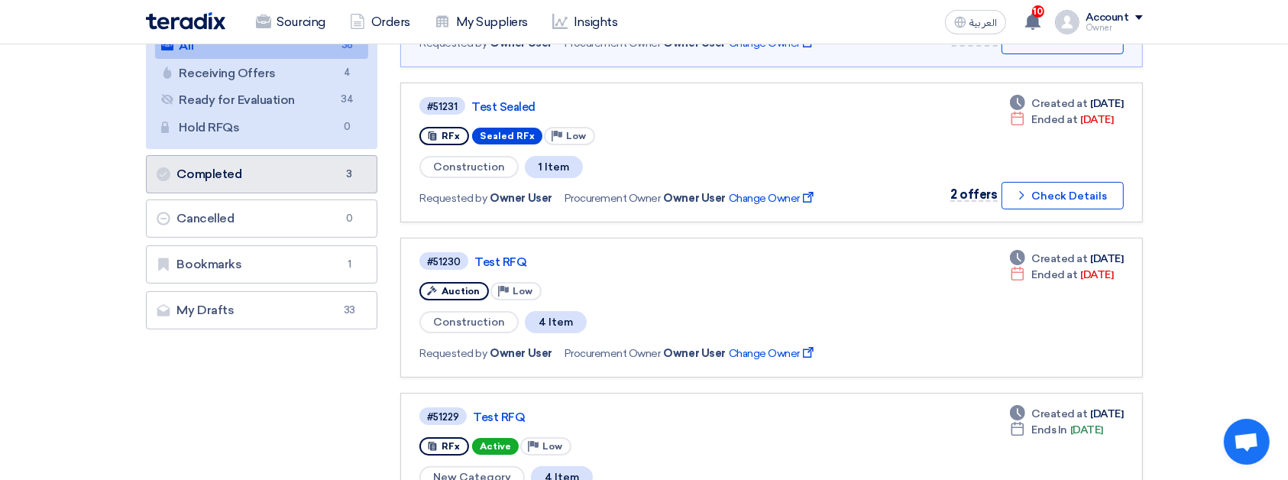
scroll to position [267, 0]
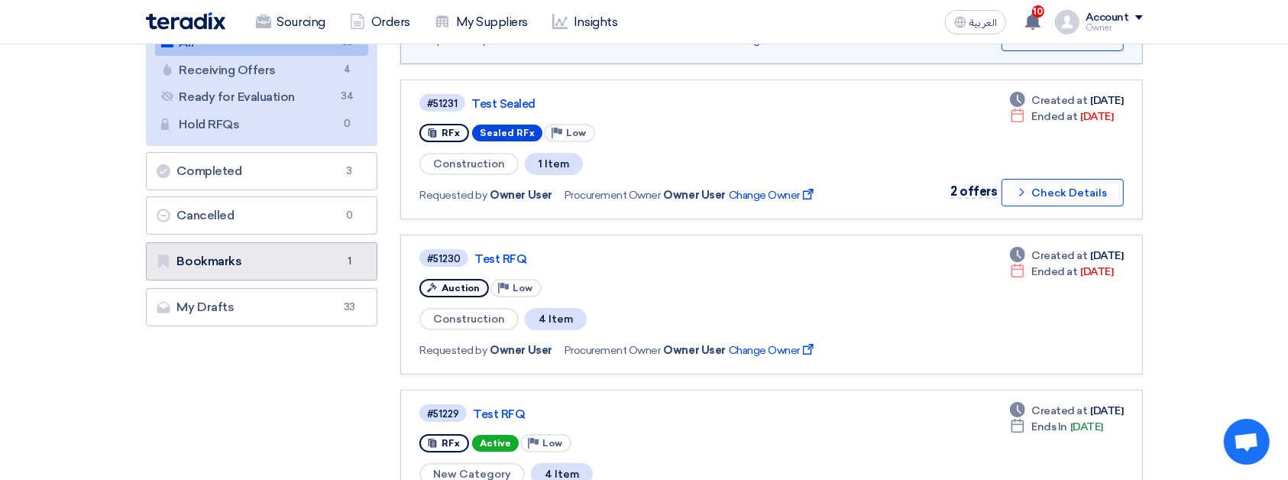
click at [326, 247] on link "Bookmarks Bookmarks 1" at bounding box center [262, 261] width 232 height 38
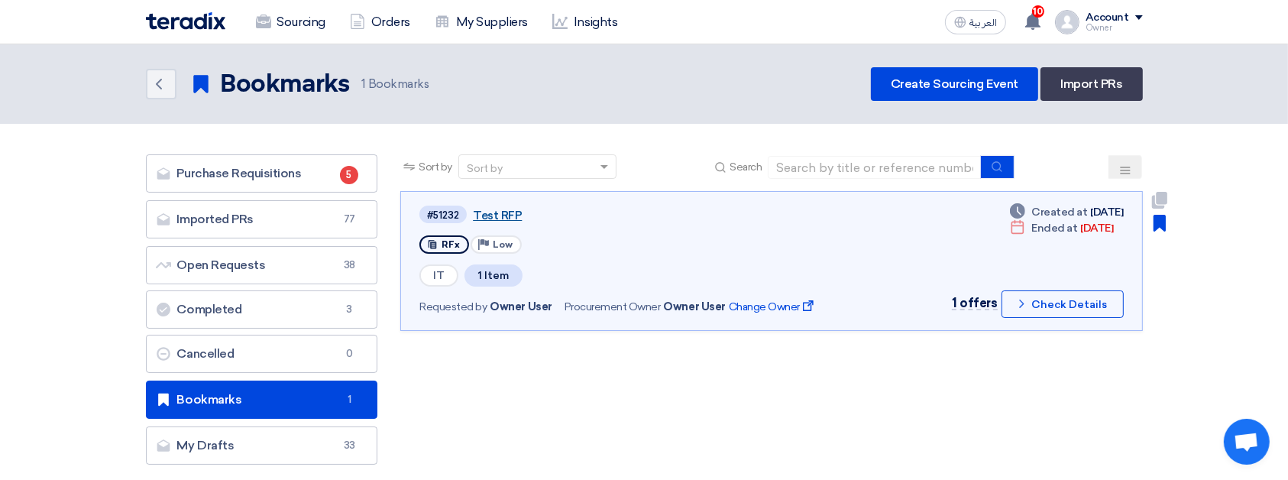
click at [507, 218] on link "Test RFP" at bounding box center [664, 215] width 382 height 14
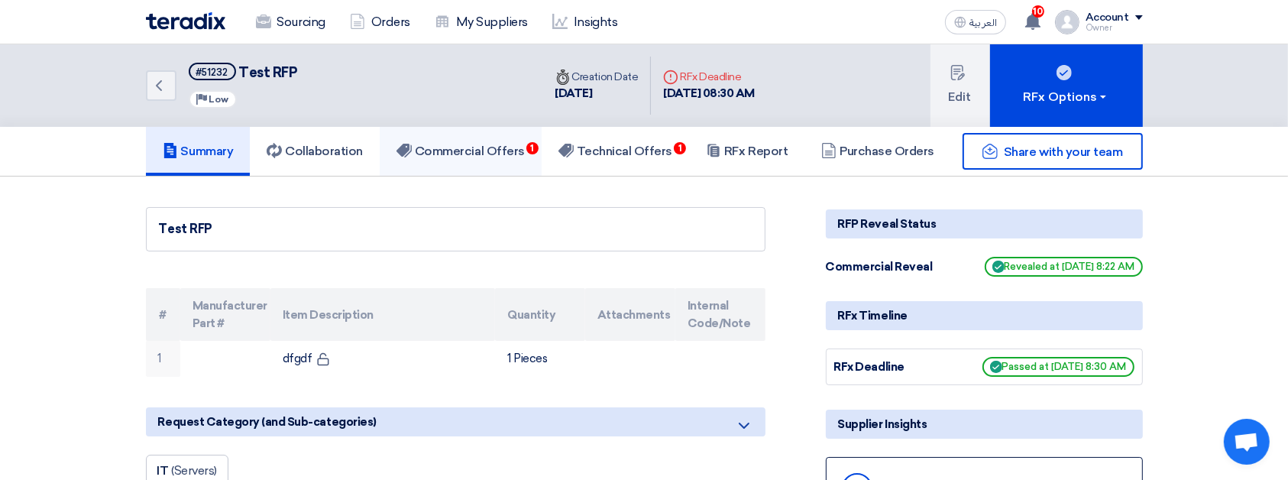
click at [472, 170] on link "Commercial Offers 1" at bounding box center [461, 151] width 162 height 49
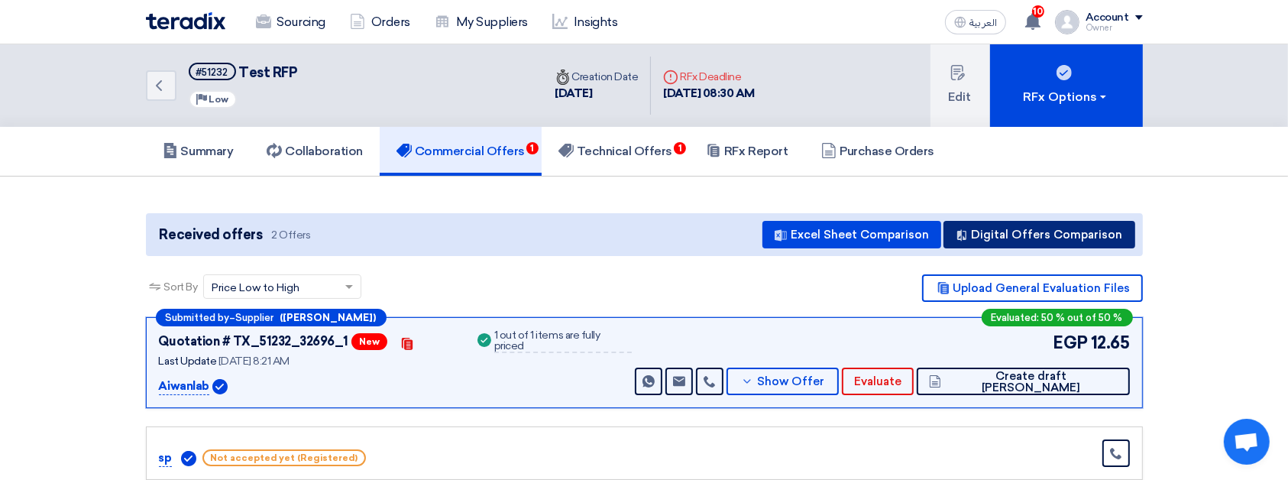
click at [1087, 224] on button "Digital Offers Comparison" at bounding box center [1039, 234] width 192 height 27
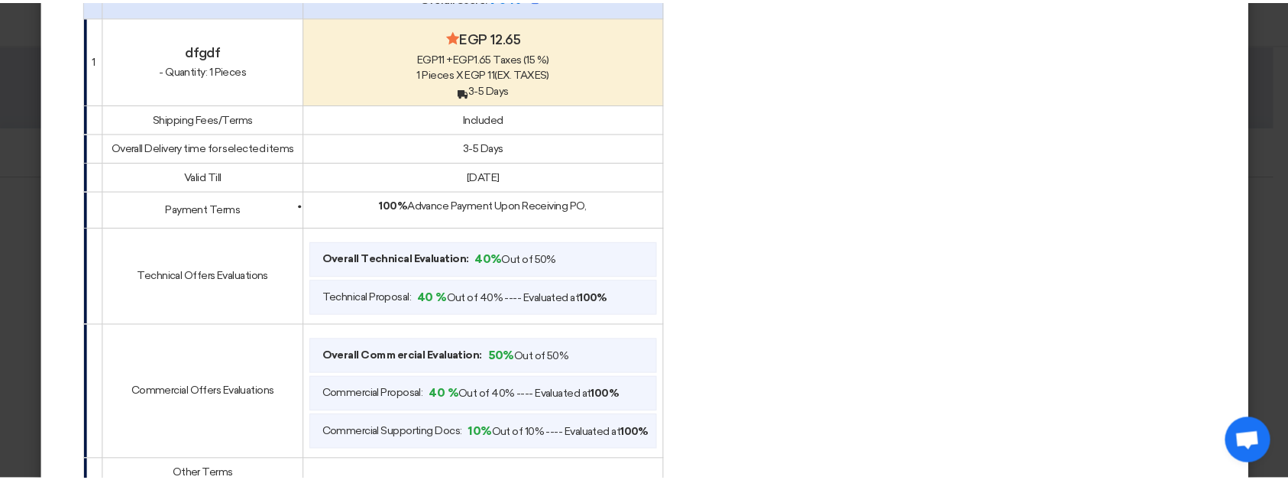
scroll to position [214, 0]
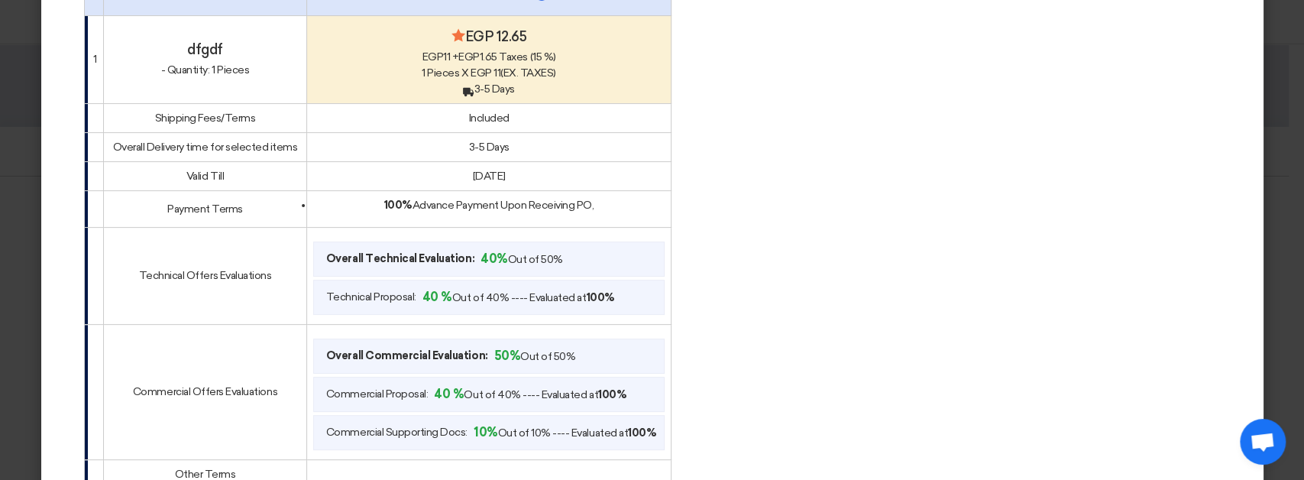
click at [1265, 66] on modal-container "× Offers Comparison Table RFP Evaluation all Factors × Overall × Export as PDF …" at bounding box center [652, 240] width 1304 height 480
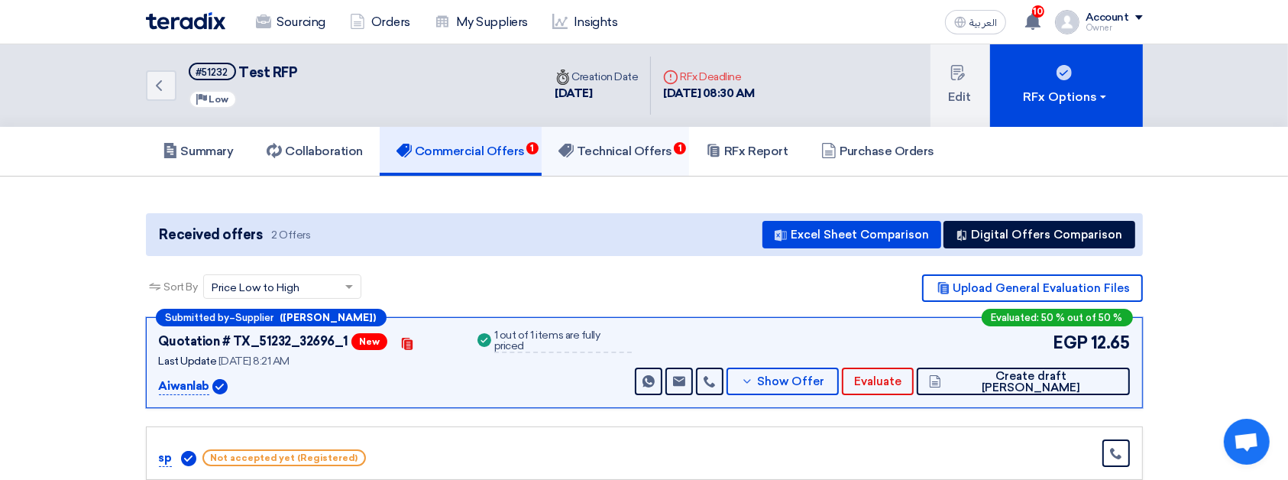
click at [647, 140] on link "Technical Offers 1" at bounding box center [614, 151] width 147 height 49
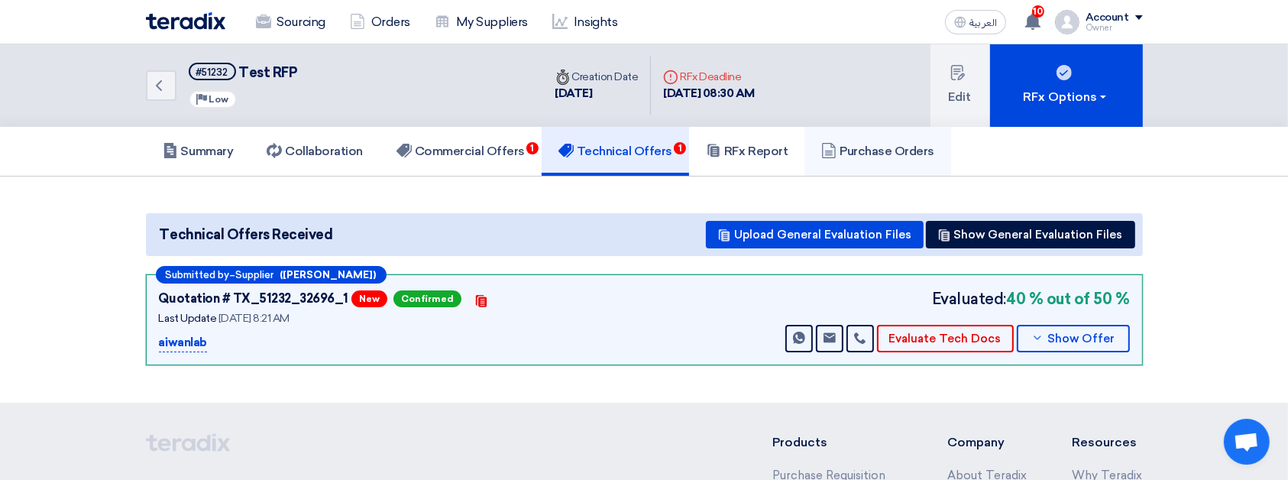
click at [853, 152] on h5 "Purchase Orders" at bounding box center [877, 151] width 113 height 15
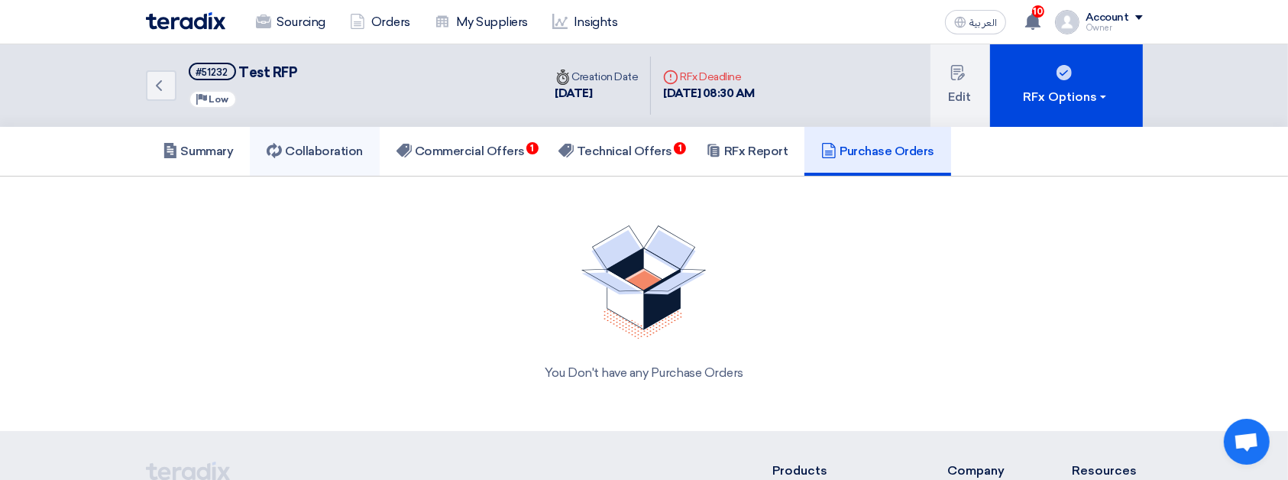
click at [293, 144] on h5 "Collaboration" at bounding box center [315, 151] width 96 height 15
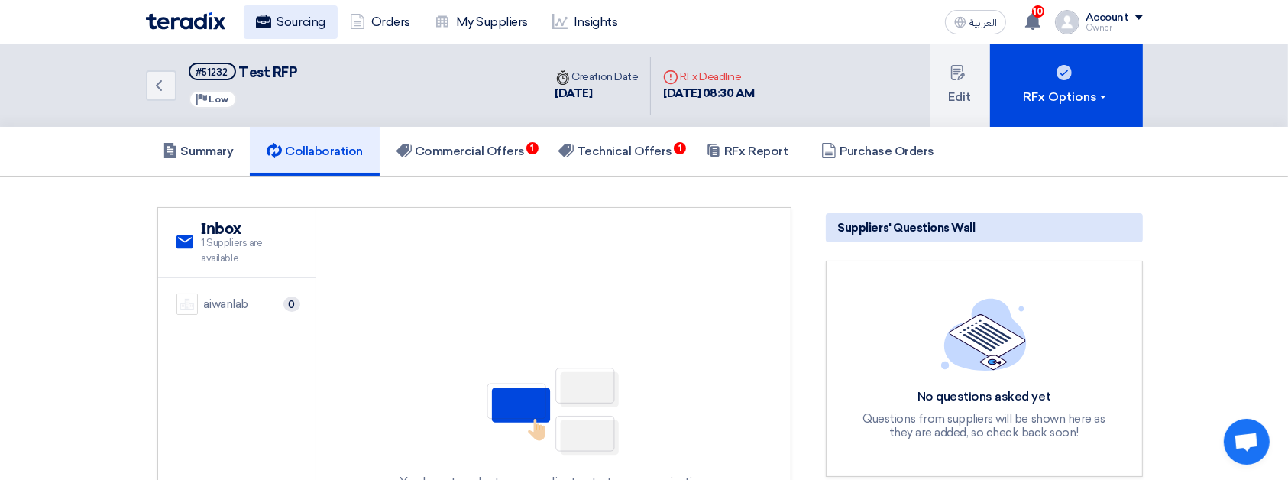
click at [299, 9] on link "Sourcing" at bounding box center [291, 22] width 94 height 34
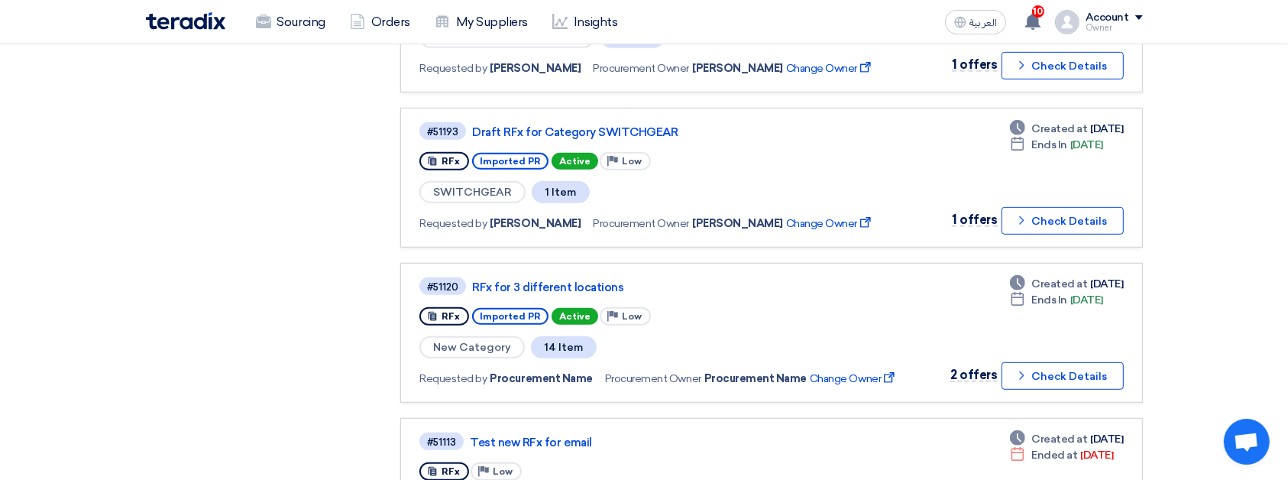
scroll to position [859, 0]
click at [562, 275] on div "#51120 RFx for 3 different locations" at bounding box center [665, 285] width 493 height 21
click at [557, 280] on link "RFx for 3 different locations" at bounding box center [663, 287] width 382 height 14
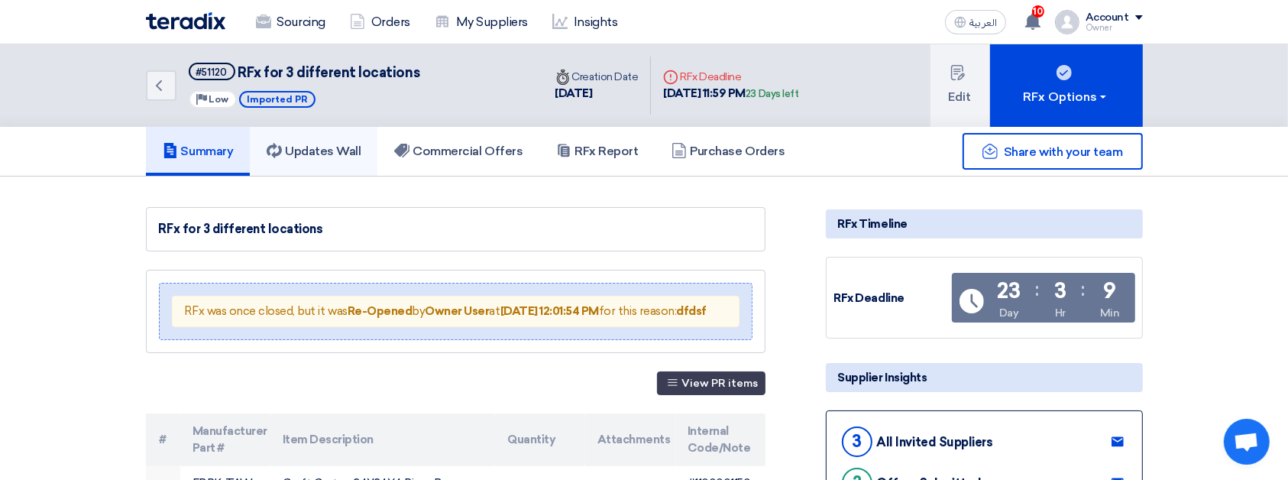
click at [371, 140] on link "Updates Wall" at bounding box center [314, 151] width 128 height 49
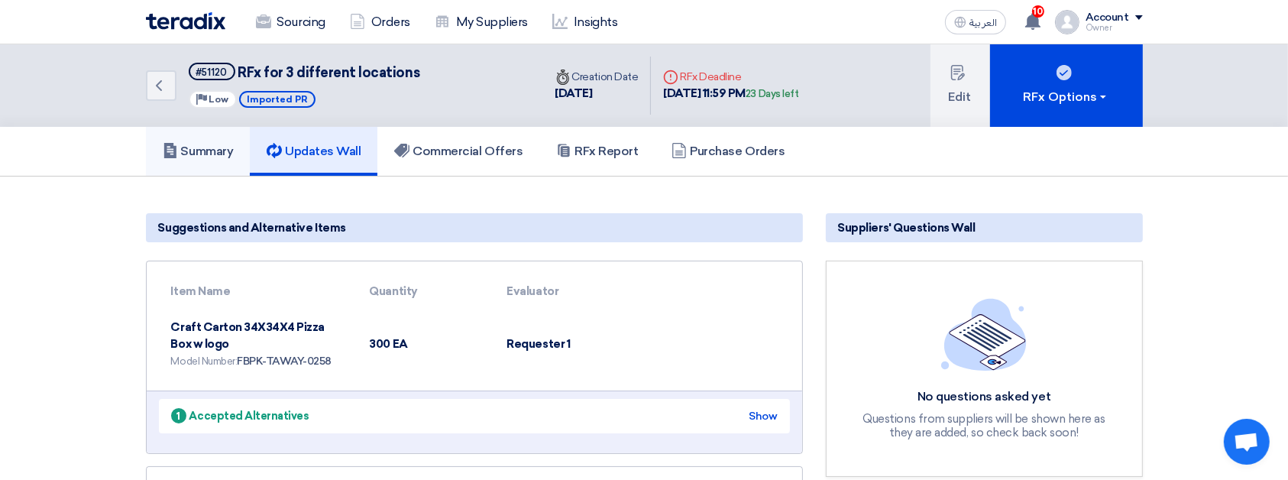
click at [205, 157] on h5 "Summary" at bounding box center [198, 151] width 71 height 15
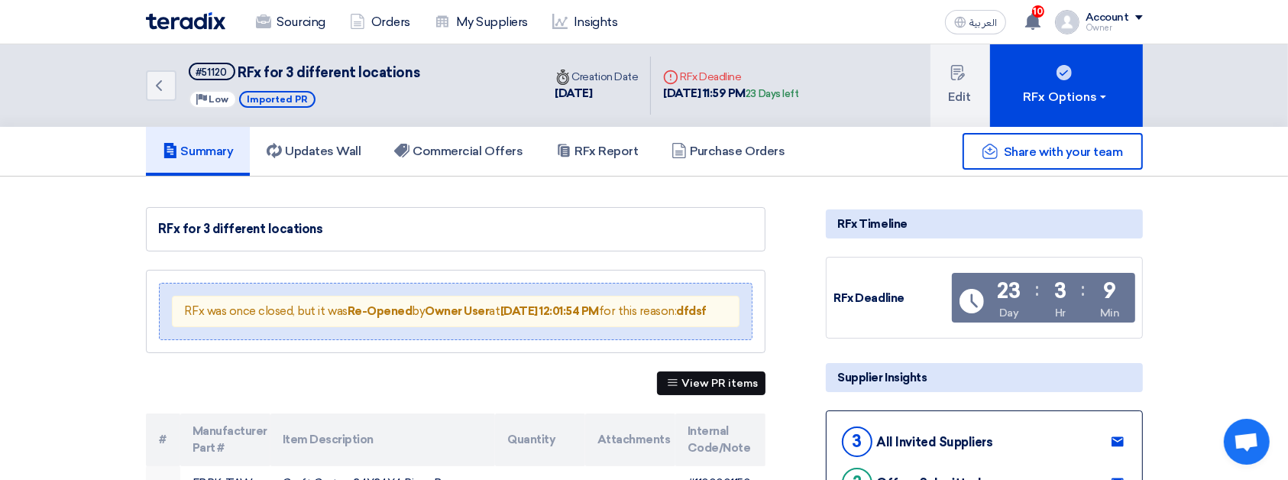
click at [707, 393] on button "View PR items" at bounding box center [711, 383] width 108 height 24
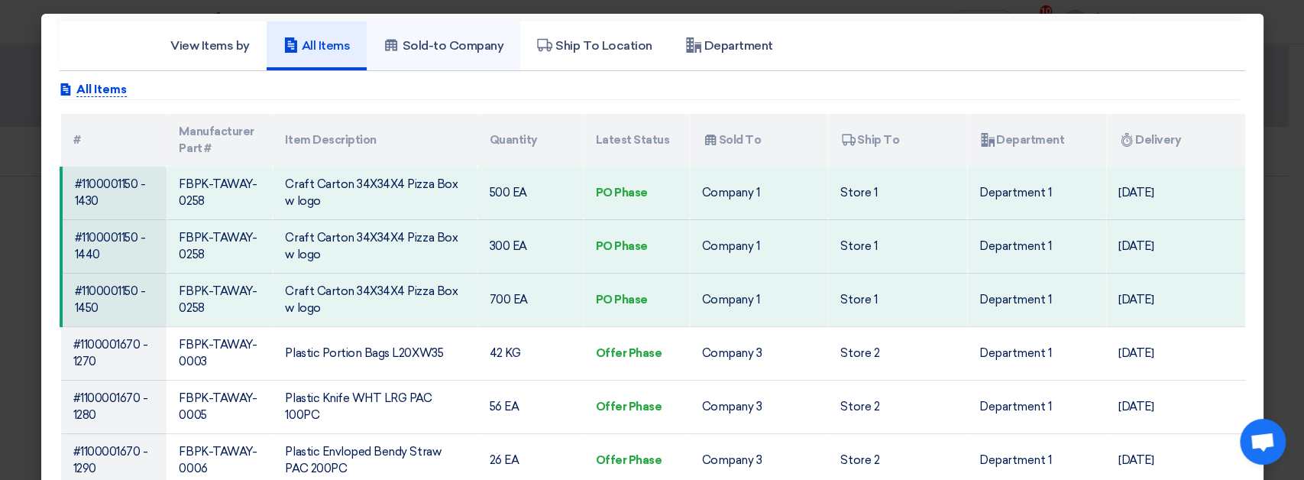
click at [408, 58] on link "Sold-to Company" at bounding box center [444, 45] width 154 height 49
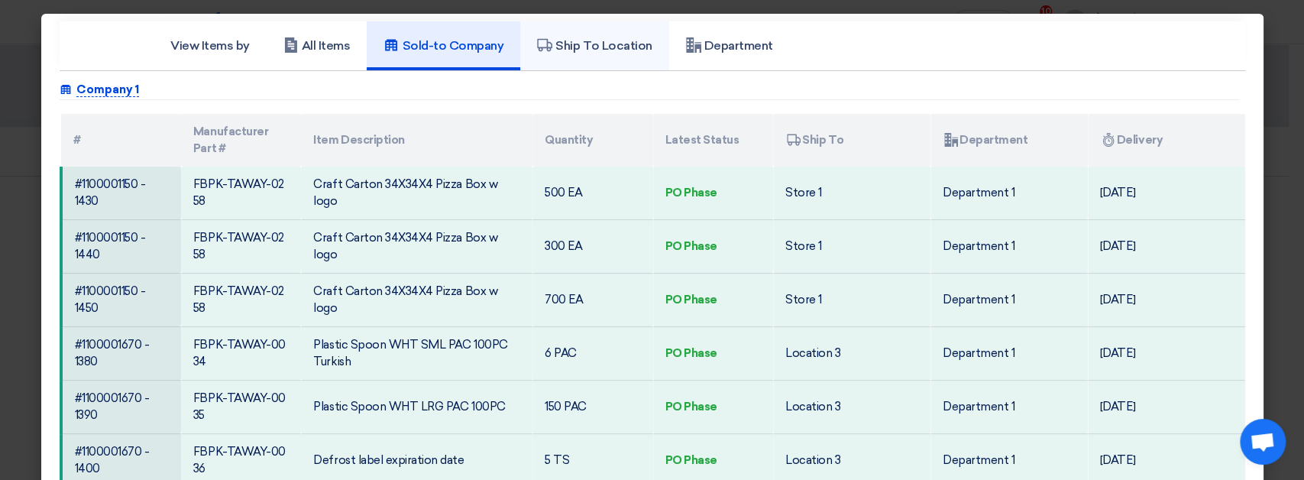
click at [571, 52] on h5 "Ship To Location" at bounding box center [594, 45] width 115 height 15
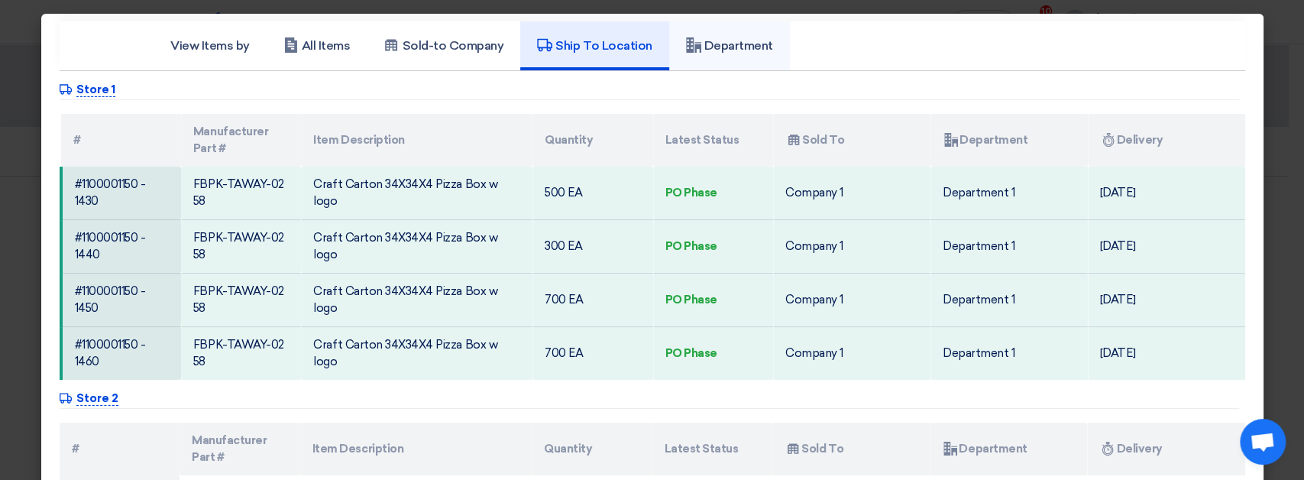
click at [729, 58] on link "Department" at bounding box center [729, 45] width 121 height 49
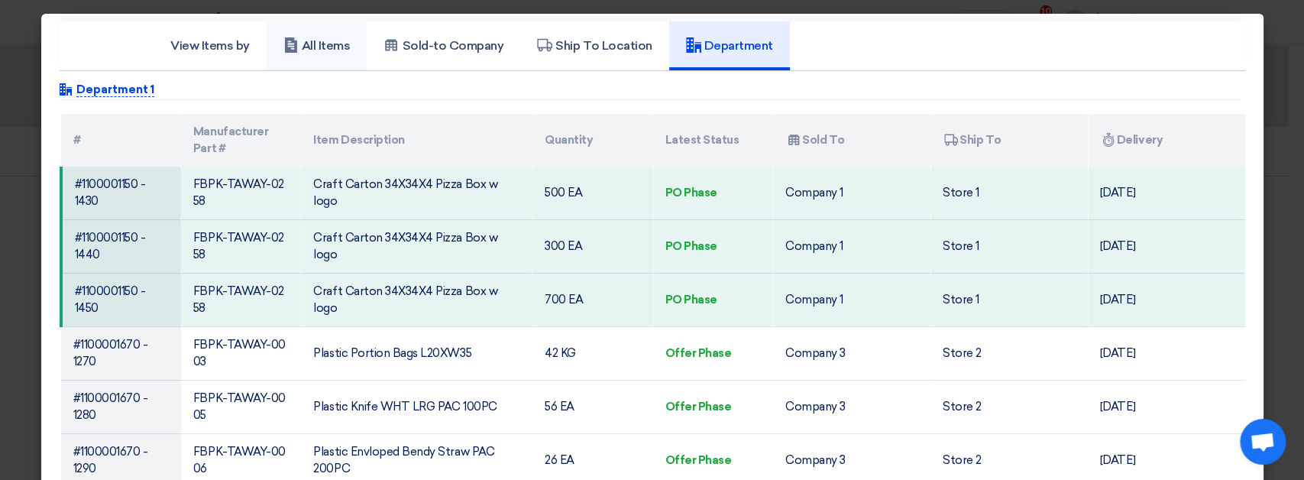
click at [328, 63] on link "All Items" at bounding box center [317, 45] width 101 height 49
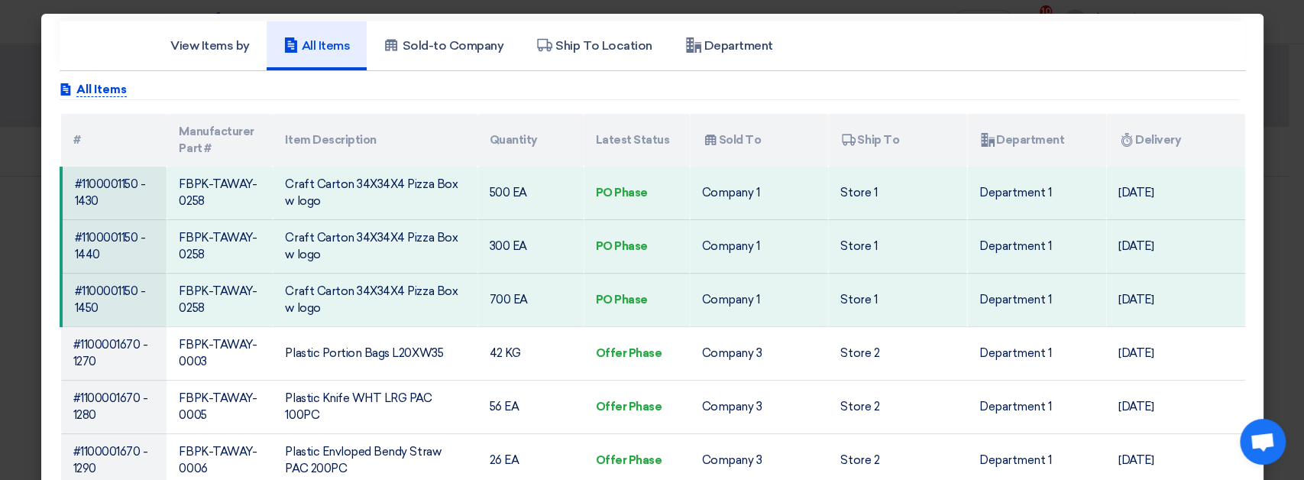
click at [1272, 106] on modal-container "View Items by All Items Sold-to Company Ship To Location Department Attachments…" at bounding box center [652, 240] width 1304 height 480
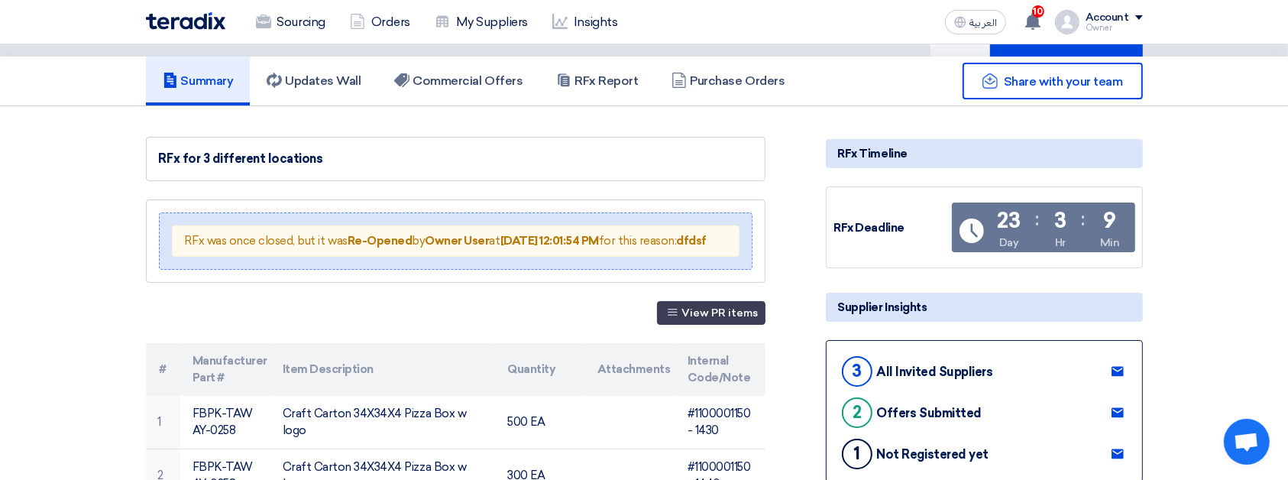
scroll to position [69, 0]
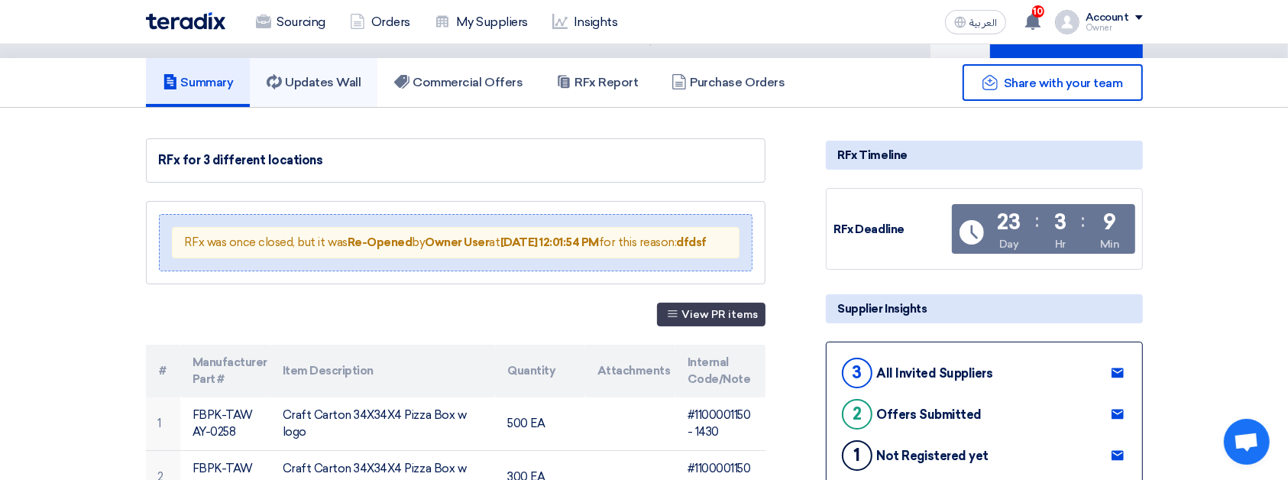
click at [312, 71] on link "Updates Wall" at bounding box center [314, 82] width 128 height 49
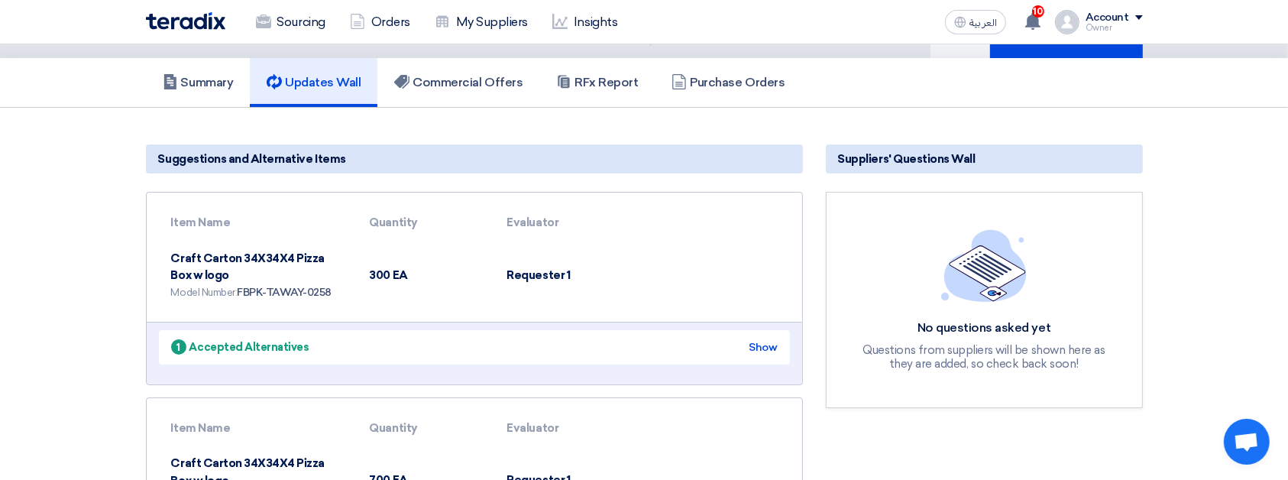
click at [493, 52] on div "Back #51120 RFx for 3 different locations Priority Low Imported PR" at bounding box center [344, 17] width 397 height 82
click at [477, 62] on link "Commercial Offers" at bounding box center [458, 82] width 162 height 49
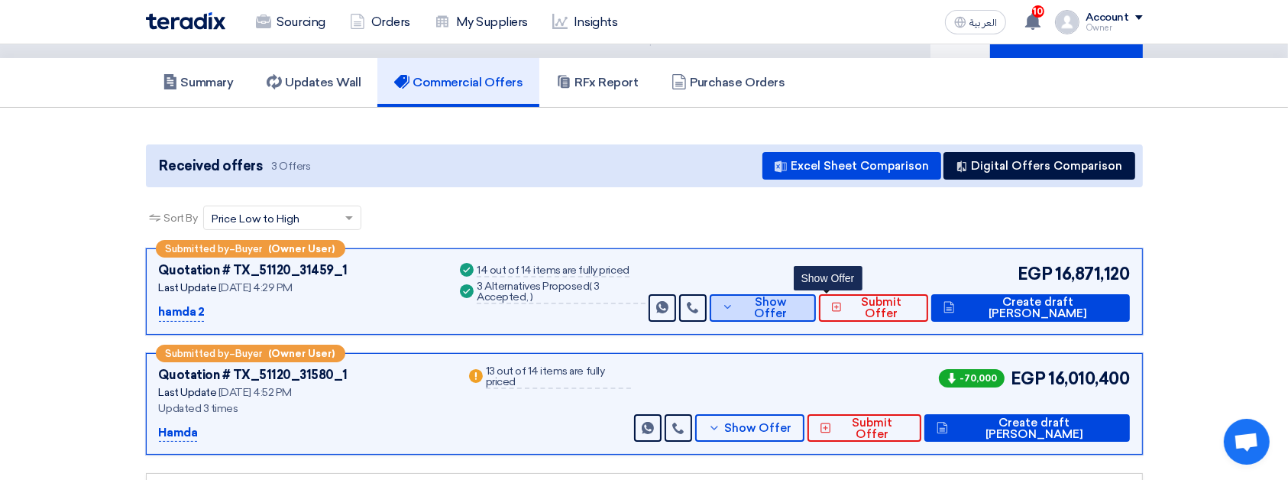
click at [803, 300] on span "Show Offer" at bounding box center [770, 307] width 66 height 23
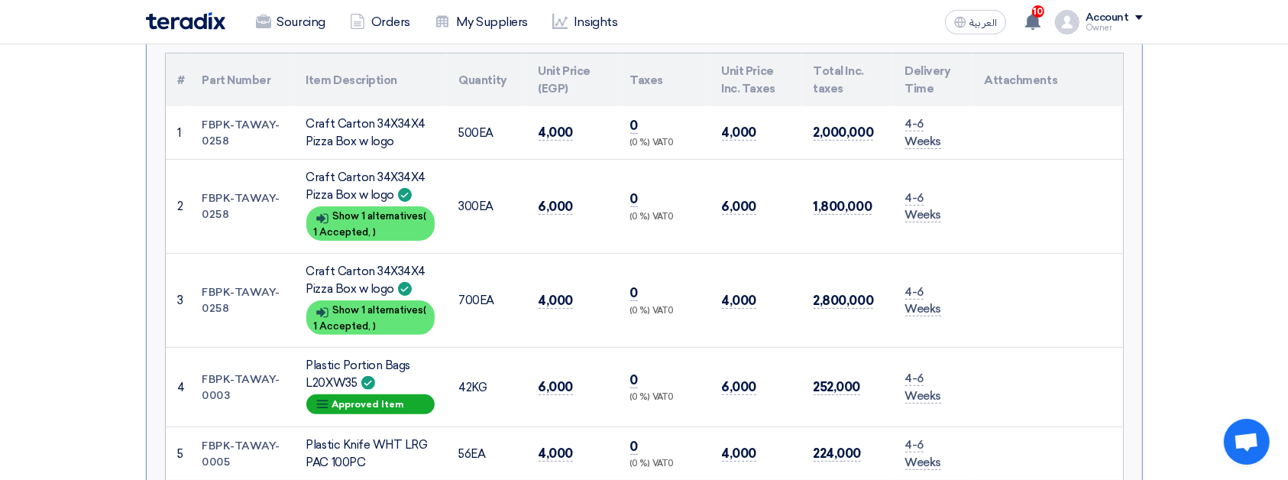
scroll to position [425, 0]
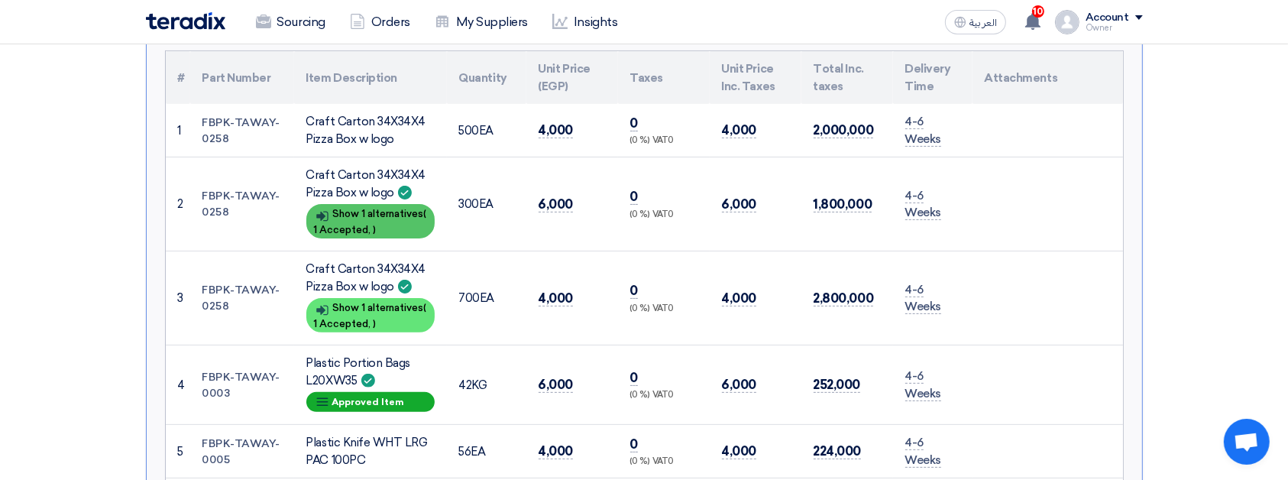
click at [370, 208] on div "Show details Show 1 alternatives ( 1 Accepted, )" at bounding box center [370, 221] width 128 height 34
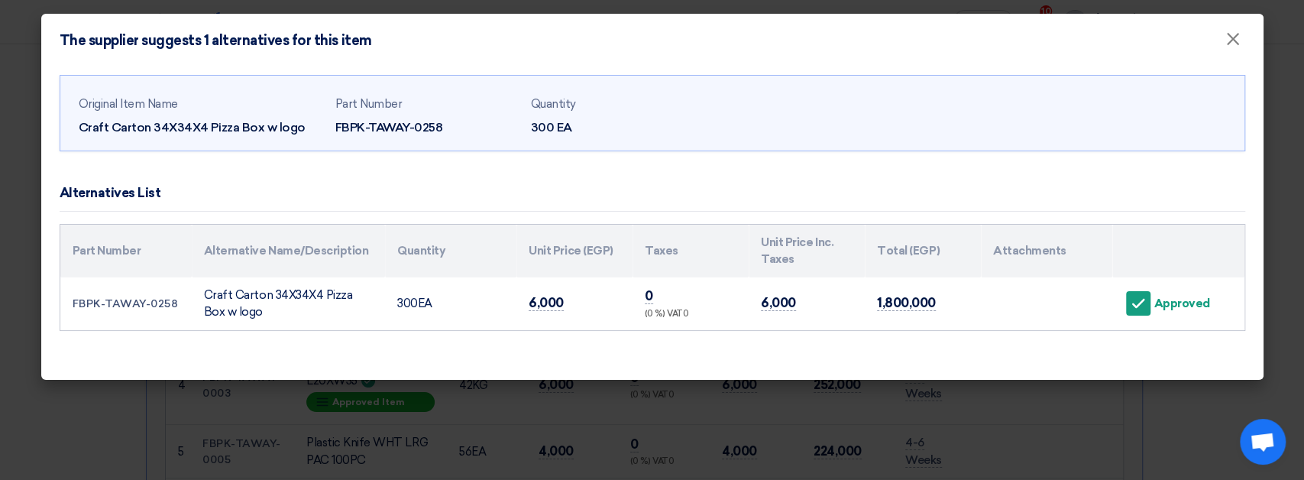
click at [634, 412] on modal-container "The supplier suggests 1 alternatives for this item × Original Item Name Craft C…" at bounding box center [652, 240] width 1304 height 480
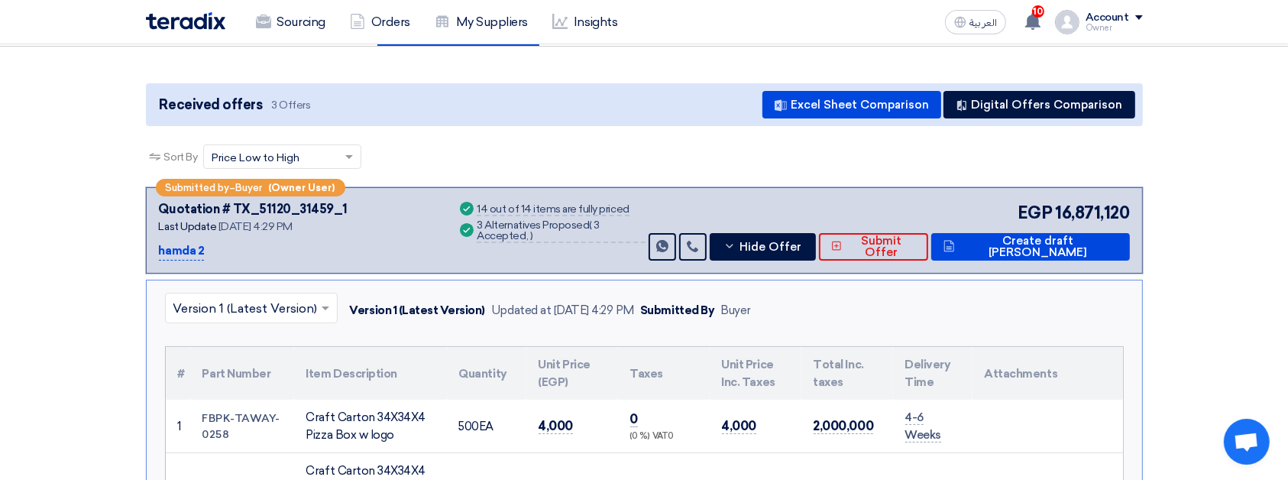
scroll to position [123, 0]
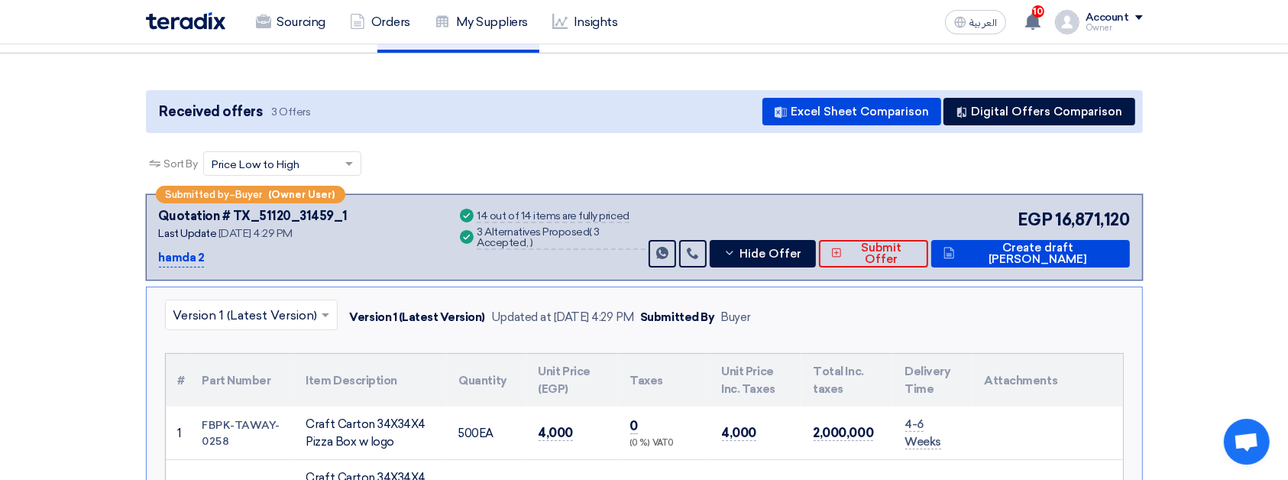
click at [785, 388] on th "Unit Price Inc. Taxes" at bounding box center [755, 380] width 92 height 53
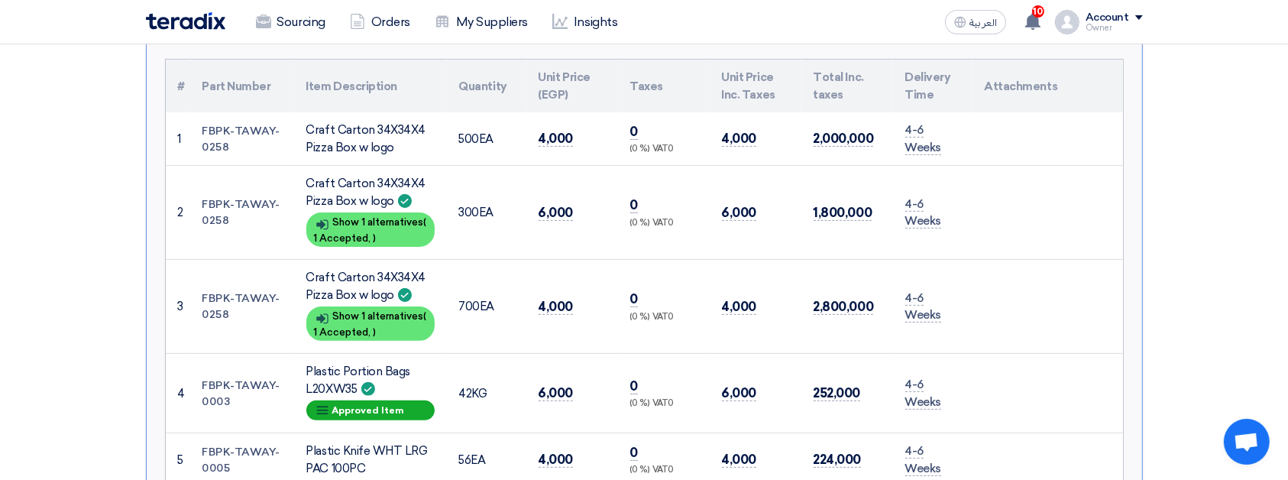
scroll to position [425, 0]
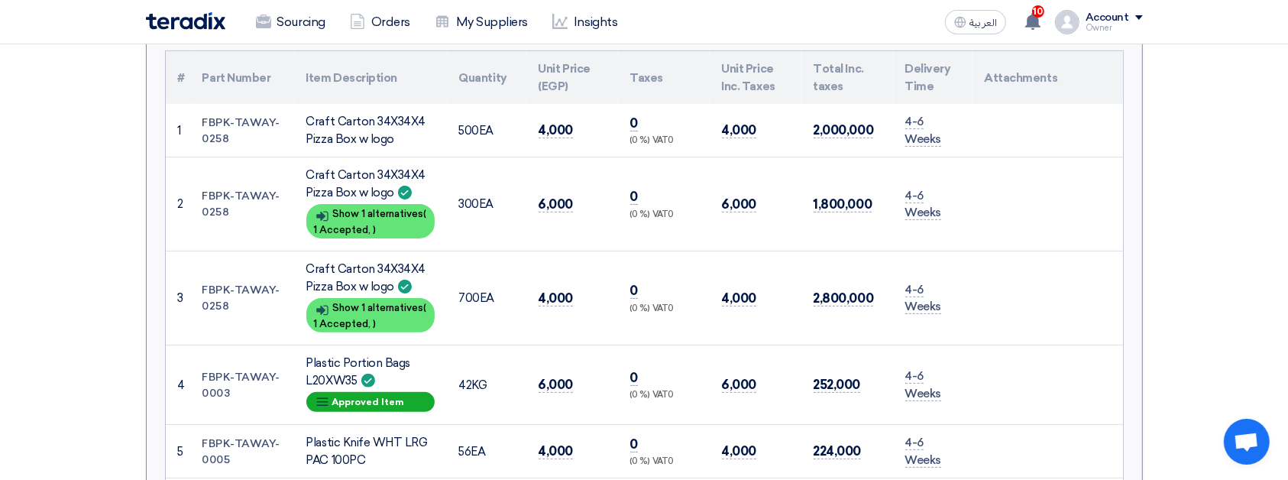
click at [338, 274] on div "Craft Carton 34X34X4 Pizza Box w logo" at bounding box center [370, 277] width 128 height 34
copy td "Craft Carton 34X34X4 Pizza Box w logo"
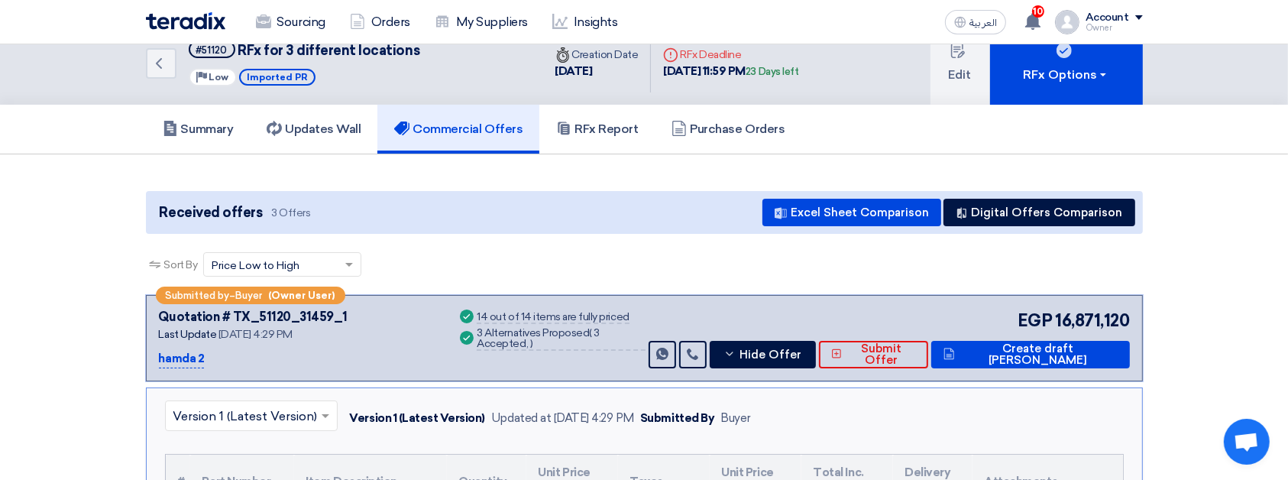
scroll to position [0, 0]
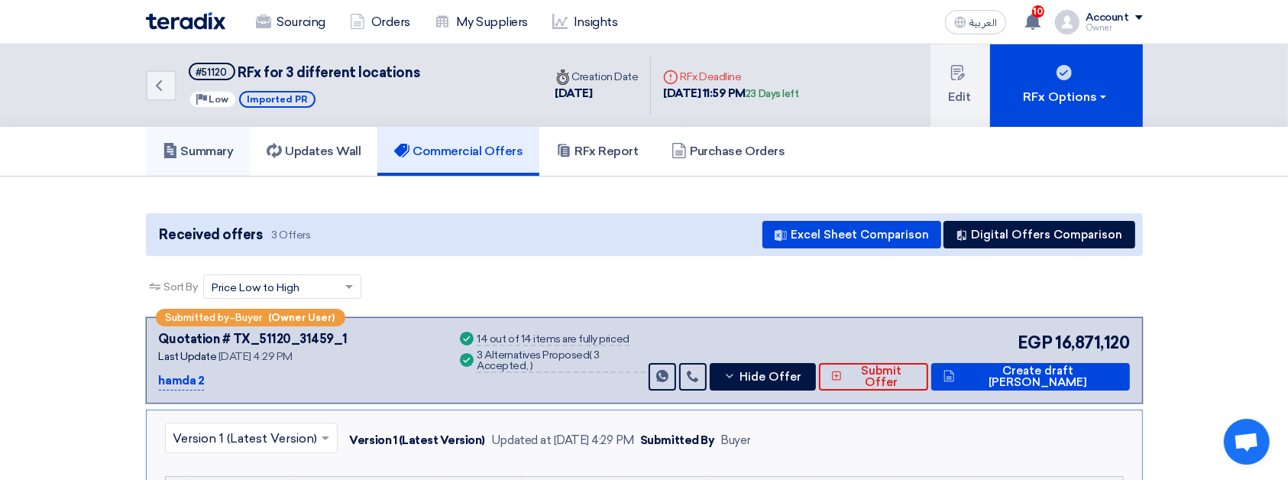
click at [202, 141] on link "Summary" at bounding box center [198, 151] width 105 height 49
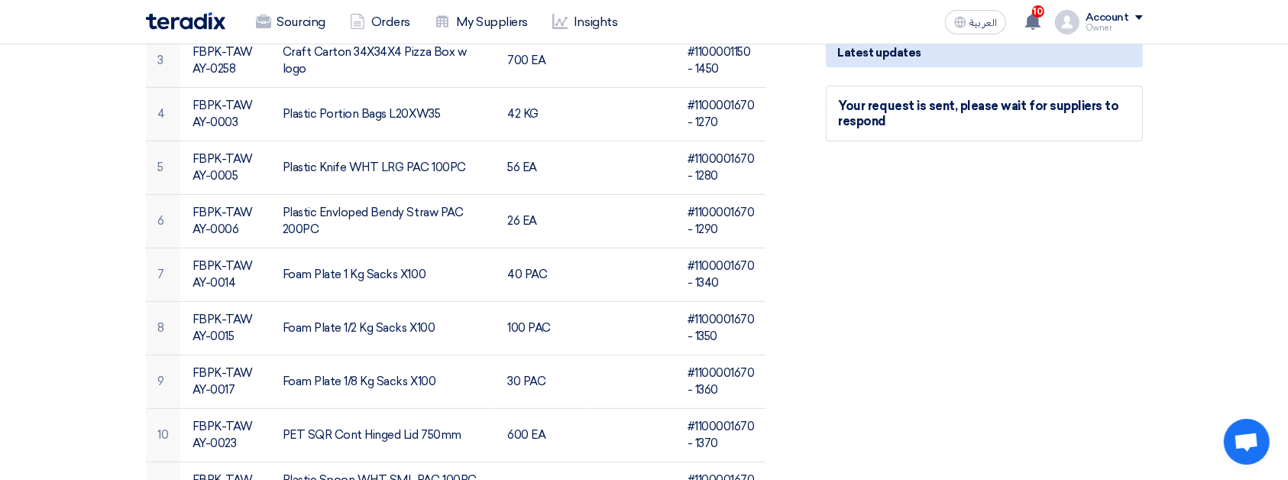
scroll to position [535, 0]
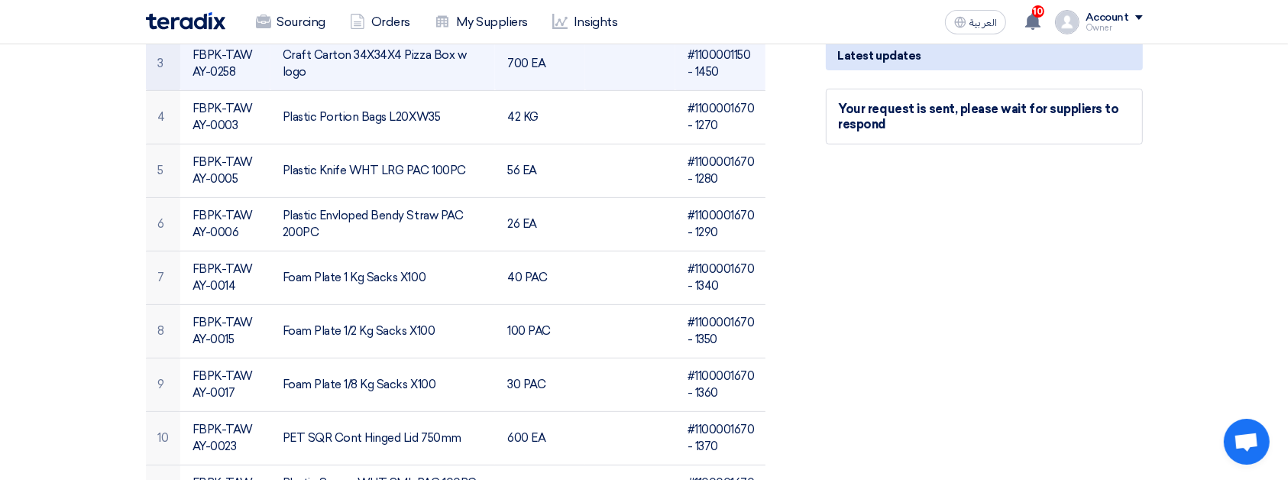
drag, startPoint x: 192, startPoint y: 66, endPoint x: 238, endPoint y: 89, distance: 51.9
click at [238, 89] on td "FBPK-TAWAY-0258" at bounding box center [225, 63] width 90 height 53
copy td "FBPK-TAWAY-0258"
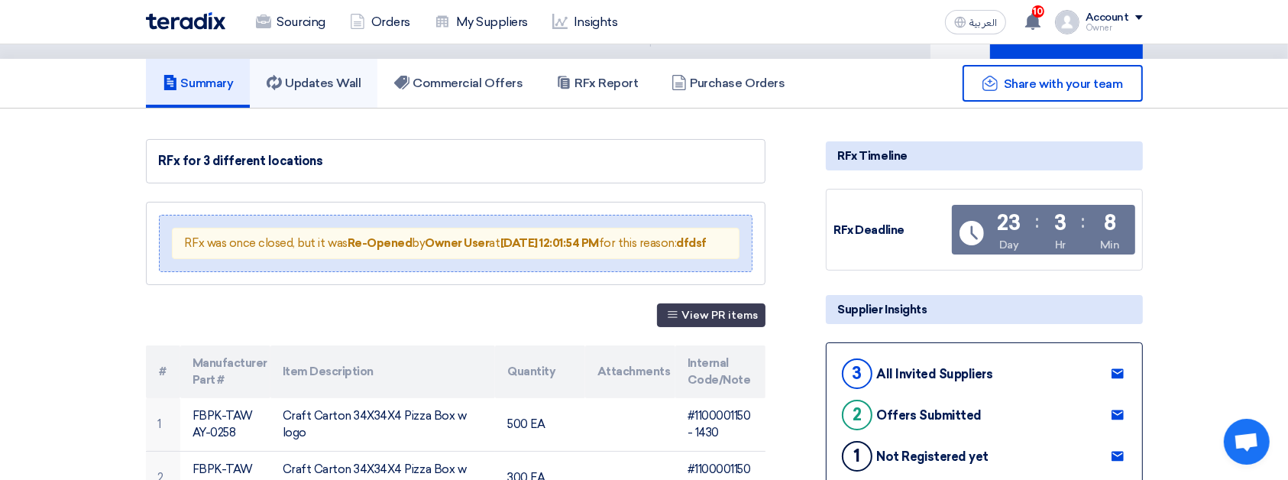
scroll to position [55, 0]
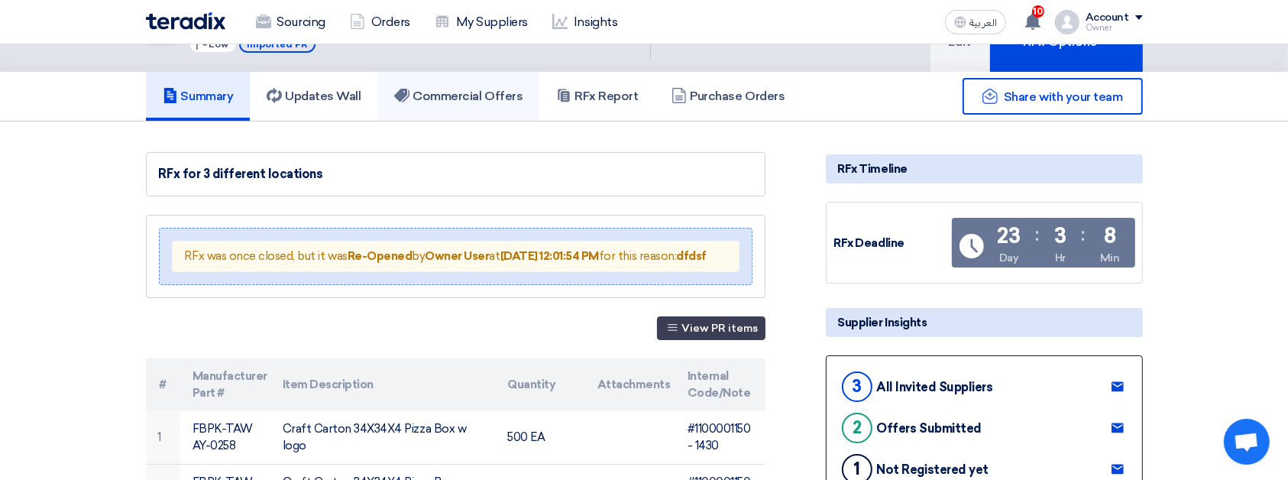
click at [490, 94] on h5 "Commercial Offers" at bounding box center [458, 96] width 128 height 15
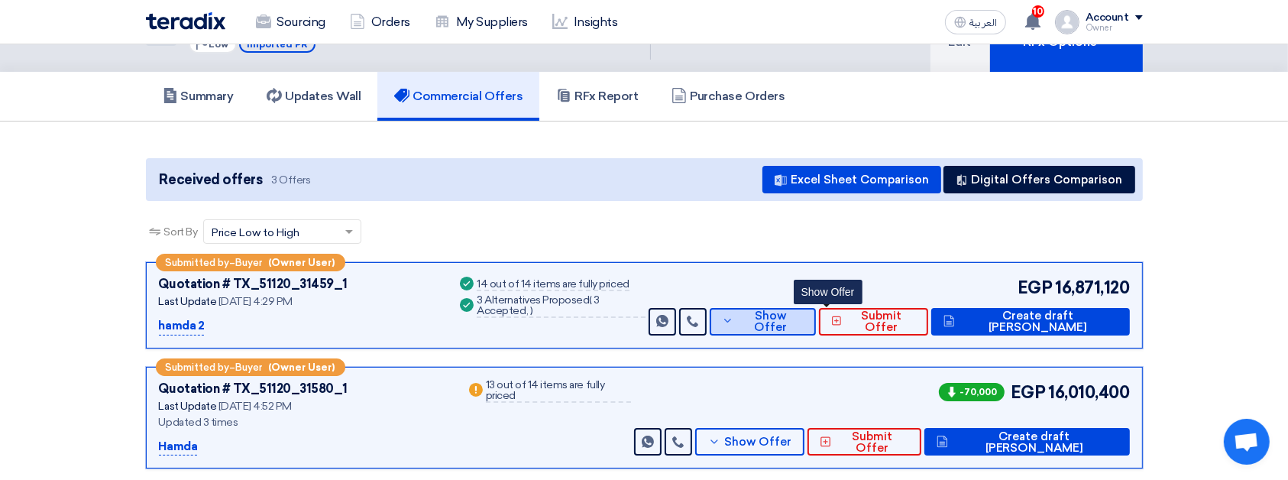
click at [803, 315] on span "Show Offer" at bounding box center [770, 321] width 66 height 23
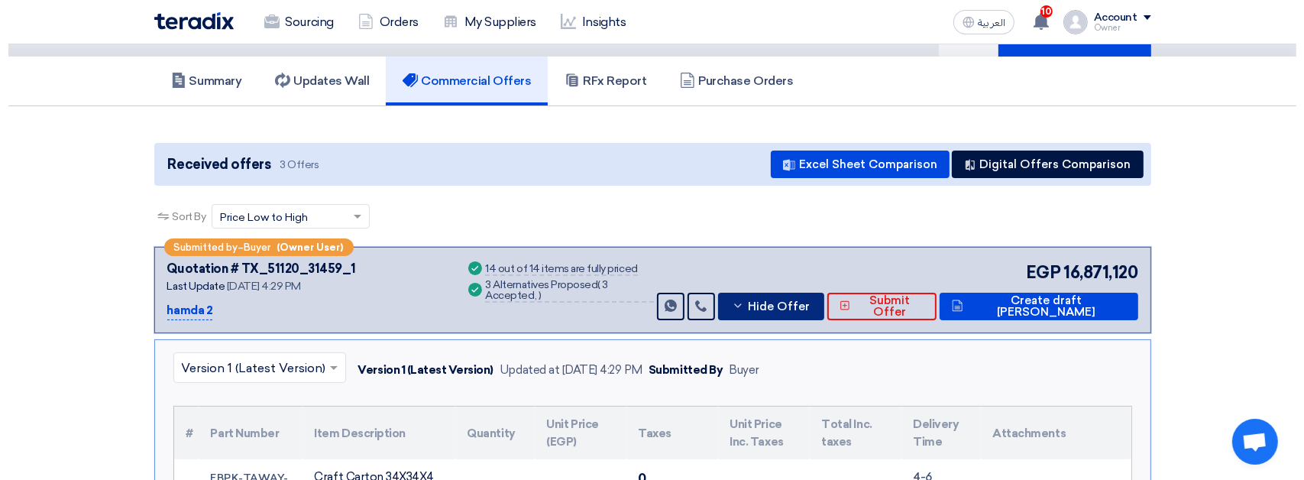
scroll to position [69, 0]
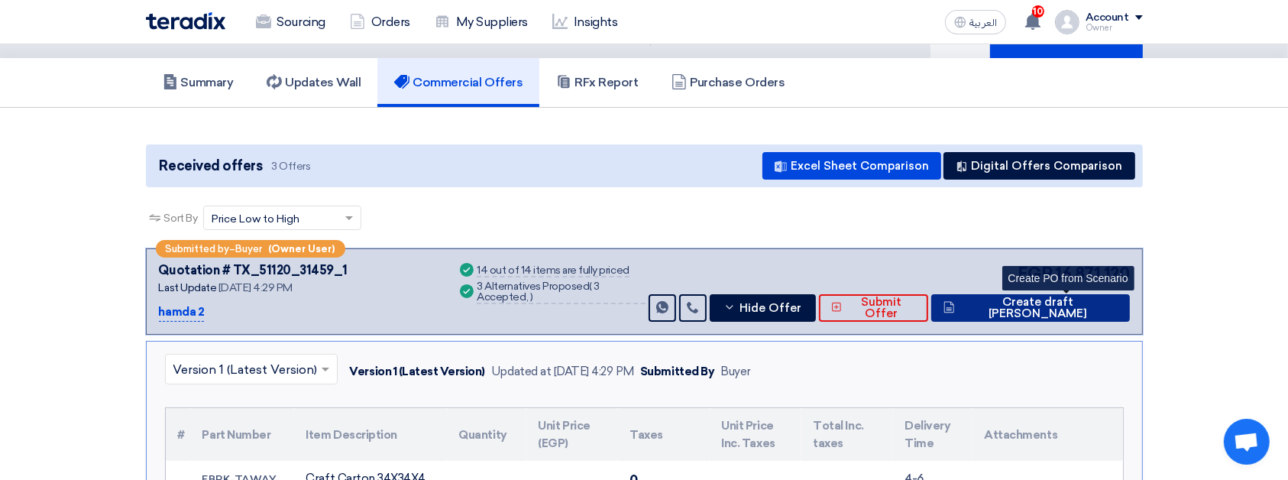
click at [1074, 299] on span "Create draft [PERSON_NAME]" at bounding box center [1037, 307] width 159 height 23
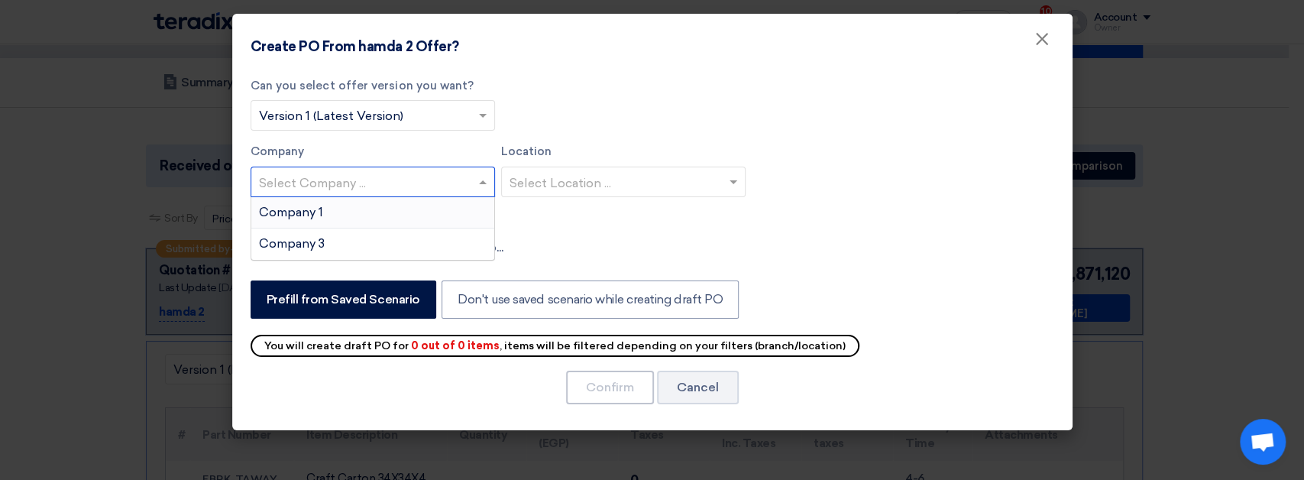
click at [414, 176] on input "text" at bounding box center [365, 182] width 212 height 25
click at [391, 208] on div "Company 1" at bounding box center [372, 212] width 243 height 31
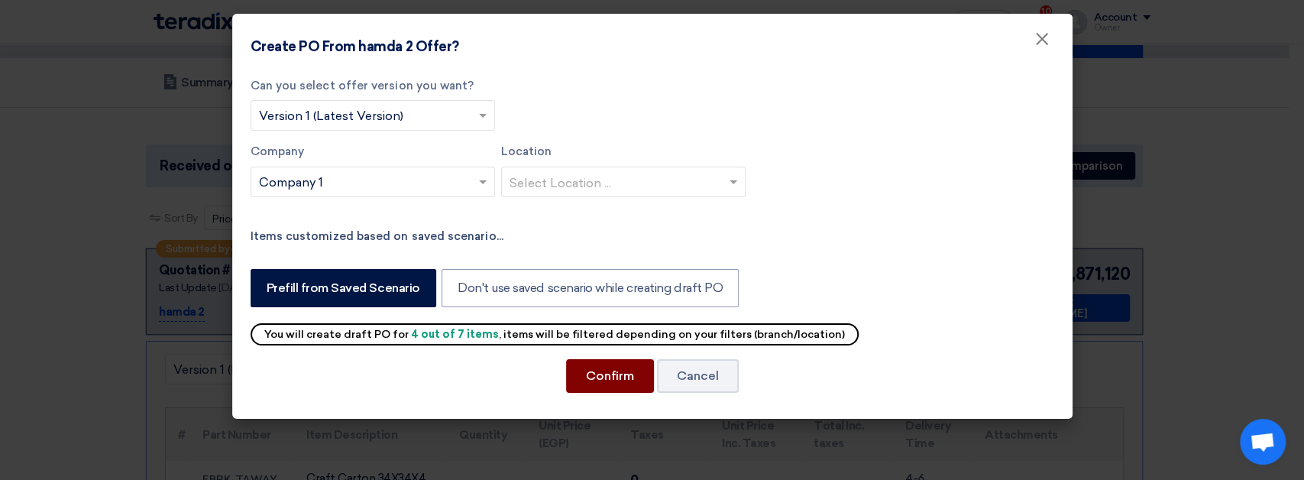
click at [603, 373] on button "Confirm" at bounding box center [610, 376] width 88 height 34
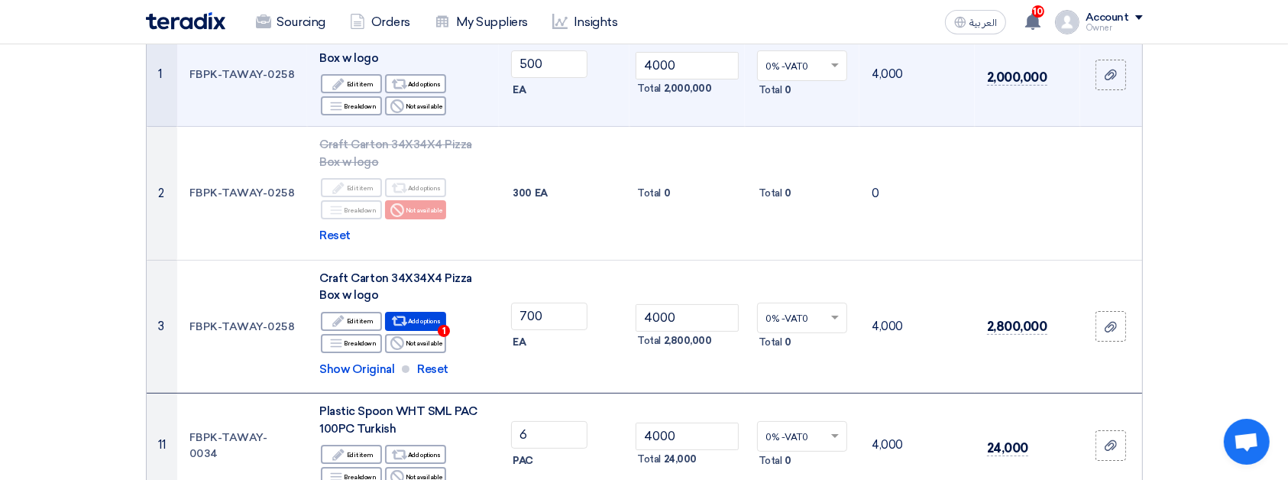
scroll to position [252, 0]
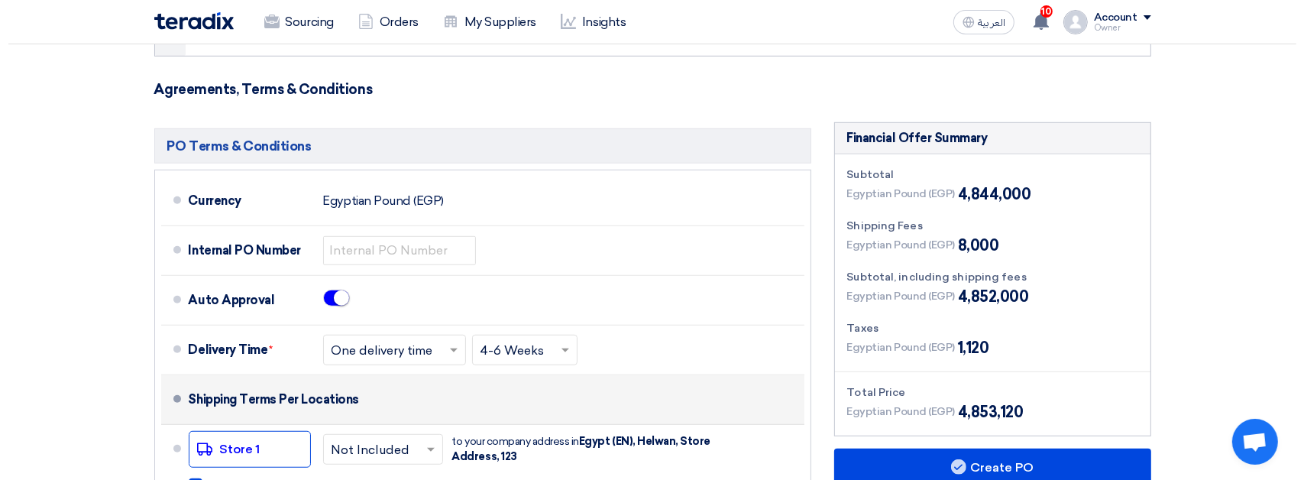
scroll to position [1236, 0]
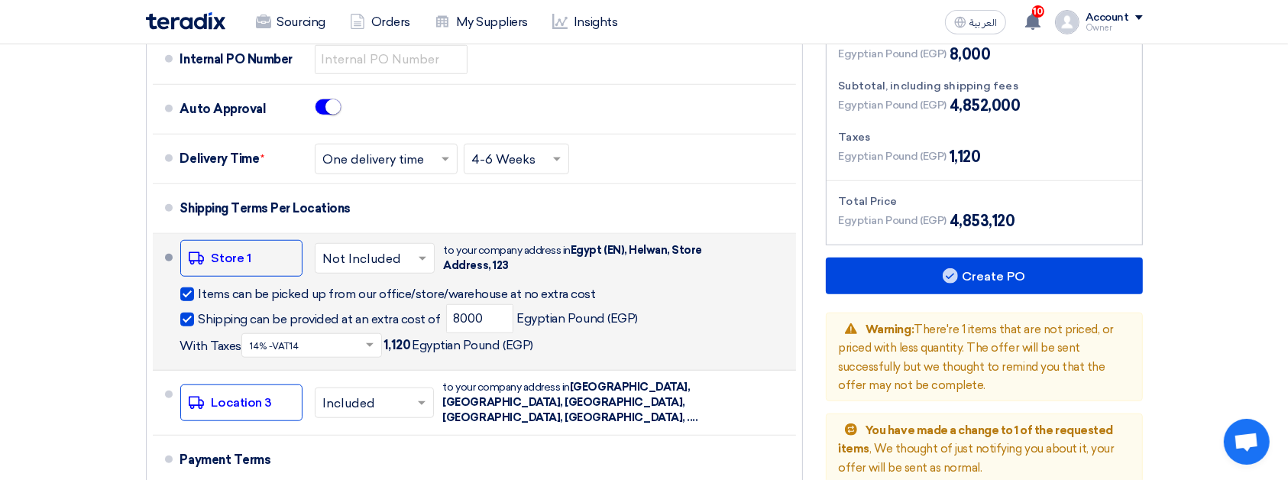
click at [199, 296] on span "Items can be picked up from our office/store/warehouse at no extra cost" at bounding box center [397, 293] width 397 height 15
click at [199, 296] on input "Items can be picked up from our office/store/warehouse at no extra cost" at bounding box center [493, 300] width 588 height 29
checkbox input "false"
click at [199, 315] on span "Shipping can be provided at an extra cost of" at bounding box center [320, 319] width 242 height 15
click at [199, 315] on input "Shipping can be provided at an extra cost of" at bounding box center [321, 325] width 245 height 29
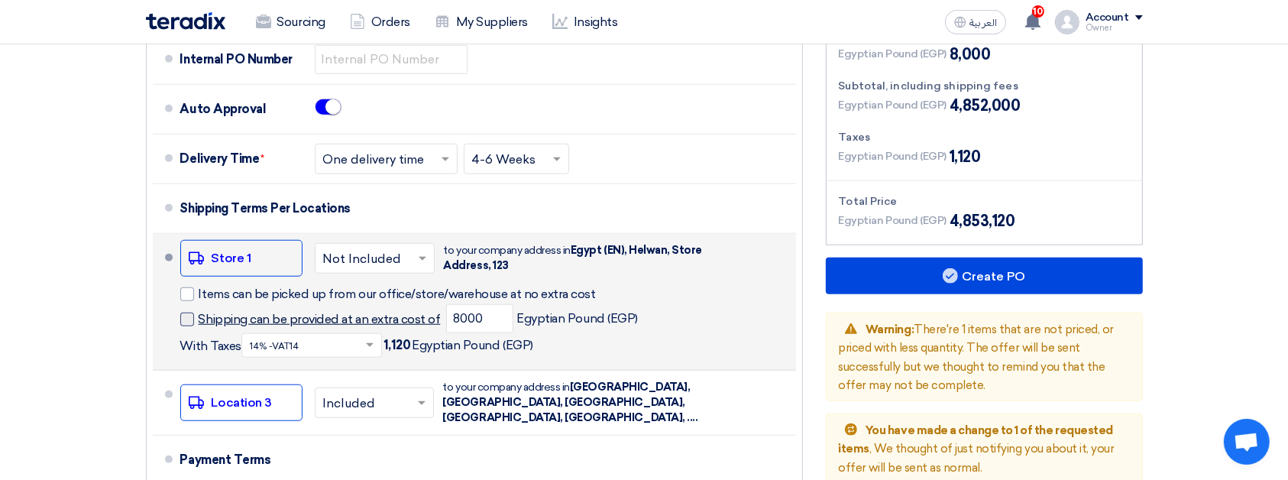
checkbox input "false"
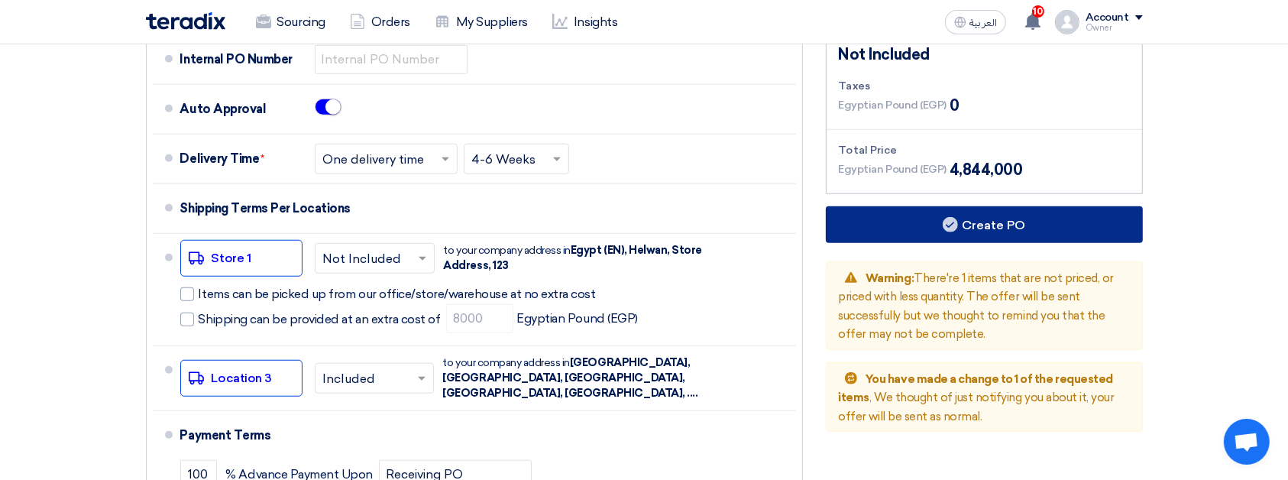
click at [897, 210] on button "Create PO" at bounding box center [984, 224] width 317 height 37
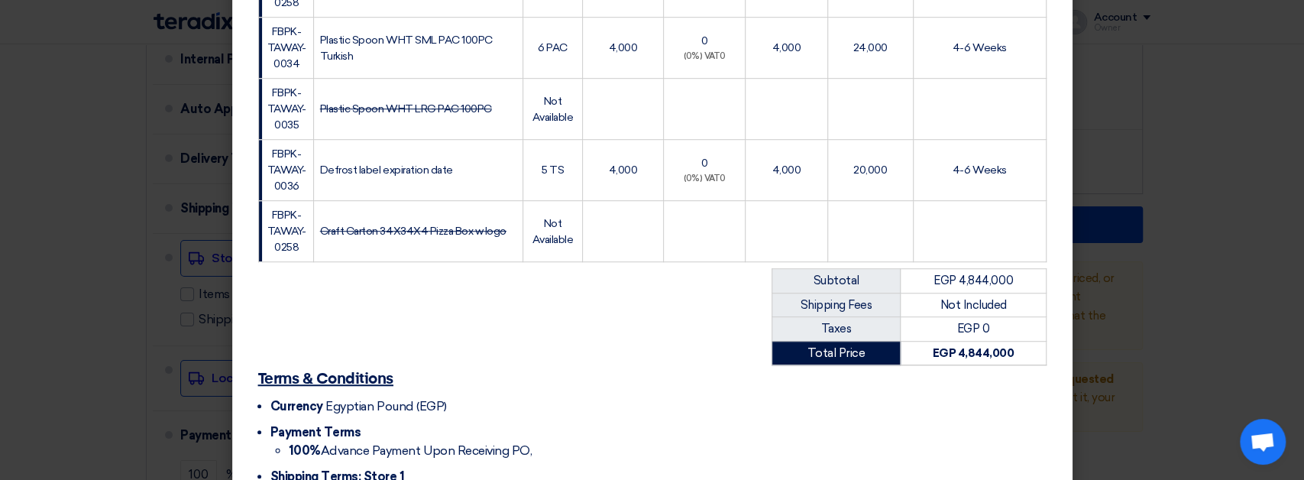
scroll to position [724, 0]
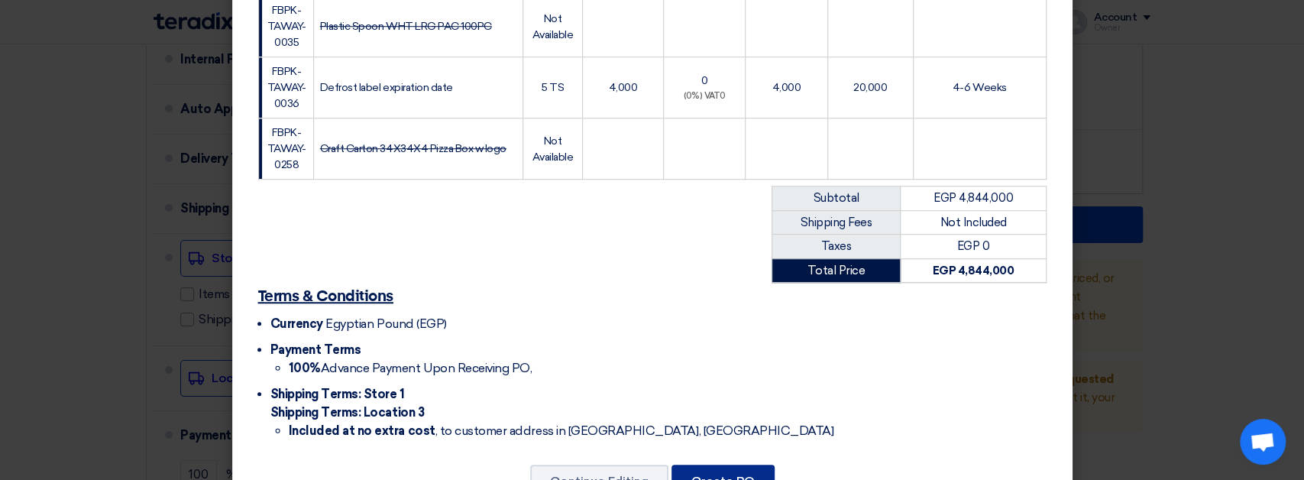
click at [709, 464] on button "Create PO" at bounding box center [722, 481] width 103 height 34
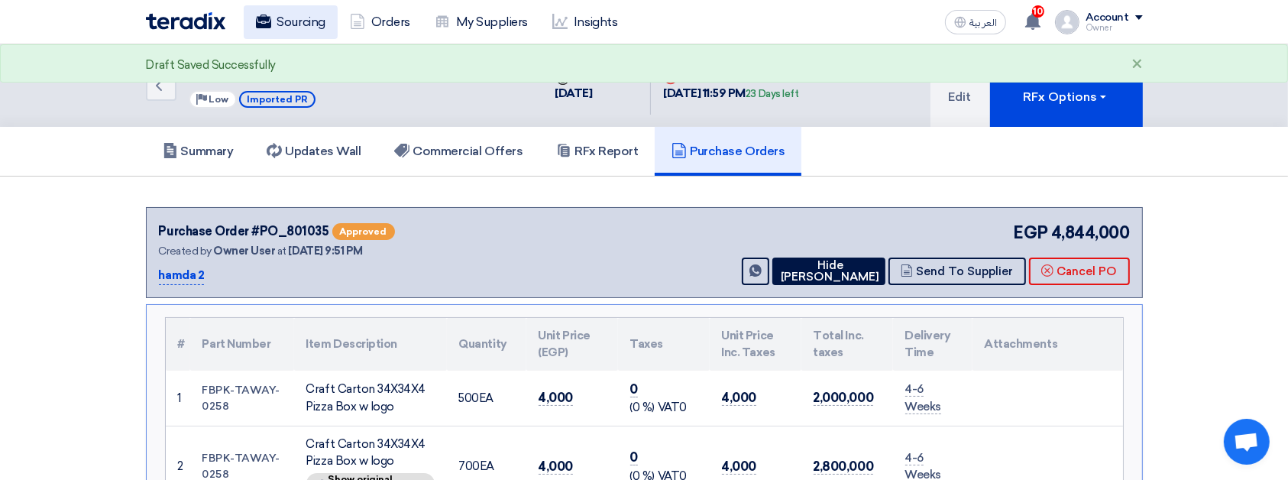
click at [276, 11] on link "Sourcing" at bounding box center [291, 22] width 94 height 34
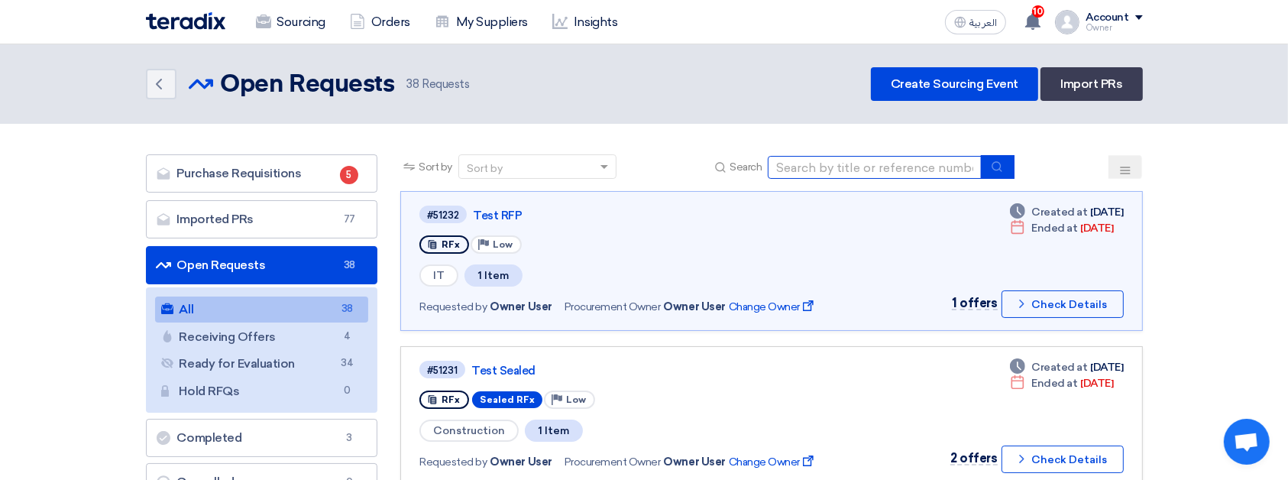
click at [838, 166] on input at bounding box center [875, 167] width 214 height 23
paste input "FBPK-TAWAY-0258"
type input "FBPK-TAWAY-0258"
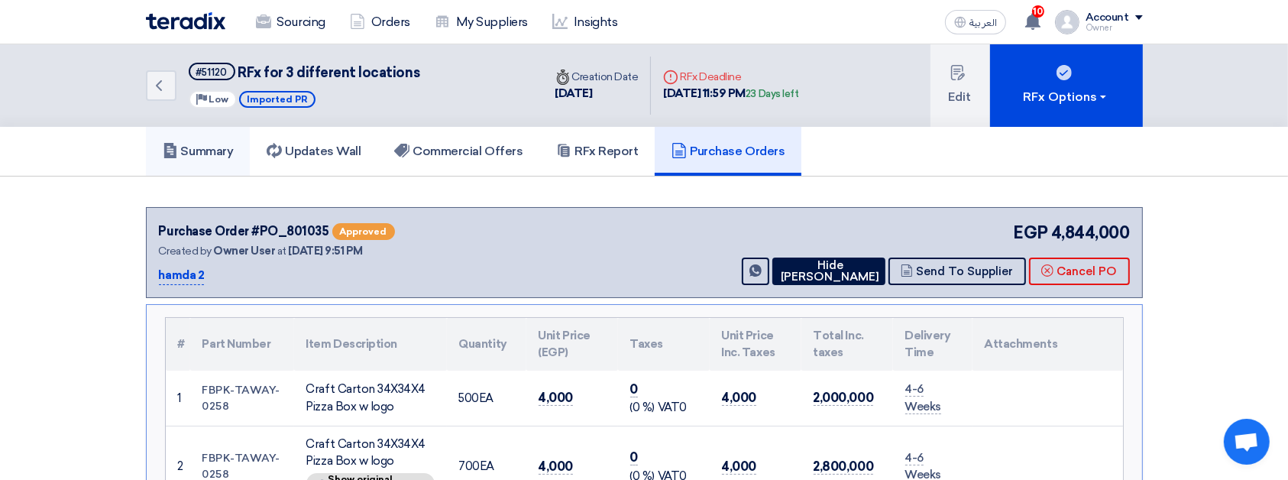
click at [199, 140] on link "Summary" at bounding box center [198, 151] width 105 height 49
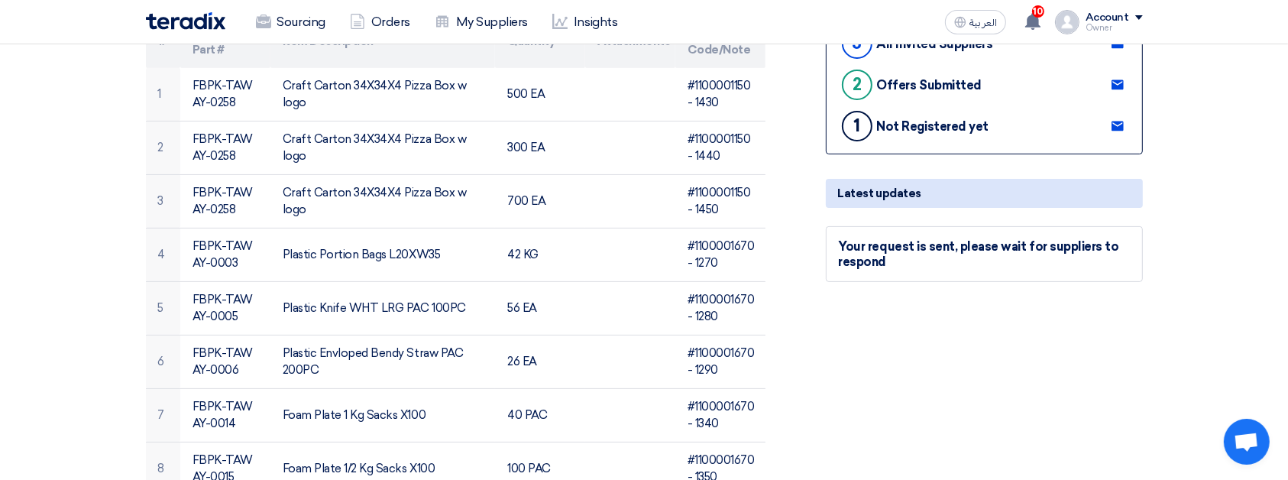
scroll to position [397, 0]
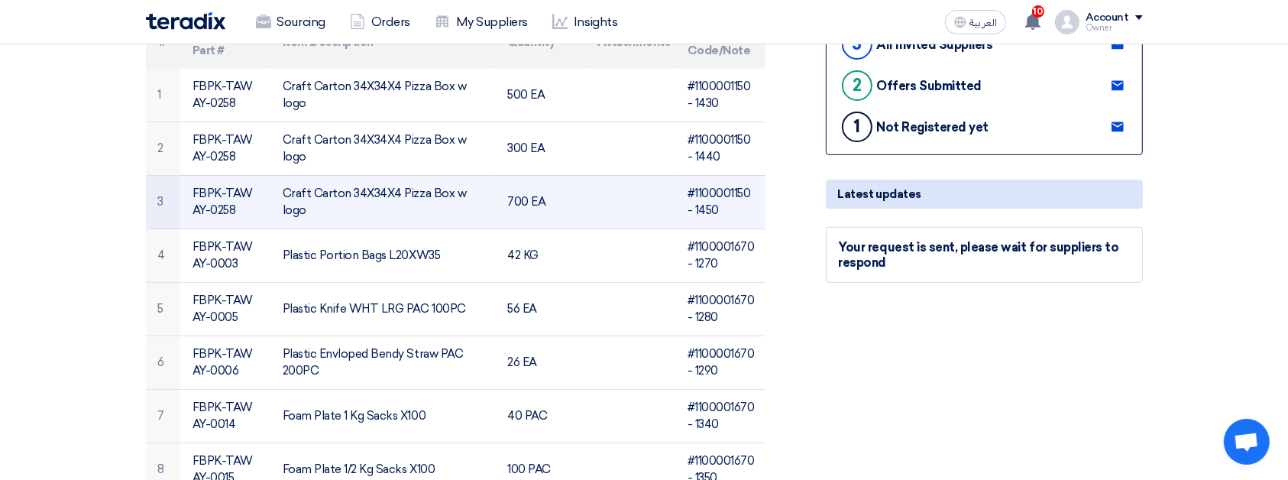
click at [700, 209] on td "#1100001150 - 1450" at bounding box center [720, 201] width 90 height 53
copy td "1100001150"
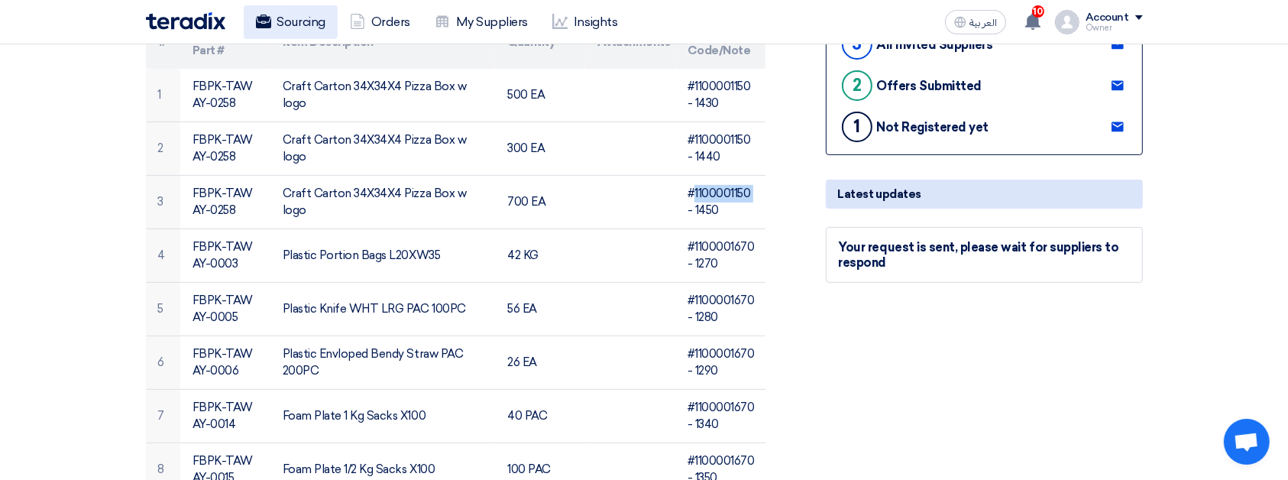
click at [278, 15] on link "Sourcing" at bounding box center [291, 22] width 94 height 34
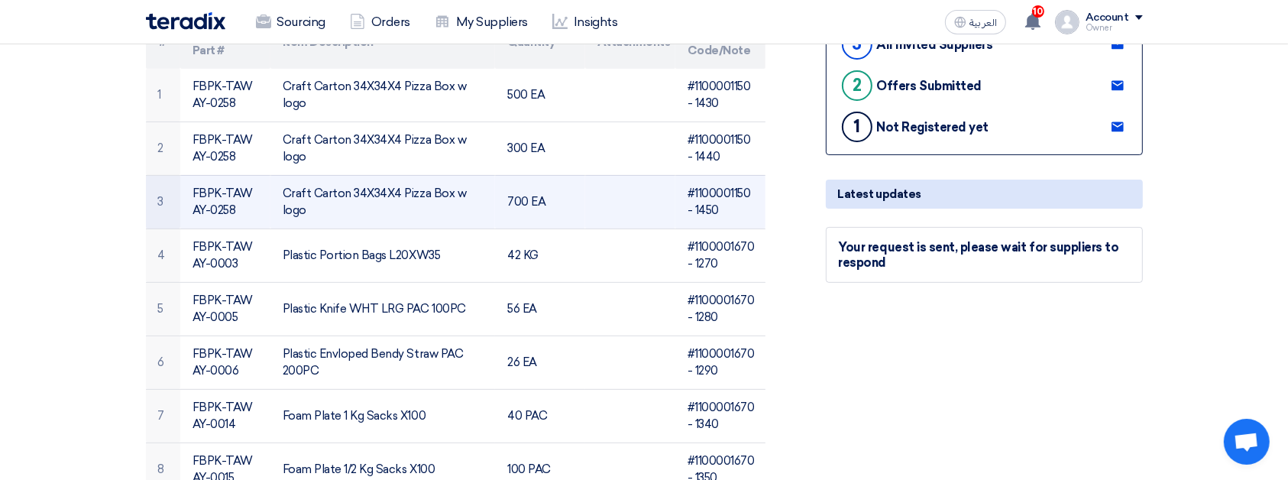
click at [706, 224] on td "#1100001150 - 1450" at bounding box center [720, 201] width 90 height 53
copy td "1450"
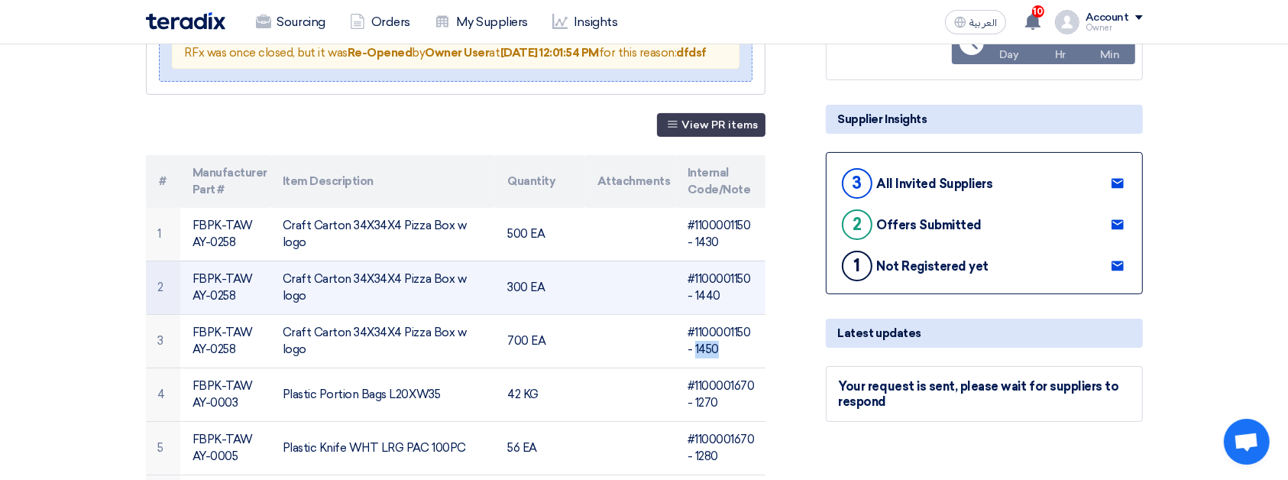
scroll to position [0, 0]
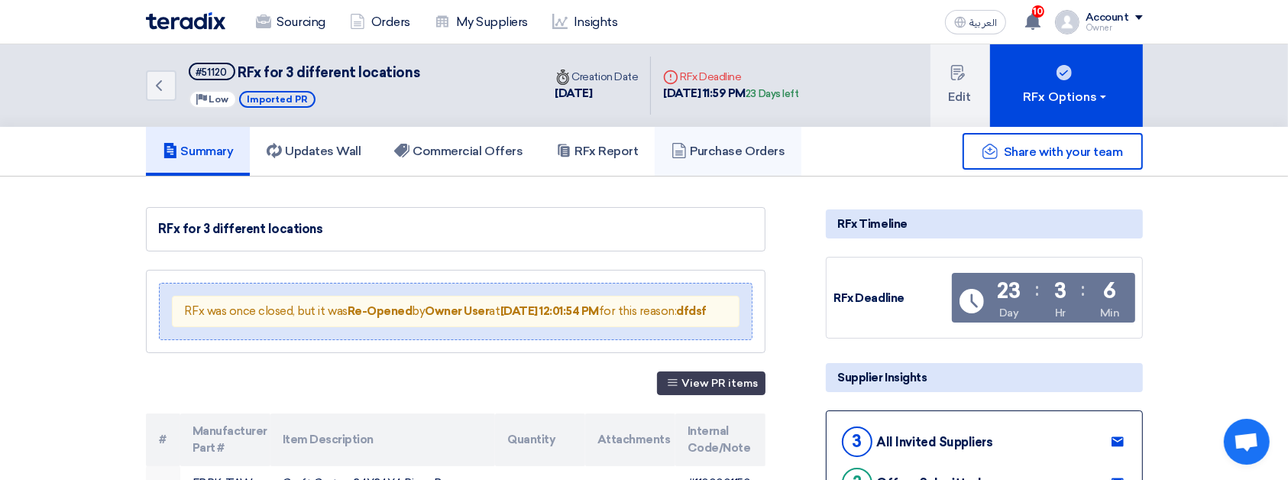
click at [732, 155] on h5 "Purchase Orders" at bounding box center [727, 151] width 113 height 15
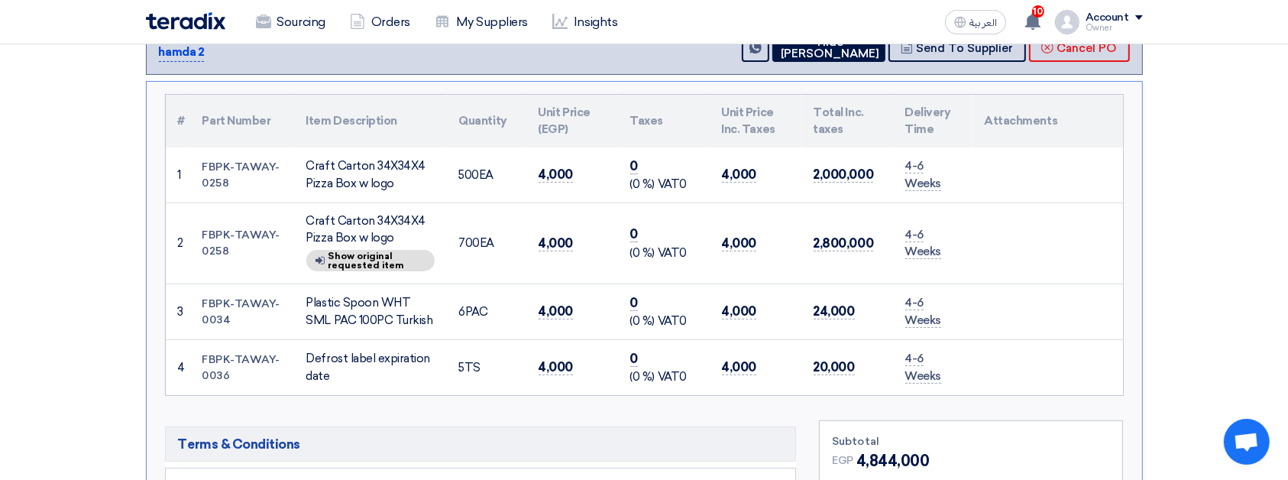
scroll to position [187, 0]
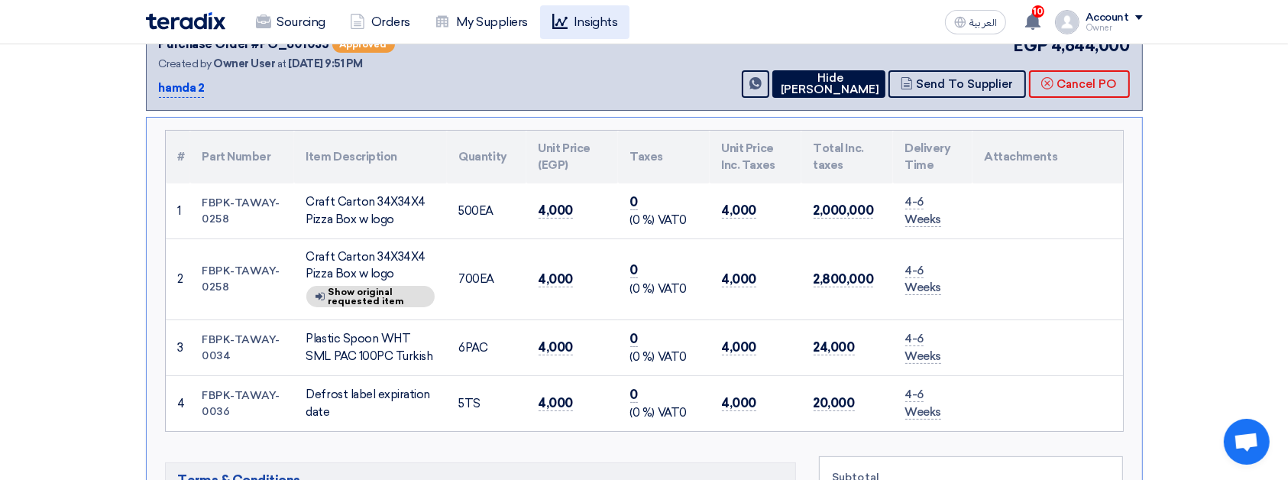
click at [554, 33] on link "Insights" at bounding box center [584, 22] width 89 height 34
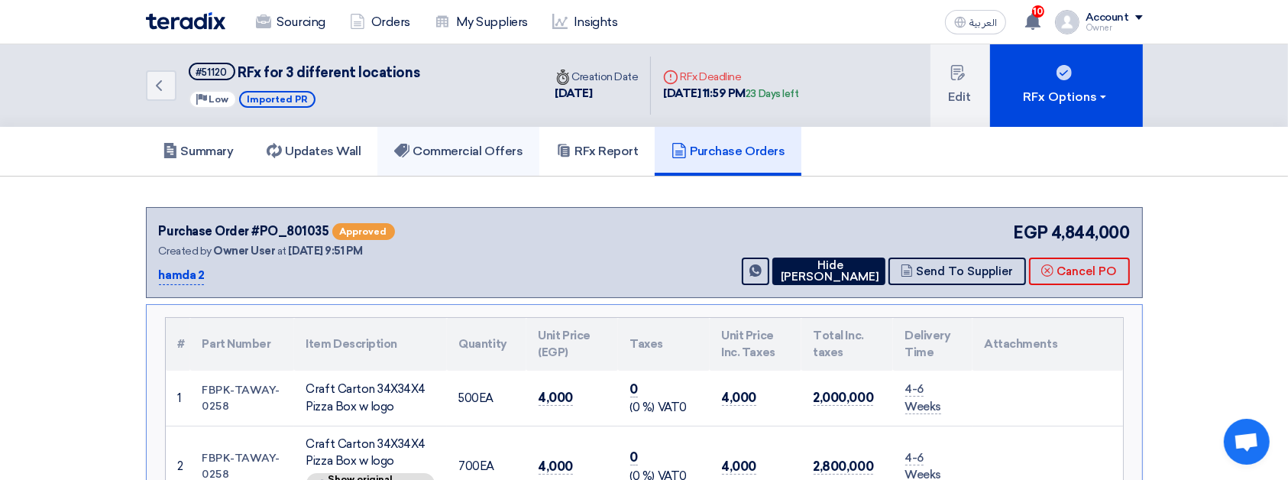
click at [482, 136] on link "Commercial Offers" at bounding box center [458, 151] width 162 height 49
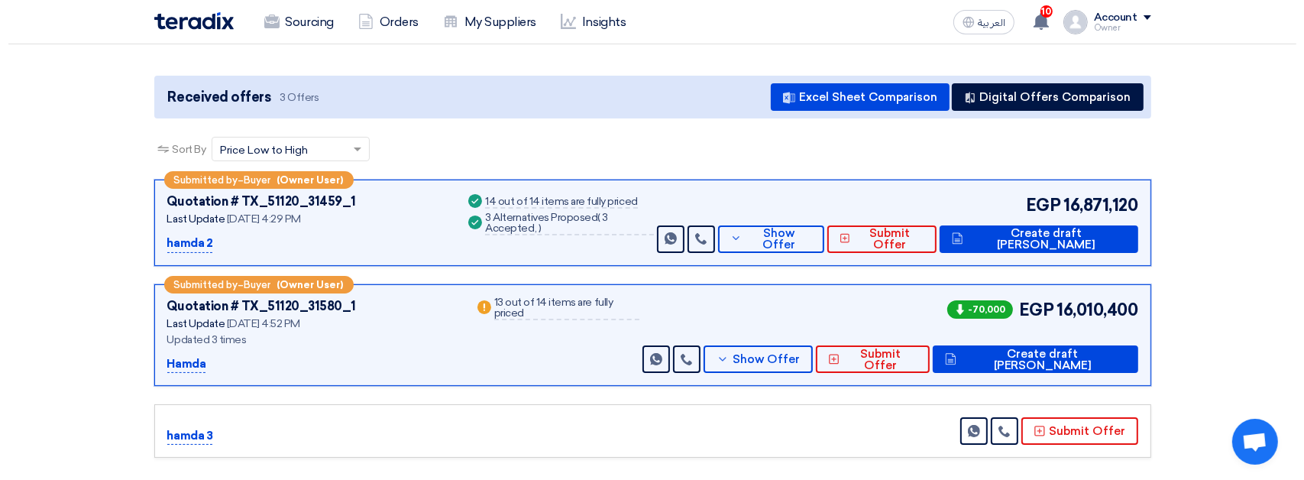
scroll to position [136, 0]
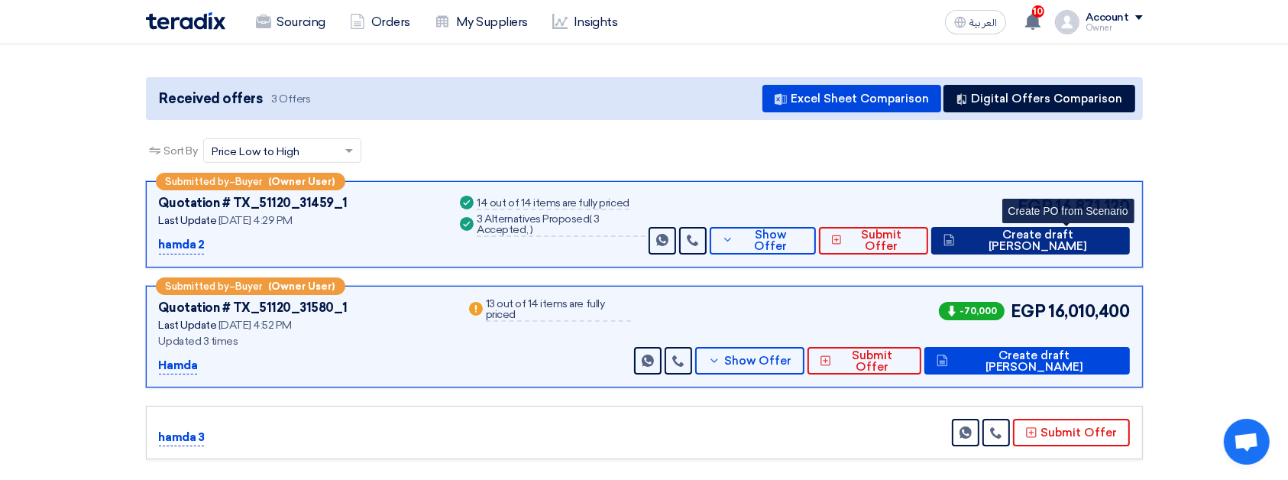
click at [1052, 229] on button "Create draft [PERSON_NAME]" at bounding box center [1030, 240] width 198 height 27
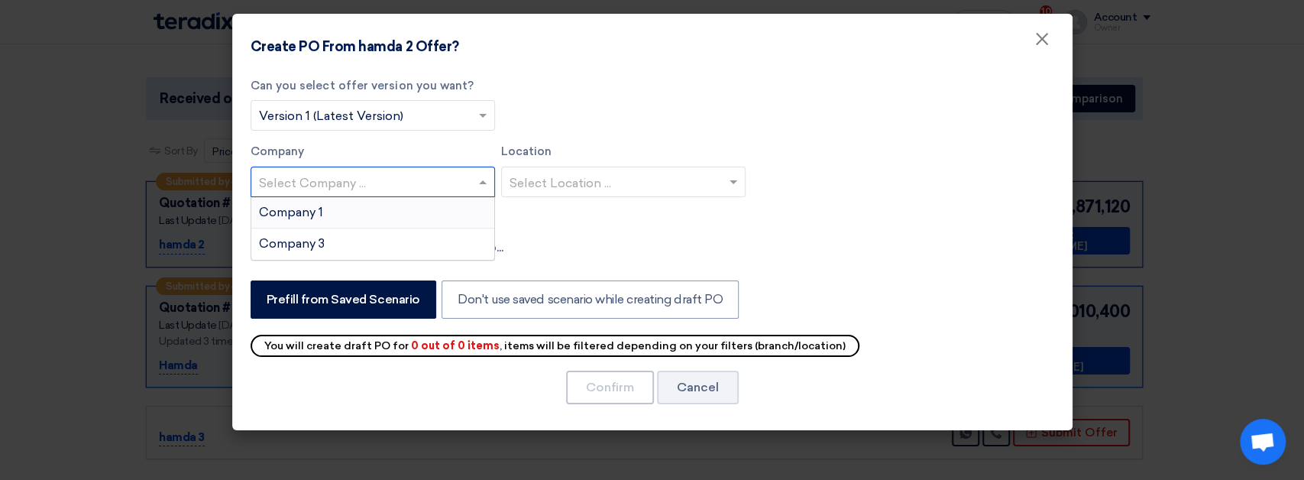
click at [416, 177] on input "text" at bounding box center [365, 182] width 212 height 25
click at [391, 209] on div "Company 1" at bounding box center [372, 212] width 243 height 31
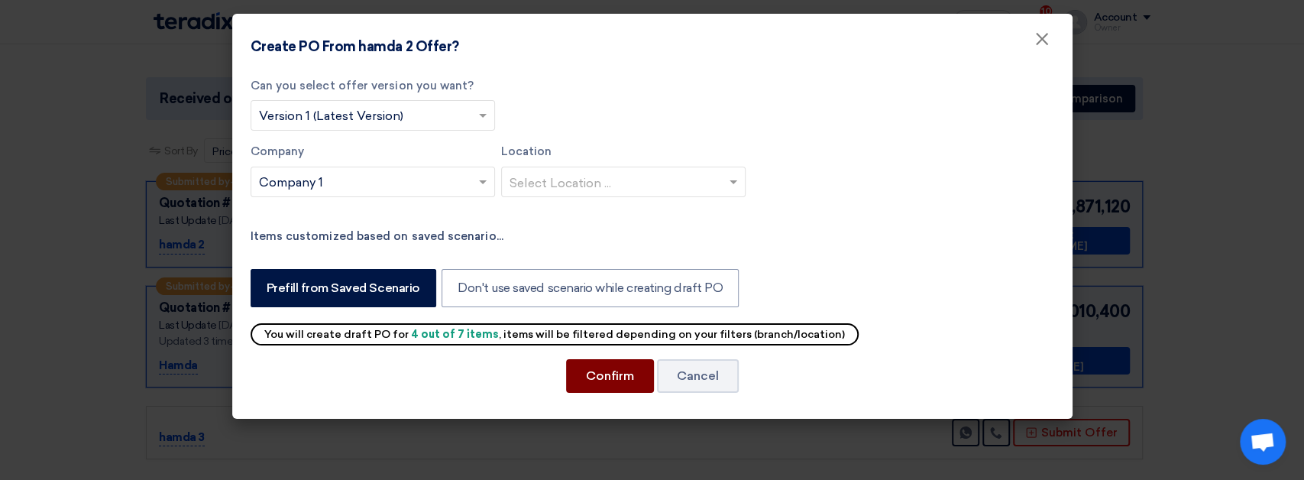
click at [596, 376] on button "Confirm" at bounding box center [610, 376] width 88 height 34
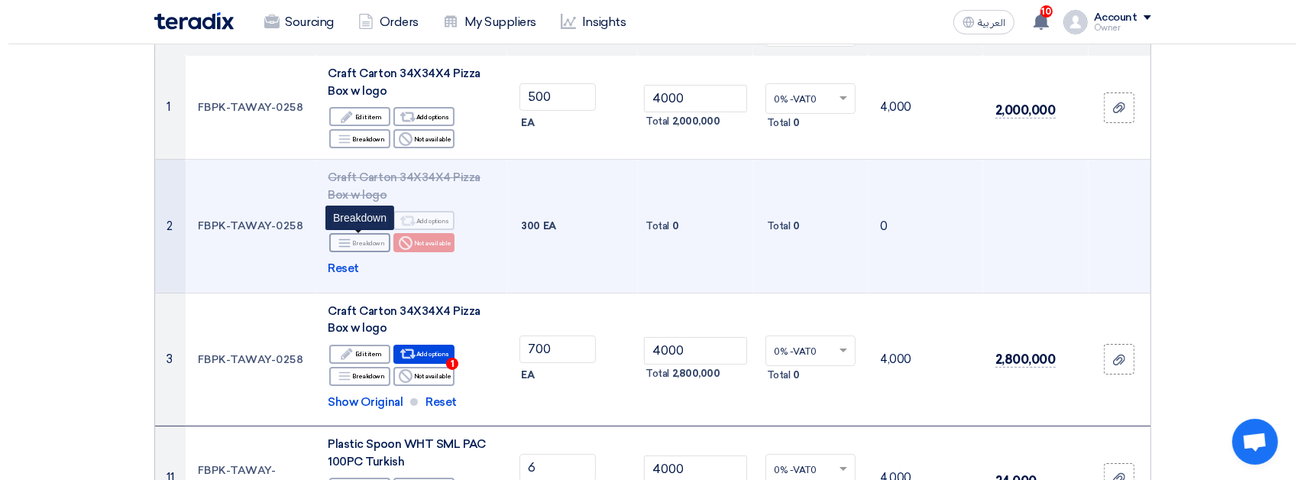
scroll to position [217, 0]
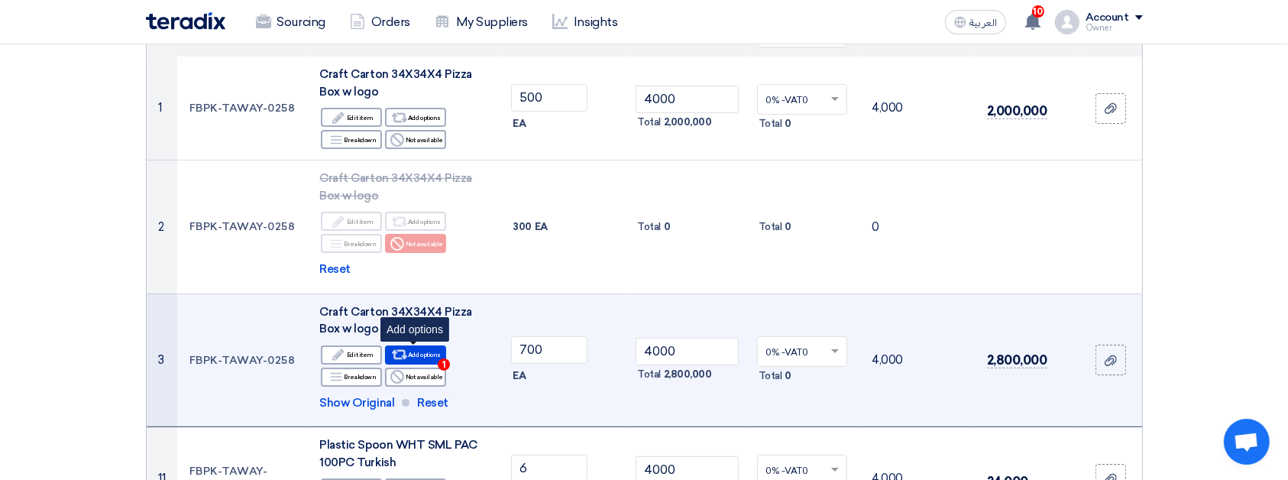
click at [421, 351] on div "Alternative Add options 1" at bounding box center [415, 354] width 61 height 19
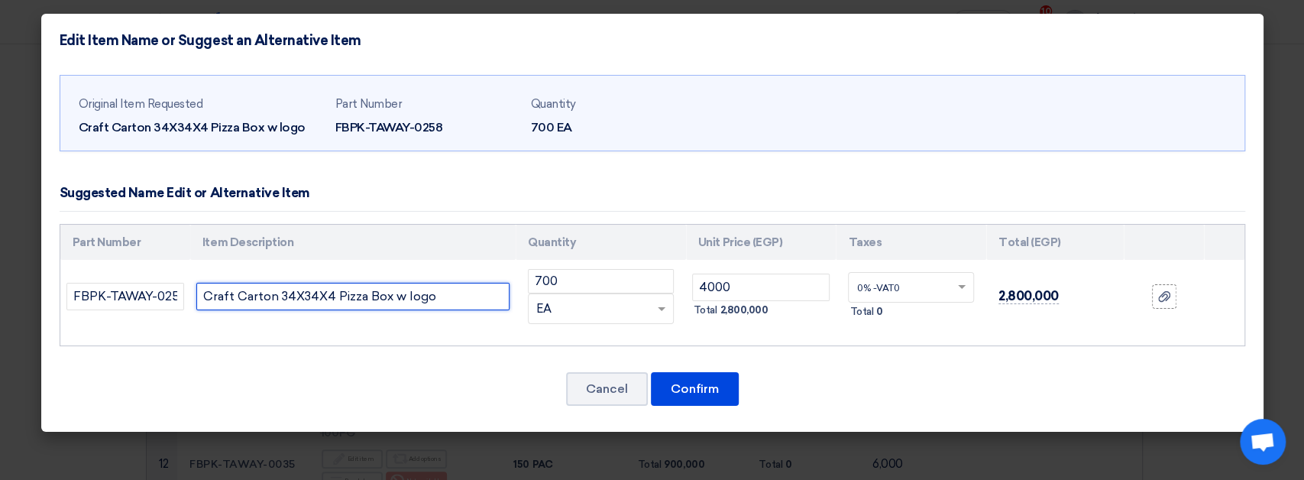
click at [459, 305] on input "Craft Carton 34X34X4 Pizza Box w logo" at bounding box center [352, 296] width 313 height 27
type input "Craft Carton 34X34X4 Pizza Box w logo ssssssssssssssssssssss"
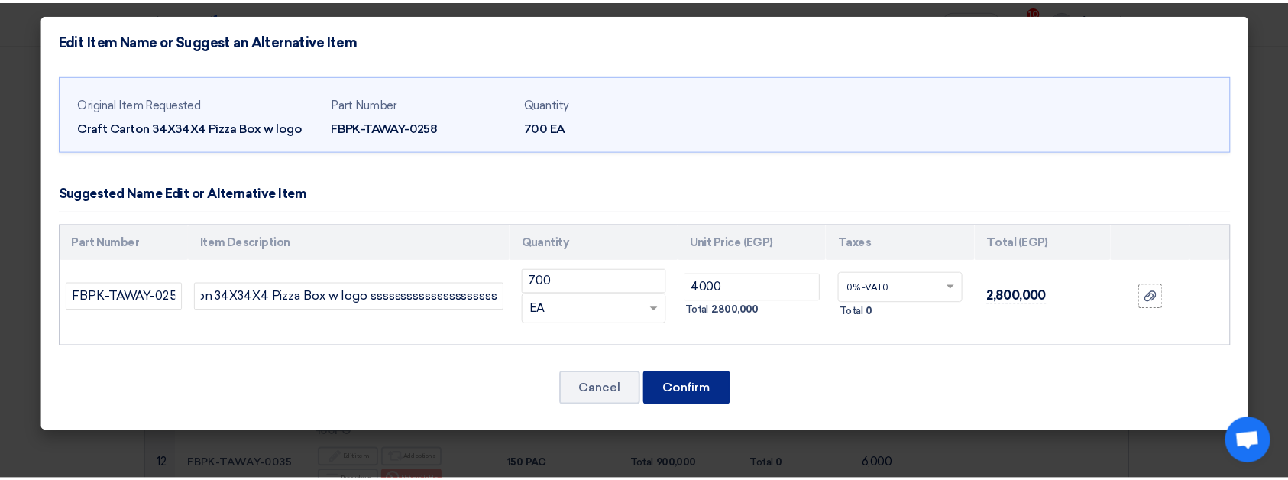
scroll to position [0, 0]
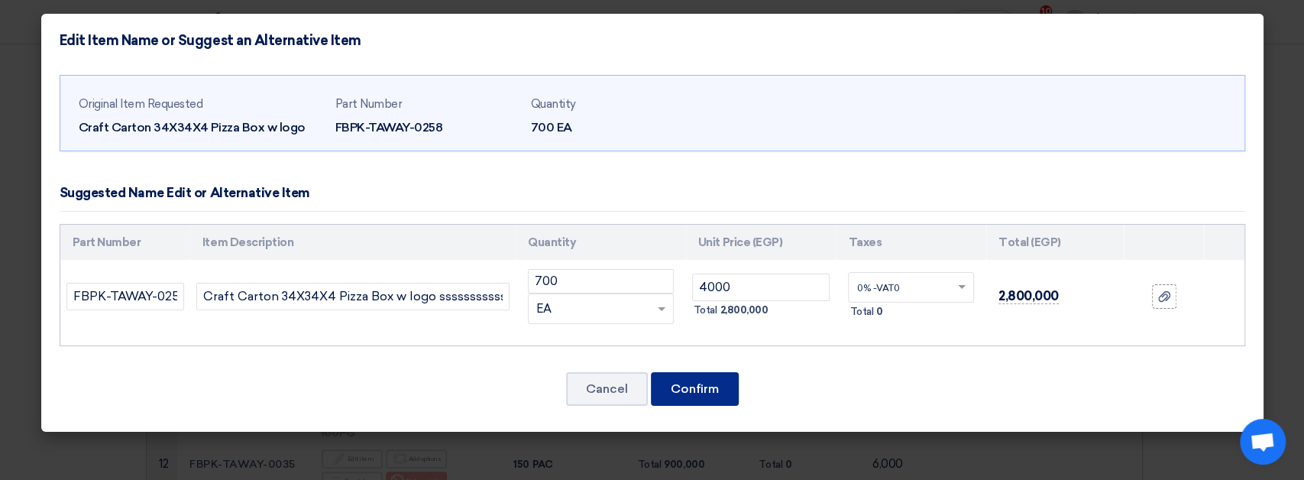
click at [684, 394] on button "Confirm" at bounding box center [695, 389] width 88 height 34
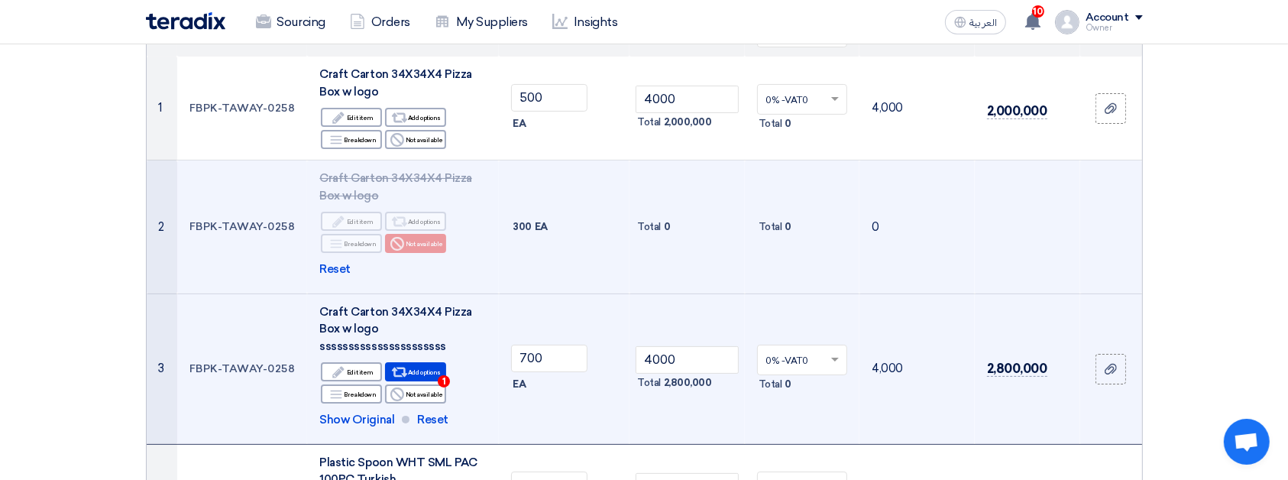
drag, startPoint x: 684, startPoint y: 394, endPoint x: 525, endPoint y: 266, distance: 204.2
click at [525, 266] on tbody "1 FBPK-TAWAY-0258 Craft Carton 34X34X4 Pizza Box w logo Edit Edit item Alternat…" at bounding box center [644, 479] width 995 height 844
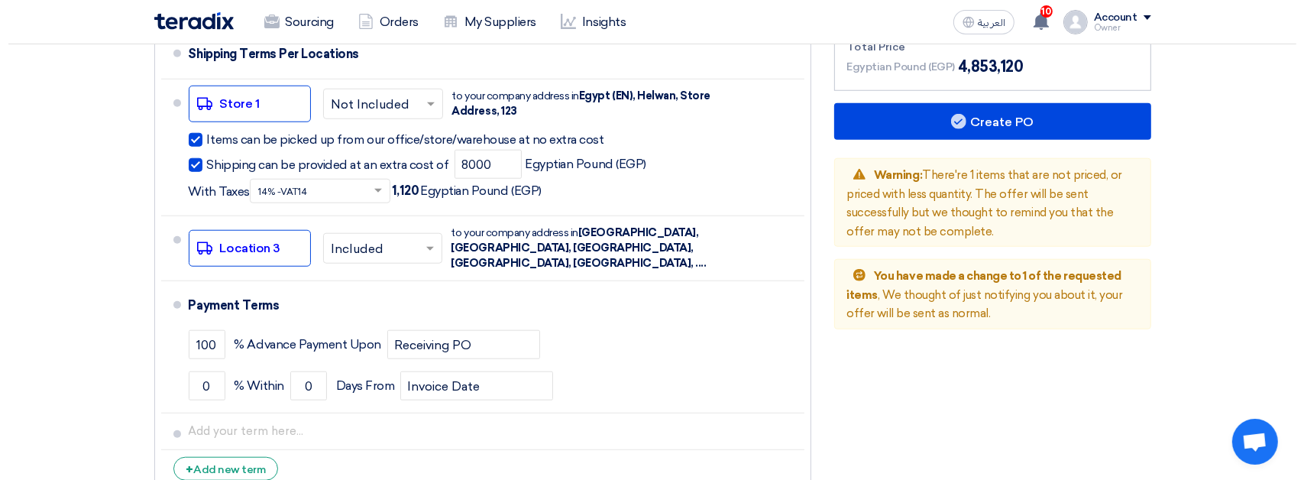
scroll to position [1404, 0]
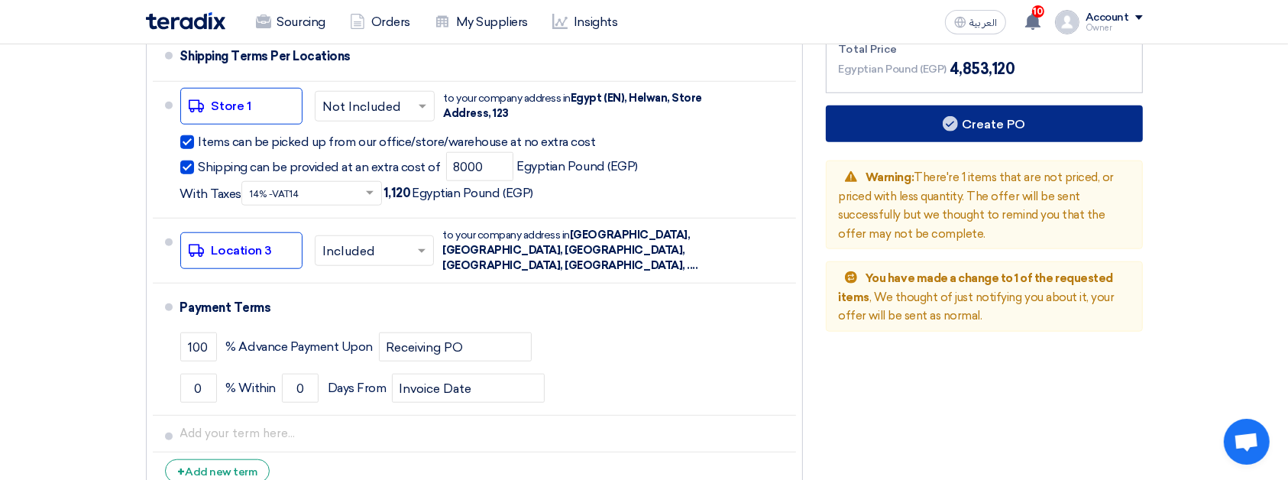
click at [934, 105] on button "Create PO" at bounding box center [984, 123] width 317 height 37
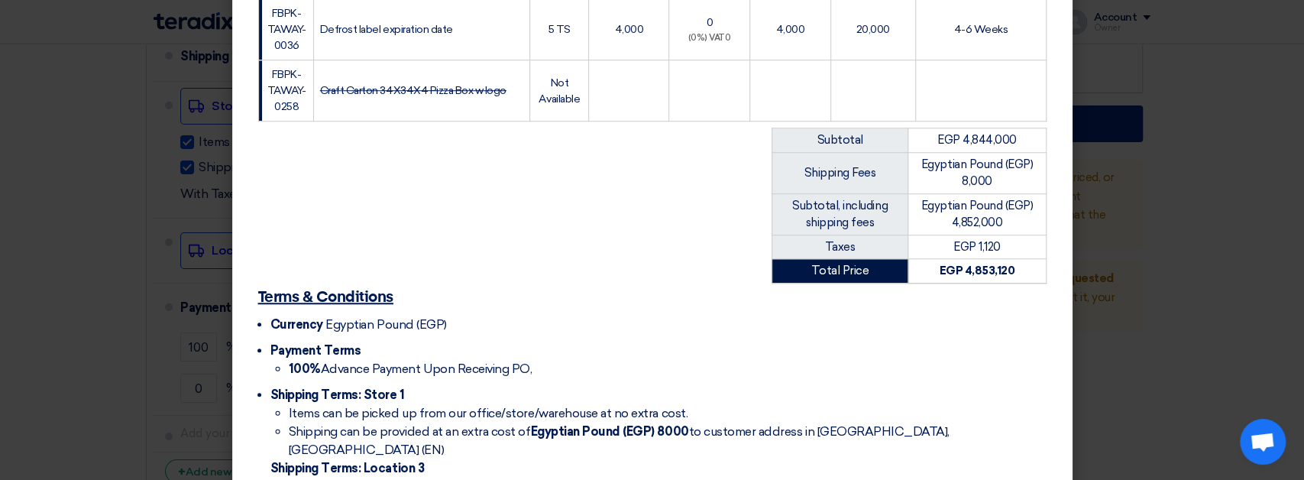
scroll to position [776, 0]
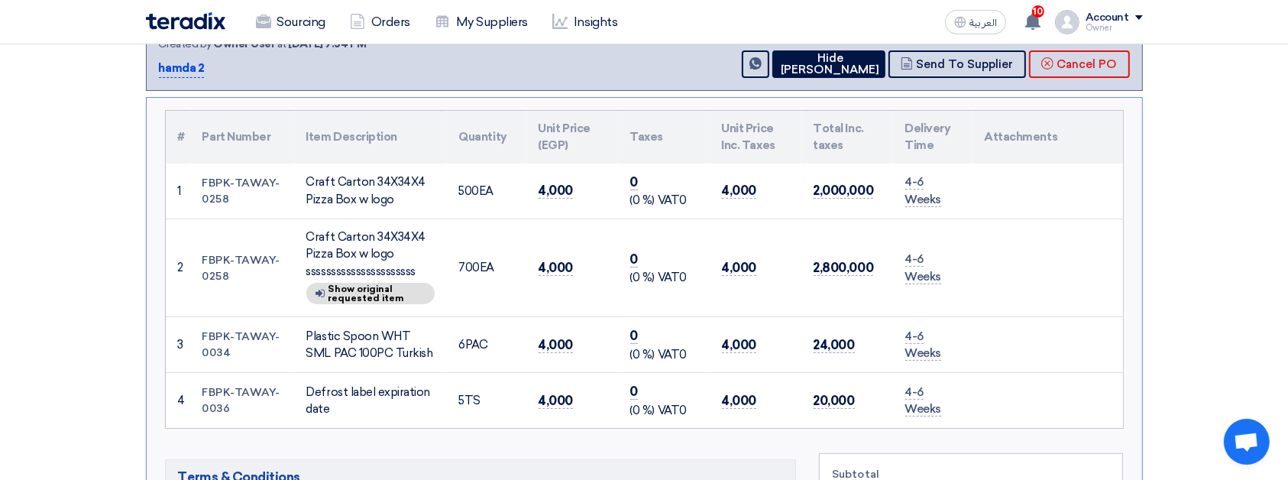
scroll to position [205, 0]
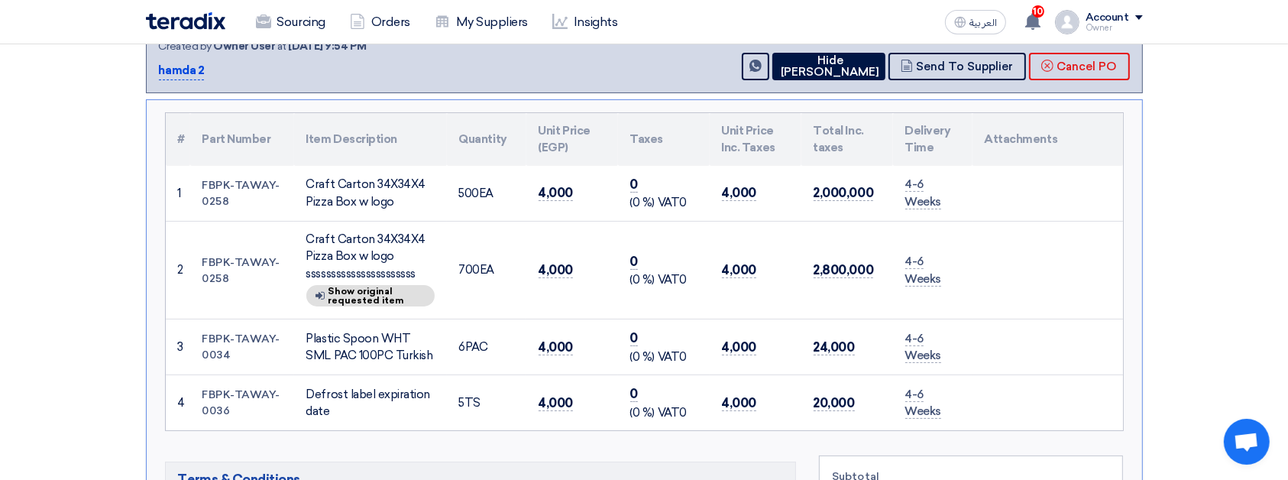
click at [308, 263] on div "Craft Carton 34X34X4 Pizza Box w logo ssssssssssssssssssssss" at bounding box center [370, 257] width 128 height 52
drag, startPoint x: 308, startPoint y: 264, endPoint x: 306, endPoint y: 224, distance: 40.5
click at [306, 224] on td "Craft Carton 34X34X4 Pizza Box w logo ssssssssssssssssssssss Show details Show …" at bounding box center [370, 270] width 153 height 99
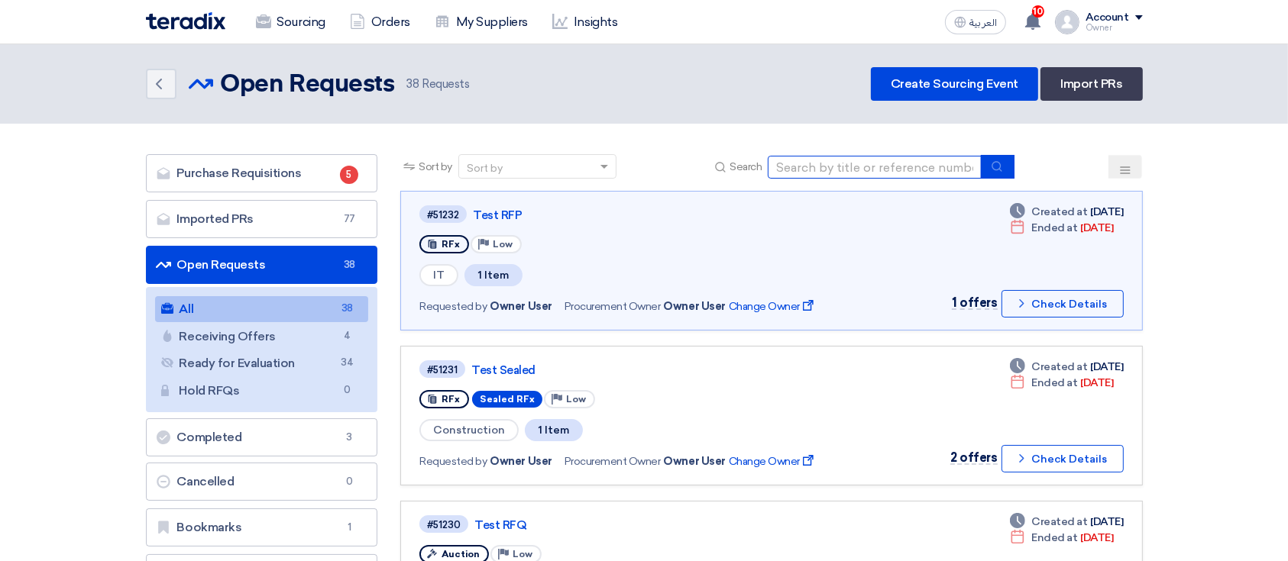
click at [821, 176] on input at bounding box center [875, 167] width 214 height 23
paste input "1100001150"
type input "1100001150"
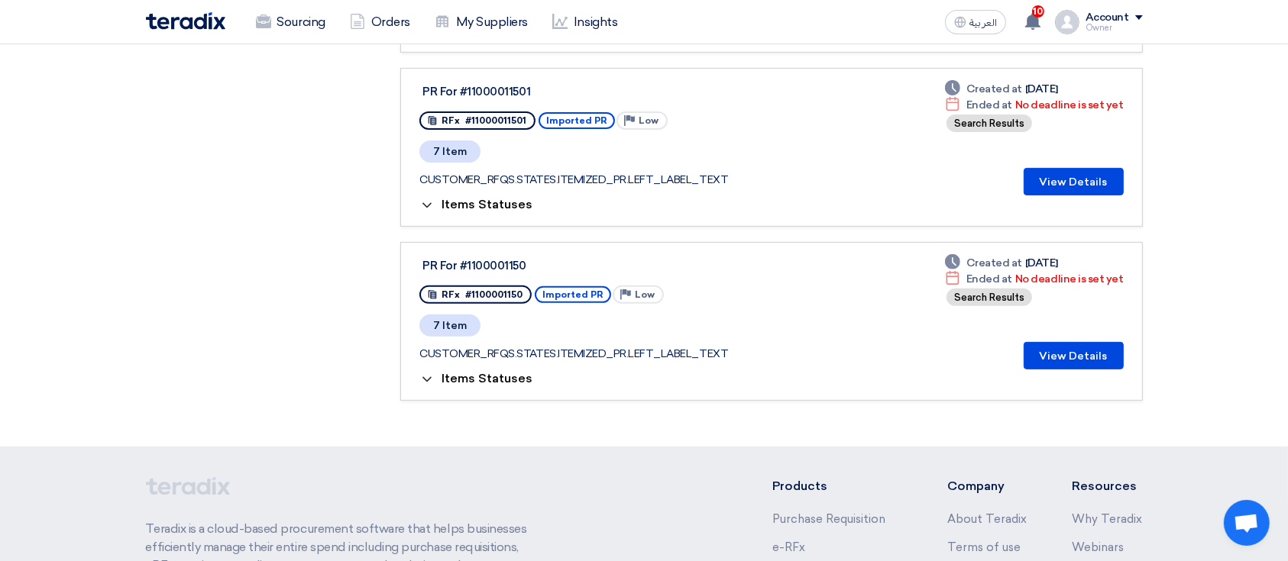
scroll to position [503, 0]
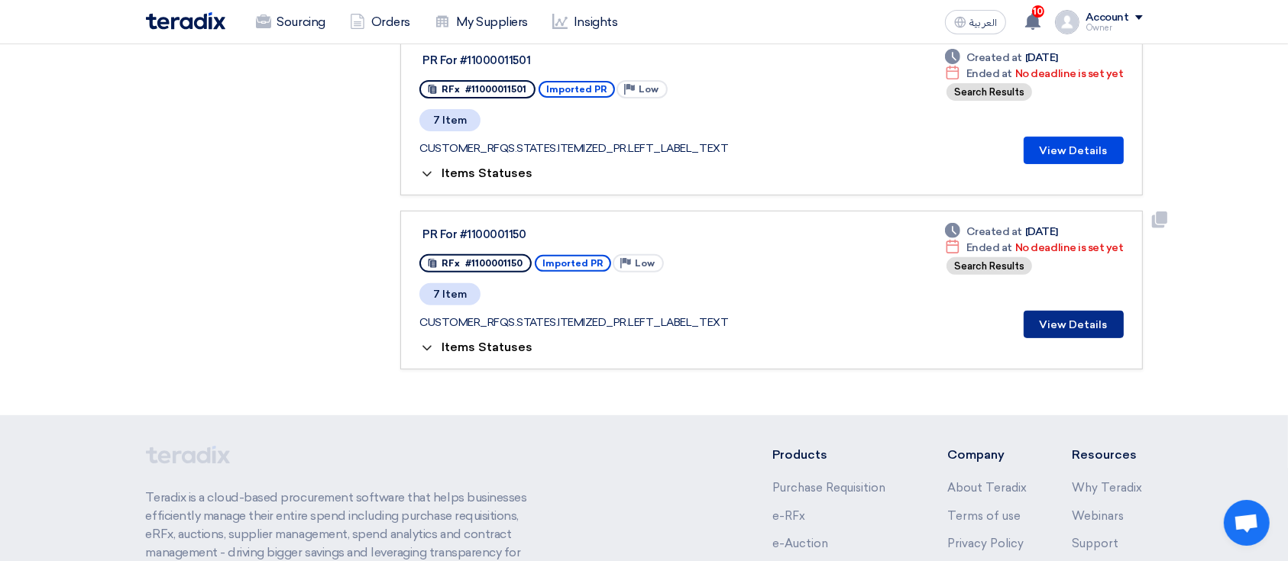
click at [1086, 320] on button "View Details" at bounding box center [1073, 324] width 100 height 27
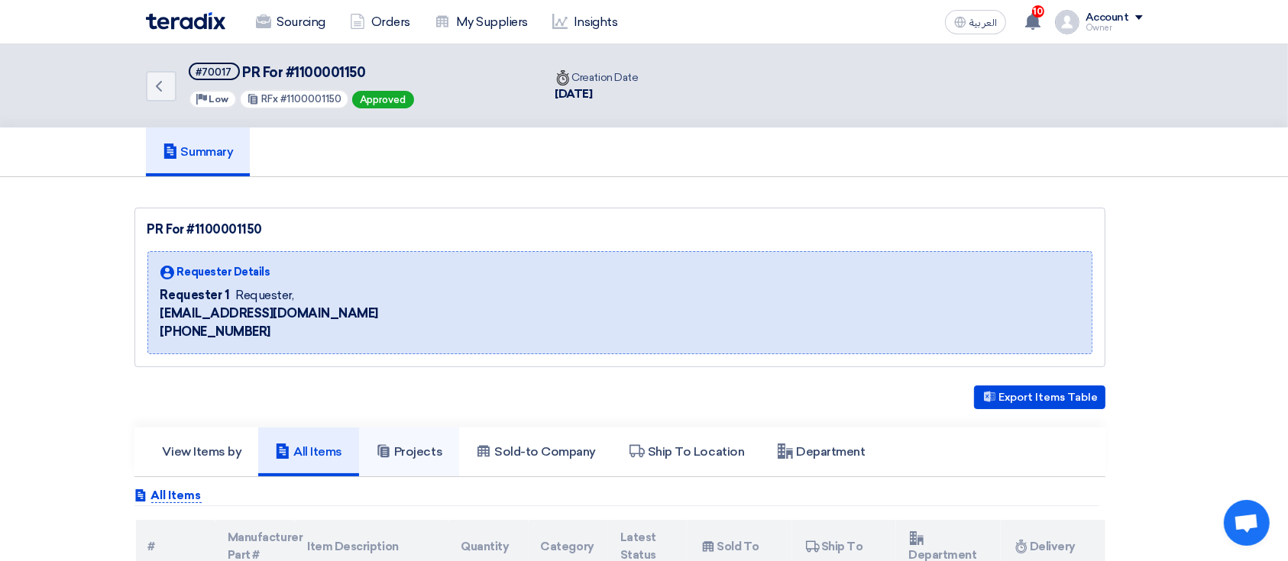
click at [428, 444] on h5 "Projects" at bounding box center [409, 451] width 66 height 15
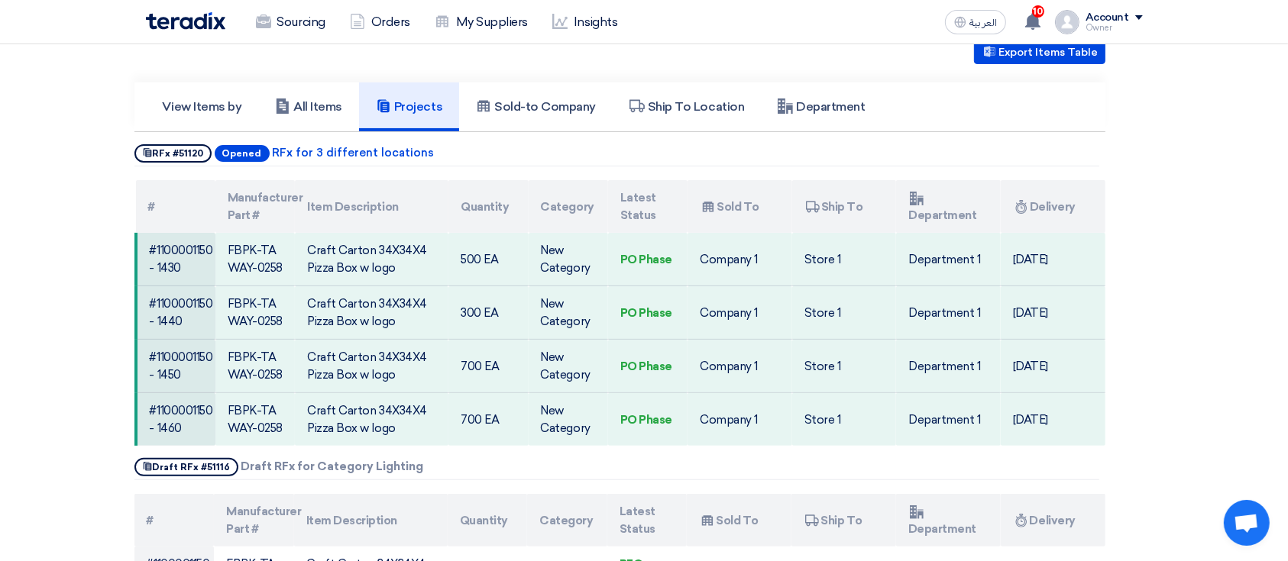
scroll to position [344, 0]
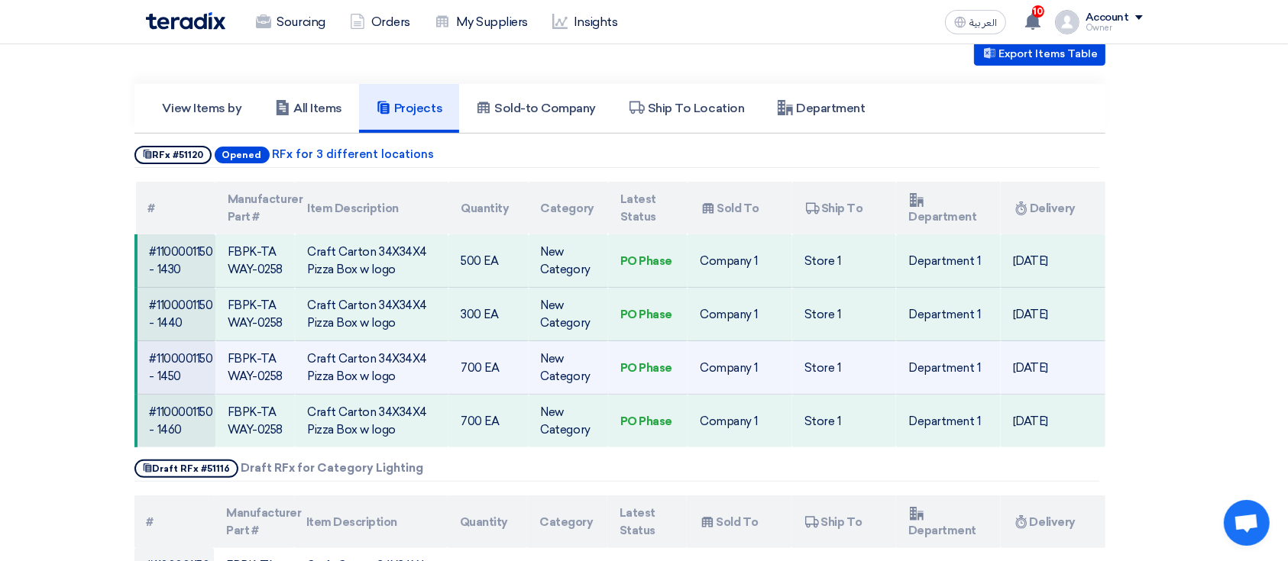
click at [351, 365] on td "Craft Carton 34X34X4 Pizza Box w logo" at bounding box center [372, 367] width 154 height 53
click at [350, 365] on td "Craft Carton 34X34X4 Pizza Box w logo" at bounding box center [372, 367] width 154 height 53
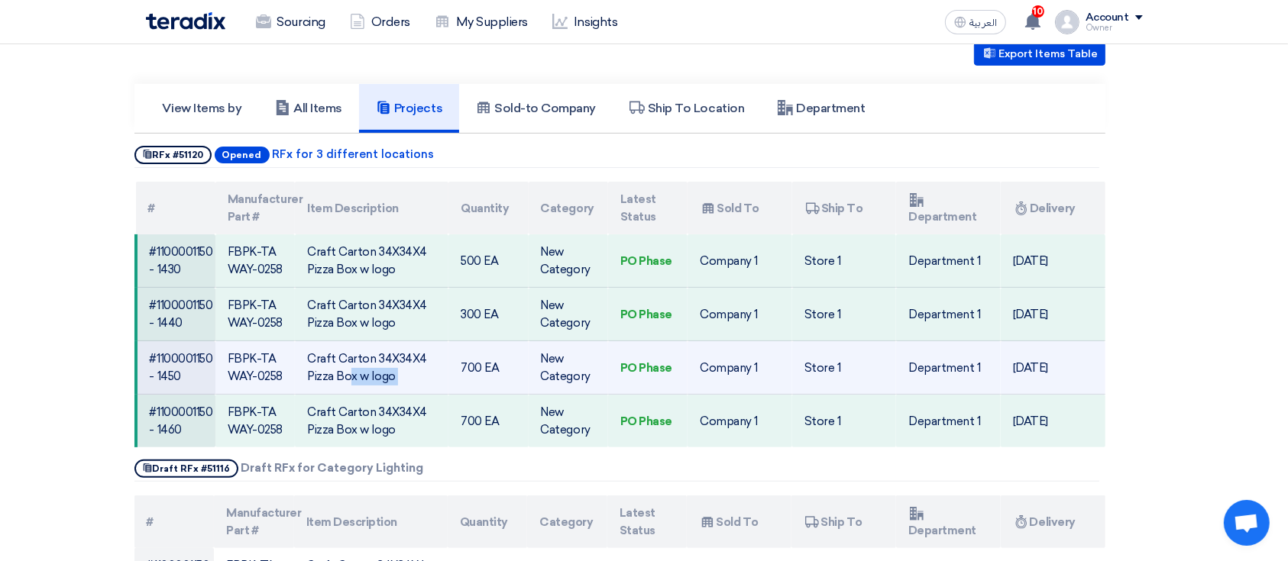
click at [350, 365] on td "Craft Carton 34X34X4 Pizza Box w logo" at bounding box center [372, 367] width 154 height 53
click at [376, 363] on td "Craft Carton 34X34X4 Pizza Box w logo" at bounding box center [372, 367] width 154 height 53
click at [419, 350] on td "Craft Carton 34X34X4 Pizza Box w logo" at bounding box center [372, 367] width 154 height 53
click at [353, 355] on td "Craft Carton 34X34X4 Pizza Box w logo" at bounding box center [372, 367] width 154 height 53
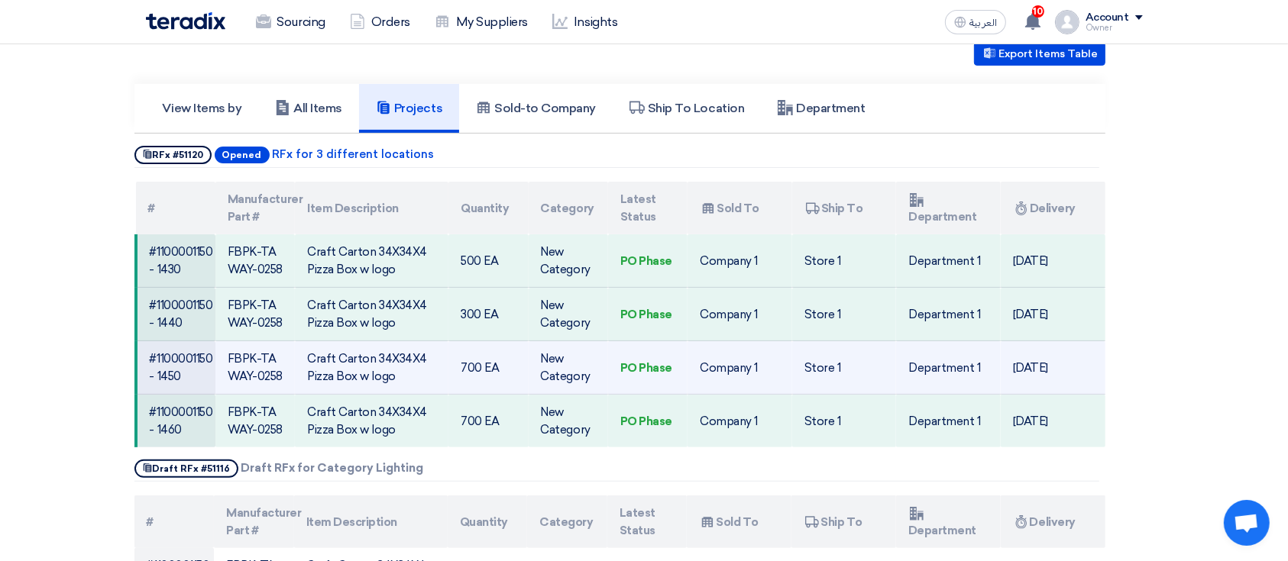
drag, startPoint x: 419, startPoint y: 352, endPoint x: 299, endPoint y: 362, distance: 120.3
click at [299, 362] on td "Craft Carton 34X34X4 Pizza Box w logo" at bounding box center [372, 367] width 154 height 53
copy td "Craft Carton 34X34X4"
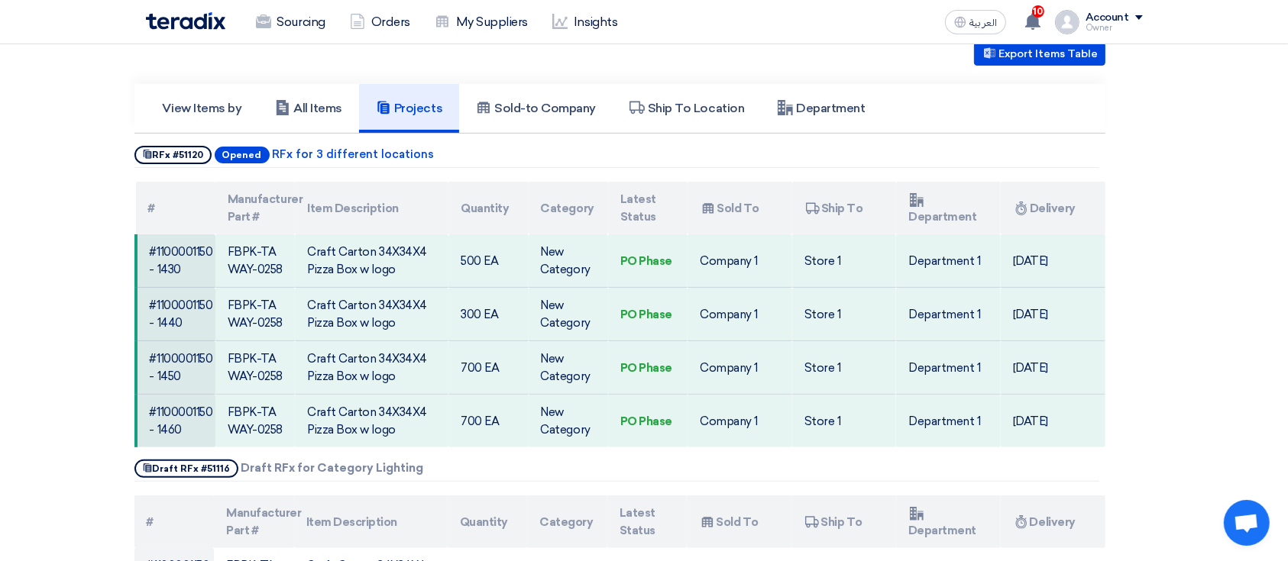
click at [395, 115] on link "Projects" at bounding box center [409, 108] width 100 height 49
click at [317, 111] on h5 "All Items" at bounding box center [308, 108] width 67 height 15
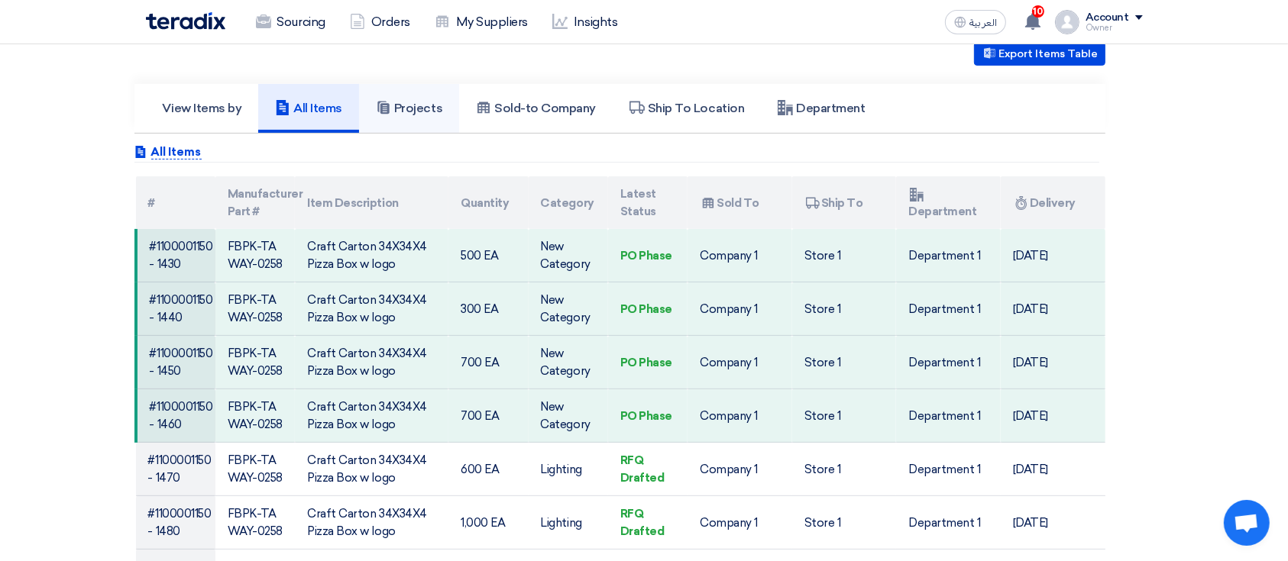
click at [422, 104] on h5 "Projects" at bounding box center [409, 108] width 66 height 15
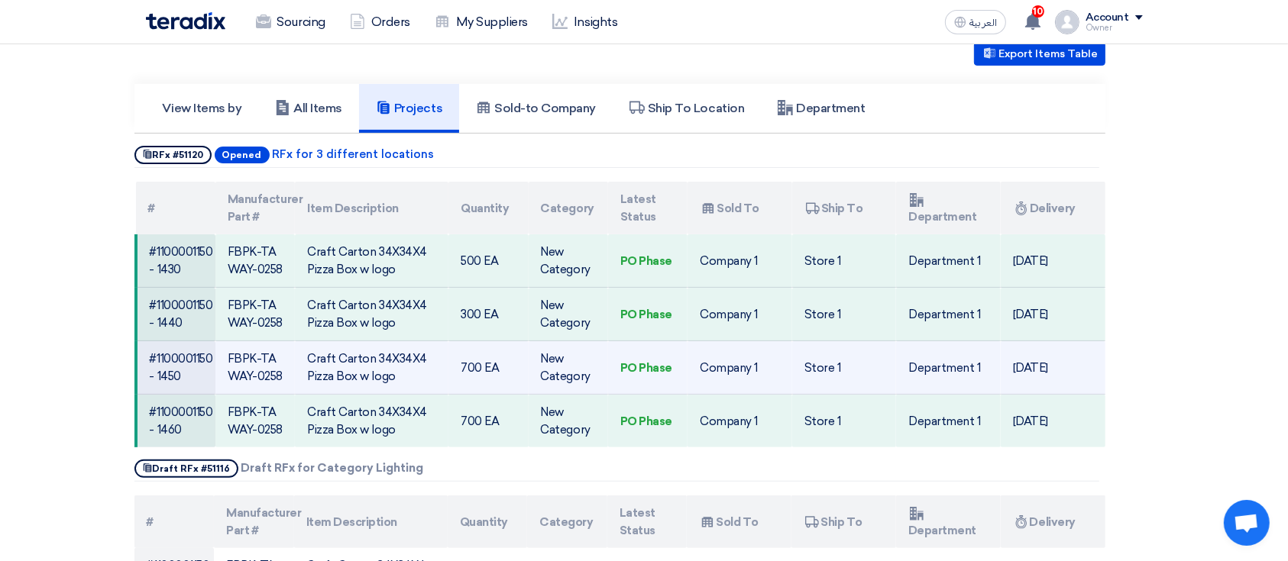
click at [380, 349] on td "Craft Carton 34X34X4 Pizza Box w logo" at bounding box center [372, 367] width 154 height 53
